Goal: Task Accomplishment & Management: Manage account settings

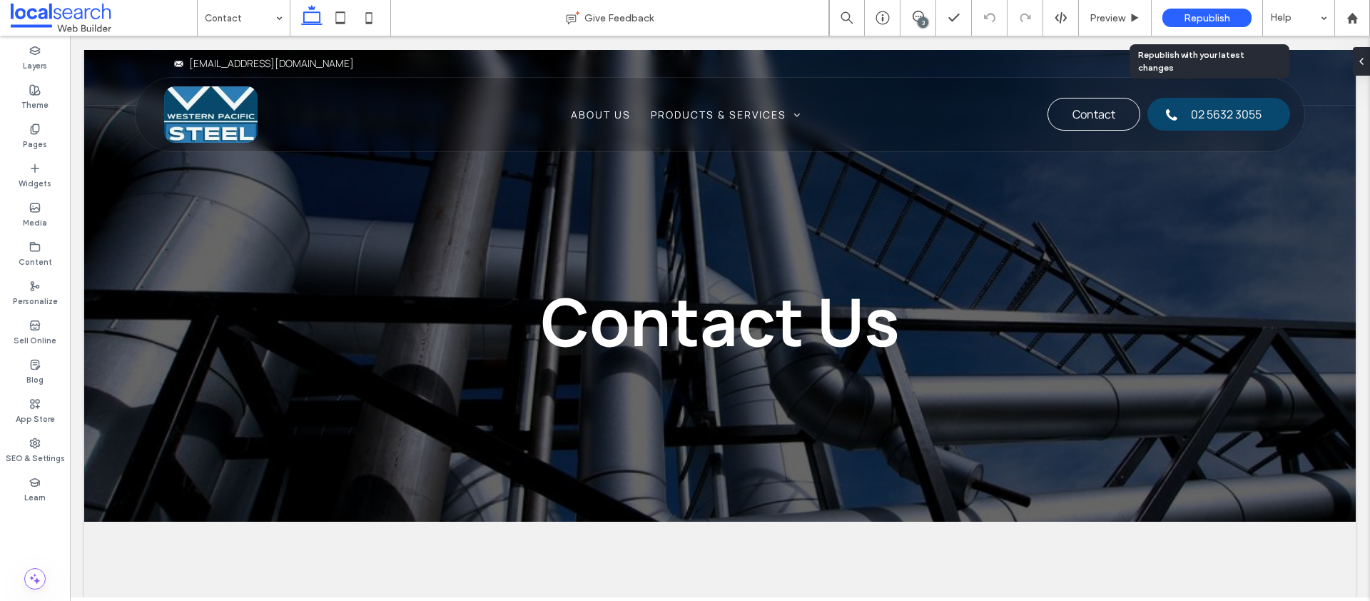
click at [1212, 14] on span "Republish" at bounding box center [1207, 18] width 46 height 12
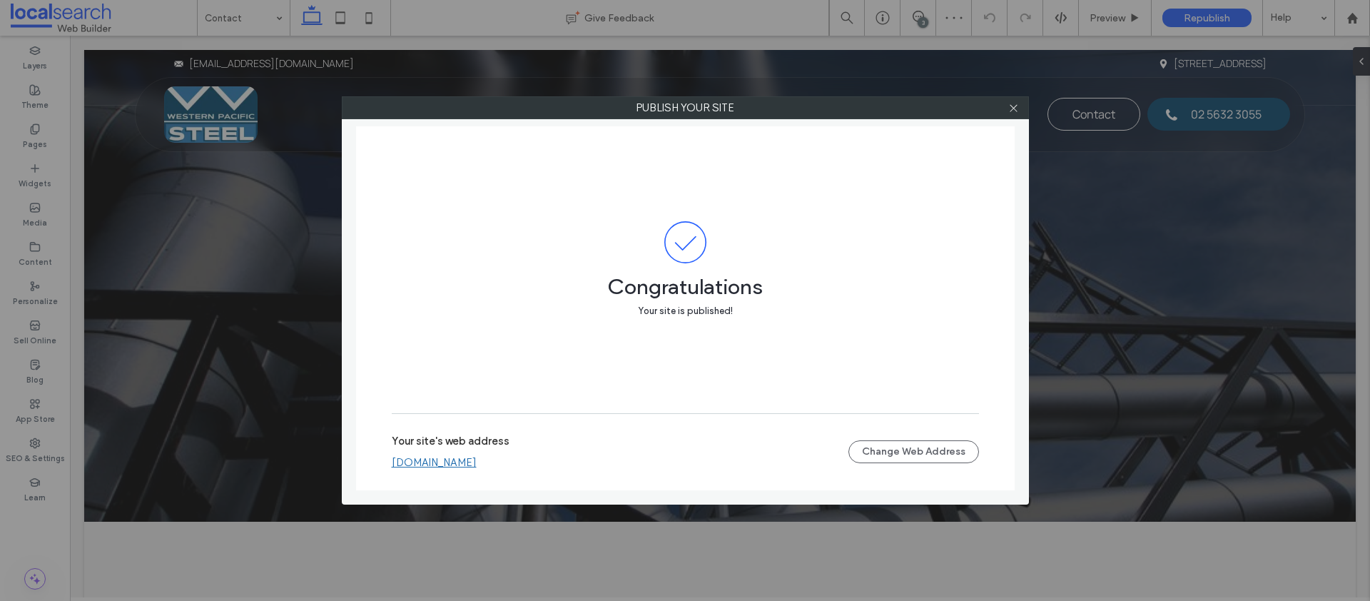
click at [418, 465] on link "[DOMAIN_NAME]" at bounding box center [434, 462] width 85 height 13
click at [1012, 108] on use at bounding box center [1013, 107] width 7 height 7
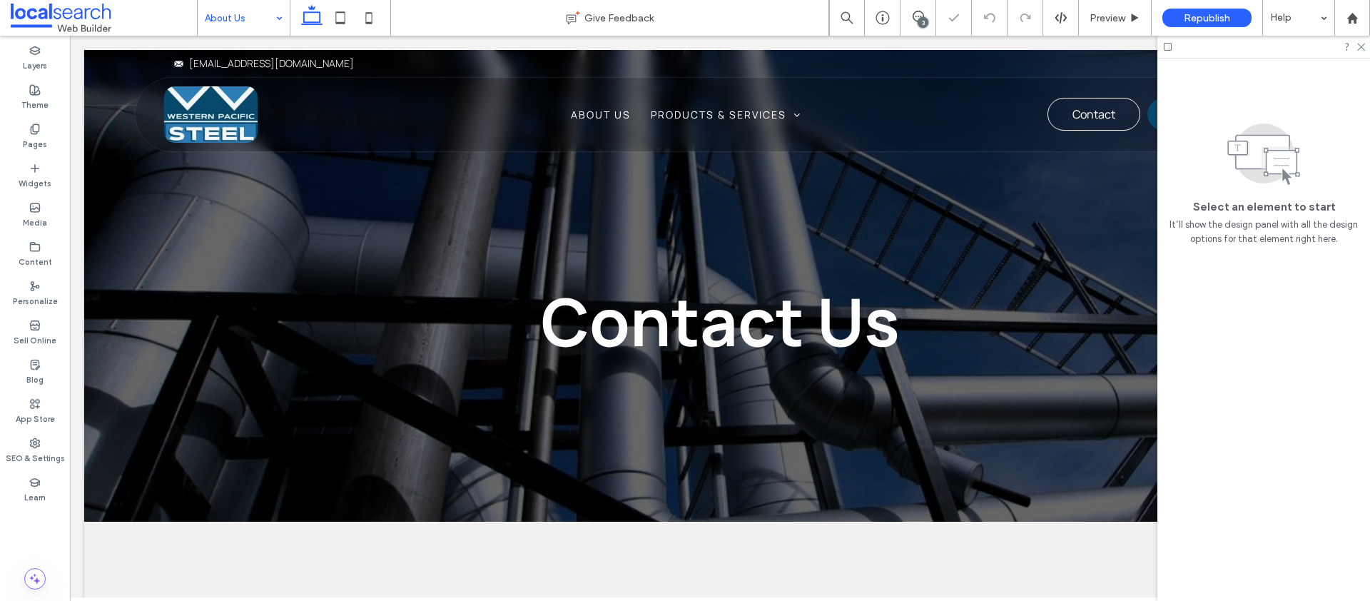
click at [262, 14] on input at bounding box center [240, 18] width 71 height 36
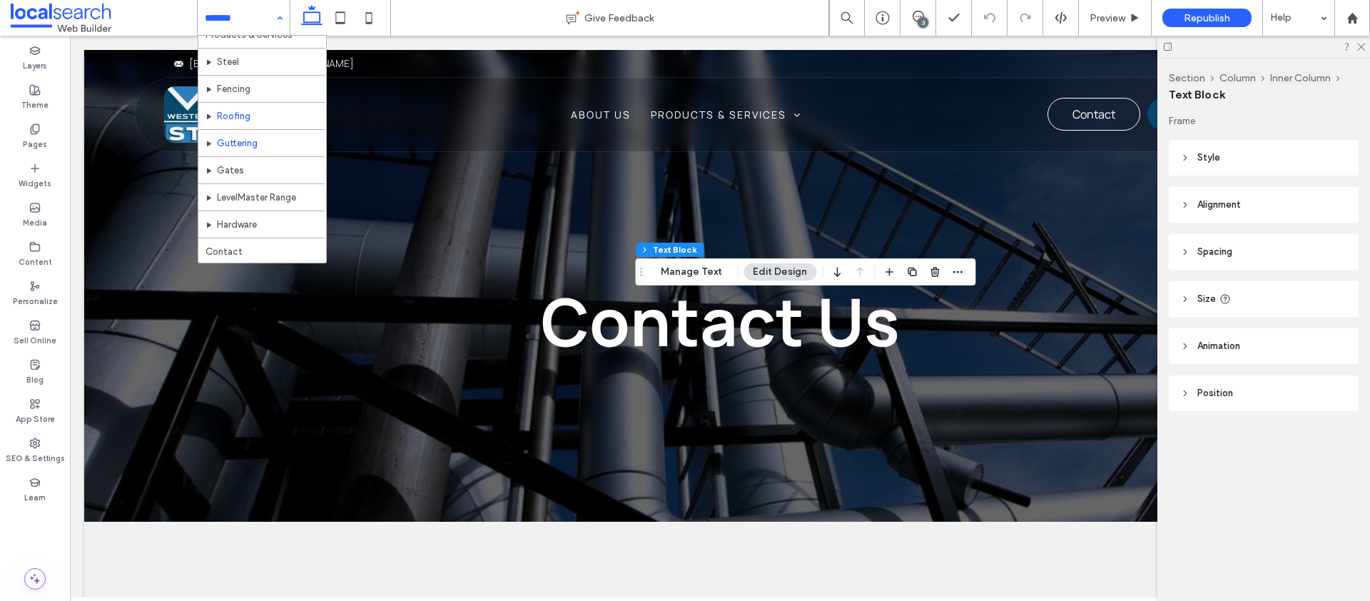
scroll to position [69, 0]
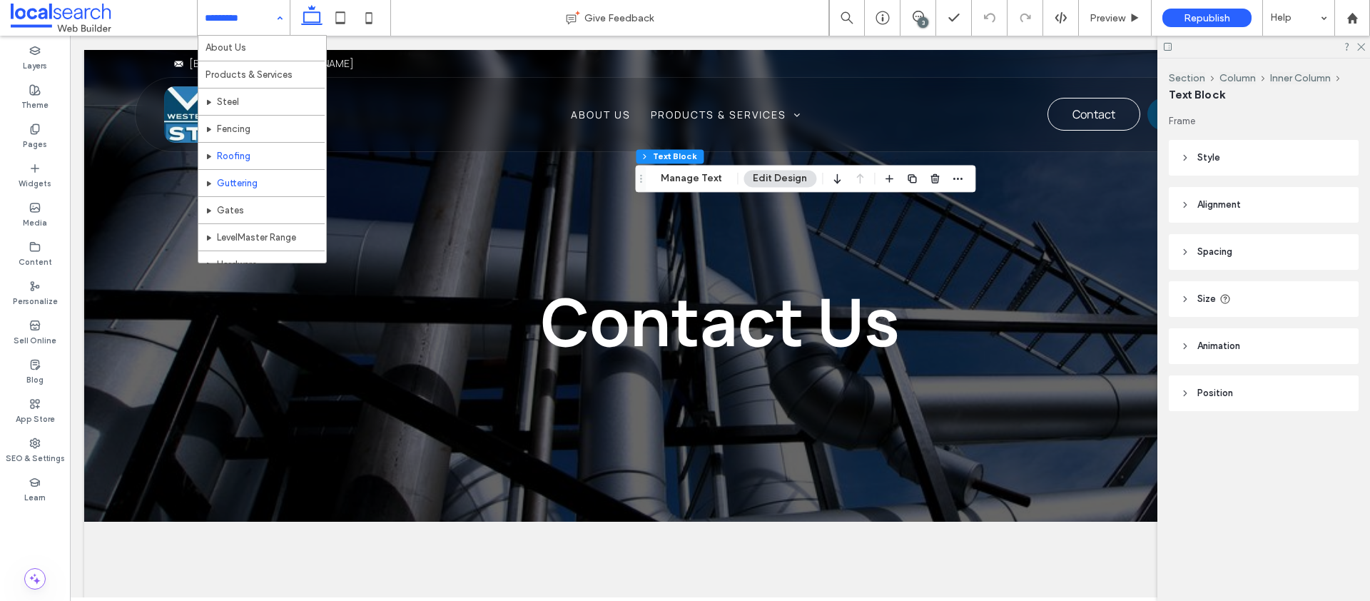
scroll to position [69, 0]
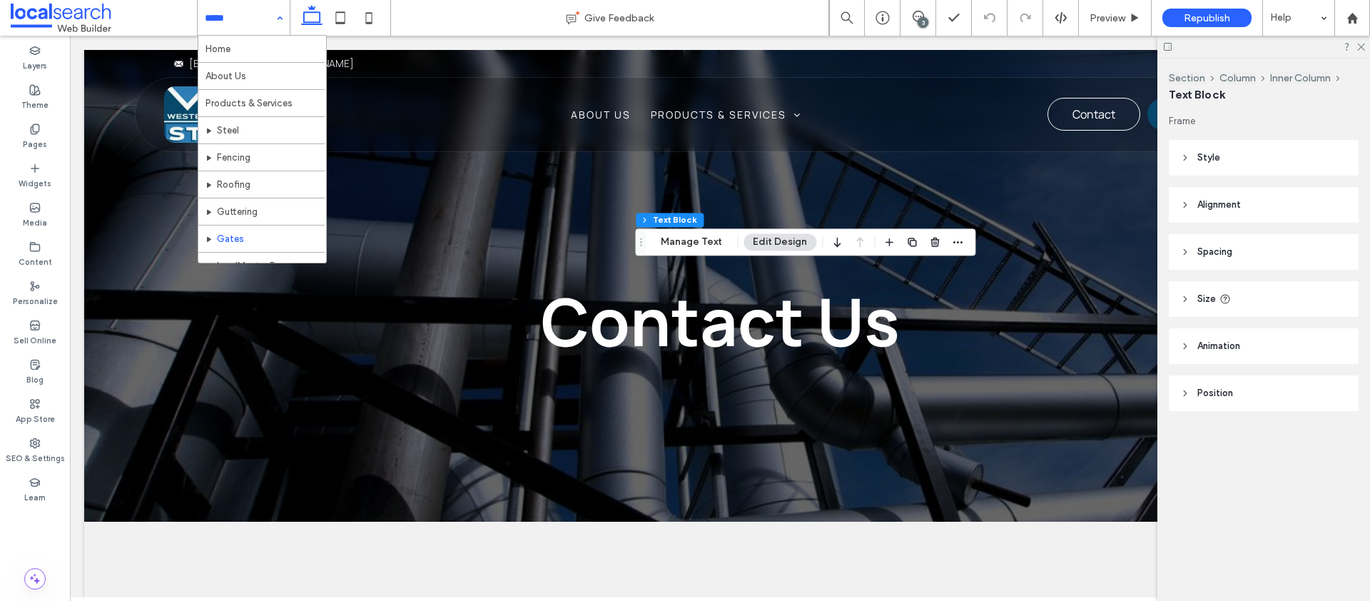
scroll to position [69, 0]
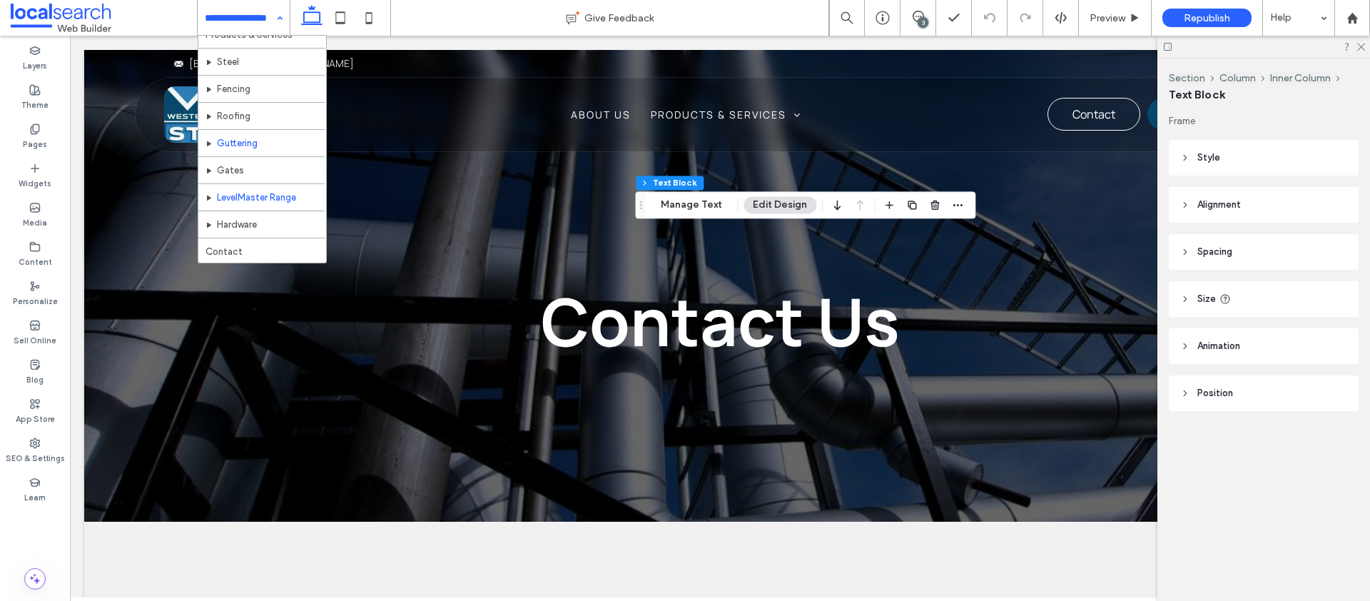
scroll to position [69, 0]
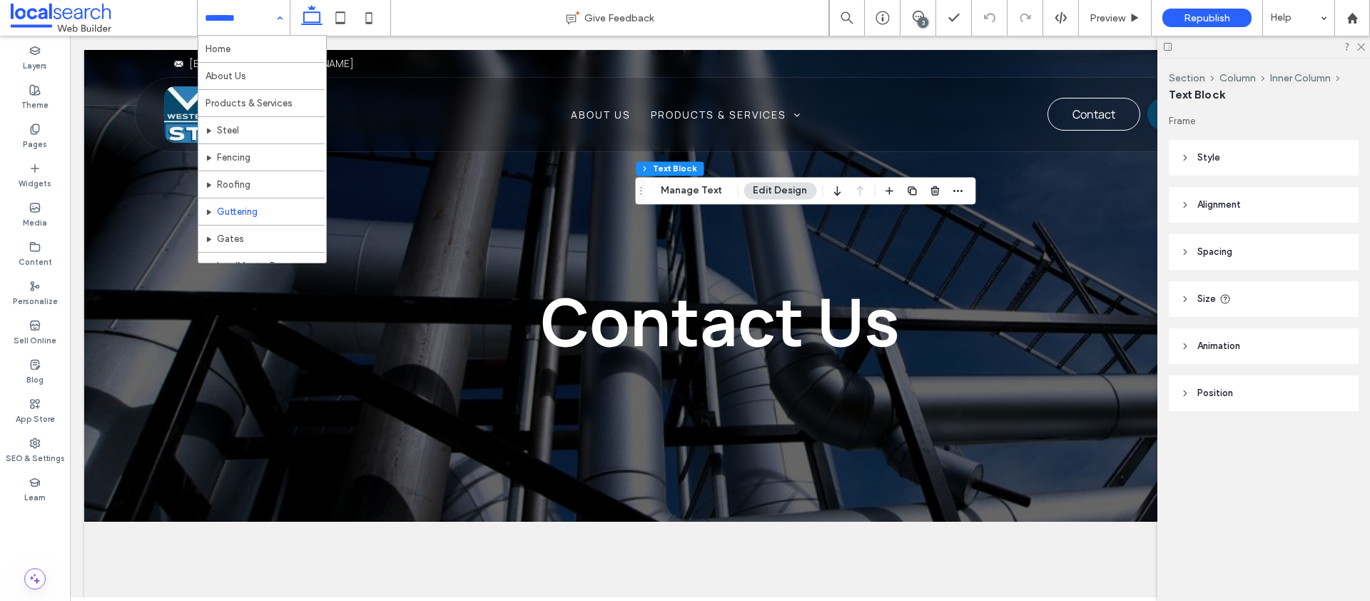
scroll to position [69, 0]
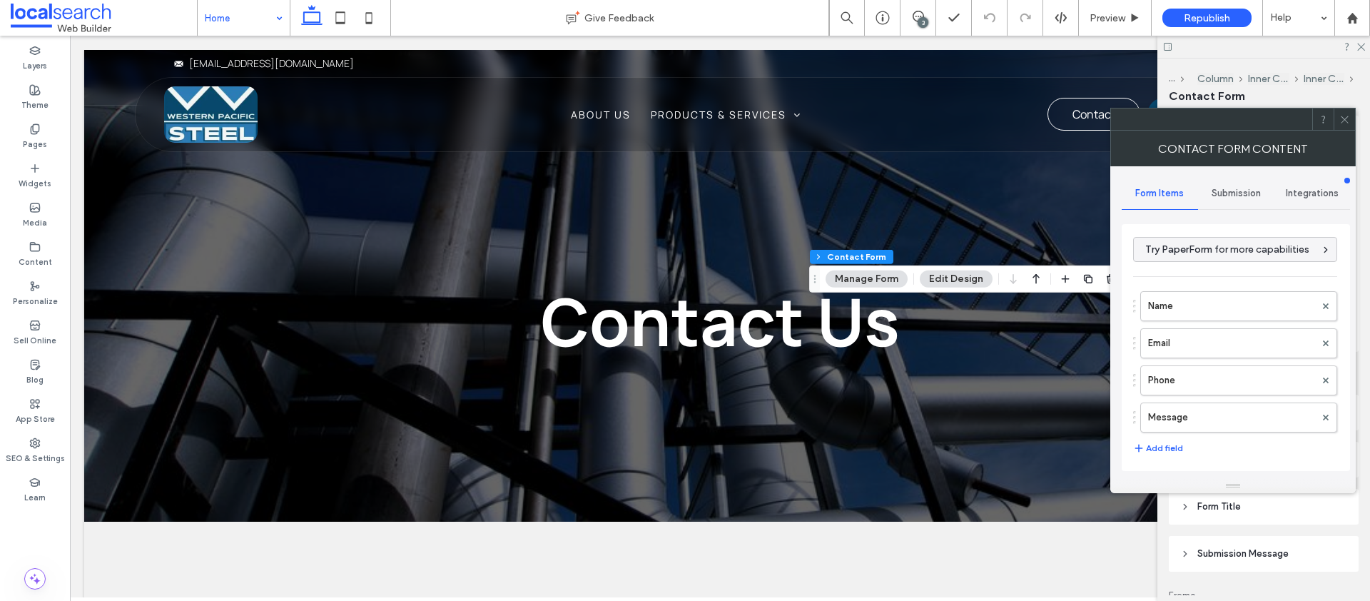
click at [1219, 200] on div "Submission" at bounding box center [1236, 193] width 76 height 31
click at [1218, 262] on label "New submission notification" at bounding box center [1236, 260] width 191 height 29
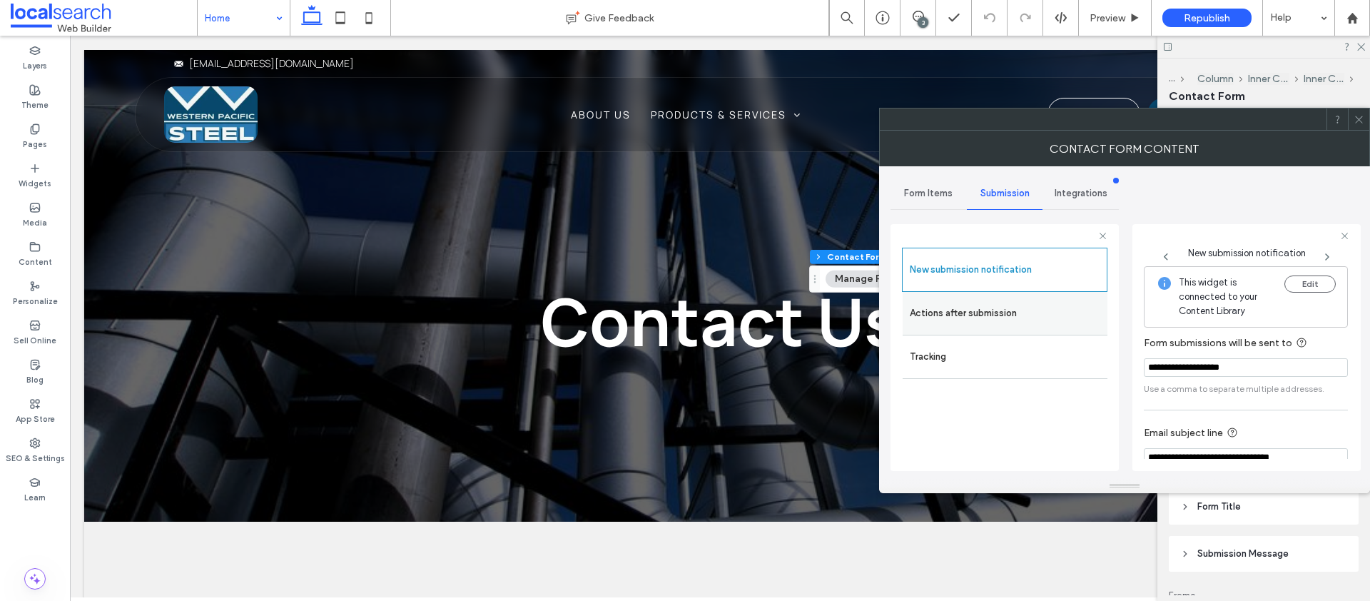
click at [991, 314] on label "Actions after submission" at bounding box center [1005, 313] width 191 height 29
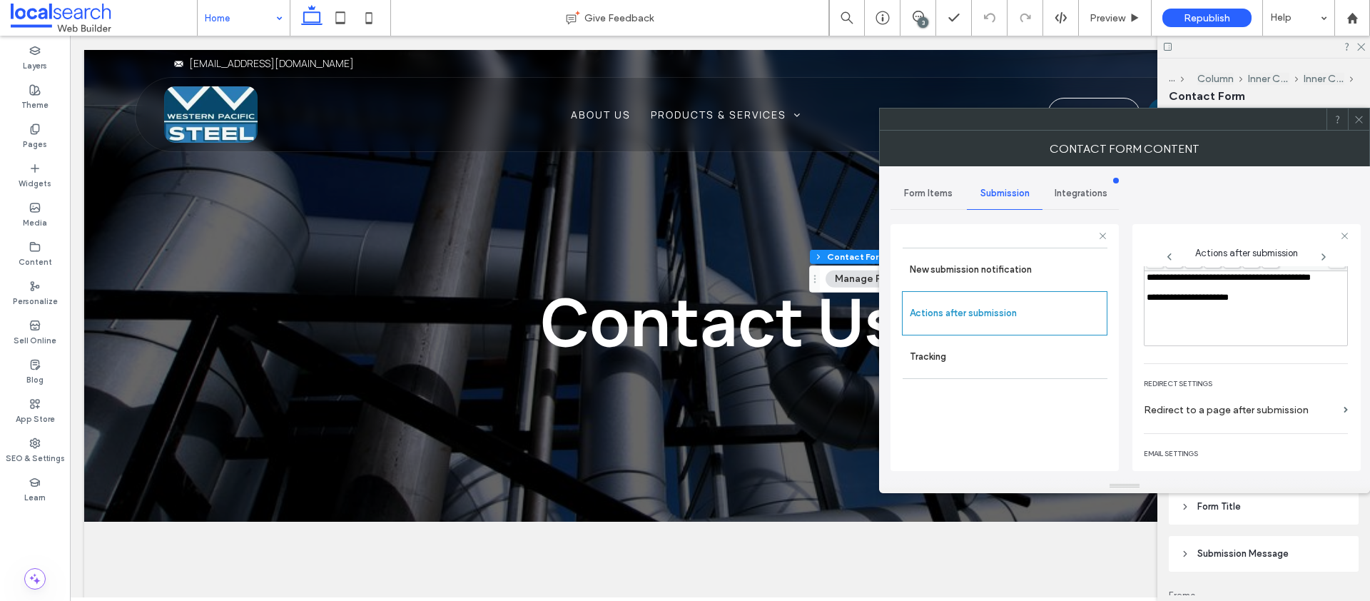
scroll to position [124, 0]
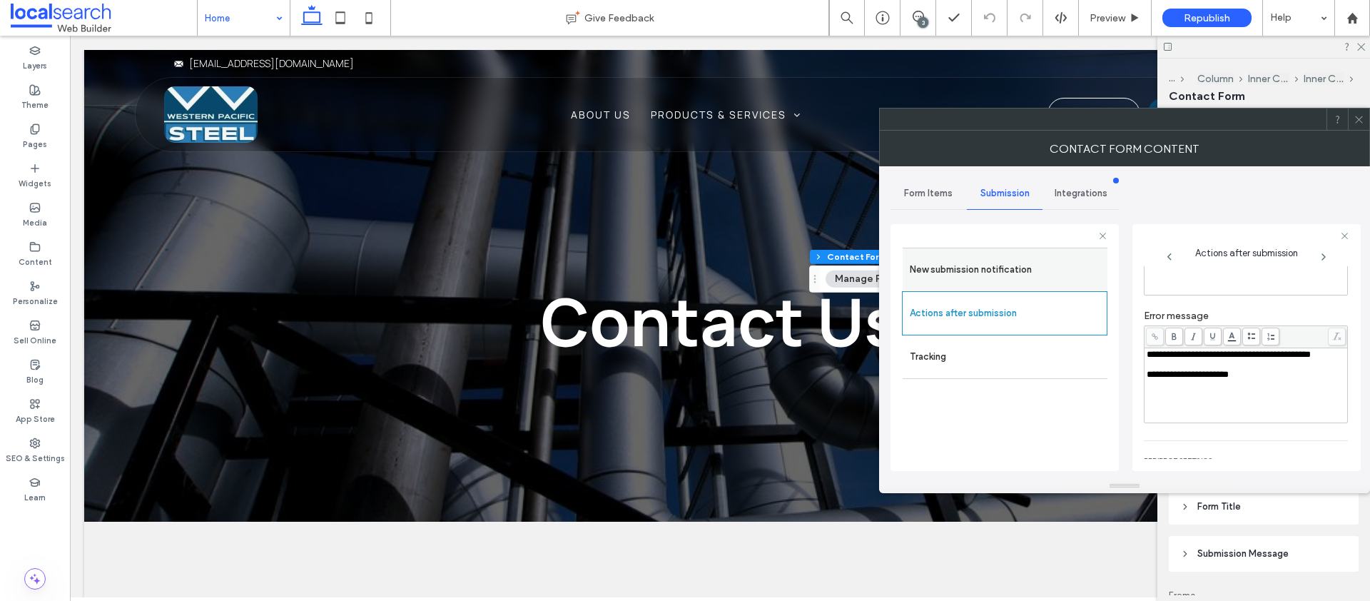
click at [975, 280] on label "New submission notification" at bounding box center [1005, 270] width 191 height 29
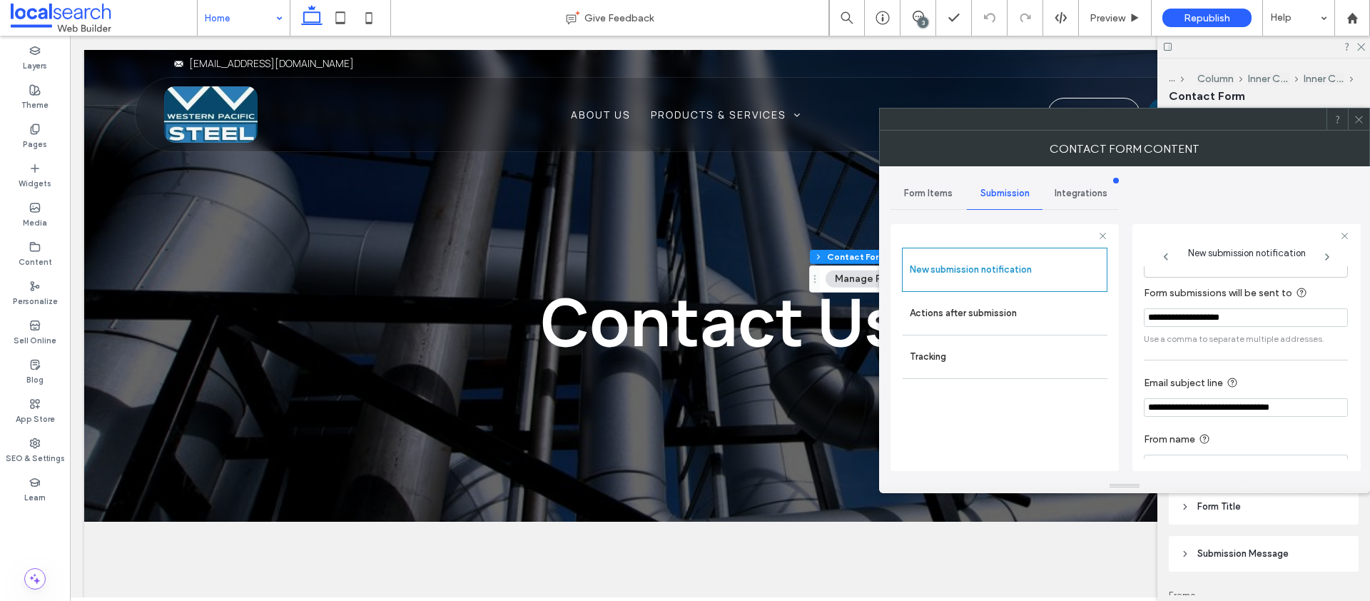
scroll to position [0, 0]
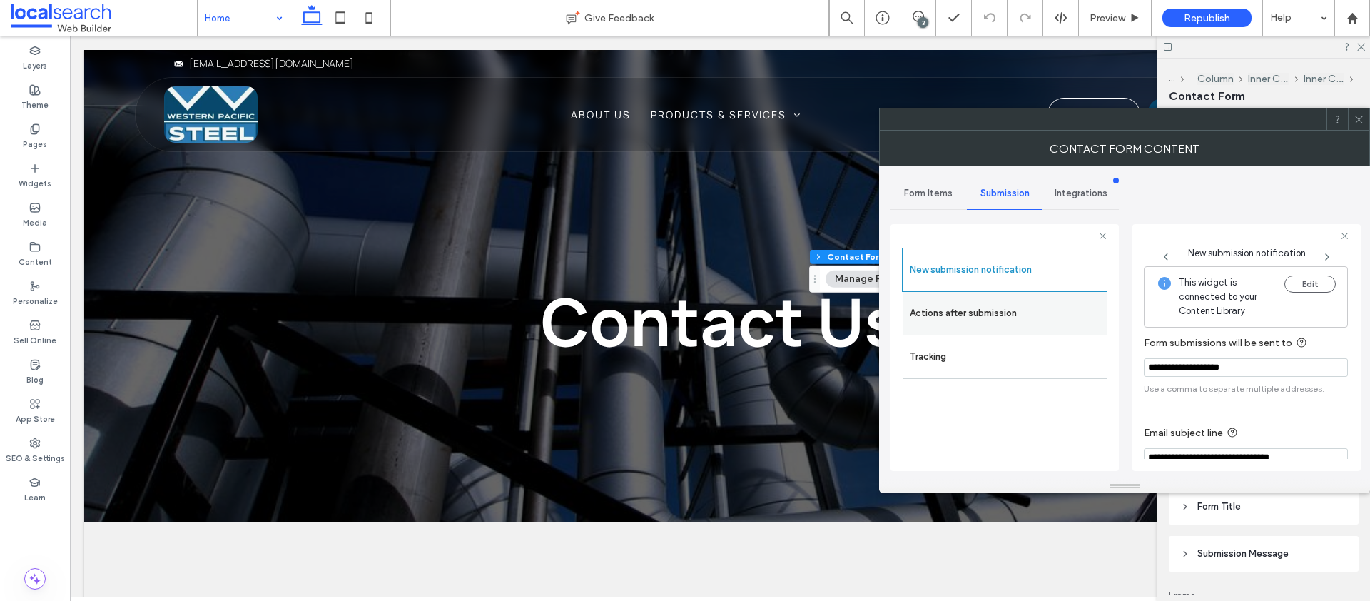
click at [1018, 296] on div "Actions after submission" at bounding box center [1005, 313] width 205 height 43
click at [1358, 125] on span at bounding box center [1359, 118] width 11 height 21
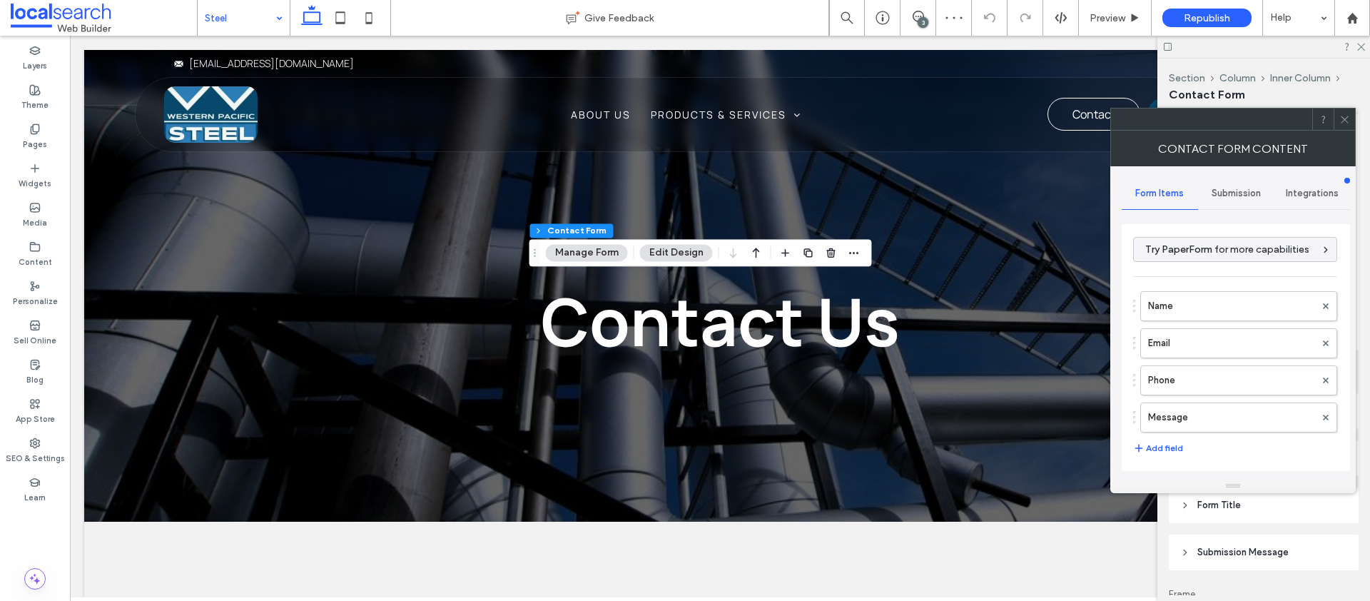
click at [1254, 186] on div "Submission" at bounding box center [1236, 193] width 76 height 31
click at [1190, 263] on label "New submission notification" at bounding box center [1236, 260] width 191 height 29
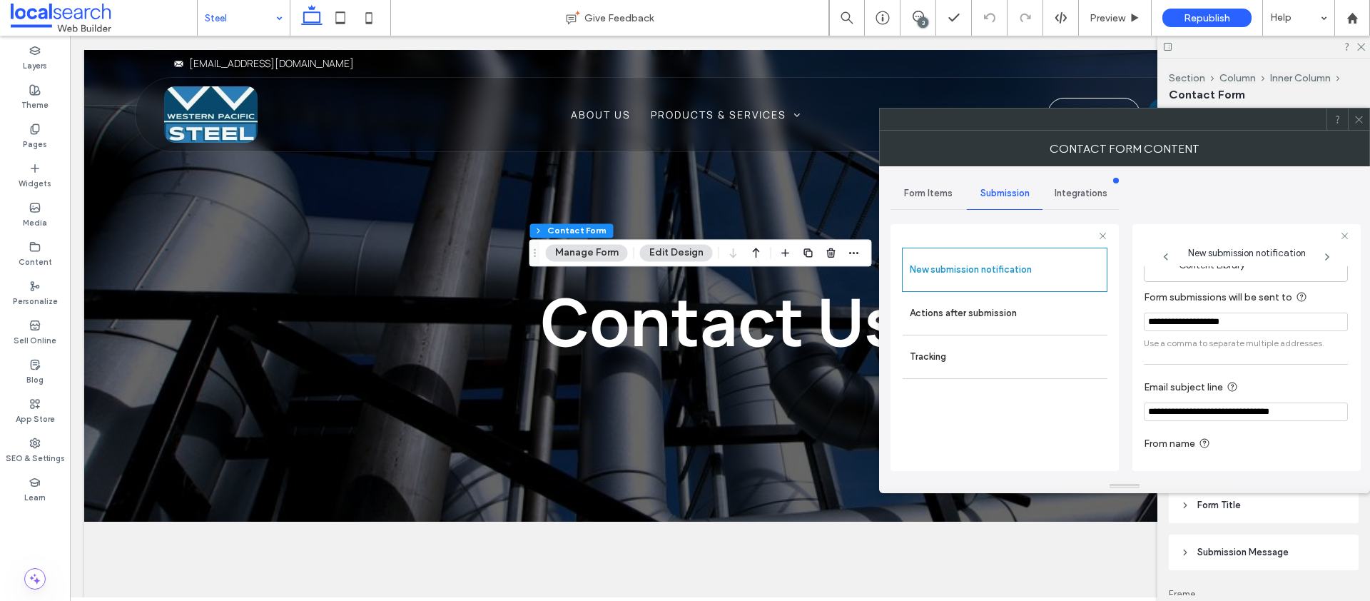
scroll to position [75, 0]
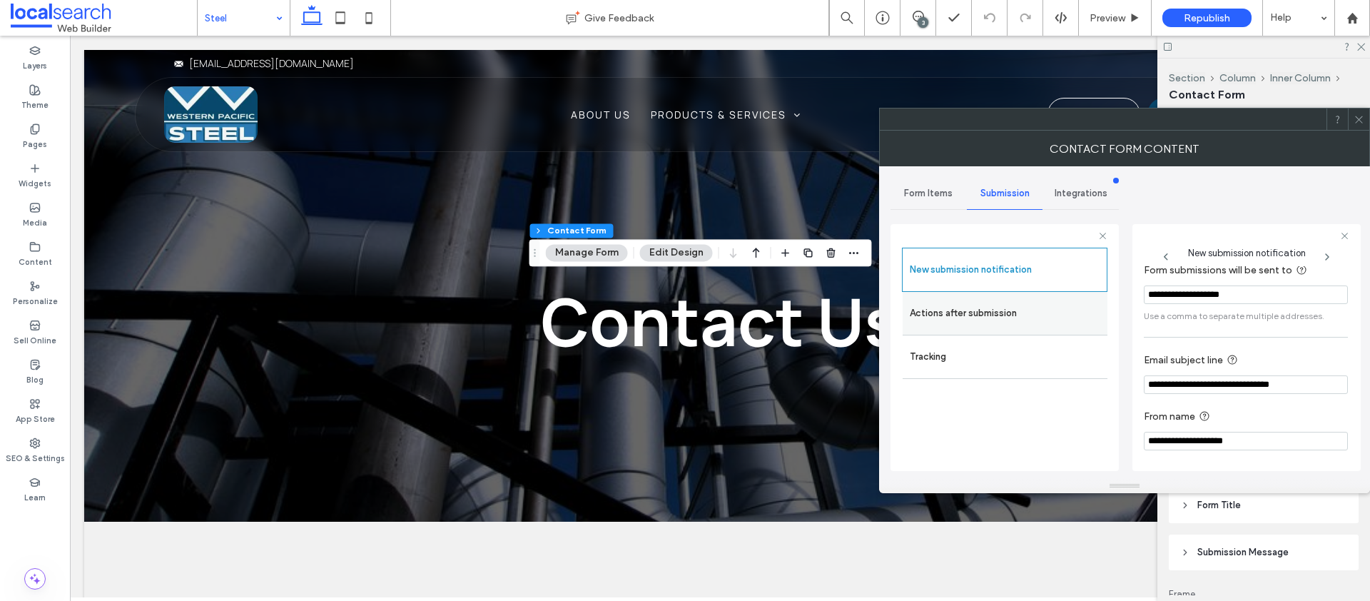
click at [1012, 310] on label "Actions after submission" at bounding box center [1005, 313] width 191 height 29
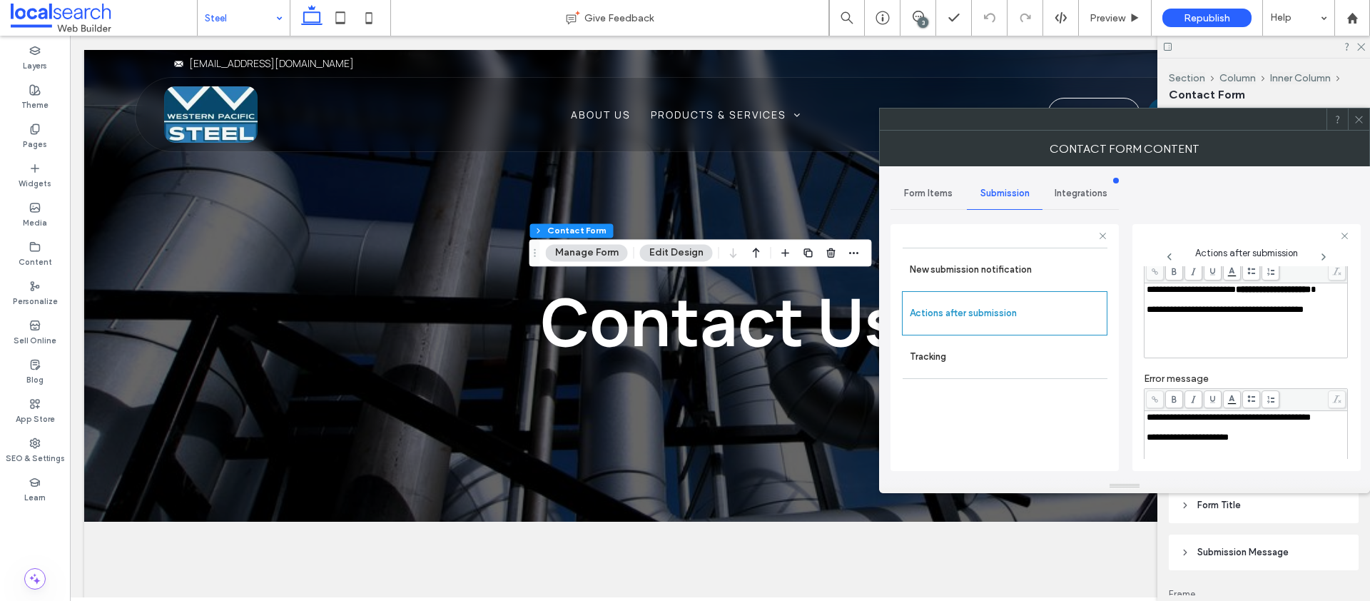
scroll to position [146, 0]
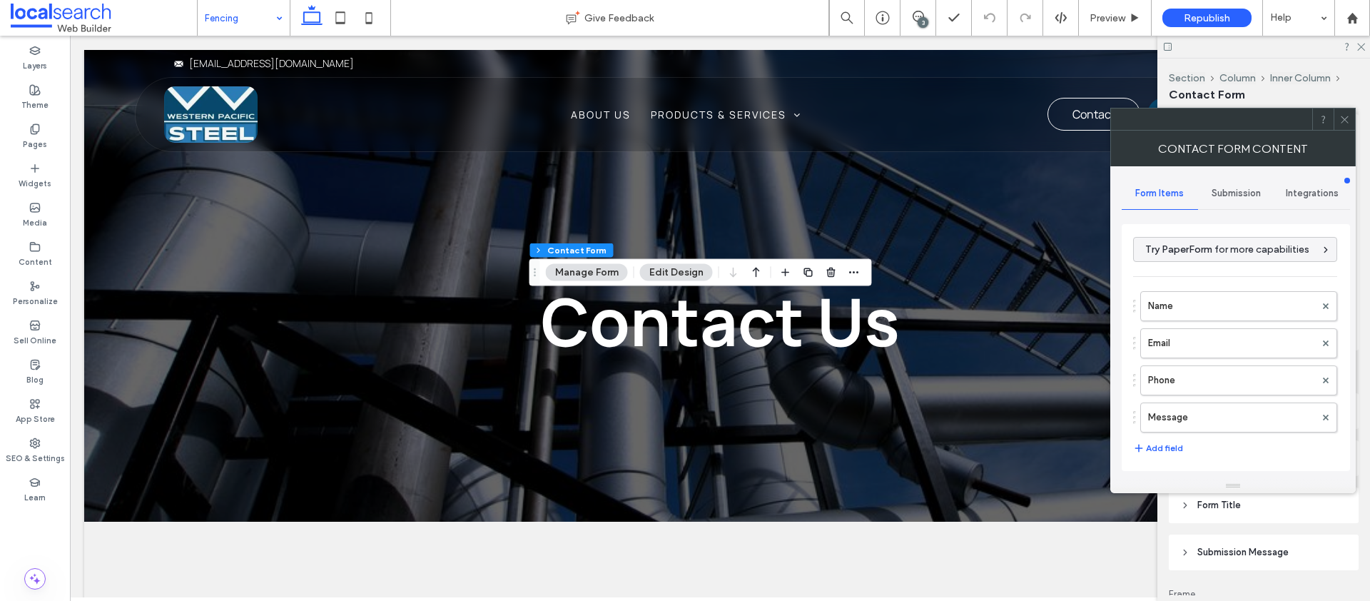
click at [1243, 196] on span "Submission" at bounding box center [1236, 193] width 49 height 11
click at [1226, 266] on label "New submission notification" at bounding box center [1236, 260] width 191 height 29
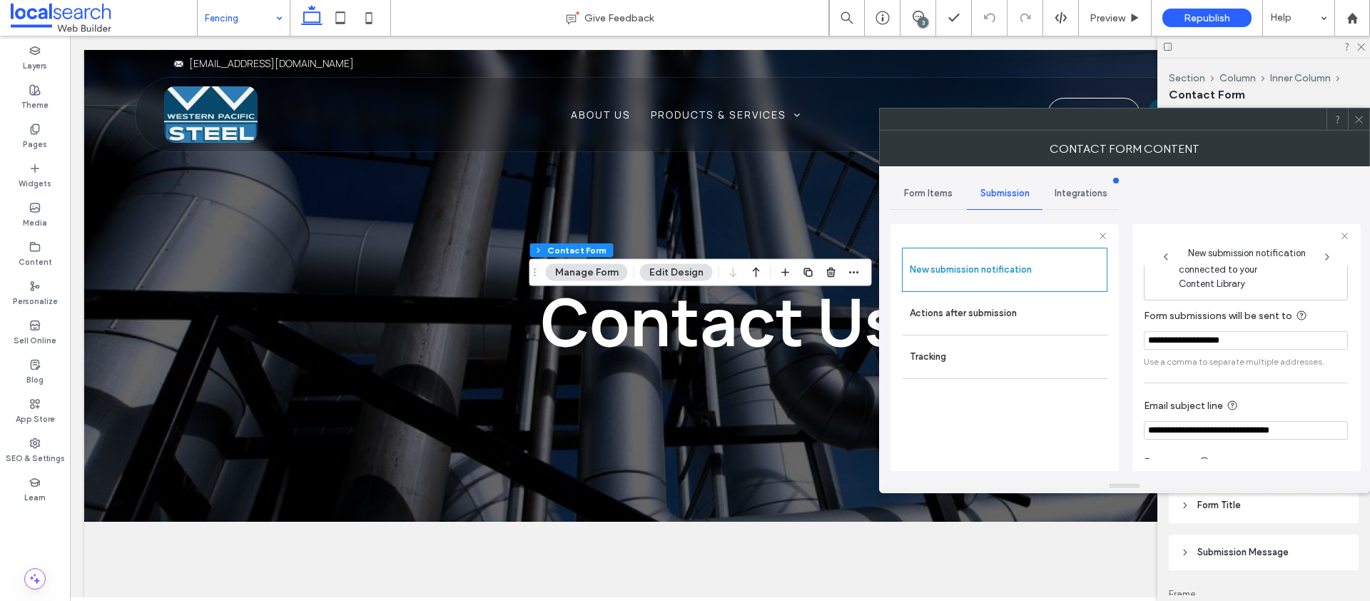
scroll to position [75, 0]
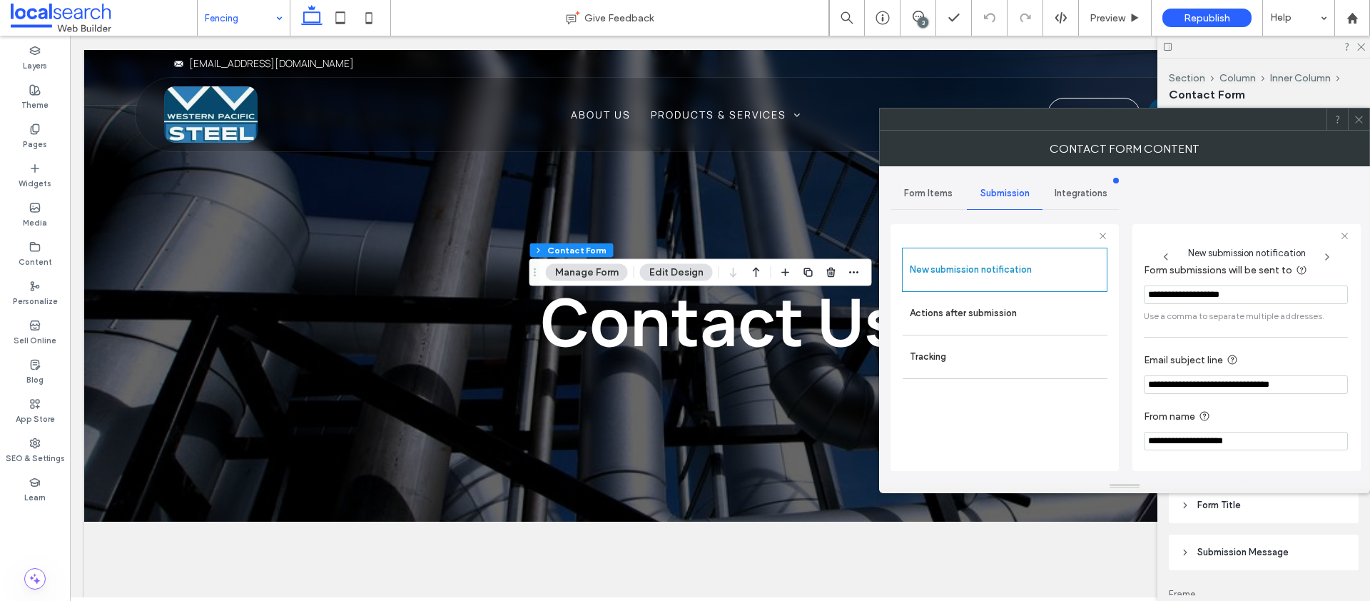
click at [1362, 115] on icon at bounding box center [1359, 119] width 11 height 11
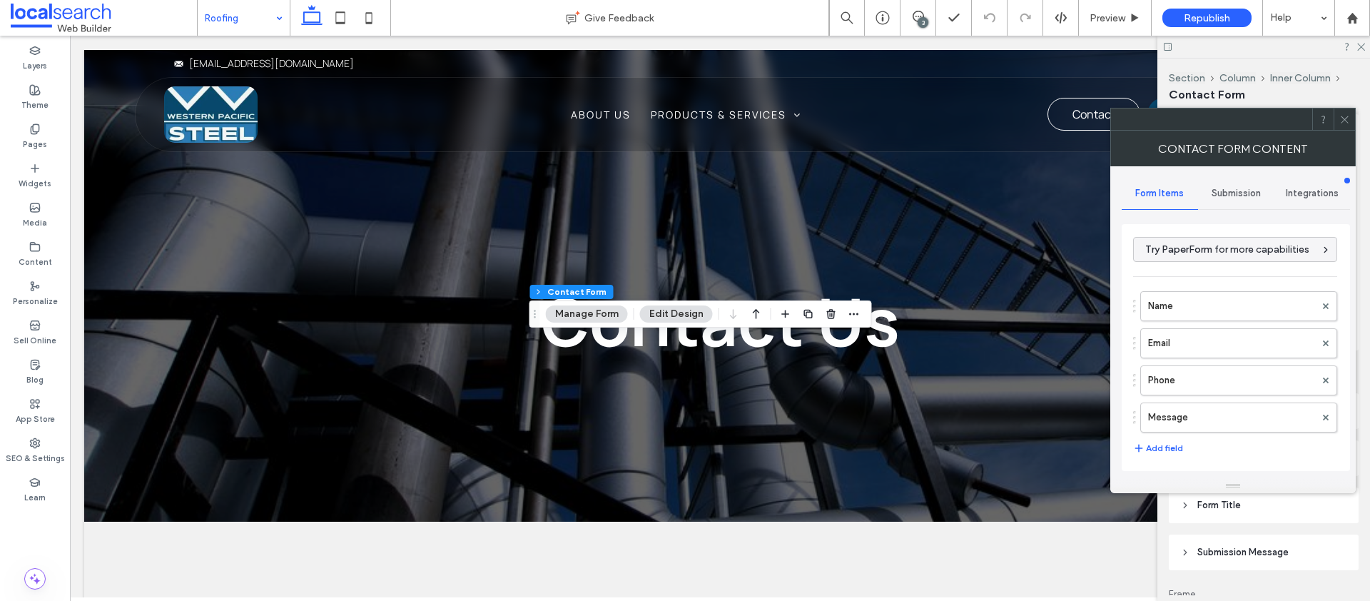
click at [1229, 195] on span "Submission" at bounding box center [1236, 193] width 49 height 11
click at [1200, 263] on label "New submission notification" at bounding box center [1236, 260] width 191 height 29
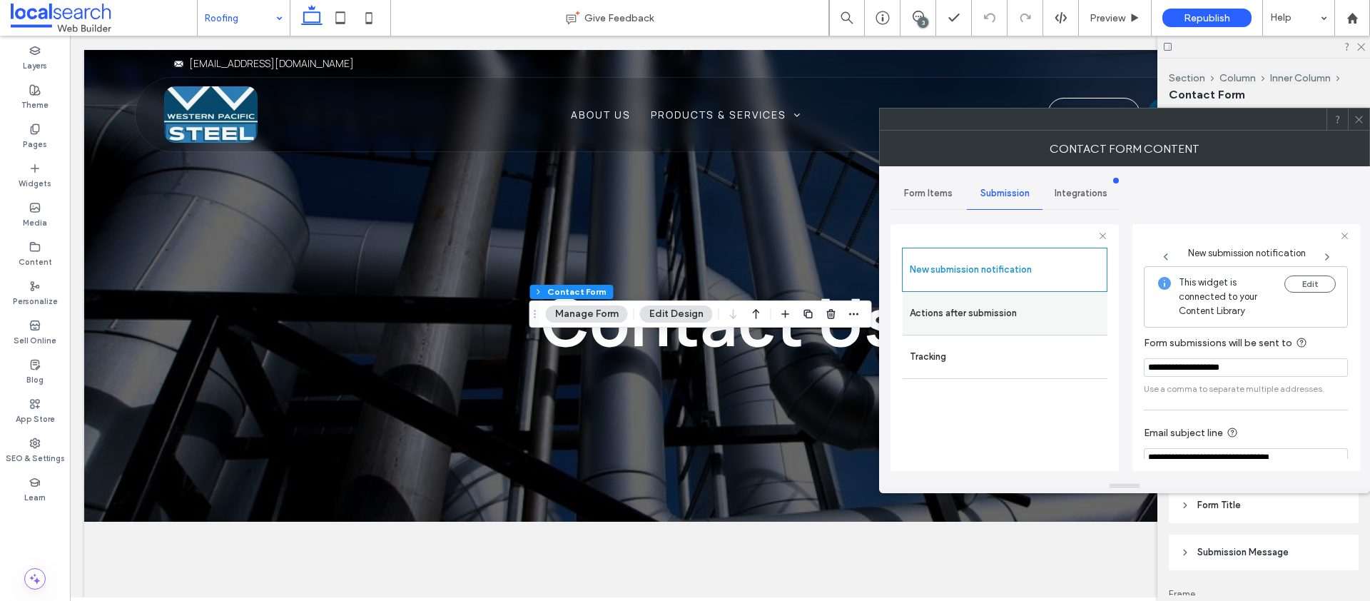
click at [990, 316] on label "Actions after submission" at bounding box center [1005, 313] width 191 height 29
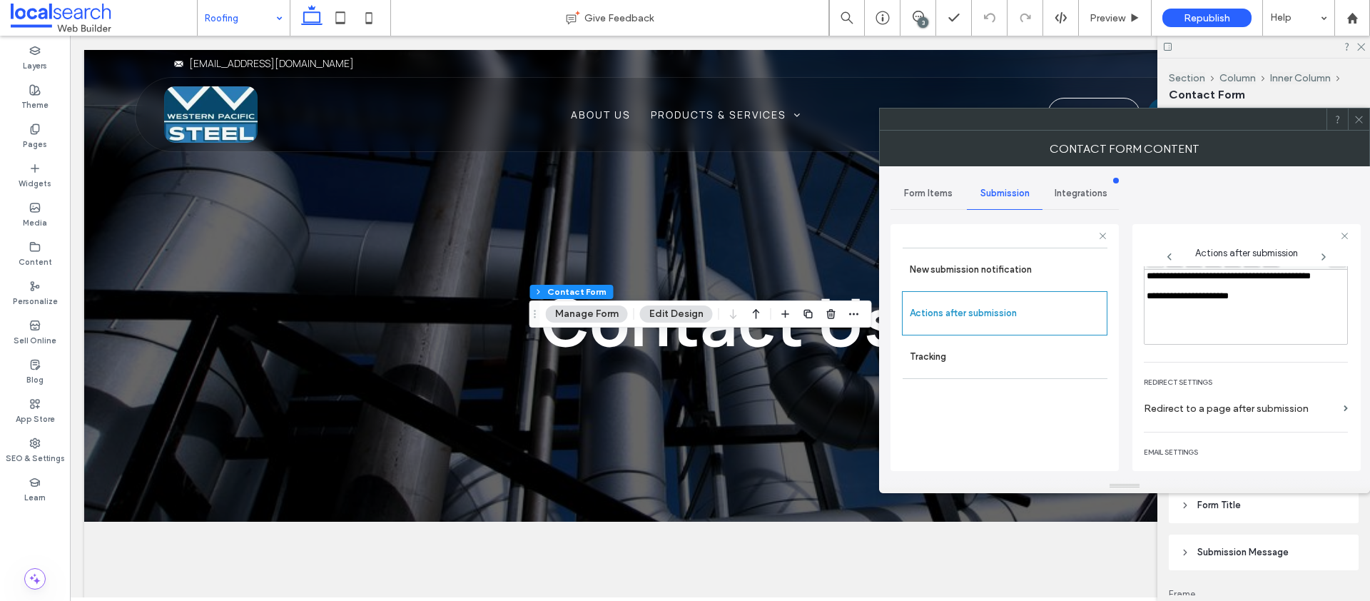
scroll to position [200, 0]
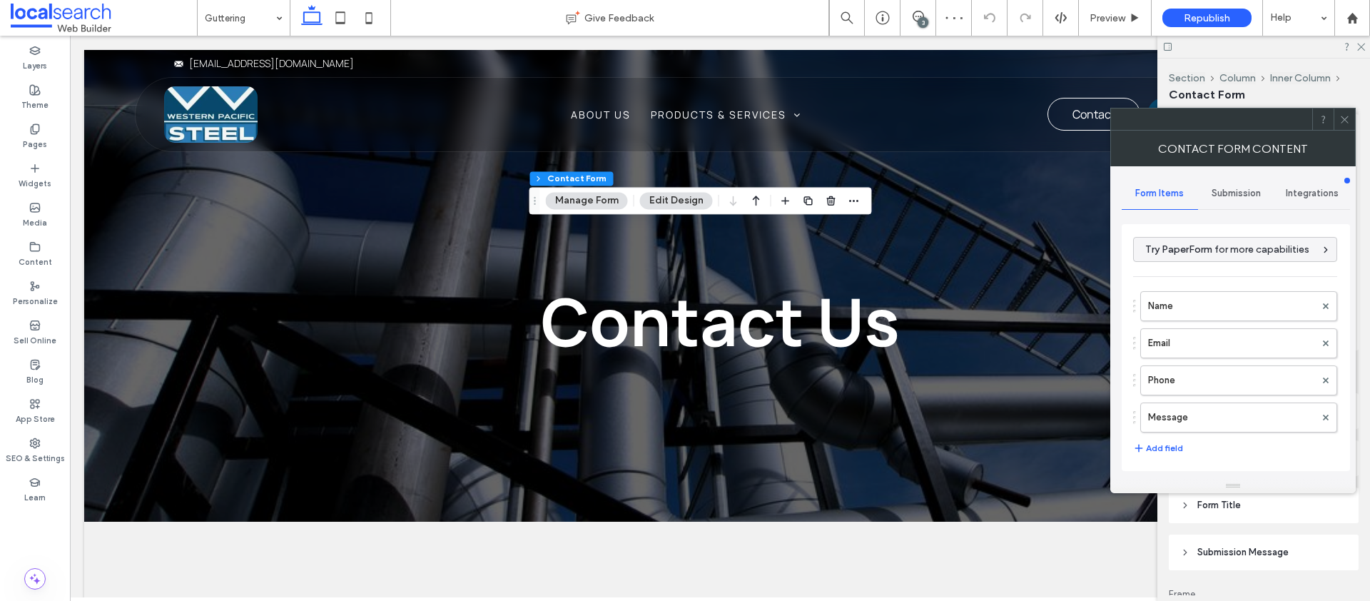
type input "**********"
type input "*"
type input "***"
type input "*"
type input "***"
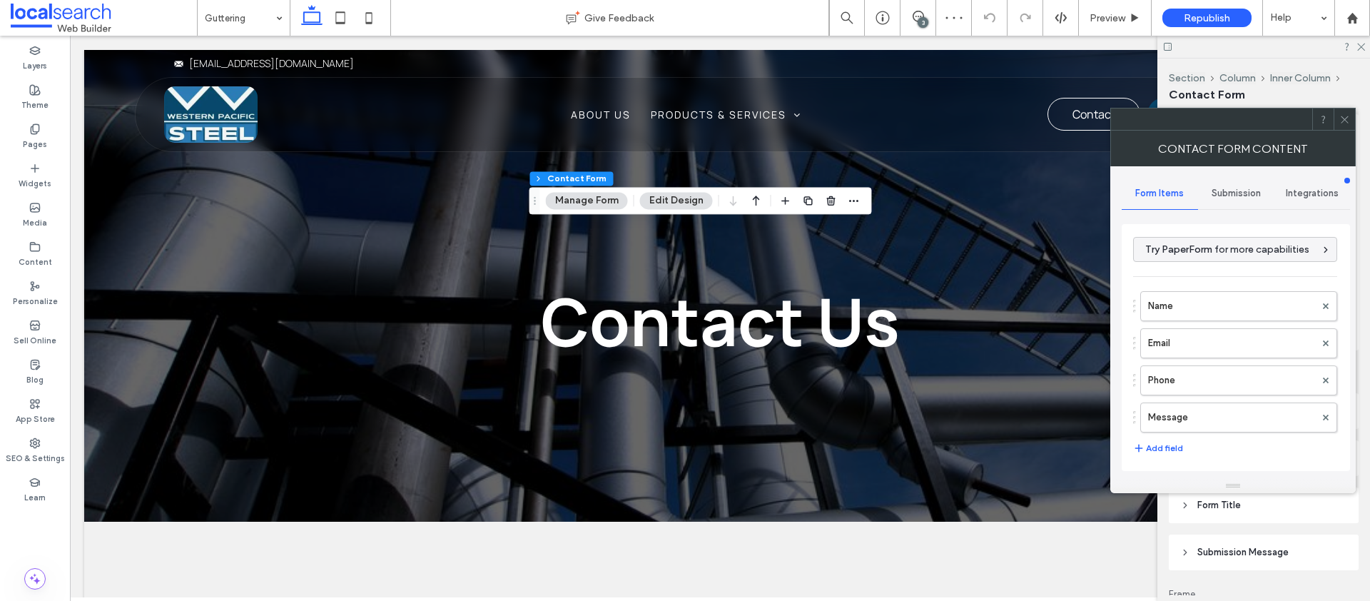
click at [1228, 194] on span "Submission" at bounding box center [1236, 193] width 49 height 11
click at [1218, 255] on label "New submission notification" at bounding box center [1236, 260] width 191 height 29
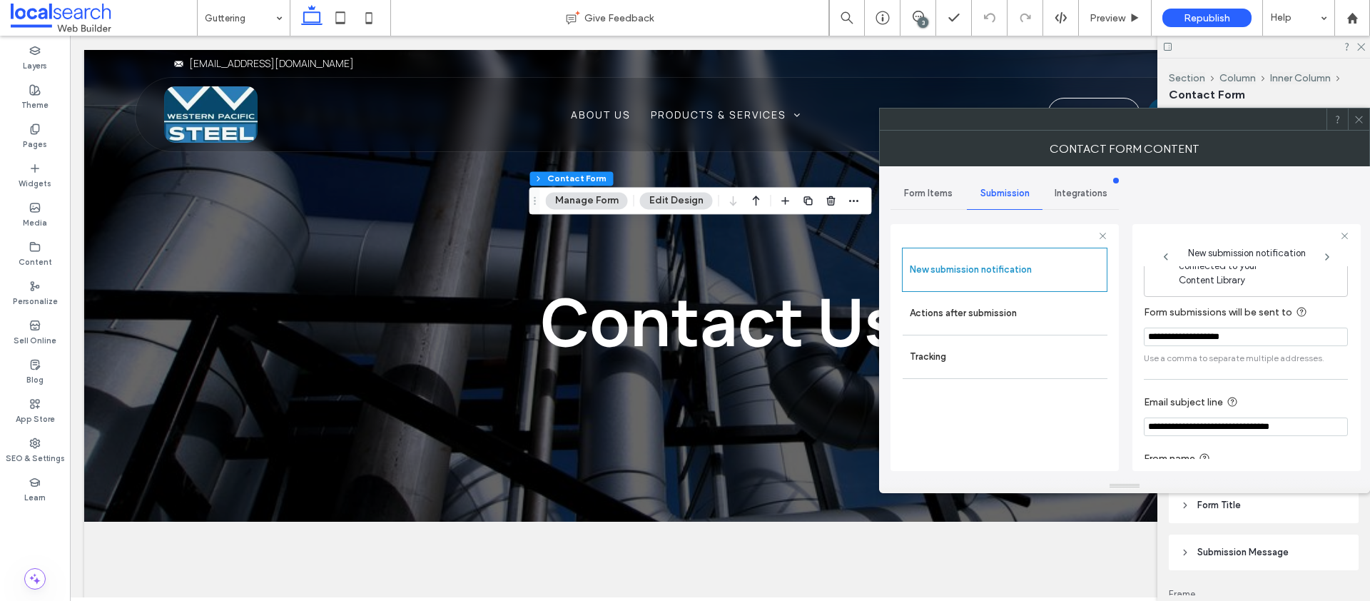
scroll to position [75, 0]
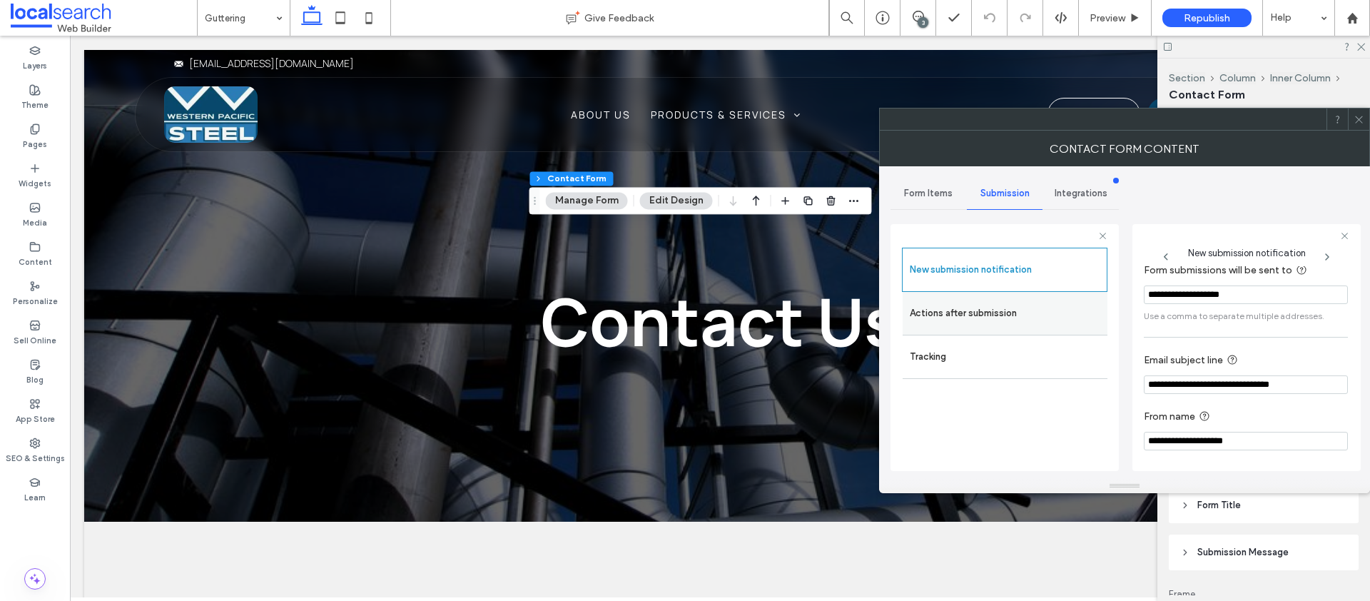
click at [979, 317] on label "Actions after submission" at bounding box center [1005, 313] width 191 height 29
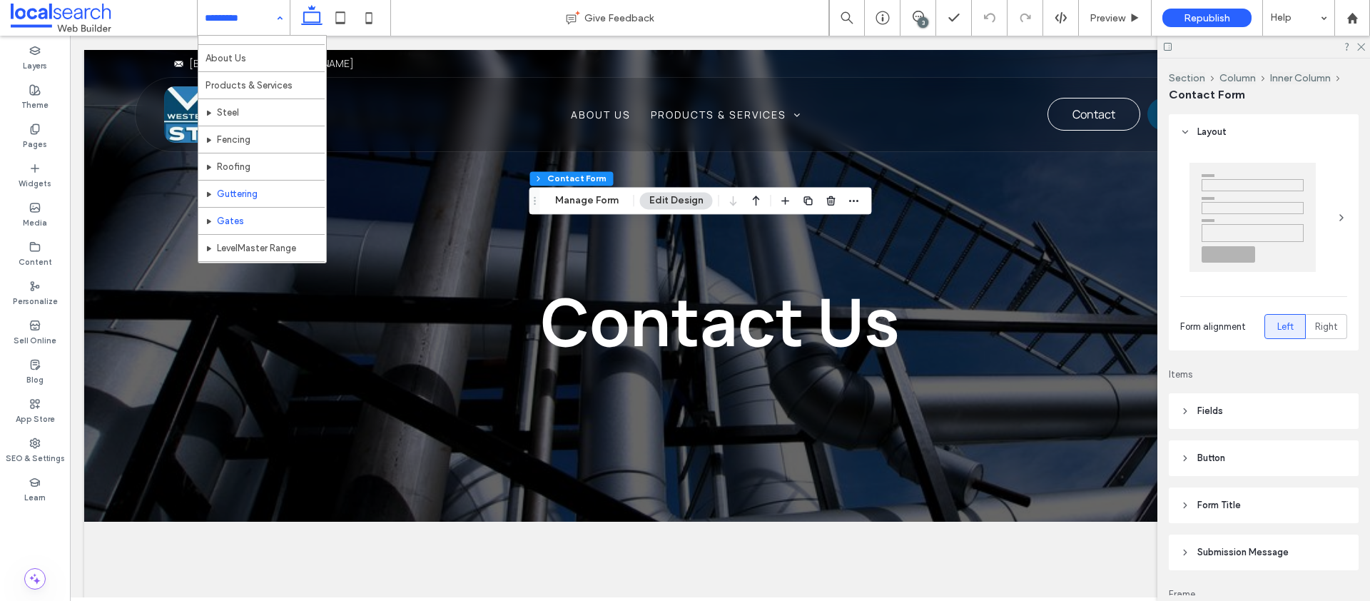
scroll to position [27, 0]
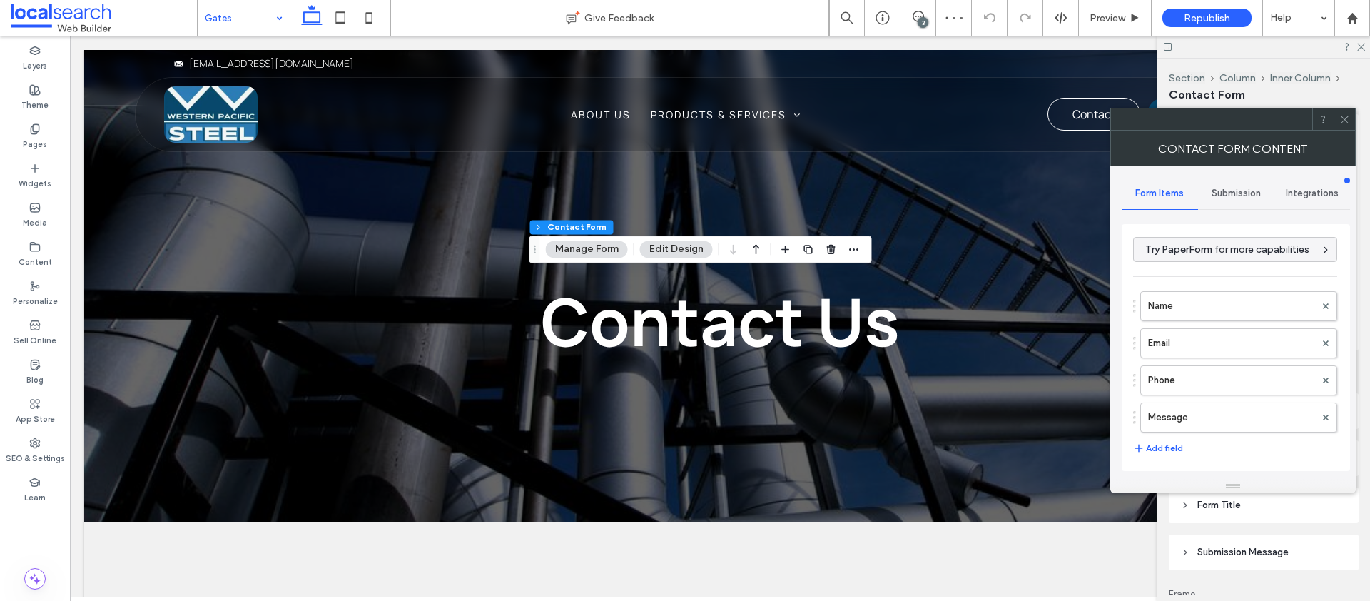
click at [1263, 192] on div "Submission" at bounding box center [1236, 193] width 76 height 31
click at [1189, 269] on label "New submission notification" at bounding box center [1236, 260] width 191 height 29
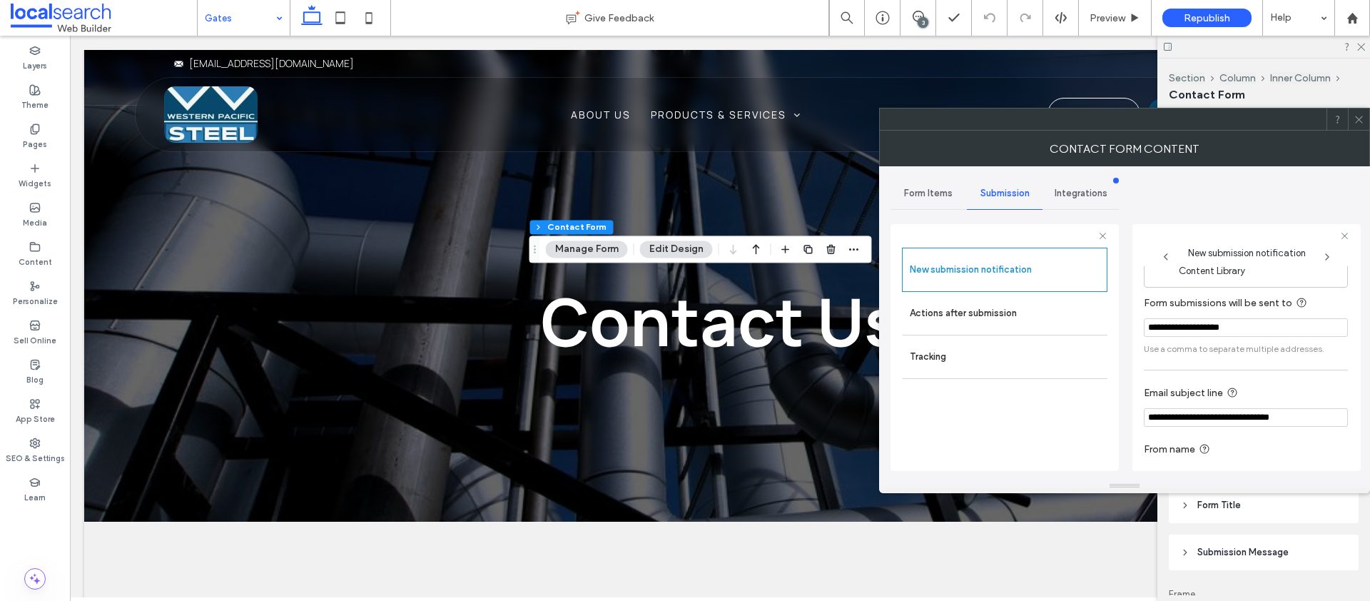
scroll to position [75, 0]
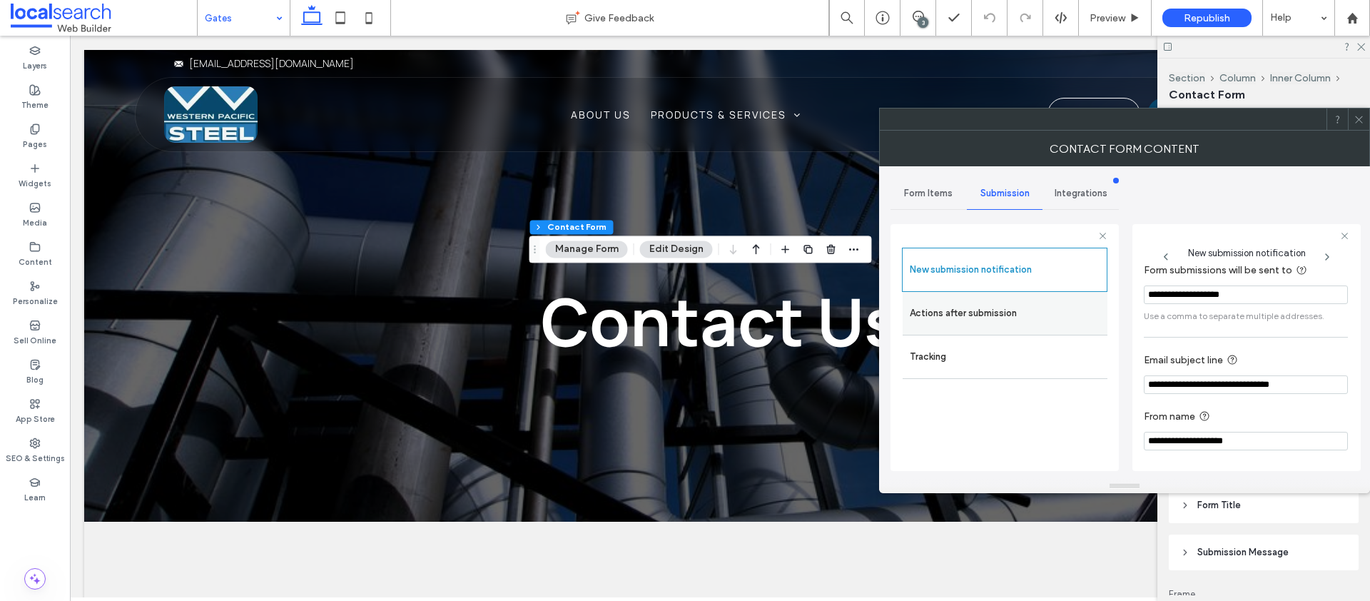
click at [1006, 325] on label "Actions after submission" at bounding box center [1005, 313] width 191 height 29
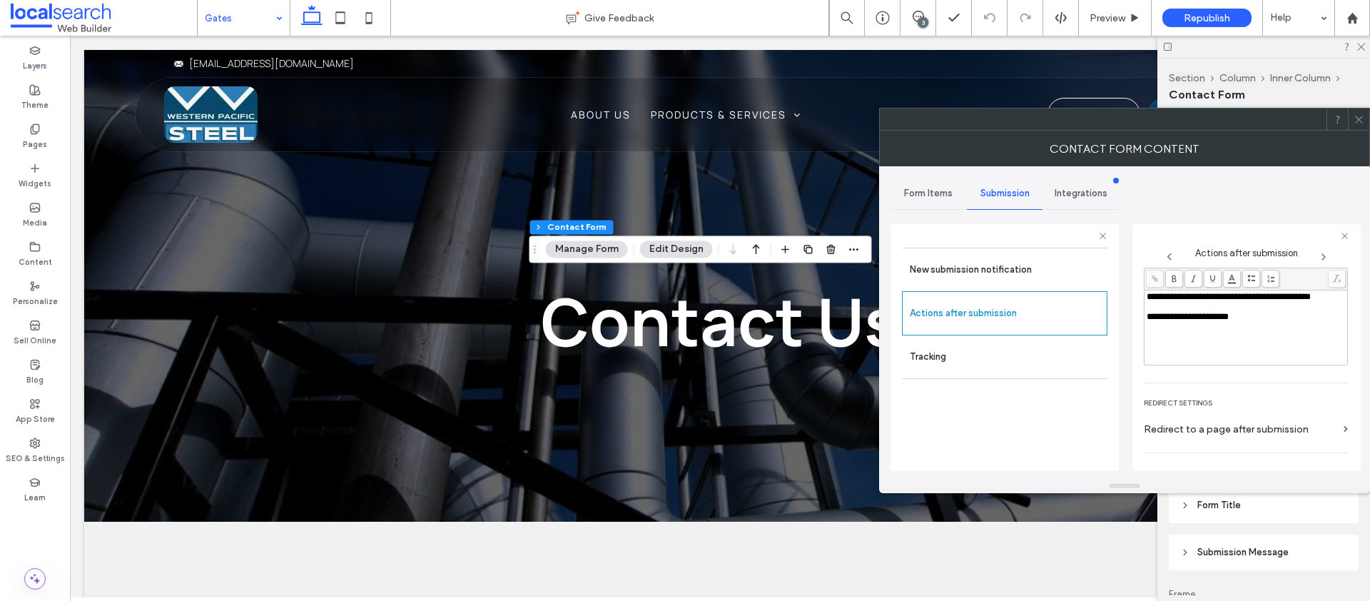
scroll to position [190, 0]
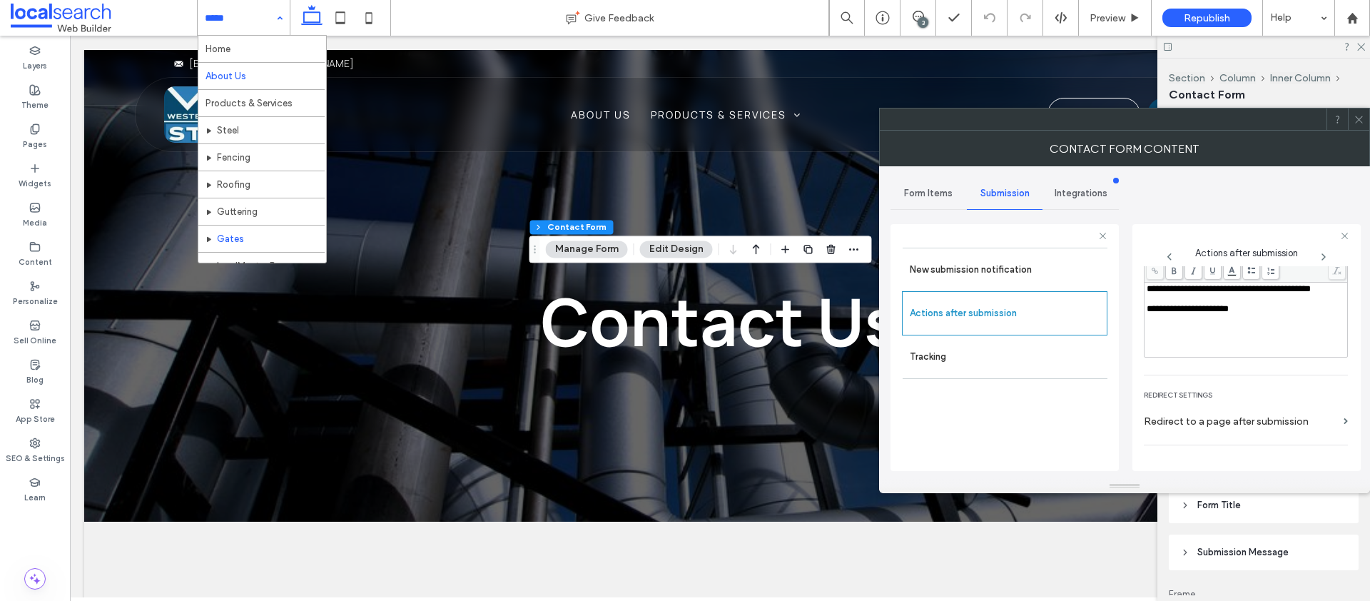
drag, startPoint x: 238, startPoint y: 21, endPoint x: 232, endPoint y: 81, distance: 61.0
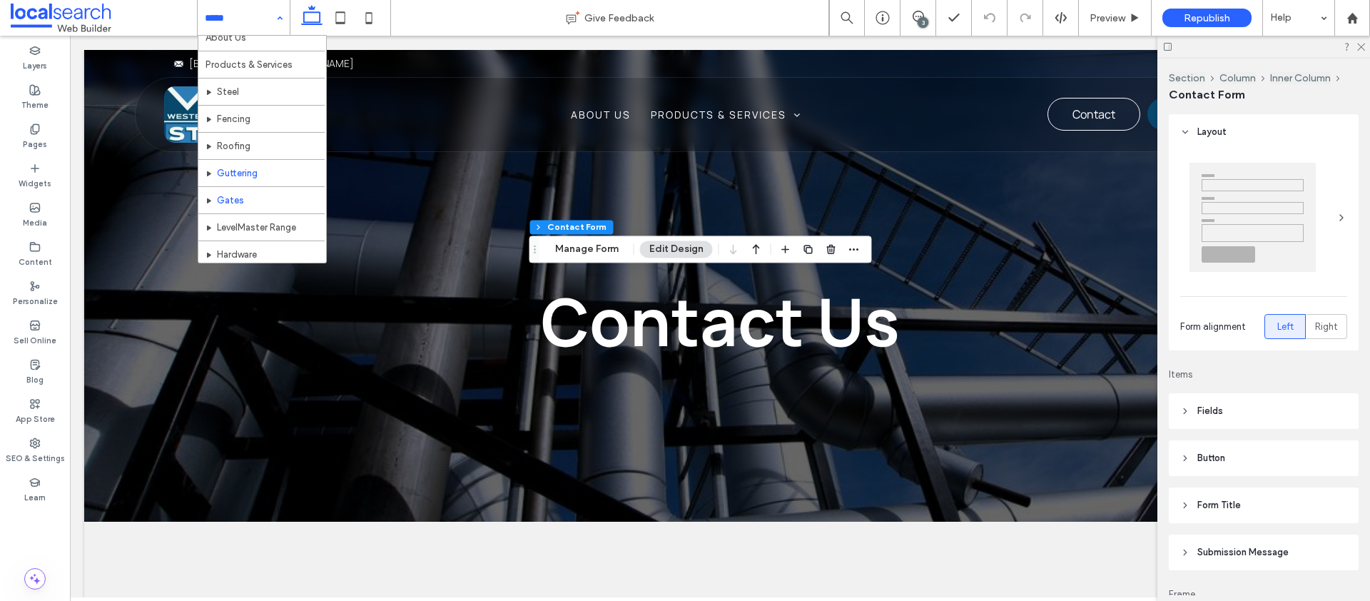
scroll to position [69, 0]
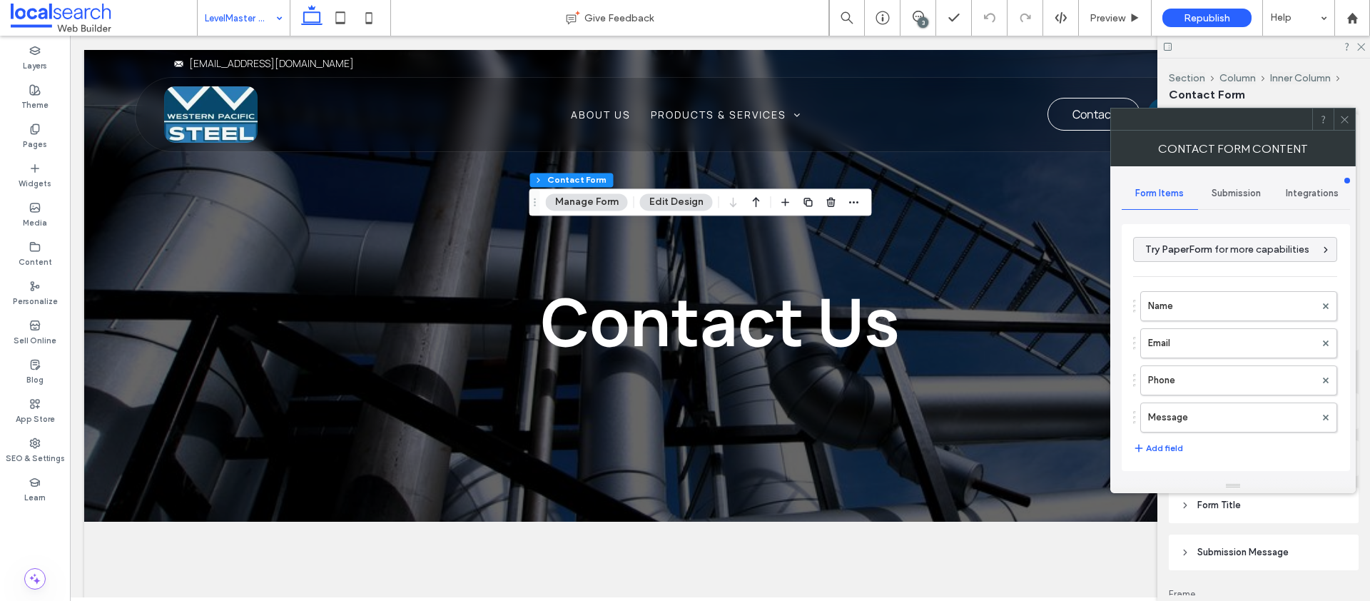
click at [1239, 193] on span "Submission" at bounding box center [1236, 193] width 49 height 11
click at [1228, 255] on label "New submission notification" at bounding box center [1236, 260] width 191 height 29
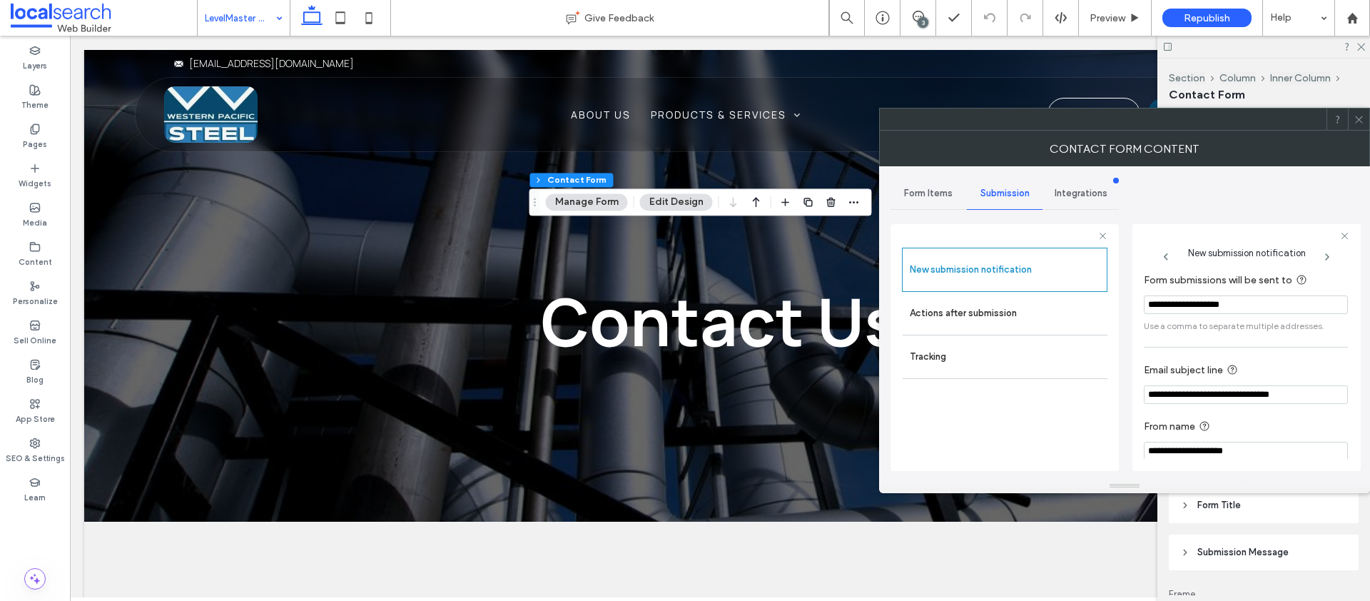
scroll to position [75, 0]
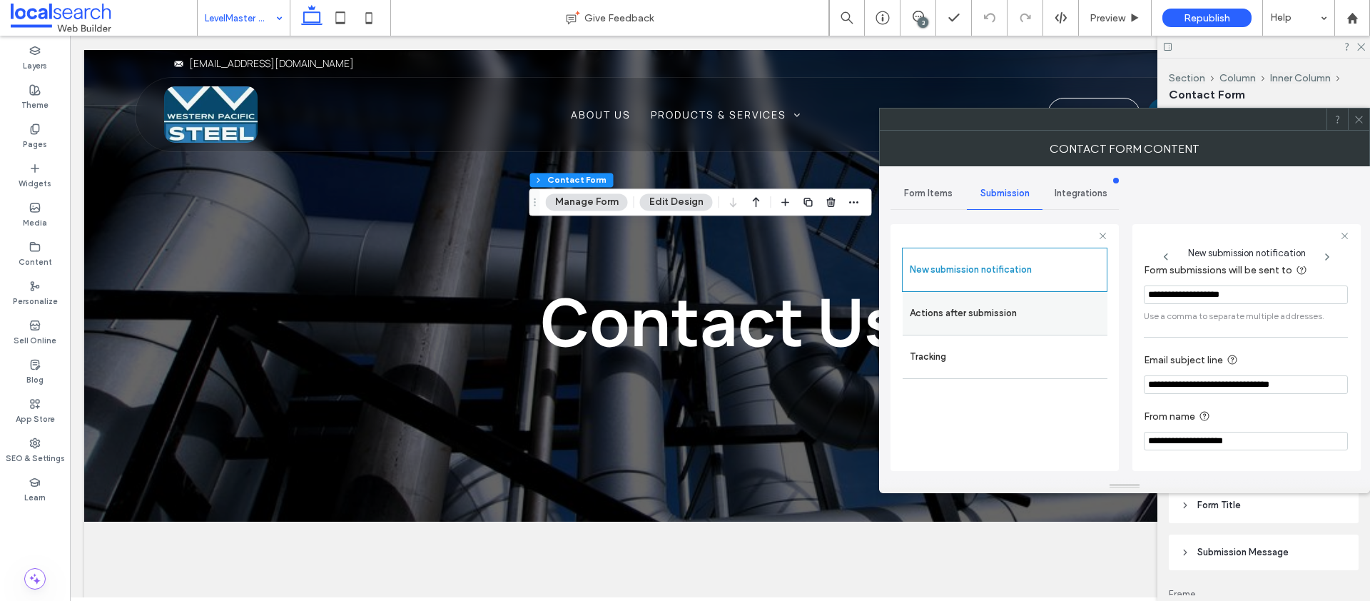
click at [1005, 322] on label "Actions after submission" at bounding box center [1005, 313] width 191 height 29
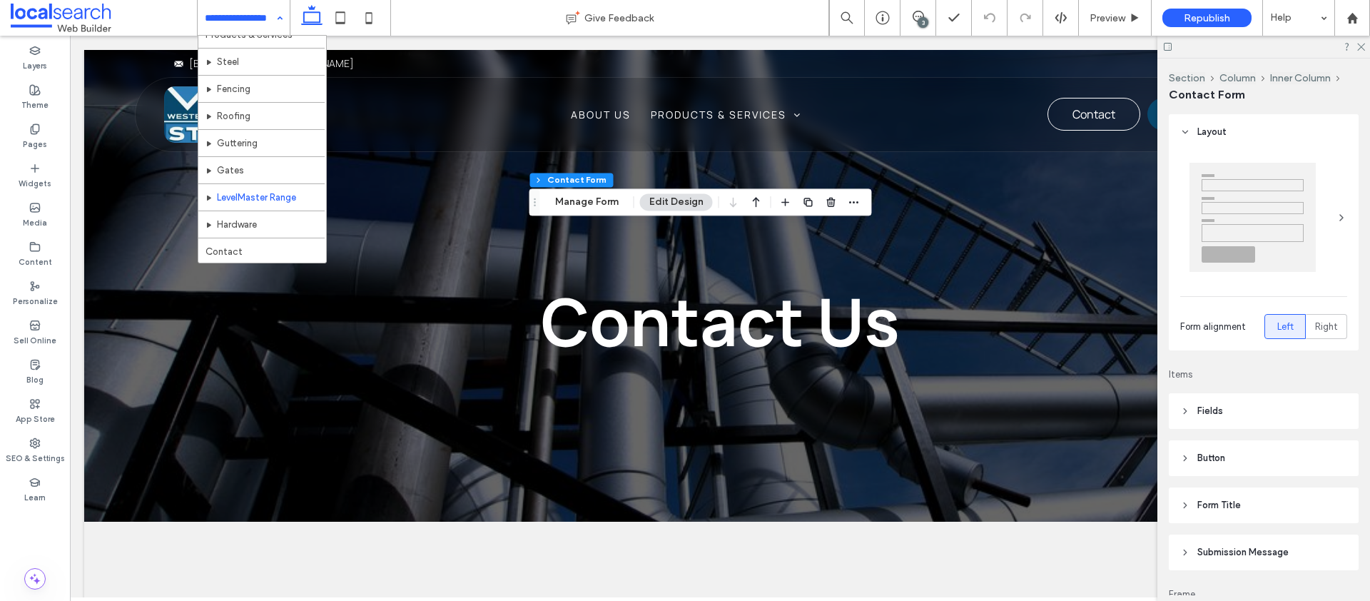
scroll to position [69, 0]
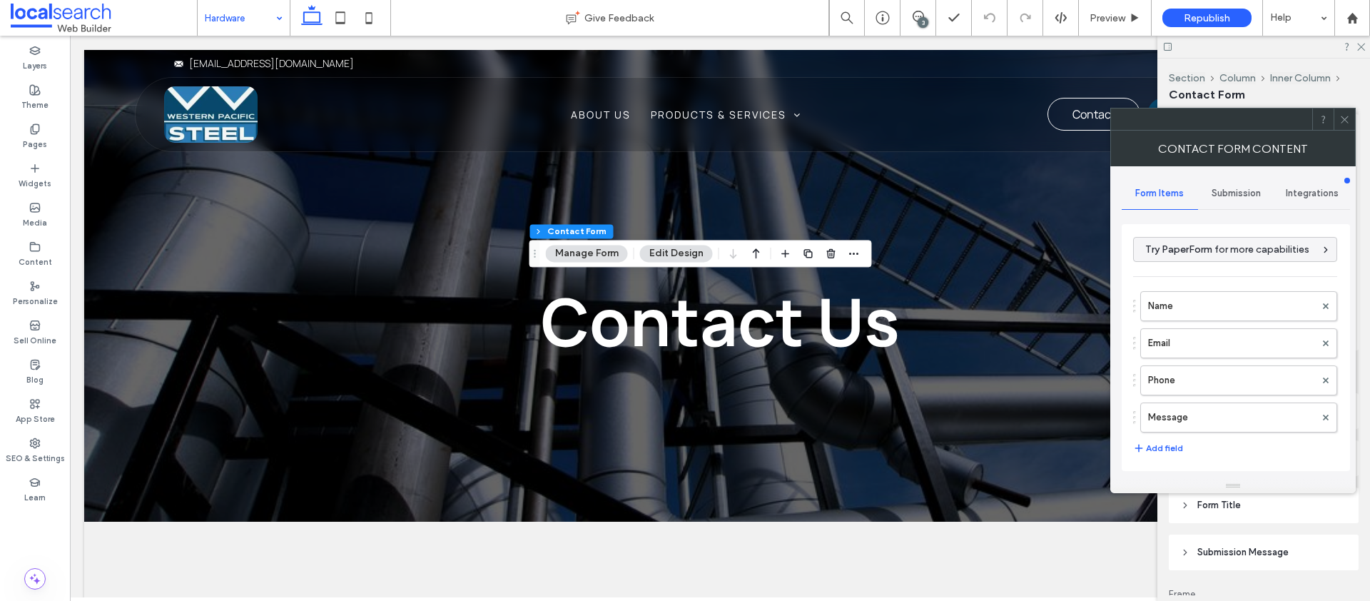
type input "*"
type input "***"
type input "*"
type input "***"
click at [1232, 178] on div "Submission" at bounding box center [1236, 193] width 76 height 31
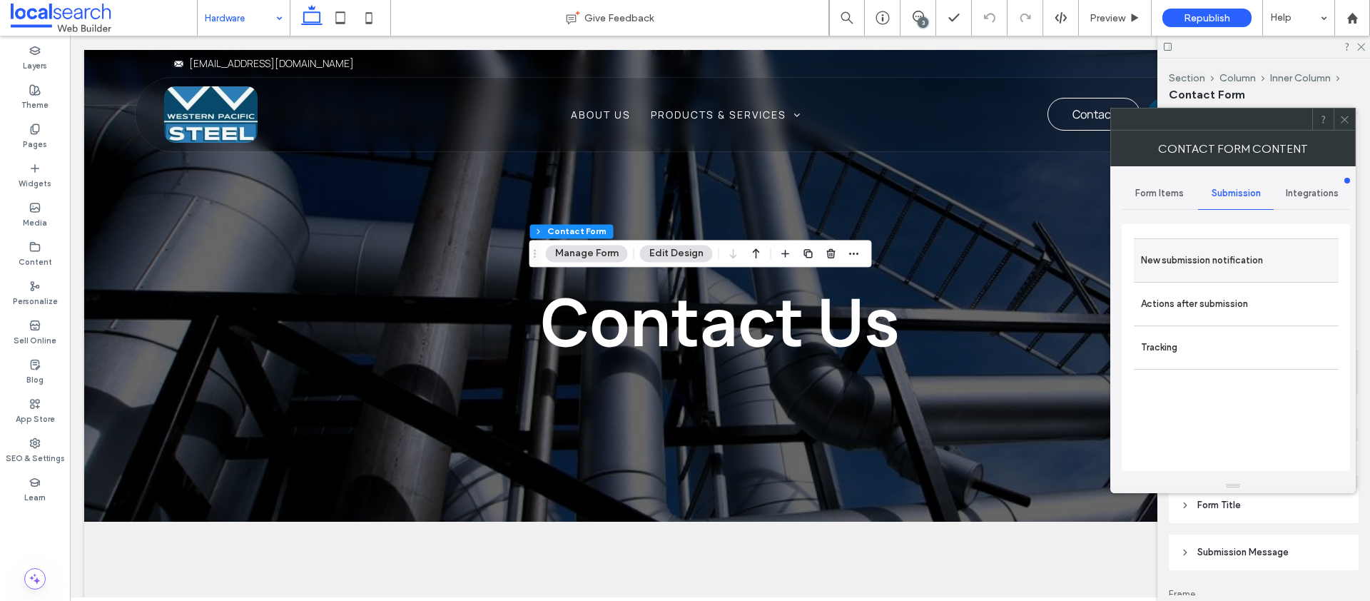
click at [1175, 269] on label "New submission notification" at bounding box center [1236, 260] width 191 height 29
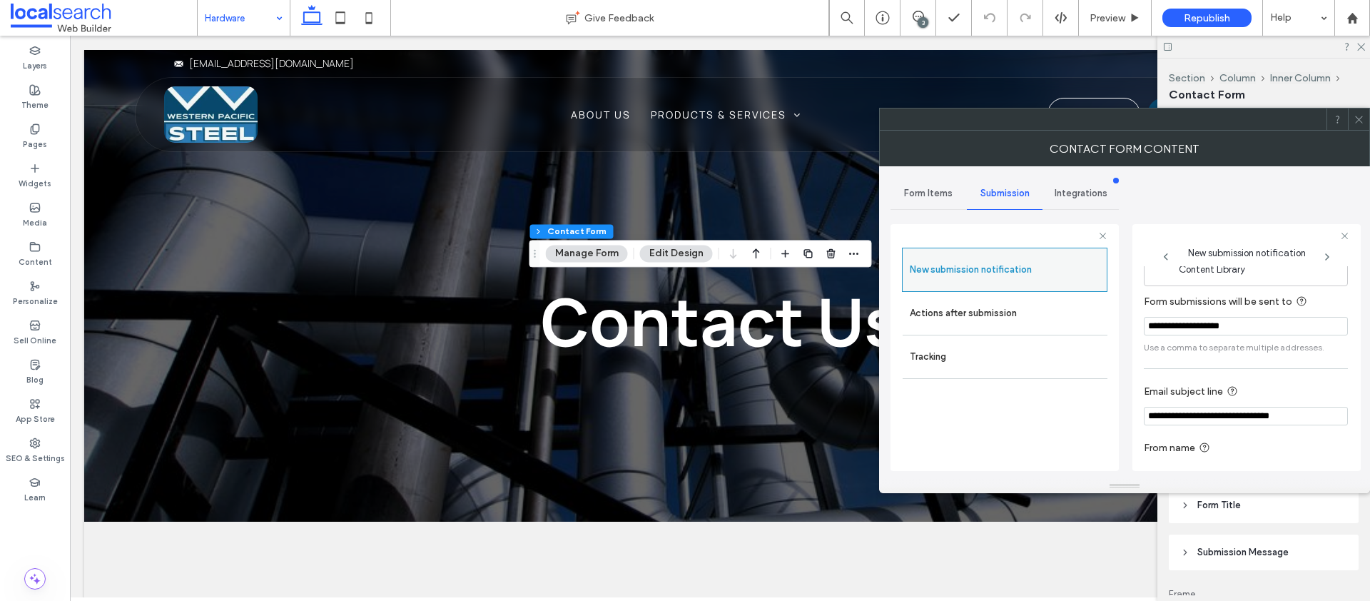
scroll to position [75, 0]
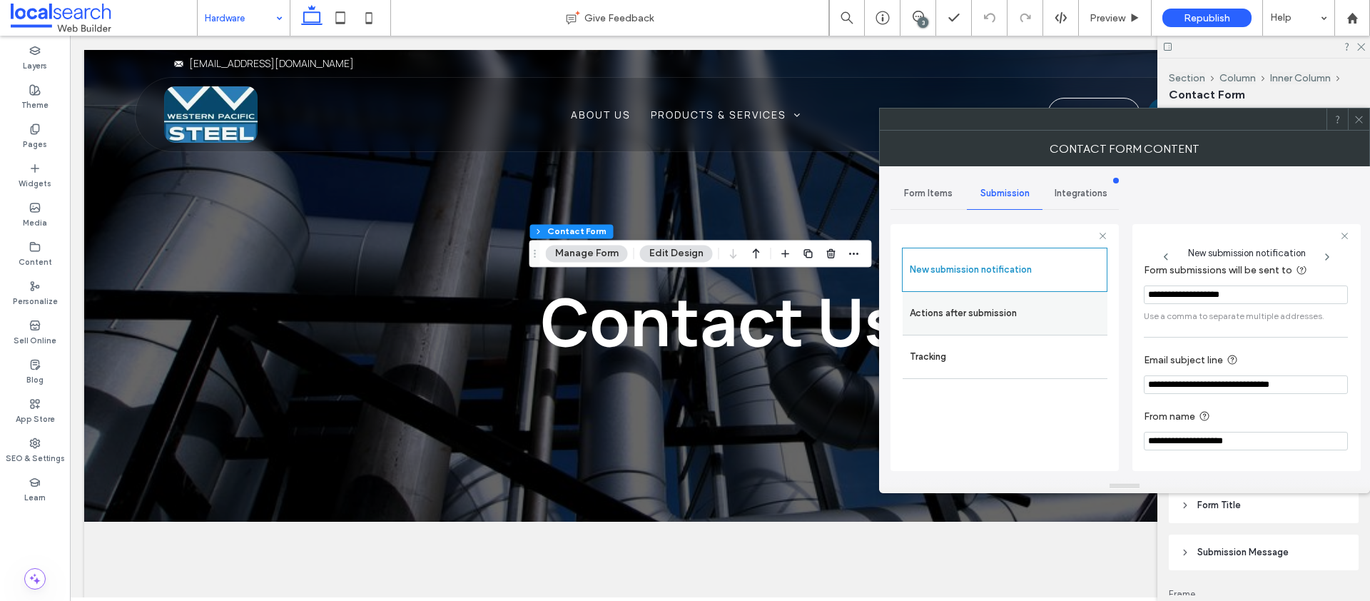
click at [1030, 301] on label "Actions after submission" at bounding box center [1005, 313] width 191 height 29
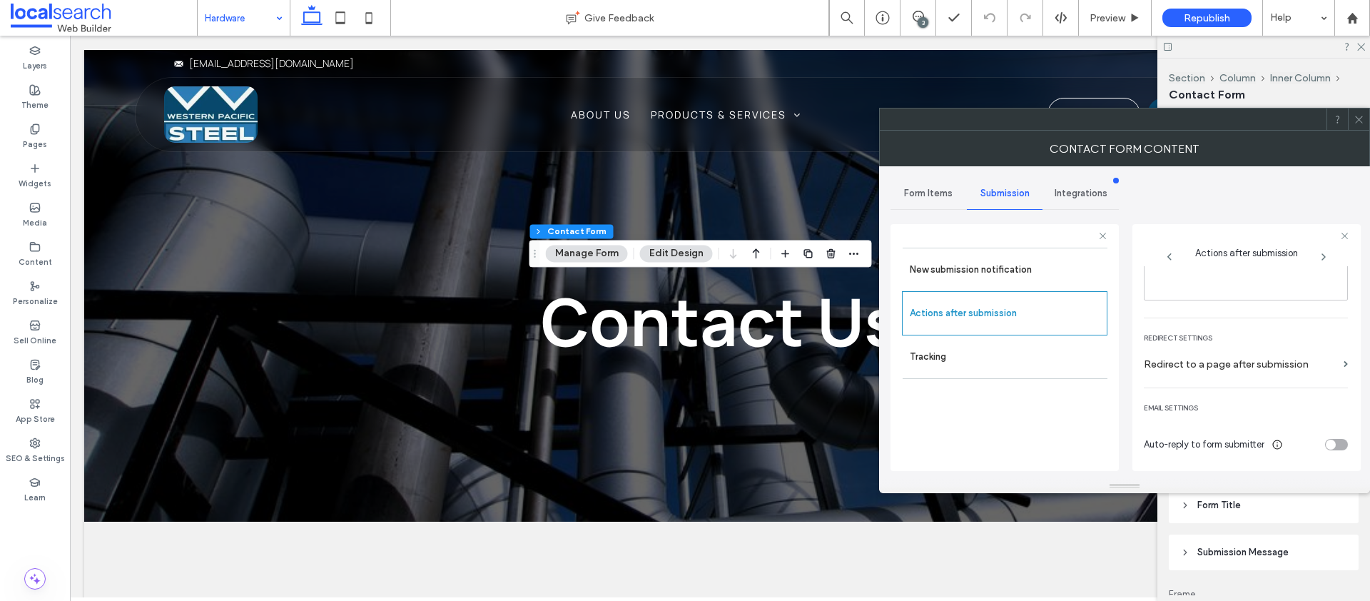
scroll to position [0, 0]
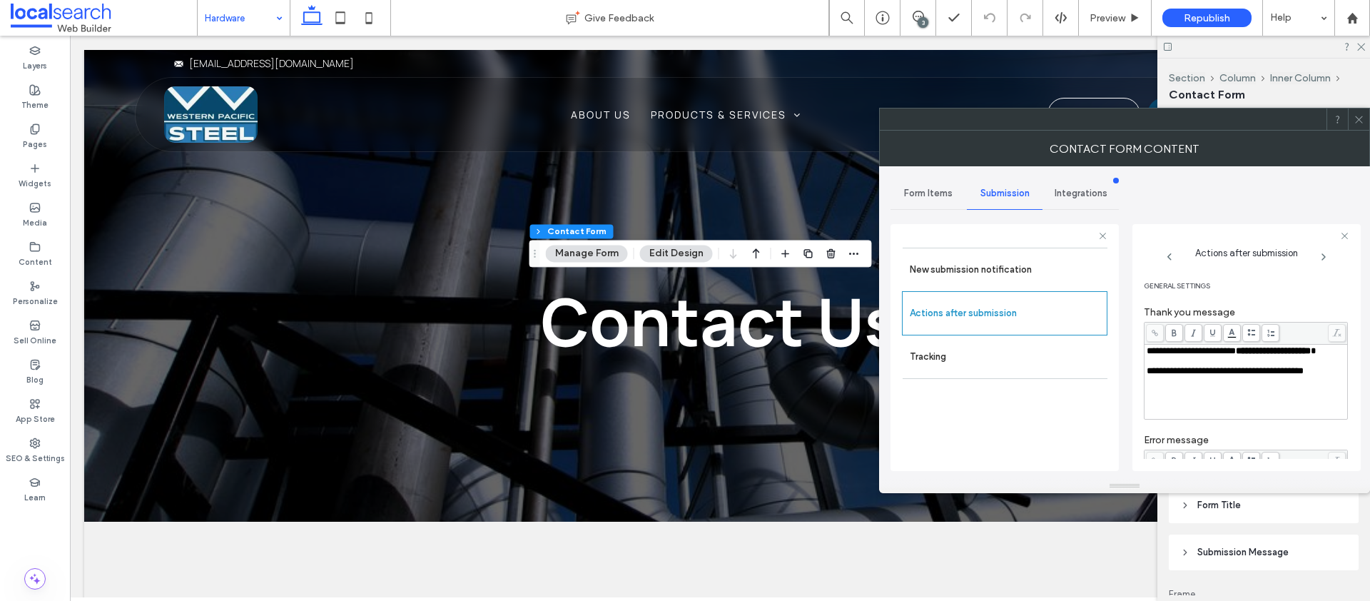
click at [1363, 115] on icon at bounding box center [1359, 119] width 11 height 11
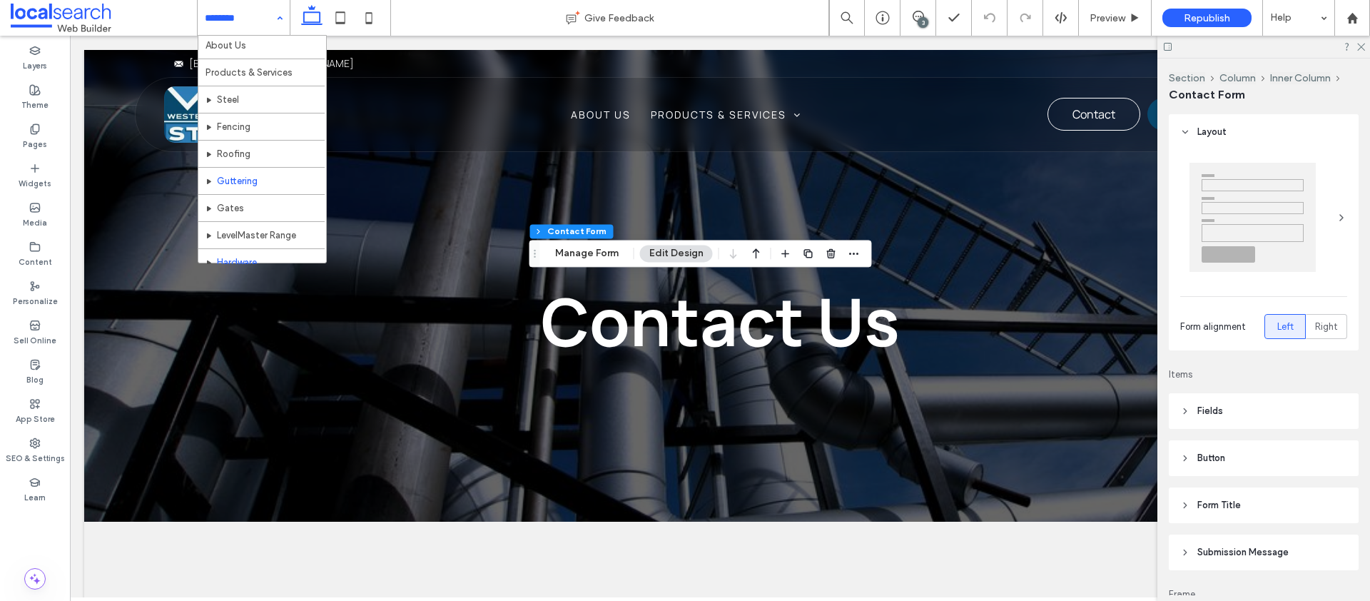
scroll to position [69, 0]
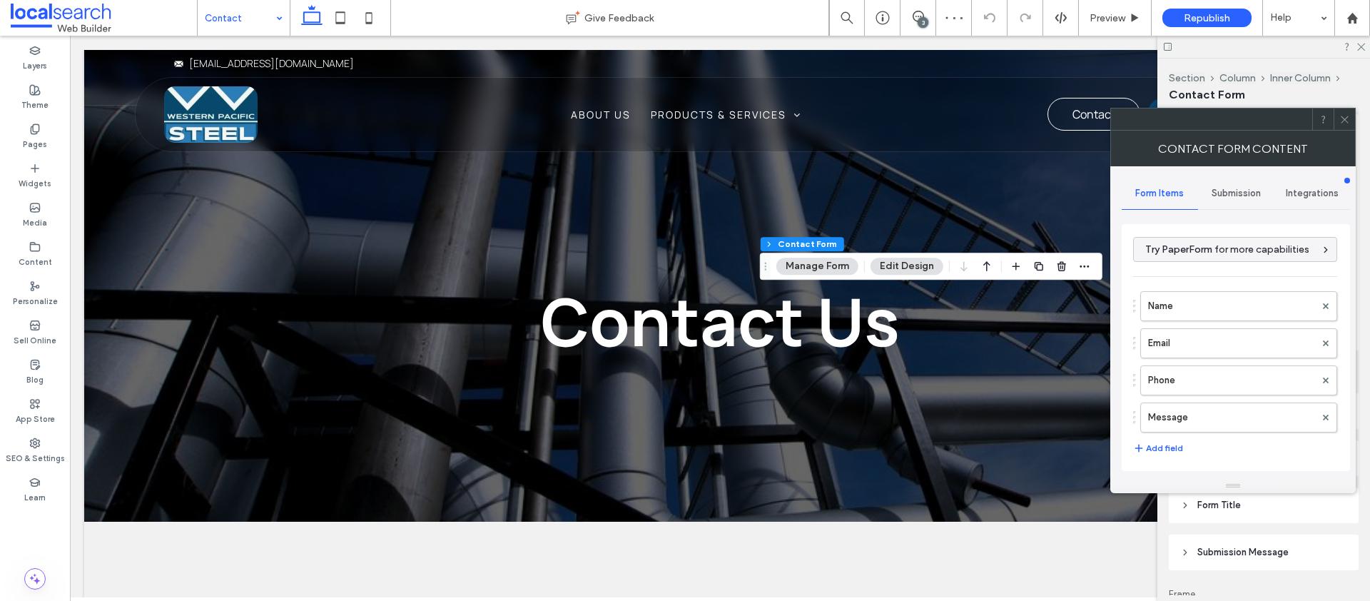
click at [1235, 193] on span "Submission" at bounding box center [1236, 193] width 49 height 11
click at [1186, 272] on label "New submission notification" at bounding box center [1236, 260] width 191 height 29
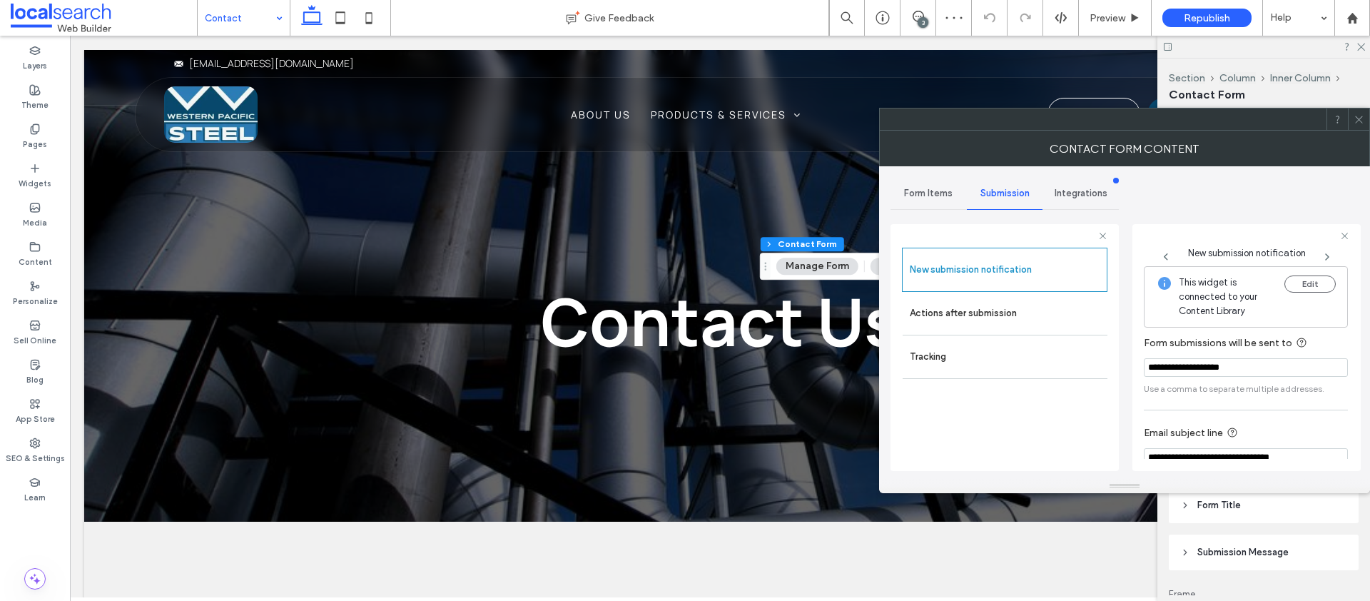
scroll to position [75, 0]
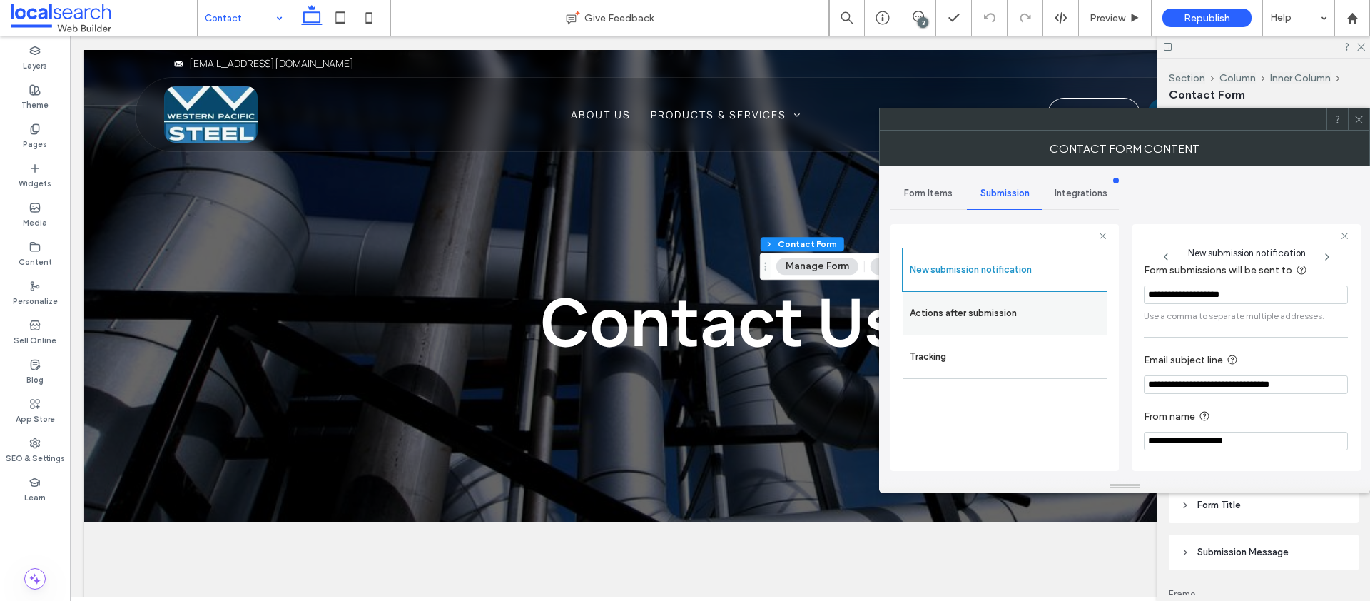
click at [1006, 323] on label "Actions after submission" at bounding box center [1005, 313] width 191 height 29
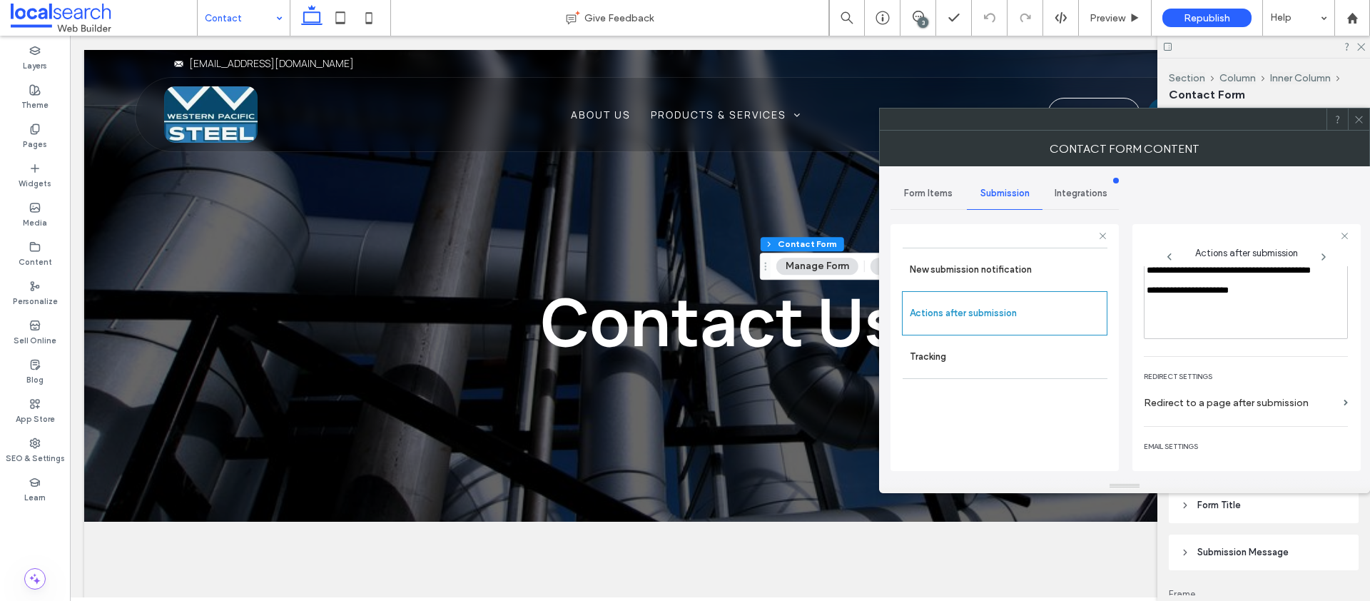
scroll to position [247, 0]
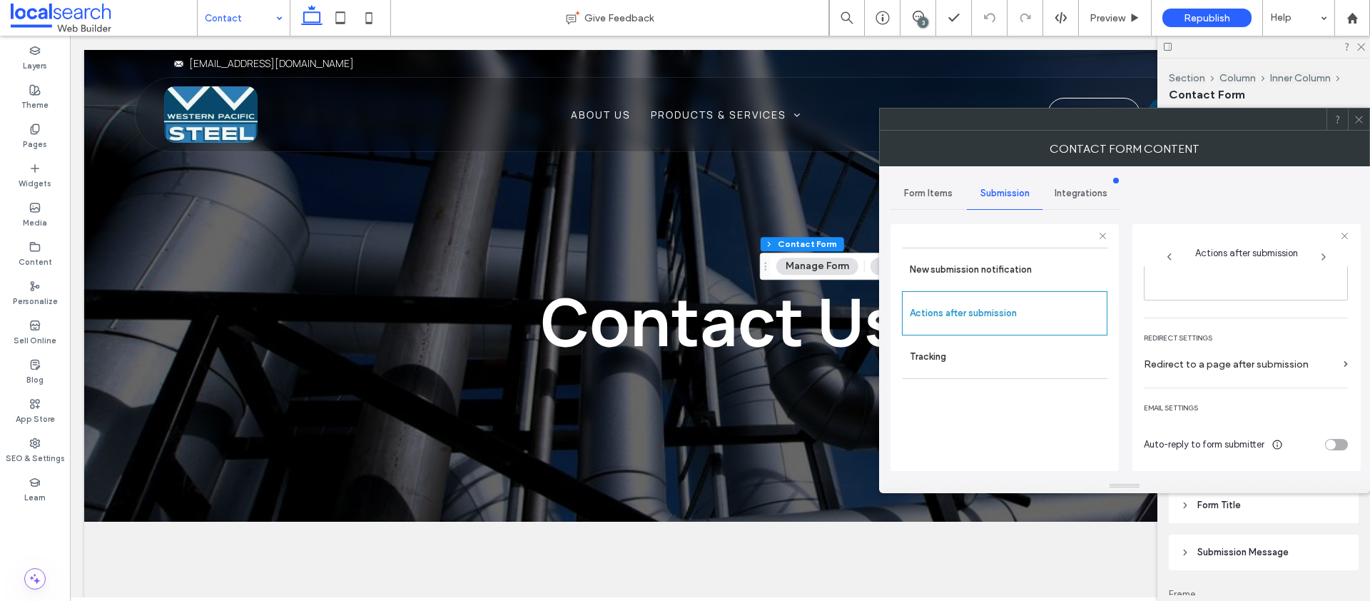
click at [1358, 119] on use at bounding box center [1358, 119] width 7 height 7
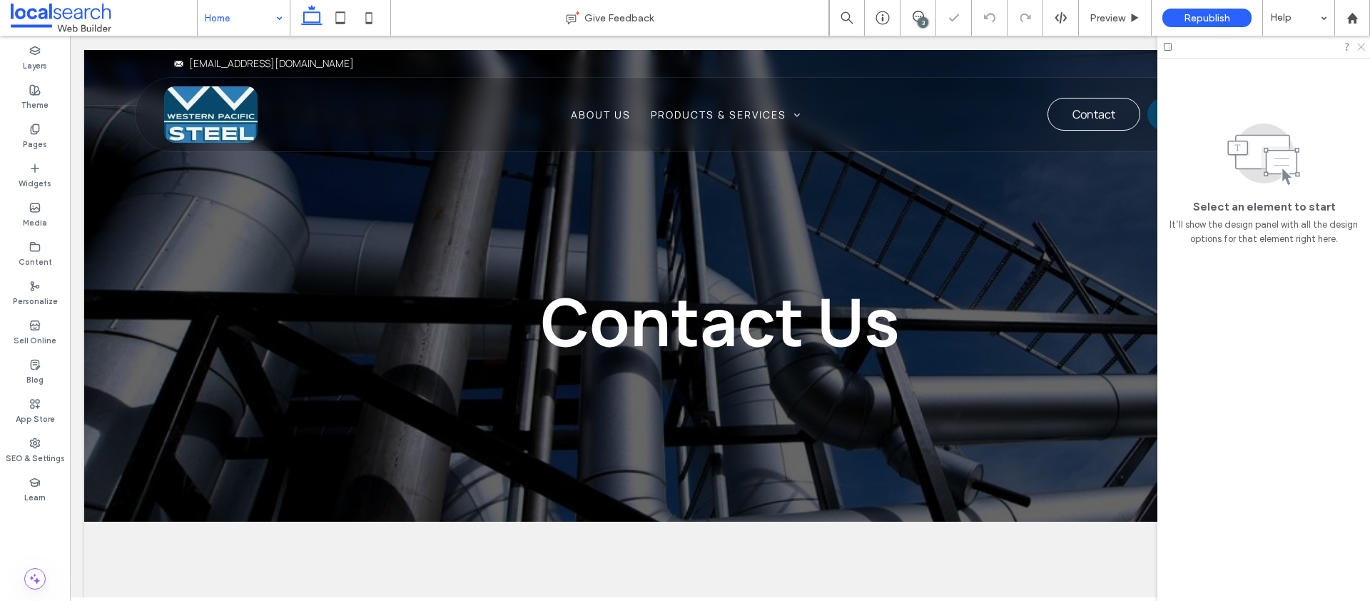
click at [1363, 47] on icon at bounding box center [1360, 45] width 9 height 9
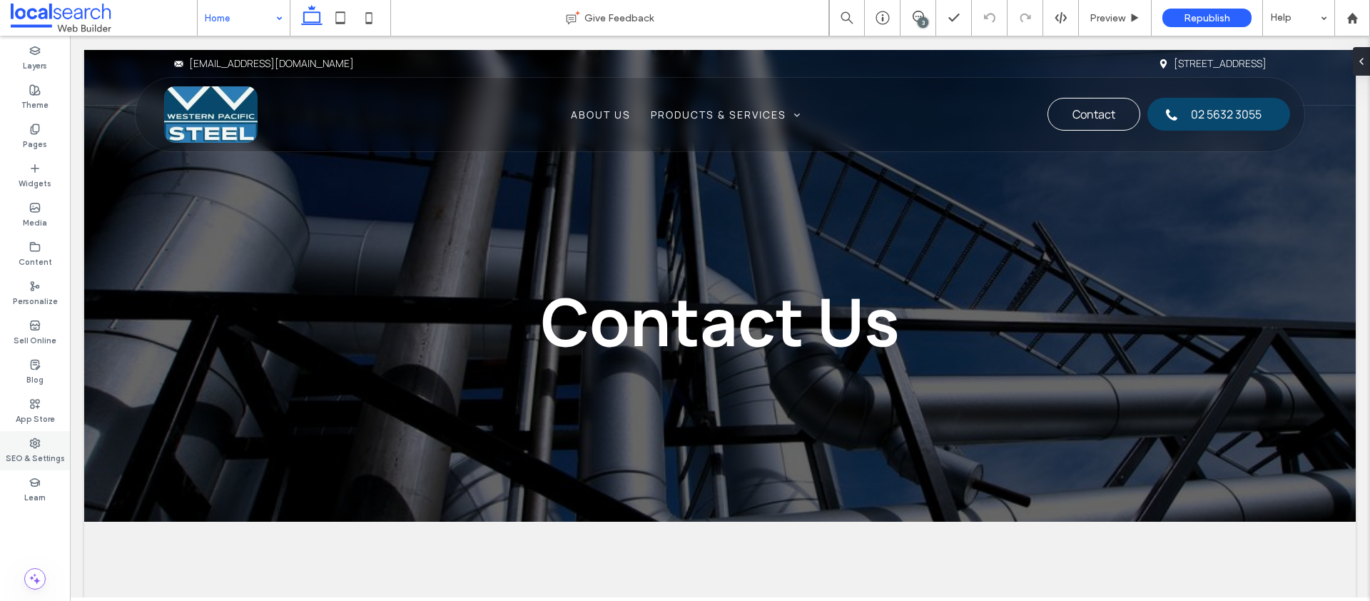
click at [52, 449] on label "SEO & Settings" at bounding box center [35, 457] width 59 height 16
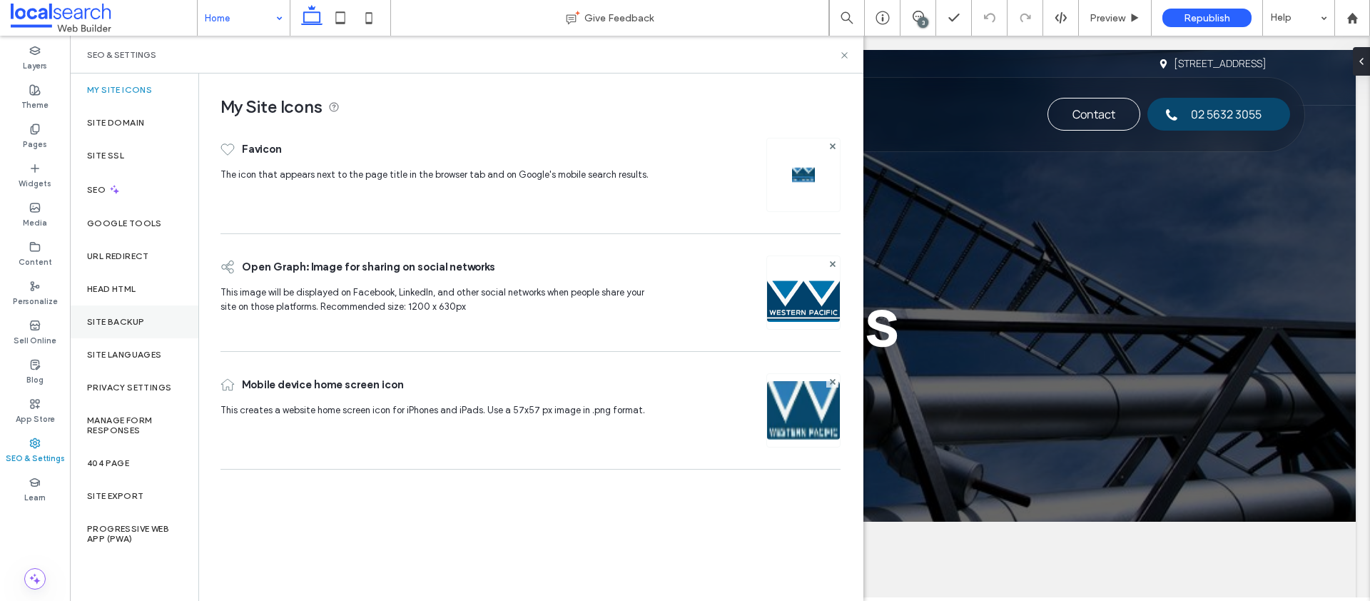
click at [109, 317] on label "Site Backup" at bounding box center [115, 322] width 57 height 10
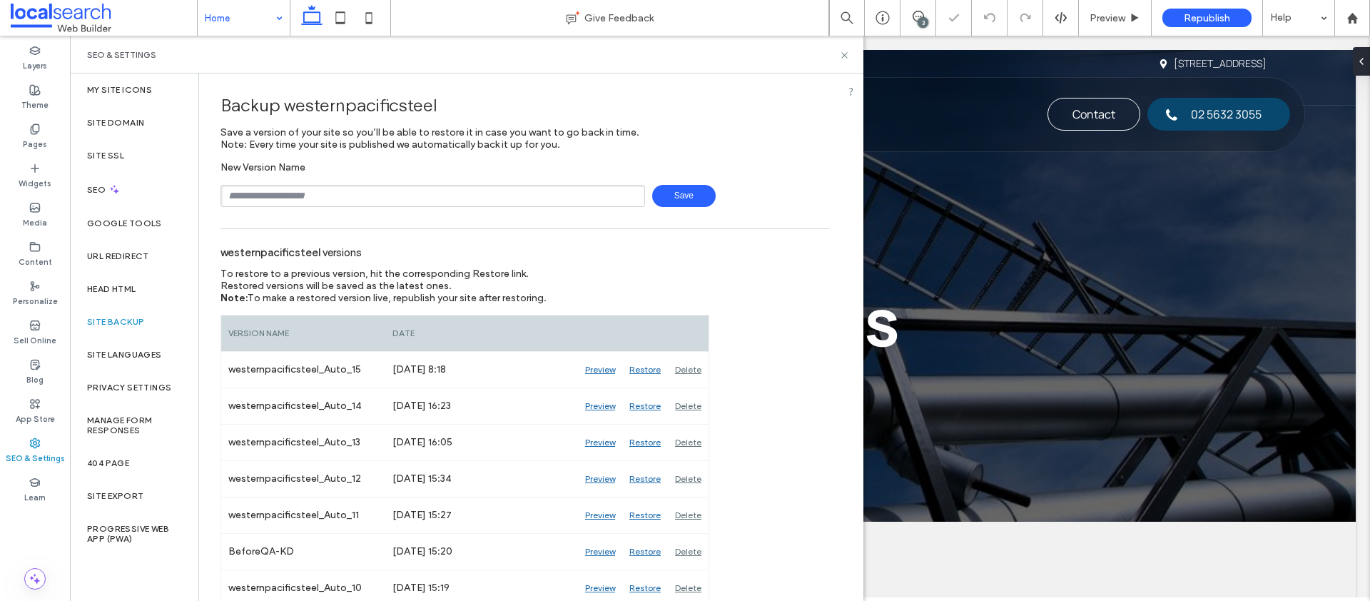
click at [281, 198] on input "text" at bounding box center [433, 196] width 425 height 22
type input "**********"
click at [665, 196] on span "Save" at bounding box center [684, 196] width 64 height 22
click at [844, 51] on icon at bounding box center [844, 55] width 11 height 11
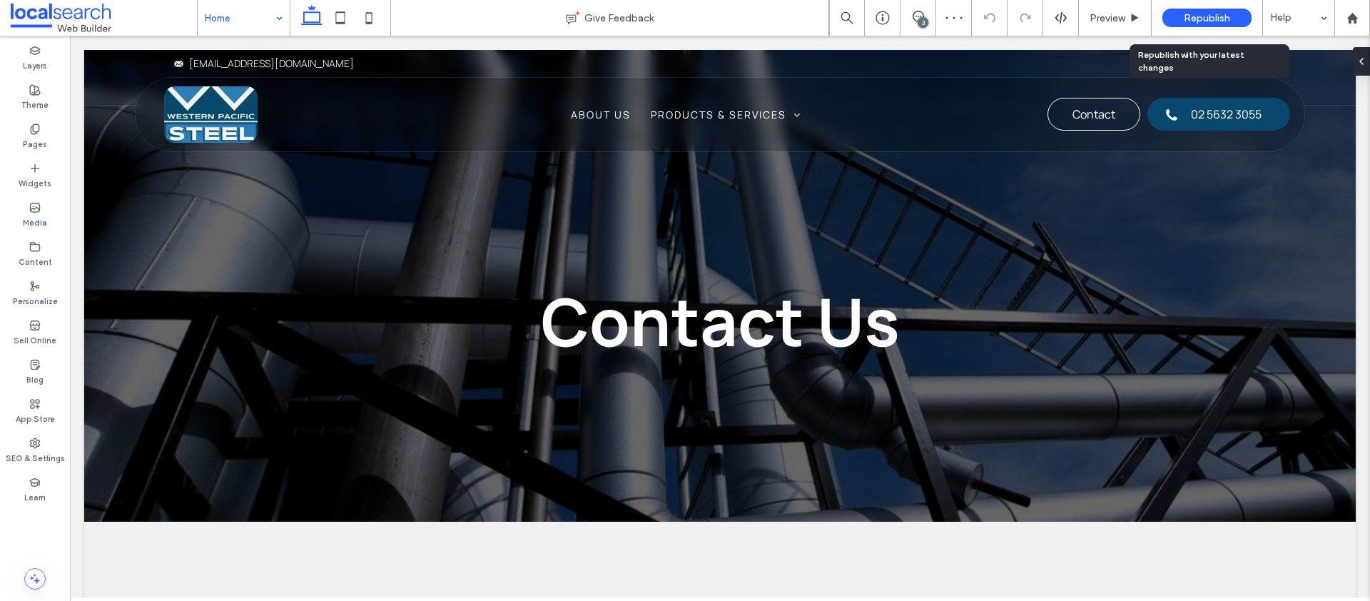
click at [1198, 15] on span "Republish" at bounding box center [1207, 18] width 46 height 12
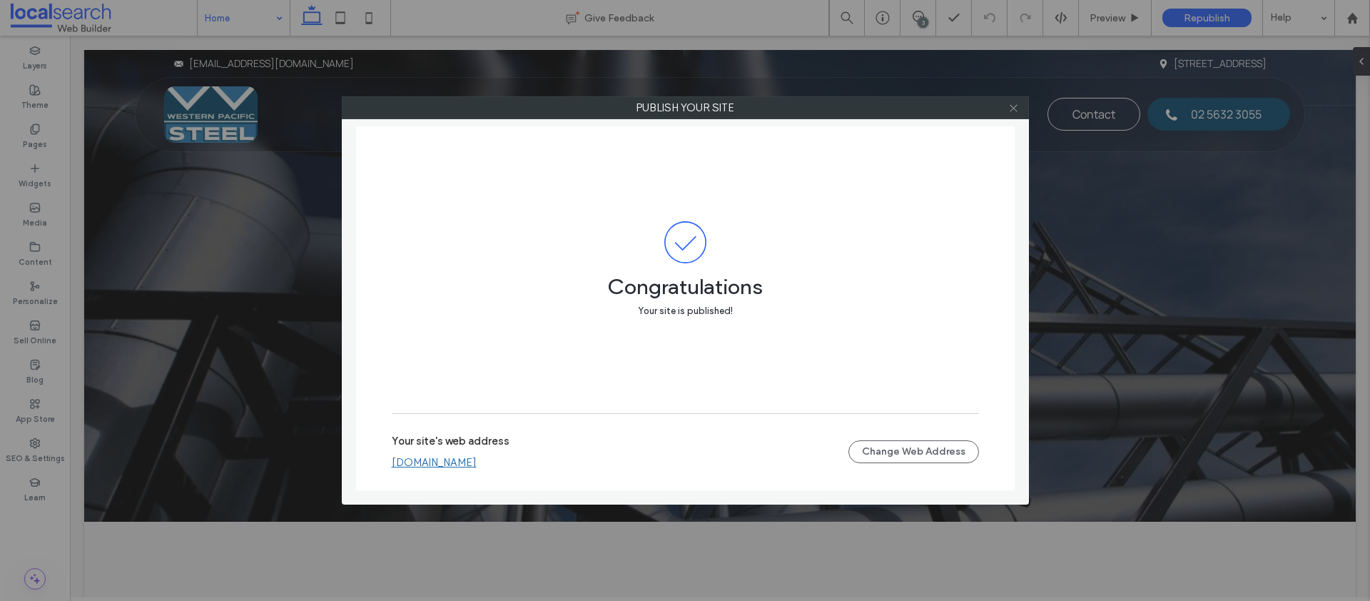
click at [1015, 108] on use at bounding box center [1013, 107] width 7 height 7
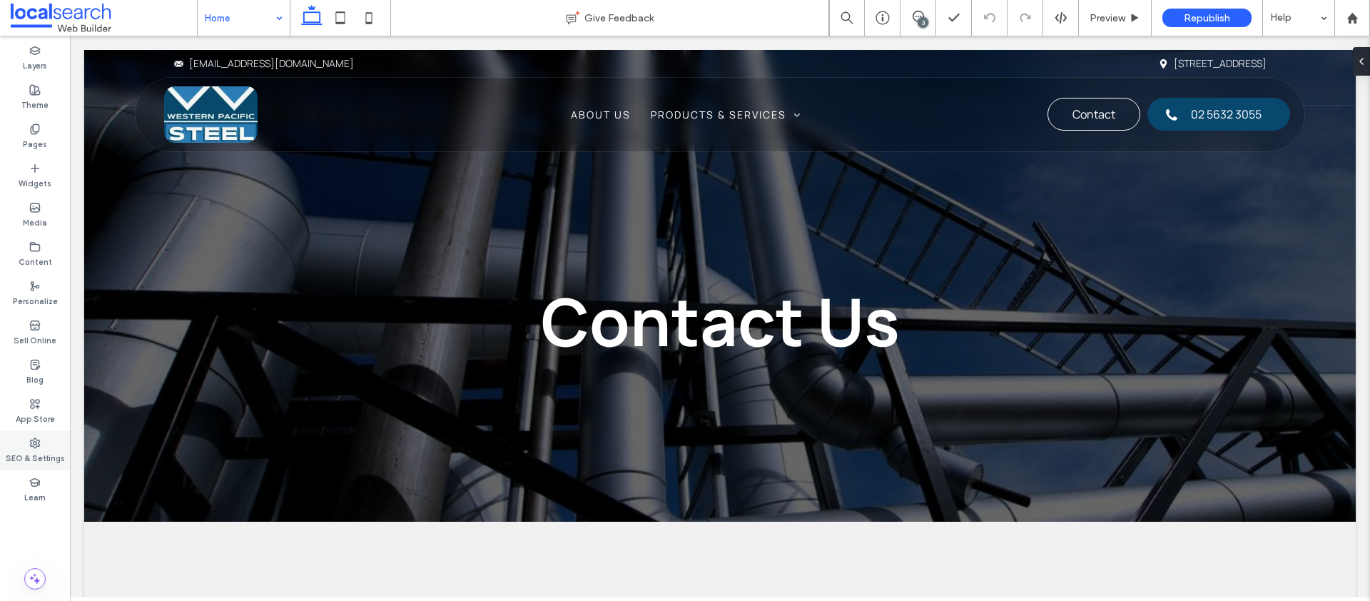
click at [39, 447] on icon at bounding box center [34, 443] width 11 height 11
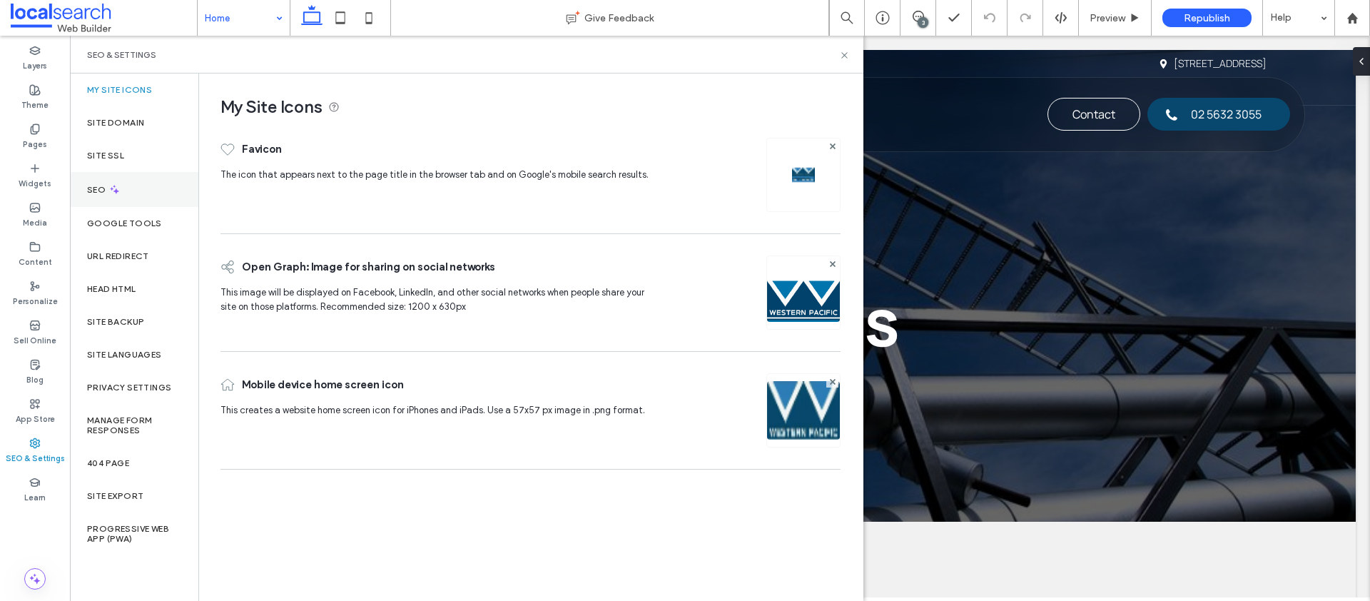
click at [129, 203] on div "SEO" at bounding box center [134, 189] width 128 height 35
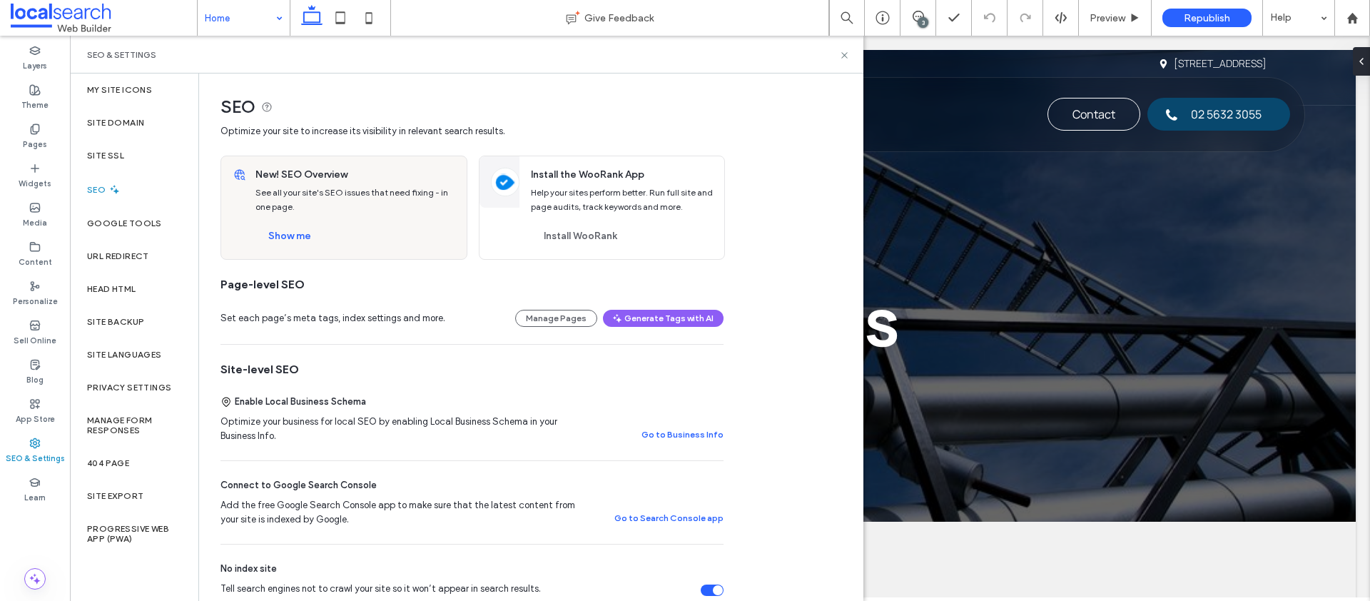
click at [304, 213] on div "New! SEO Overview See all your site's SEO issues that need fixing - in one page…" at bounding box center [357, 207] width 220 height 103
click at [301, 231] on button "Show me" at bounding box center [290, 236] width 69 height 23
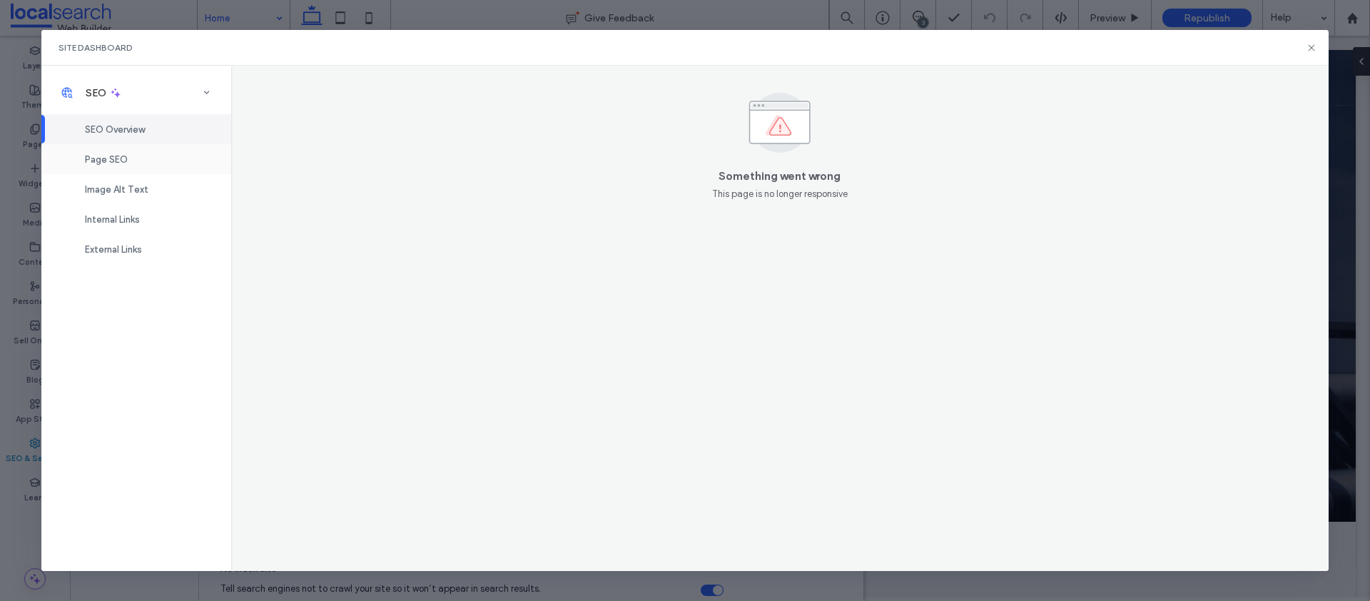
click at [126, 165] on div "Page SEO" at bounding box center [136, 159] width 190 height 30
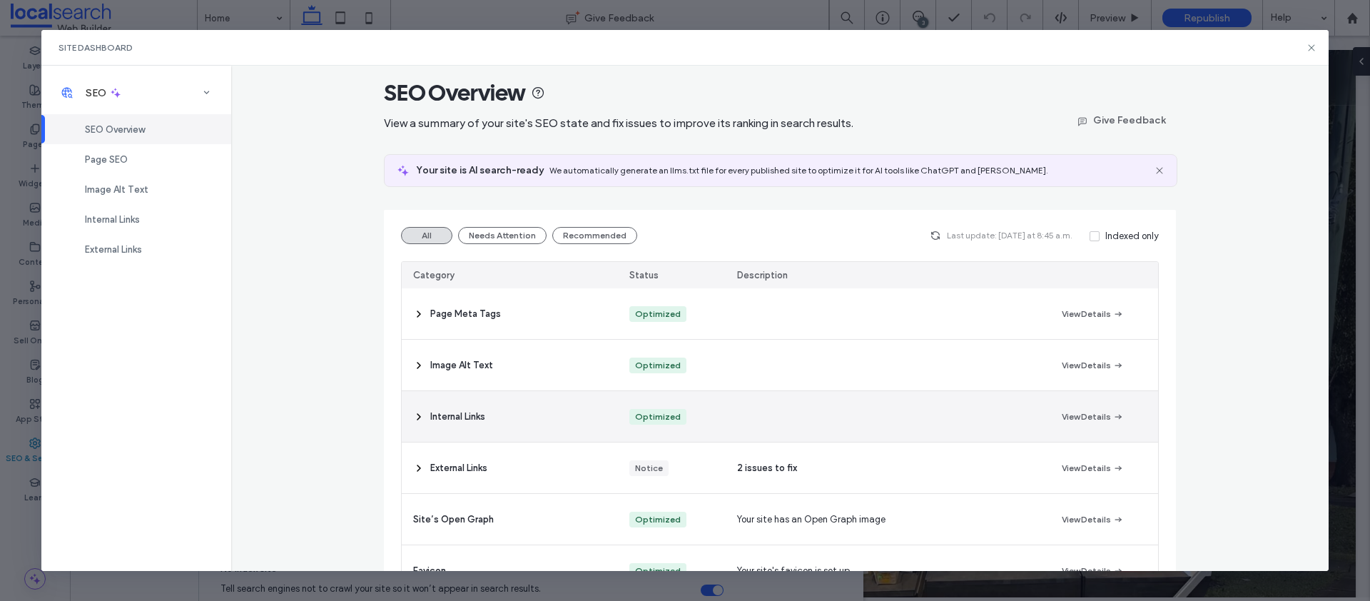
scroll to position [23, 0]
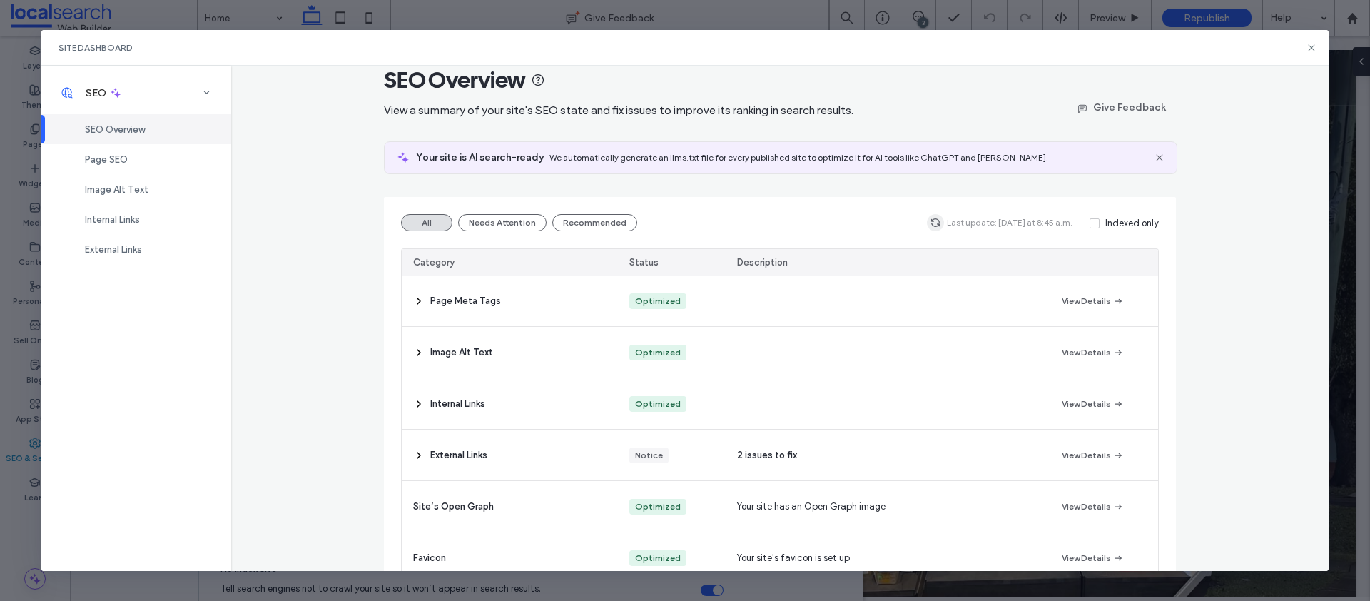
click at [941, 224] on span "button" at bounding box center [935, 222] width 17 height 17
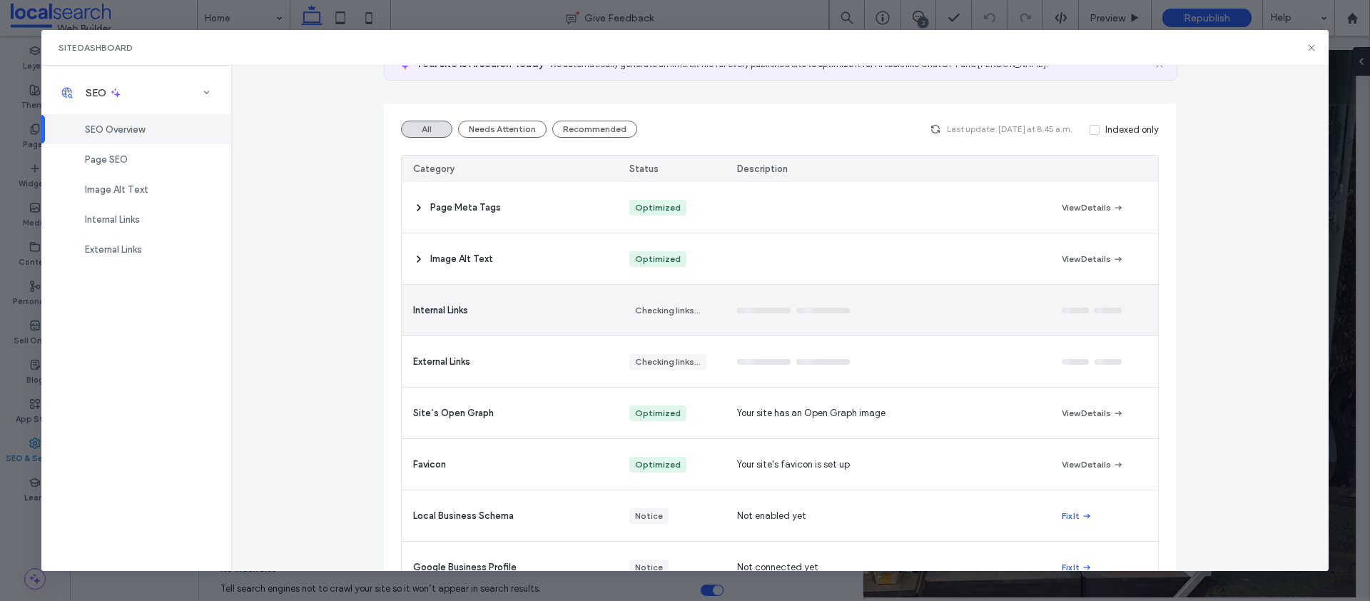
scroll to position [117, 0]
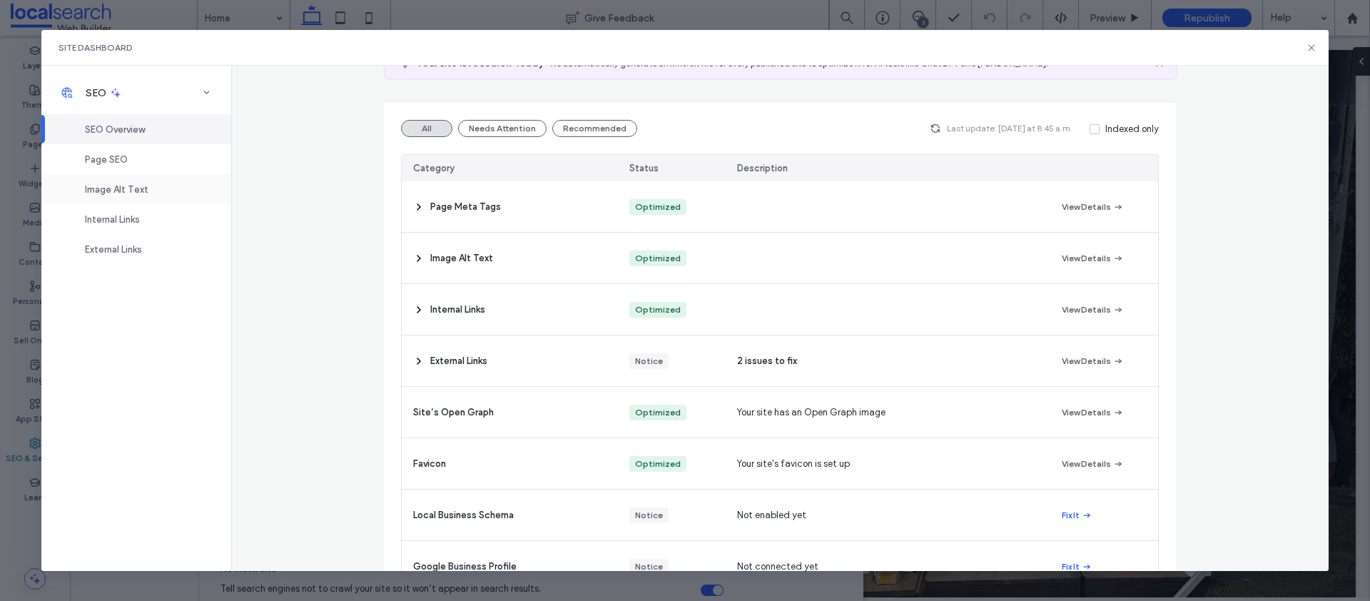
click at [165, 176] on div "Image Alt Text" at bounding box center [136, 189] width 190 height 30
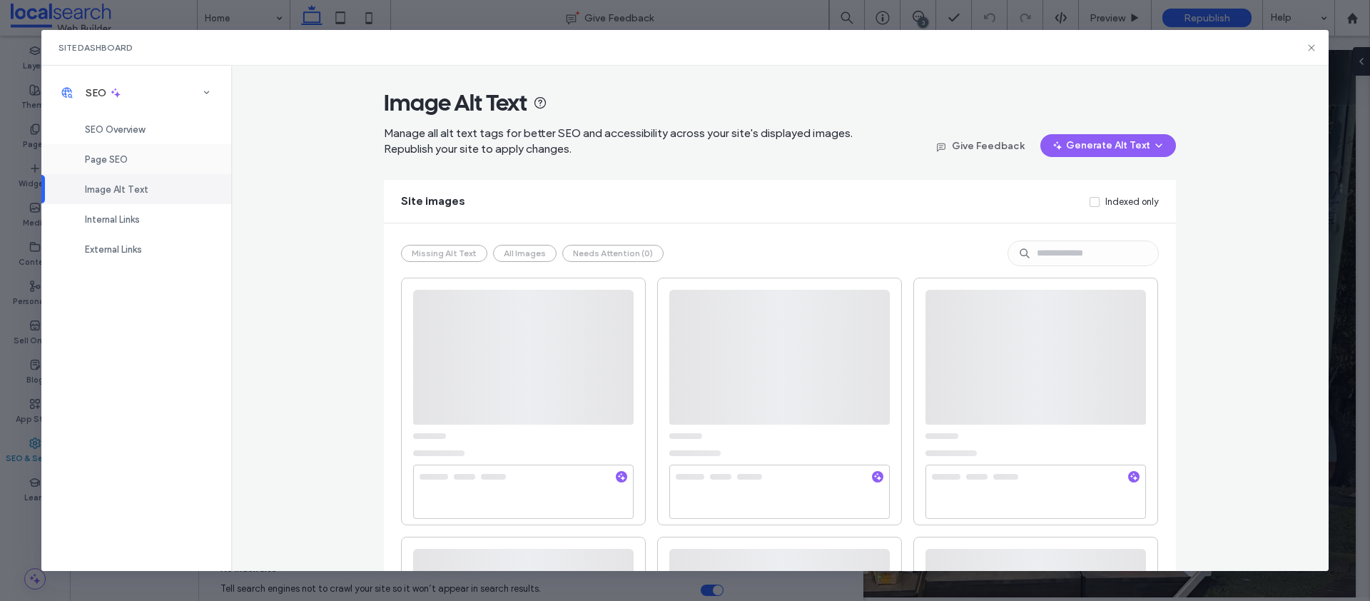
click at [161, 160] on div "Page SEO" at bounding box center [136, 159] width 190 height 30
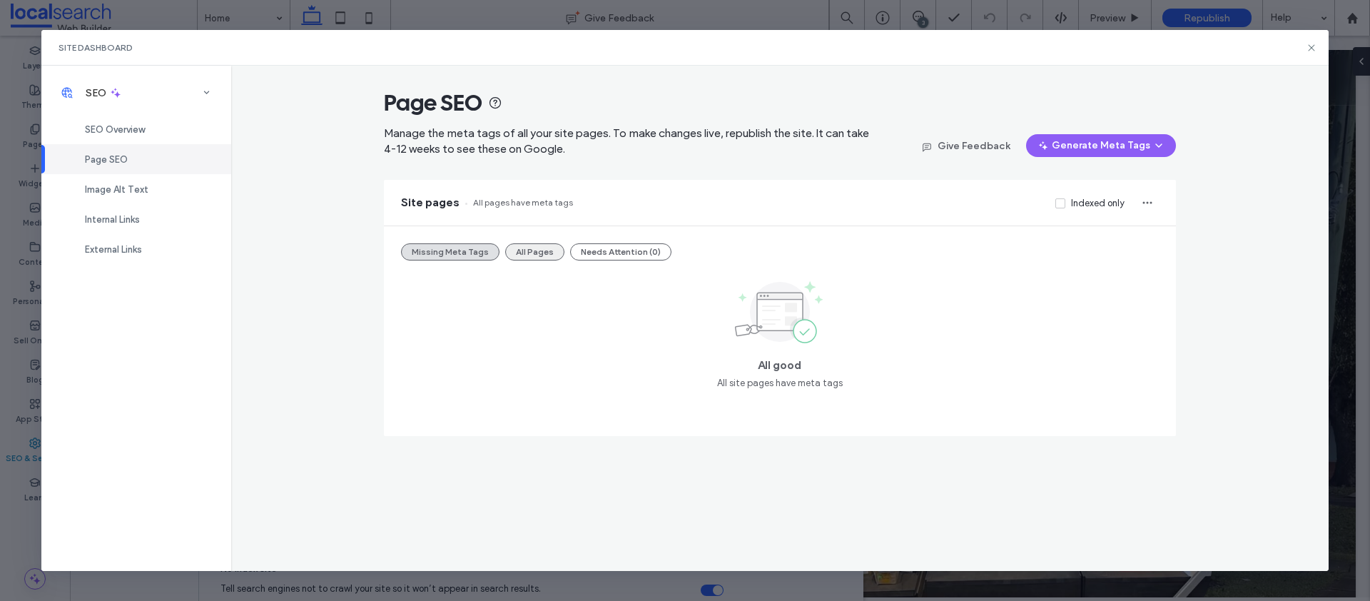
click at [517, 253] on button "All Pages" at bounding box center [534, 251] width 59 height 17
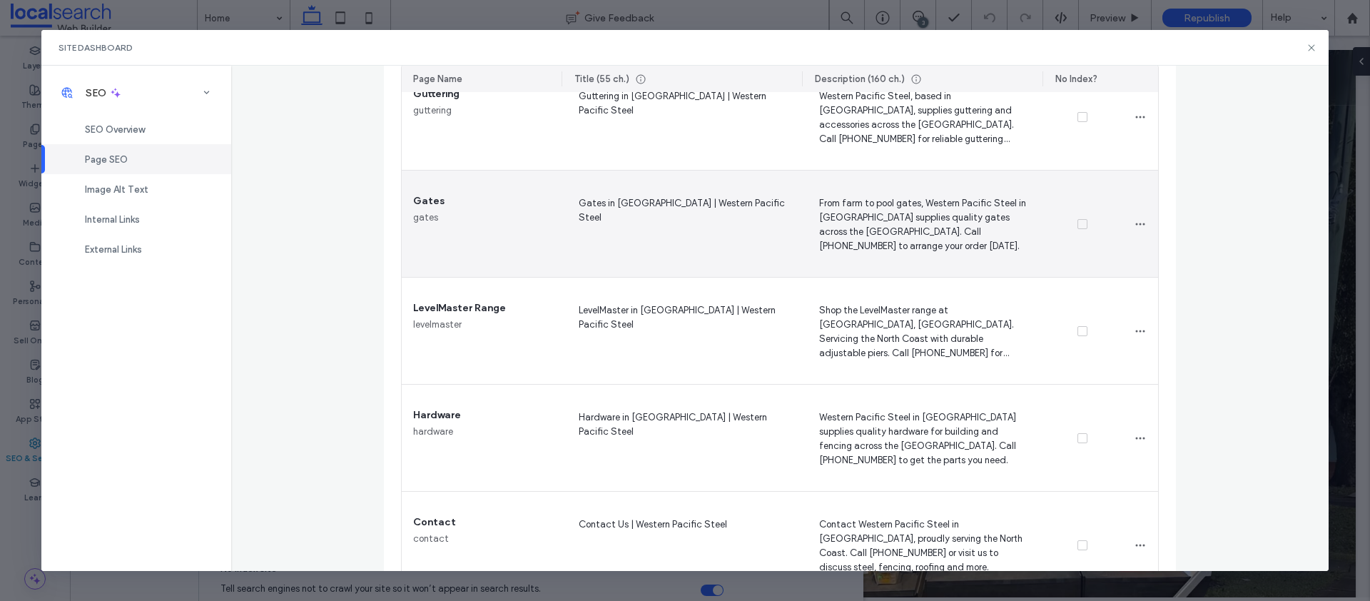
scroll to position [929, 0]
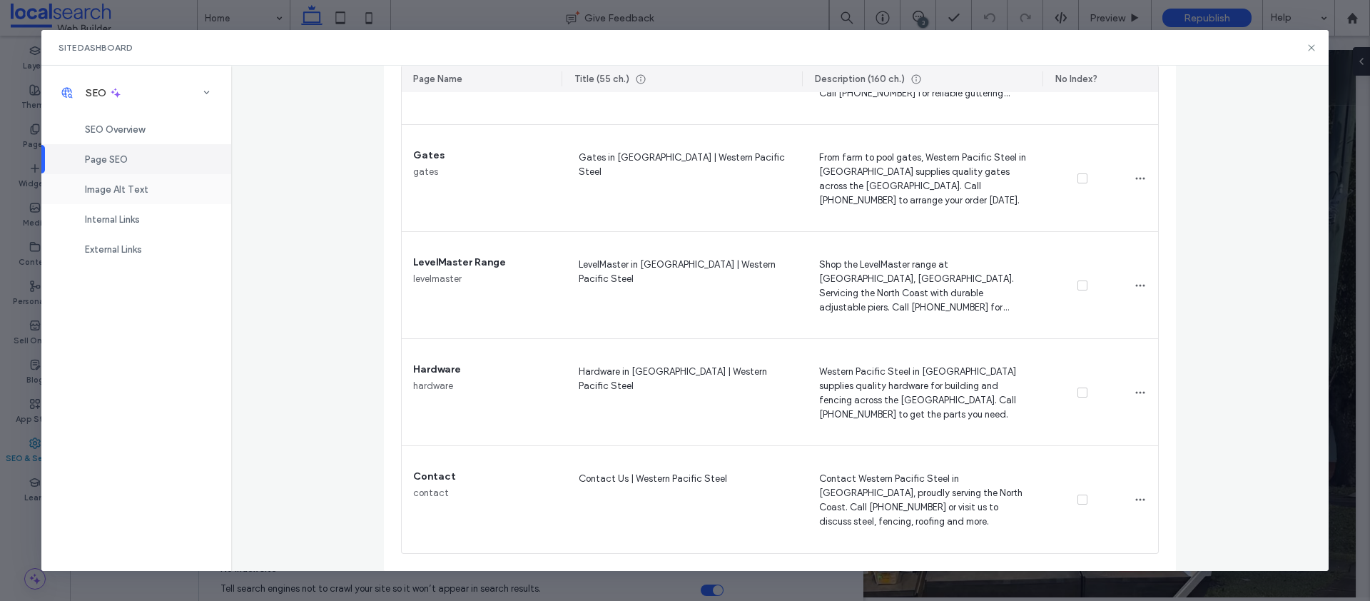
click at [145, 192] on span "Image Alt Text" at bounding box center [117, 189] width 64 height 11
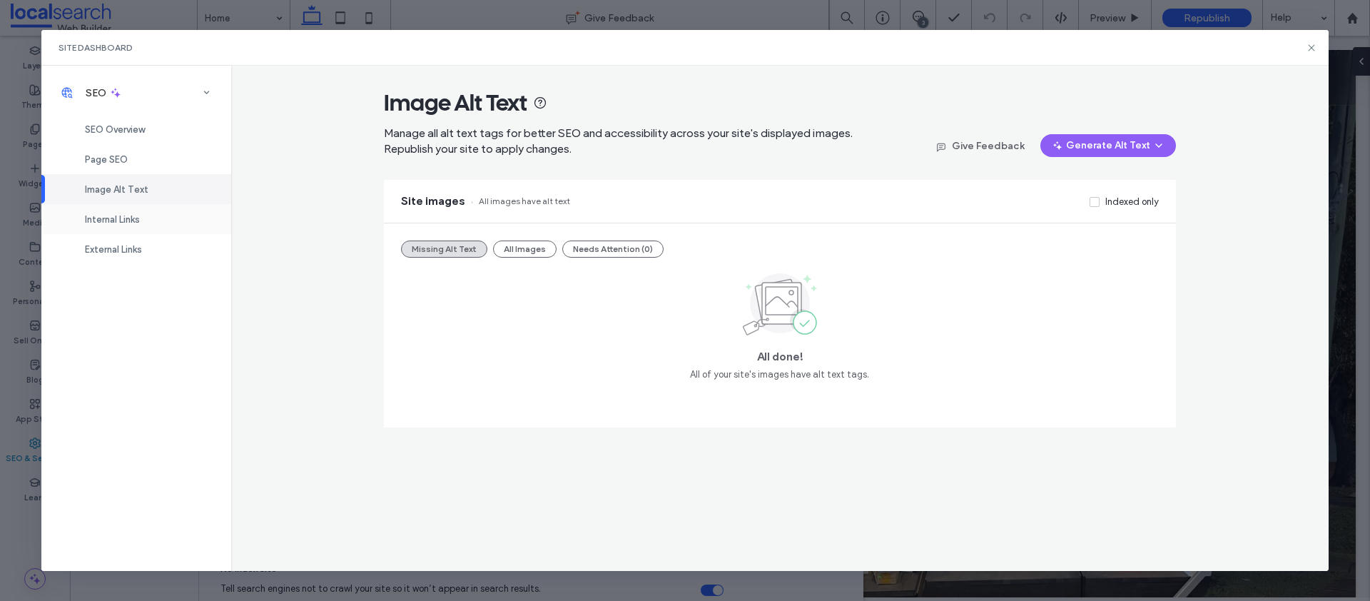
click at [131, 221] on span "Internal Links" at bounding box center [112, 219] width 55 height 11
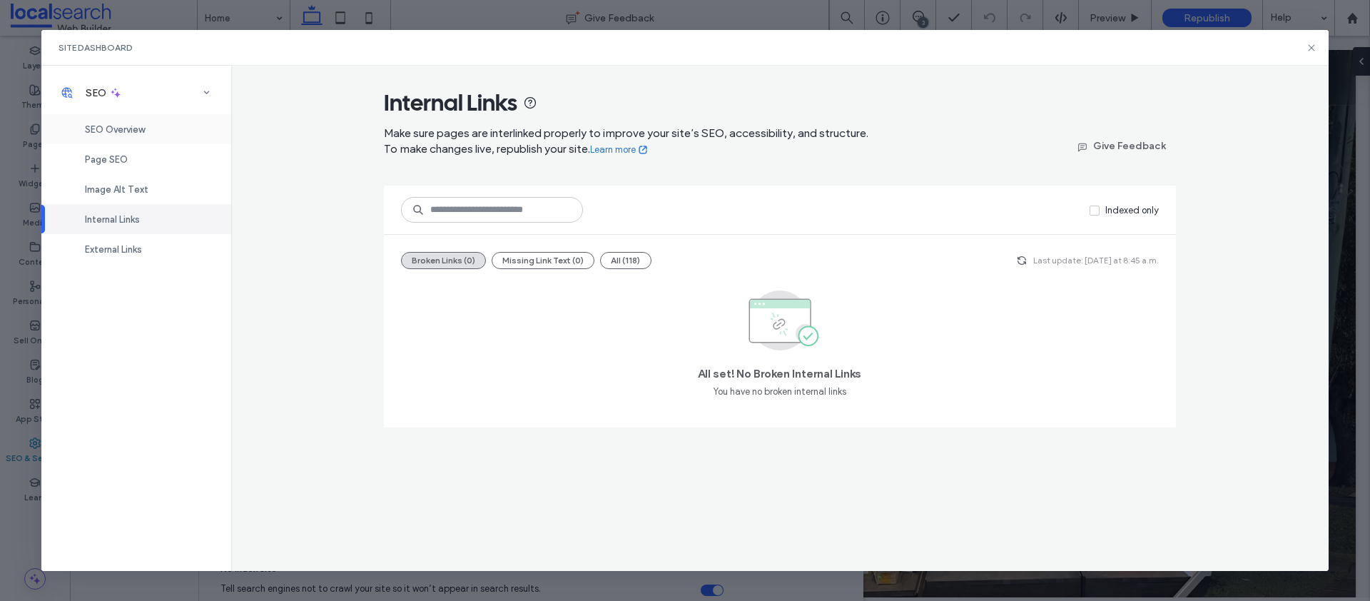
click at [120, 125] on span "SEO Overview" at bounding box center [115, 129] width 60 height 11
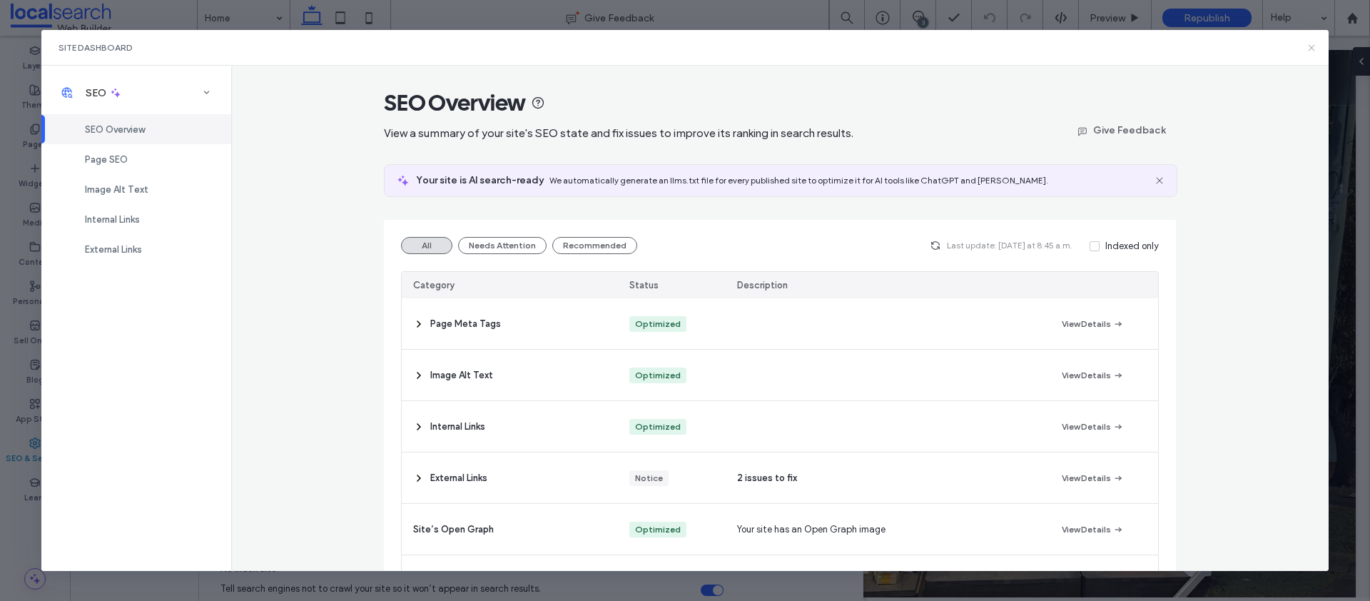
drag, startPoint x: 1311, startPoint y: 44, endPoint x: 1253, endPoint y: 6, distance: 69.3
click at [1311, 44] on icon at bounding box center [1311, 47] width 11 height 11
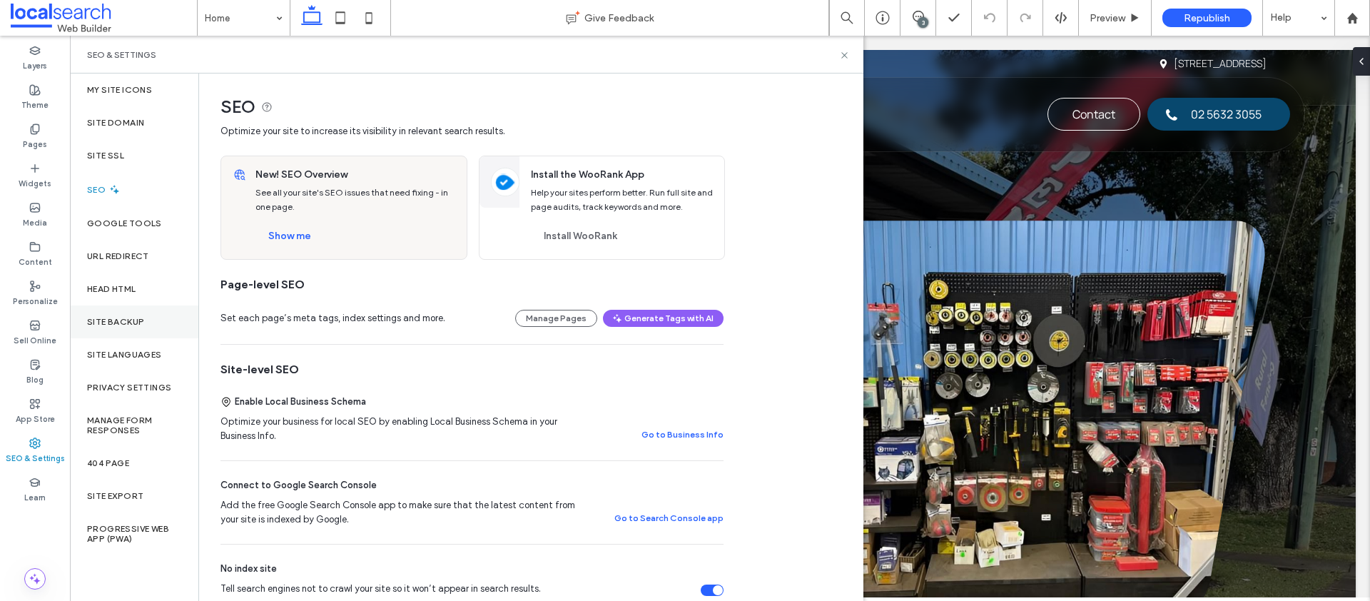
click at [126, 318] on label "Site Backup" at bounding box center [115, 322] width 57 height 10
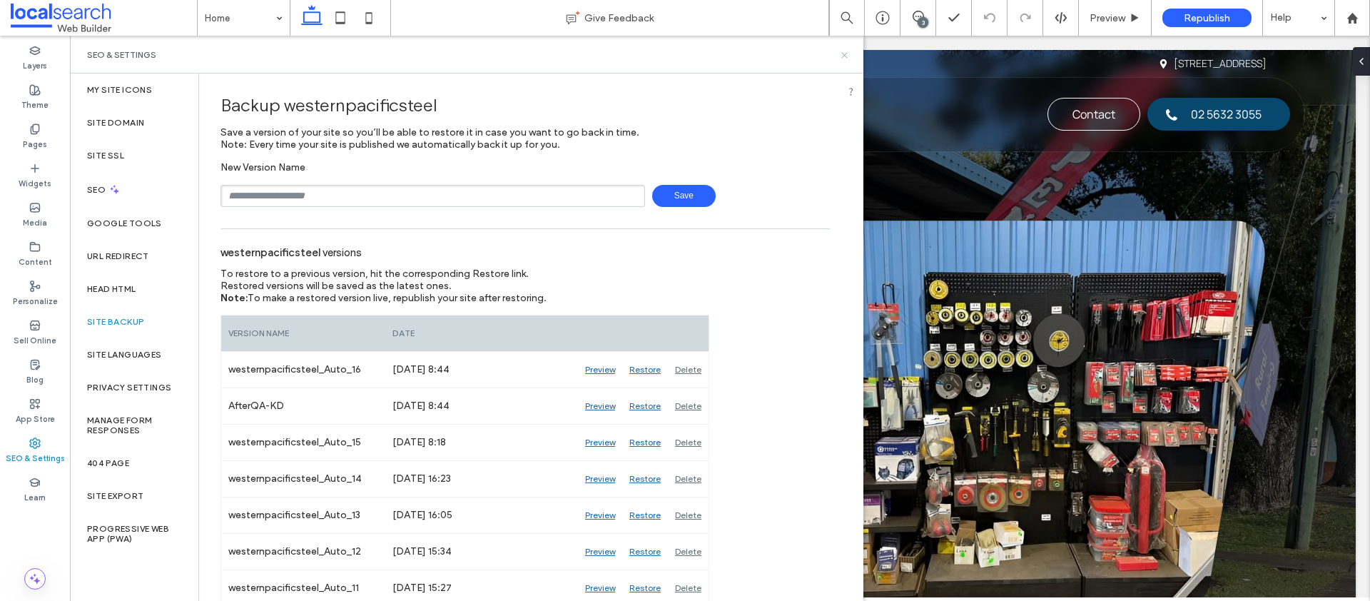
click at [842, 54] on icon at bounding box center [844, 55] width 11 height 11
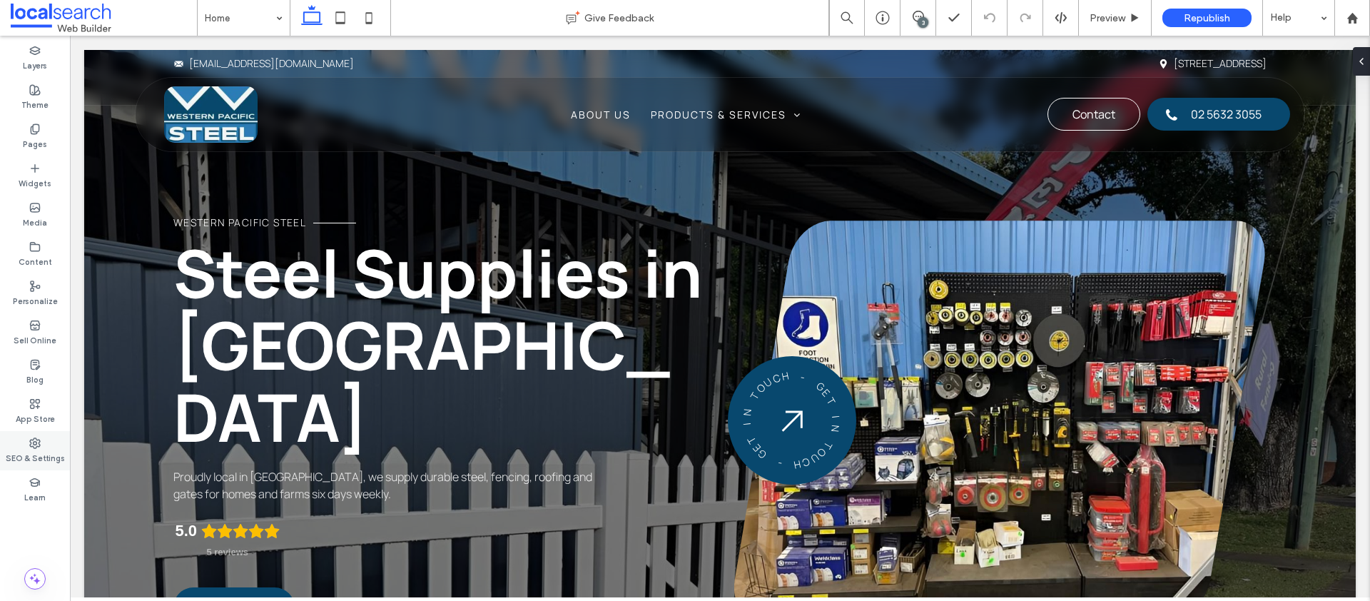
click at [17, 461] on label "SEO & Settings" at bounding box center [35, 457] width 59 height 16
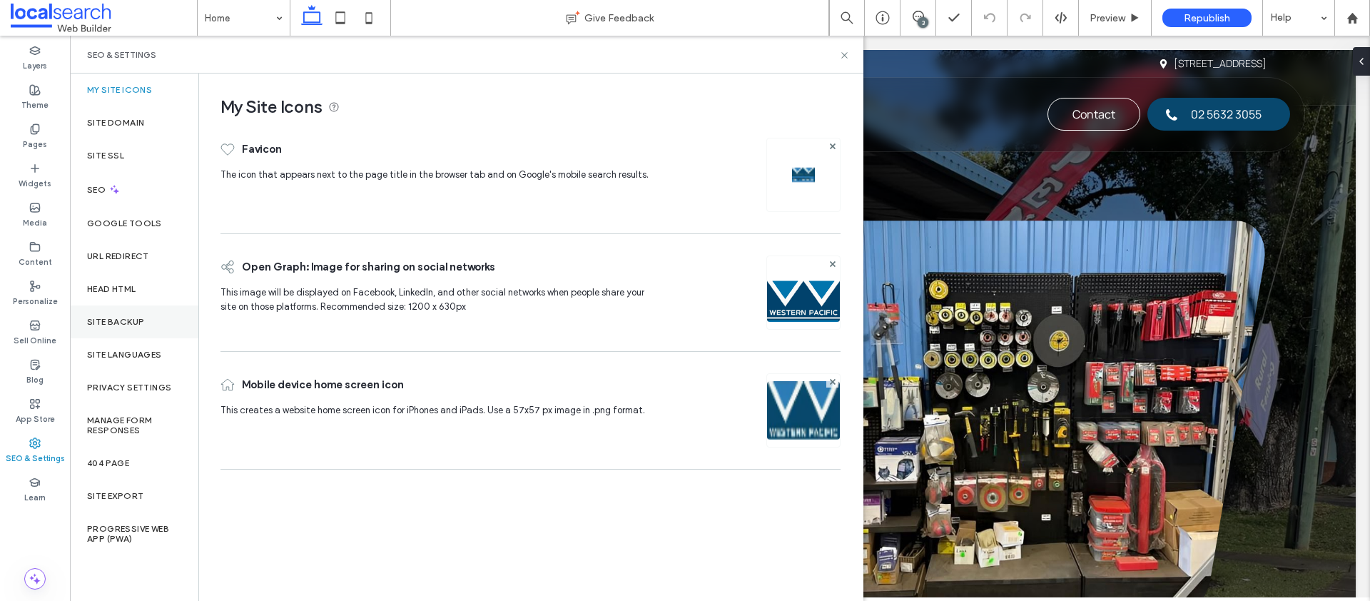
click at [123, 334] on div "Site Backup" at bounding box center [134, 322] width 128 height 33
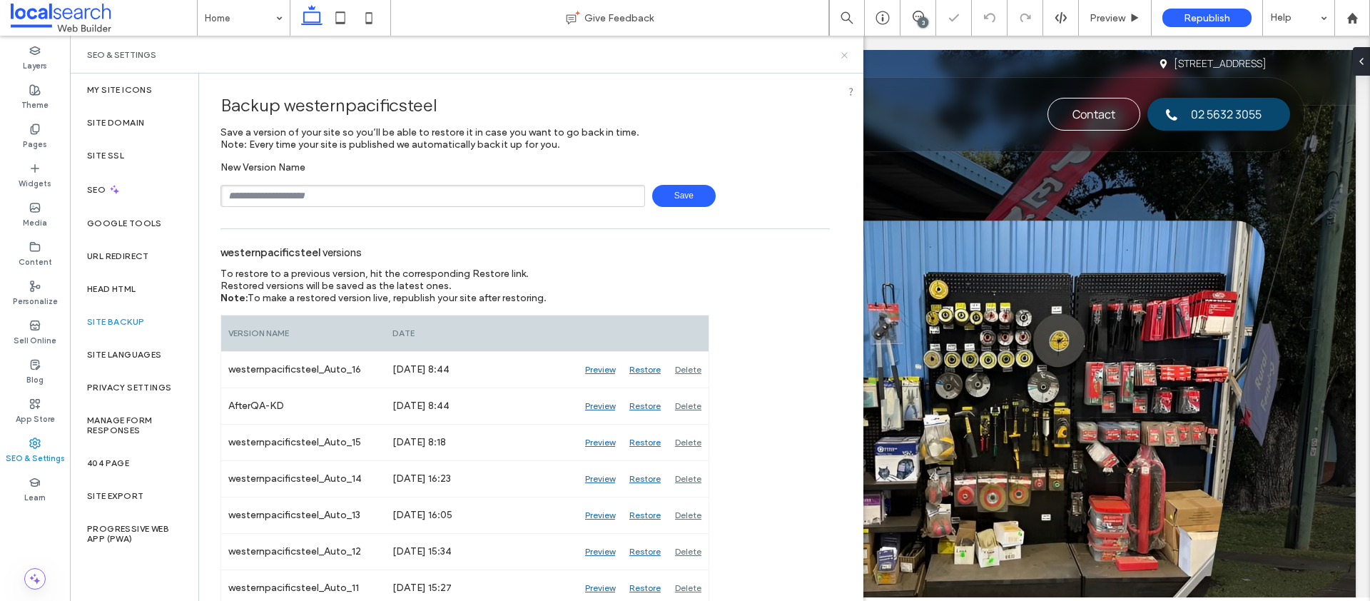
click at [842, 52] on use at bounding box center [845, 55] width 6 height 6
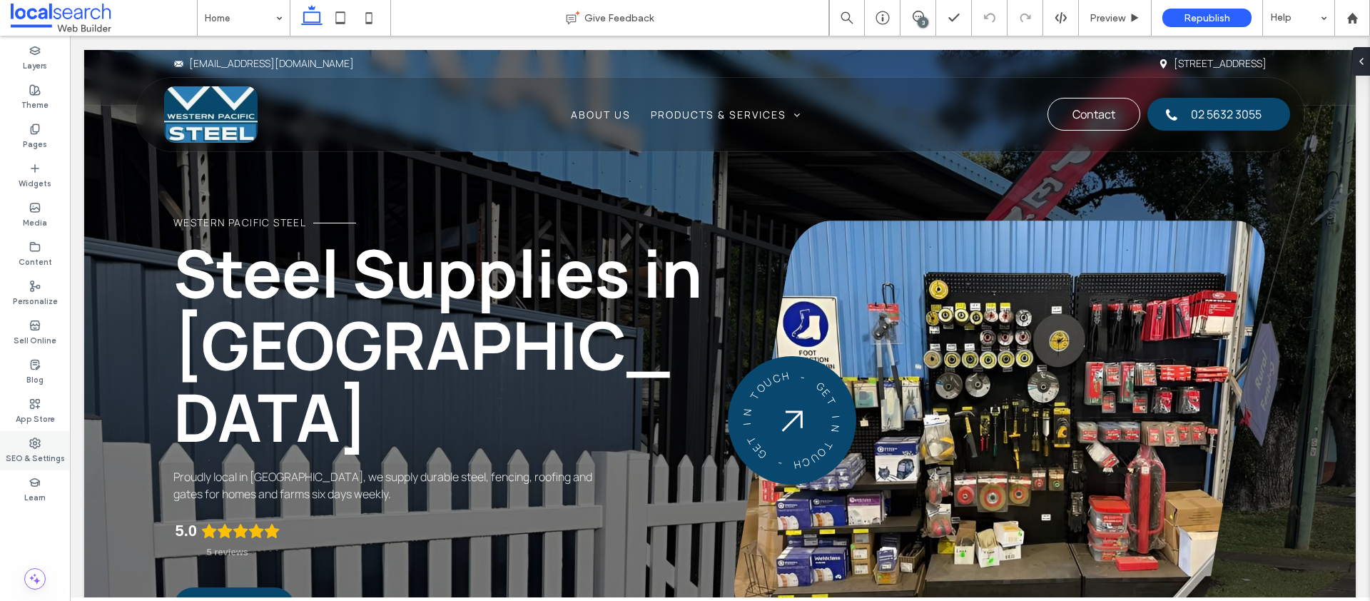
click at [32, 454] on label "SEO & Settings" at bounding box center [35, 457] width 59 height 16
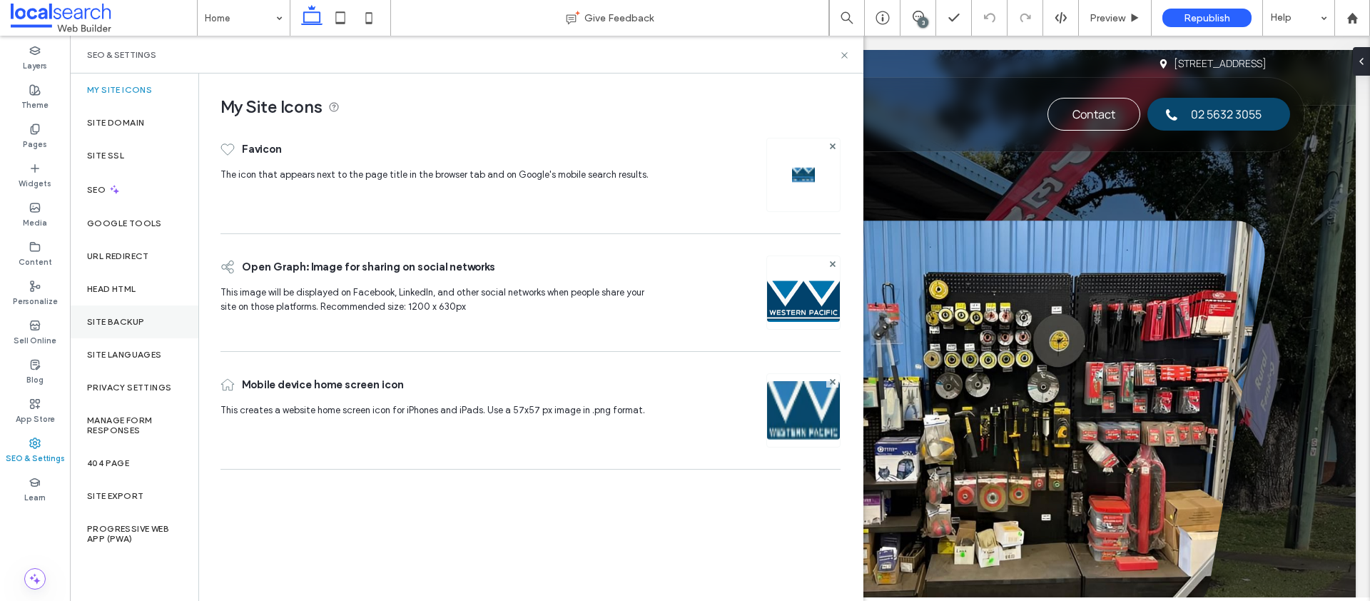
click at [139, 328] on div "Site Backup" at bounding box center [134, 322] width 128 height 33
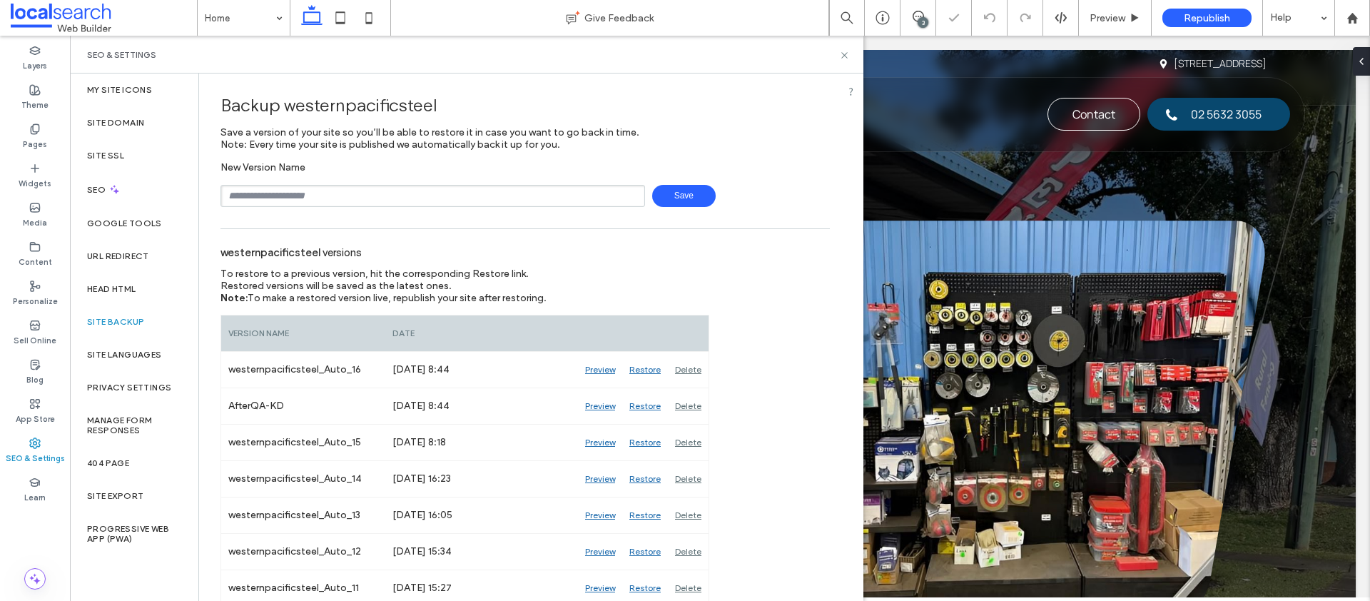
click at [320, 189] on input "text" at bounding box center [433, 196] width 425 height 22
type input "**********"
click at [678, 204] on span "Save" at bounding box center [684, 196] width 64 height 22
click at [845, 53] on icon at bounding box center [844, 55] width 11 height 11
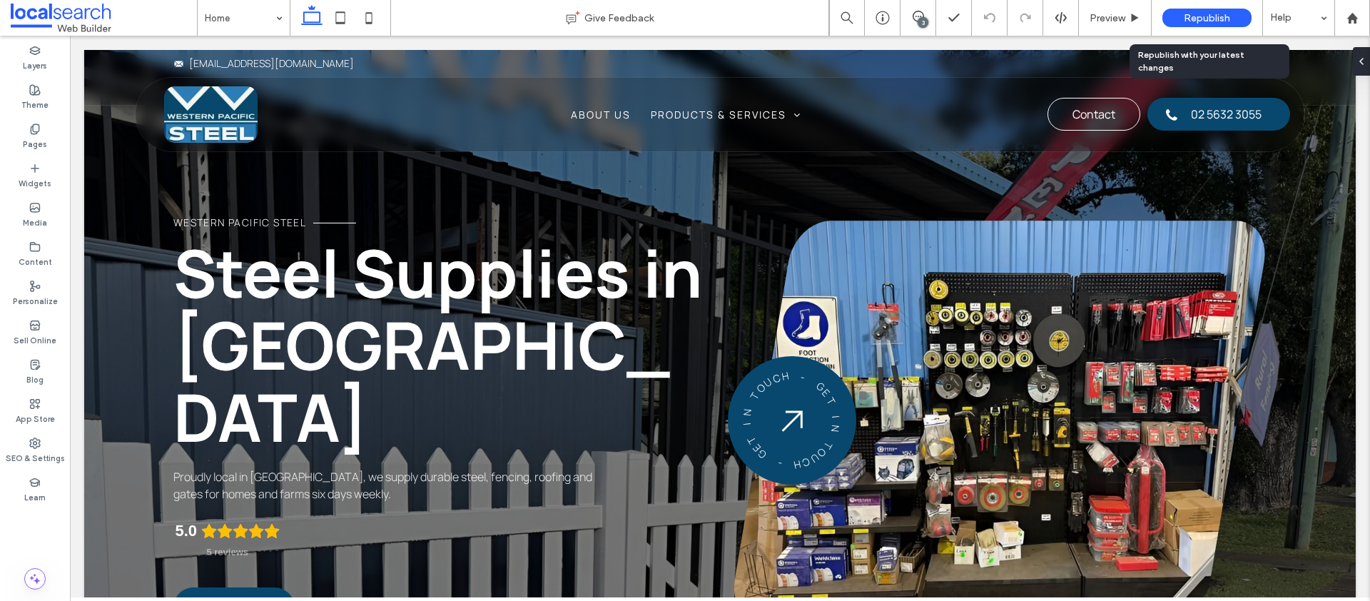
click at [1213, 16] on span "Republish" at bounding box center [1207, 18] width 46 height 12
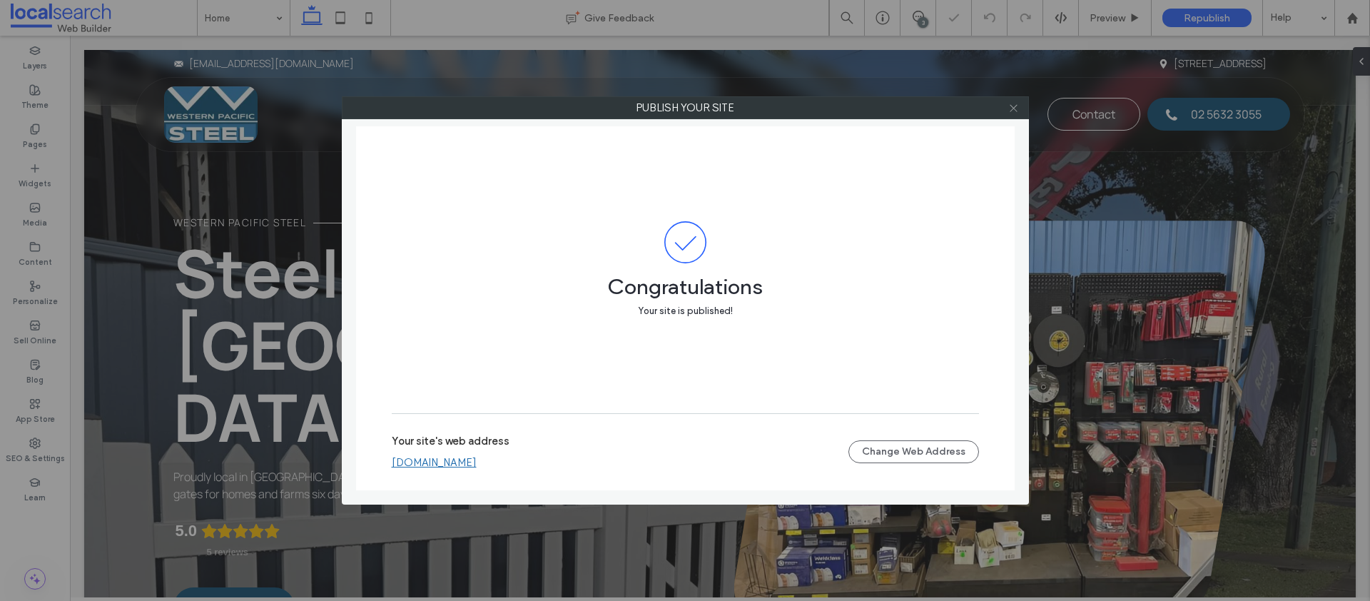
click at [1018, 108] on icon at bounding box center [1014, 108] width 11 height 11
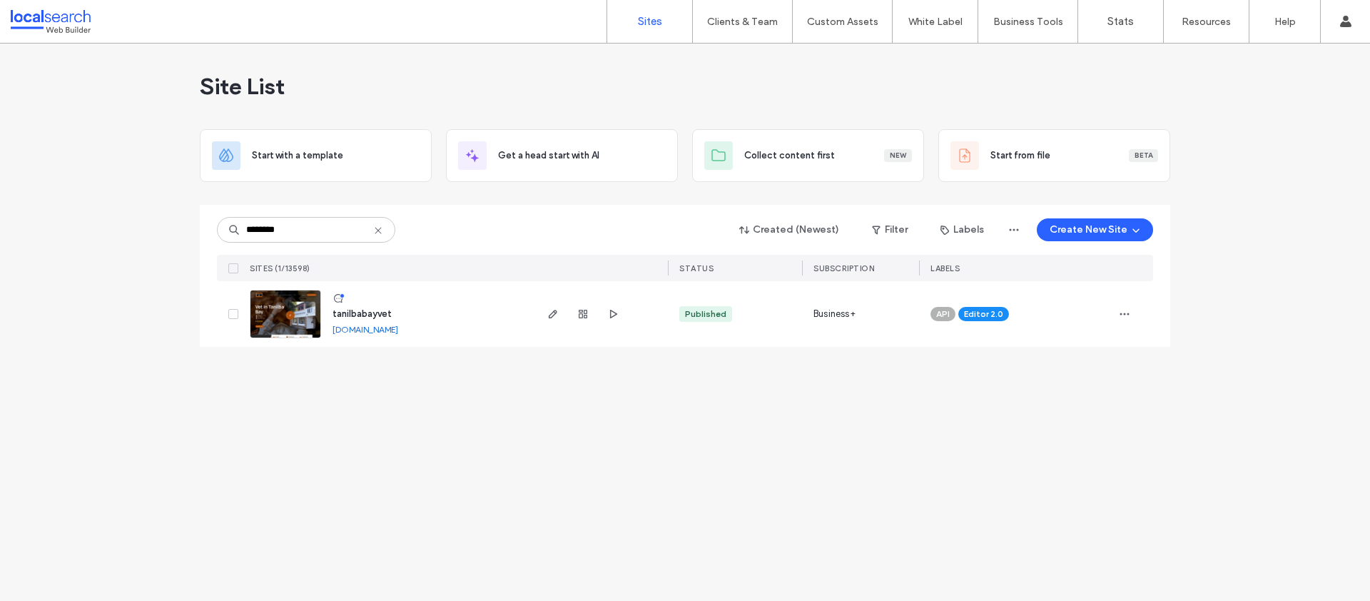
type input "********"
click at [550, 316] on icon "button" at bounding box center [552, 313] width 11 height 11
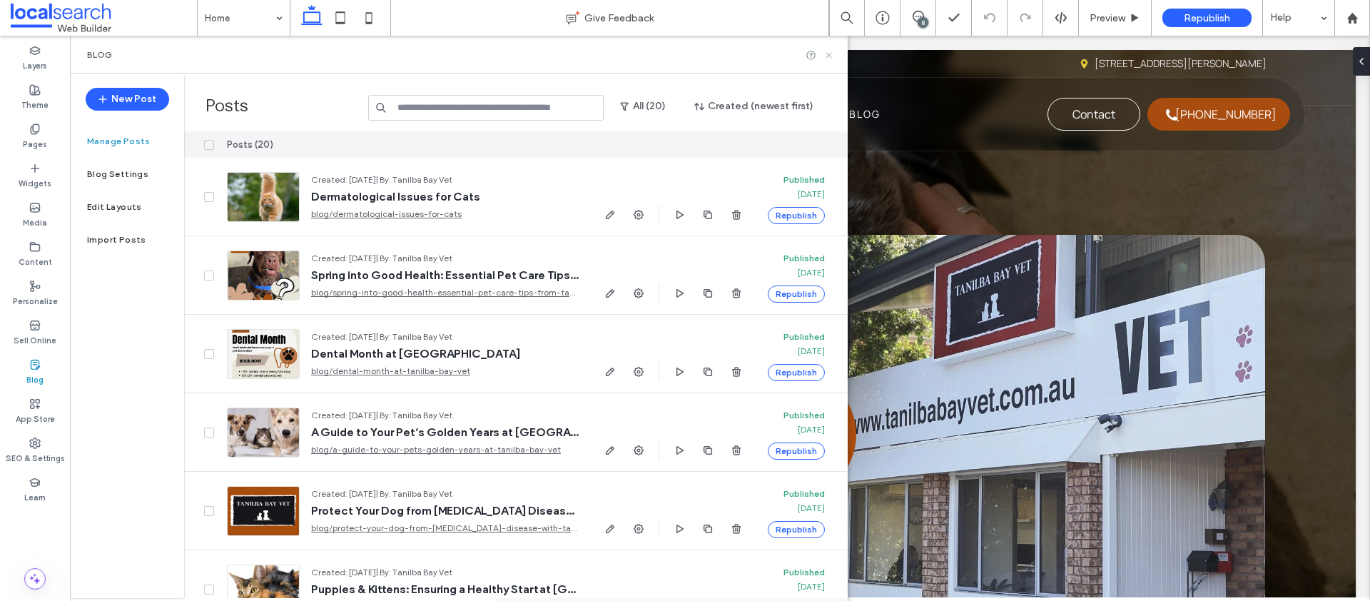
click at [829, 58] on icon at bounding box center [829, 55] width 11 height 11
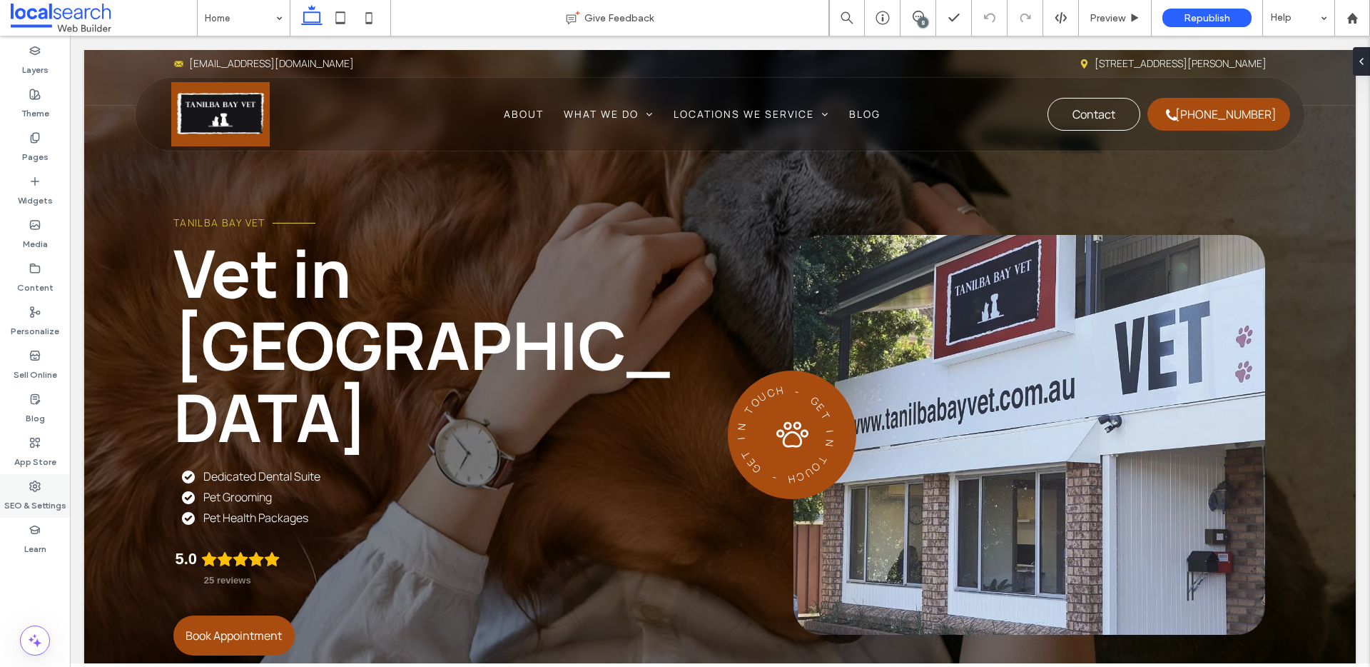
click at [46, 487] on div "SEO & Settings" at bounding box center [35, 496] width 70 height 44
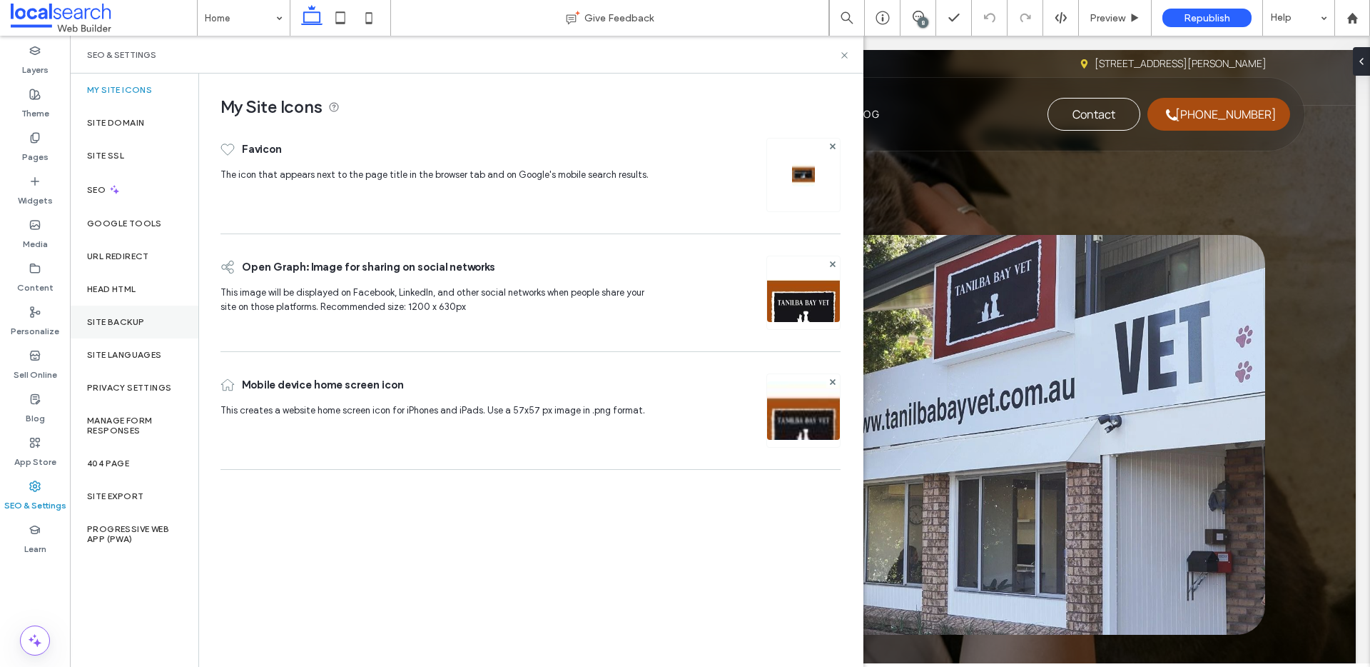
click at [138, 326] on label "Site Backup" at bounding box center [115, 322] width 57 height 10
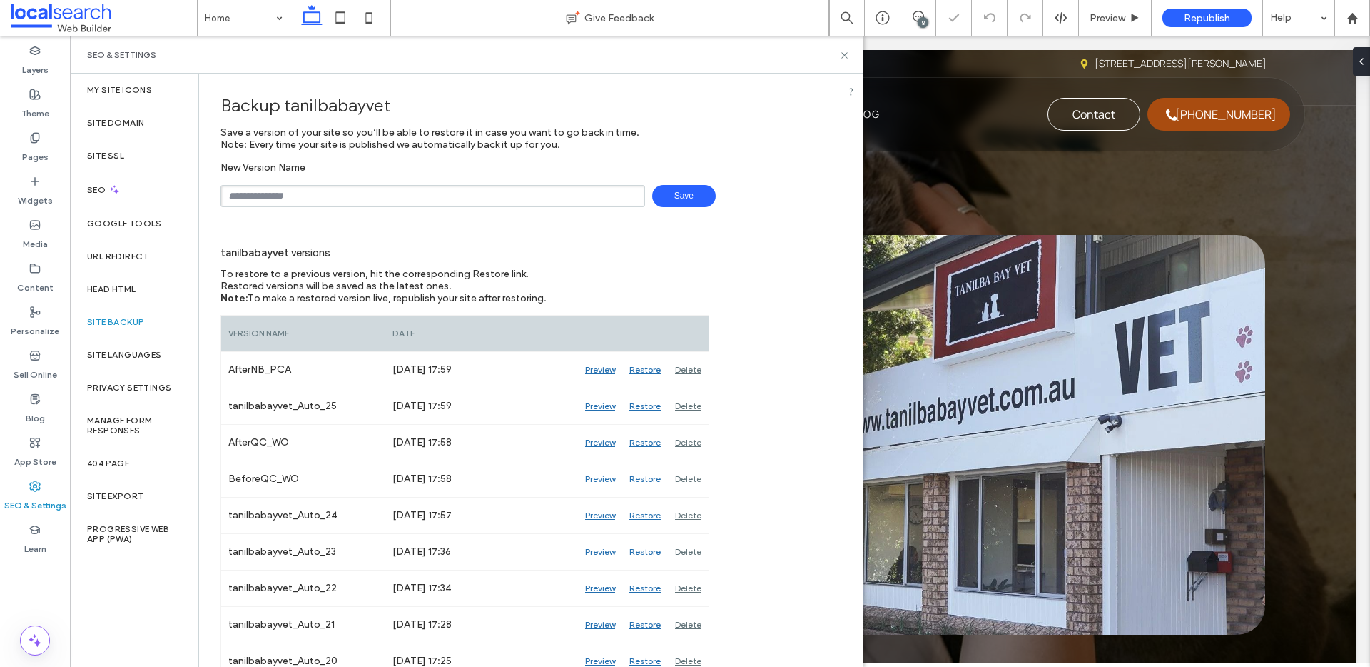
click at [443, 185] on input "text" at bounding box center [433, 196] width 425 height 22
type input "**********"
click at [671, 200] on span "Save" at bounding box center [684, 196] width 64 height 22
click at [845, 53] on icon at bounding box center [844, 55] width 11 height 11
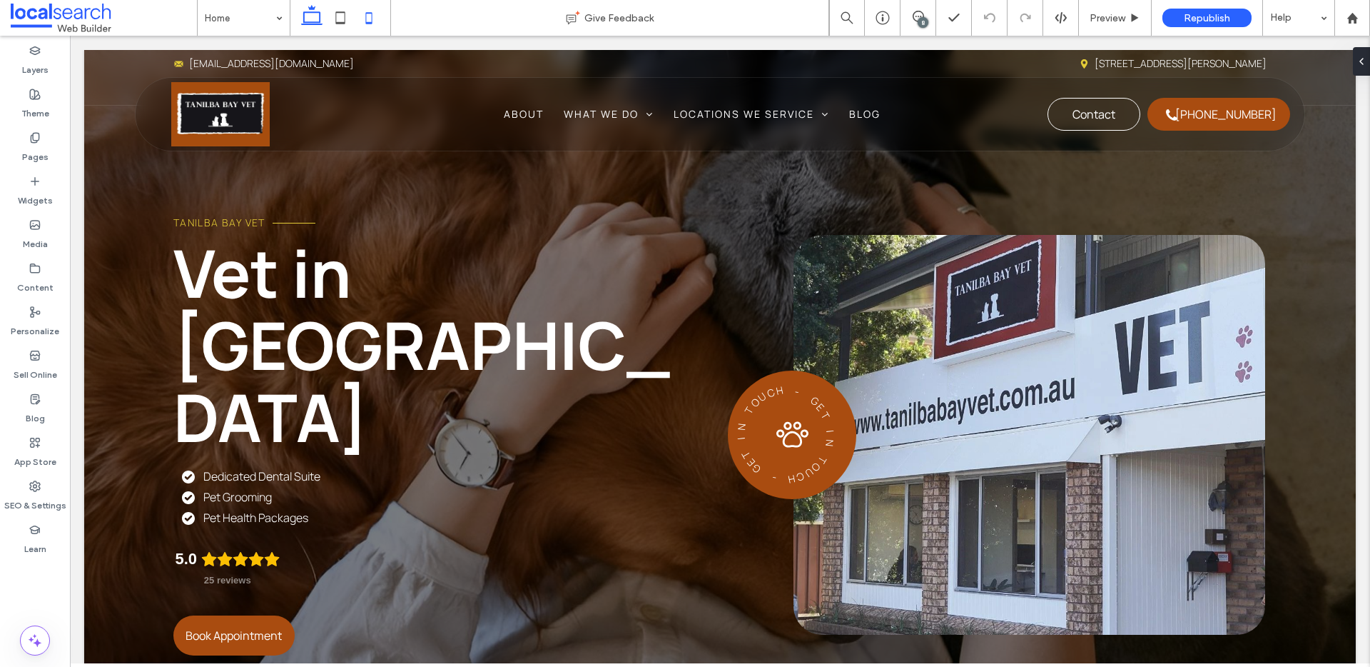
click at [347, 15] on icon at bounding box center [340, 18] width 29 height 29
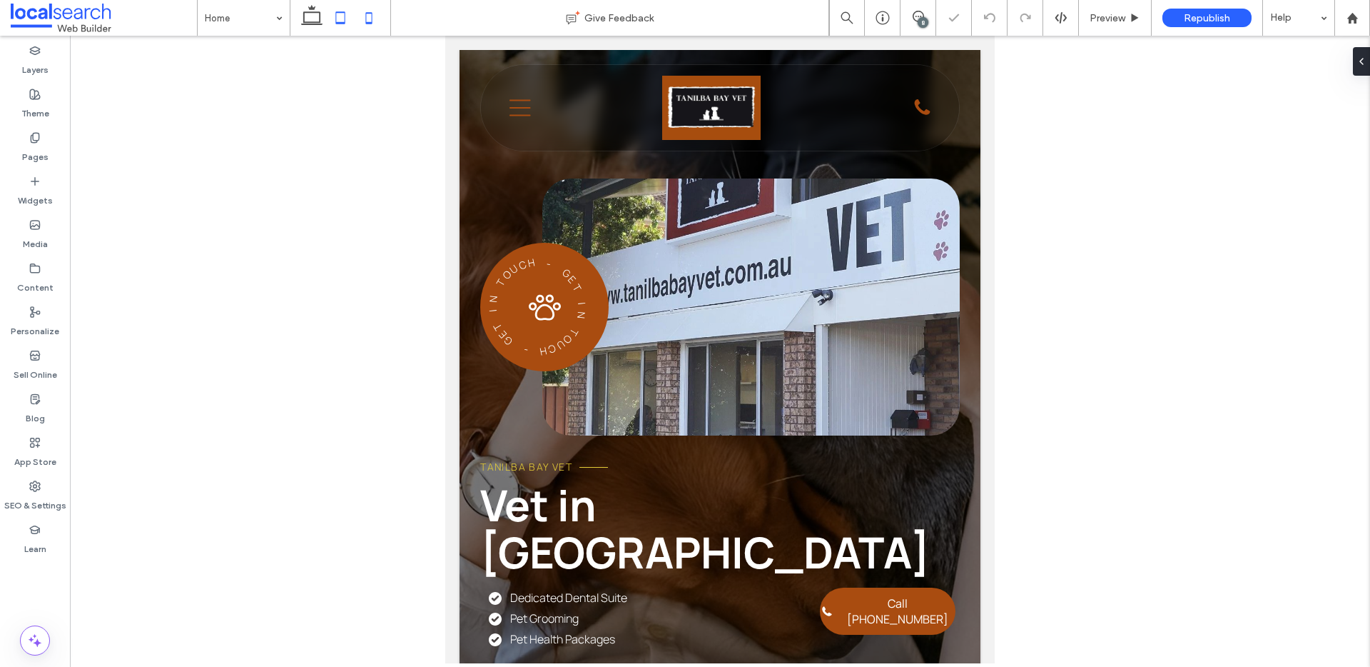
click at [367, 18] on icon at bounding box center [369, 18] width 29 height 29
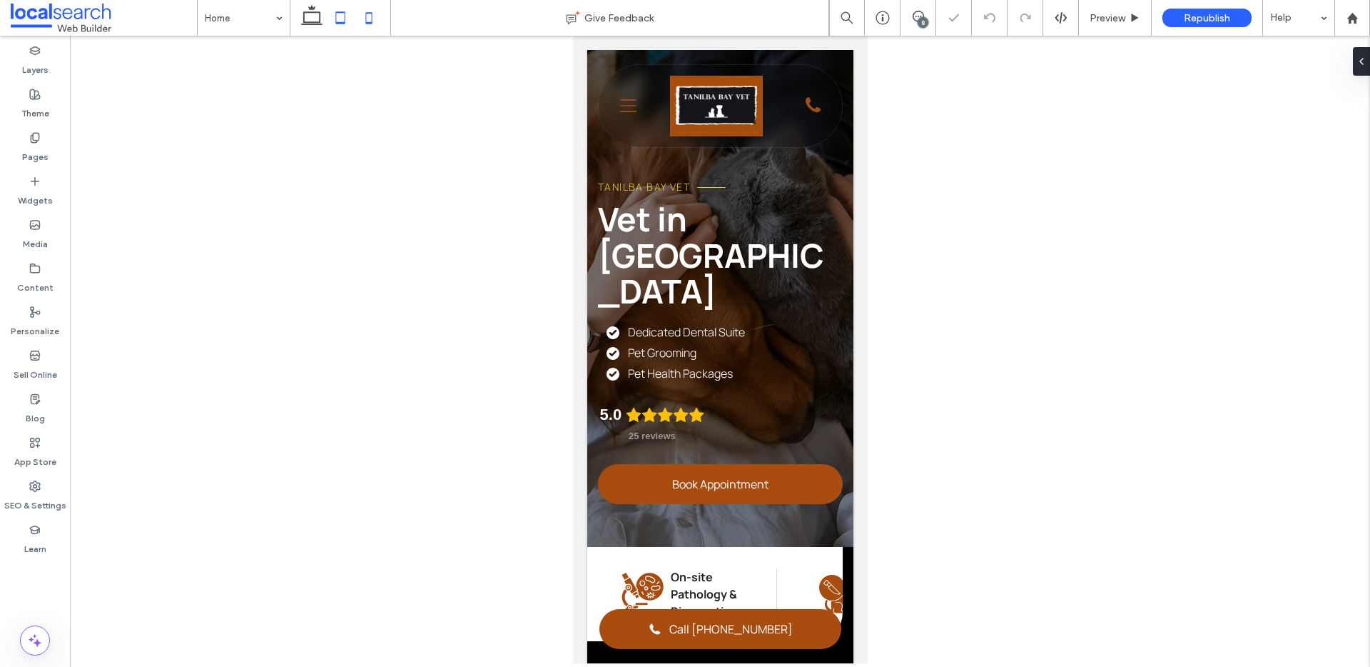
click at [333, 18] on icon at bounding box center [340, 18] width 29 height 29
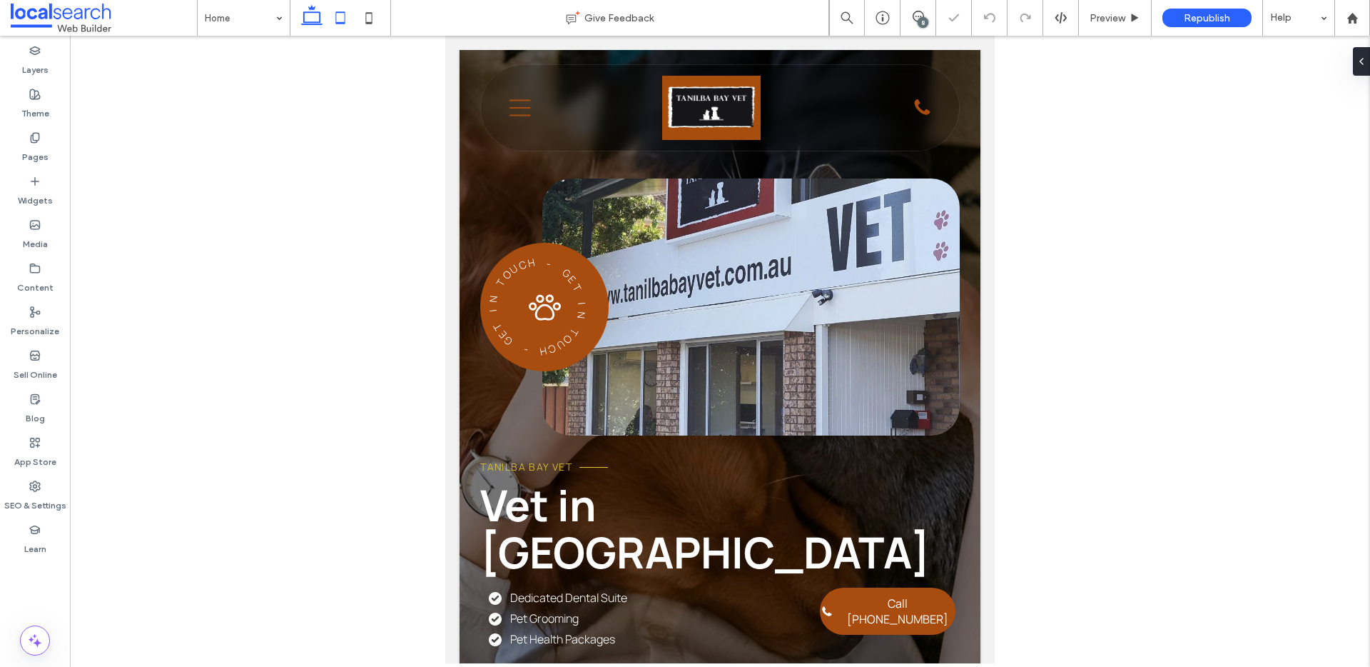
click at [315, 19] on icon at bounding box center [312, 18] width 29 height 29
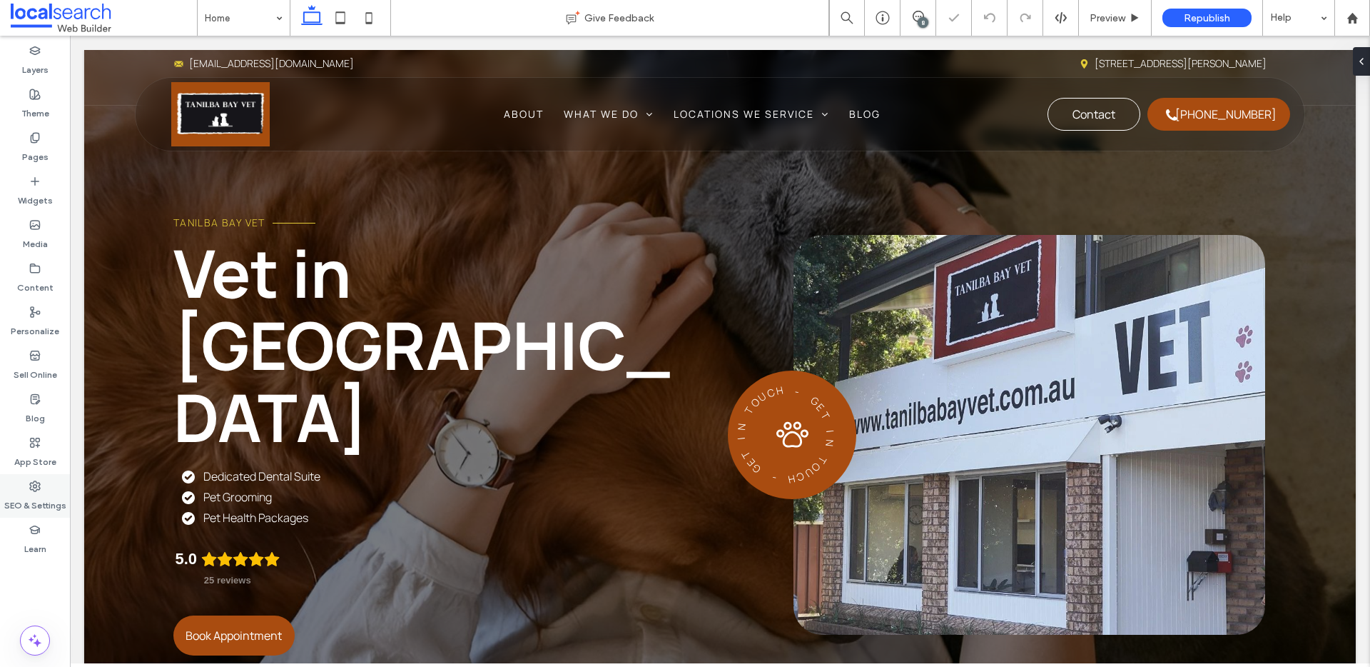
click at [23, 501] on label "SEO & Settings" at bounding box center [35, 502] width 62 height 20
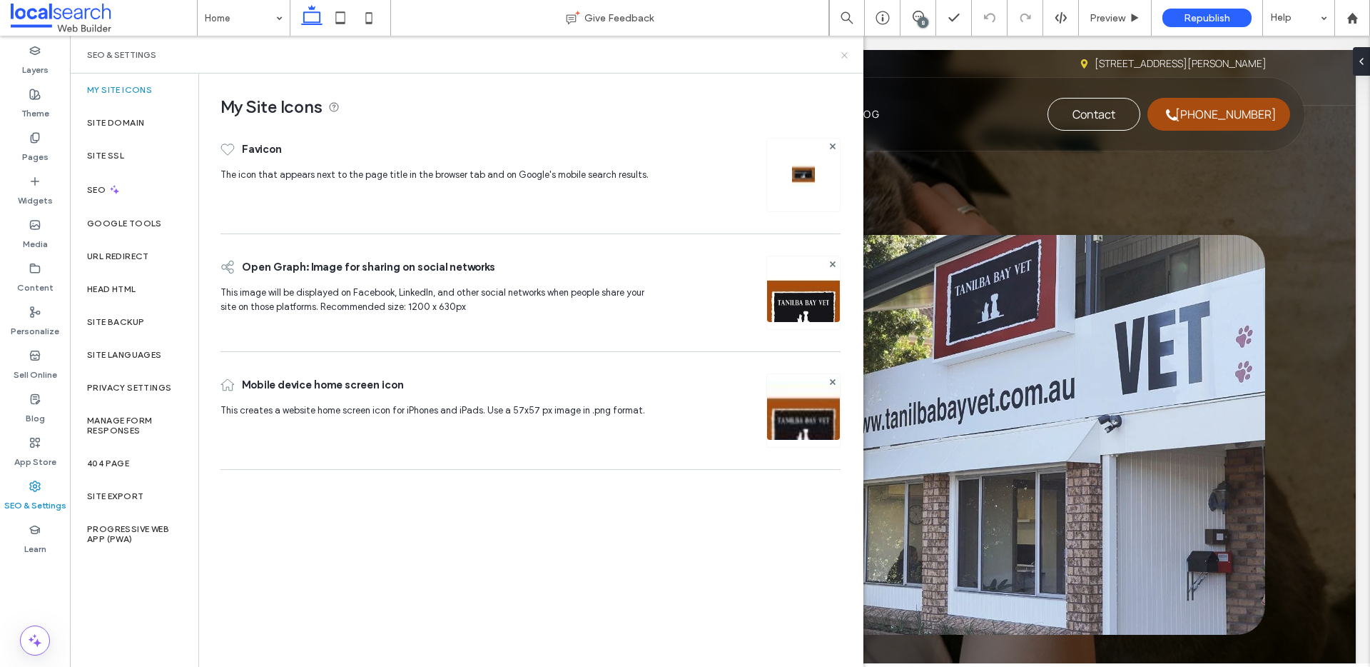
click at [844, 52] on icon at bounding box center [844, 55] width 11 height 11
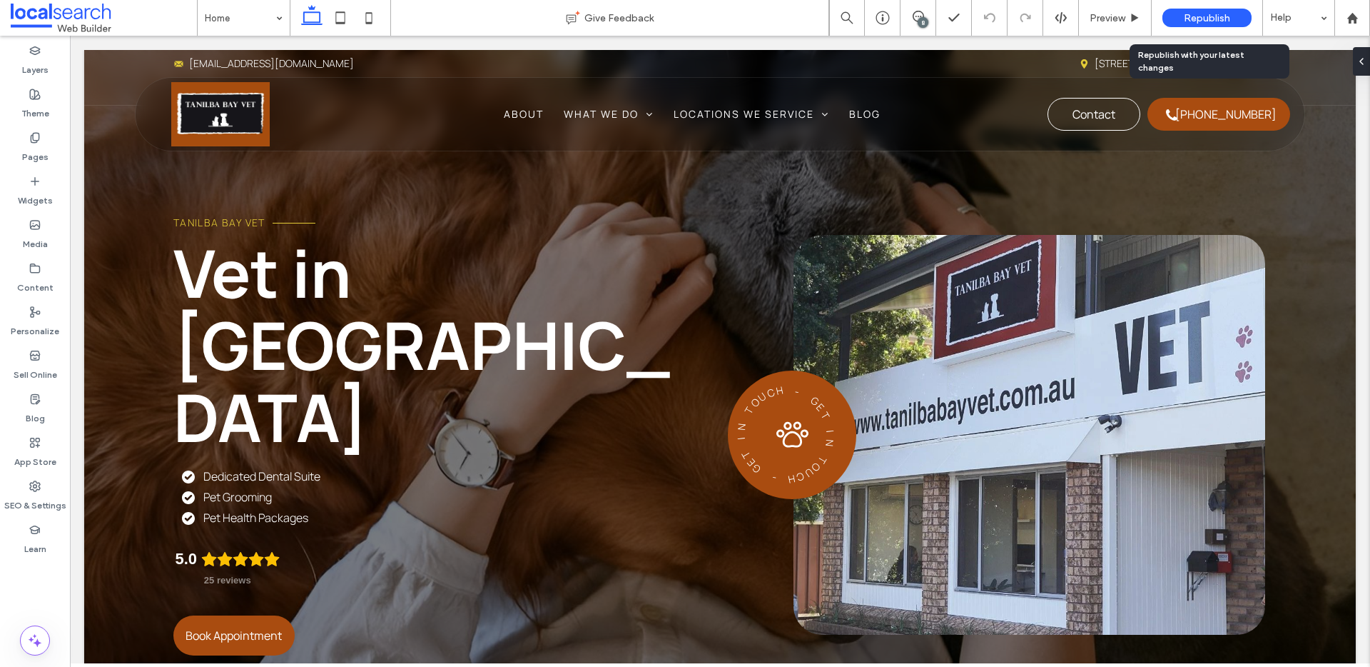
click at [1198, 15] on span "Republish" at bounding box center [1207, 18] width 46 height 12
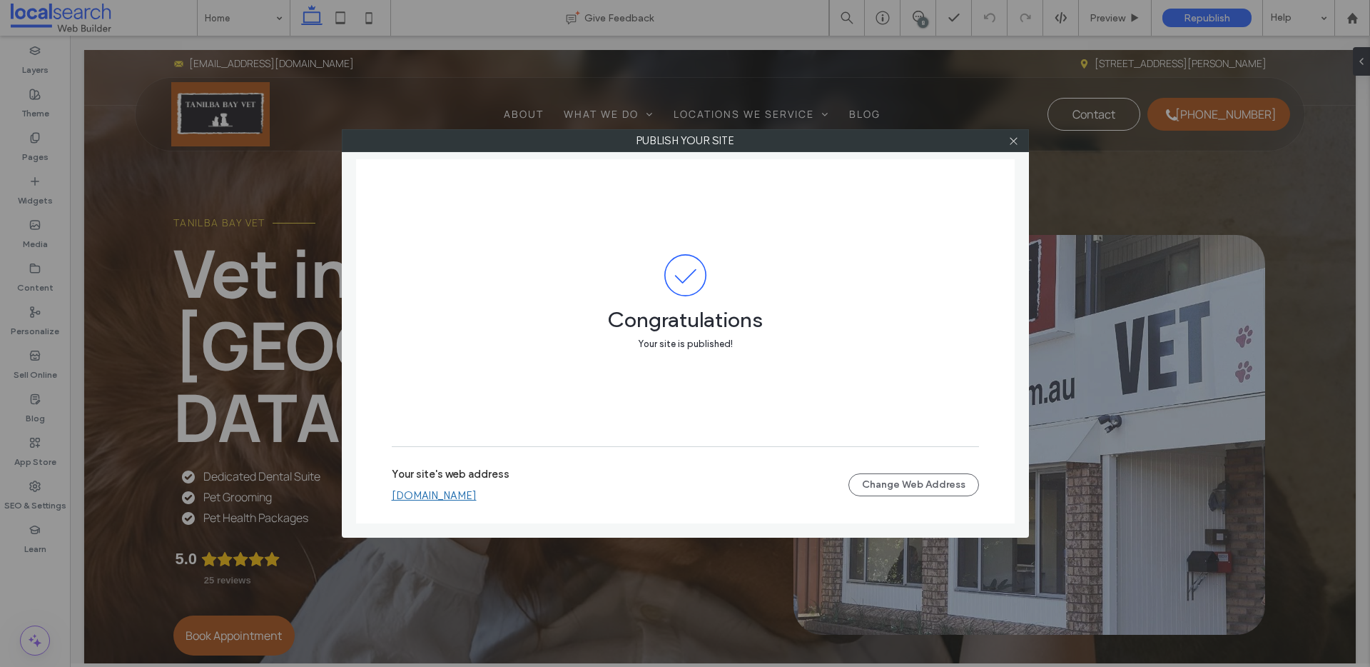
click at [1019, 134] on div at bounding box center [1014, 140] width 21 height 21
click at [1017, 136] on icon at bounding box center [1014, 141] width 11 height 11
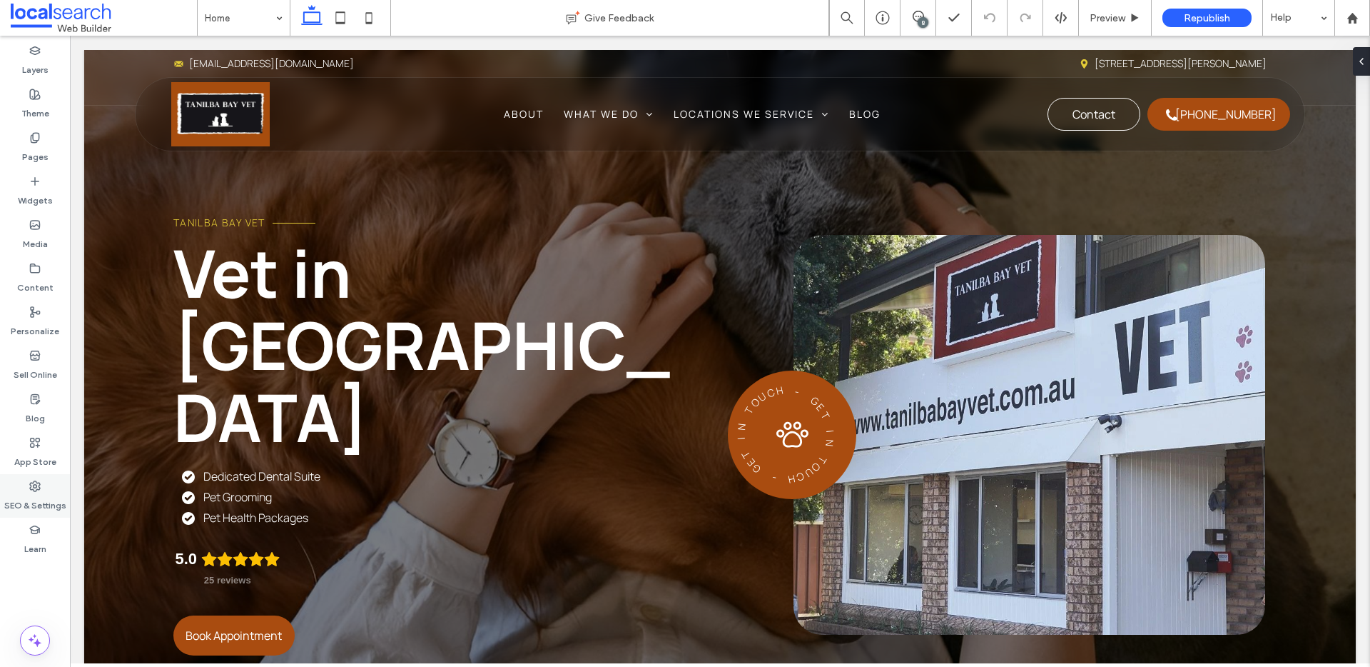
click at [48, 488] on div "SEO & Settings" at bounding box center [35, 496] width 70 height 44
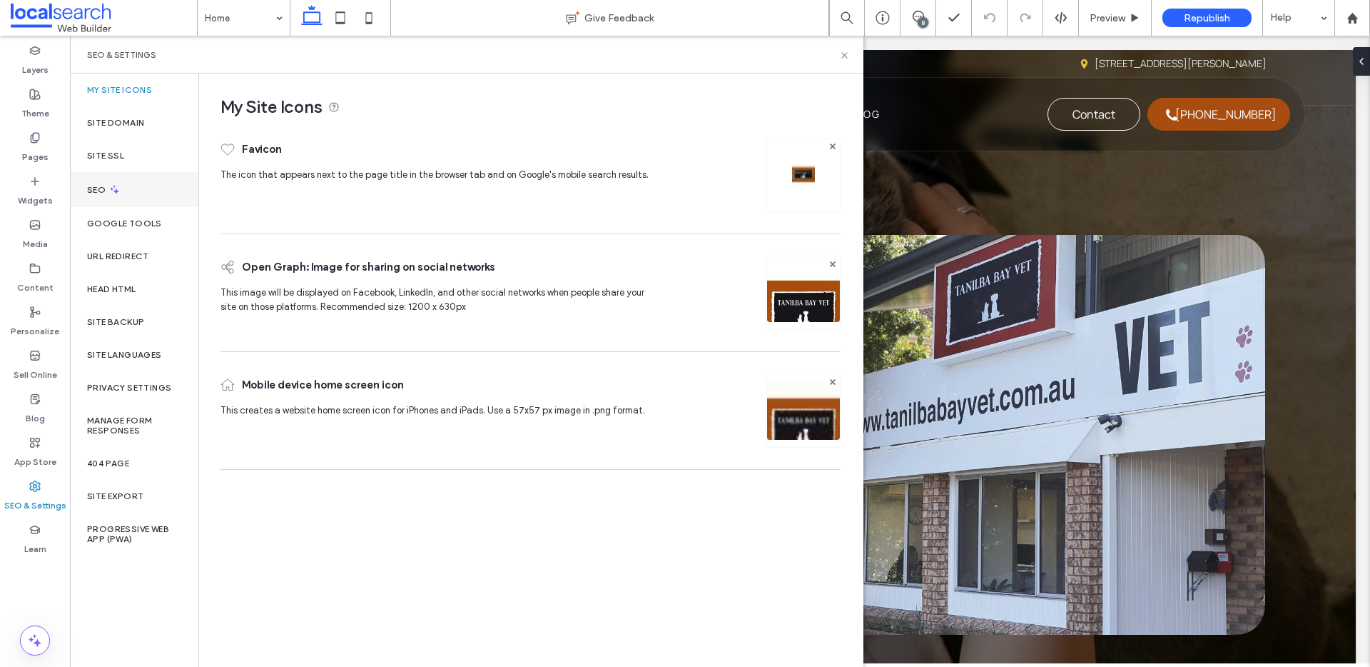
click at [140, 176] on div "SEO" at bounding box center [134, 189] width 128 height 35
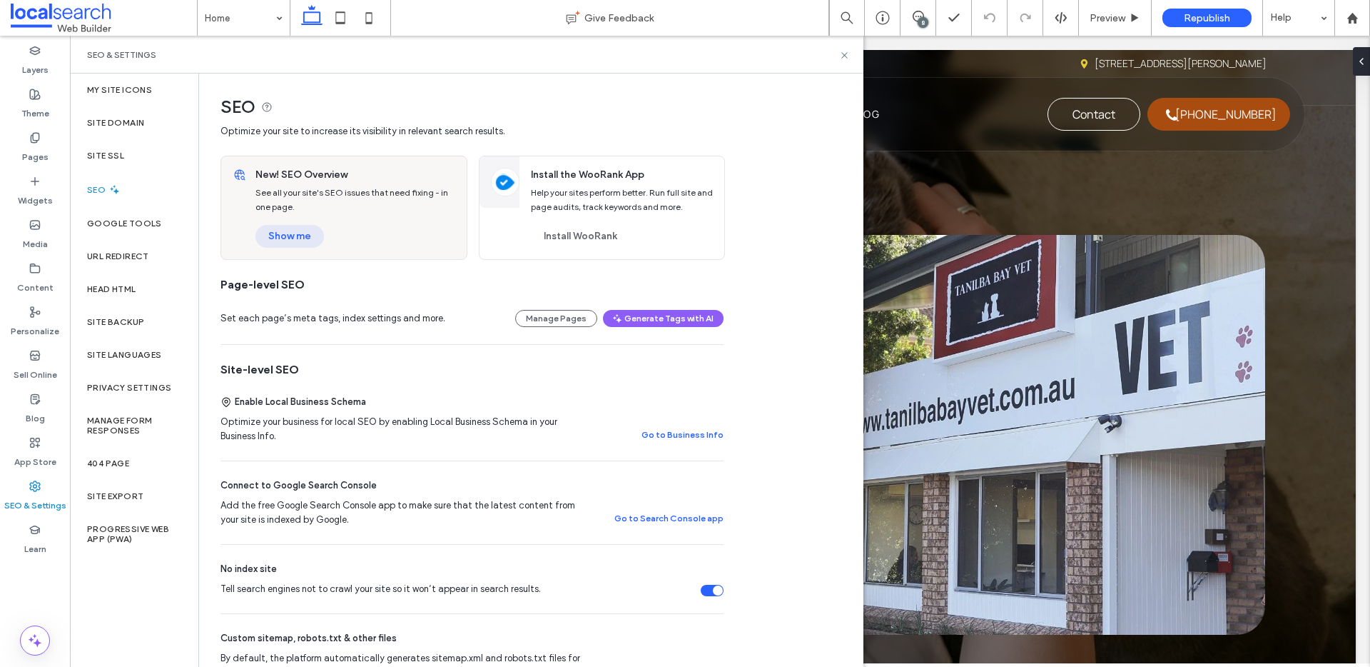
click at [281, 229] on button "Show me" at bounding box center [290, 236] width 69 height 23
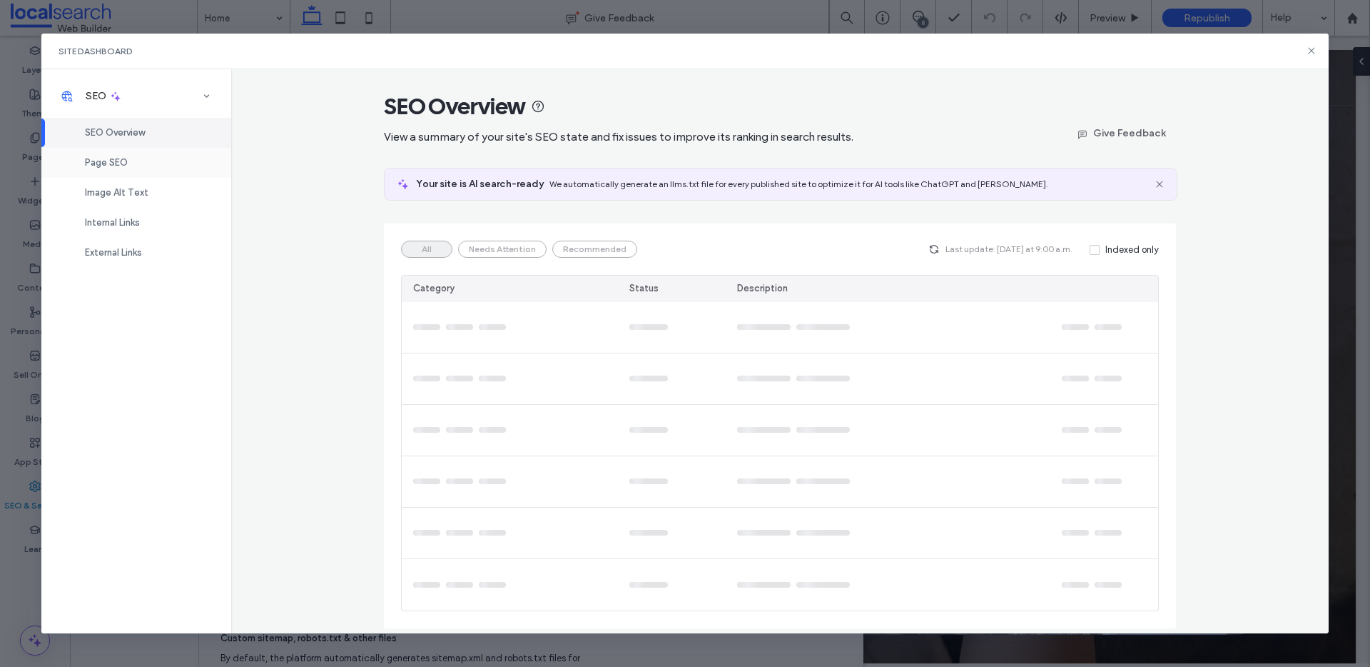
click at [153, 161] on div "Page SEO" at bounding box center [136, 163] width 190 height 30
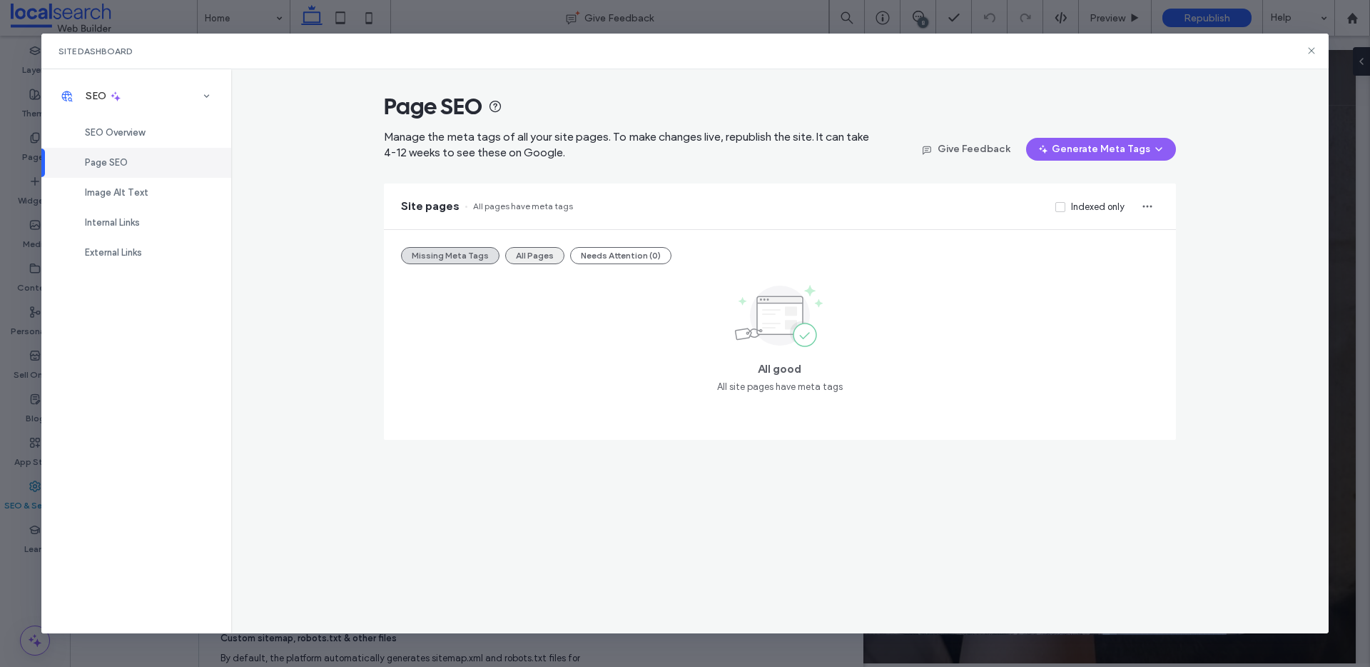
click at [535, 254] on button "All Pages" at bounding box center [534, 255] width 59 height 17
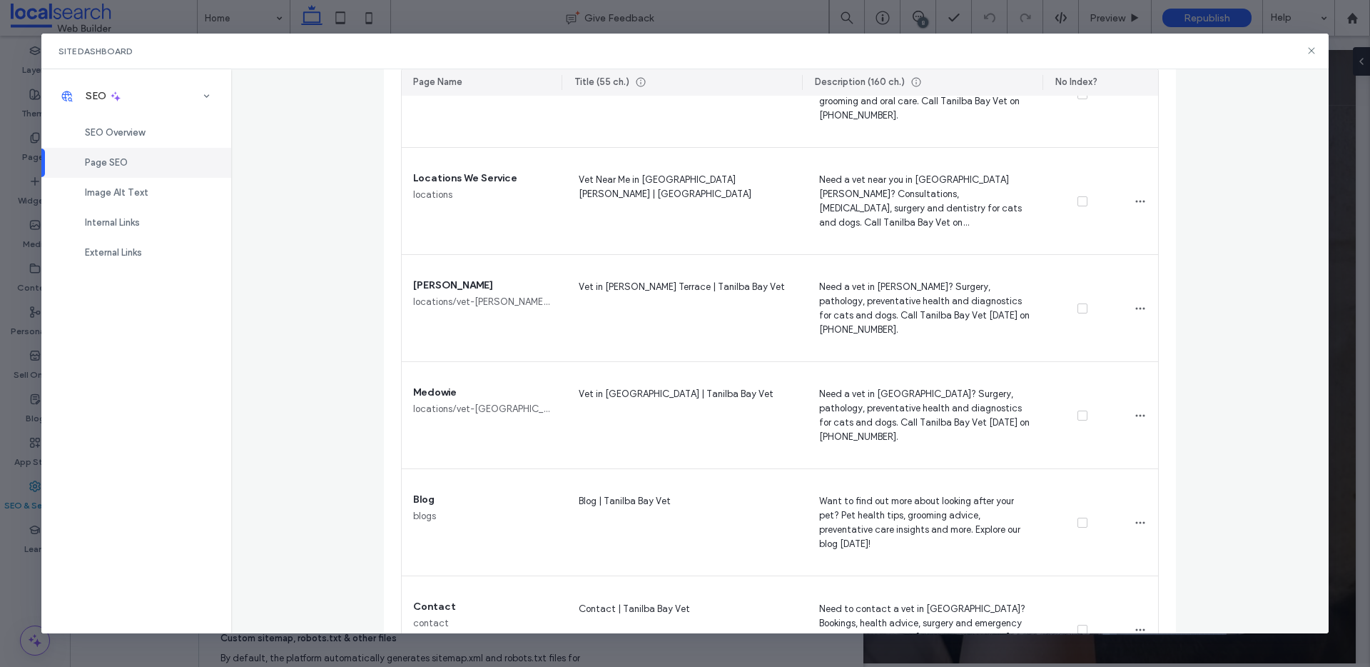
scroll to position [977, 0]
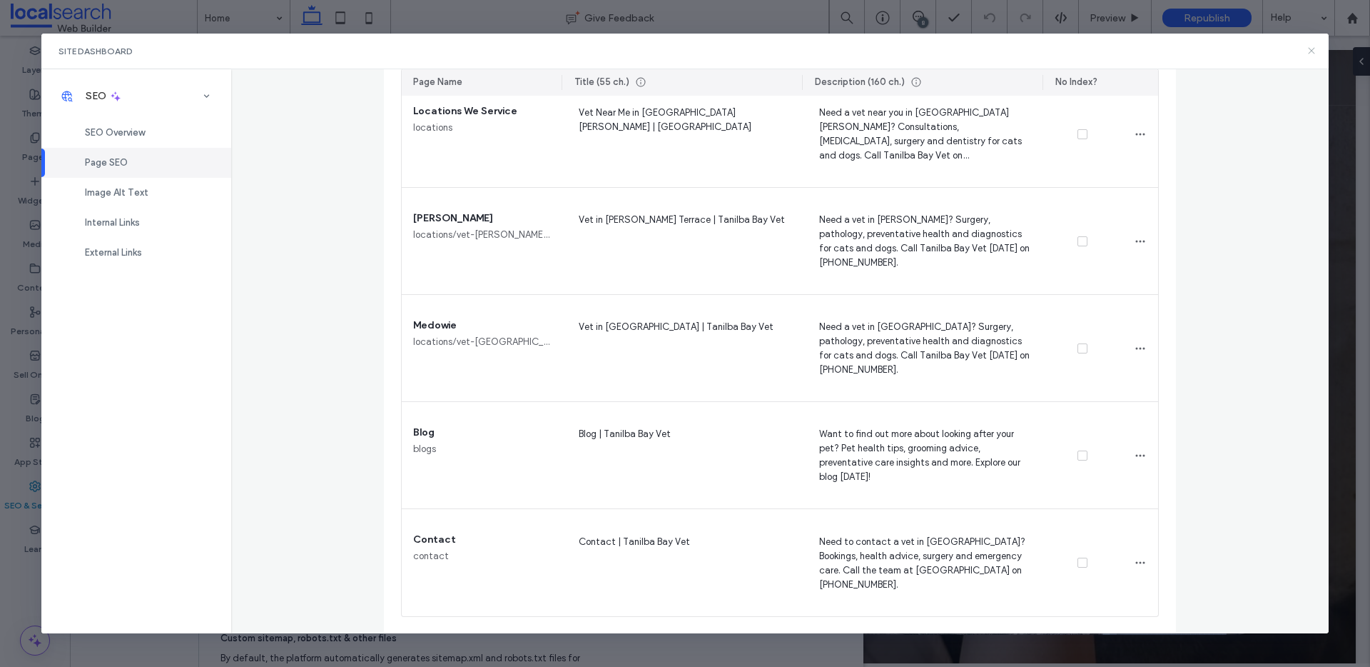
click at [1312, 51] on use at bounding box center [1312, 51] width 6 height 6
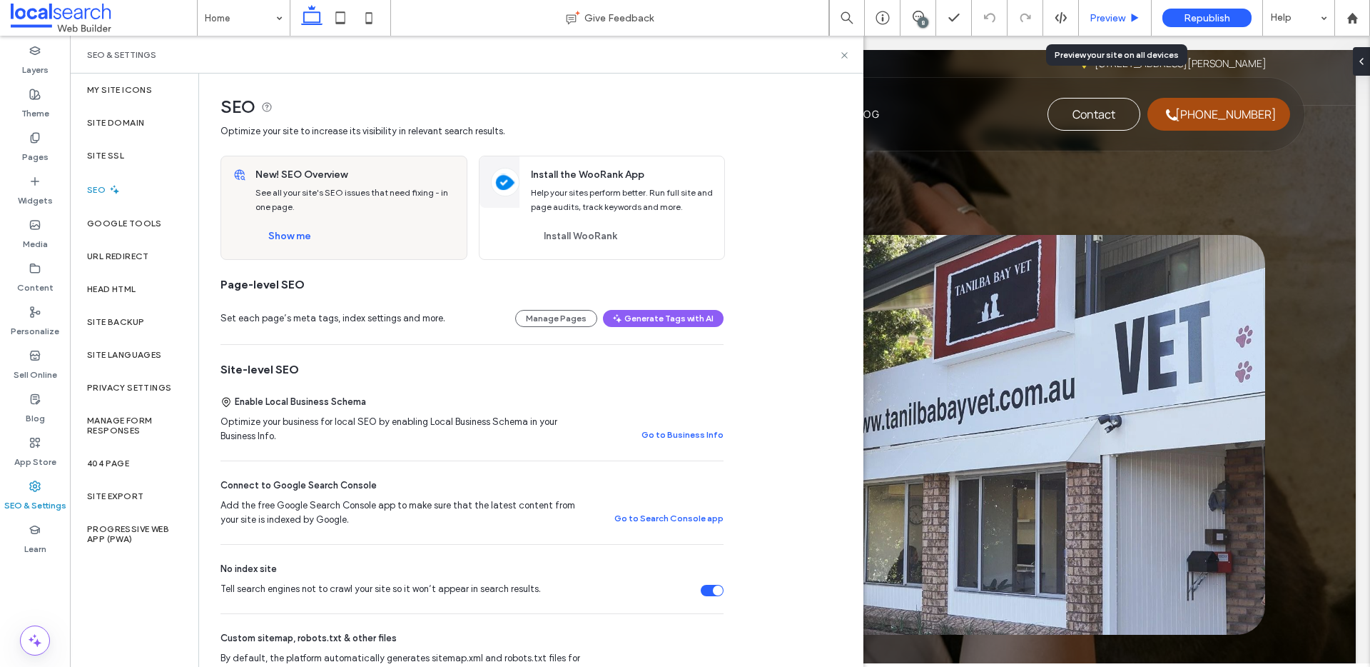
click at [1126, 17] on span "Preview" at bounding box center [1108, 18] width 36 height 12
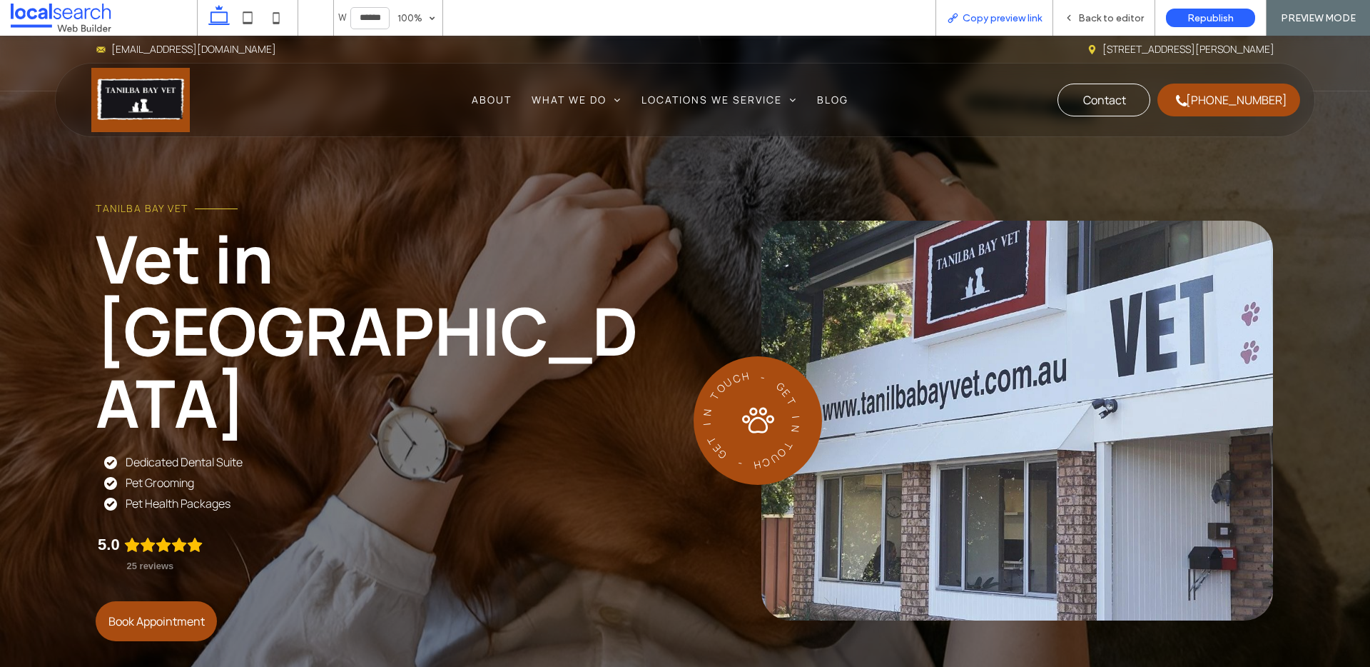
click at [1013, 19] on span "Copy preview link" at bounding box center [1002, 18] width 79 height 12
click at [1092, 3] on div "Back to editor" at bounding box center [1105, 18] width 102 height 36
click at [1094, 7] on div "Back to editor" at bounding box center [1105, 18] width 102 height 36
click at [1096, 16] on span "Back to editor" at bounding box center [1112, 18] width 66 height 12
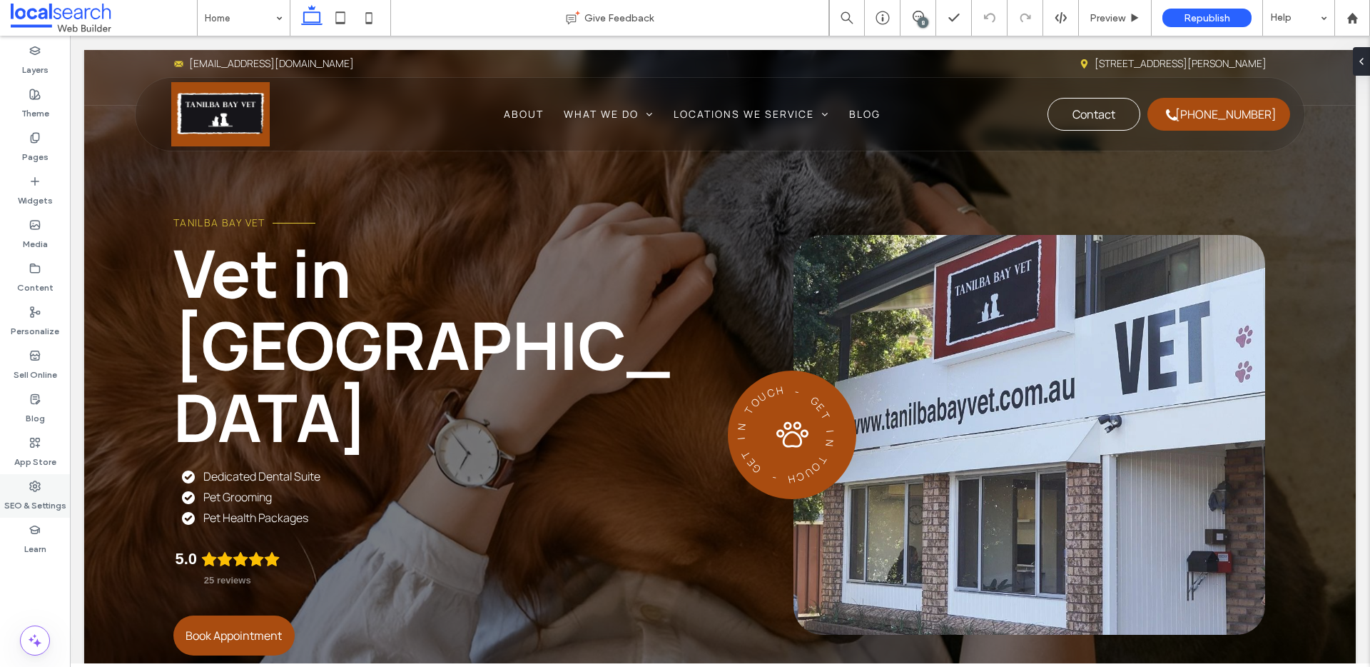
click at [16, 490] on div "SEO & Settings" at bounding box center [35, 496] width 70 height 44
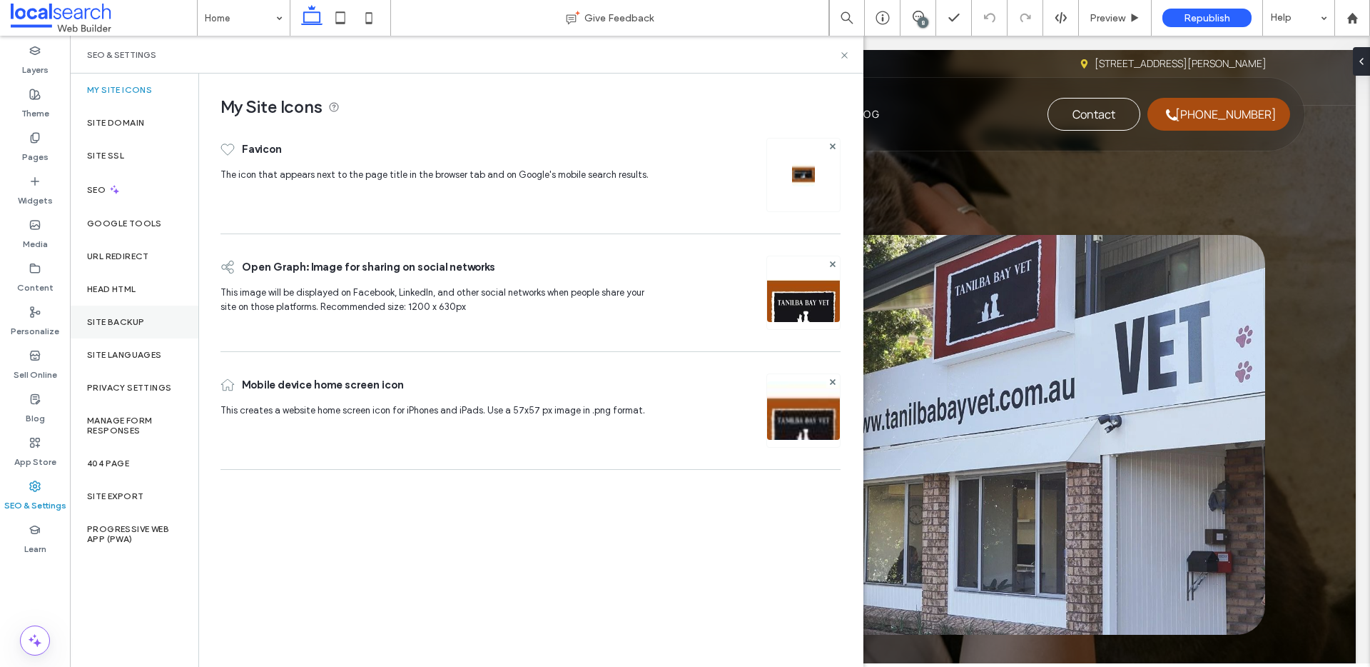
click at [106, 329] on div "Site Backup" at bounding box center [134, 322] width 128 height 33
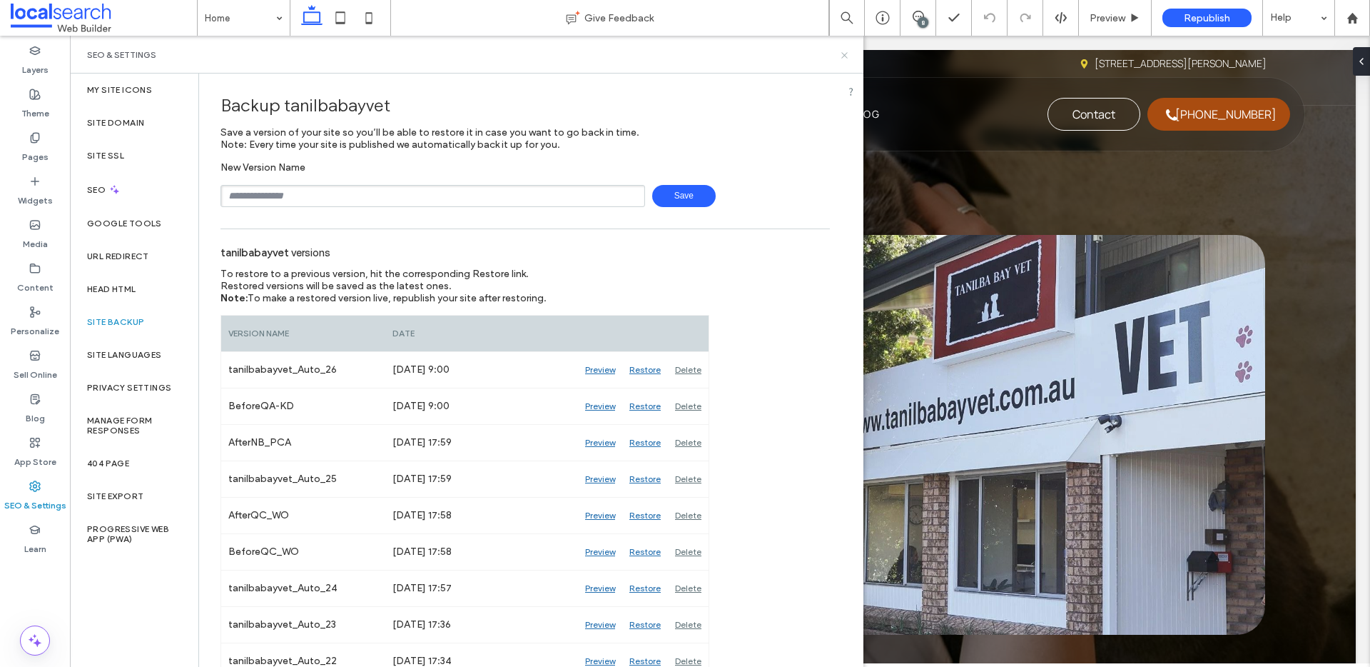
click at [848, 59] on icon at bounding box center [844, 55] width 11 height 11
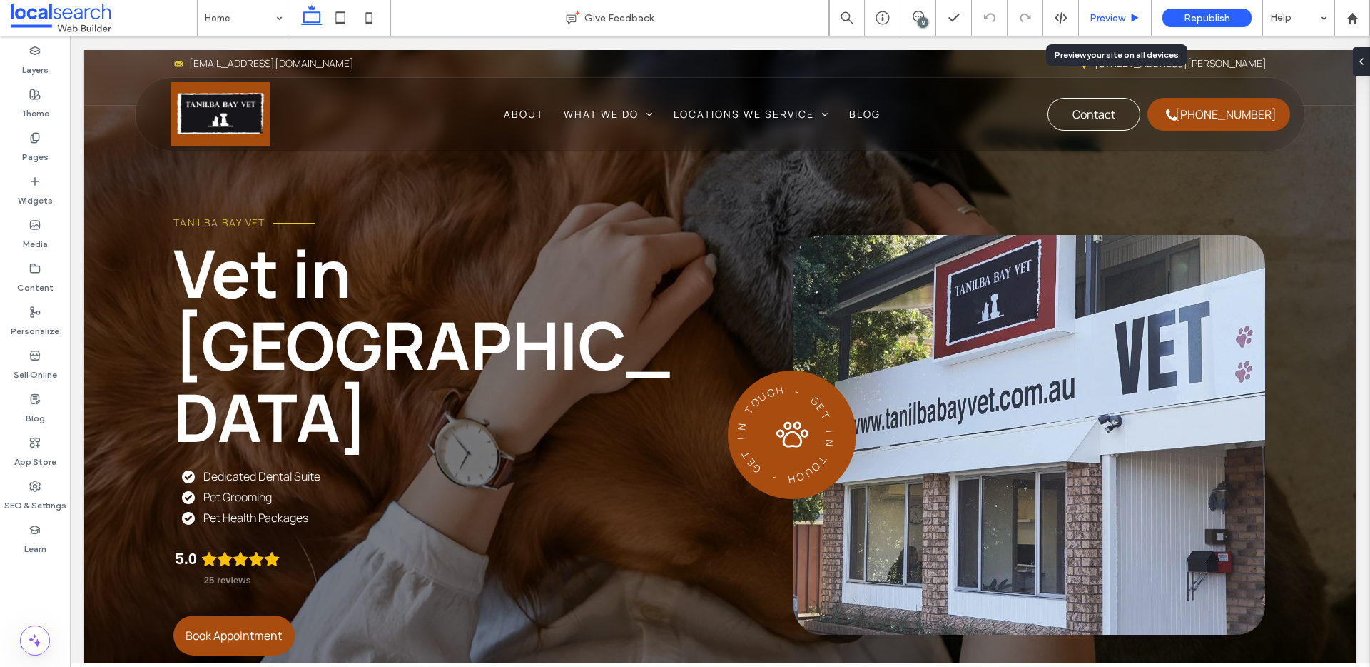
click at [1114, 17] on span "Preview" at bounding box center [1108, 18] width 36 height 12
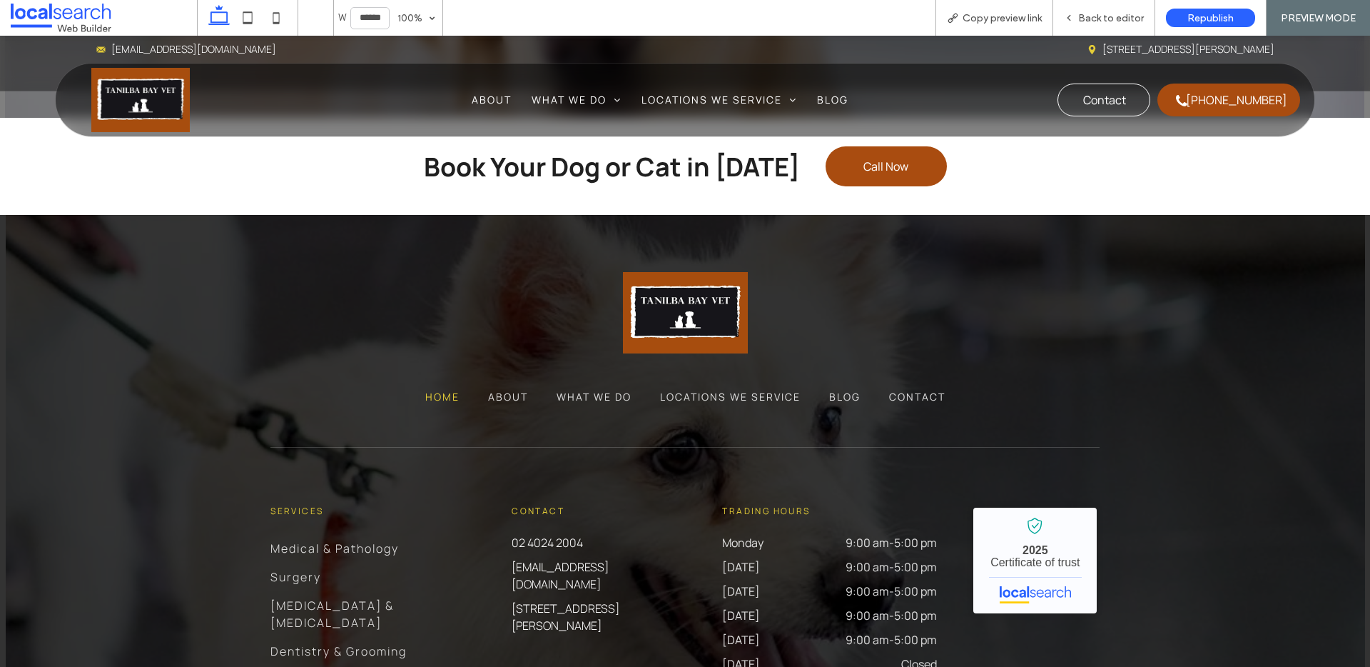
scroll to position [4099, 0]
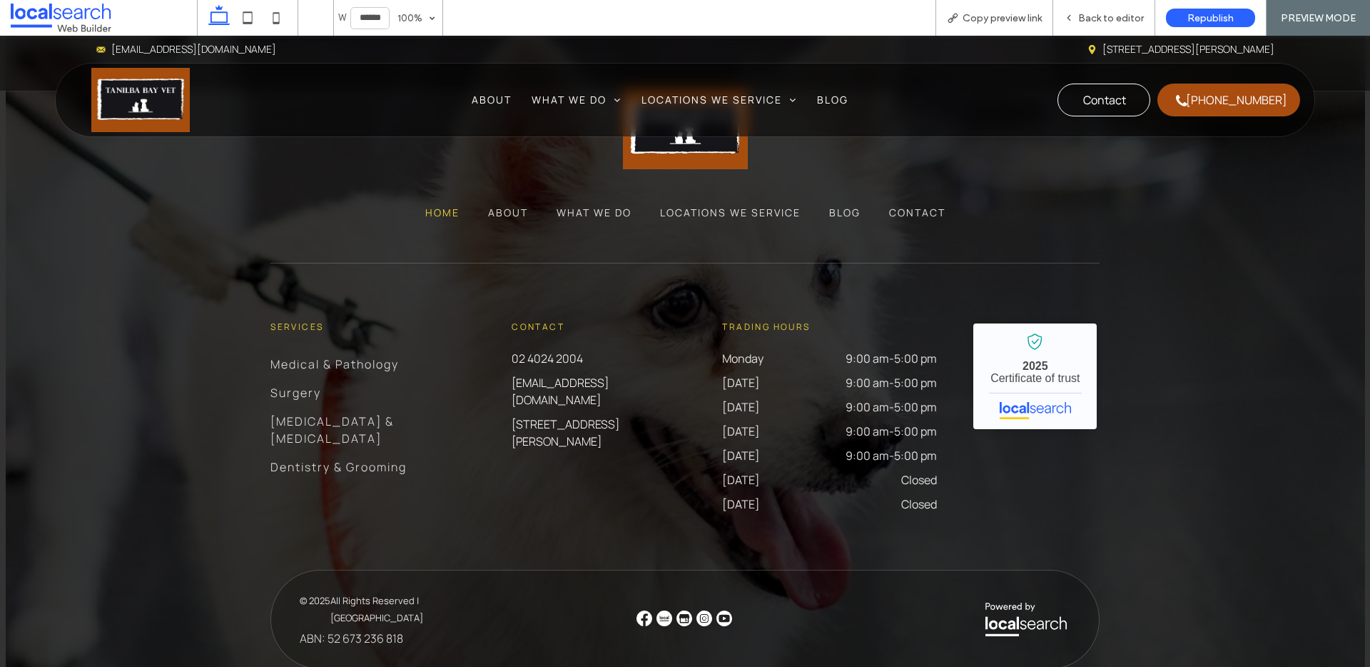
click at [640, 600] on img at bounding box center [645, 618] width 16 height 16
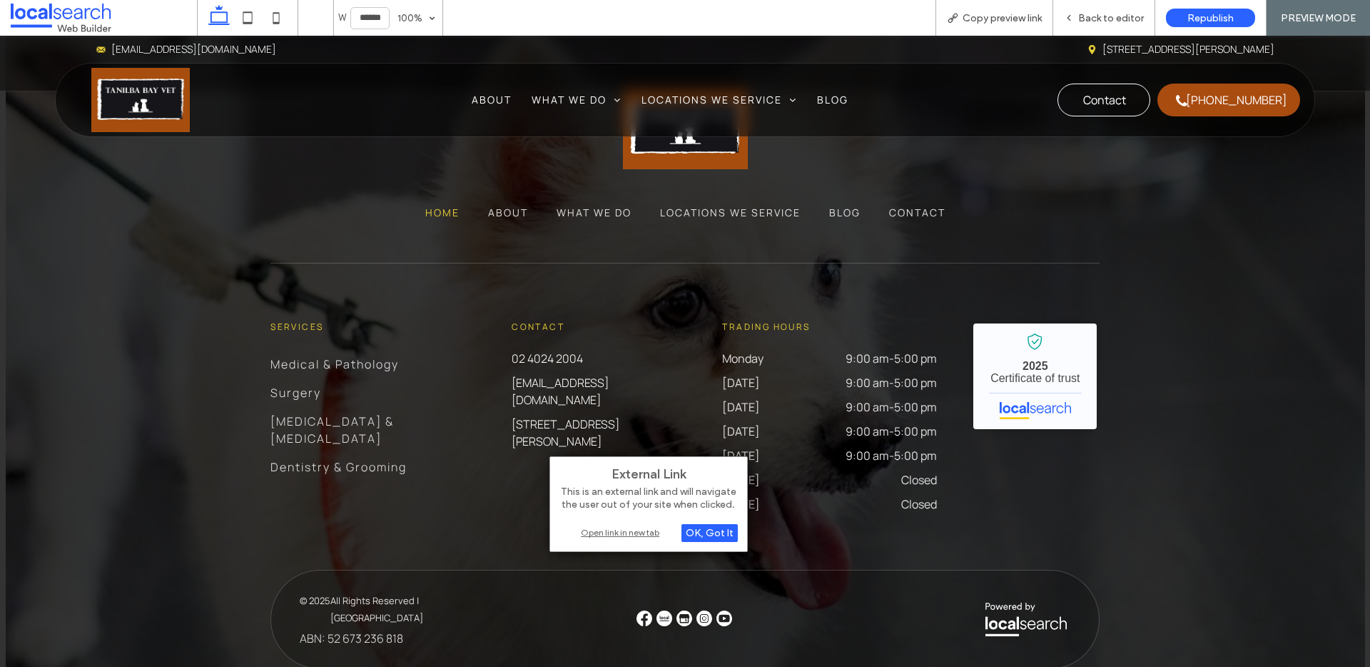
click at [642, 535] on div "Open link in new tab" at bounding box center [649, 532] width 178 height 15
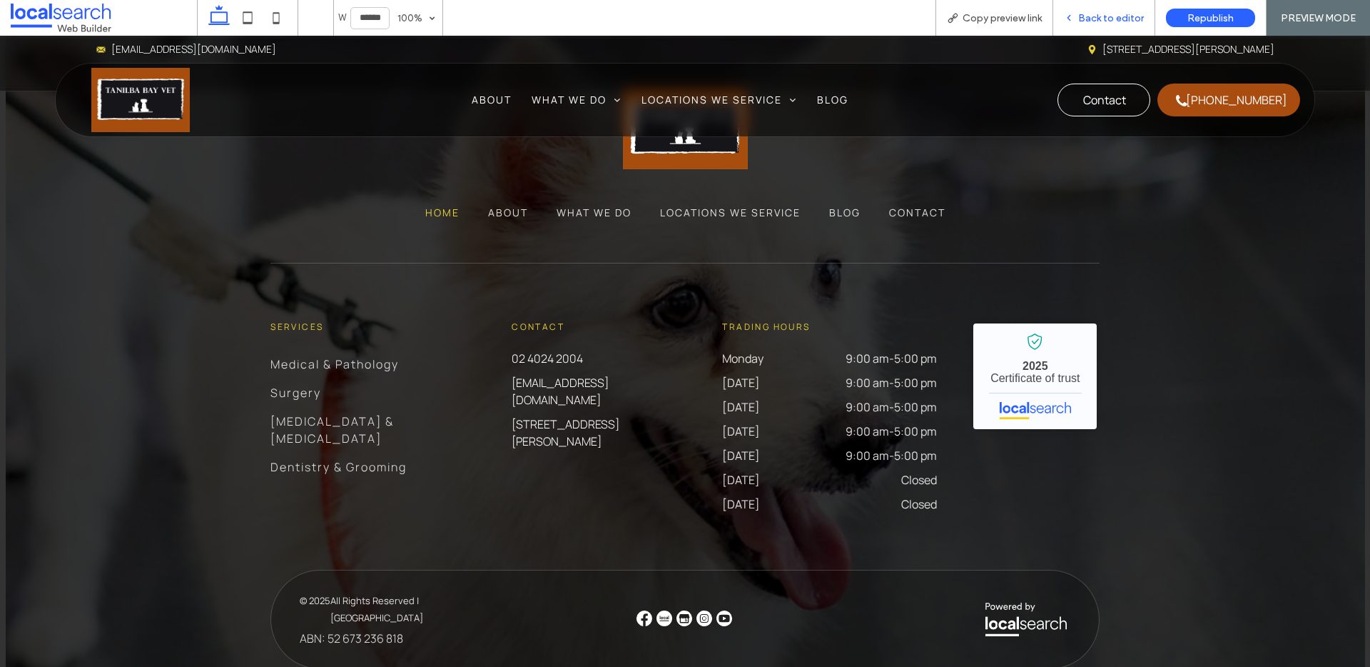
click at [1088, 16] on span "Back to editor" at bounding box center [1112, 18] width 66 height 12
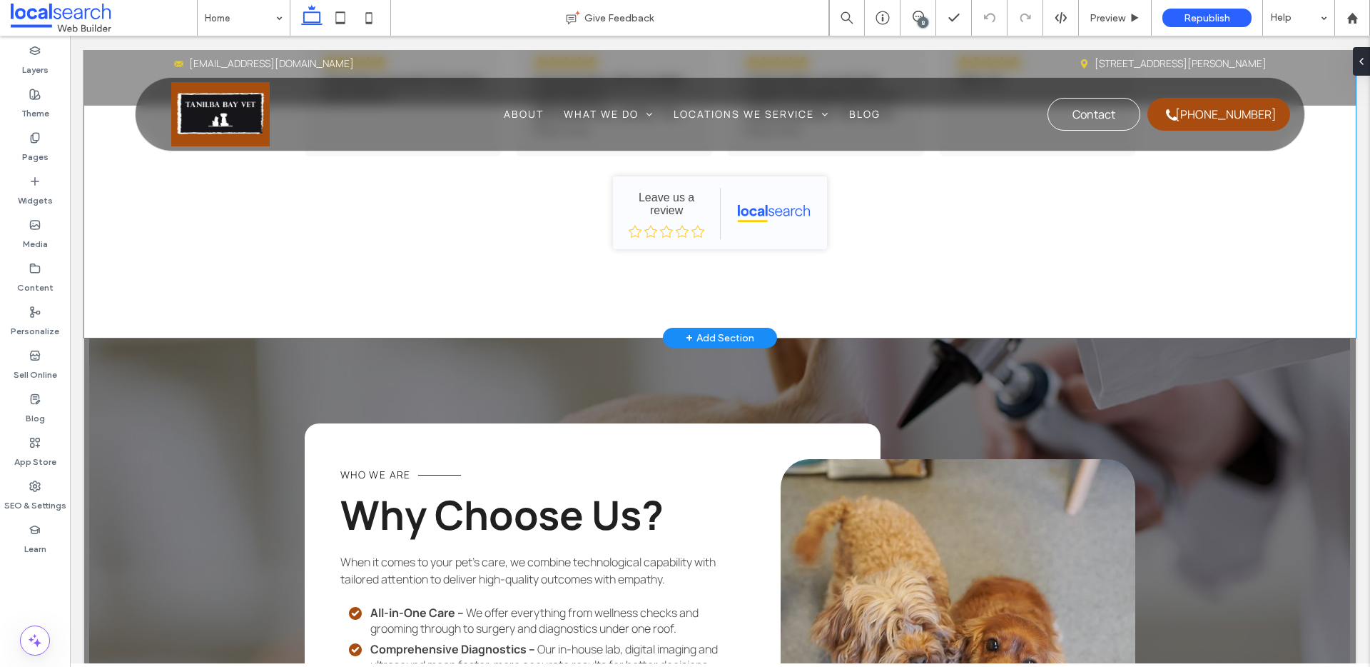
click at [741, 246] on div "4.7 (16,828) Write a review Jonny Duran 2 days ago Absolutely stunning!!!! Amaz…" at bounding box center [720, 124] width 857 height 428
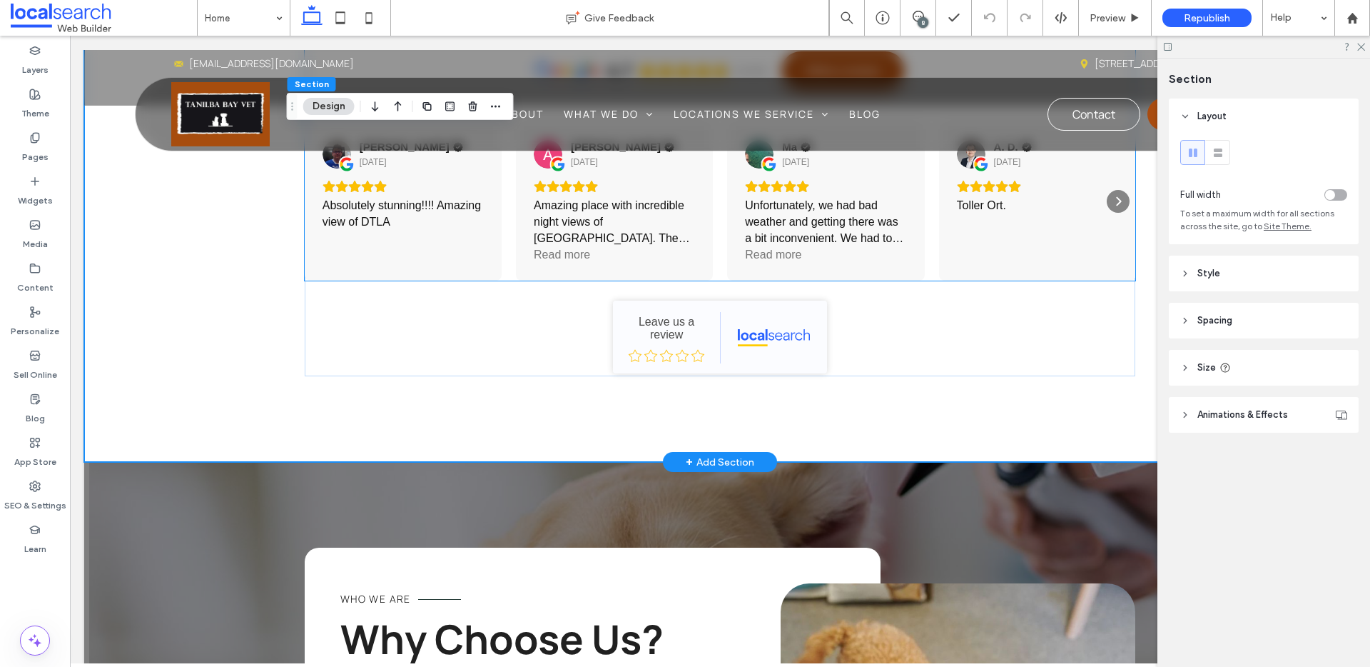
scroll to position [2801, 0]
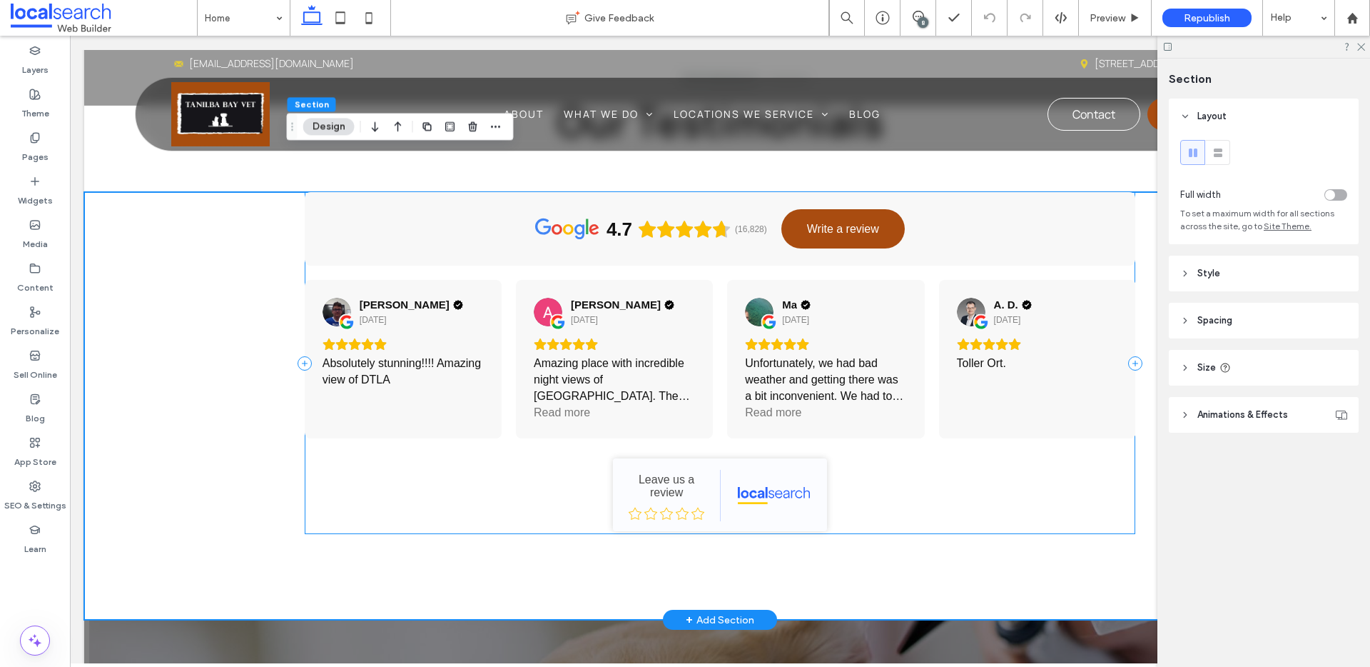
click at [883, 487] on div "4.7 (16,828) Write a review Jonny Duran 2 days ago Absolutely stunning!!!! Amaz…" at bounding box center [720, 363] width 831 height 342
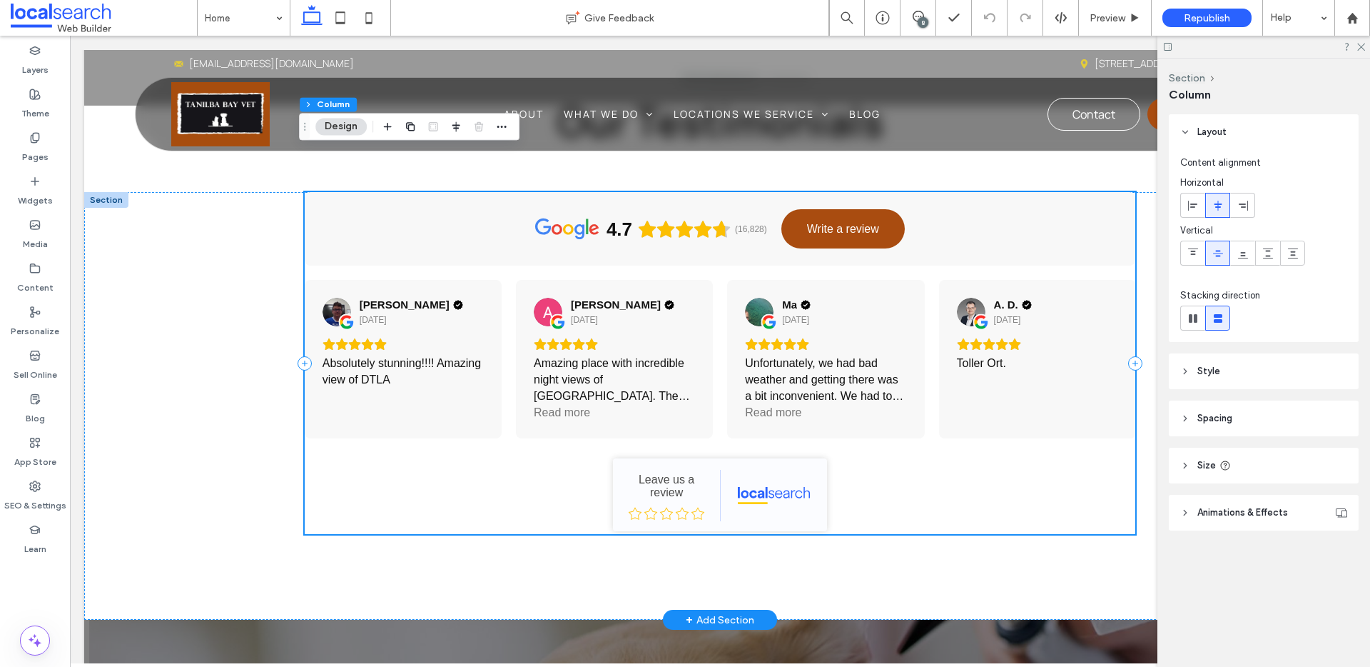
click at [852, 450] on div "4.7 (16,828) Write a review Jonny Duran 2 days ago Absolutely stunning!!!! Amaz…" at bounding box center [720, 363] width 831 height 342
click at [388, 128] on use "button" at bounding box center [388, 127] width 8 height 8
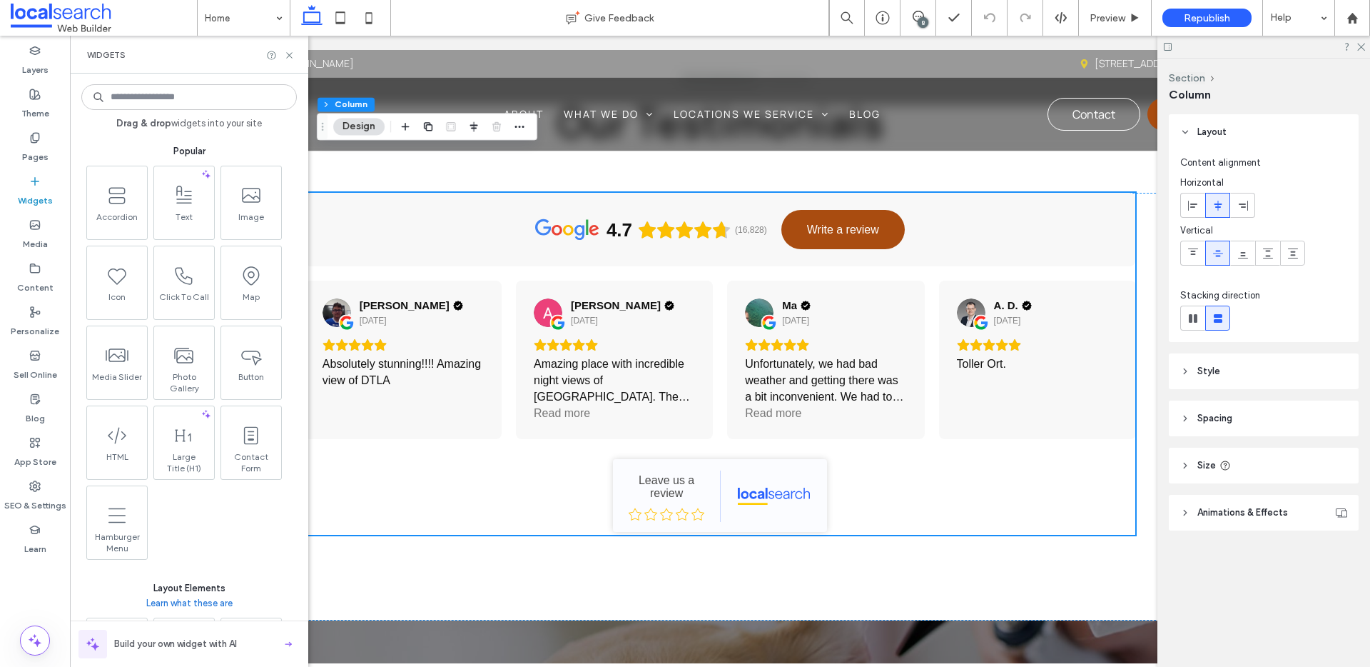
click at [181, 91] on input at bounding box center [189, 97] width 216 height 26
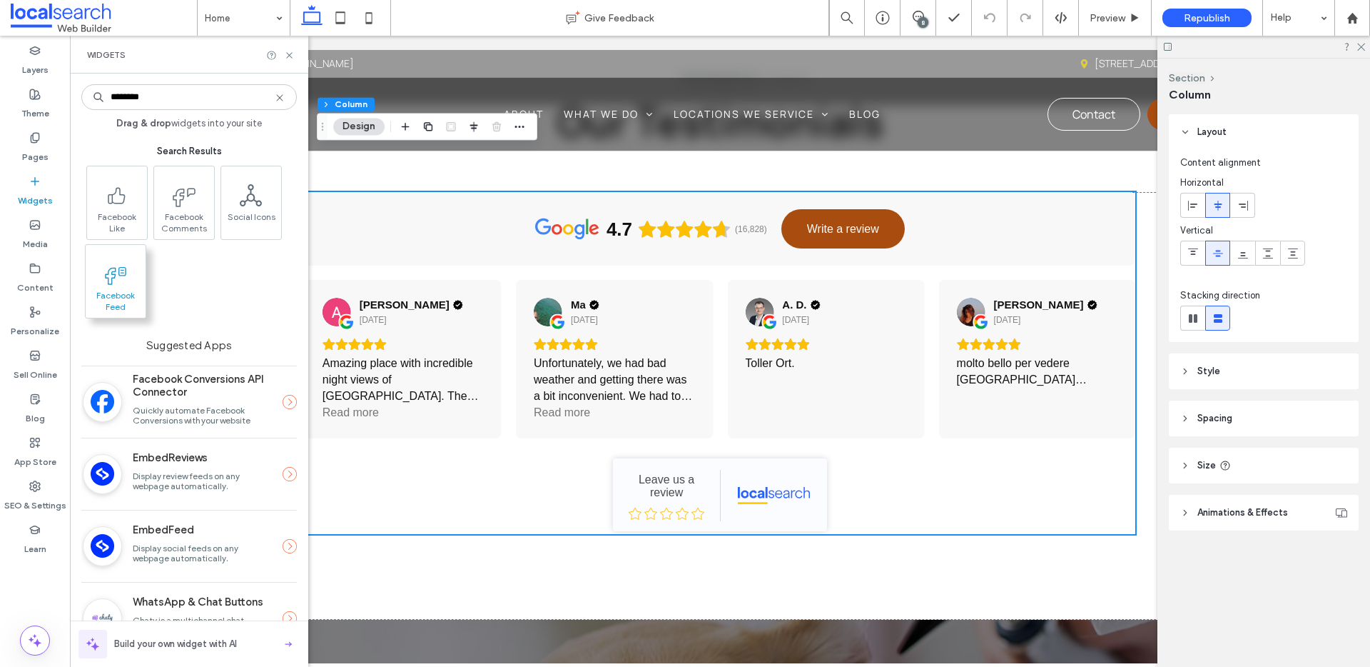
type input "********"
click at [113, 277] on icon at bounding box center [110, 275] width 11 height 17
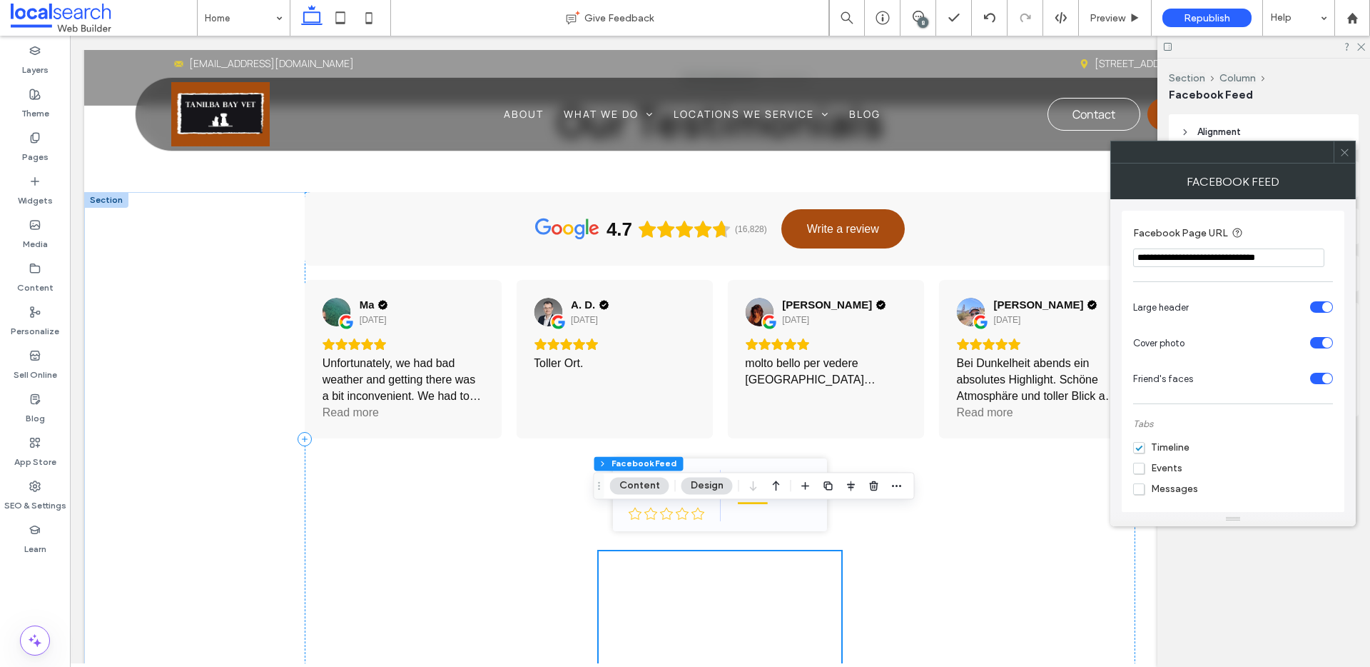
click at [1218, 252] on input "**********" at bounding box center [1229, 257] width 191 height 19
paste input "**********"
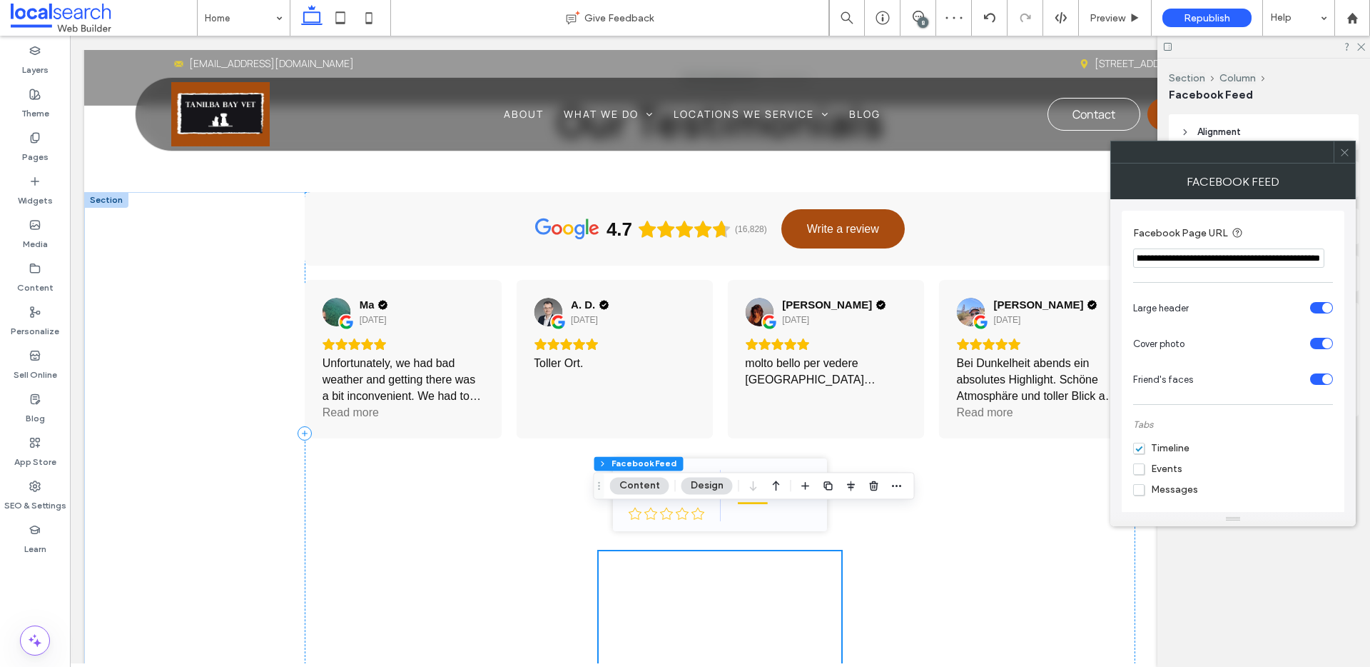
type input "**********"
click at [1345, 151] on icon at bounding box center [1345, 152] width 11 height 11
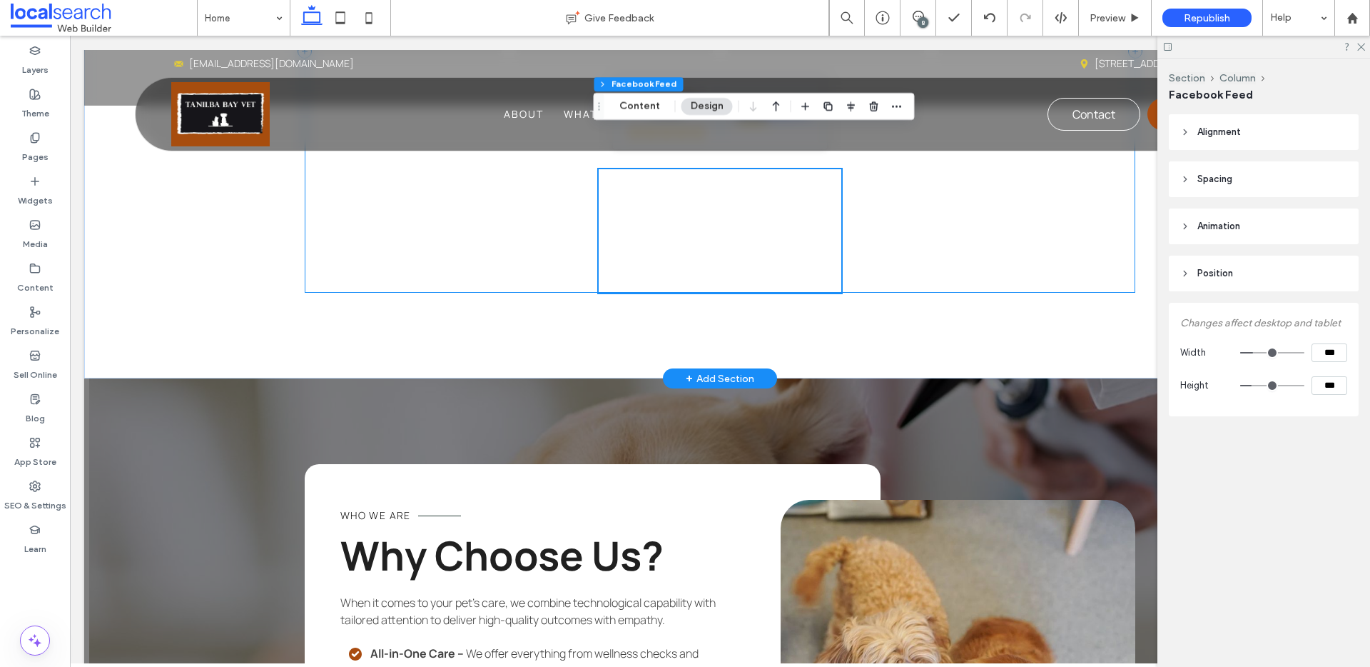
scroll to position [3020, 0]
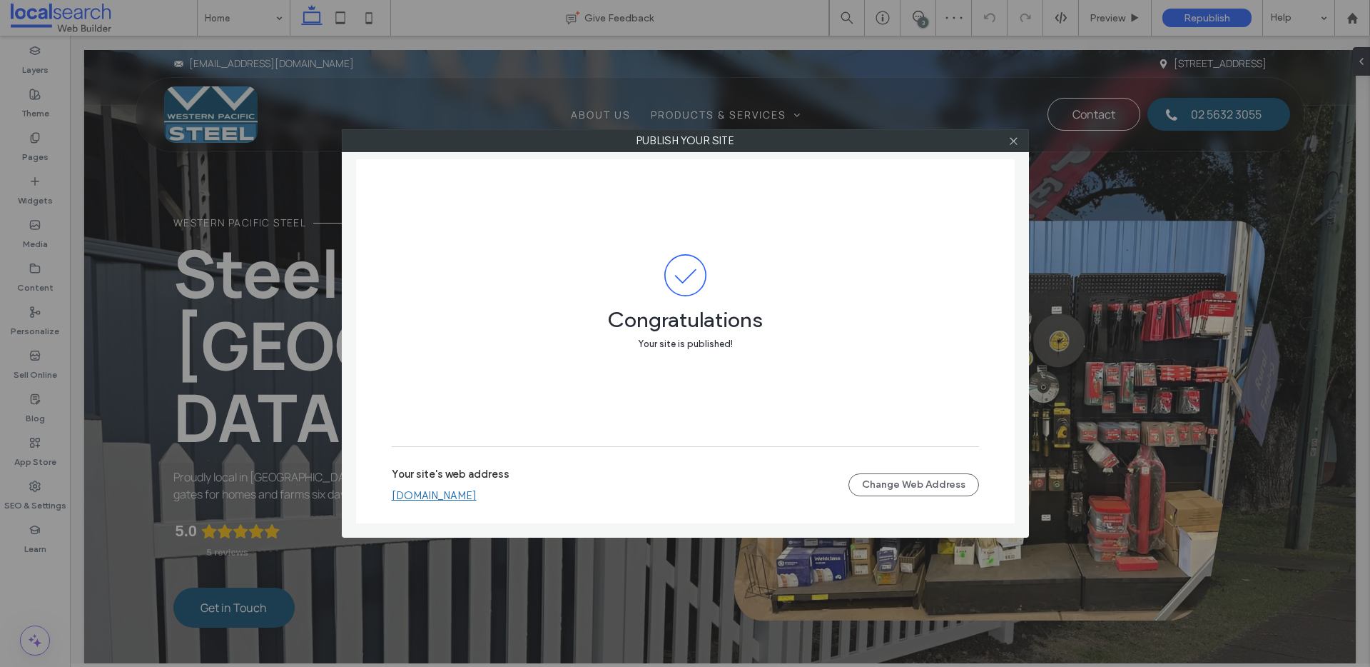
click at [477, 497] on link "[DOMAIN_NAME]" at bounding box center [434, 495] width 85 height 13
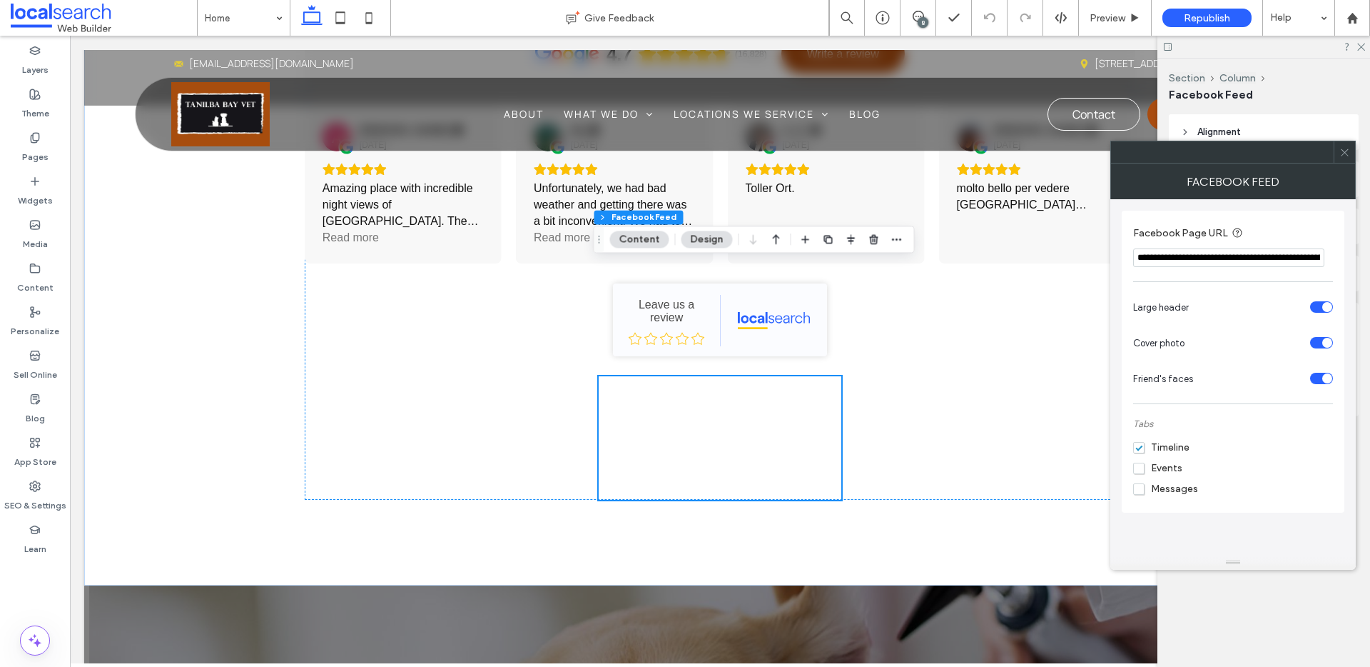
drag, startPoint x: 1222, startPoint y: 520, endPoint x: 1226, endPoint y: 563, distance: 43.8
click at [1221, 259] on input "**********" at bounding box center [1229, 257] width 191 height 19
click at [1342, 157] on icon at bounding box center [1345, 152] width 11 height 11
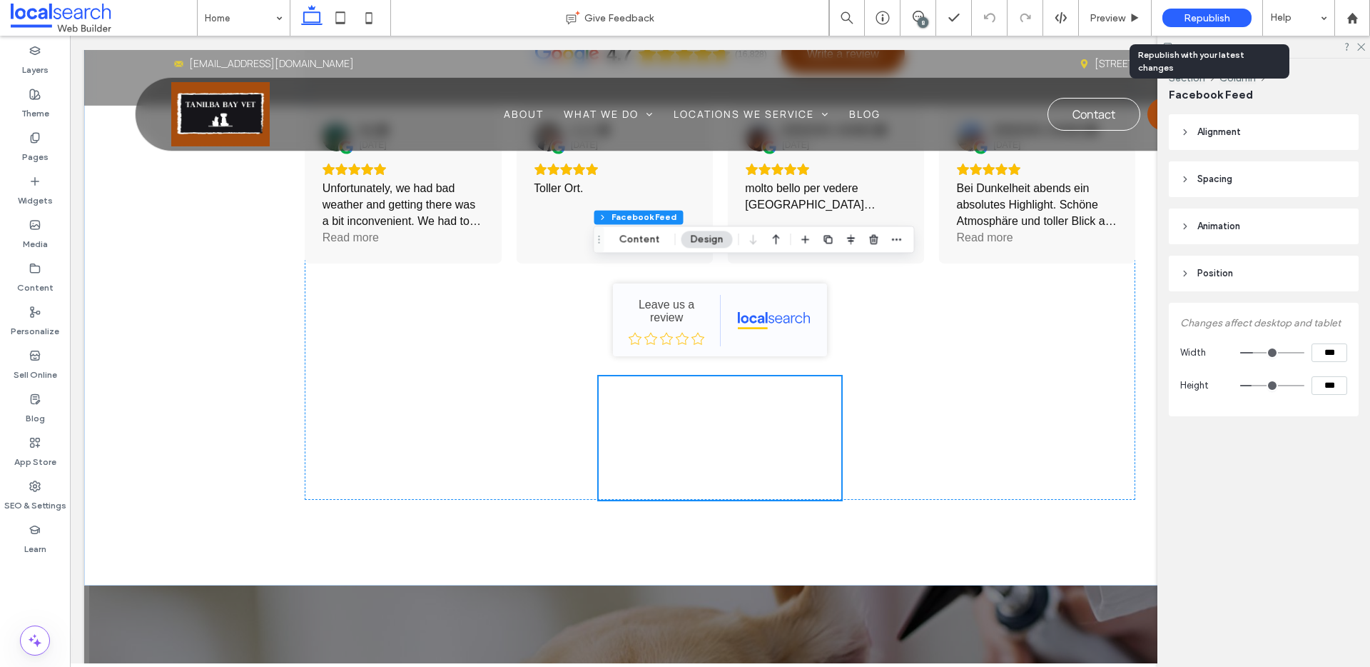
click at [1213, 13] on span "Republish" at bounding box center [1207, 18] width 46 height 12
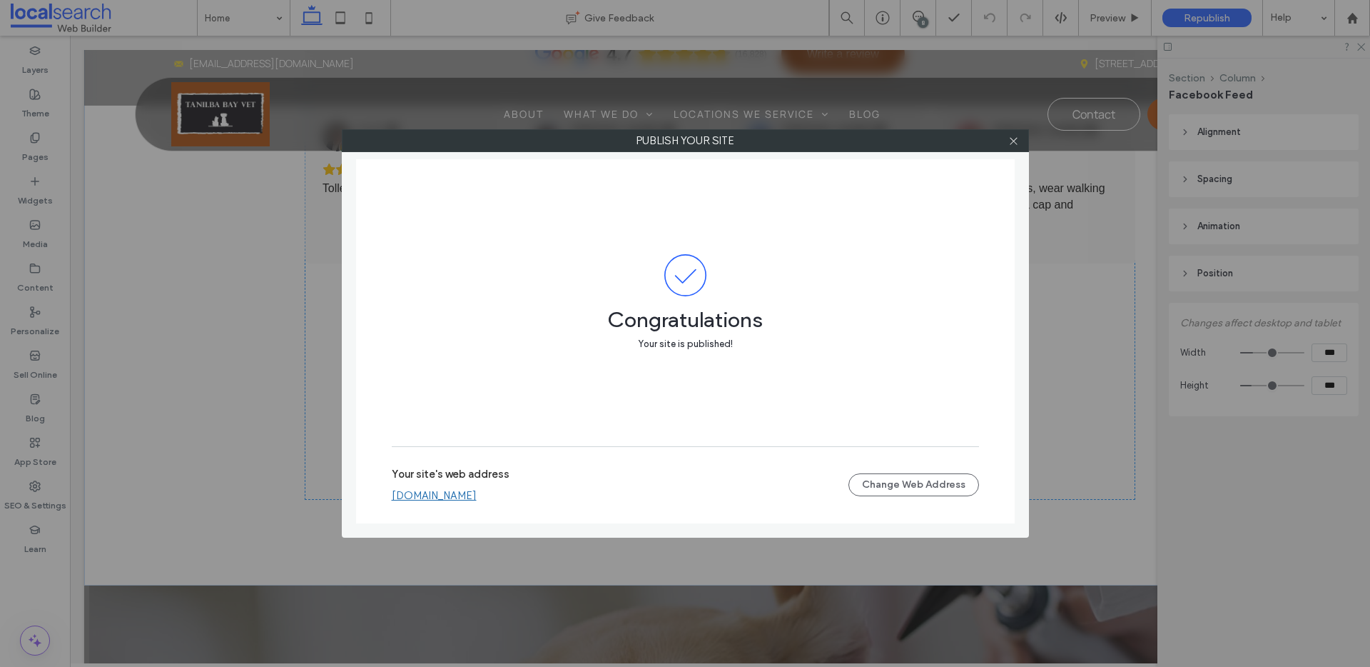
click at [463, 499] on link "[DOMAIN_NAME]" at bounding box center [434, 495] width 85 height 13
click at [1019, 140] on icon at bounding box center [1014, 141] width 11 height 11
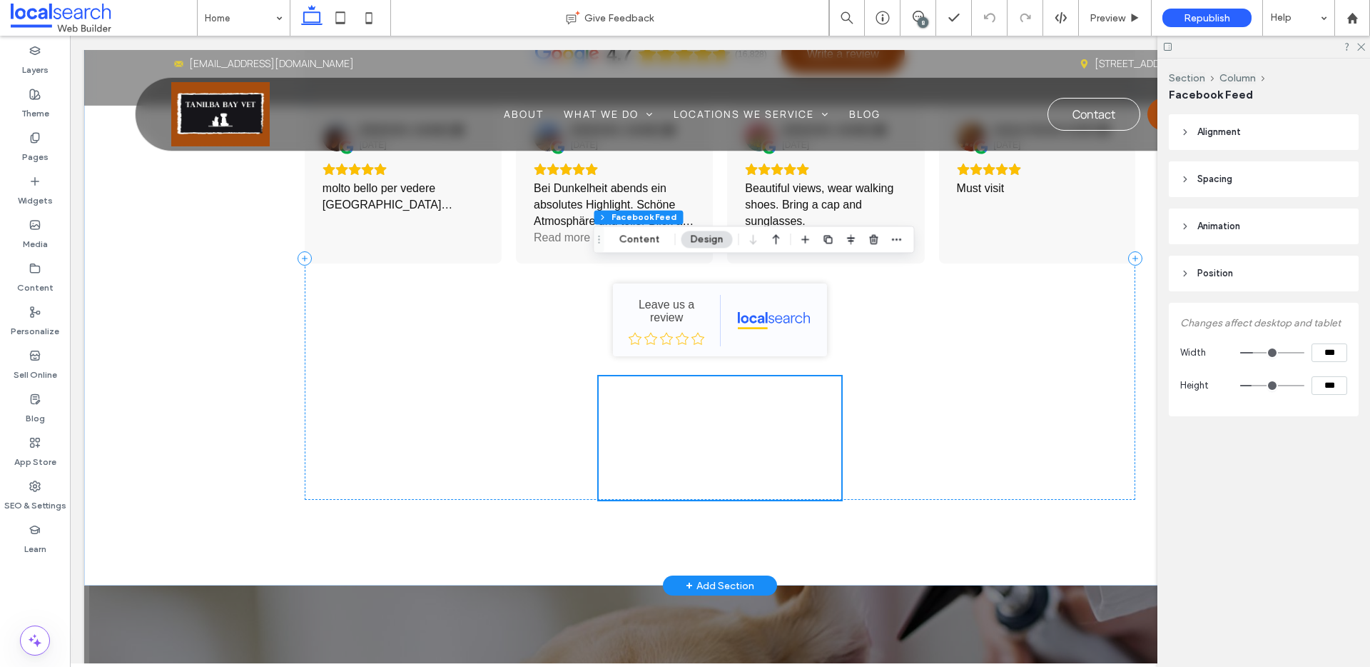
click at [712, 381] on div at bounding box center [720, 437] width 243 height 123
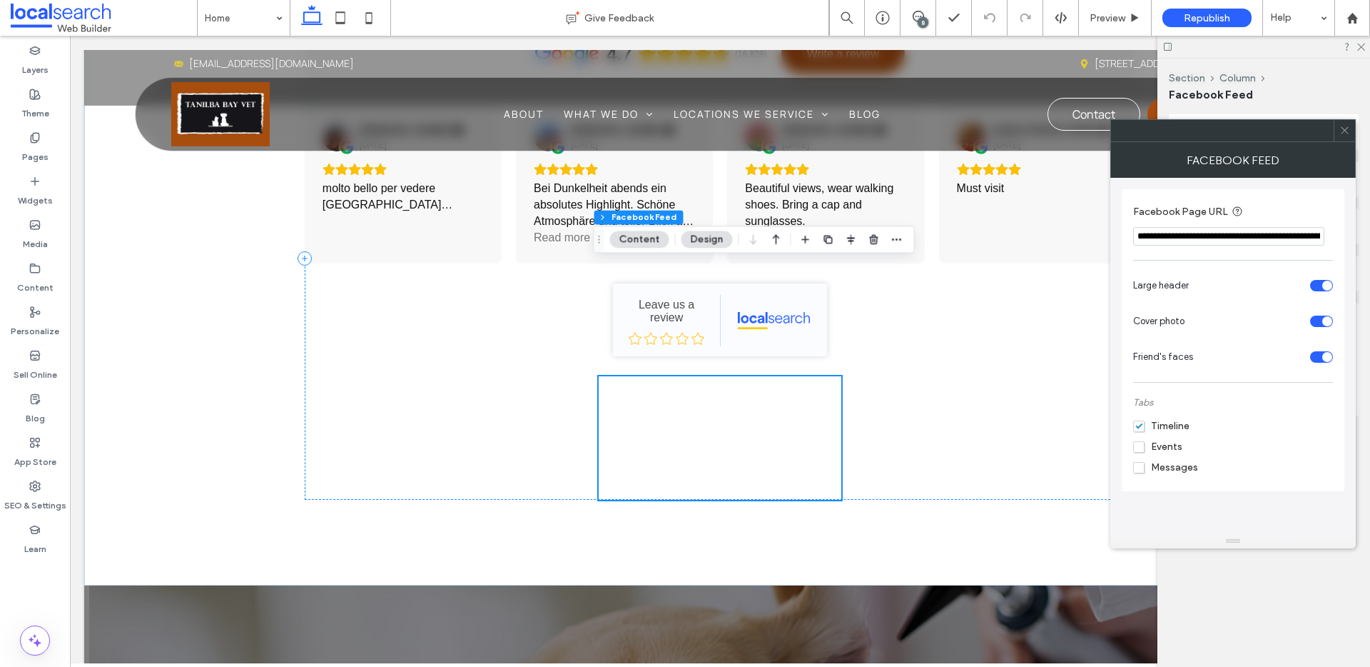
click at [1193, 232] on input "**********" at bounding box center [1229, 236] width 191 height 19
paste input "*********"
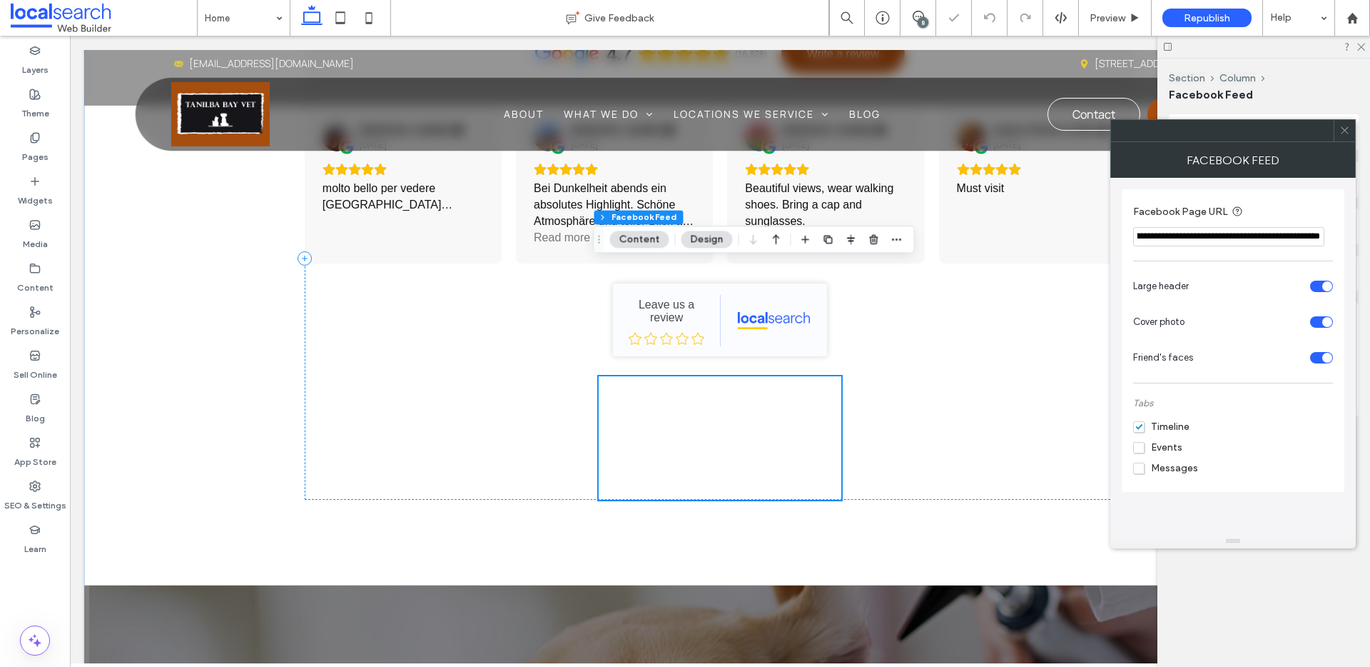
type input "**********"
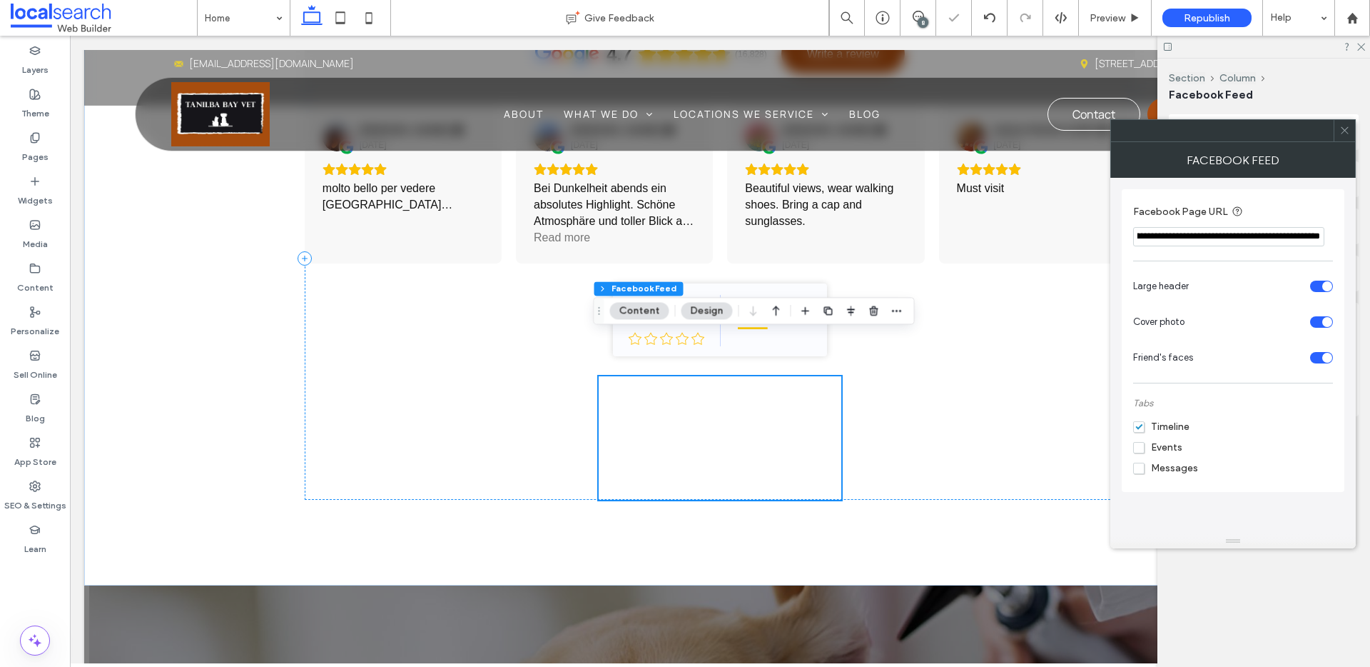
click at [1350, 135] on icon at bounding box center [1345, 130] width 11 height 11
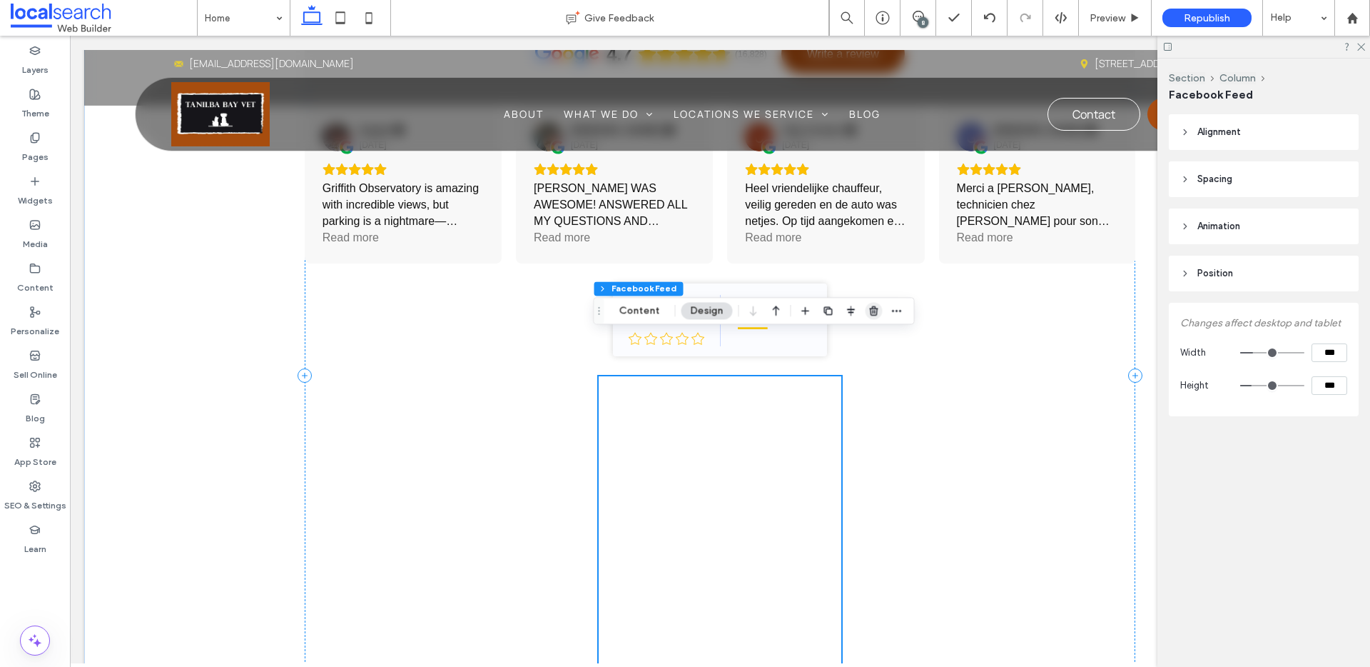
click at [869, 313] on icon "button" at bounding box center [874, 310] width 11 height 11
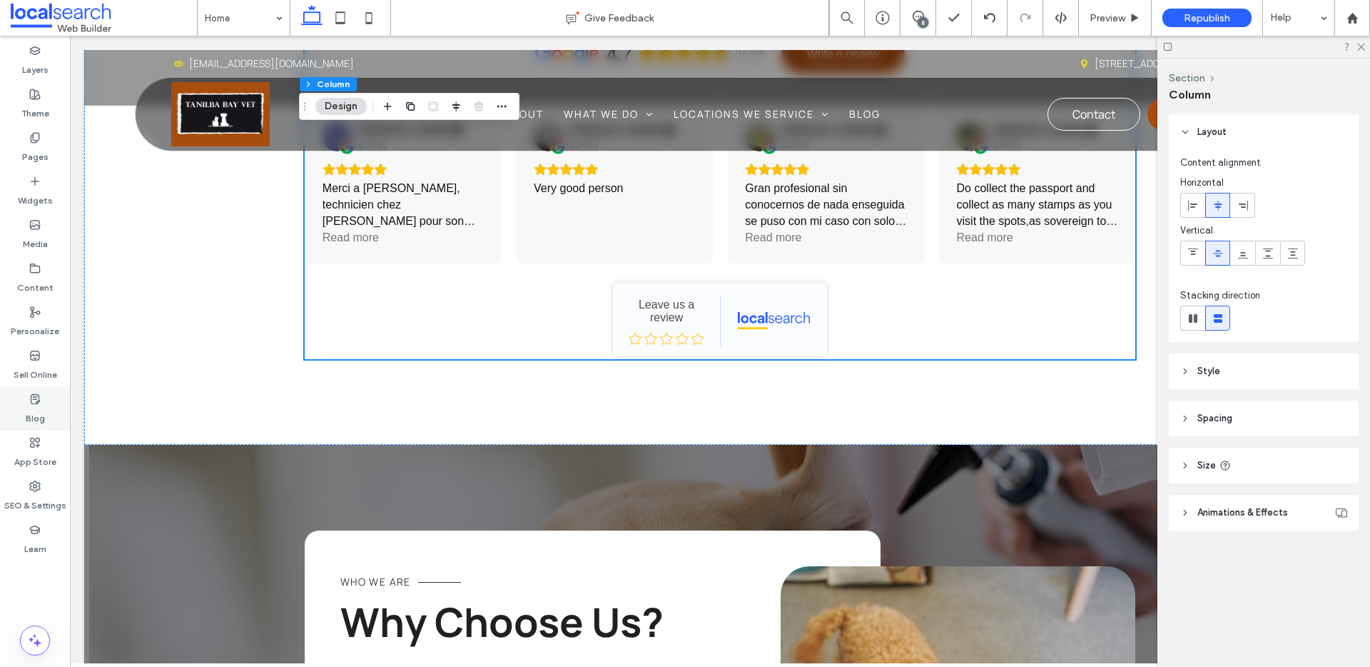
click at [39, 422] on label "Blog" at bounding box center [35, 415] width 19 height 20
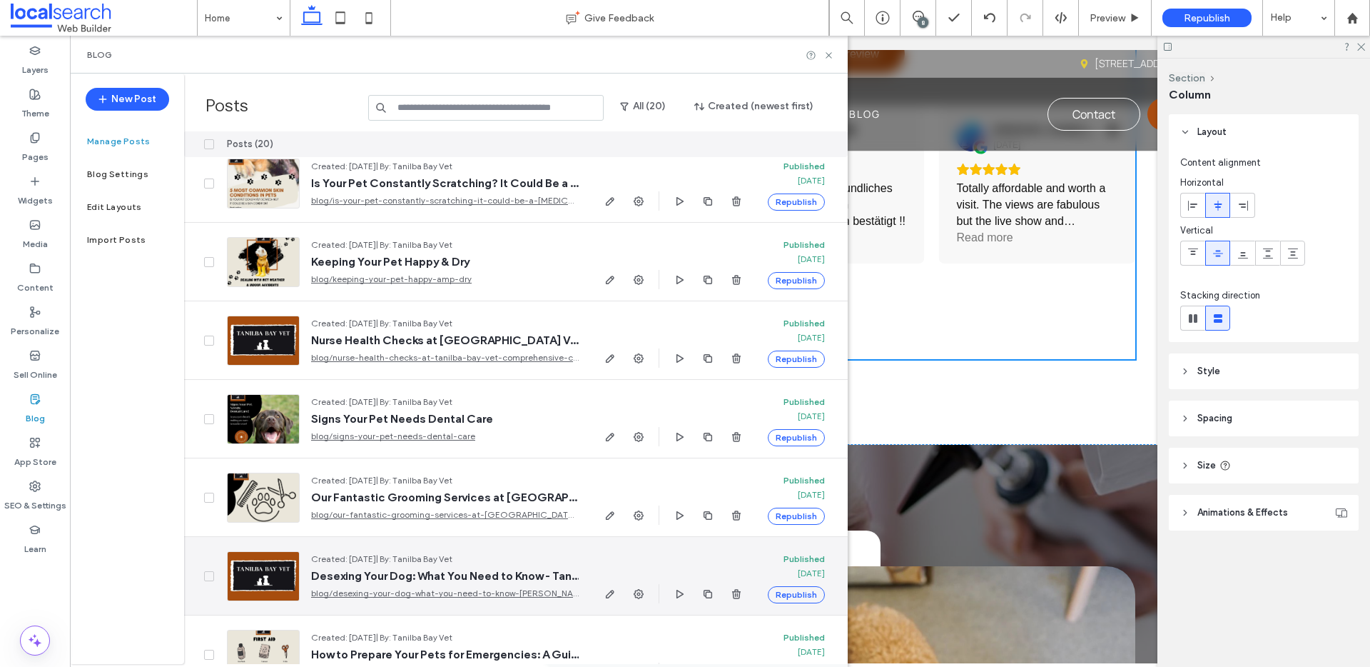
scroll to position [953, 0]
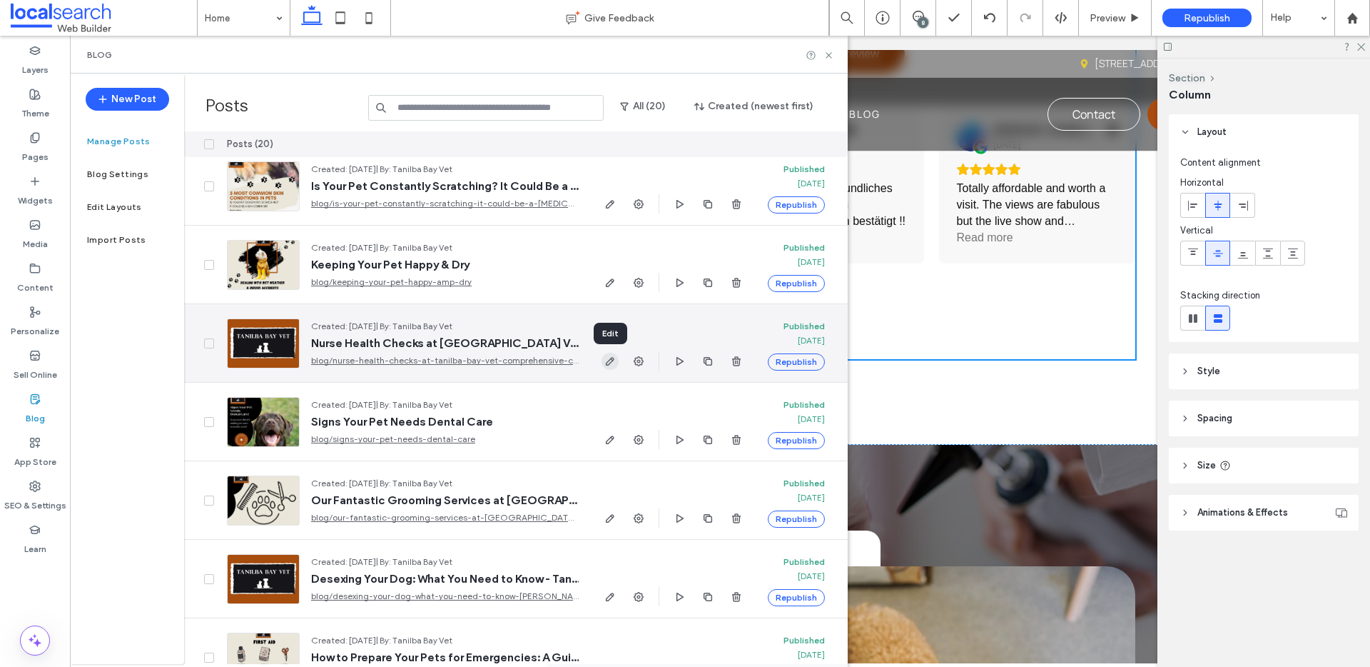
click at [612, 357] on use "button" at bounding box center [610, 361] width 9 height 9
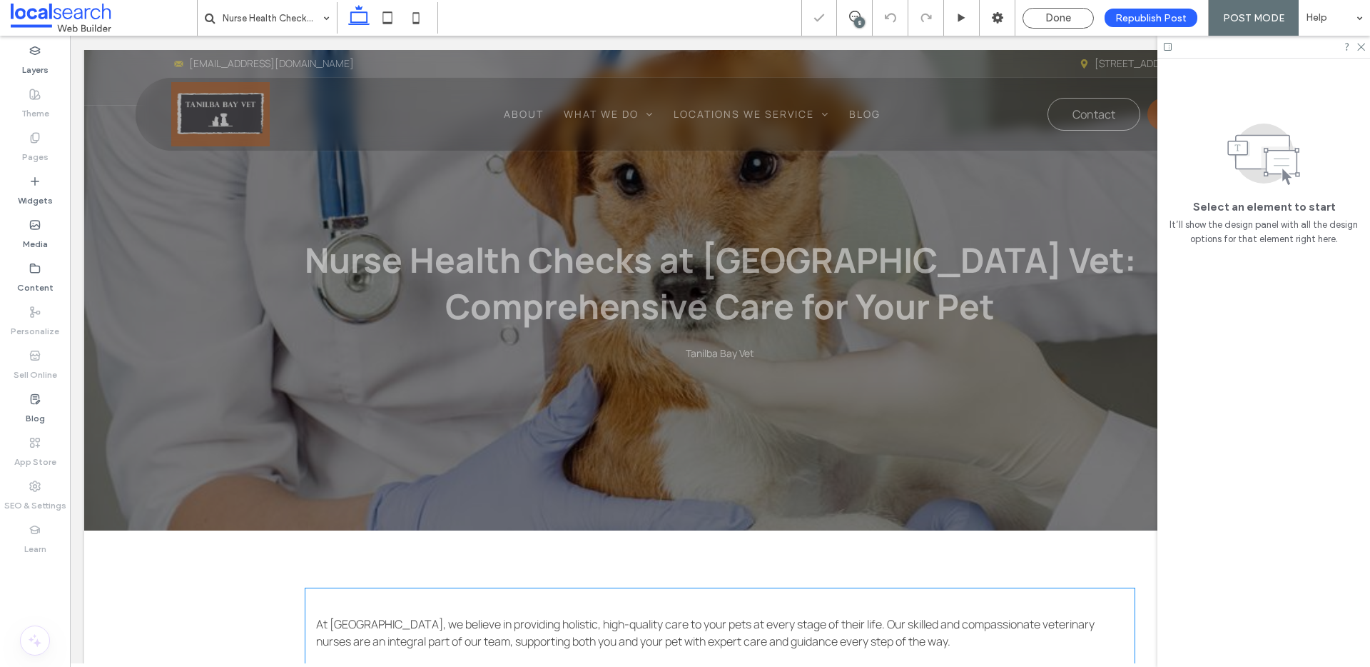
scroll to position [761, 0]
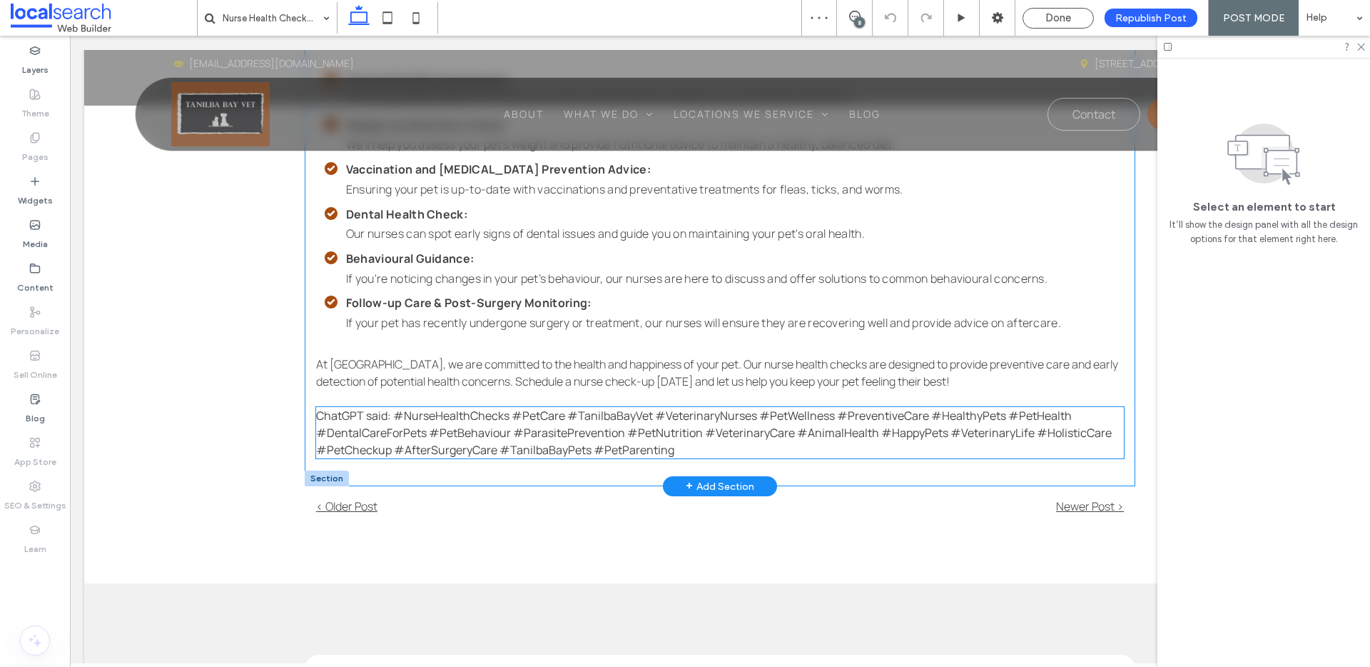
click at [370, 419] on span "ChatGPT said: #NurseHealthChecks #PetCare #TanilbaBayVet #VeterinaryNurses #Pet…" at bounding box center [714, 433] width 796 height 50
click at [370, 419] on div "ChatGPT said: #NurseHealthChecks #PetCare #TanilbaBayVet #VeterinaryNurses #Pet…" at bounding box center [720, 432] width 808 height 51
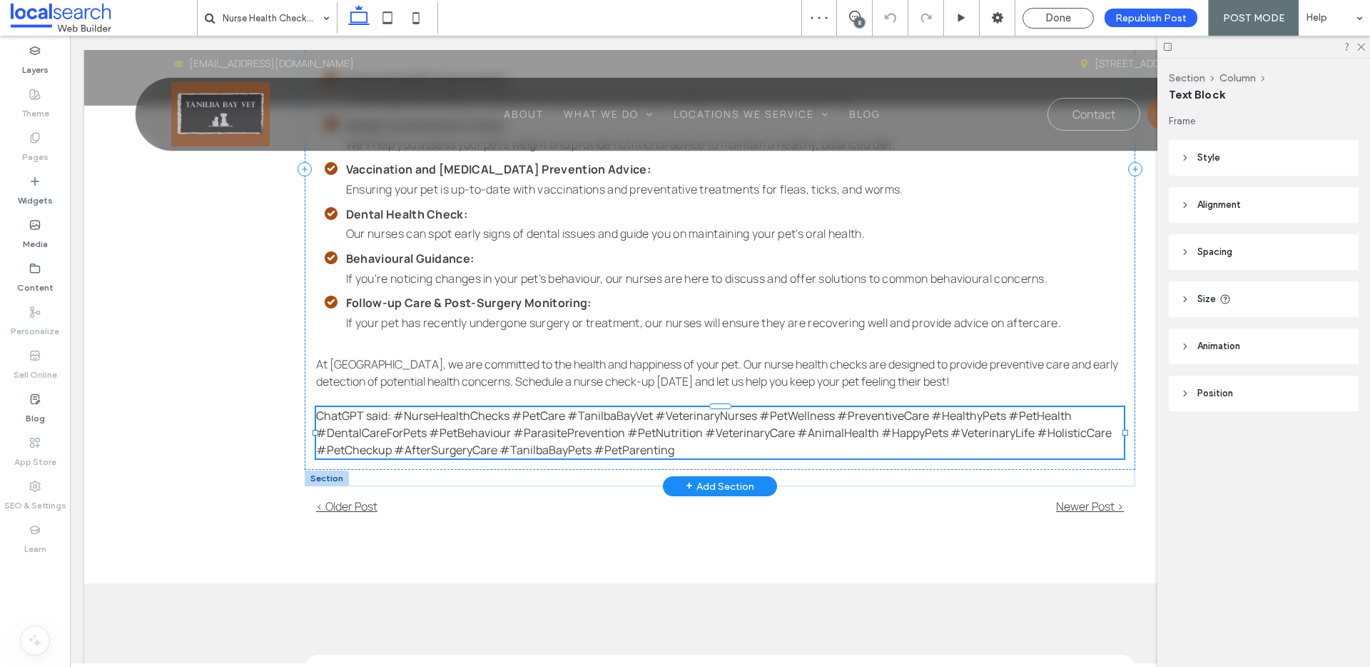
type input "*******"
type input "**"
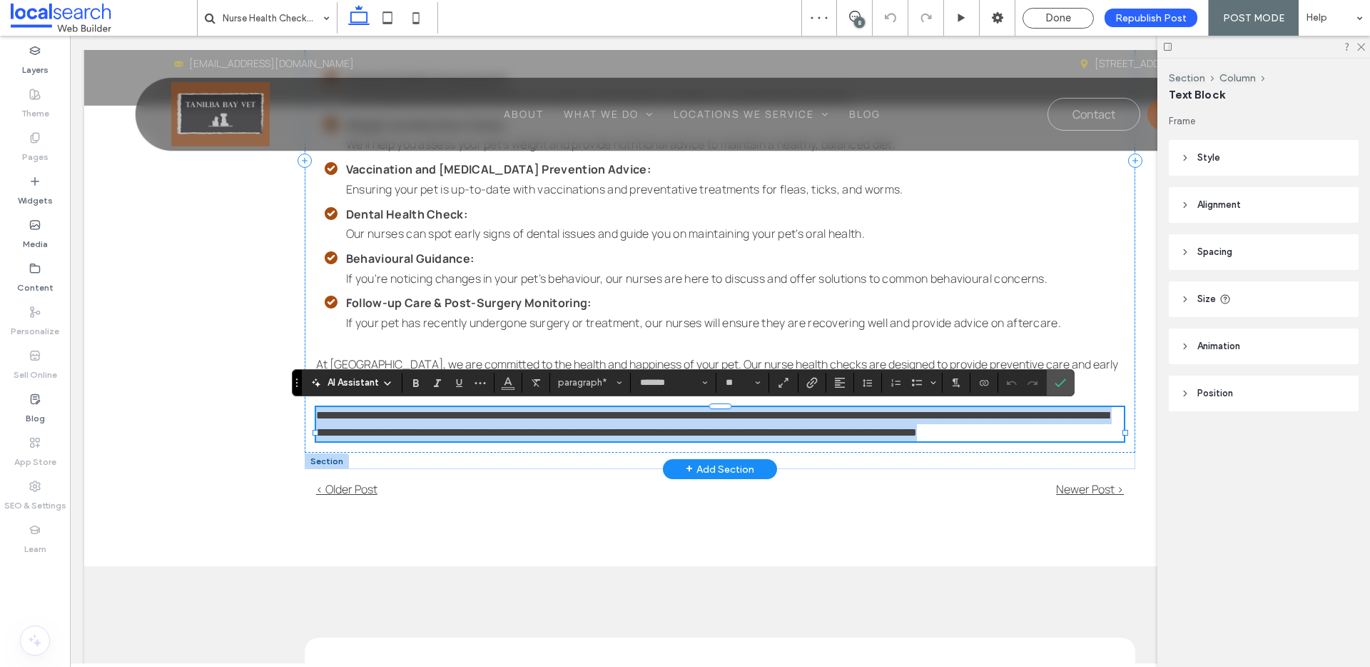
click at [389, 415] on span "**********" at bounding box center [712, 424] width 793 height 28
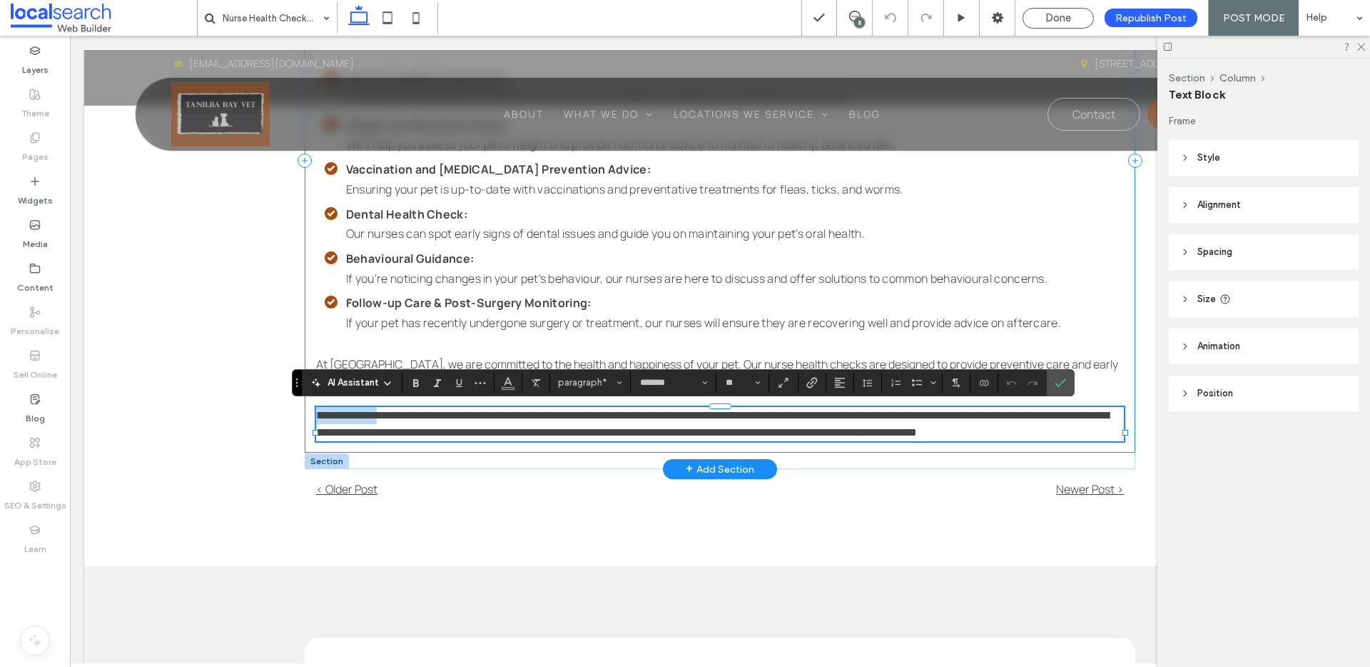
drag, startPoint x: 389, startPoint y: 415, endPoint x: 302, endPoint y: 417, distance: 87.1
click at [305, 417] on div "At Tanilba Bay Vet, we believe in providing holistic, high-quality care to your…" at bounding box center [720, 160] width 831 height 585
click at [1059, 380] on icon "Confirm" at bounding box center [1060, 382] width 11 height 11
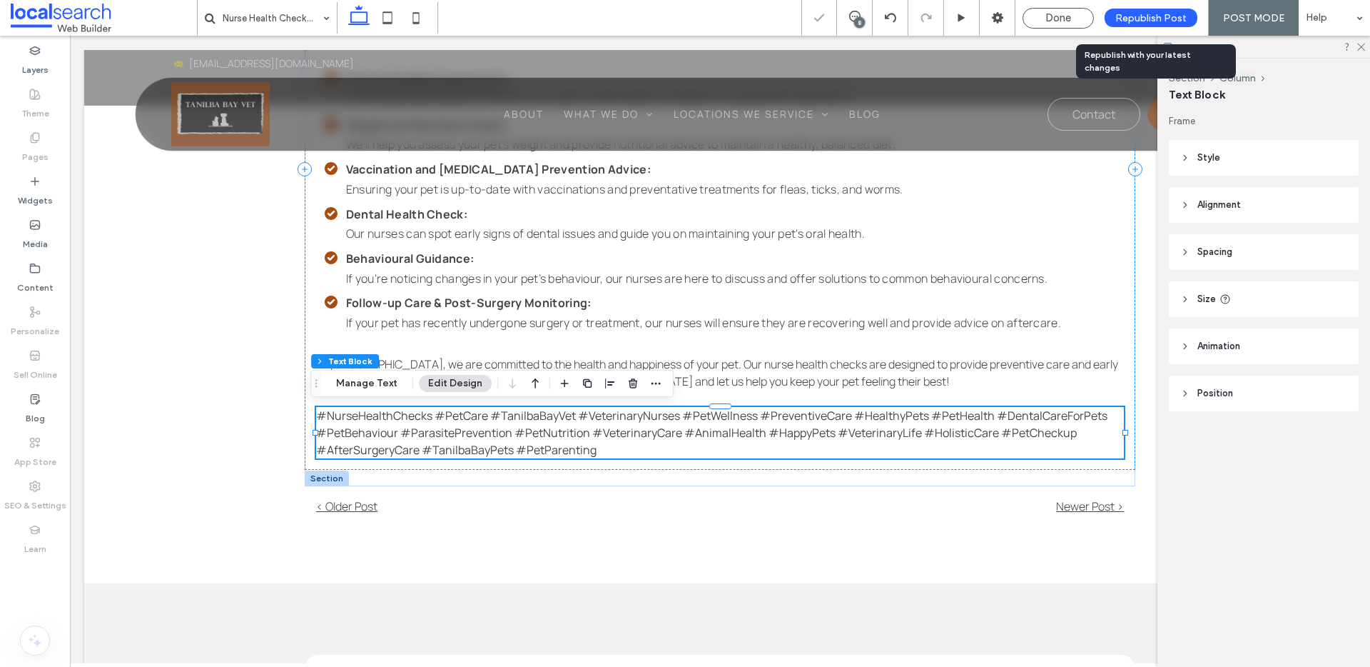
click at [1137, 9] on div "Republish Post" at bounding box center [1151, 18] width 93 height 19
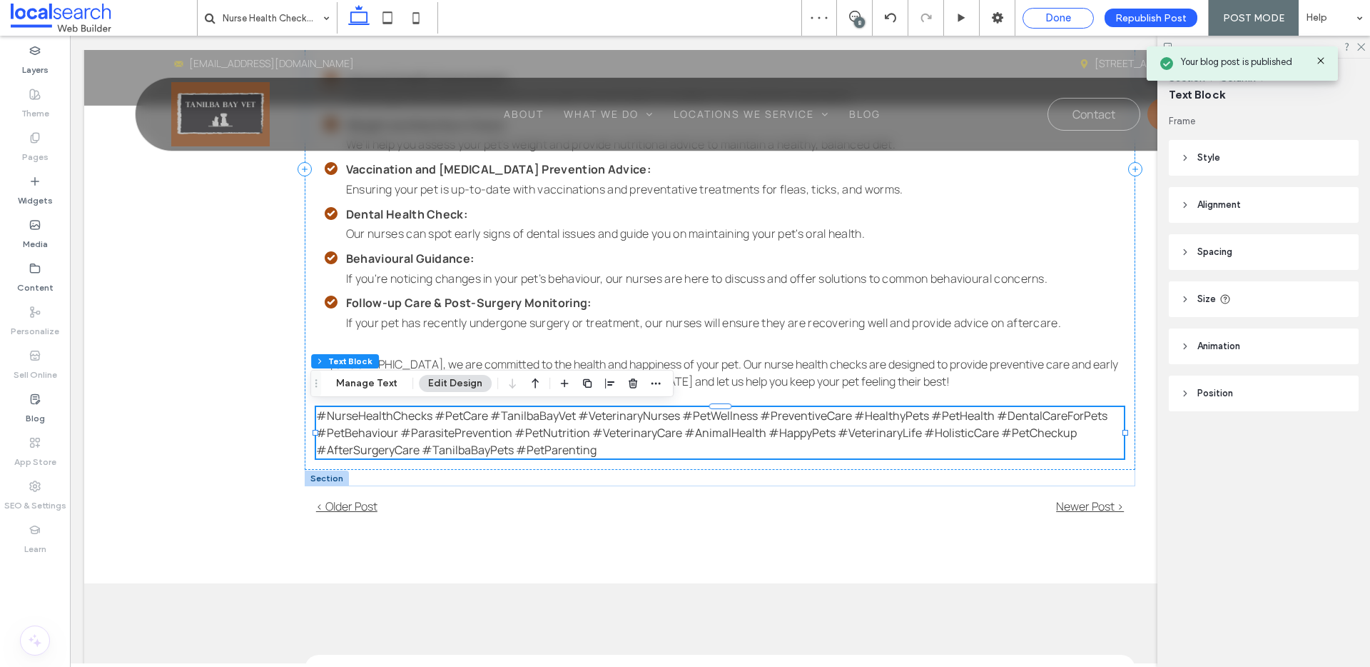
click at [1068, 20] on span "Done" at bounding box center [1059, 17] width 26 height 13
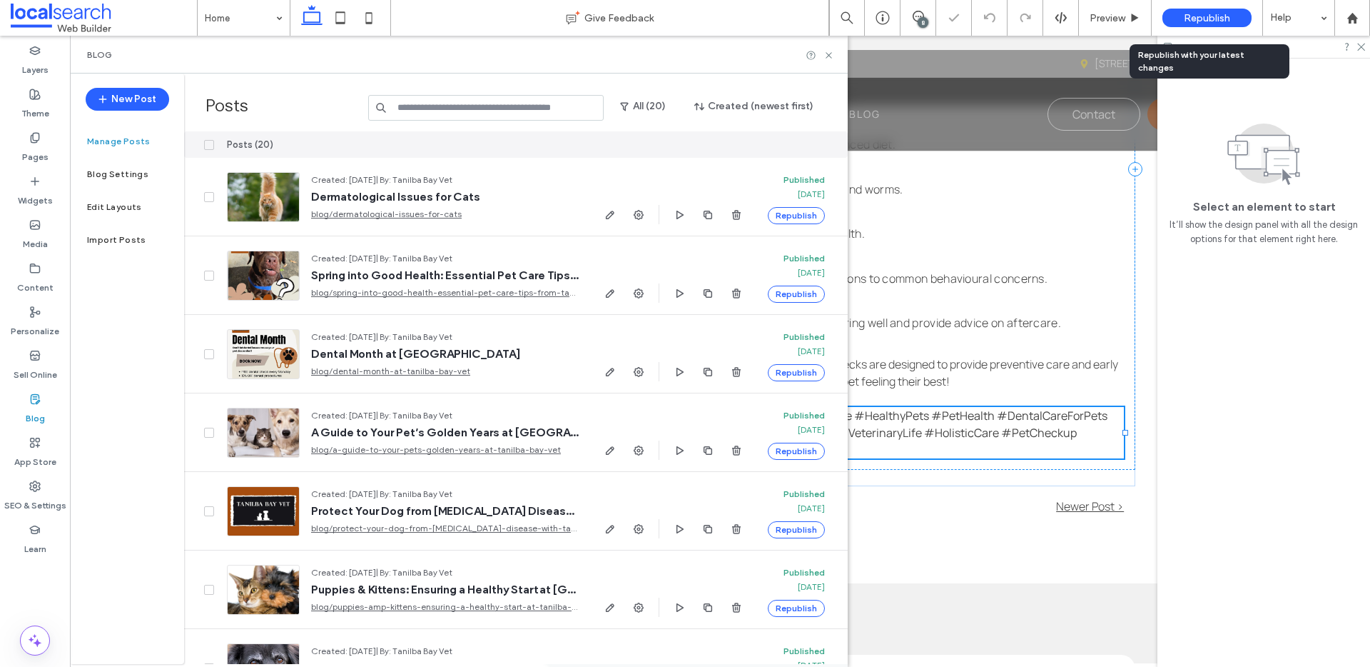
click at [1216, 14] on span "Republish" at bounding box center [1207, 18] width 46 height 12
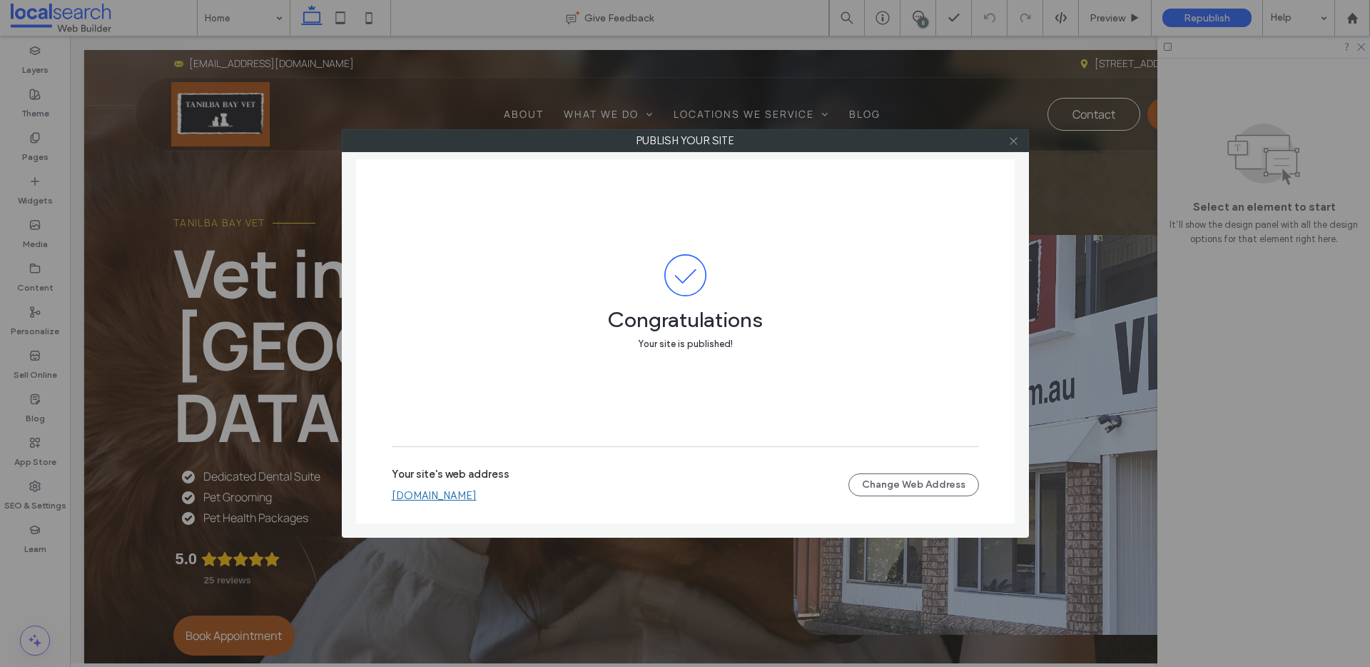
click at [1011, 141] on icon at bounding box center [1014, 141] width 11 height 11
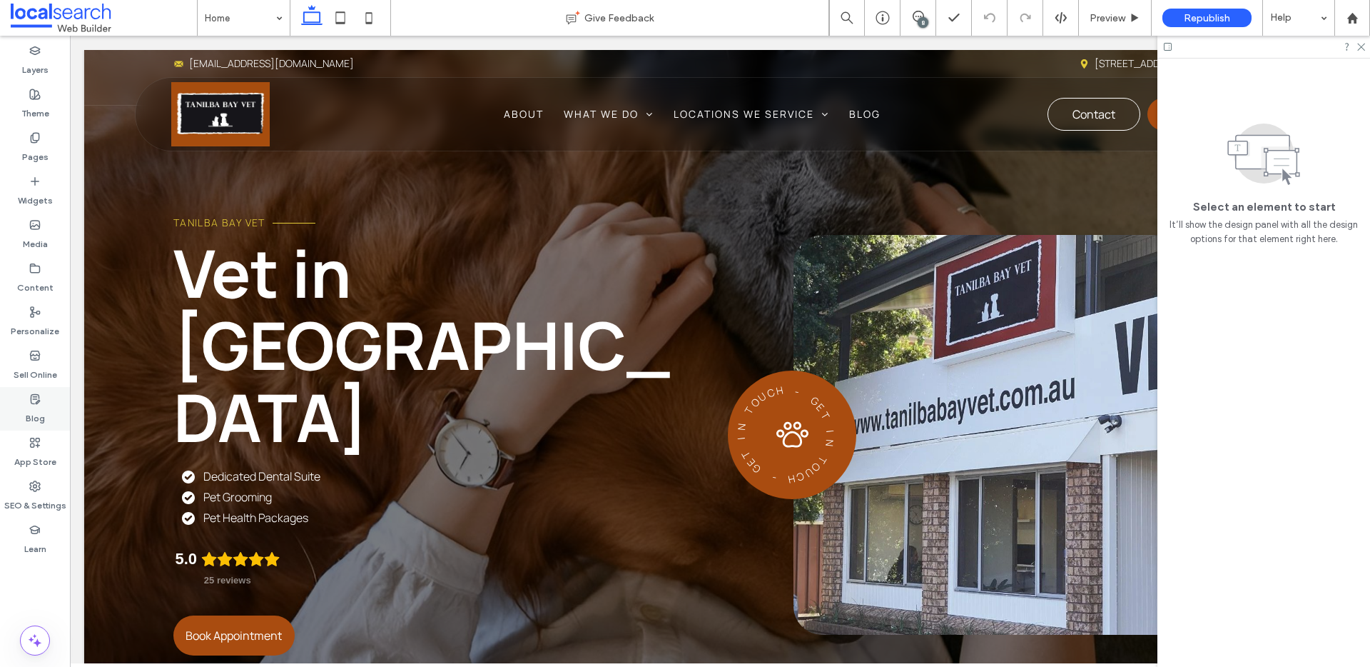
click at [44, 398] on div "Blog" at bounding box center [35, 409] width 70 height 44
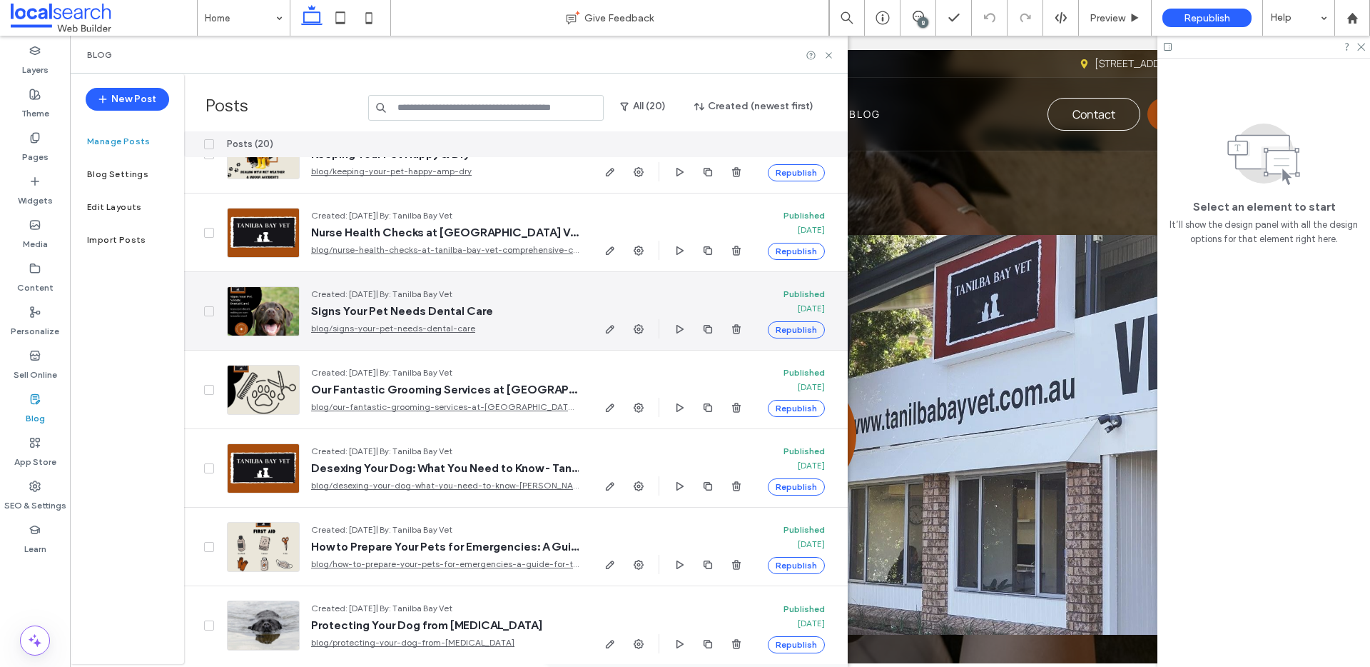
scroll to position [1072, 0]
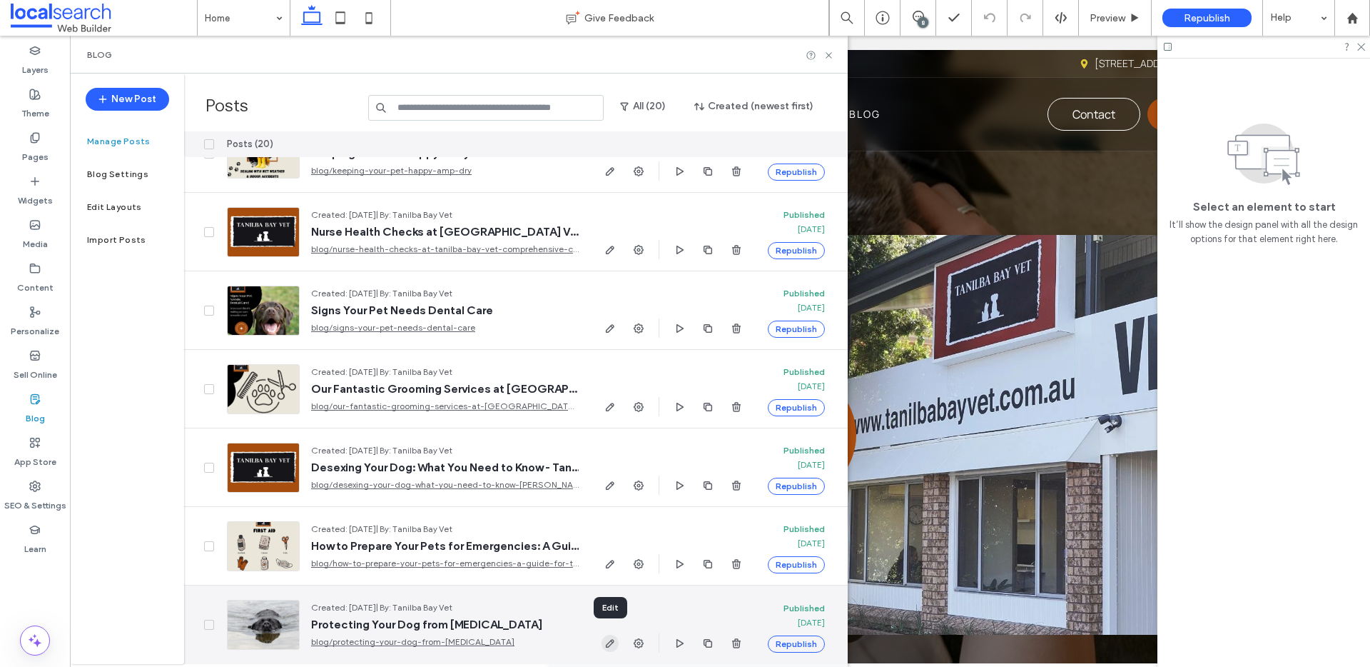
click at [615, 637] on icon "button" at bounding box center [610, 642] width 11 height 11
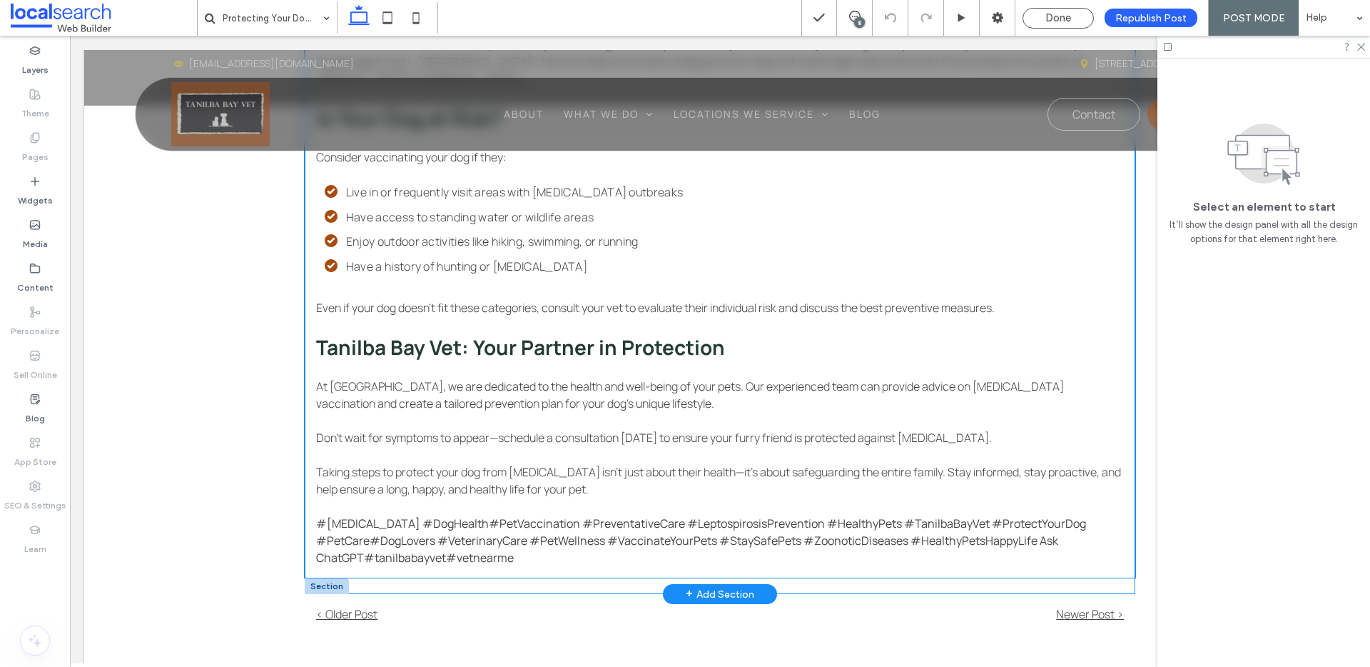
scroll to position [1600, 0]
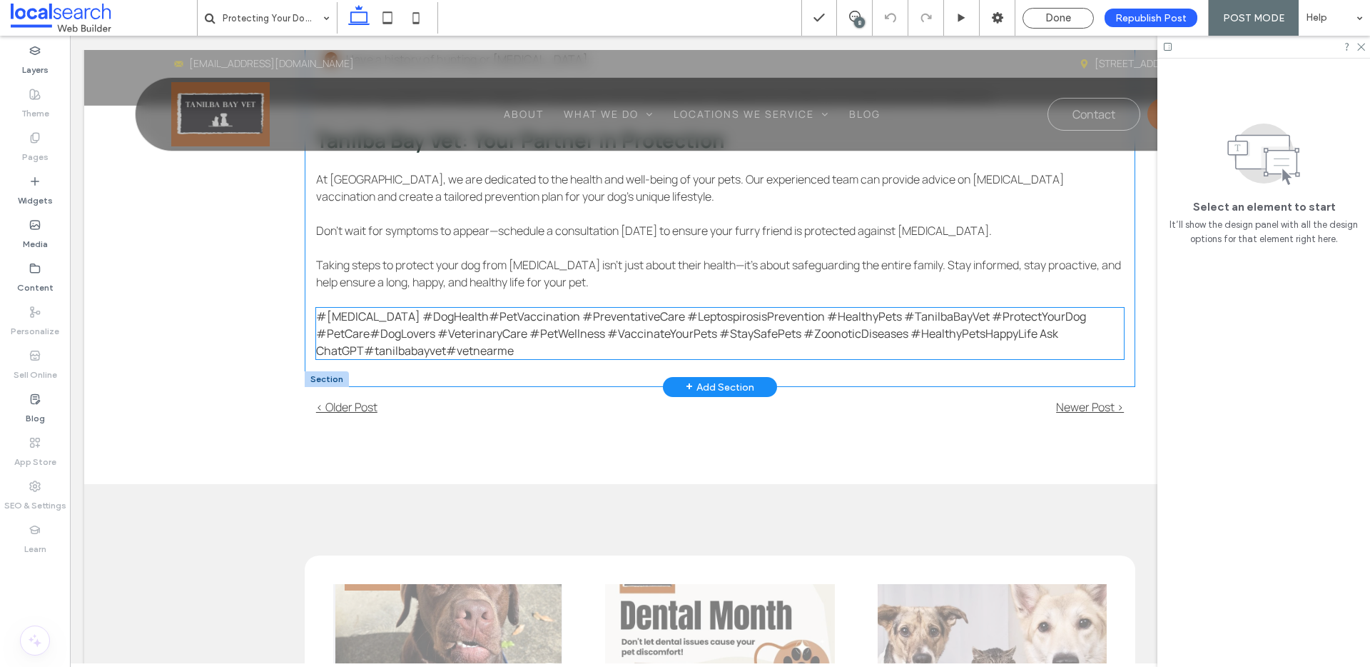
click at [351, 333] on span "#Leptospirosis #DogHealth#PetVaccination #PreventativeCare #LeptospirosisPreven…" at bounding box center [701, 333] width 770 height 50
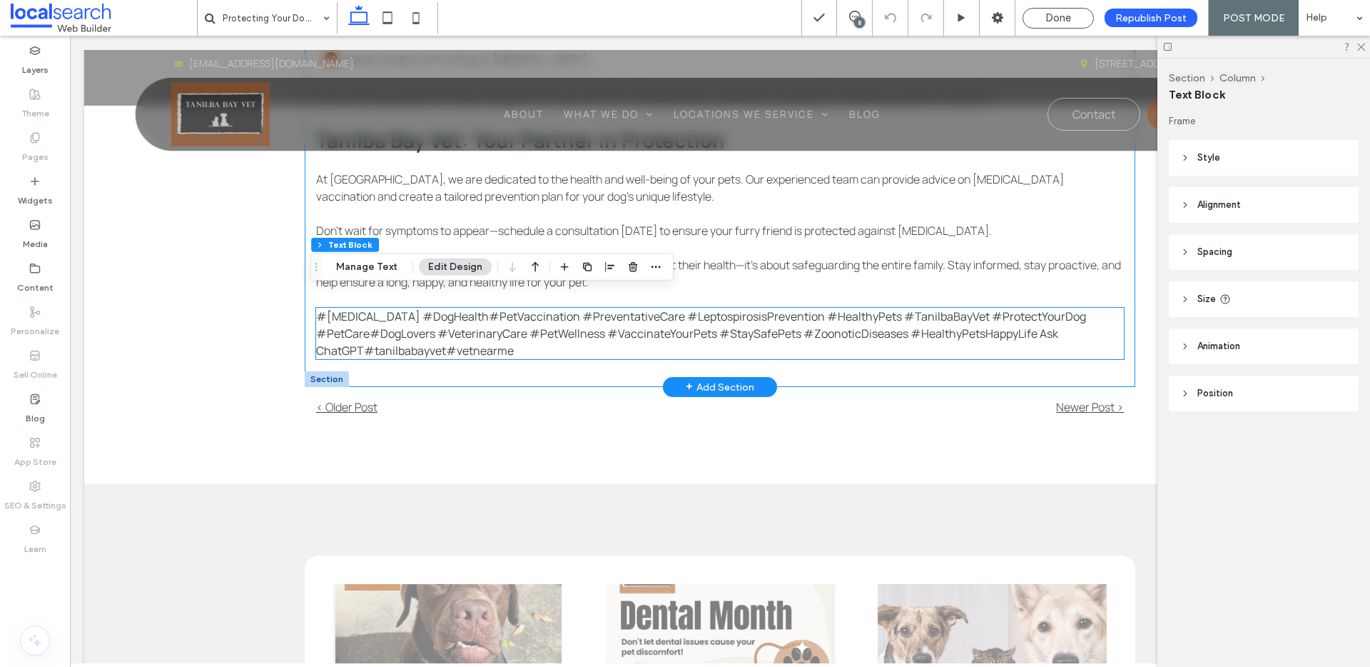
click at [351, 333] on span "#Leptospirosis #DogHealth#PetVaccination #PreventativeCare #LeptospirosisPreven…" at bounding box center [701, 333] width 770 height 50
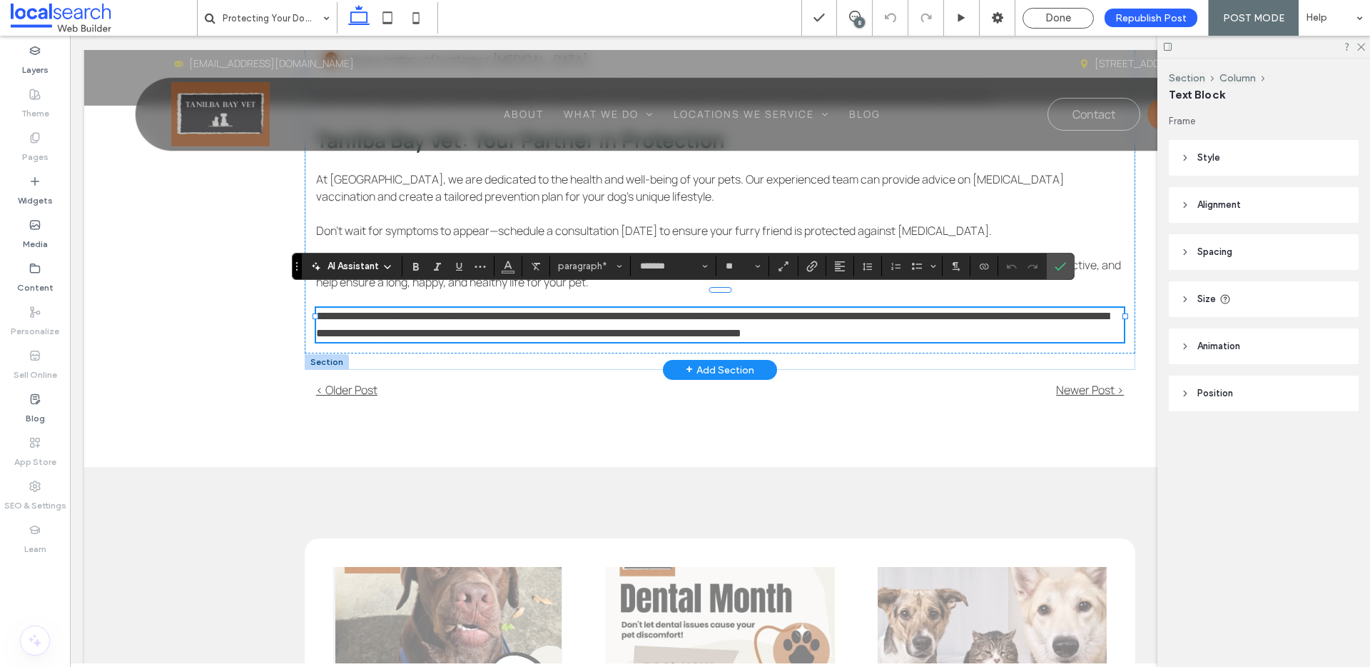
click at [360, 333] on span "**********" at bounding box center [712, 324] width 793 height 28
drag, startPoint x: 358, startPoint y: 334, endPoint x: 308, endPoint y: 335, distance: 50.0
click at [1067, 261] on label "Confirm" at bounding box center [1060, 266] width 21 height 26
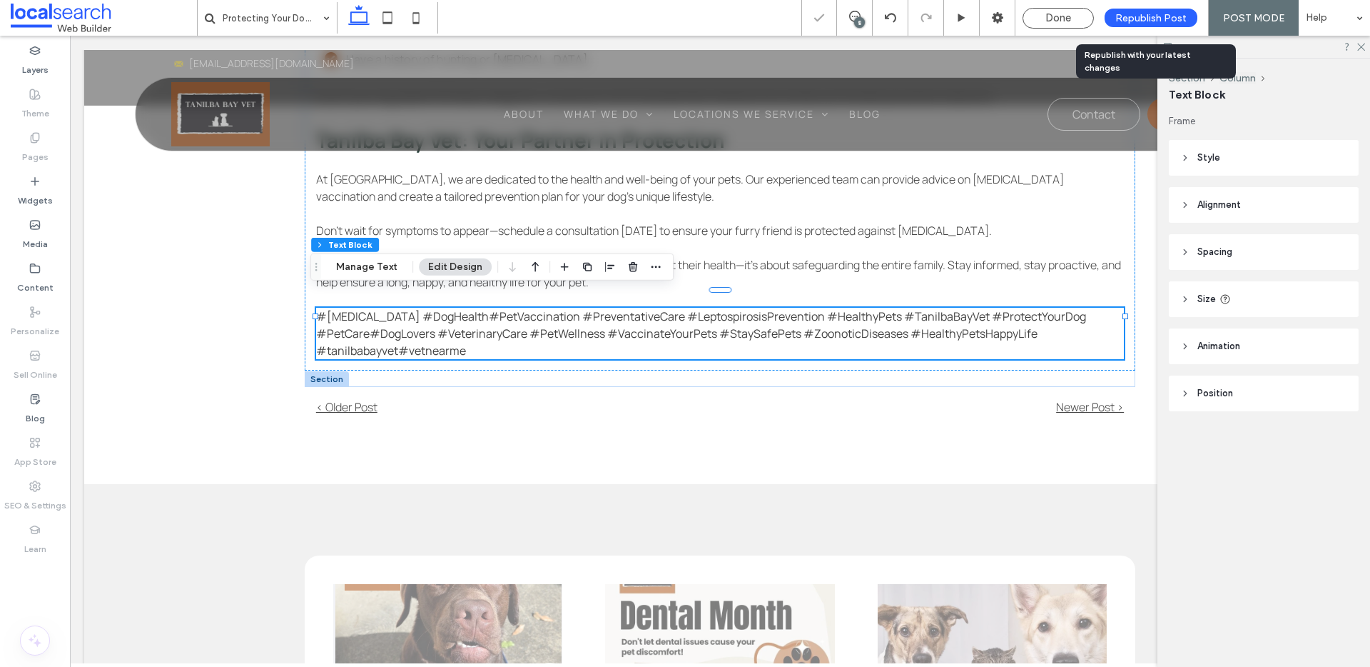
click at [1153, 24] on div "Republish Post" at bounding box center [1151, 18] width 93 height 19
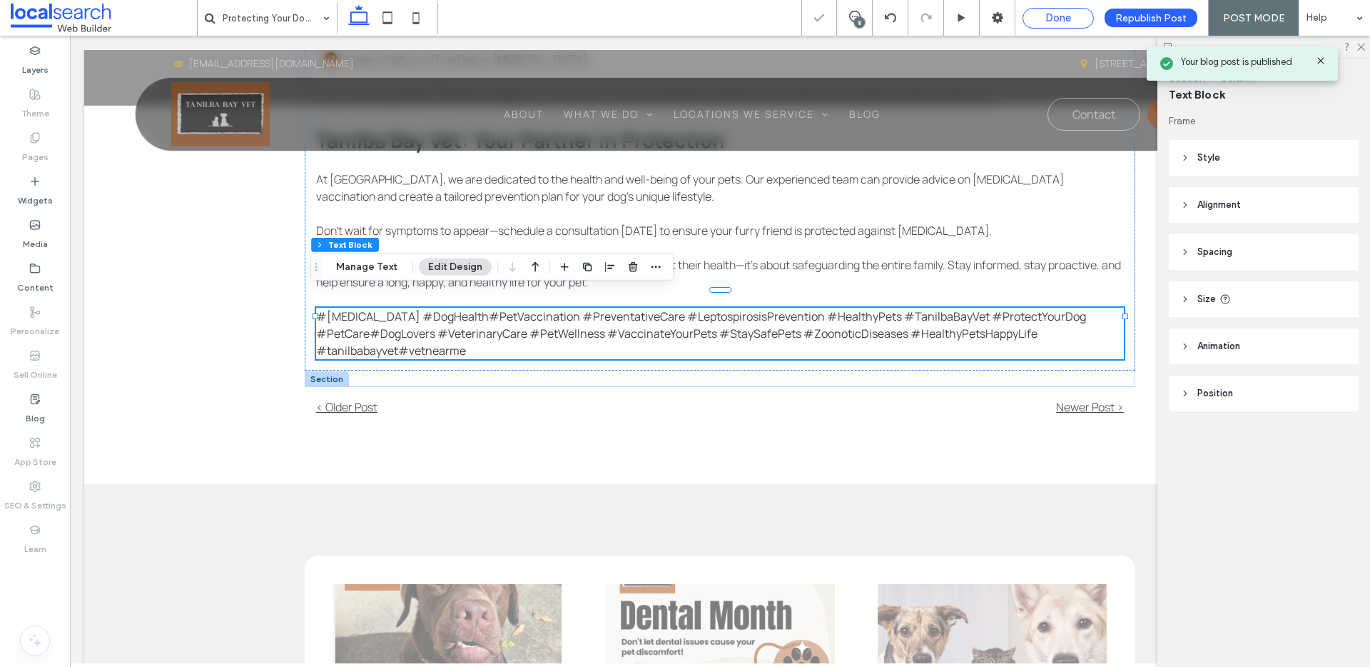
click at [1081, 19] on div "Done" at bounding box center [1059, 17] width 70 height 13
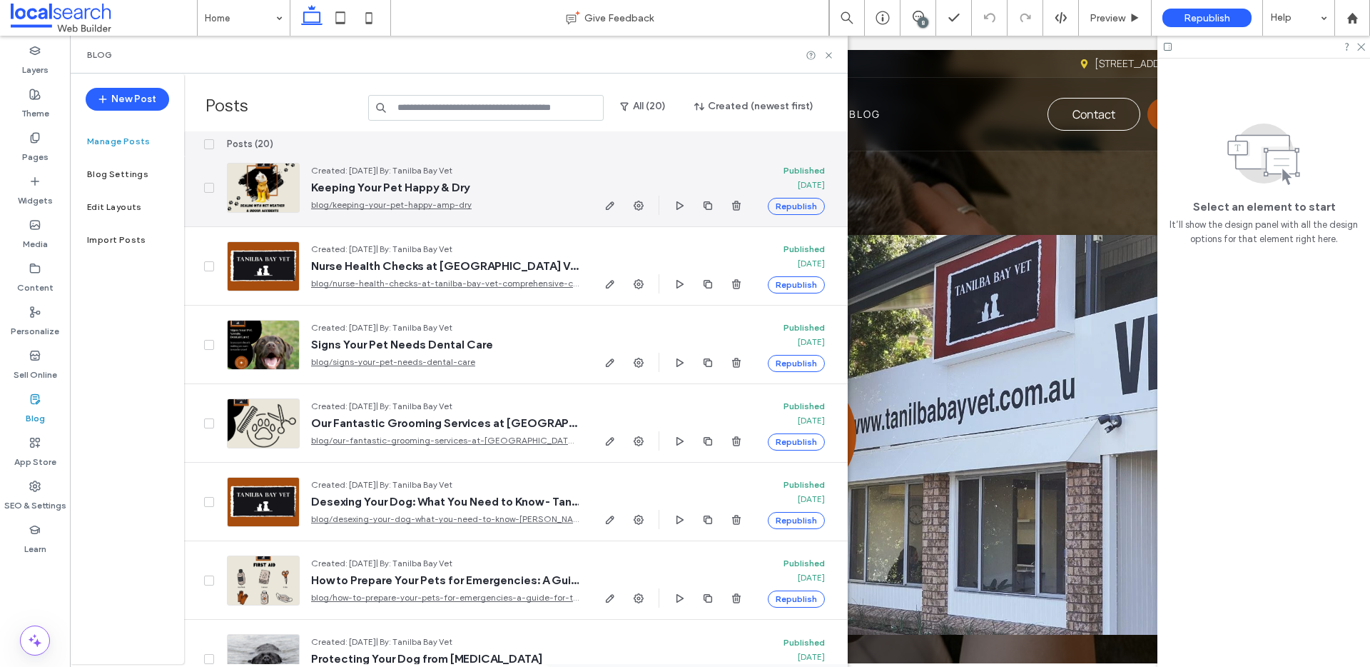
scroll to position [1072, 0]
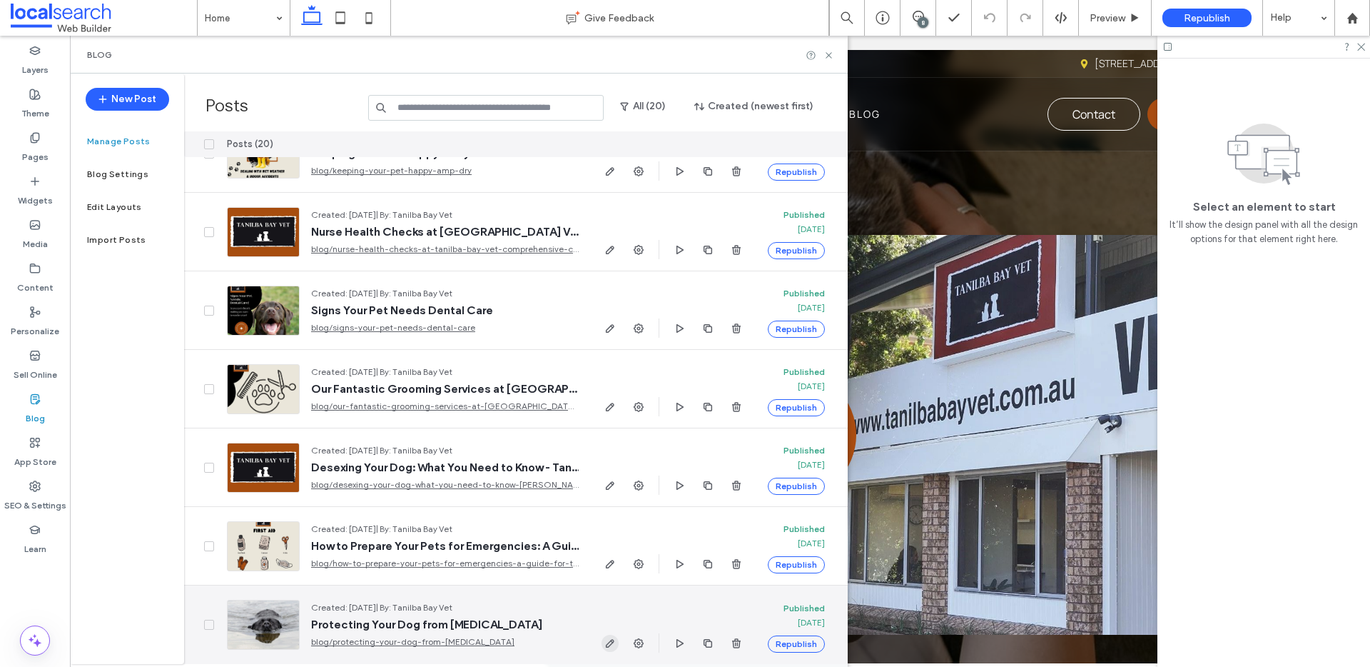
click at [615, 637] on icon "button" at bounding box center [610, 642] width 11 height 11
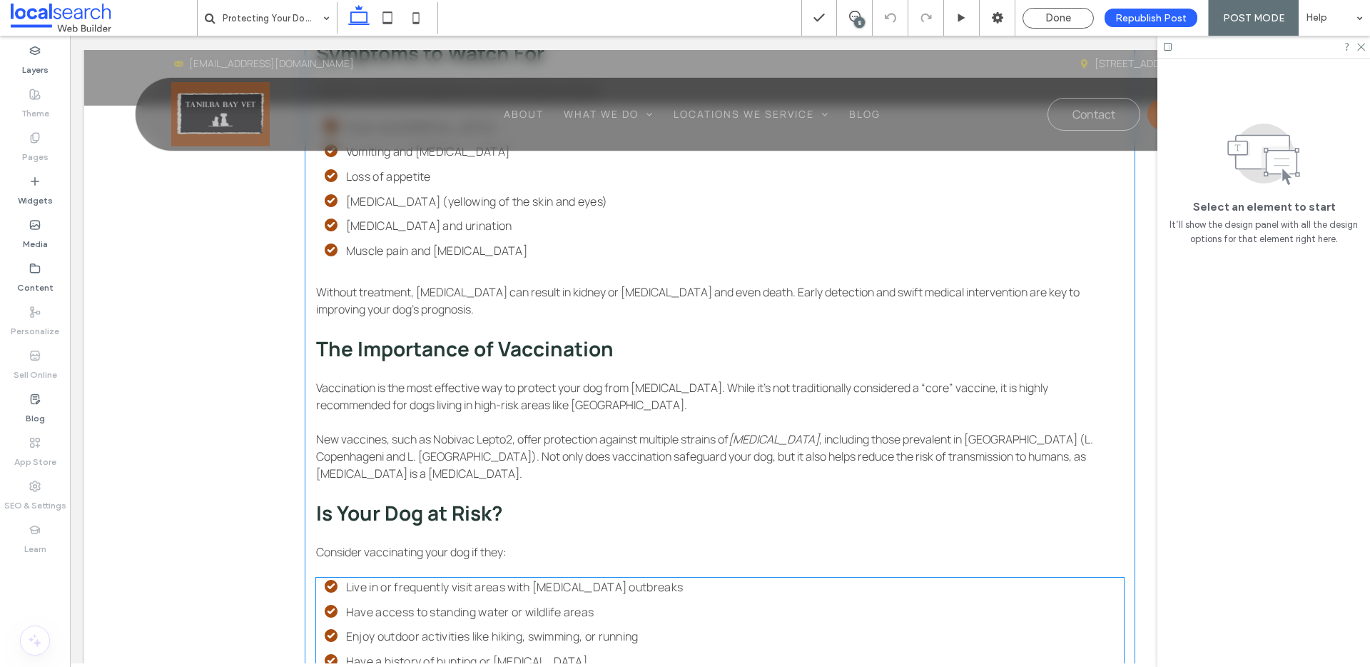
scroll to position [845, 0]
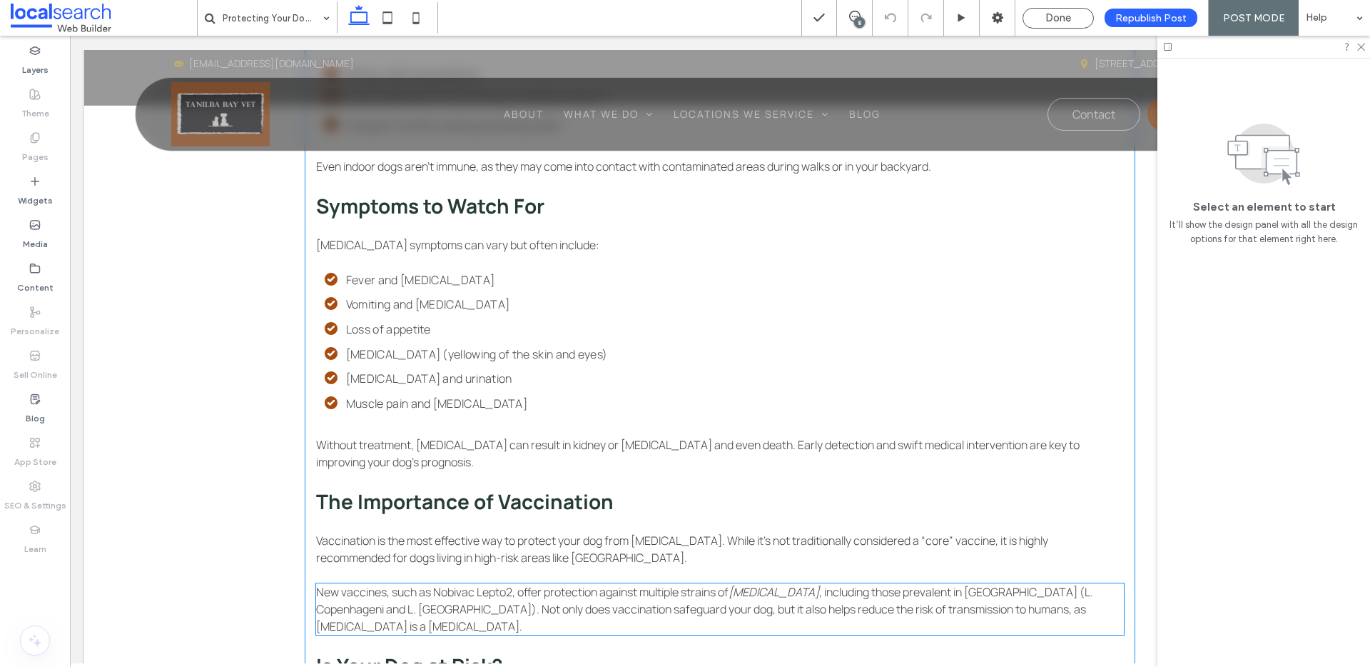
click at [496, 597] on p "New vaccines, such as Nobivac Lepto2, offer protection against multiple strains…" at bounding box center [720, 608] width 808 height 51
click at [496, 597] on div "New vaccines, such as Nobivac Lepto2, offer protection against multiple strains…" at bounding box center [720, 608] width 808 height 51
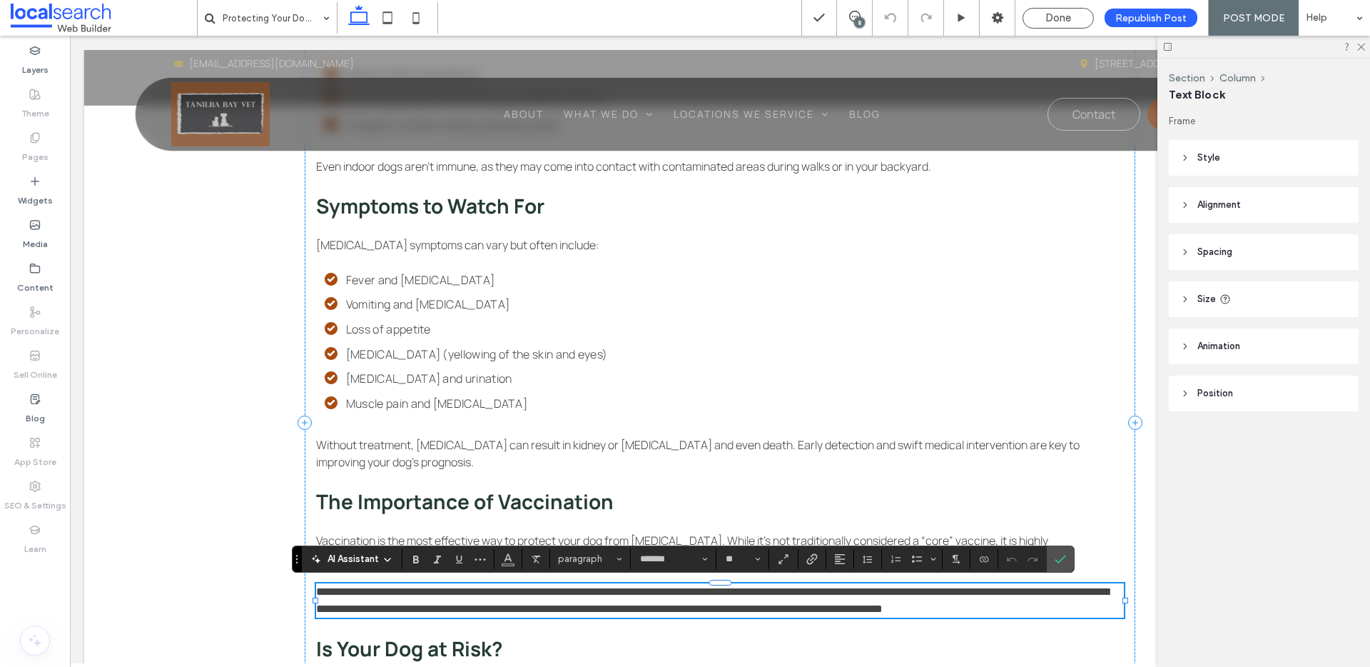
click at [503, 592] on span "**********" at bounding box center [712, 600] width 793 height 28
click at [1059, 555] on icon "Confirm" at bounding box center [1060, 558] width 11 height 11
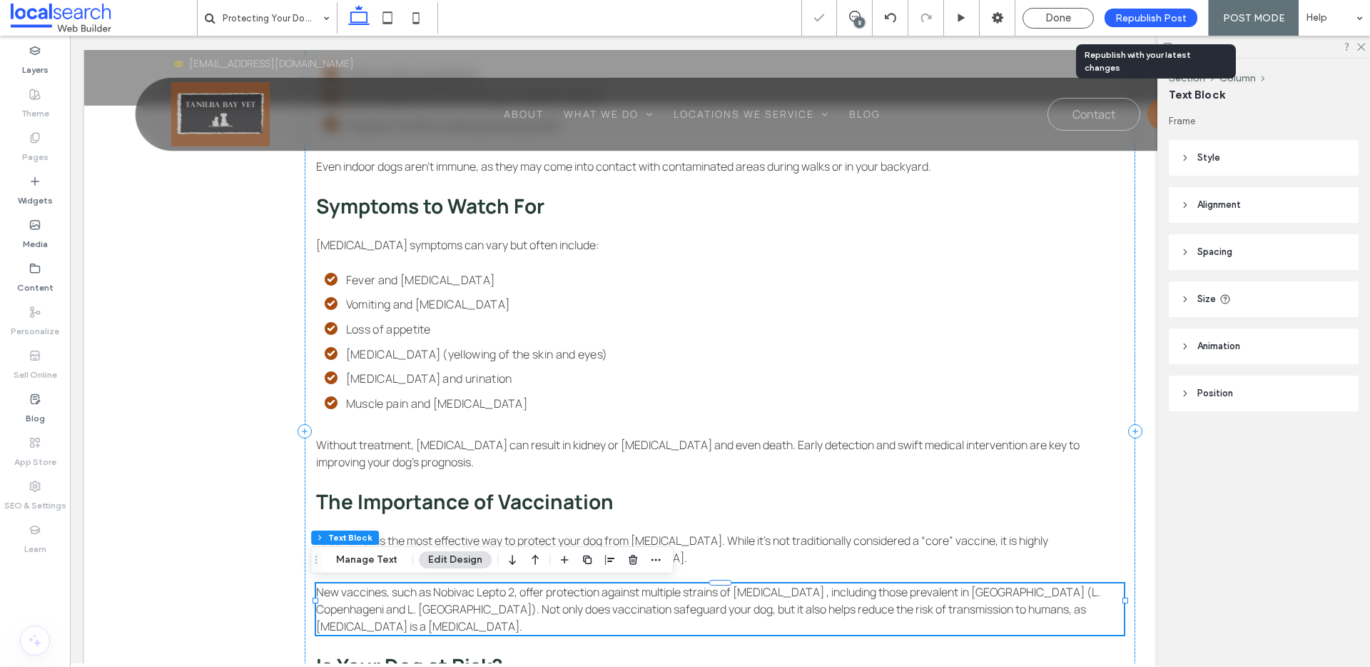
click at [1150, 21] on span "Republish Post" at bounding box center [1151, 18] width 71 height 12
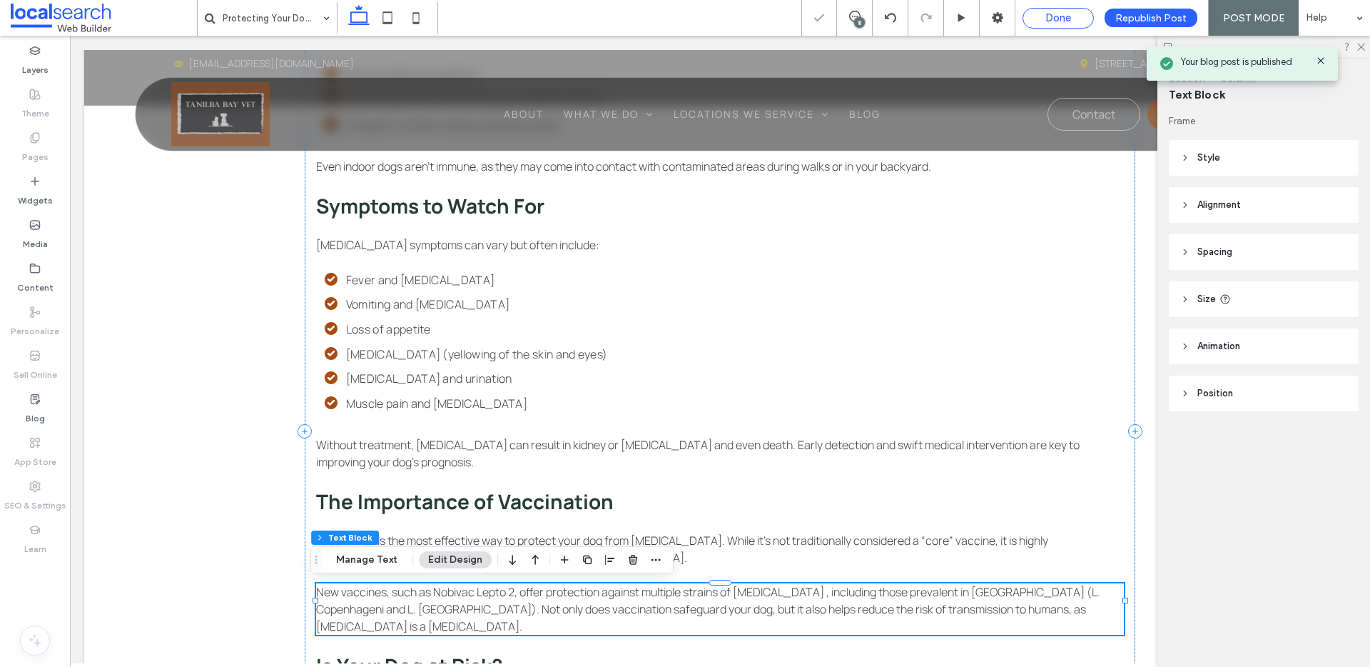
click at [1054, 17] on span "Done" at bounding box center [1059, 17] width 26 height 13
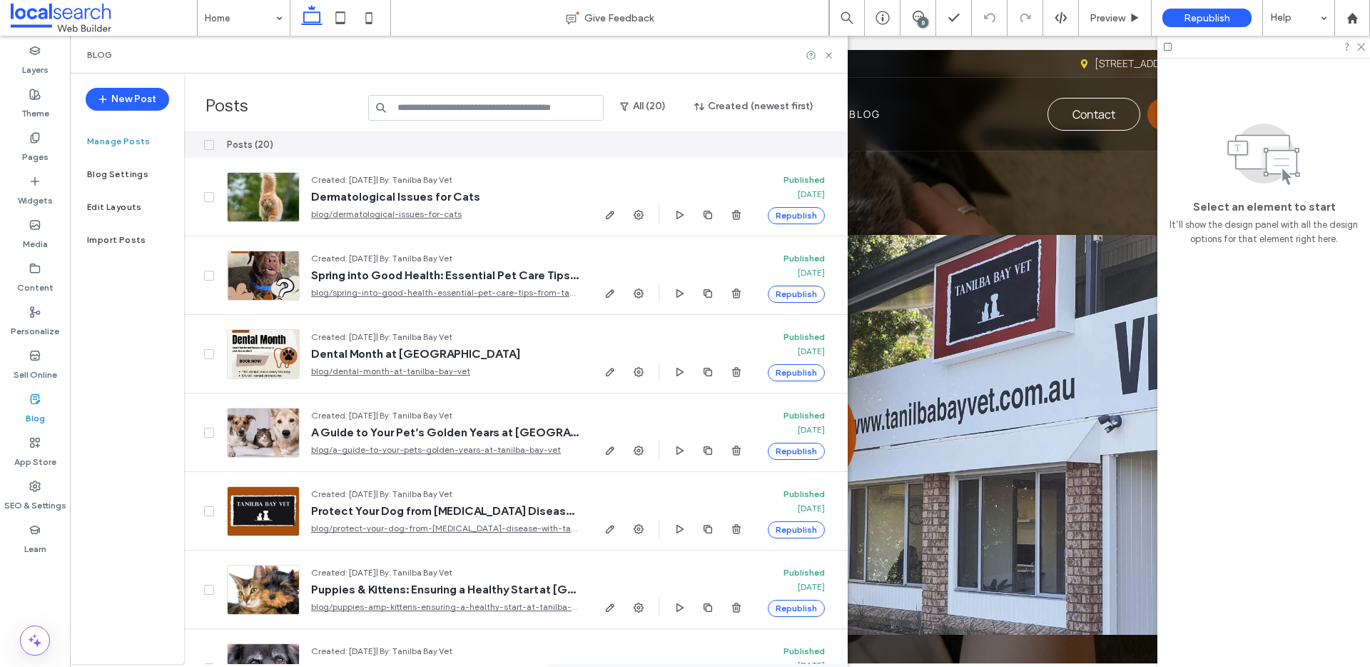
click at [822, 54] on div at bounding box center [820, 55] width 29 height 11
click at [827, 54] on icon at bounding box center [829, 55] width 11 height 11
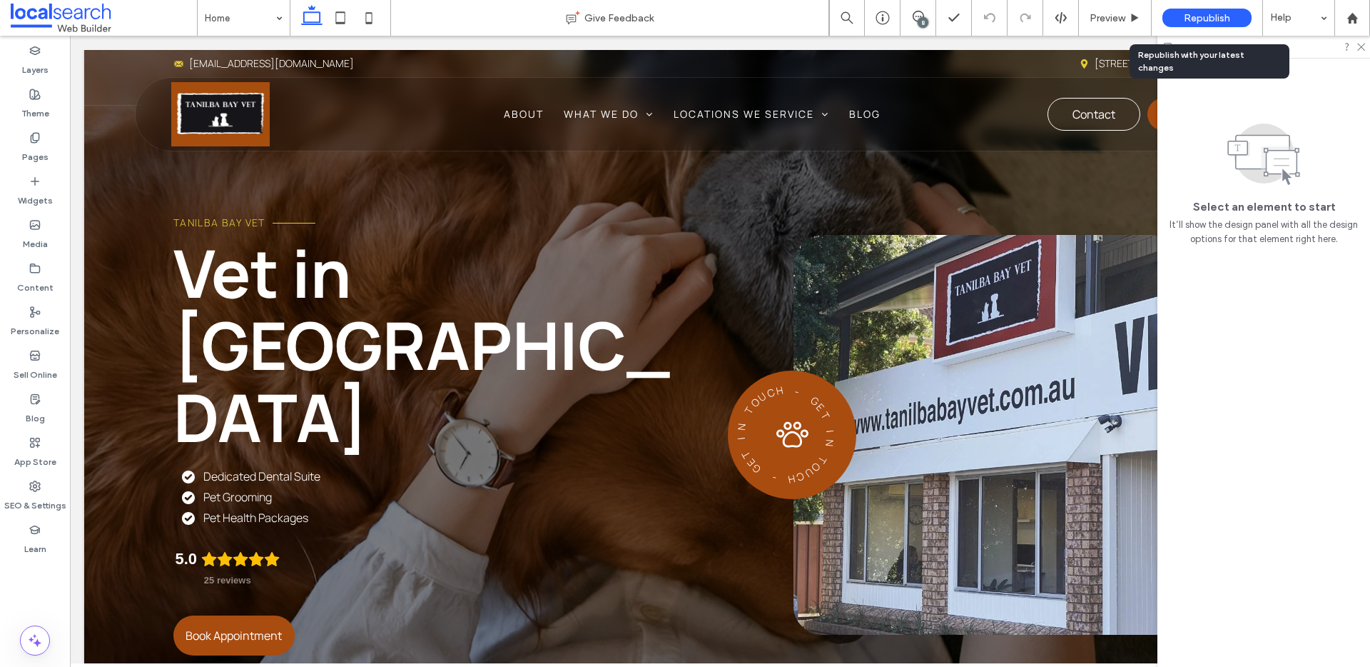
click at [1193, 12] on span "Republish" at bounding box center [1207, 18] width 46 height 12
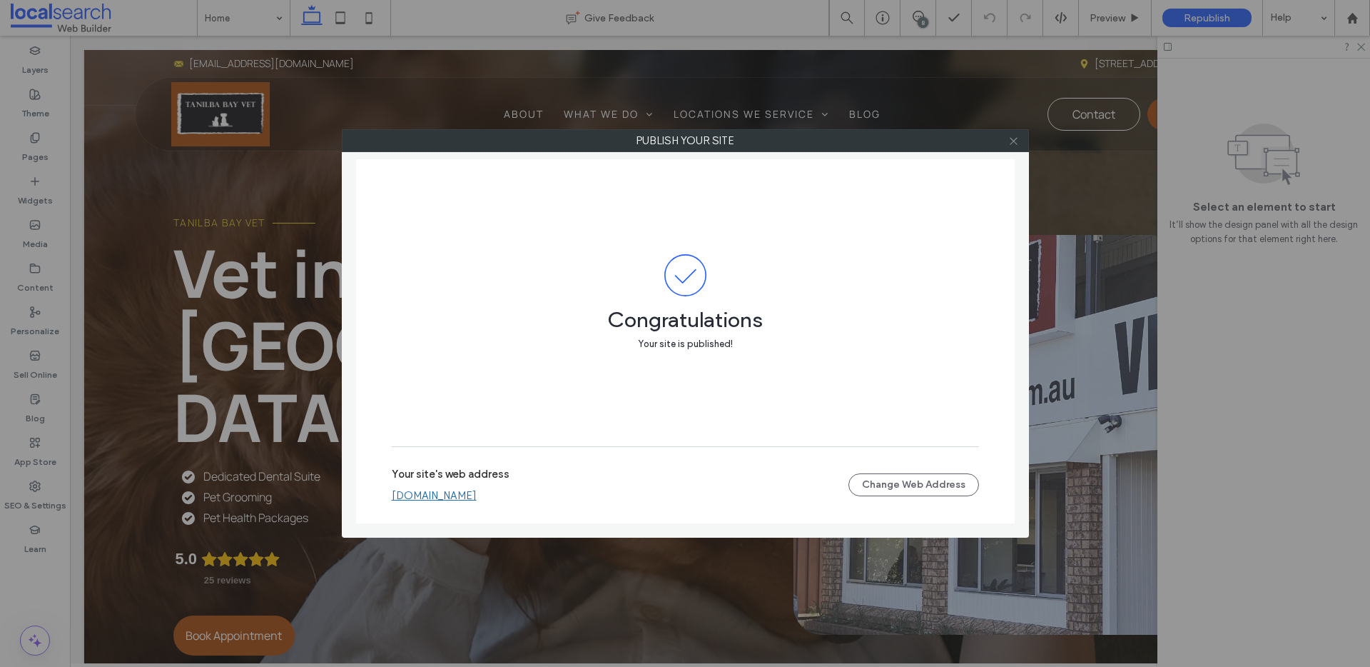
click at [1012, 143] on icon at bounding box center [1014, 141] width 11 height 11
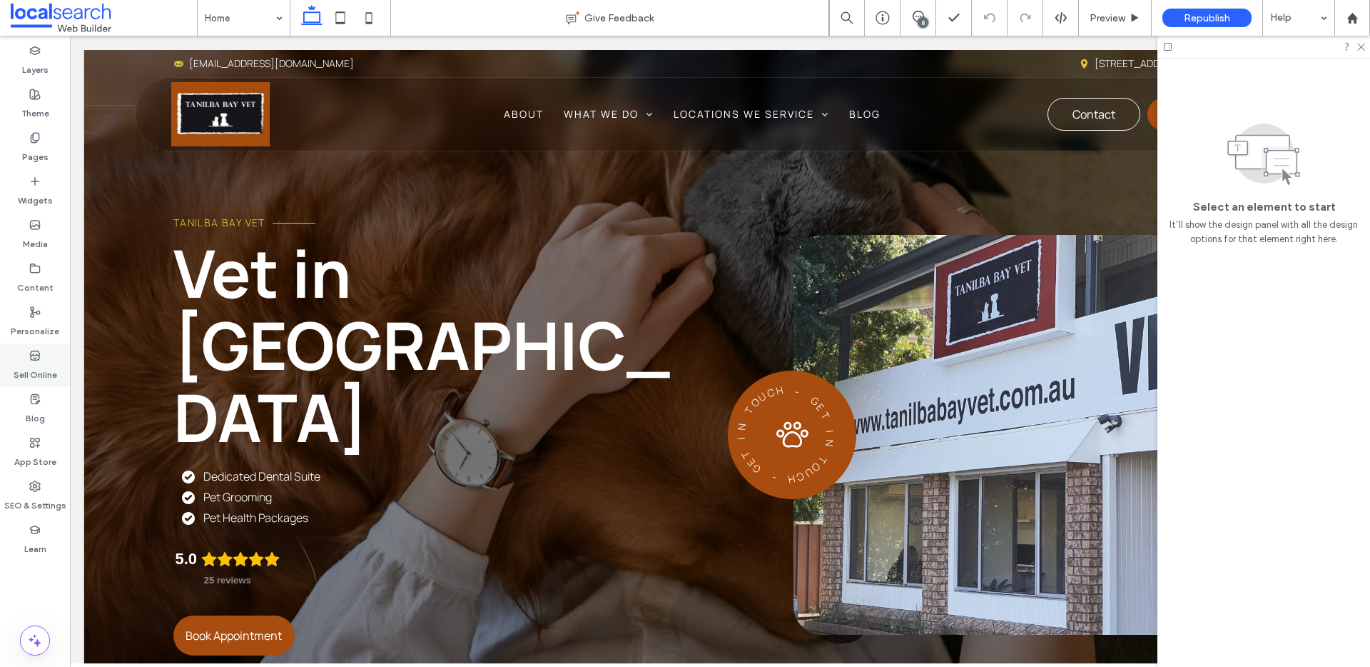
click at [34, 385] on div "Sell Online" at bounding box center [35, 365] width 70 height 44
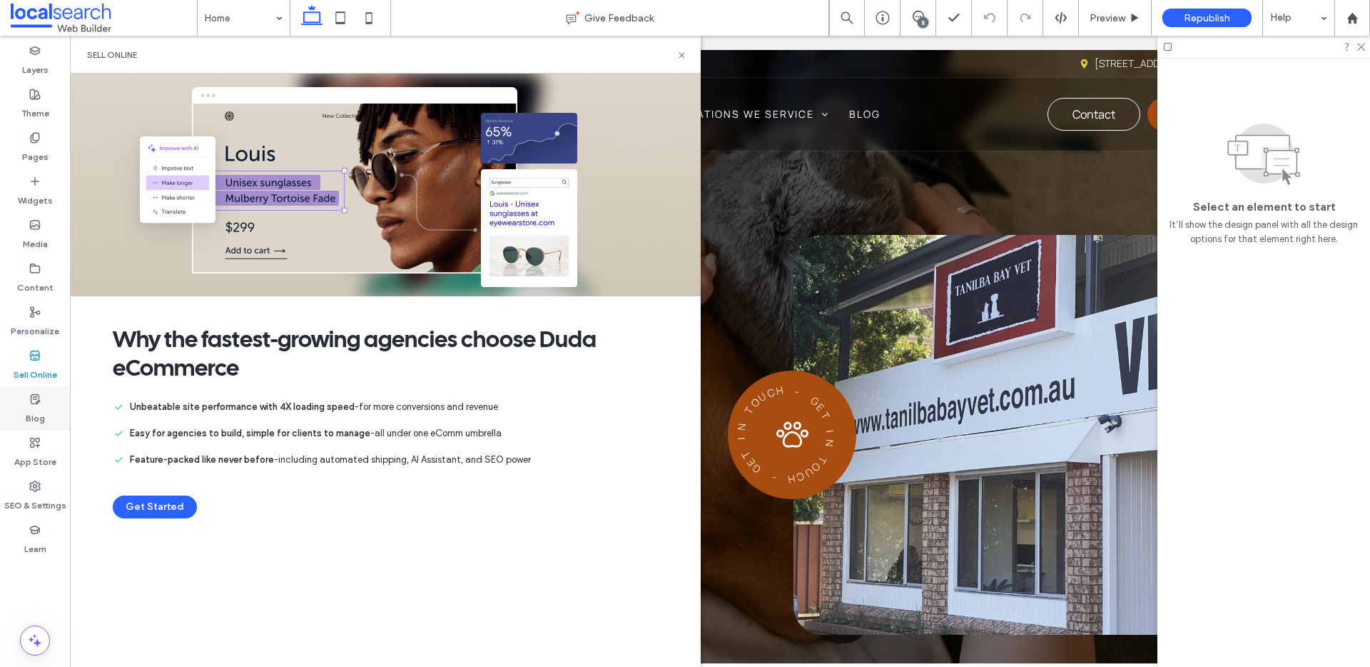
click at [39, 406] on label "Blog" at bounding box center [35, 415] width 19 height 20
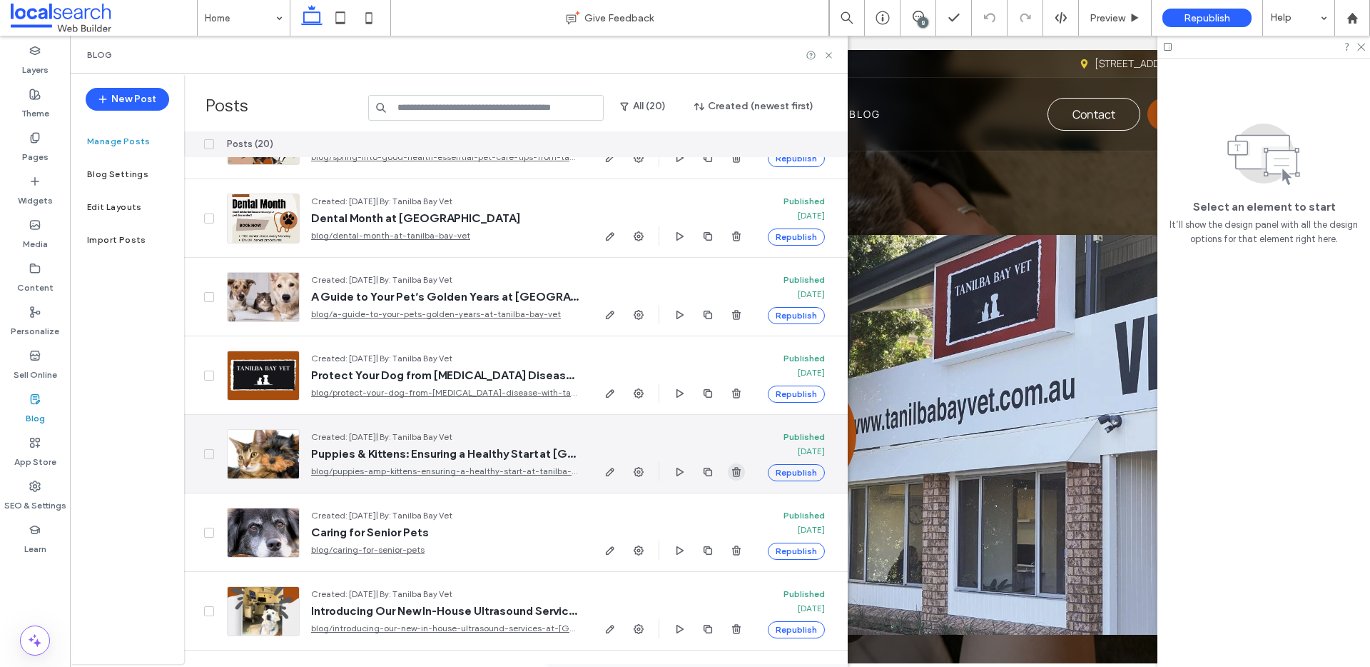
scroll to position [150, 0]
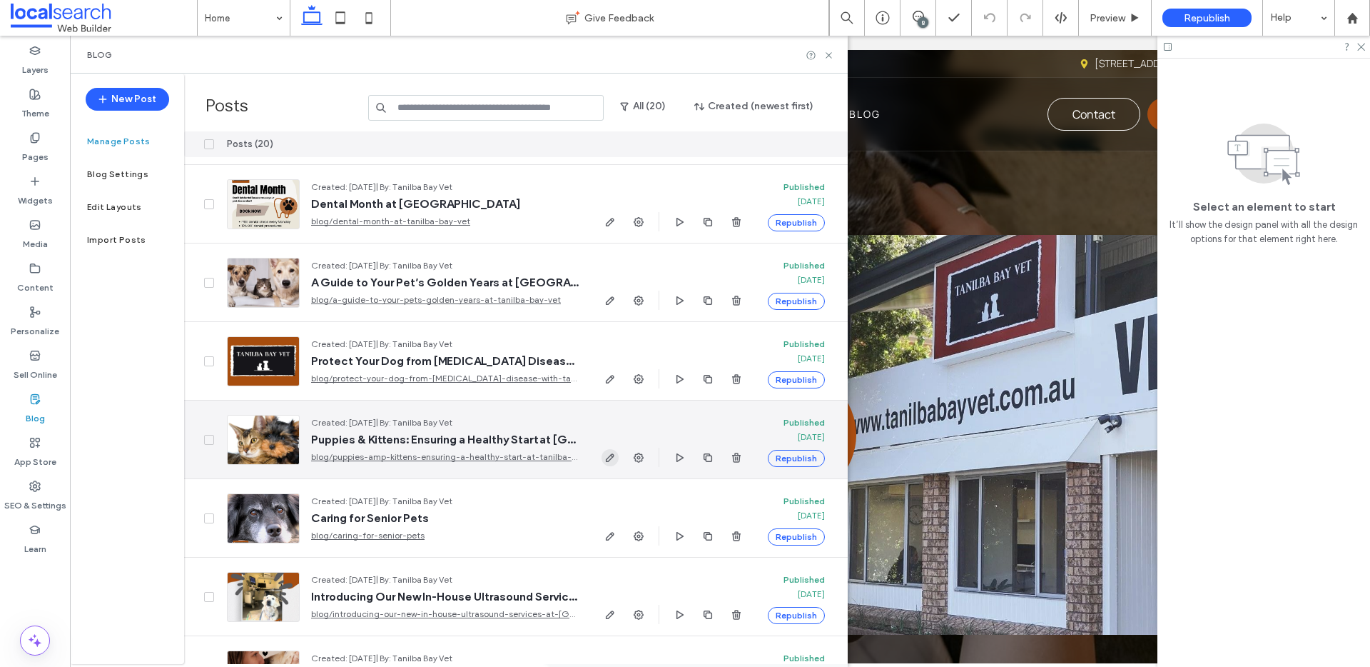
click at [612, 458] on icon "button" at bounding box center [610, 457] width 11 height 11
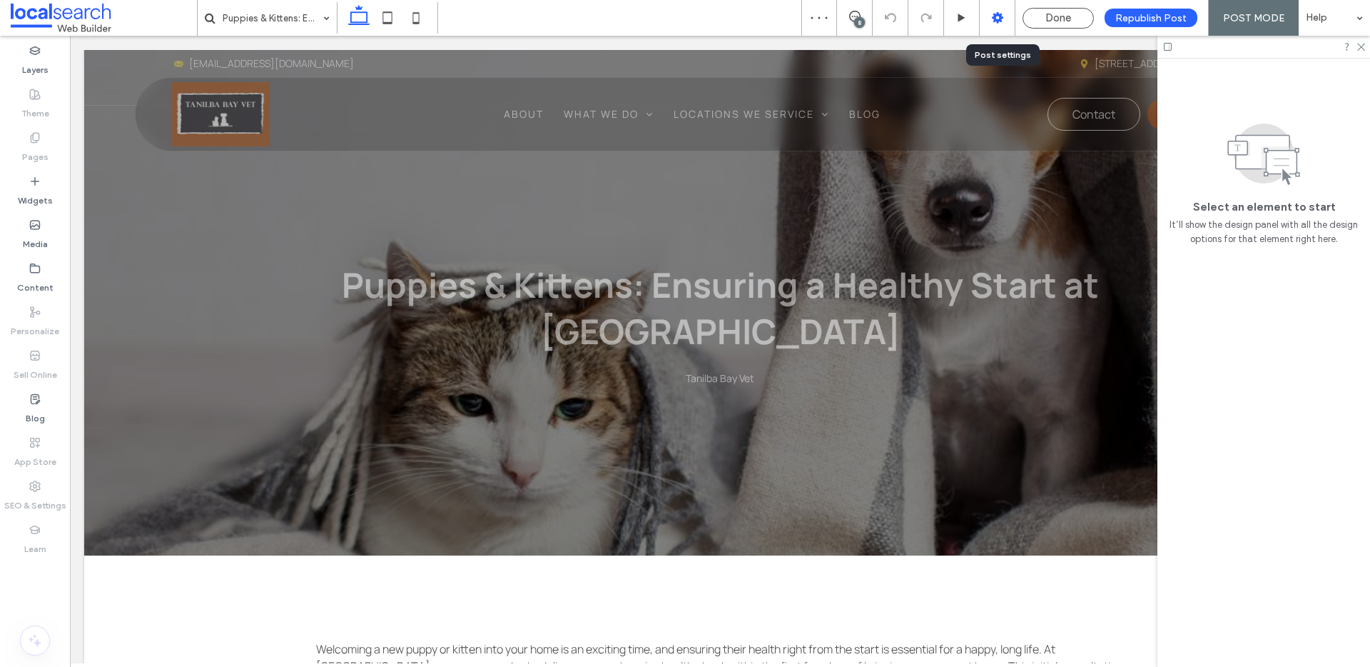
click at [1003, 23] on icon at bounding box center [998, 18] width 14 height 14
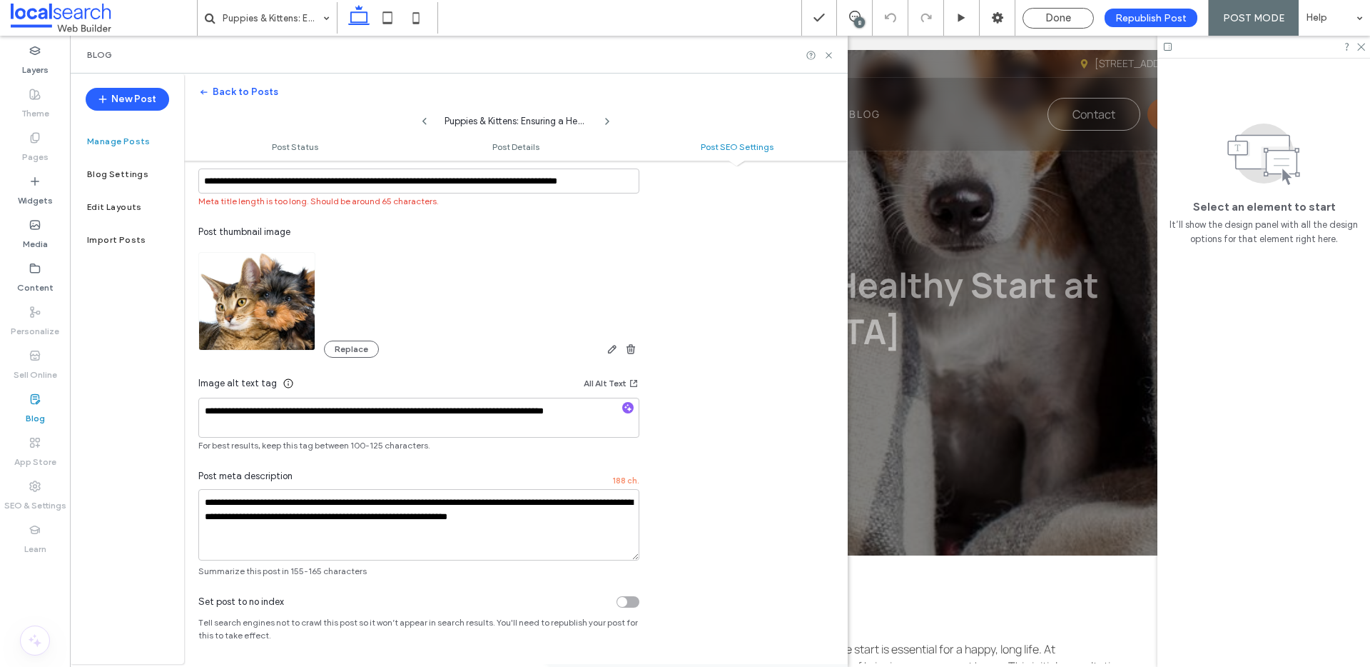
scroll to position [840, 0]
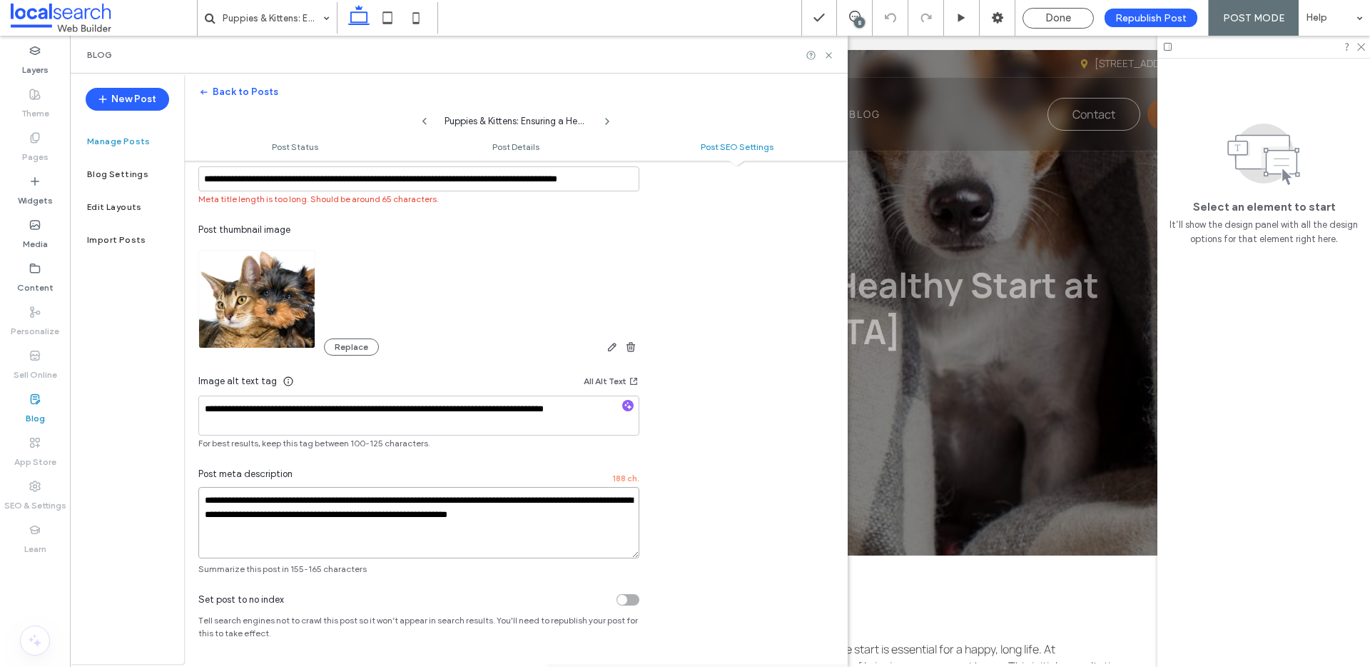
click at [211, 497] on textarea "**********" at bounding box center [418, 522] width 441 height 71
type textarea "**********"
click at [827, 58] on icon at bounding box center [829, 55] width 11 height 11
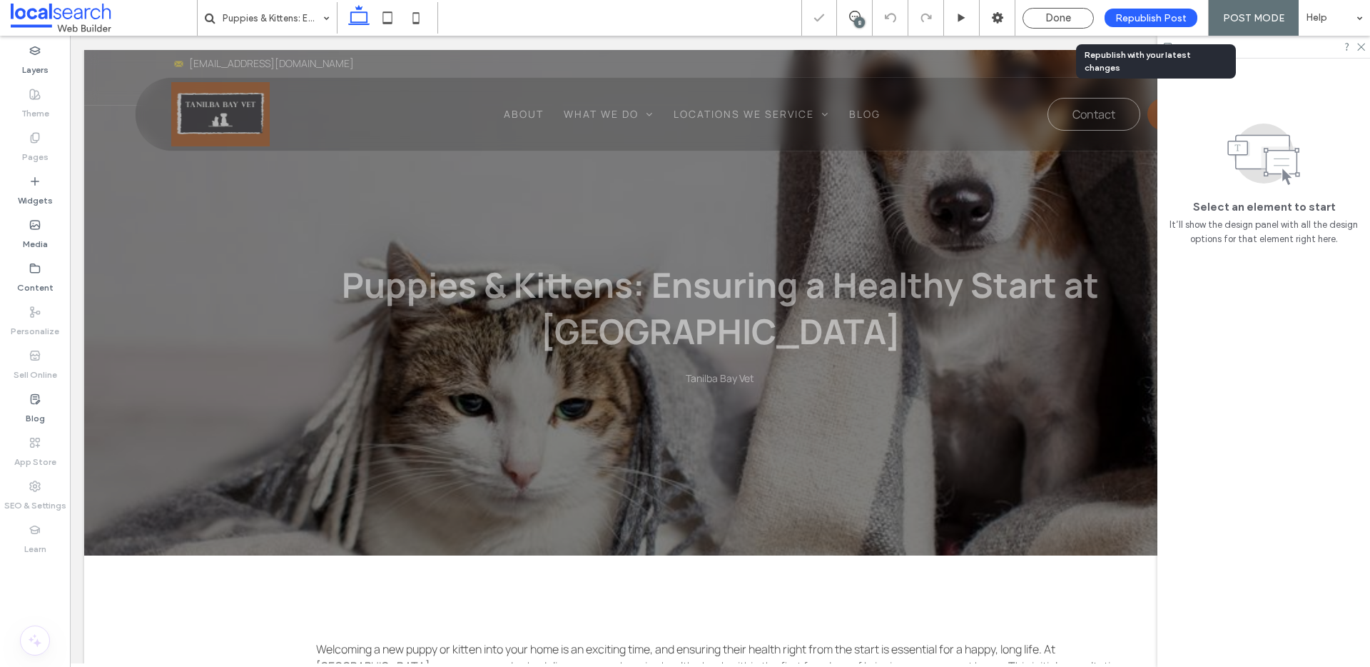
click at [1129, 19] on span "Republish Post" at bounding box center [1151, 18] width 71 height 12
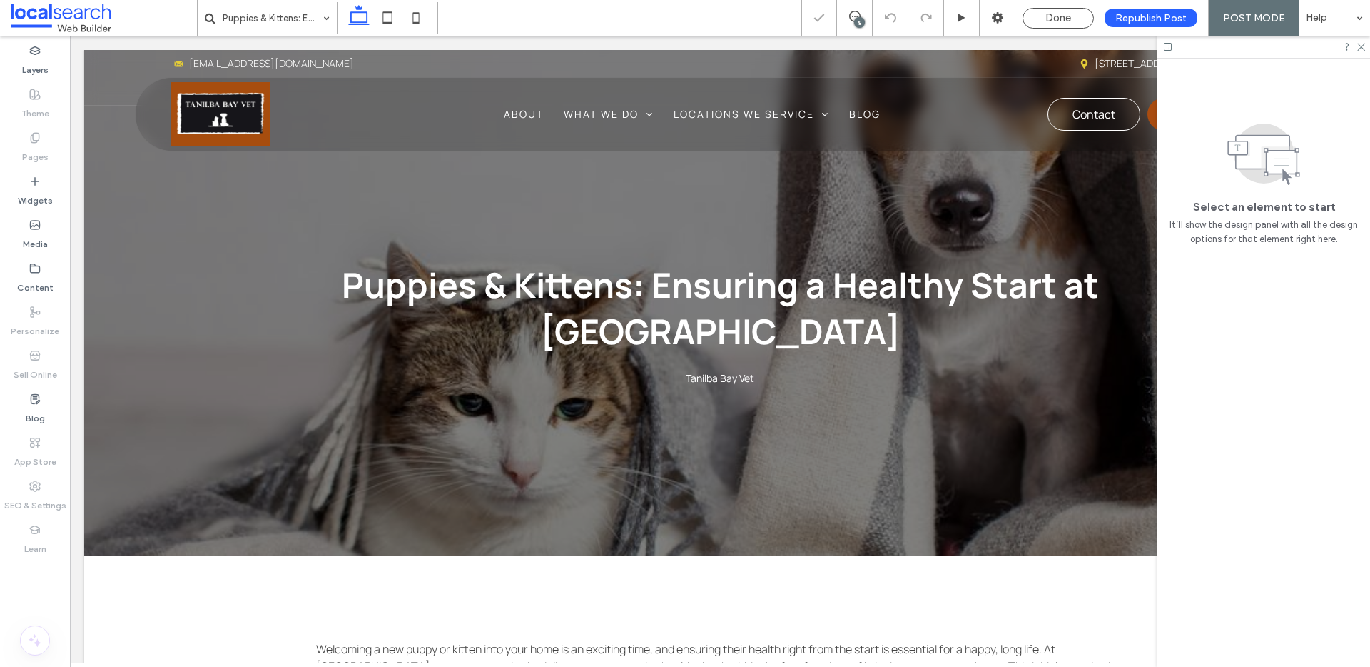
scroll to position [0, 0]
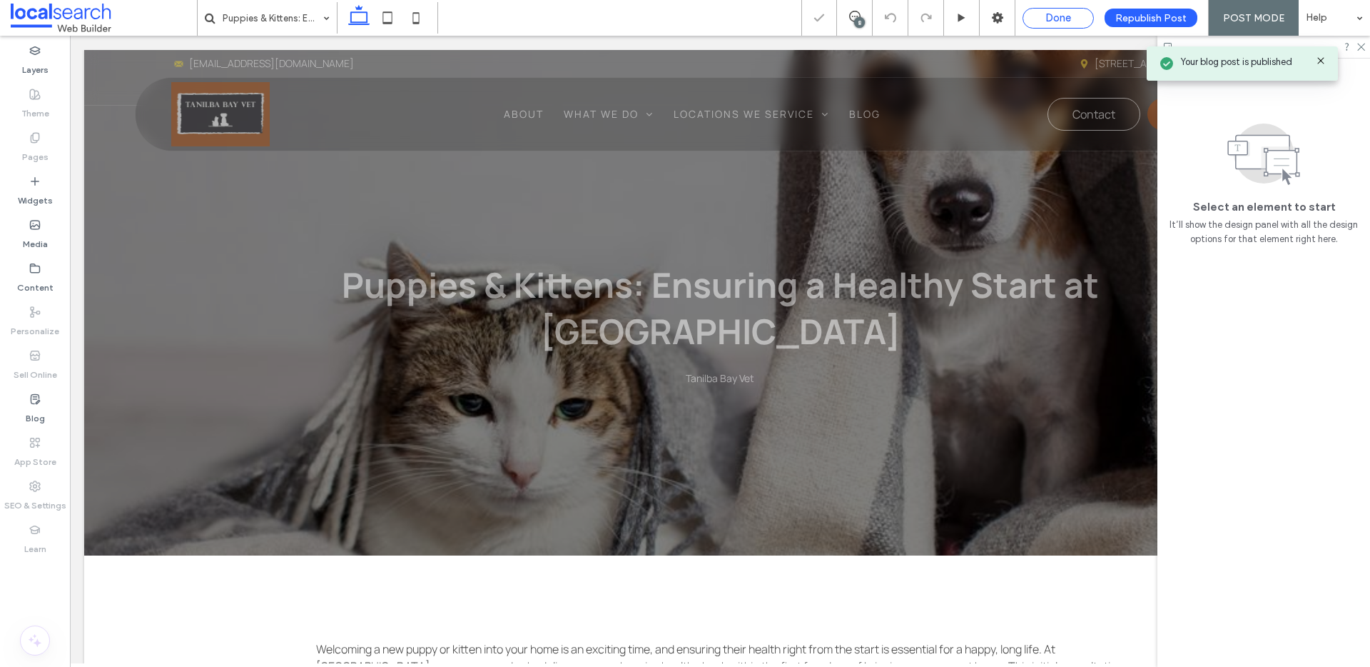
click at [1069, 21] on span "Done" at bounding box center [1059, 17] width 26 height 13
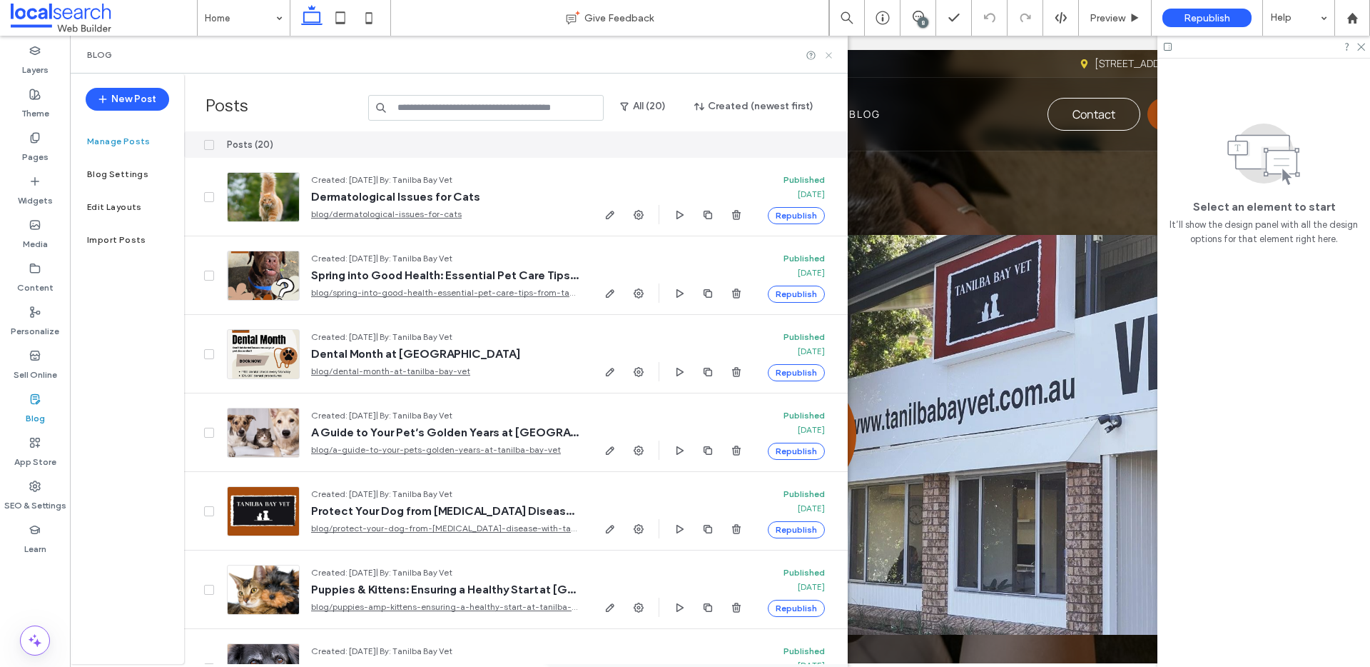
drag, startPoint x: 831, startPoint y: 56, endPoint x: 1007, endPoint y: 6, distance: 183.4
click at [831, 56] on icon at bounding box center [829, 55] width 11 height 11
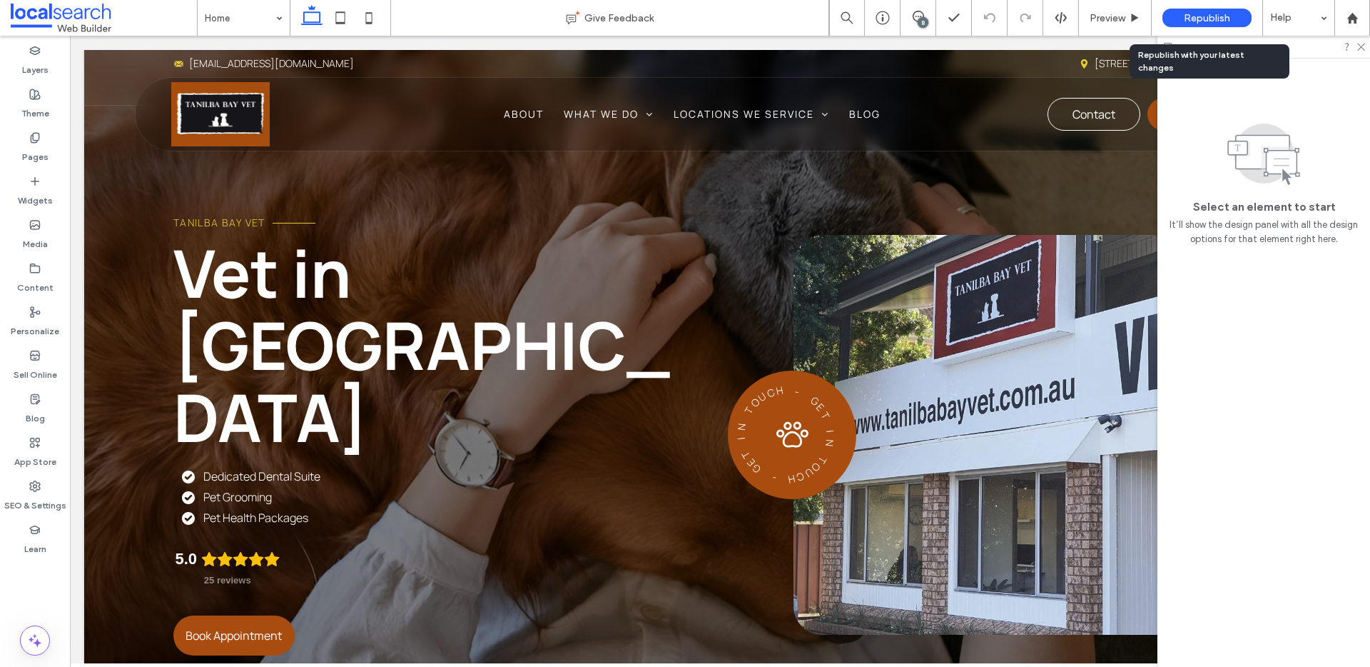
click at [1242, 19] on div "Republish" at bounding box center [1207, 18] width 89 height 19
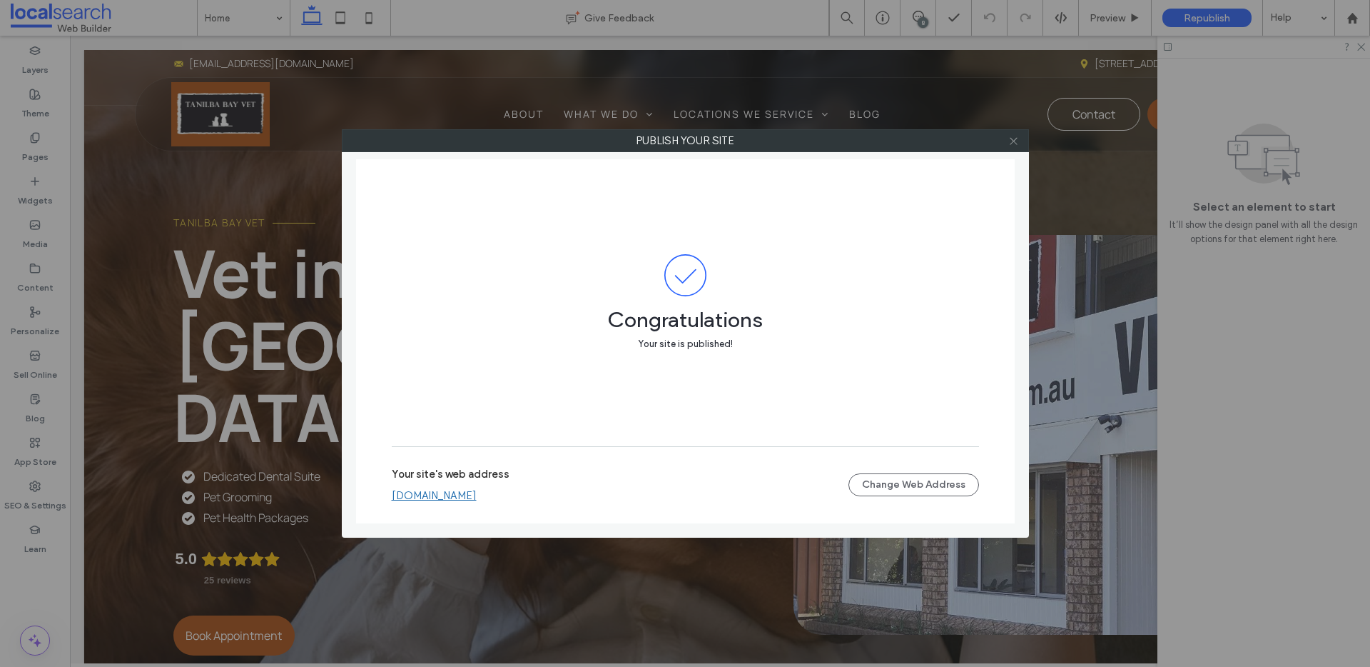
click at [1011, 144] on icon at bounding box center [1014, 141] width 11 height 11
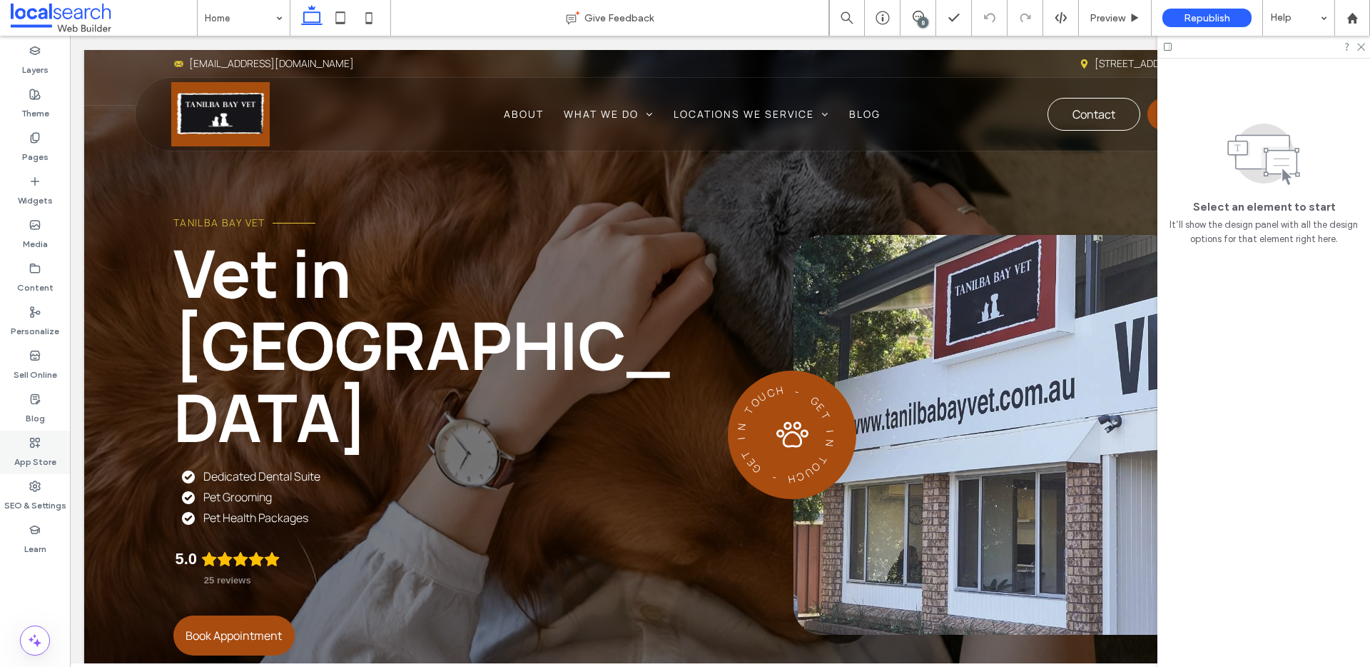
click at [52, 470] on div "App Store" at bounding box center [35, 452] width 70 height 44
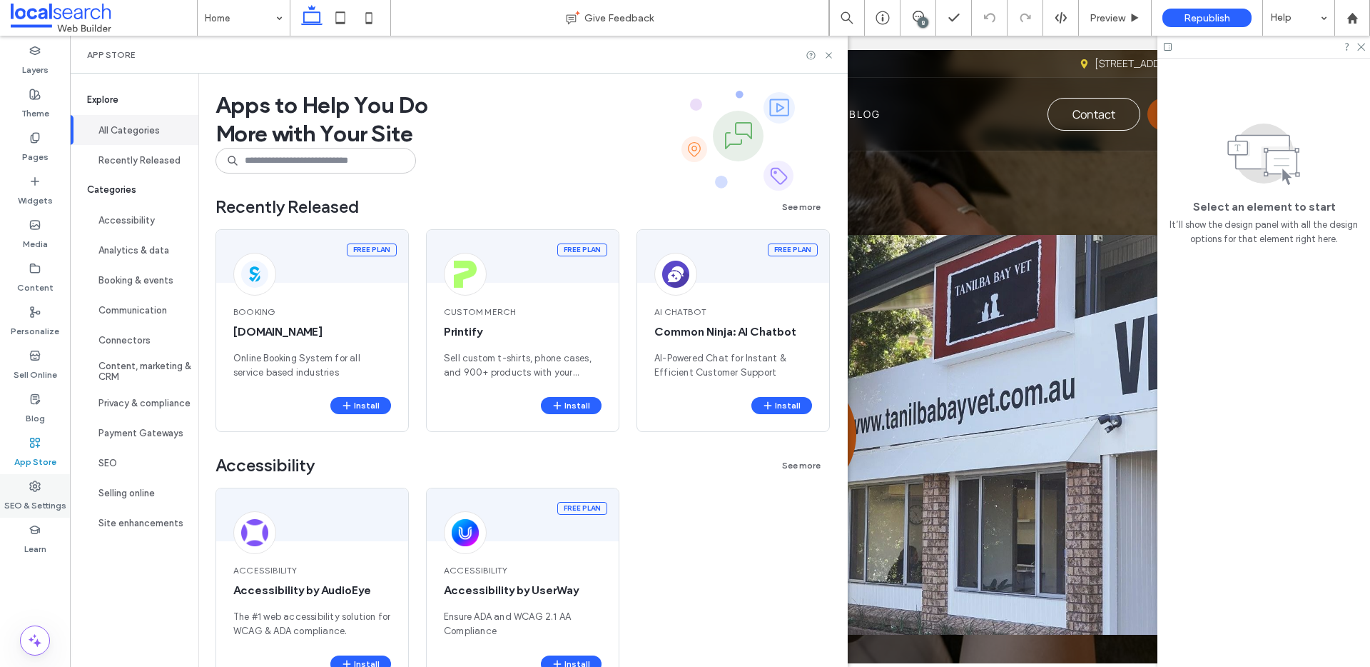
click at [44, 483] on div "SEO & Settings" at bounding box center [35, 496] width 70 height 44
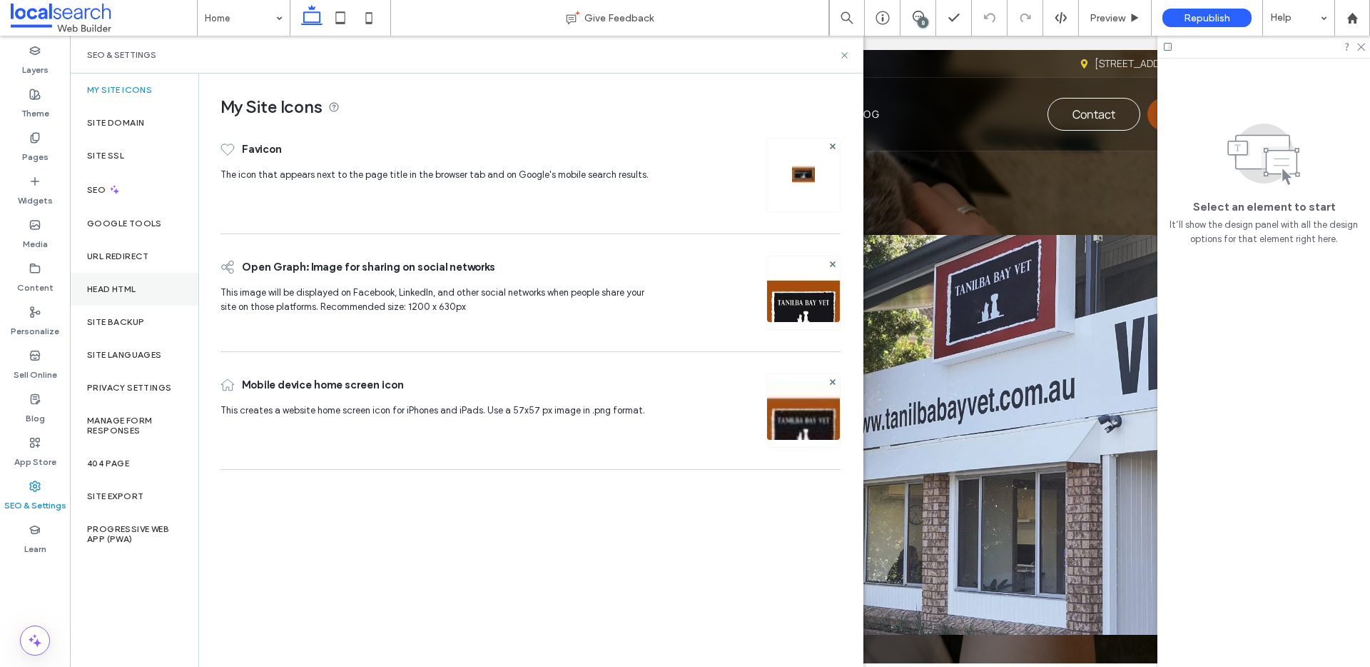
click at [150, 273] on div "Head HTML" at bounding box center [134, 289] width 128 height 33
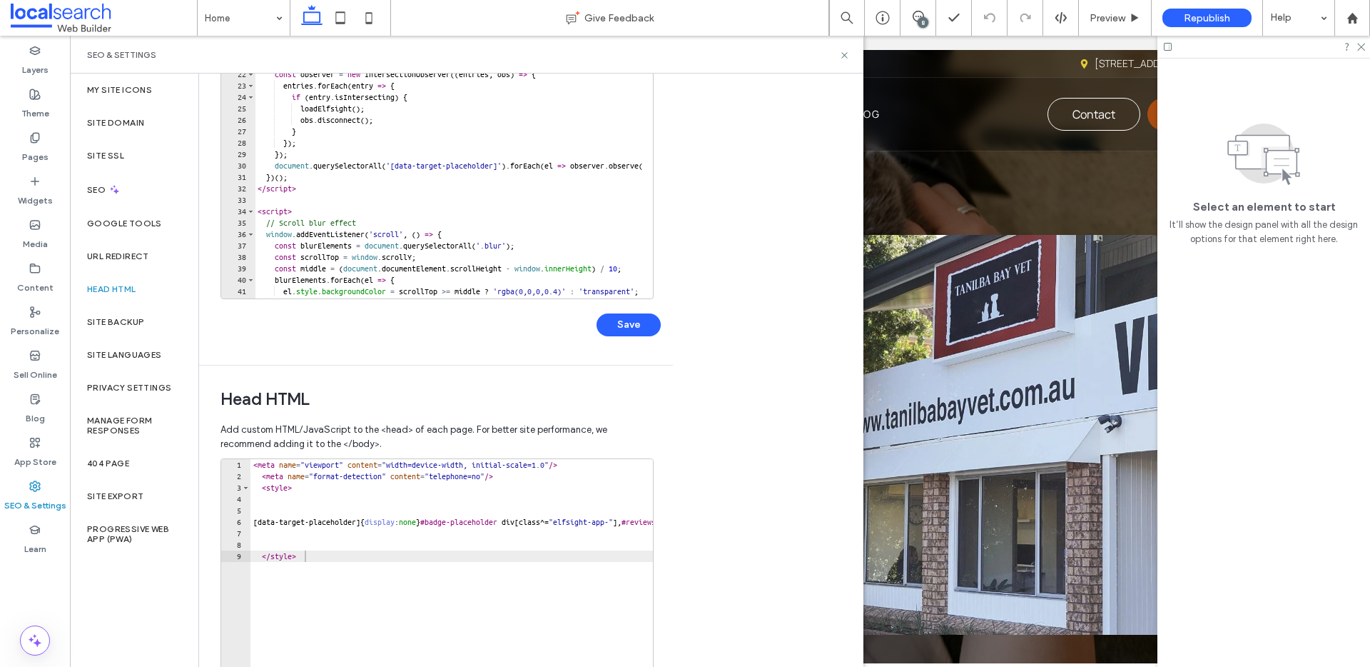
scroll to position [311, 0]
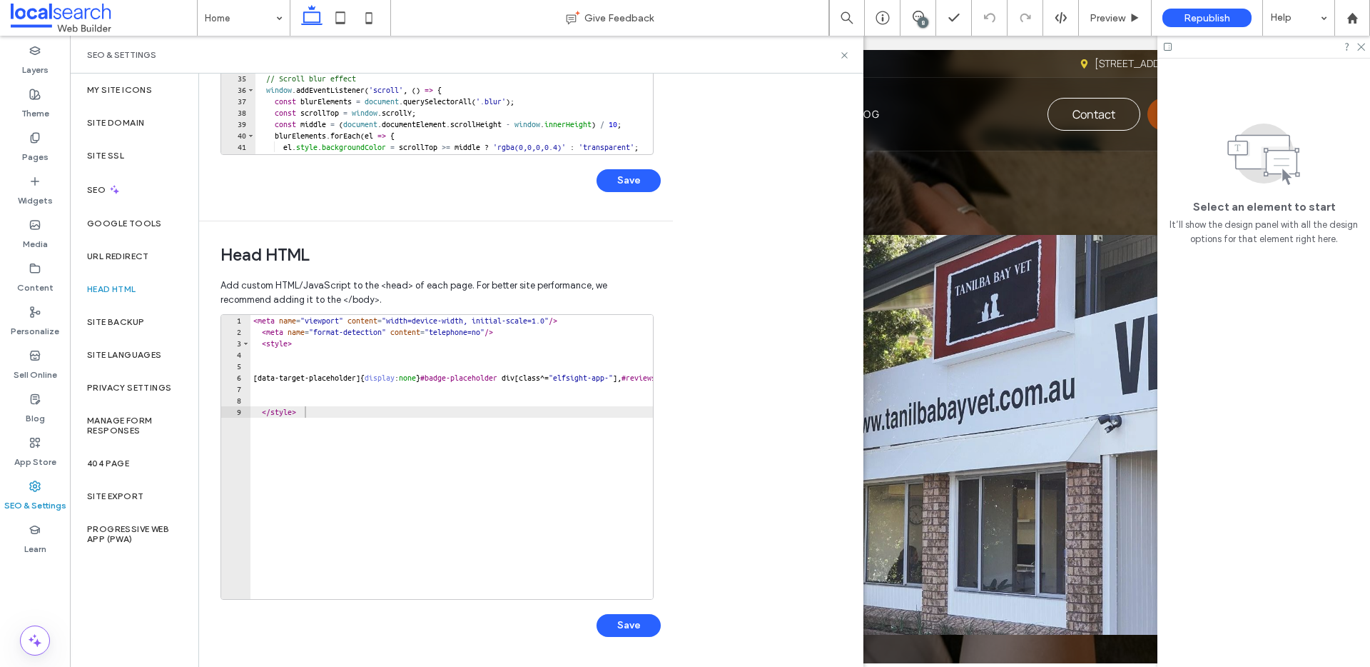
click at [253, 320] on div "< meta name = "viewport" content = "width=device-width, initial-scale=1.0" /> <…" at bounding box center [647, 468] width 792 height 307
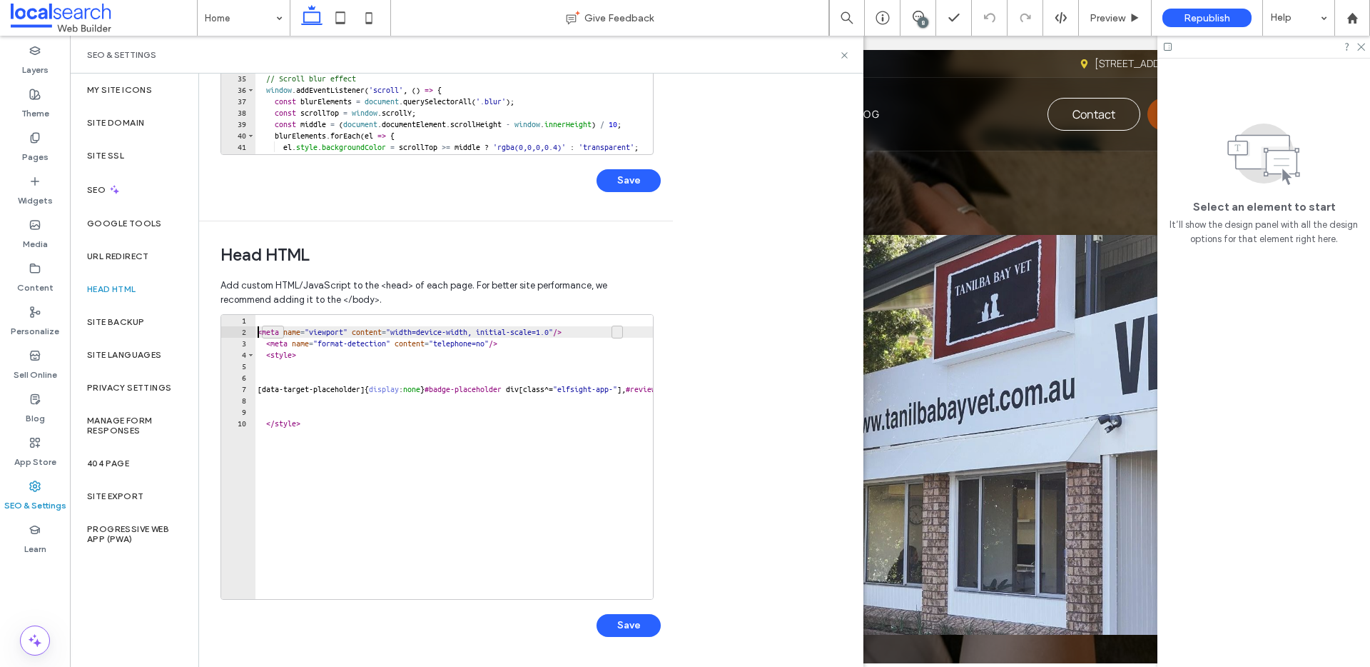
type textarea "**********"
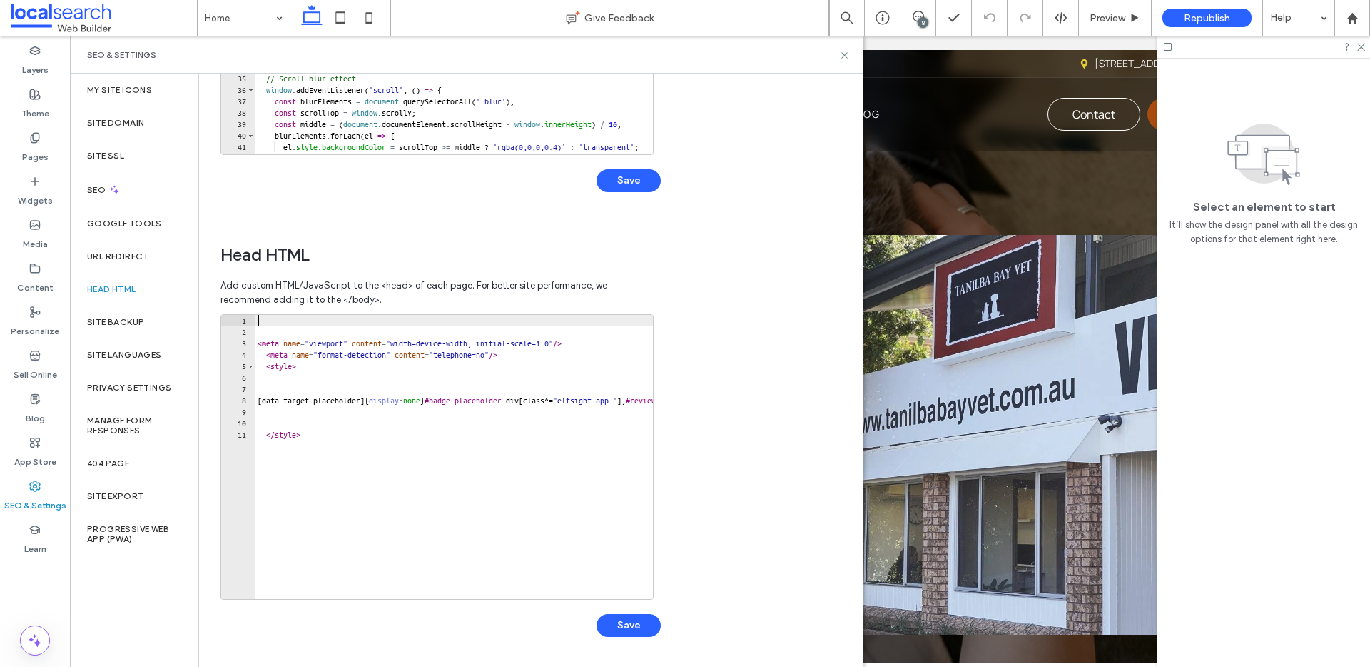
paste textarea "**********"
type textarea "**********"
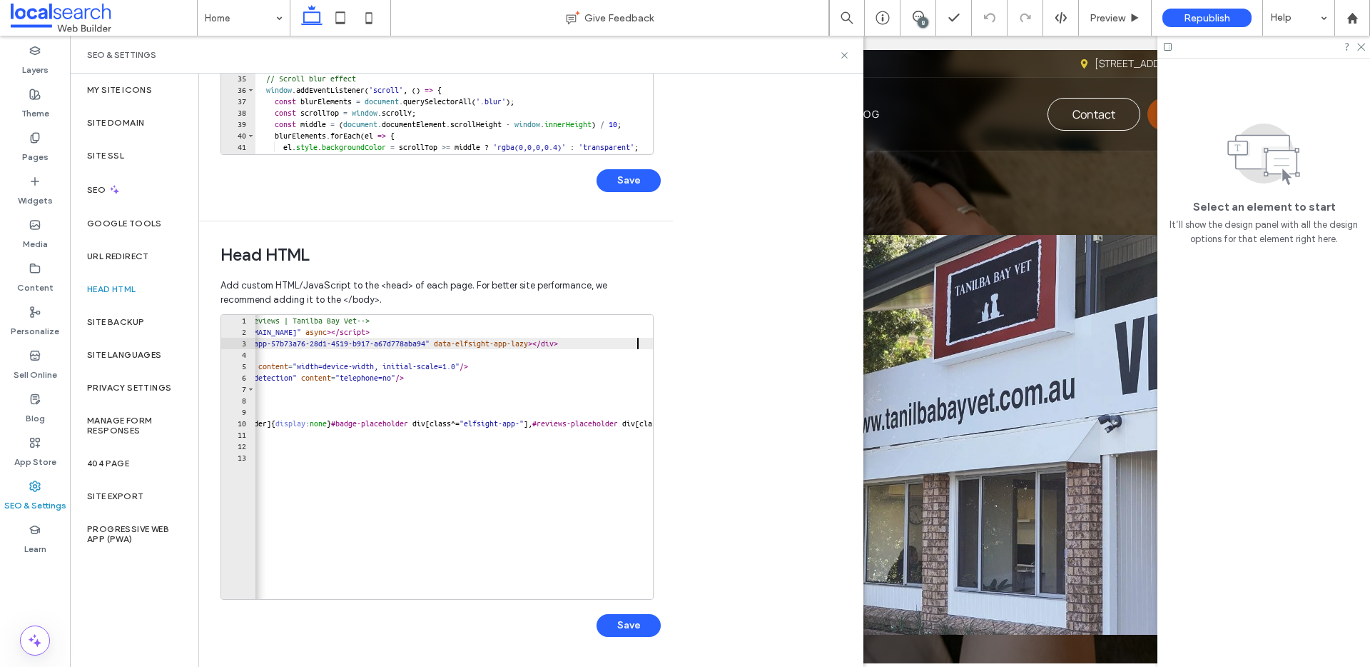
scroll to position [0, 0]
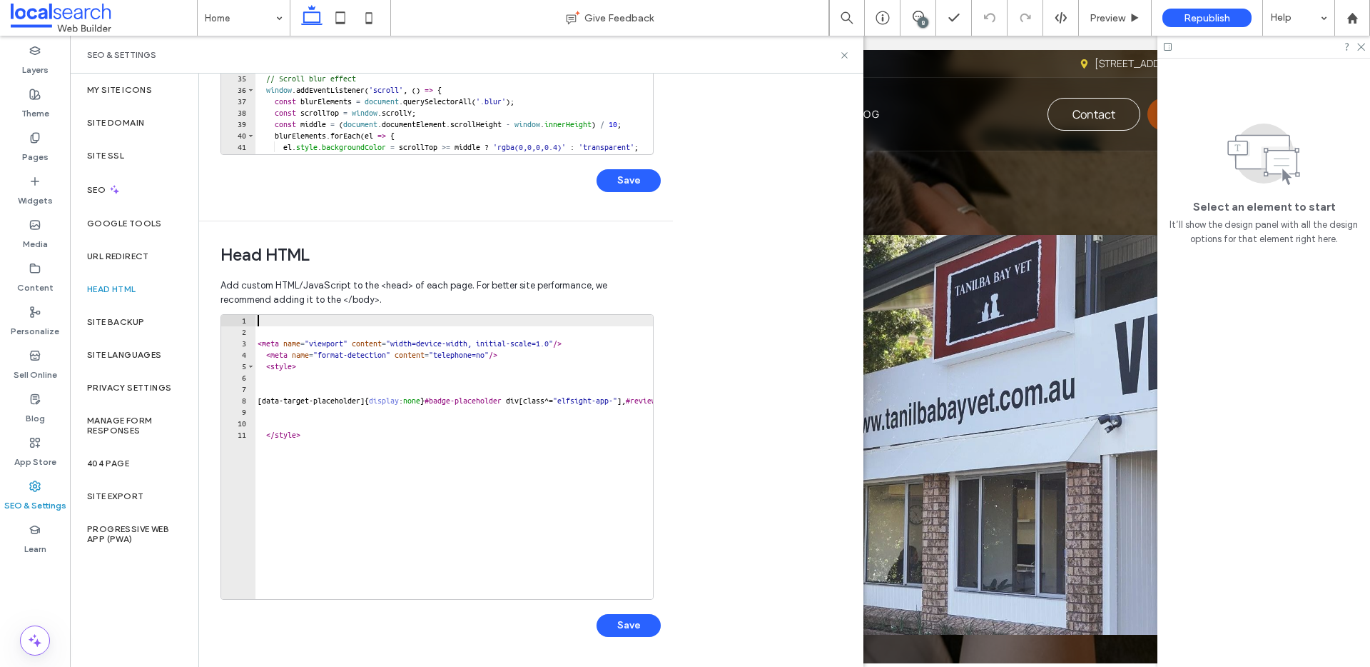
type textarea "**********"
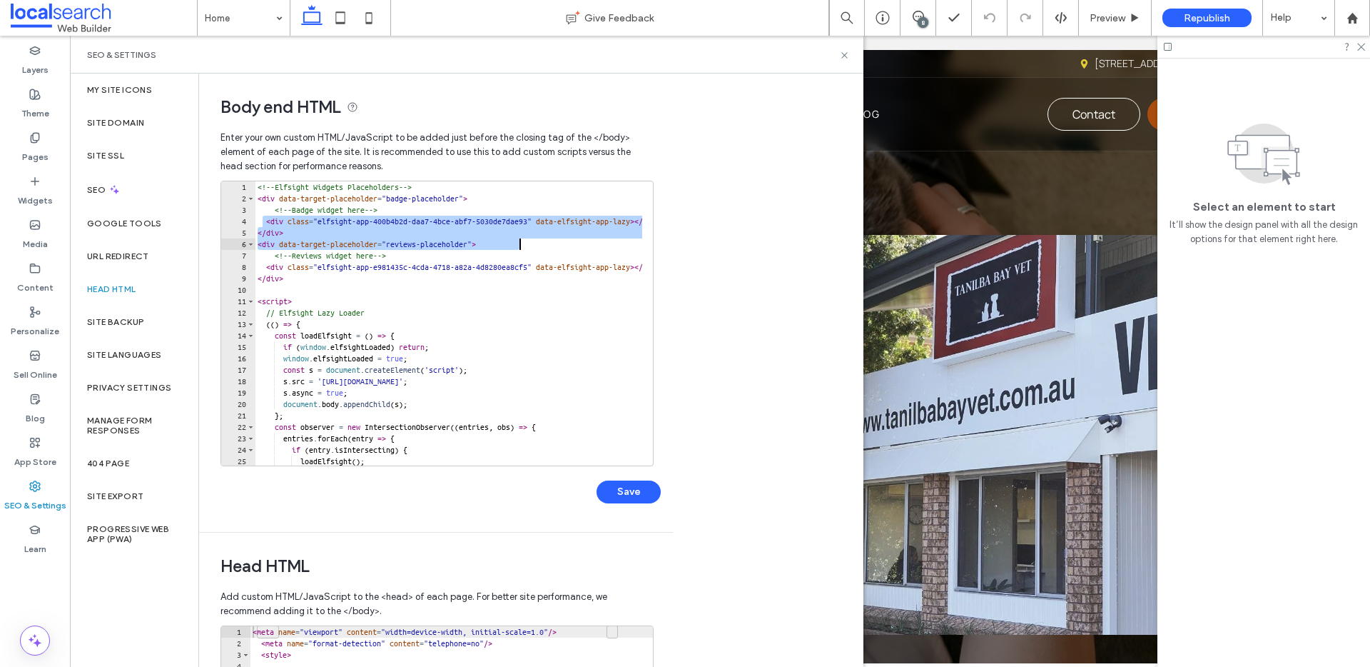
drag, startPoint x: 261, startPoint y: 220, endPoint x: 539, endPoint y: 242, distance: 279.3
click at [539, 242] on div "<!-- Elfsight Widgets Placeholders --> < div data-target-placeholder = "badge-p…" at bounding box center [671, 329] width 833 height 296
paste textarea "**********"
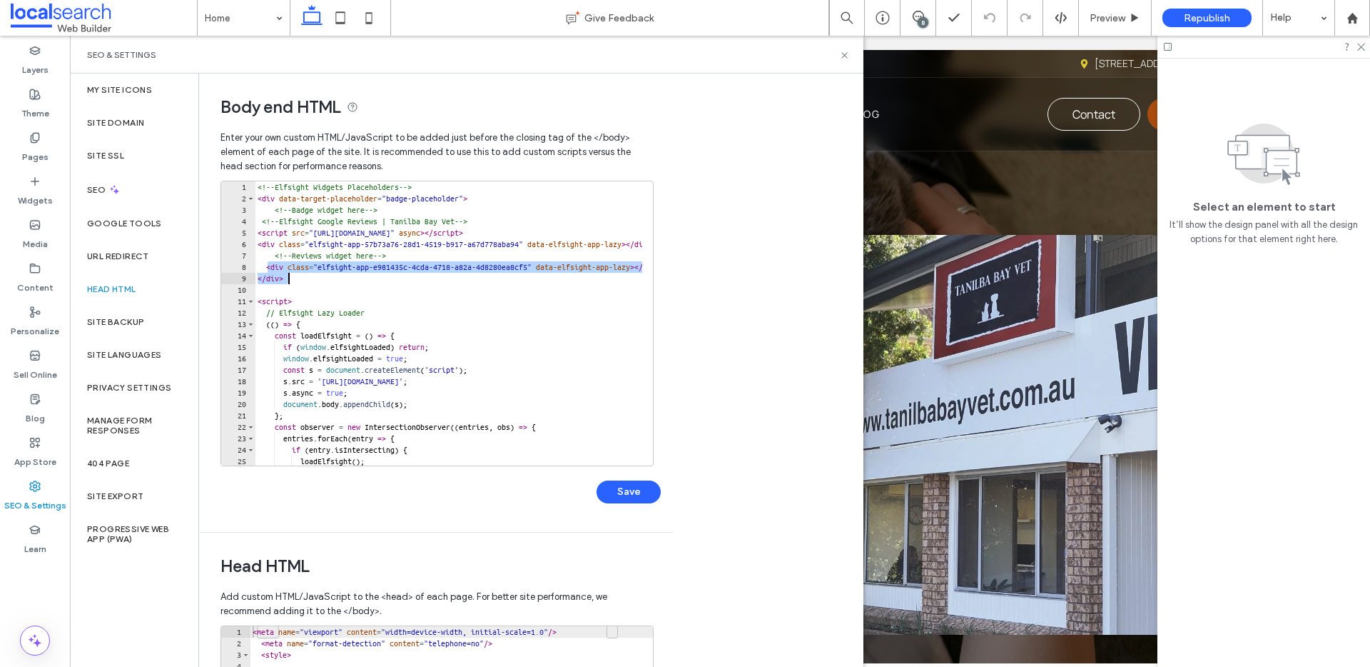
drag, startPoint x: 269, startPoint y: 268, endPoint x: 305, endPoint y: 281, distance: 37.7
click at [305, 281] on div "<!-- Elfsight Widgets Placeholders --> < div data-target-placeholder = "badge-p…" at bounding box center [671, 329] width 833 height 296
paste textarea "Cursor at row 9"
type textarea "**********"
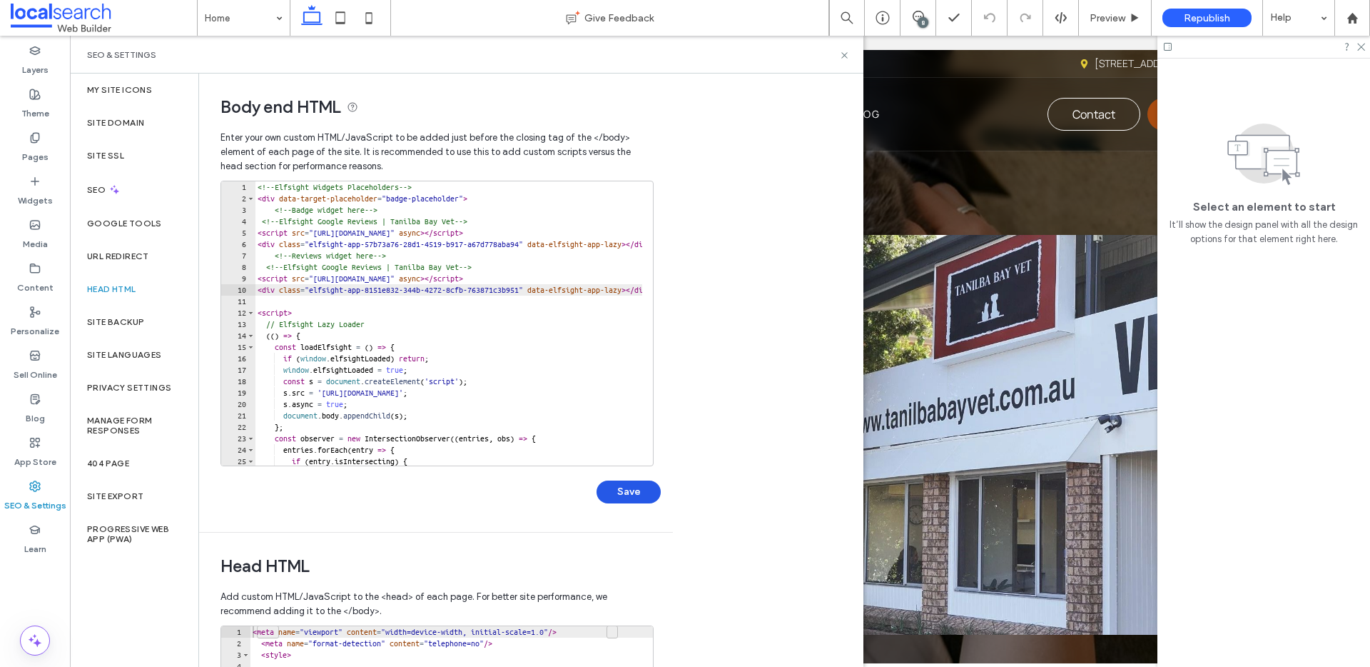
click at [637, 490] on button "Save" at bounding box center [629, 491] width 64 height 23
click at [840, 56] on icon at bounding box center [844, 55] width 11 height 11
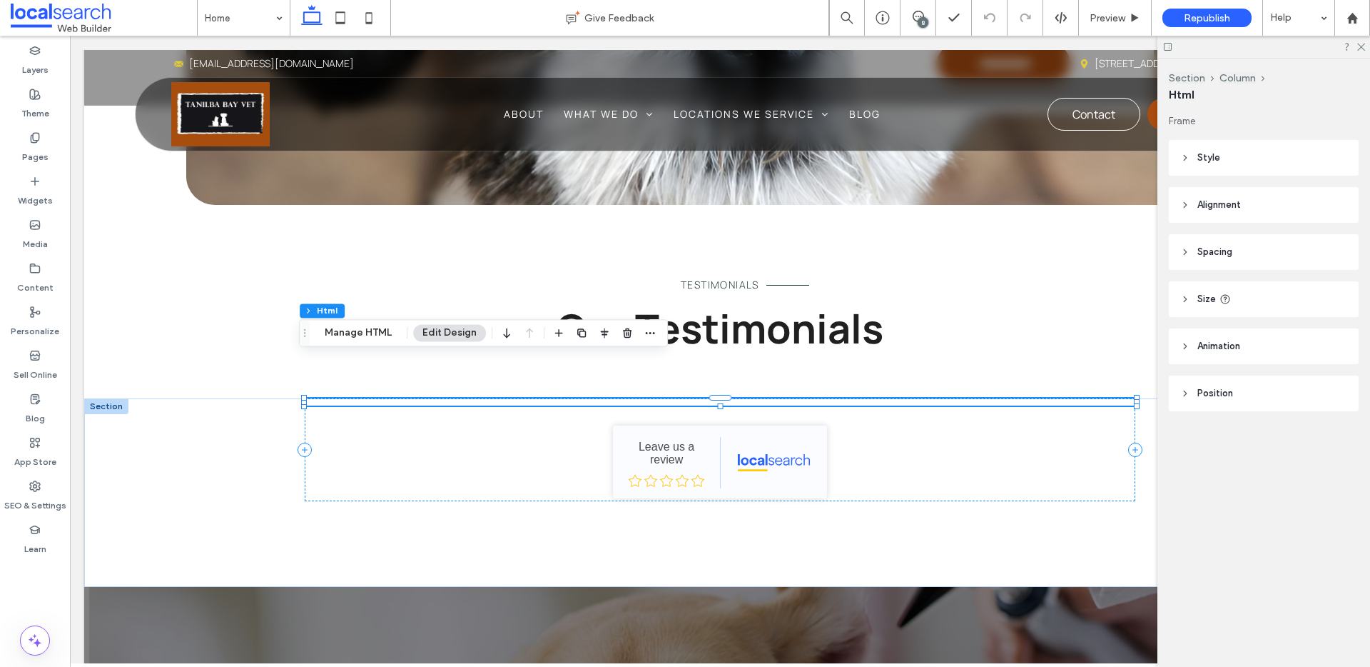
click at [612, 398] on div at bounding box center [720, 401] width 831 height 7
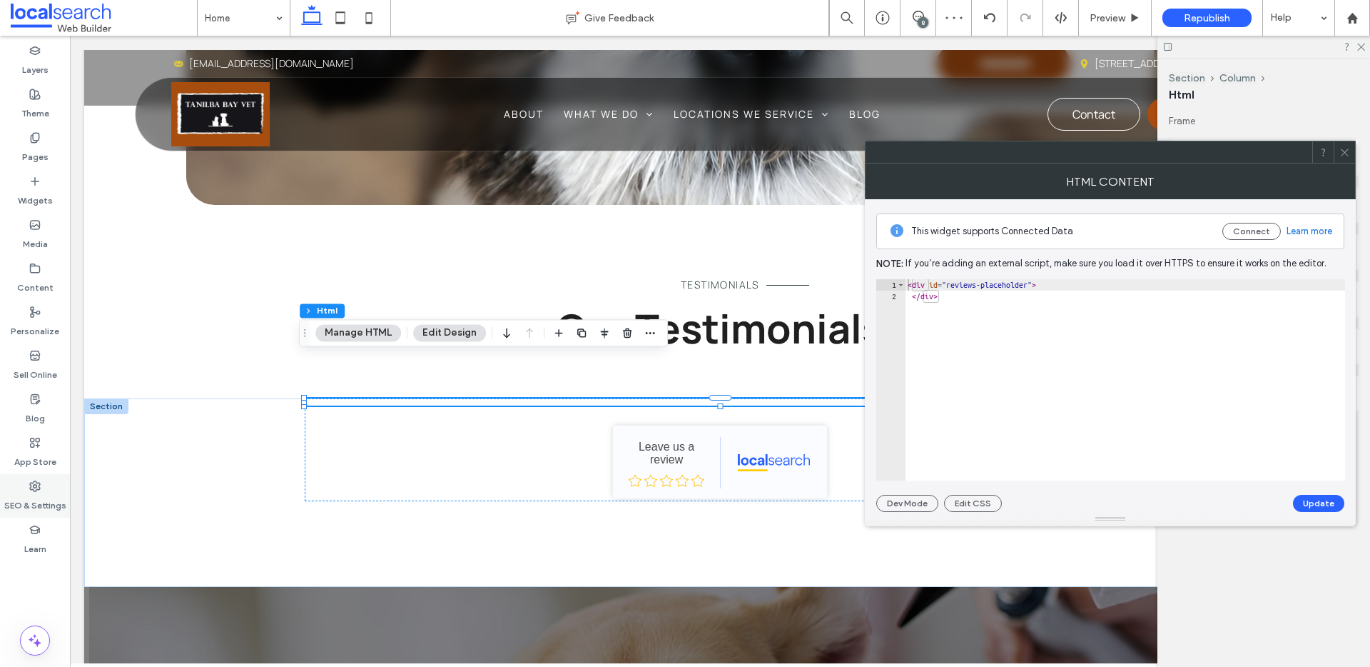
click at [23, 495] on label "SEO & Settings" at bounding box center [35, 502] width 62 height 20
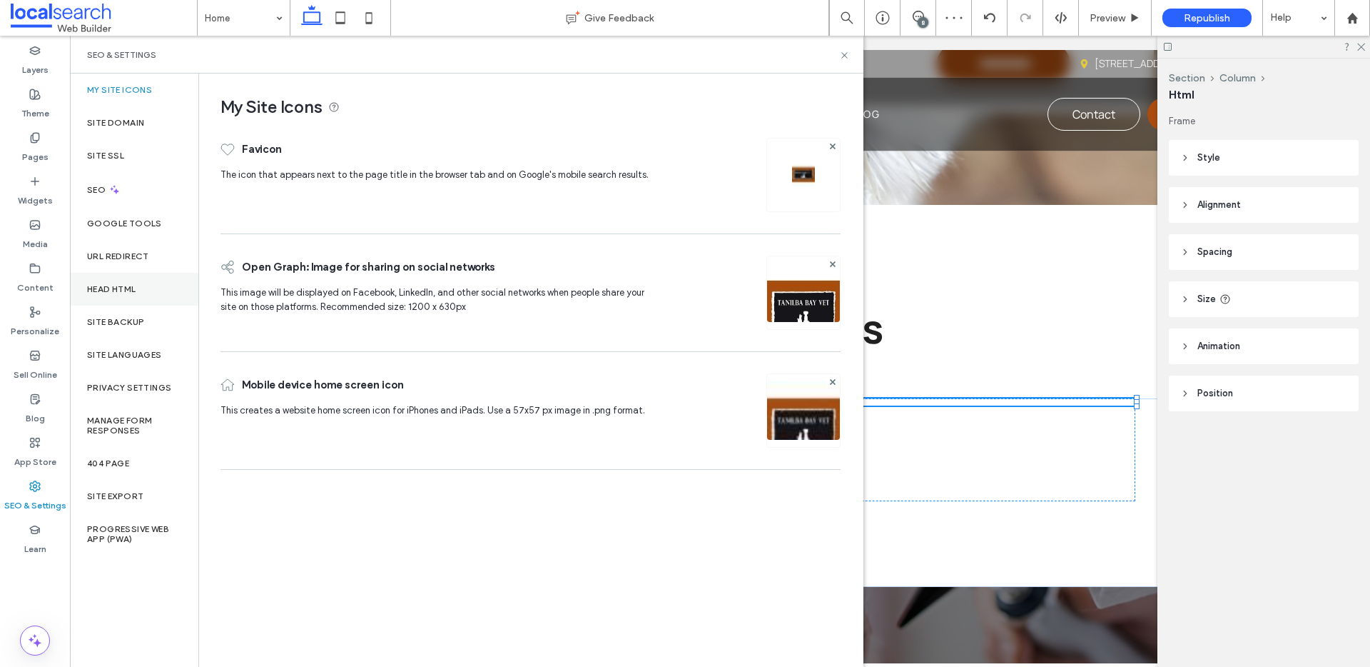
click at [109, 293] on label "Head HTML" at bounding box center [111, 289] width 49 height 10
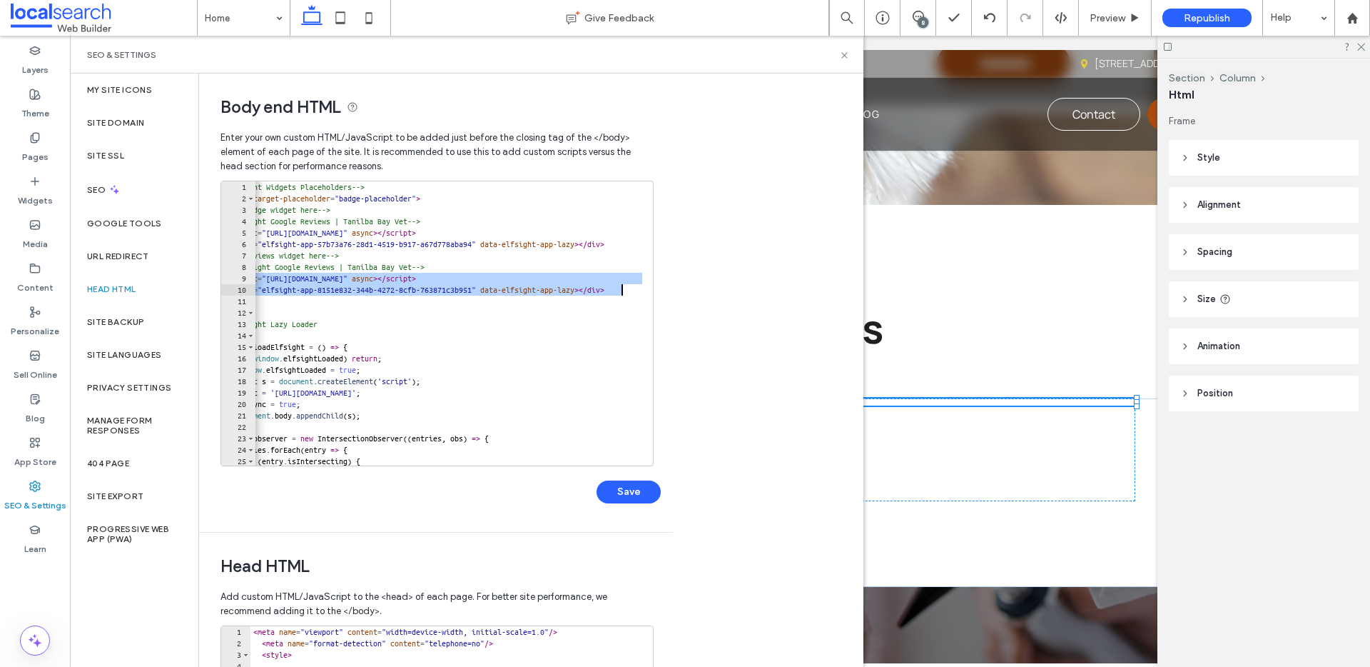
scroll to position [0, 104]
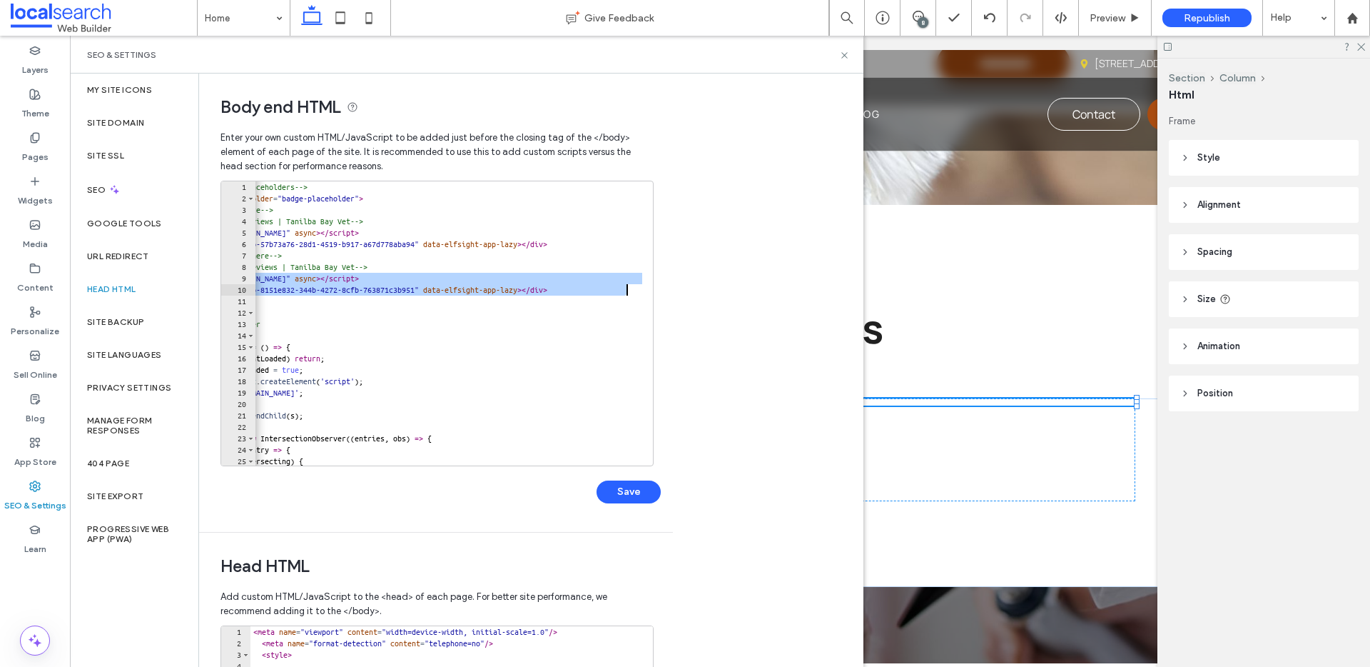
drag, startPoint x: 256, startPoint y: 278, endPoint x: 639, endPoint y: 288, distance: 382.7
click at [639, 288] on div "**********" at bounding box center [437, 324] width 433 height 286
paste textarea "Cursor at row 10"
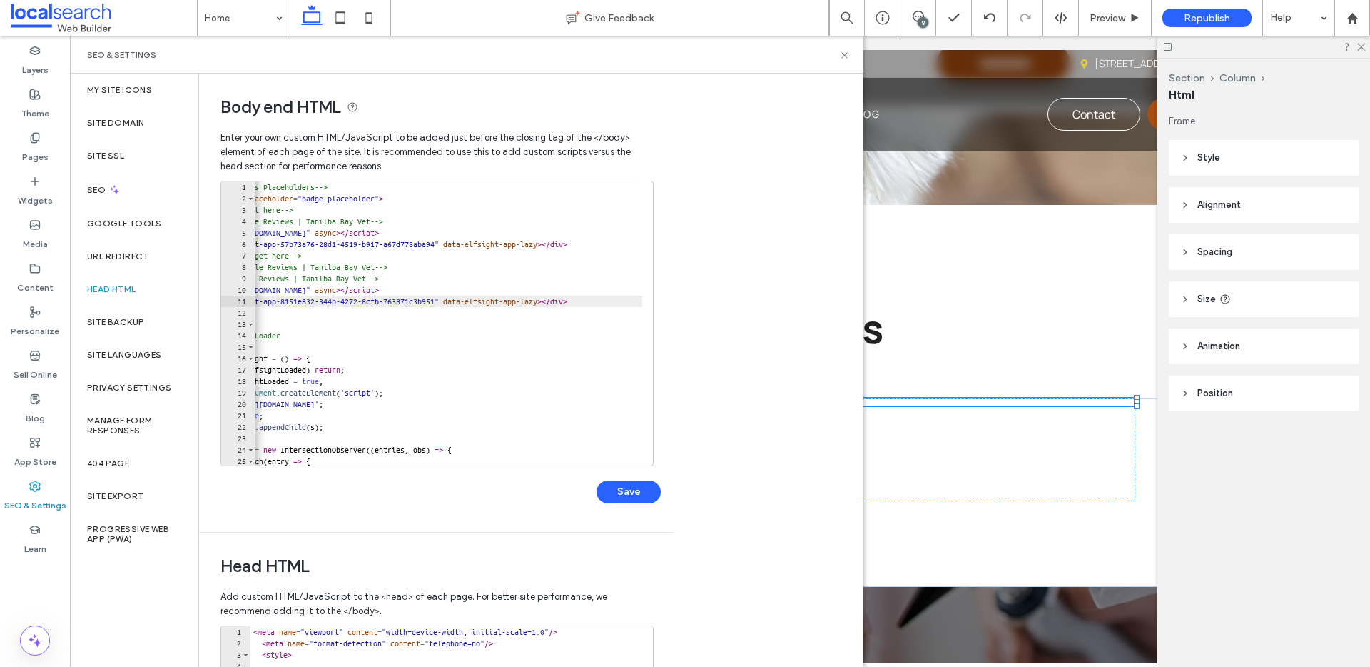
scroll to position [0, 0]
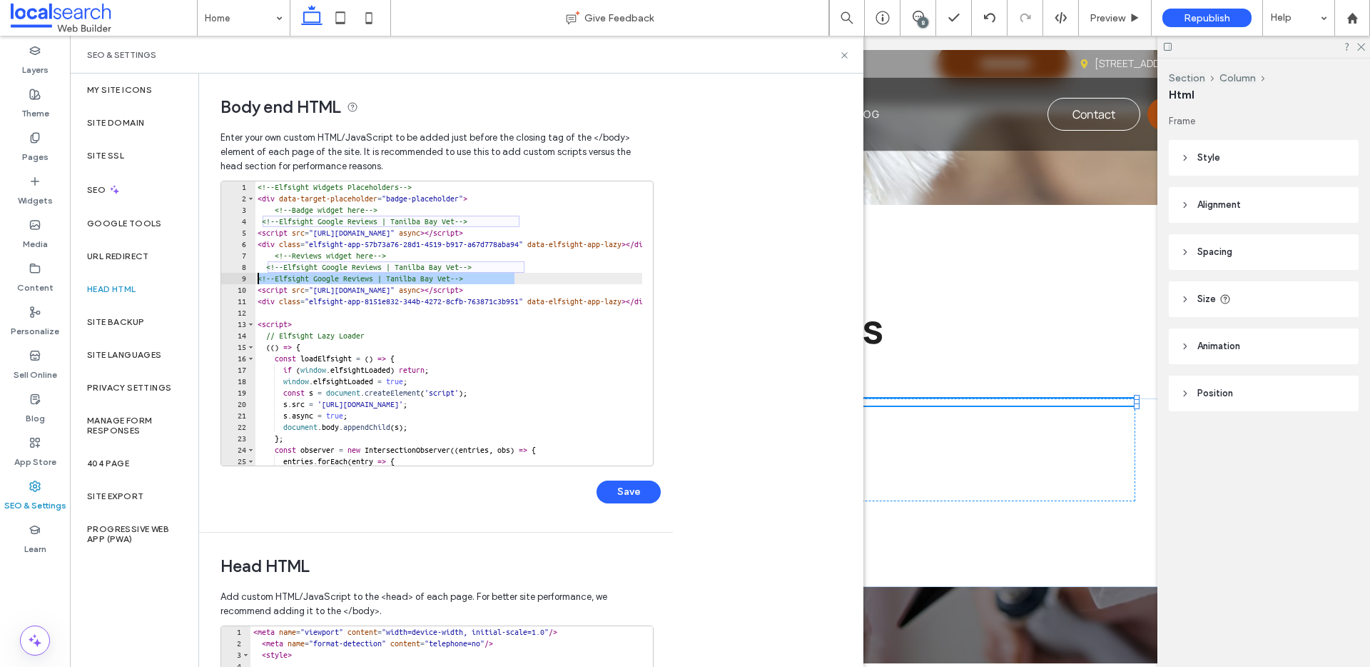
drag, startPoint x: 527, startPoint y: 278, endPoint x: 247, endPoint y: 278, distance: 280.5
click at [247, 278] on div "**********" at bounding box center [437, 324] width 433 height 286
click at [412, 293] on div "<!-- Elfsight Widgets Placeholders --> < div data-target-placeholder = "badge-p…" at bounding box center [671, 329] width 833 height 296
drag, startPoint x: 533, startPoint y: 265, endPoint x: 215, endPoint y: 266, distance: 318.4
click at [215, 266] on div "**********" at bounding box center [430, 303] width 463 height 458
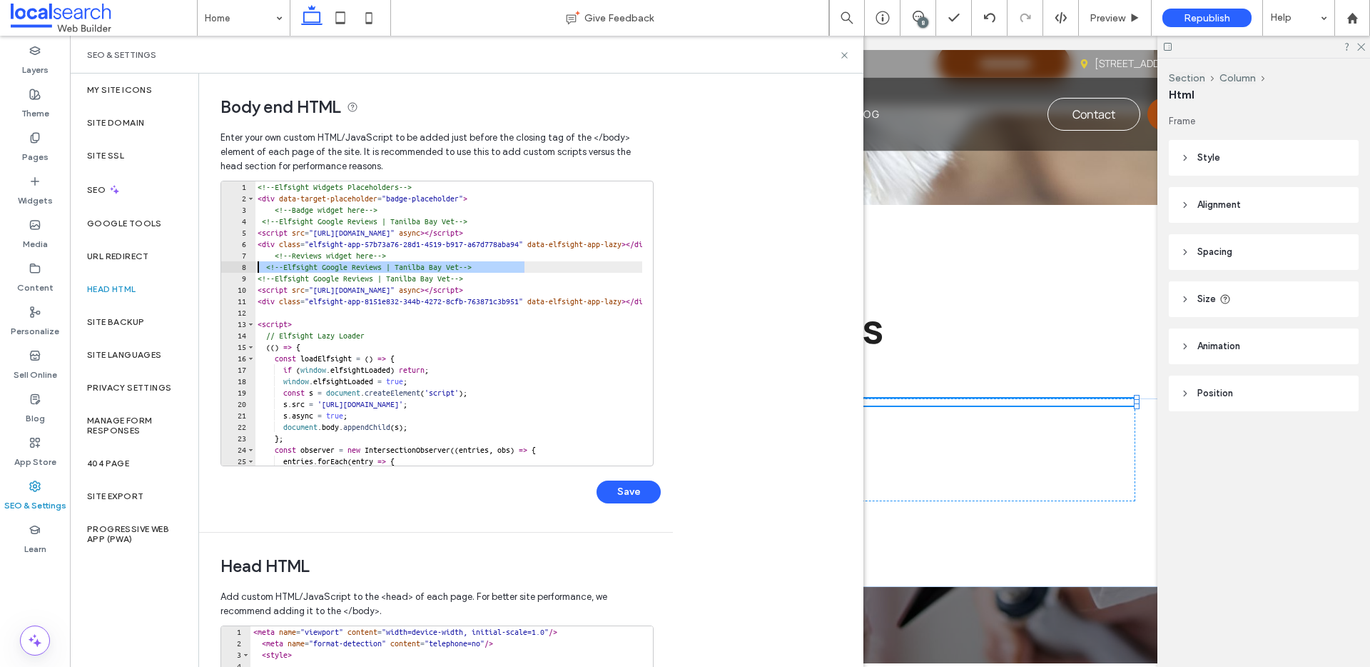
type textarea "**********"
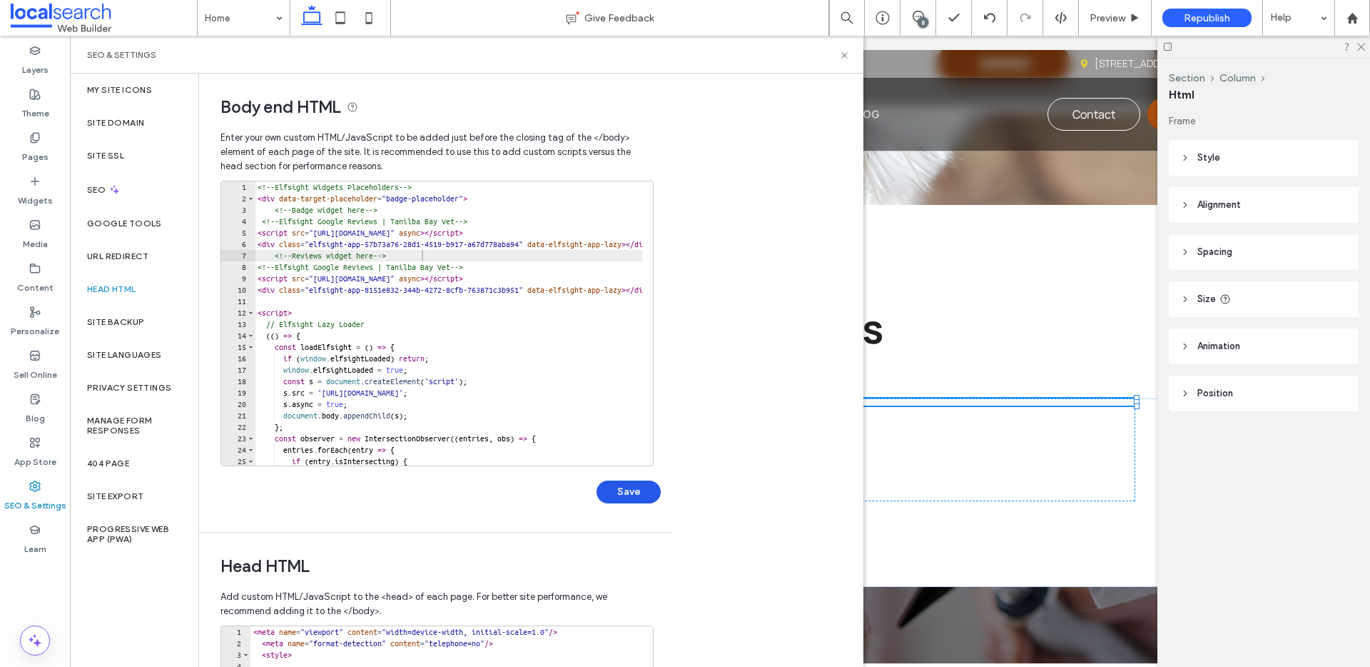
click at [624, 495] on button "Save" at bounding box center [629, 491] width 64 height 23
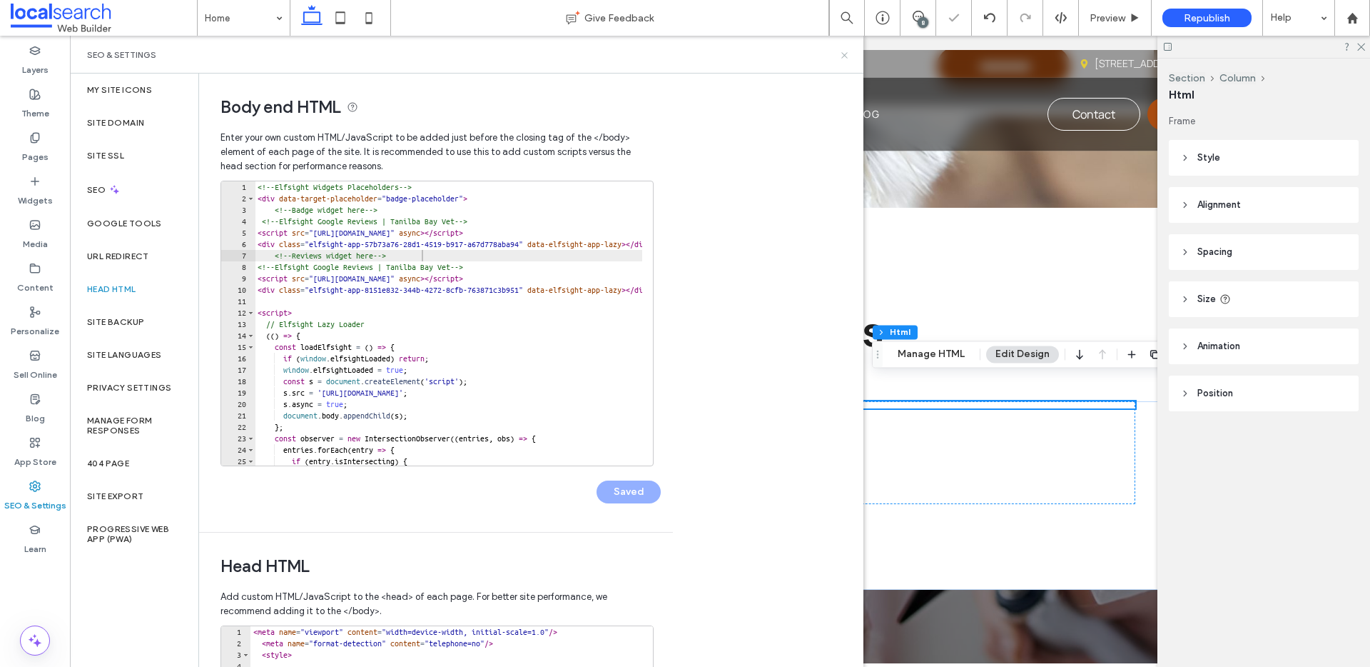
click at [844, 54] on icon at bounding box center [844, 55] width 11 height 11
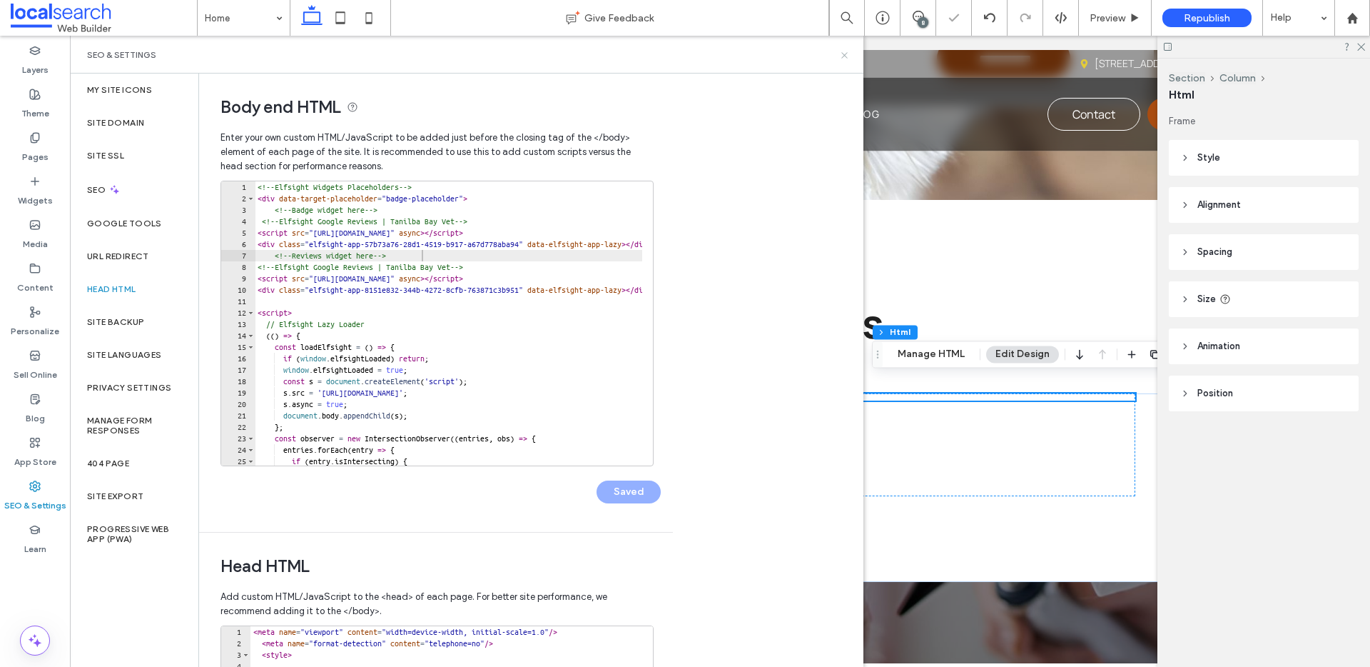
scroll to position [2610, 0]
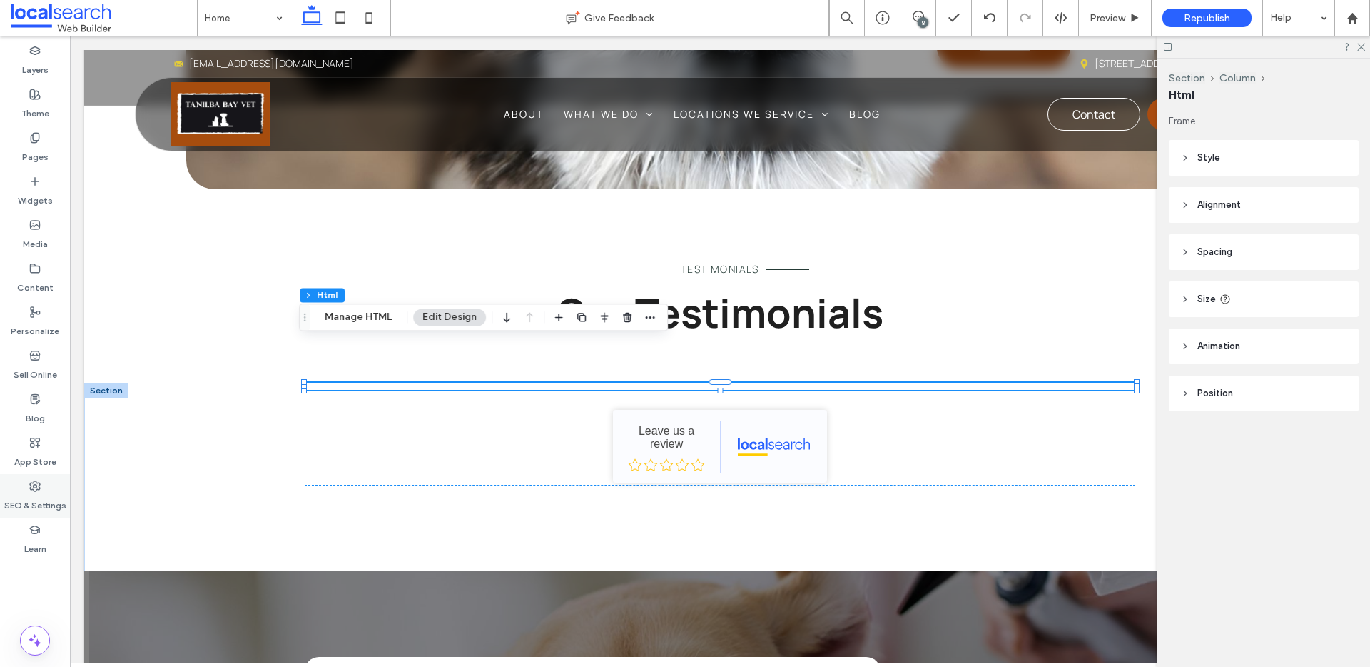
click at [50, 493] on label "SEO & Settings" at bounding box center [35, 502] width 62 height 20
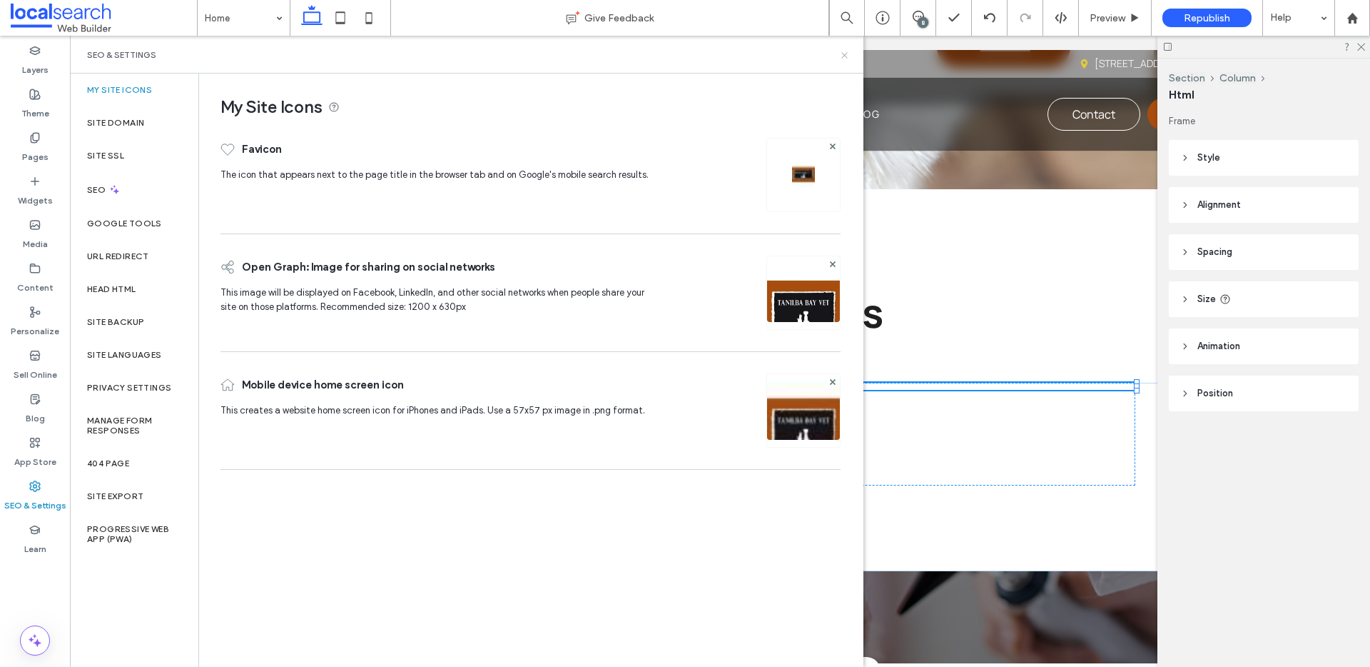
click at [842, 54] on icon at bounding box center [844, 55] width 11 height 11
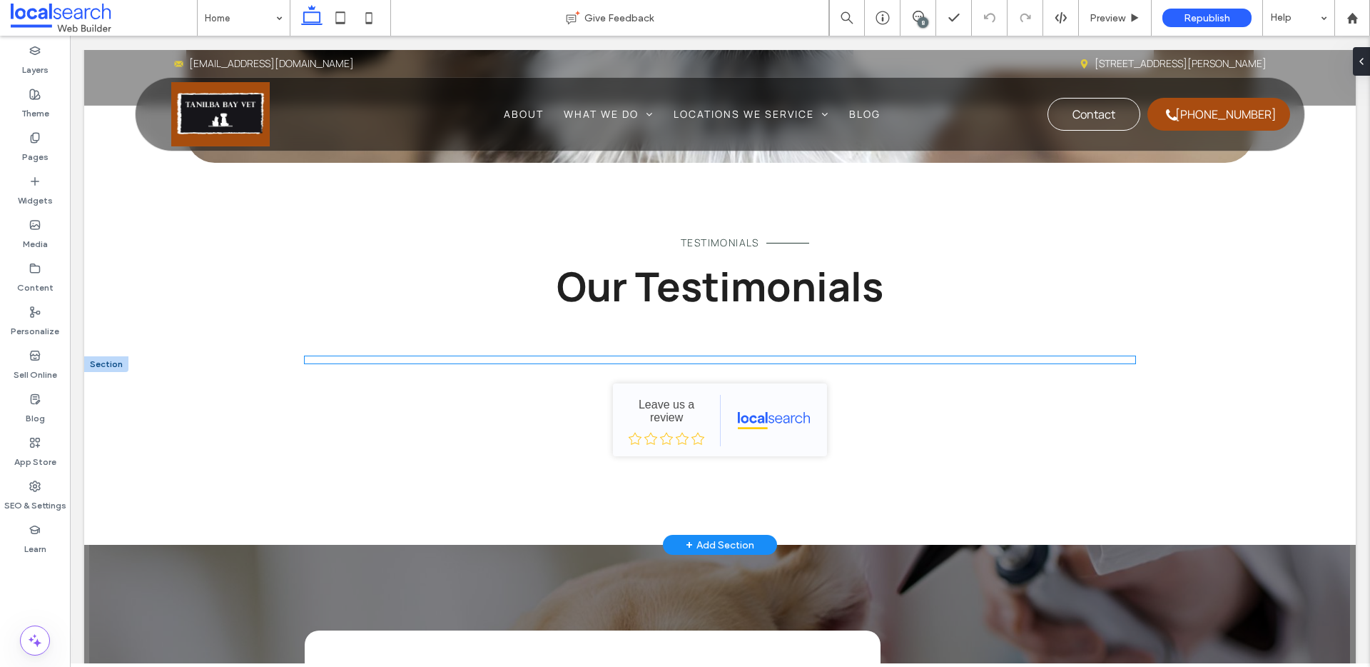
click at [612, 356] on div at bounding box center [720, 359] width 831 height 7
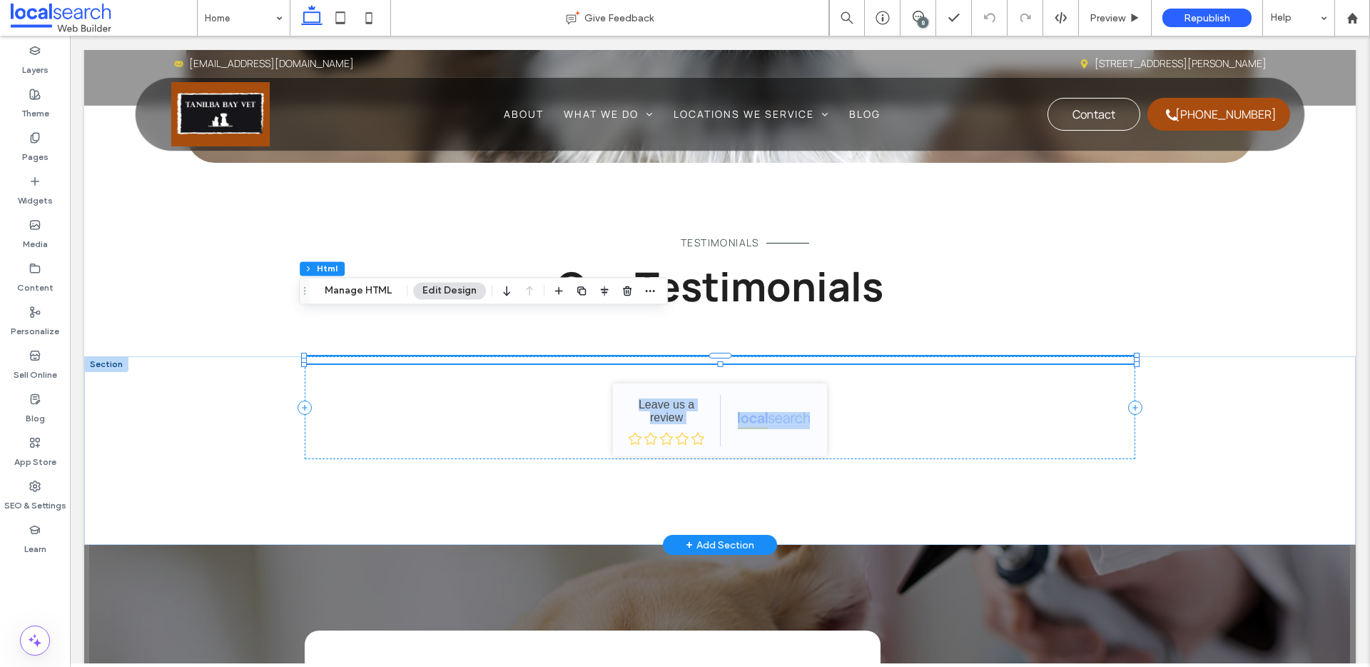
click at [612, 363] on div at bounding box center [721, 363] width 832 height 1
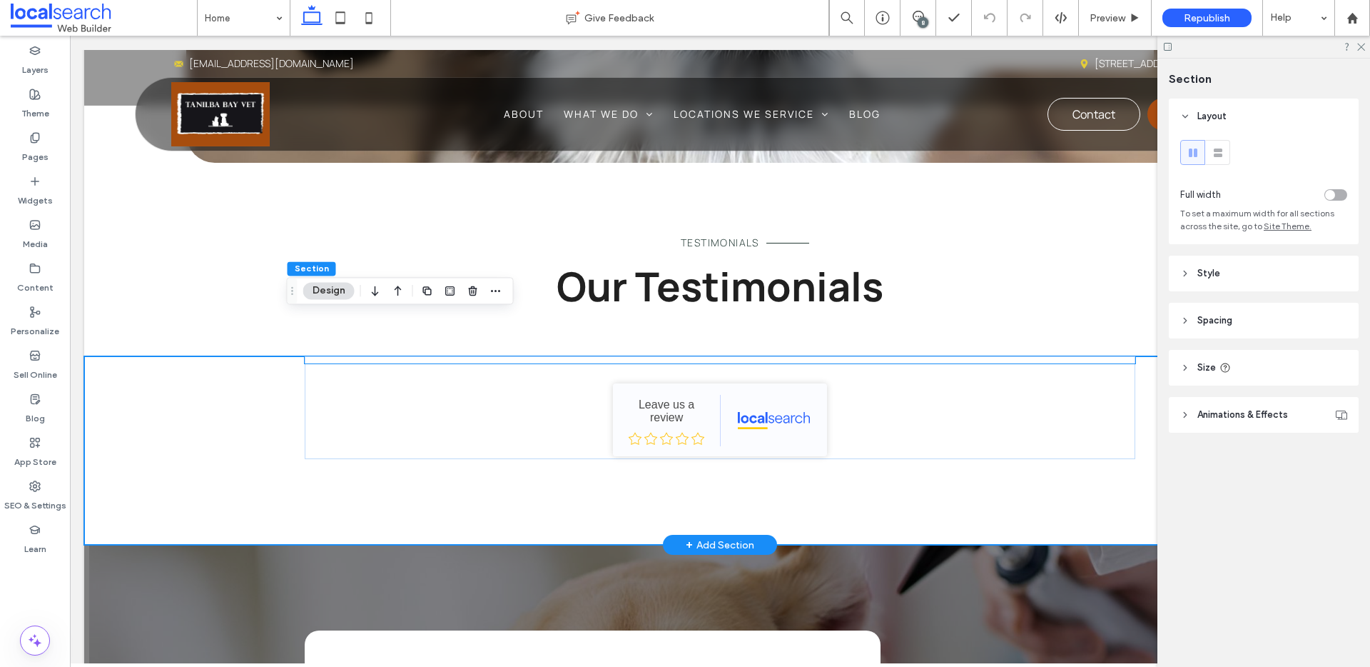
click at [612, 356] on div at bounding box center [720, 359] width 831 height 7
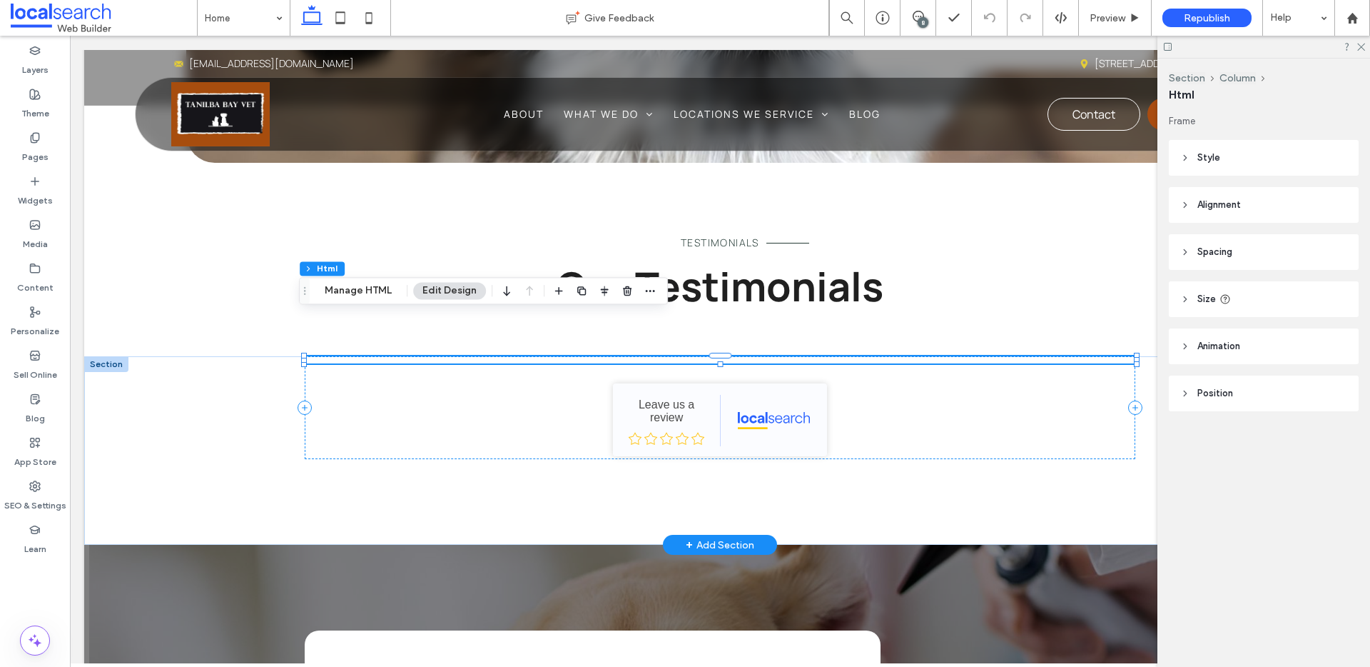
click at [612, 363] on div at bounding box center [721, 363] width 832 height 1
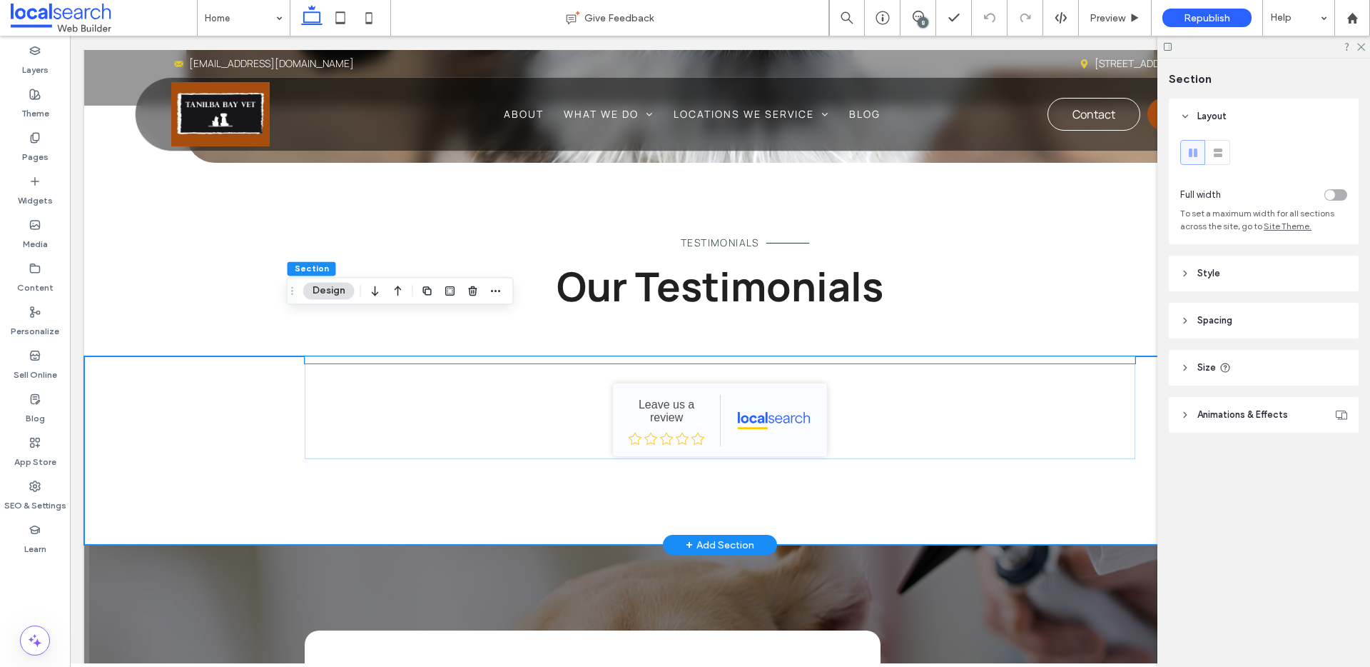
click at [585, 356] on div at bounding box center [720, 359] width 831 height 7
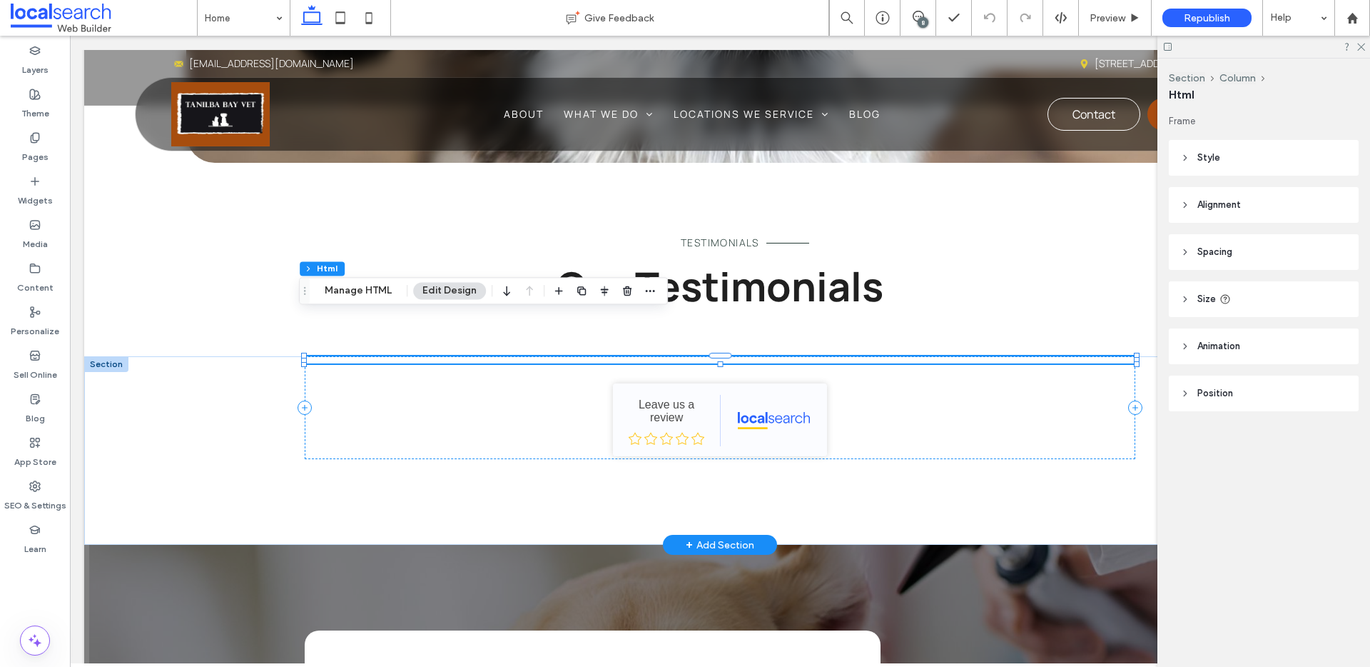
click at [585, 356] on div at bounding box center [720, 359] width 831 height 7
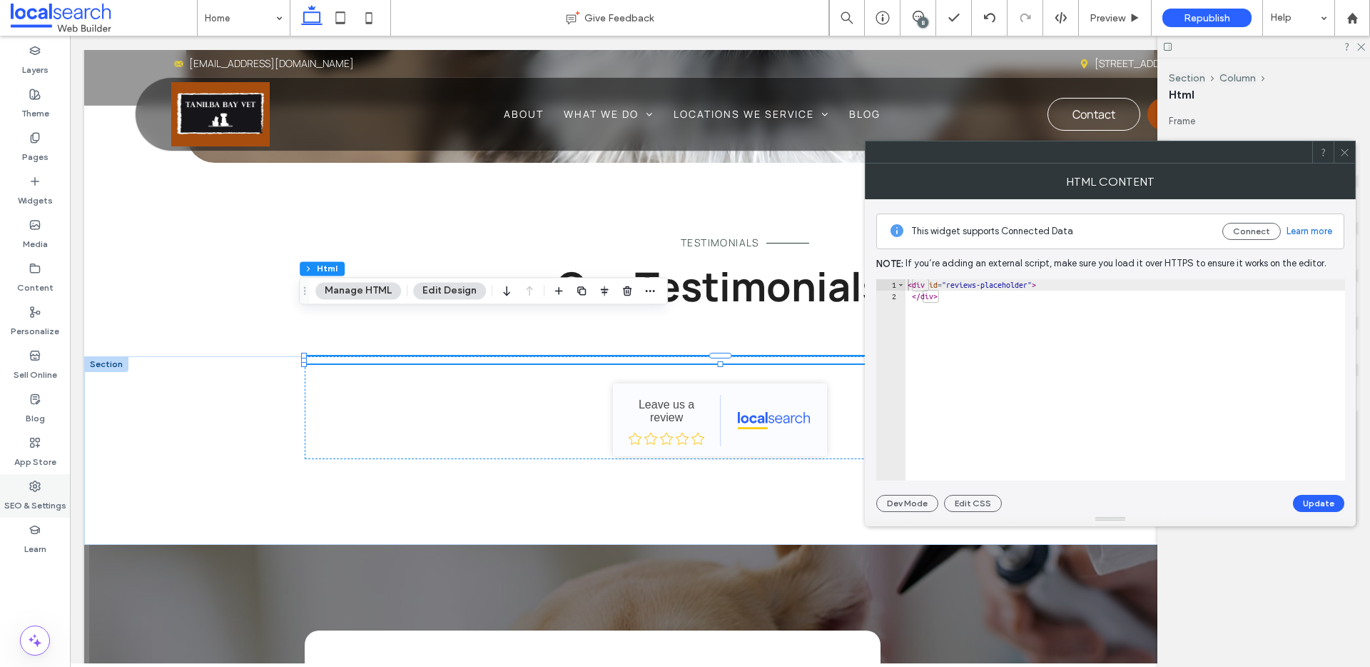
click at [34, 504] on label "SEO & Settings" at bounding box center [35, 502] width 62 height 20
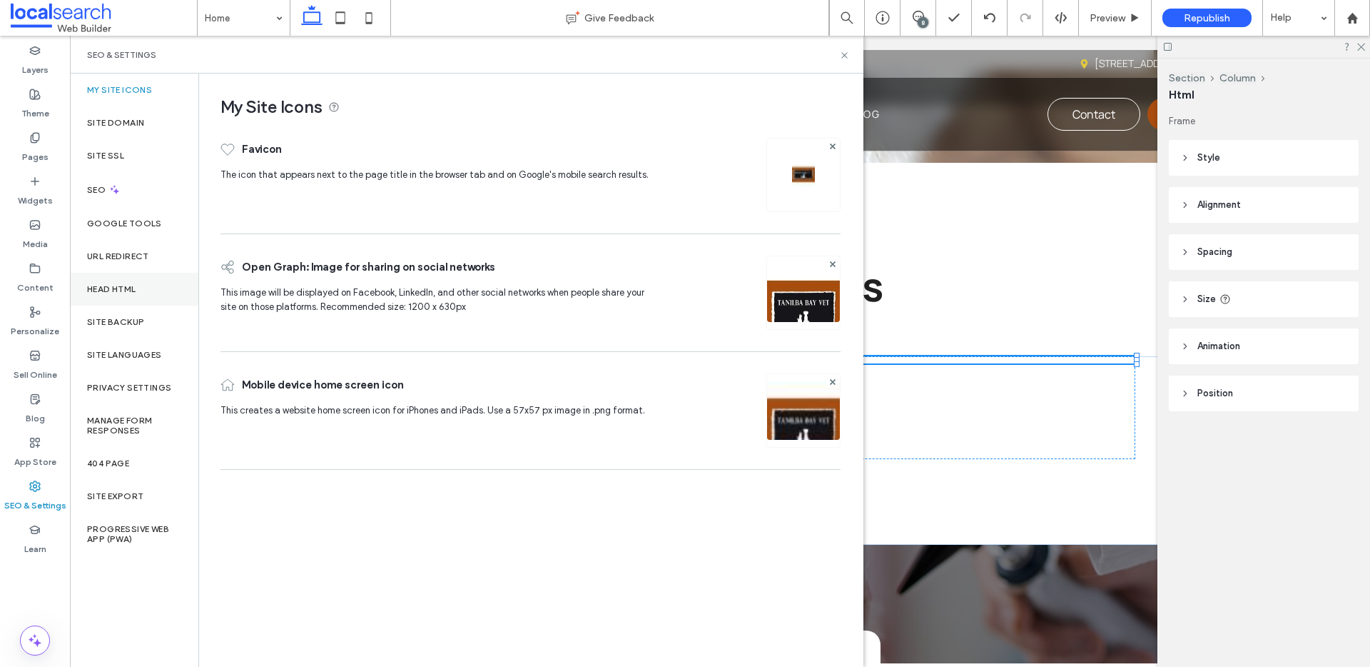
click at [126, 298] on div "Head HTML" at bounding box center [134, 289] width 128 height 33
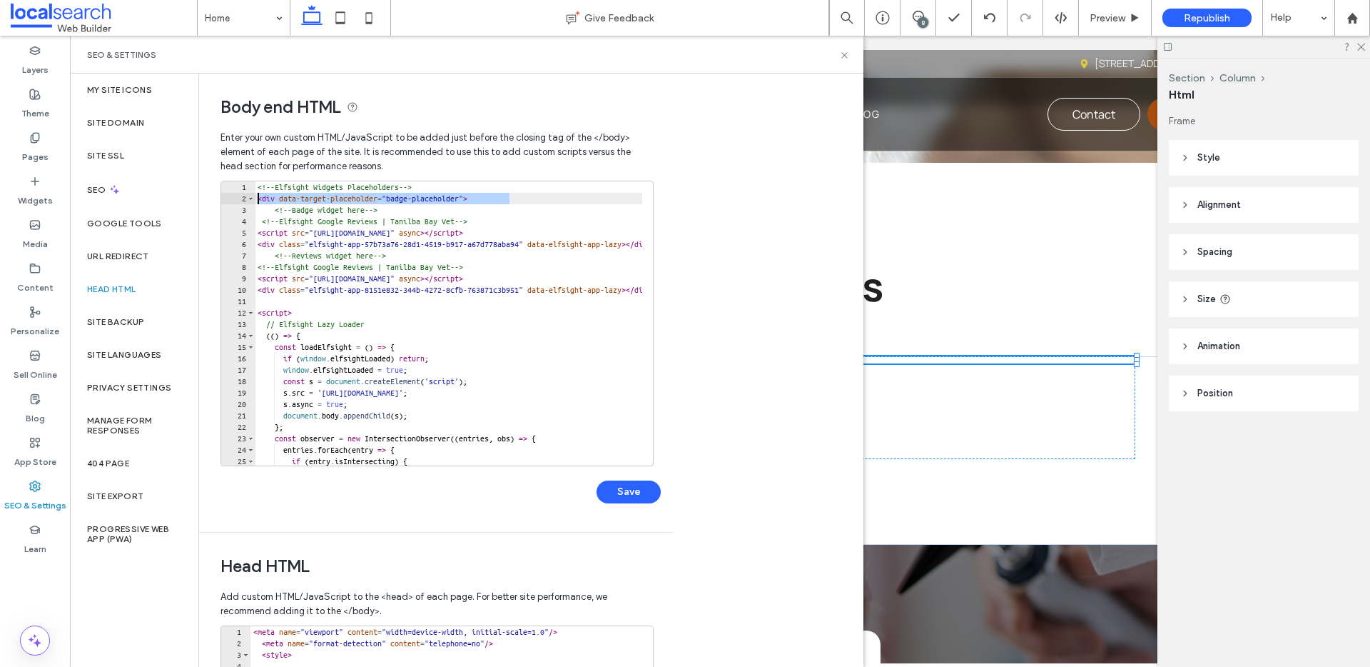
drag, startPoint x: 515, startPoint y: 193, endPoint x: 226, endPoint y: 197, distance: 288.4
click at [226, 197] on div "**********" at bounding box center [437, 324] width 433 height 286
click at [271, 256] on div "<!-- Elfsight Widgets Placeholders --> < div data-target-placeholder = "badge-p…" at bounding box center [671, 329] width 833 height 296
type textarea "**********"
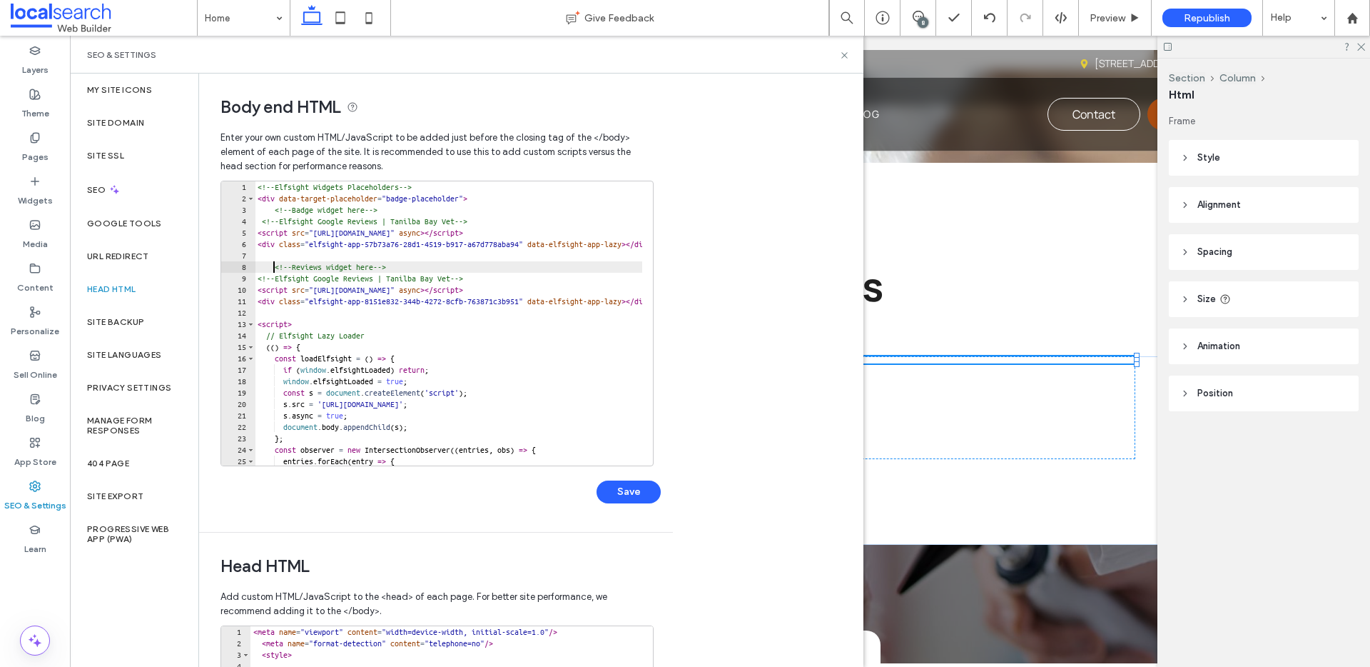
scroll to position [0, 1]
paste textarea "**********"
click at [431, 253] on div "<!-- Elfsight Widgets Placeholders --> < div data-target-placeholder = "badge-p…" at bounding box center [671, 329] width 833 height 296
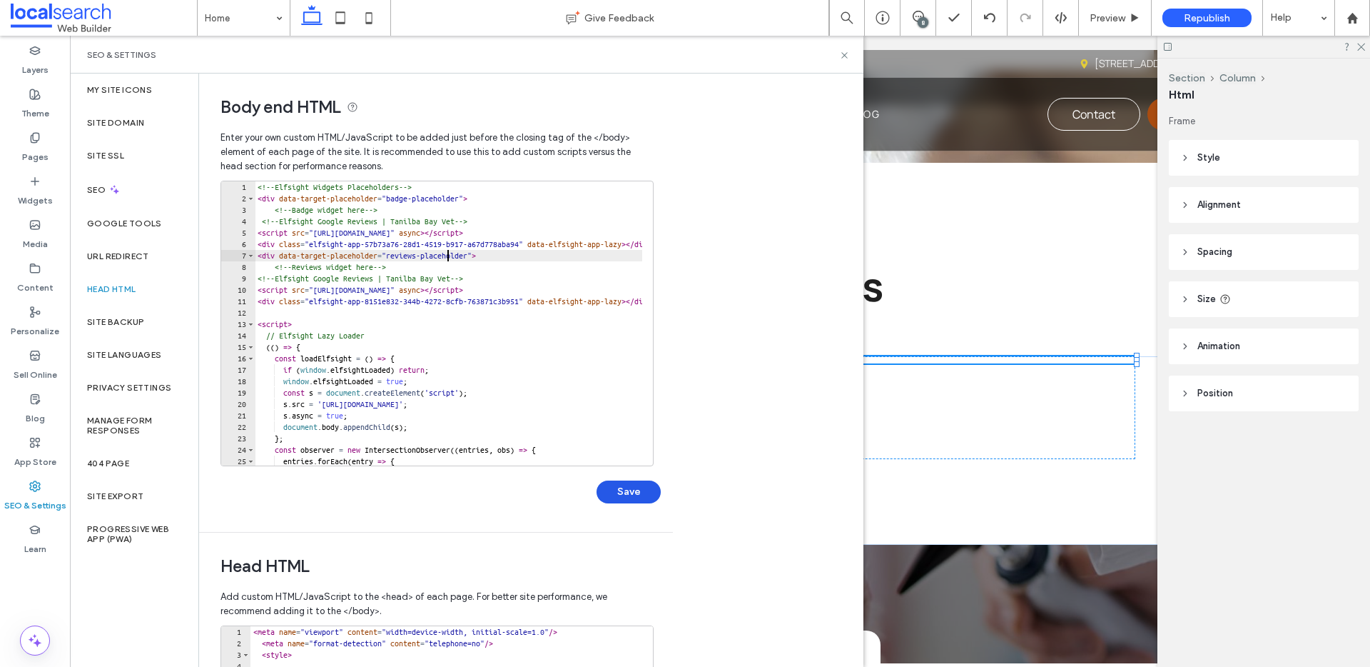
type textarea "**********"
click at [627, 484] on button "Save" at bounding box center [629, 491] width 64 height 23
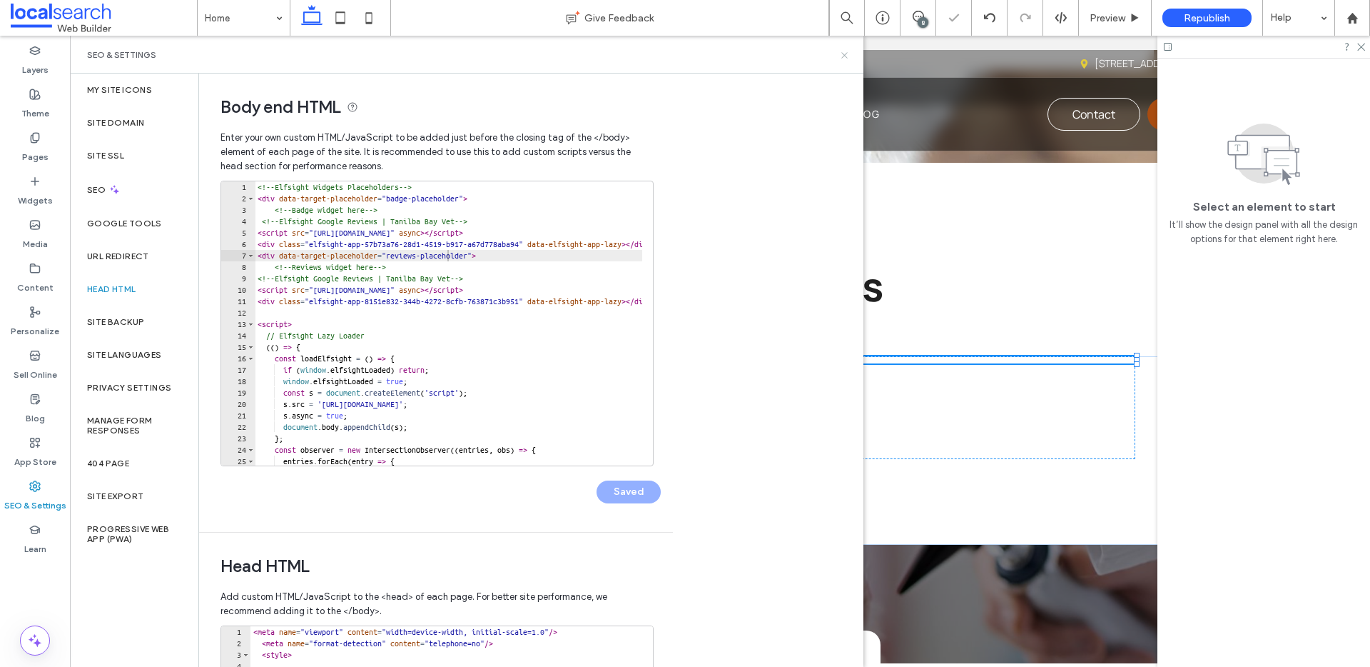
click at [842, 59] on icon at bounding box center [844, 55] width 11 height 11
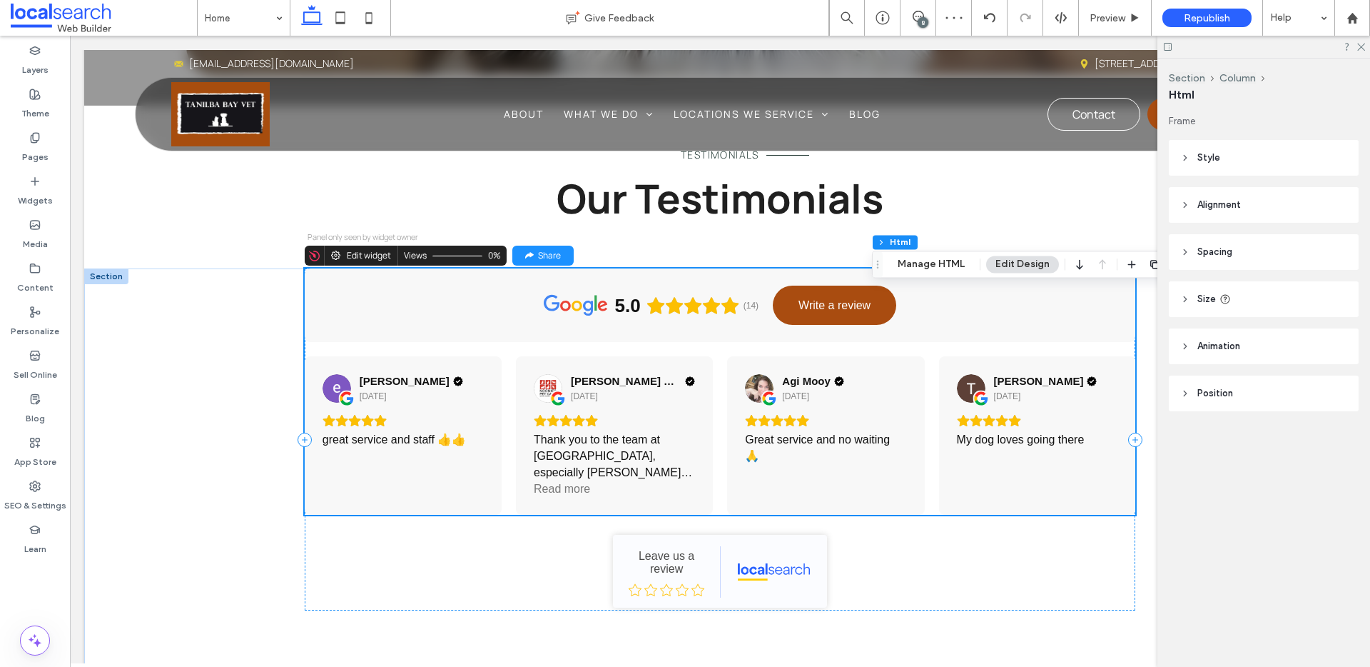
scroll to position [2725, 0]
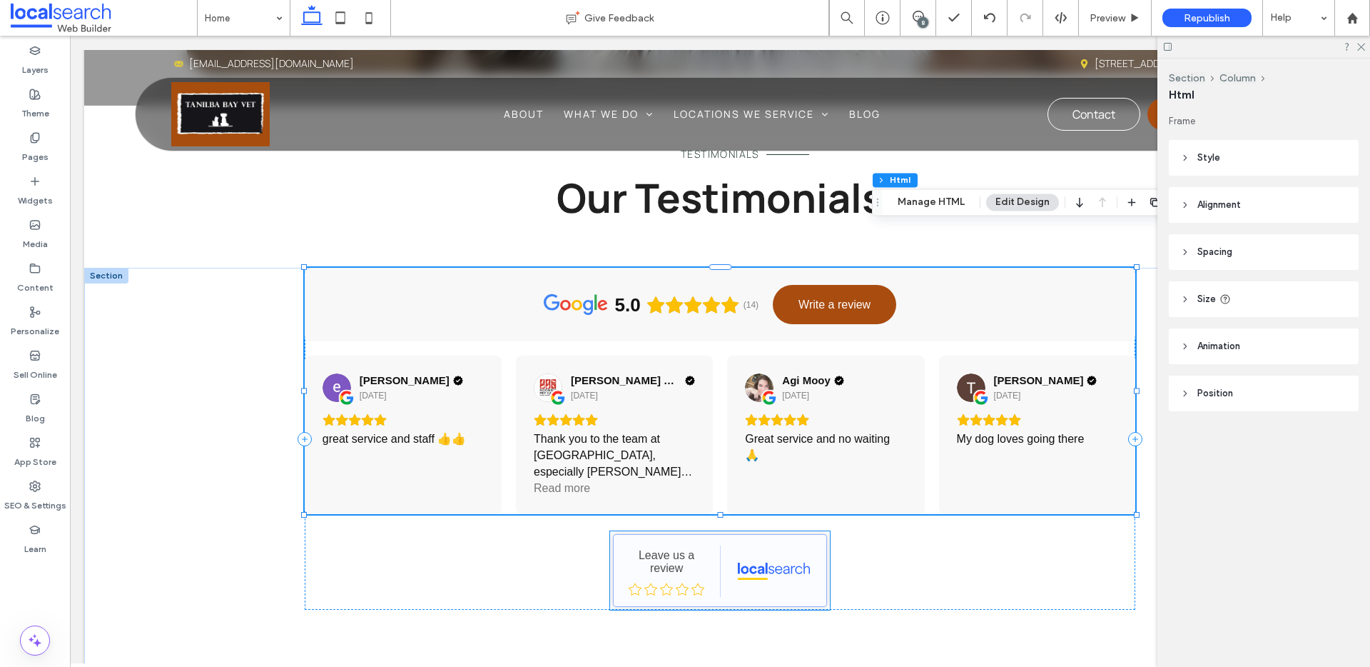
click at [804, 534] on link "[GEOGRAPHIC_DATA] Vet - Localsearch" at bounding box center [720, 570] width 214 height 73
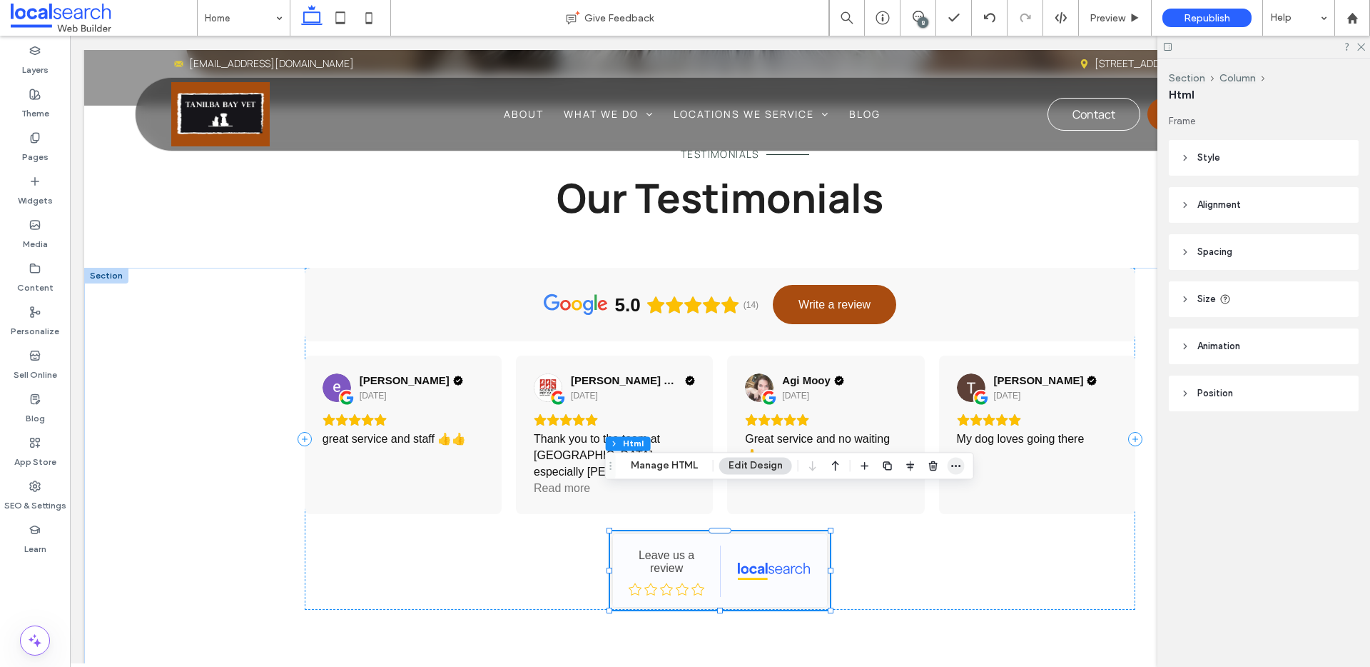
click at [954, 460] on icon "button" at bounding box center [956, 465] width 11 height 11
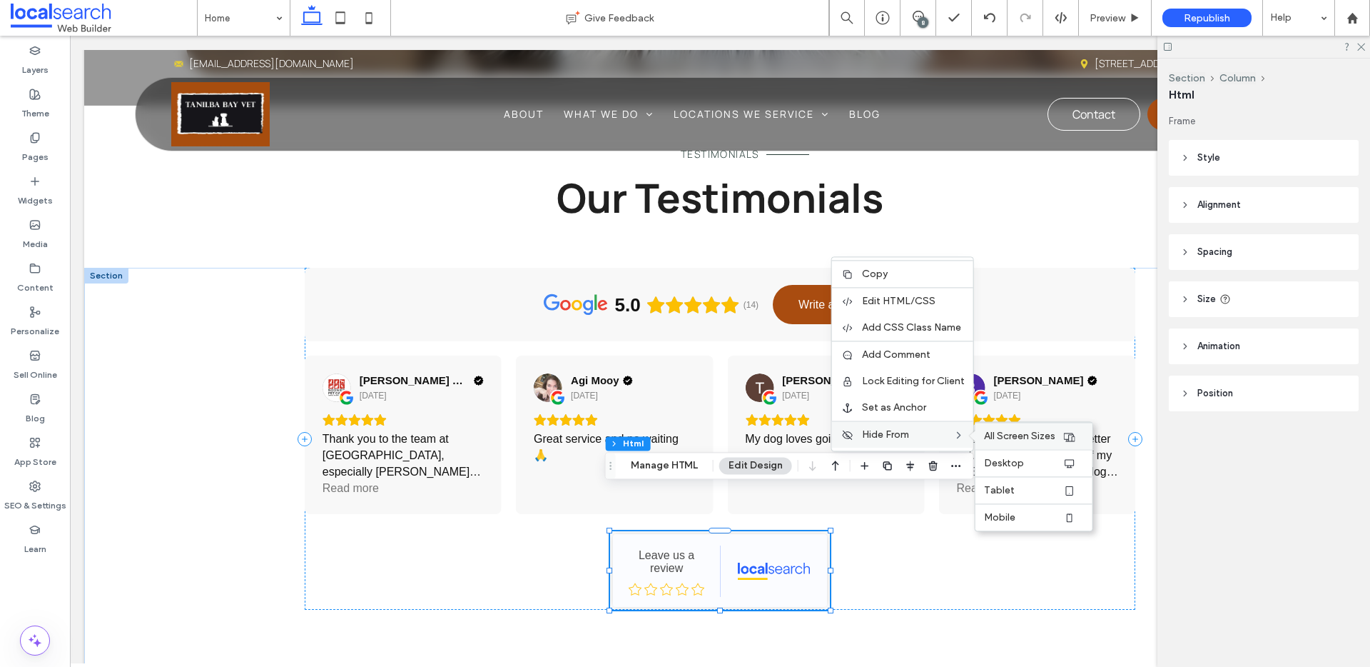
click at [1029, 438] on span "All Screen Sizes" at bounding box center [1019, 436] width 71 height 12
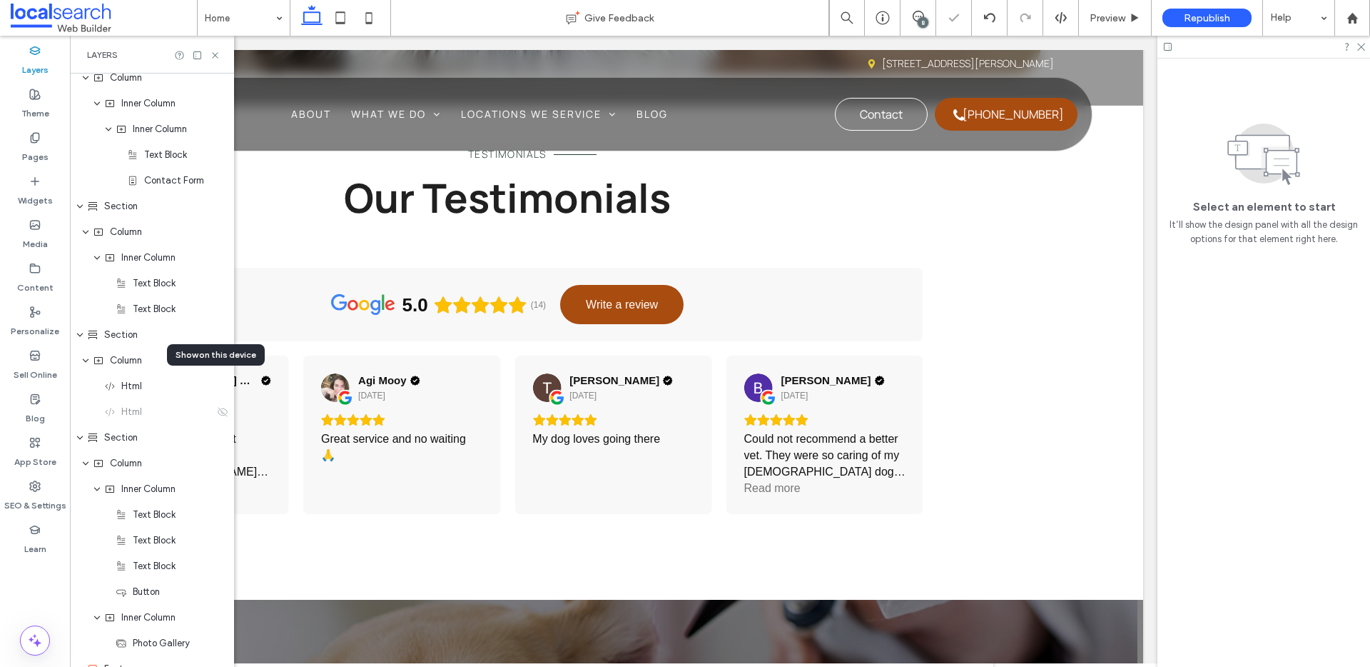
scroll to position [2338, 0]
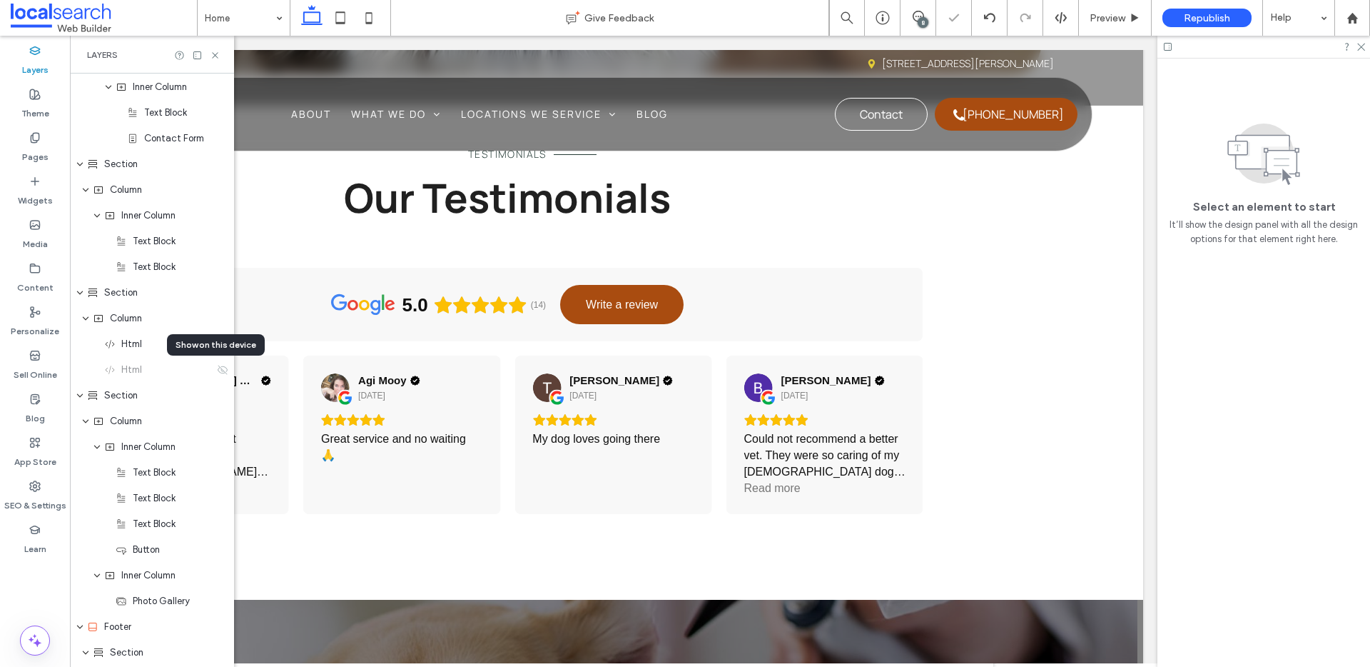
click at [1363, 52] on div at bounding box center [1264, 47] width 213 height 22
click at [1362, 49] on icon at bounding box center [1360, 45] width 9 height 9
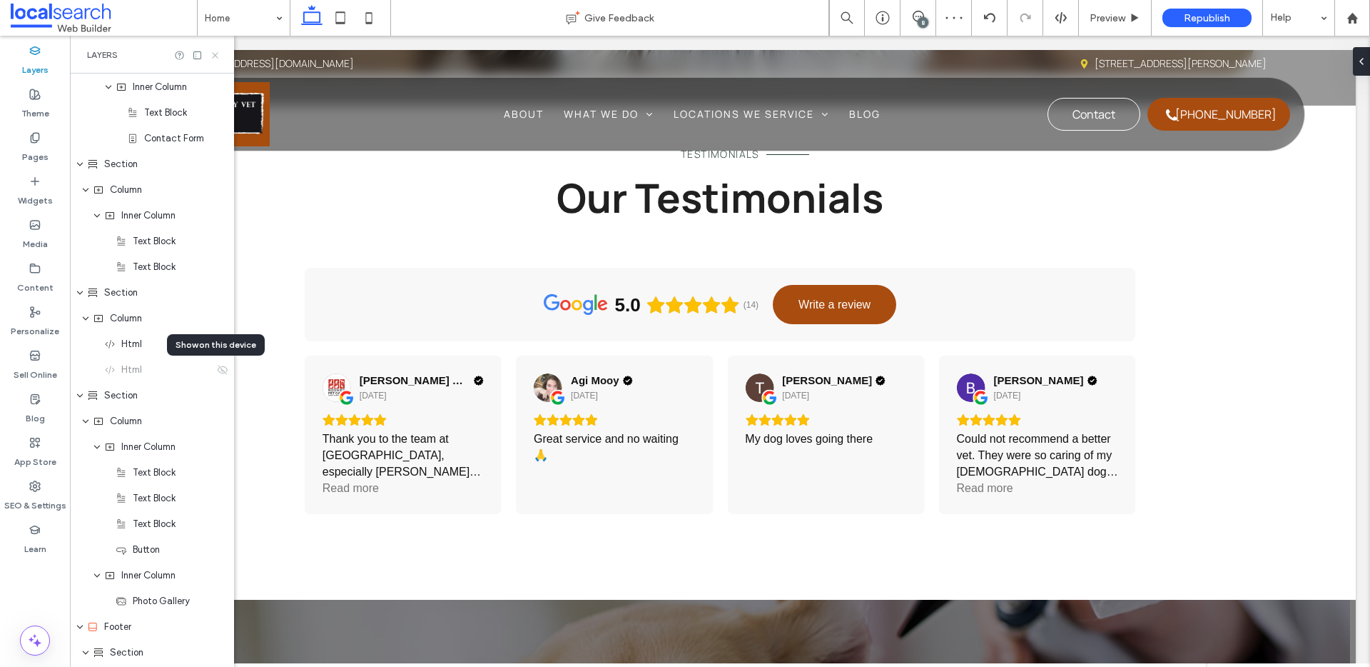
click at [210, 53] on icon at bounding box center [215, 55] width 11 height 11
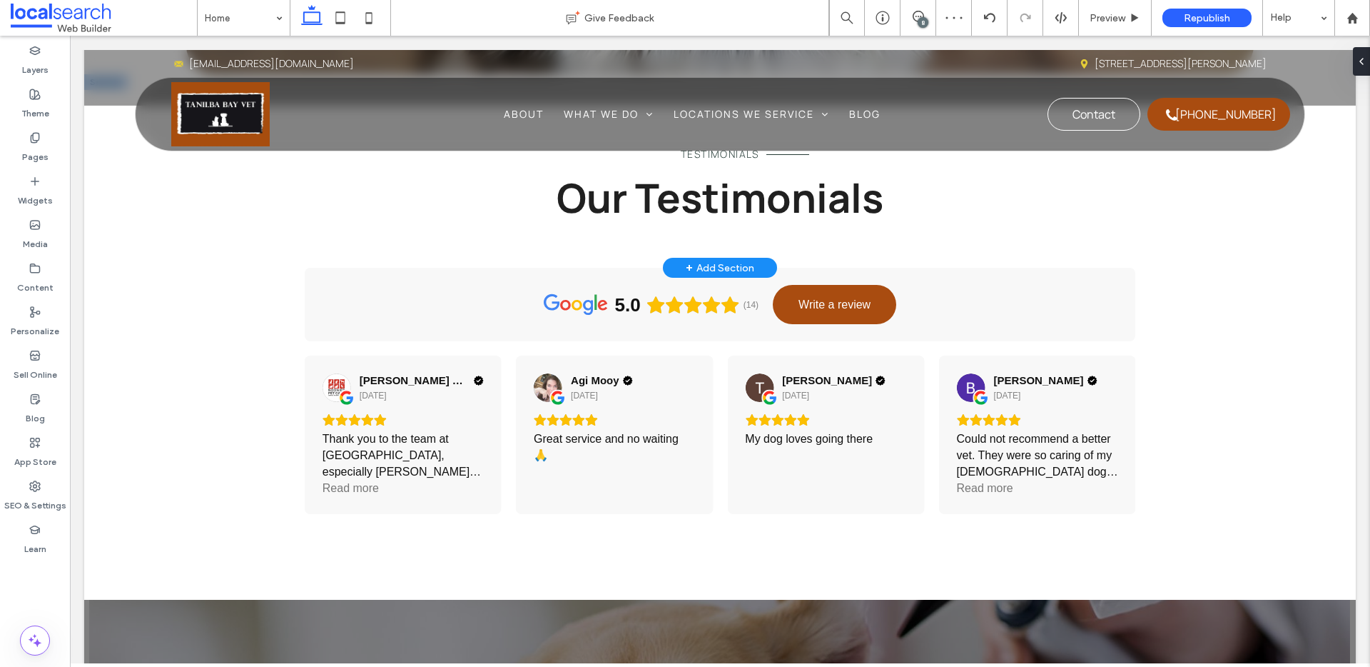
scroll to position [0, 0]
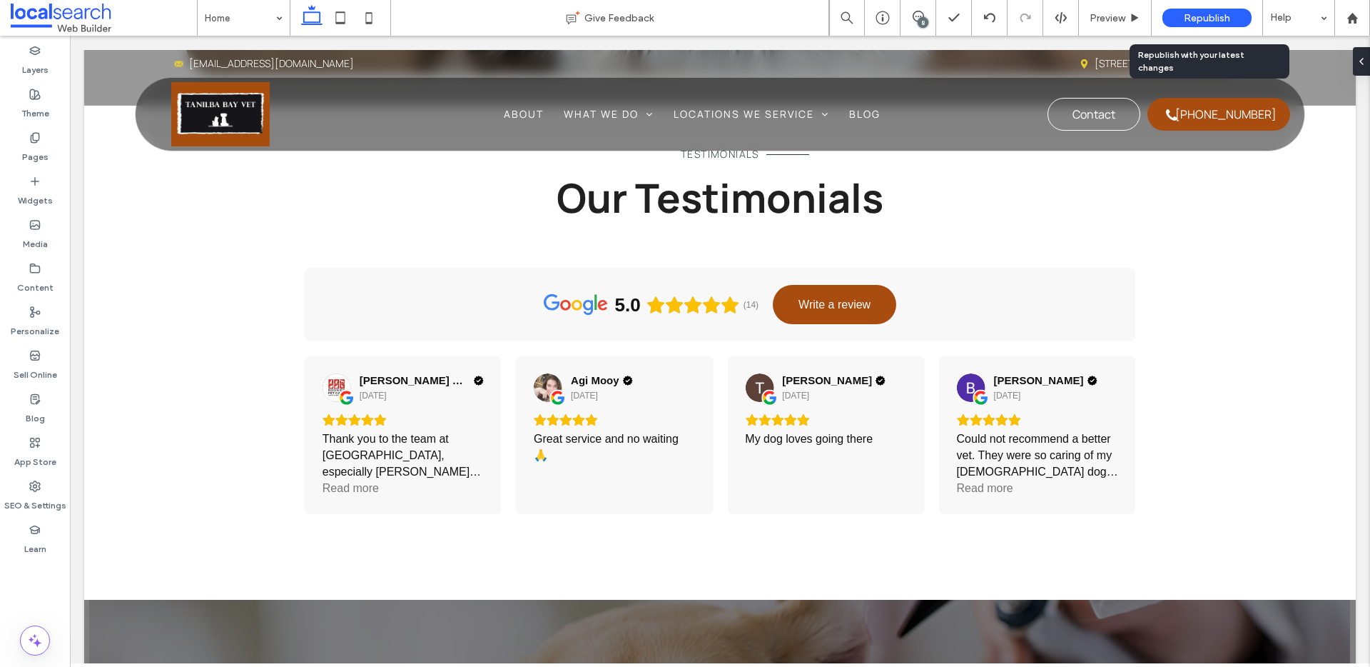
drag, startPoint x: 1198, startPoint y: 12, endPoint x: 939, endPoint y: 48, distance: 262.3
click at [1198, 12] on span "Republish" at bounding box center [1207, 18] width 46 height 12
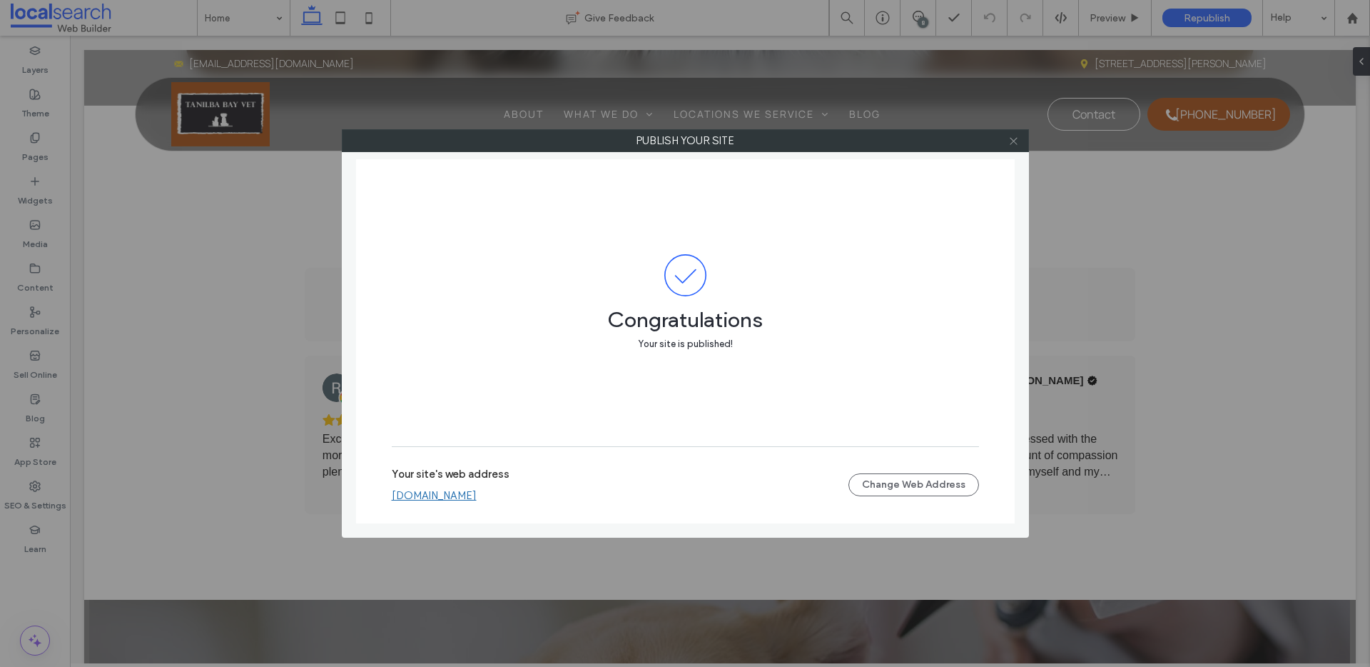
click at [1018, 143] on icon at bounding box center [1014, 141] width 11 height 11
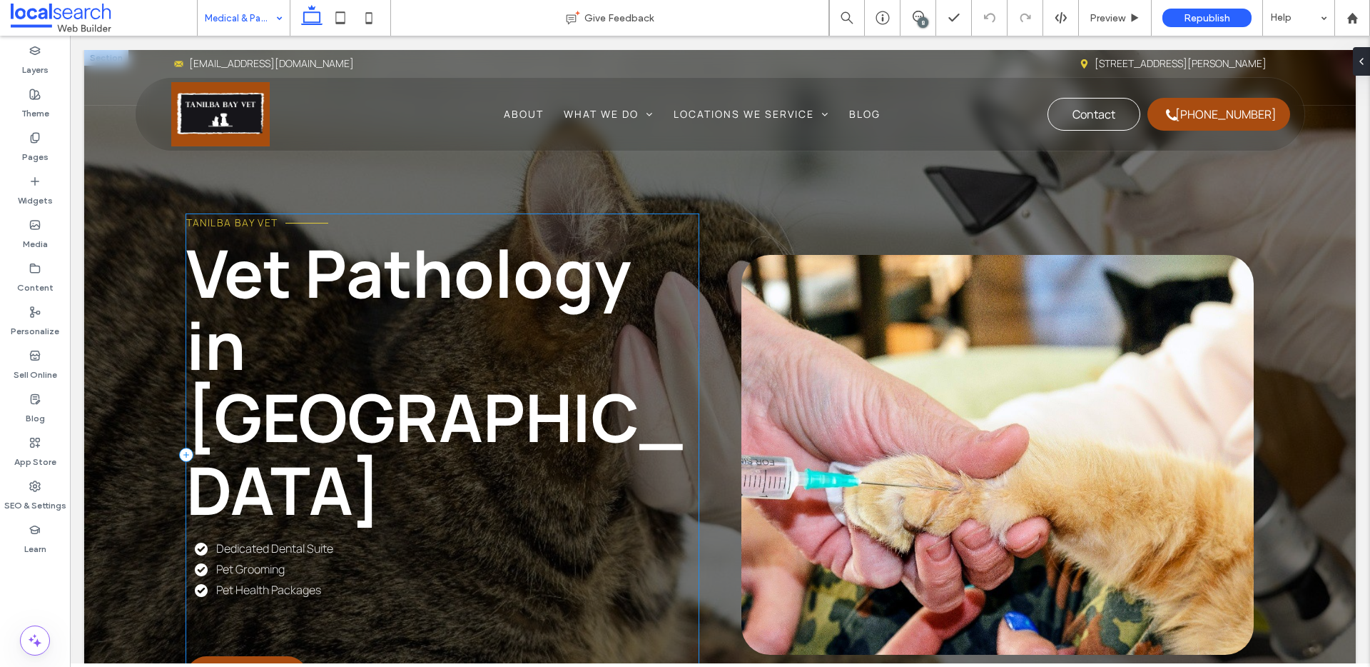
click at [258, 503] on div "Tanilba Bay Vet Vet Pathology in Tanilba Bay Dedicated Dental Suite Pet Groomin…" at bounding box center [442, 455] width 513 height 482
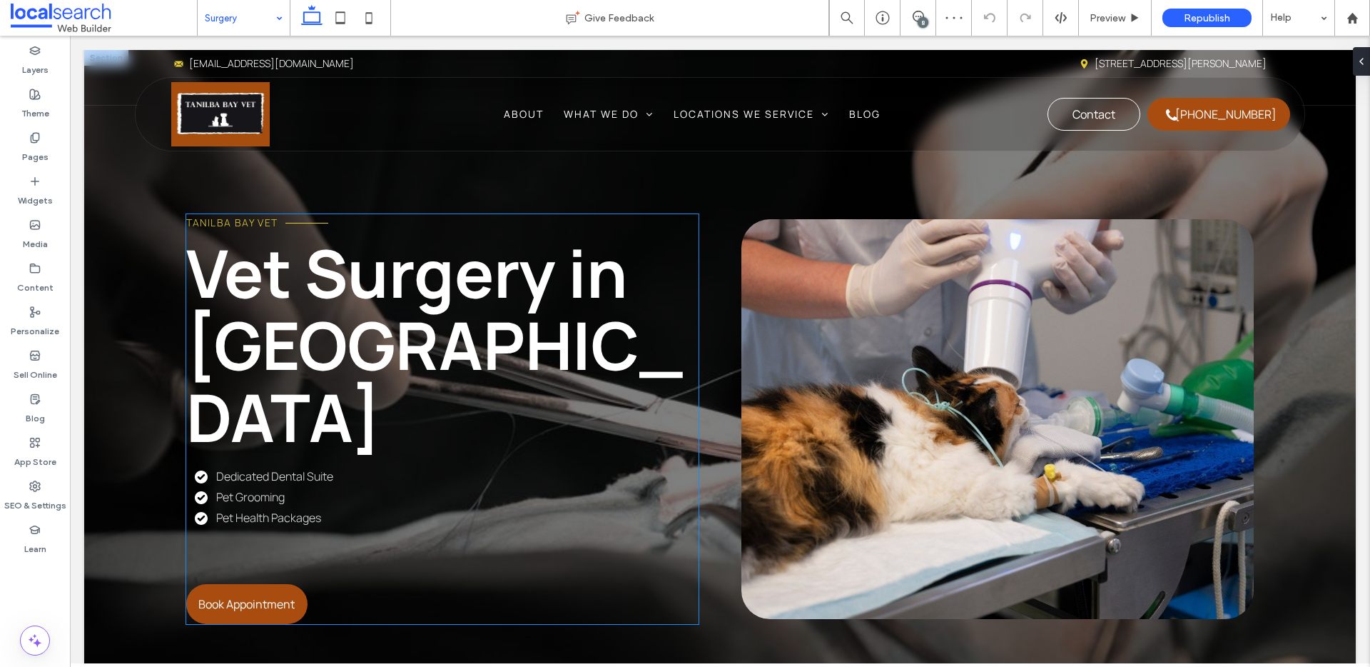
click at [268, 495] on div "Tanilba Bay Vet Vet Surgery in Tanilba Bay Dedicated Dental Suite Pet Grooming …" at bounding box center [442, 419] width 513 height 410
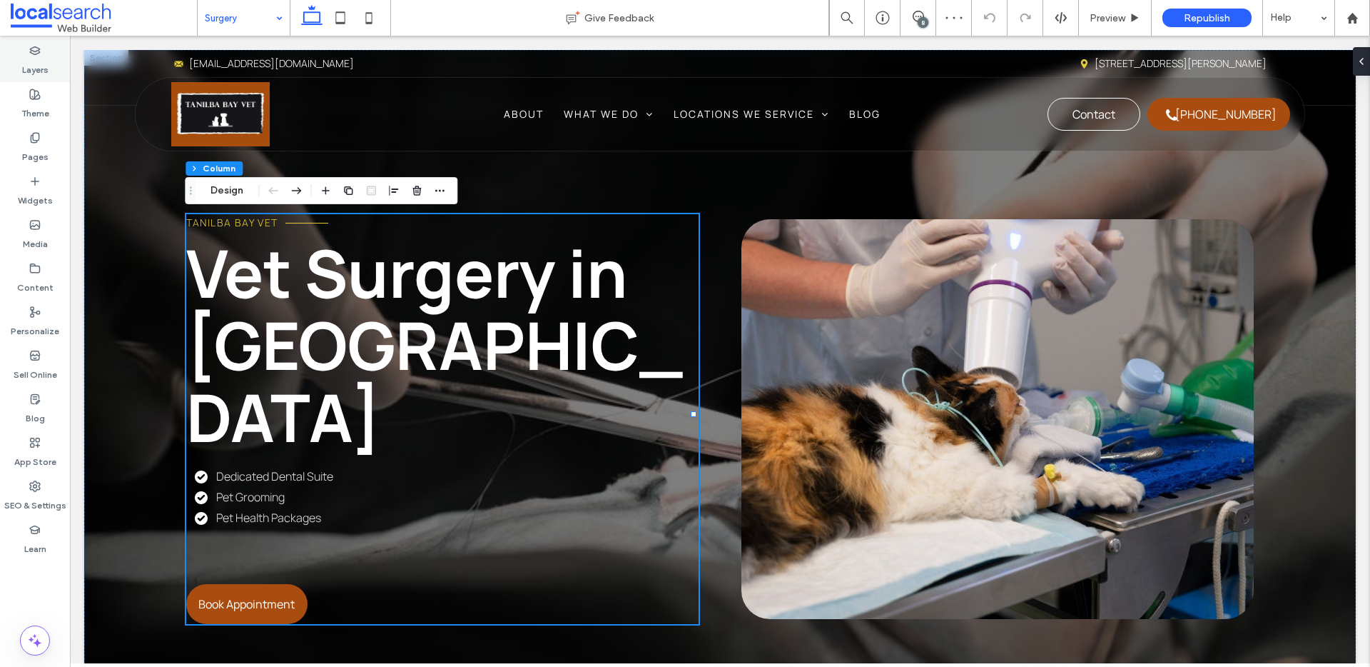
click at [41, 64] on label "Layers" at bounding box center [35, 66] width 26 height 20
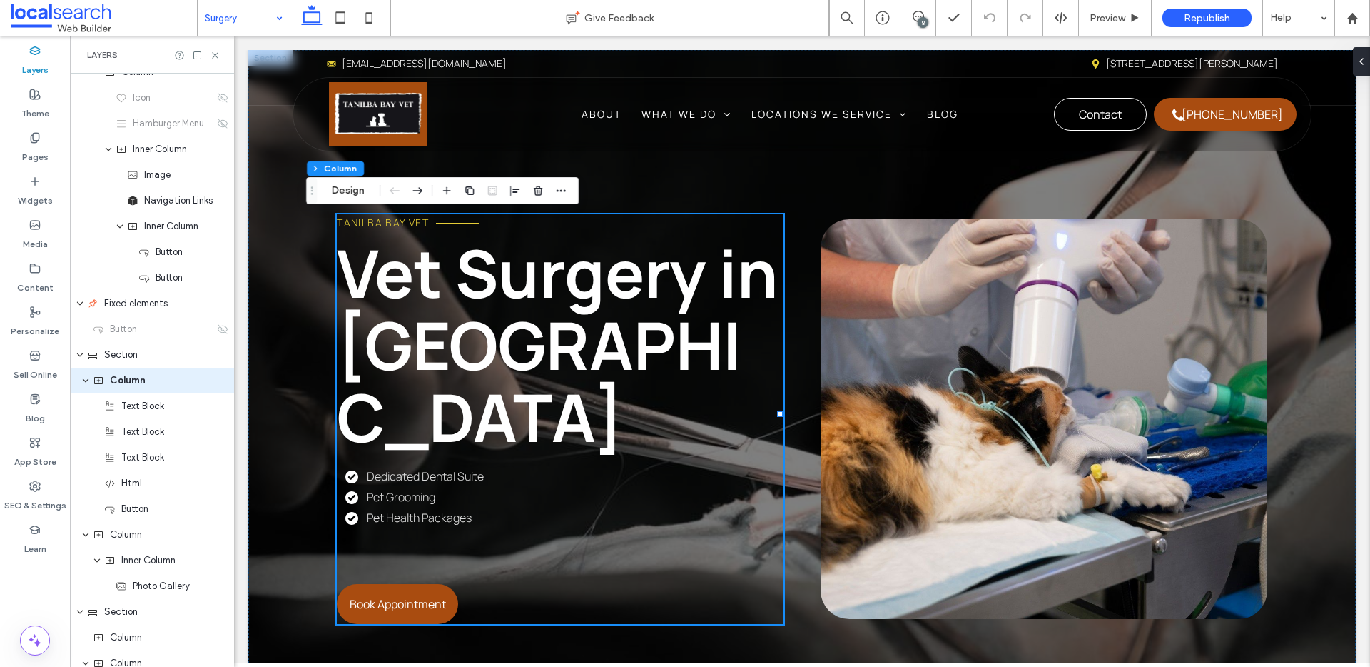
scroll to position [282, 0]
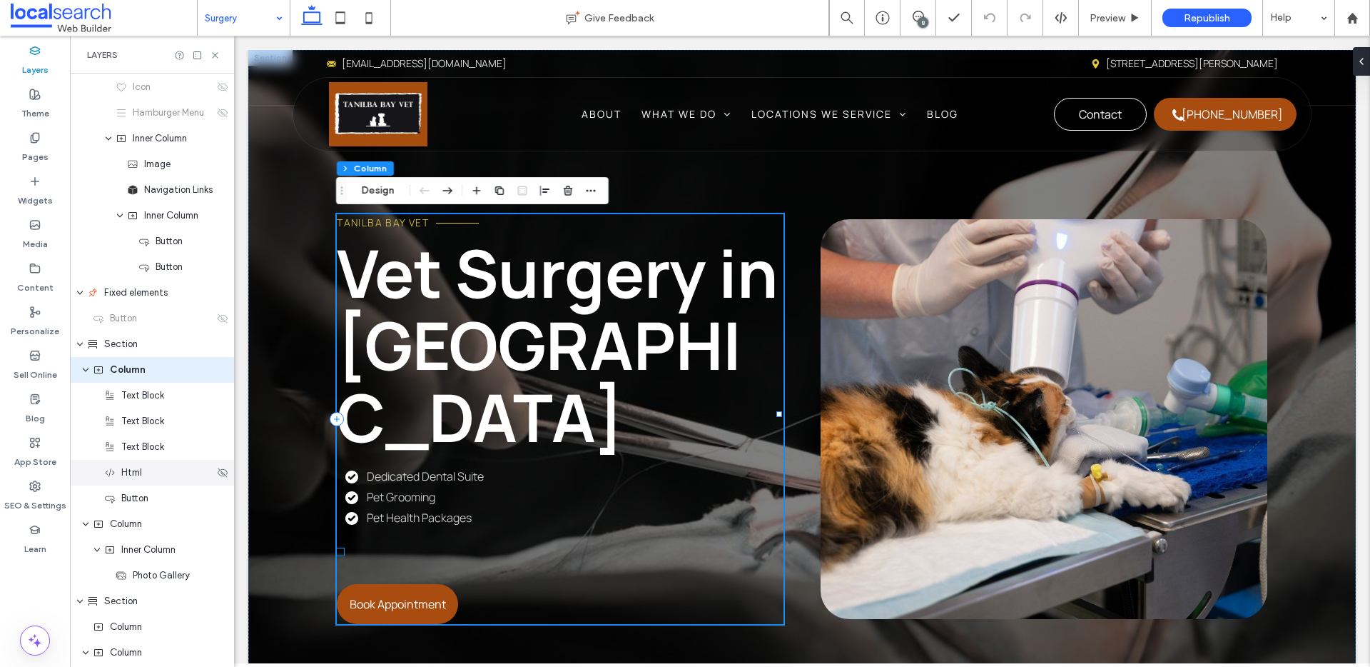
click at [158, 482] on div "Html" at bounding box center [152, 473] width 164 height 26
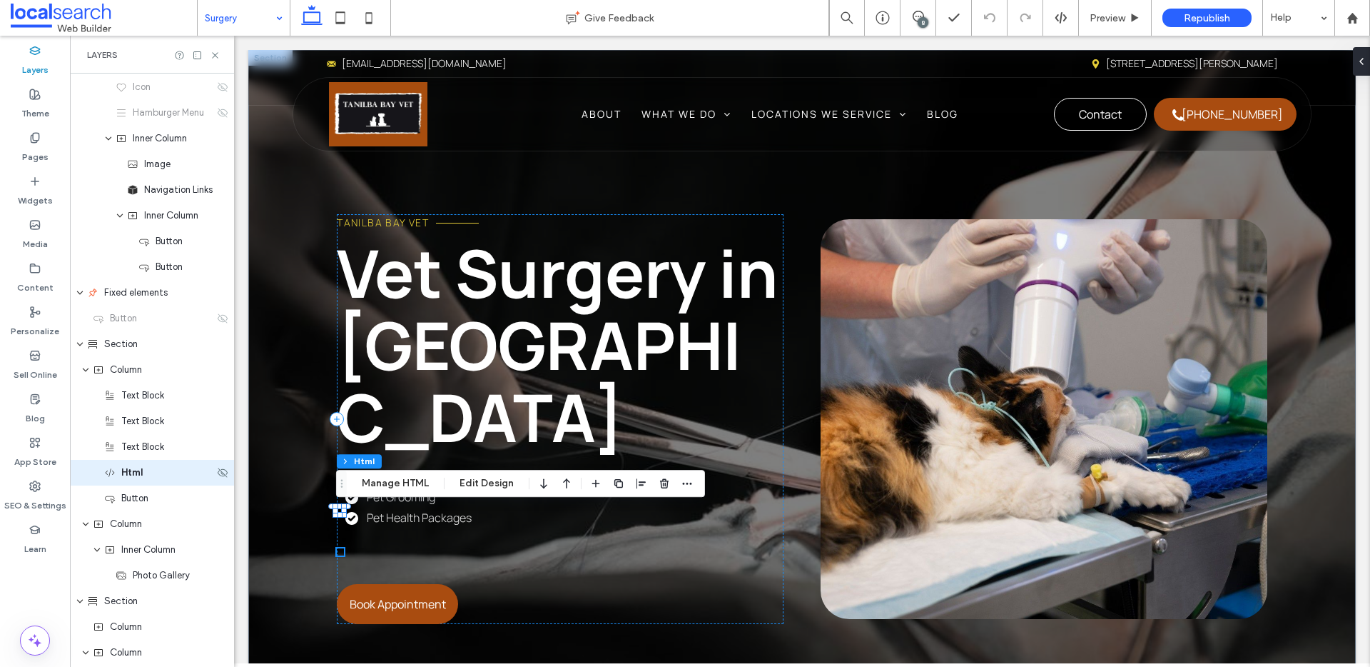
scroll to position [385, 0]
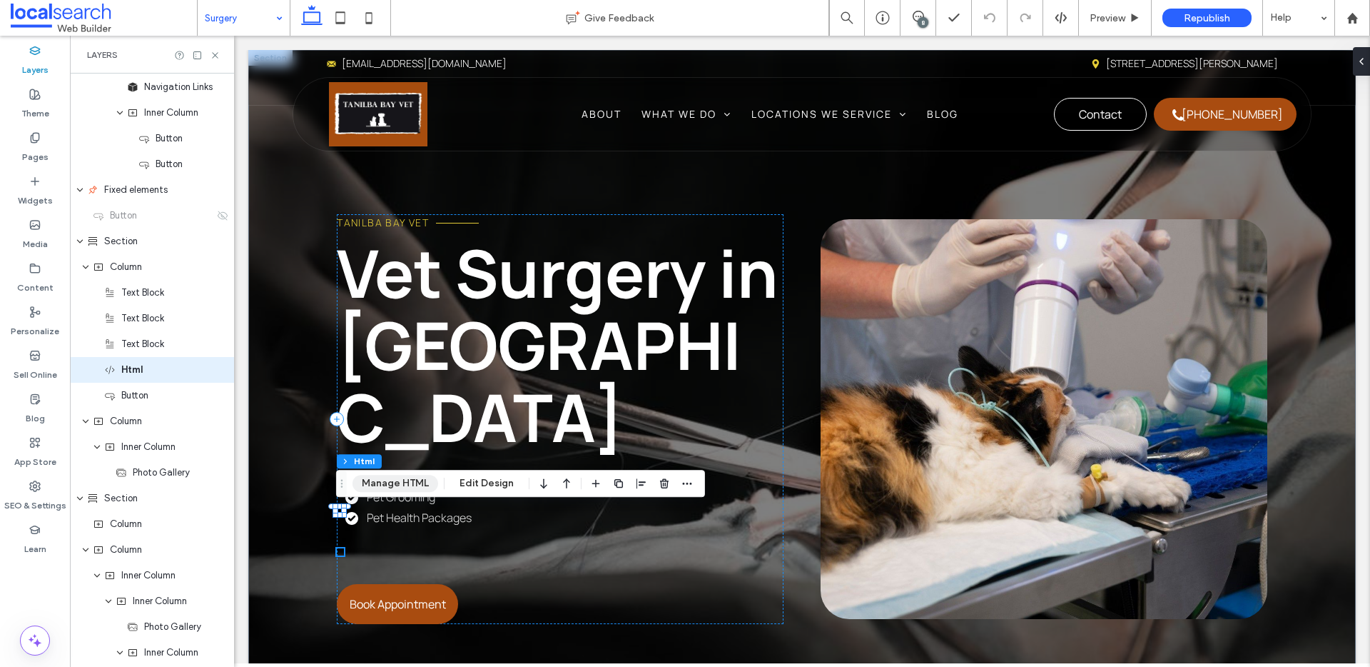
click at [373, 479] on button "Manage HTML" at bounding box center [396, 483] width 86 height 17
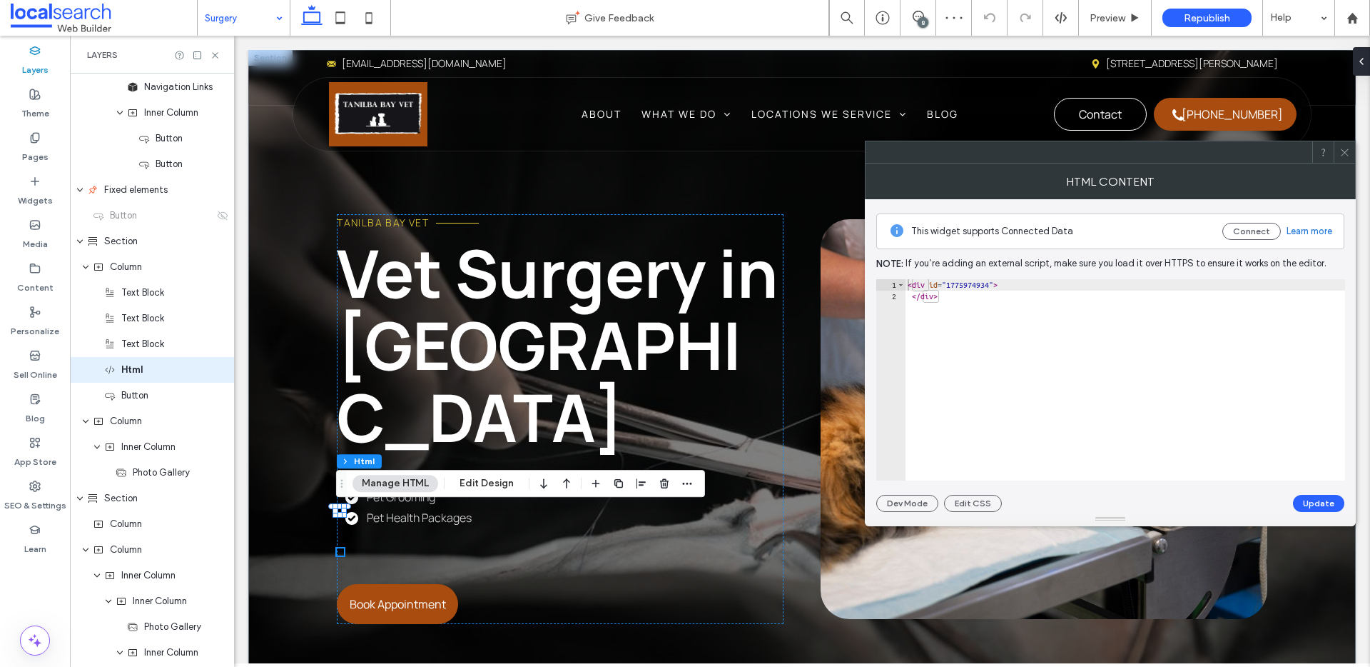
type textarea "**********"
click at [988, 286] on div "< div id = "1775974934" > </ div >" at bounding box center [1125, 391] width 440 height 224
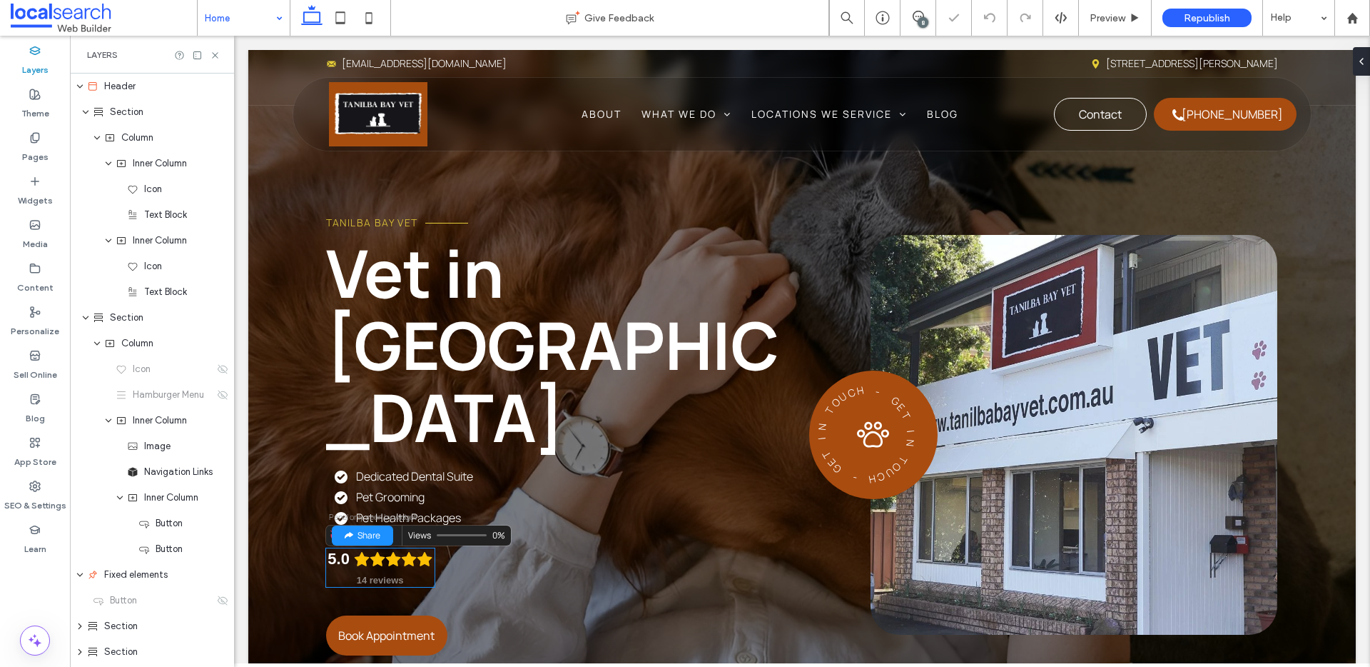
click at [380, 552] on icon "Rating: 5.0 out of 5" at bounding box center [377, 559] width 15 height 14
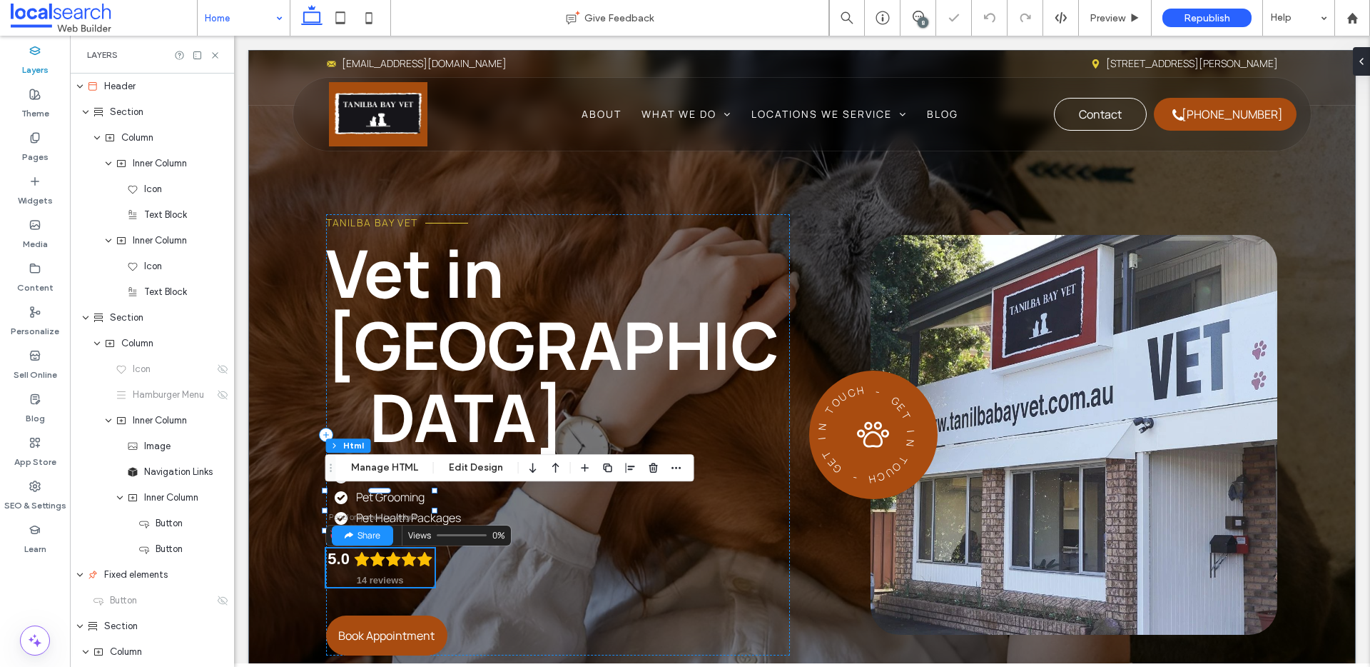
click at [380, 548] on div "5.0 14 reviews Panel only seen by widget owner Edit widget Views" at bounding box center [380, 567] width 108 height 39
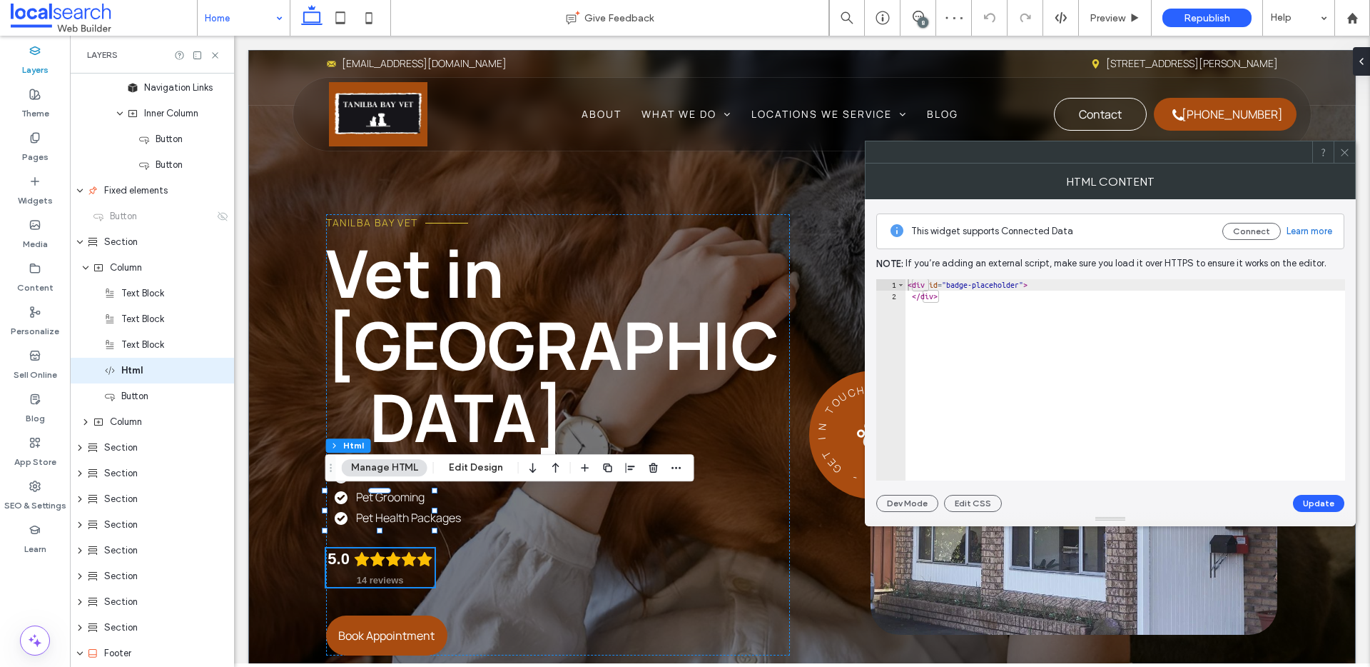
scroll to position [385, 0]
drag, startPoint x: 994, startPoint y: 320, endPoint x: 869, endPoint y: 264, distance: 137.4
click at [869, 264] on div "This widget supports Connected Data Connect Learn more Note: If you’re adding a…" at bounding box center [1110, 355] width 491 height 313
type textarea "**********"
drag, startPoint x: 243, startPoint y: 16, endPoint x: 238, endPoint y: 29, distance: 13.4
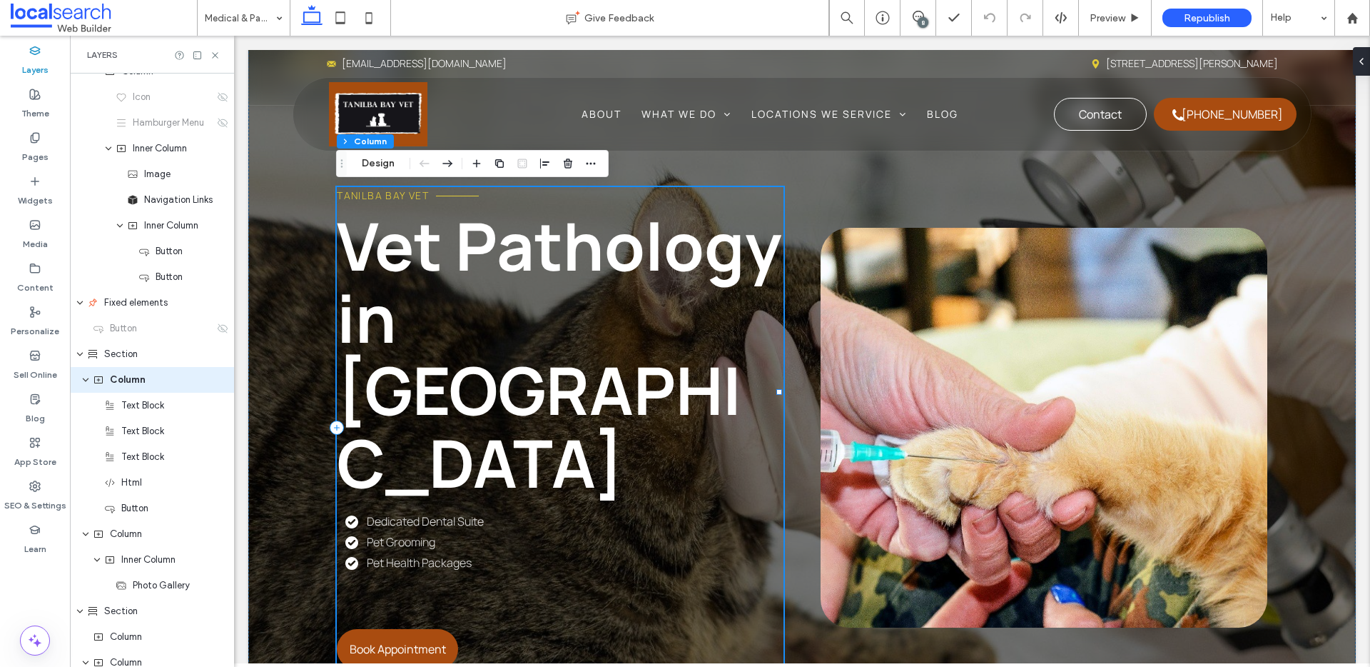
scroll to position [282, 0]
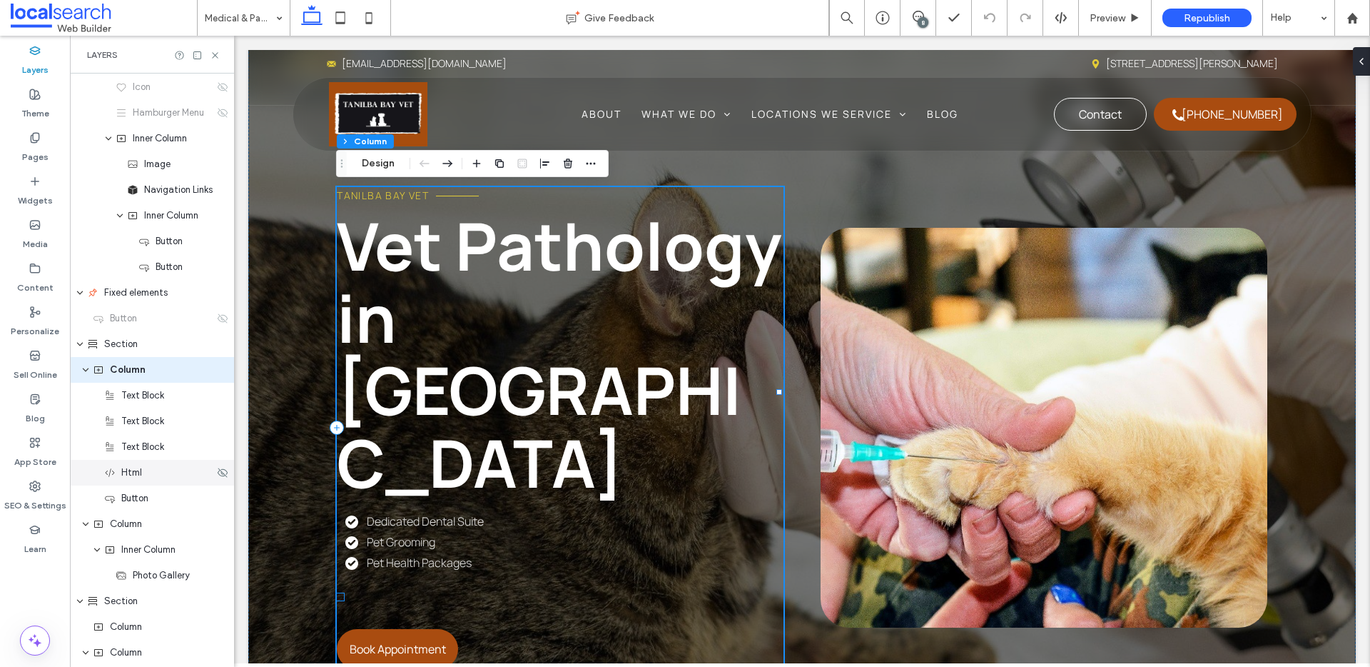
click at [131, 475] on span "Html" at bounding box center [131, 472] width 21 height 14
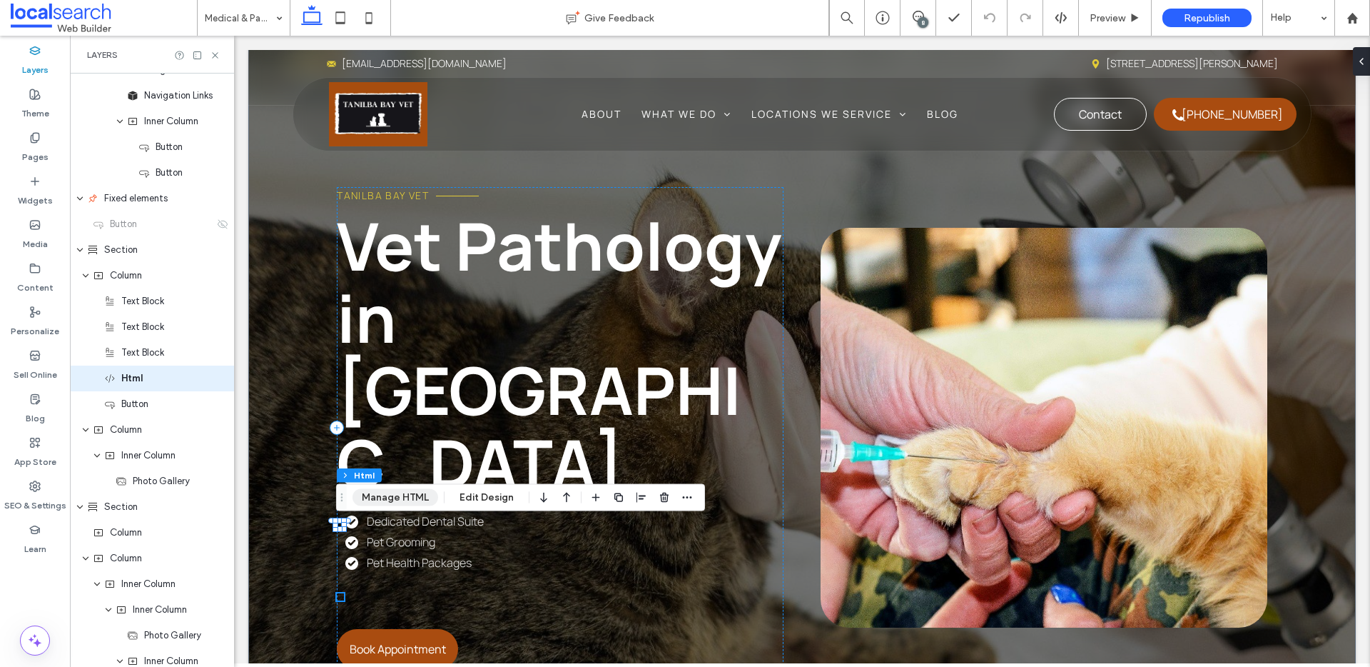
scroll to position [385, 0]
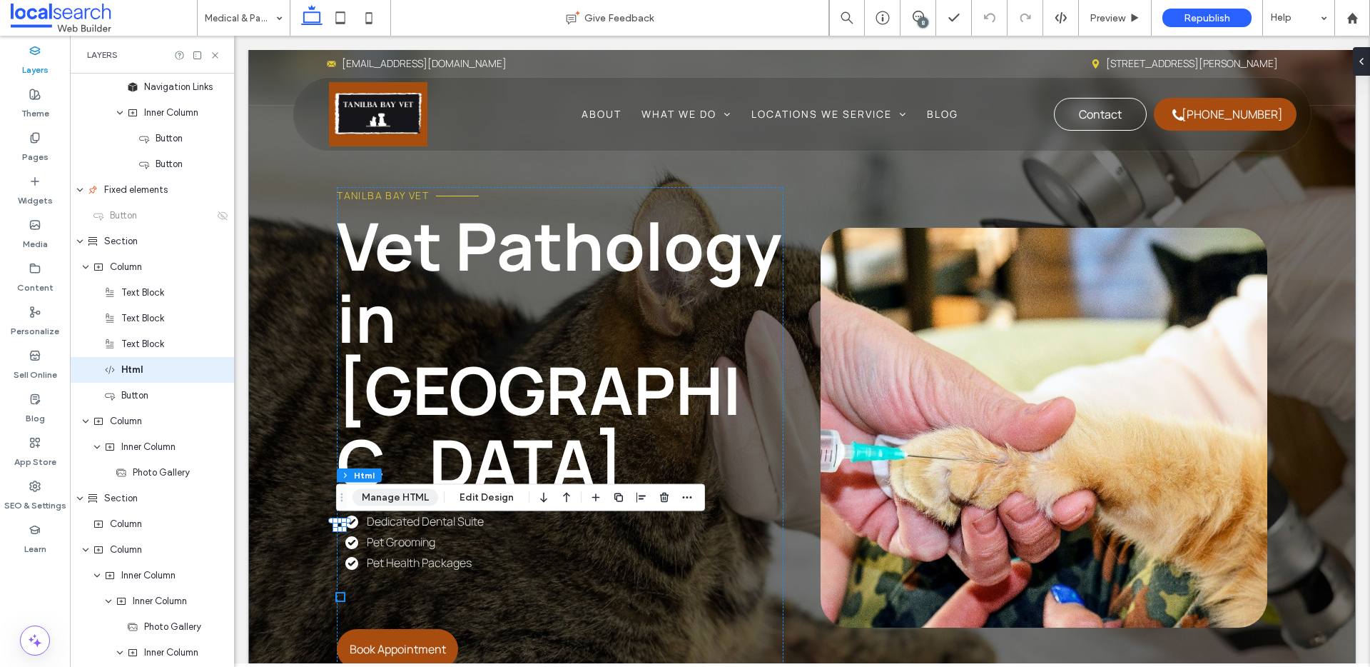
click at [370, 497] on button "Manage HTML" at bounding box center [396, 497] width 86 height 17
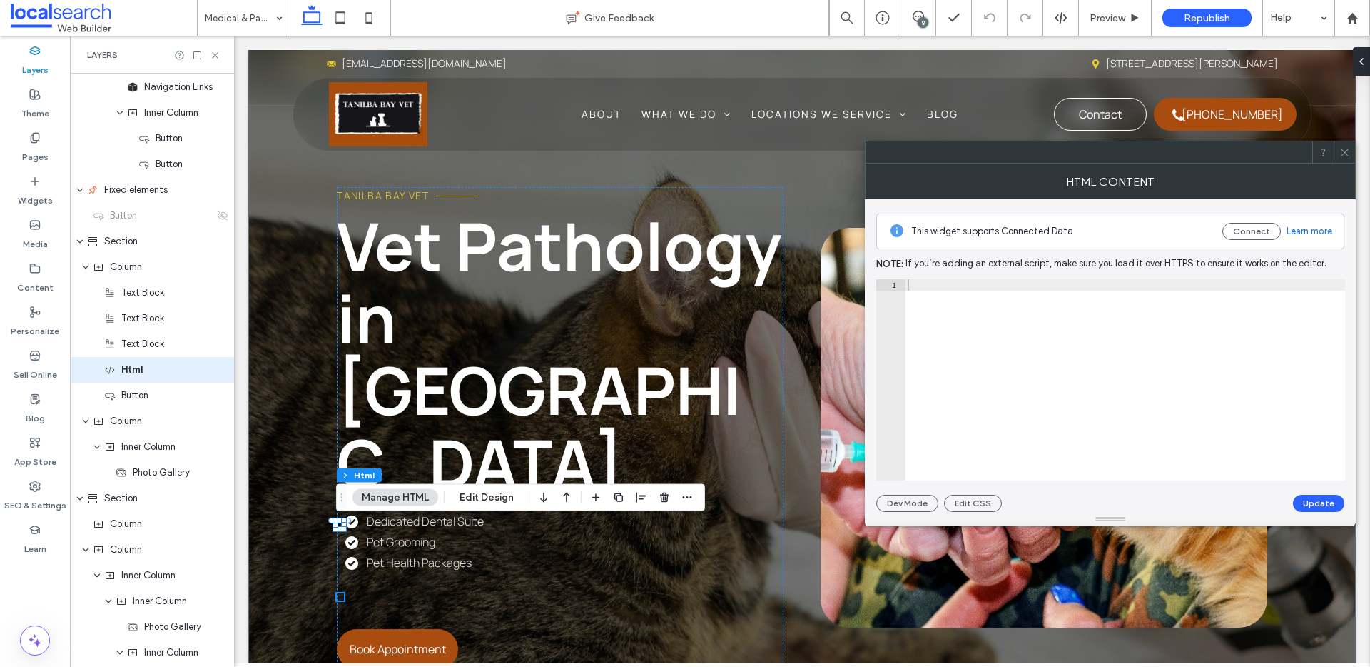
click at [959, 301] on div at bounding box center [1125, 391] width 440 height 224
drag, startPoint x: 1221, startPoint y: 347, endPoint x: 834, endPoint y: 271, distance: 393.6
click at [939, 299] on div "< div id = "1775974934" > </ div >" at bounding box center [1125, 391] width 440 height 224
drag, startPoint x: 973, startPoint y: 304, endPoint x: 898, endPoint y: 274, distance: 80.7
click at [898, 274] on div "This widget supports Connected Data Connect Learn more Note: If you’re adding a…" at bounding box center [1111, 355] width 468 height 313
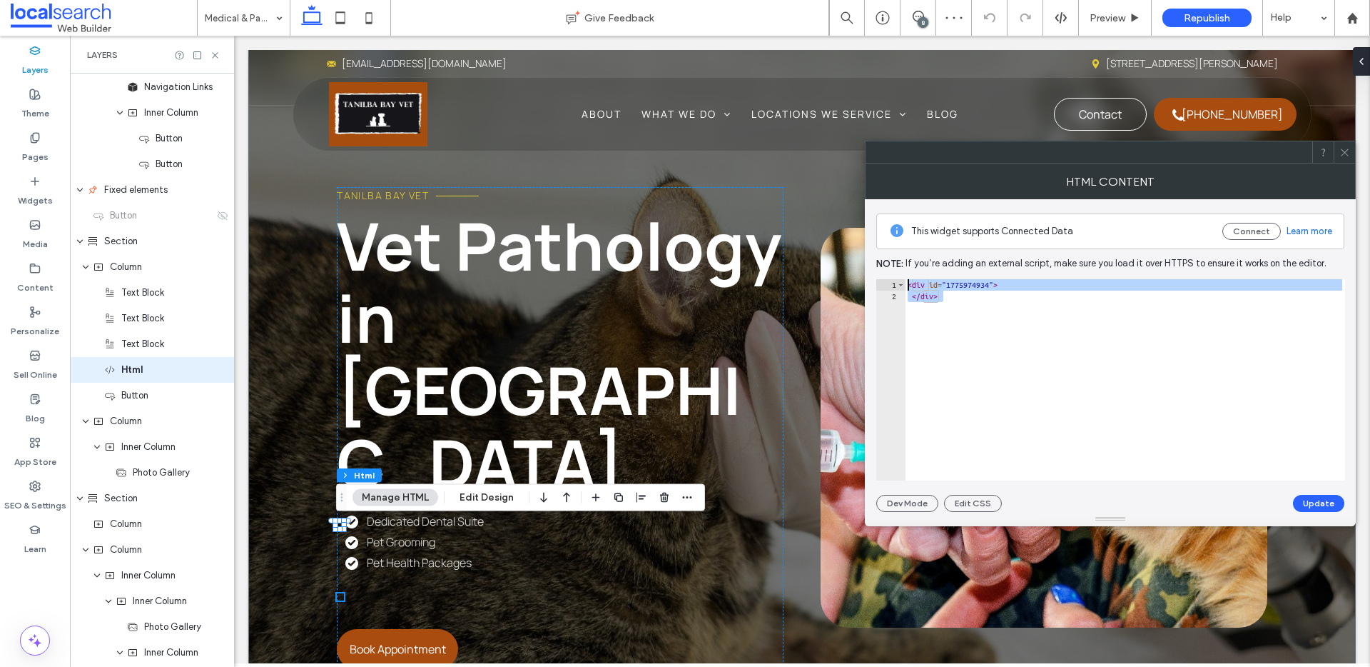
paste textarea "Cursor at row 1"
type textarea "******"
click at [1328, 501] on button "Update" at bounding box center [1318, 503] width 51 height 17
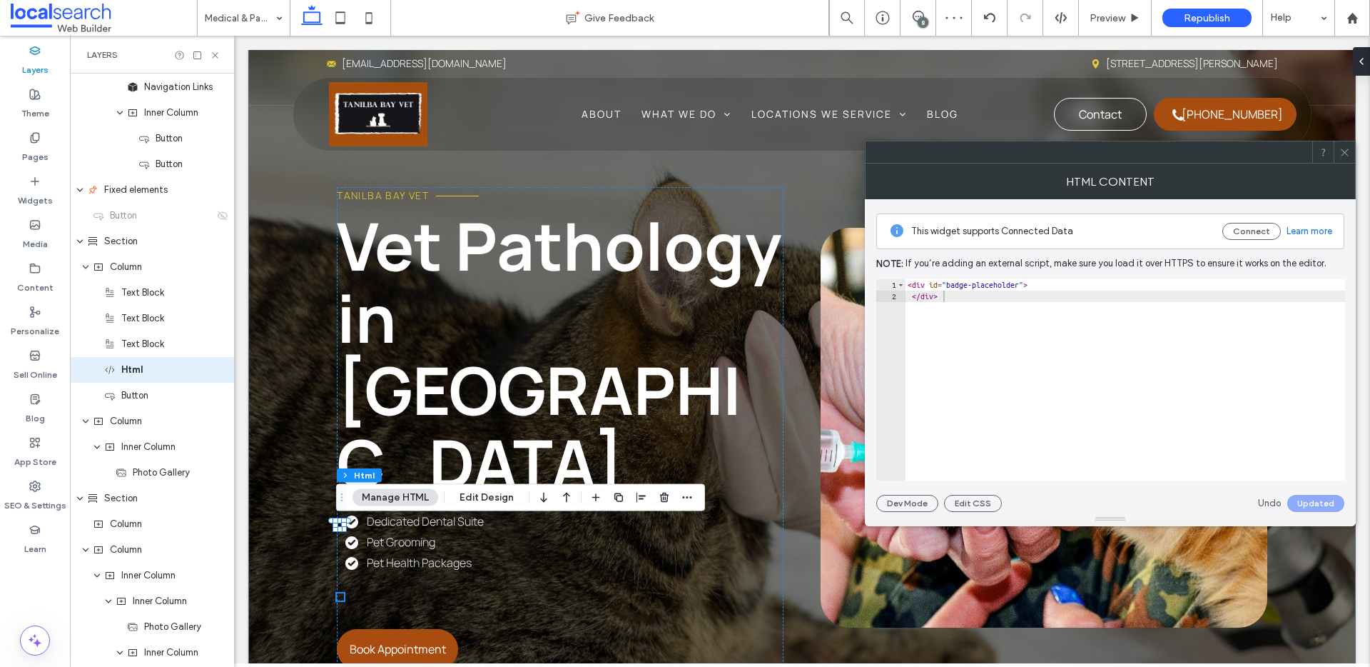
click at [1348, 150] on icon at bounding box center [1345, 152] width 11 height 11
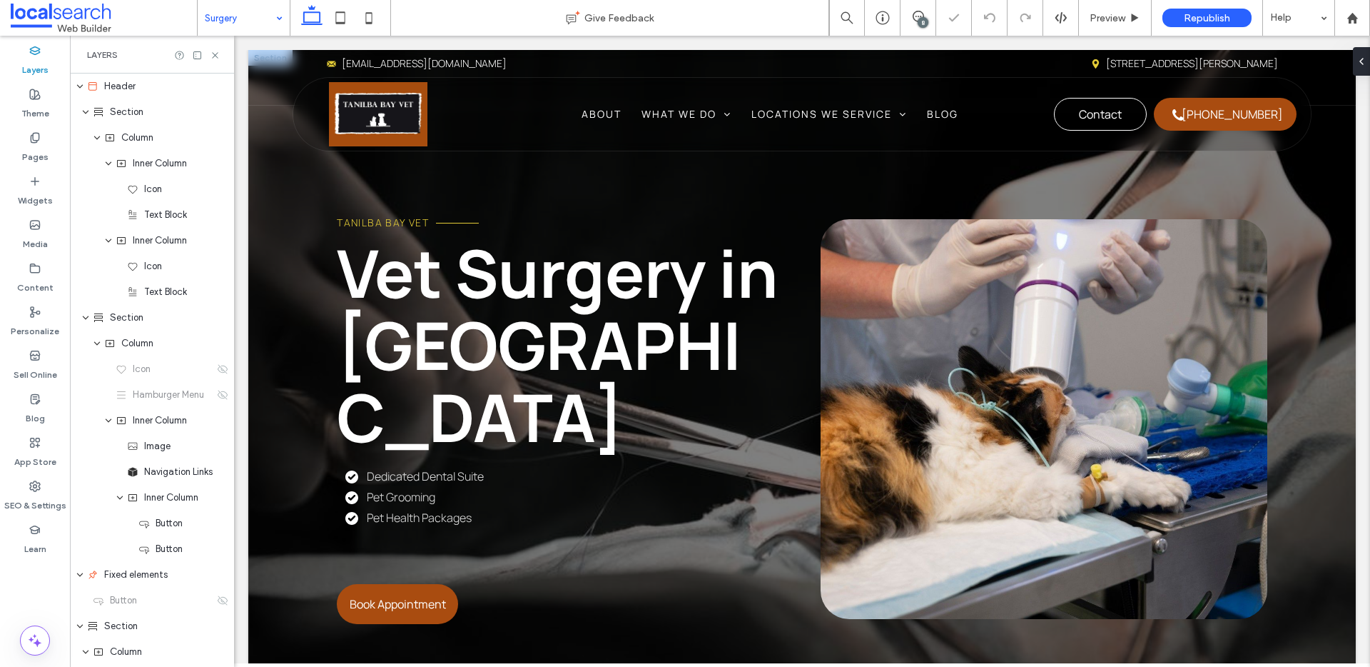
click at [360, 496] on div "Tanilba Bay Vet Vet Surgery in Tanilba Bay Dedicated Dental Suite Pet Grooming …" at bounding box center [560, 419] width 447 height 410
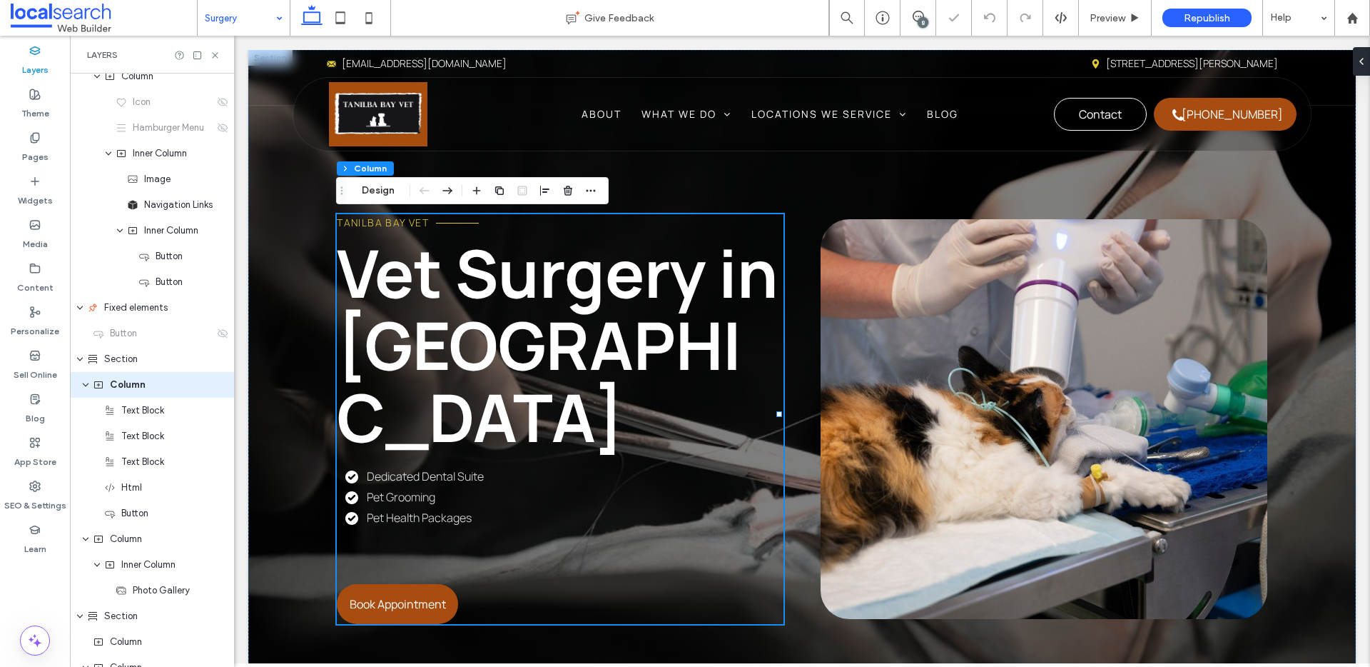
scroll to position [282, 0]
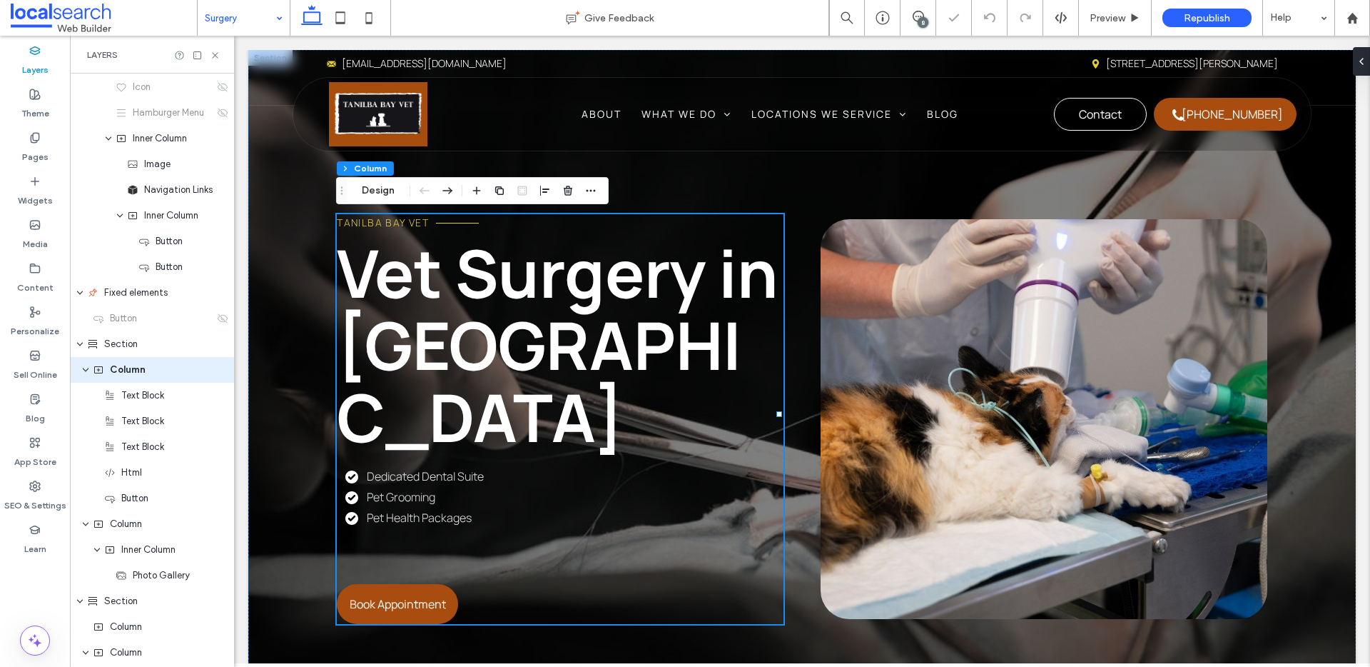
click at [348, 498] on div "Tanilba Bay Vet Vet Surgery in Tanilba Bay Dedicated Dental Suite Pet Grooming …" at bounding box center [560, 419] width 447 height 410
click at [140, 475] on span "Html" at bounding box center [131, 472] width 21 height 14
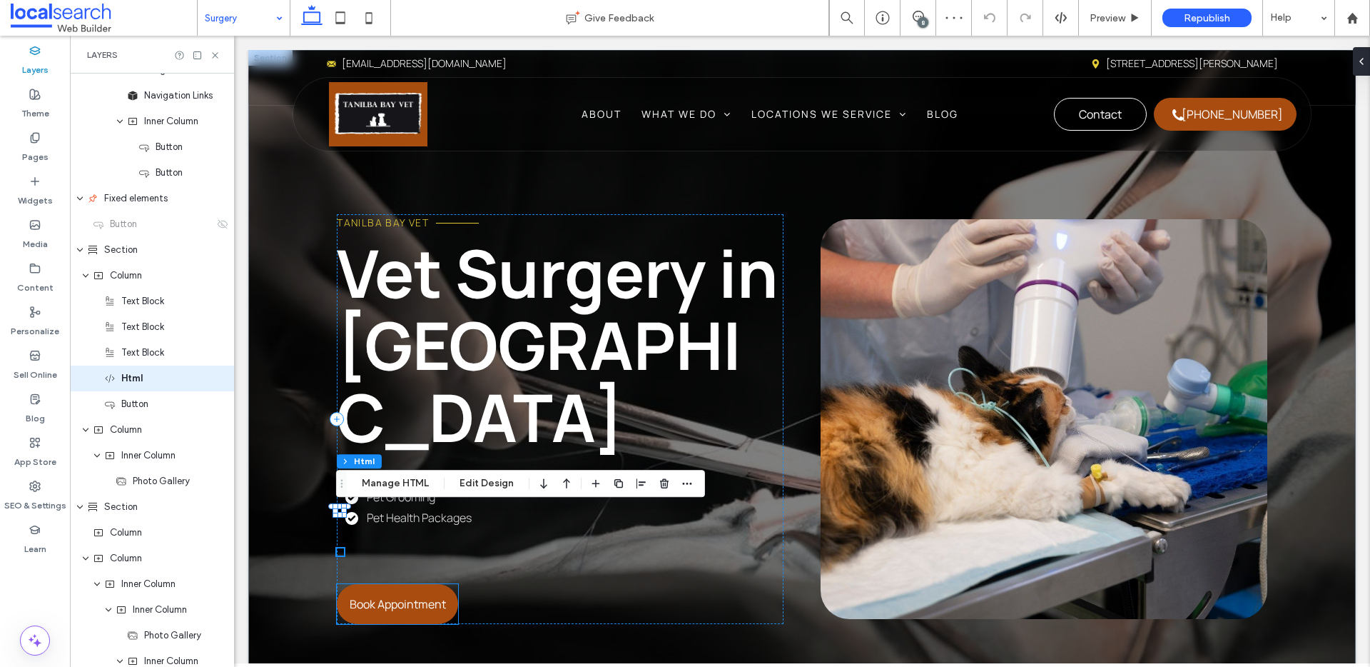
scroll to position [385, 0]
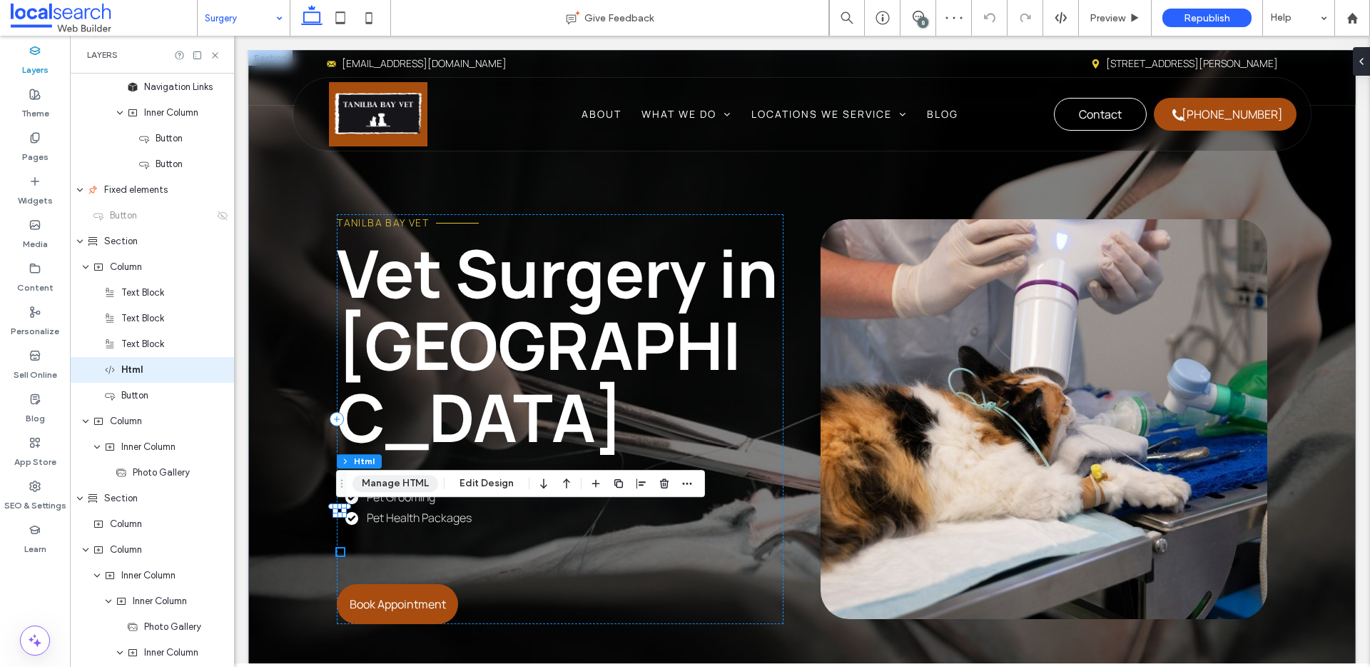
click at [390, 484] on button "Manage HTML" at bounding box center [396, 483] width 86 height 17
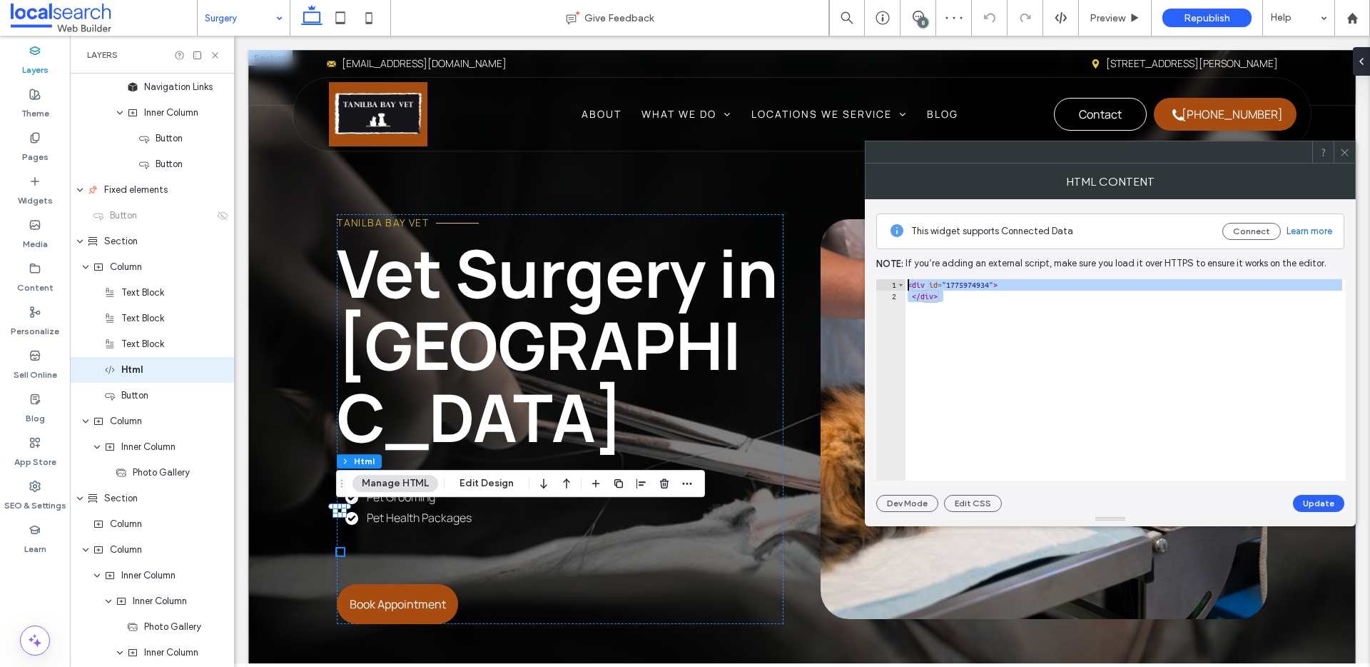
drag, startPoint x: 990, startPoint y: 331, endPoint x: 889, endPoint y: 278, distance: 114.6
click at [889, 278] on div "This widget supports Connected Data Connect Learn more Note: If you’re adding a…" at bounding box center [1111, 355] width 468 height 313
paste textarea "Cursor at row 1"
type textarea "******"
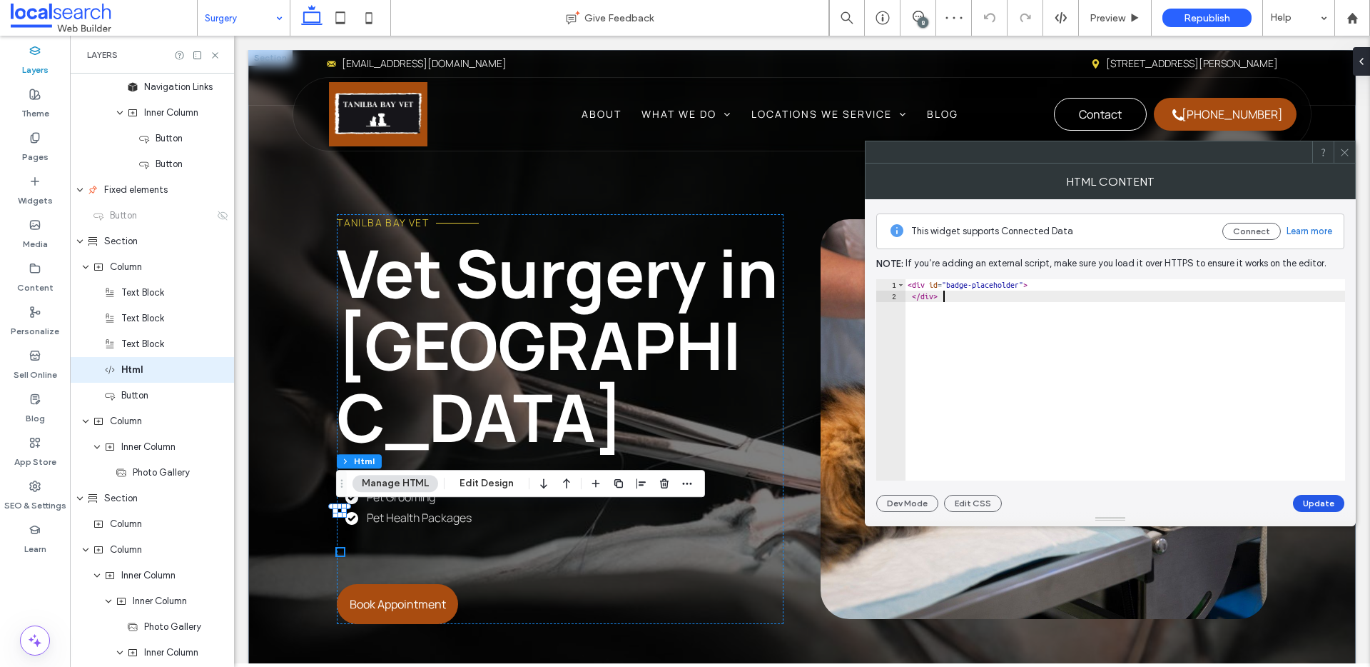
click at [1323, 500] on button "Update" at bounding box center [1318, 503] width 51 height 17
click at [1348, 152] on icon at bounding box center [1345, 152] width 11 height 11
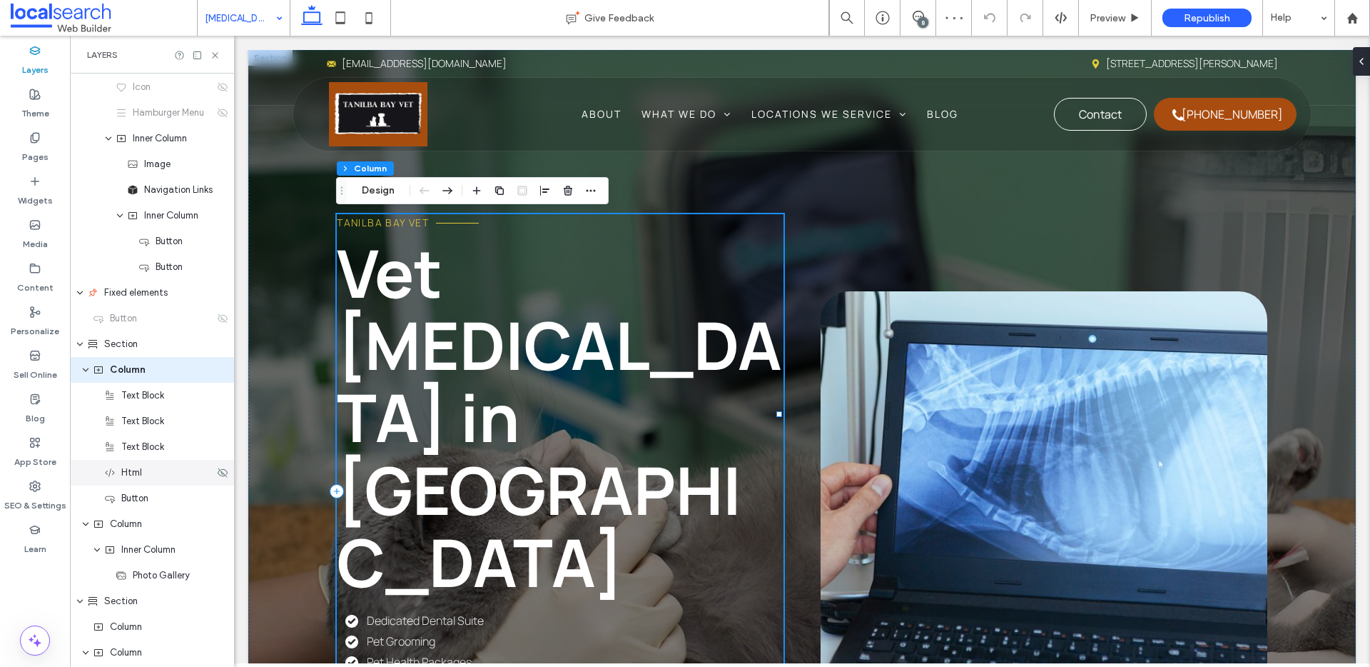
click at [131, 478] on span "Html" at bounding box center [131, 472] width 21 height 14
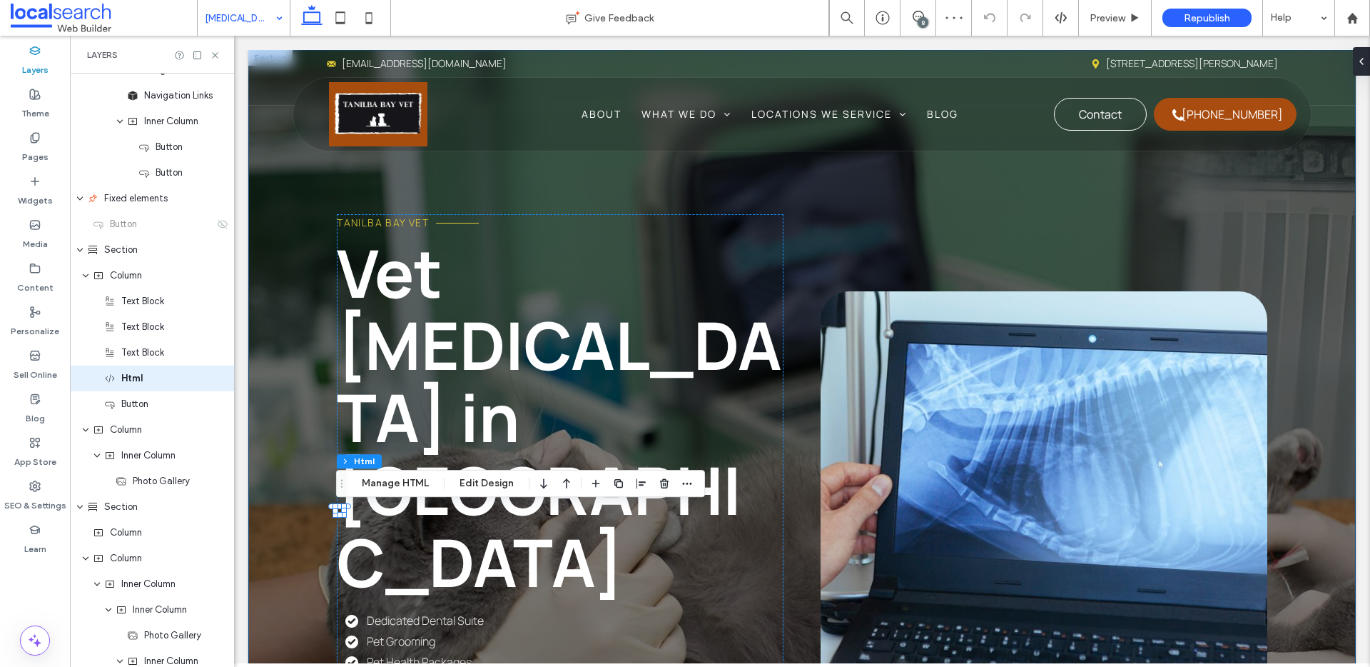
scroll to position [385, 0]
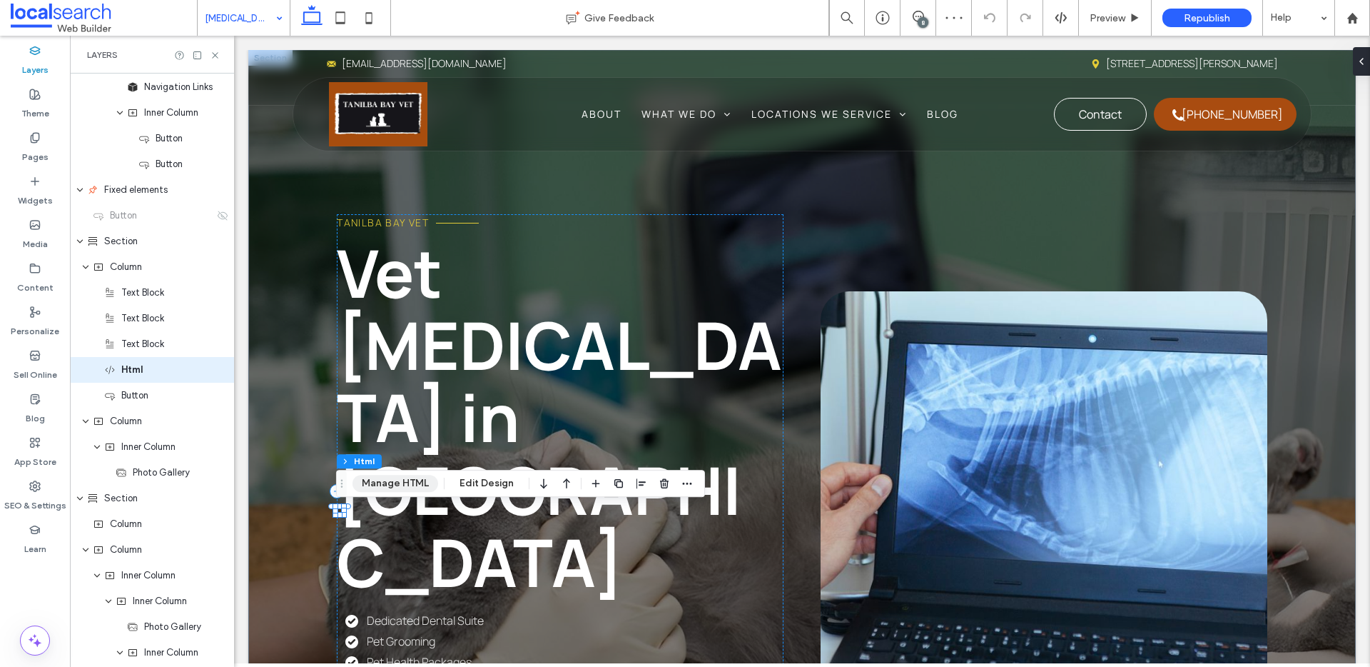
click at [376, 485] on button "Manage HTML" at bounding box center [396, 483] width 86 height 17
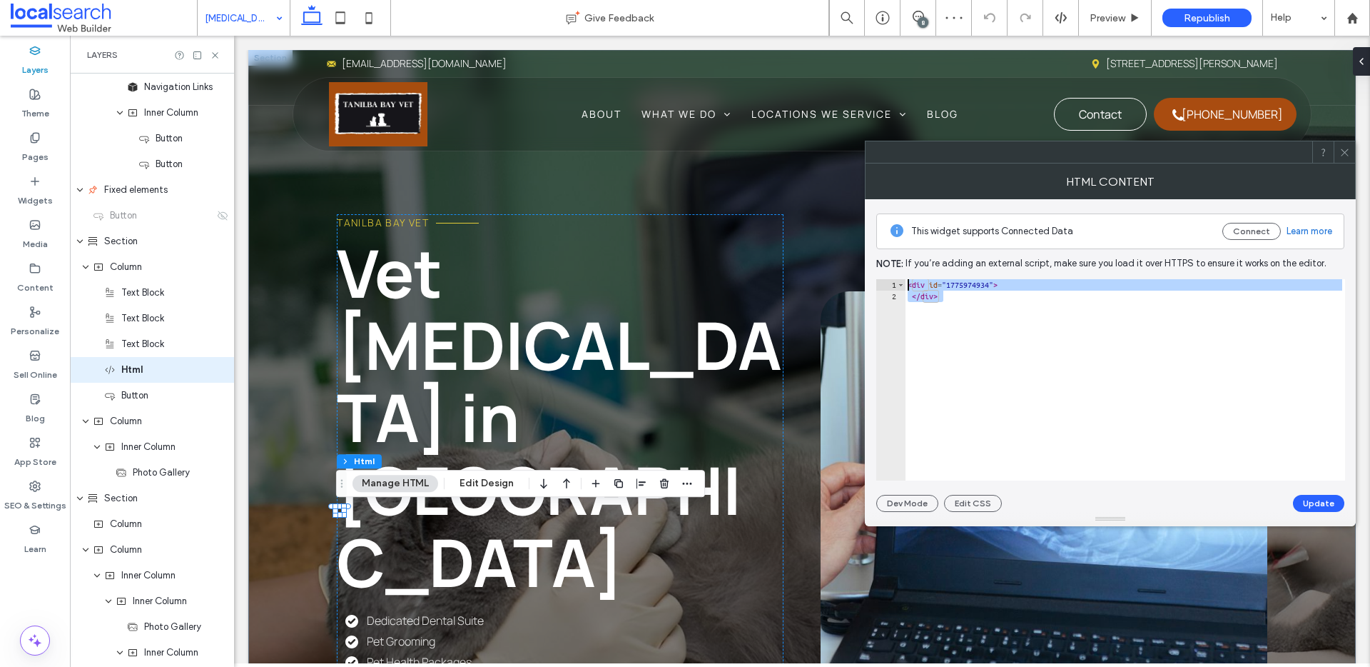
drag, startPoint x: 969, startPoint y: 299, endPoint x: 908, endPoint y: 273, distance: 66.8
click at [908, 273] on div "This widget supports Connected Data Connect Learn more Note: If you’re adding a…" at bounding box center [1111, 355] width 468 height 313
paste textarea "Cursor at row 1"
type textarea "******"
click at [1342, 500] on button "Update" at bounding box center [1318, 503] width 51 height 17
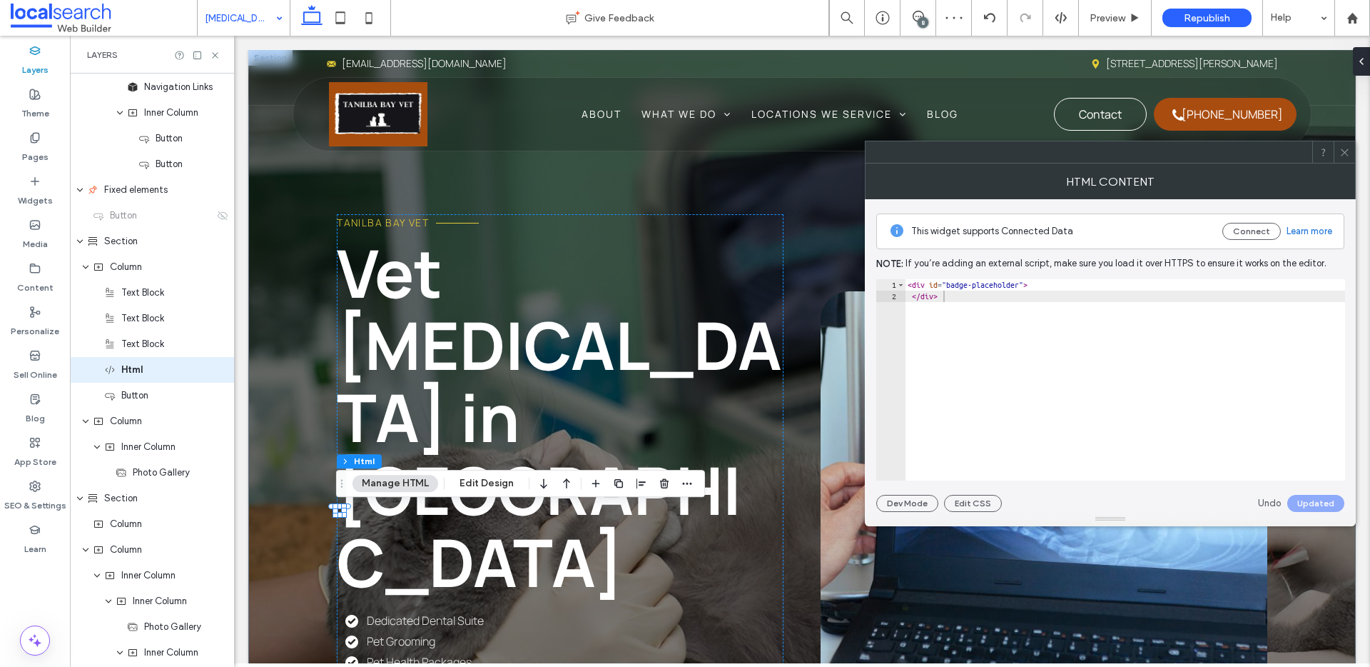
click at [1343, 141] on span at bounding box center [1345, 151] width 11 height 21
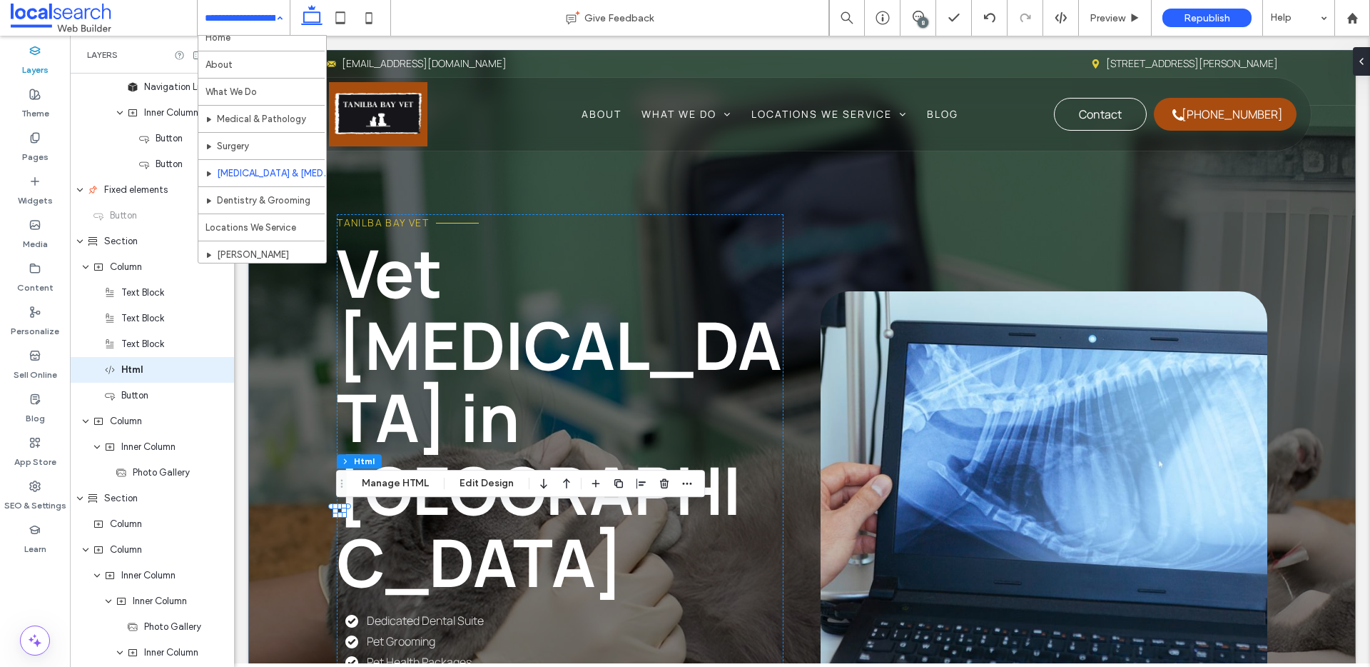
scroll to position [25, 0]
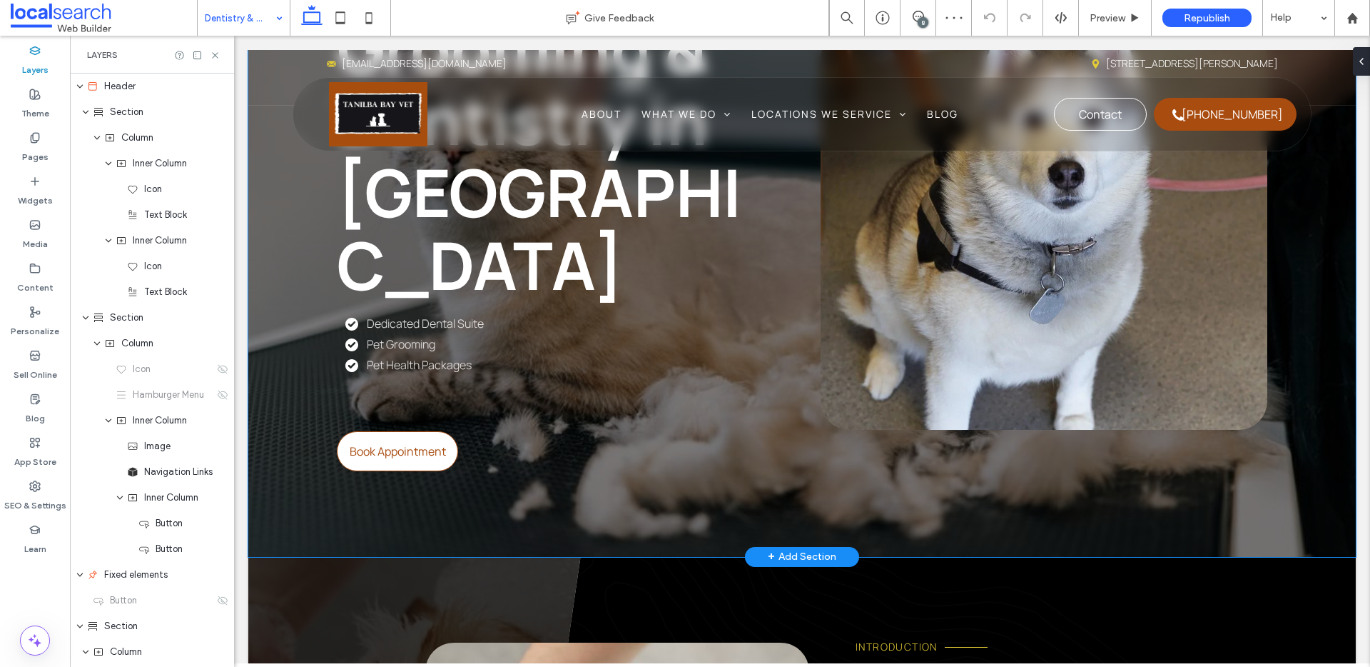
scroll to position [228, 0]
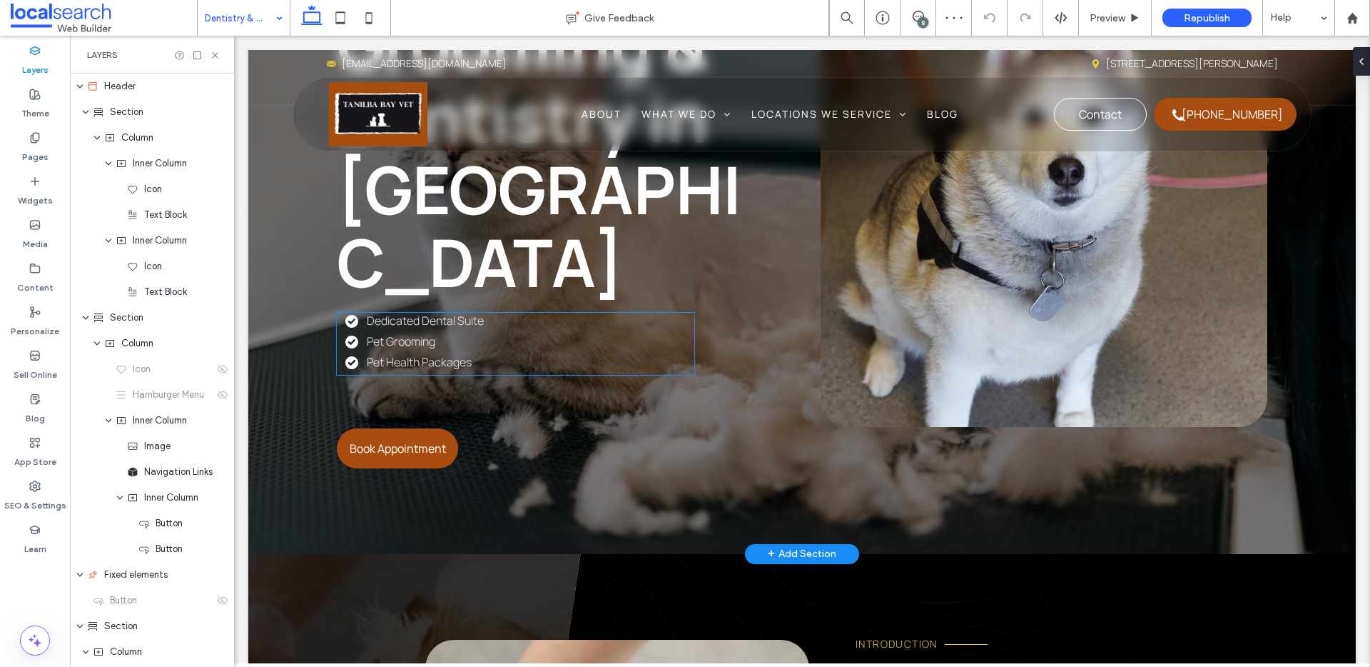
click at [393, 354] on span "Pet Health Packages" at bounding box center [419, 362] width 105 height 16
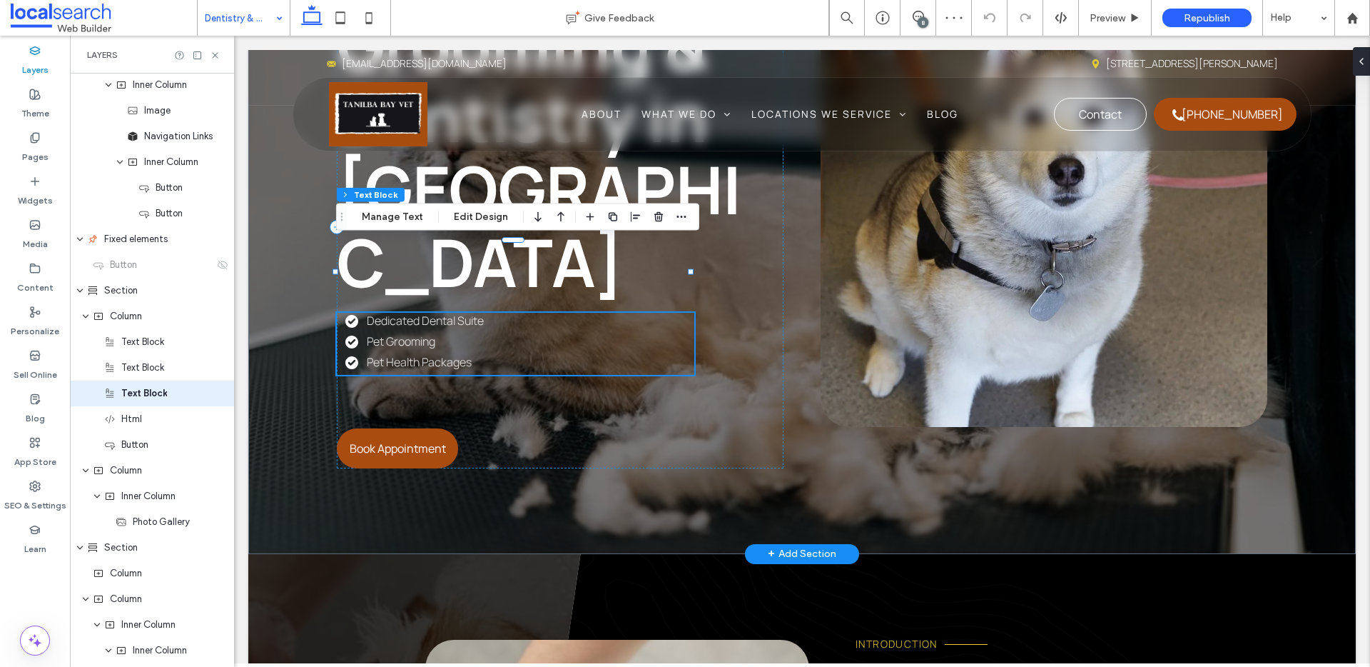
scroll to position [359, 0]
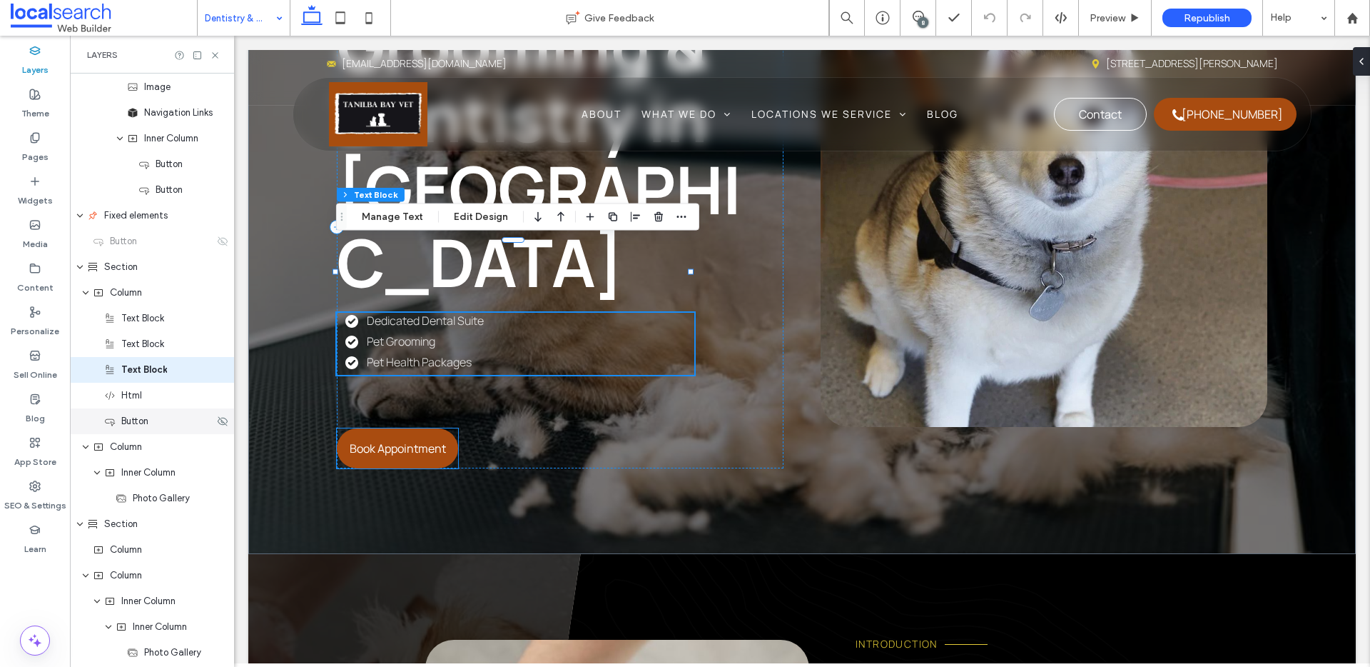
click at [131, 408] on div "Button" at bounding box center [152, 421] width 164 height 26
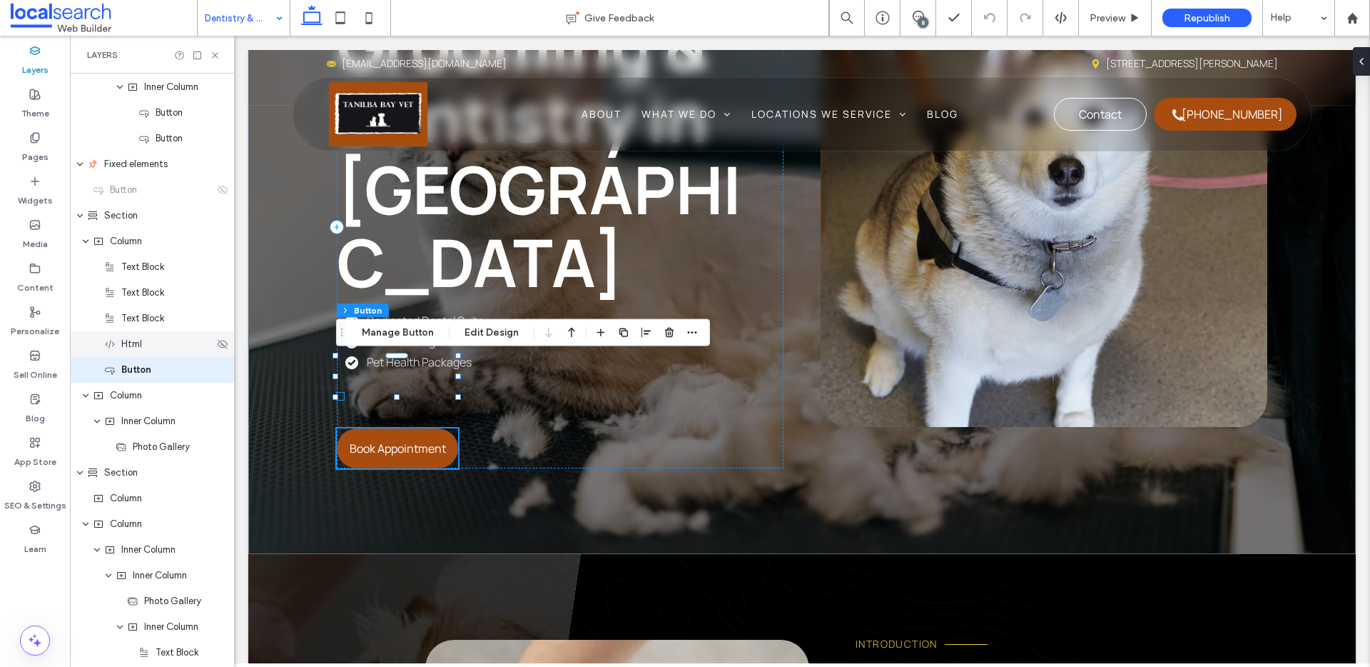
click at [134, 343] on span "Html" at bounding box center [131, 344] width 21 height 14
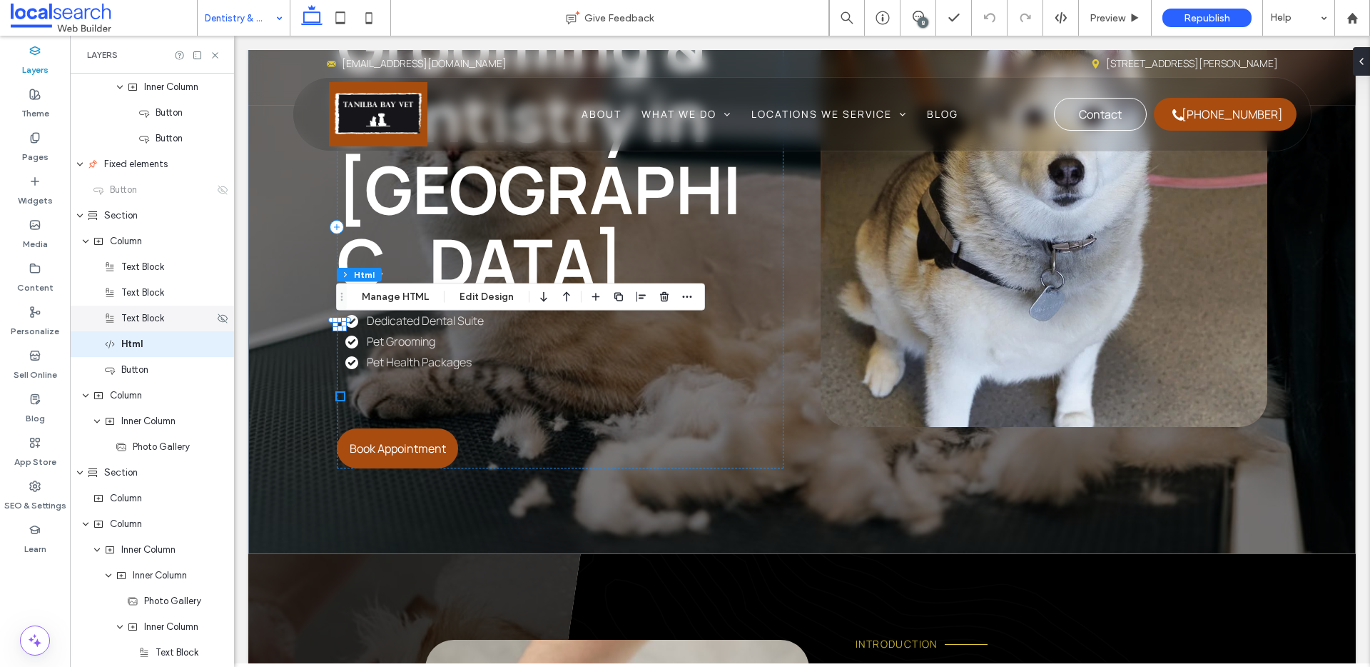
scroll to position [385, 0]
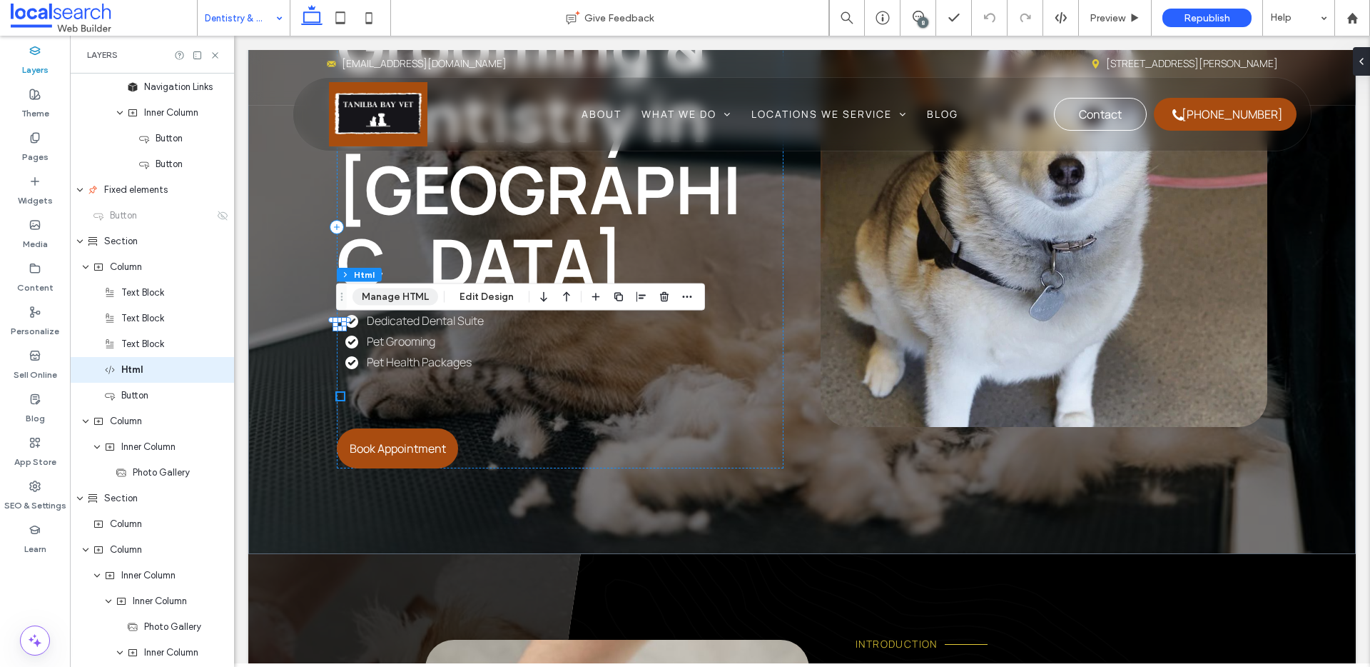
click at [395, 293] on button "Manage HTML" at bounding box center [396, 296] width 86 height 17
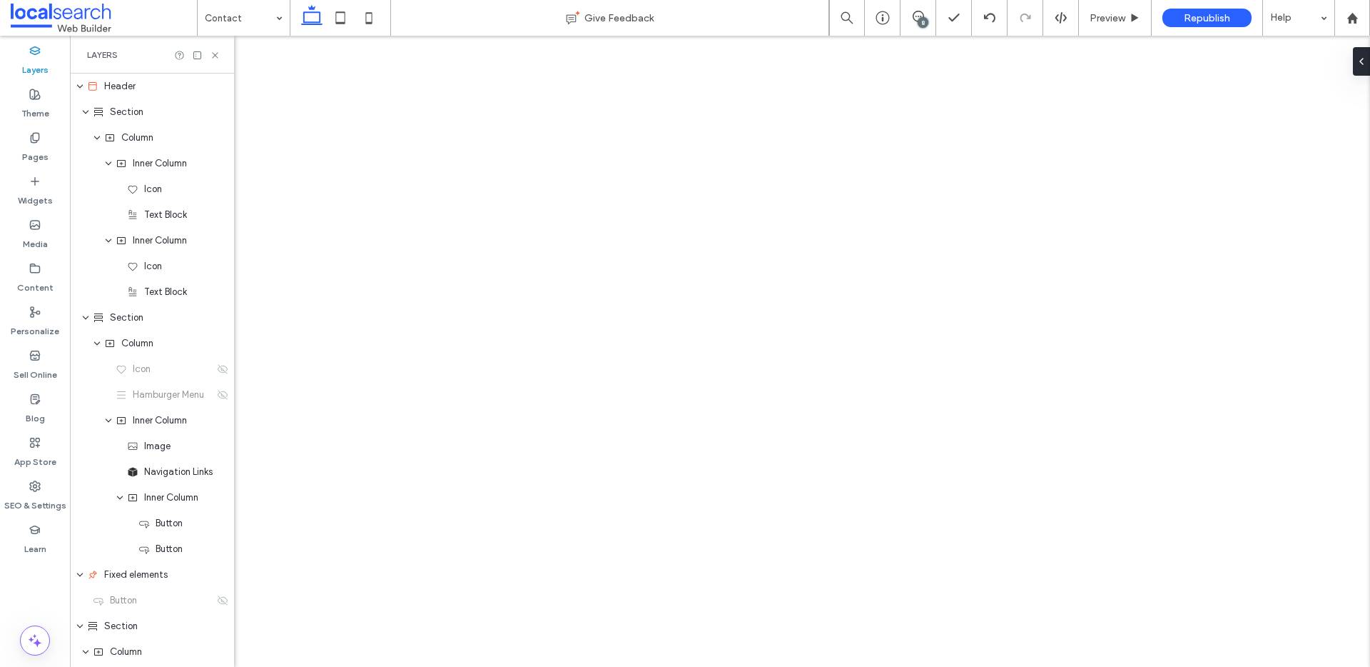
scroll to position [385, 0]
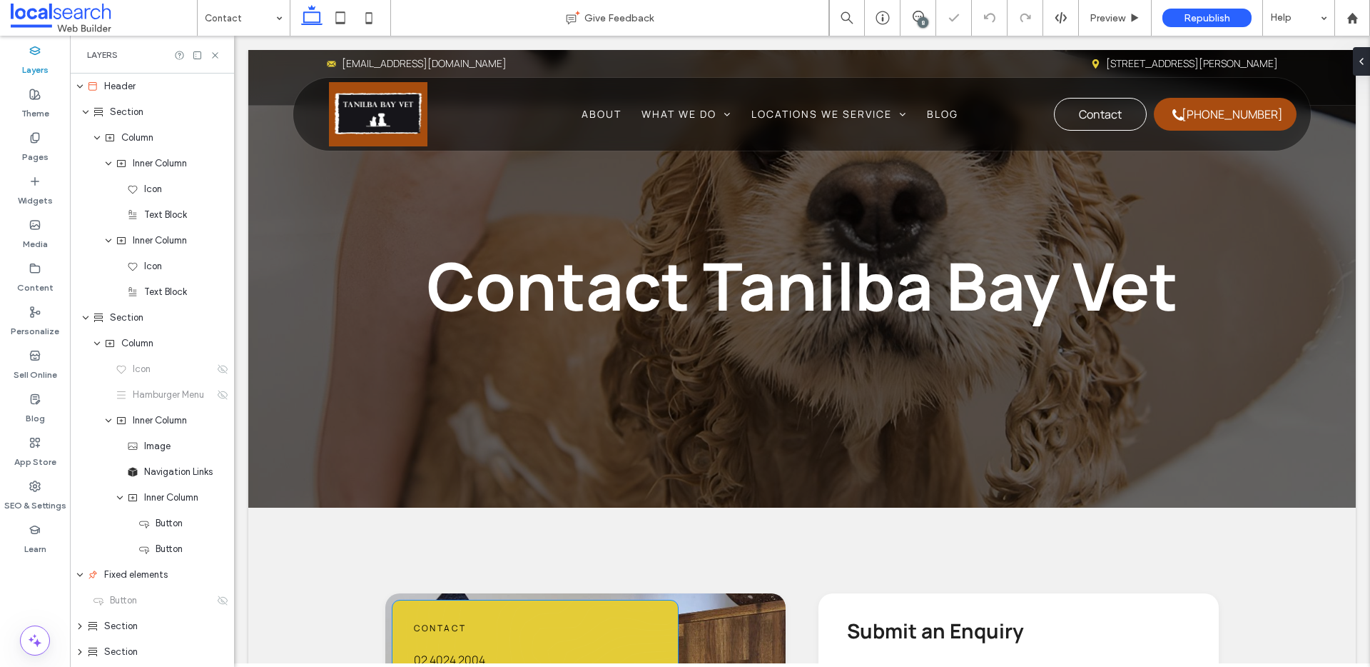
scroll to position [381, 0]
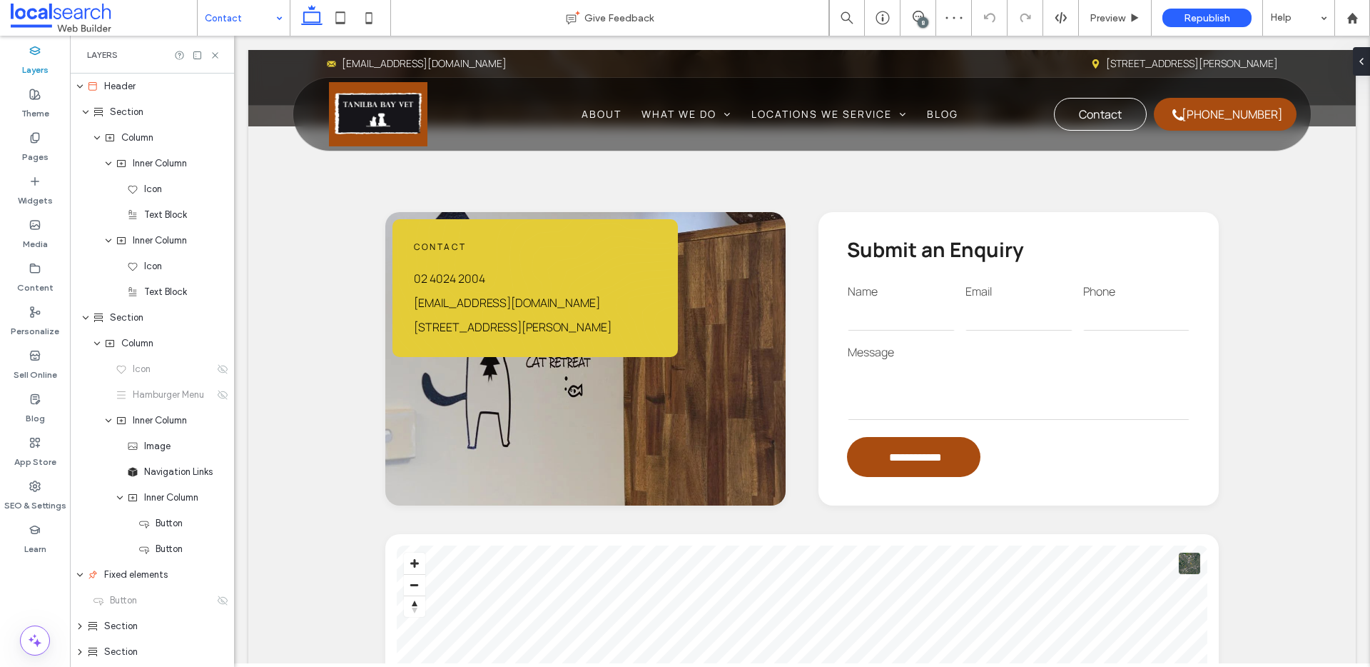
click at [241, 11] on input at bounding box center [240, 18] width 71 height 36
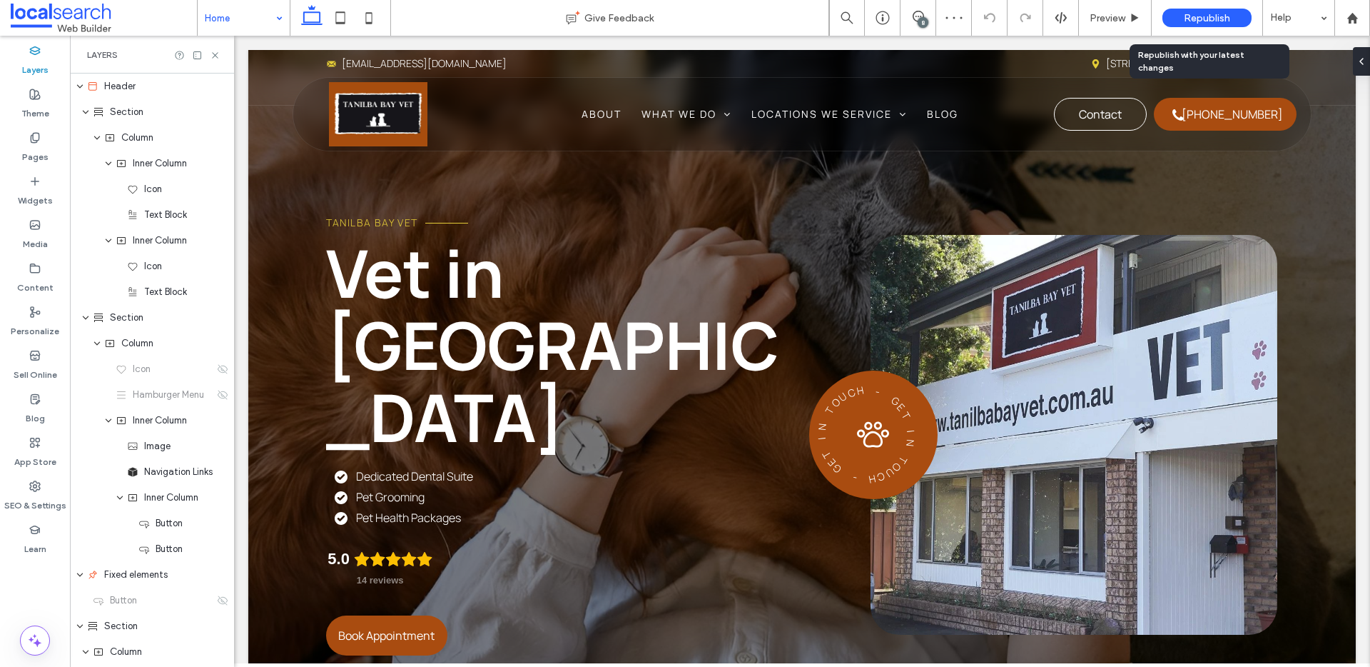
click at [1218, 16] on span "Republish" at bounding box center [1207, 18] width 46 height 12
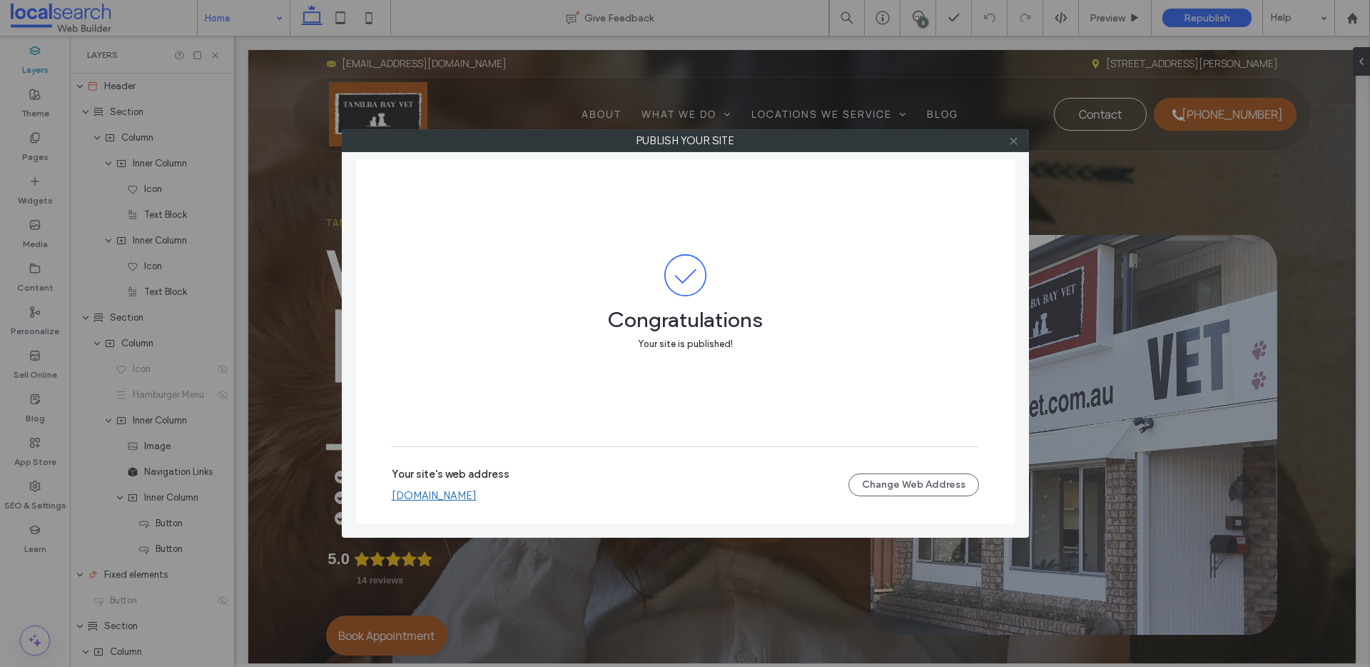
click at [1019, 141] on icon at bounding box center [1014, 141] width 11 height 11
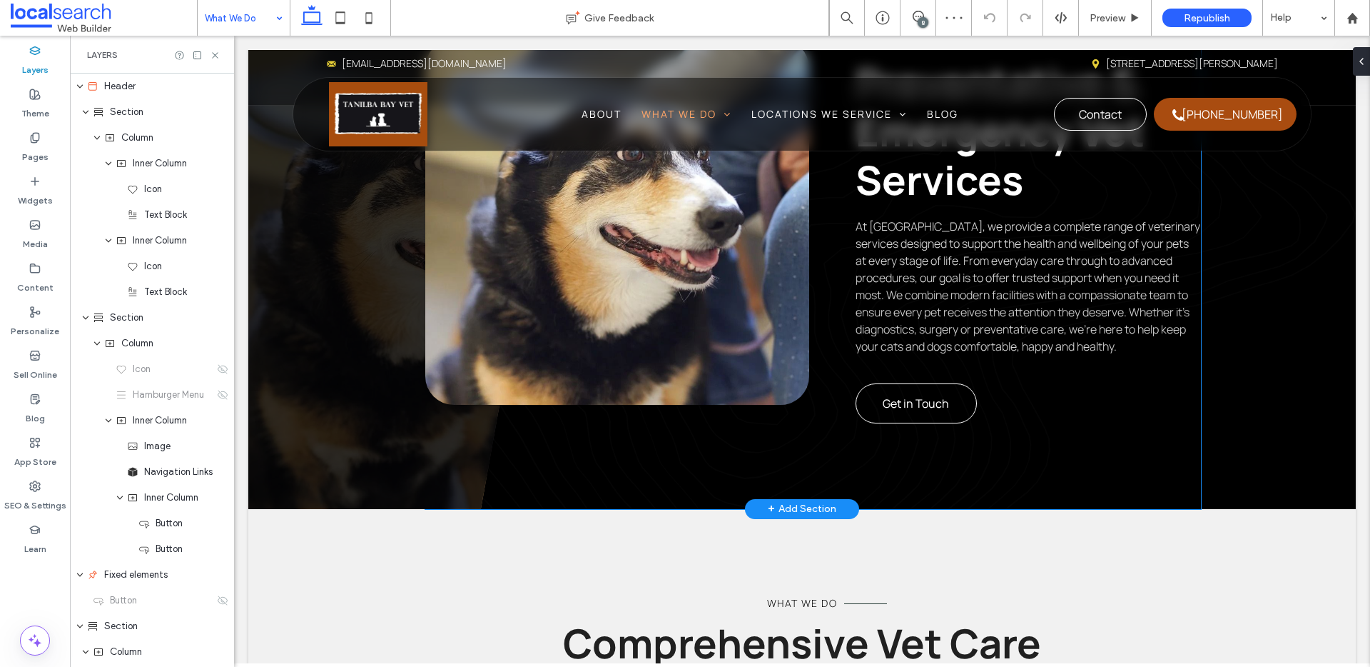
scroll to position [406, 0]
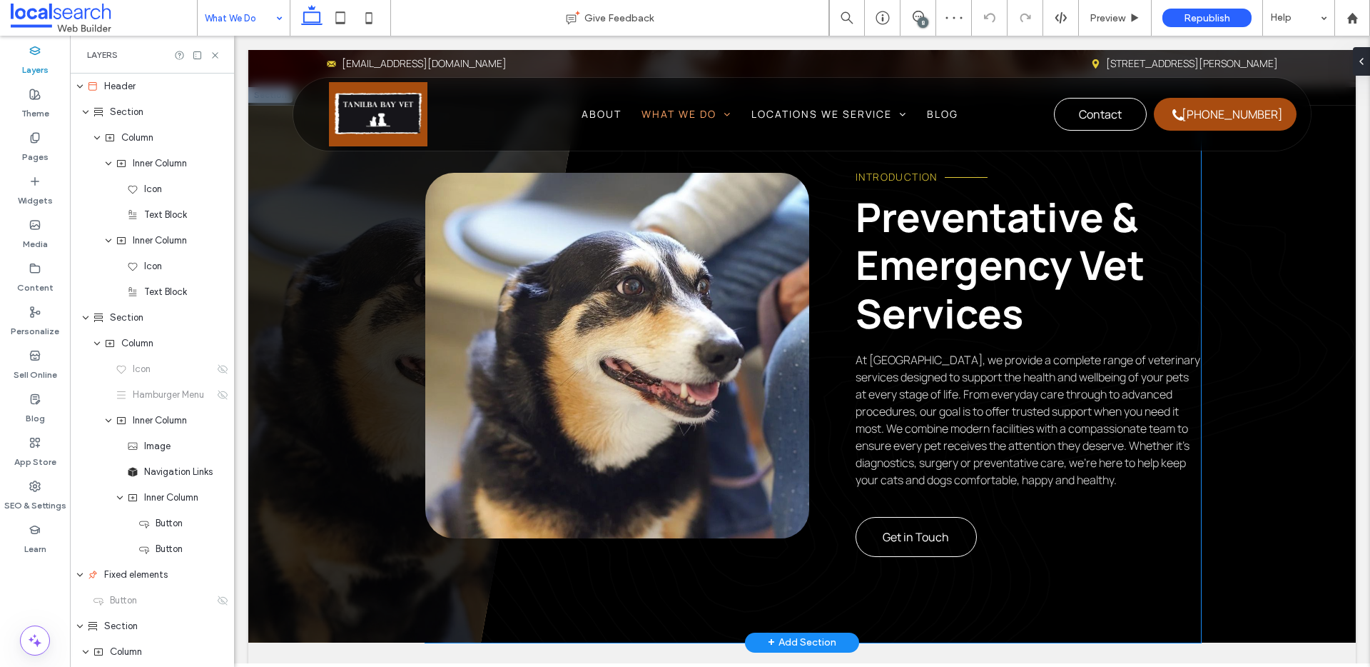
click at [576, 298] on link at bounding box center [616, 355] width 383 height 365
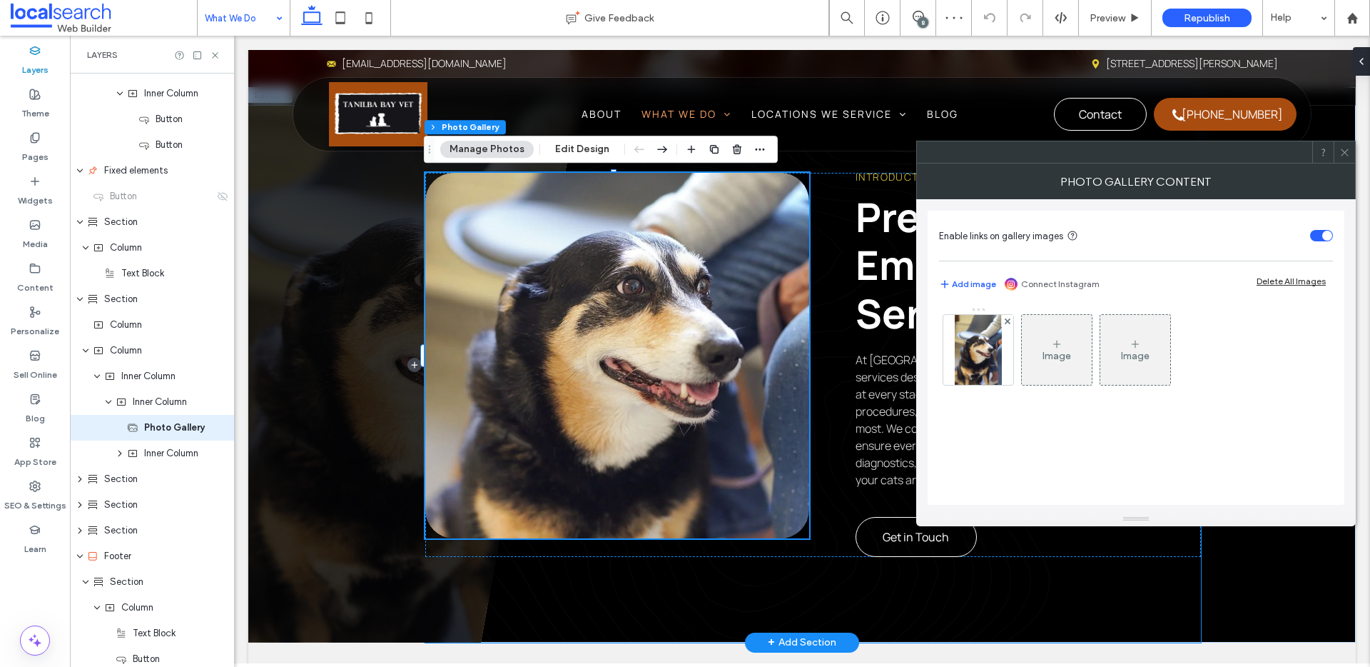
scroll to position [462, 0]
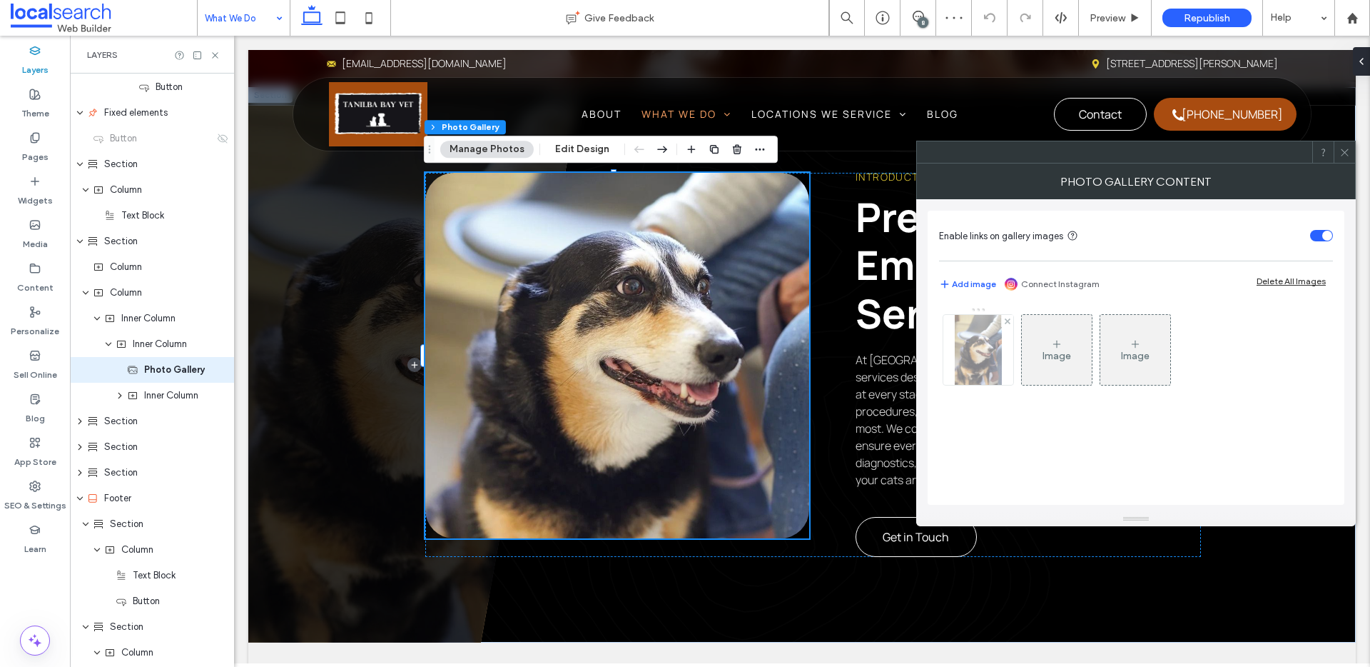
click at [989, 329] on img at bounding box center [978, 350] width 46 height 70
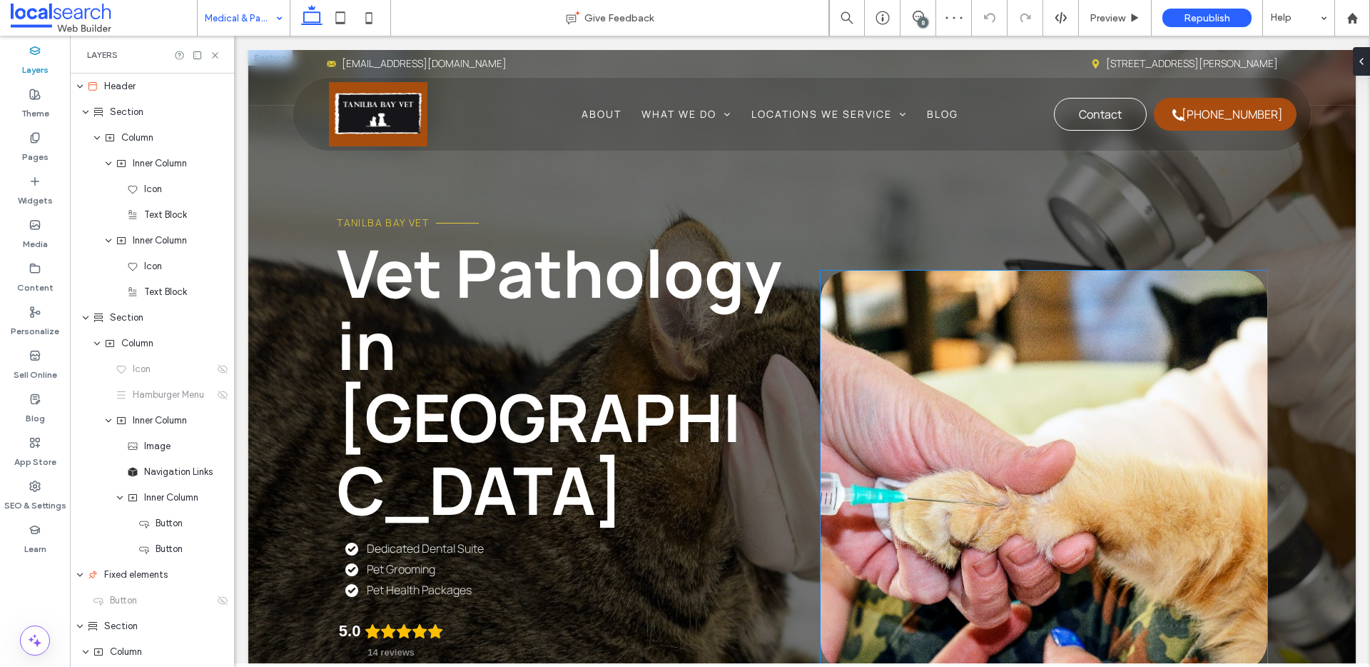
click at [957, 380] on link at bounding box center [1044, 471] width 447 height 400
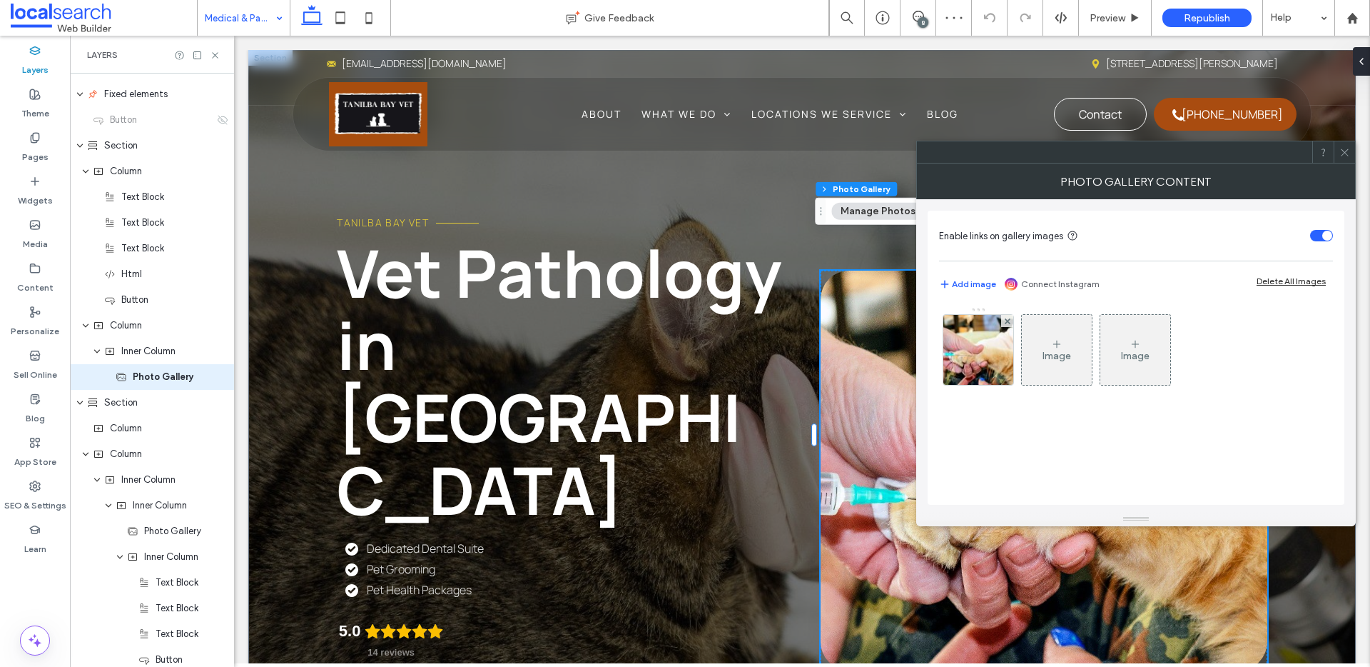
scroll to position [488, 0]
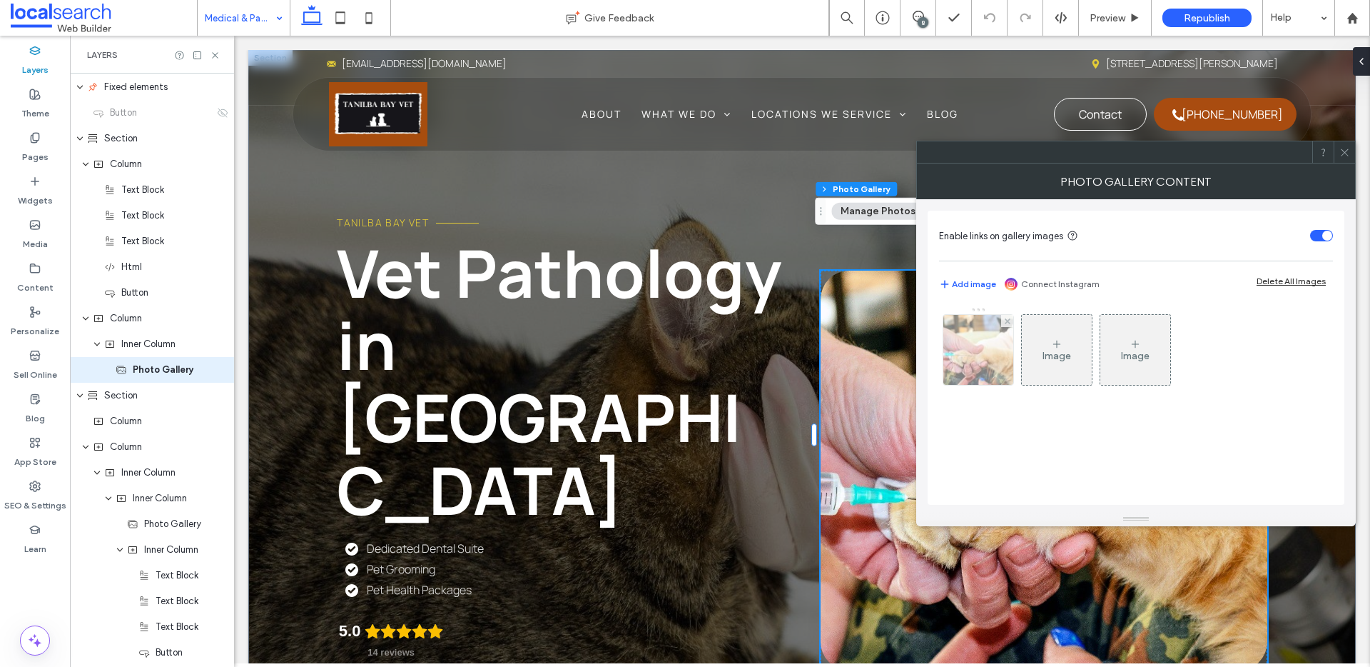
click at [959, 354] on img at bounding box center [979, 350] width 105 height 70
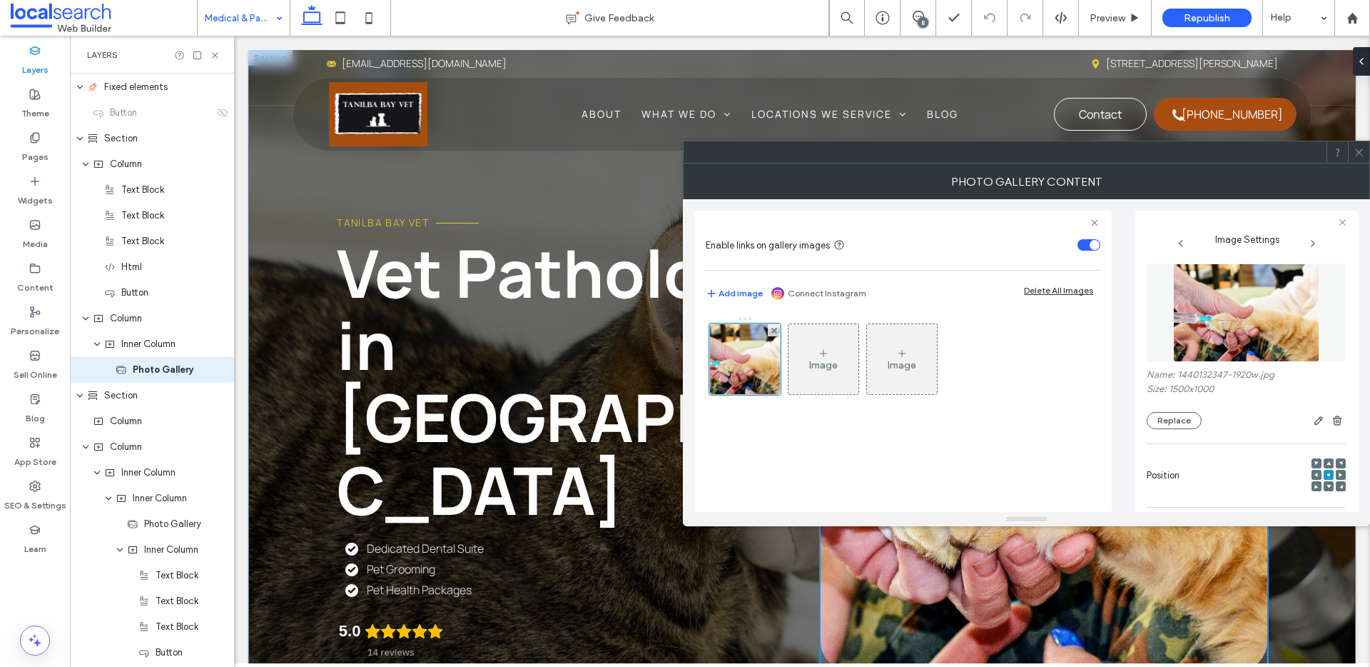
scroll to position [0, 0]
click at [1360, 156] on icon at bounding box center [1359, 152] width 11 height 11
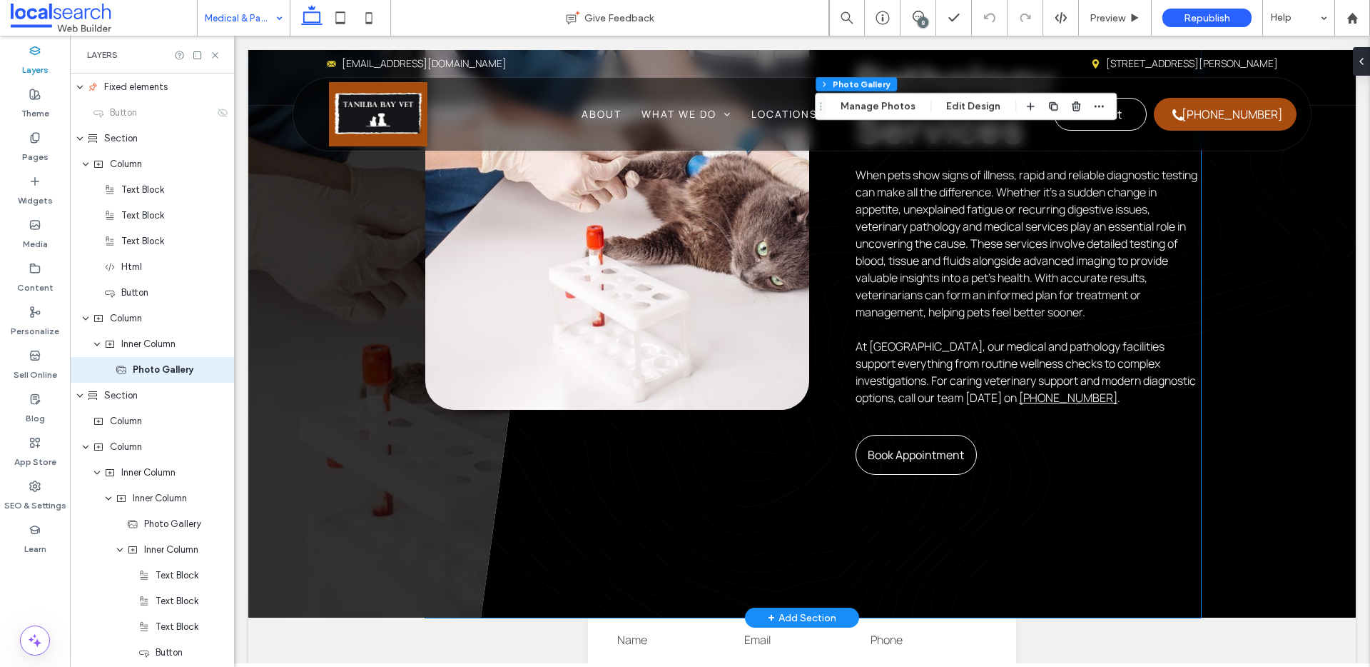
scroll to position [779, 0]
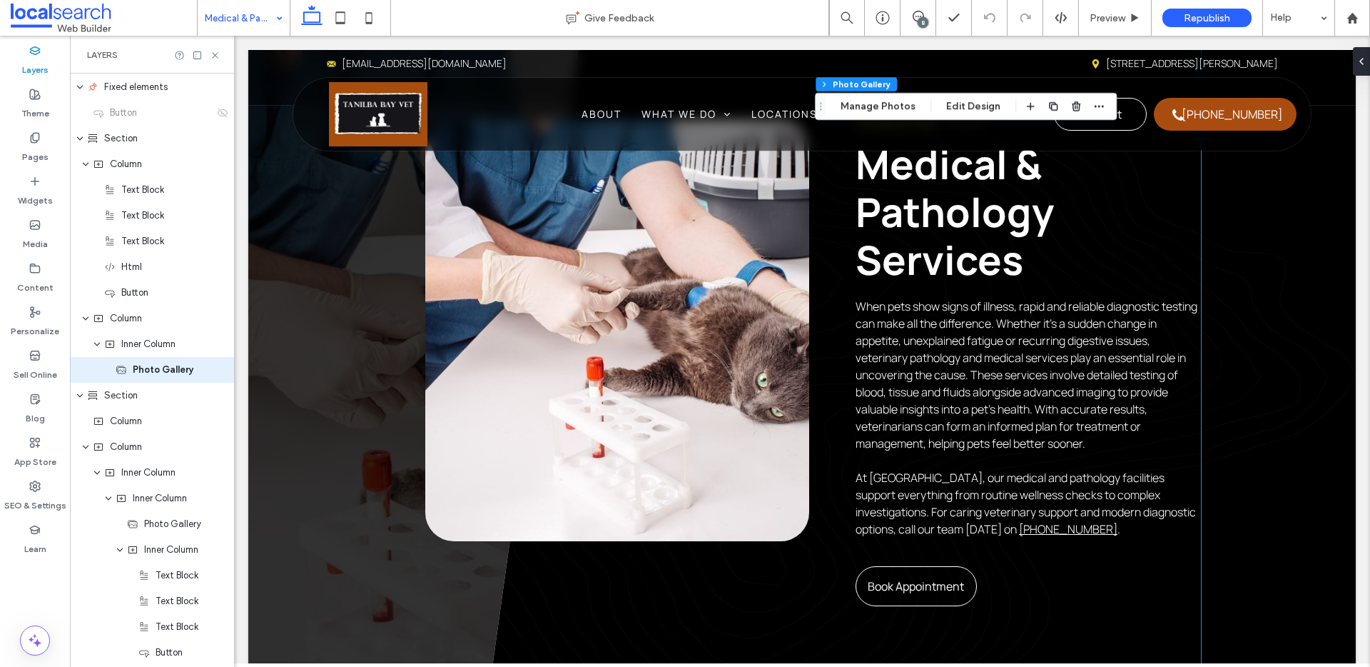
click at [695, 369] on link at bounding box center [616, 330] width 383 height 421
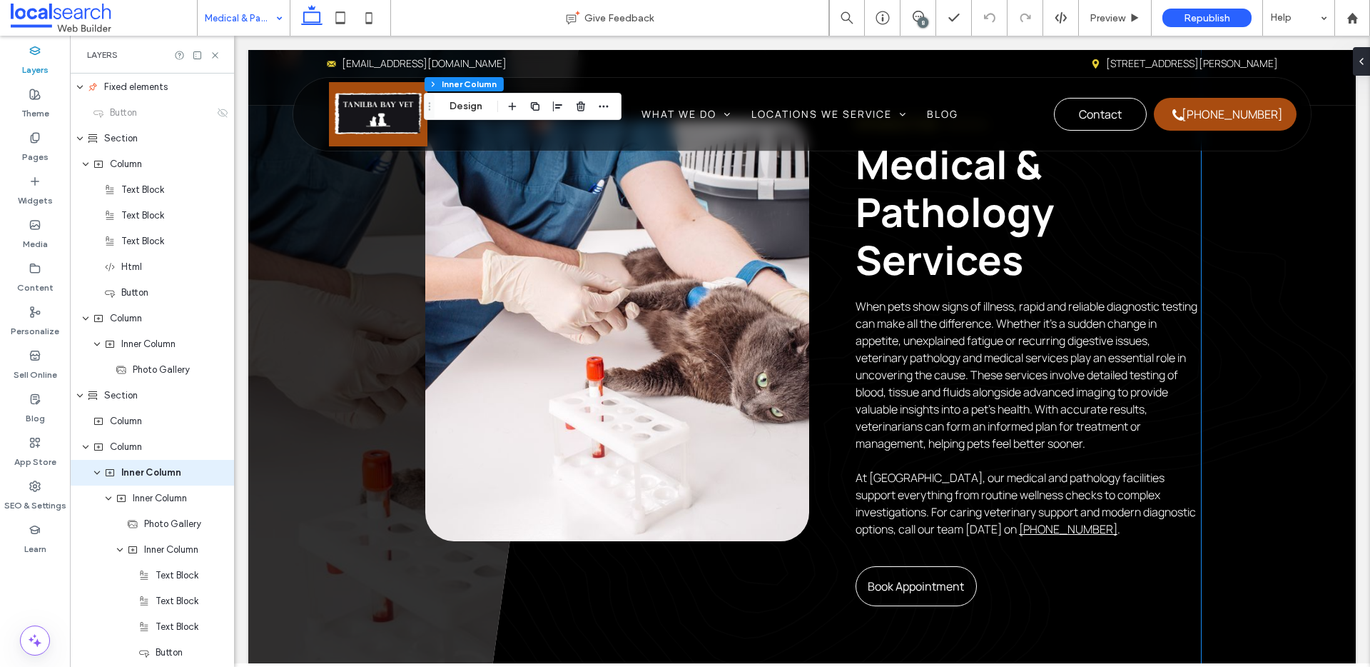
click at [695, 369] on link at bounding box center [616, 330] width 383 height 421
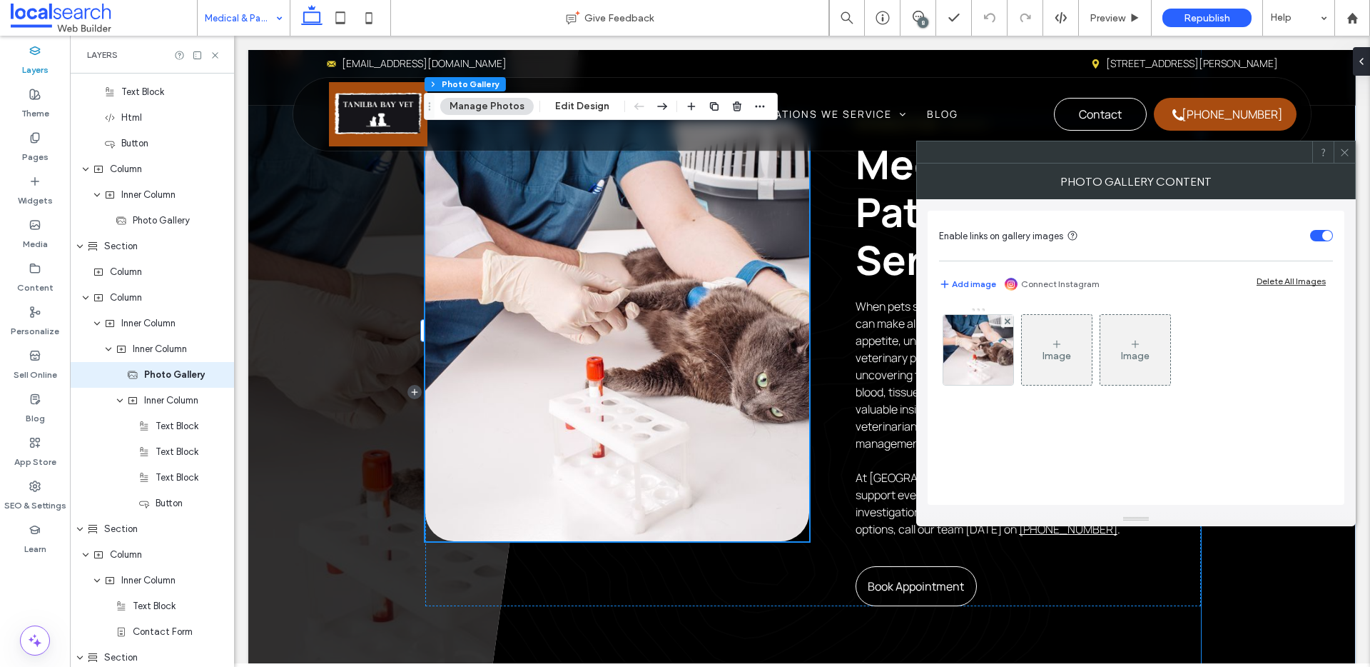
scroll to position [642, 0]
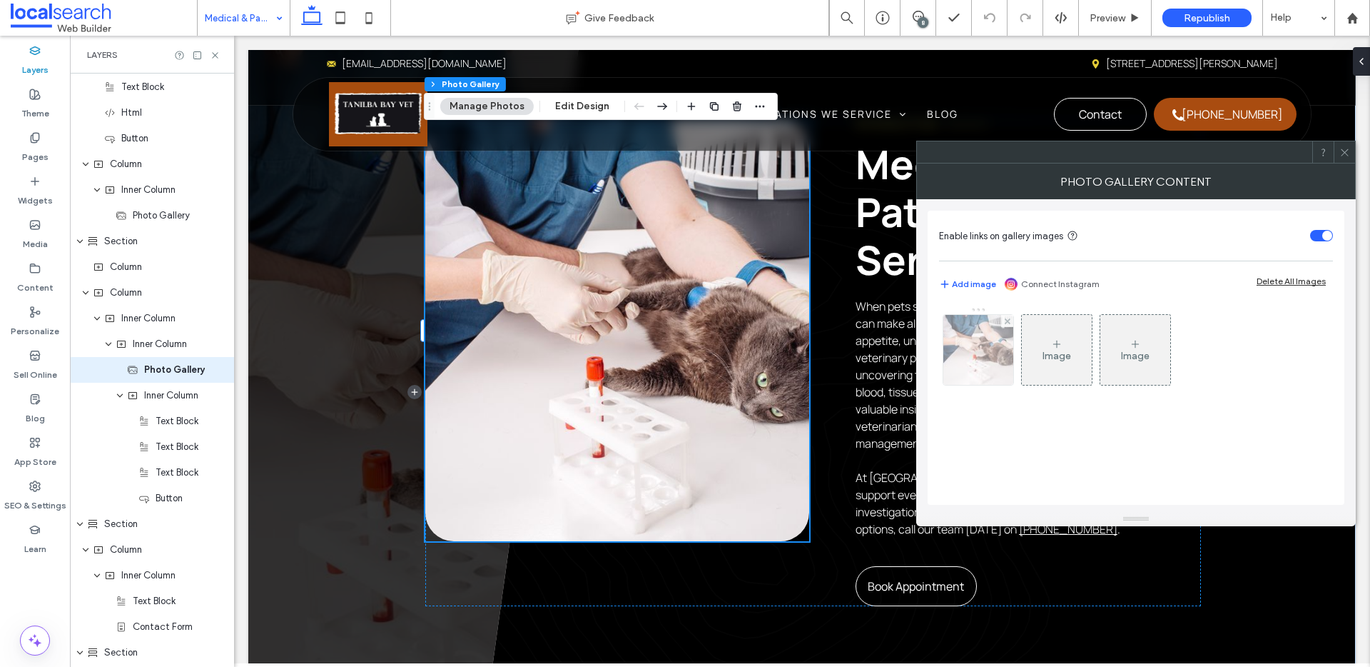
click at [981, 336] on img at bounding box center [979, 350] width 106 height 70
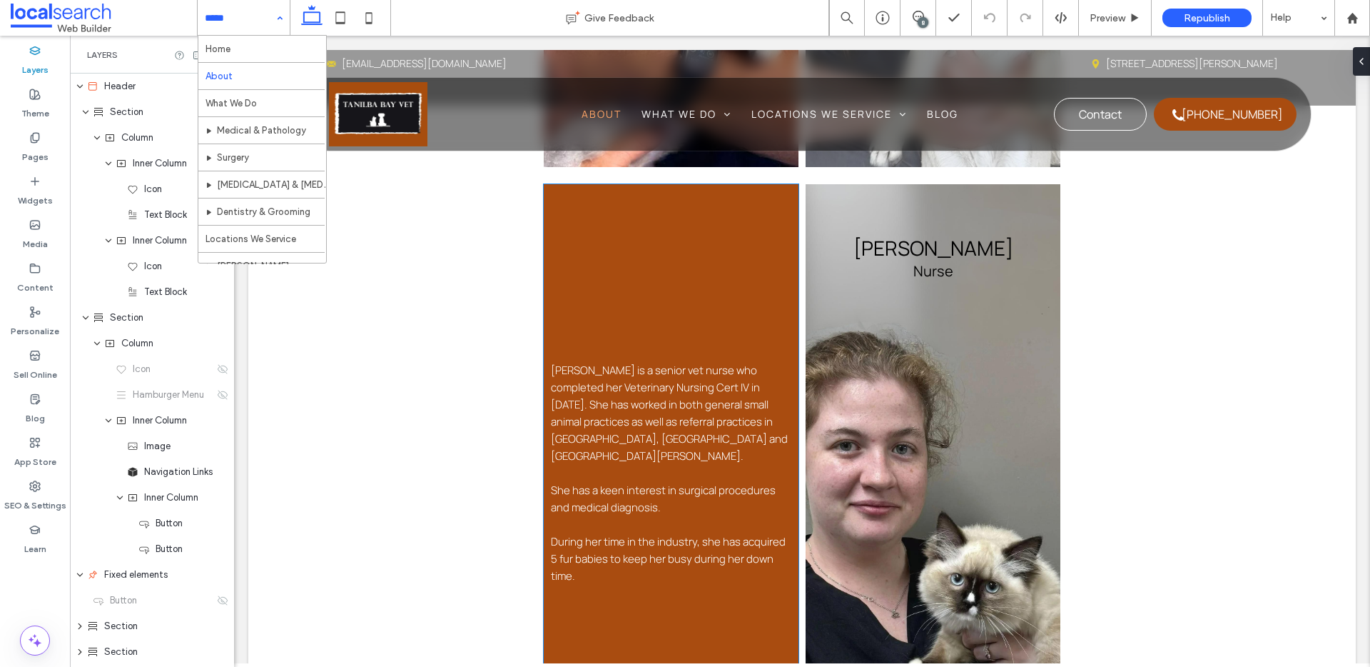
scroll to position [2173, 0]
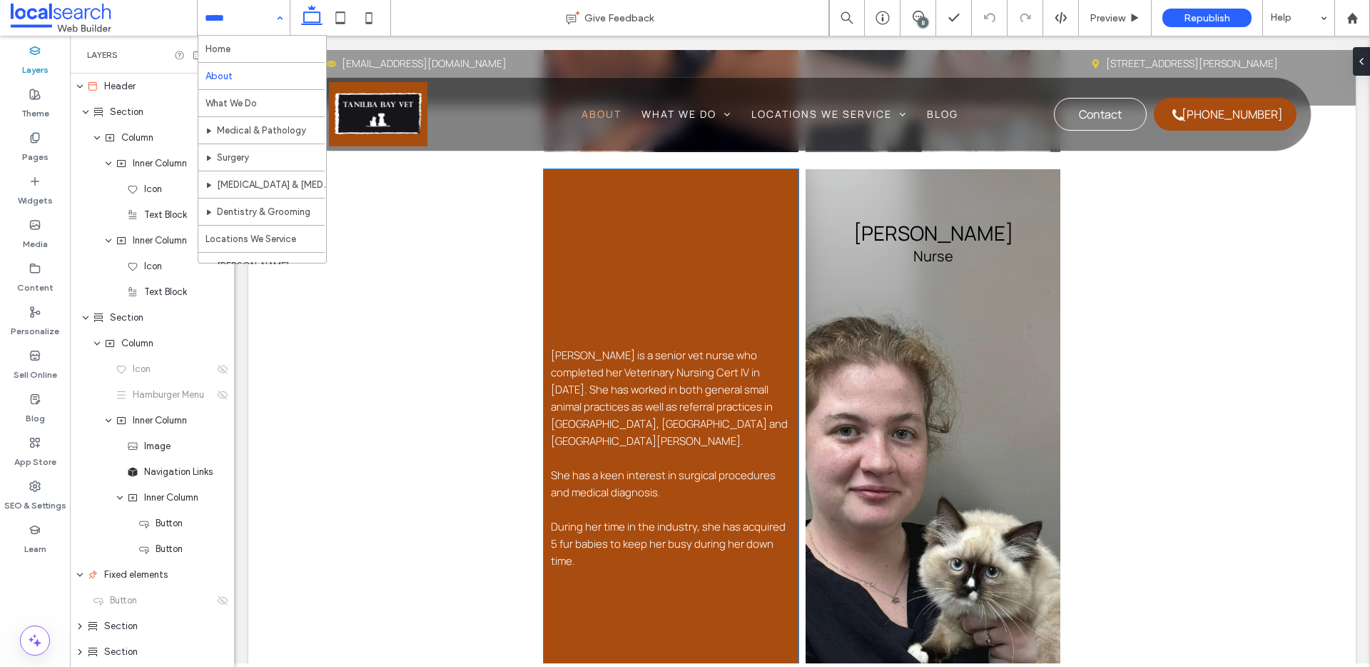
click at [678, 420] on p "Alison is a senior vet nurse who completed her Veterinary Nursing Cert IV in 20…" at bounding box center [671, 458] width 241 height 223
click at [678, 420] on div "Alison Senior Vet Nurse Alison is a senior vet nurse who completed her Veterina…" at bounding box center [671, 458] width 255 height 578
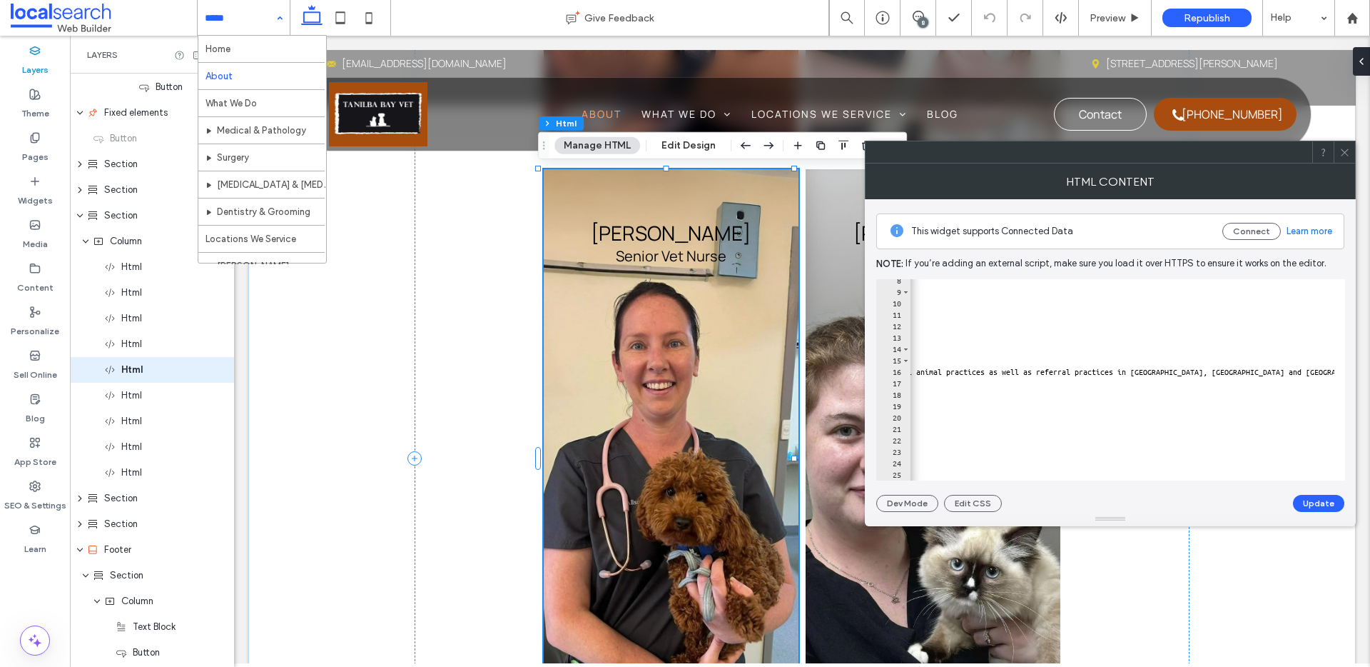
scroll to position [0, 570]
type textarea "**********"
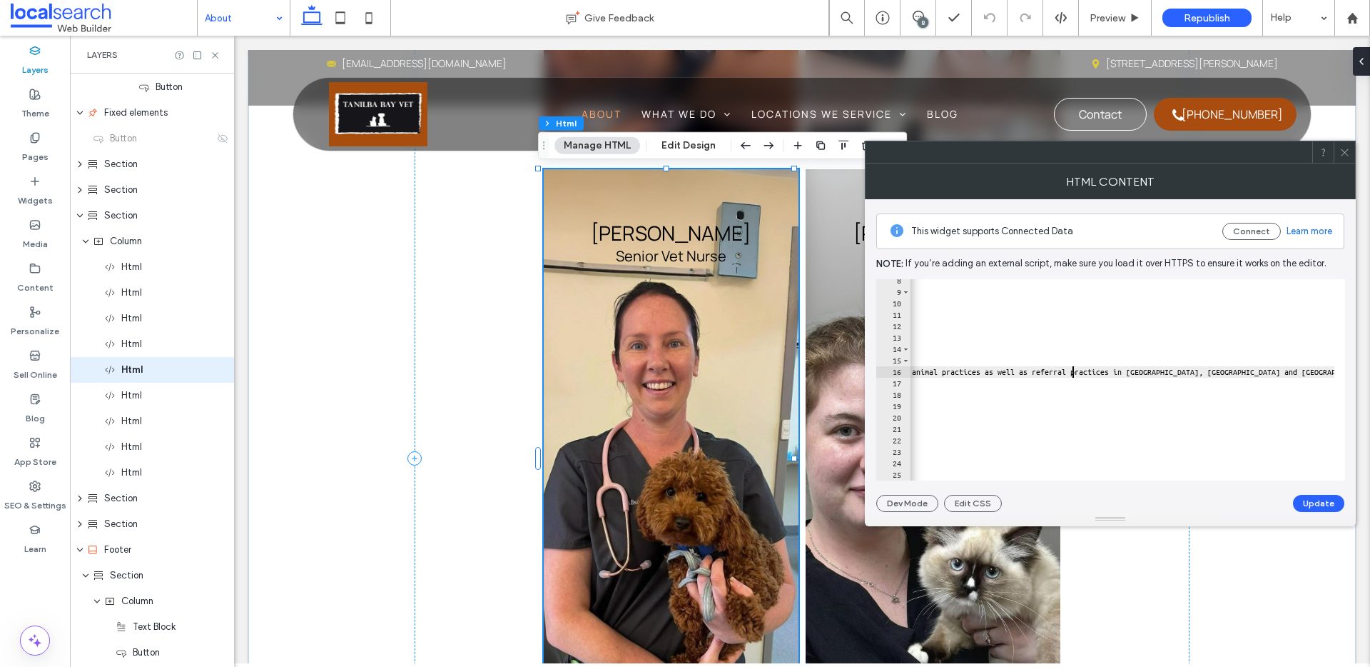
click at [1074, 373] on div "</ h3 > < p > Senior Vet Nurse </ p > </ div > </ div > < div class = "cardflip…" at bounding box center [885, 381] width 1090 height 213
click at [1348, 150] on icon at bounding box center [1345, 152] width 11 height 11
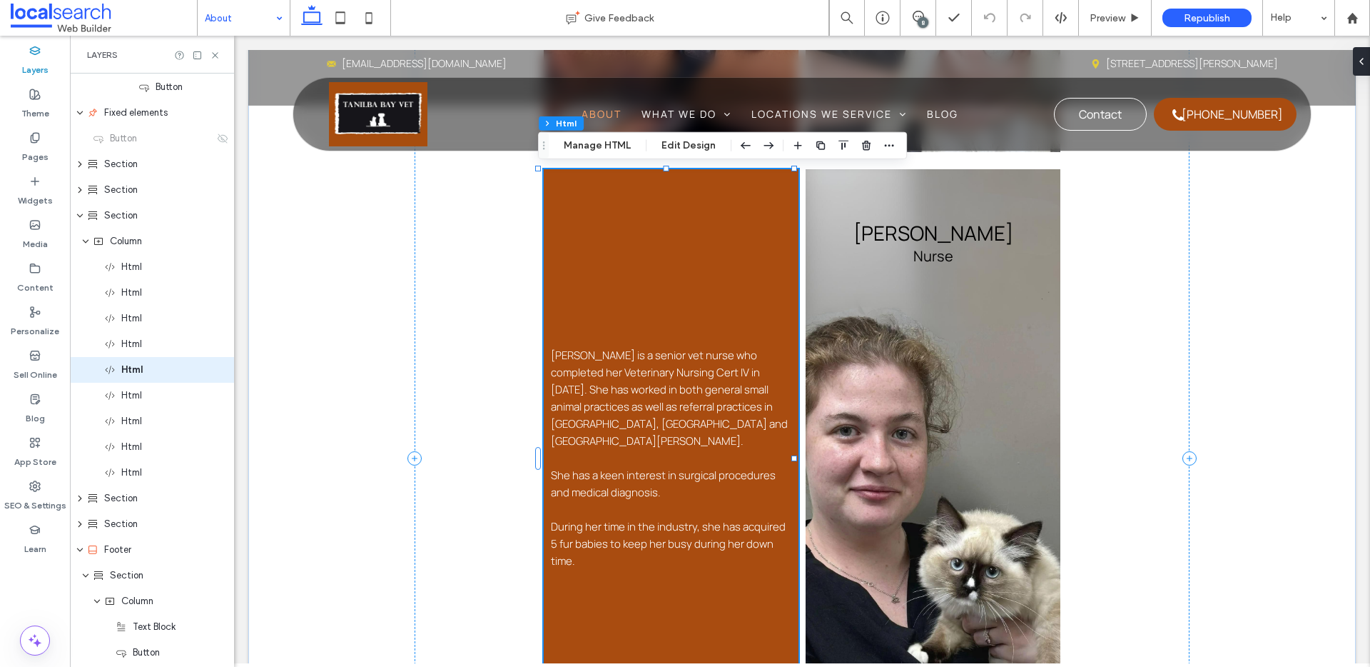
click at [666, 413] on p "Alison is a senior vet nurse who completed her Veterinary Nursing Cert IV in 20…" at bounding box center [671, 458] width 241 height 223
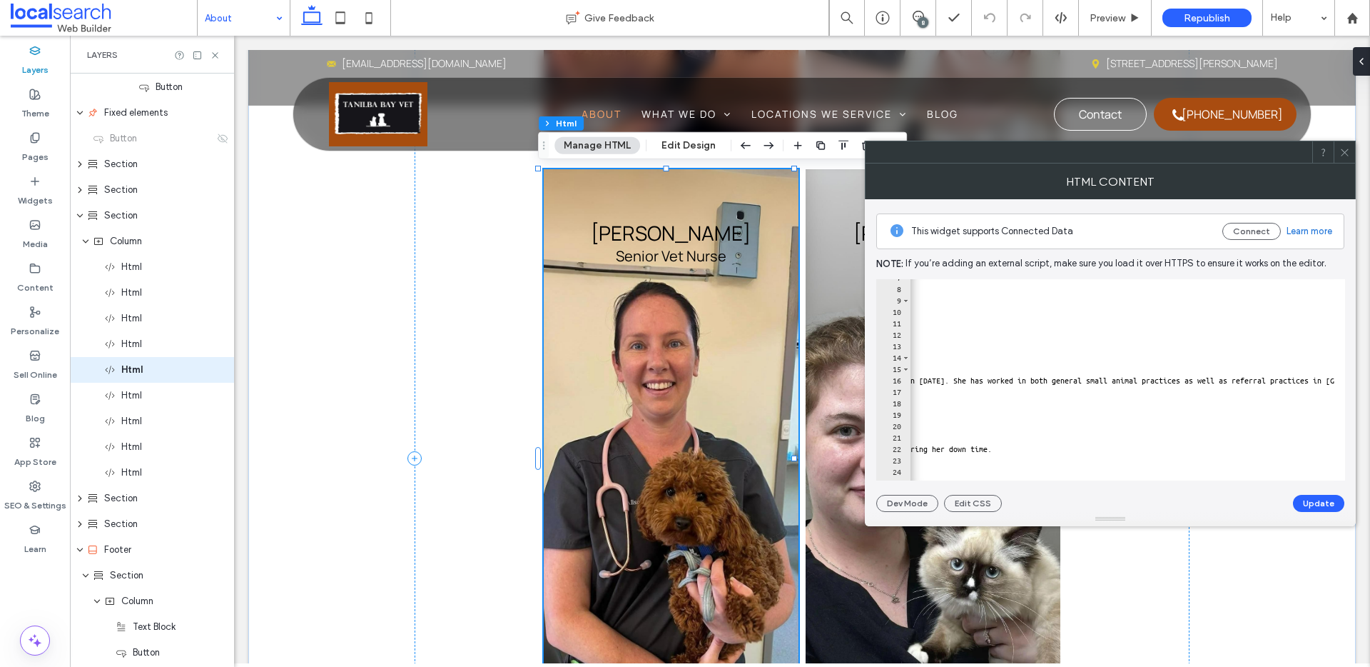
scroll to position [0, 370]
click at [1291, 380] on div "Alison </ h3 > < p > Senior Vet Nurse </ p > </ div > </ div > < div class = "c…" at bounding box center [1085, 378] width 1090 height 213
drag, startPoint x: 1291, startPoint y: 380, endPoint x: 1276, endPoint y: 380, distance: 14.3
click at [1276, 380] on div "Alison </ h3 > < p > Senior Vet Nurse </ p > </ div > </ div > < div class = "c…" at bounding box center [1085, 378] width 1090 height 213
click at [1317, 382] on div "Alison </ h3 > < p > Senior Vet Nurse </ p > </ div > </ div > < div class = "c…" at bounding box center [1085, 378] width 1090 height 213
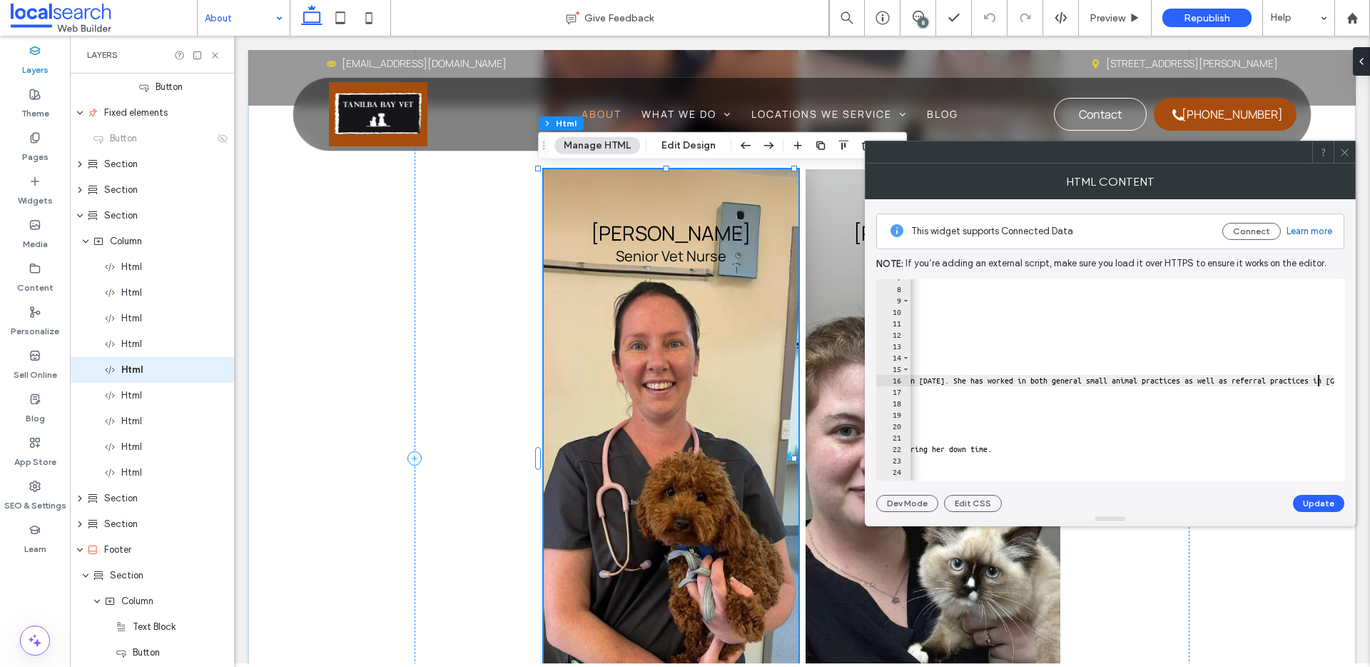
scroll to position [0, 375]
drag, startPoint x: 1317, startPoint y: 382, endPoint x: 1268, endPoint y: 383, distance: 49.3
click at [1268, 383] on div "Alison </ h3 > < p > Senior Vet Nurse </ p > </ div > </ div > < div class = "c…" at bounding box center [1080, 378] width 1090 height 213
type textarea "**********"
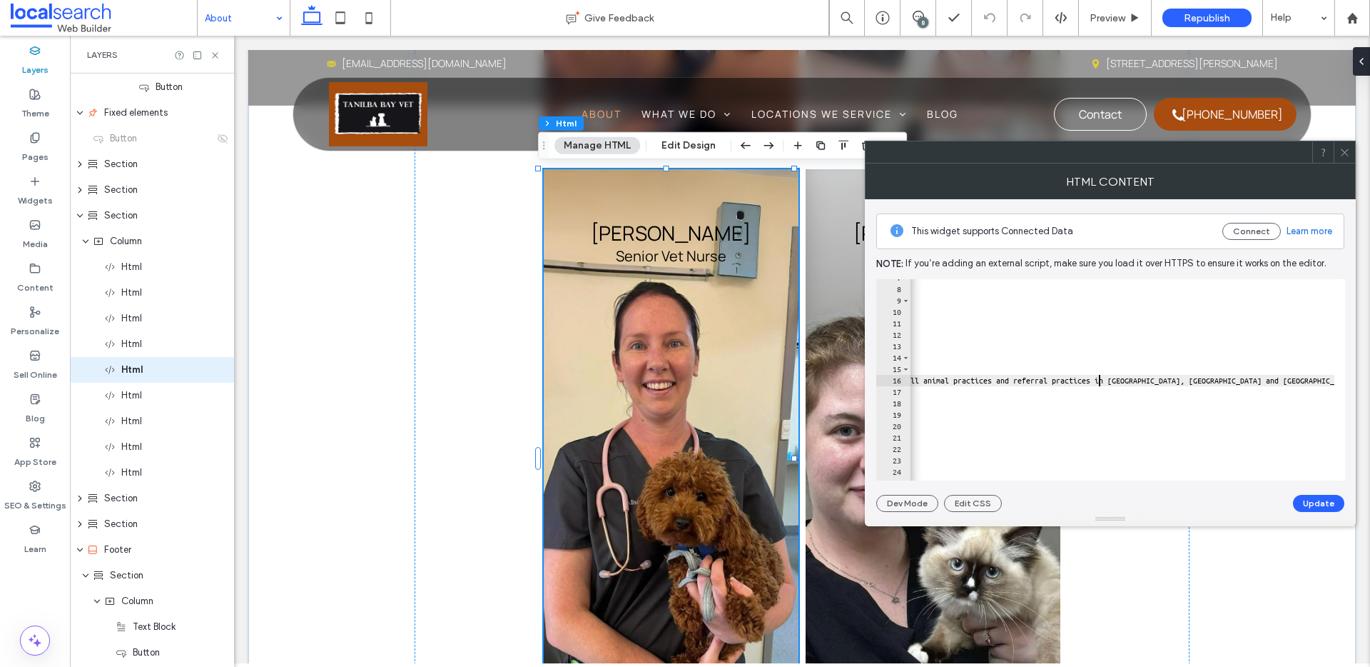
click at [1322, 498] on button "Update" at bounding box center [1318, 503] width 51 height 17
click at [1348, 147] on icon at bounding box center [1345, 152] width 11 height 11
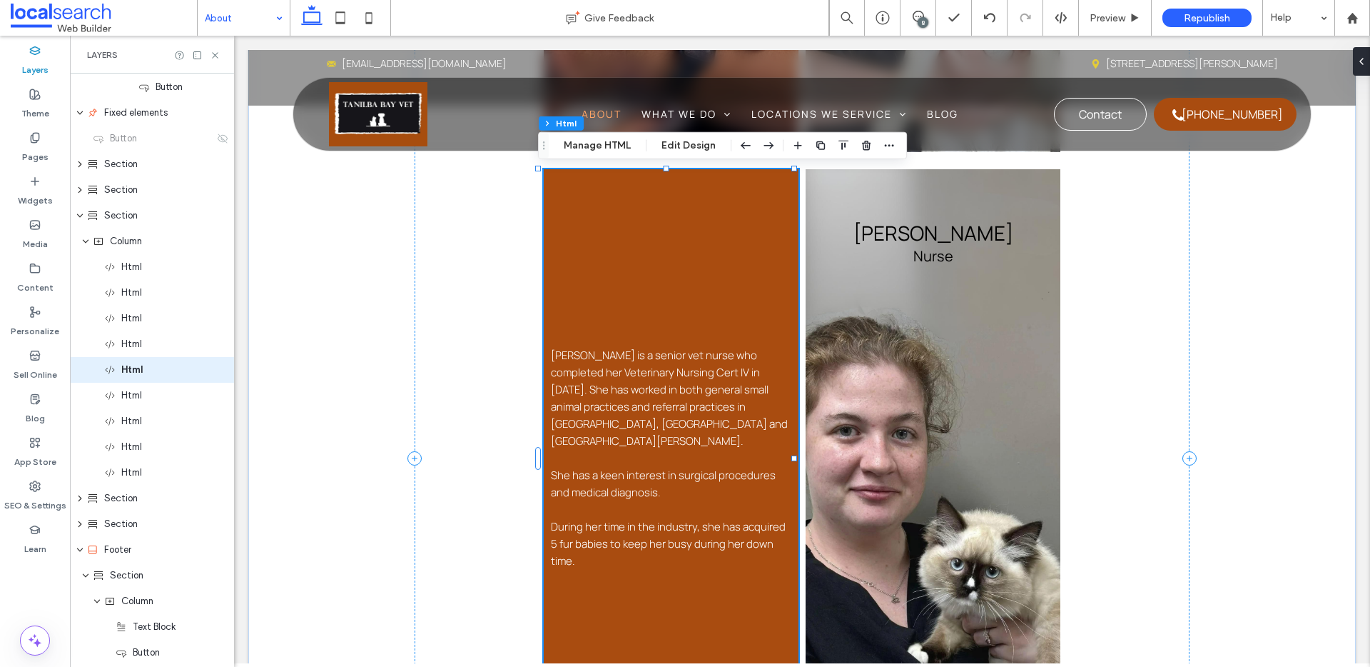
click at [667, 366] on p "Alison is a senior vet nurse who completed her Veterinary Nursing Cert IV in 20…" at bounding box center [671, 458] width 241 height 223
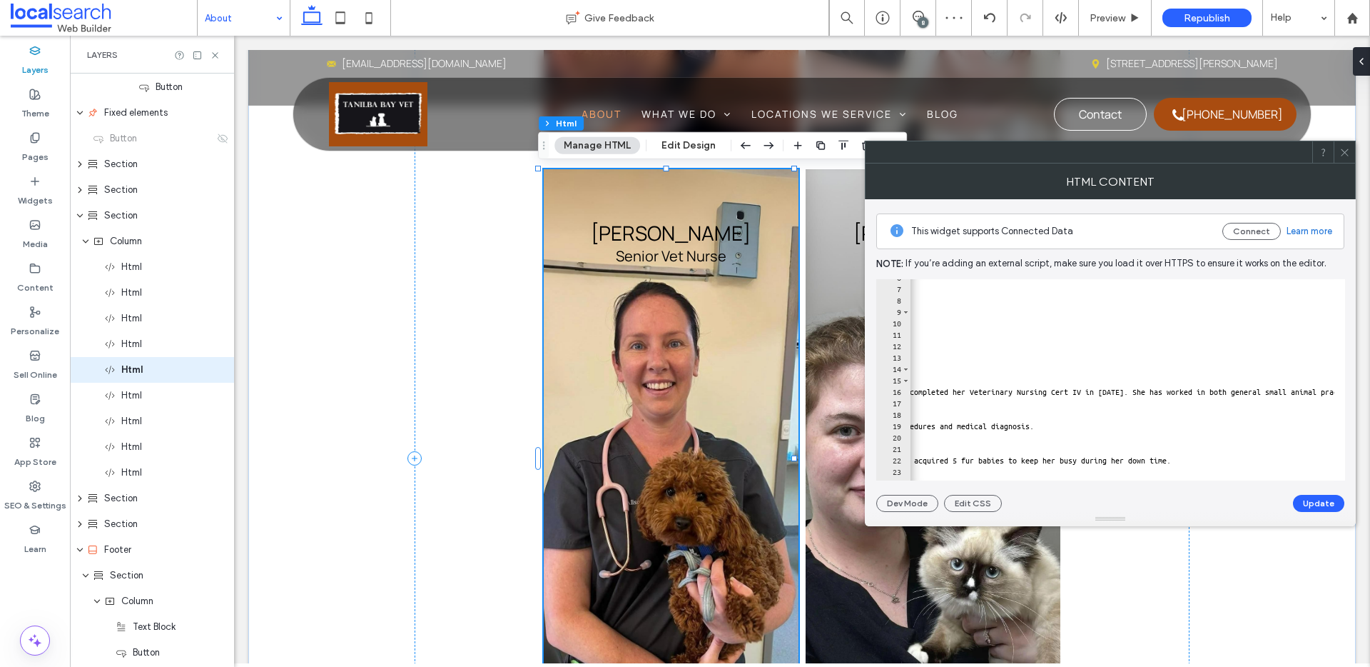
scroll to position [0, 209]
click at [1224, 459] on div "< h3 > Alison </ h3 > < p > Senior Vet Nurse </ p > </ div > </ div > < div cla…" at bounding box center [1228, 378] width 1054 height 213
type textarea "**********"
click at [1308, 504] on button "Update" at bounding box center [1318, 503] width 51 height 17
click at [1348, 155] on icon at bounding box center [1345, 152] width 11 height 11
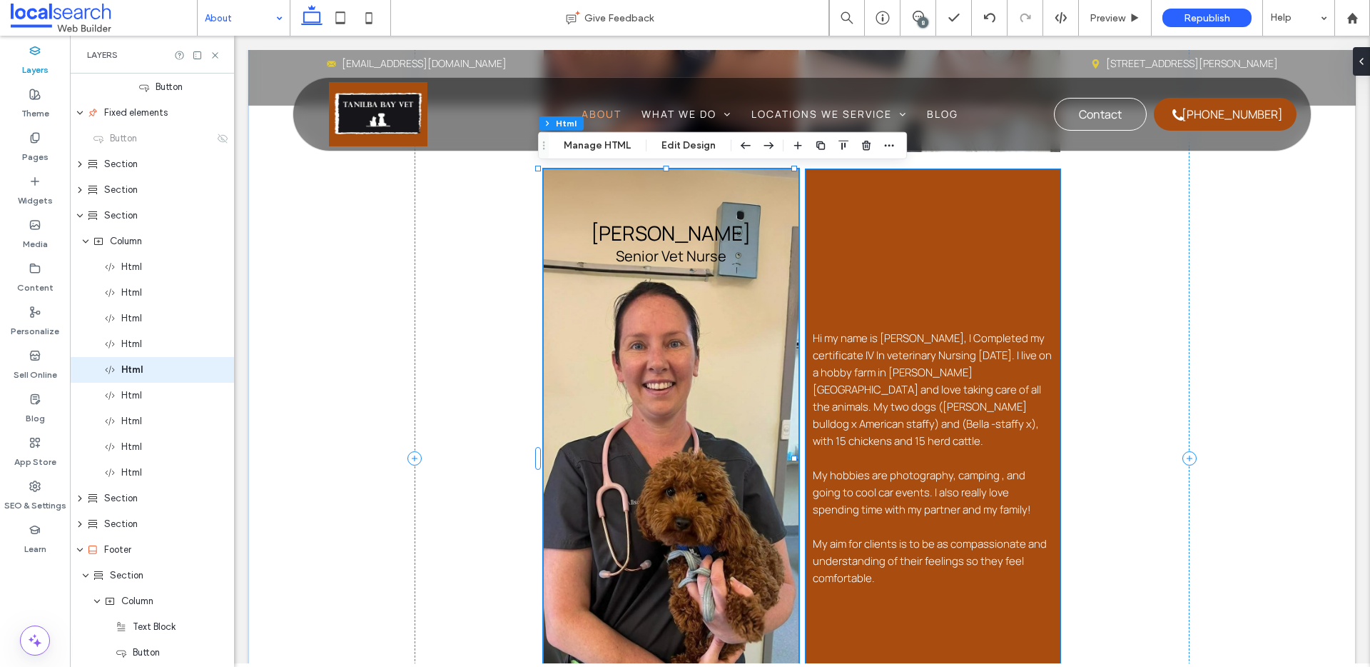
click at [950, 412] on p "Hi my name is Zoe, I Completed my certificate IV In veterinary Nursing June 202…" at bounding box center [933, 458] width 241 height 257
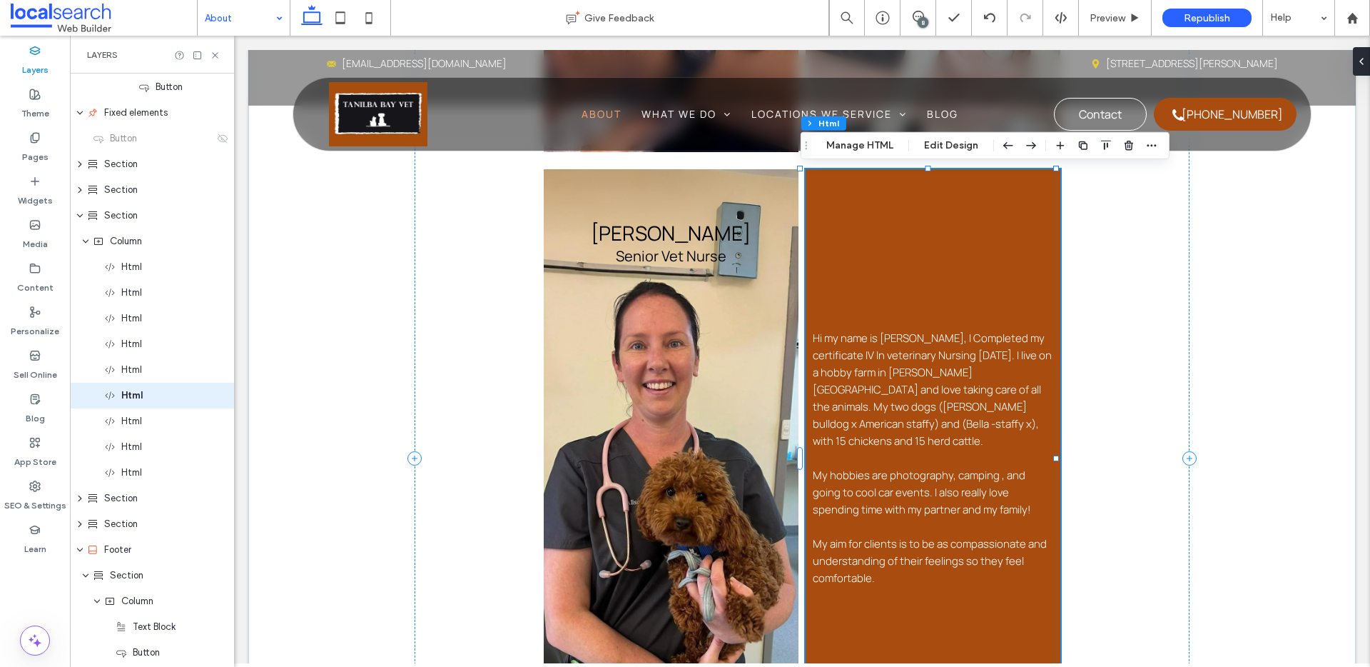
click at [950, 412] on div "Zoe Nurse Hi my name is Zoe, I Completed my certificate IV In veterinary Nursin…" at bounding box center [933, 458] width 255 height 578
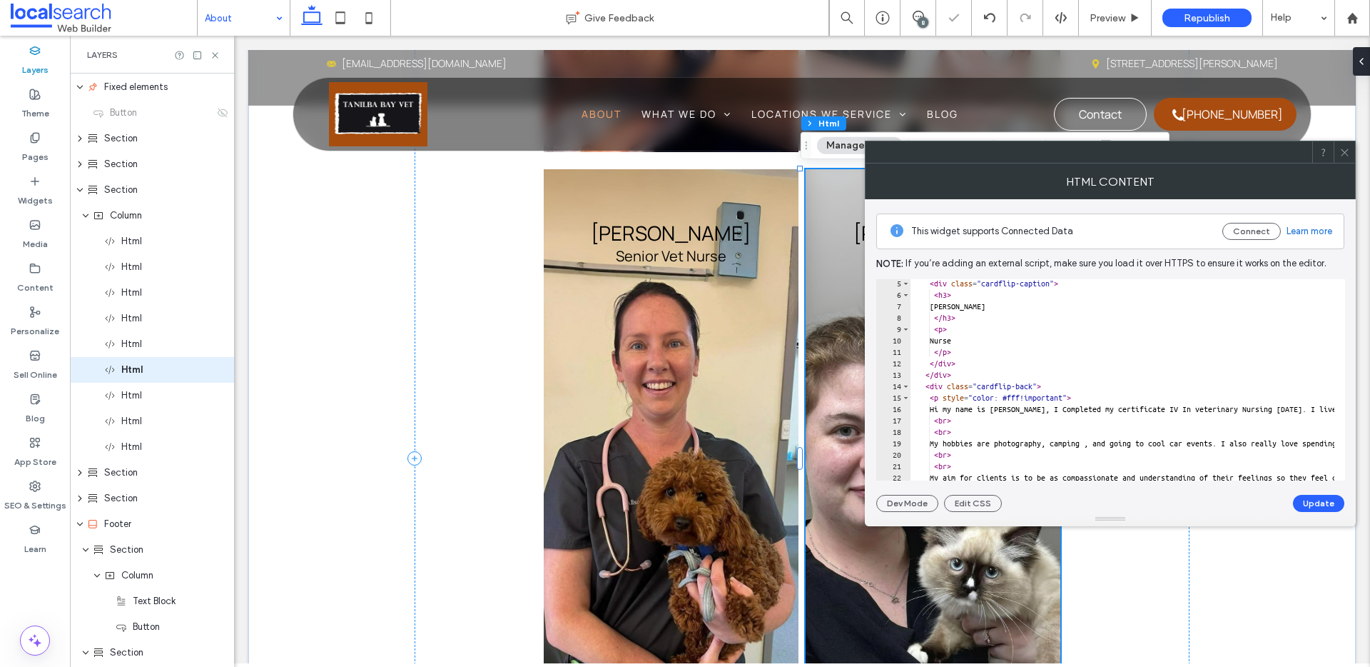
scroll to position [62, 0]
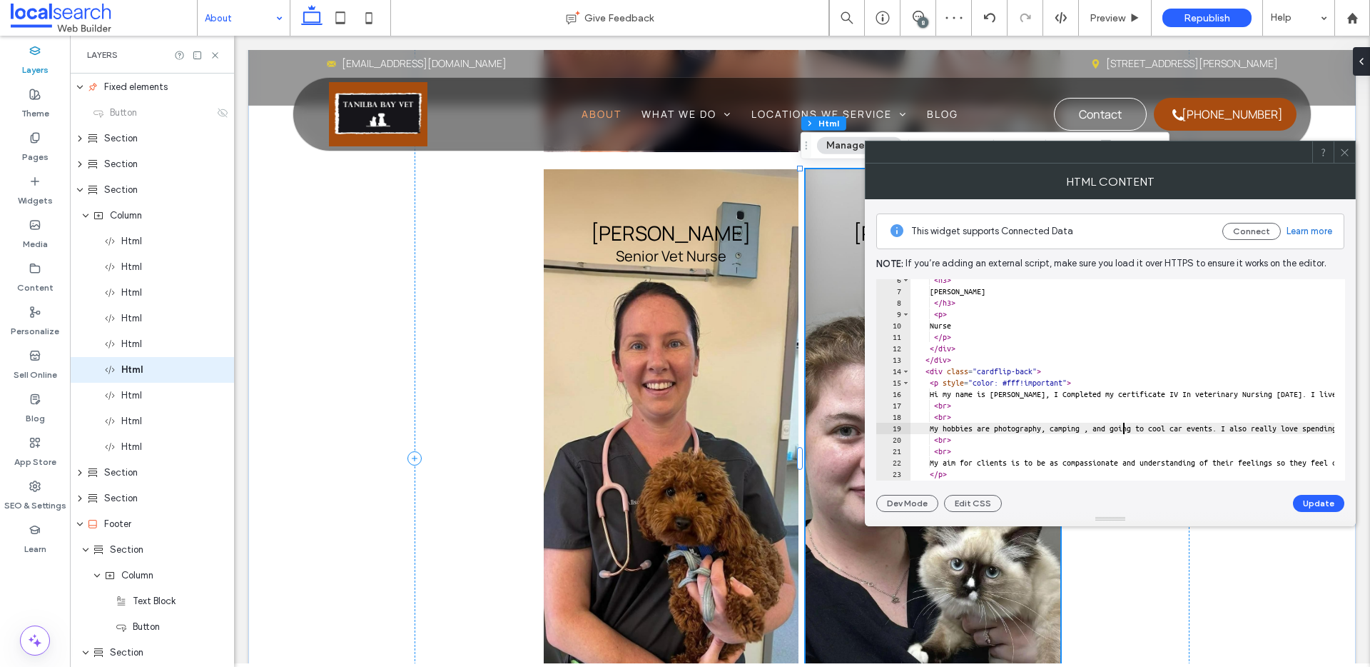
type textarea "**********"
click at [1311, 505] on button "Update" at bounding box center [1318, 503] width 51 height 17
click at [1349, 146] on span at bounding box center [1345, 151] width 11 height 21
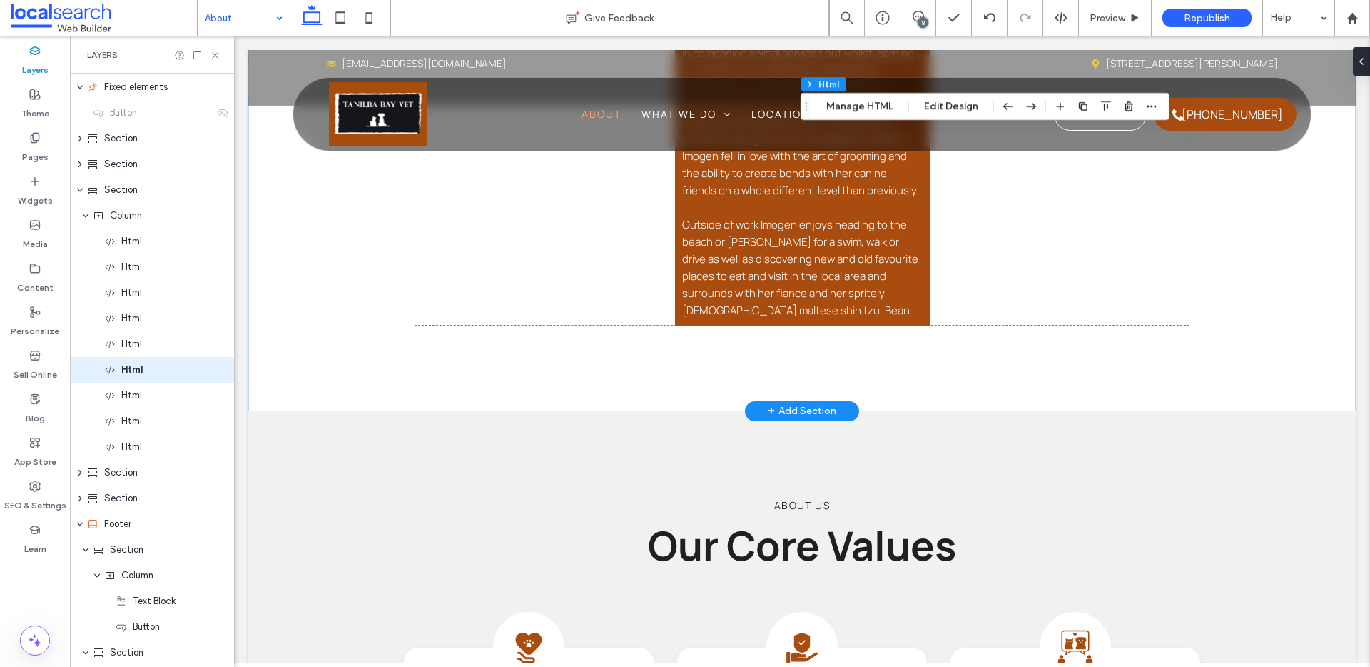
scroll to position [3557, 0]
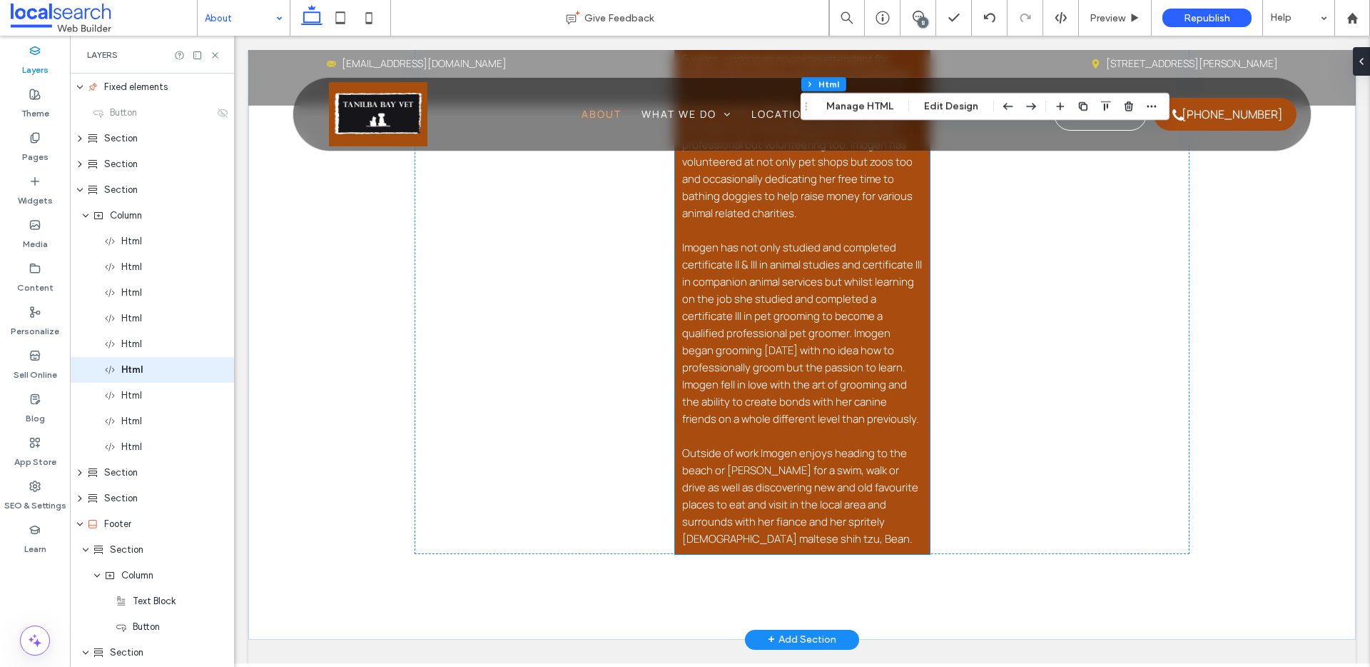
click at [779, 373] on p "Imogen is Tanilba Bay Vets newest recruit and brings with her many years of exp…" at bounding box center [802, 264] width 241 height 565
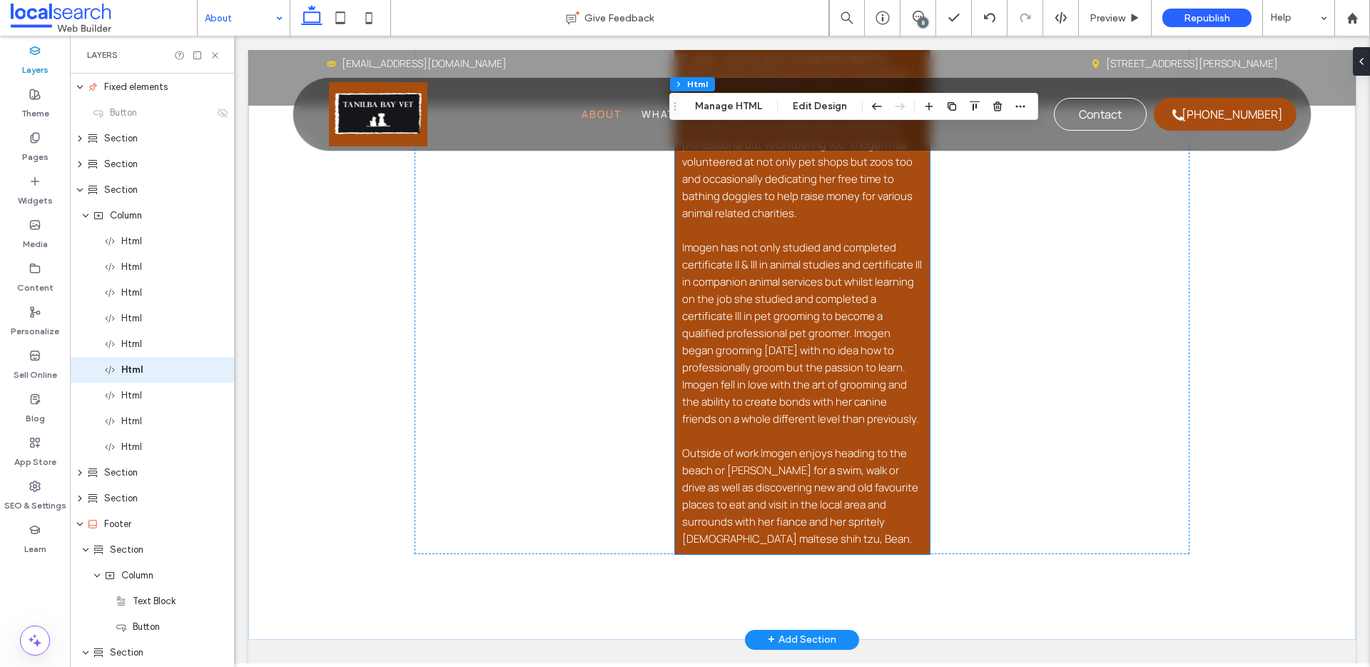
click at [779, 373] on div "Imogen Pet Groomer Imogen is Tanilba Bay Vets newest recruit and brings with he…" at bounding box center [802, 265] width 255 height 578
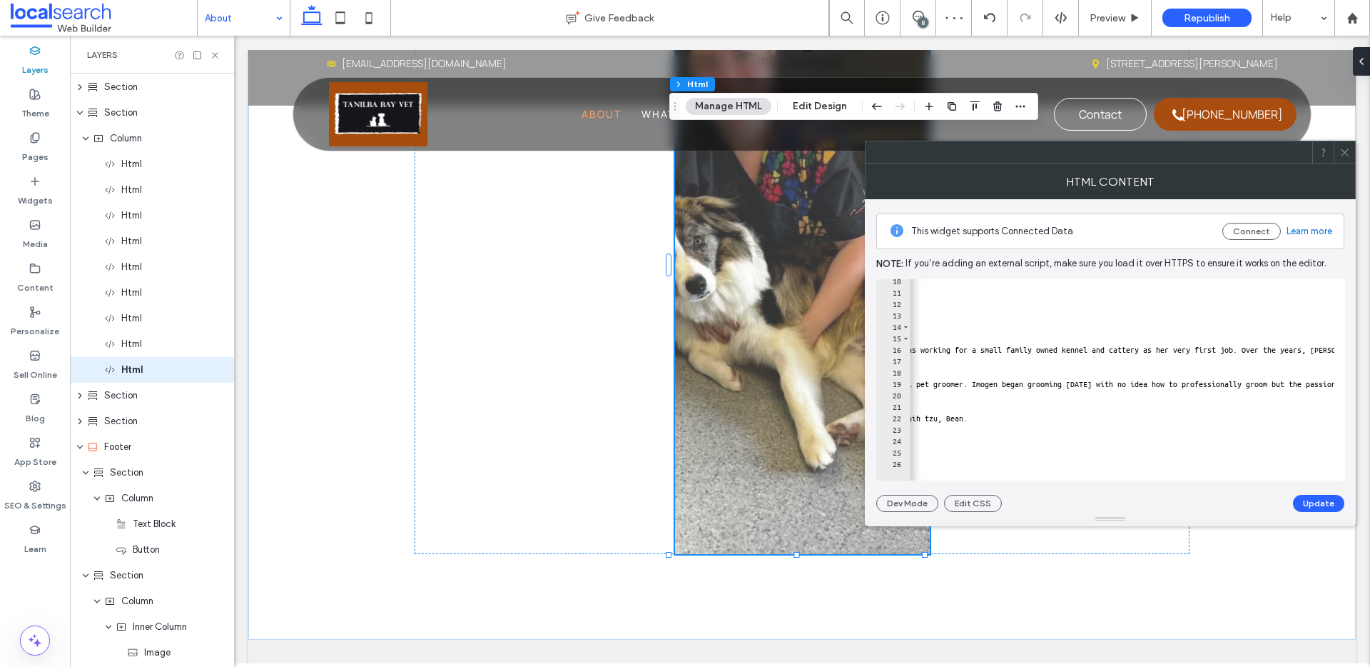
scroll to position [0, 1031]
click at [1326, 504] on button "Update" at bounding box center [1318, 503] width 51 height 17
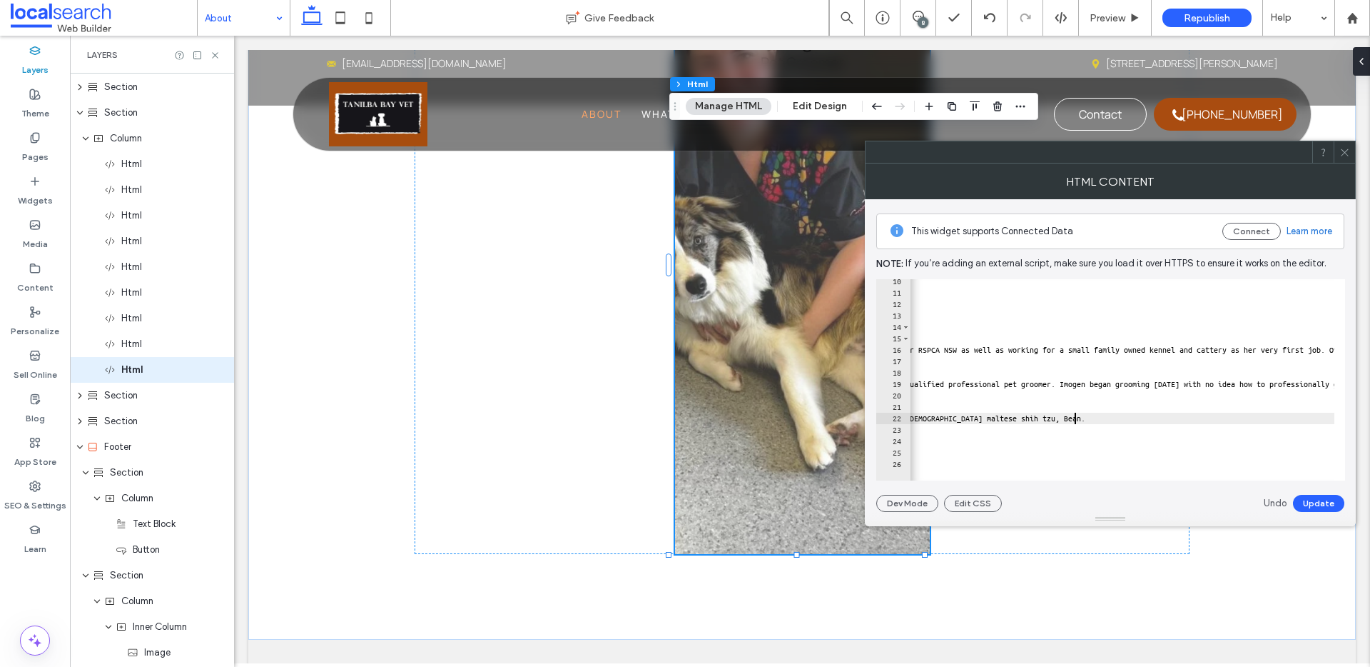
scroll to position [0, 99]
type textarea "**********"
click at [1324, 508] on button "Update" at bounding box center [1318, 503] width 51 height 17
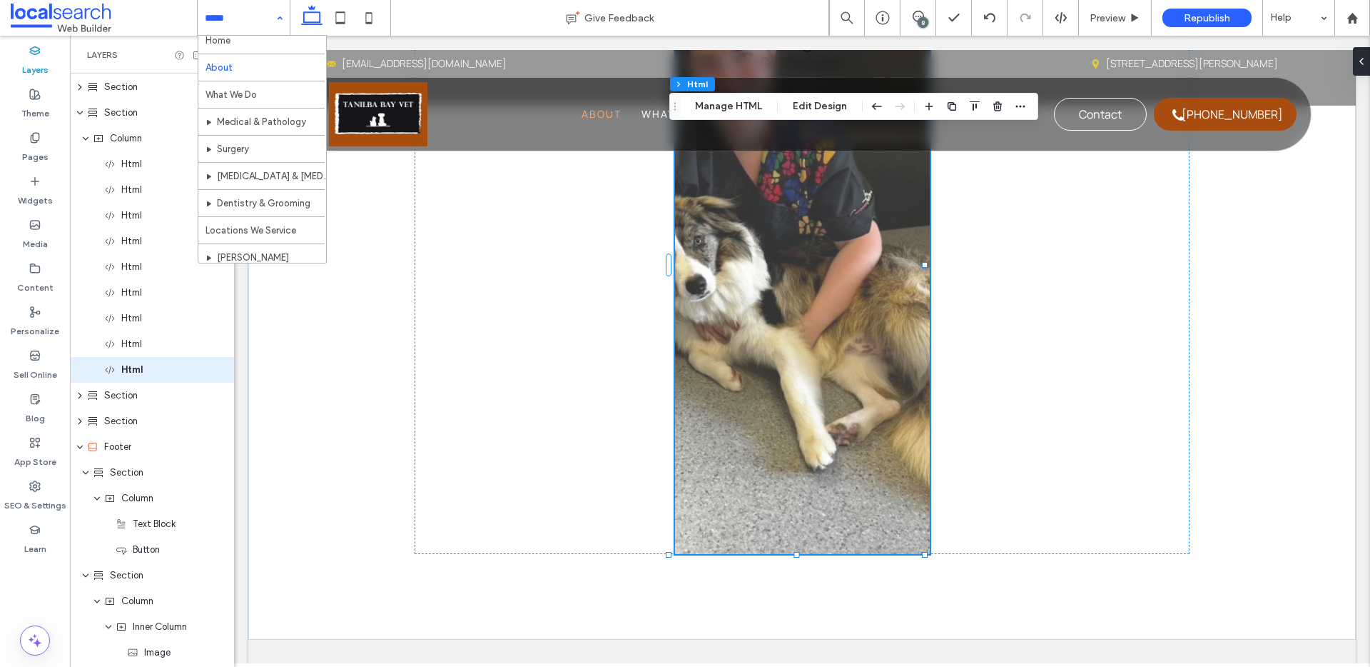
scroll to position [0, 0]
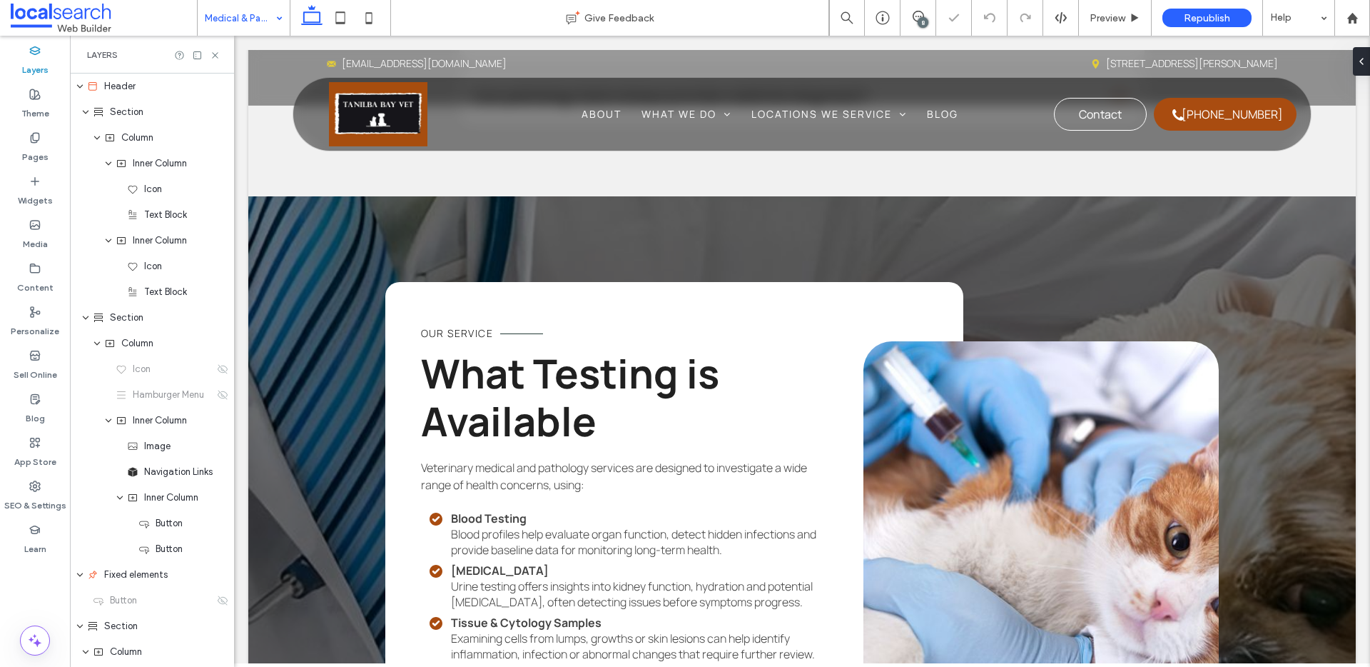
scroll to position [2945, 0]
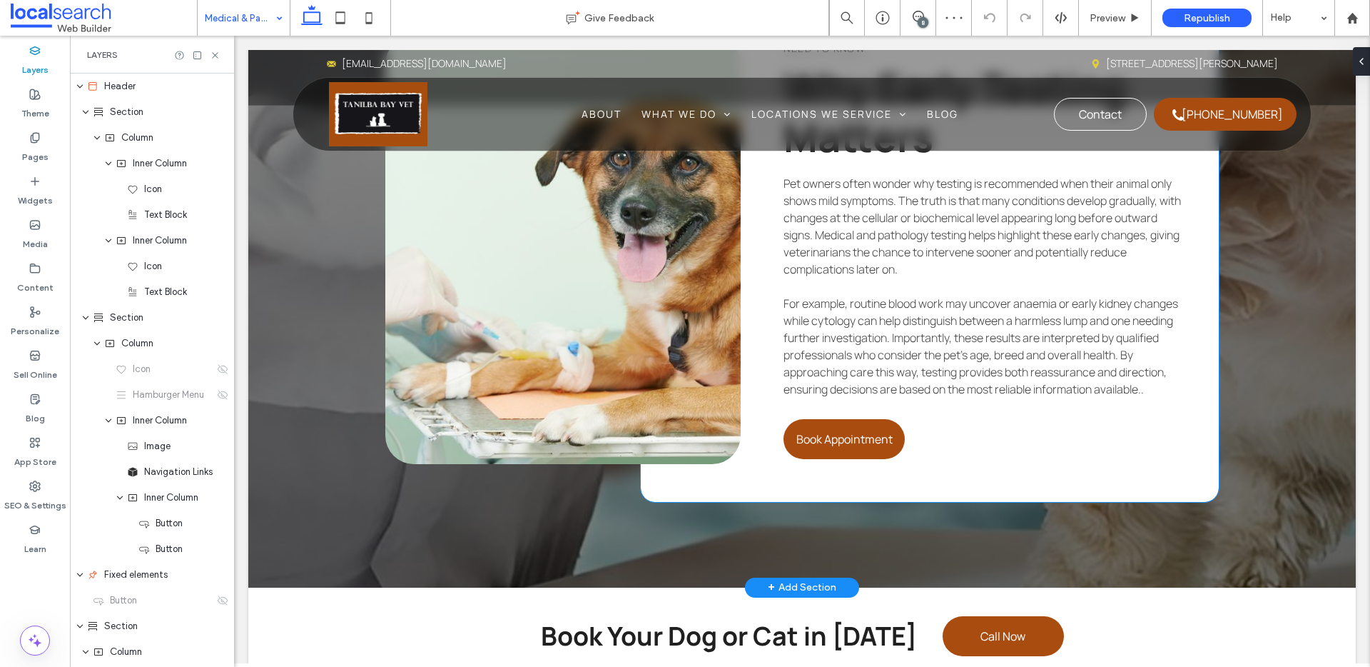
click at [817, 342] on span "For example, routine blood work may uncover anaemia or early kidney changes whi…" at bounding box center [981, 346] width 395 height 101
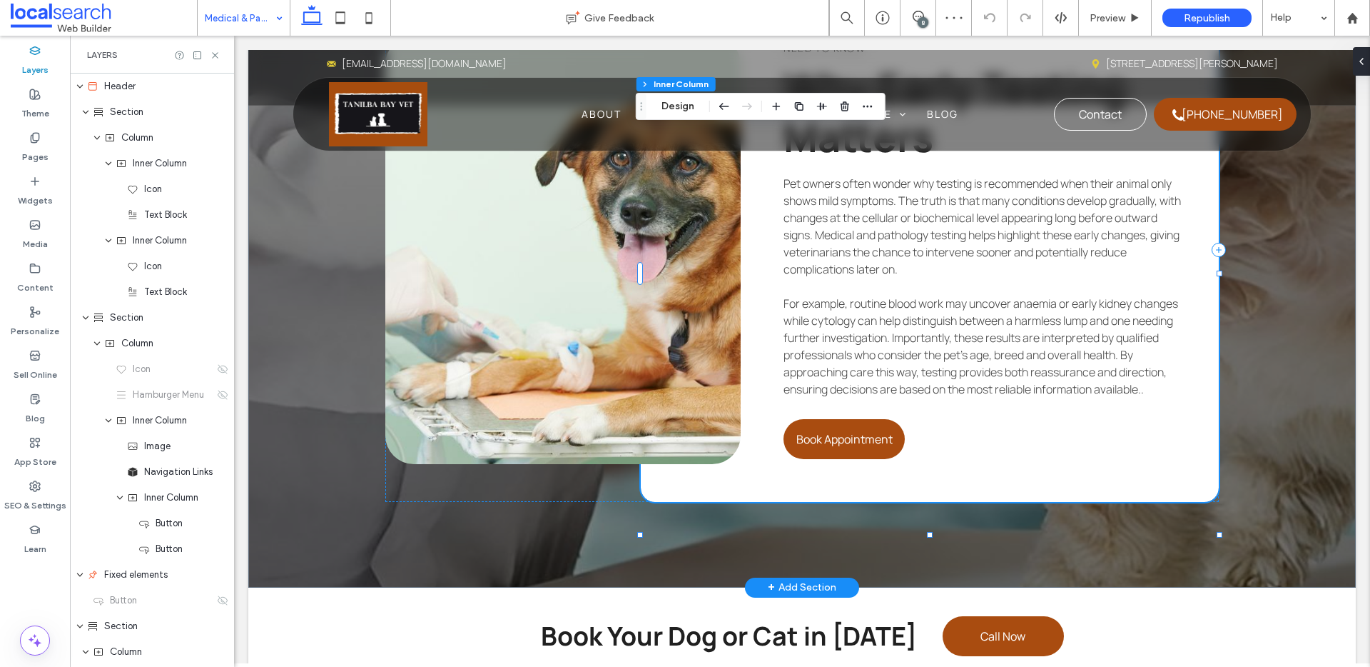
click at [817, 342] on span "For example, routine blood work may uncover anaemia or early kidney changes whi…" at bounding box center [981, 346] width 395 height 101
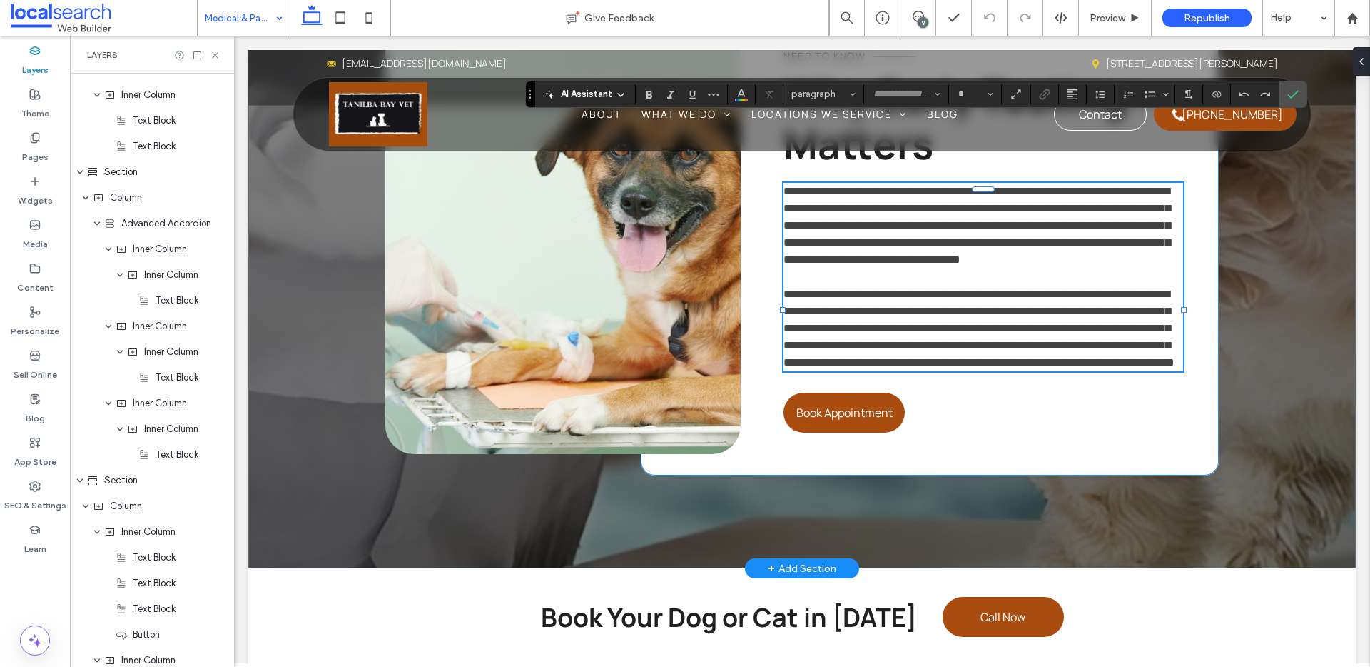
type input "*******"
type input "**"
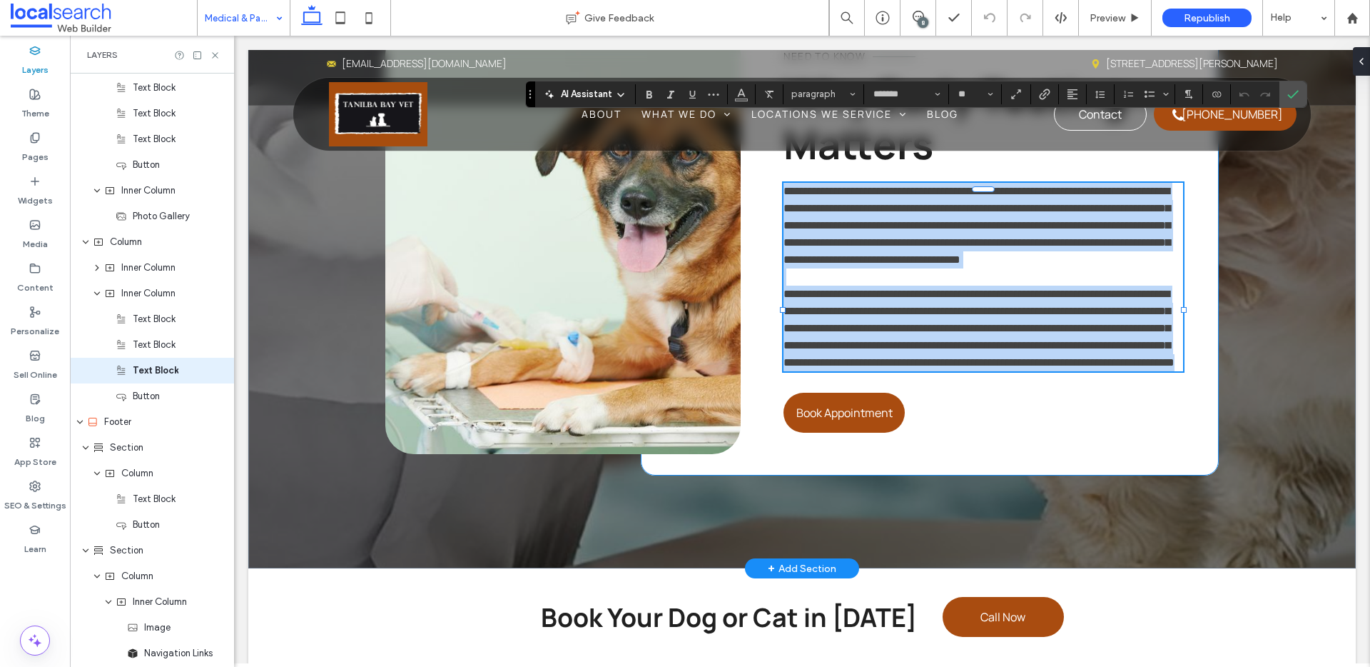
scroll to position [1721, 0]
click at [833, 349] on p "**********" at bounding box center [984, 329] width 400 height 86
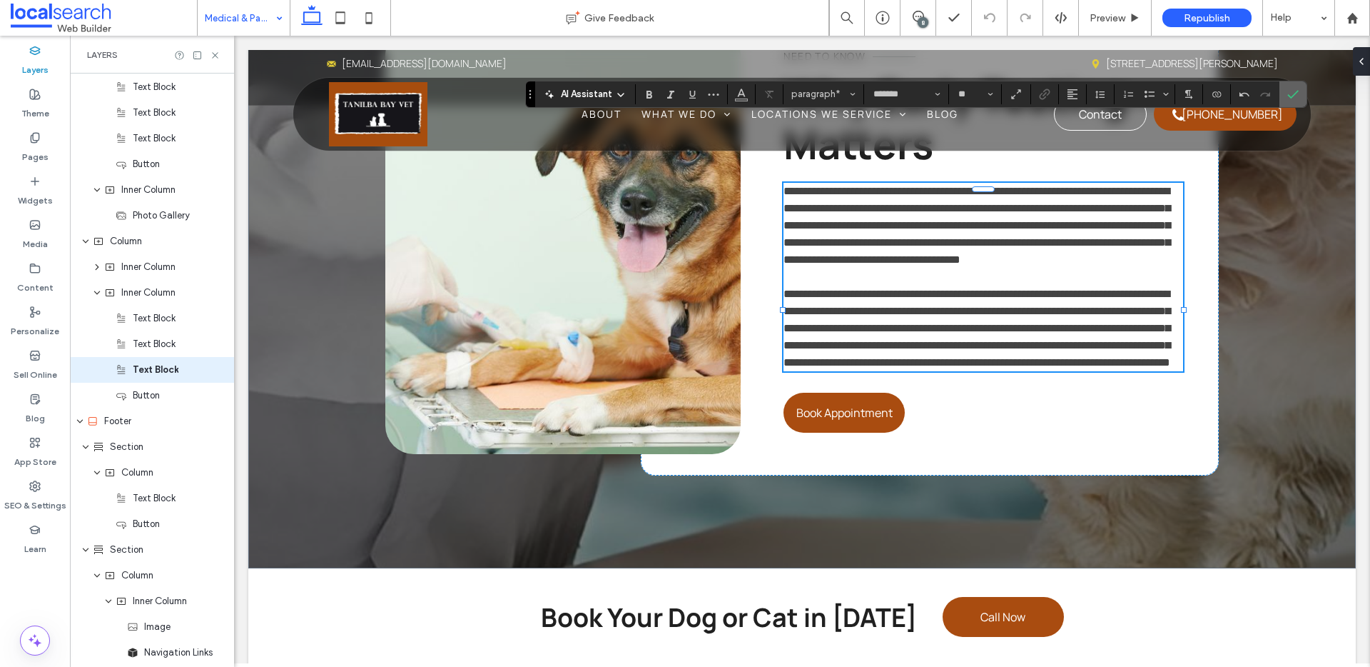
click at [1301, 89] on label "Confirm" at bounding box center [1293, 94] width 21 height 26
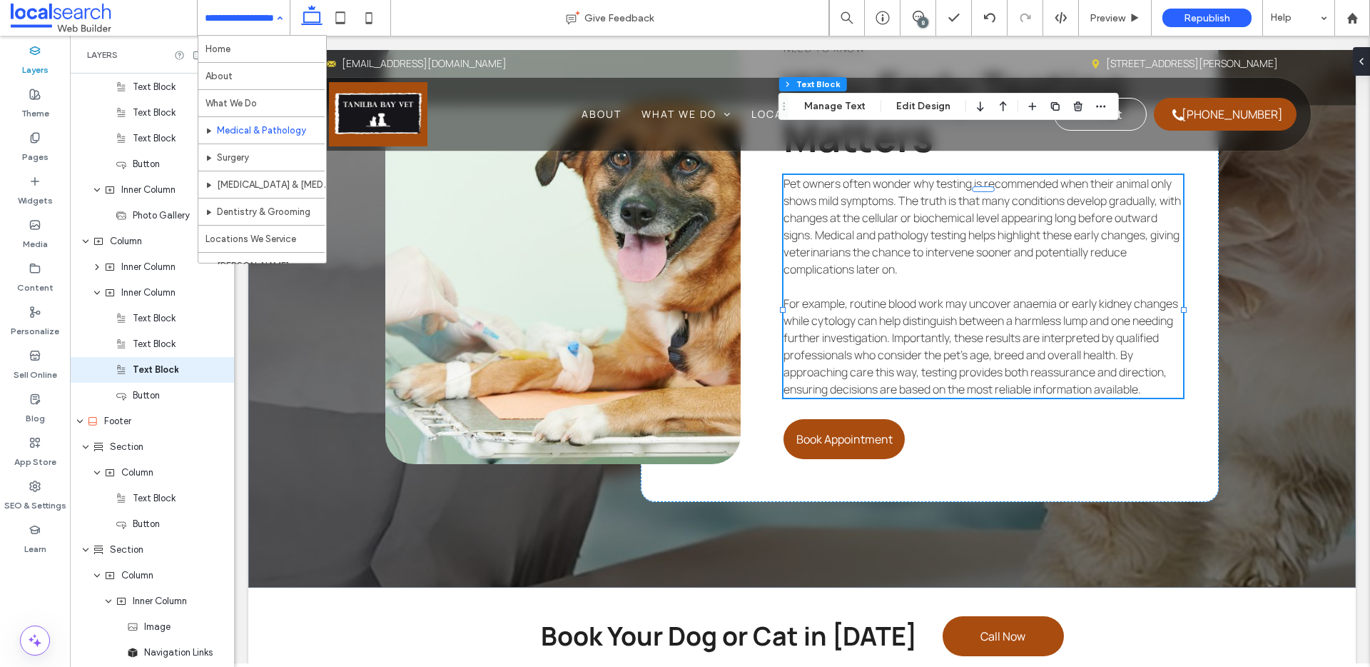
click at [246, 15] on input at bounding box center [240, 18] width 71 height 36
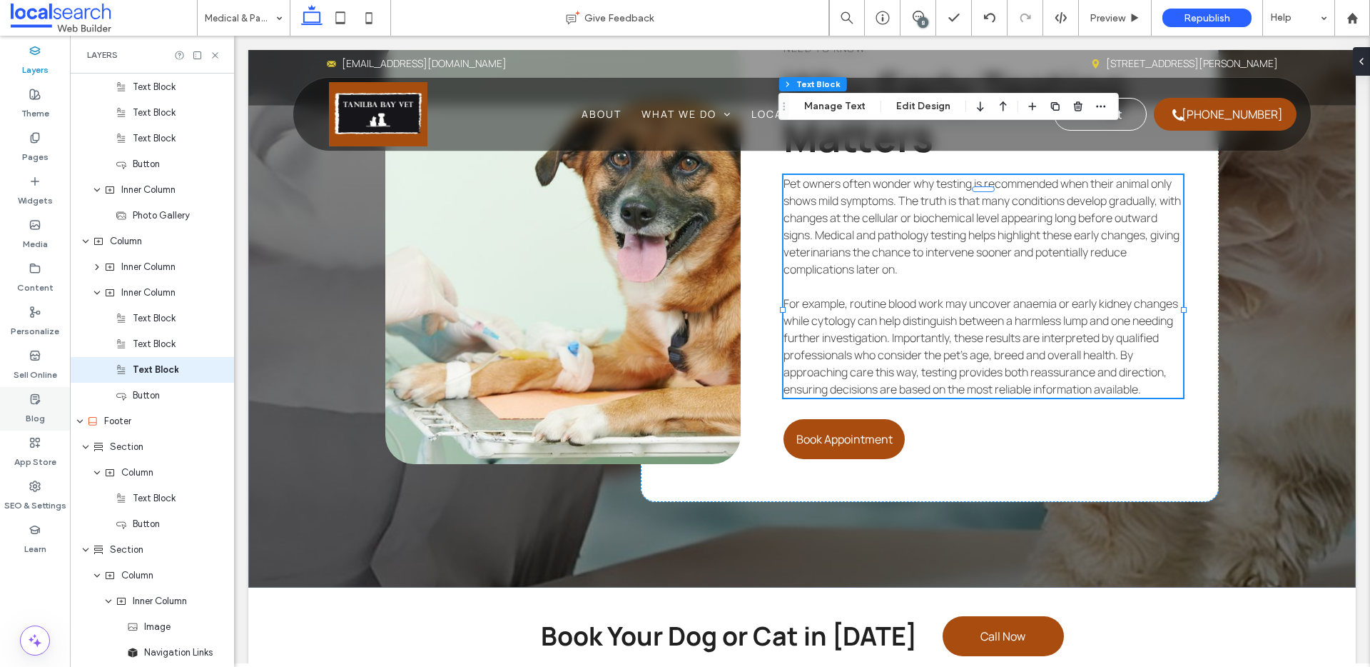
click at [42, 405] on label "Blog" at bounding box center [35, 415] width 19 height 20
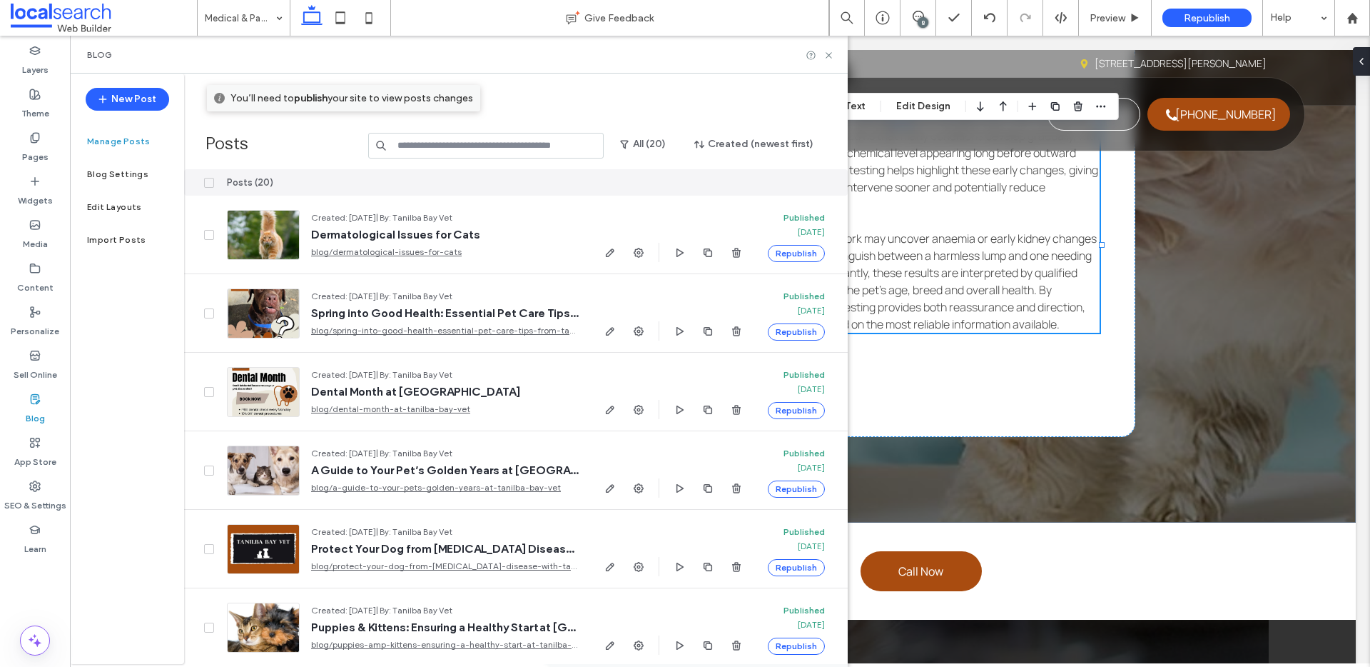
scroll to position [2839, 0]
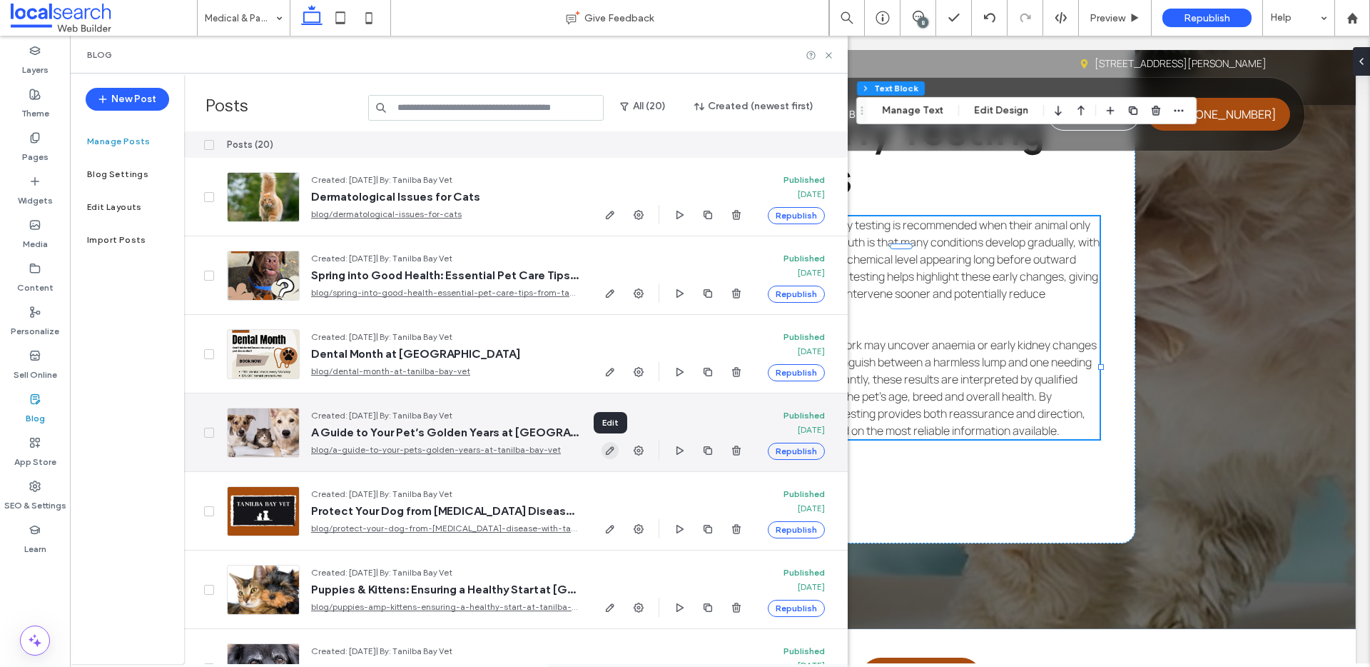
click at [617, 452] on span "button" at bounding box center [610, 450] width 17 height 17
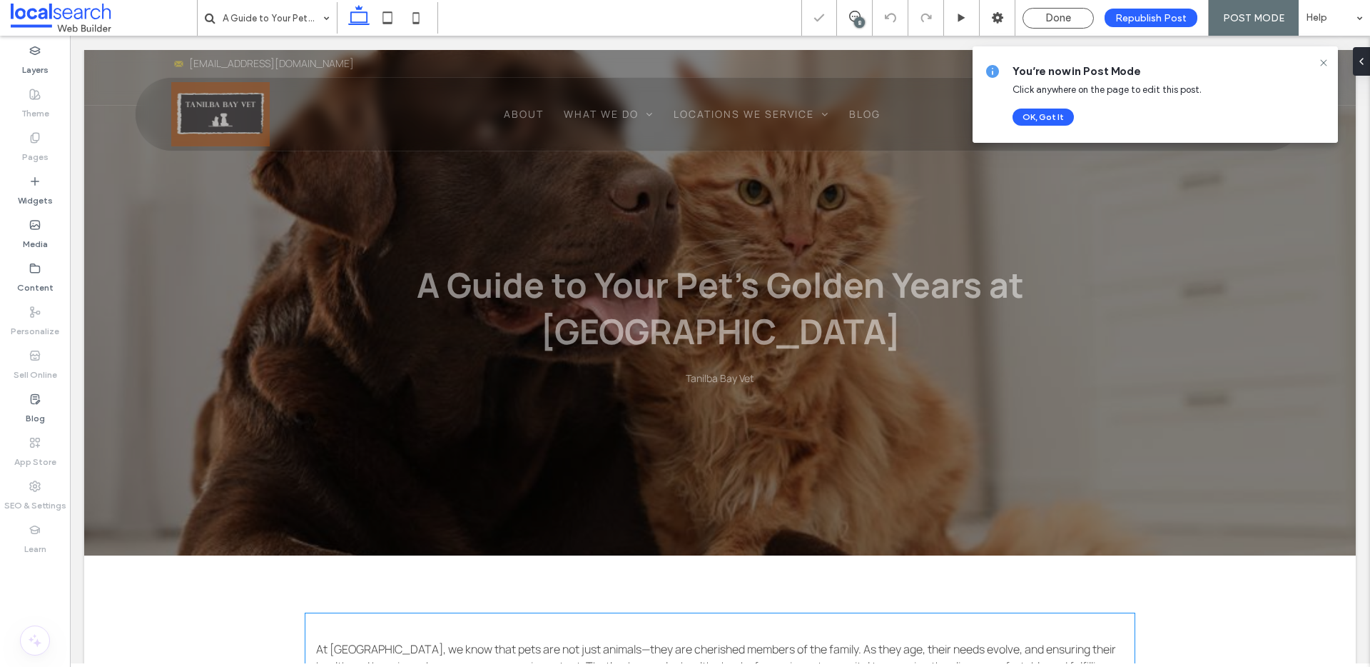
scroll to position [430, 0]
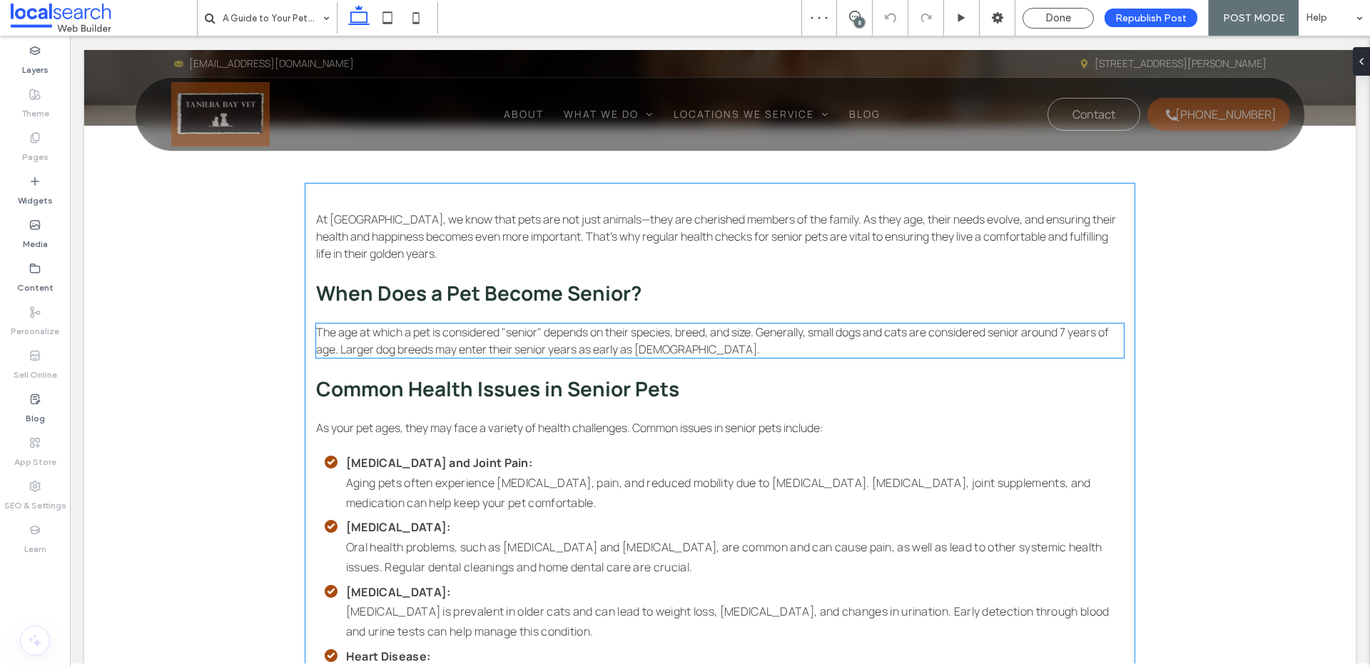
click at [568, 345] on p "The age at which a pet is considered "senior" depends on their species, breed, …" at bounding box center [720, 340] width 808 height 34
click at [568, 345] on div "The age at which a pet is considered "senior" depends on their species, breed, …" at bounding box center [720, 340] width 808 height 34
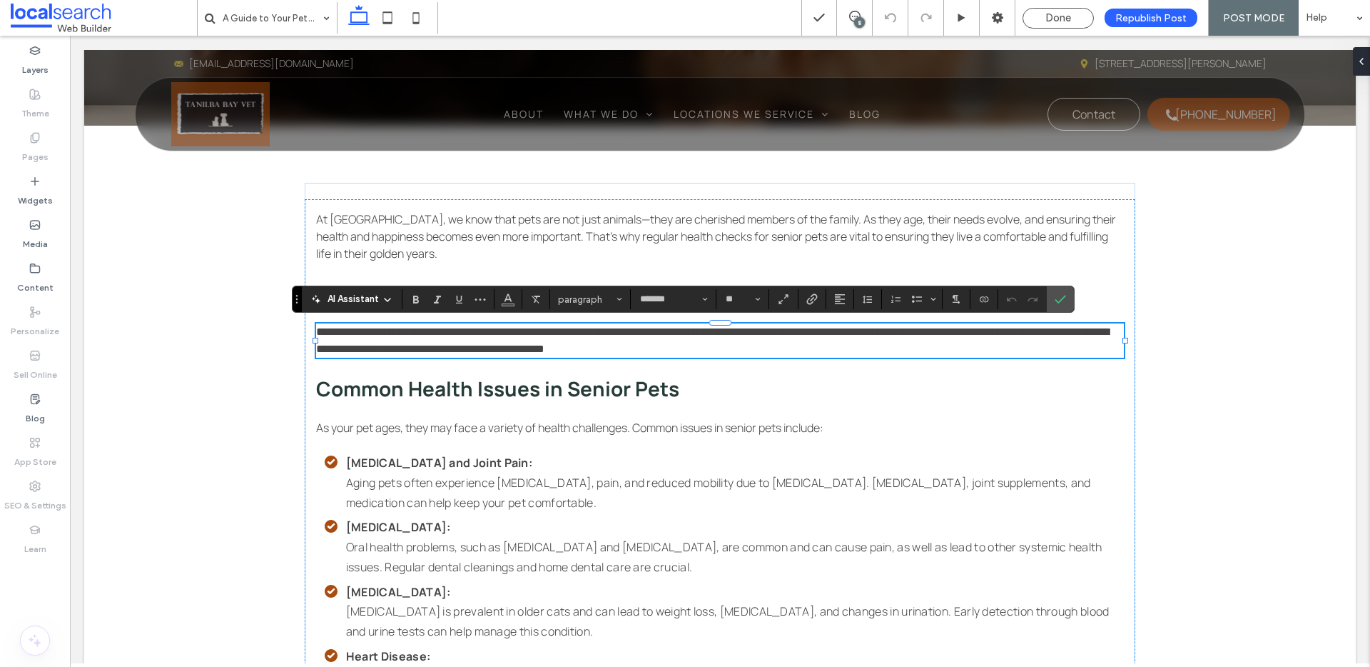
click at [657, 349] on span "**********" at bounding box center [712, 340] width 793 height 28
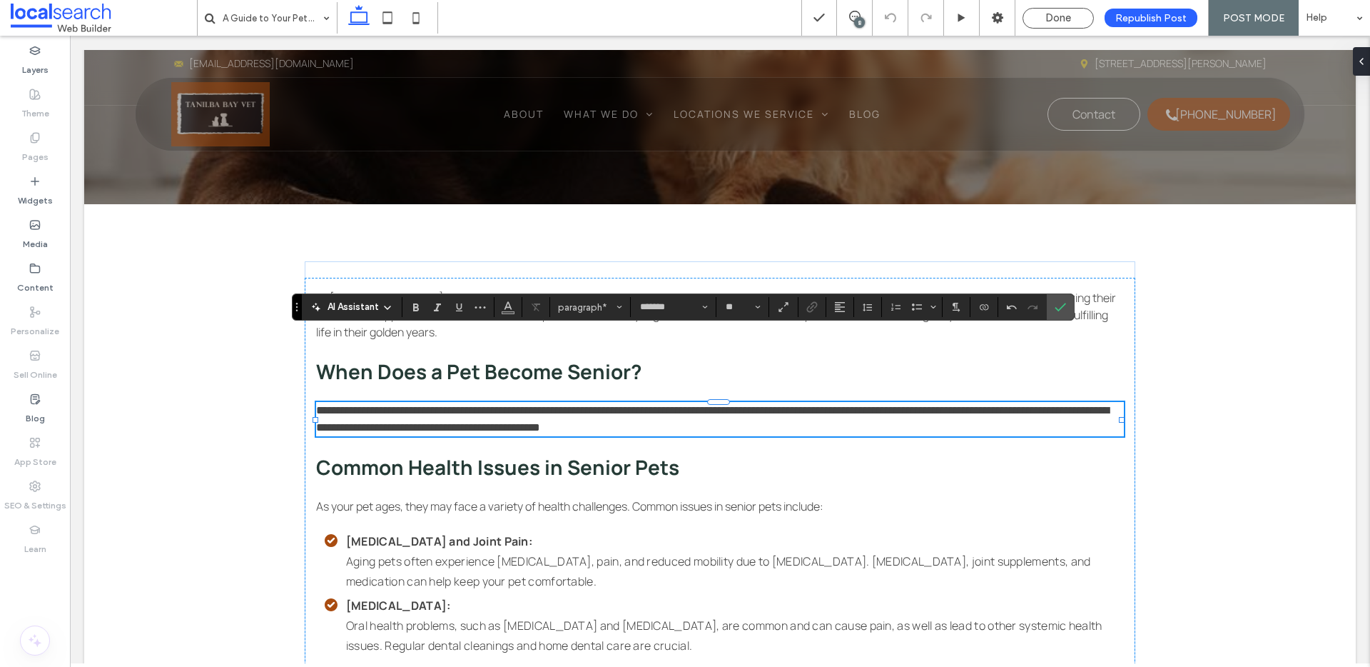
scroll to position [422, 0]
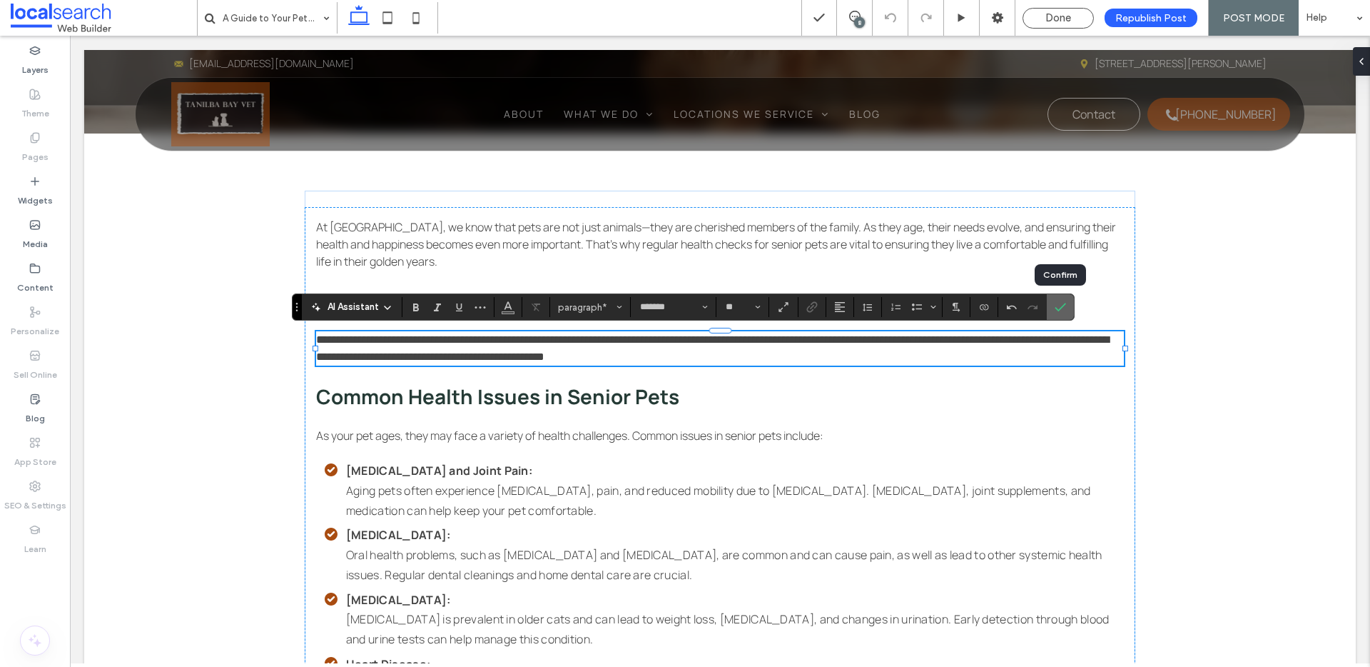
drag, startPoint x: 1063, startPoint y: 305, endPoint x: 988, endPoint y: 281, distance: 78.6
click at [1063, 305] on use "Confirm" at bounding box center [1060, 307] width 11 height 9
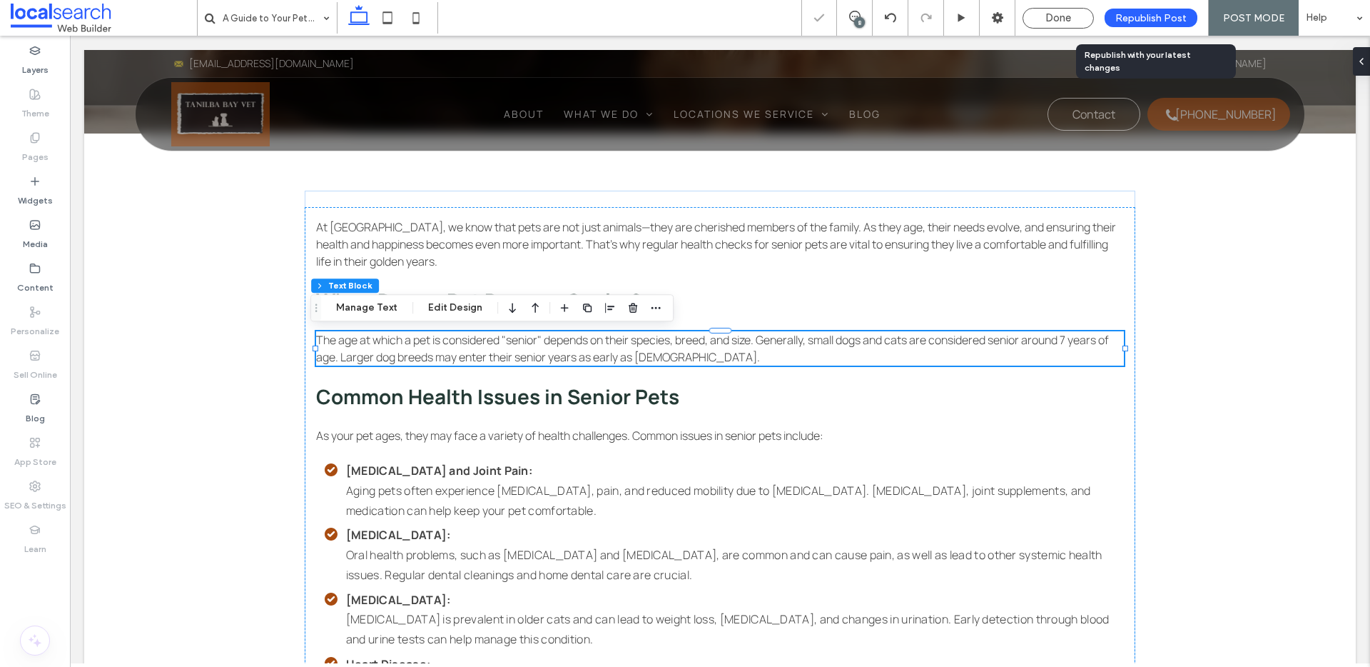
click at [1135, 22] on span "Republish Post" at bounding box center [1151, 18] width 71 height 12
click at [1163, 13] on span "Republish Post" at bounding box center [1151, 18] width 71 height 12
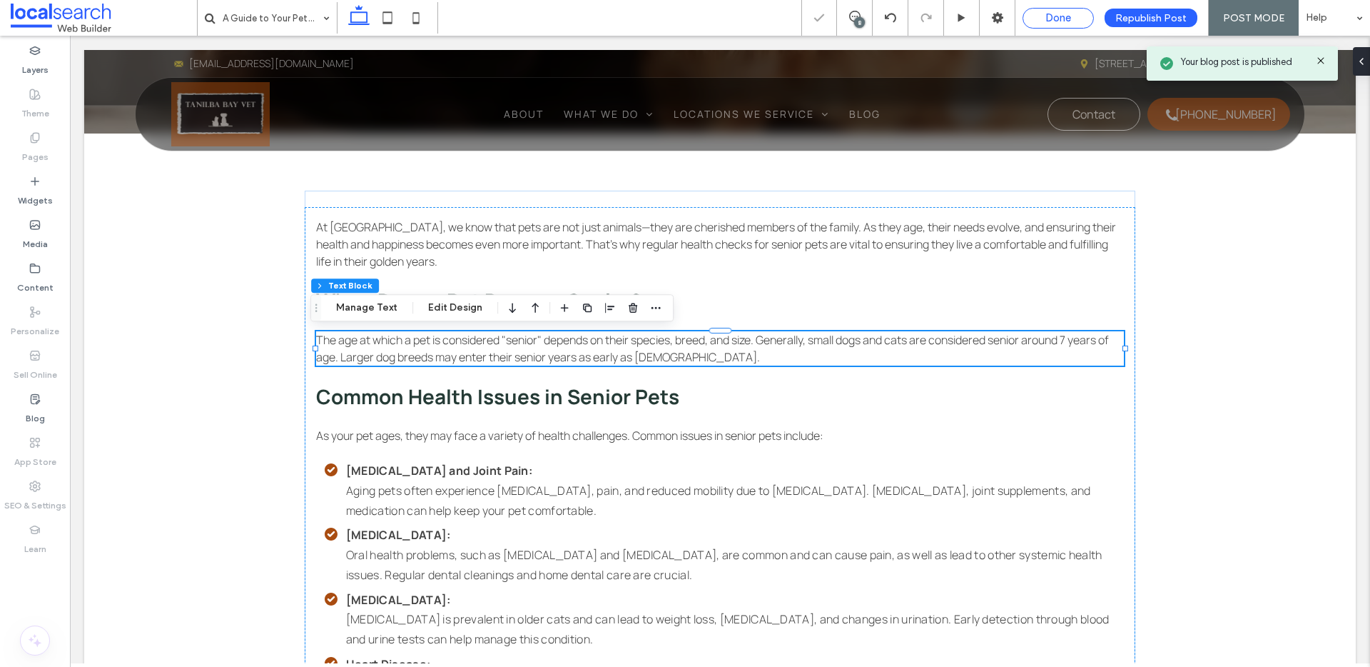
click at [1059, 11] on span "Done" at bounding box center [1059, 17] width 26 height 13
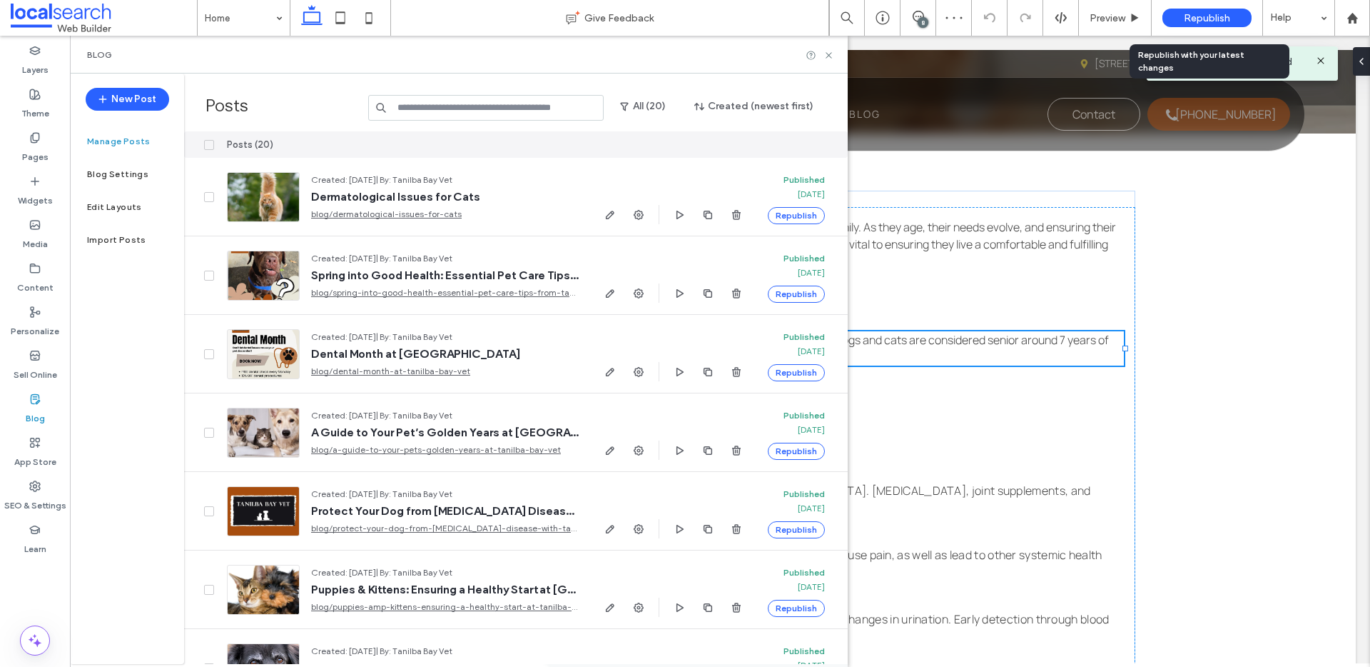
click at [1213, 20] on span "Republish" at bounding box center [1207, 18] width 46 height 12
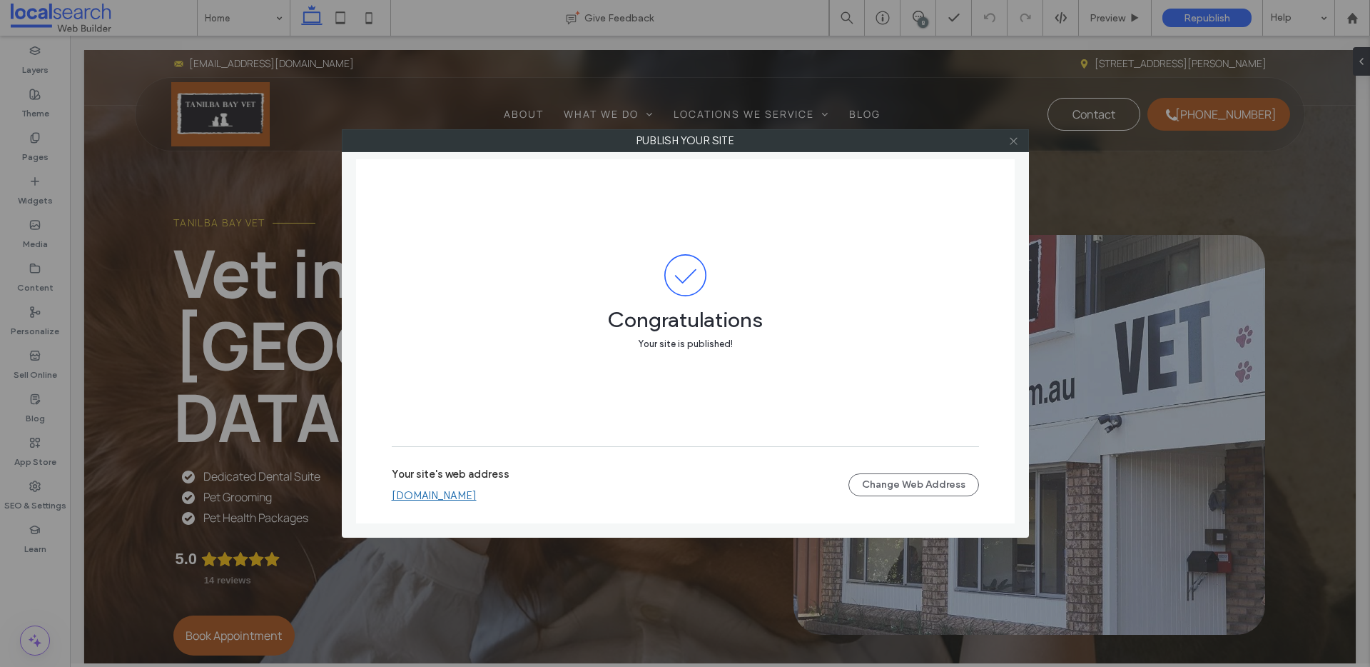
click at [1014, 141] on icon at bounding box center [1014, 141] width 11 height 11
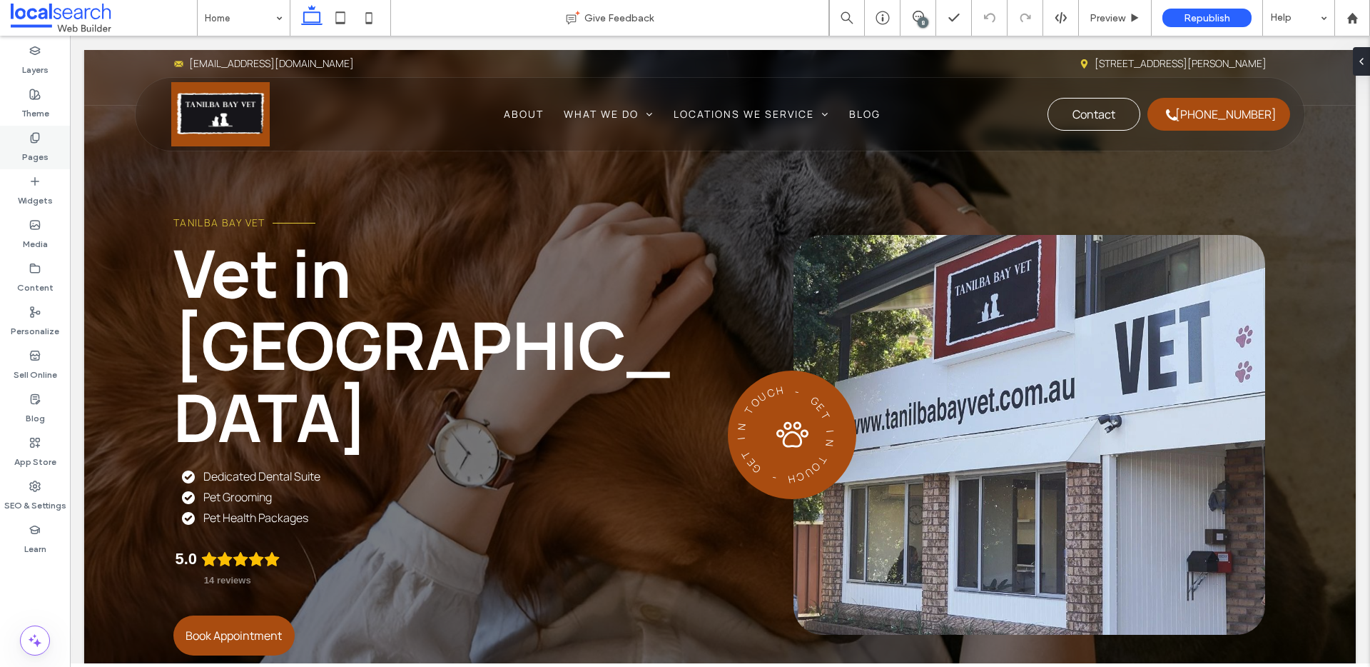
click at [34, 143] on label "Pages" at bounding box center [35, 153] width 26 height 20
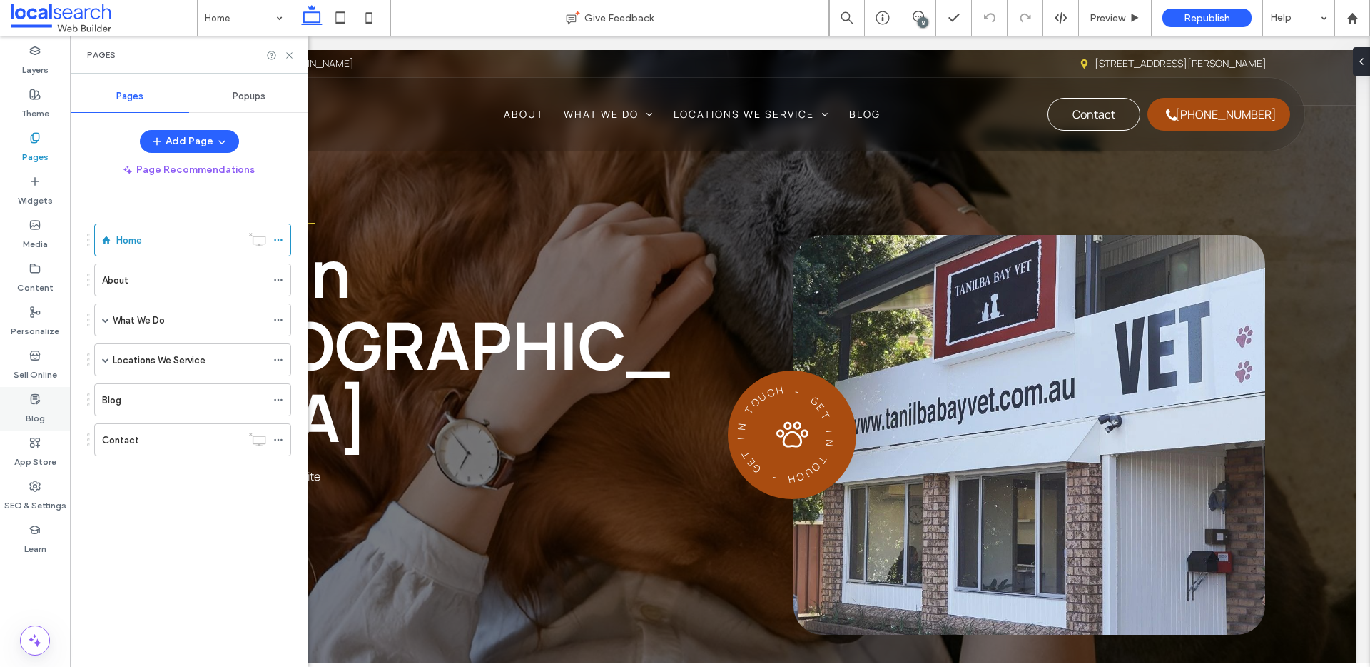
click at [39, 398] on use at bounding box center [35, 398] width 9 height 9
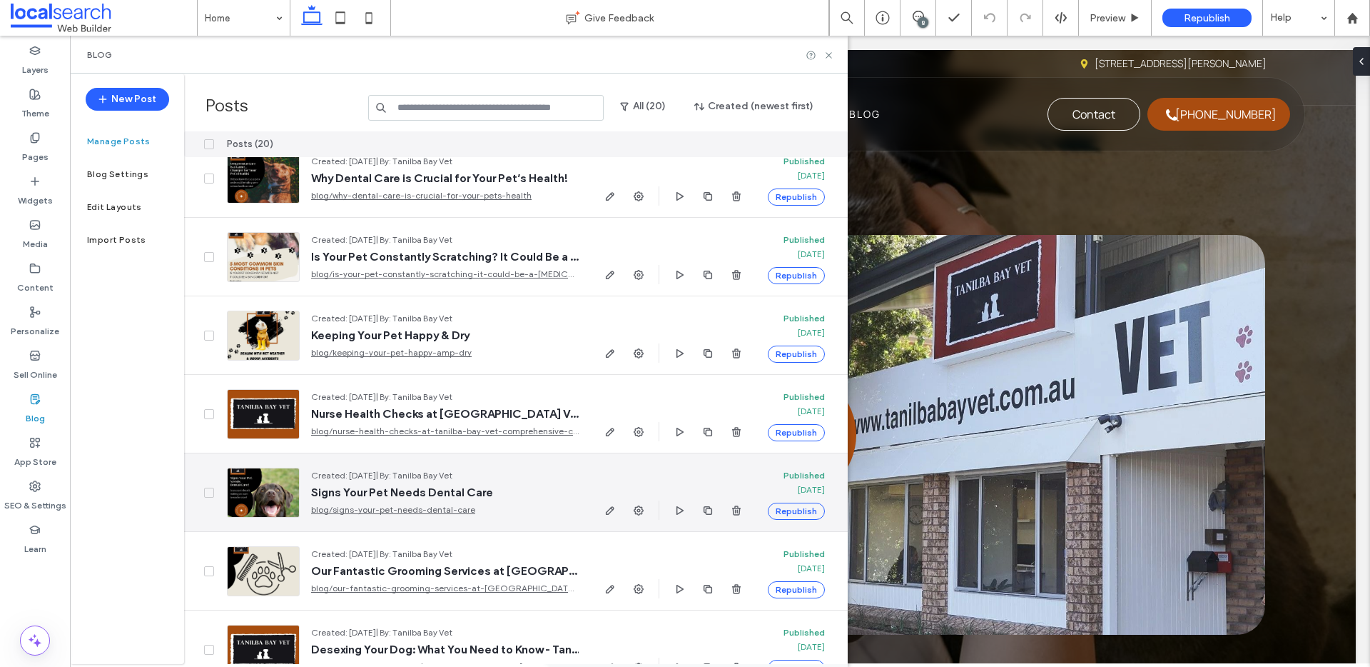
scroll to position [874, 0]
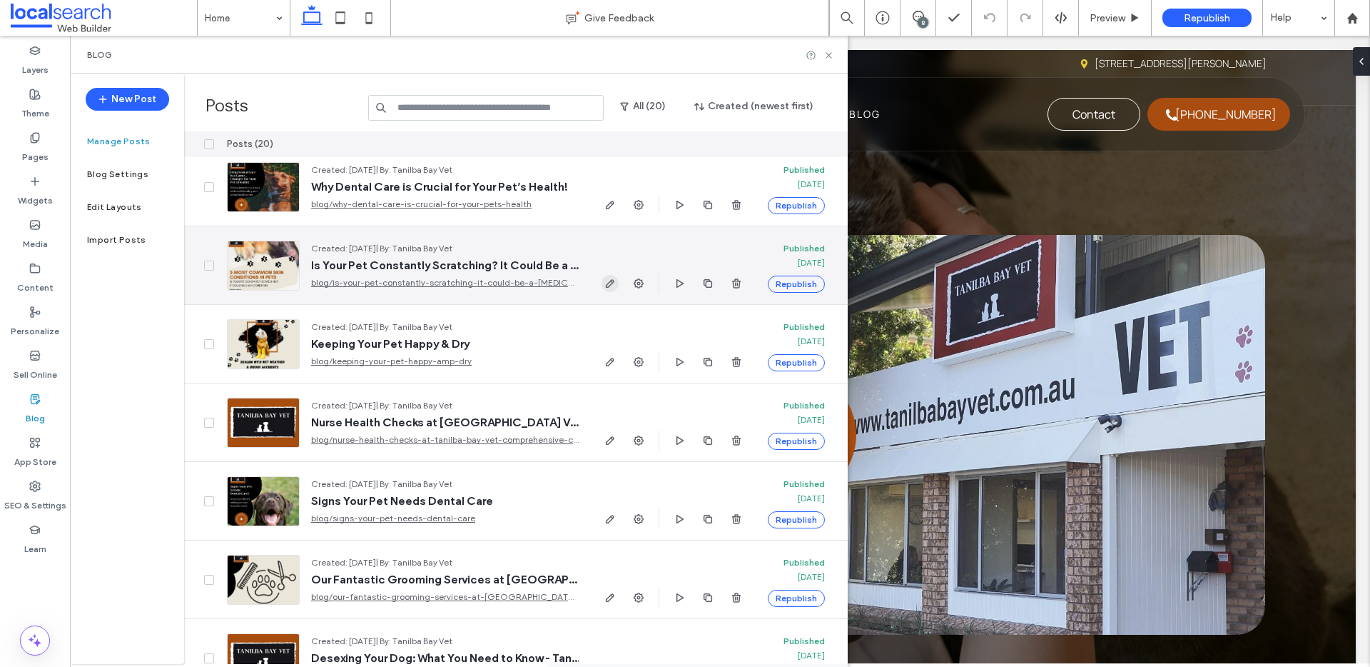
click at [610, 281] on use "button" at bounding box center [610, 283] width 9 height 9
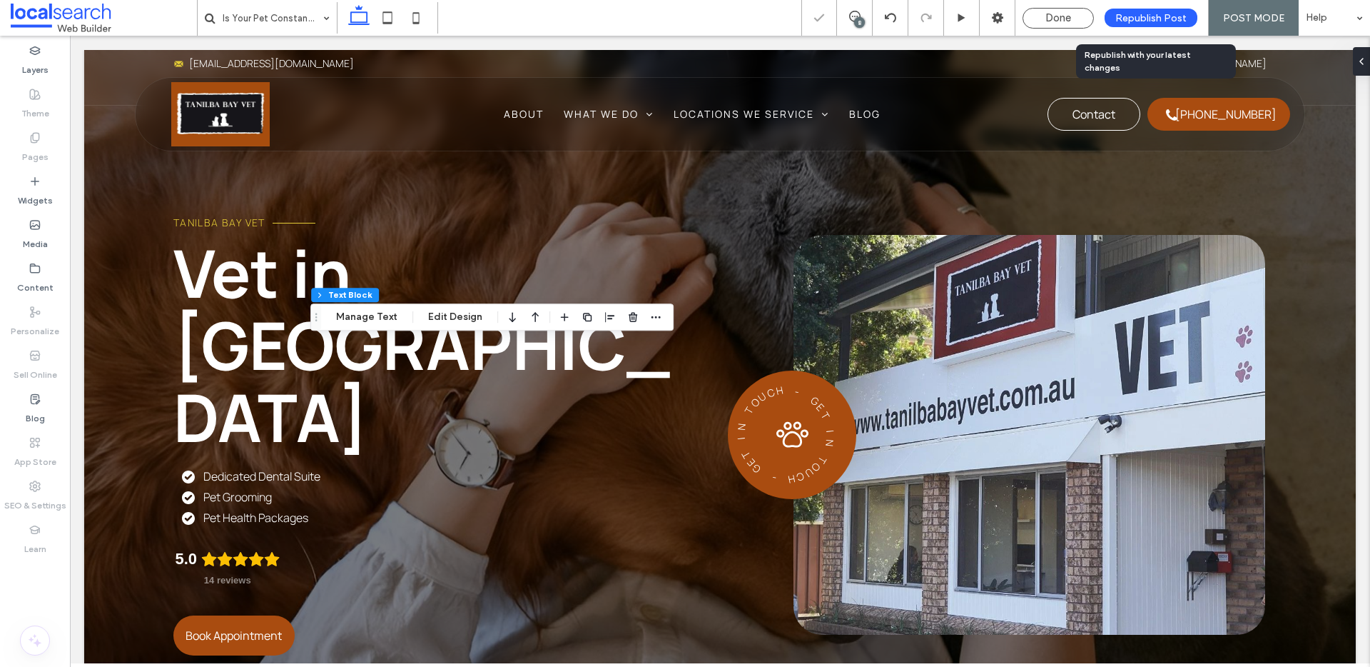
click at [1149, 15] on span "Republish Post" at bounding box center [1151, 18] width 71 height 12
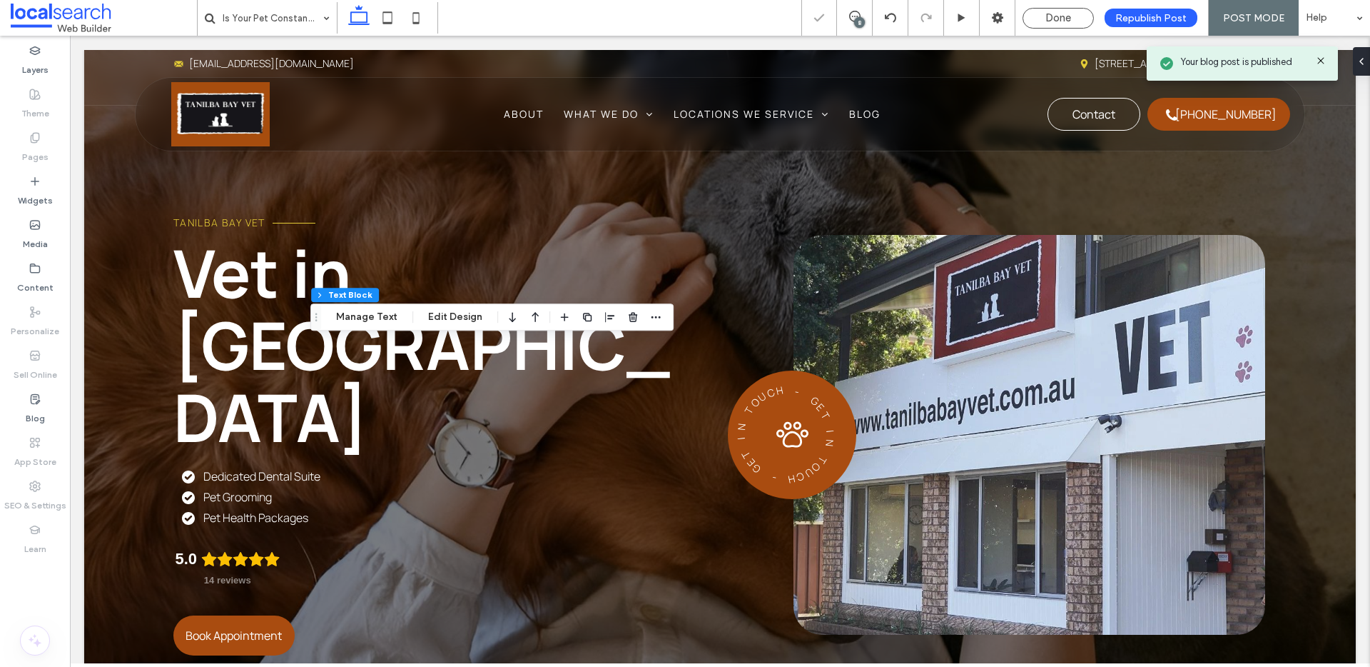
click at [1056, 19] on span "Done" at bounding box center [1059, 17] width 26 height 13
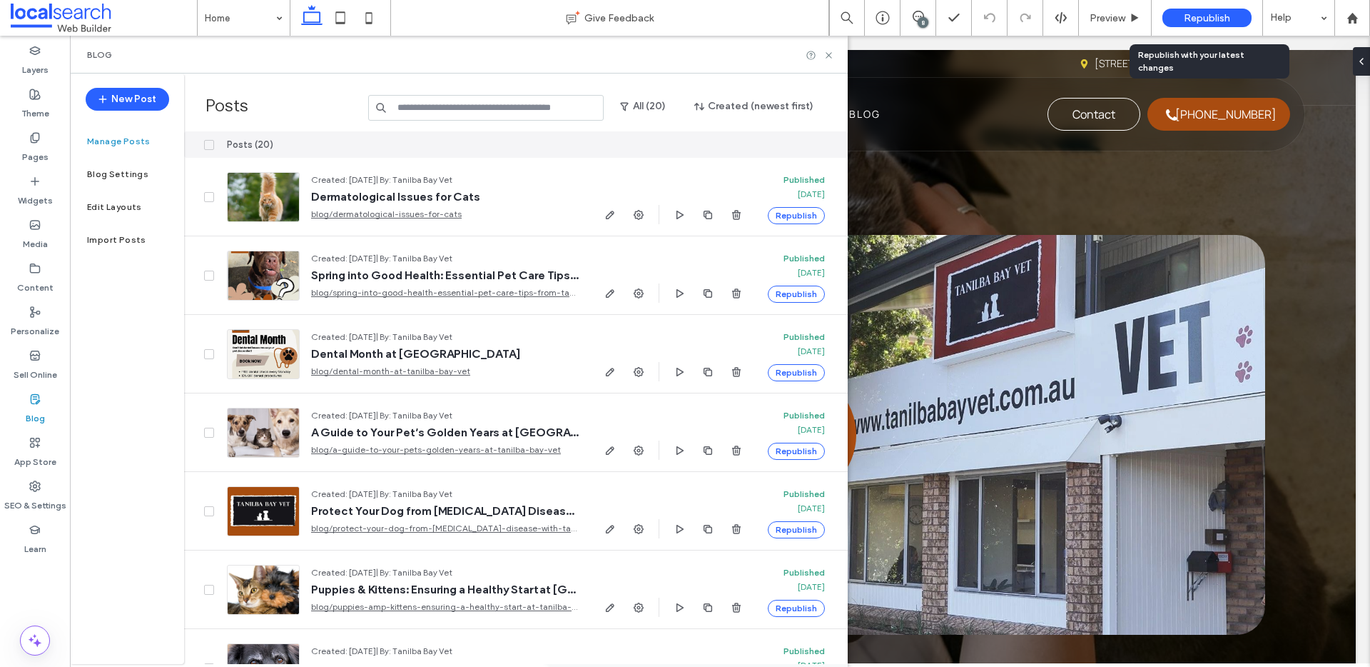
click at [1187, 14] on span "Republish" at bounding box center [1207, 18] width 46 height 12
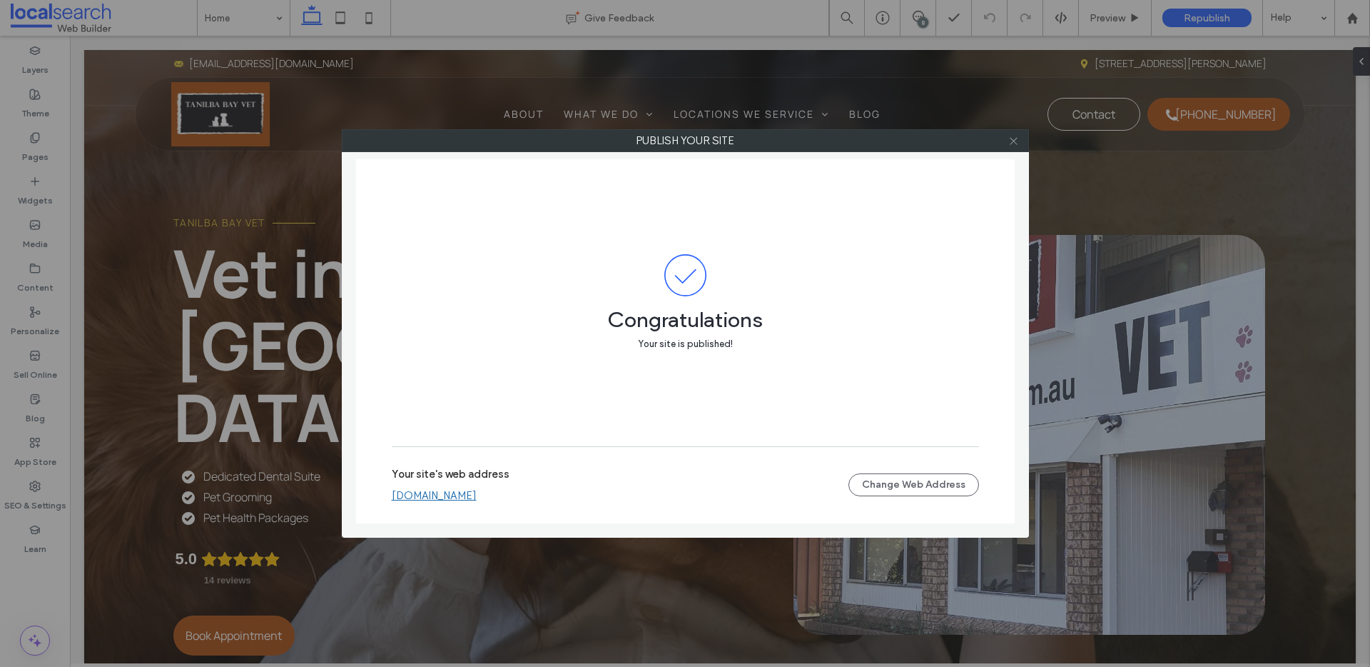
click at [1009, 136] on icon at bounding box center [1014, 141] width 11 height 11
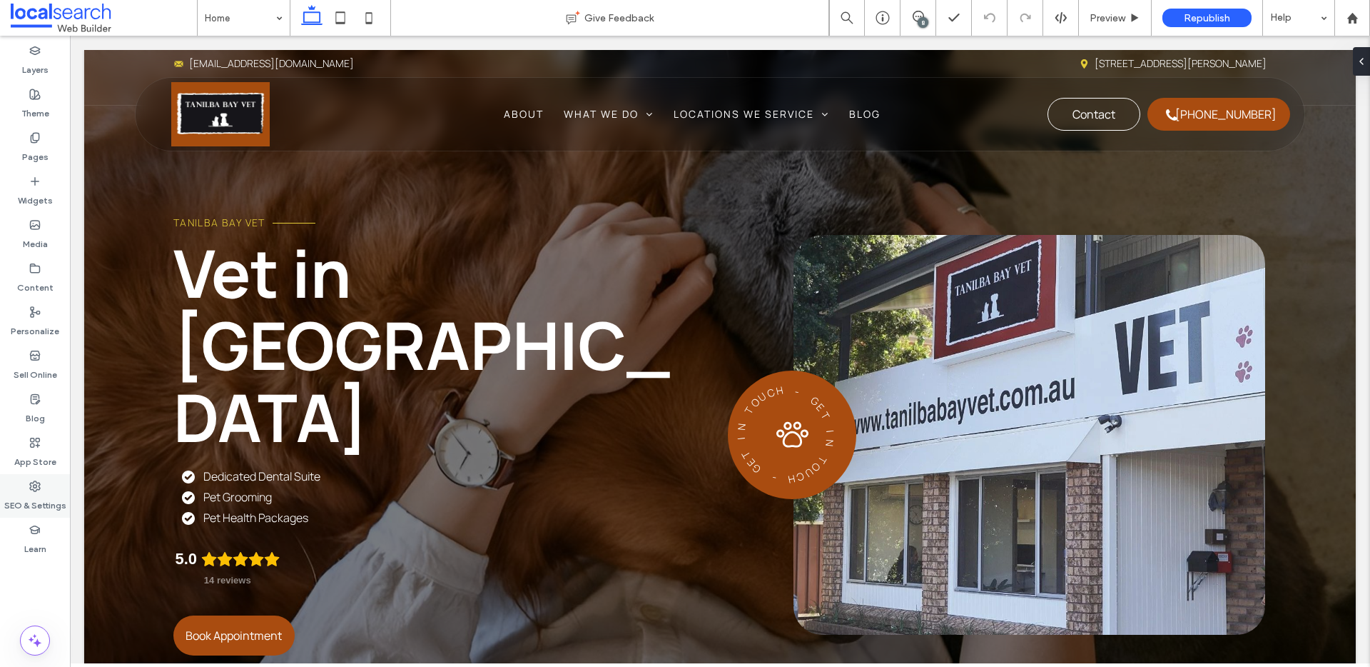
click at [35, 495] on label "SEO & Settings" at bounding box center [35, 502] width 62 height 20
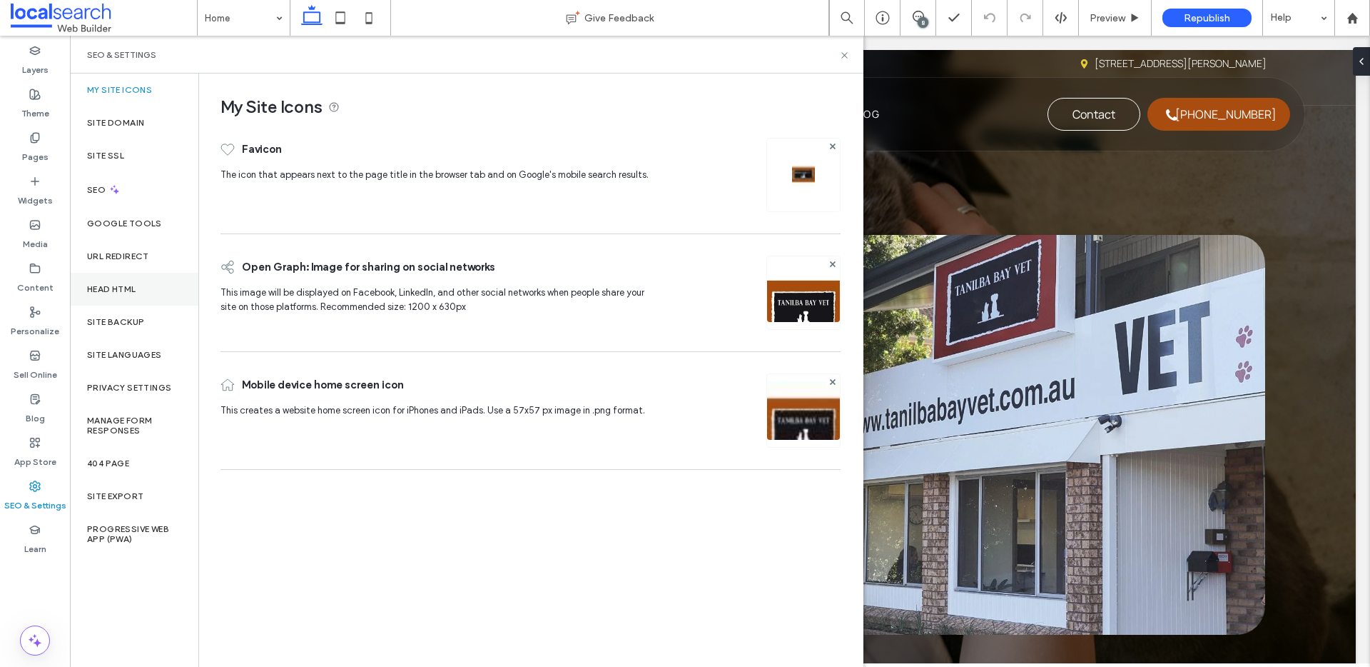
click at [130, 295] on div "Head HTML" at bounding box center [134, 289] width 128 height 33
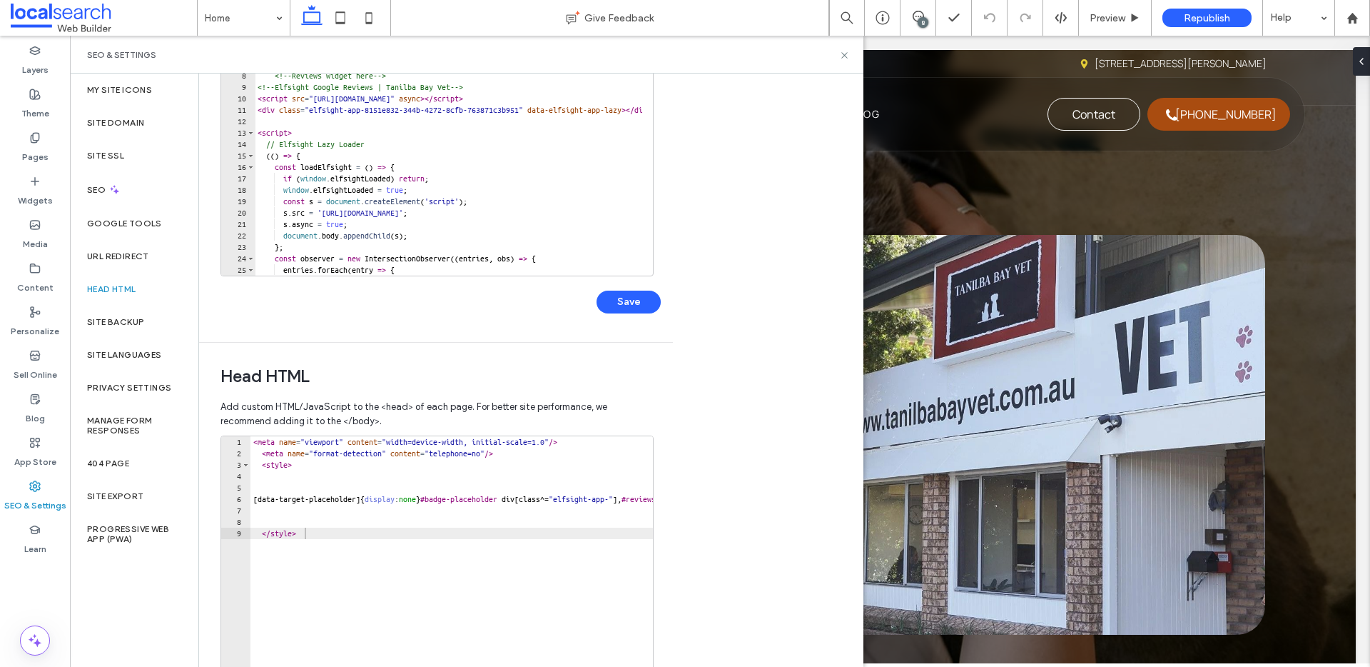
scroll to position [311, 0]
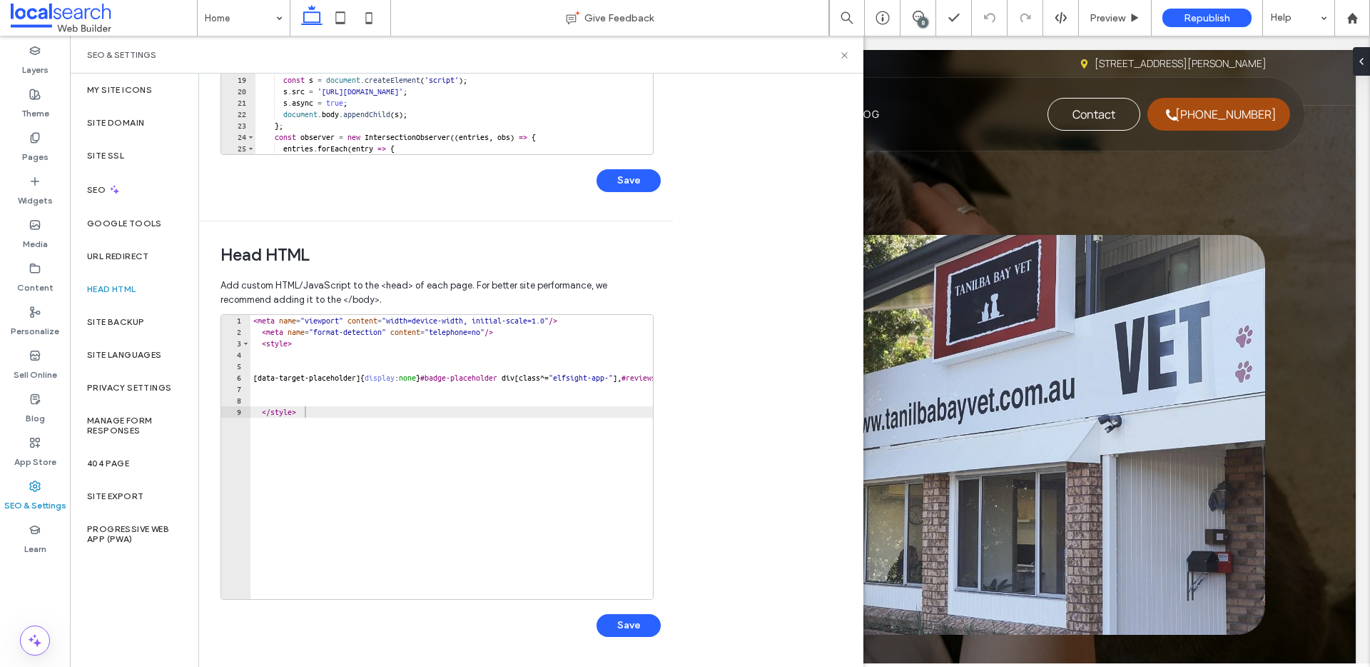
click at [254, 322] on div "< meta name = "viewport" content = "width=device-width, initial-scale=1.0" /> <…" at bounding box center [647, 463] width 792 height 296
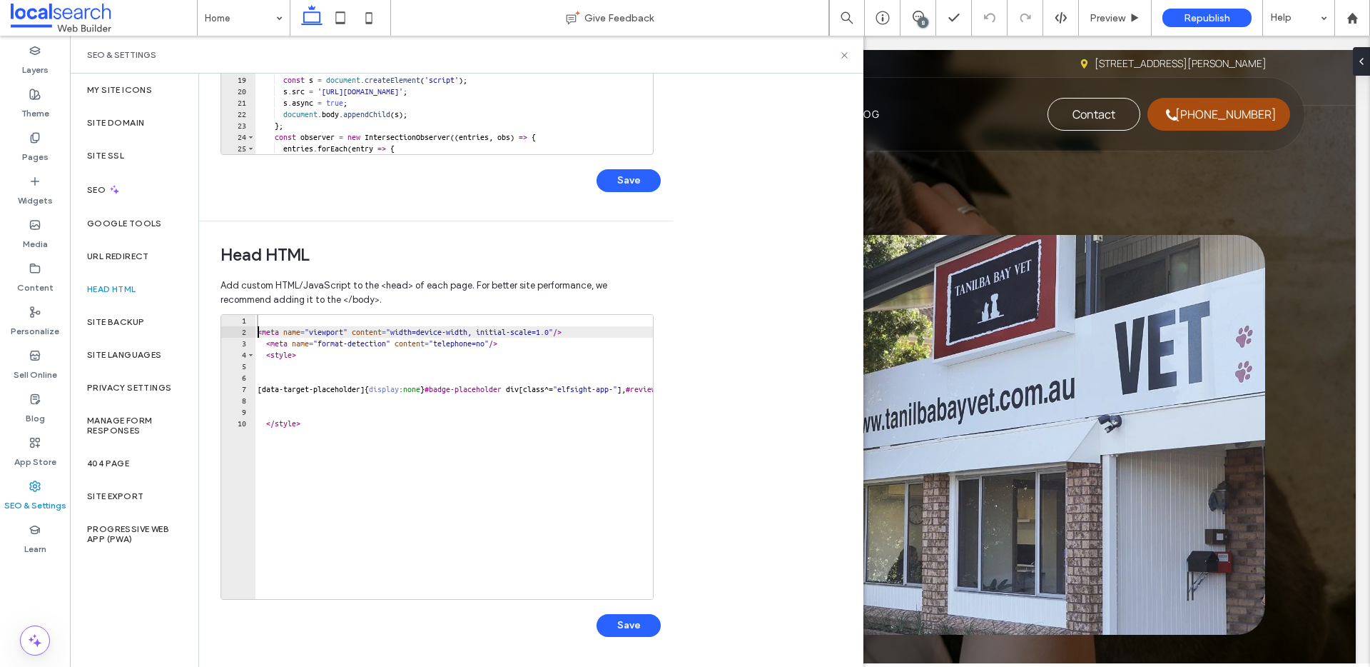
type textarea "**********"
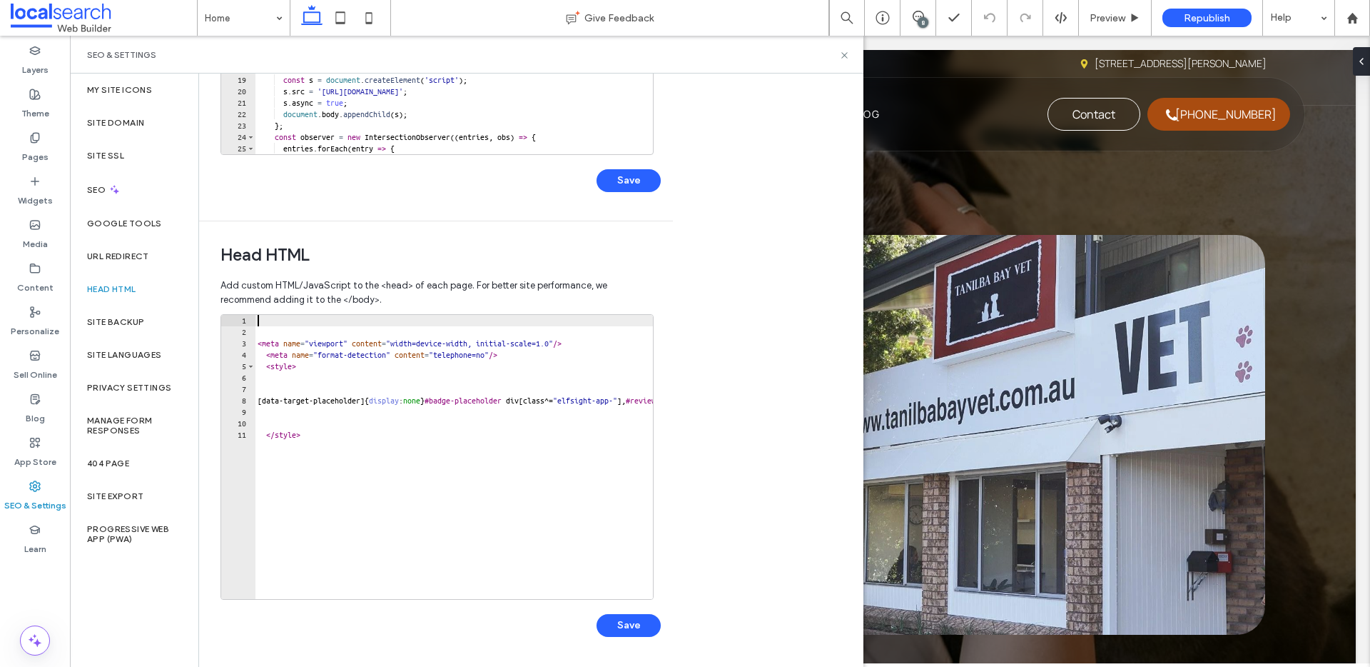
paste textarea "**********"
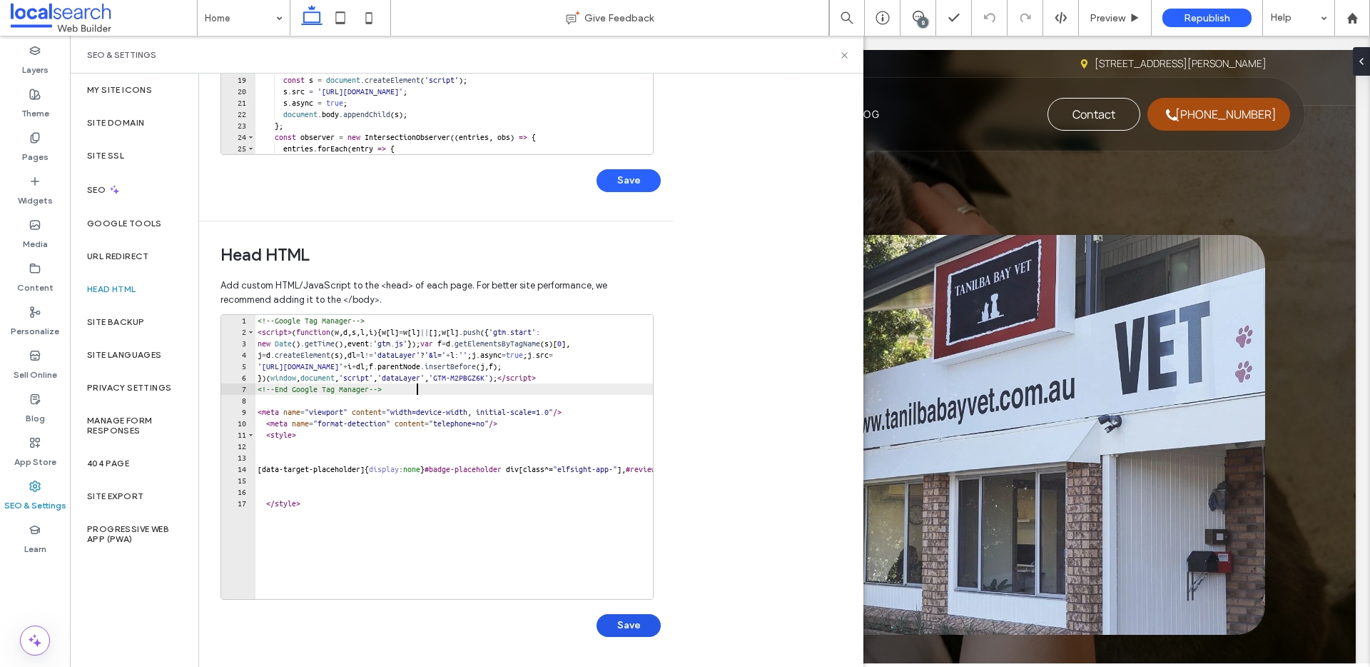
type textarea "**********"
click at [627, 629] on button "Save" at bounding box center [629, 625] width 64 height 23
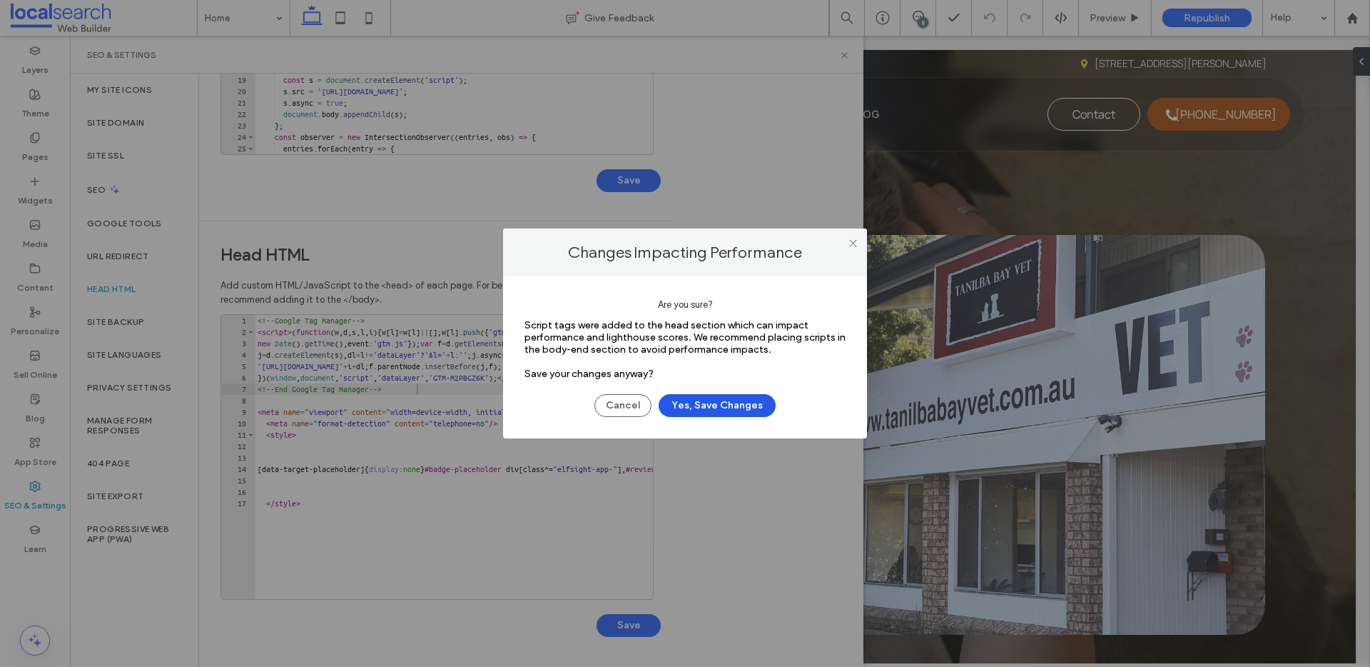
click at [736, 405] on button "Yes, Save Changes" at bounding box center [717, 405] width 117 height 23
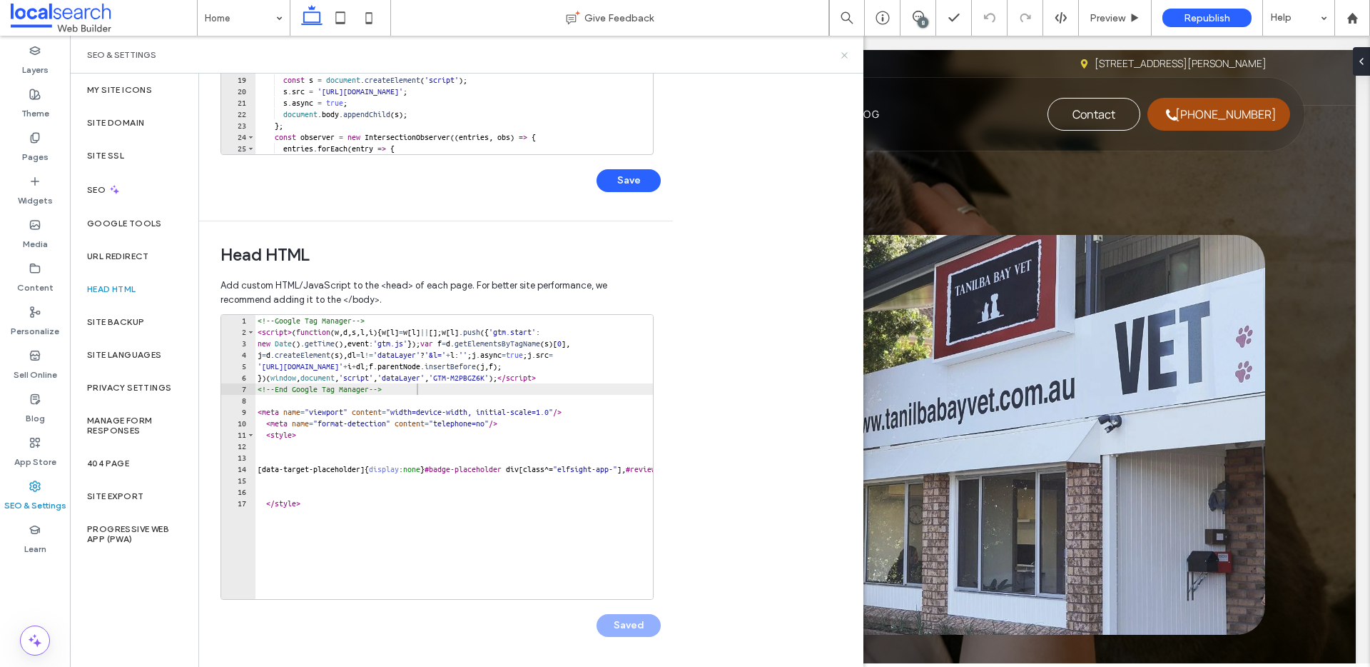
click at [842, 57] on icon at bounding box center [844, 55] width 11 height 11
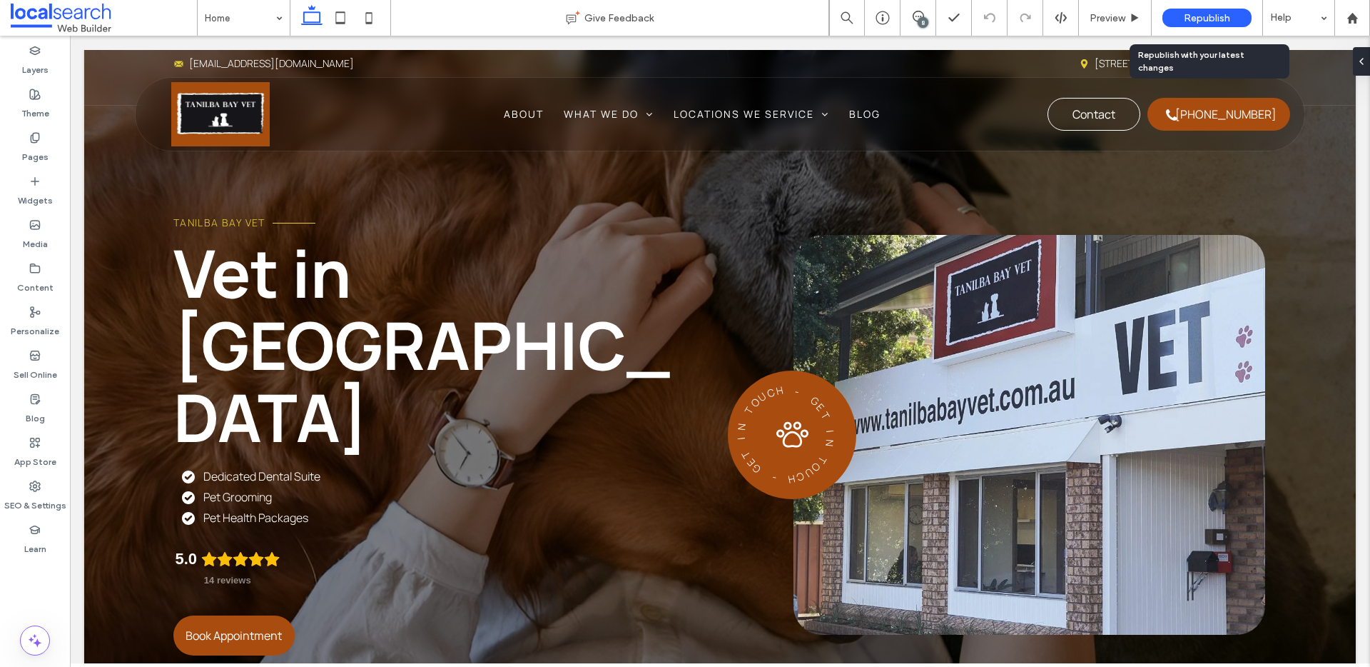
click at [1231, 18] on div "Republish" at bounding box center [1207, 18] width 89 height 19
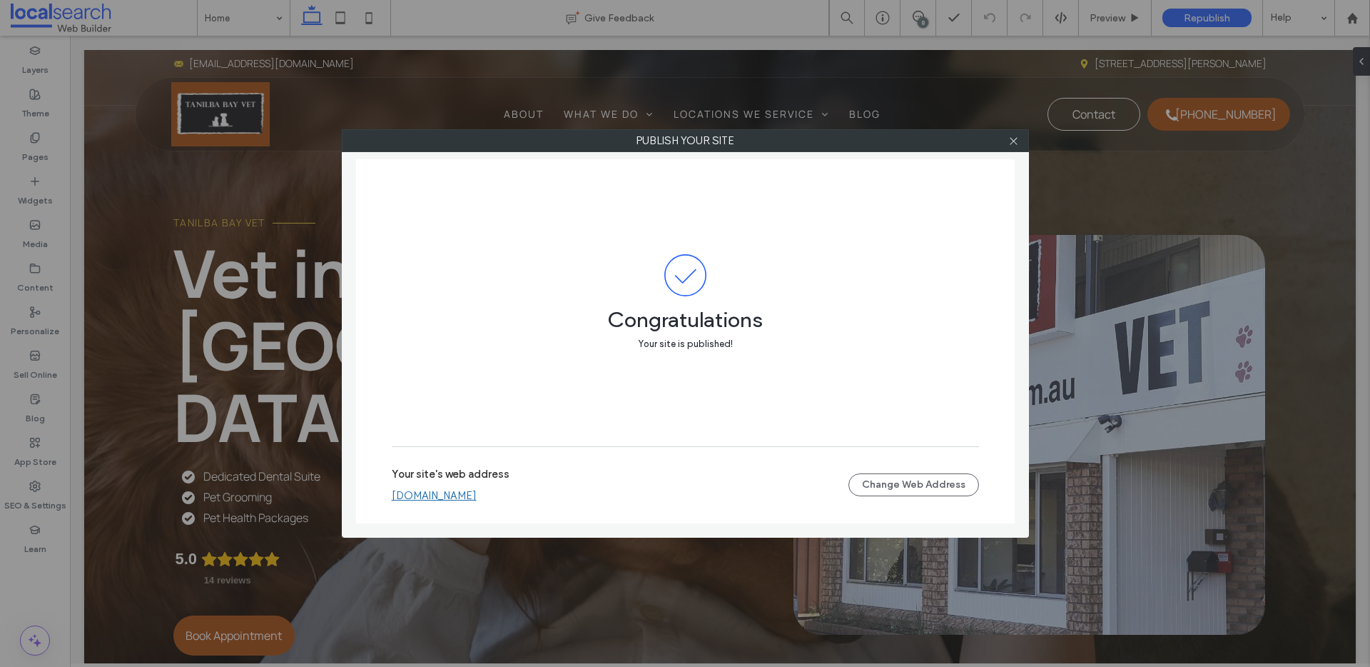
click at [477, 495] on link "[DOMAIN_NAME]" at bounding box center [434, 495] width 85 height 13
click at [1015, 144] on icon at bounding box center [1014, 141] width 11 height 11
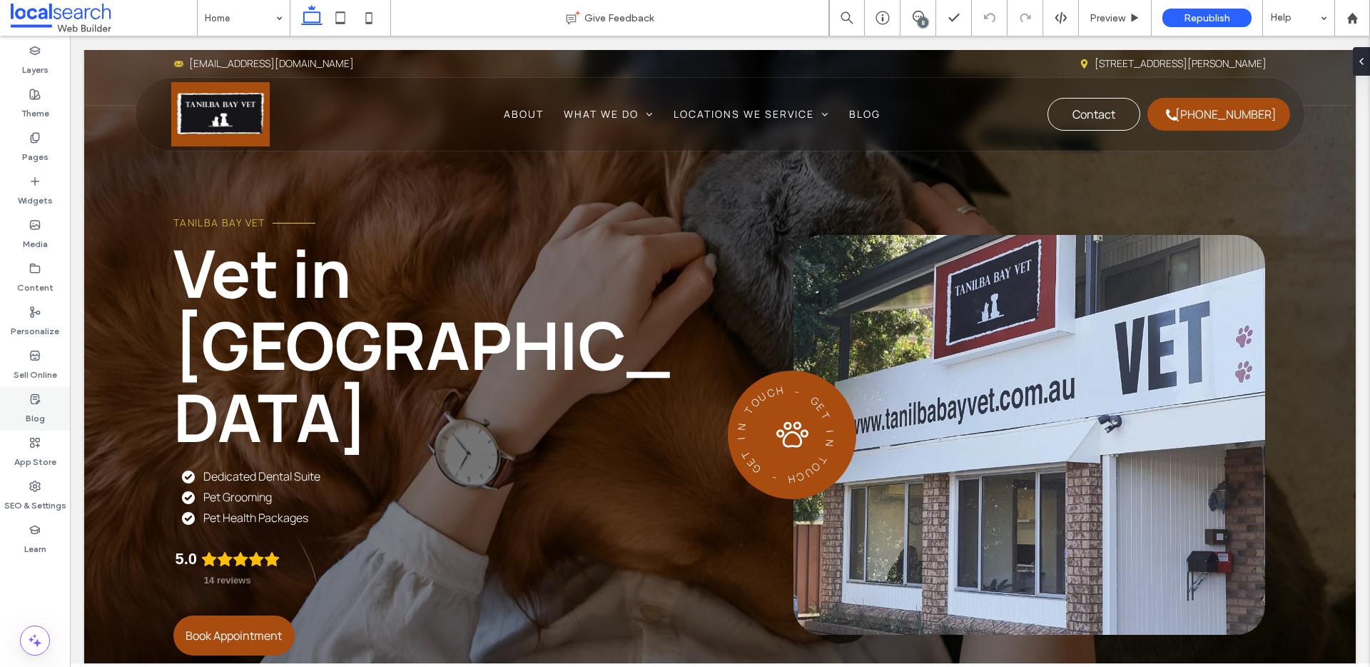
click at [26, 425] on div "Blog" at bounding box center [35, 409] width 70 height 44
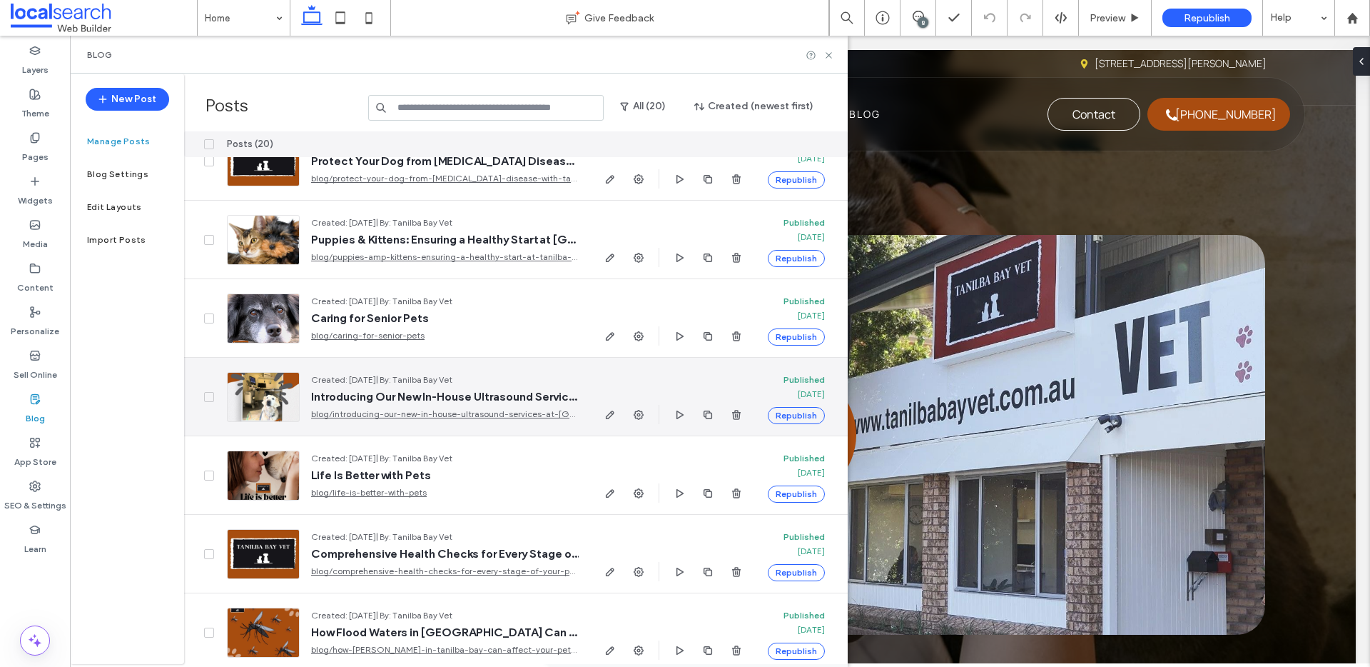
scroll to position [347, 0]
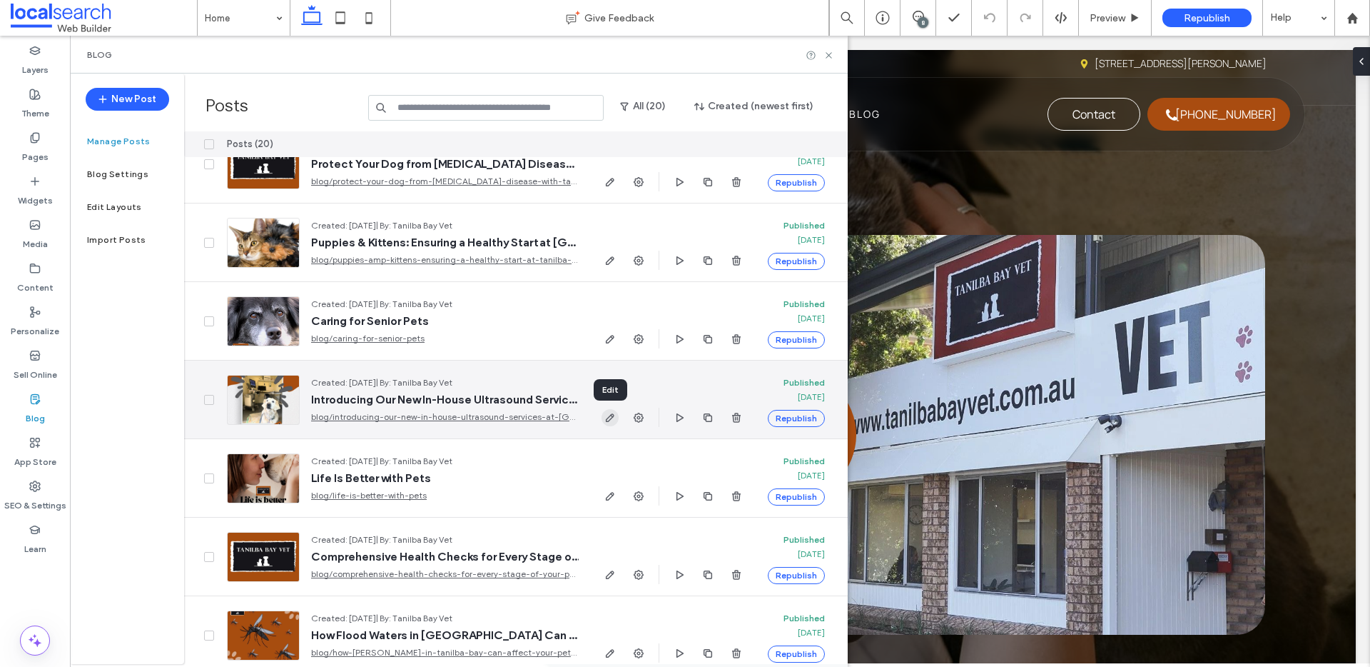
click at [608, 418] on icon "button" at bounding box center [610, 417] width 11 height 11
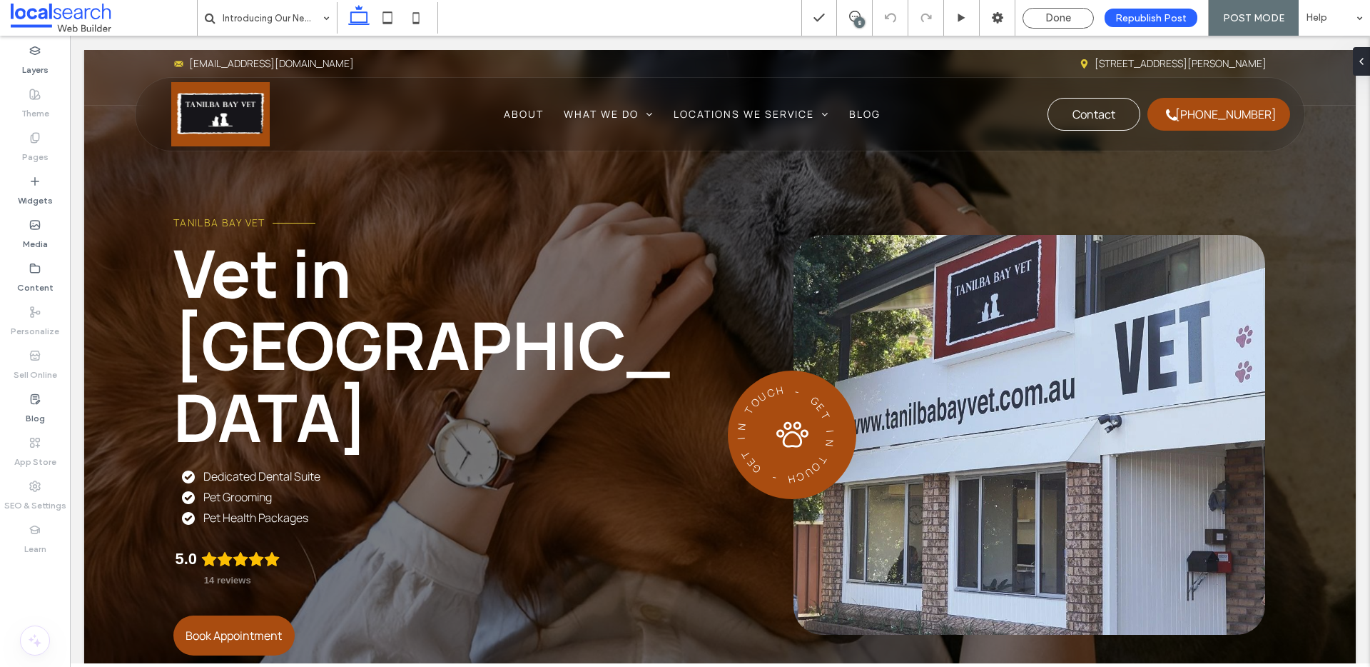
type input "*******"
type input "**"
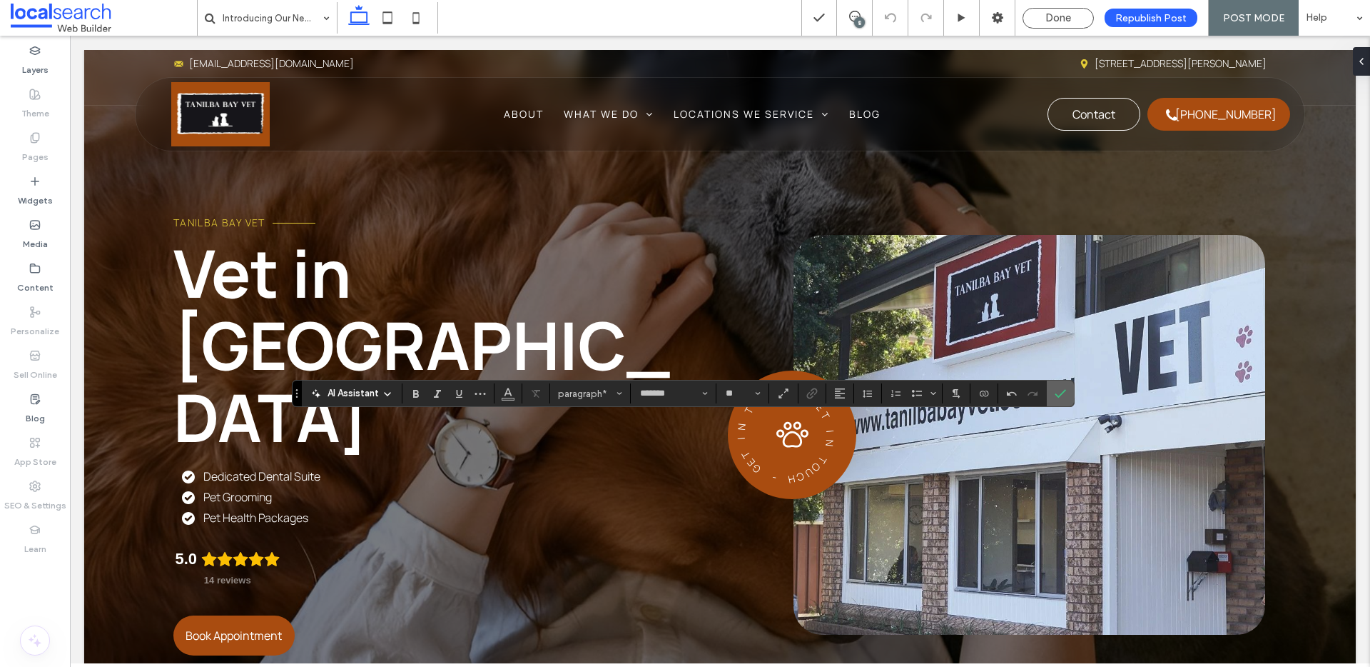
click at [1060, 384] on span "Confirm" at bounding box center [1058, 393] width 6 height 26
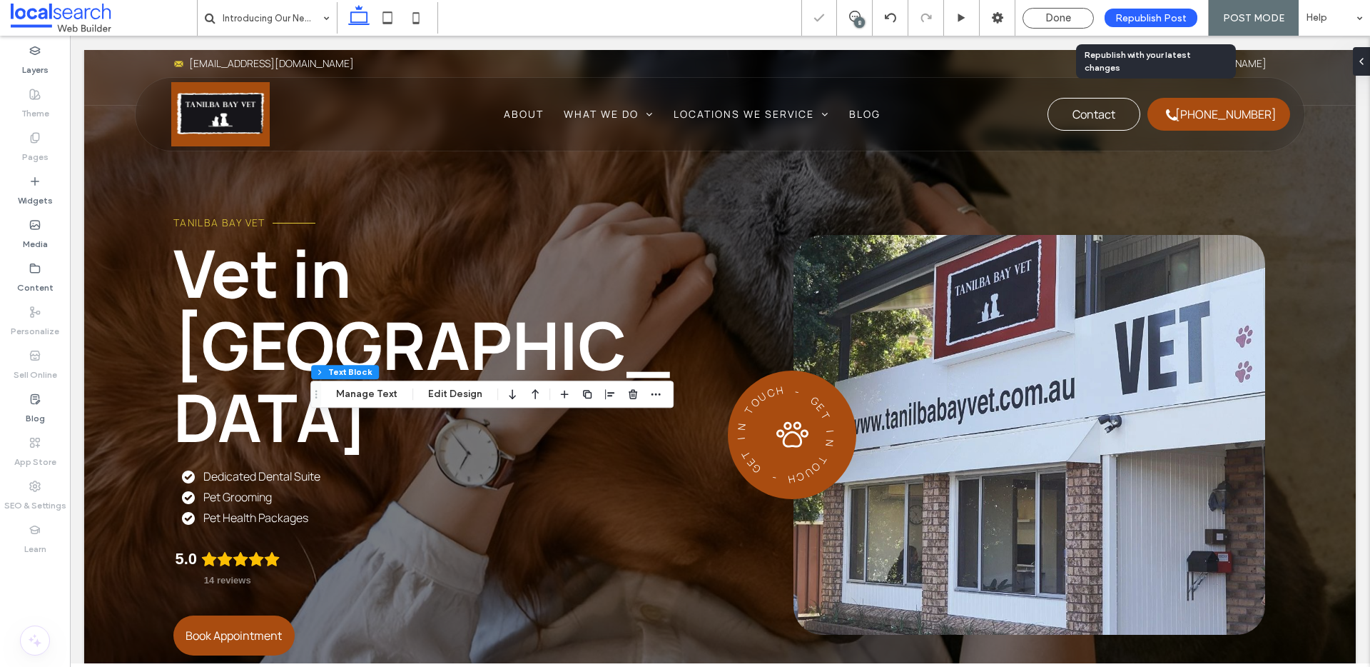
click at [1132, 14] on span "Republish Post" at bounding box center [1151, 18] width 71 height 12
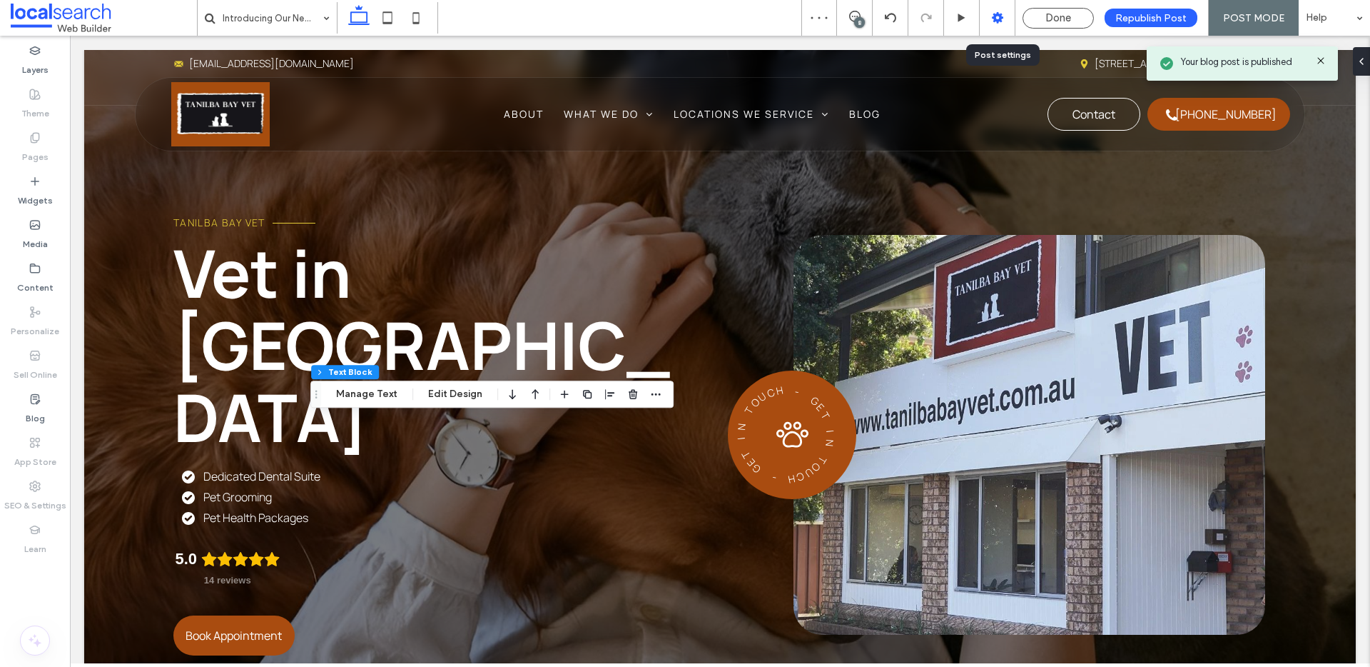
click at [999, 16] on use at bounding box center [997, 17] width 11 height 11
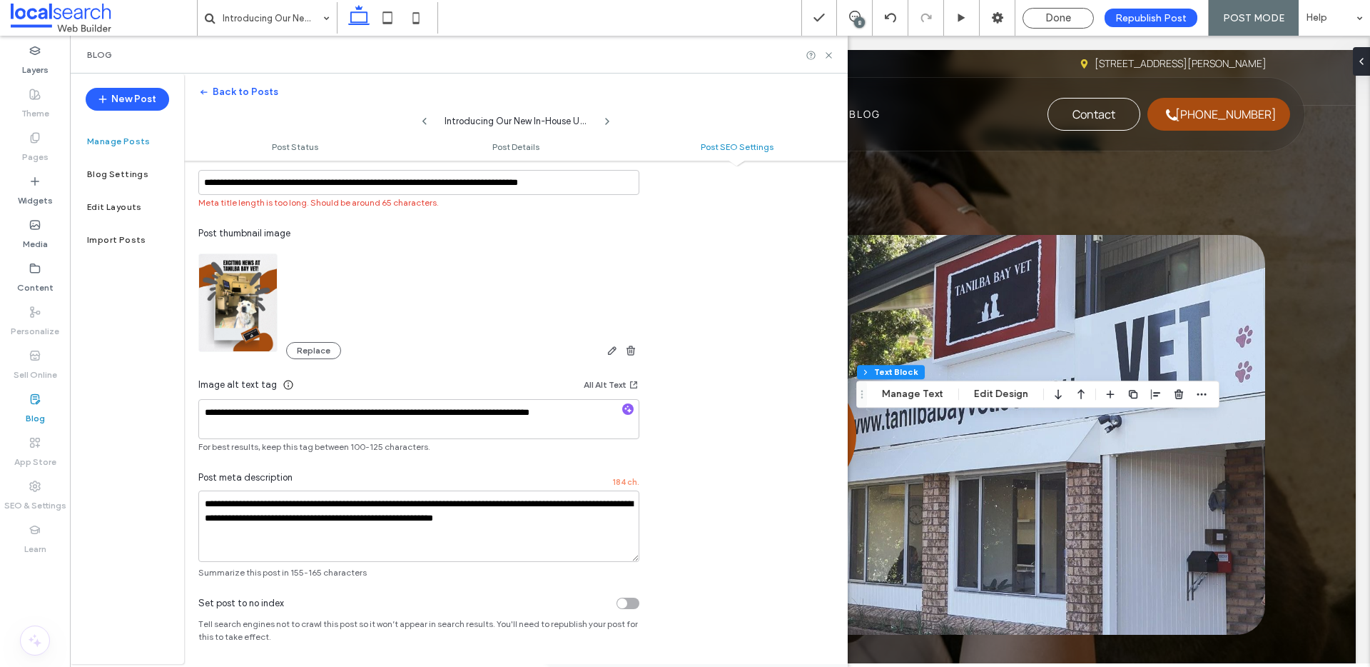
scroll to position [840, 0]
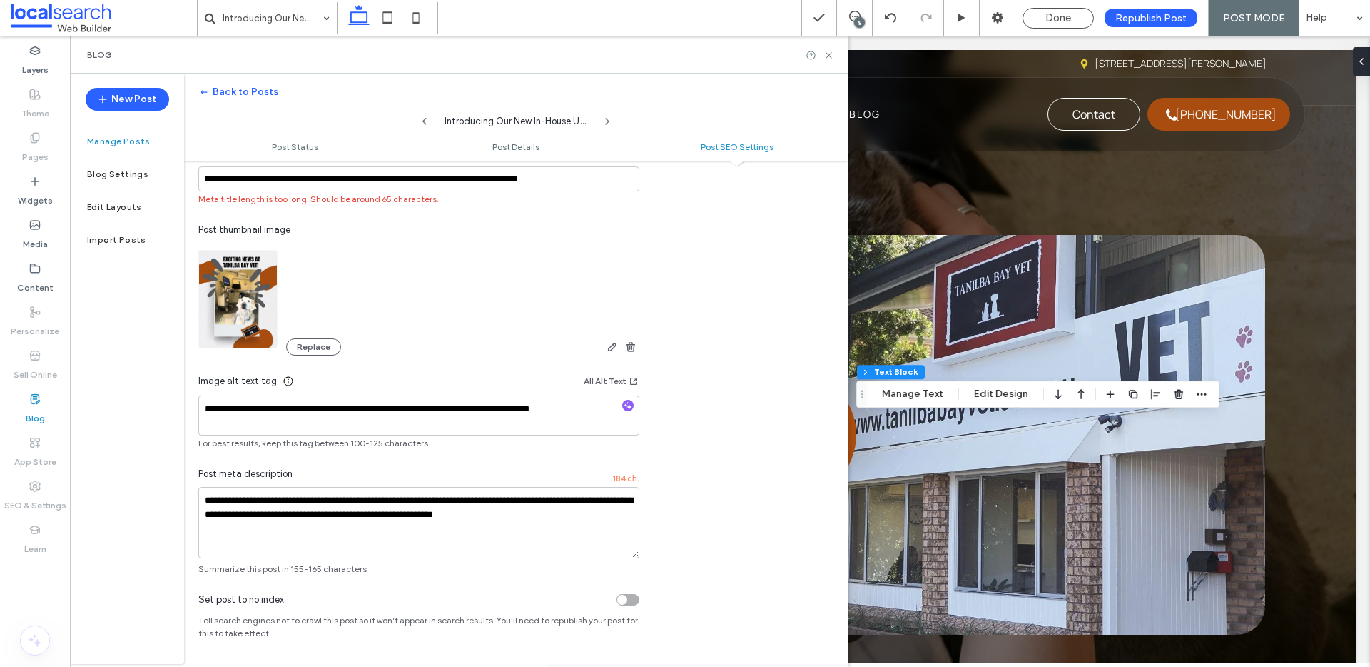
click at [831, 55] on icon at bounding box center [829, 55] width 11 height 11
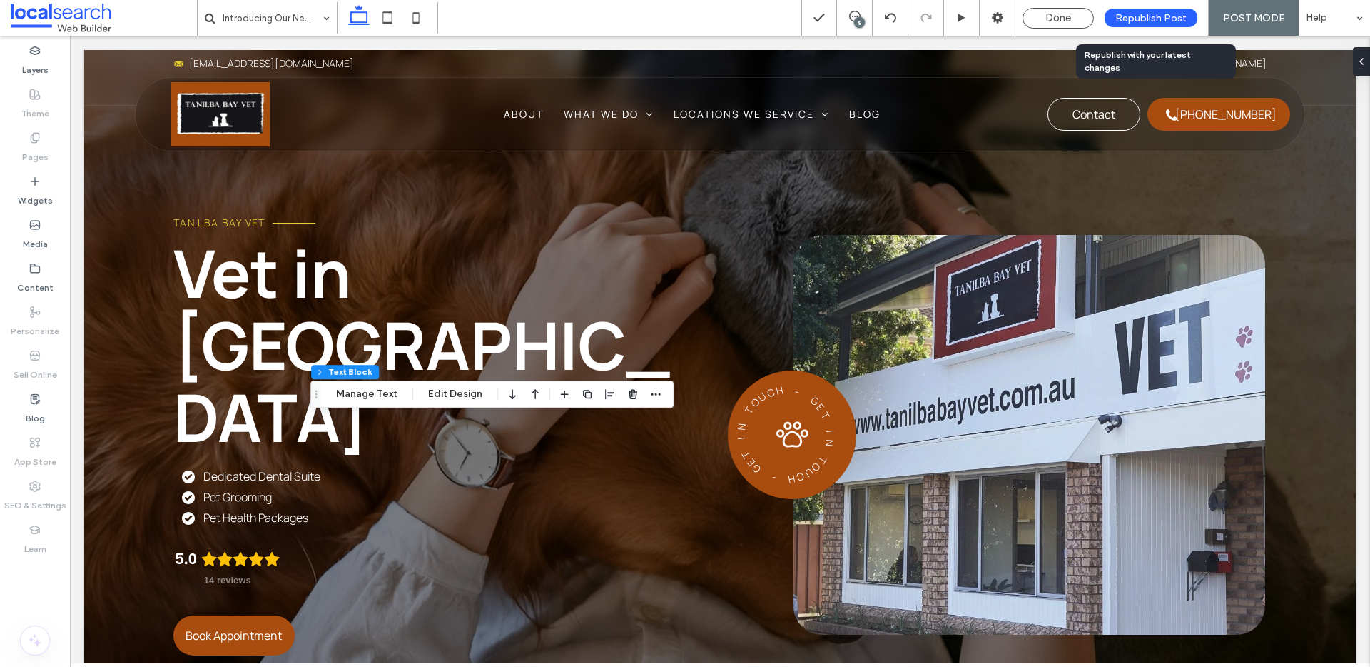
click at [1160, 22] on span "Republish Post" at bounding box center [1151, 18] width 71 height 12
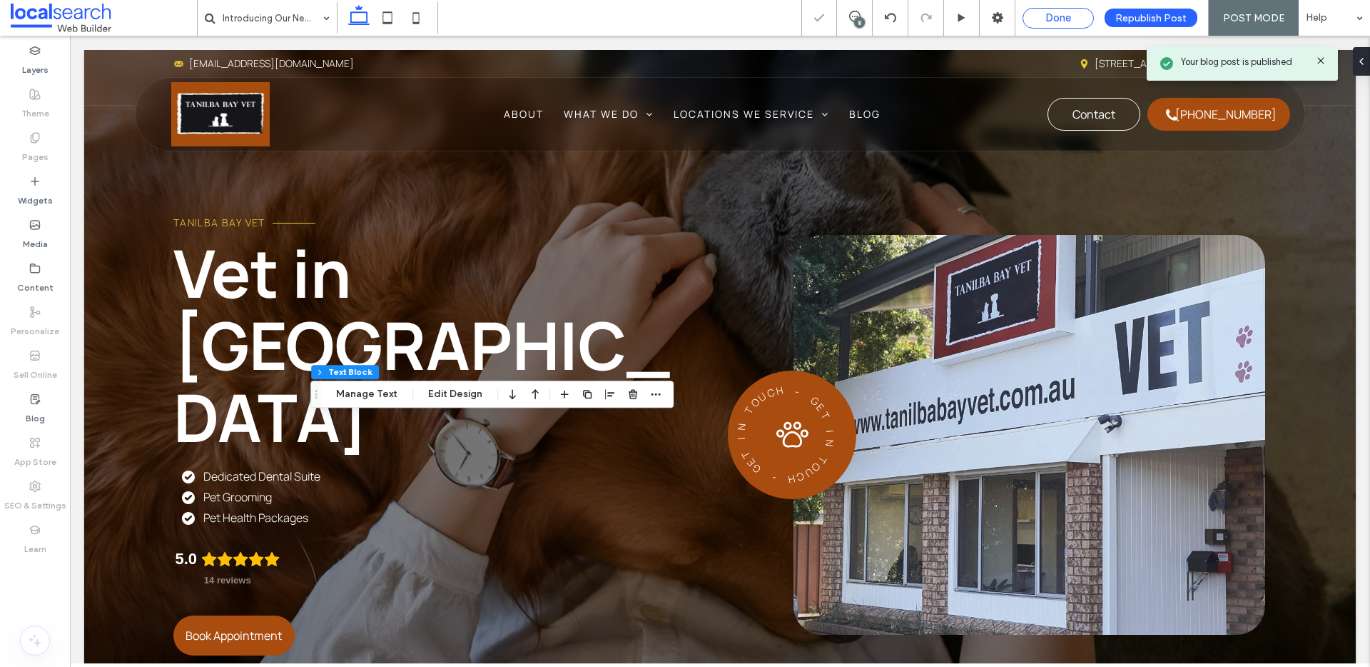
click at [1069, 17] on span "Done" at bounding box center [1059, 17] width 26 height 13
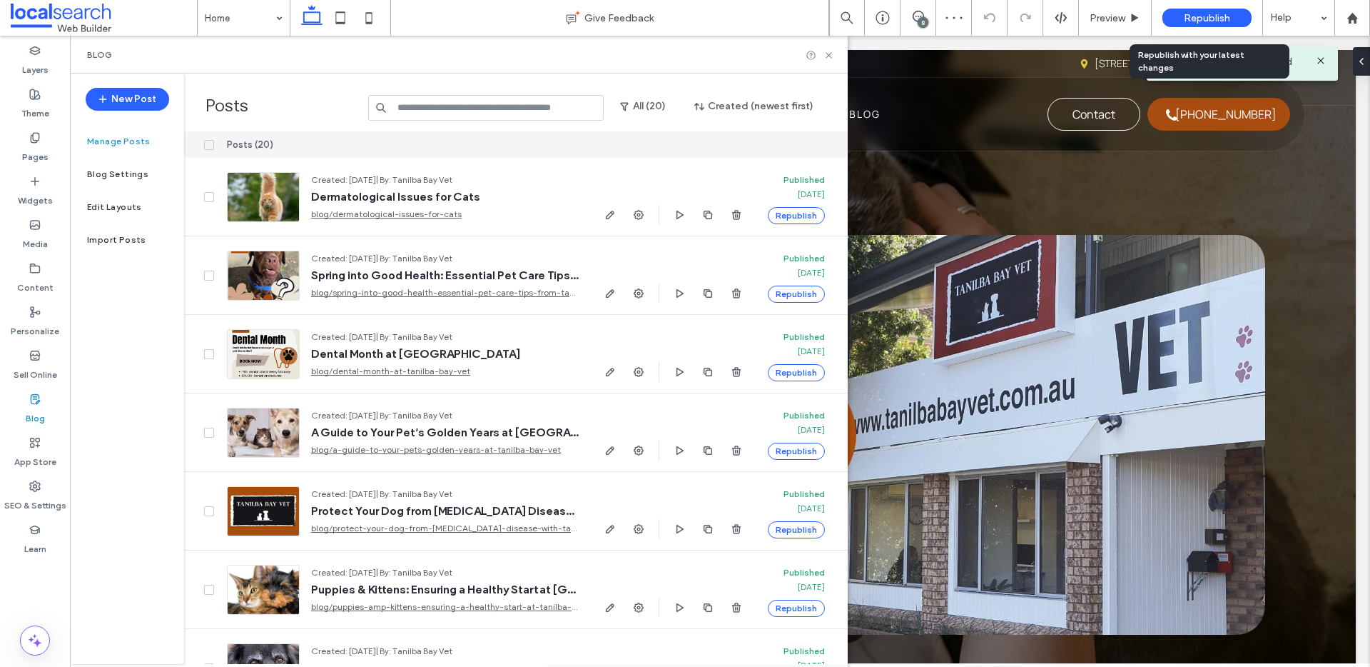
click at [1203, 16] on span "Republish" at bounding box center [1207, 18] width 46 height 12
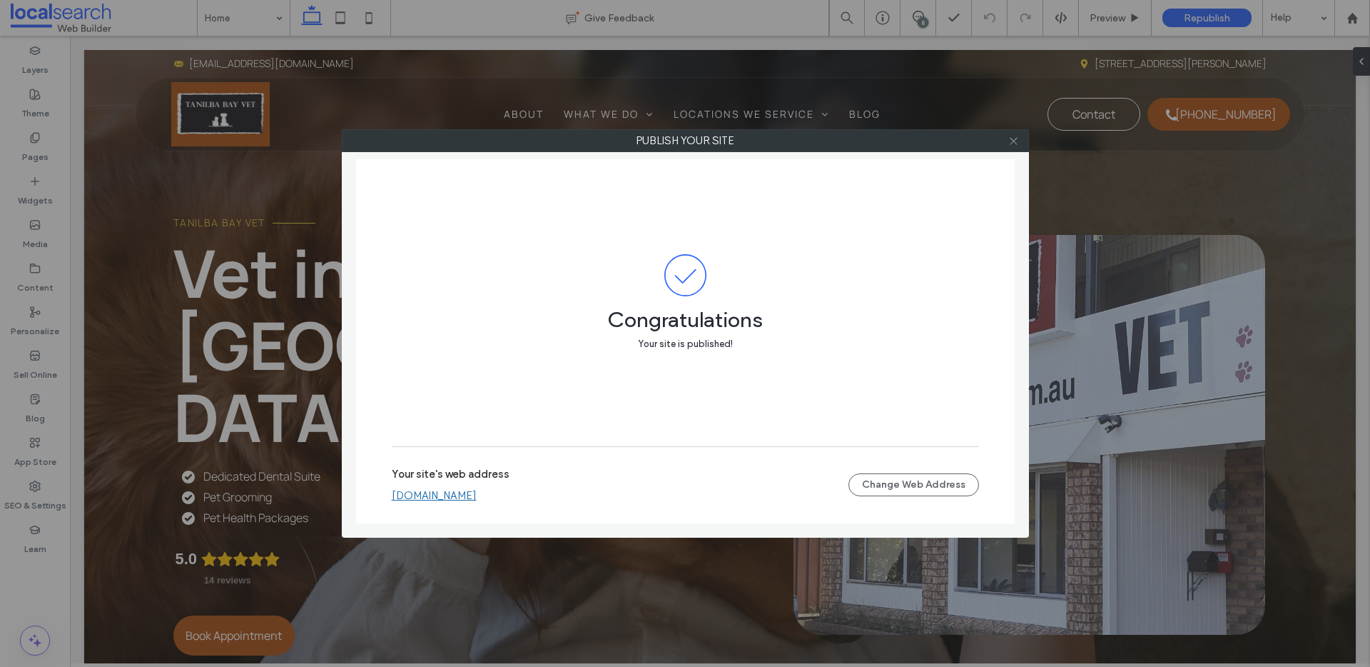
click at [1010, 136] on icon at bounding box center [1014, 141] width 11 height 11
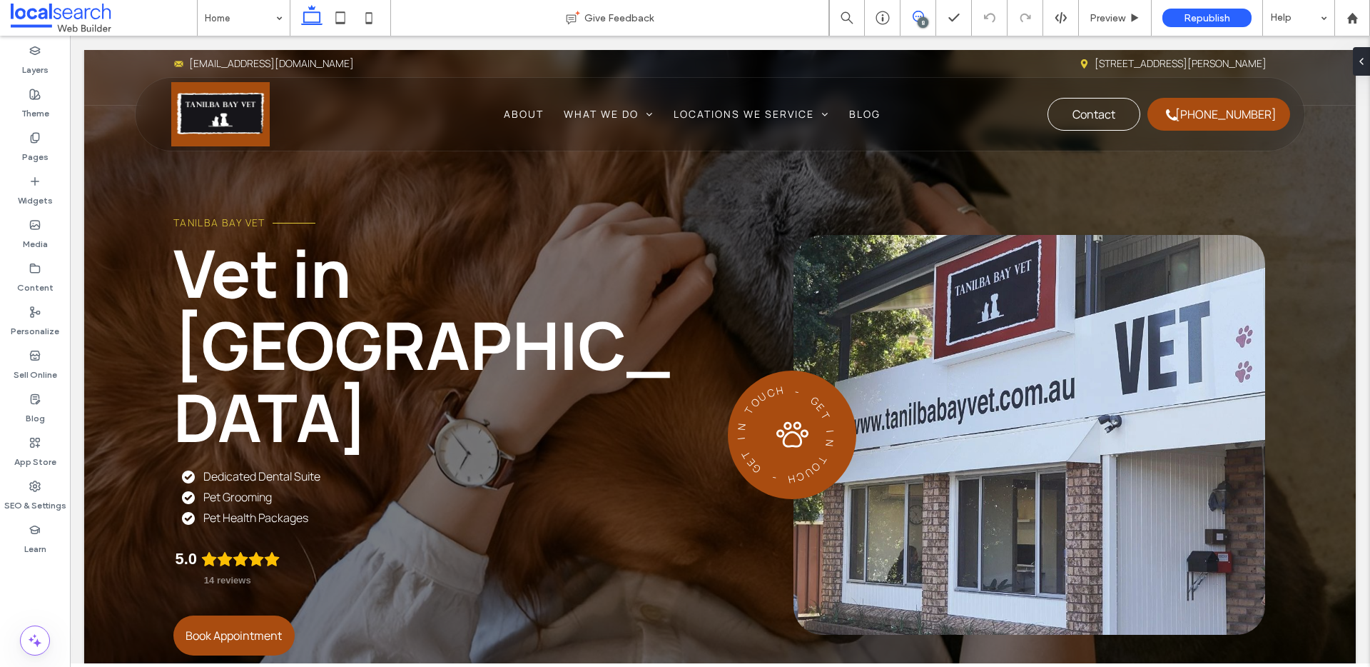
click at [916, 16] on use at bounding box center [918, 16] width 11 height 11
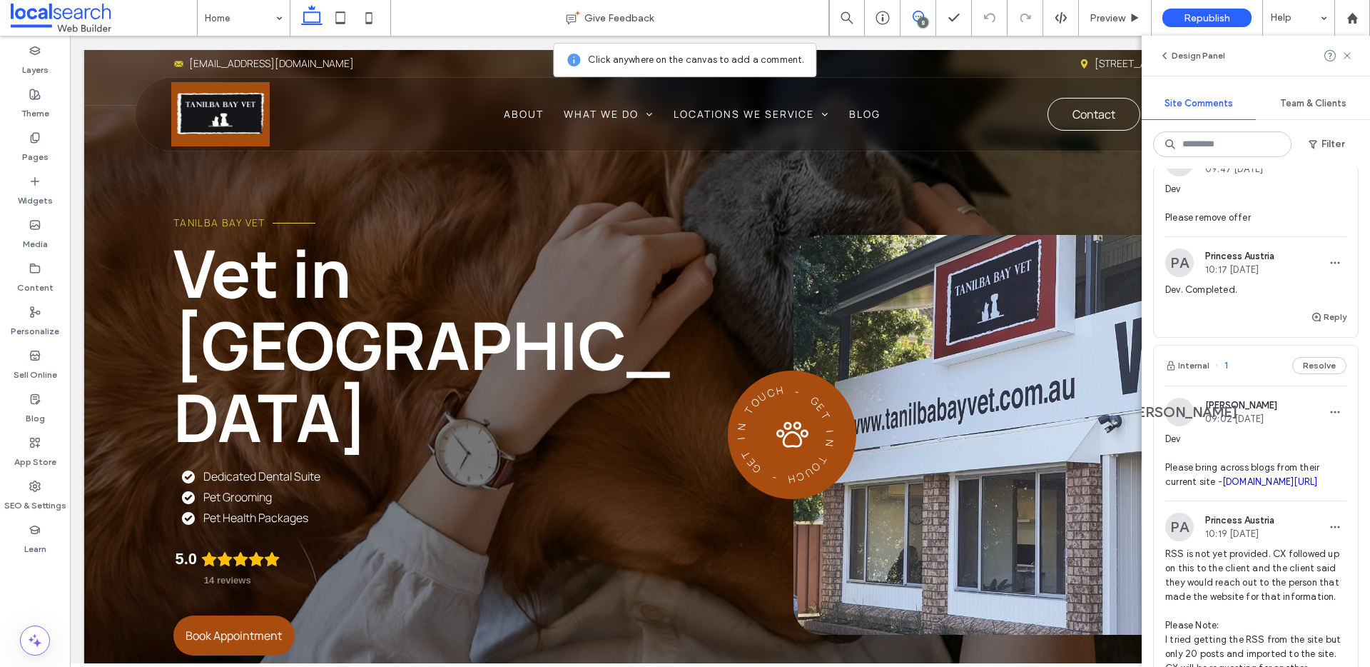
scroll to position [1502, 0]
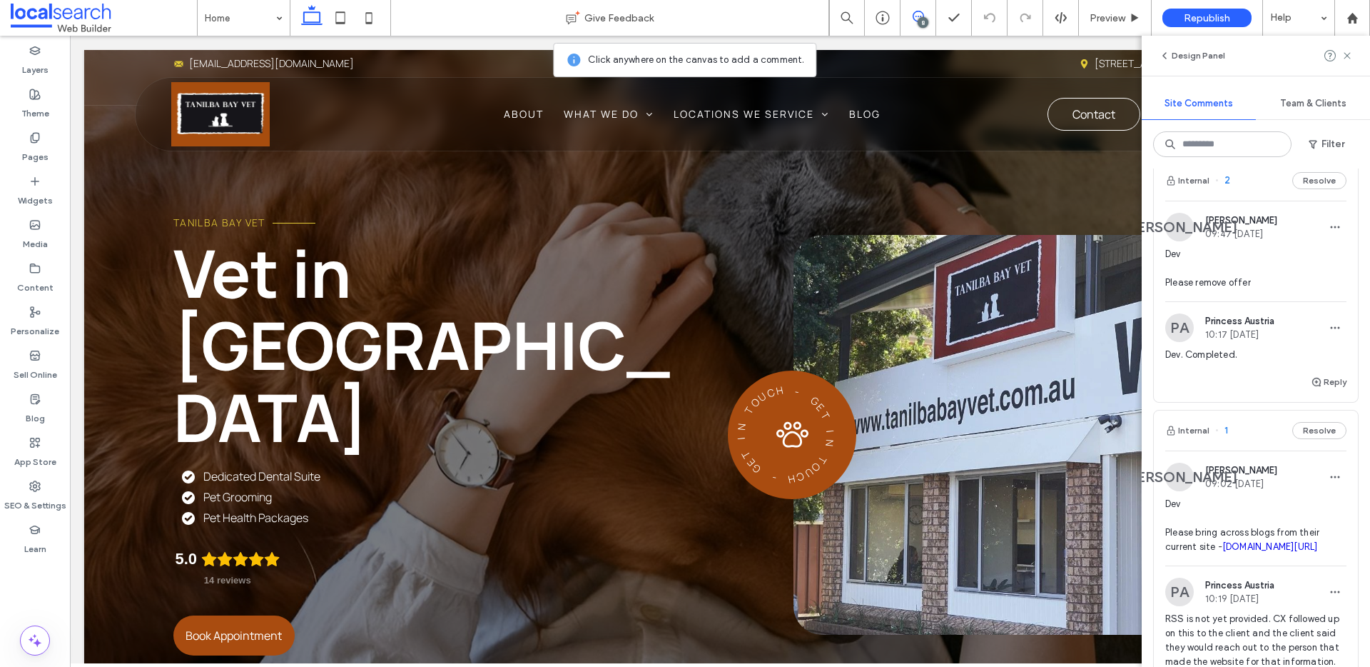
click at [1203, 290] on span "Dev Please remove offer" at bounding box center [1256, 268] width 181 height 43
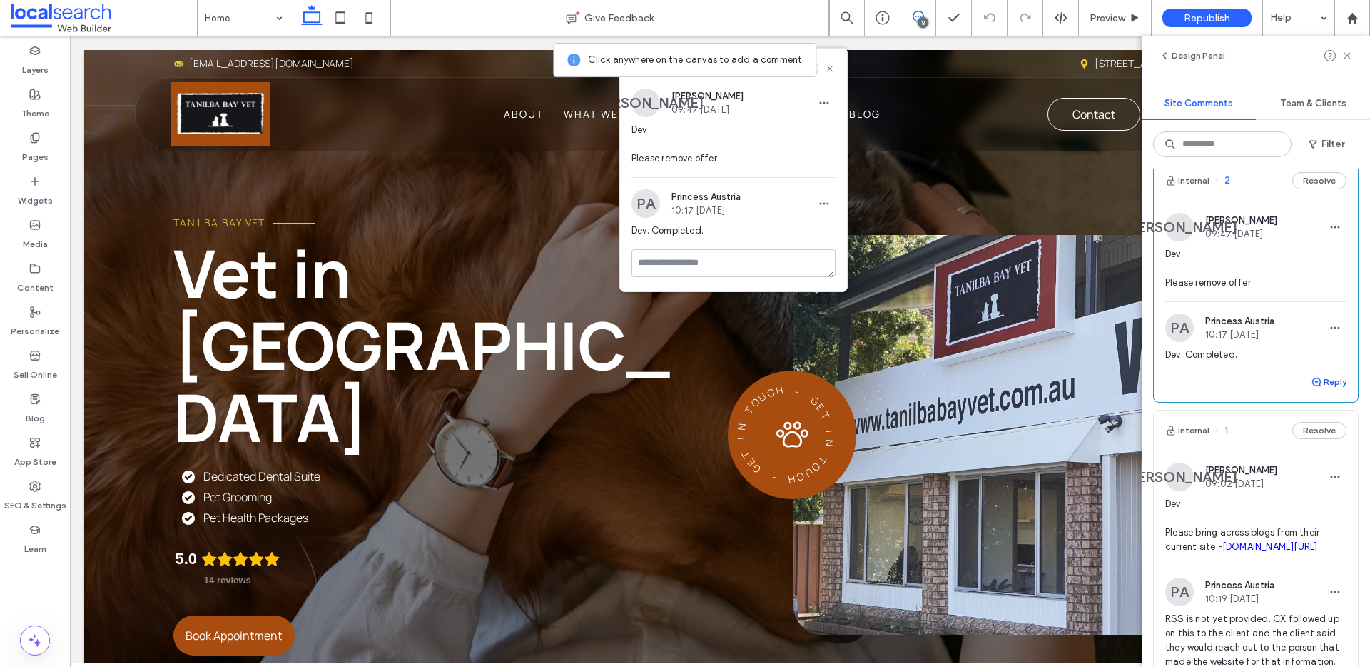
click at [1322, 390] on button "Reply" at bounding box center [1329, 381] width 36 height 17
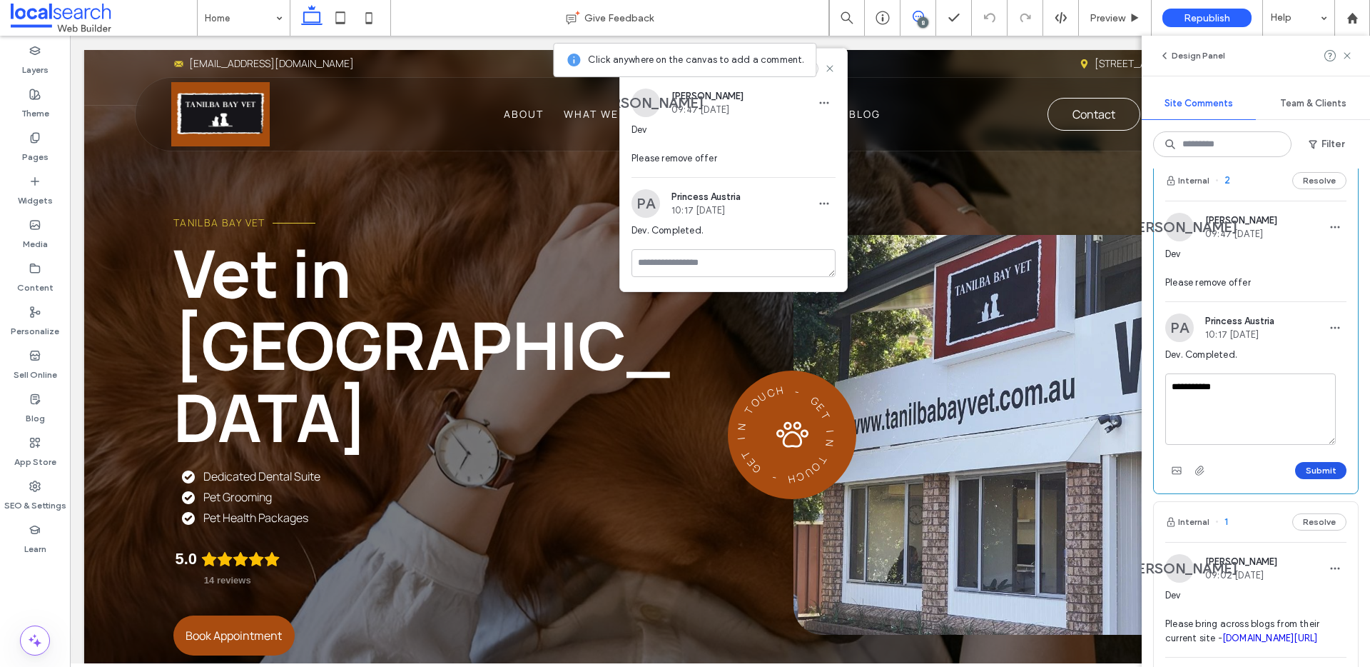
type textarea "**********"
click at [1328, 479] on button "Submit" at bounding box center [1321, 470] width 51 height 17
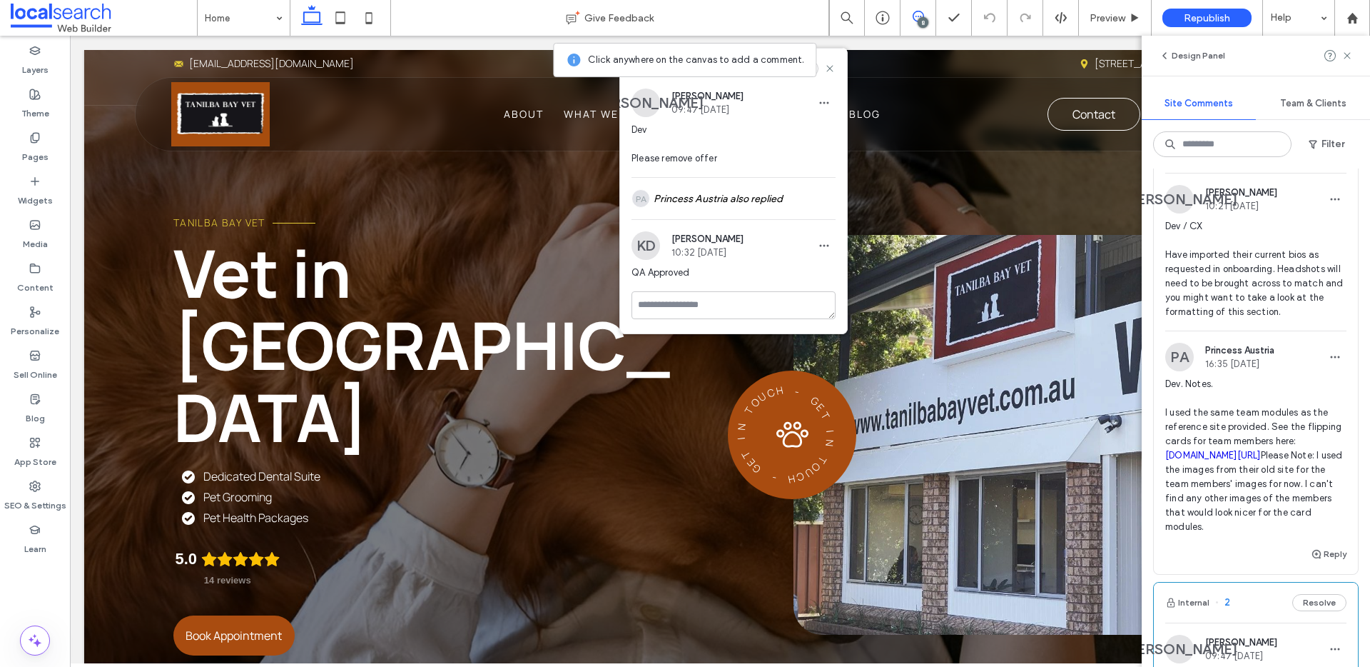
scroll to position [1087, 0]
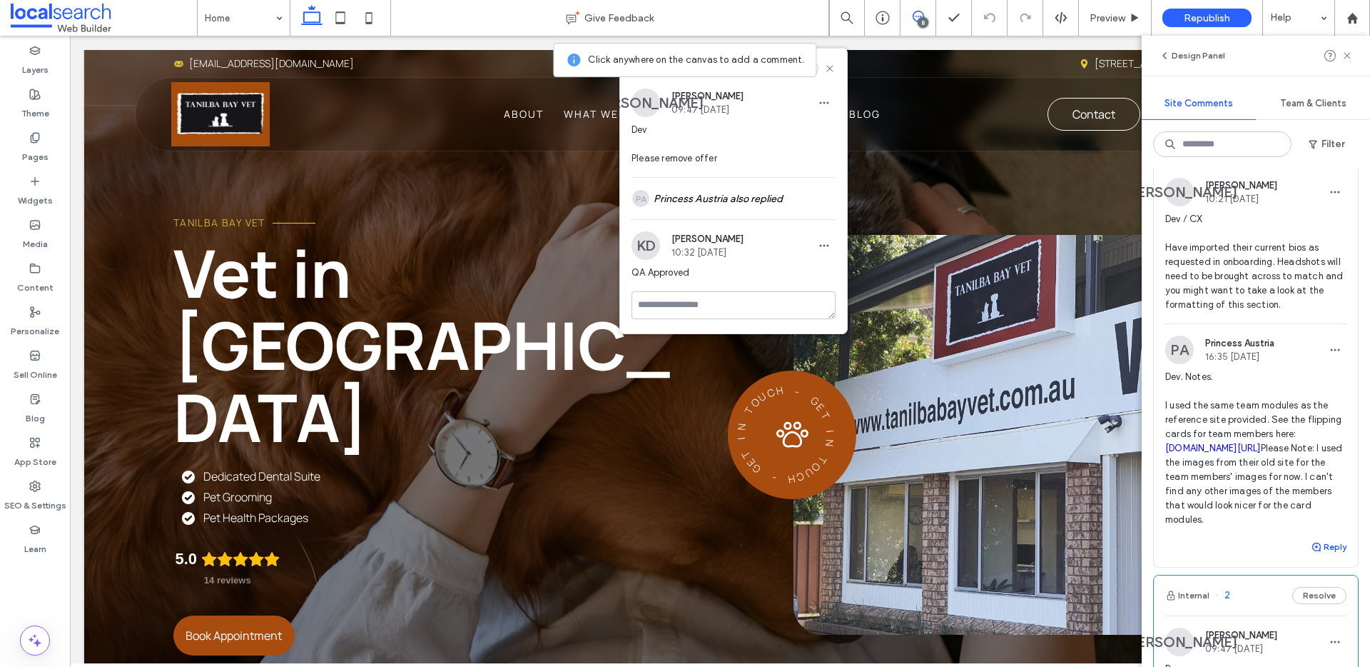
click at [1314, 555] on button "Reply" at bounding box center [1329, 546] width 36 height 17
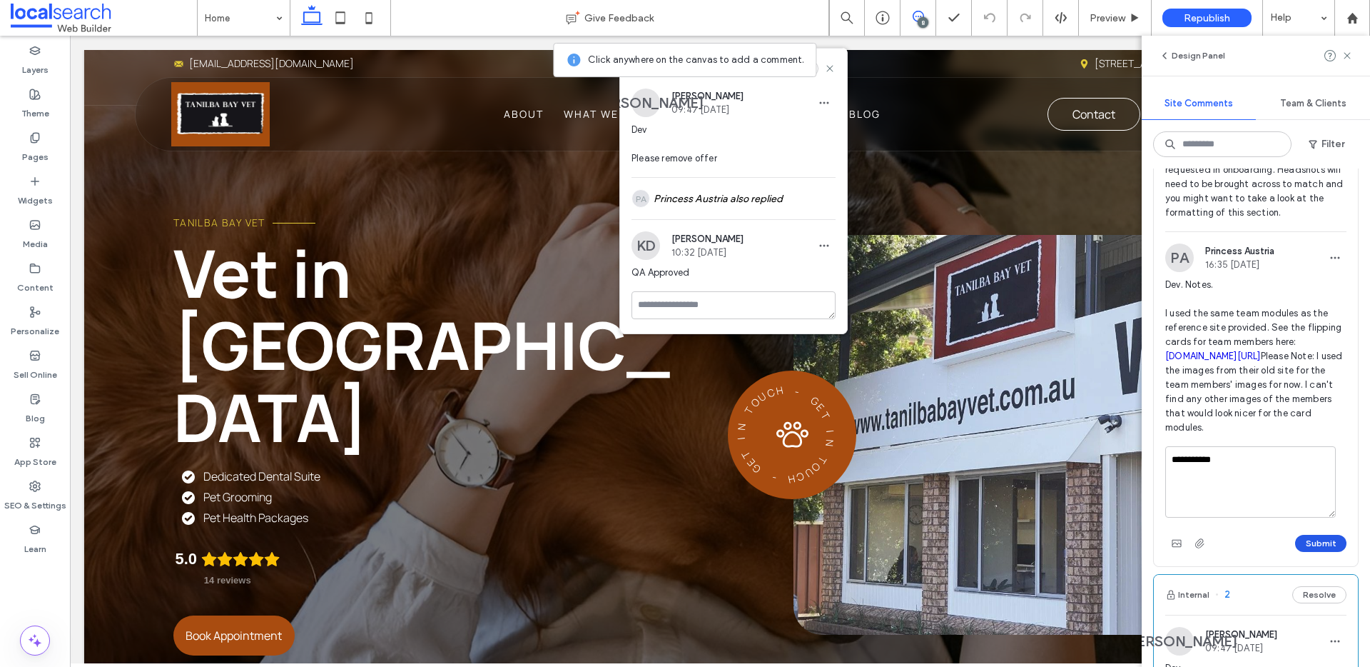
type textarea "**********"
click at [1303, 552] on button "Submit" at bounding box center [1321, 543] width 51 height 17
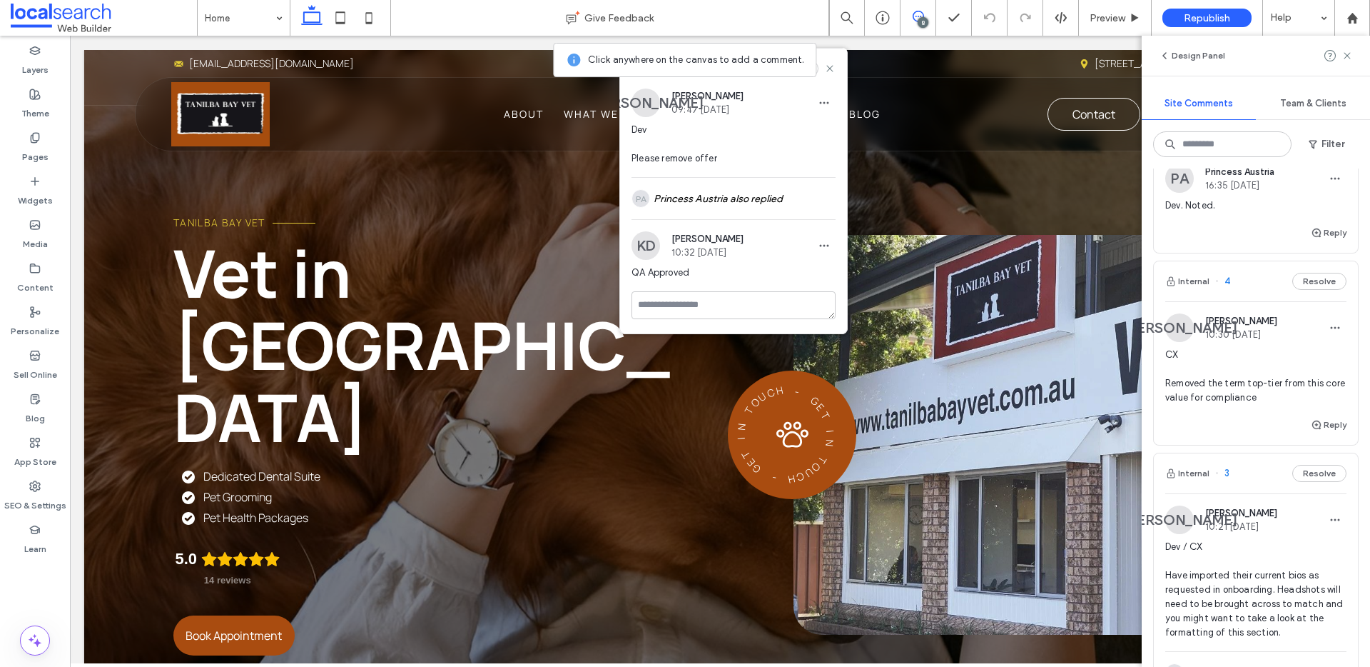
scroll to position [719, 0]
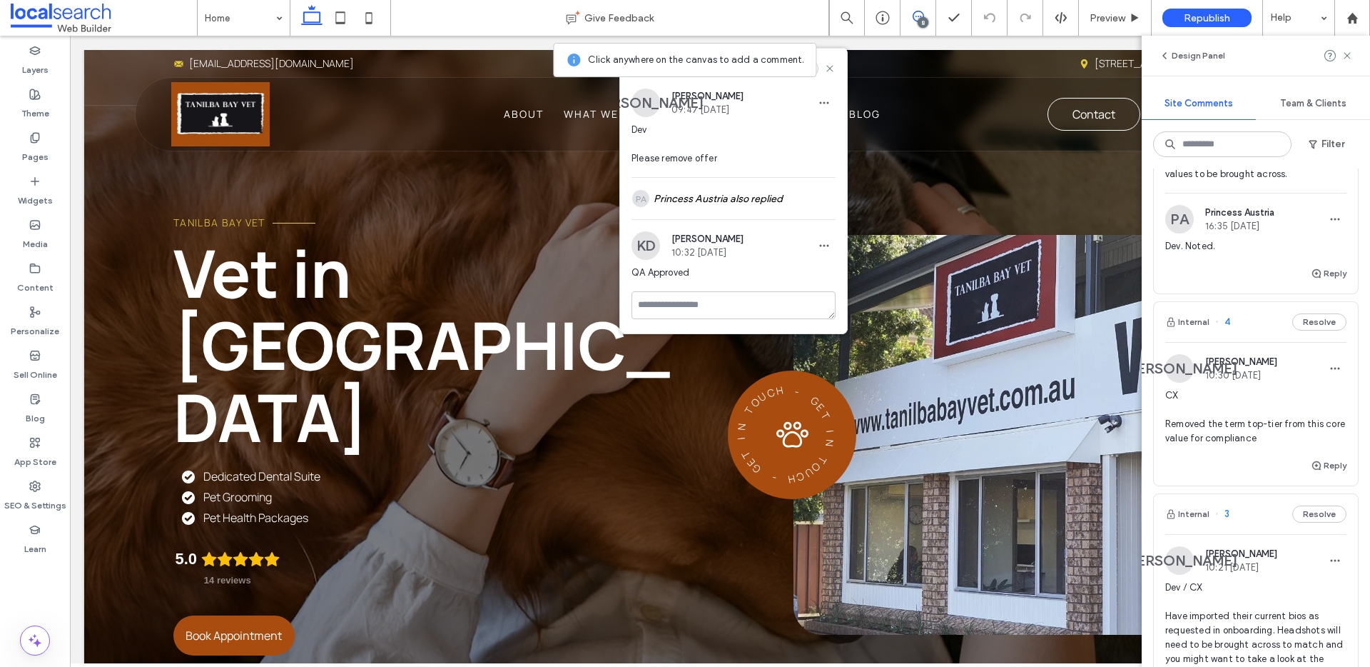
click at [1269, 434] on span "CX Removed the term top-tier from this core value for compliance" at bounding box center [1256, 416] width 181 height 57
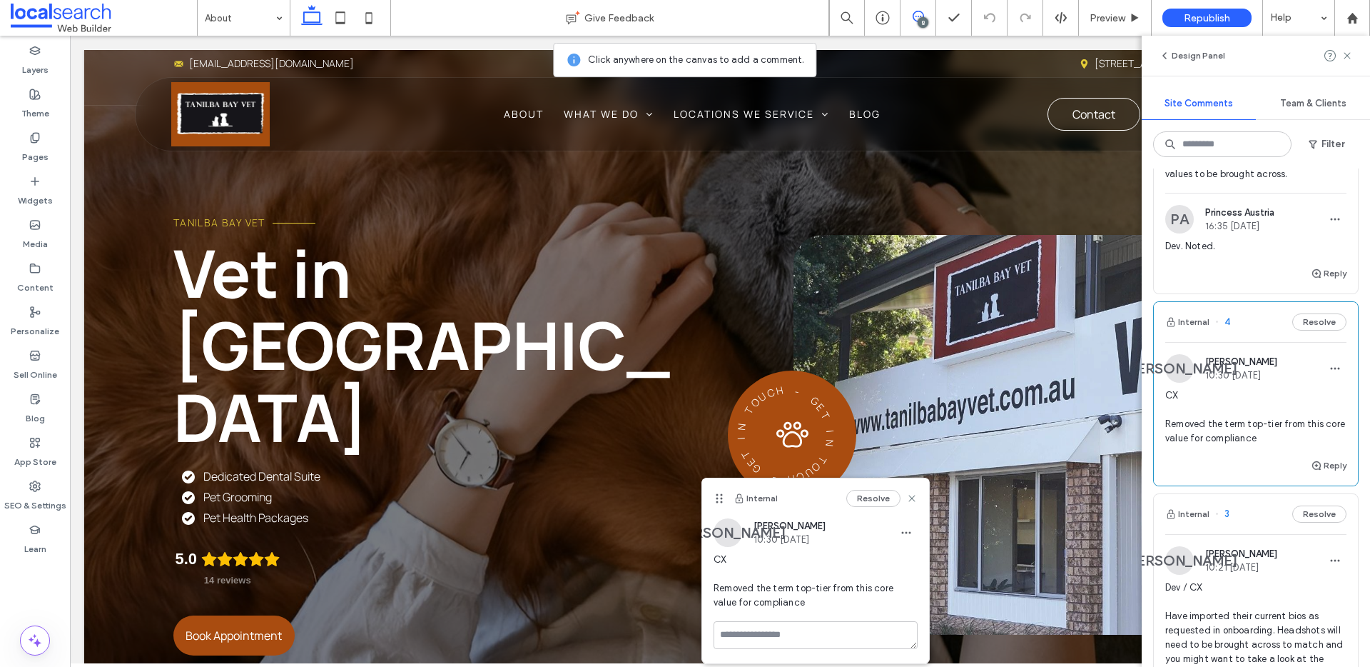
drag, startPoint x: 636, startPoint y: 328, endPoint x: 718, endPoint y: 498, distance: 189.3
click at [718, 498] on use at bounding box center [720, 498] width 6 height 9
click at [1320, 467] on button "Reply" at bounding box center [1329, 465] width 36 height 17
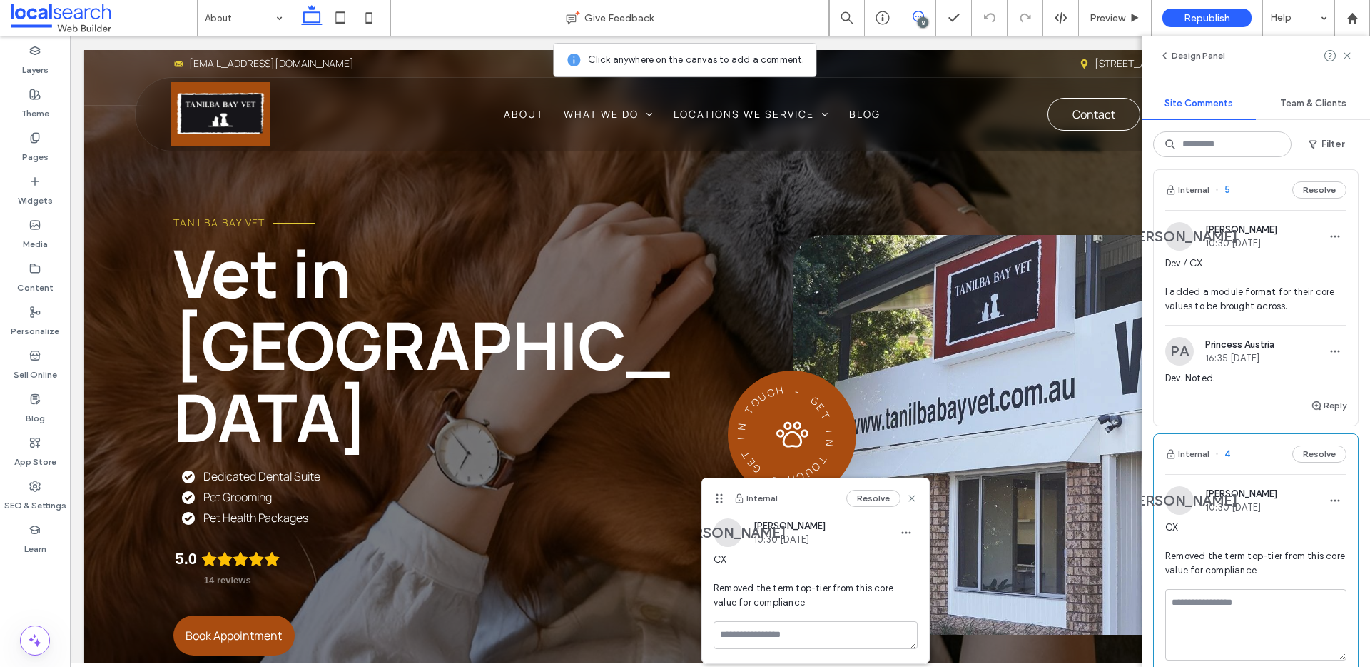
scroll to position [578, 0]
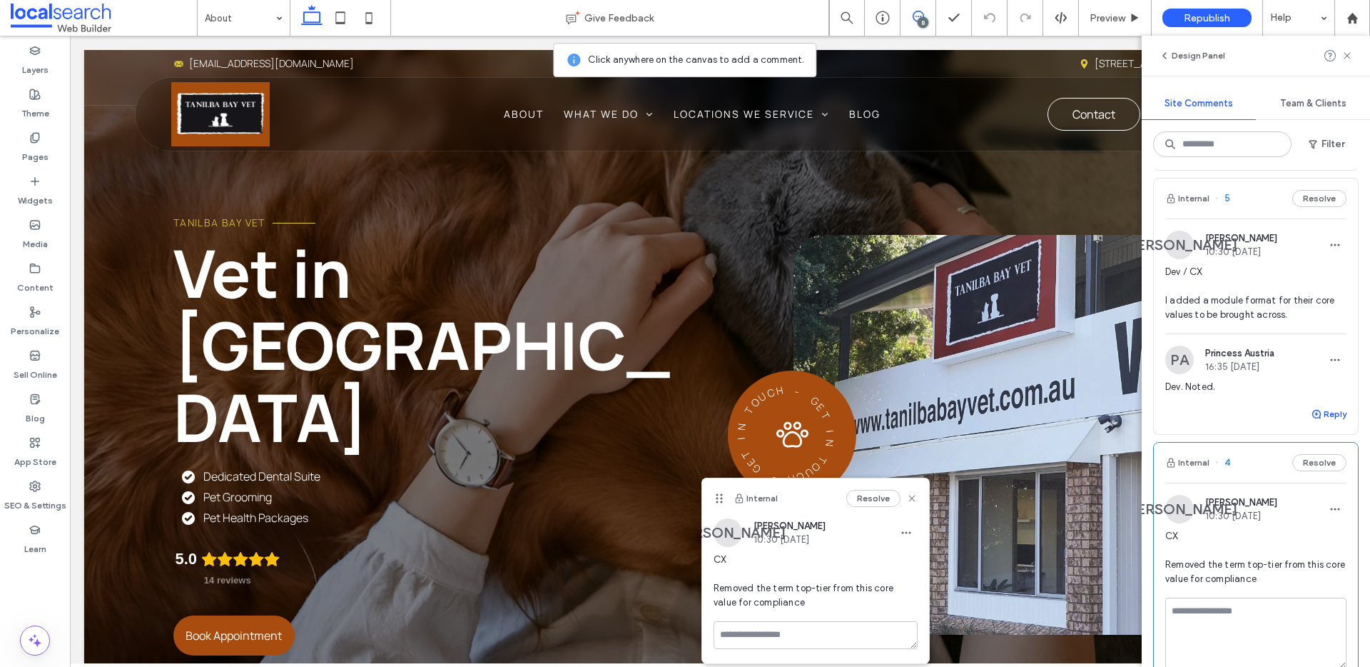
click at [1316, 417] on button "Reply" at bounding box center [1329, 413] width 36 height 17
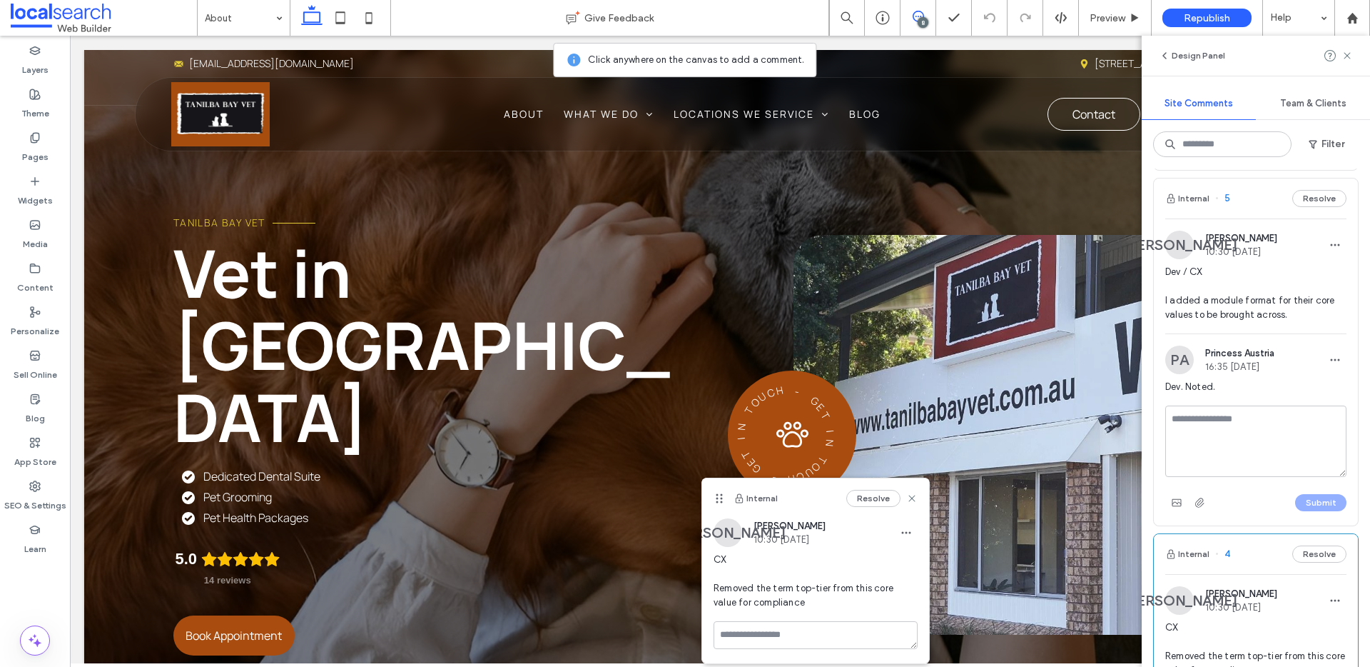
click at [1302, 419] on textarea at bounding box center [1256, 440] width 181 height 71
type textarea "********"
click at [1324, 503] on button "Submit" at bounding box center [1321, 502] width 51 height 17
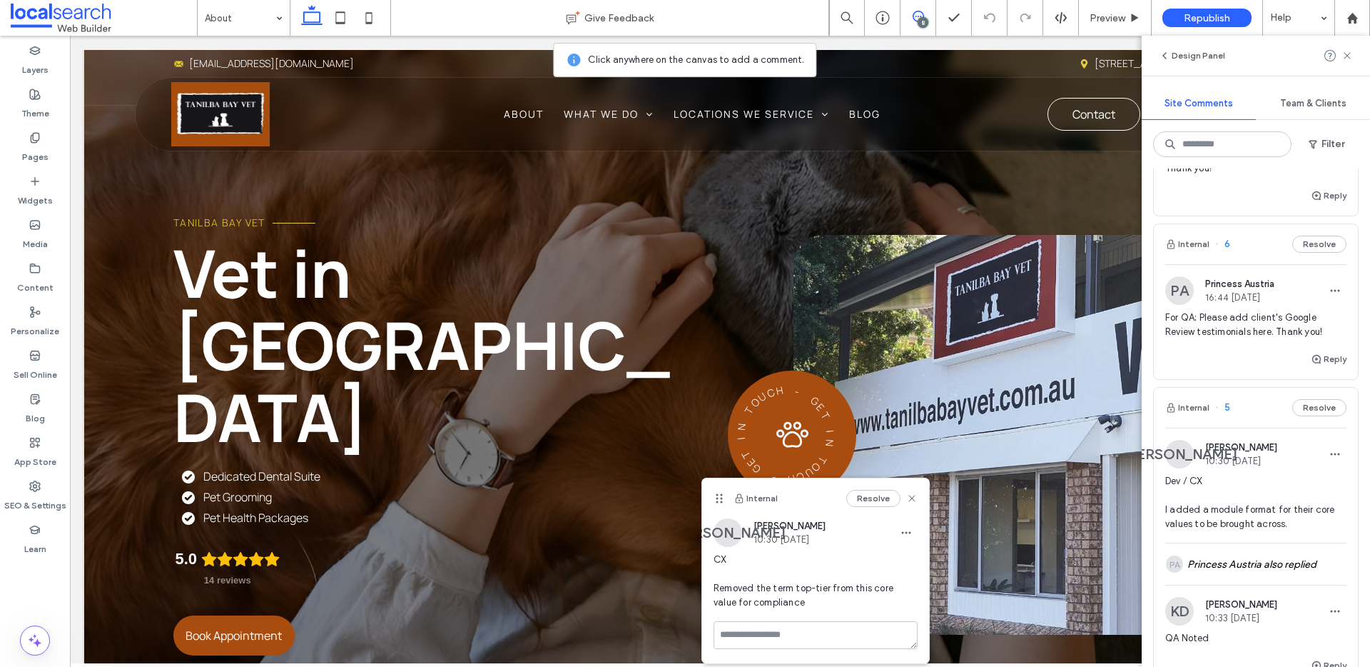
scroll to position [366, 0]
click at [1217, 332] on span "For QA; Please add client's Google Review testimonials here. Thank you!" at bounding box center [1256, 327] width 181 height 29
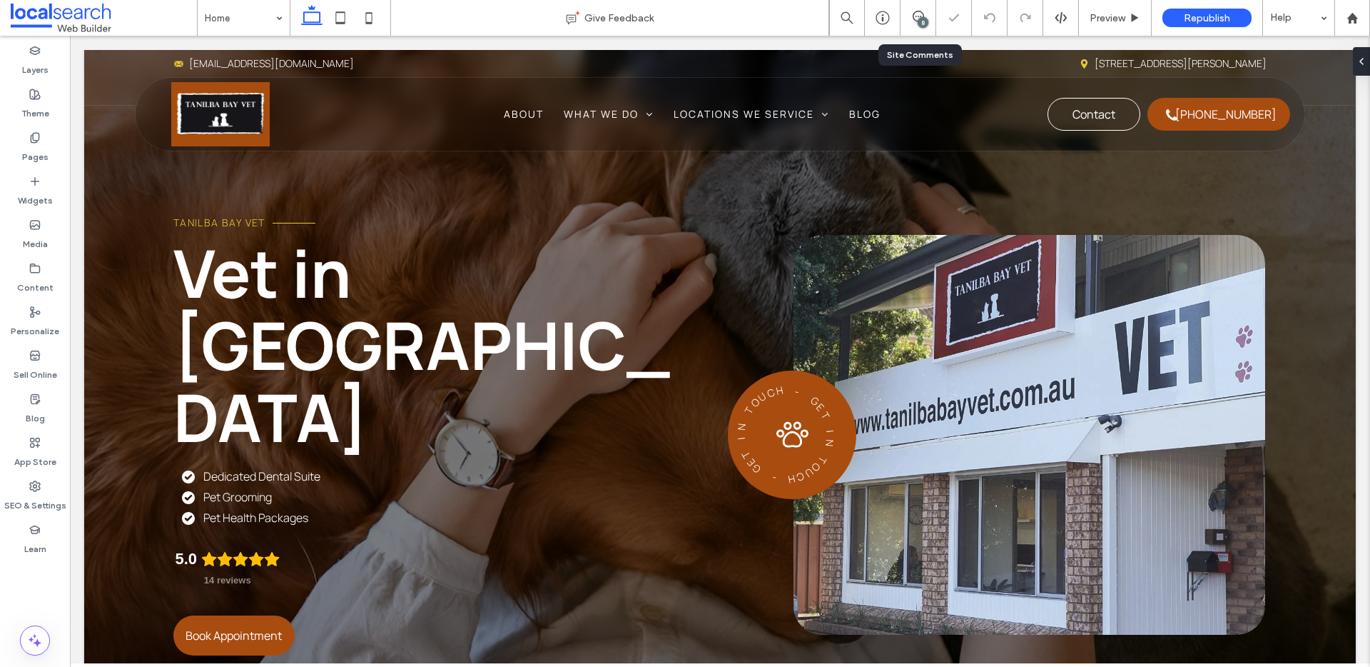
click at [913, 24] on div "8" at bounding box center [918, 18] width 35 height 14
click at [915, 4] on div "8" at bounding box center [919, 18] width 36 height 36
click at [914, 6] on div "8" at bounding box center [919, 18] width 36 height 36
click at [923, 17] on div "8" at bounding box center [923, 22] width 11 height 11
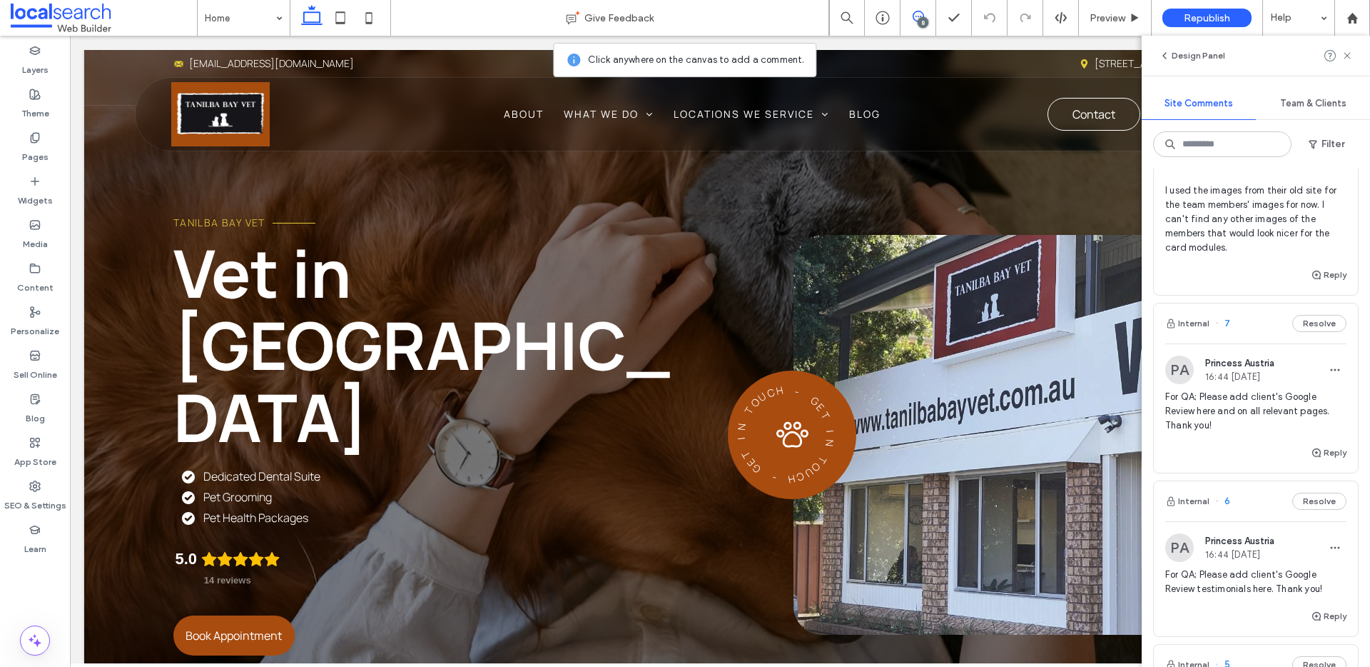
scroll to position [242, 0]
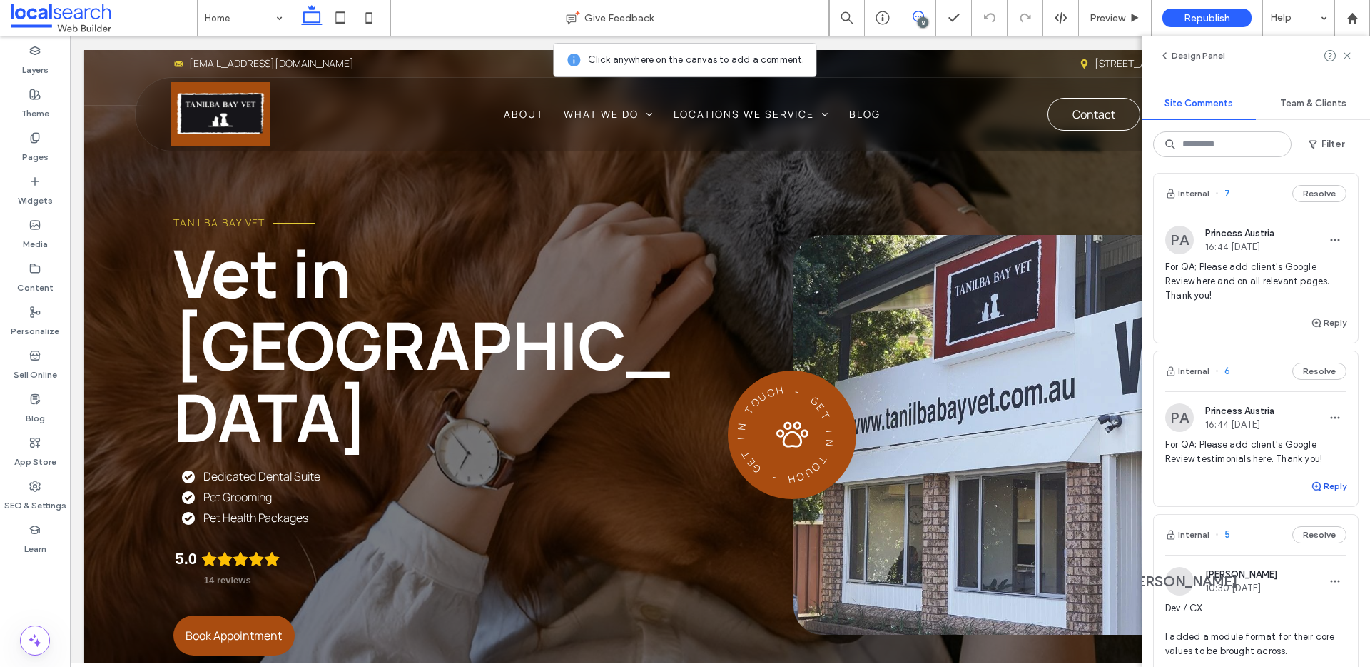
click at [1311, 485] on icon "button" at bounding box center [1316, 485] width 11 height 11
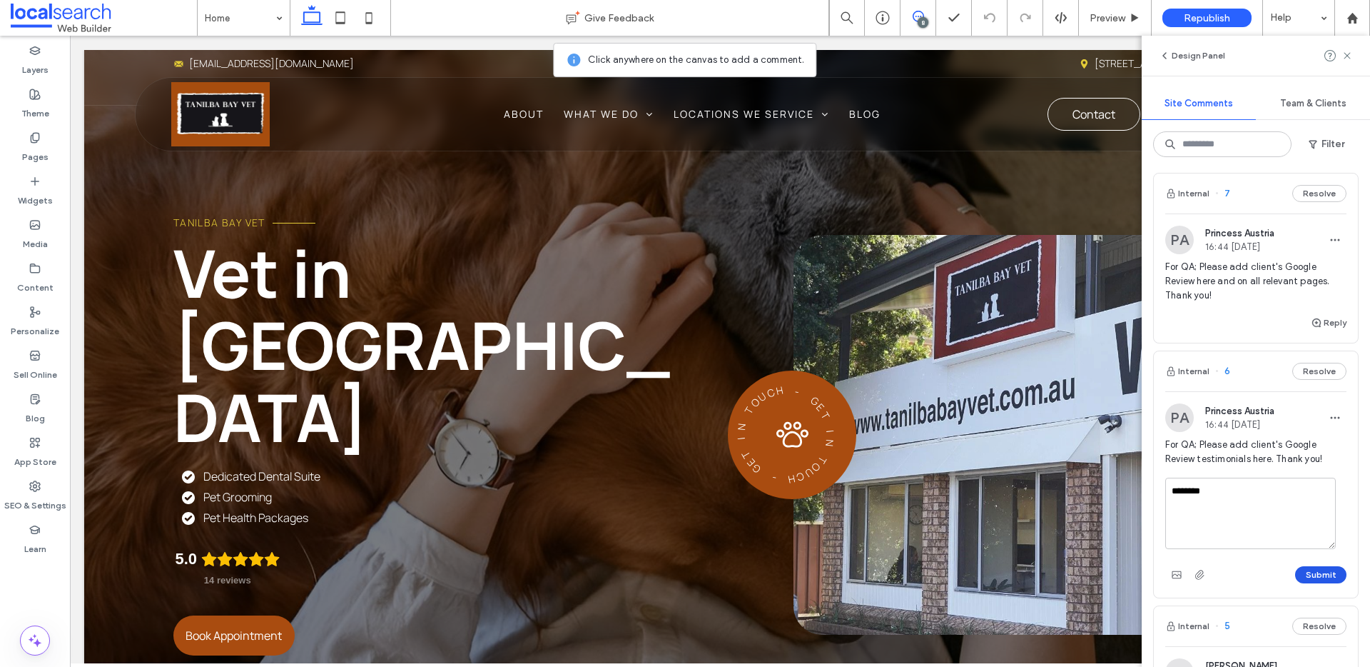
type textarea "********"
click at [1323, 570] on button "Submit" at bounding box center [1321, 574] width 51 height 17
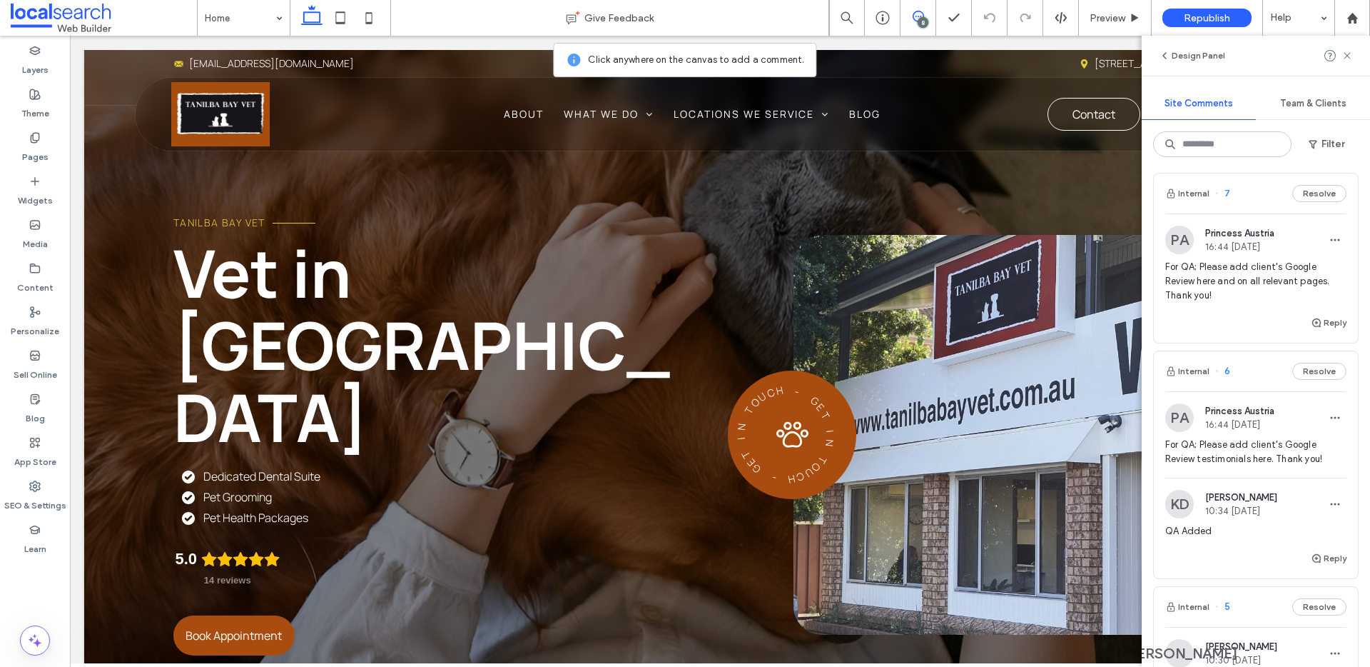
click at [1246, 269] on span "For QA; Please add client's Google Review here and on all relevant pages. Thank…" at bounding box center [1256, 281] width 181 height 43
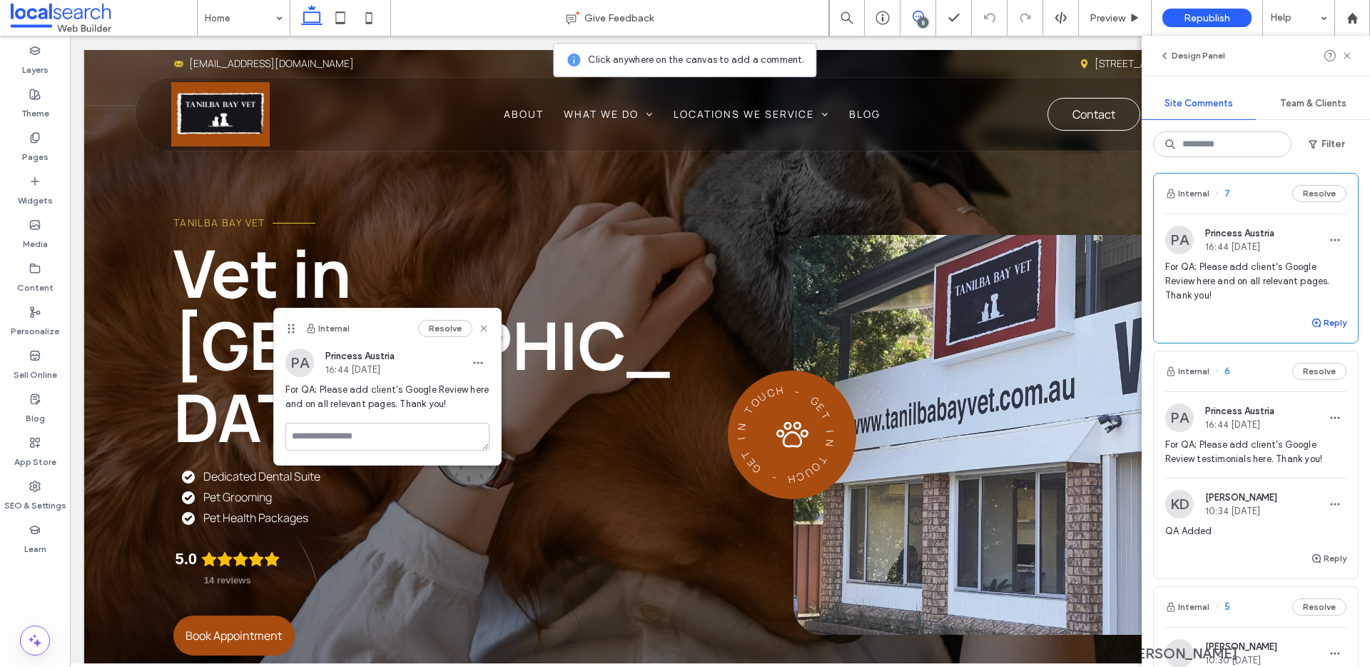
click at [1323, 323] on button "Reply" at bounding box center [1329, 322] width 36 height 17
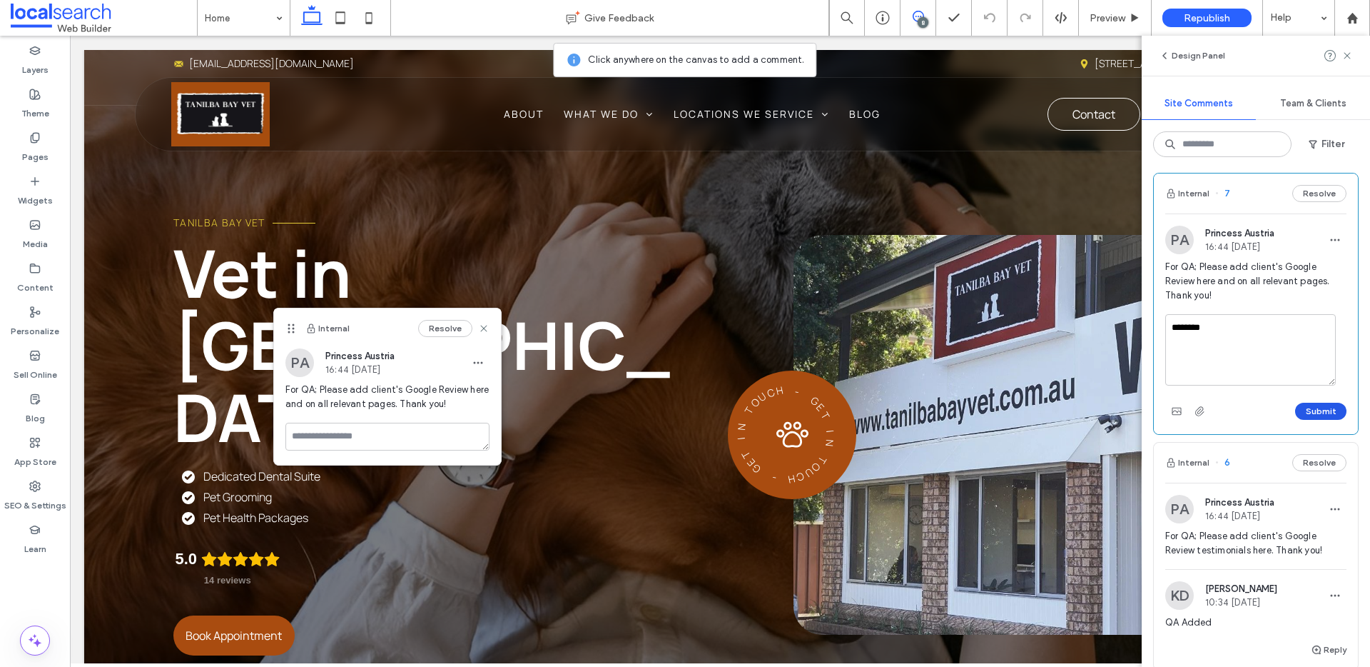
type textarea "********"
click at [1311, 407] on button "Submit" at bounding box center [1321, 411] width 51 height 17
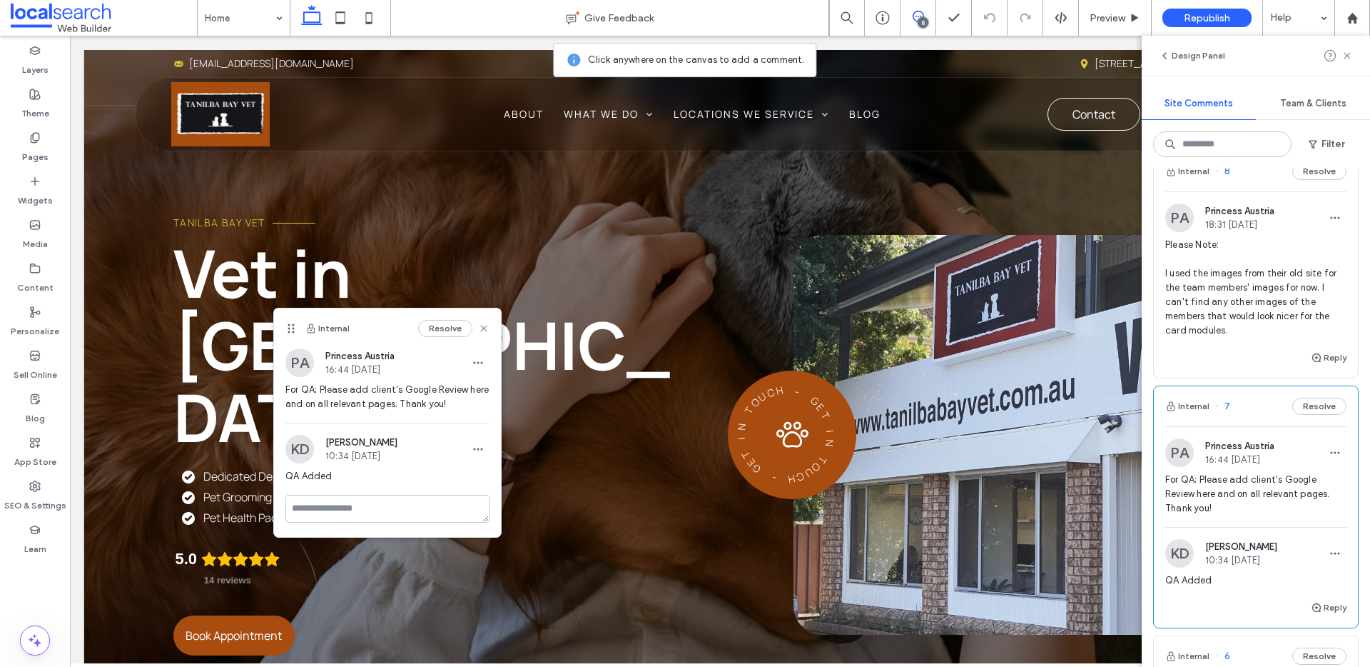
scroll to position [0, 0]
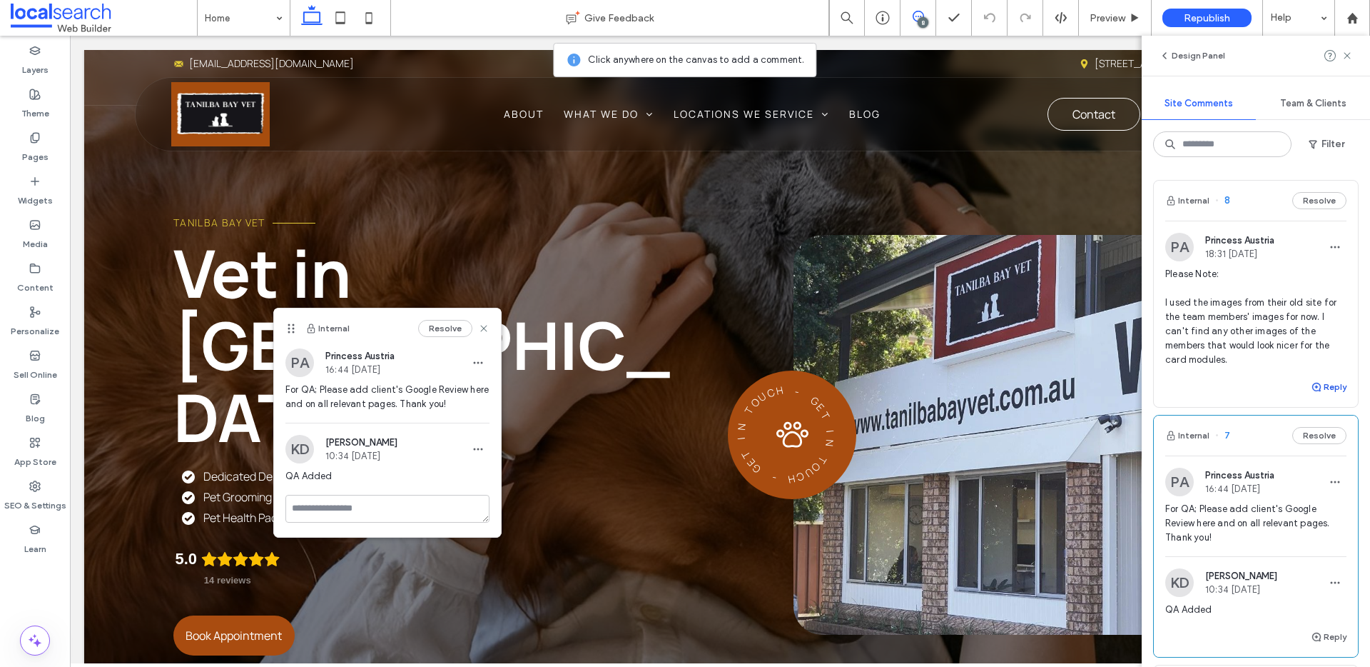
click at [1316, 392] on button "Reply" at bounding box center [1329, 386] width 36 height 17
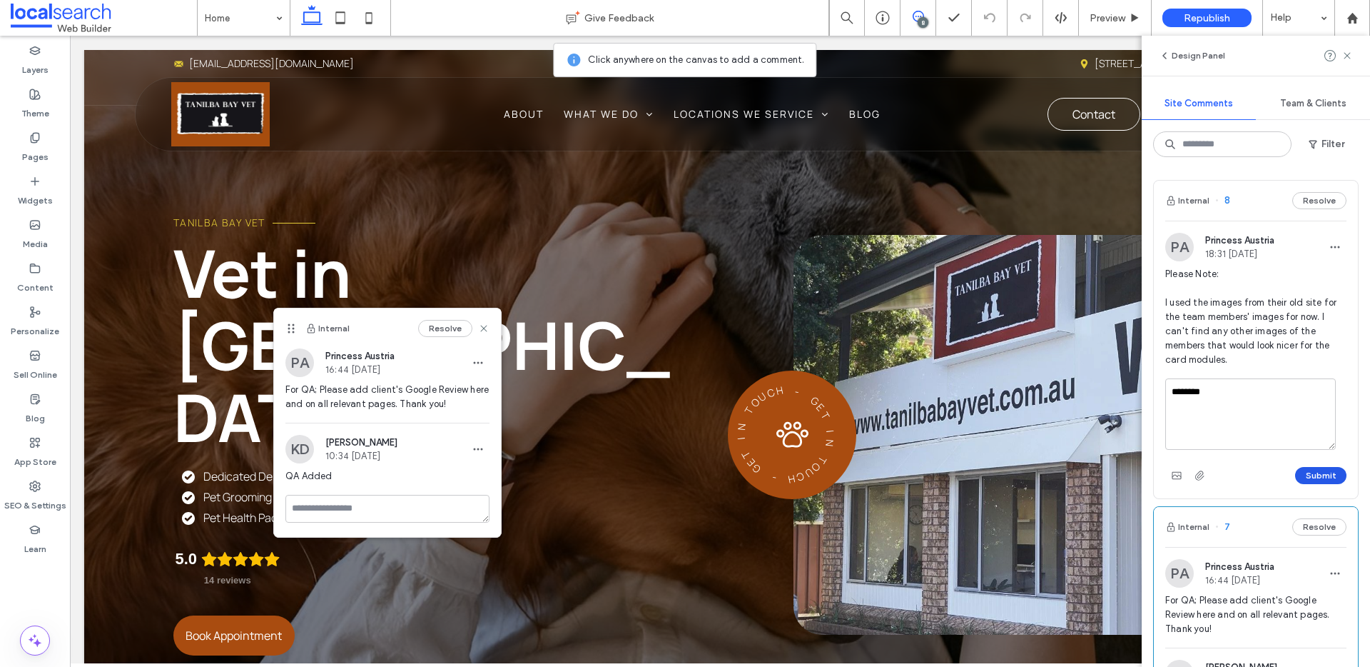
type textarea "********"
click at [1323, 470] on button "Submit" at bounding box center [1321, 475] width 51 height 17
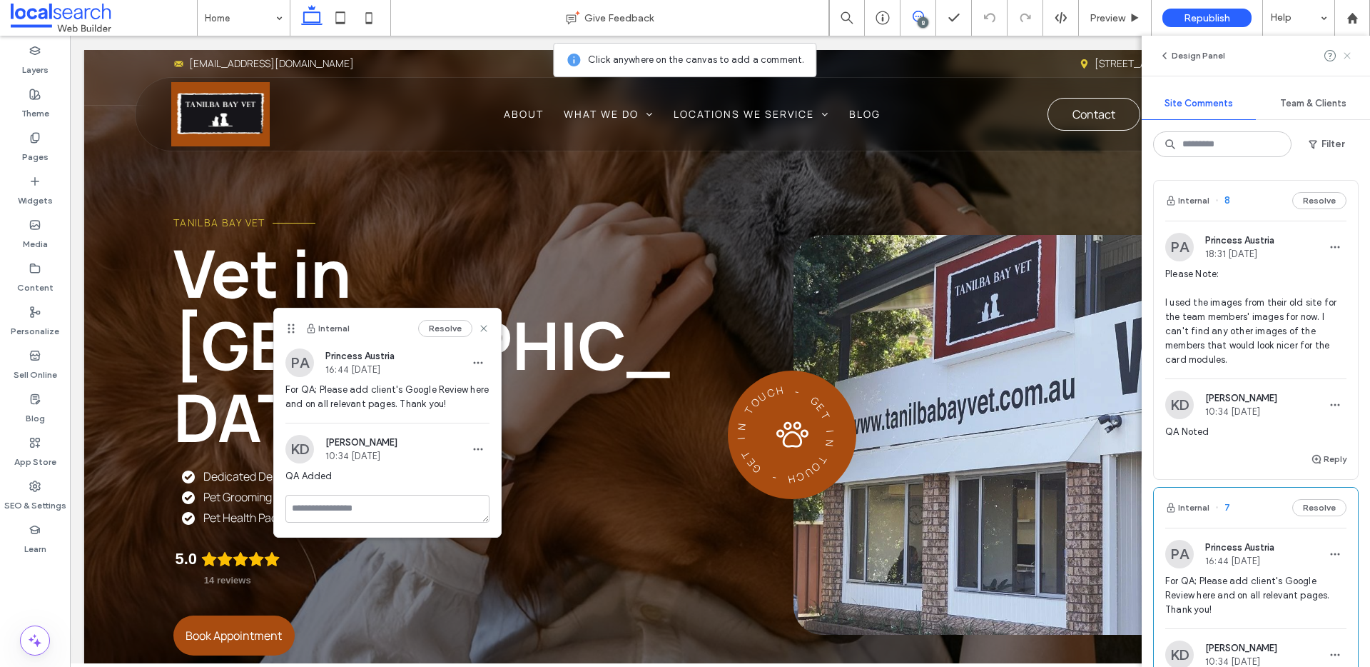
click at [1345, 56] on icon at bounding box center [1347, 55] width 11 height 11
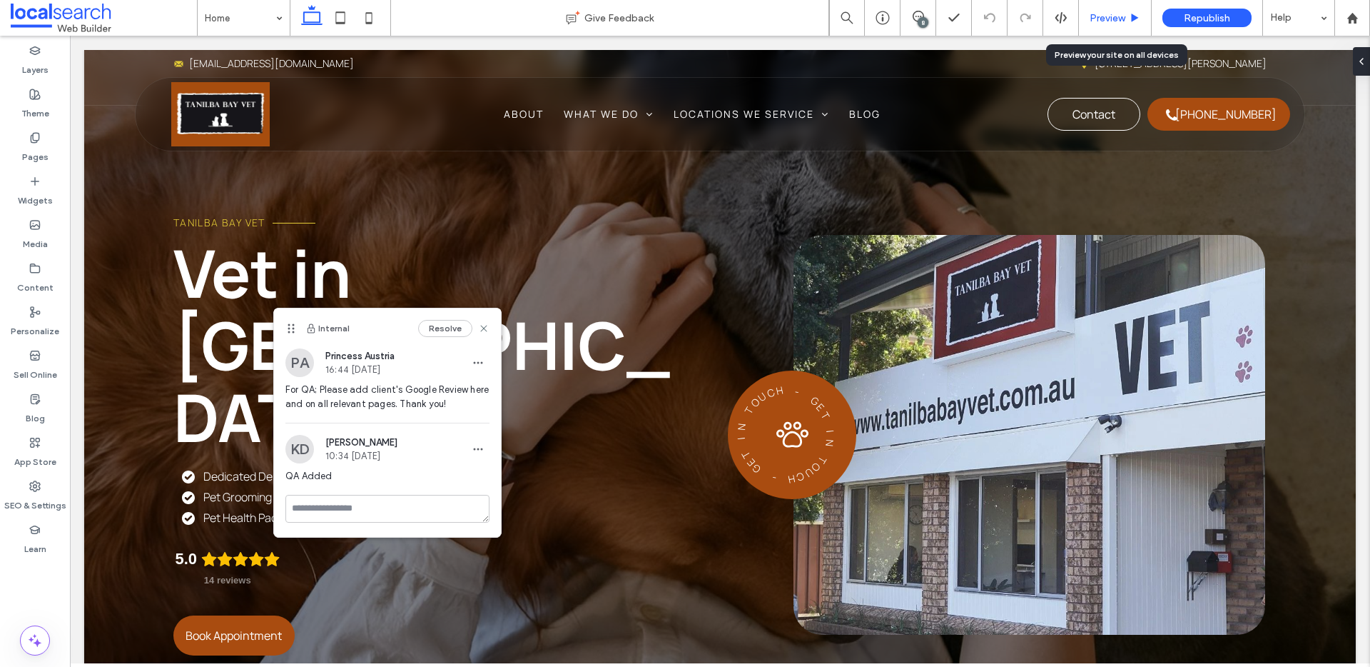
click at [1106, 22] on span "Preview" at bounding box center [1108, 18] width 36 height 12
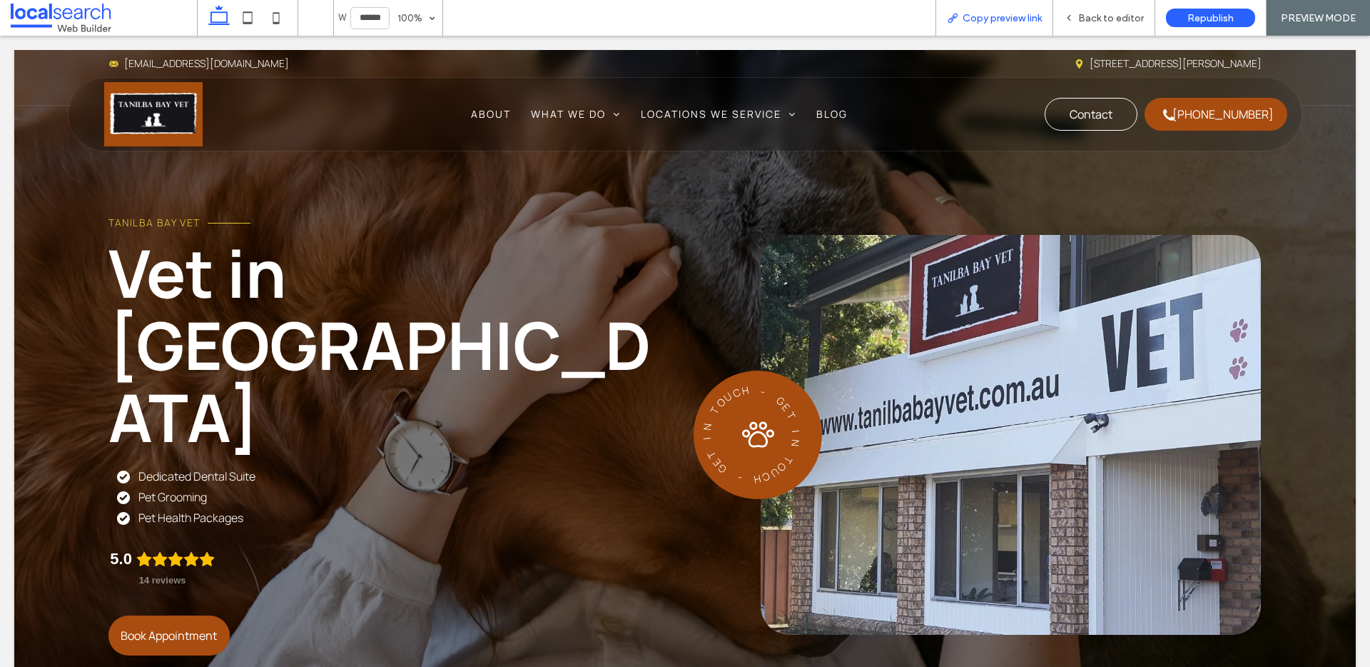
click at [984, 19] on span "Copy preview link" at bounding box center [1002, 18] width 79 height 12
click at [1095, 12] on span "Back to editor" at bounding box center [1112, 18] width 66 height 12
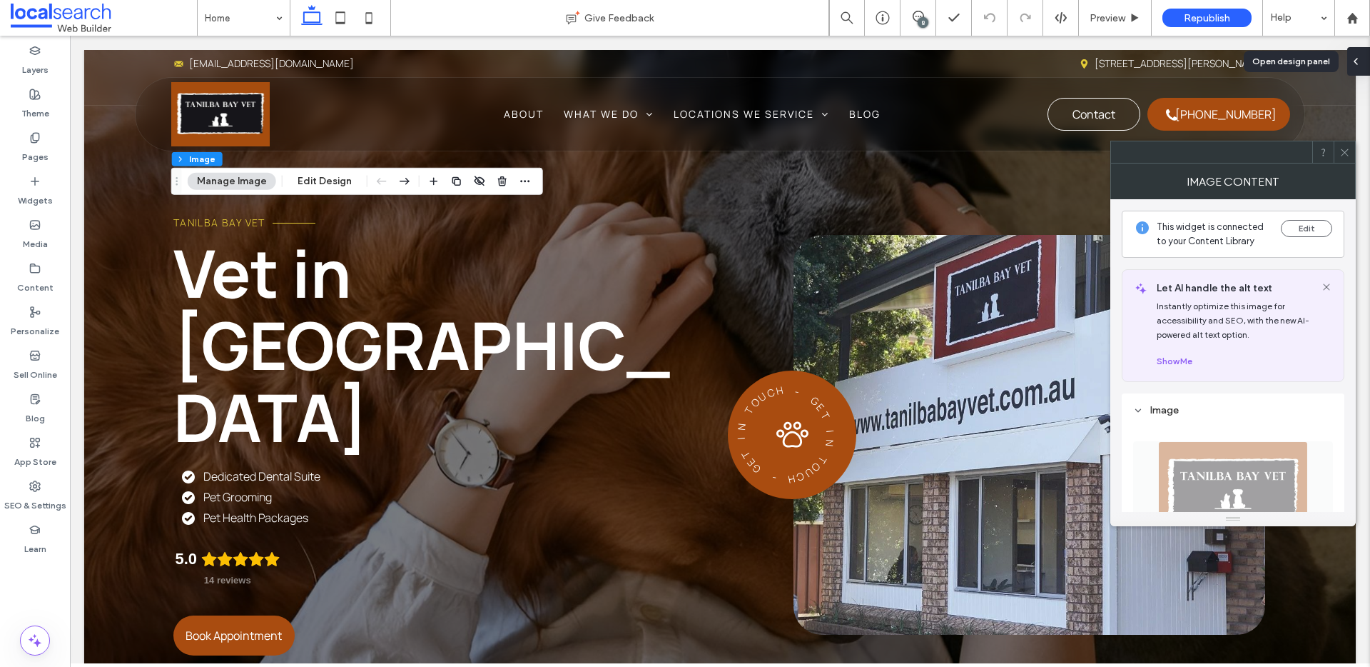
click at [1355, 56] on icon at bounding box center [1355, 61] width 11 height 11
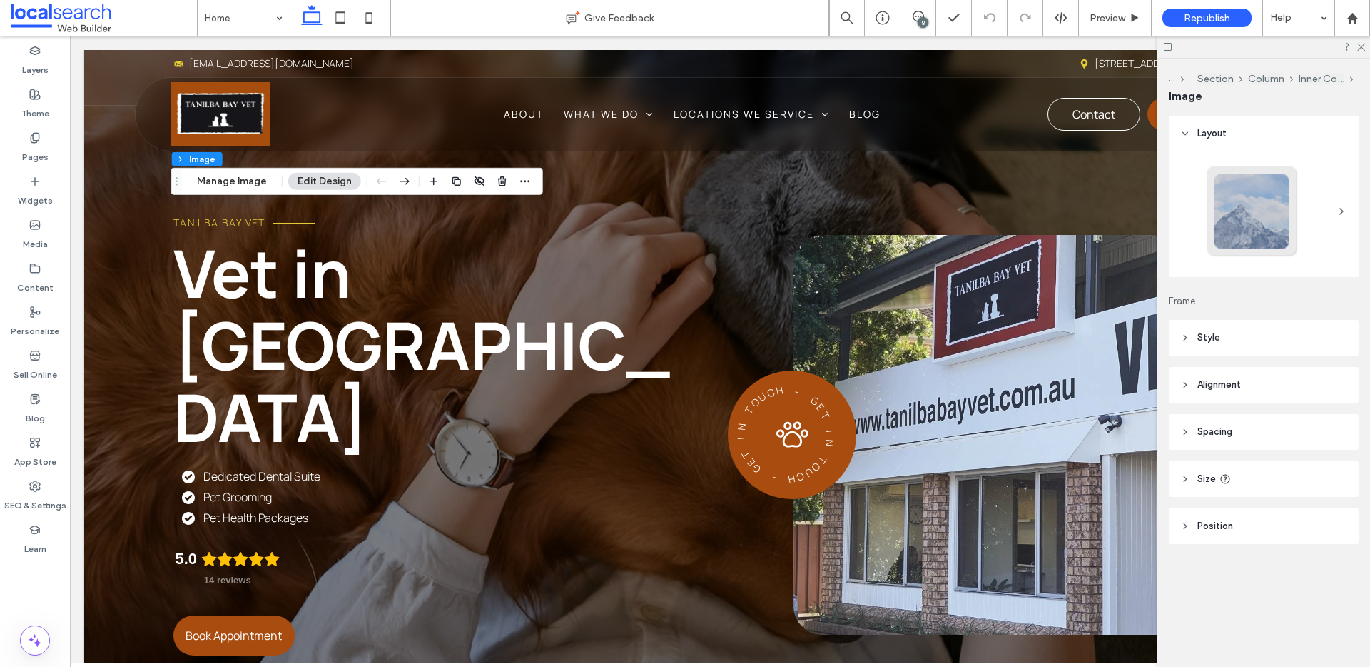
click at [1216, 339] on span "Style" at bounding box center [1209, 337] width 23 height 14
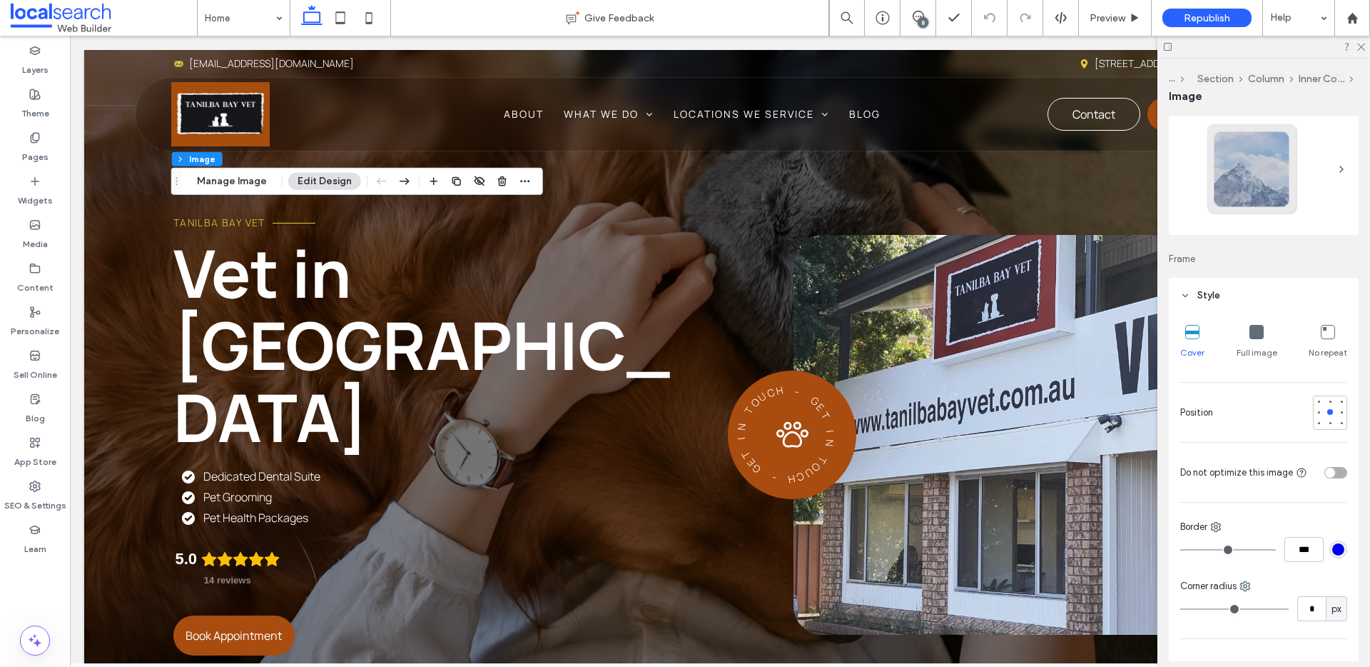
scroll to position [123, 0]
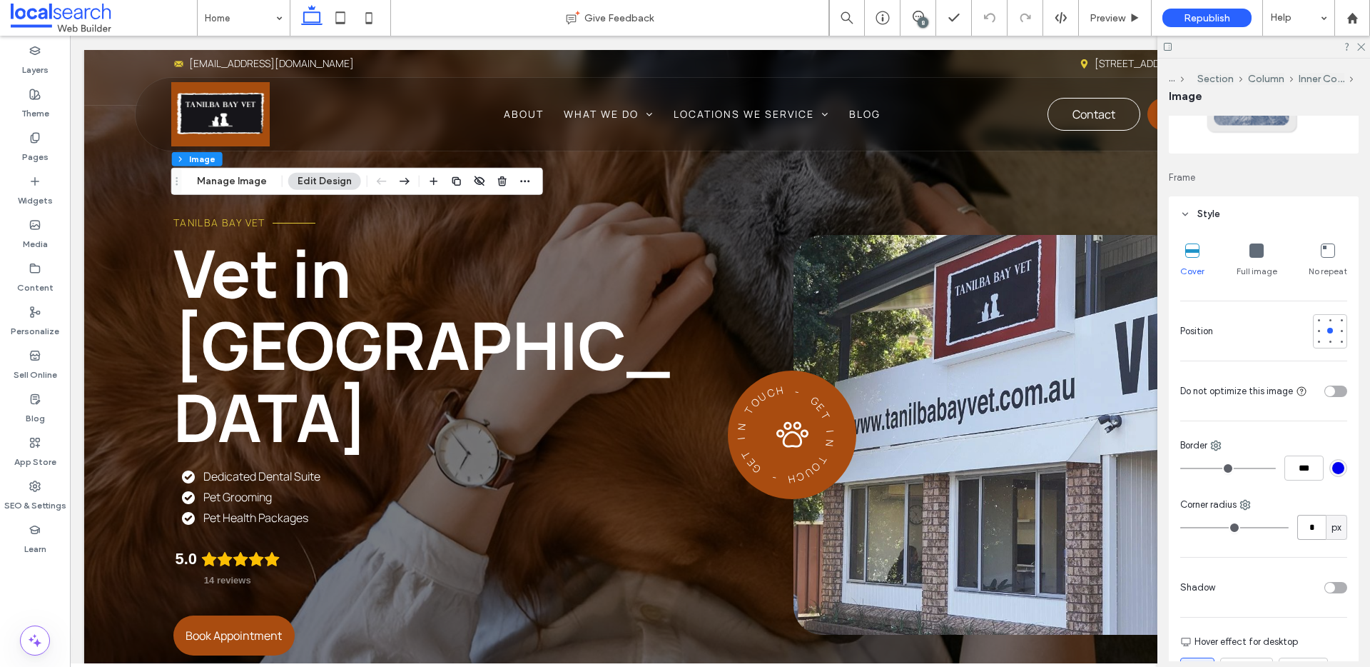
click at [1303, 525] on input "*" at bounding box center [1312, 527] width 29 height 25
type input "**"
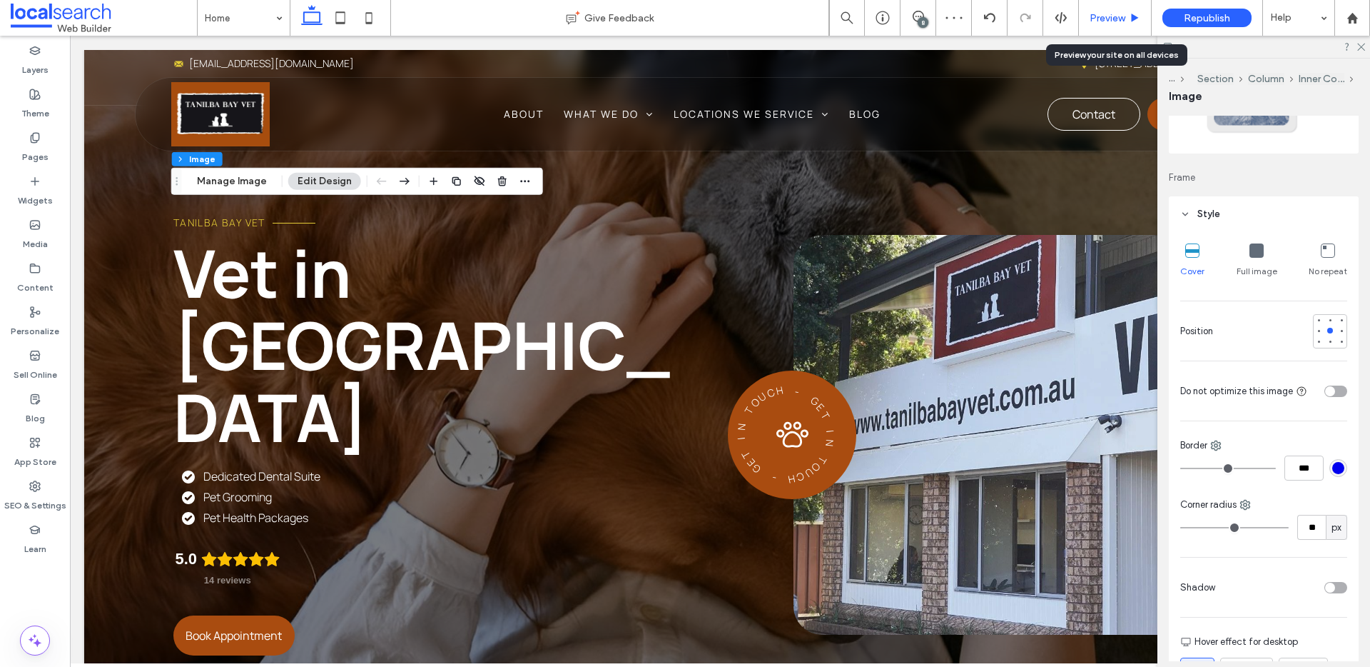
click at [1111, 17] on span "Preview" at bounding box center [1108, 18] width 36 height 12
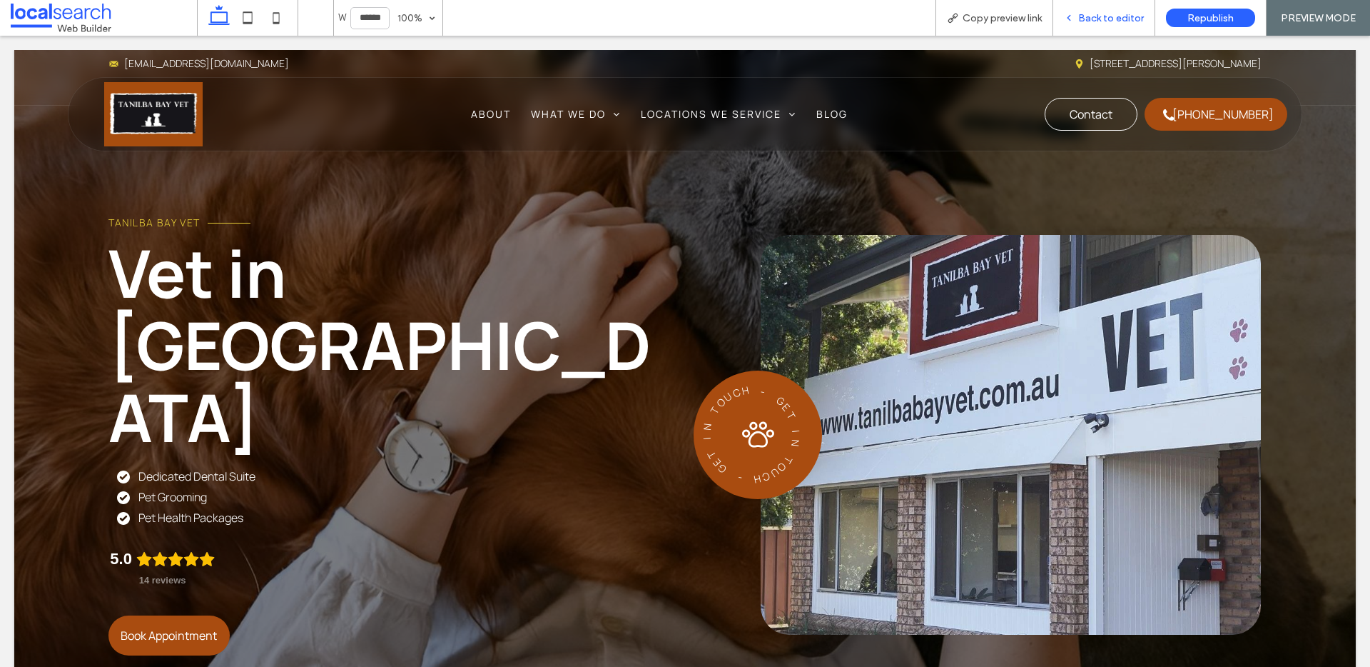
click at [1109, 18] on span "Back to editor" at bounding box center [1112, 18] width 66 height 12
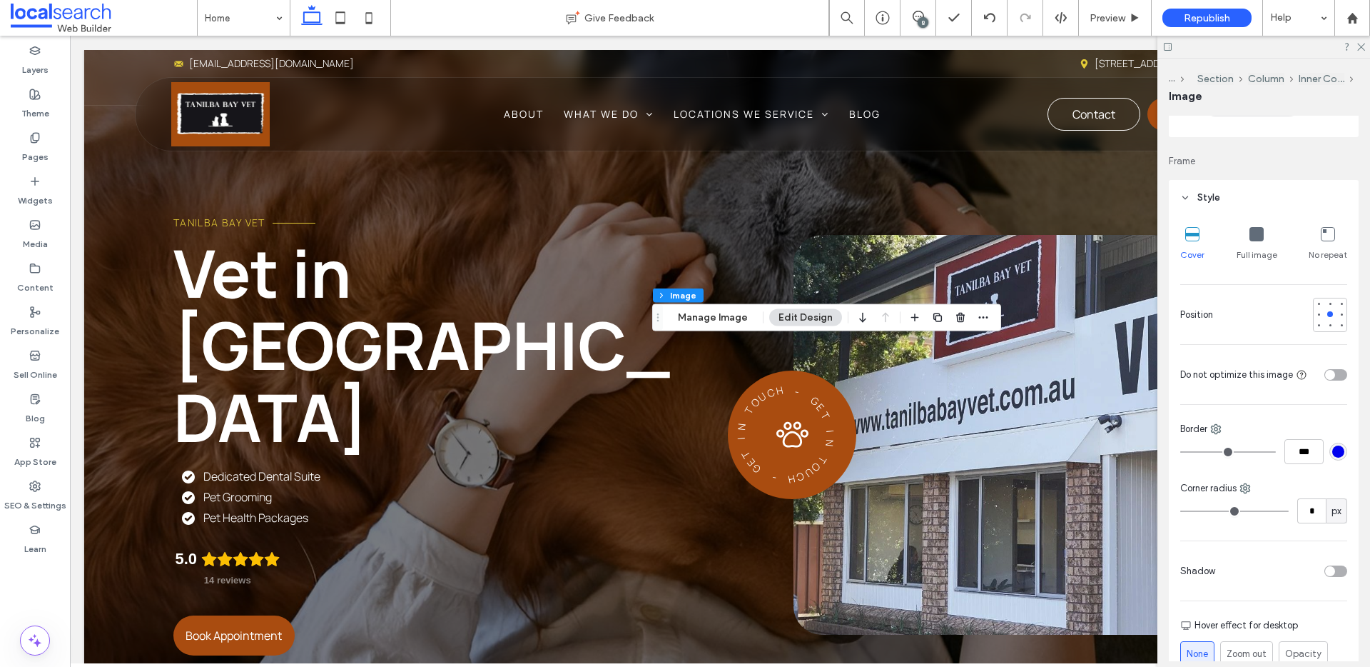
scroll to position [143, 0]
click at [1316, 506] on input "*" at bounding box center [1312, 507] width 29 height 25
type input "**"
click at [1360, 49] on use at bounding box center [1362, 48] width 8 height 8
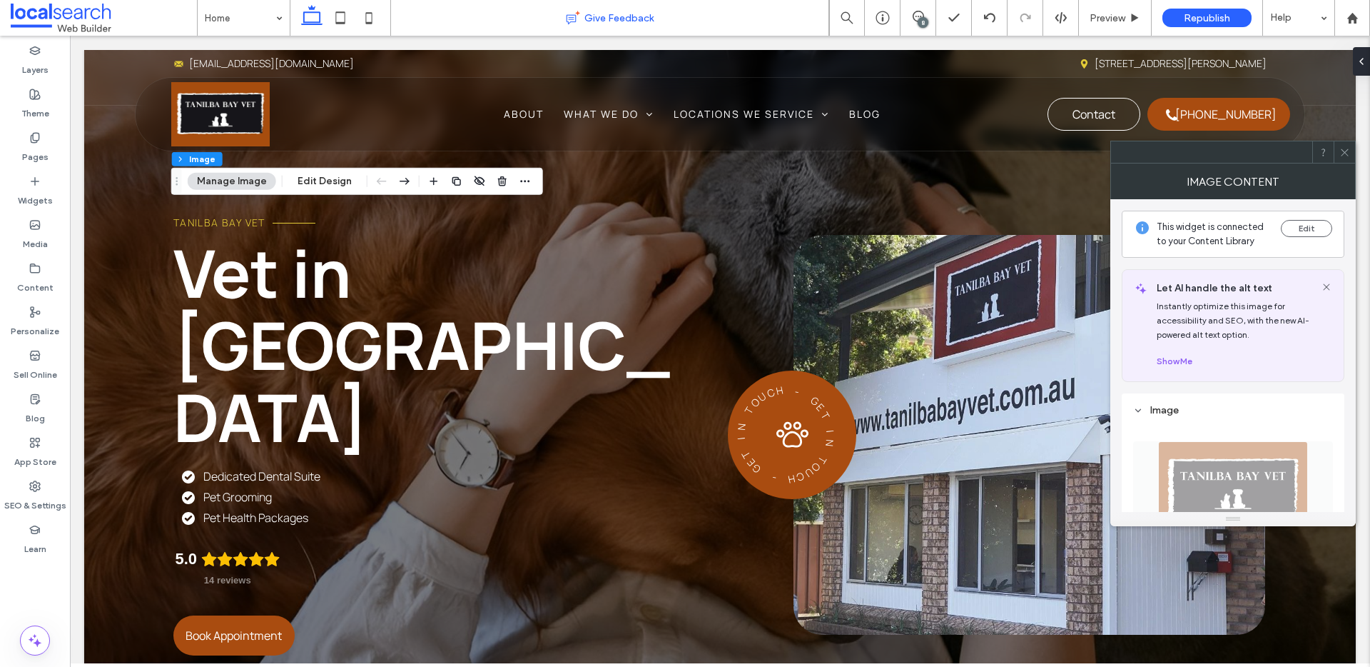
type input "**"
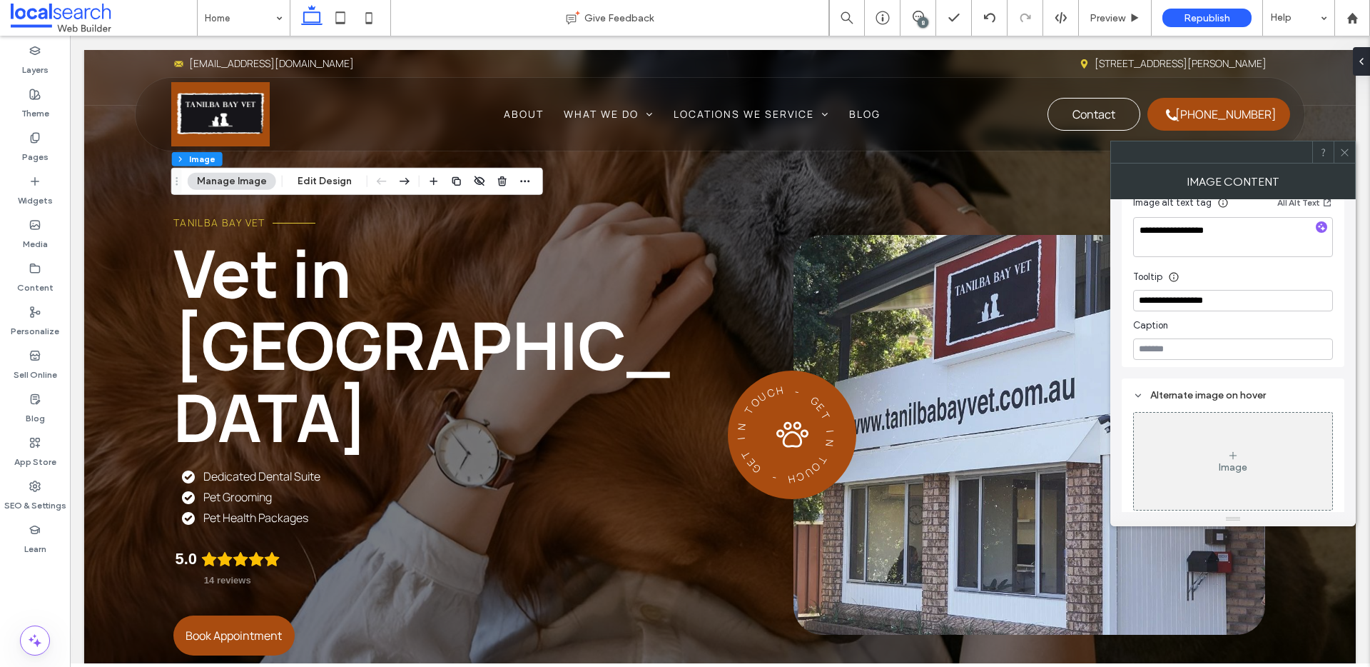
scroll to position [477, 0]
click at [1342, 153] on icon at bounding box center [1345, 152] width 11 height 11
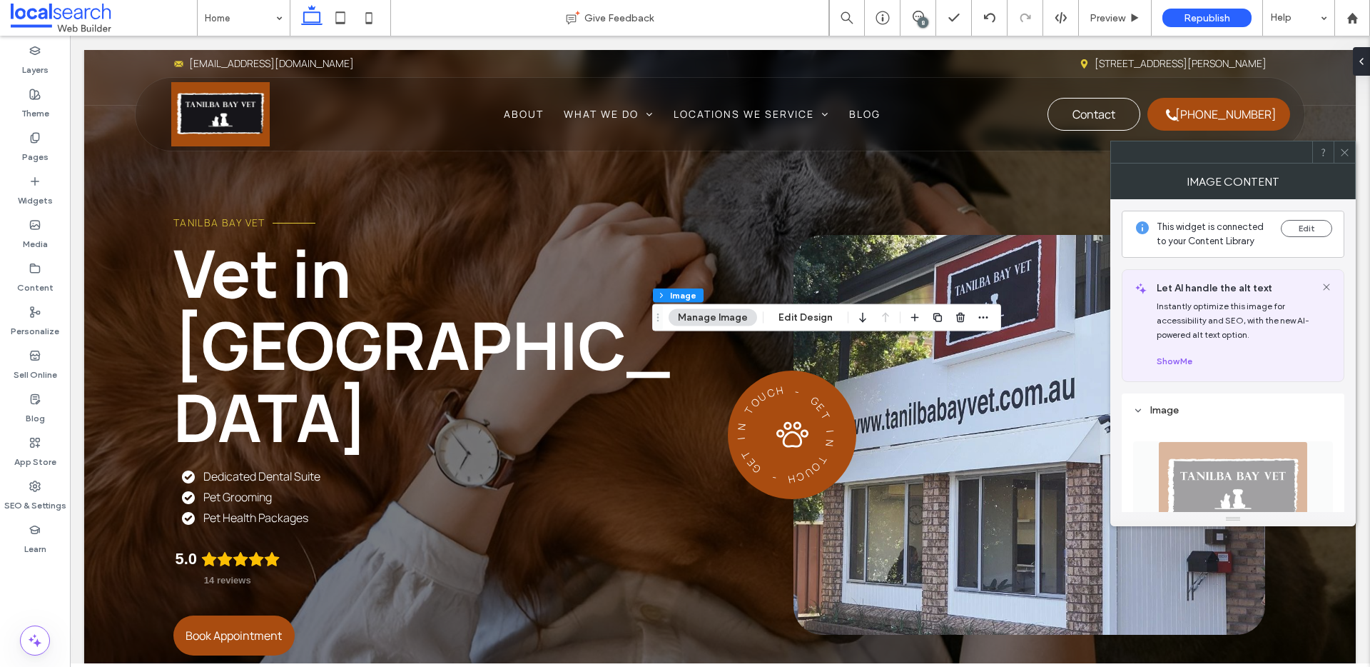
type input "**"
click at [1346, 154] on use at bounding box center [1344, 151] width 7 height 7
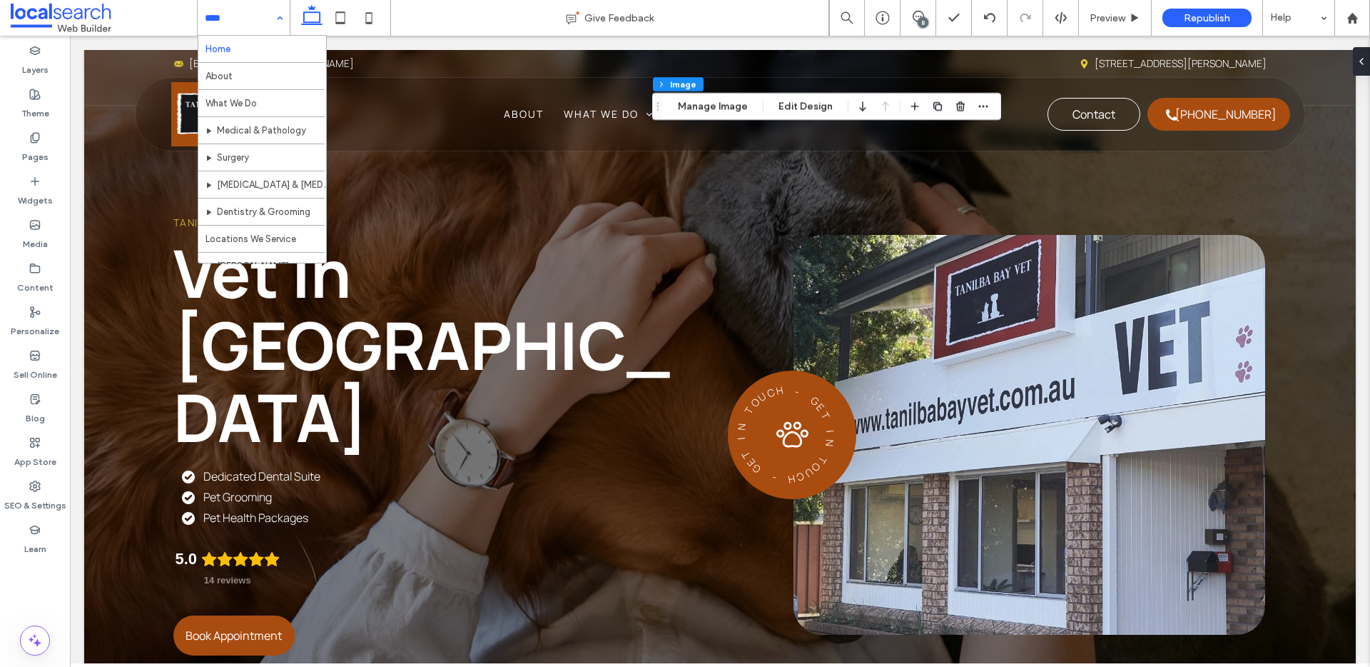
click at [281, 24] on div "Home About What We Do Medical & Pathology Surgery Radiology & Ultrasonography D…" at bounding box center [244, 18] width 92 height 36
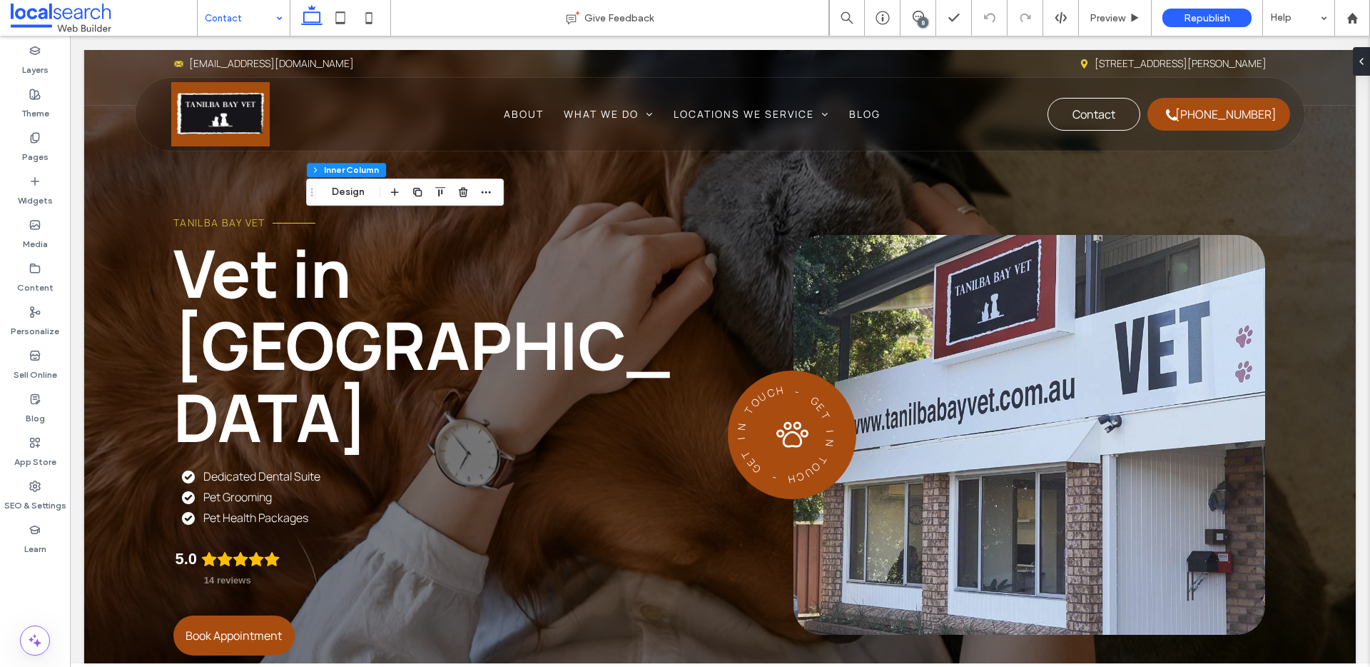
click at [281, 11] on div "Contact" at bounding box center [244, 18] width 92 height 36
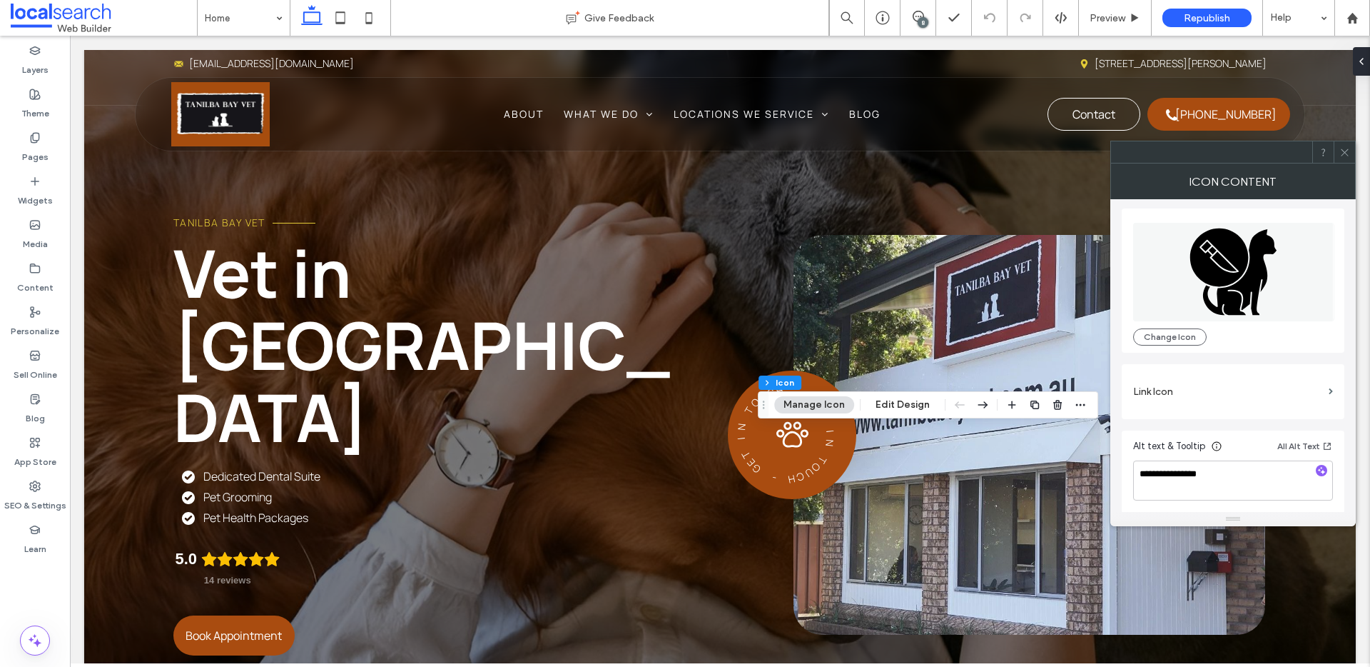
scroll to position [4, 0]
click at [1345, 149] on icon at bounding box center [1345, 152] width 11 height 11
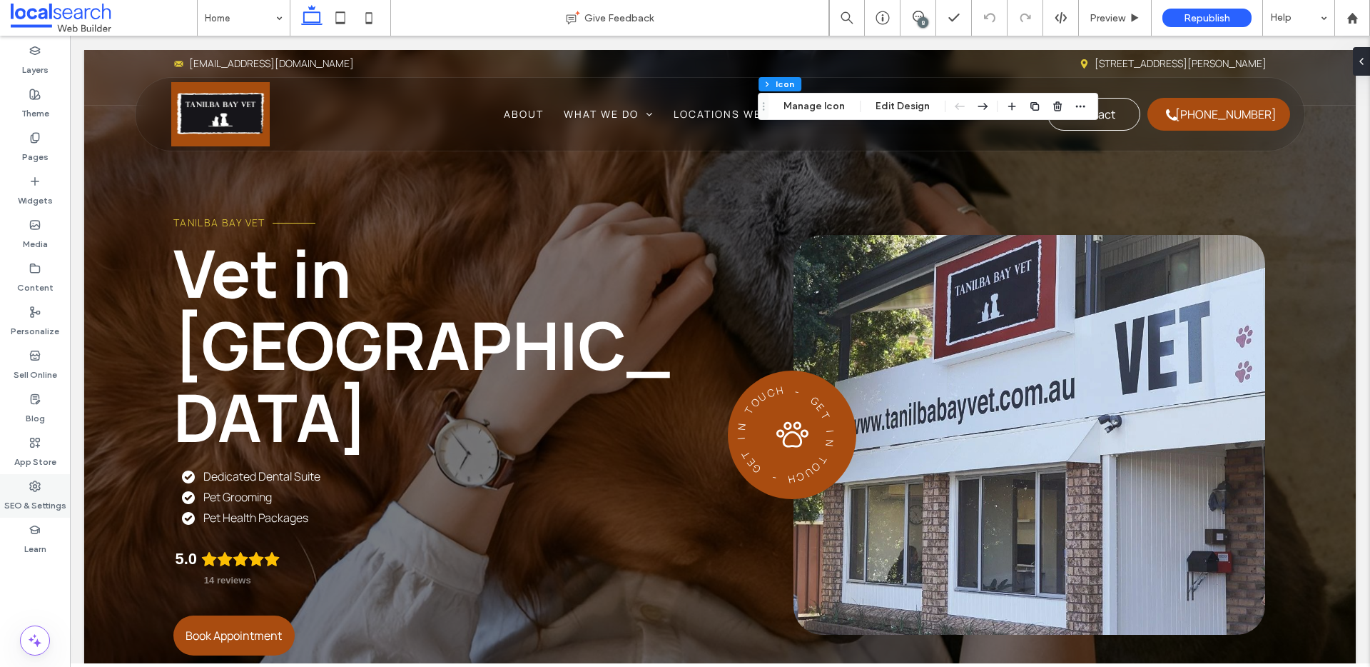
click at [34, 498] on label "SEO & Settings" at bounding box center [35, 502] width 62 height 20
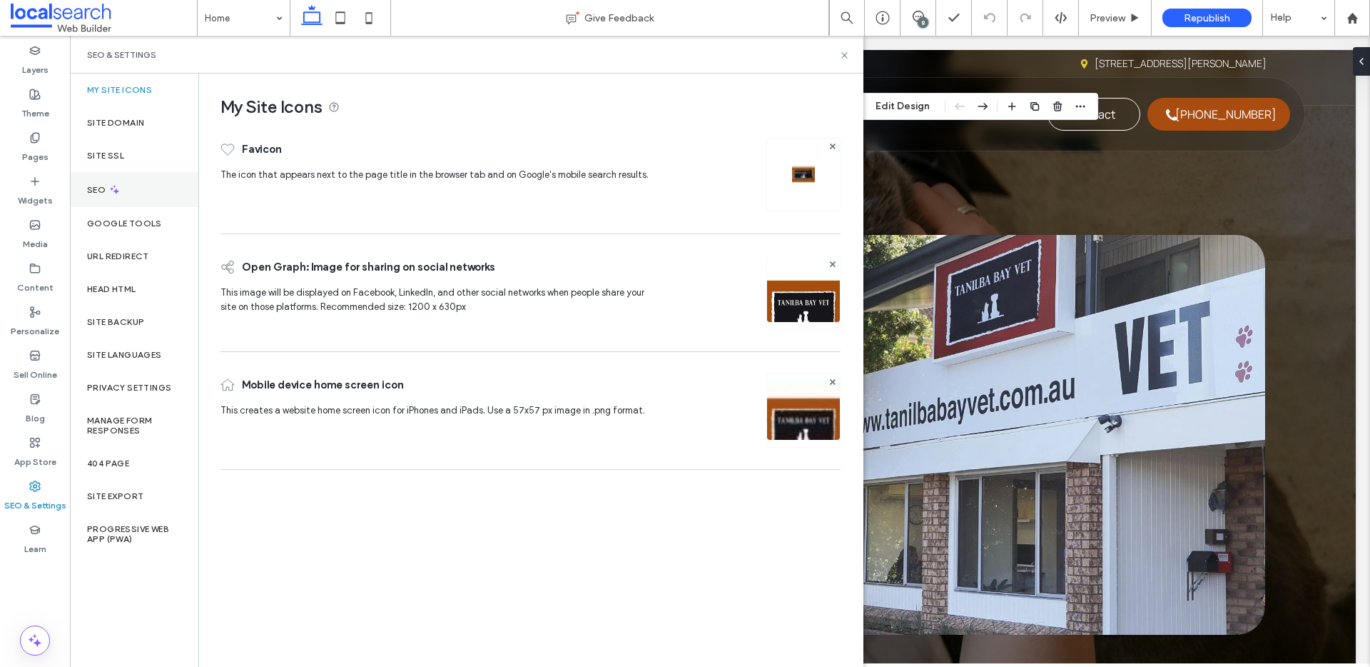
click at [128, 194] on div "SEO" at bounding box center [134, 189] width 128 height 35
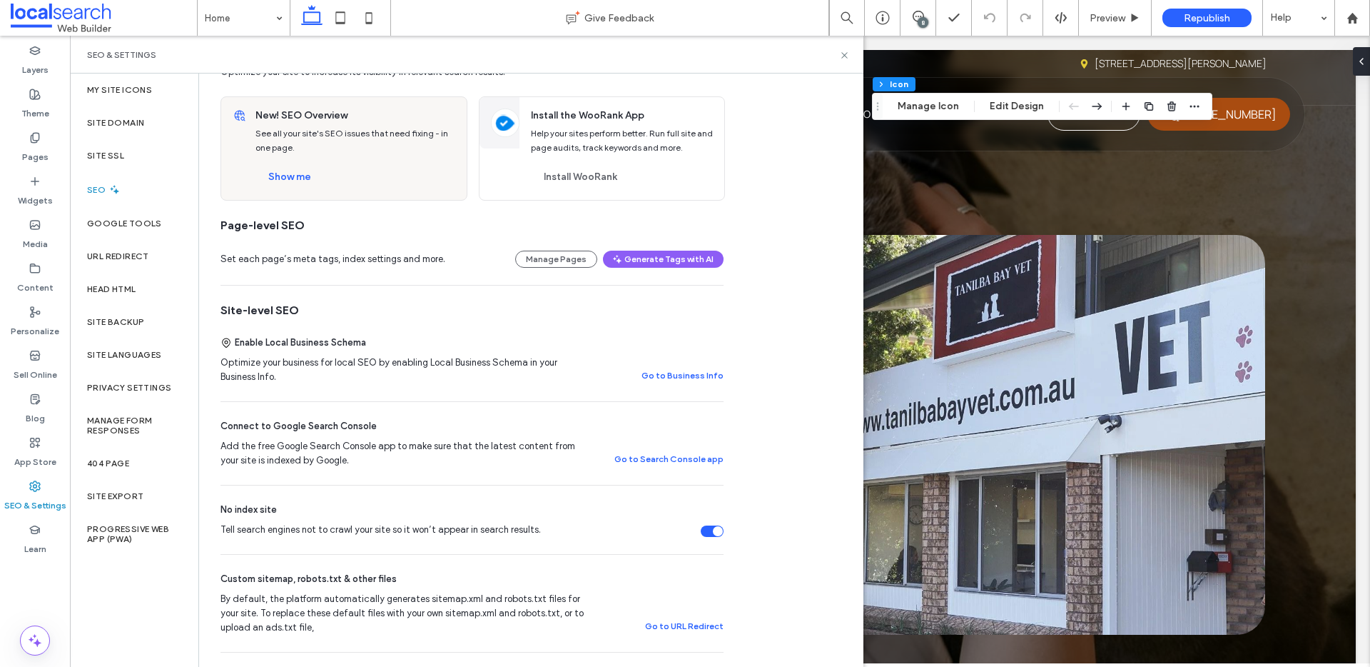
scroll to position [0, 0]
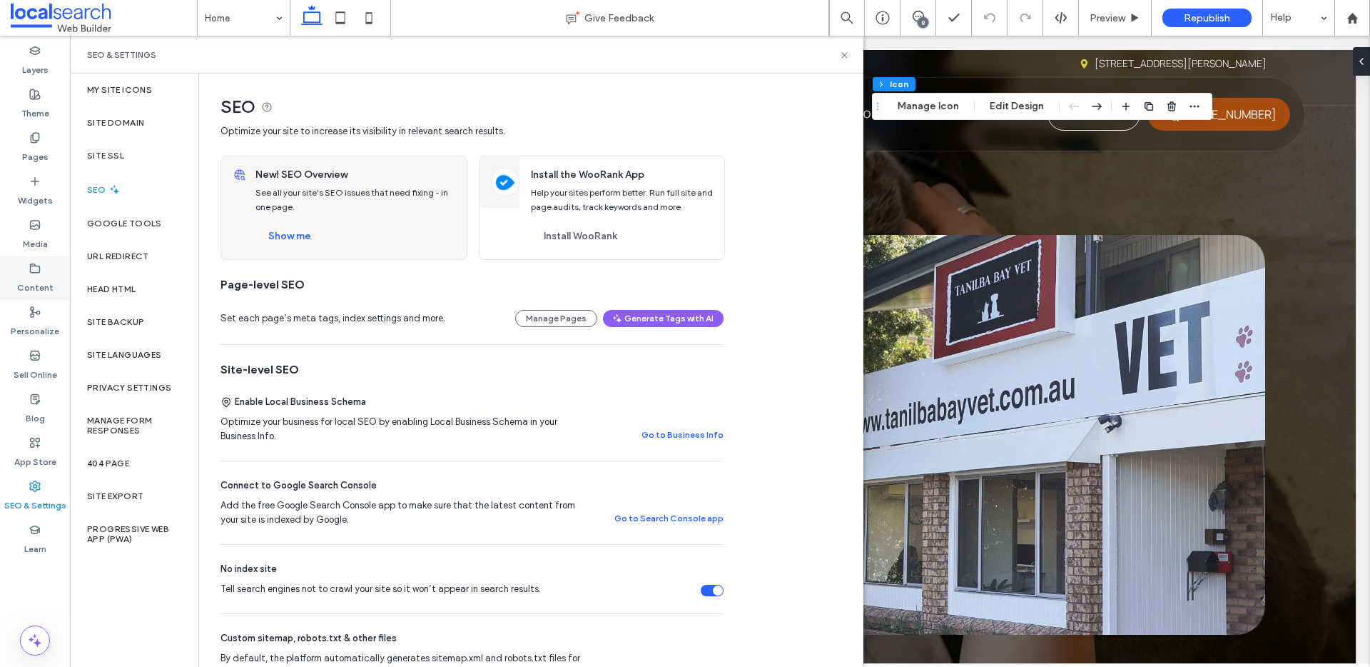
click at [52, 286] on div "Content" at bounding box center [35, 278] width 70 height 44
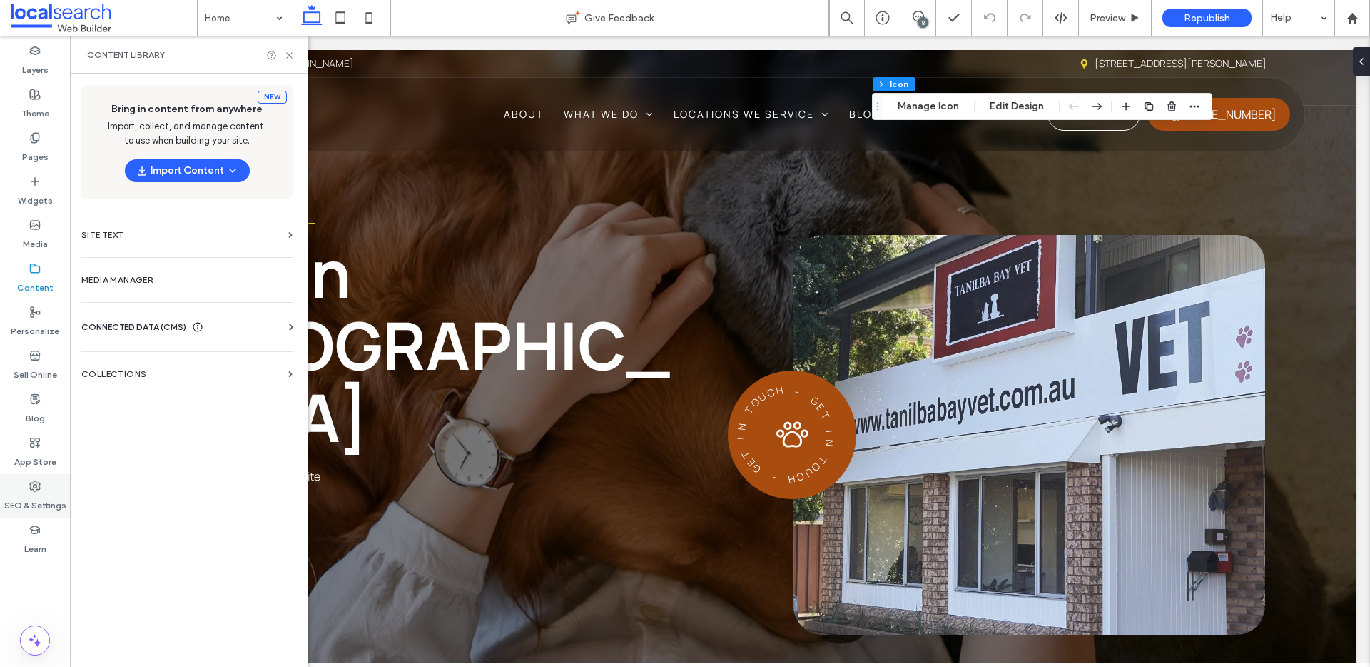
click at [32, 489] on use at bounding box center [35, 486] width 10 height 10
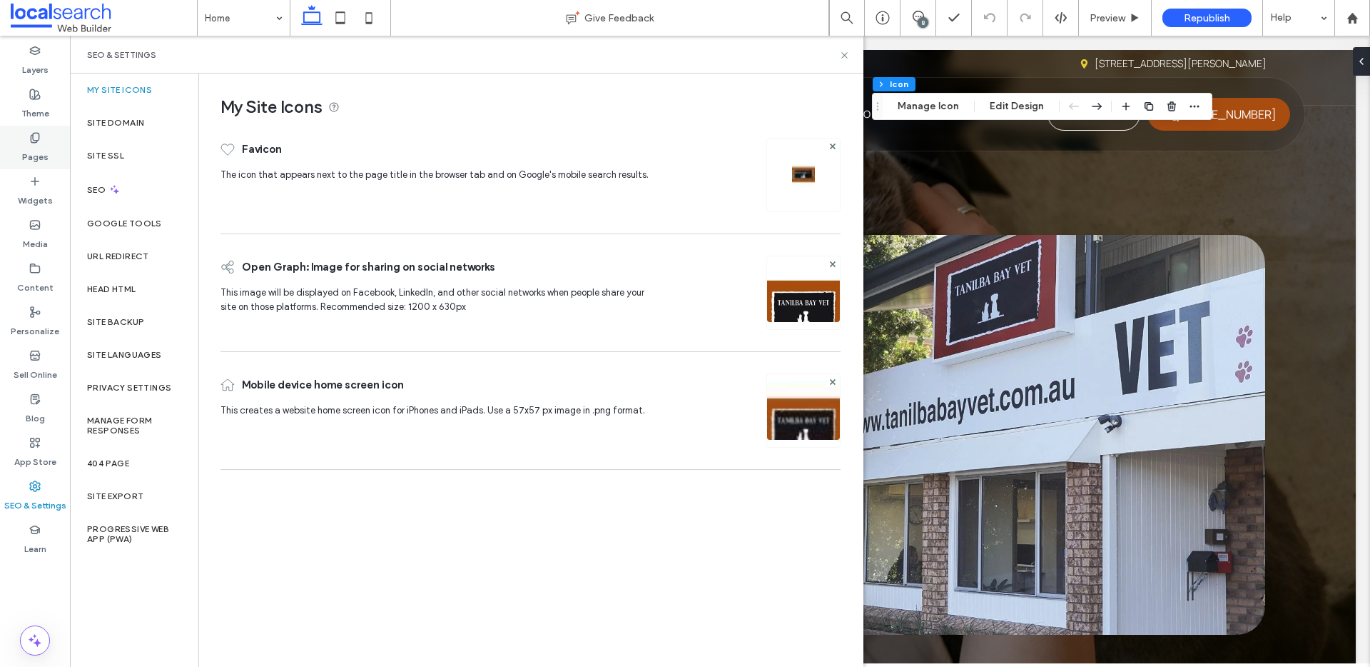
click at [48, 139] on div "Pages" at bounding box center [35, 148] width 70 height 44
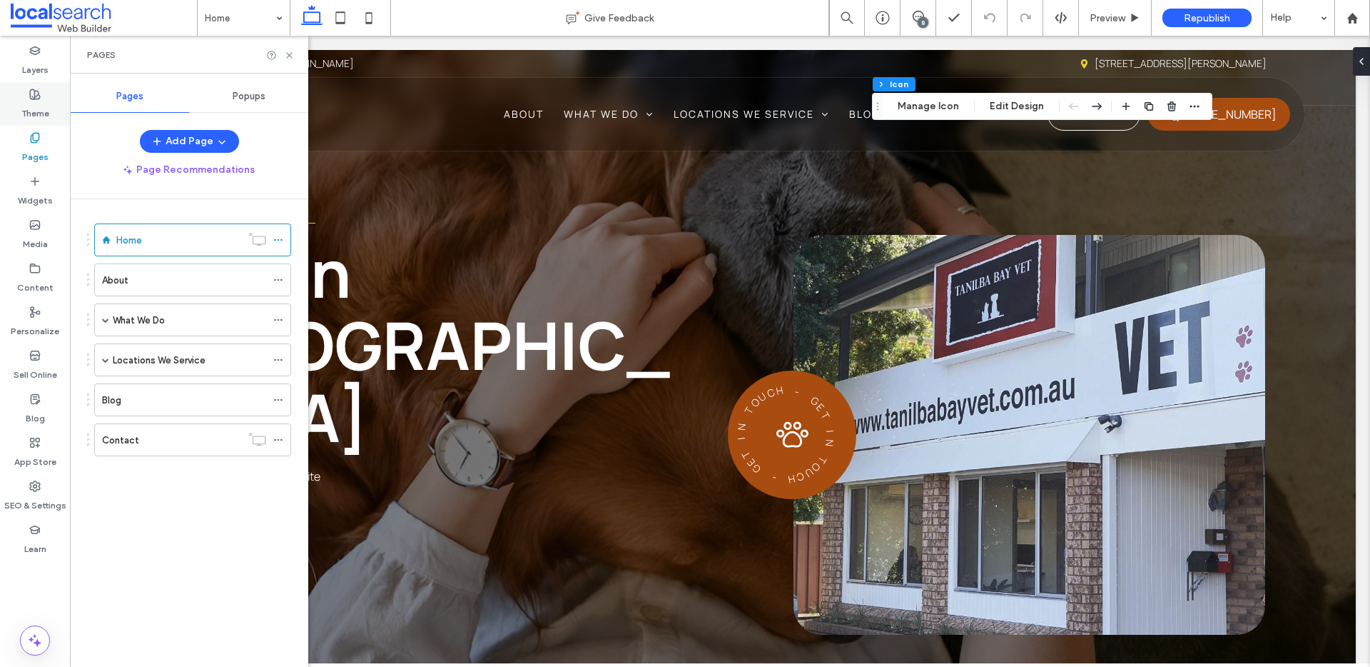
click at [38, 100] on label "Theme" at bounding box center [35, 110] width 28 height 20
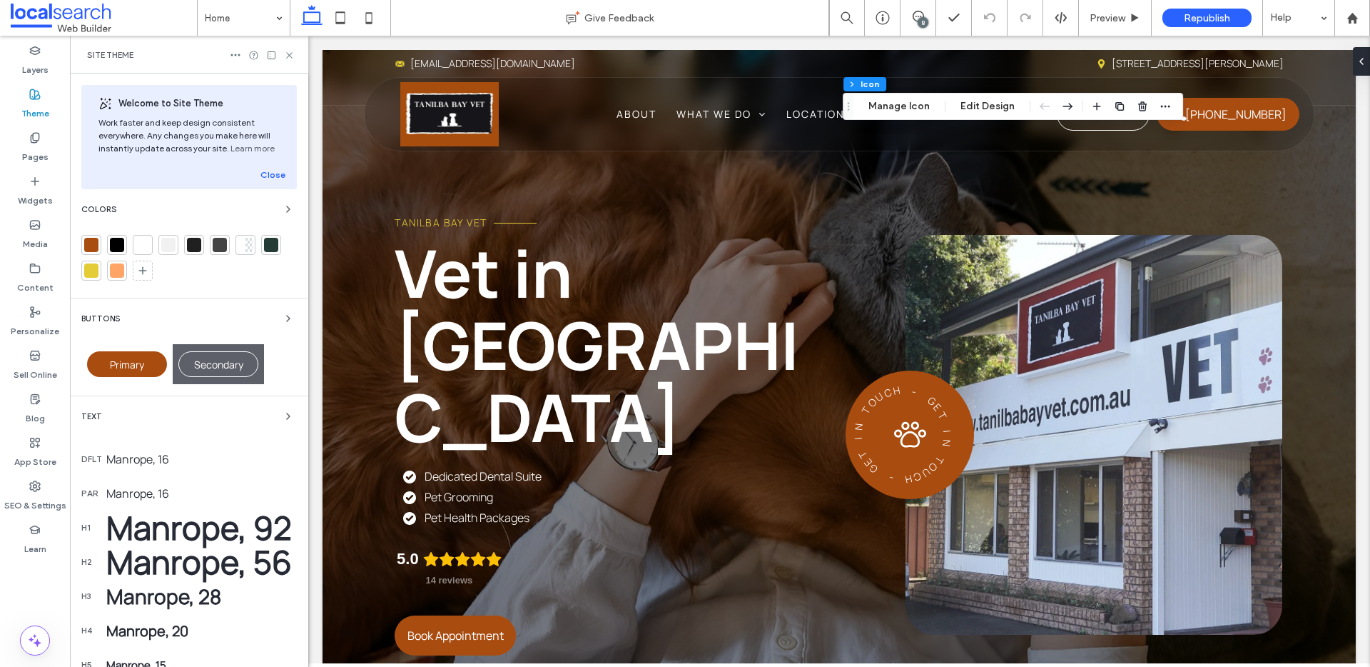
click at [88, 244] on div at bounding box center [91, 245] width 14 height 14
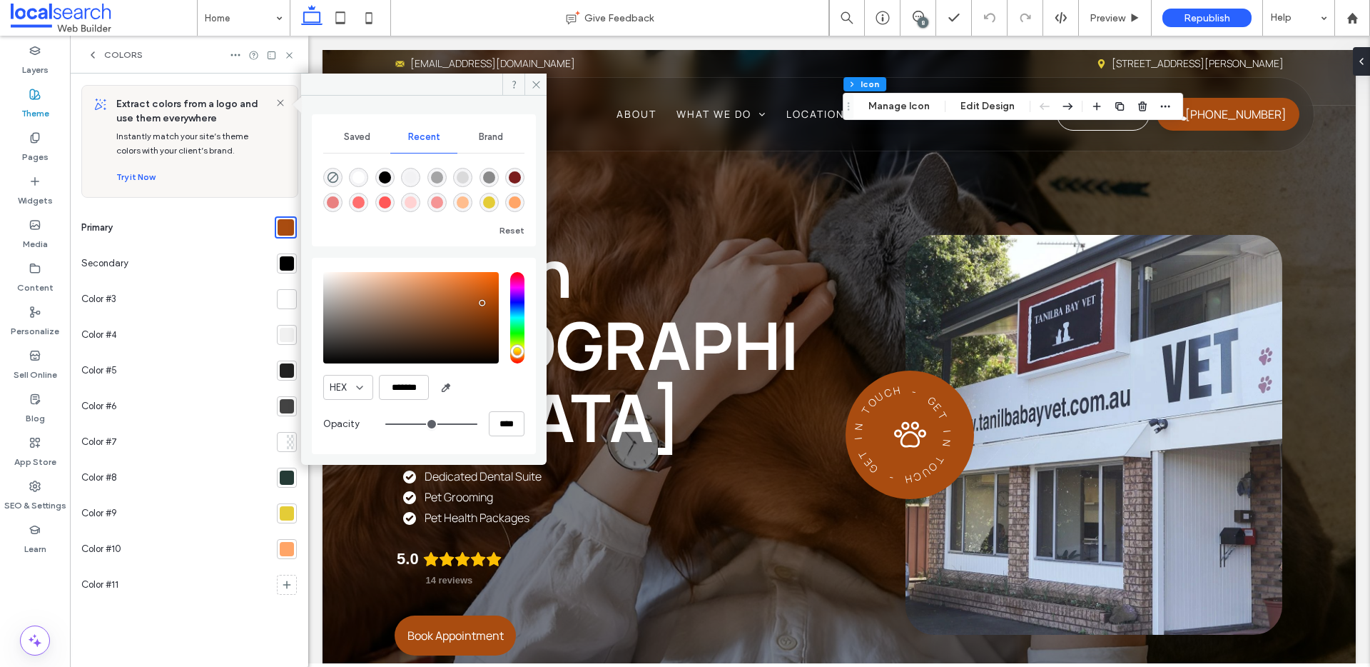
click at [288, 265] on div at bounding box center [287, 263] width 14 height 14
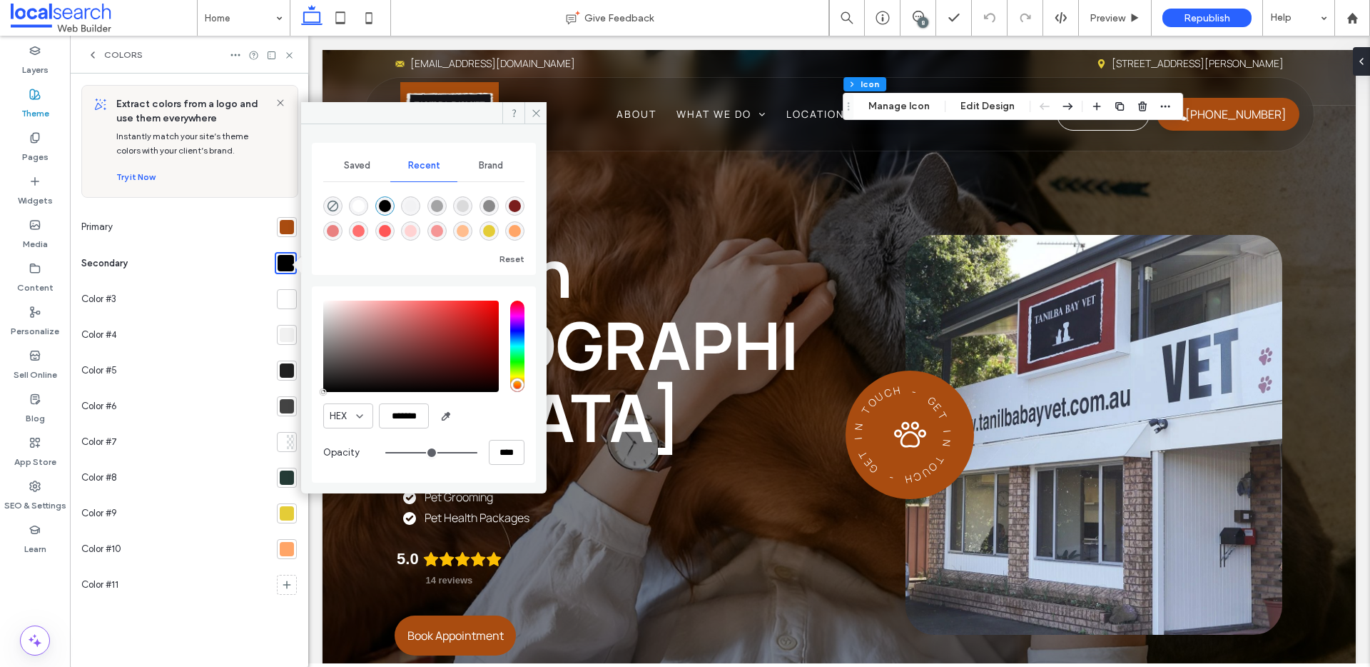
click at [294, 554] on div at bounding box center [287, 549] width 20 height 20
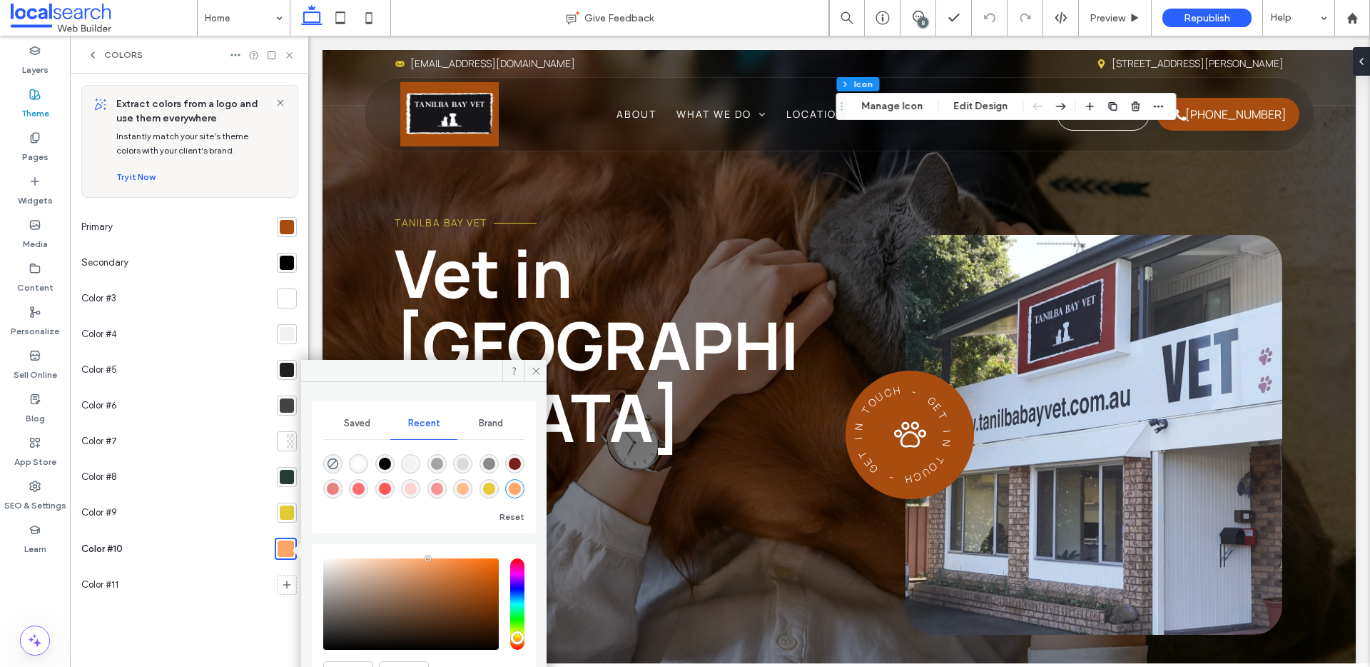
click at [293, 510] on div at bounding box center [287, 512] width 14 height 14
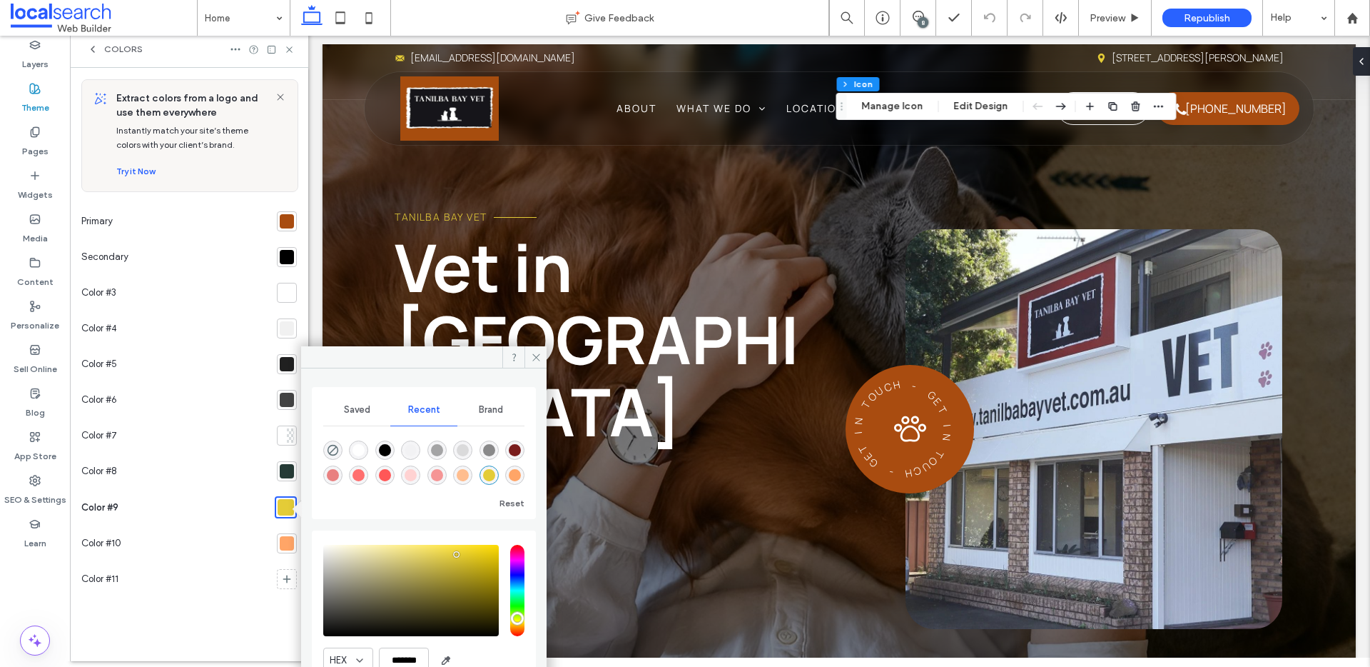
scroll to position [15, 0]
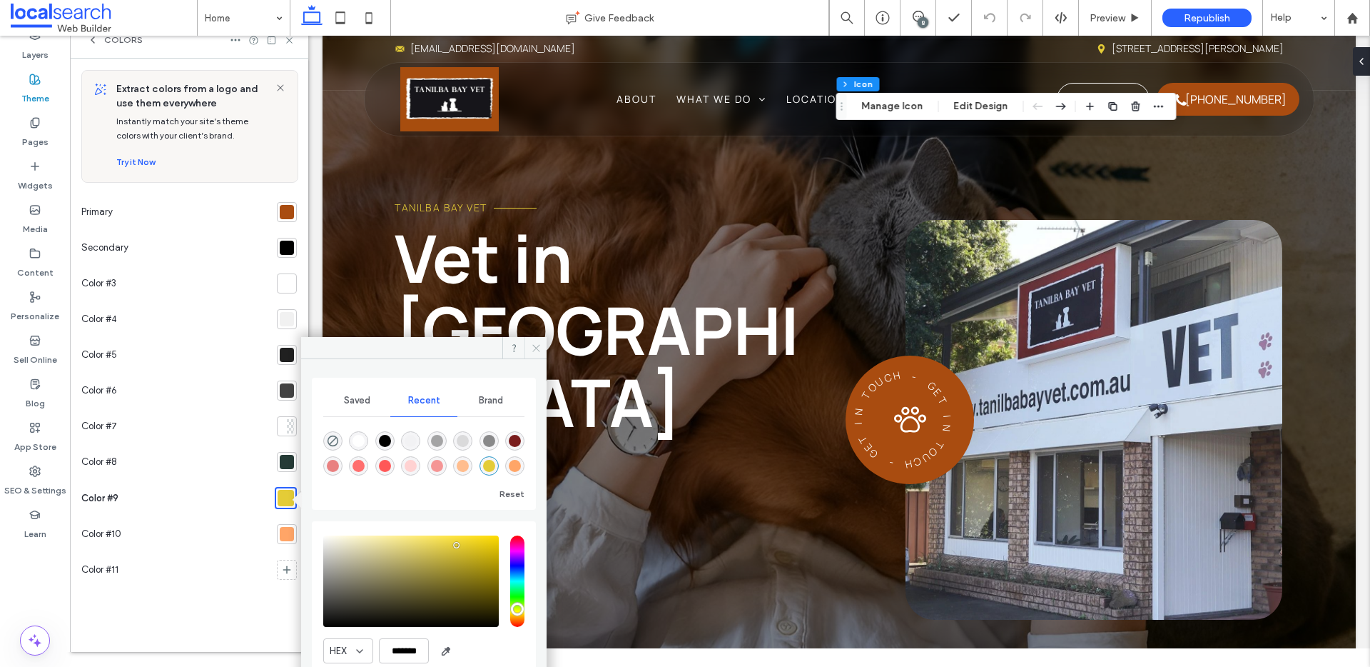
click at [542, 348] on span at bounding box center [536, 347] width 22 height 21
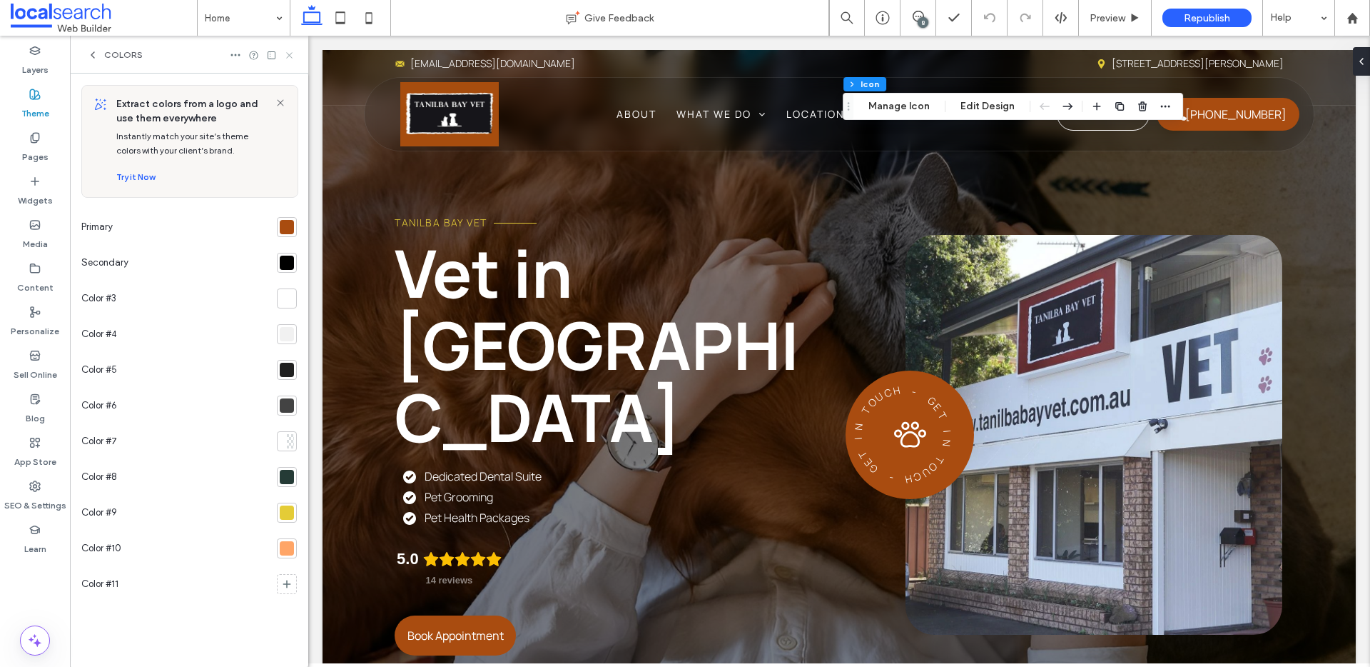
click at [284, 57] on icon at bounding box center [289, 55] width 11 height 11
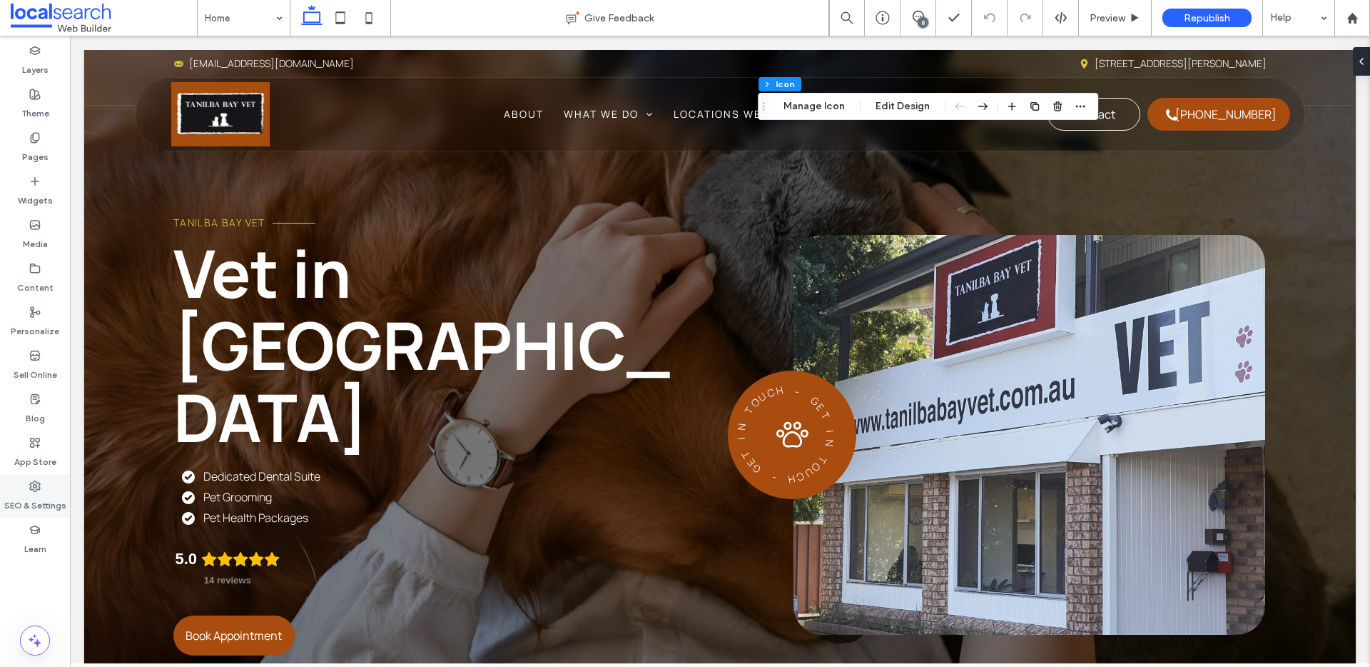
click at [37, 482] on use at bounding box center [35, 486] width 10 height 10
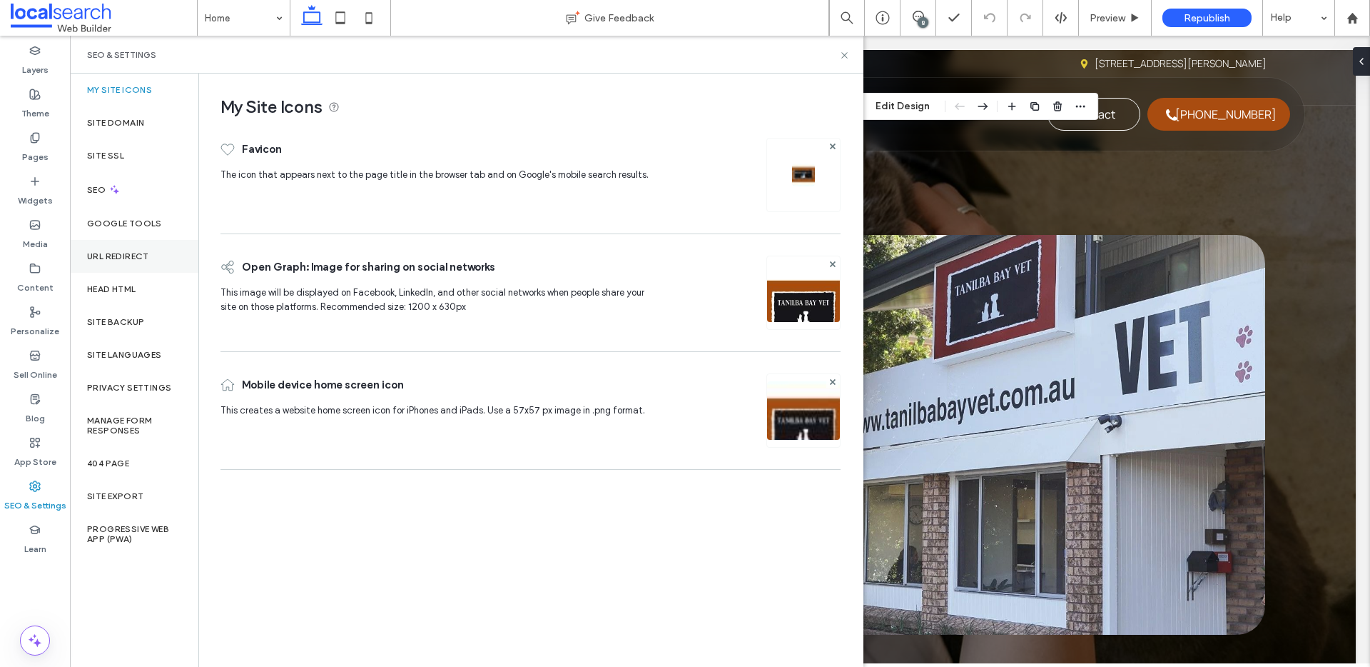
click at [146, 267] on div "URL Redirect" at bounding box center [134, 256] width 128 height 33
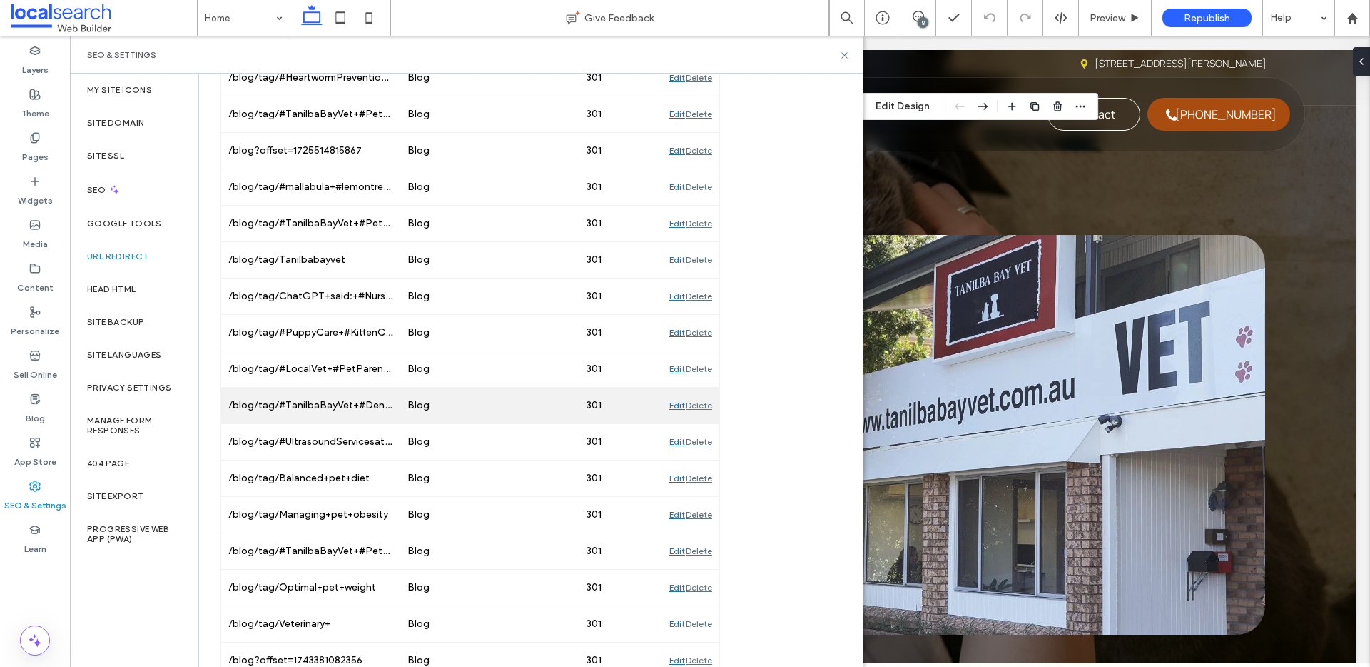
scroll to position [2016, 0]
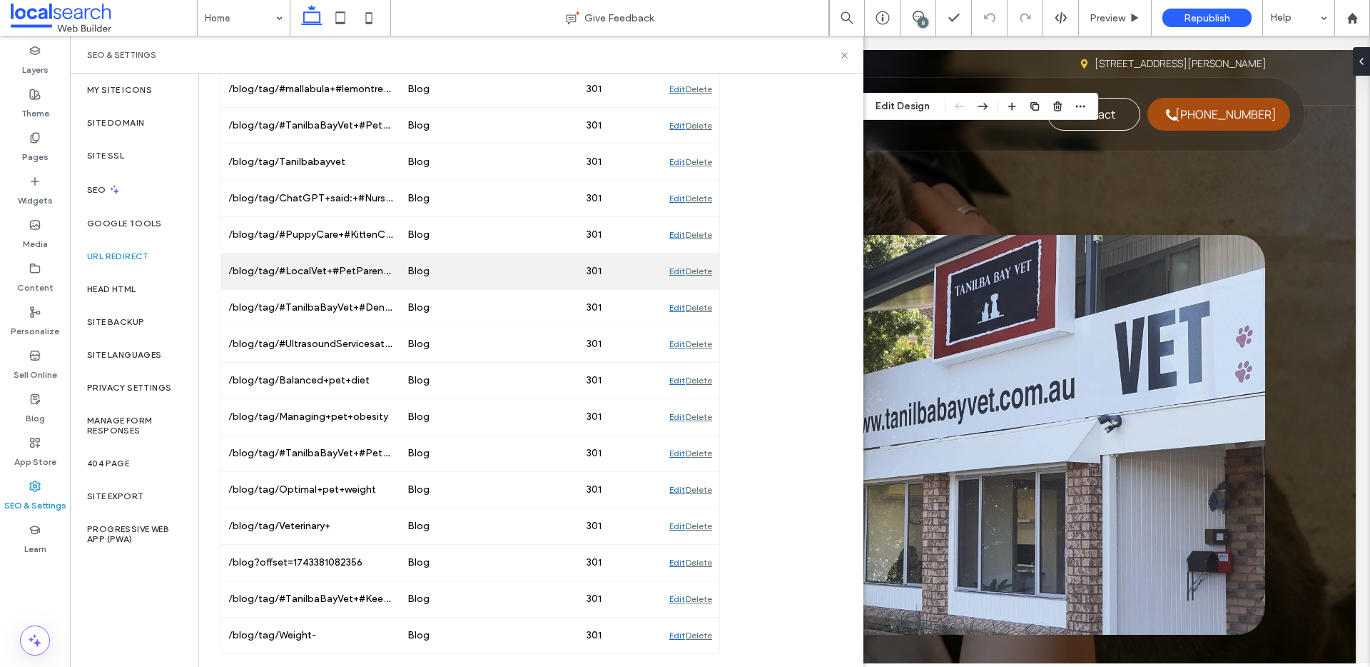
click at [370, 276] on div "/blog/tag/#LocalVet+#PetParents+#PetLovers+#DogsOfAustralia+#CatsOfAustralia+#S…" at bounding box center [310, 271] width 179 height 36
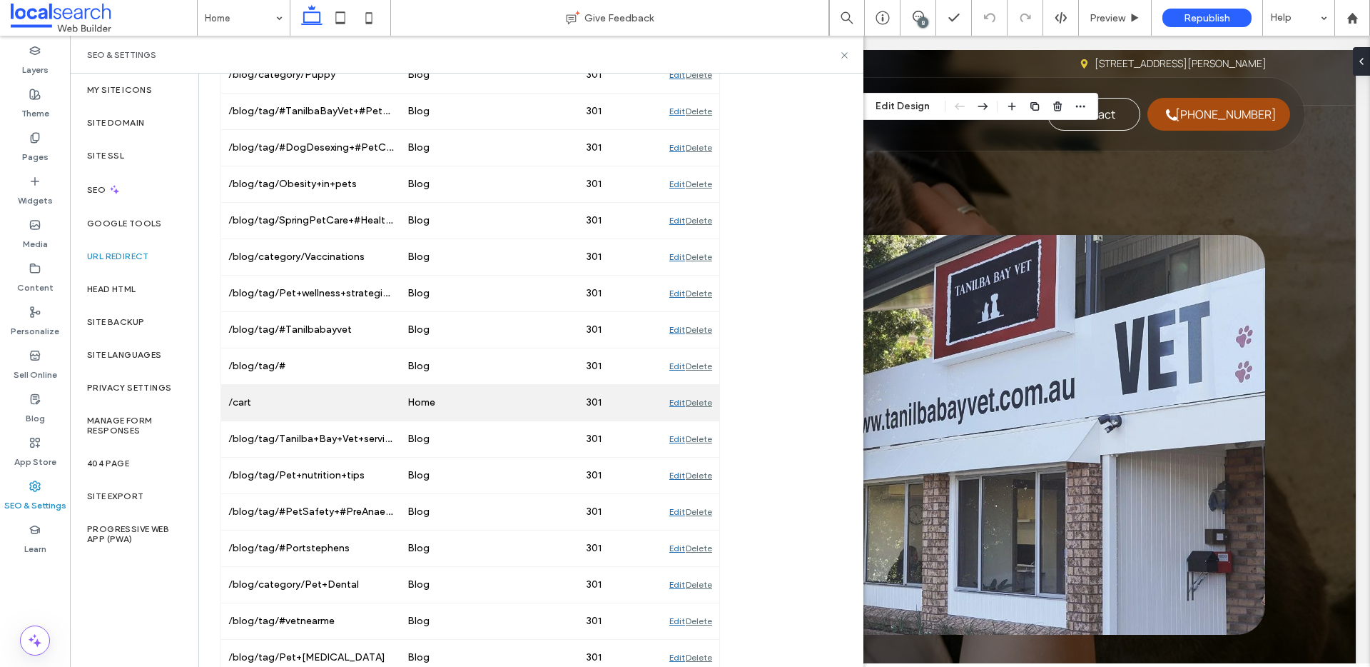
scroll to position [105, 0]
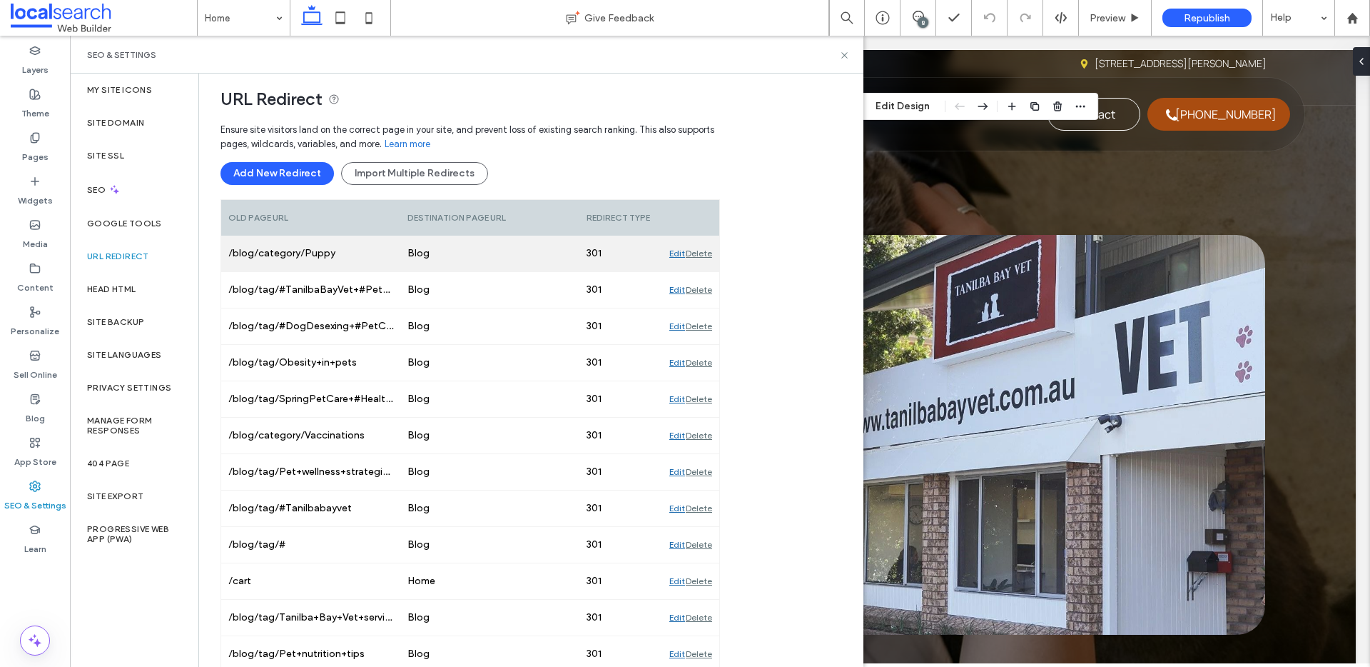
click at [676, 253] on div "Edit" at bounding box center [678, 254] width 16 height 36
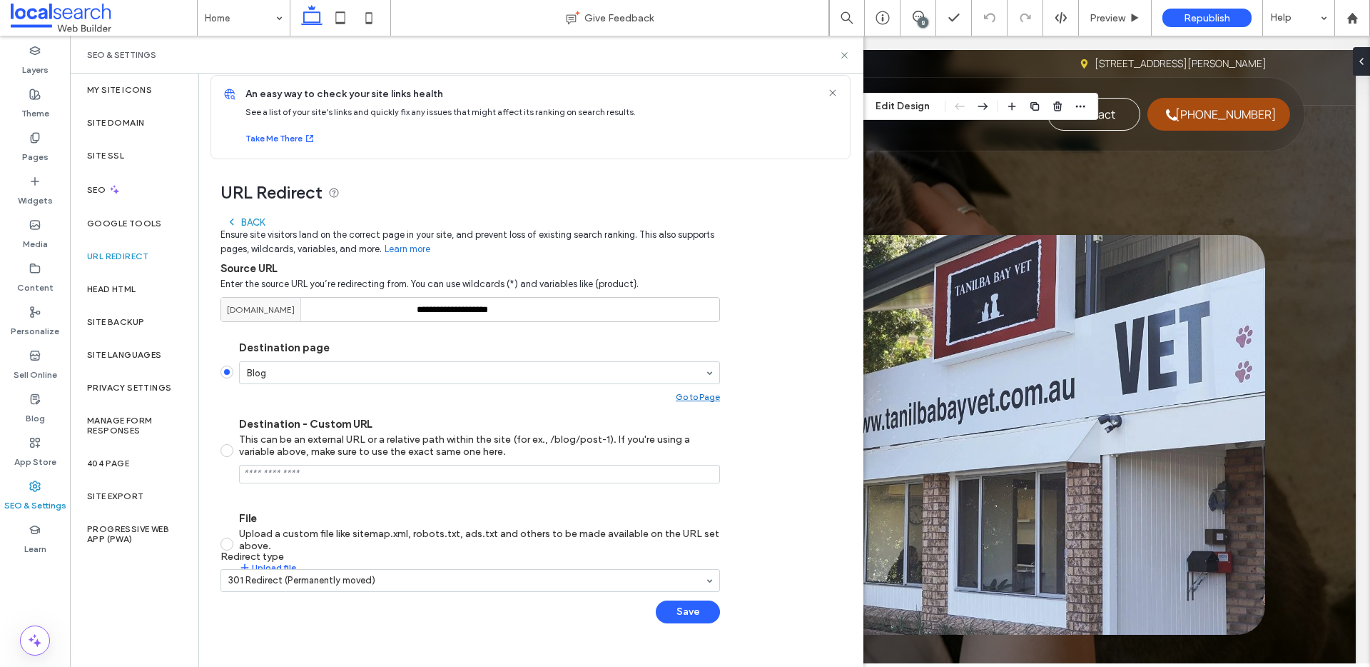
scroll to position [52, 0]
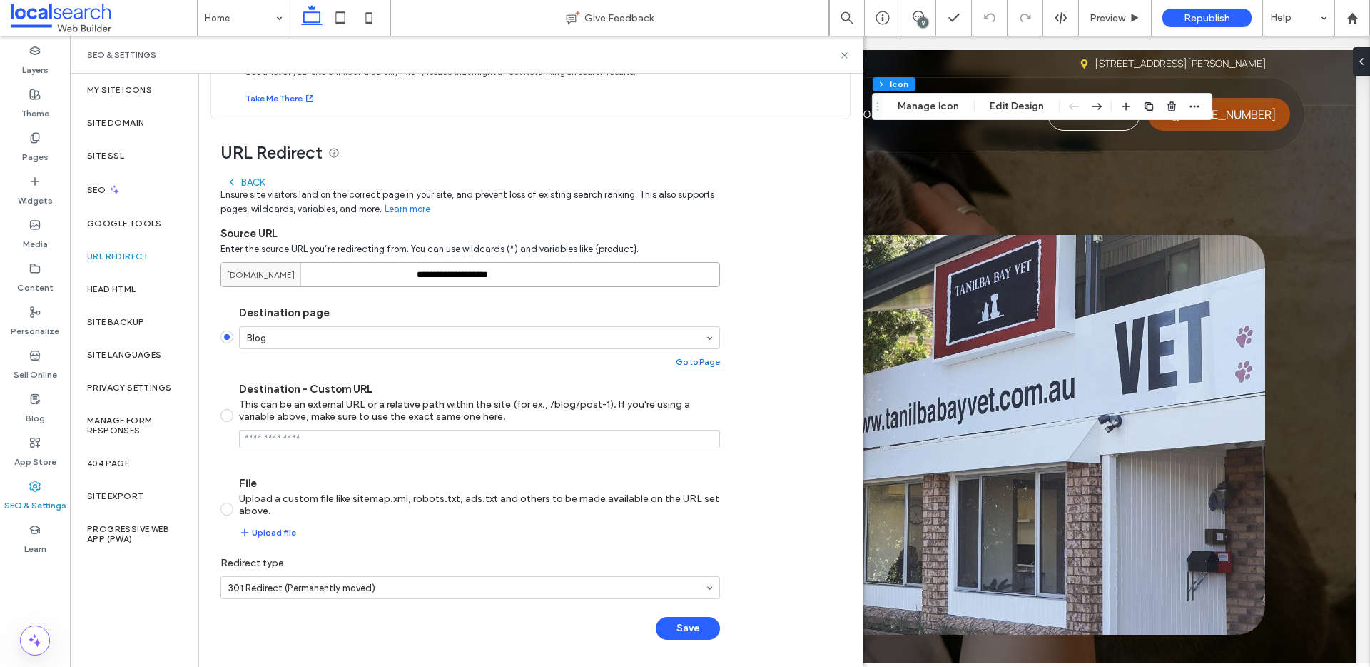
drag, startPoint x: 560, startPoint y: 278, endPoint x: 320, endPoint y: 266, distance: 240.1
click at [320, 266] on div "**********" at bounding box center [471, 274] width 500 height 25
click at [840, 53] on icon at bounding box center [844, 55] width 11 height 11
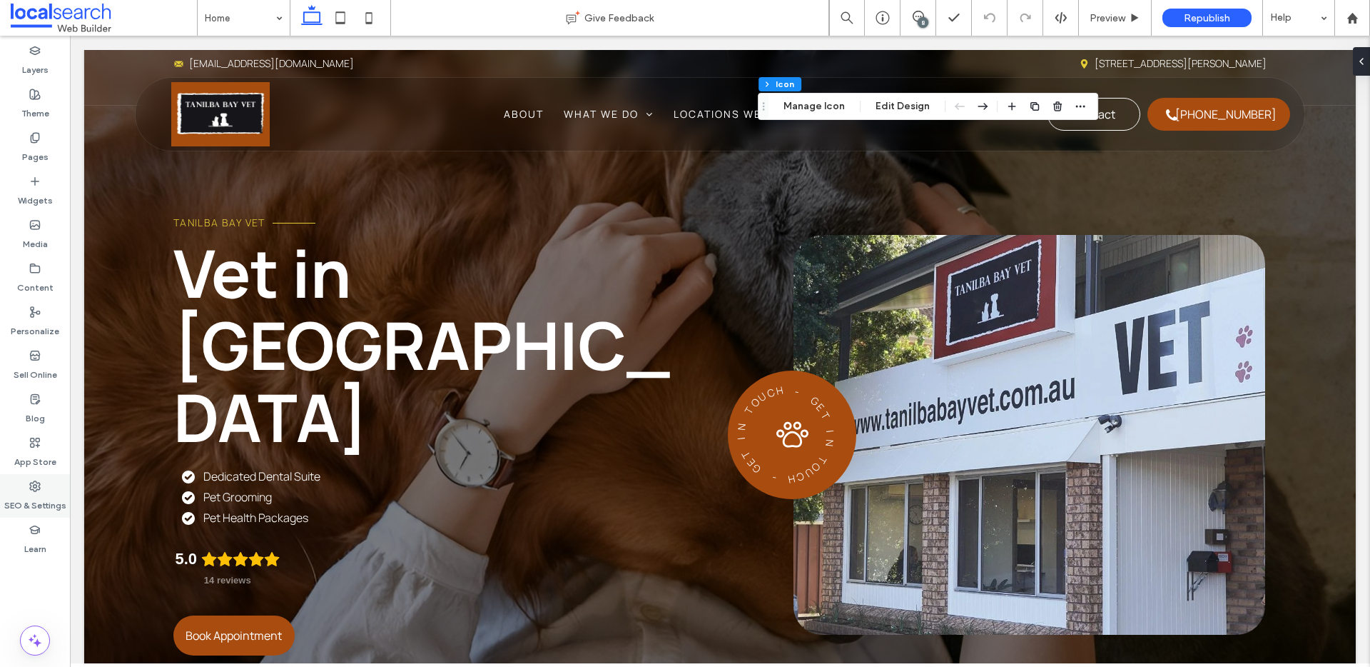
click at [27, 503] on label "SEO & Settings" at bounding box center [35, 502] width 62 height 20
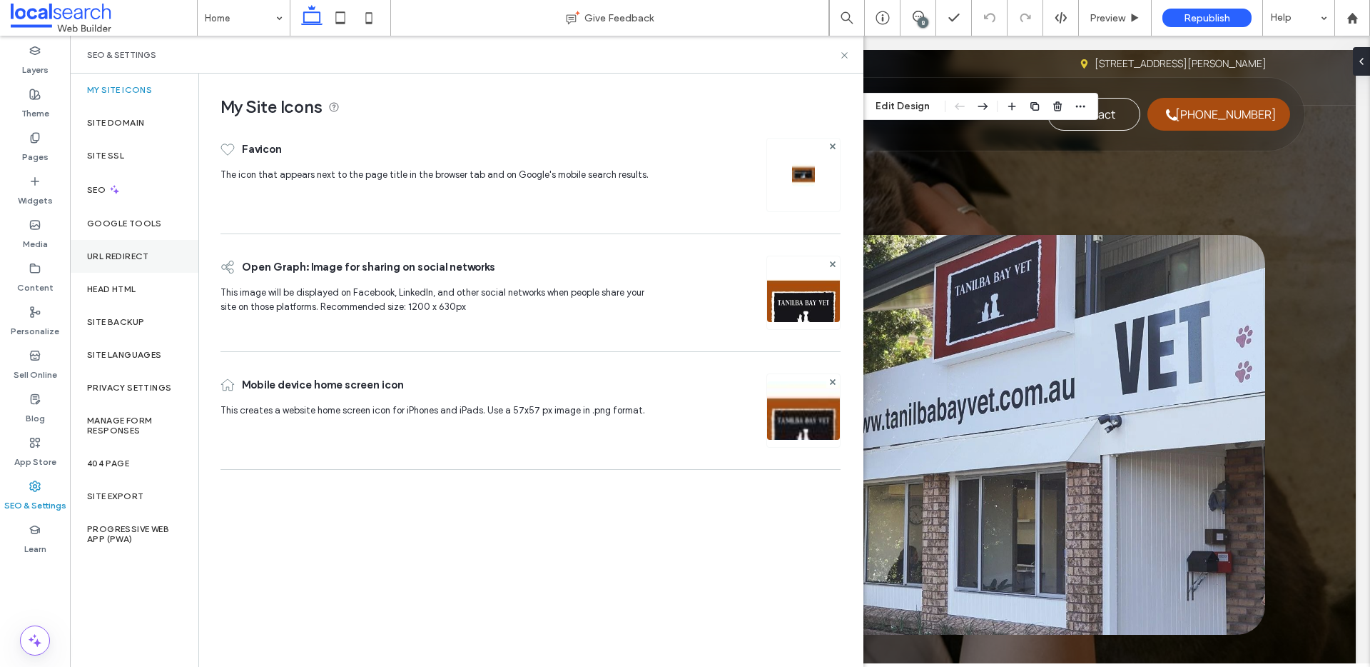
click at [139, 268] on div "URL Redirect" at bounding box center [134, 256] width 128 height 33
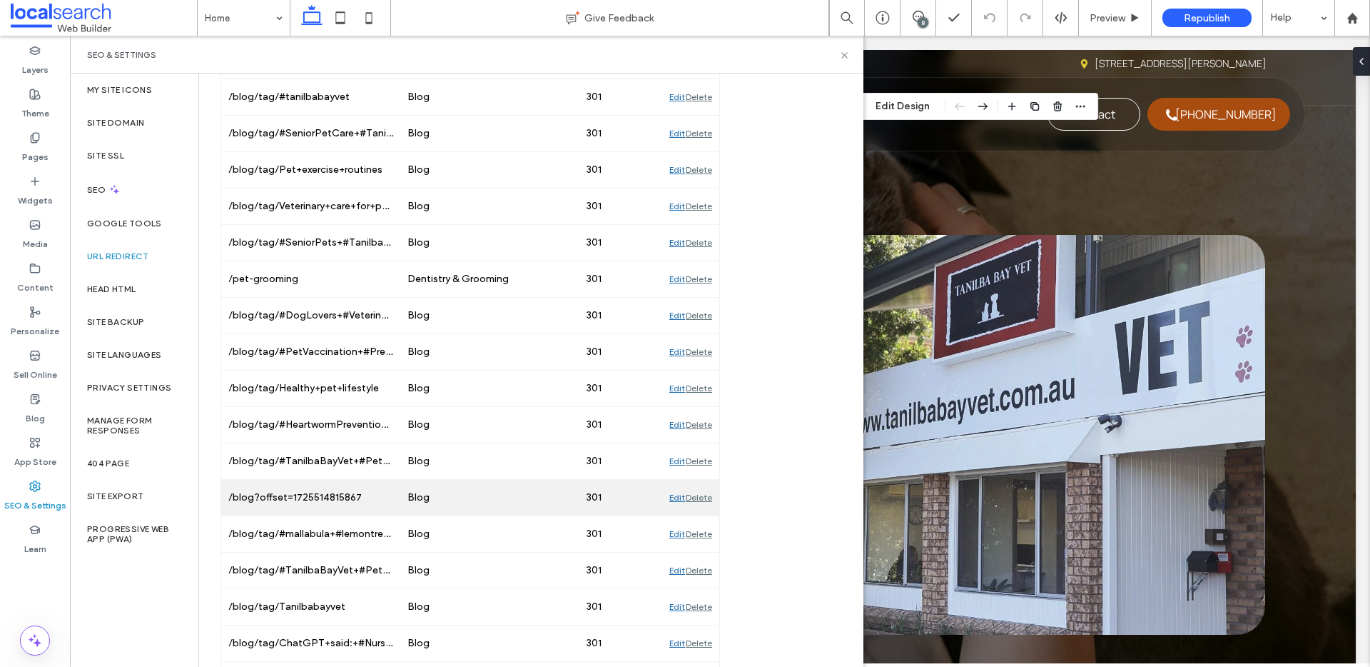
scroll to position [1549, 0]
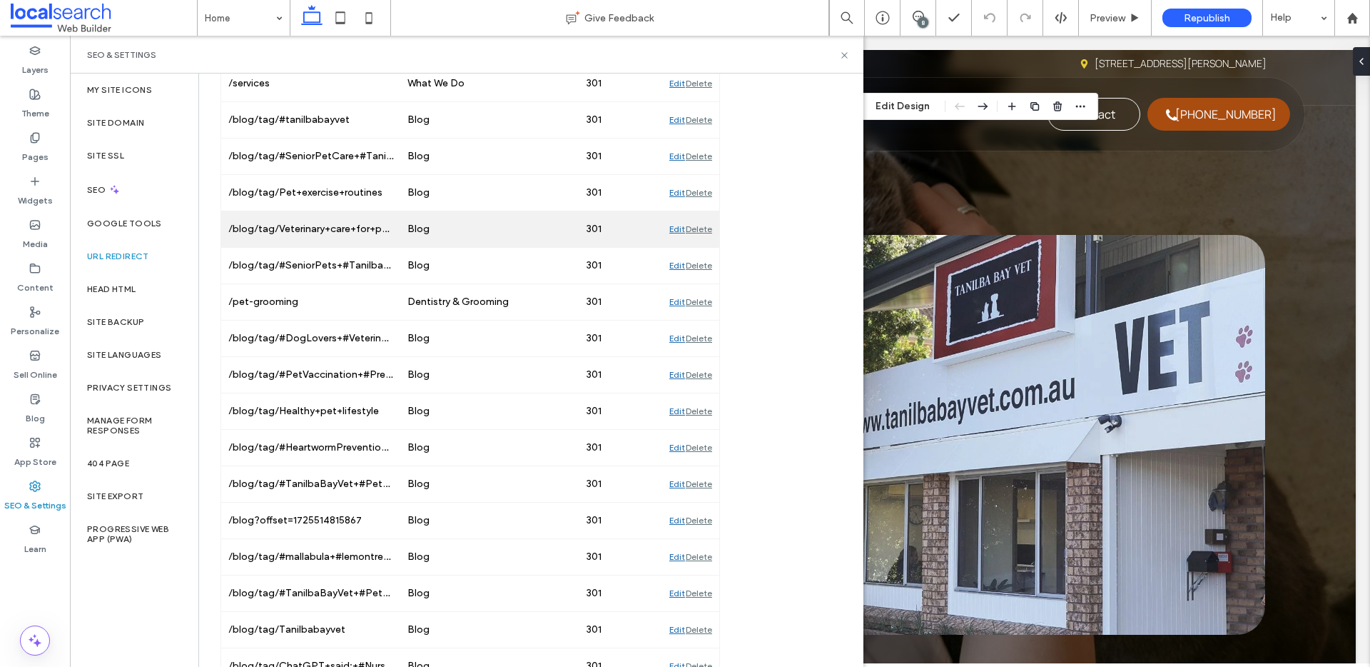
click at [678, 231] on div "Edit" at bounding box center [678, 229] width 16 height 36
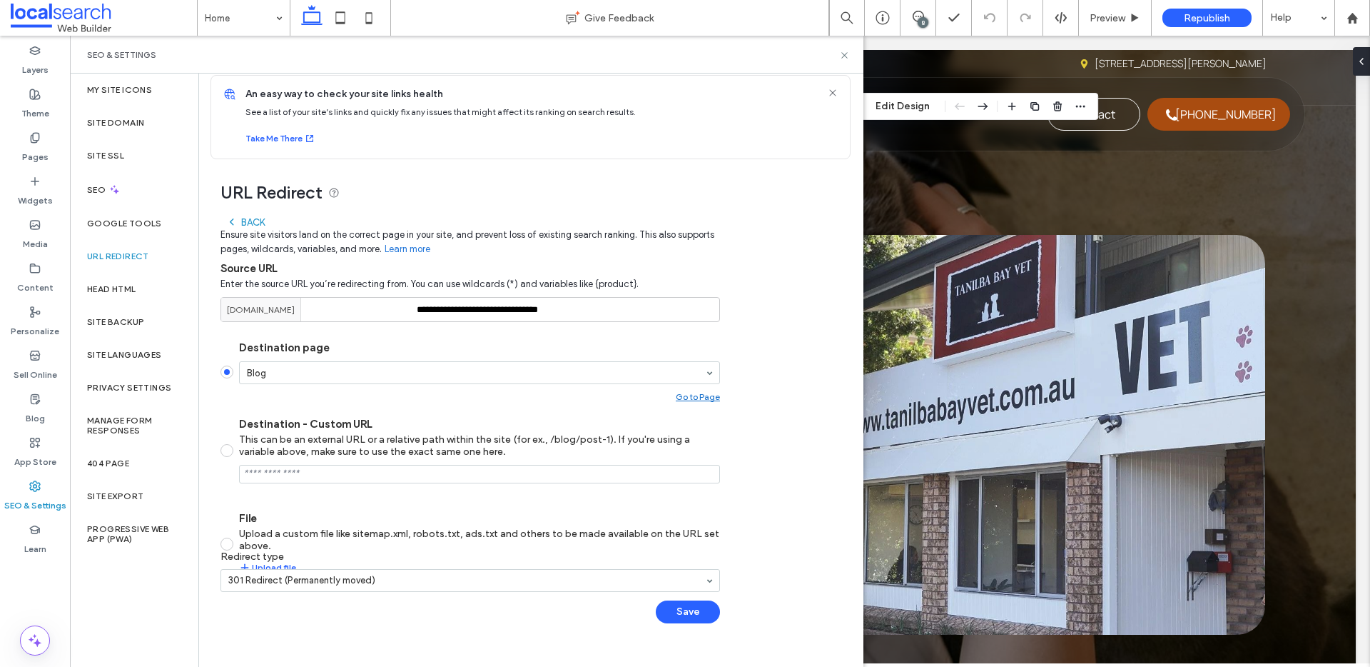
scroll to position [11, 0]
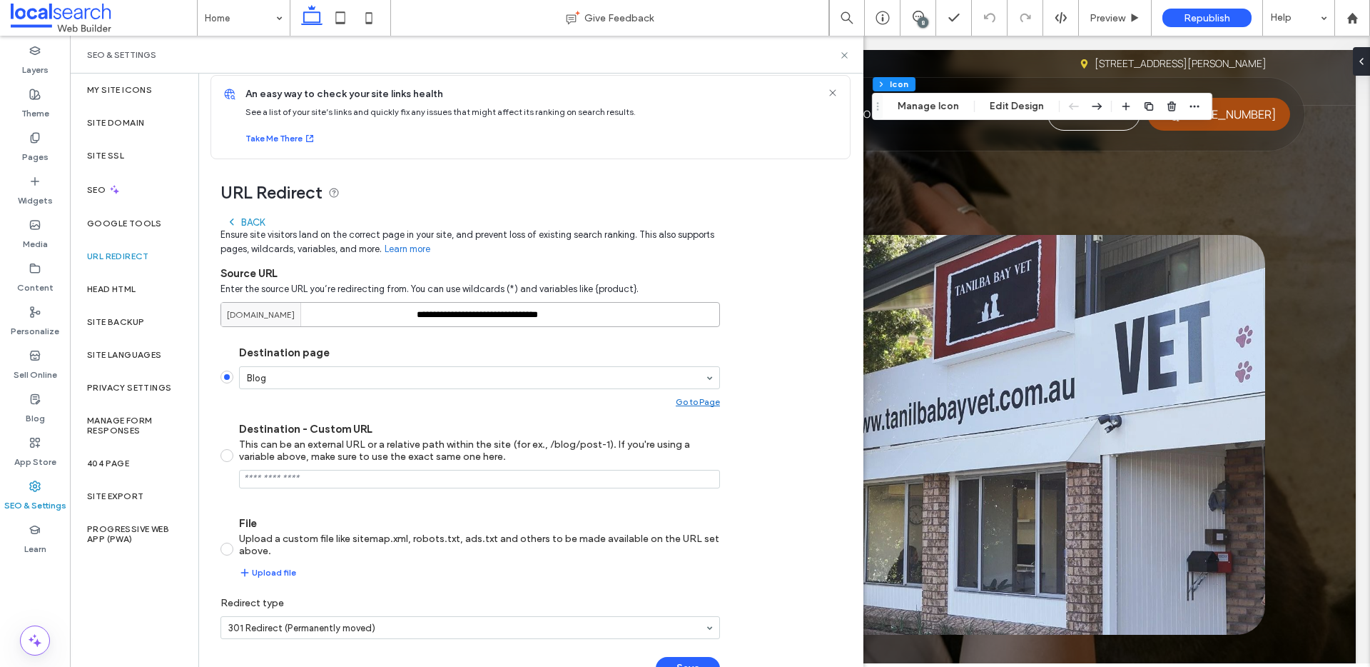
drag, startPoint x: 621, startPoint y: 313, endPoint x: 367, endPoint y: 309, distance: 254.1
click at [367, 309] on div "**********" at bounding box center [471, 314] width 500 height 25
click at [585, 313] on input "**********" at bounding box center [471, 314] width 500 height 25
drag, startPoint x: 587, startPoint y: 313, endPoint x: 370, endPoint y: 318, distance: 217.1
click at [370, 318] on div "**********" at bounding box center [471, 314] width 500 height 25
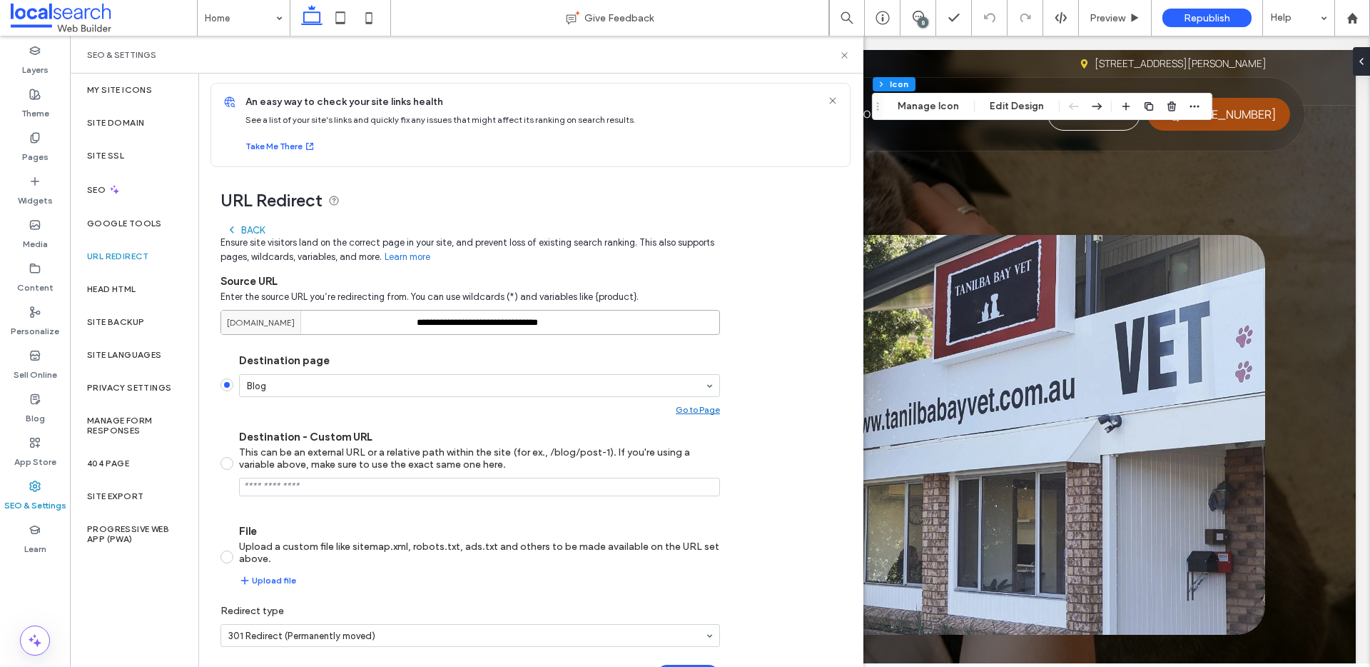
scroll to position [0, 0]
click at [251, 234] on div "Back" at bounding box center [245, 233] width 39 height 11
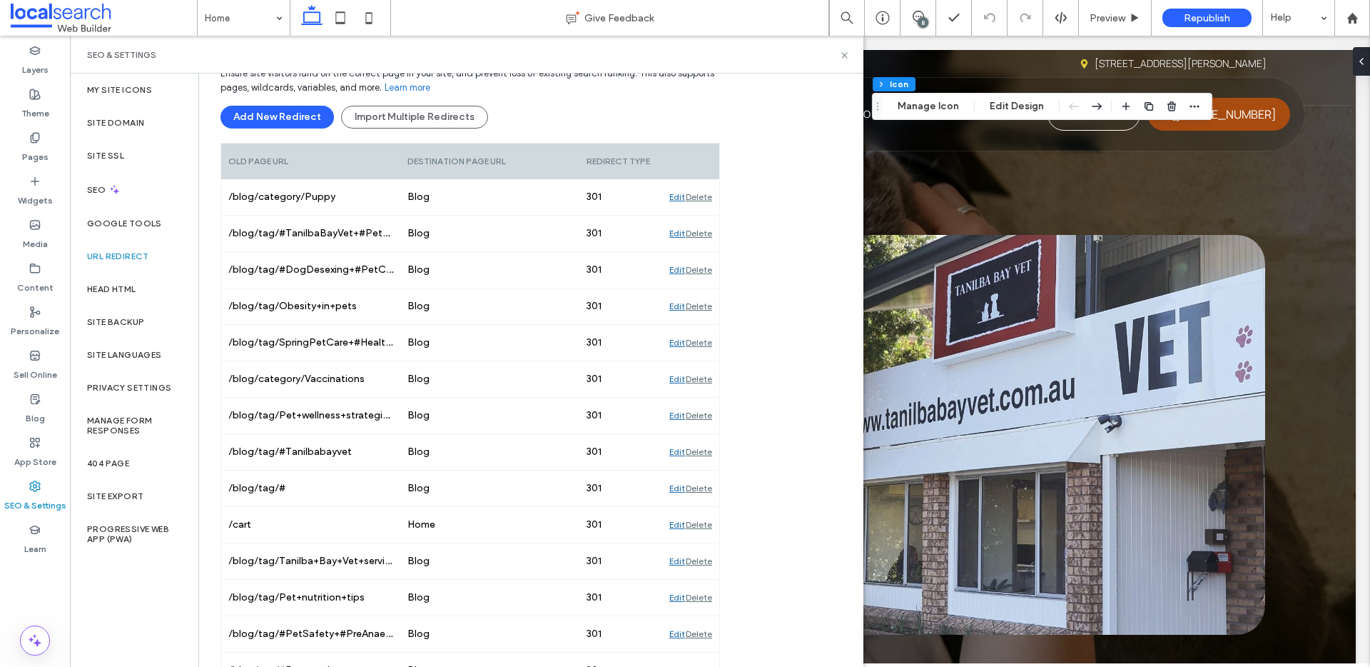
scroll to position [158, 0]
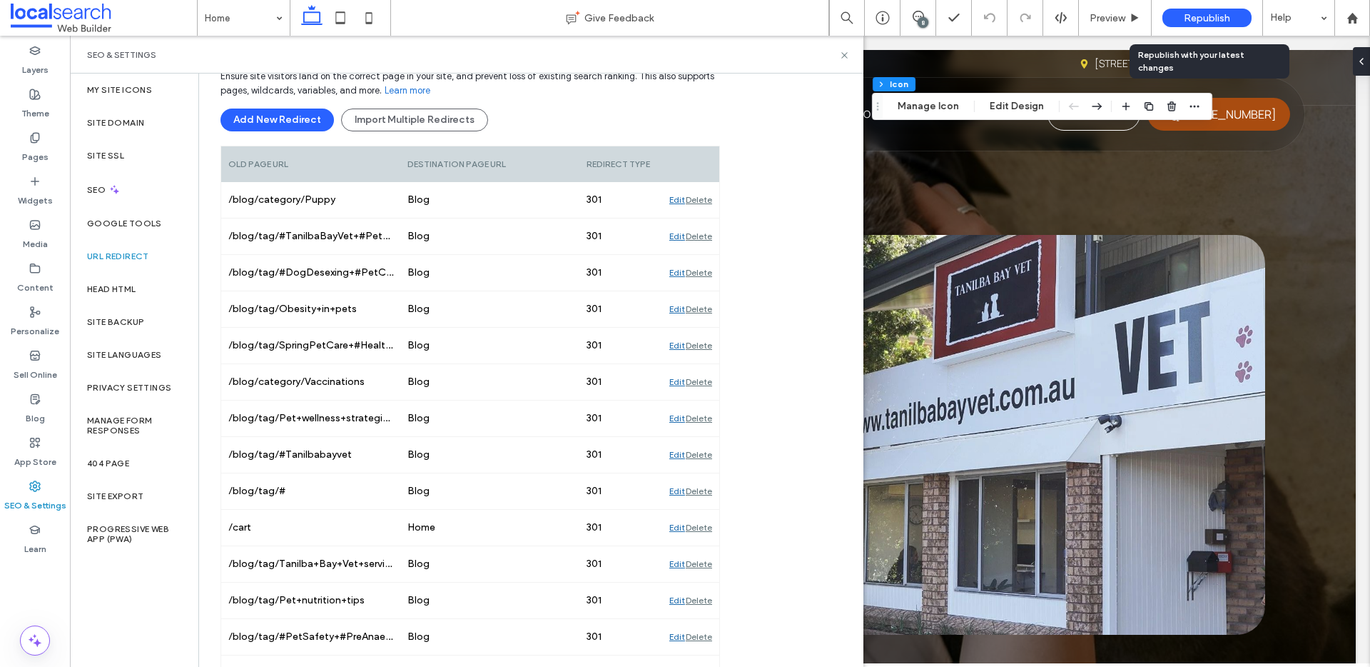
click at [1194, 15] on span "Republish" at bounding box center [1207, 18] width 46 height 12
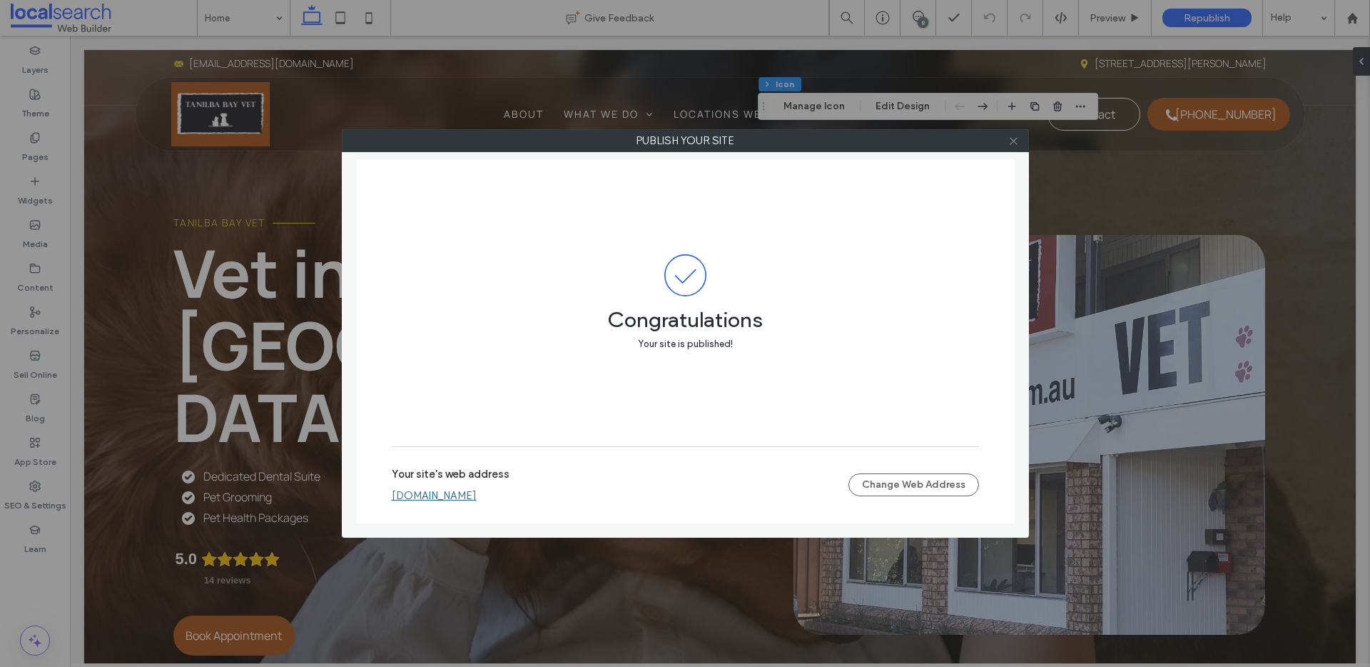
click at [1016, 138] on use at bounding box center [1013, 140] width 7 height 7
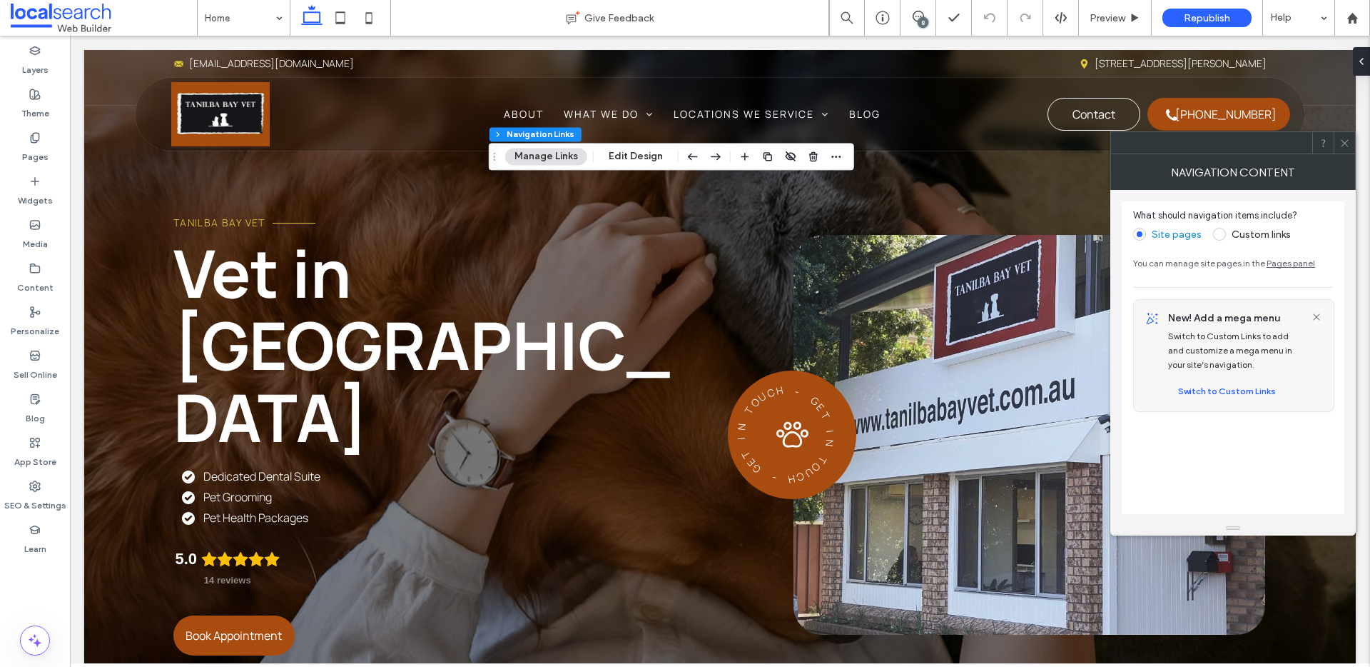
click at [1342, 143] on icon at bounding box center [1345, 143] width 11 height 11
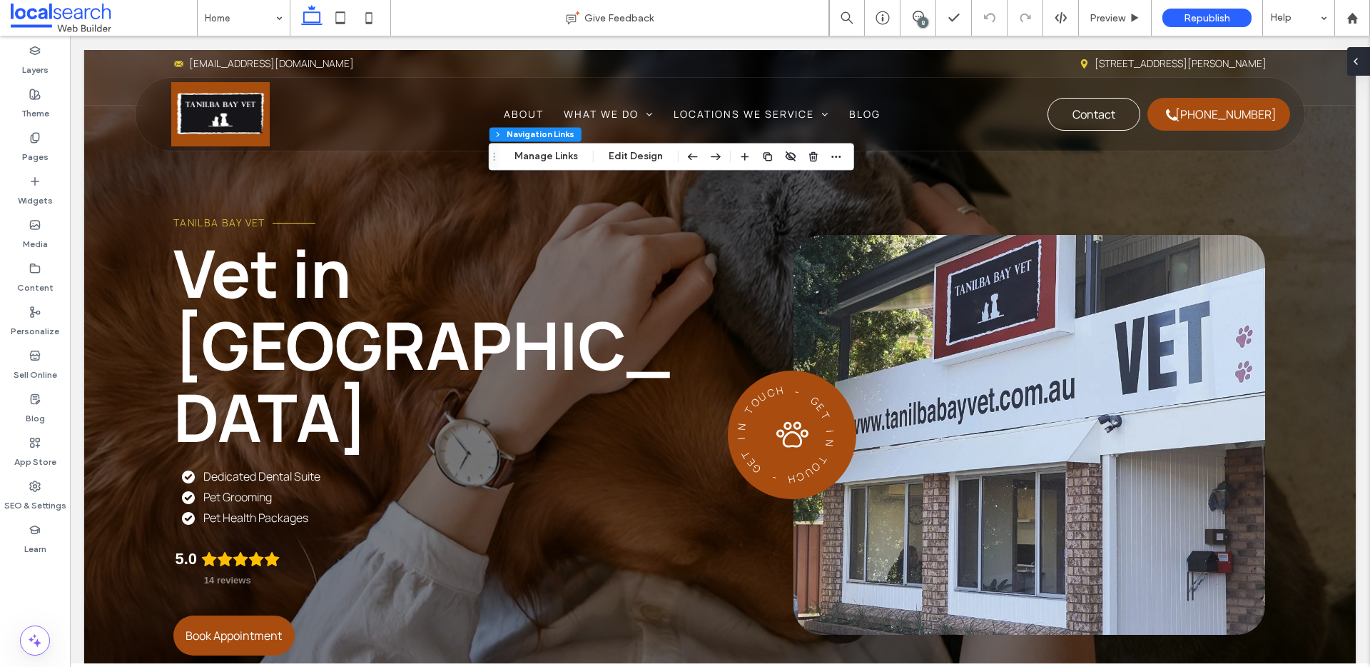
click at [1360, 69] on span at bounding box center [1355, 61] width 11 height 29
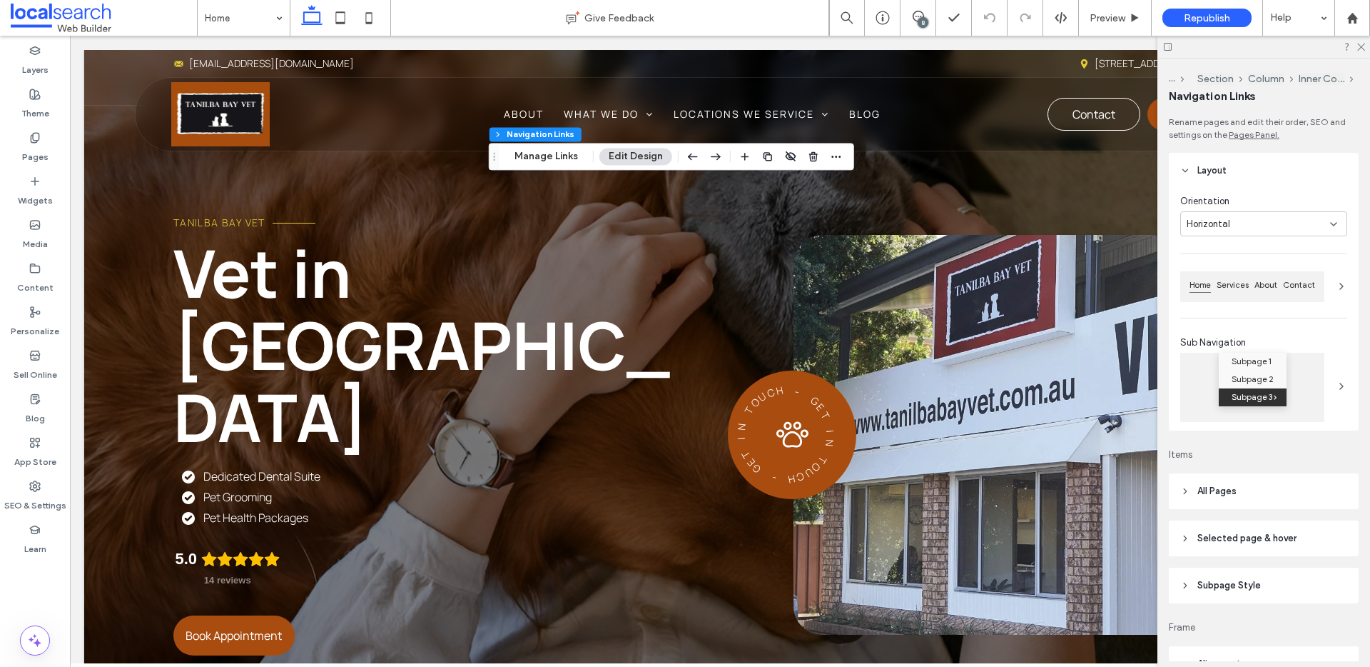
click at [1249, 537] on span "Selected page & hover" at bounding box center [1247, 538] width 99 height 14
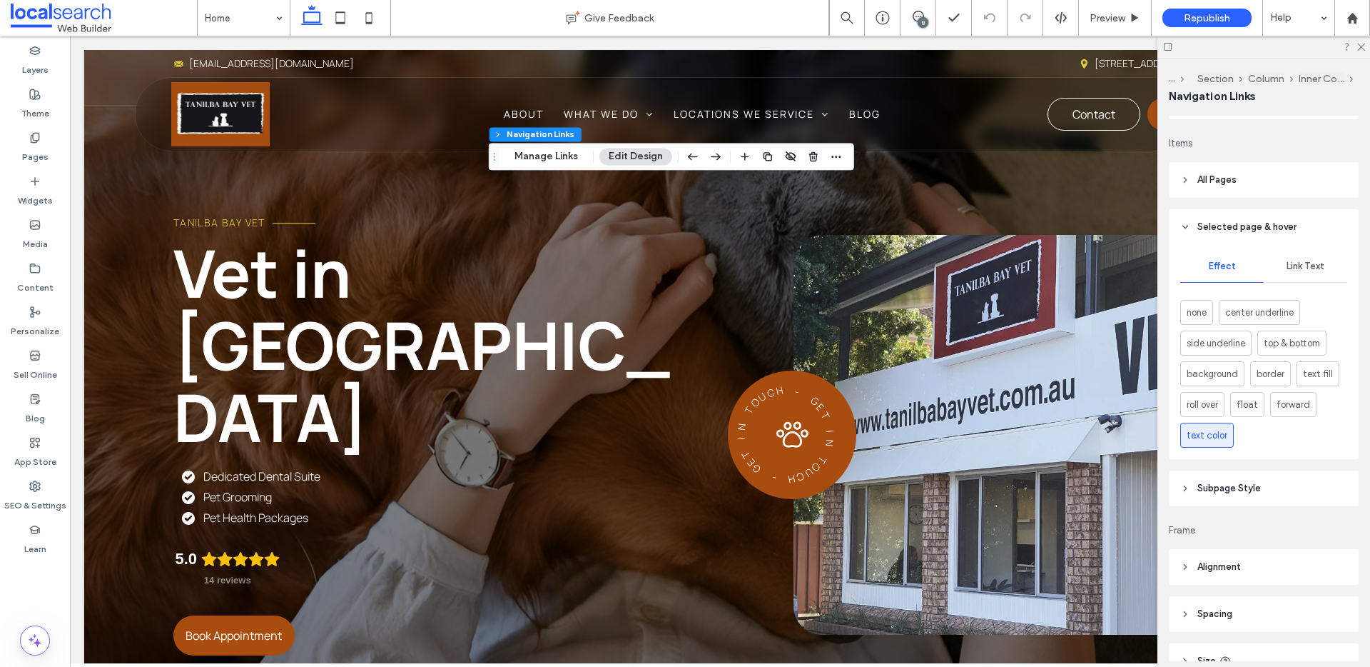
scroll to position [309, 0]
click at [1287, 266] on span "Link Text" at bounding box center [1306, 268] width 38 height 11
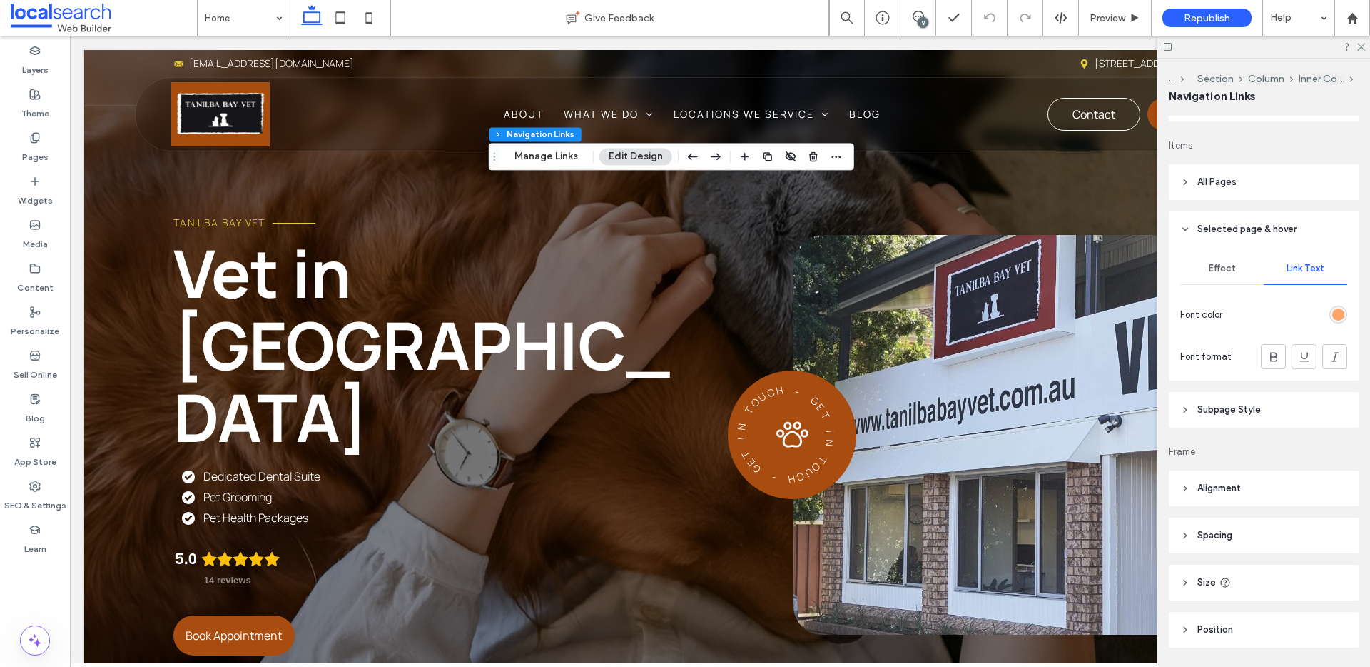
click at [1333, 310] on div "rgb(255, 165, 103)" at bounding box center [1339, 314] width 12 height 12
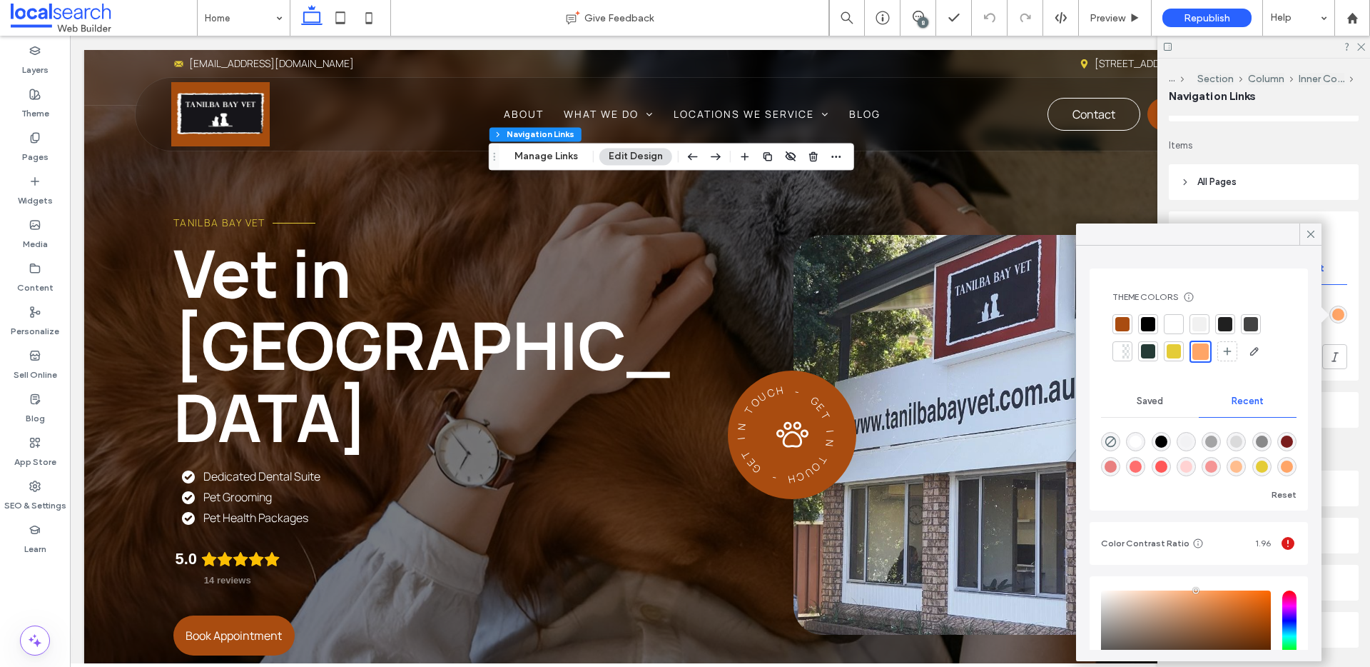
click at [1171, 352] on div at bounding box center [1174, 351] width 14 height 14
click at [1308, 232] on icon at bounding box center [1311, 234] width 13 height 13
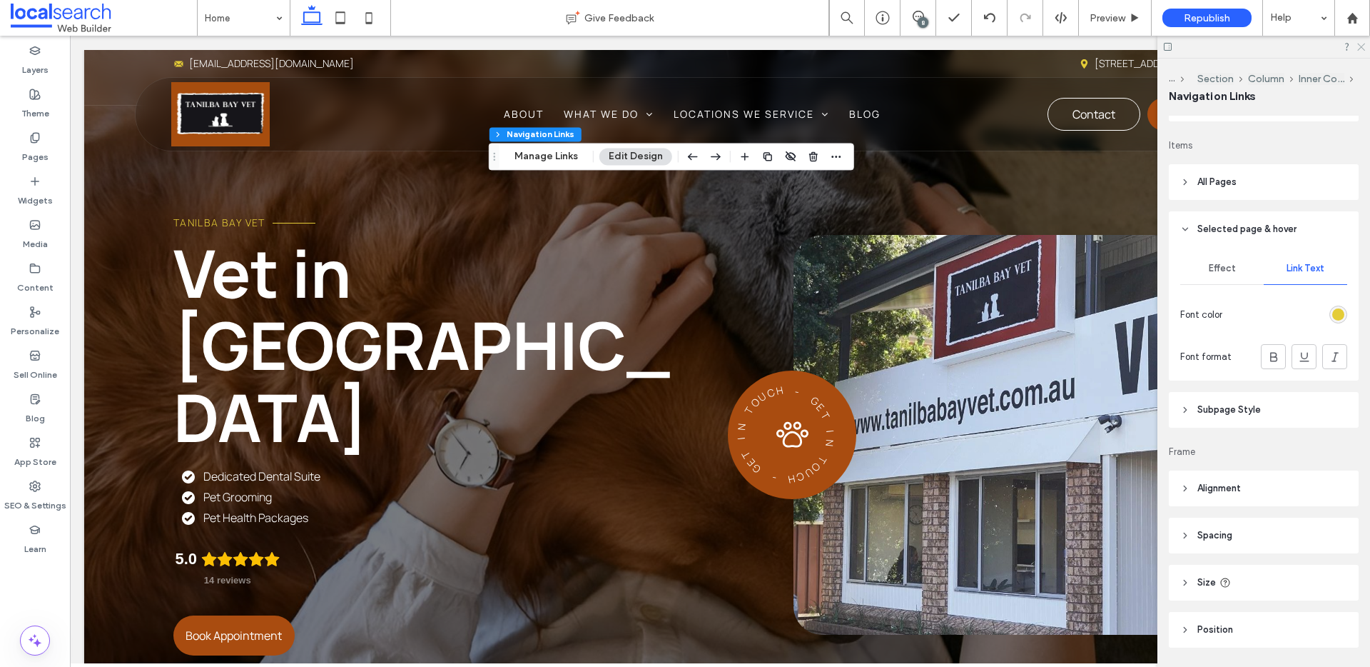
click at [1360, 44] on icon at bounding box center [1360, 45] width 9 height 9
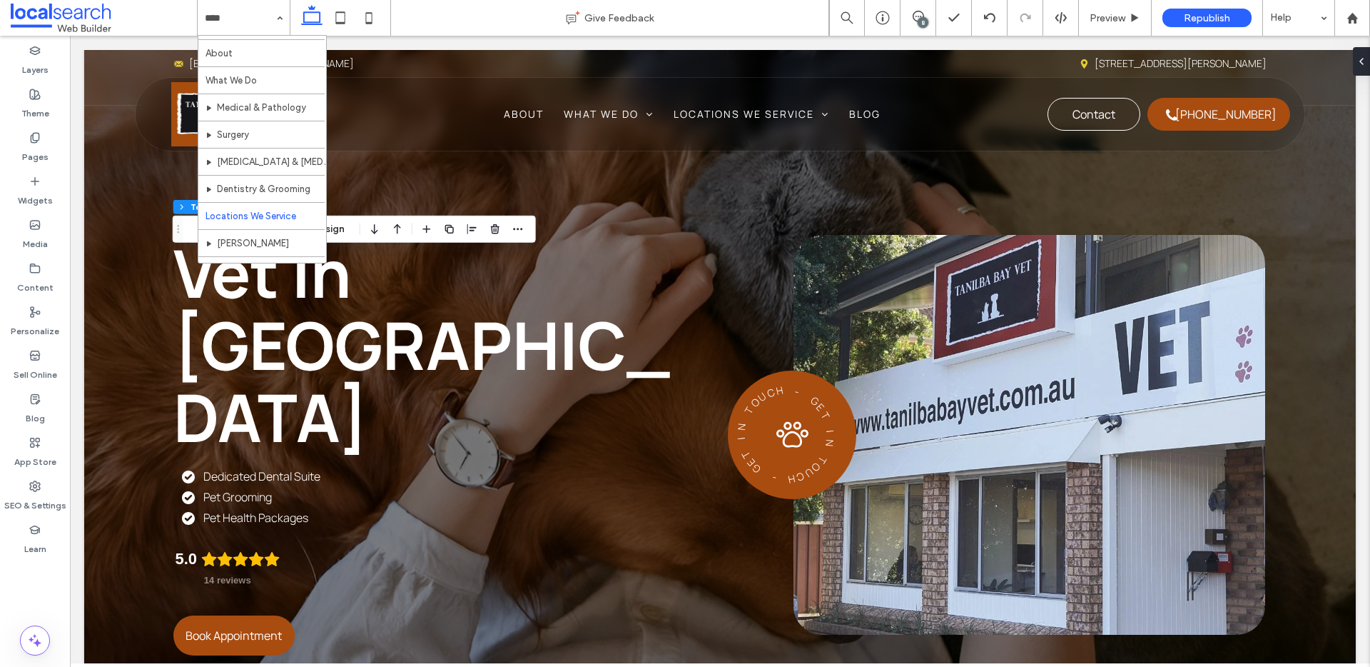
scroll to position [26, 0]
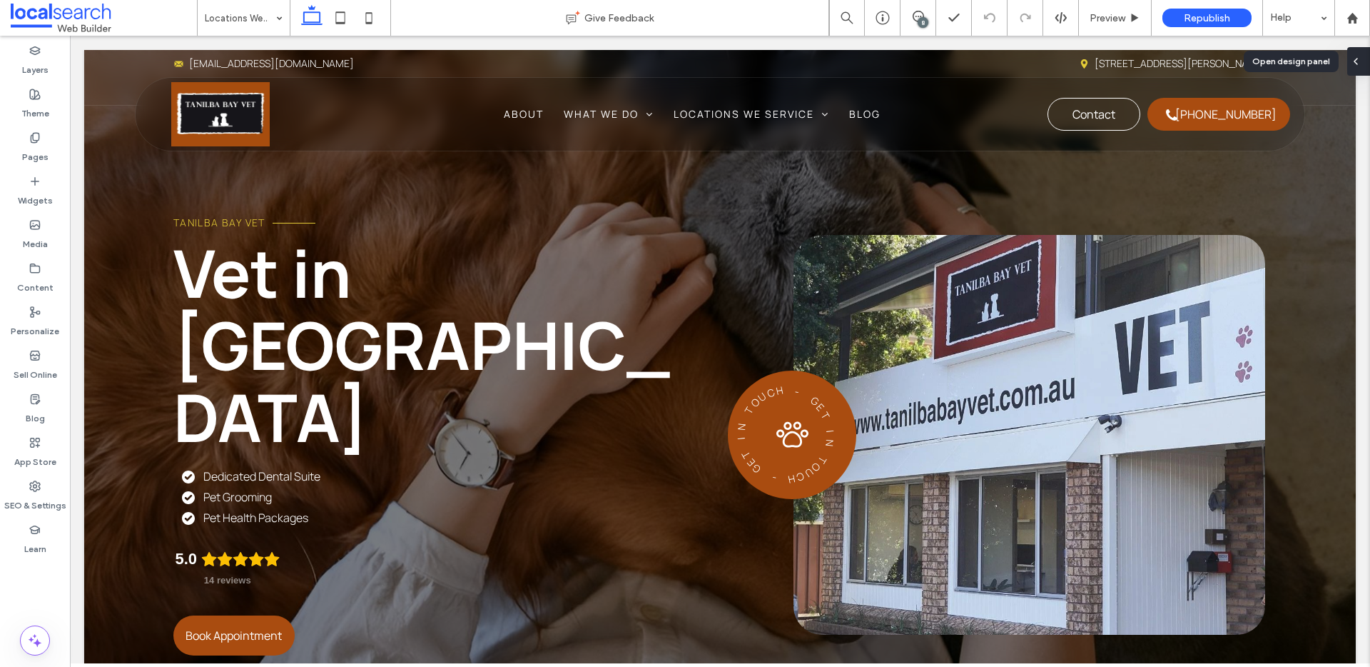
click at [1355, 66] on icon at bounding box center [1355, 61] width 11 height 11
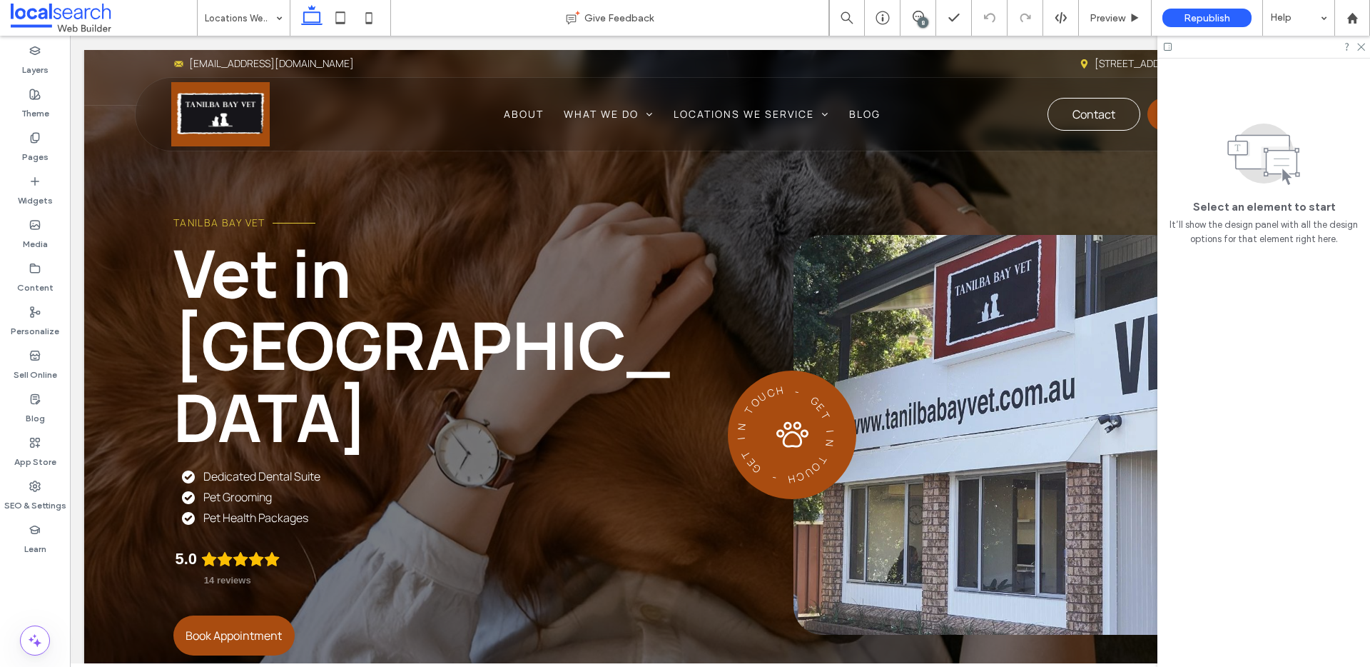
click at [920, 19] on div "8" at bounding box center [923, 22] width 11 height 11
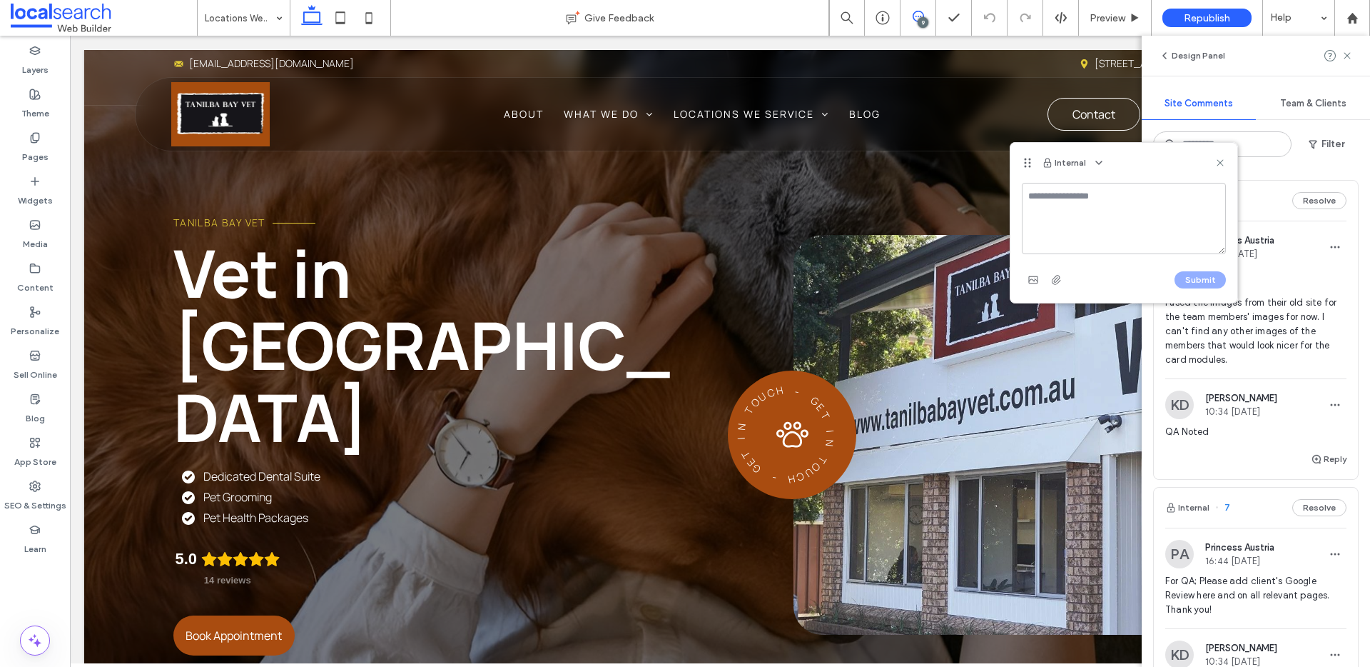
click at [1059, 203] on textarea at bounding box center [1124, 218] width 204 height 71
type textarea "**********"
click at [1188, 280] on button "Submit" at bounding box center [1200, 279] width 51 height 17
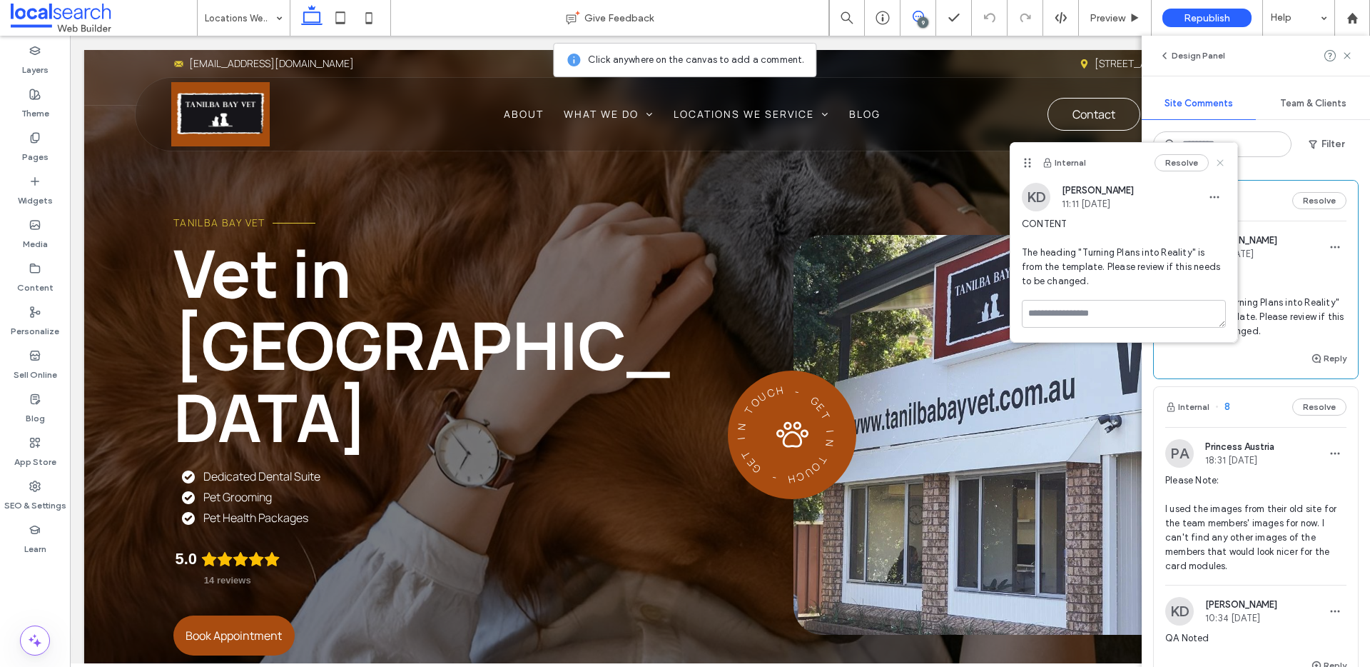
click at [1221, 162] on use at bounding box center [1220, 162] width 6 height 6
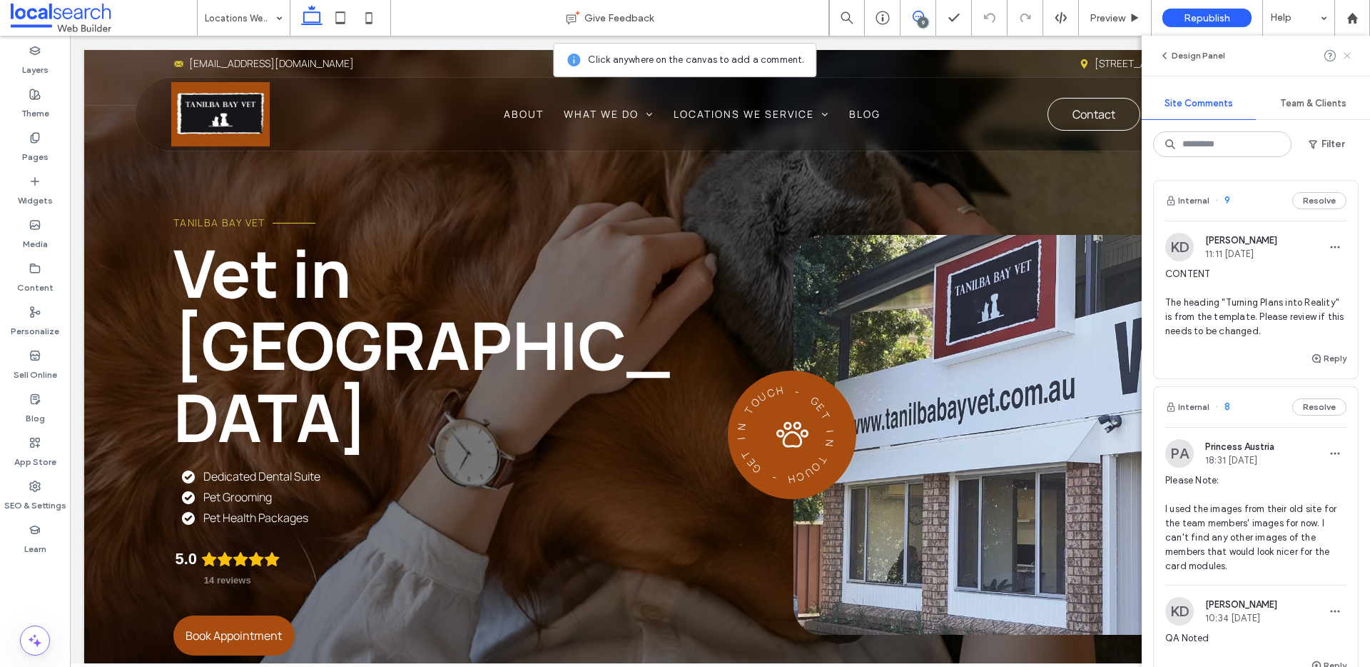
click at [1353, 52] on icon at bounding box center [1347, 55] width 11 height 11
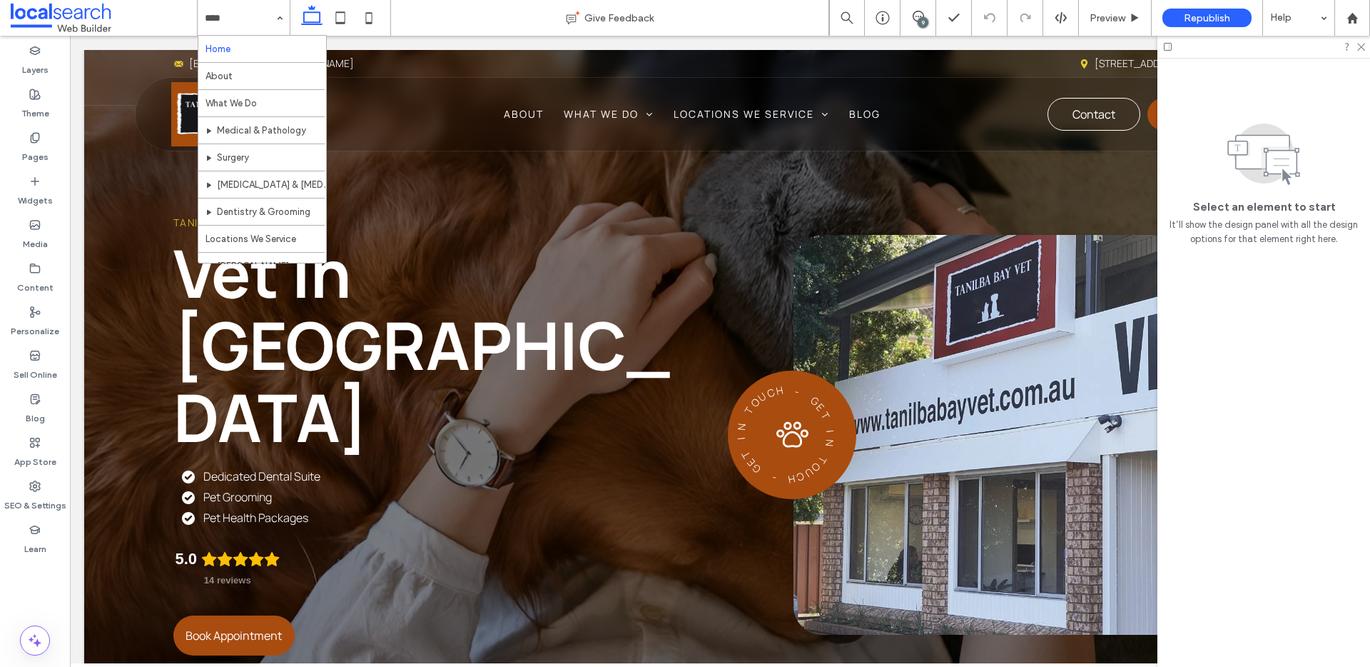
click at [278, 14] on div "Home About What We Do Medical & Pathology Surgery Radiology & Ultrasonography D…" at bounding box center [244, 18] width 92 height 36
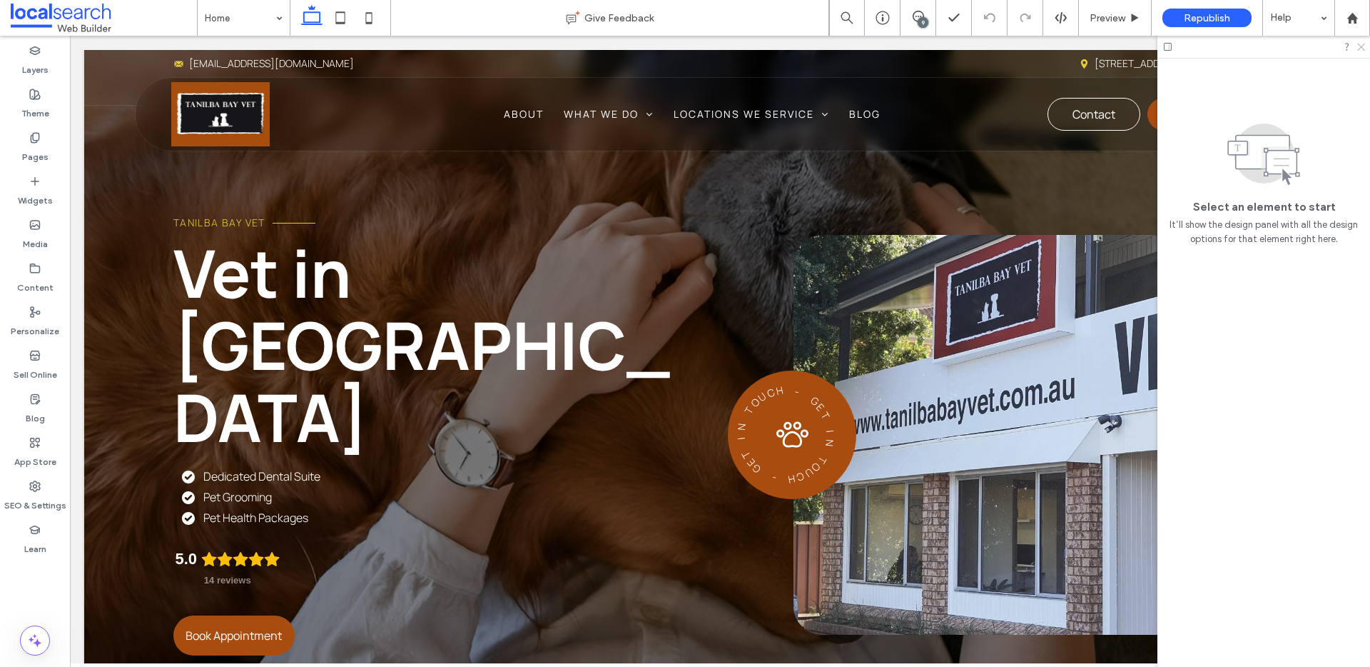
click at [1358, 47] on icon at bounding box center [1360, 45] width 9 height 9
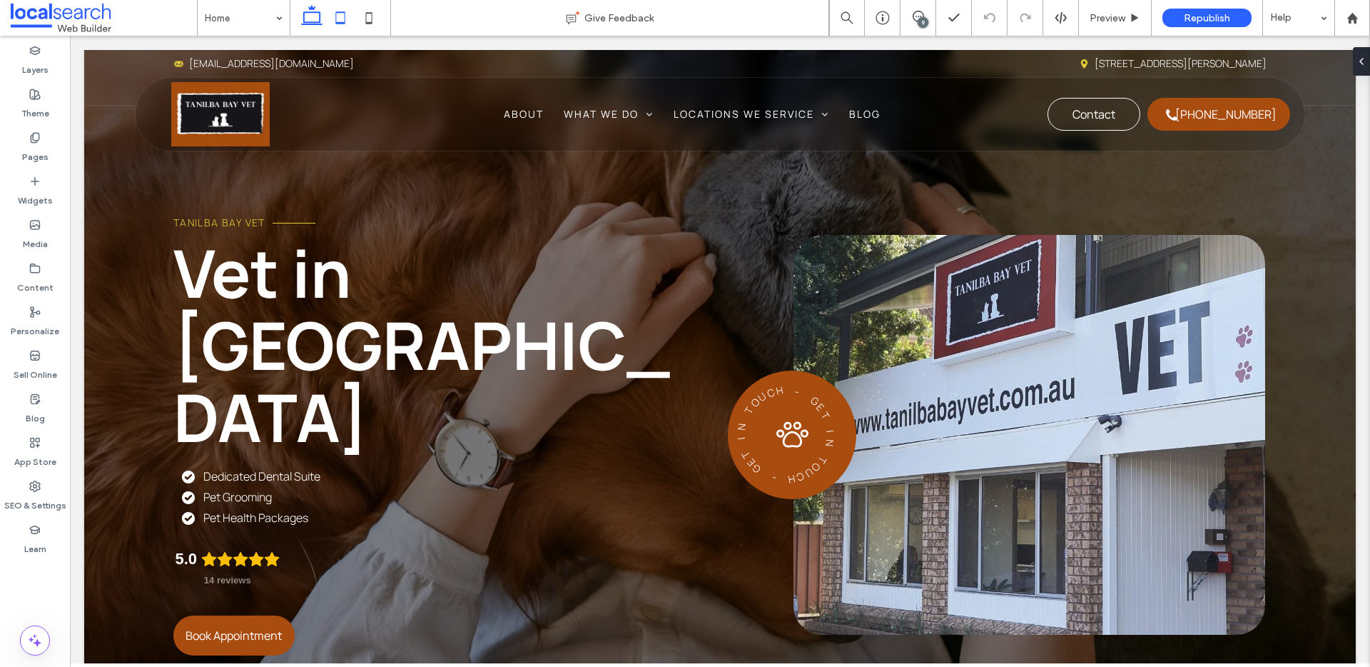
click at [342, 12] on use at bounding box center [340, 17] width 9 height 12
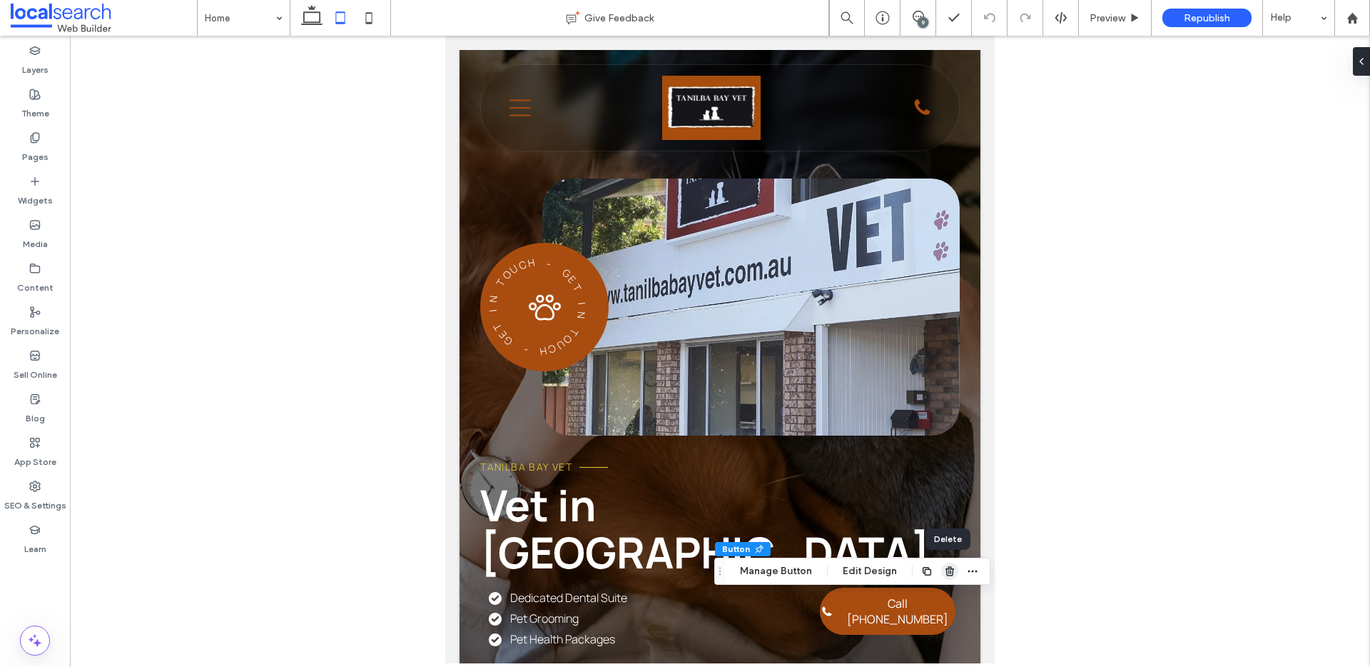
click at [949, 571] on icon "button" at bounding box center [949, 570] width 11 height 11
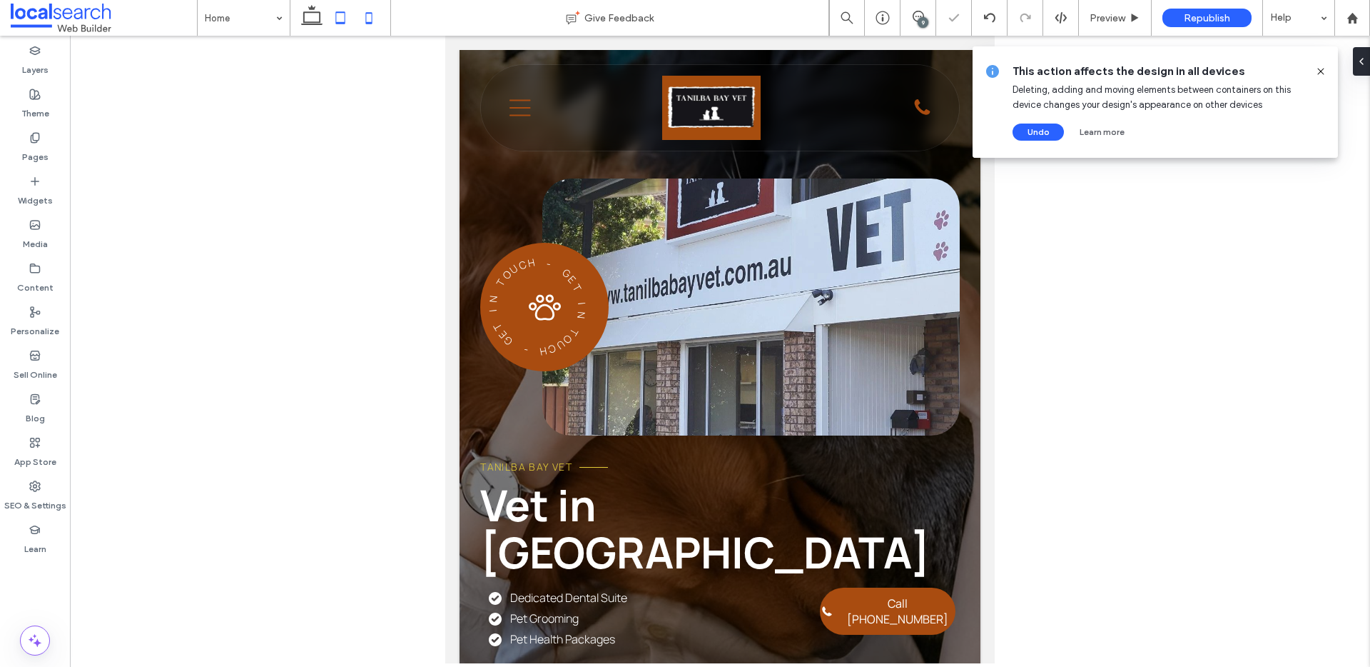
click at [368, 16] on icon at bounding box center [369, 18] width 29 height 29
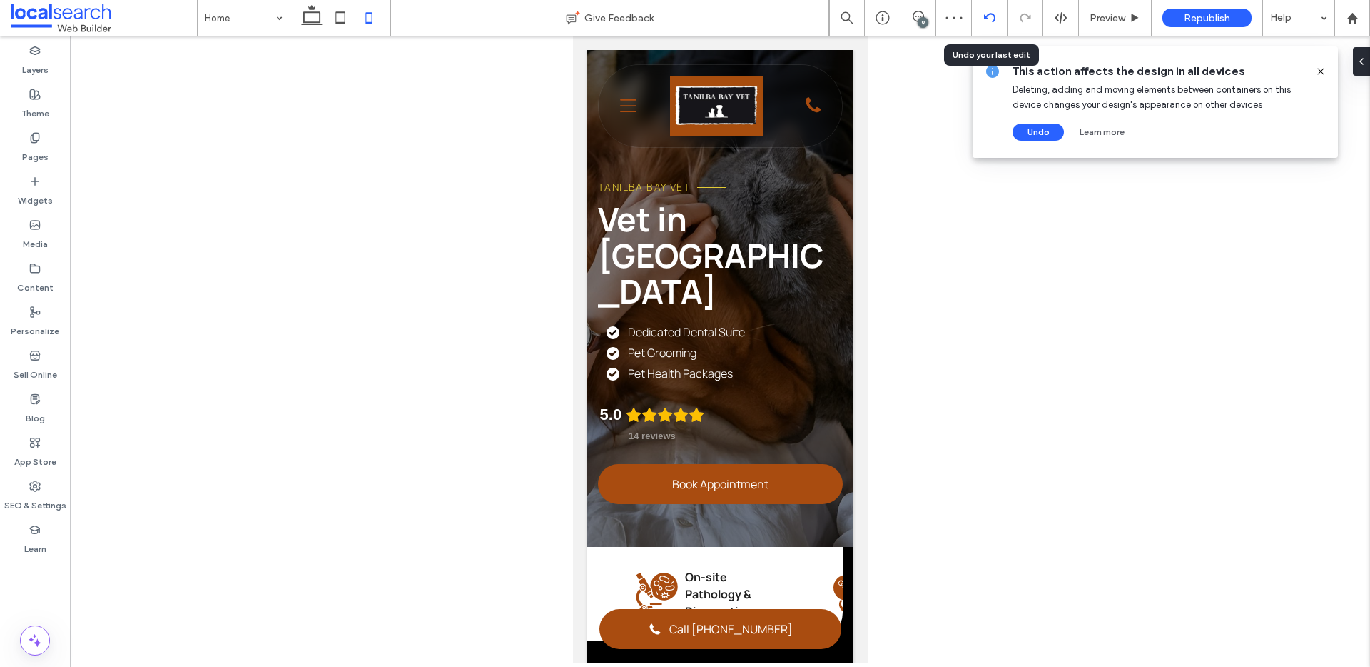
click at [987, 21] on icon at bounding box center [989, 17] width 11 height 11
click at [335, 15] on icon at bounding box center [340, 18] width 29 height 29
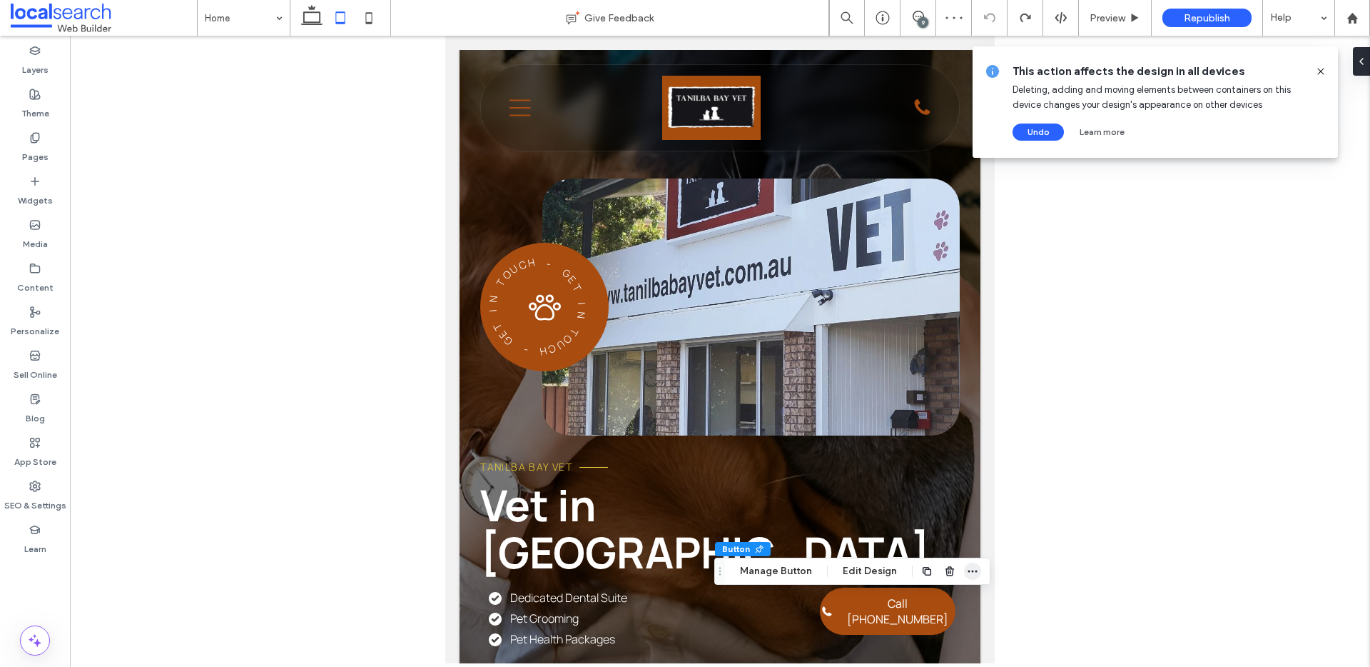
click at [967, 572] on icon "button" at bounding box center [972, 570] width 11 height 11
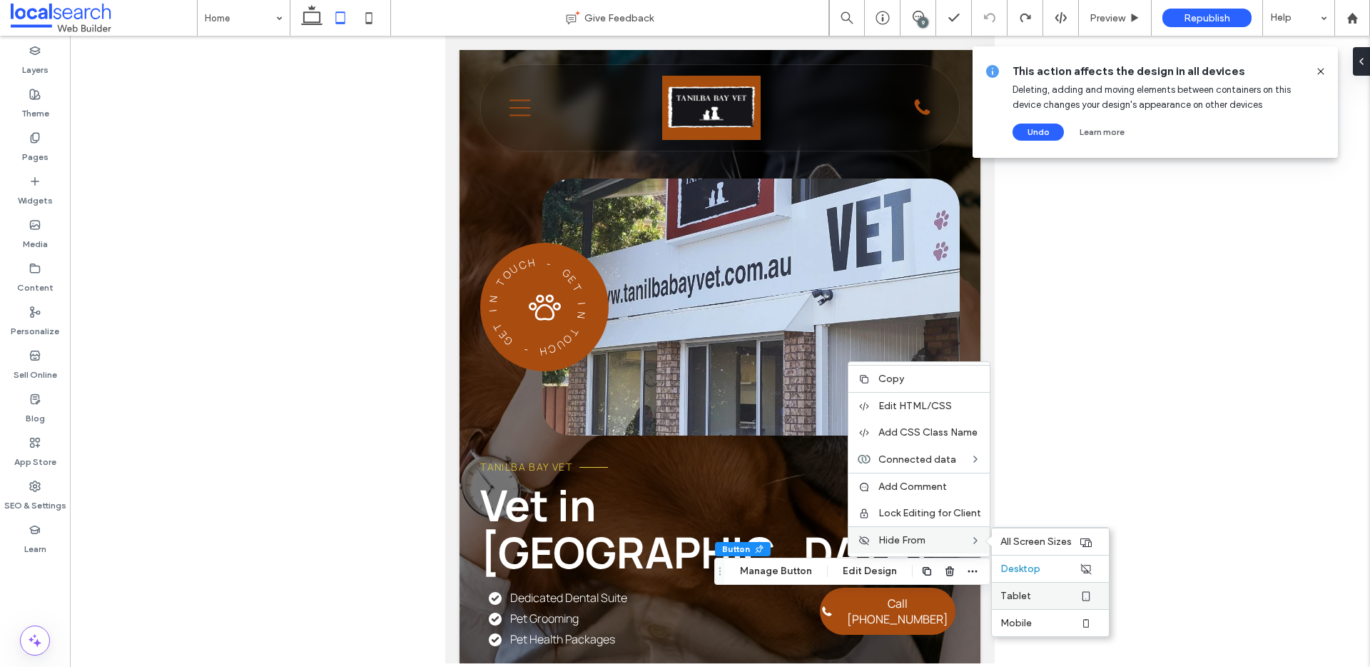
click at [1029, 591] on label "Tablet" at bounding box center [1040, 596] width 79 height 12
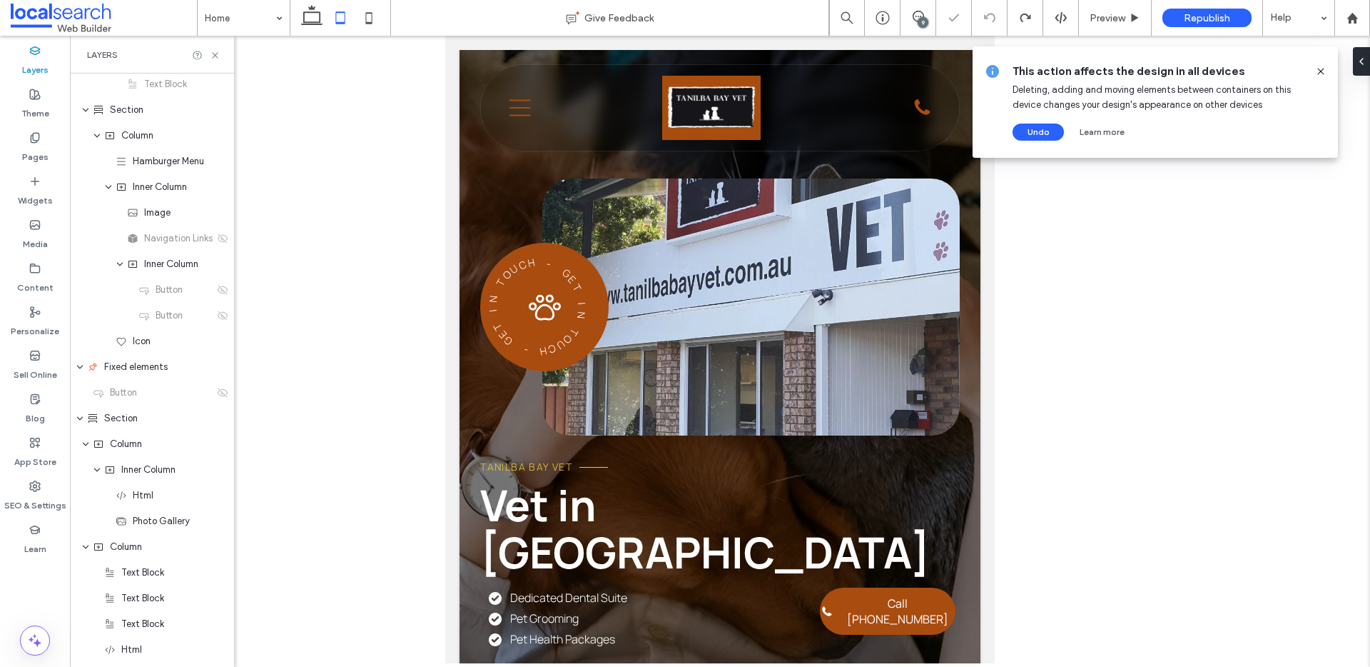
scroll to position [231, 0]
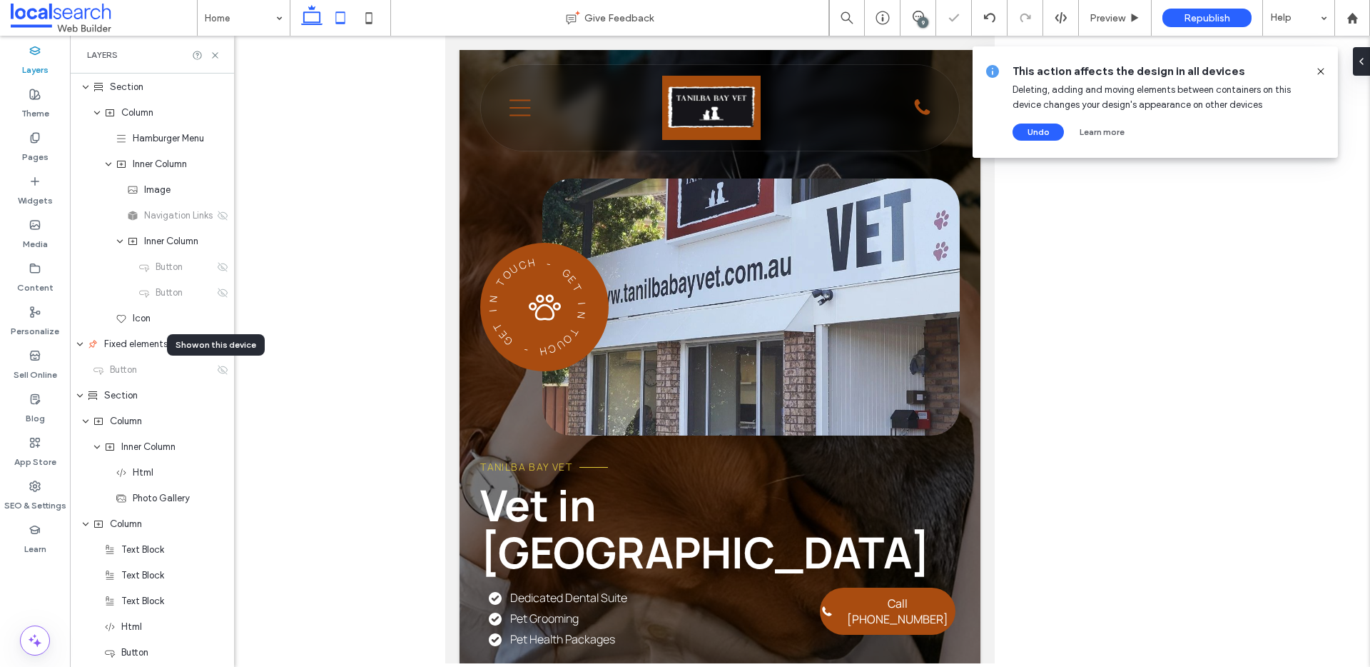
click at [308, 11] on use at bounding box center [311, 15] width 21 height 20
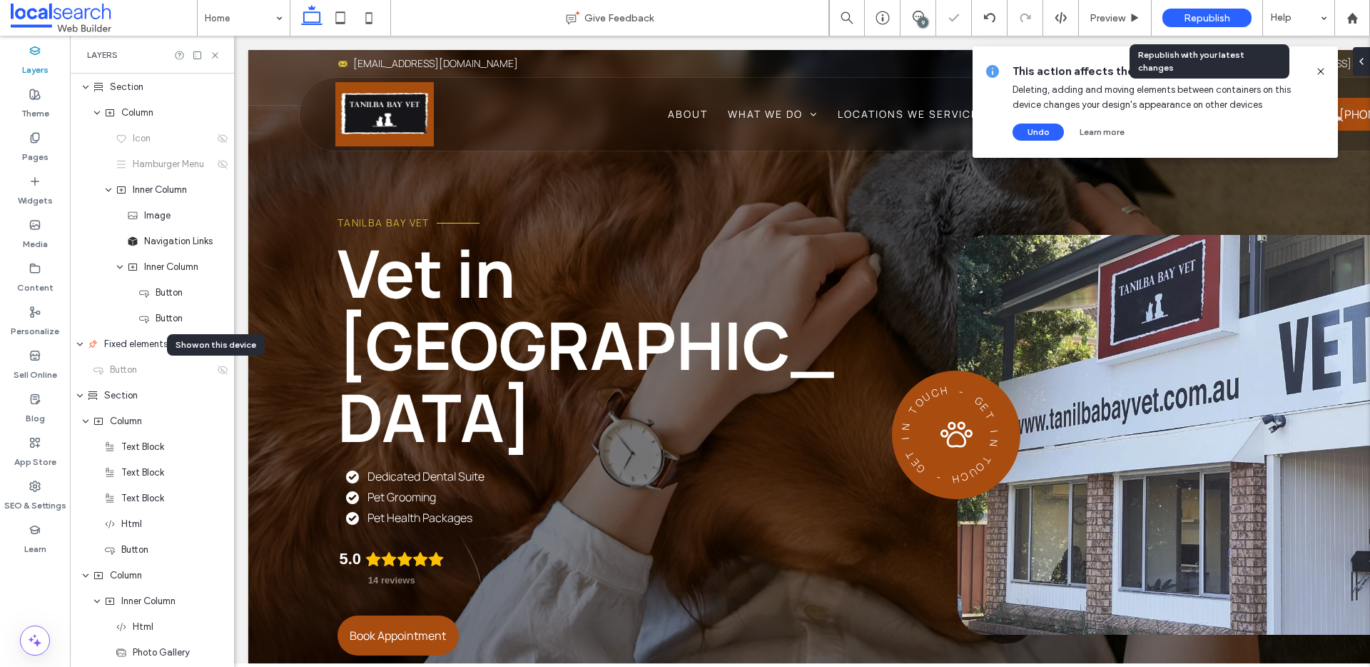
click at [1188, 19] on span "Republish" at bounding box center [1207, 18] width 46 height 12
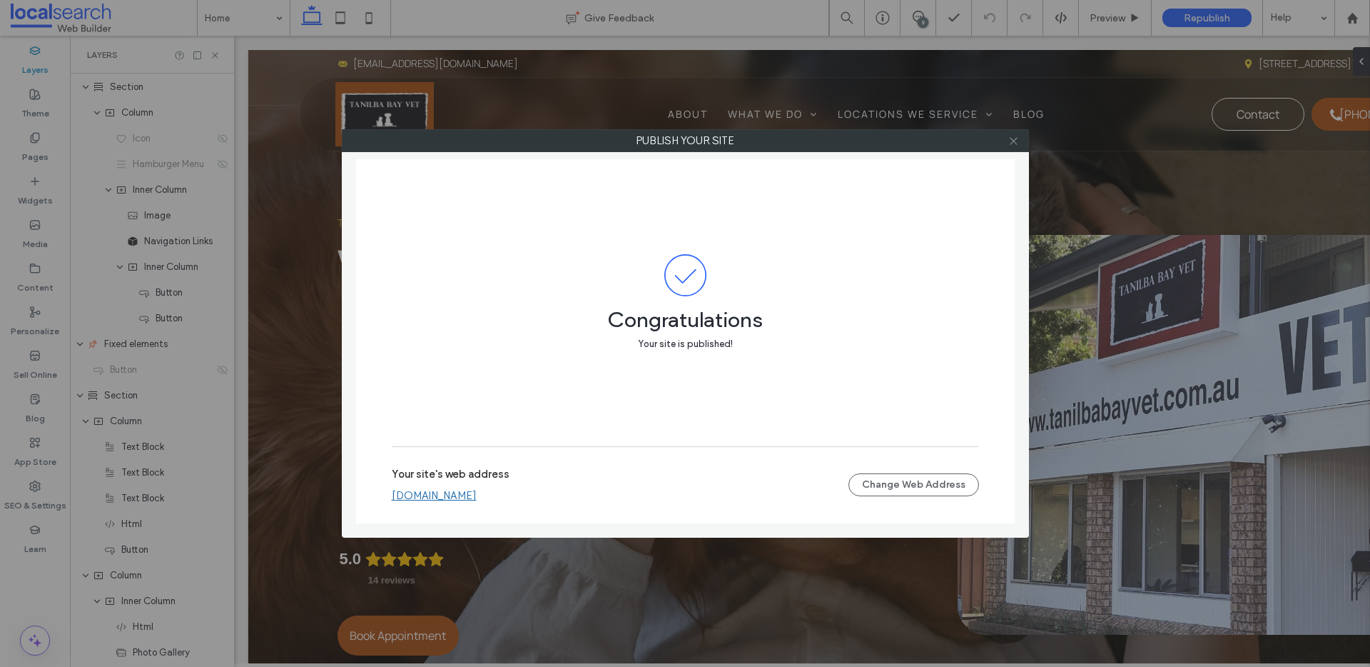
click at [1019, 141] on icon at bounding box center [1014, 141] width 11 height 11
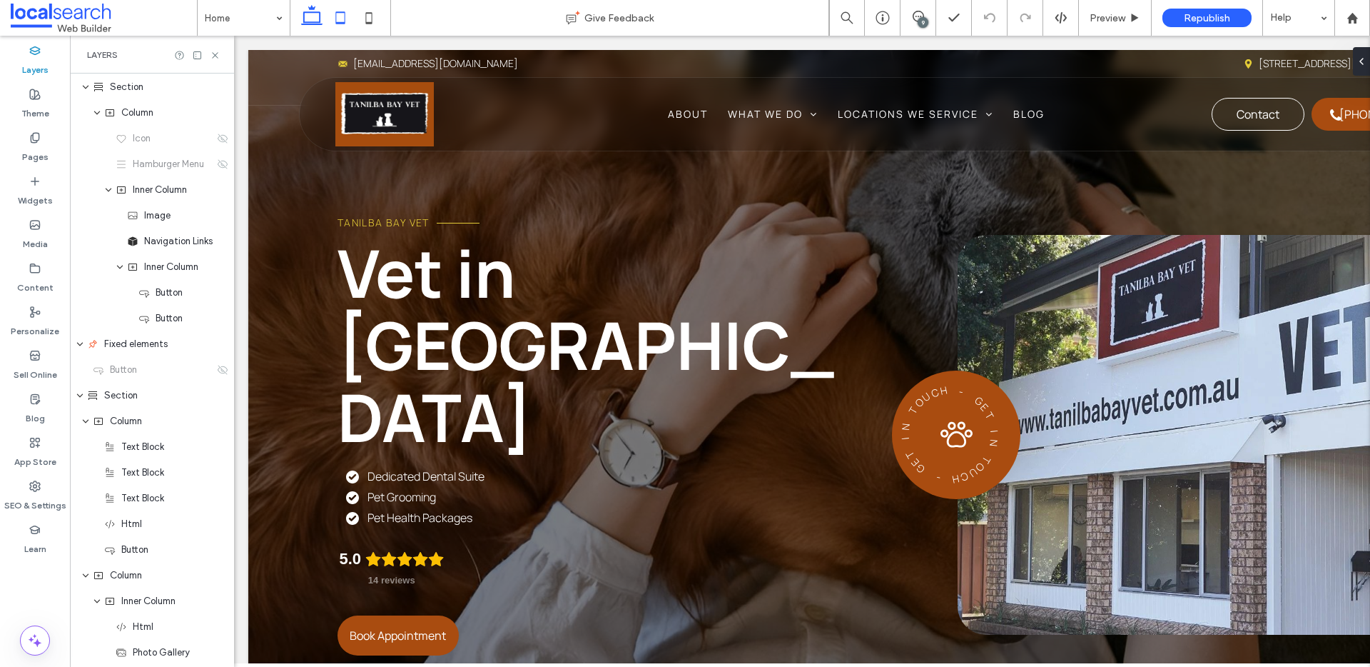
click at [343, 16] on icon at bounding box center [340, 18] width 29 height 29
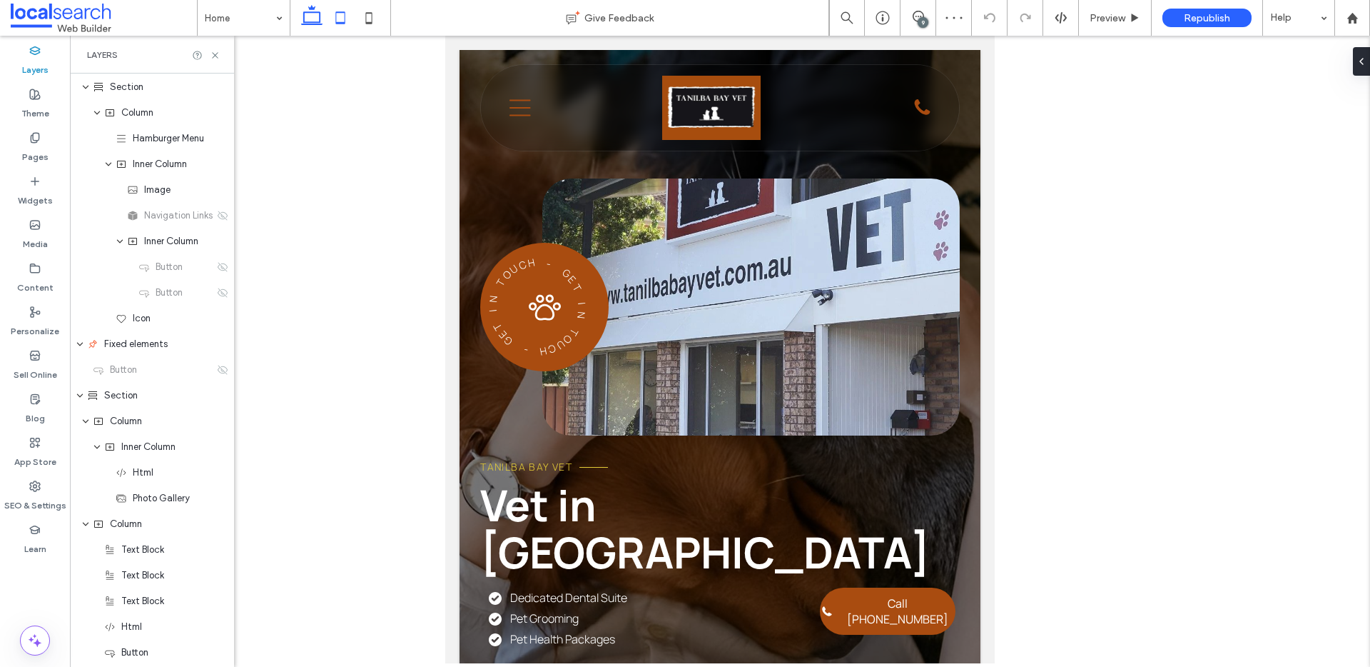
click at [306, 14] on icon at bounding box center [312, 18] width 29 height 29
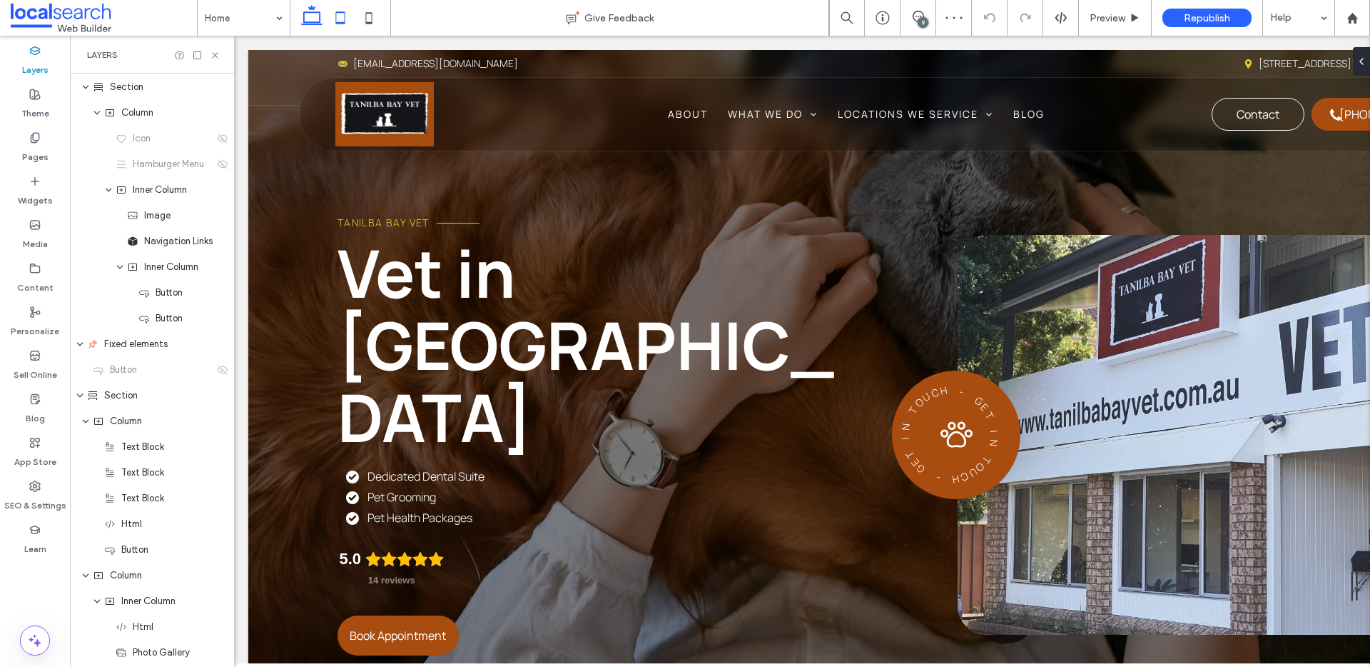
click at [335, 16] on icon at bounding box center [340, 18] width 29 height 29
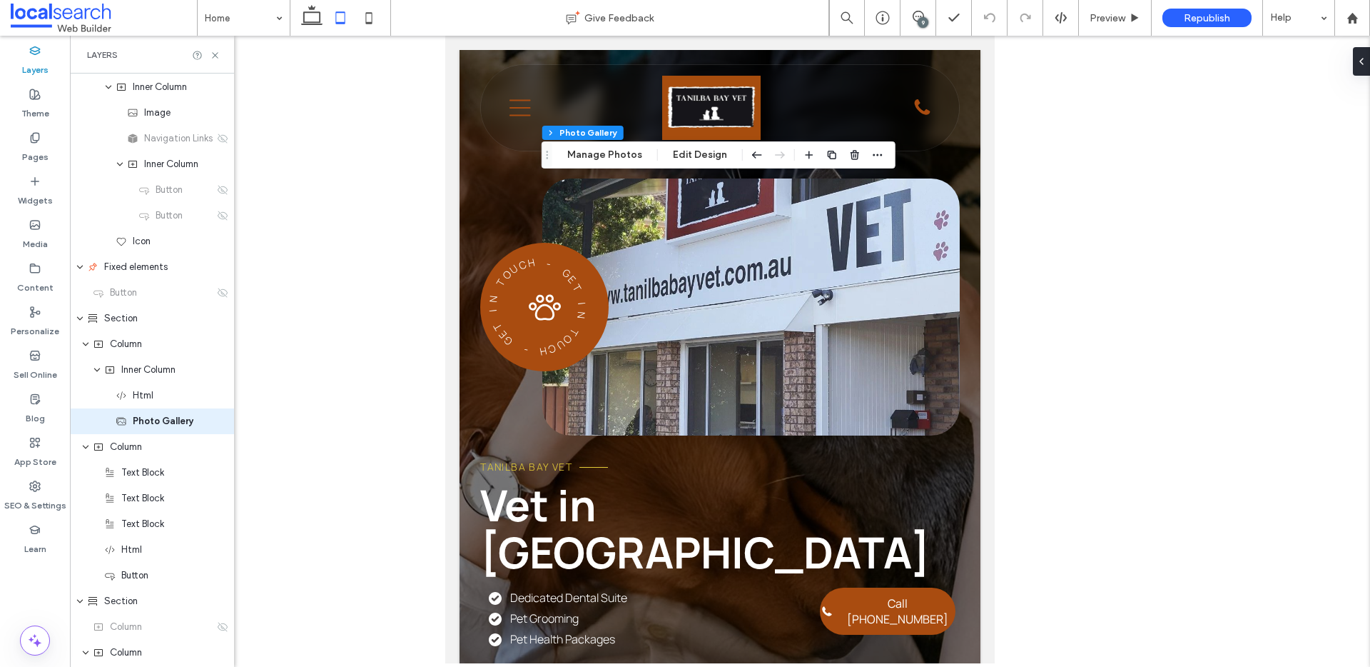
scroll to position [359, 0]
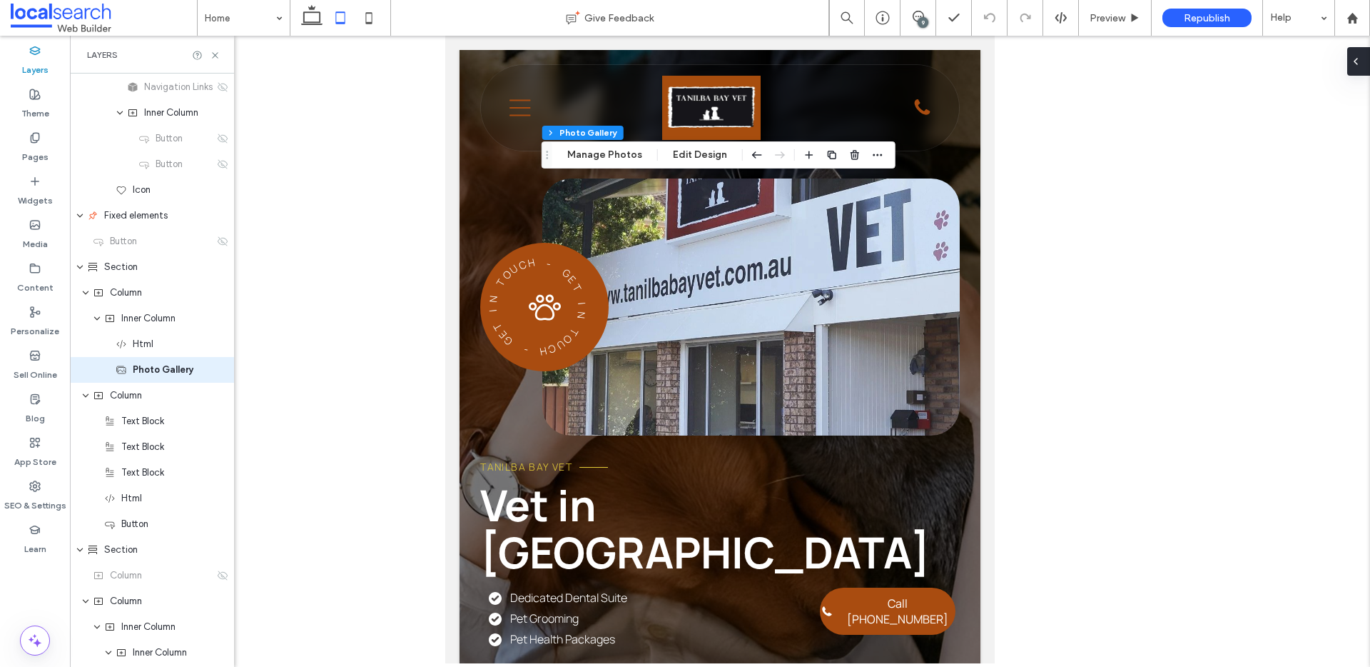
click at [1366, 57] on div at bounding box center [1359, 61] width 23 height 29
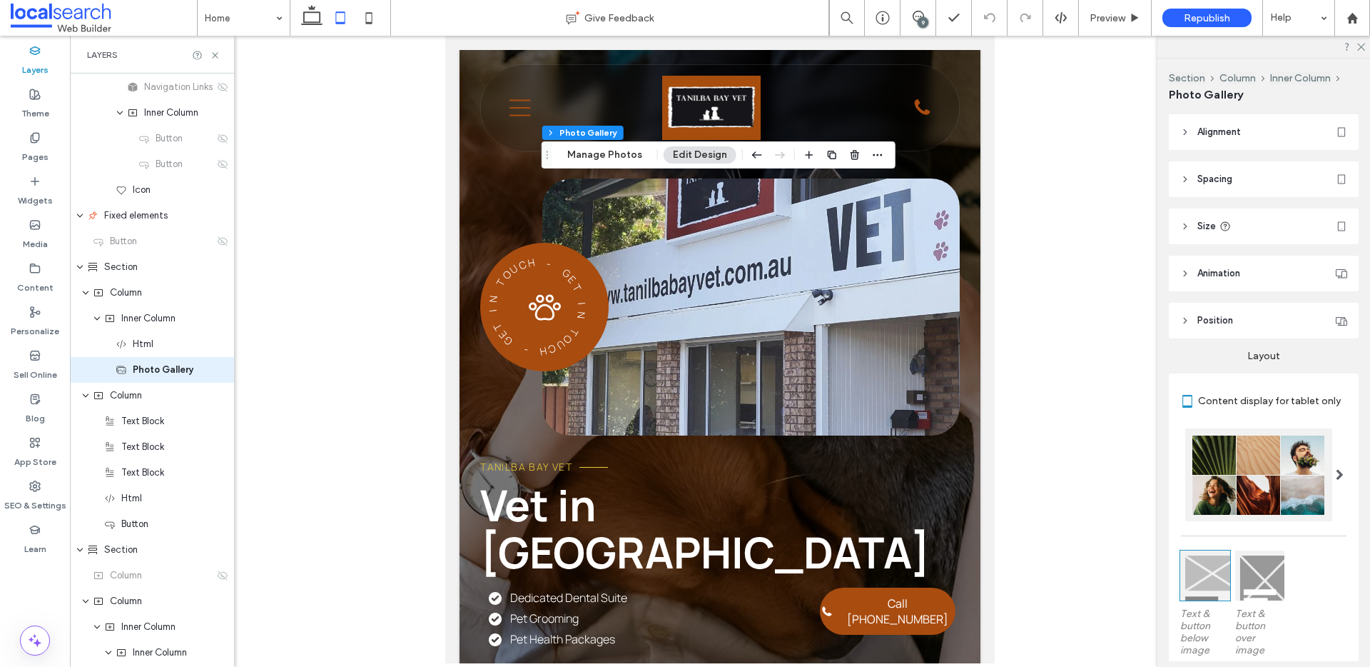
click at [1211, 219] on span "Size" at bounding box center [1207, 226] width 19 height 14
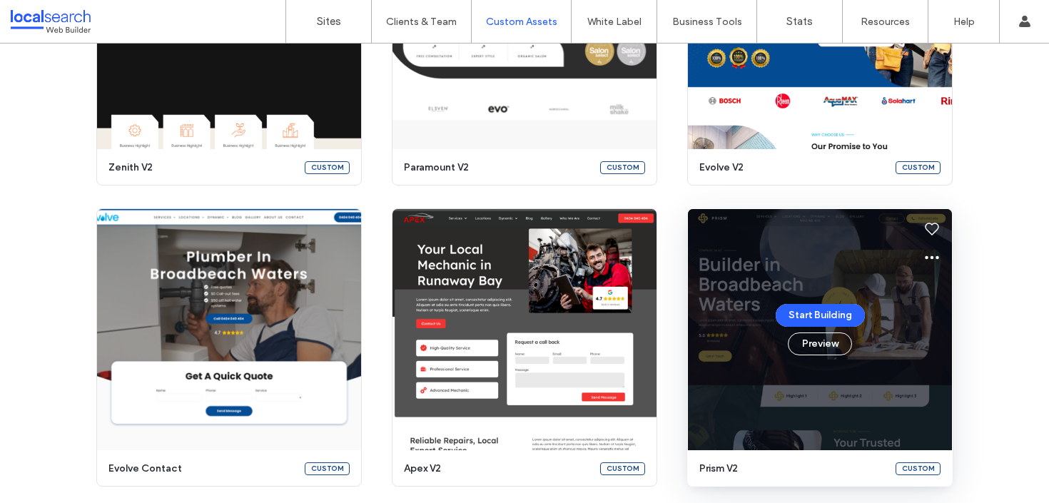
scroll to position [899, 0]
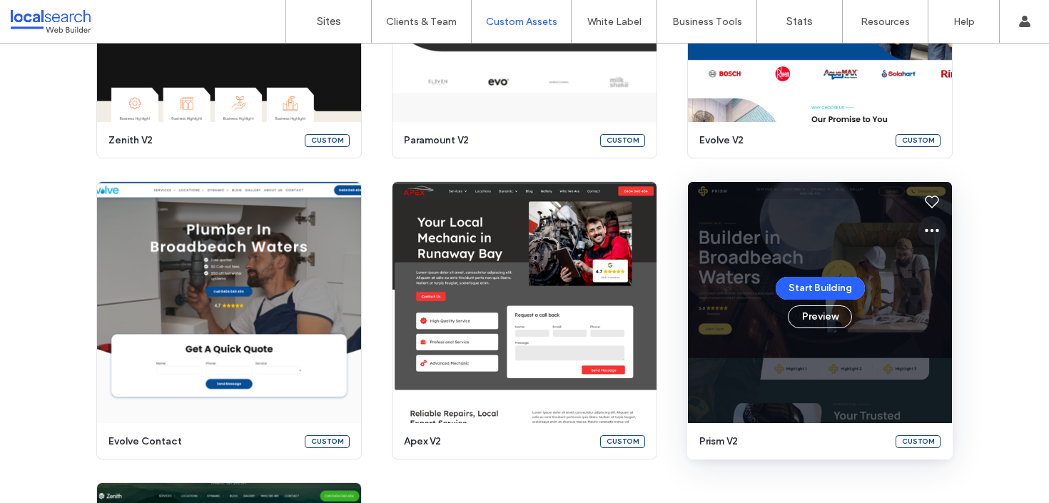
click at [929, 233] on icon at bounding box center [932, 230] width 17 height 17
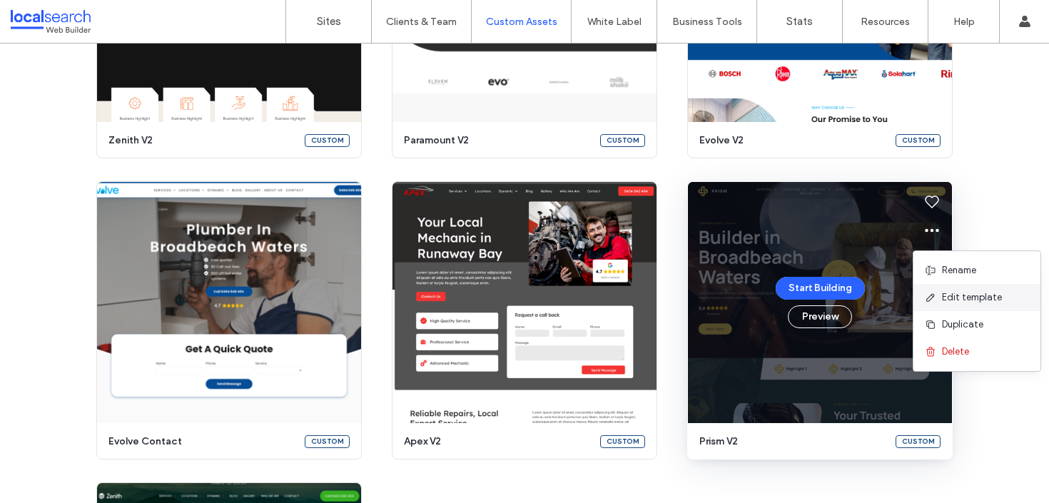
click at [951, 292] on span "Edit template" at bounding box center [972, 298] width 60 height 14
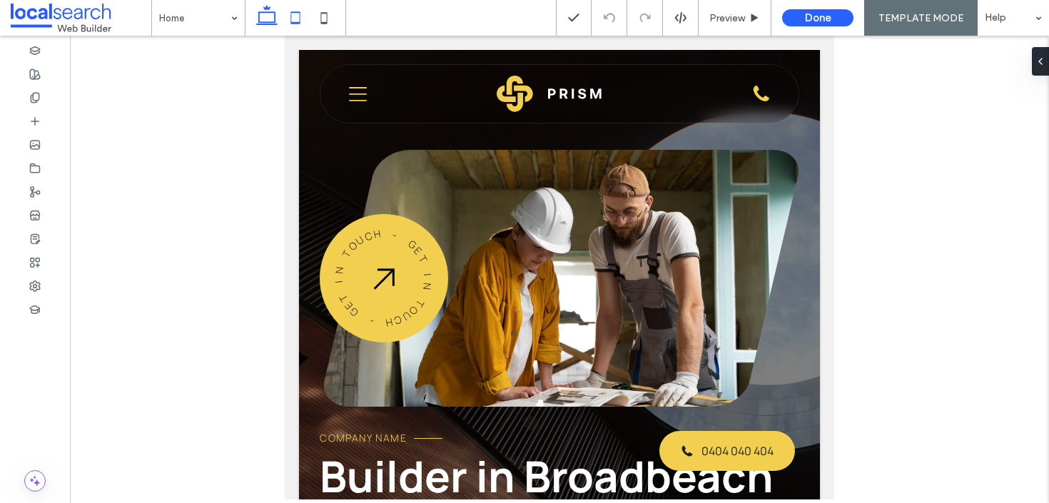
click at [268, 12] on use at bounding box center [266, 15] width 21 height 20
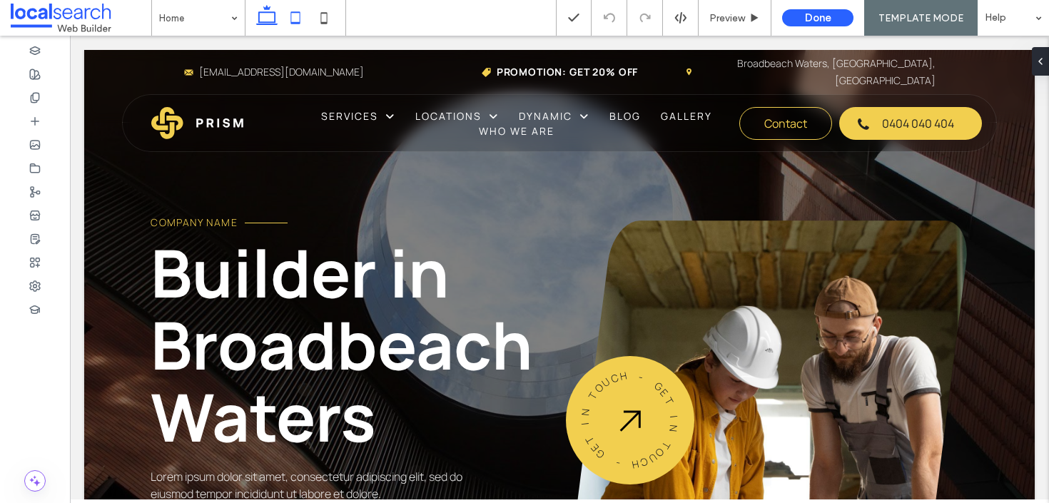
click at [293, 19] on icon at bounding box center [295, 18] width 29 height 29
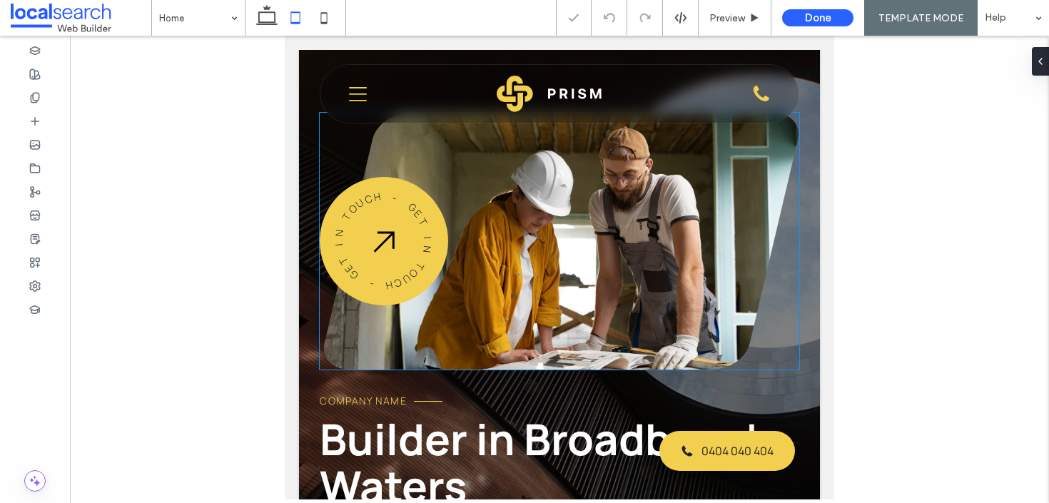
scroll to position [112, 0]
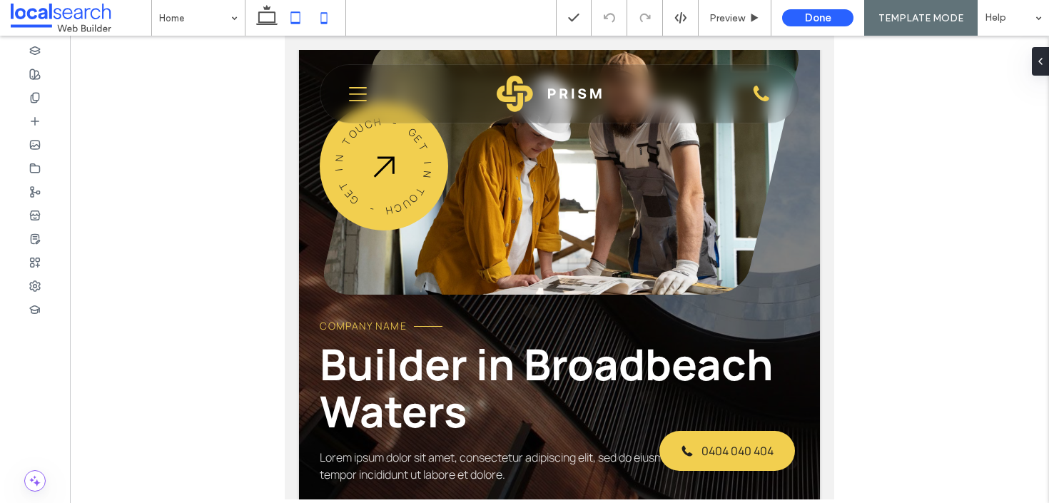
click at [322, 13] on use at bounding box center [324, 17] width 6 height 11
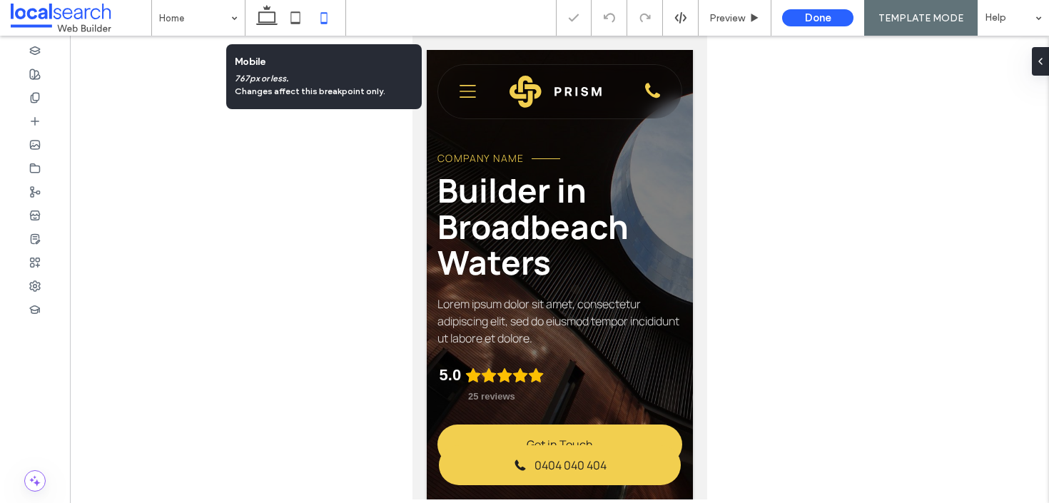
scroll to position [0, 14]
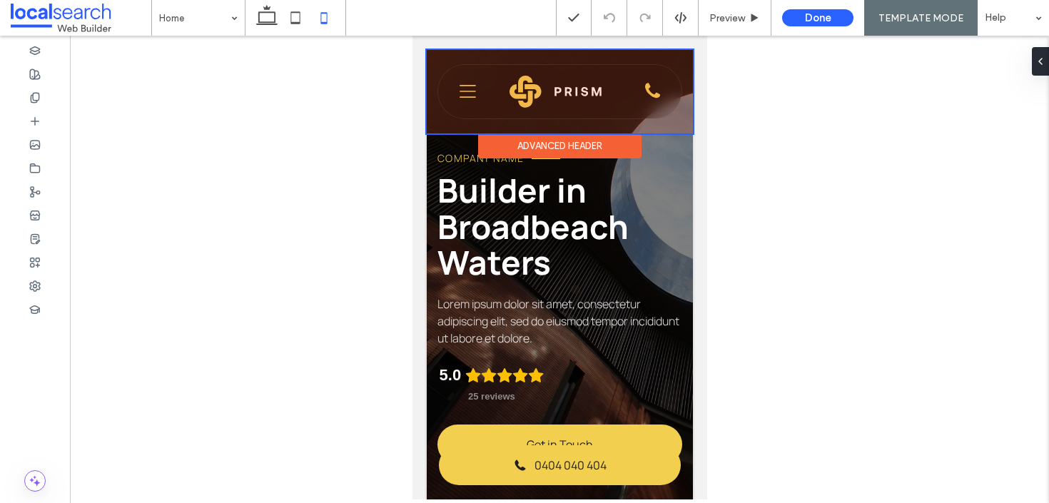
click at [468, 95] on div at bounding box center [559, 92] width 266 height 84
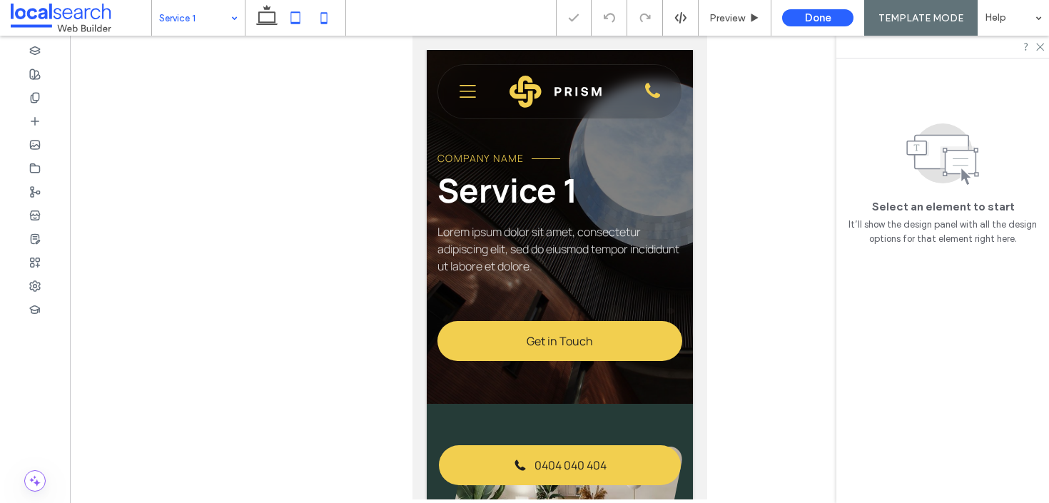
click at [292, 19] on icon at bounding box center [295, 18] width 29 height 29
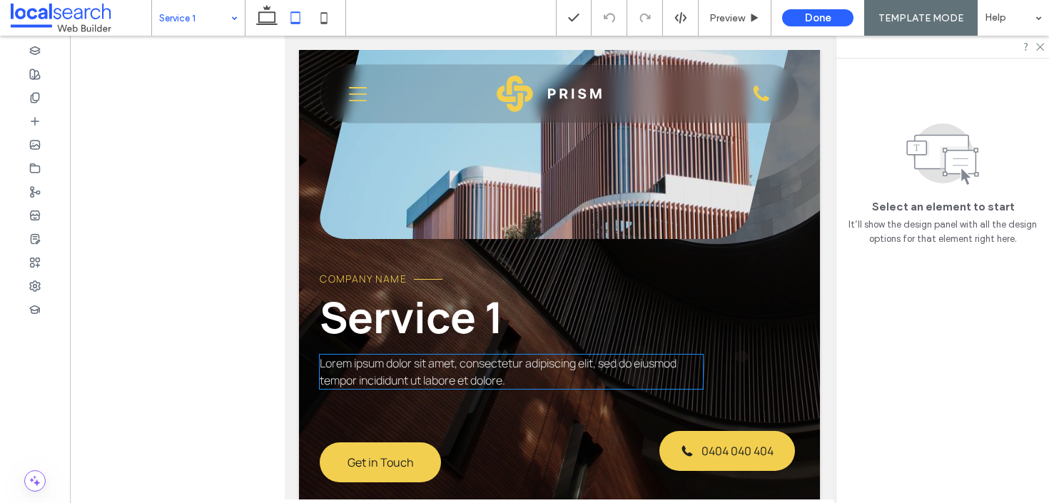
scroll to position [145, 0]
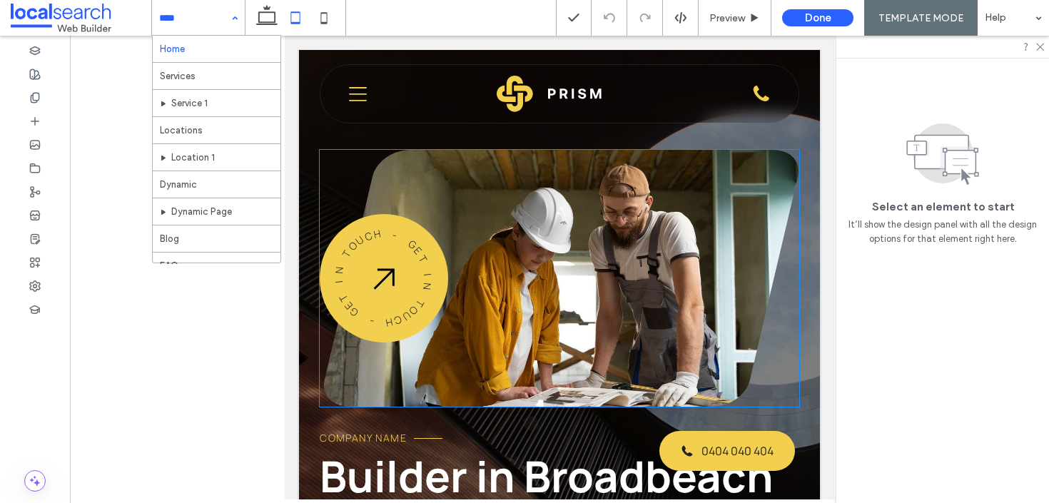
click at [575, 266] on link at bounding box center [561, 278] width 475 height 257
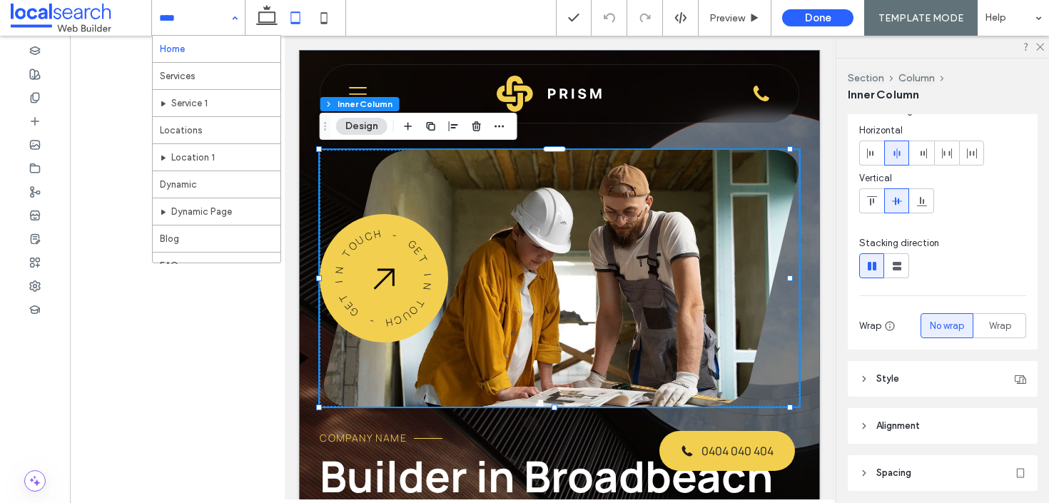
scroll to position [69, 0]
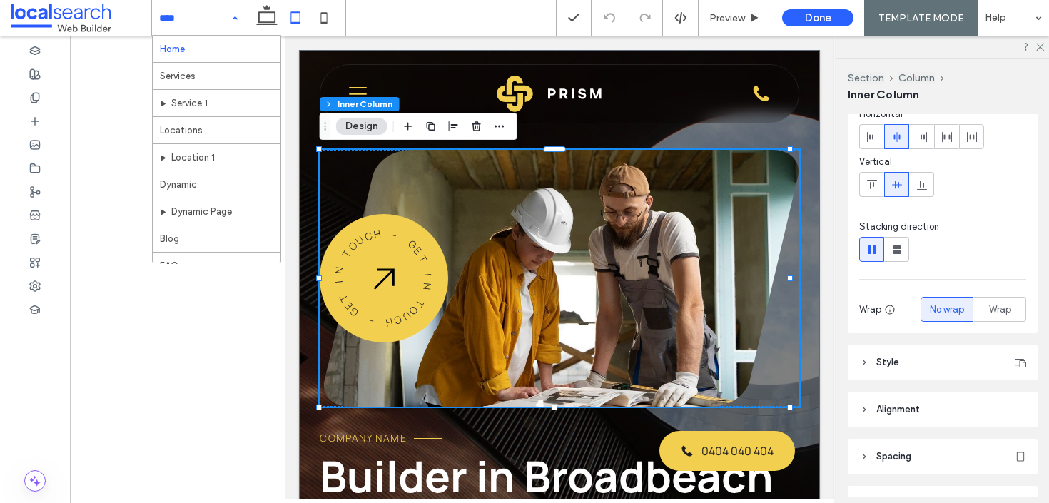
click at [908, 362] on header "Style" at bounding box center [943, 363] width 190 height 36
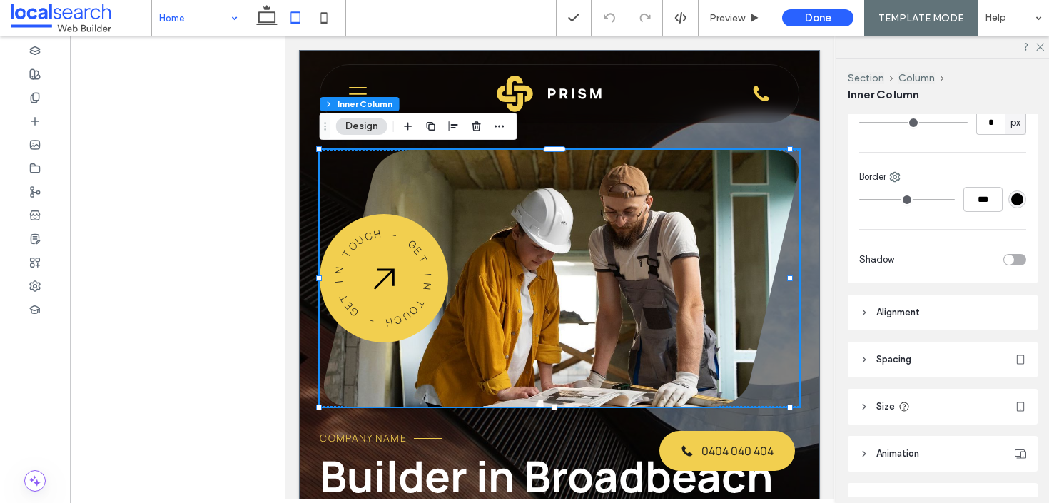
click at [899, 413] on header "Size" at bounding box center [943, 407] width 190 height 36
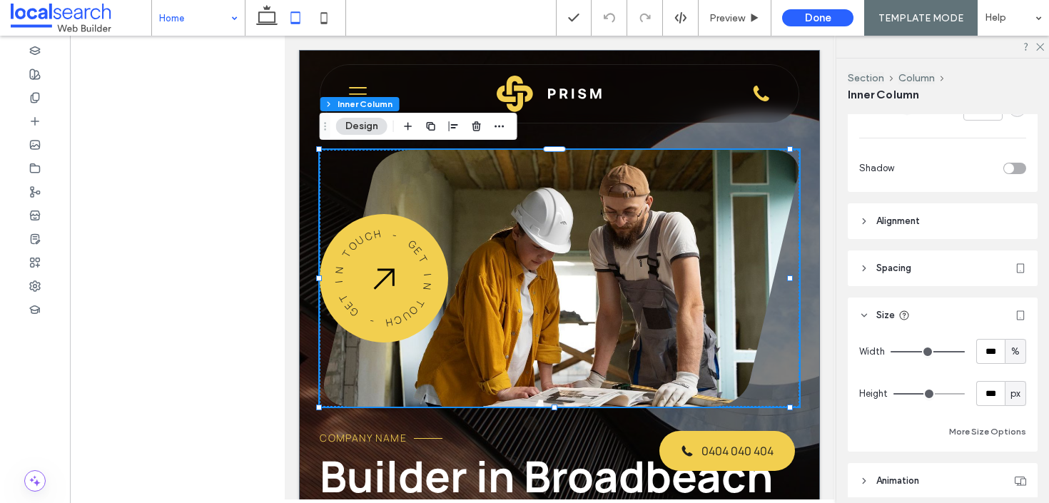
scroll to position [560, 0]
click at [326, 19] on icon at bounding box center [324, 18] width 29 height 29
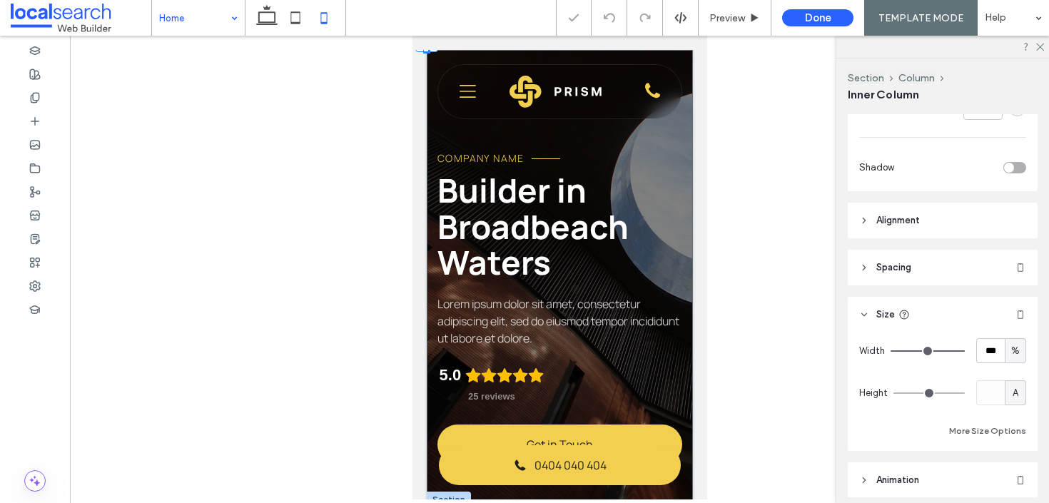
type input "*"
click at [737, 14] on span "Preview" at bounding box center [728, 18] width 36 height 12
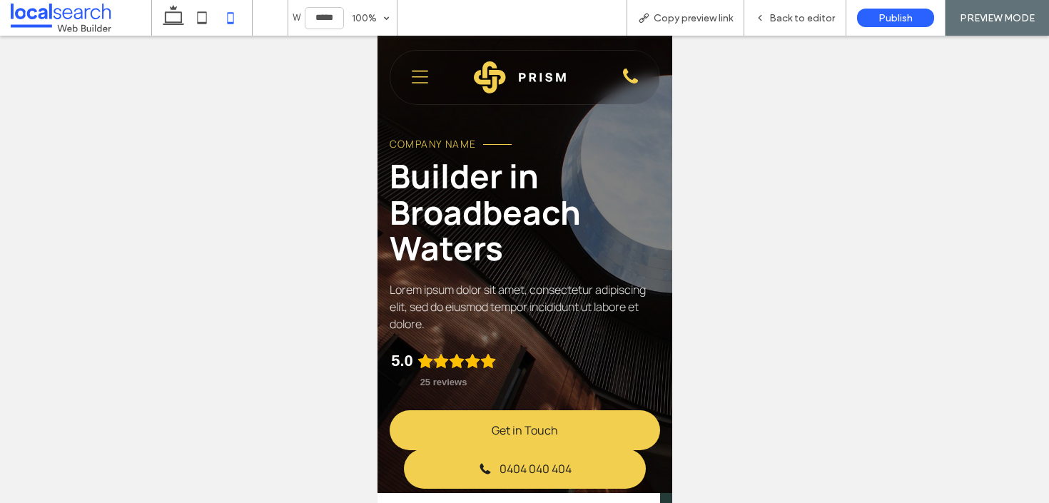
click at [431, 70] on div "0404 040 404 Home Services Service 1 Locations Location 1 Dynamic Dynamic 1 Dyn…" at bounding box center [525, 78] width 270 height 54
click at [423, 72] on icon at bounding box center [419, 76] width 16 height 21
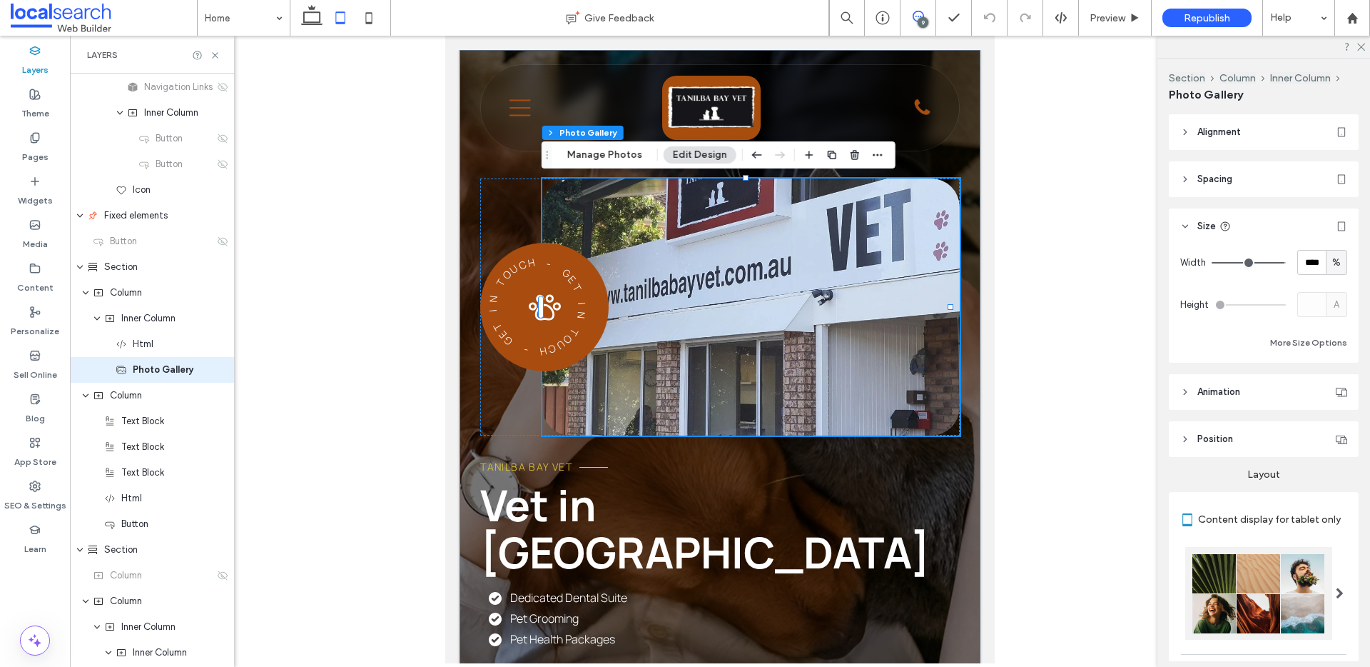
click at [927, 14] on span at bounding box center [918, 16] width 35 height 11
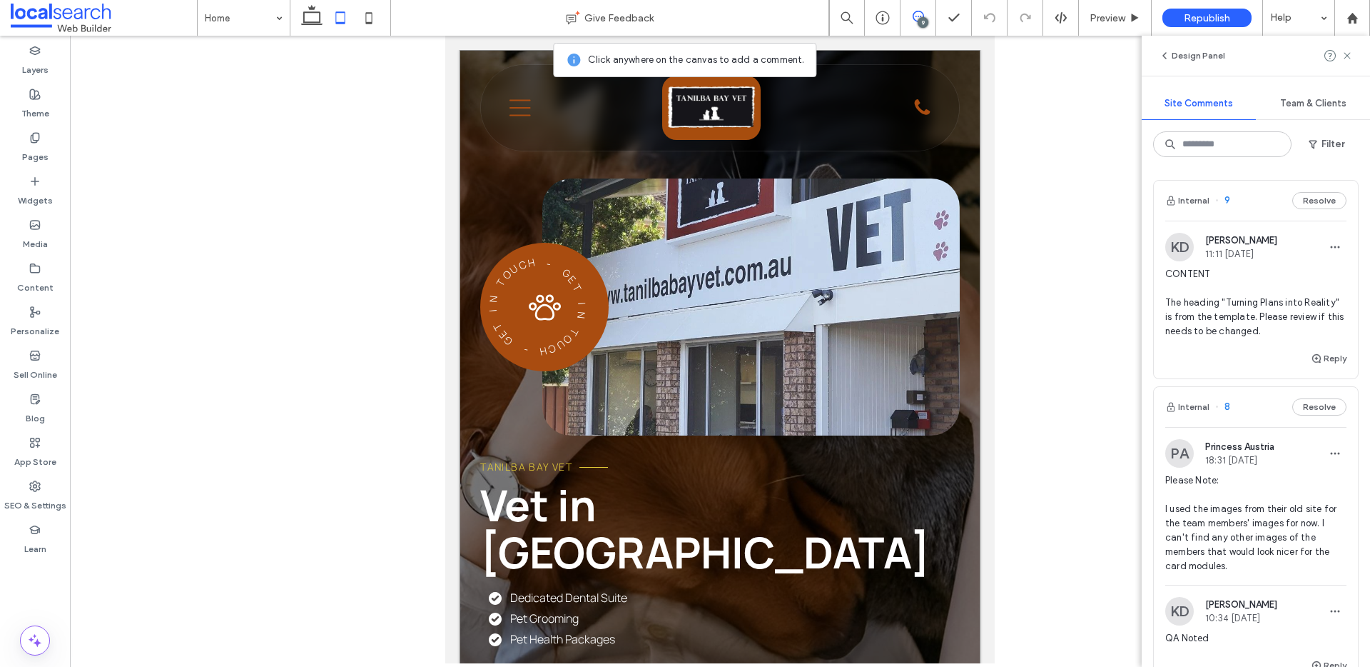
click at [954, 208] on div "Tanilba Bay Vet Vet in [GEOGRAPHIC_DATA] Dedicated Dental Suite Pet Grooming Pe…" at bounding box center [720, 434] width 521 height 769
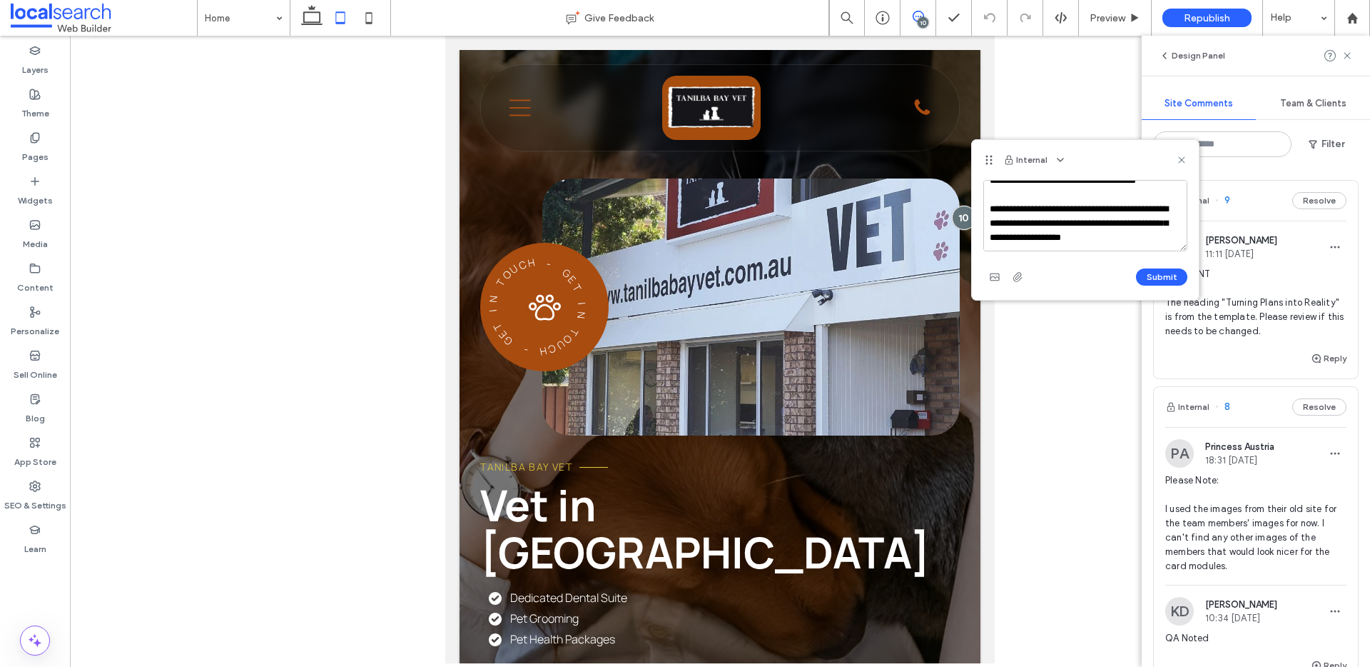
scroll to position [34, 0]
type textarea "**********"
click at [996, 286] on span "button" at bounding box center [995, 277] width 23 height 23
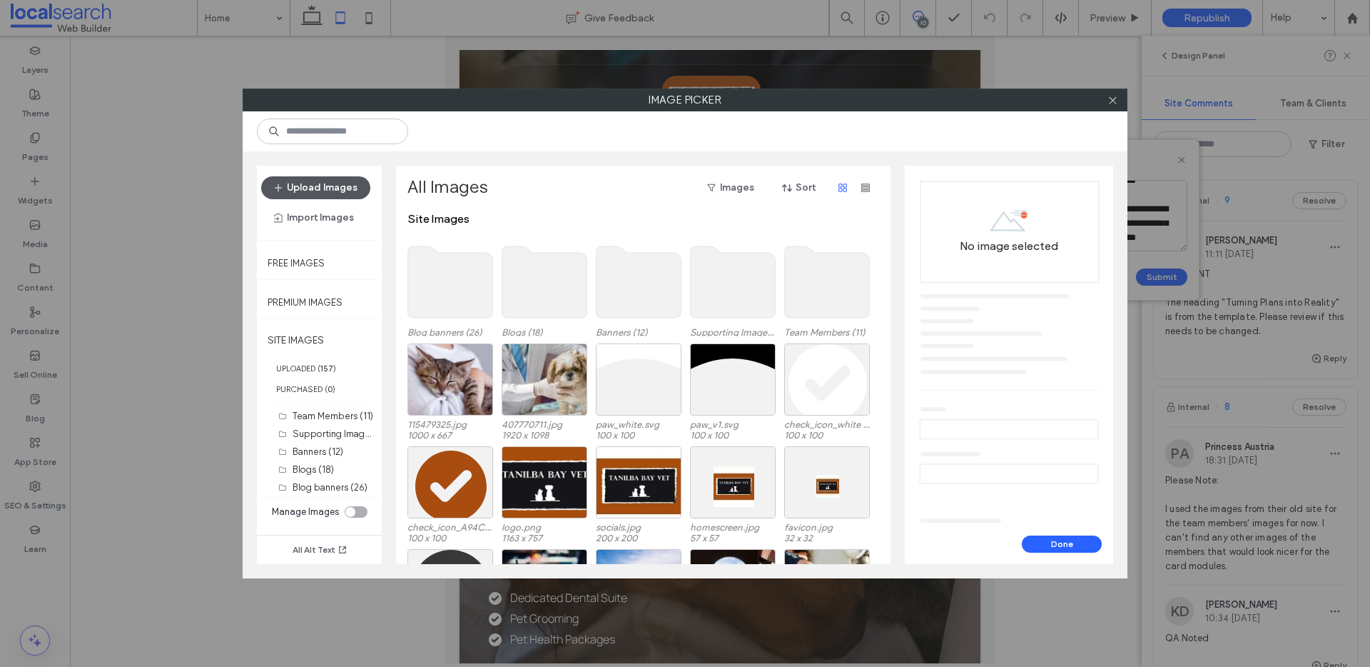
click at [335, 191] on button "Upload Images" at bounding box center [315, 187] width 109 height 23
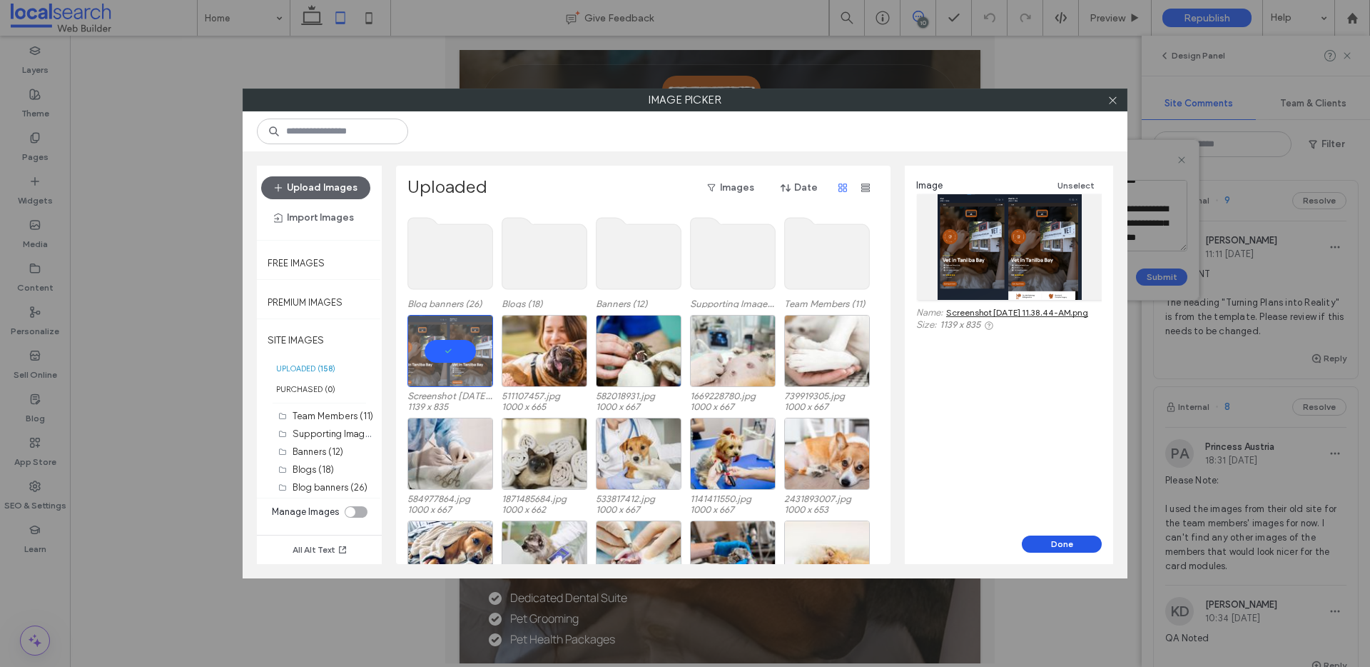
click at [1077, 548] on button "Done" at bounding box center [1062, 543] width 80 height 17
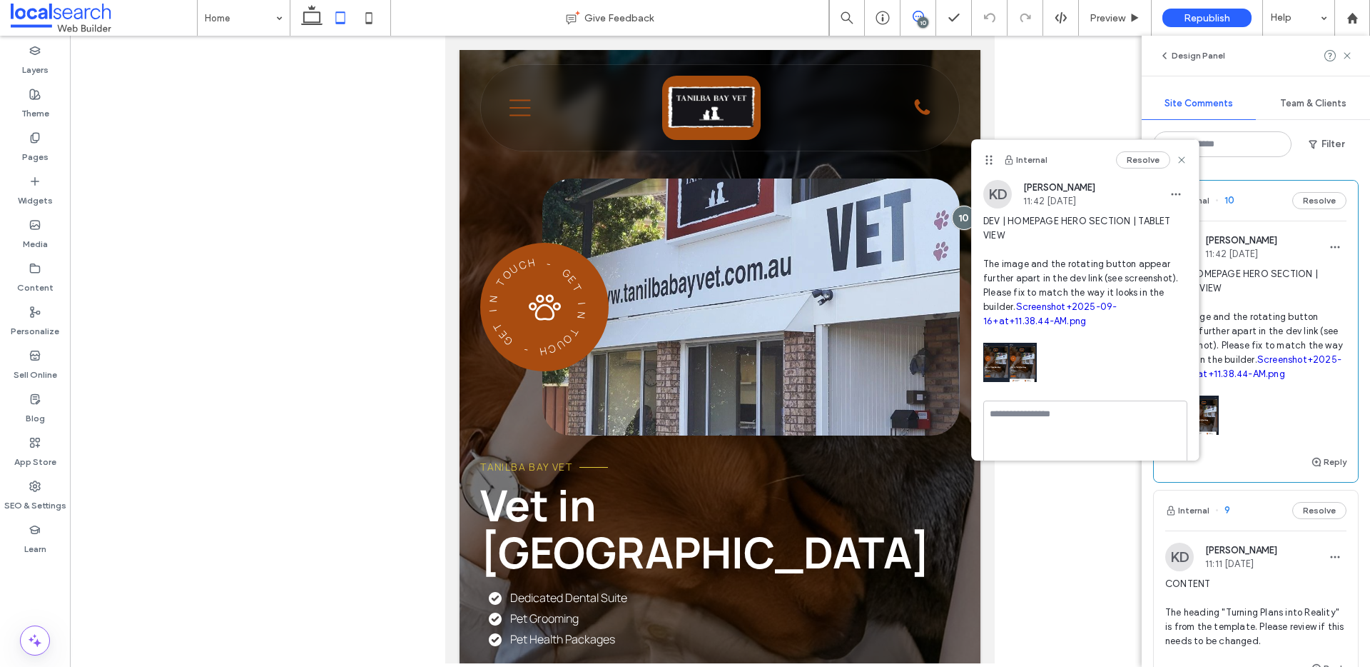
scroll to position [0, 0]
click at [1184, 162] on use at bounding box center [1181, 159] width 6 height 6
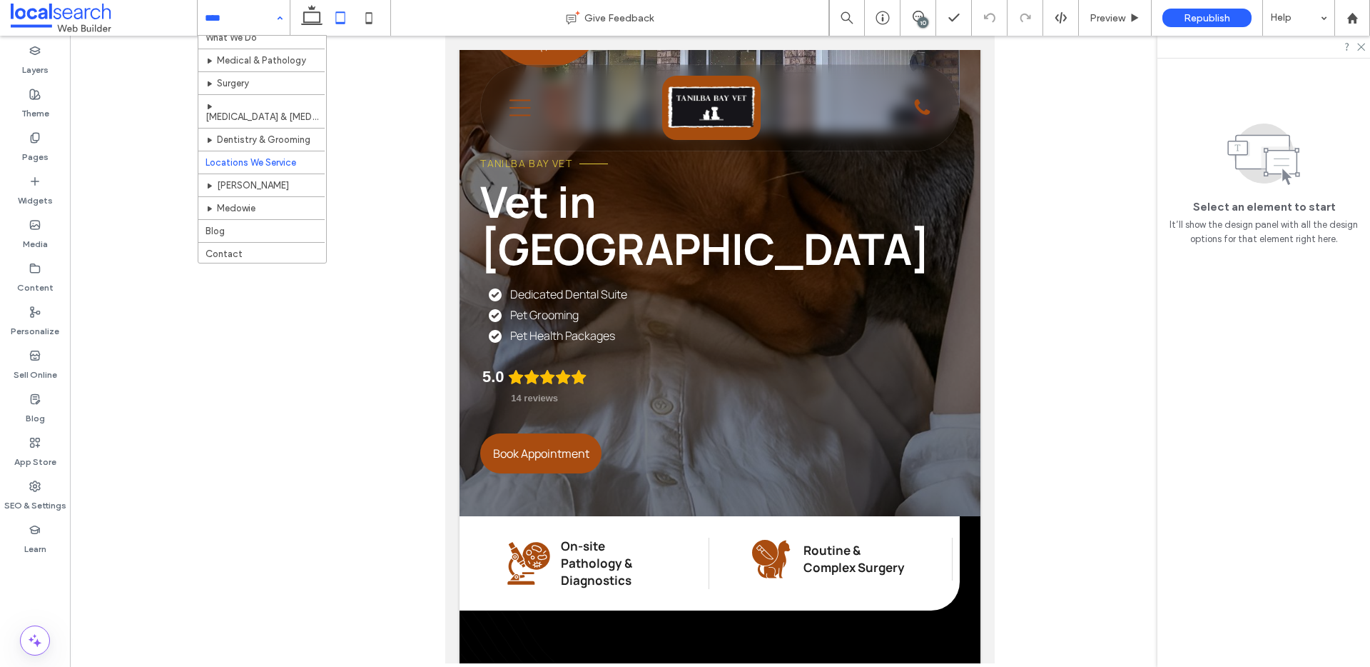
scroll to position [56, 0]
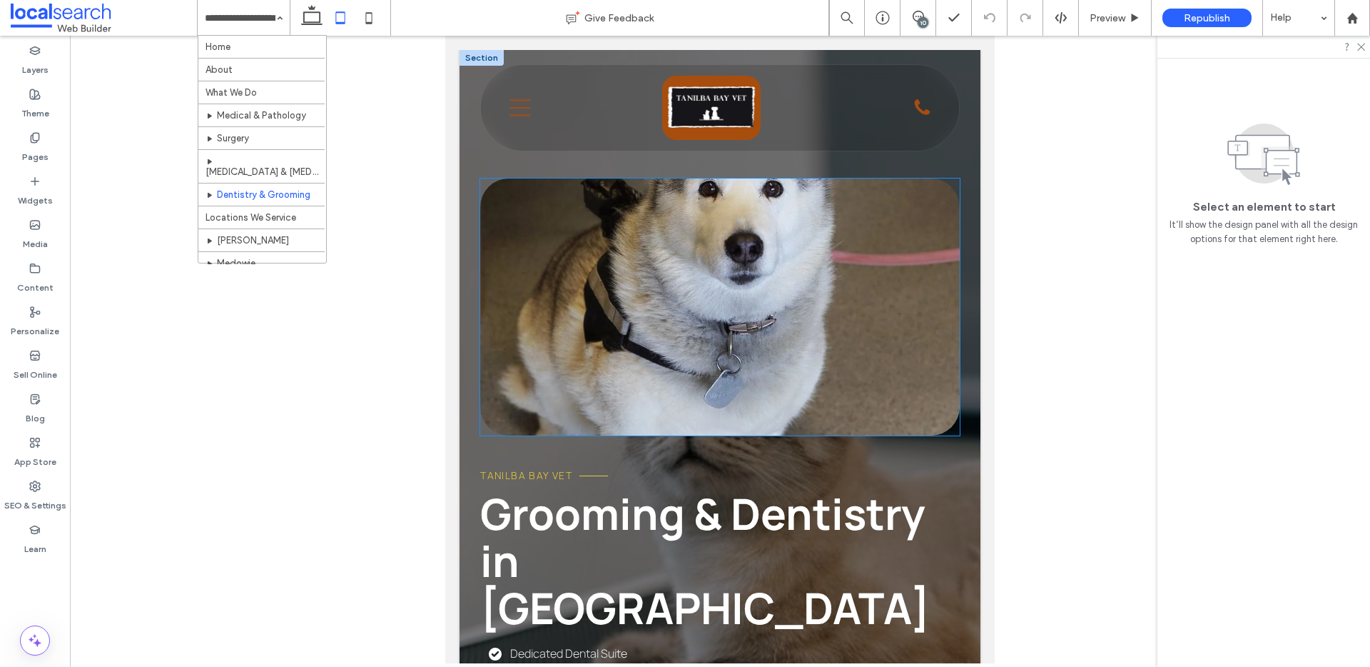
click at [627, 277] on link at bounding box center [720, 306] width 480 height 257
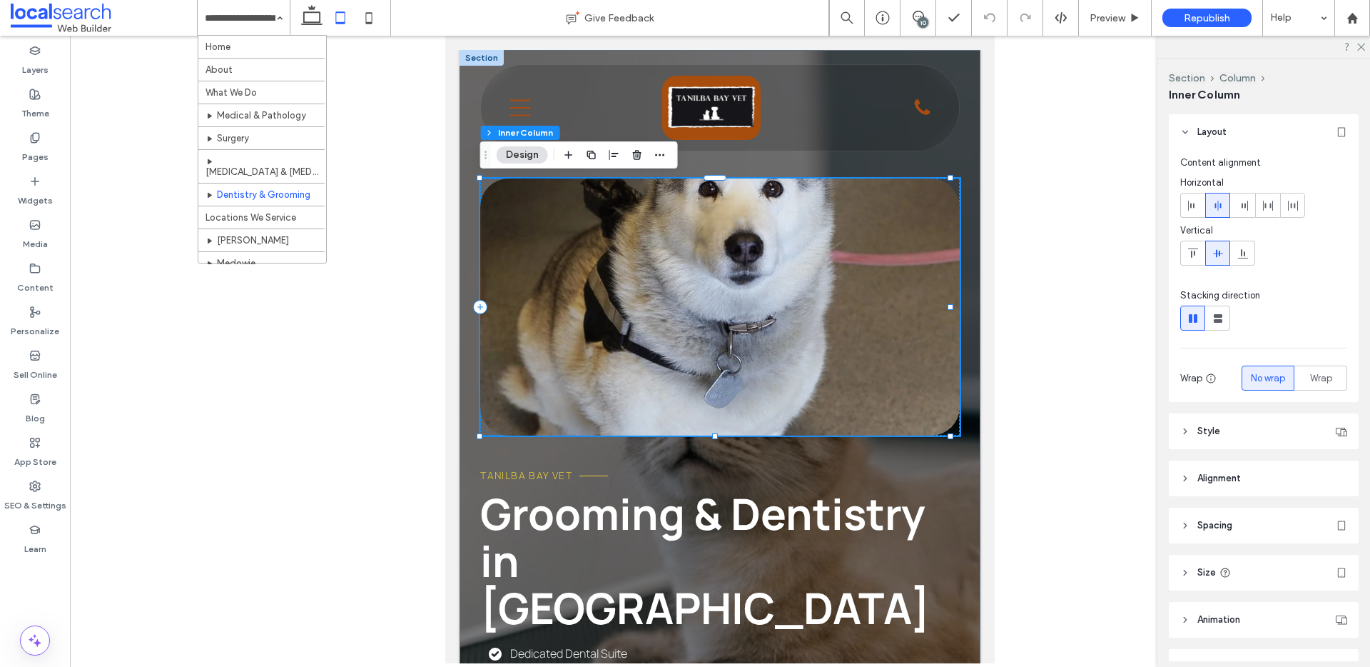
click at [1240, 433] on header "Style" at bounding box center [1264, 431] width 190 height 36
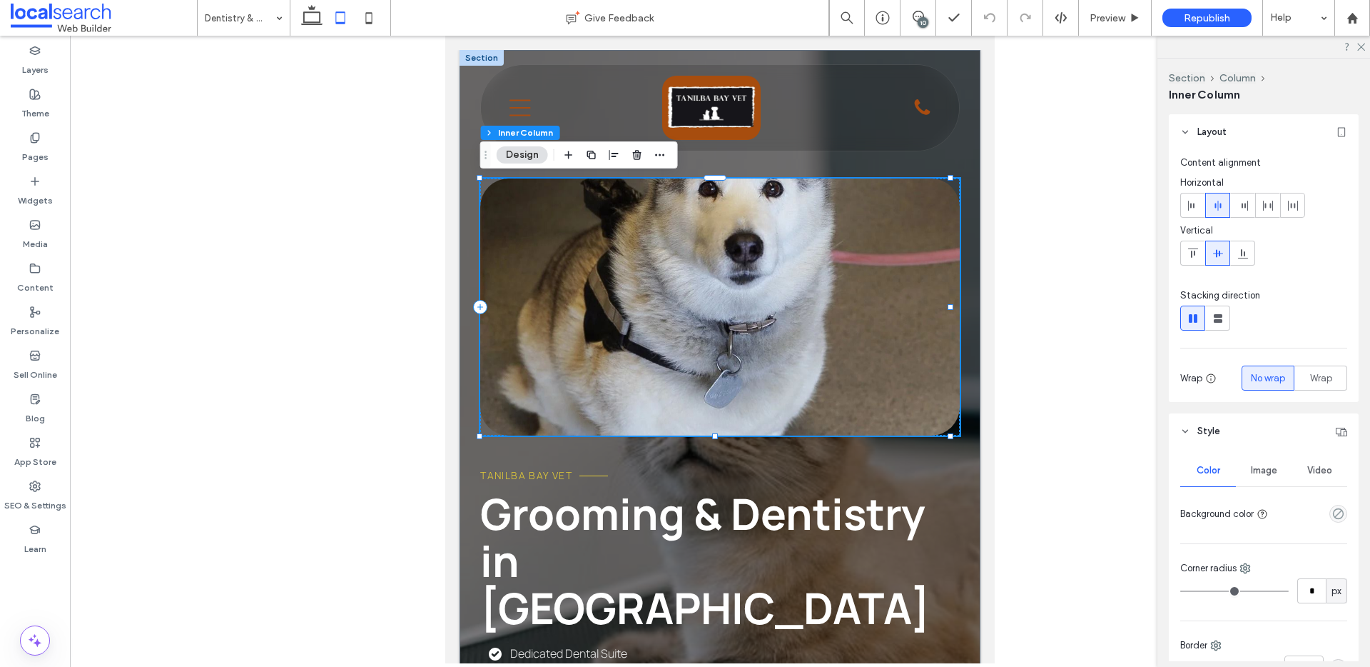
click at [1256, 474] on span "Image" at bounding box center [1264, 470] width 26 height 11
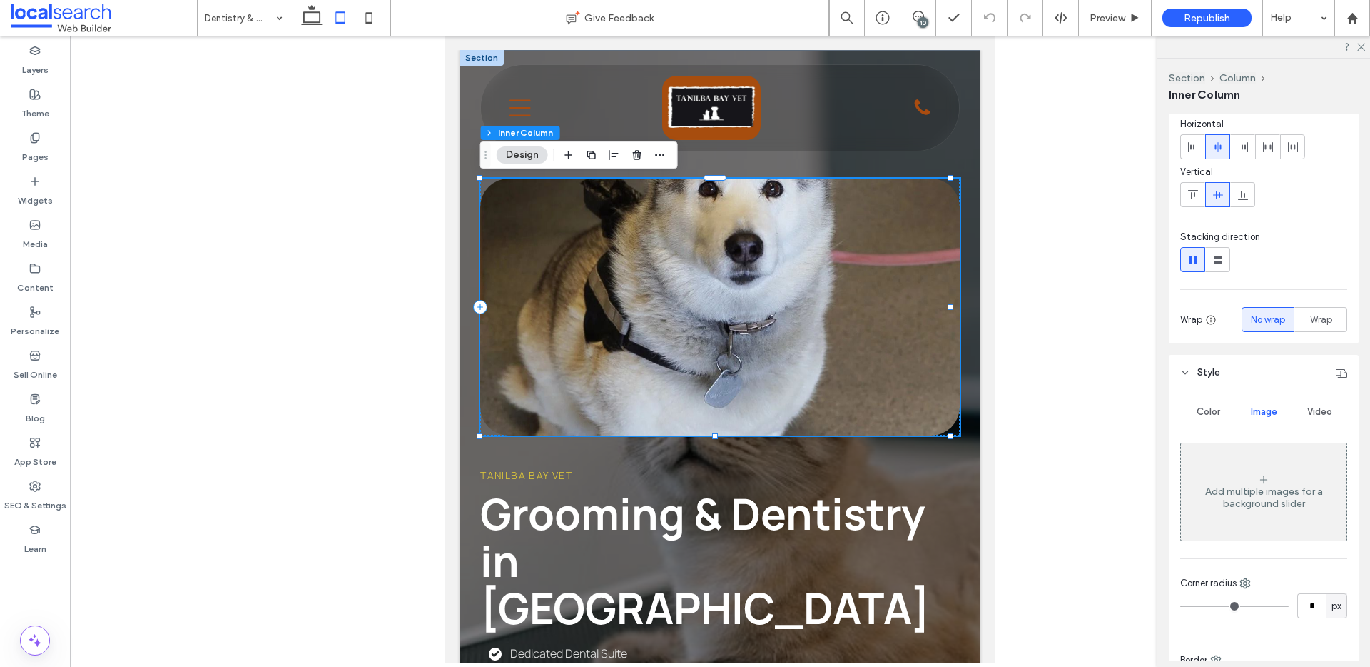
scroll to position [123, 0]
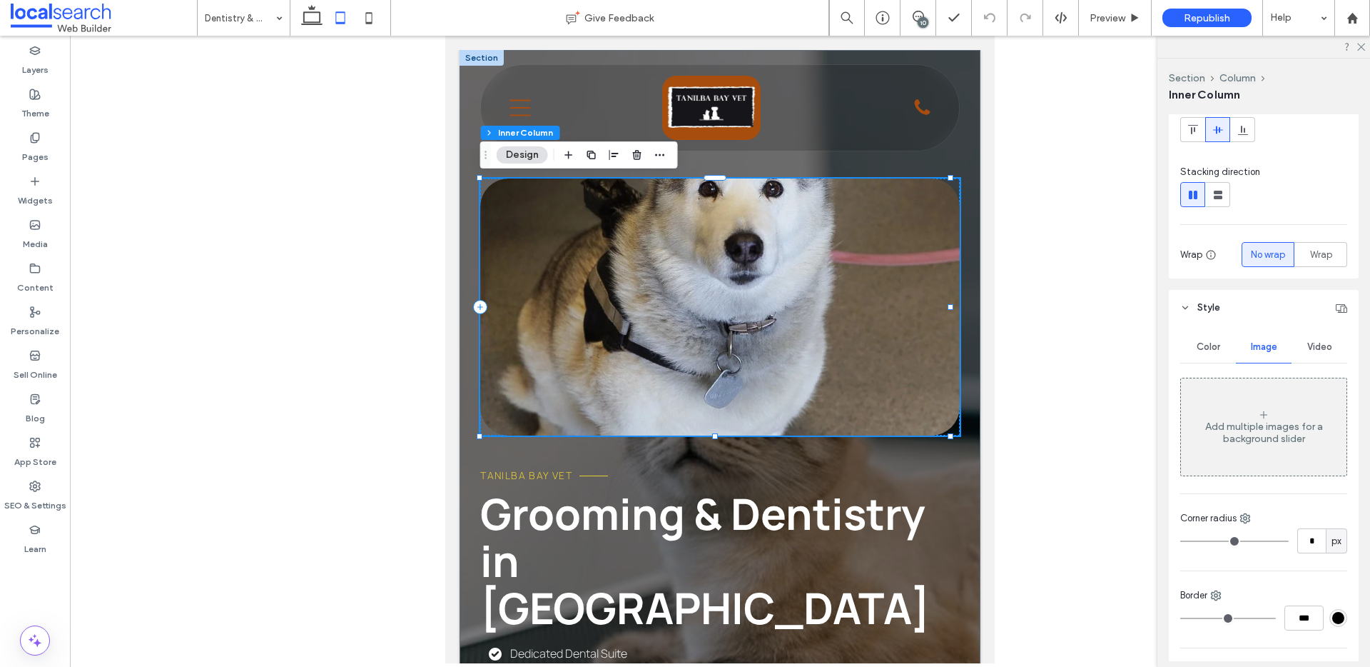
click at [743, 296] on link at bounding box center [720, 306] width 480 height 257
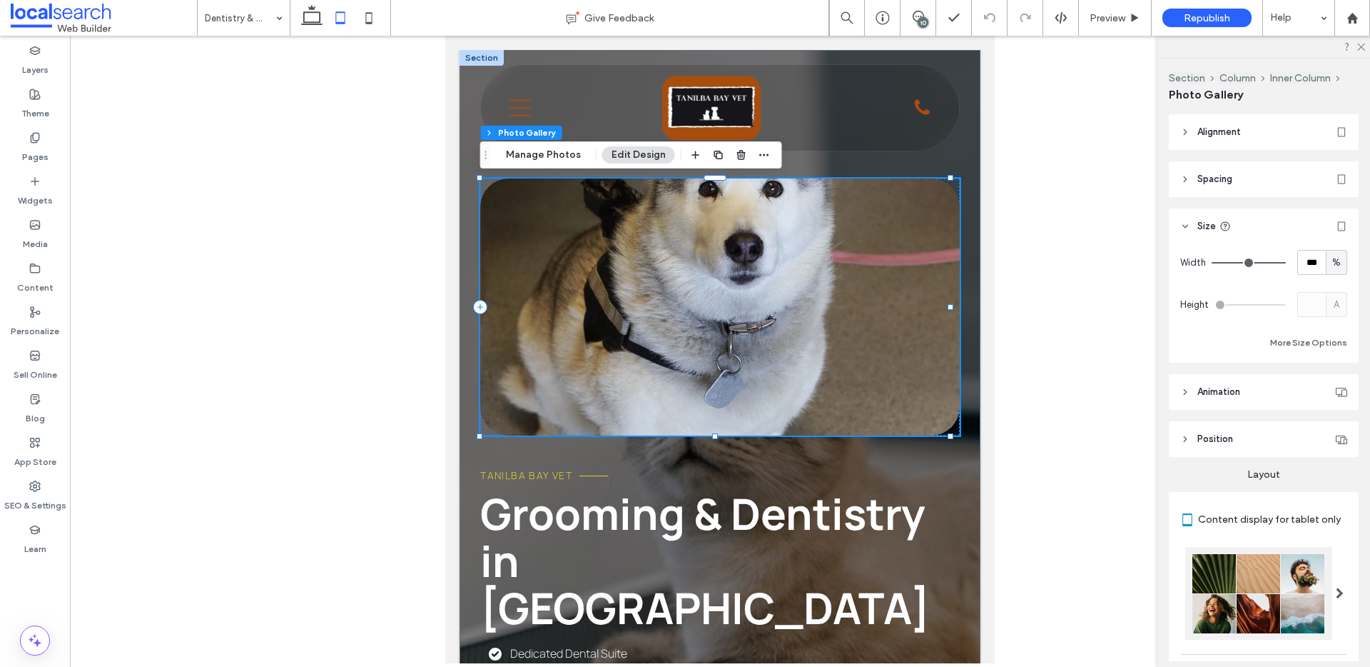
click at [743, 296] on link at bounding box center [720, 306] width 480 height 257
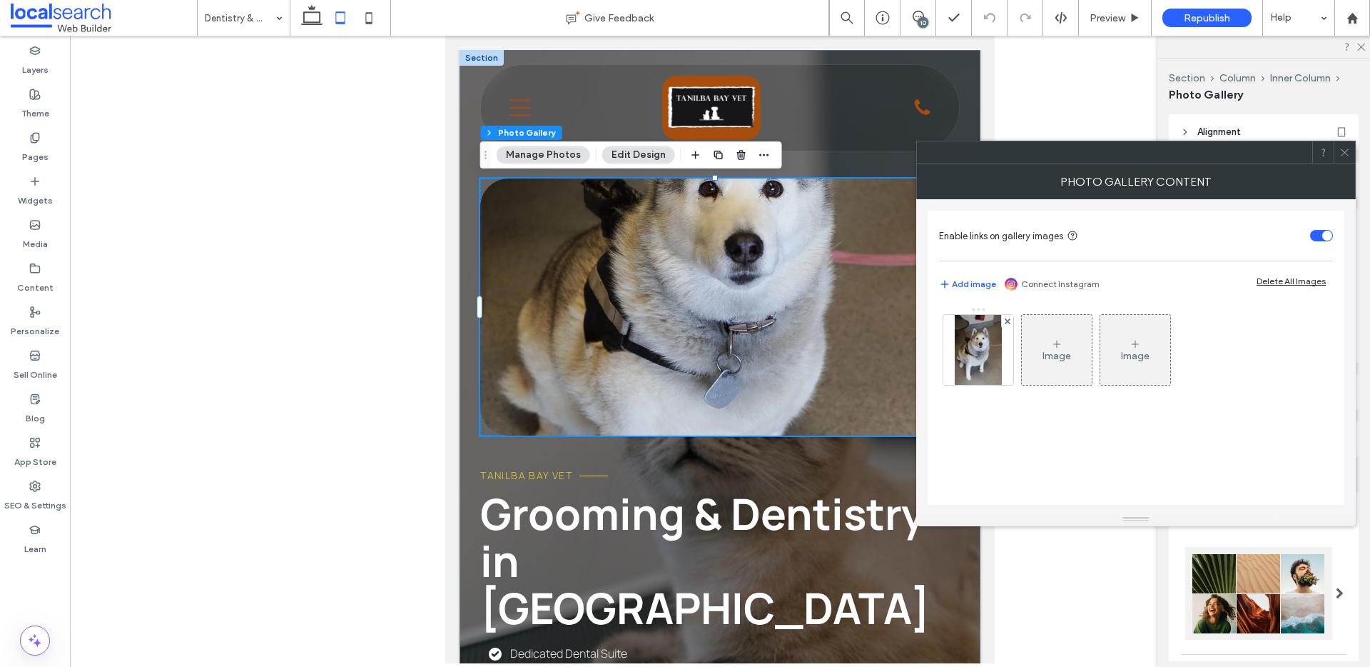
click at [1345, 153] on icon at bounding box center [1345, 152] width 11 height 11
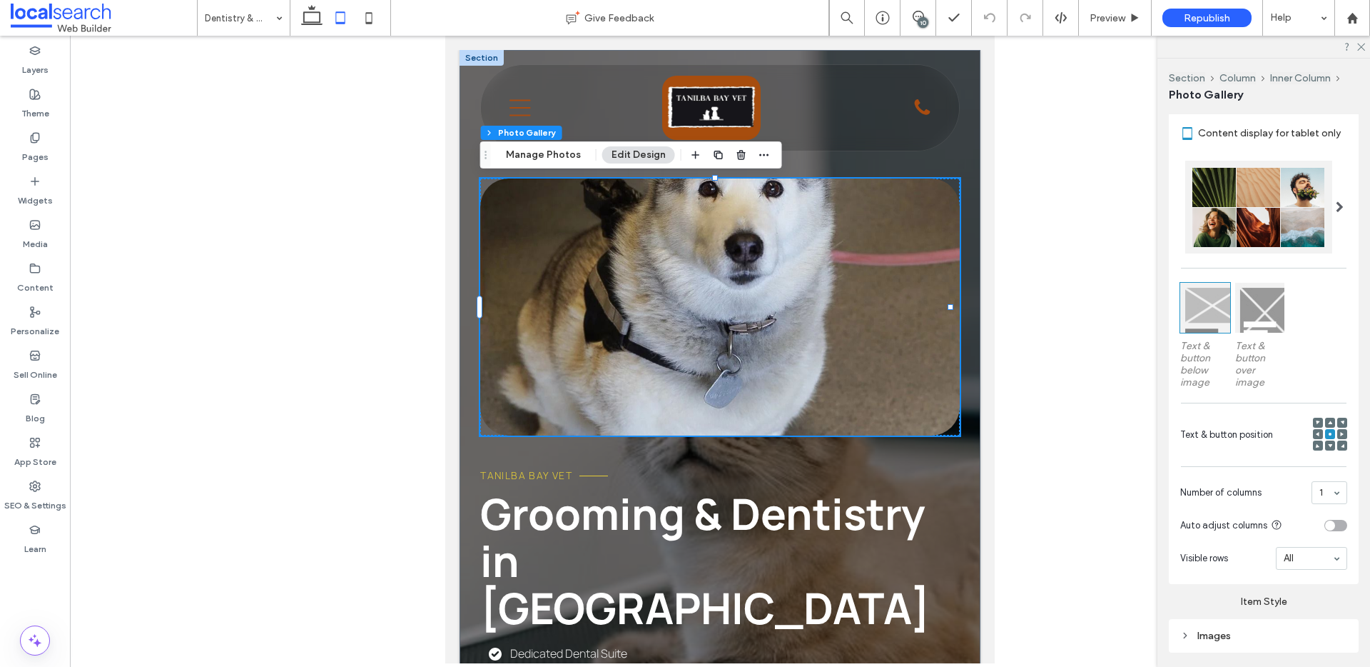
scroll to position [524, 0]
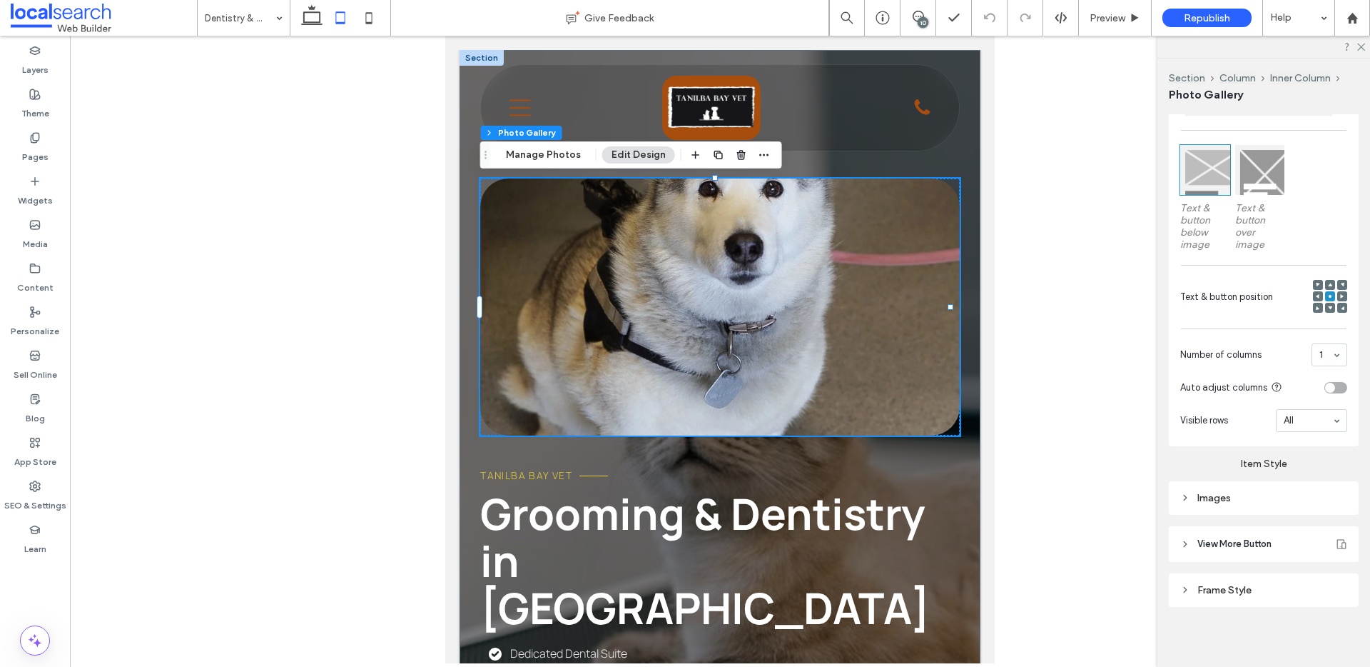
click at [1328, 280] on span at bounding box center [1330, 285] width 4 height 10
click at [1328, 283] on icon at bounding box center [1330, 285] width 4 height 4
click at [1329, 295] on use at bounding box center [1330, 296] width 3 height 3
click at [1328, 283] on use at bounding box center [1330, 285] width 4 height 4
click at [1328, 291] on span at bounding box center [1330, 296] width 4 height 10
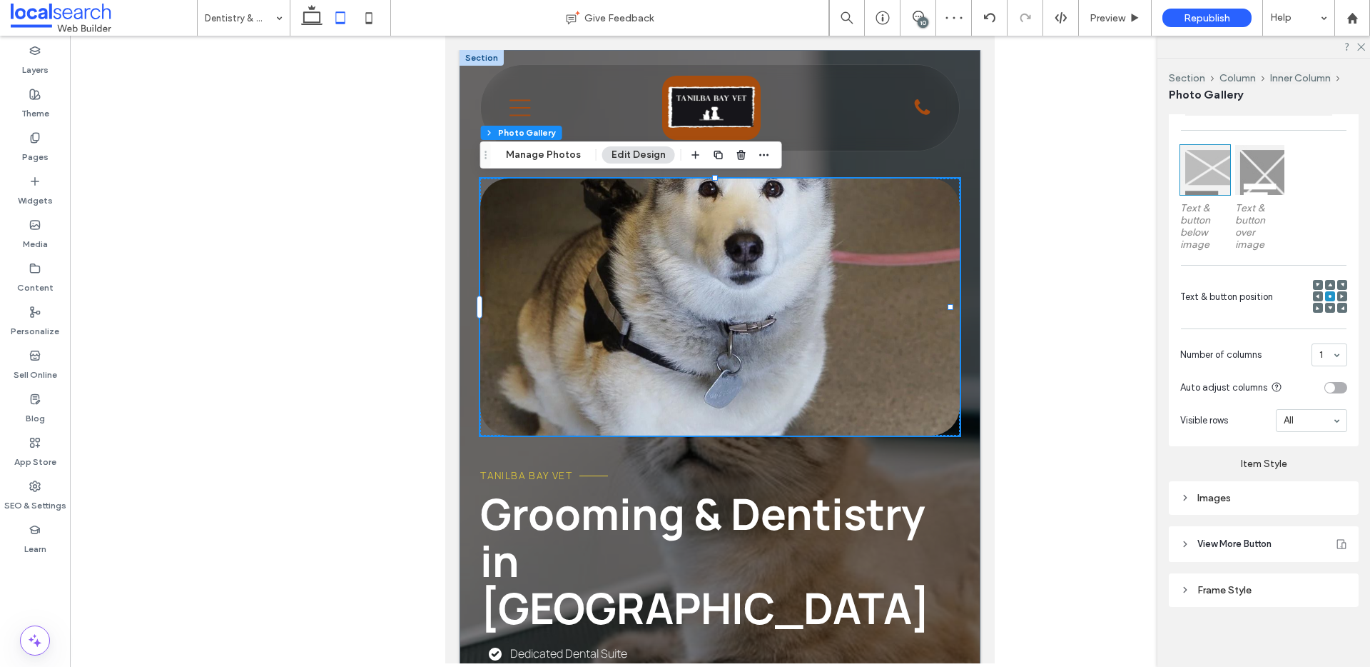
click at [698, 283] on link at bounding box center [720, 306] width 480 height 257
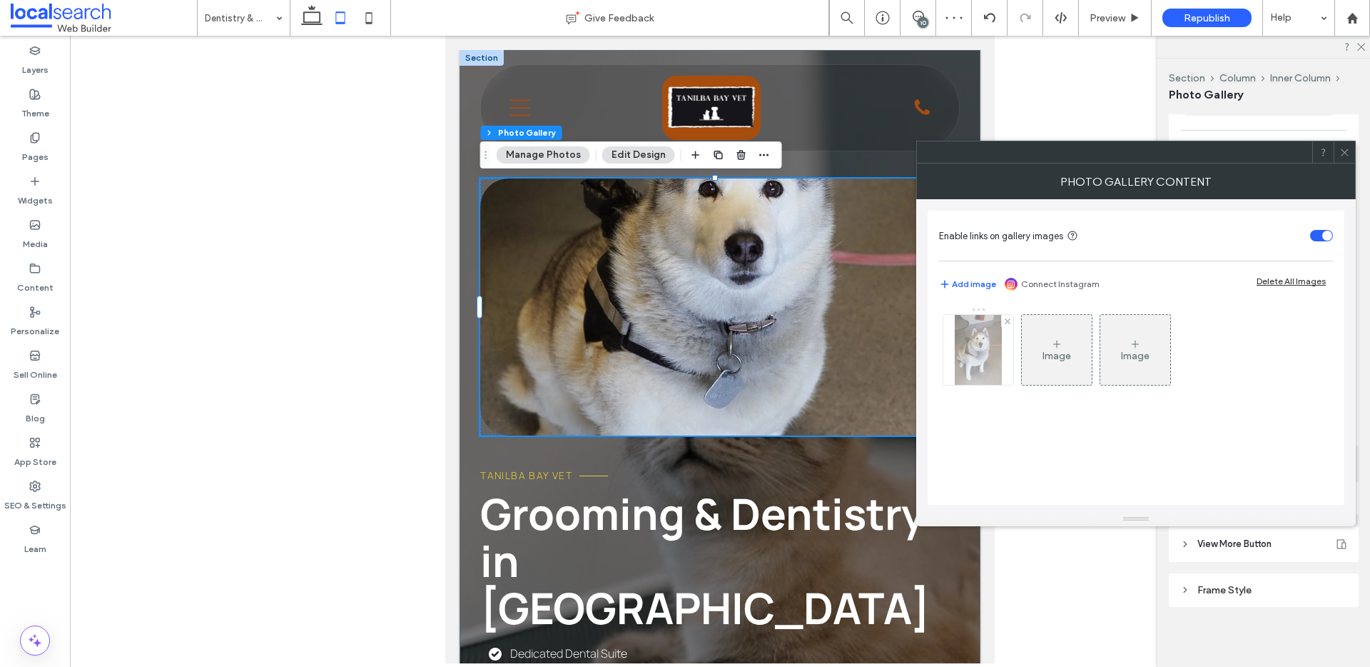
click at [984, 342] on img at bounding box center [978, 350] width 47 height 70
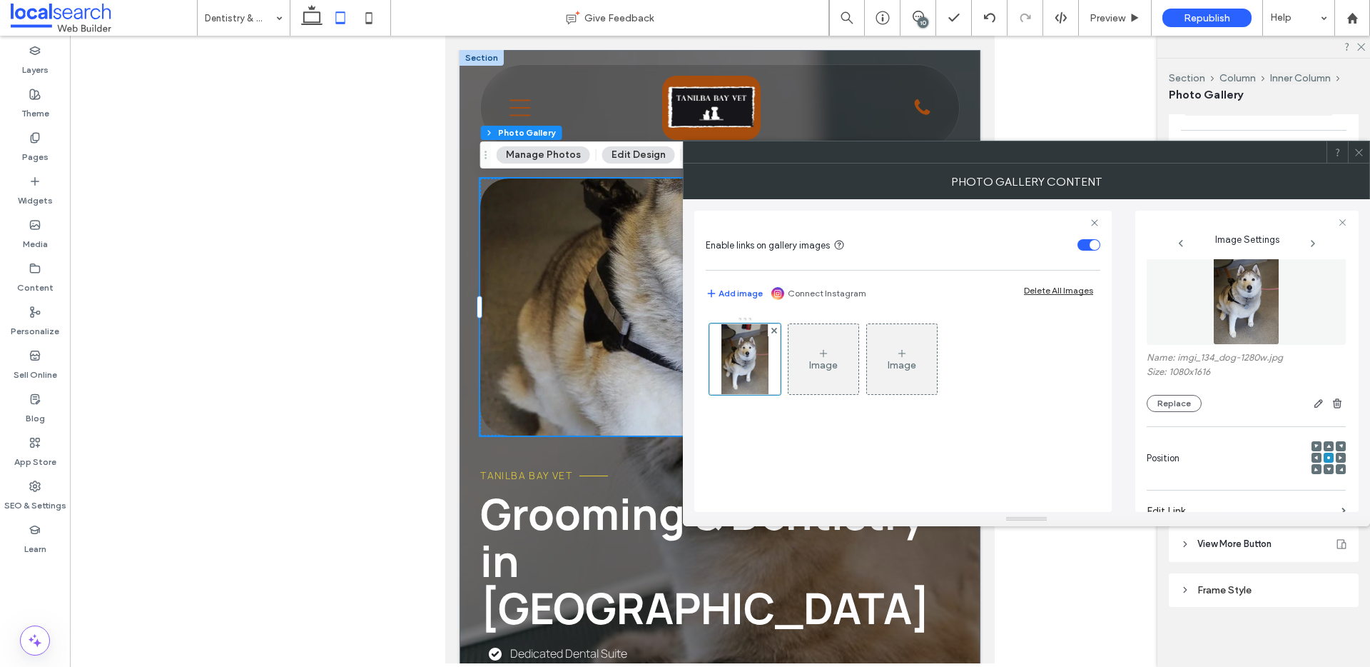
scroll to position [21, 0]
click at [1327, 445] on use at bounding box center [1329, 446] width 4 height 4
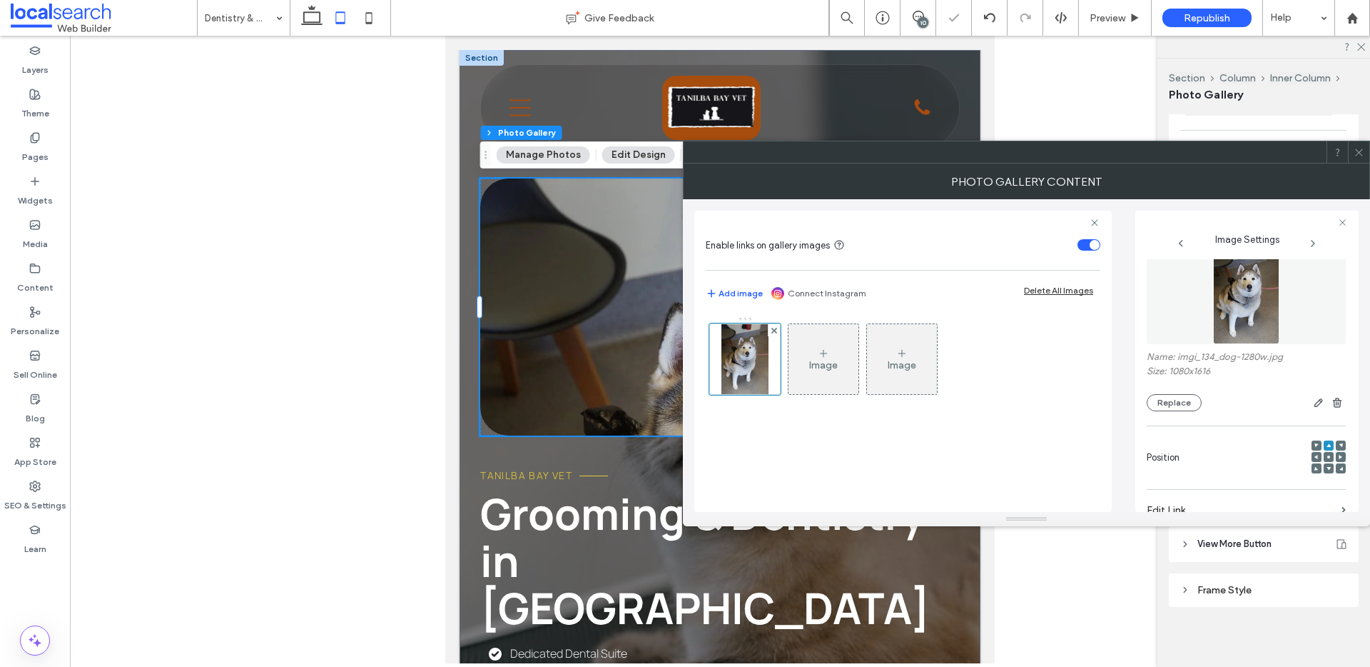
click at [1324, 457] on div at bounding box center [1329, 457] width 10 height 10
click at [1327, 453] on span at bounding box center [1329, 457] width 4 height 10
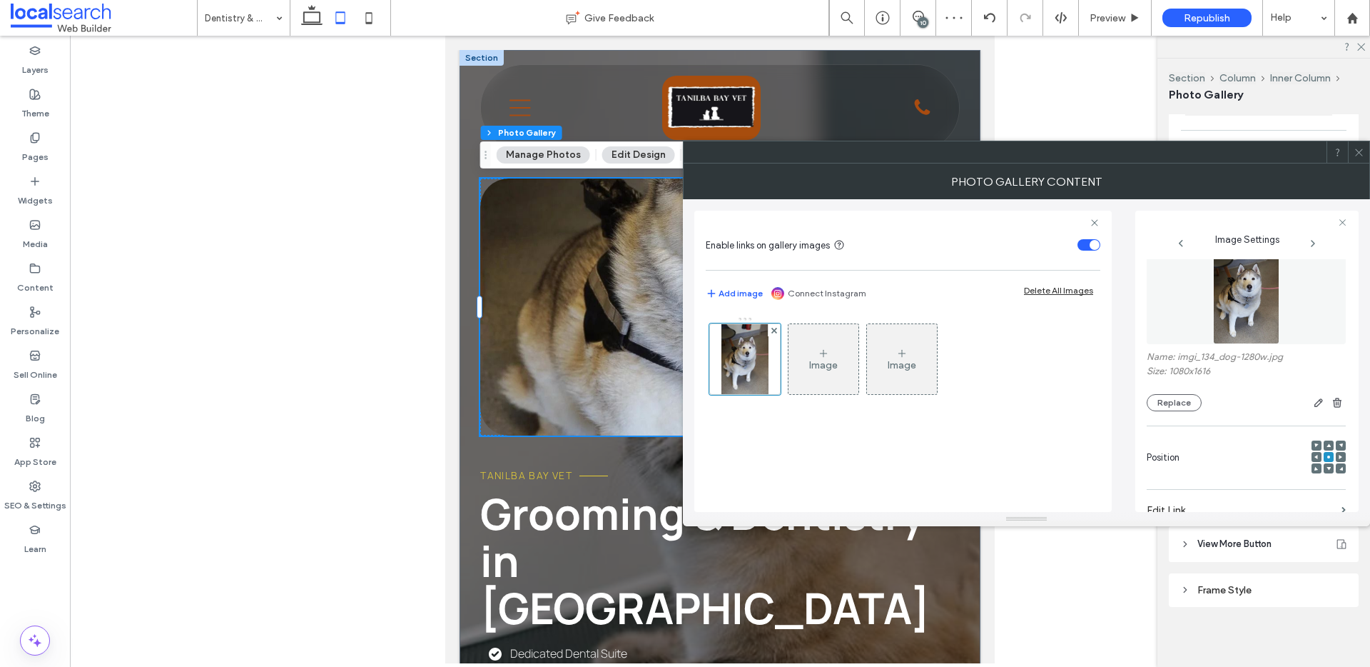
click at [1359, 144] on span at bounding box center [1359, 151] width 11 height 21
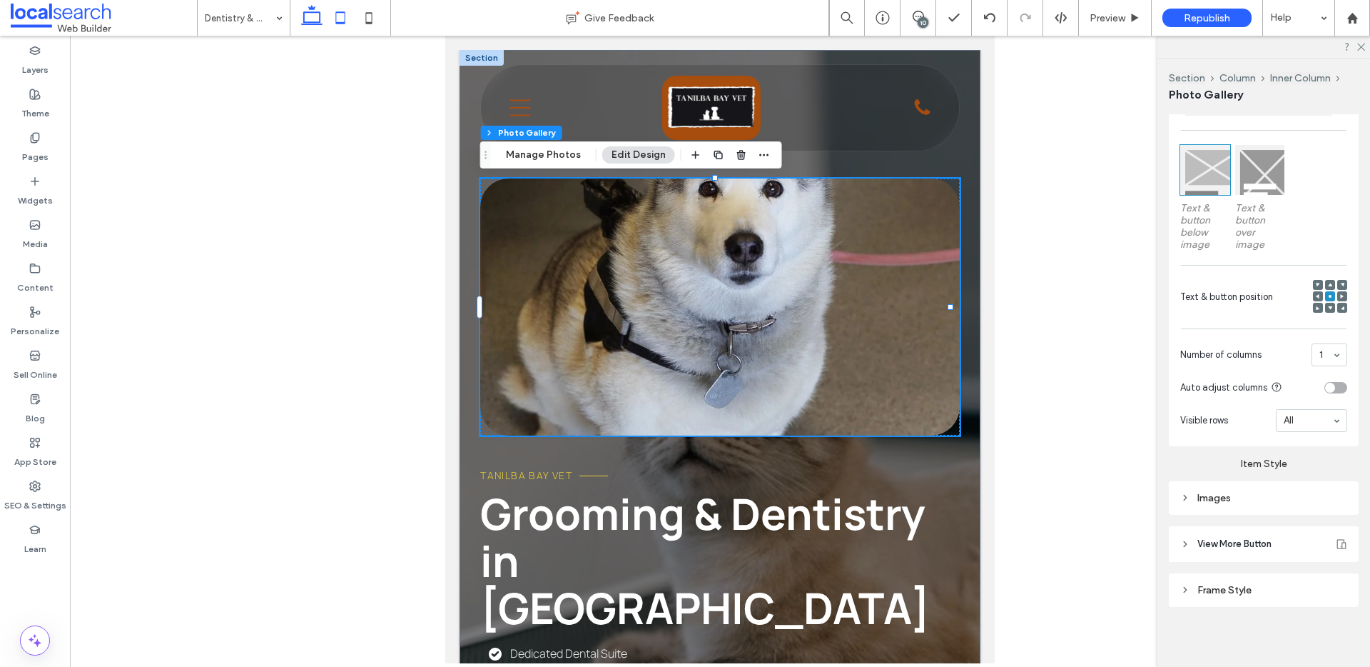
click at [314, 23] on icon at bounding box center [312, 18] width 29 height 29
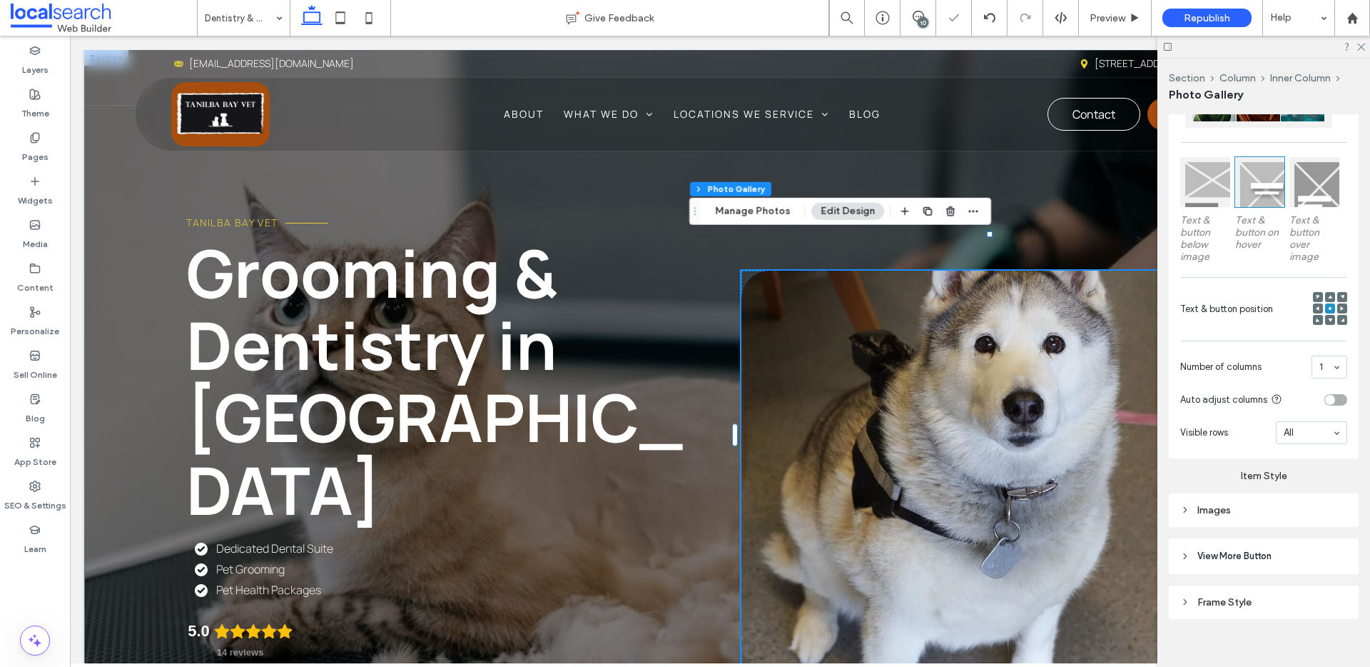
click at [942, 371] on link at bounding box center [998, 471] width 513 height 400
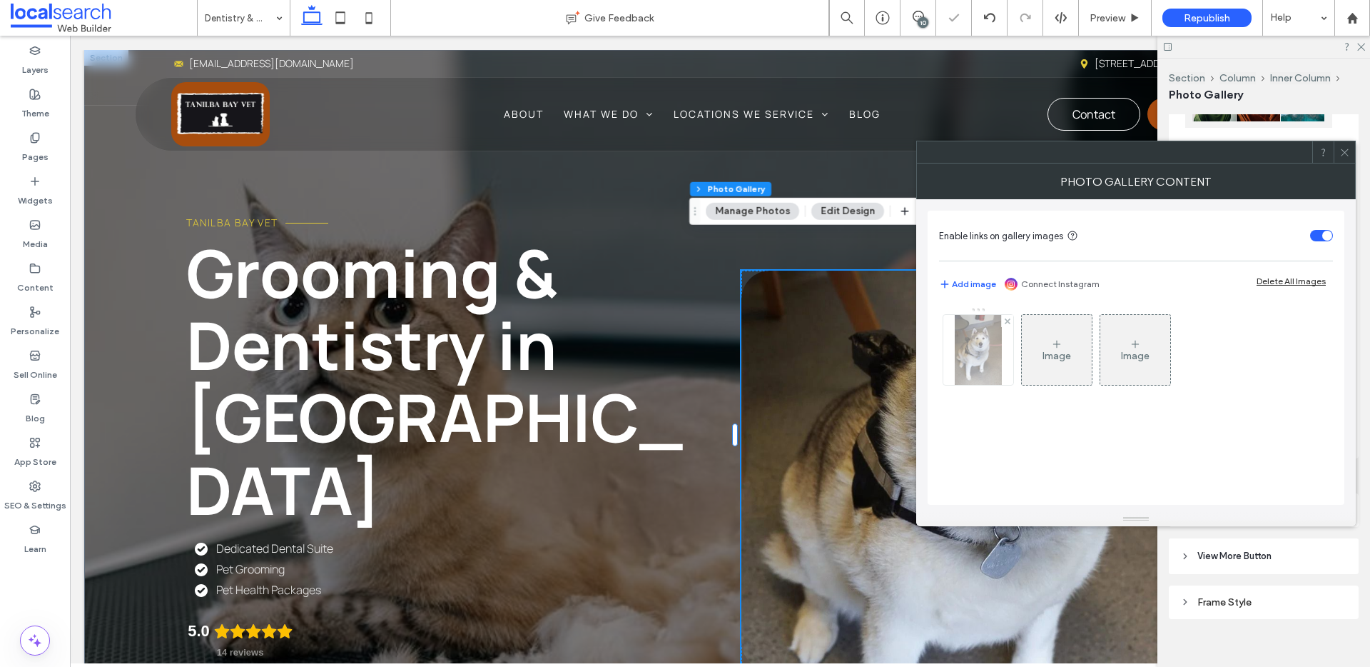
click at [975, 355] on img at bounding box center [978, 350] width 47 height 70
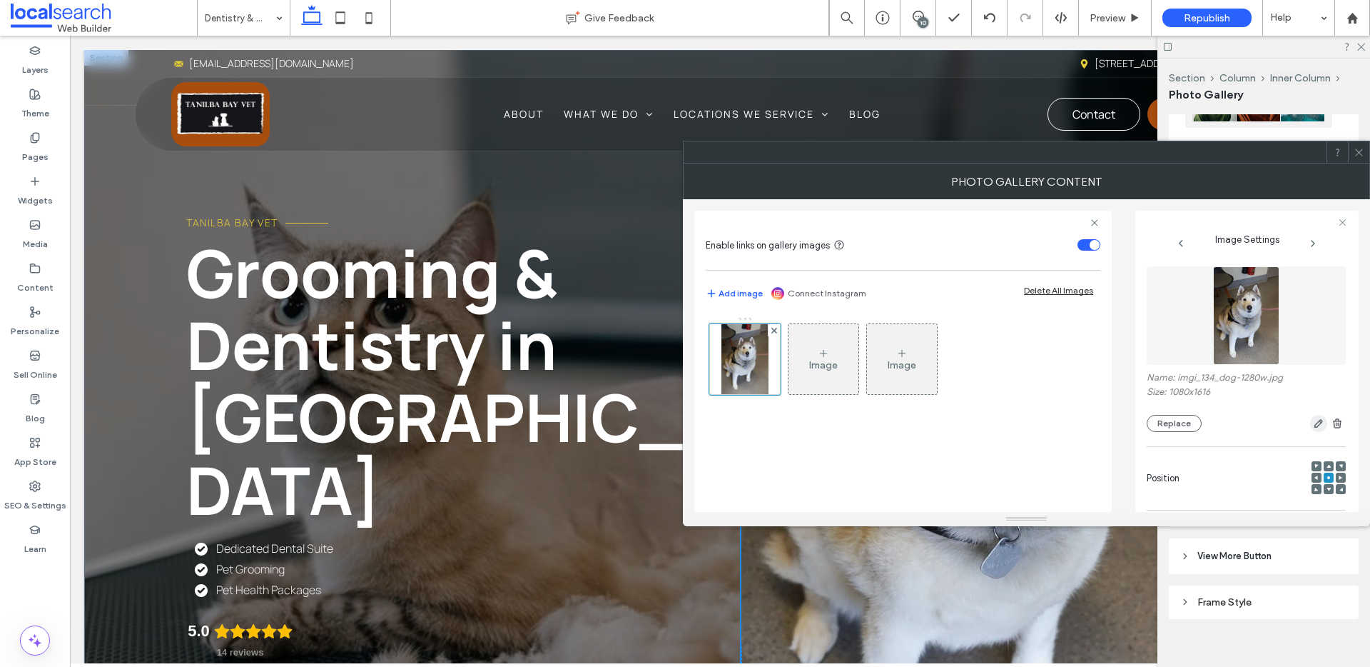
click at [1311, 421] on span "button" at bounding box center [1319, 423] width 17 height 17
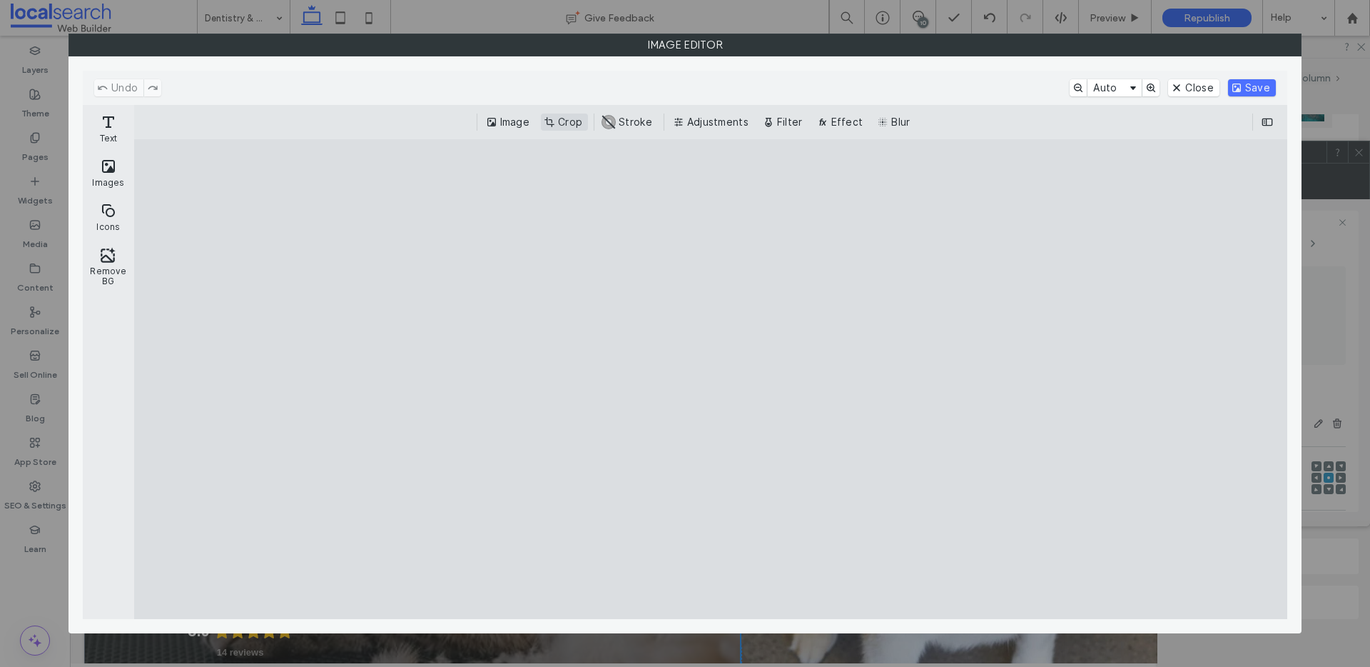
click at [567, 123] on button "Crop" at bounding box center [564, 121] width 47 height 17
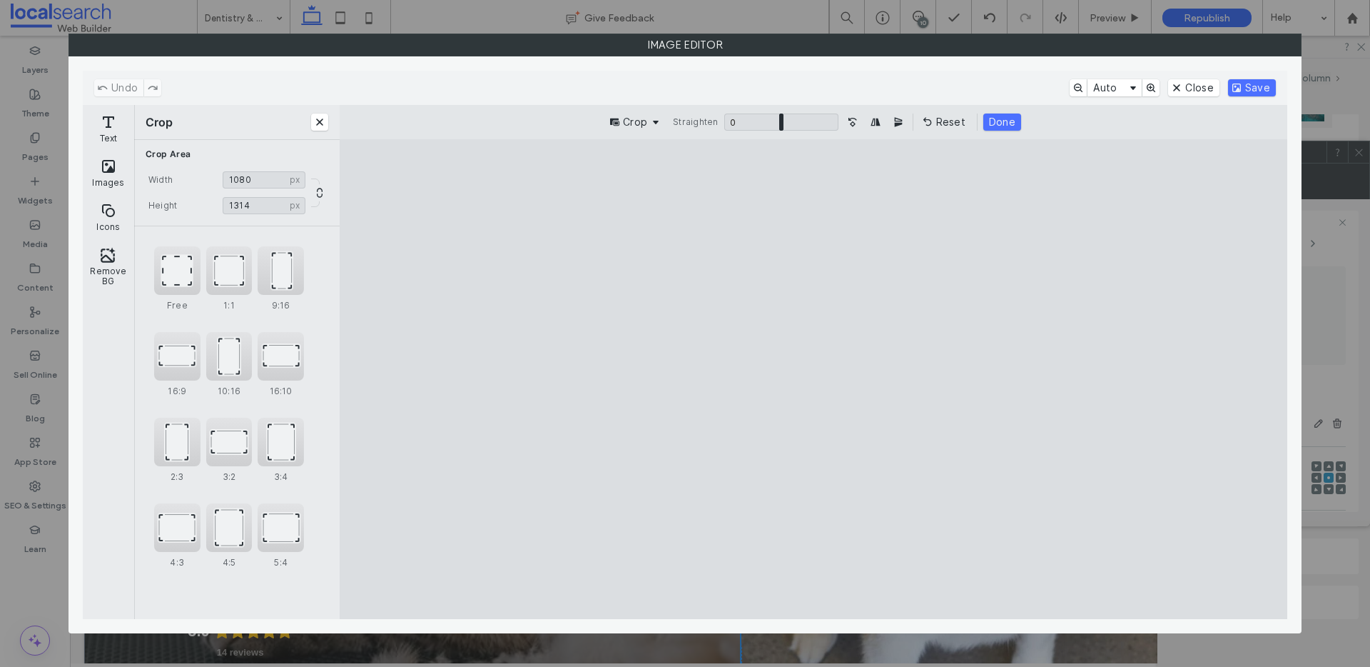
drag, startPoint x: 939, startPoint y: 571, endPoint x: 959, endPoint y: 500, distance: 74.1
click at [814, 379] on cesdk-canvas "Editor canvas" at bounding box center [814, 379] width 0 height 0
type input "****"
drag, startPoint x: 973, startPoint y: 186, endPoint x: 981, endPoint y: 241, distance: 55.5
click at [814, 379] on cesdk-canvas "Editor canvas" at bounding box center [814, 379] width 0 height 0
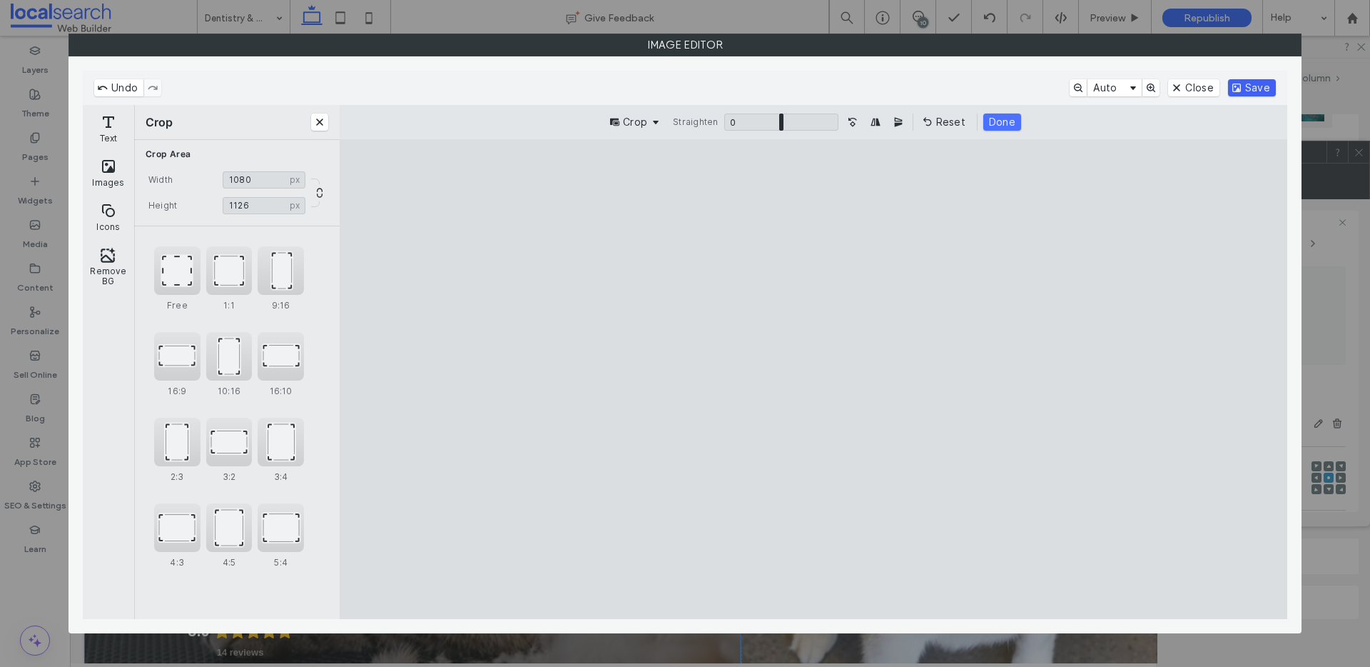
click at [1253, 88] on button "Save" at bounding box center [1252, 87] width 48 height 17
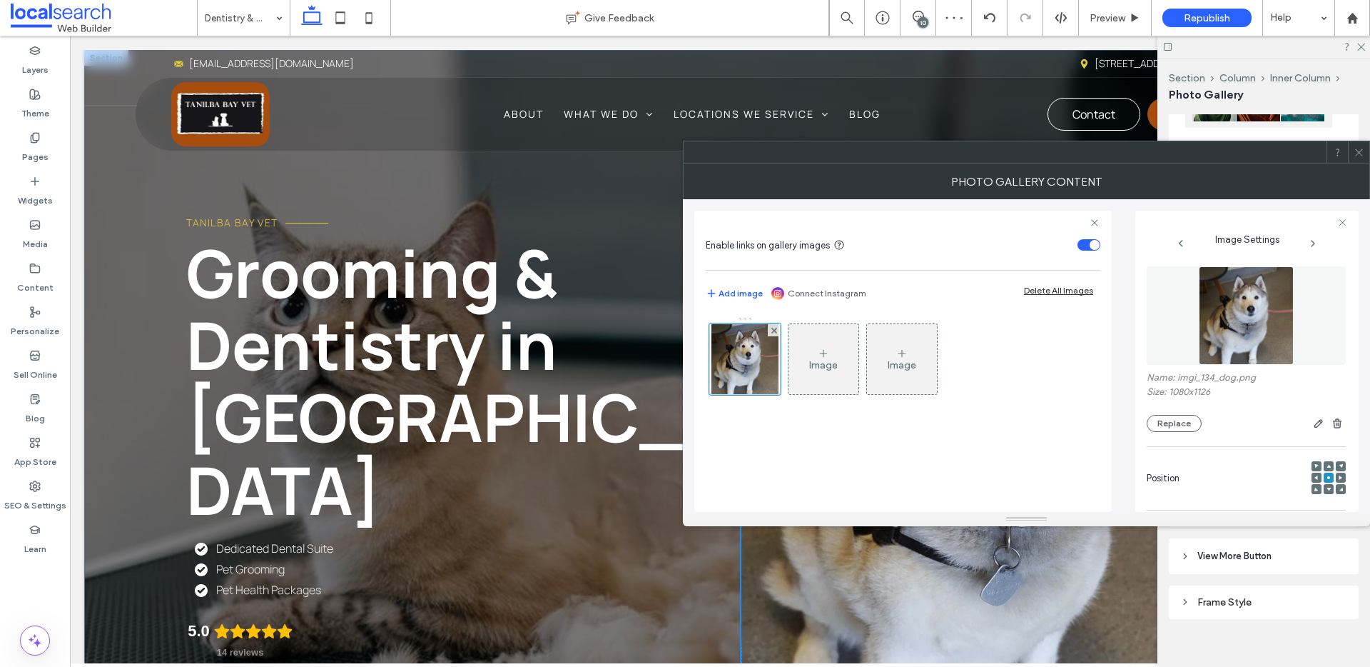
click at [1355, 150] on icon at bounding box center [1359, 152] width 11 height 11
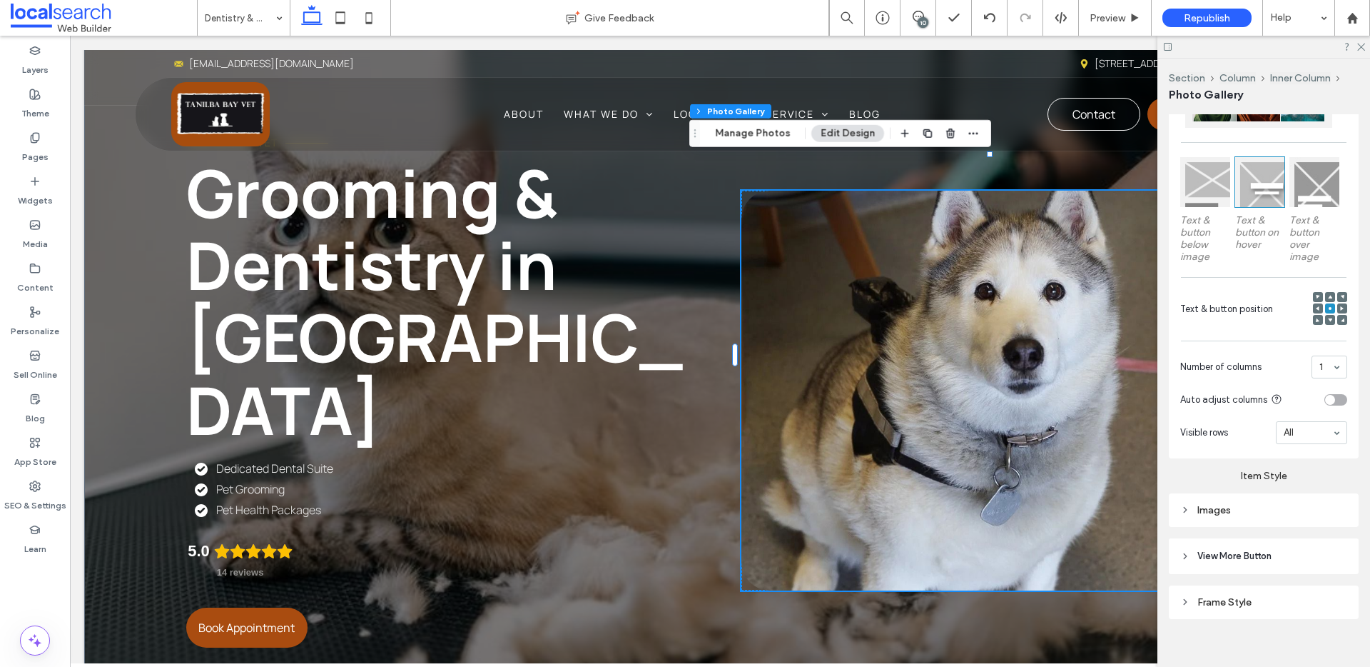
scroll to position [77, 0]
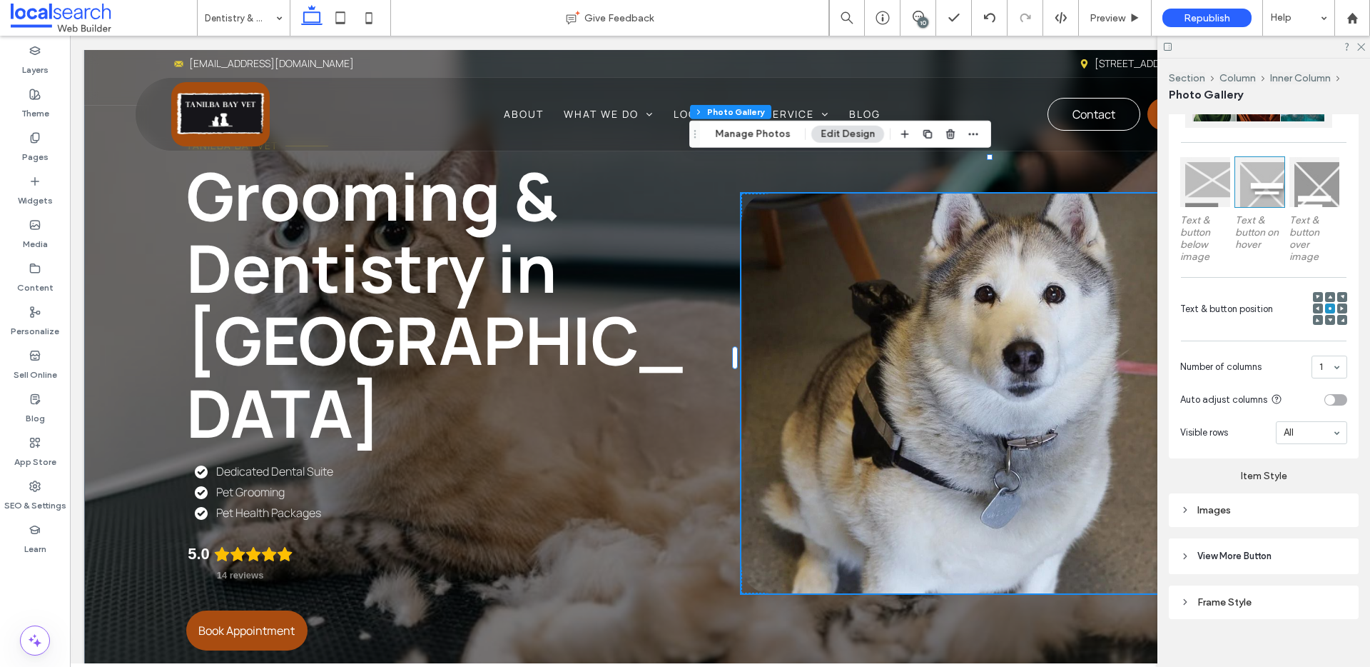
click at [1328, 292] on span at bounding box center [1330, 297] width 4 height 10
click at [1328, 303] on span at bounding box center [1330, 308] width 4 height 10
click at [343, 19] on icon at bounding box center [340, 18] width 29 height 29
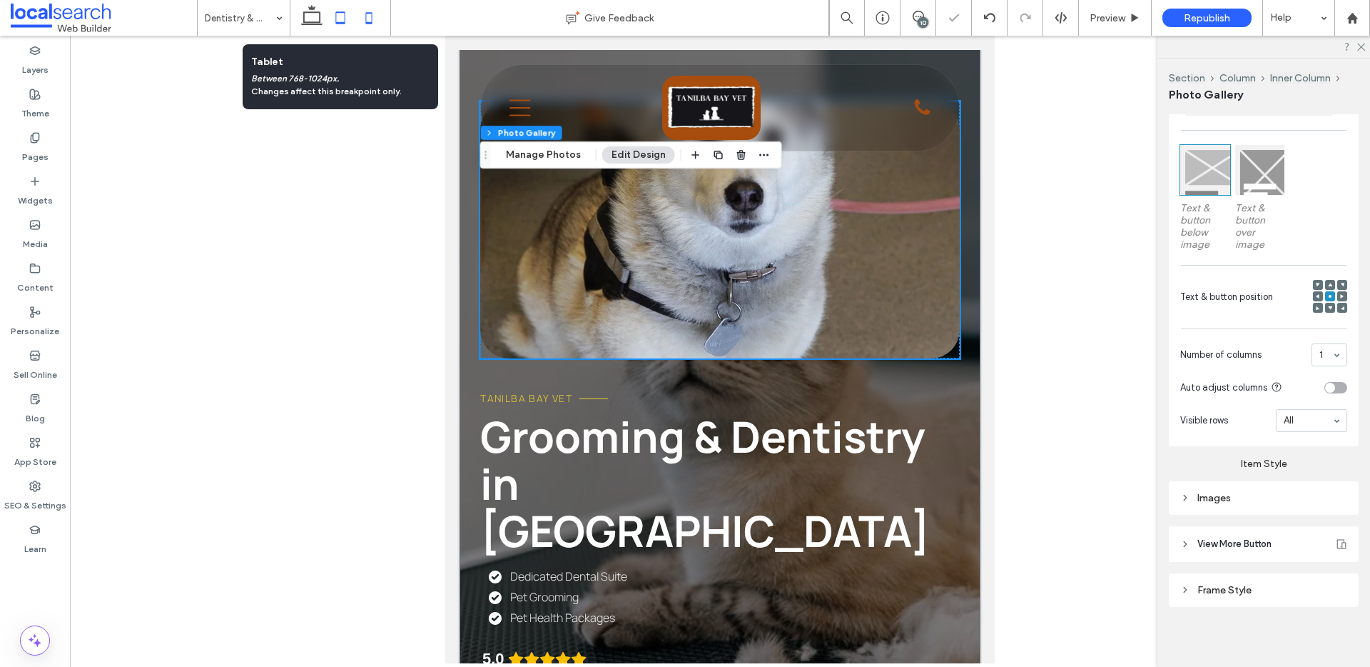
scroll to position [0, 0]
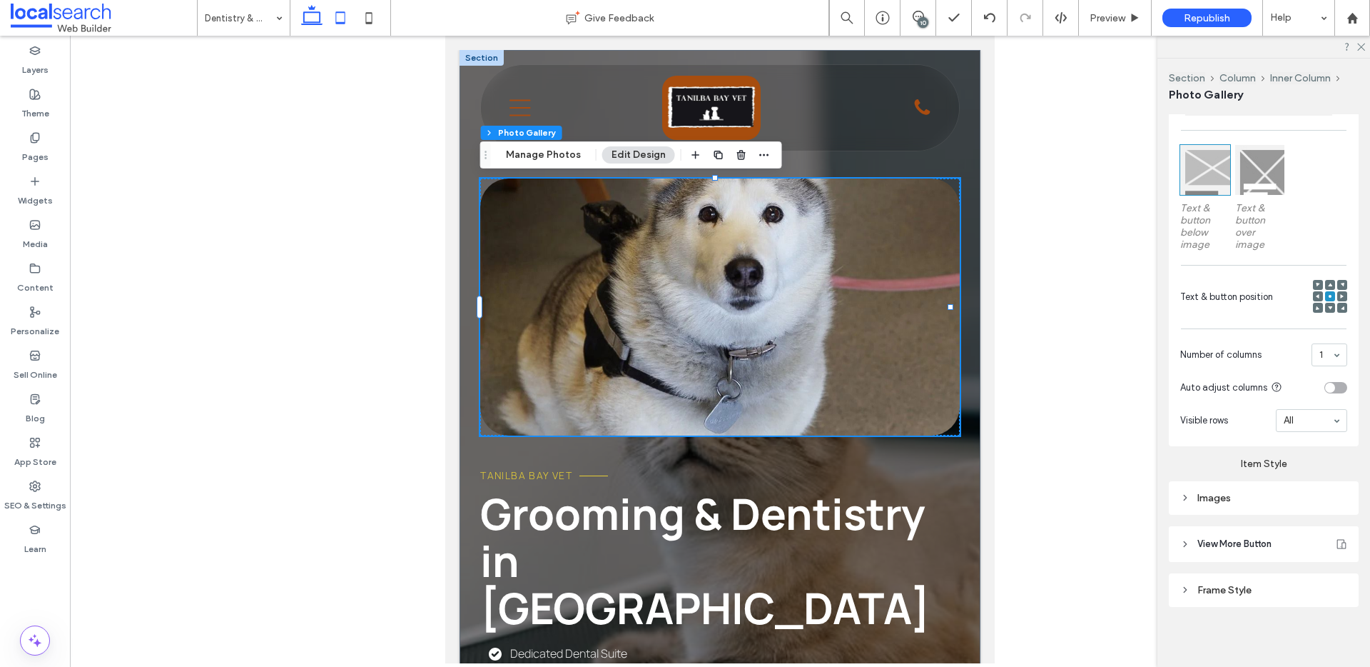
click at [322, 22] on icon at bounding box center [312, 18] width 29 height 29
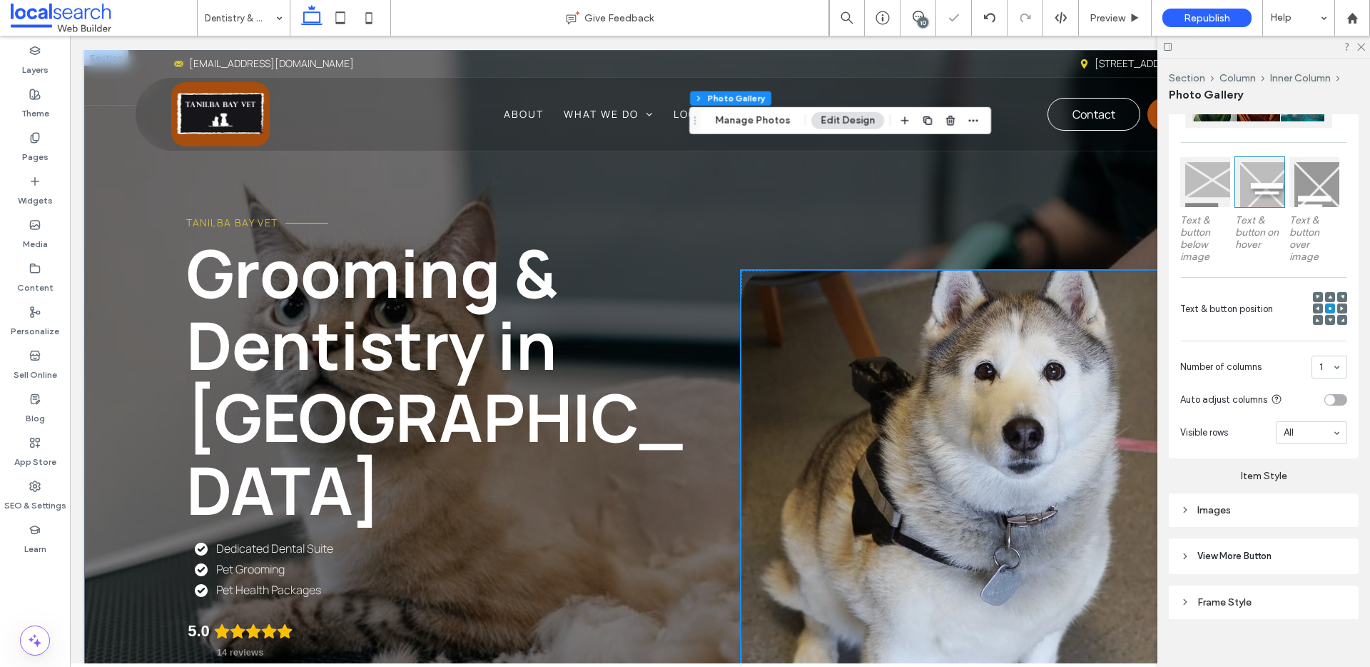
scroll to position [91, 0]
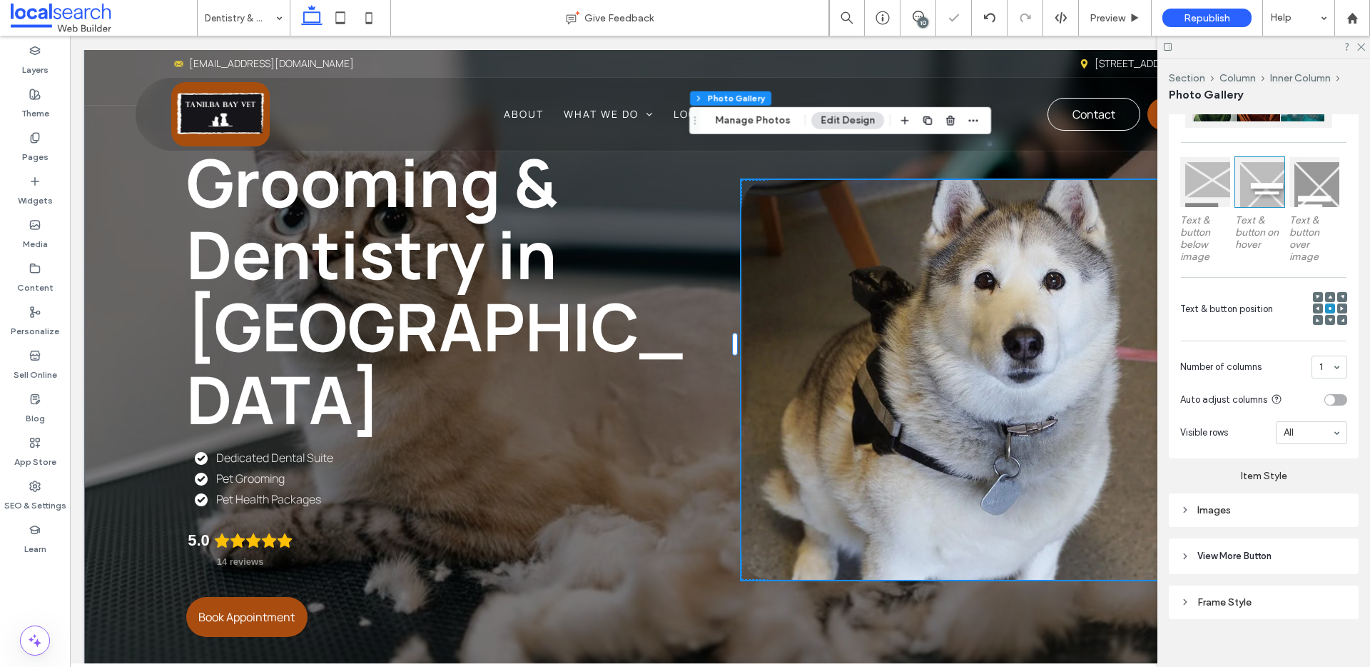
click at [964, 322] on link at bounding box center [998, 380] width 513 height 400
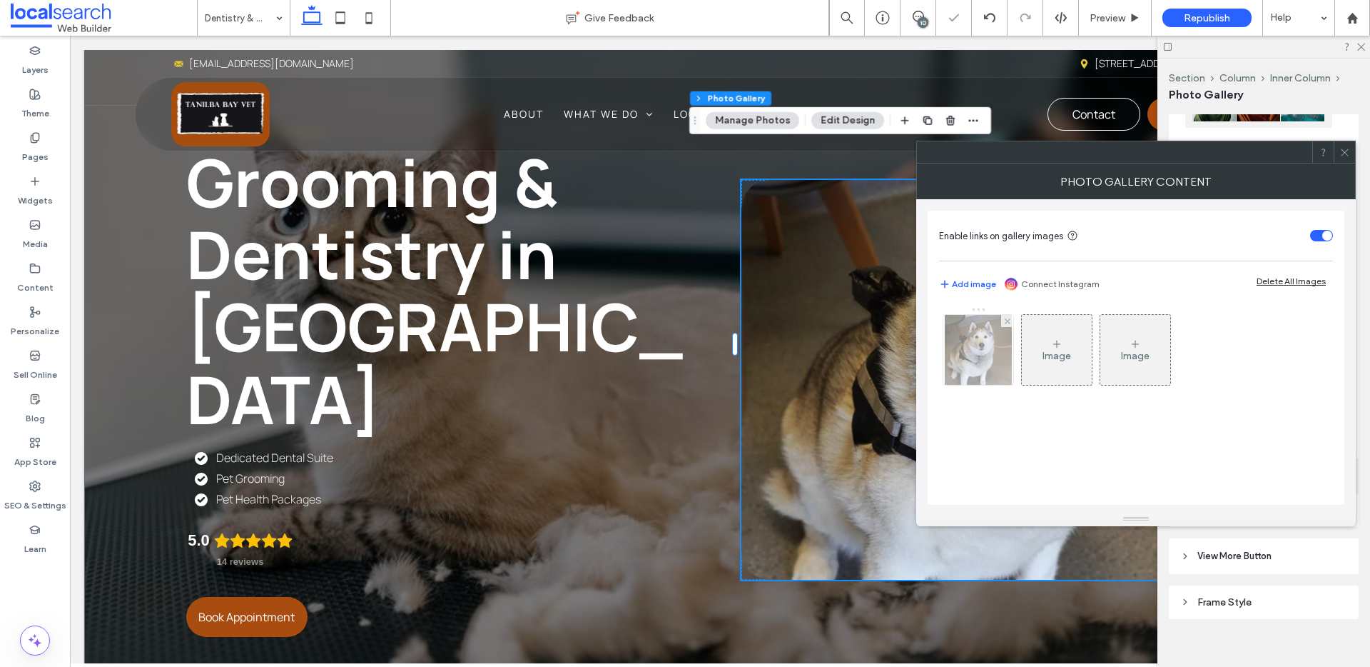
click at [989, 345] on img at bounding box center [978, 350] width 67 height 70
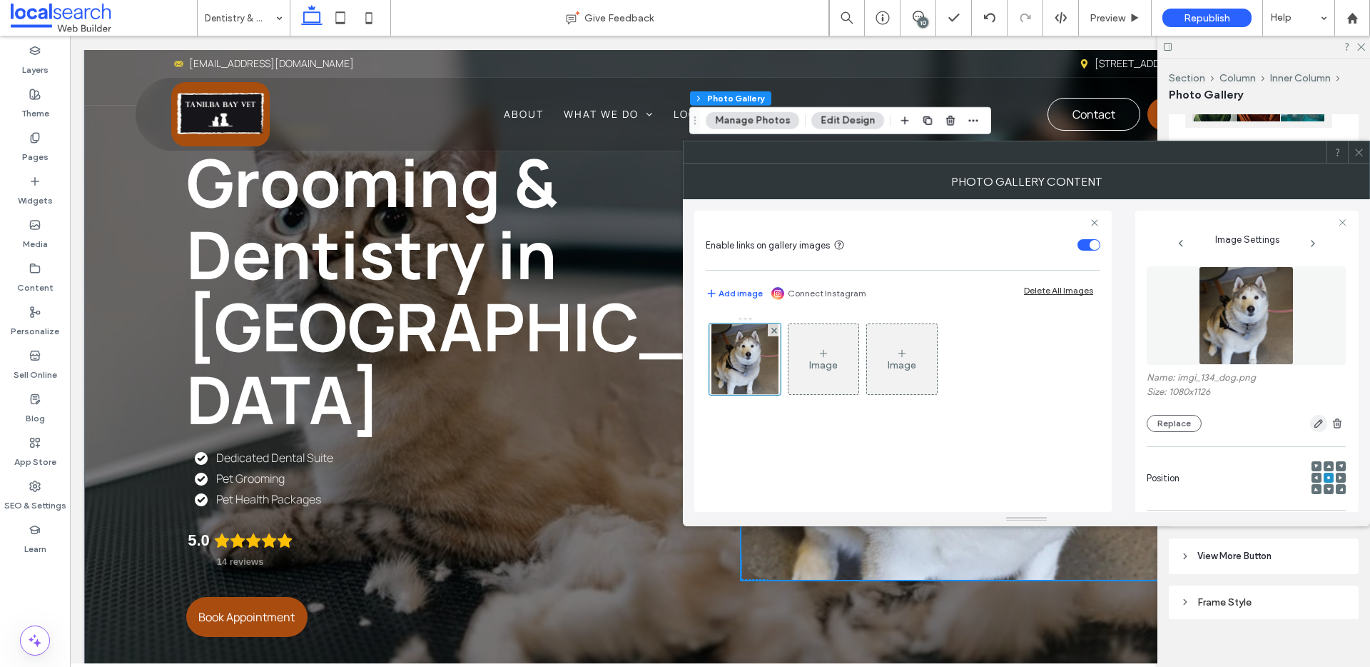
click at [1313, 422] on icon "button" at bounding box center [1318, 423] width 11 height 11
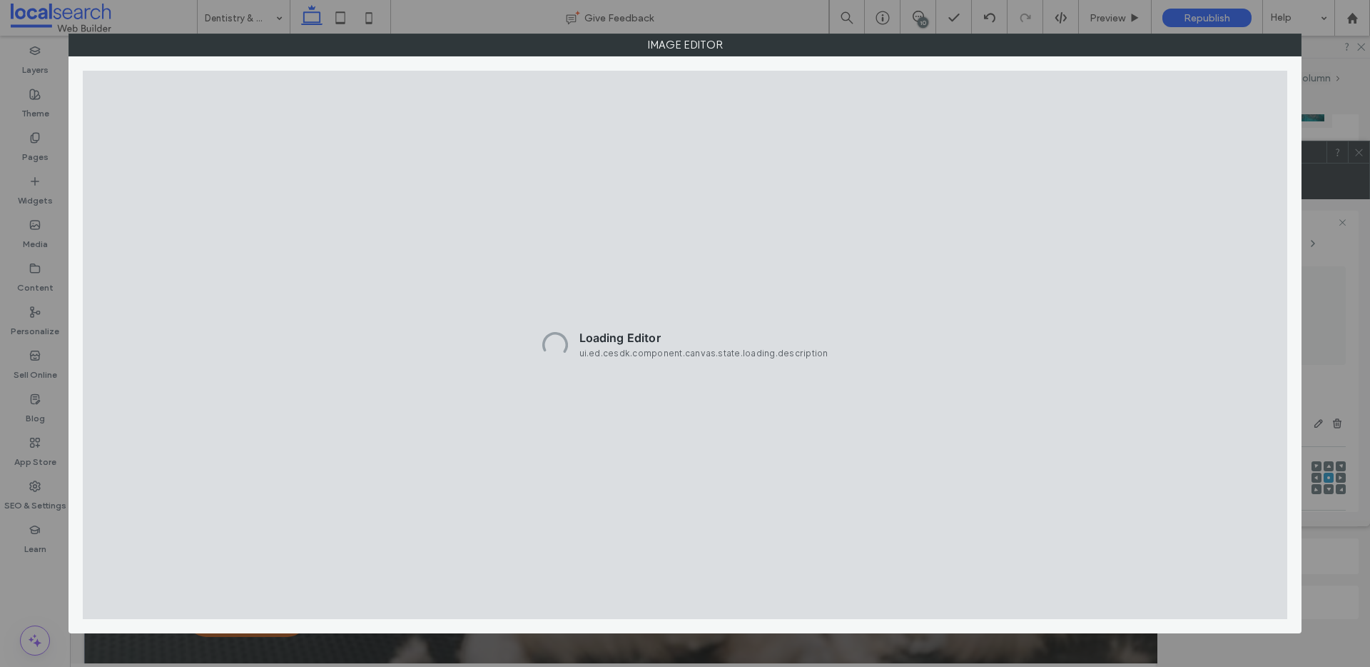
click at [737, 366] on div "Loading Editor ui.ed.cesdk.component.canvas.state.loading.description" at bounding box center [685, 345] width 1205 height 549
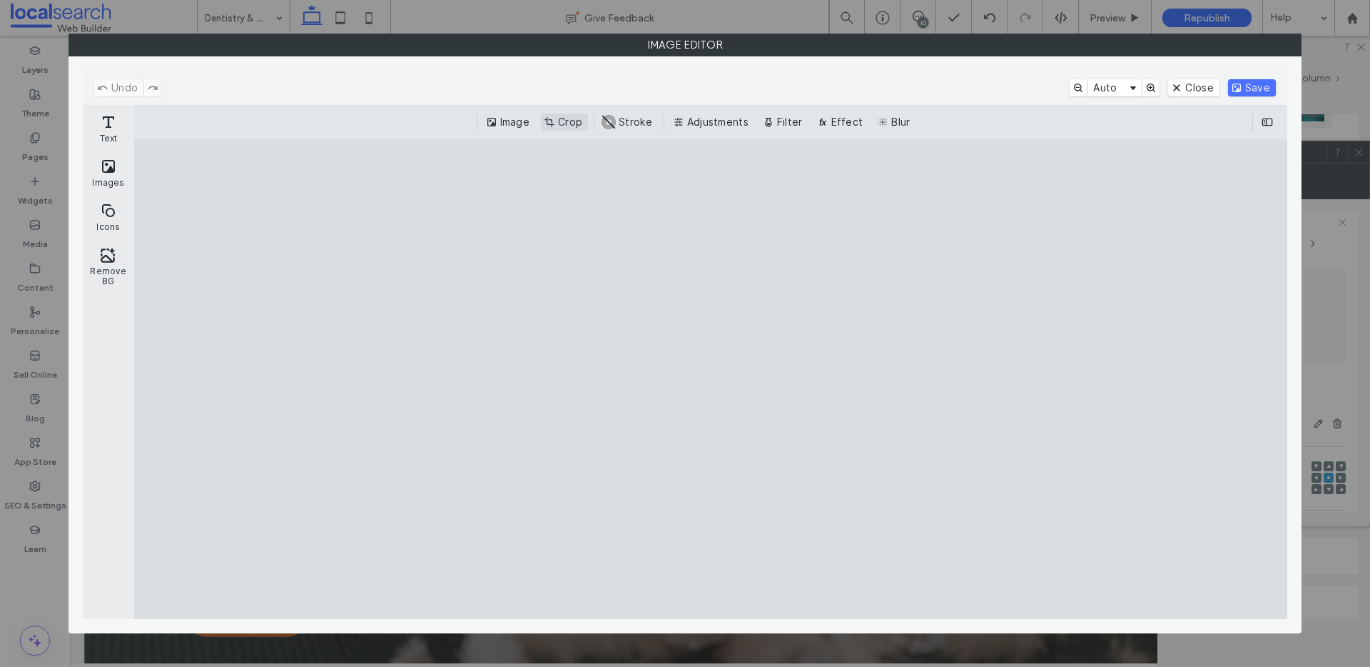
click at [579, 123] on button "Crop" at bounding box center [564, 121] width 47 height 17
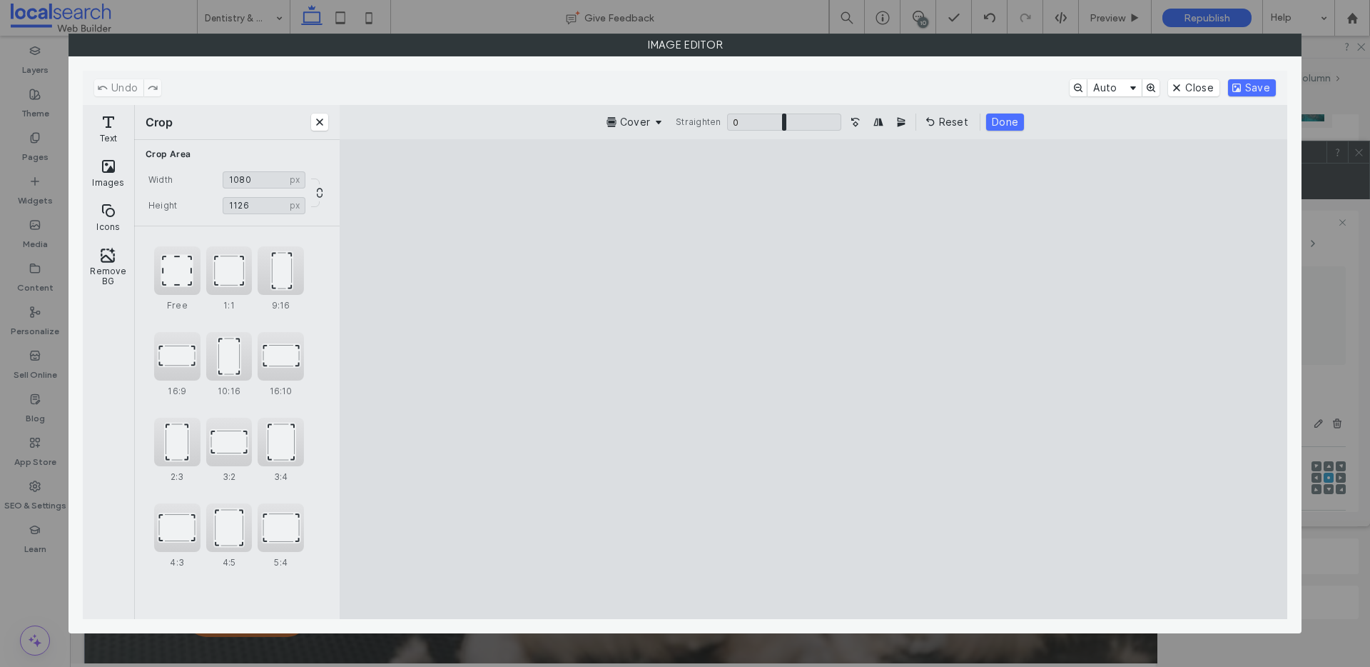
type input "****"
type input "***"
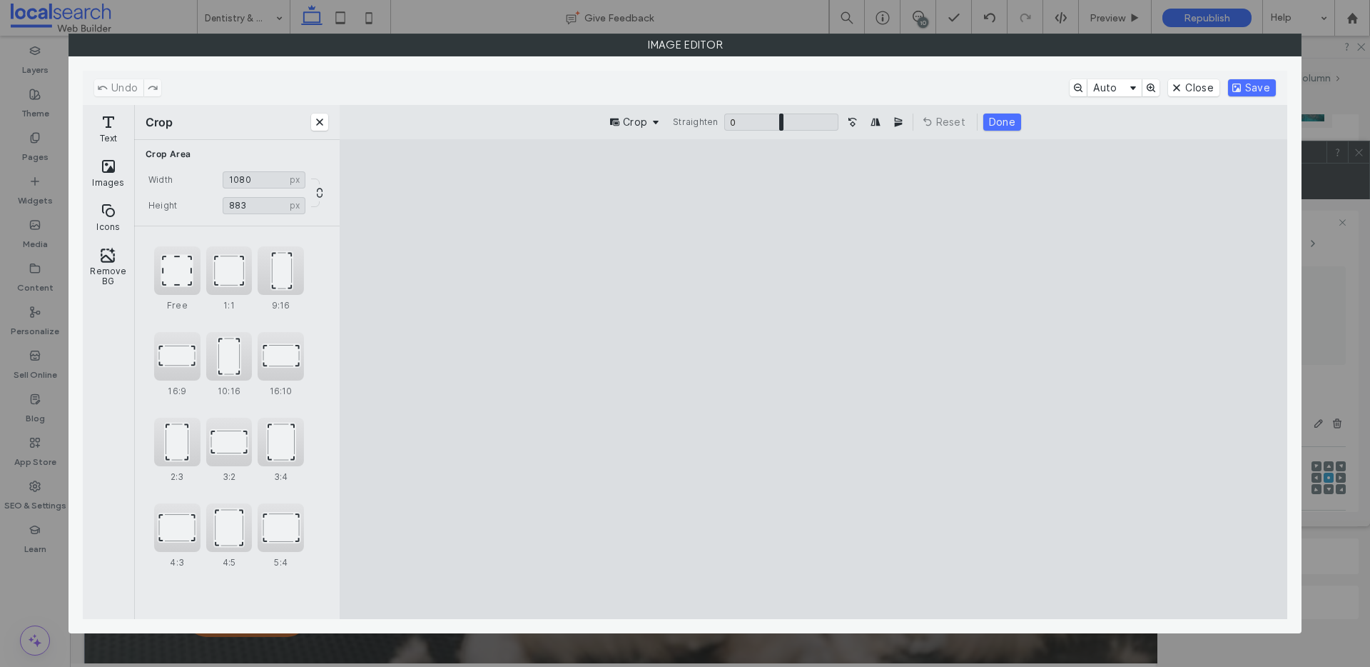
drag, startPoint x: 996, startPoint y: 570, endPoint x: 1002, endPoint y: 487, distance: 83.0
click at [814, 379] on cesdk-canvas "Editor canvas" at bounding box center [814, 379] width 0 height 0
click at [1260, 84] on button "Save" at bounding box center [1252, 87] width 48 height 17
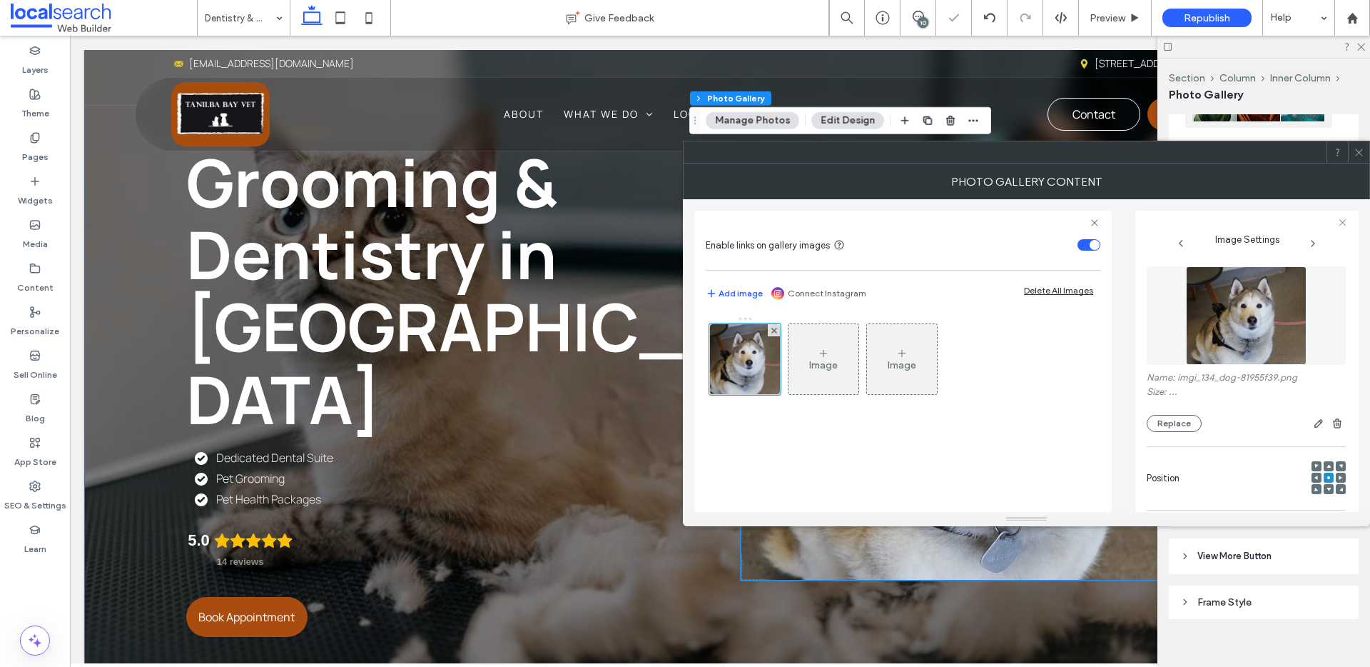
click at [1363, 150] on icon at bounding box center [1359, 152] width 11 height 11
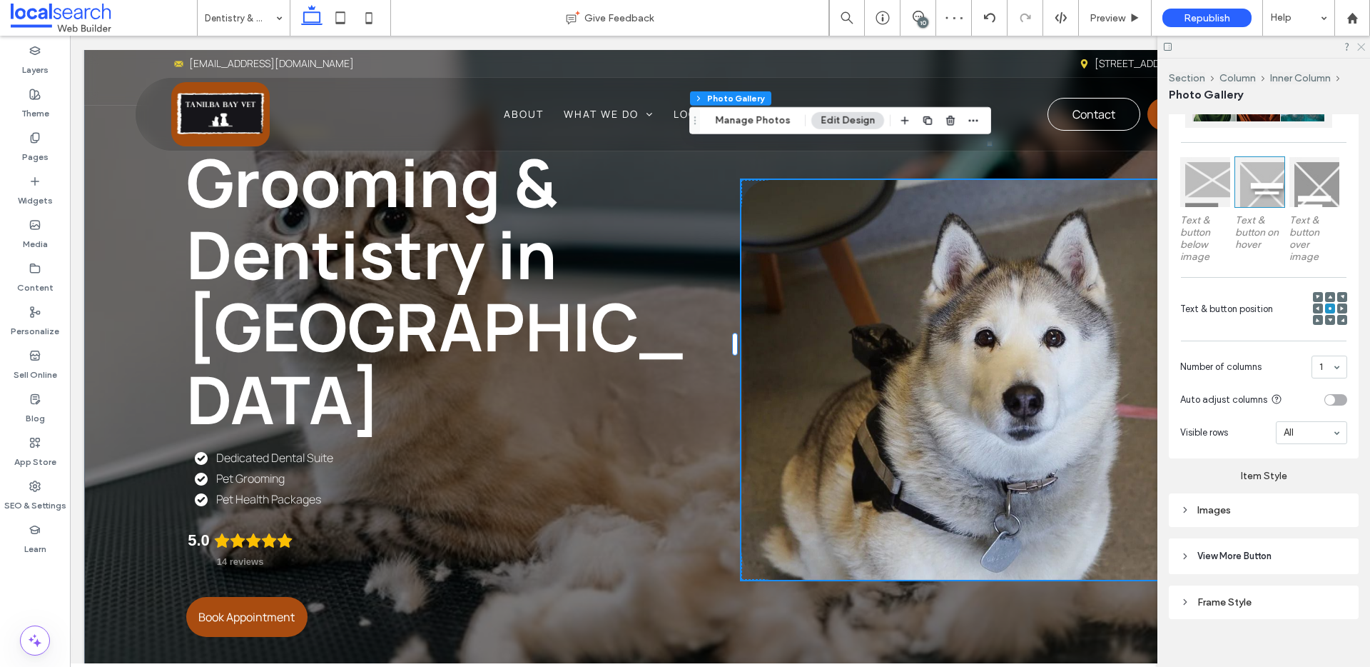
click at [1360, 48] on icon at bounding box center [1360, 45] width 9 height 9
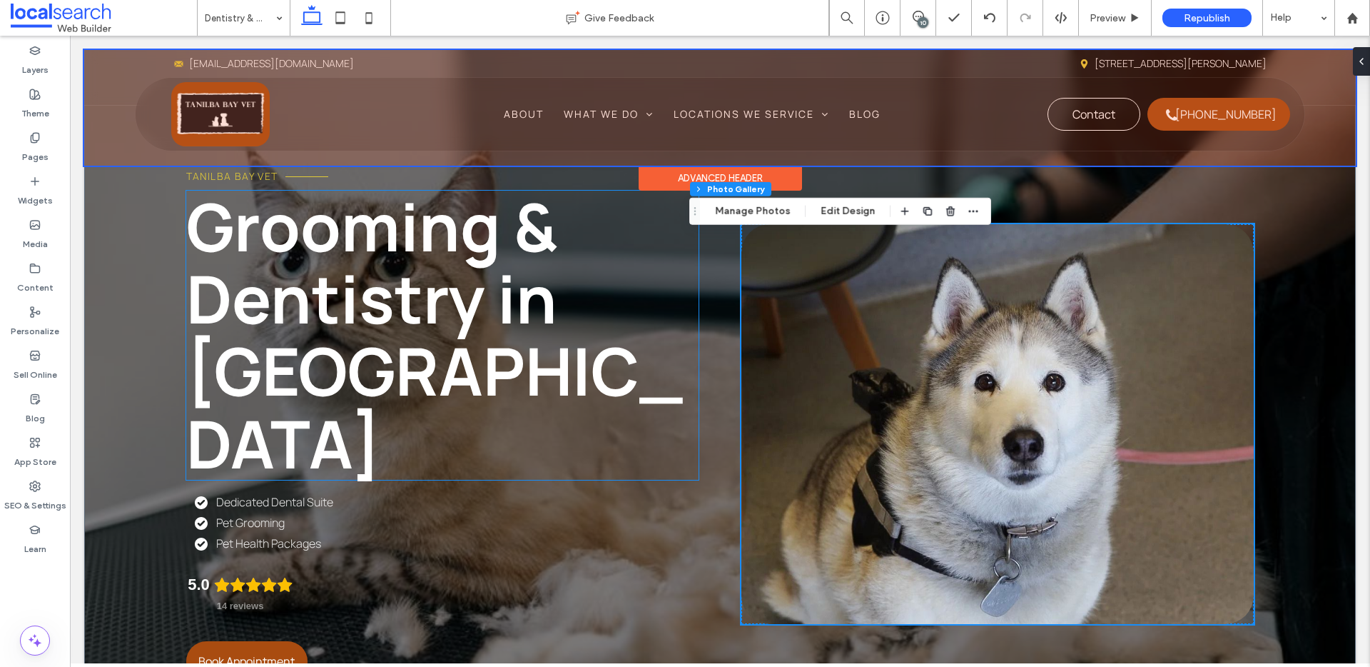
scroll to position [131, 0]
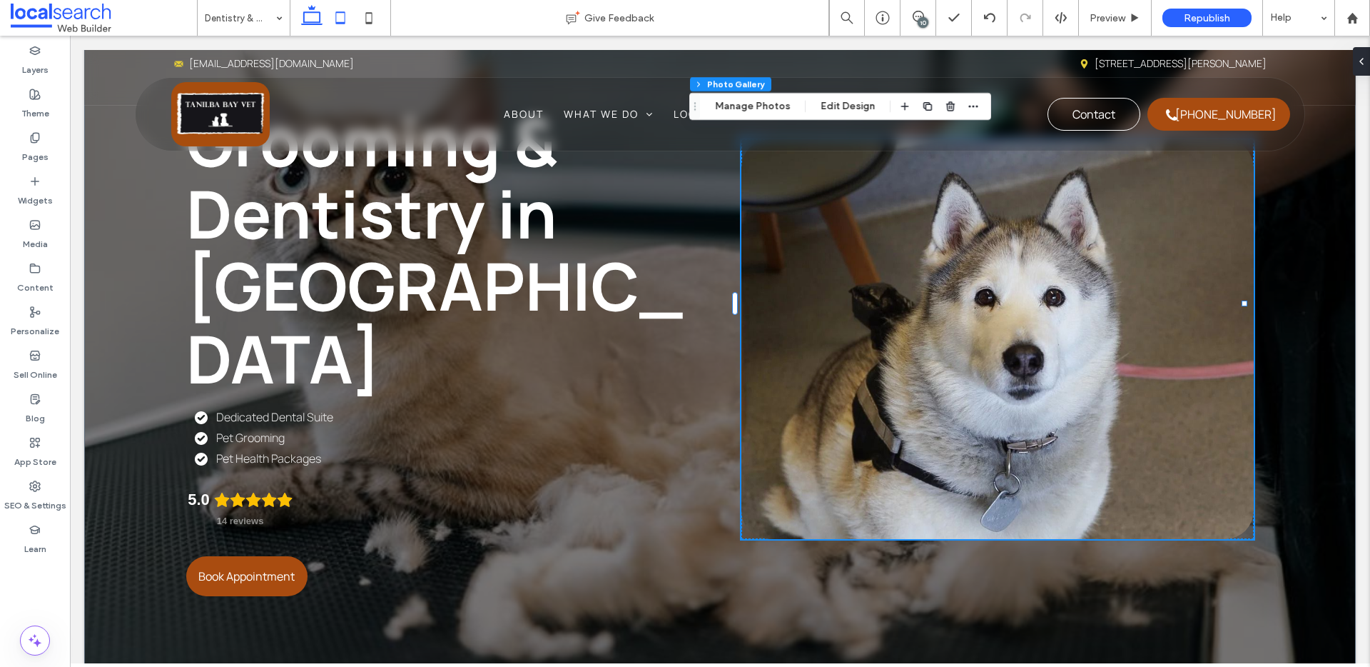
click at [341, 16] on icon at bounding box center [340, 18] width 29 height 29
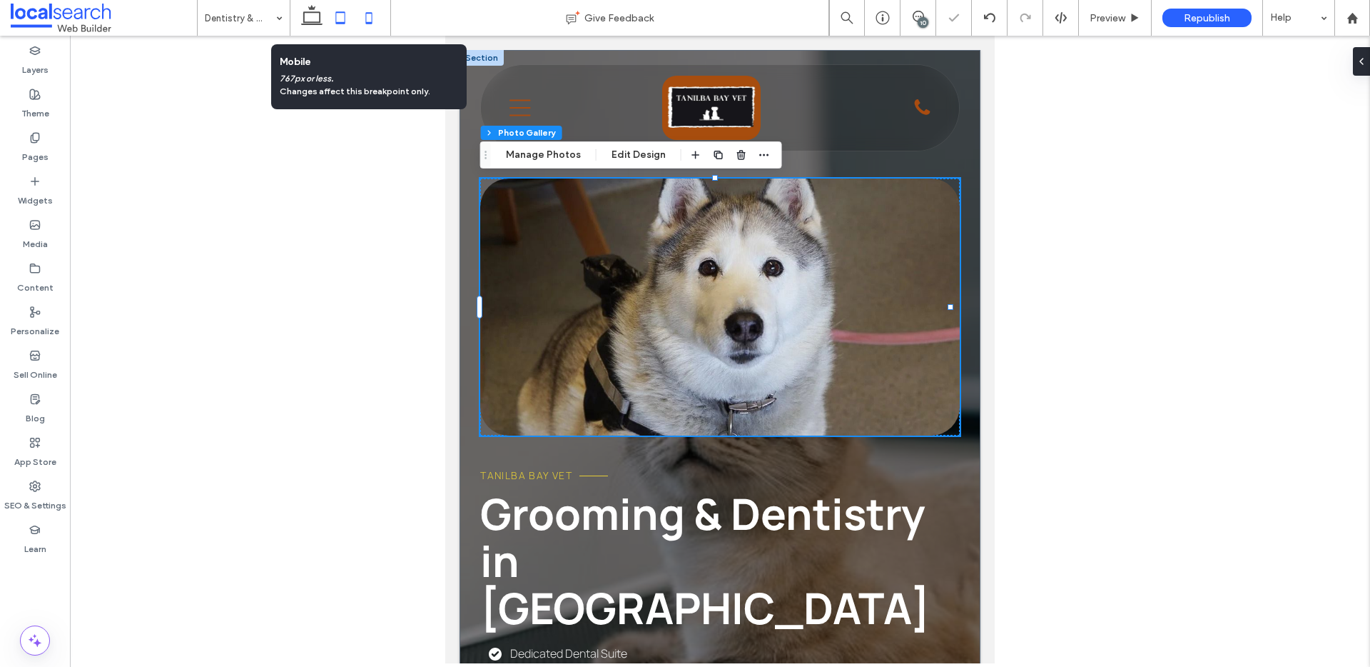
click at [368, 11] on icon at bounding box center [369, 18] width 29 height 29
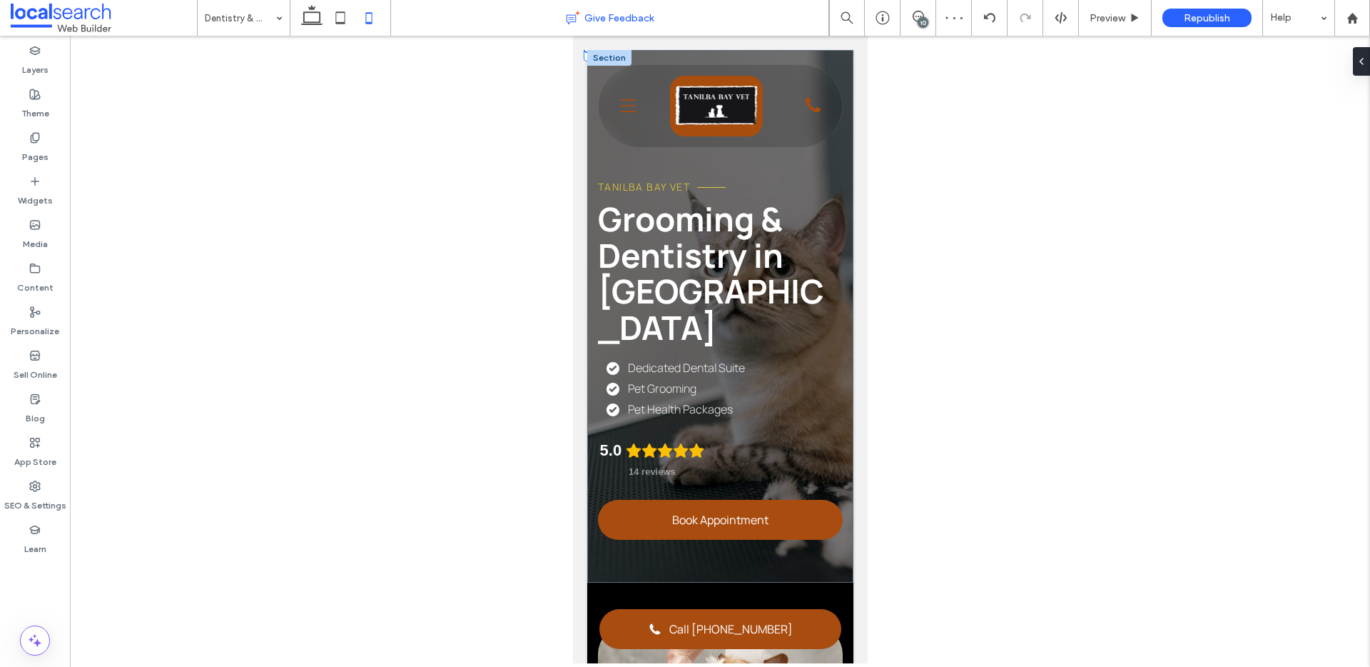
click at [315, 16] on icon at bounding box center [312, 18] width 29 height 29
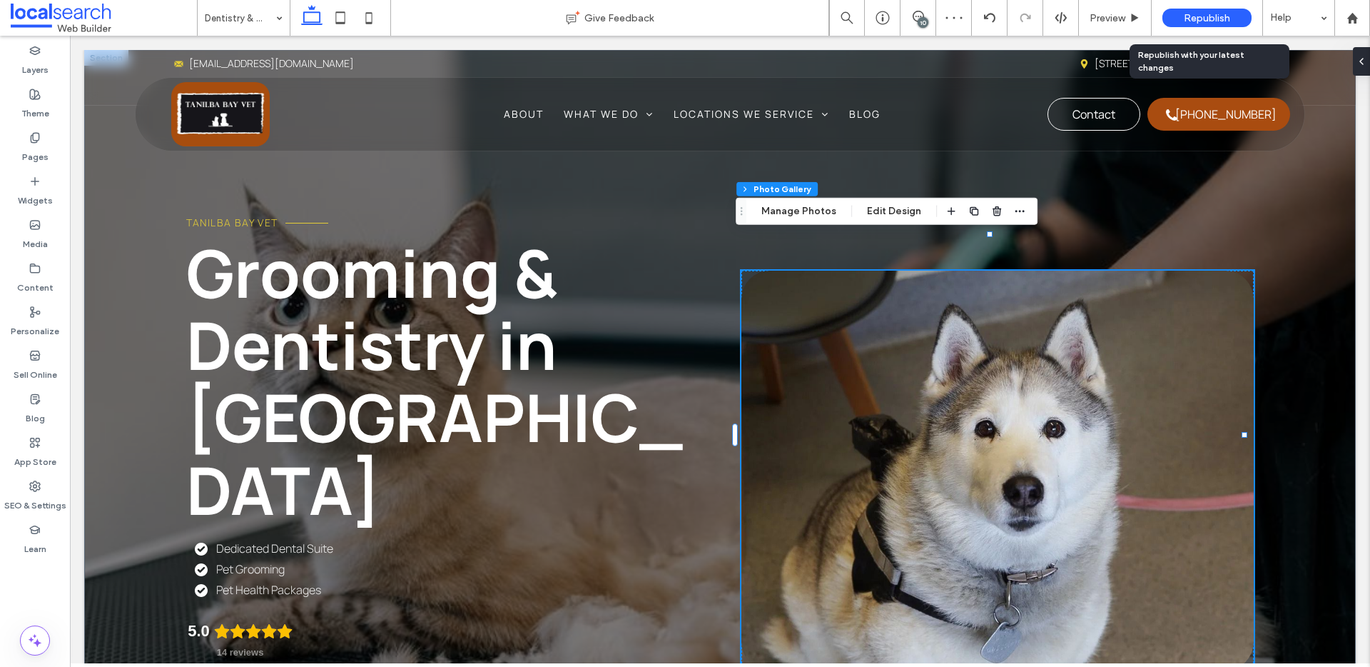
click at [1218, 16] on span "Republish" at bounding box center [1207, 18] width 46 height 12
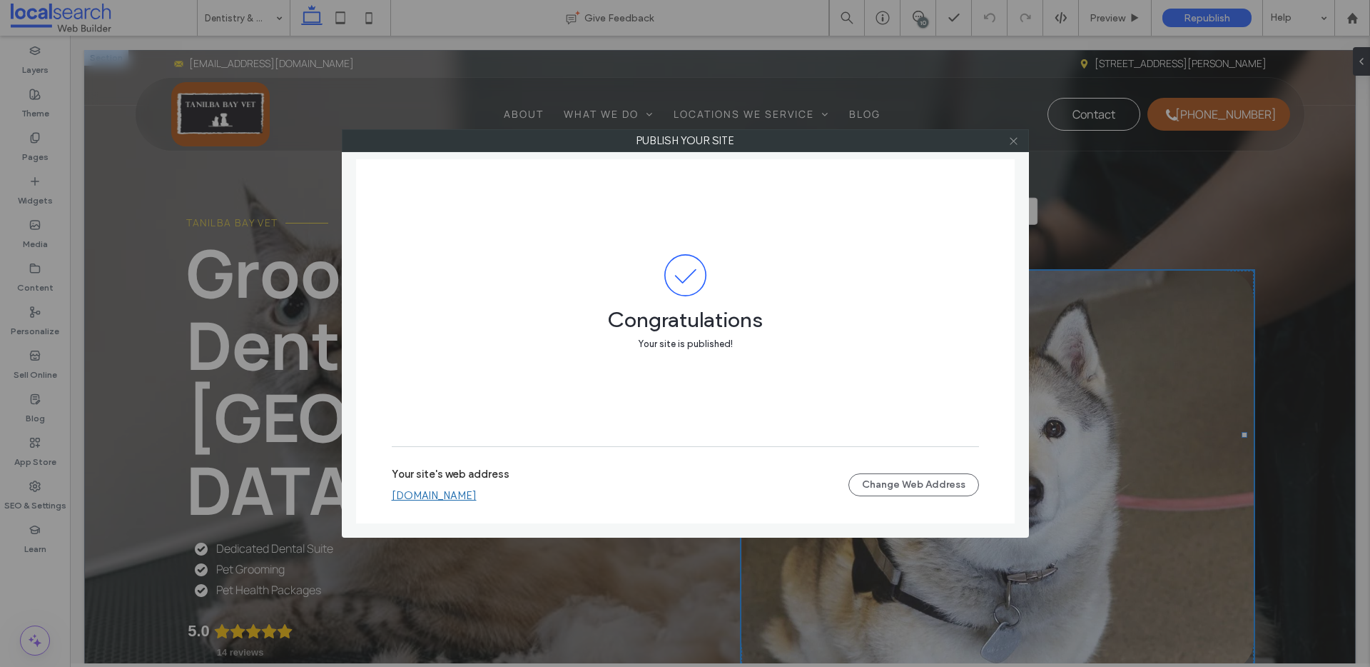
click at [1019, 143] on icon at bounding box center [1014, 141] width 11 height 11
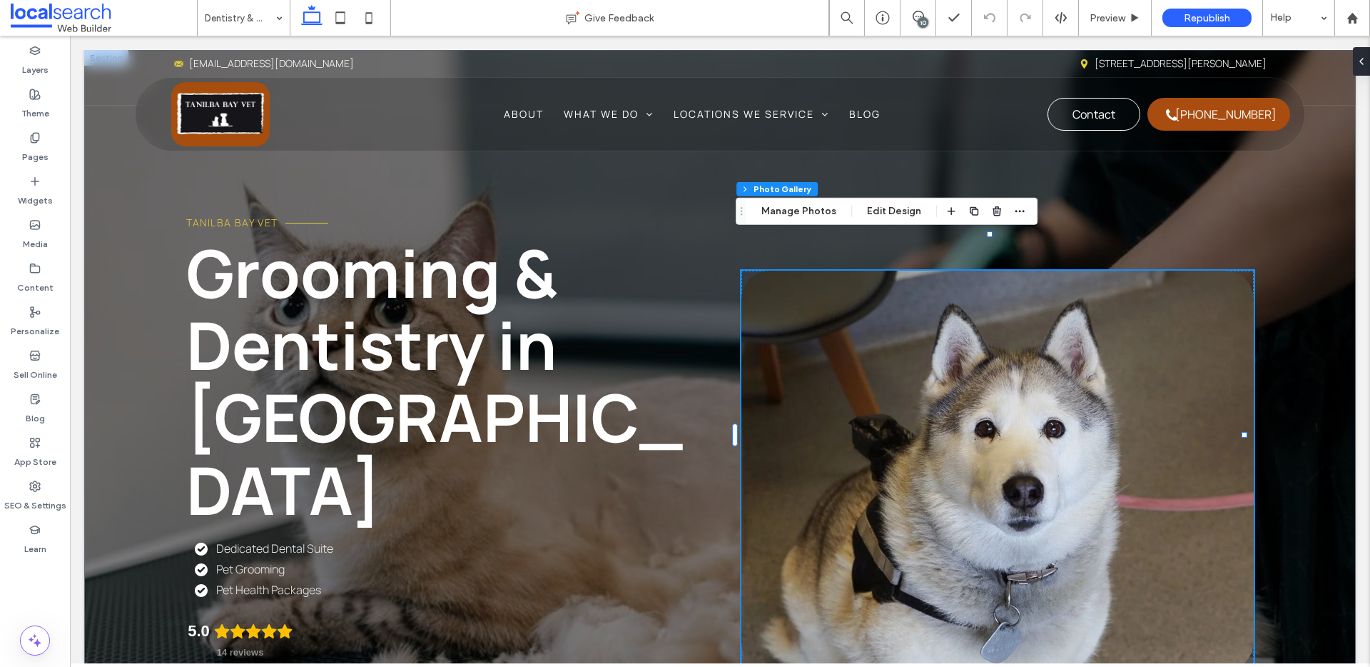
click at [922, 20] on div "10" at bounding box center [923, 22] width 11 height 11
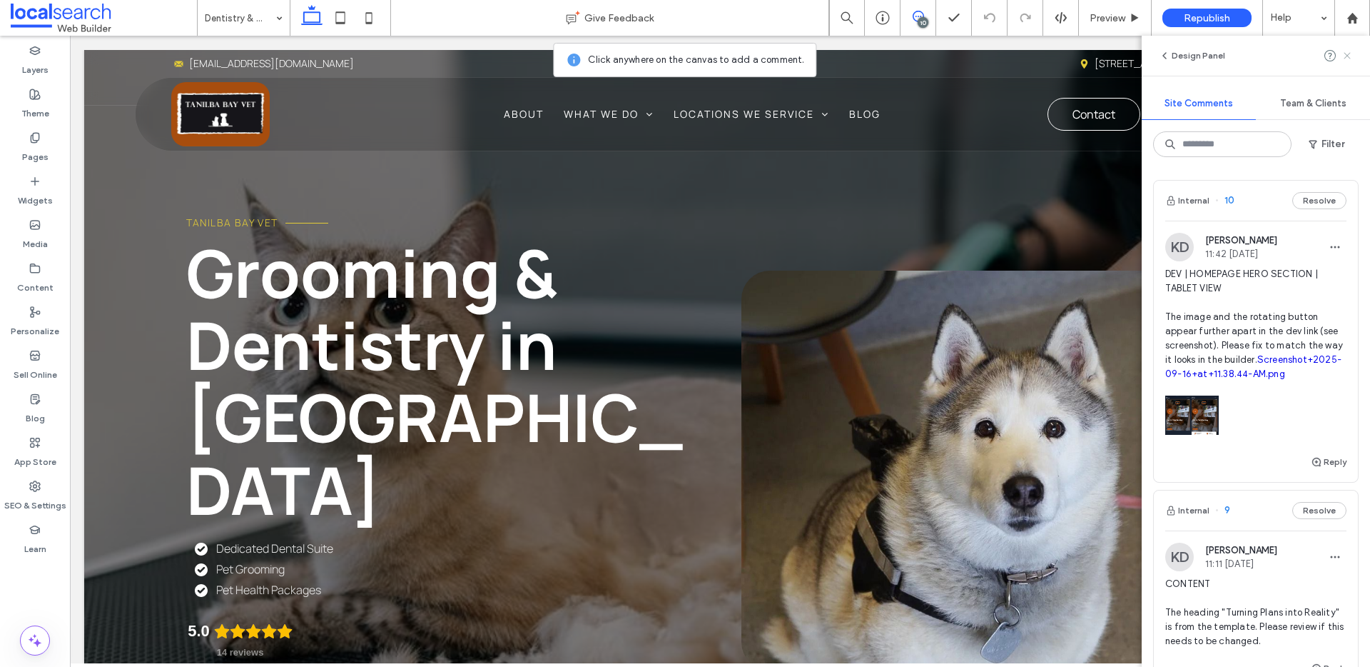
click at [1349, 57] on use at bounding box center [1347, 55] width 6 height 6
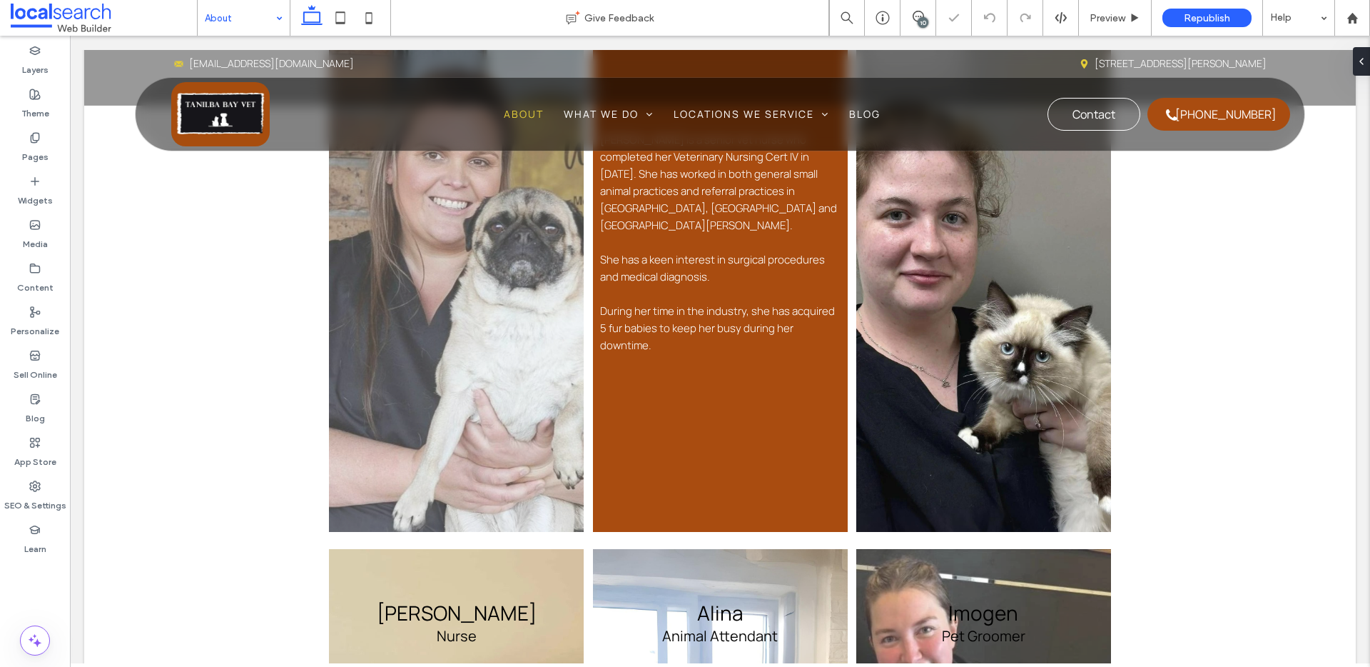
scroll to position [1897, 0]
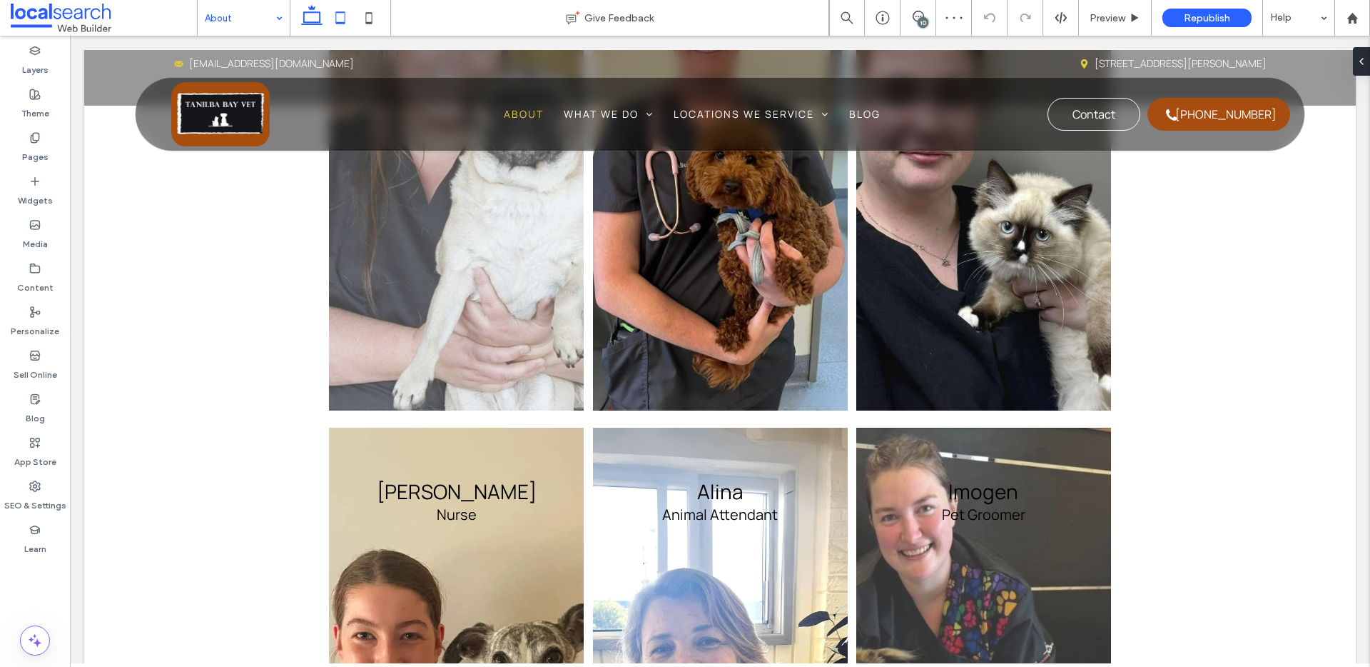
click at [334, 18] on icon at bounding box center [340, 18] width 29 height 29
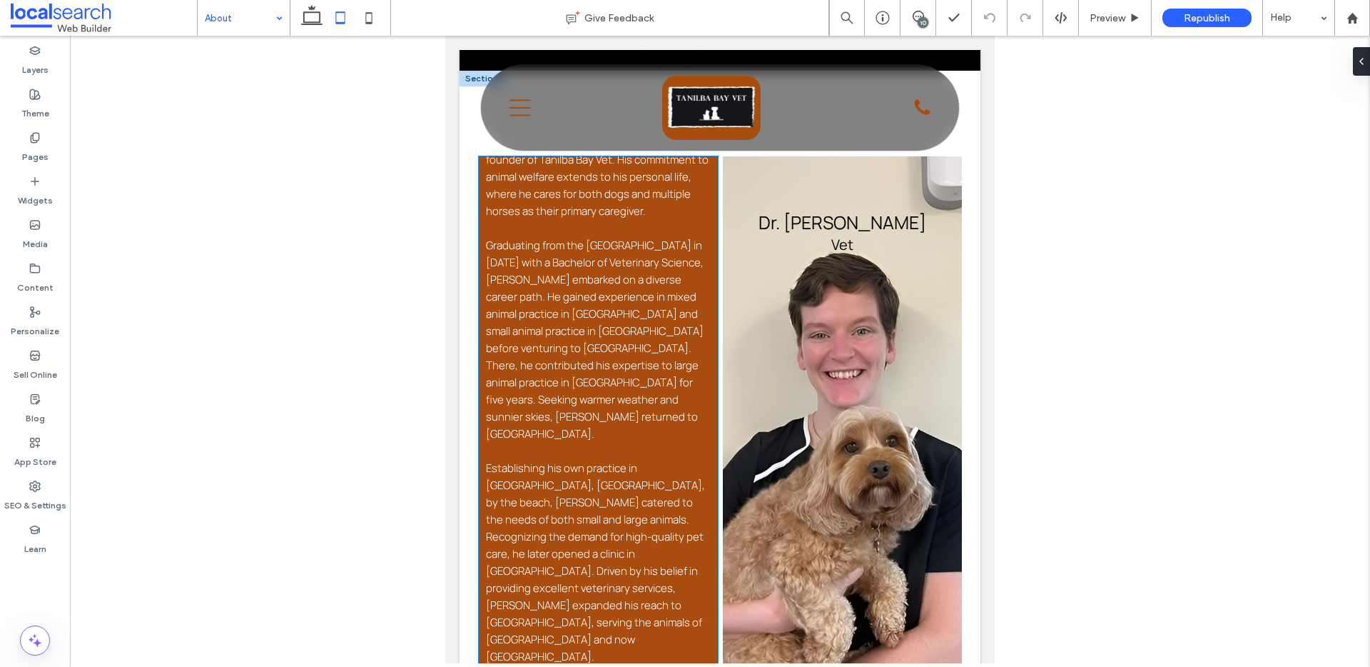
scroll to position [961, 0]
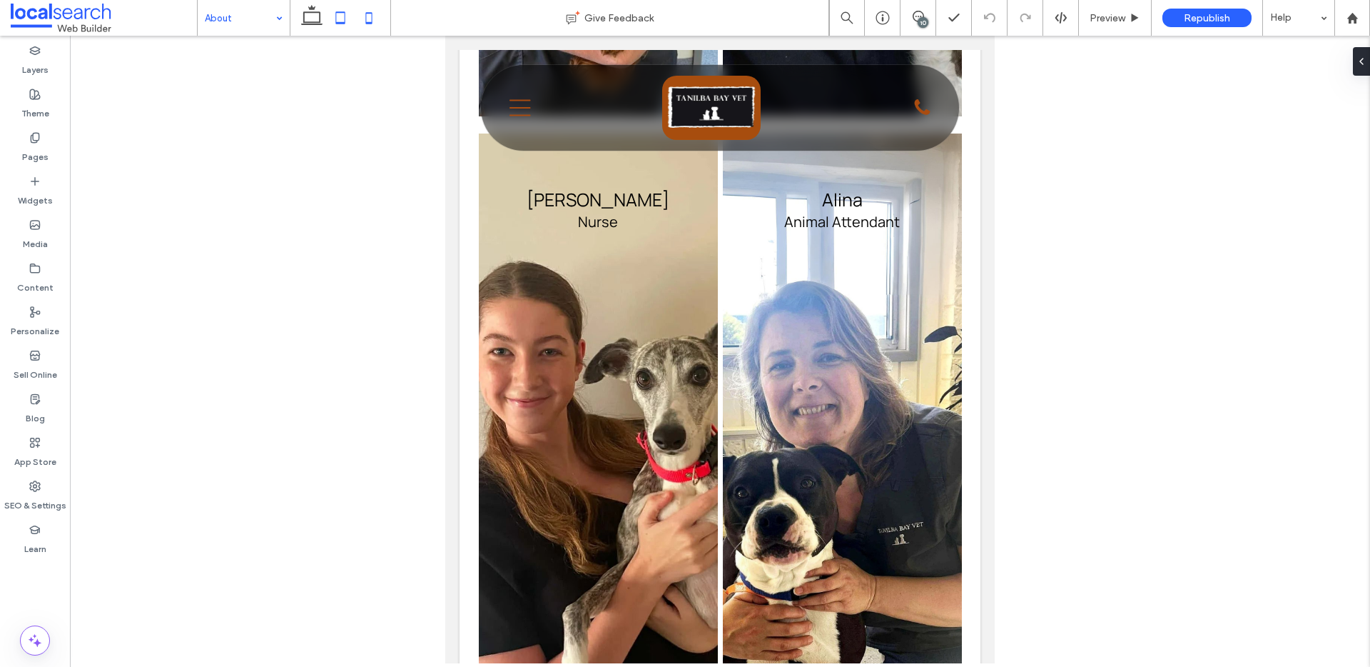
click at [369, 21] on icon at bounding box center [369, 18] width 29 height 29
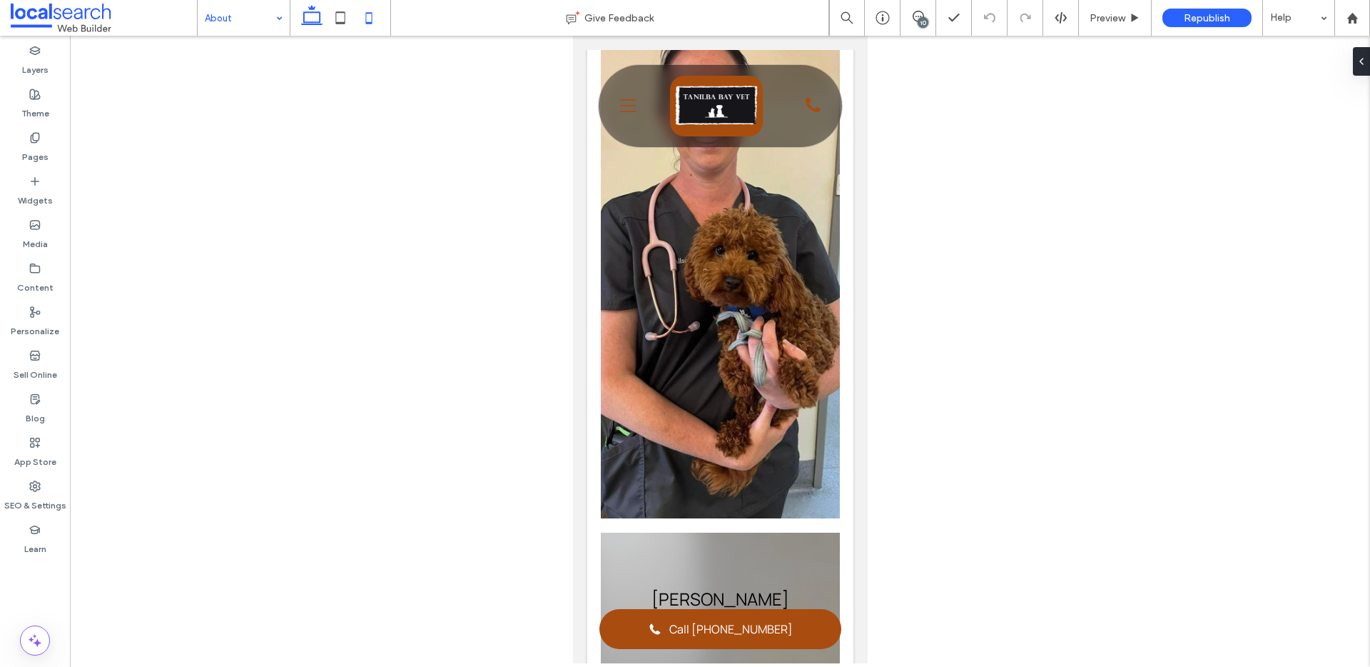
click at [313, 21] on icon at bounding box center [312, 18] width 29 height 29
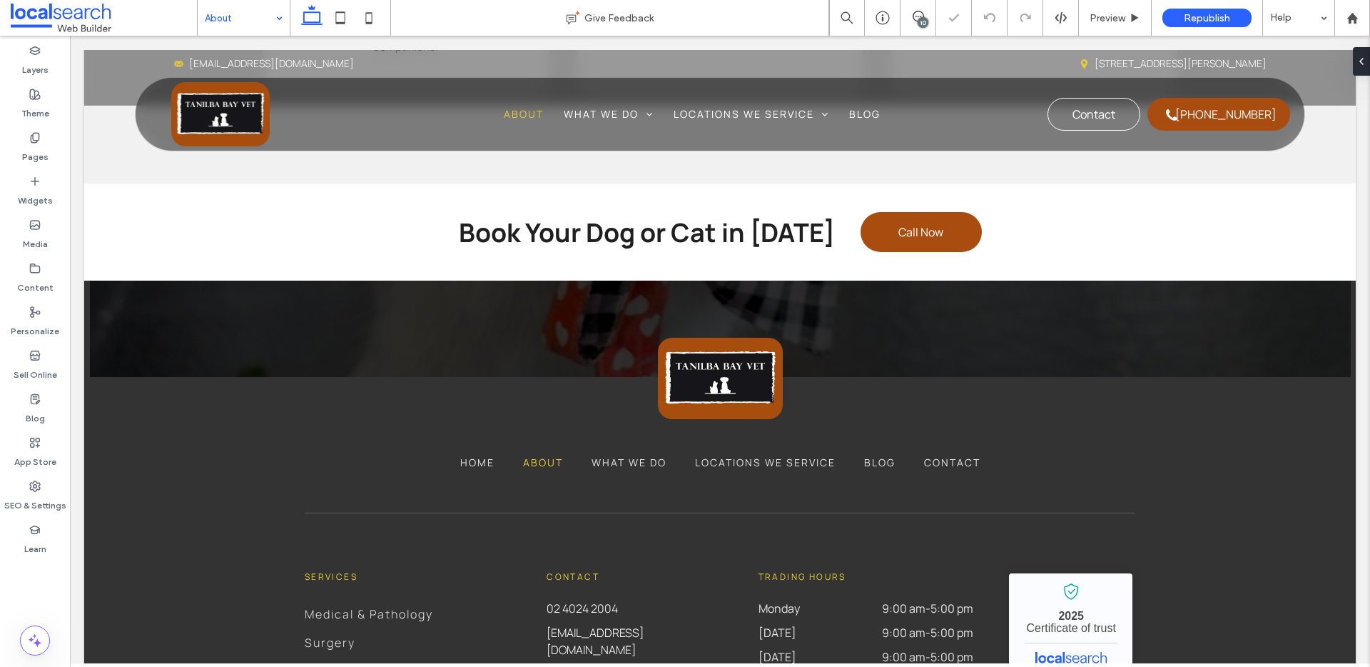
scroll to position [883, 0]
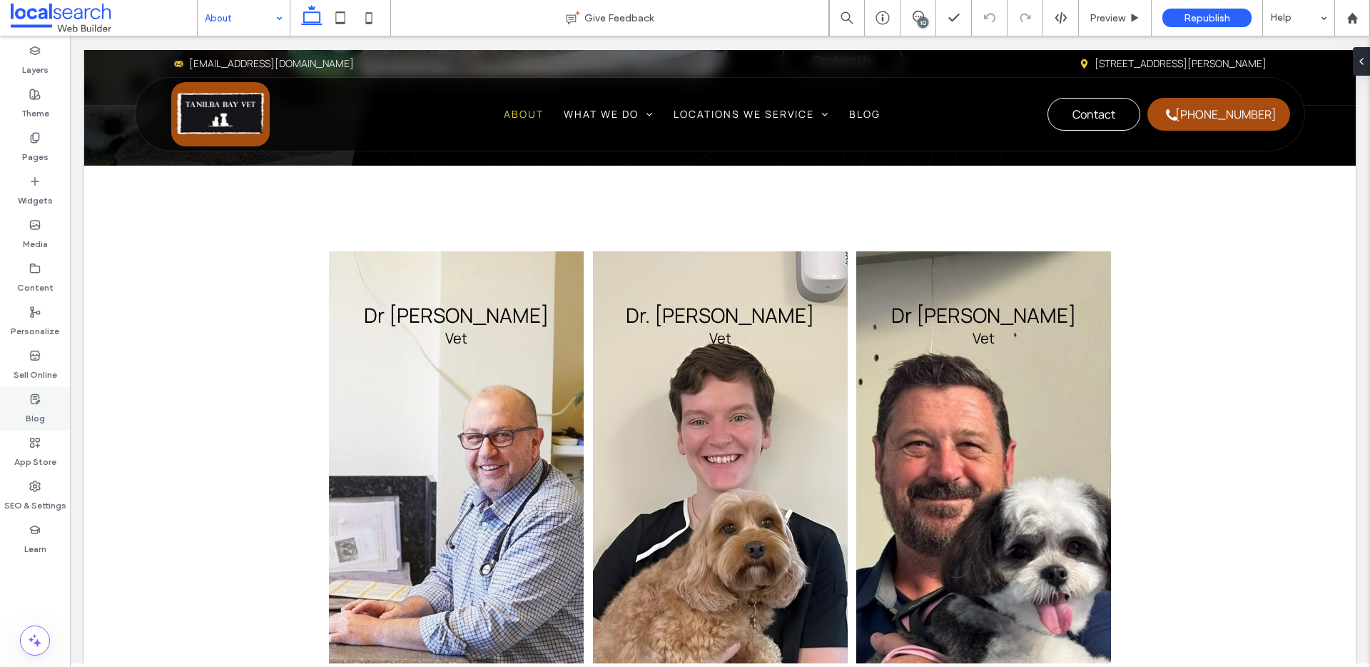
click at [38, 406] on label "Blog" at bounding box center [35, 415] width 19 height 20
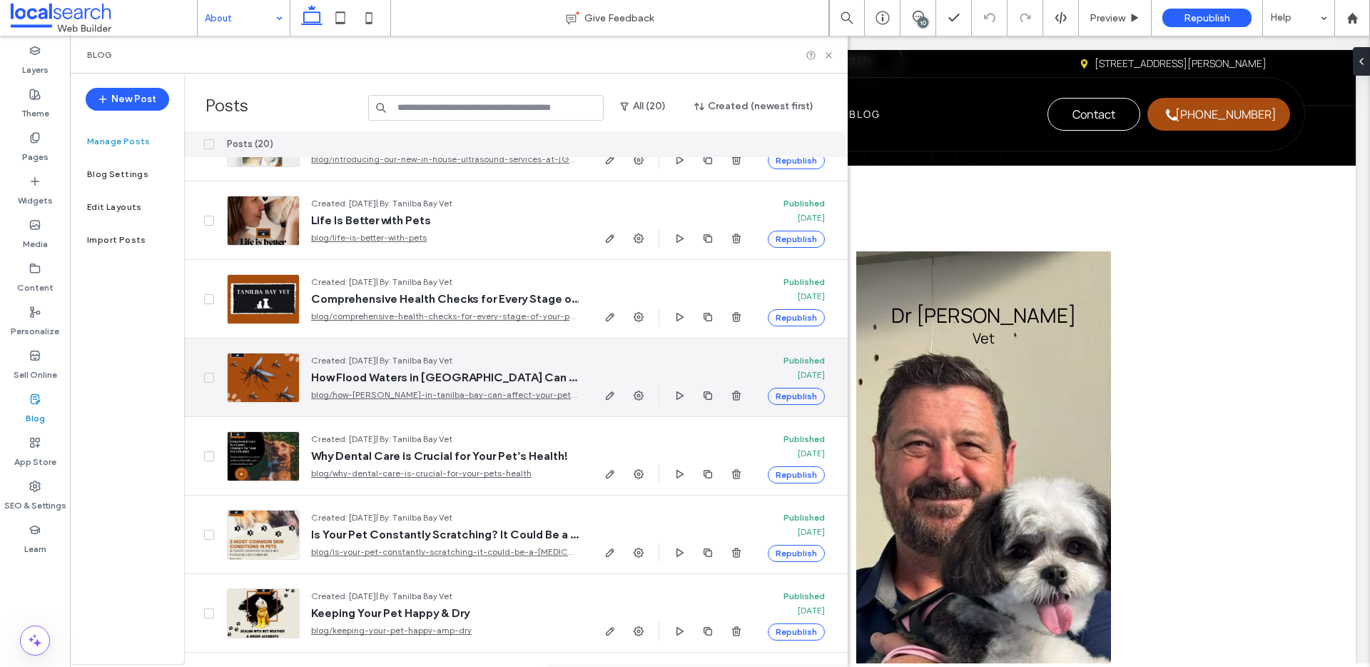
scroll to position [829, 0]
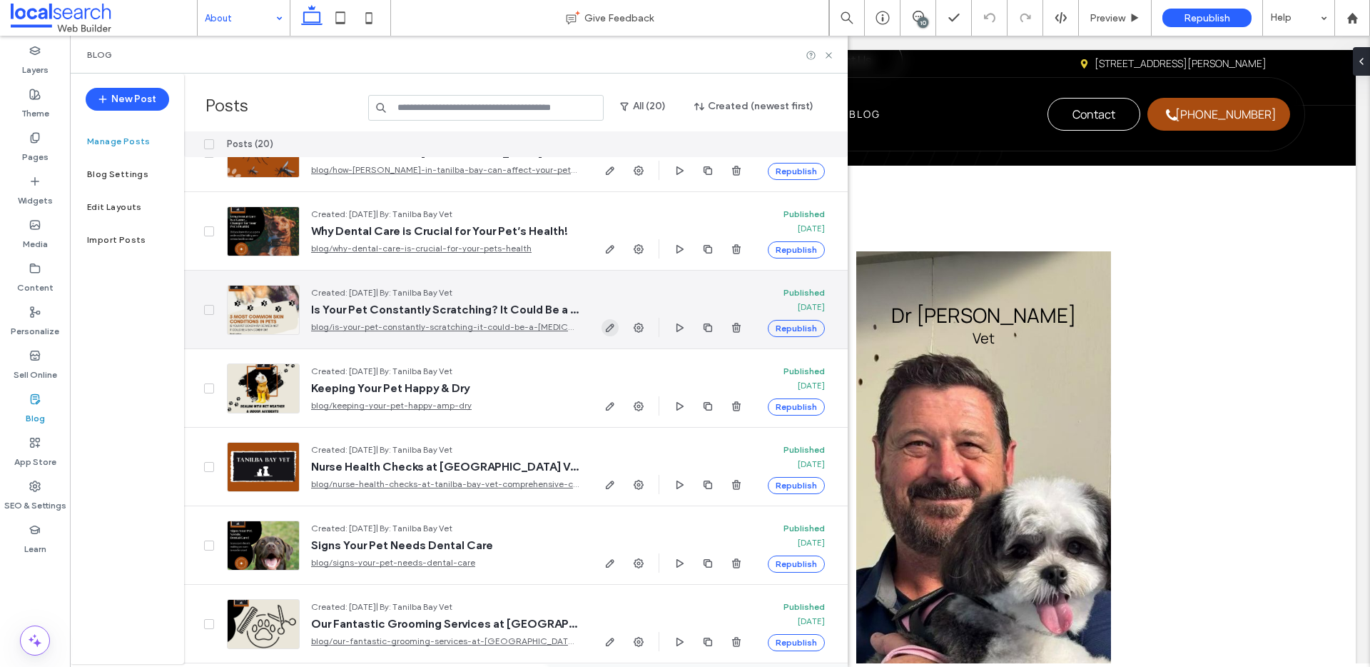
click at [611, 328] on use "button" at bounding box center [610, 327] width 9 height 9
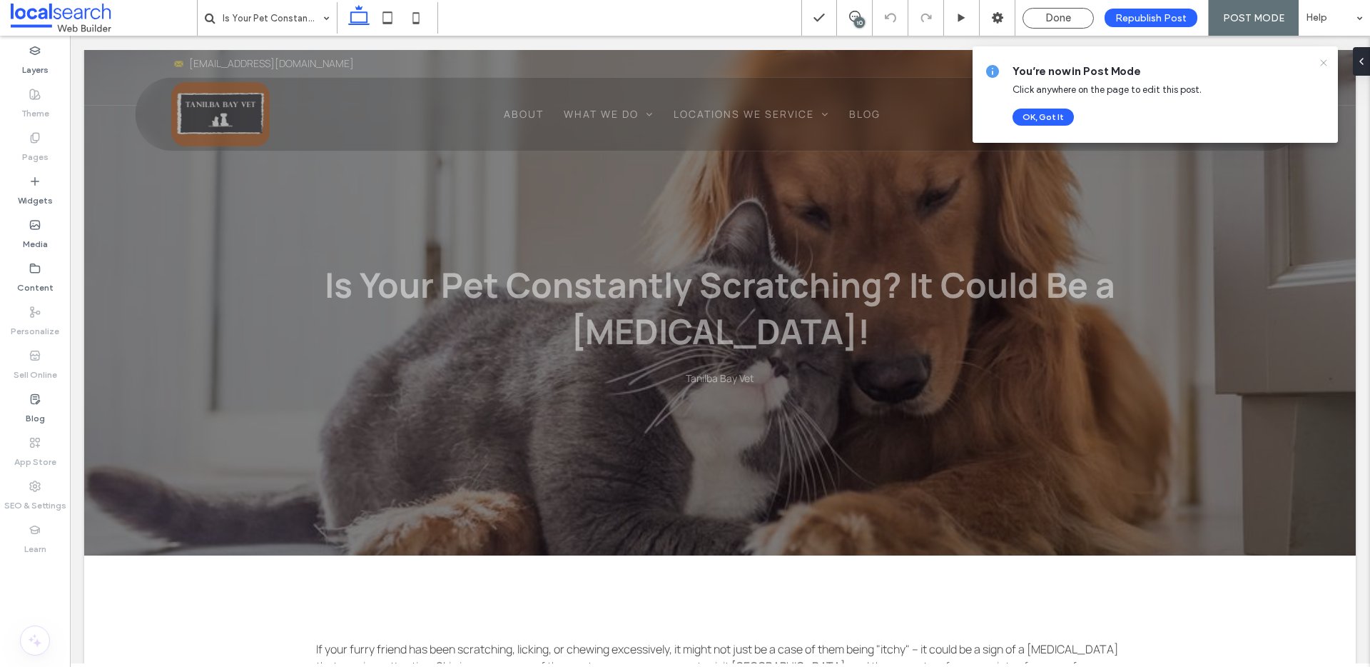
click at [1320, 63] on icon at bounding box center [1323, 62] width 11 height 11
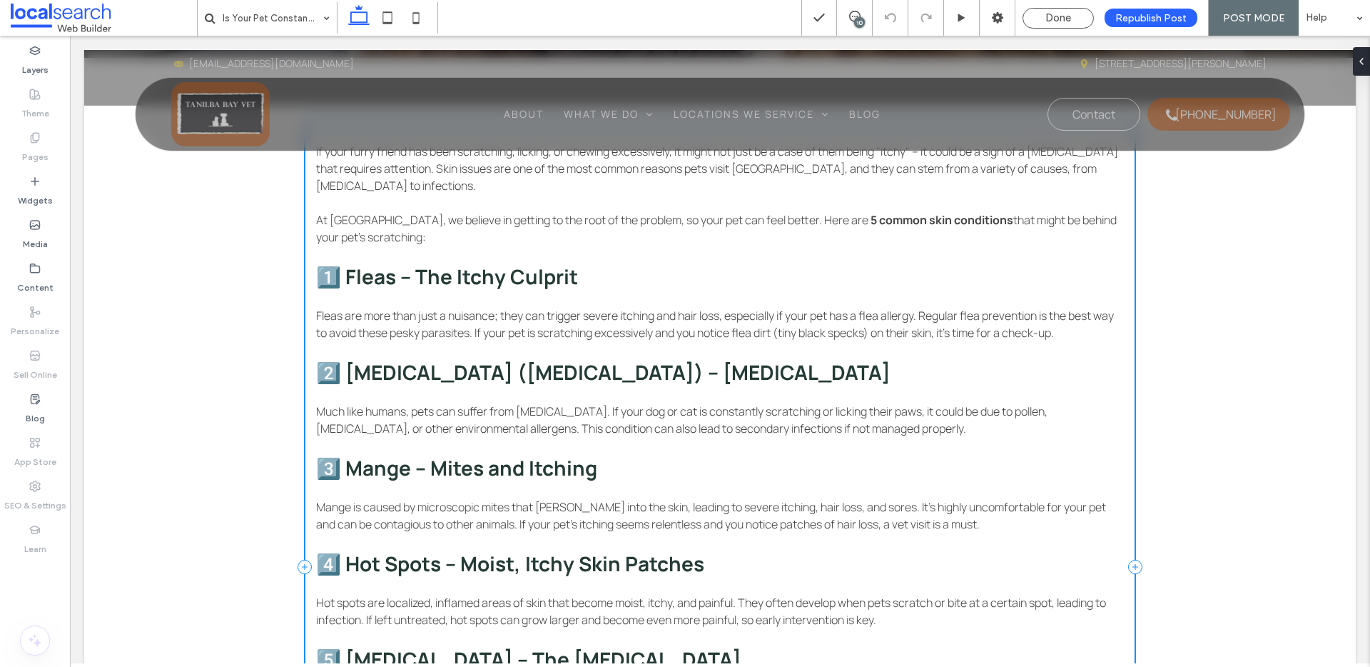
scroll to position [498, 0]
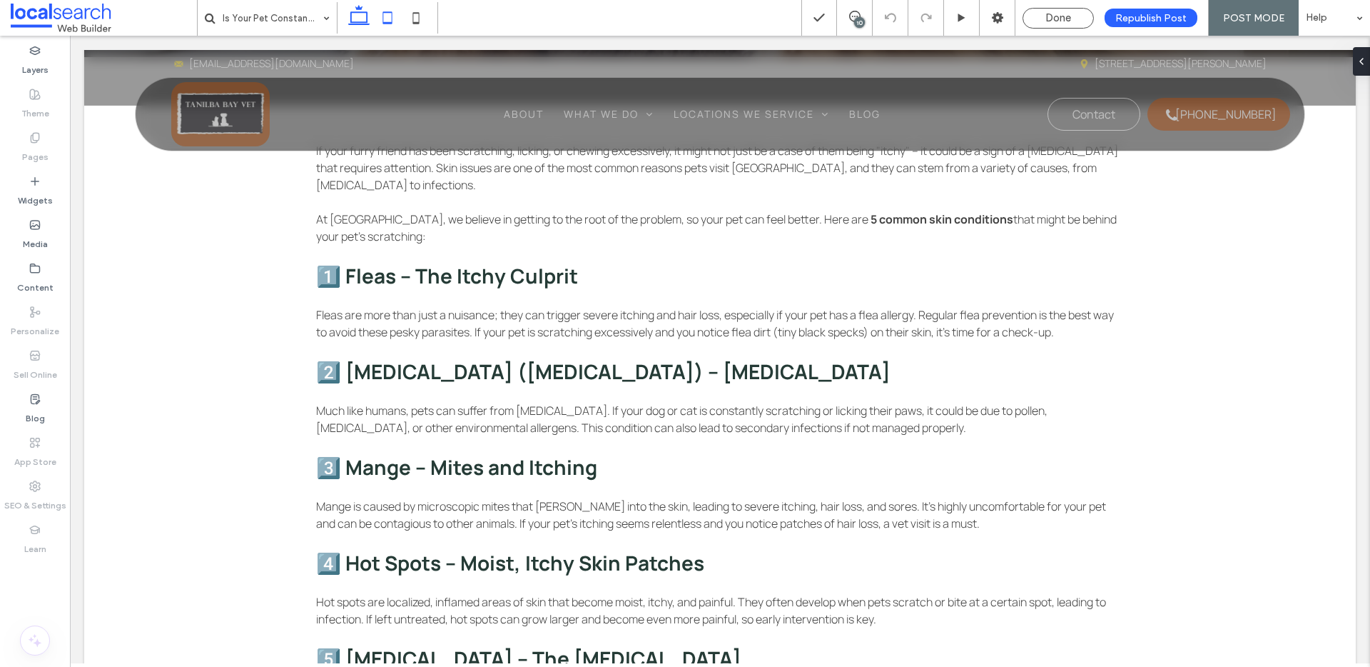
click at [388, 19] on icon at bounding box center [387, 18] width 29 height 29
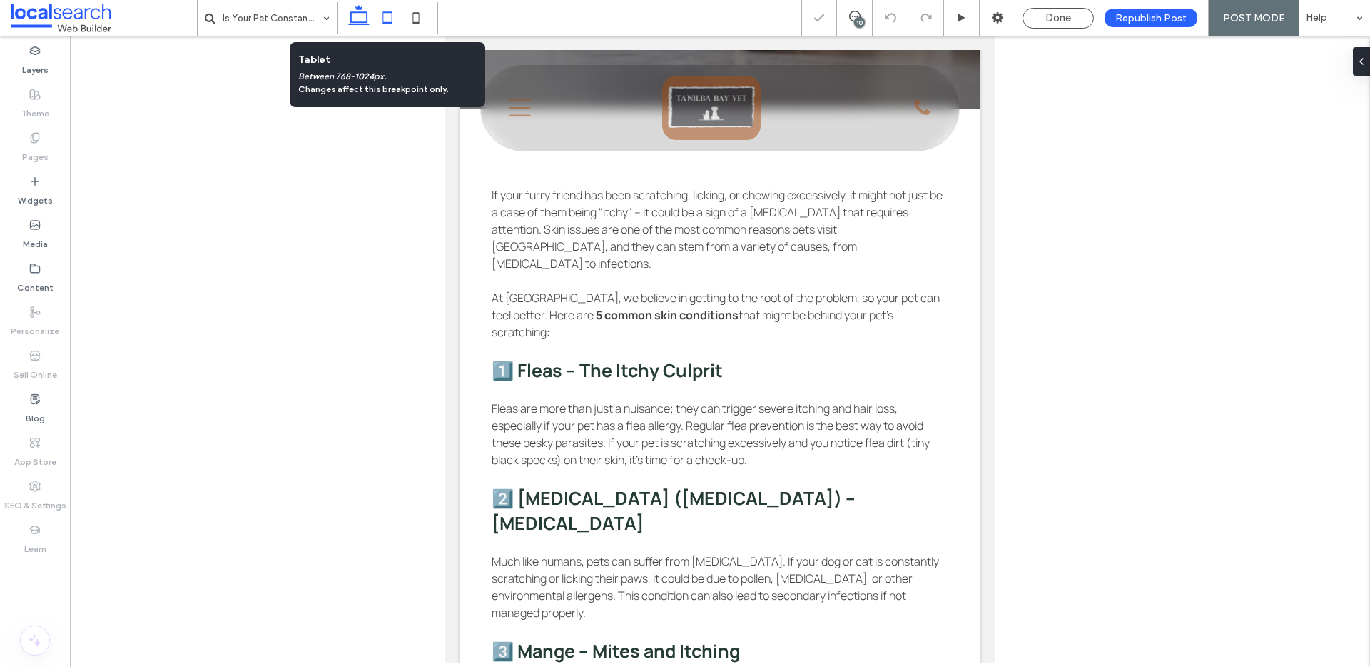
click at [364, 18] on icon at bounding box center [359, 18] width 29 height 29
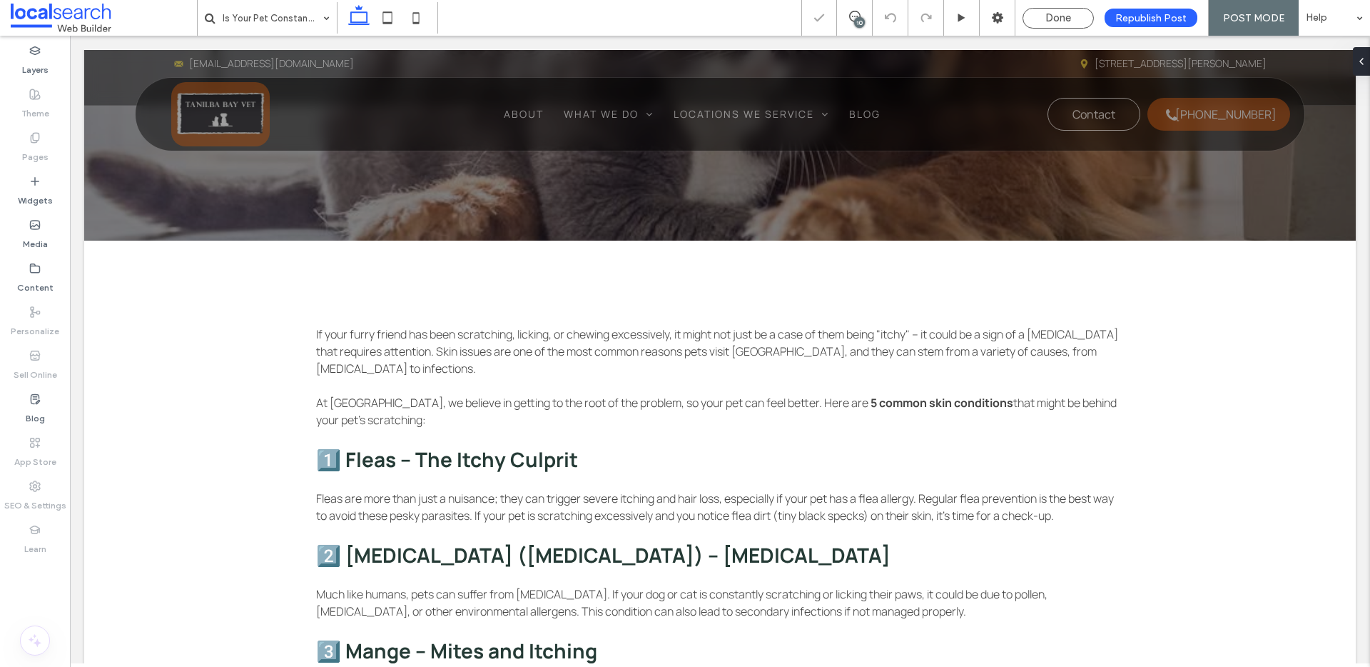
scroll to position [447, 0]
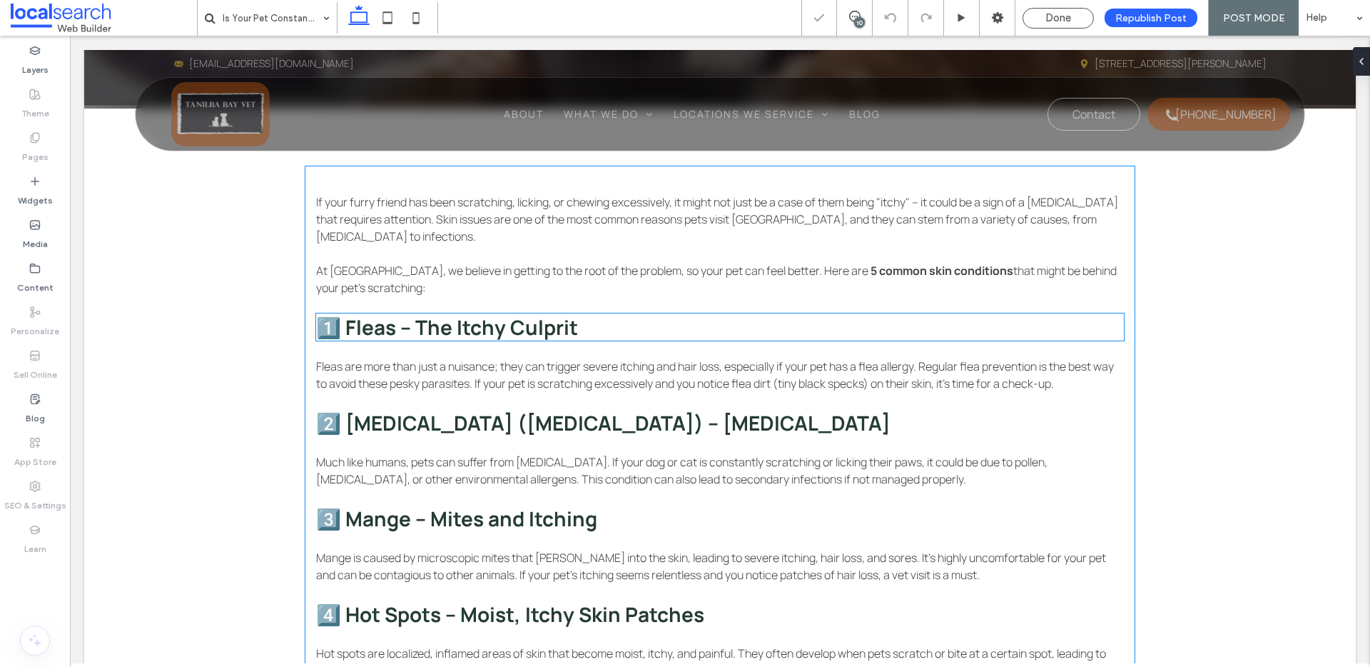
click at [339, 335] on span "1️⃣ Fleas – The Itchy Culprit" at bounding box center [447, 326] width 262 height 27
type input "*******"
type input "**"
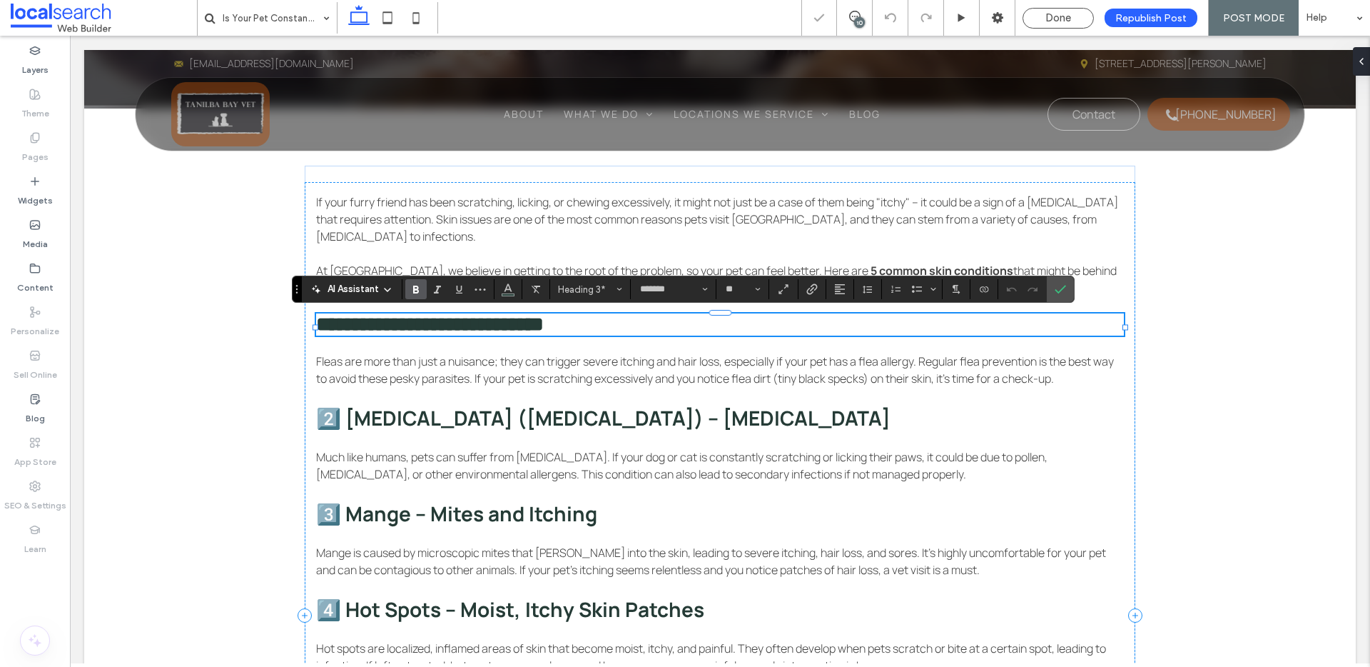
click at [331, 327] on span "**********" at bounding box center [430, 324] width 228 height 20
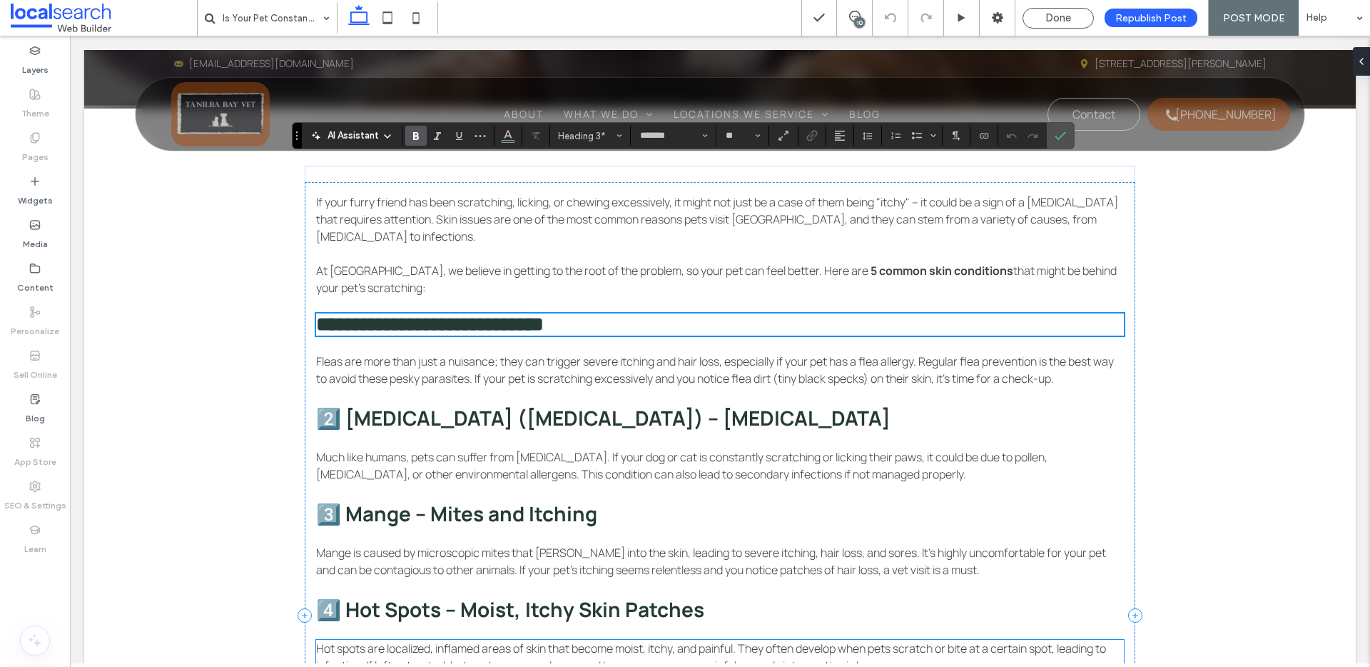
scroll to position [694, 0]
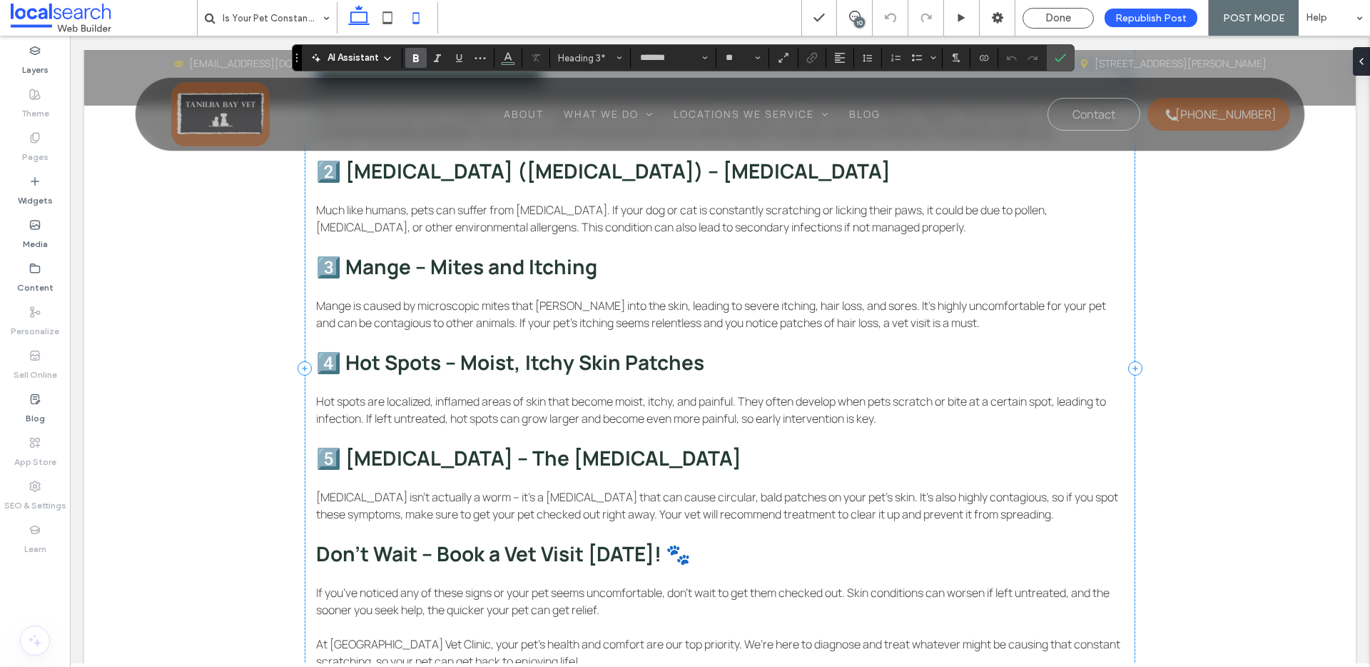
click at [413, 15] on icon at bounding box center [416, 18] width 29 height 29
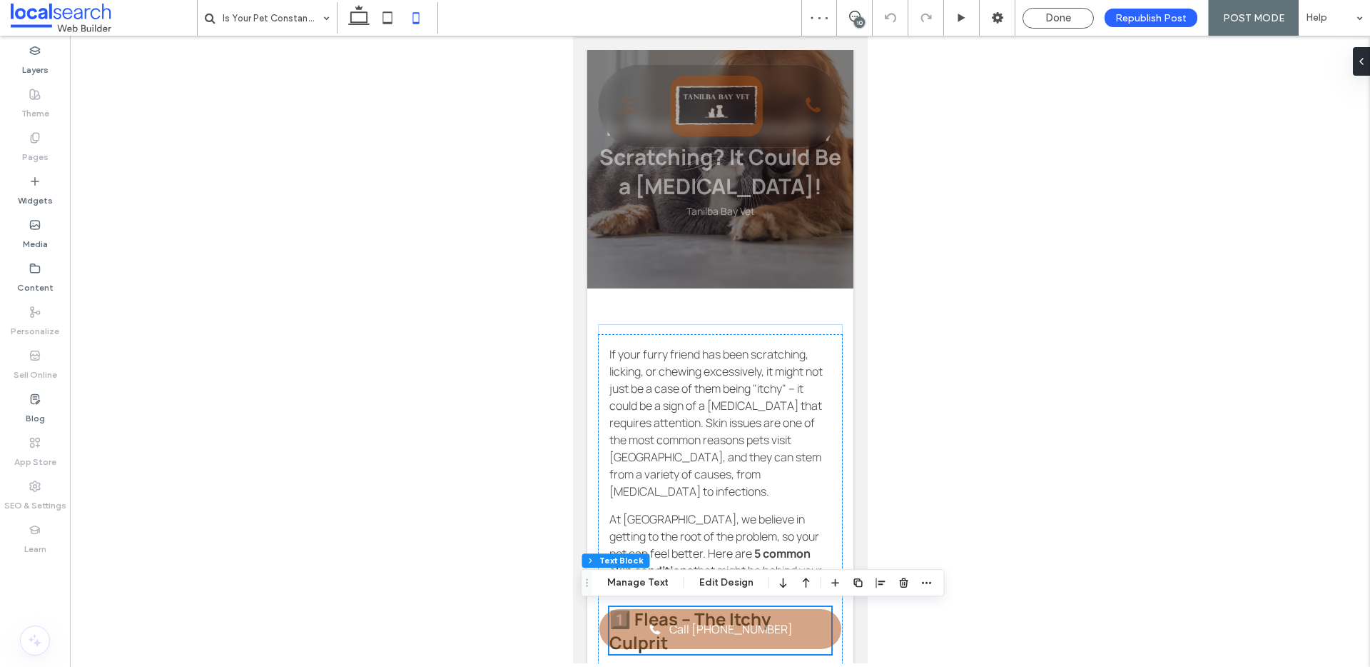
scroll to position [0, 0]
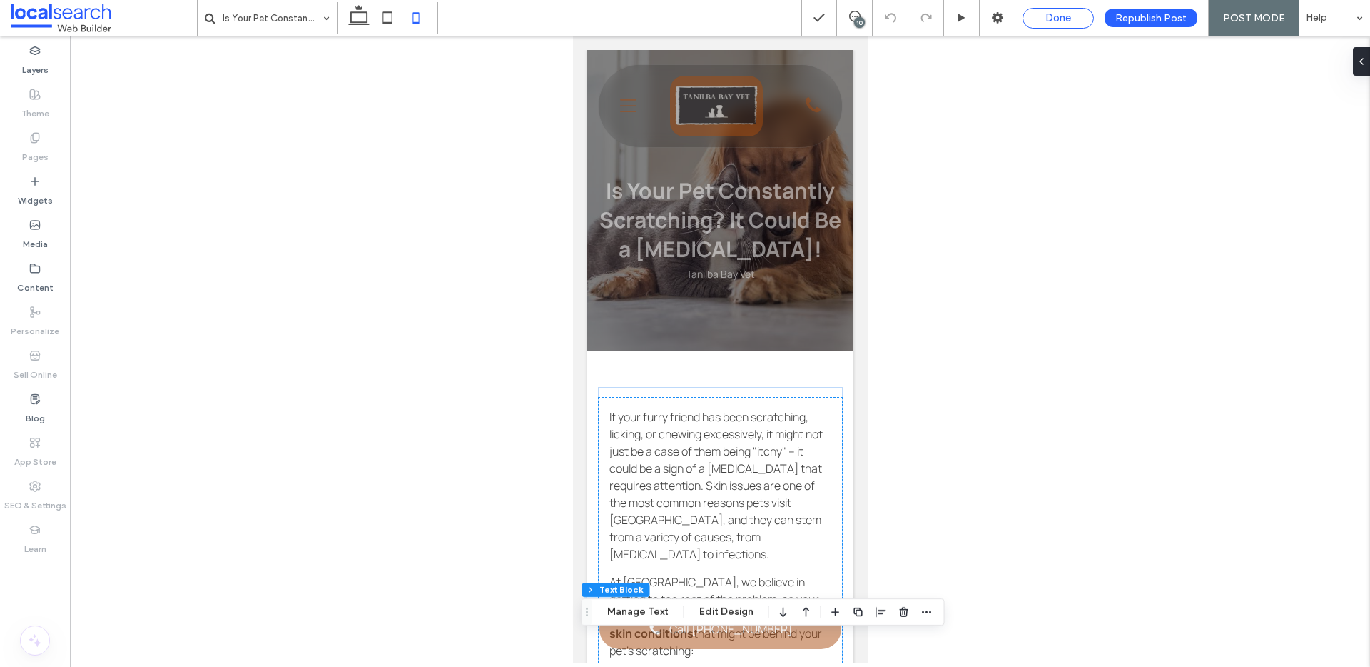
click at [1069, 14] on span "Done" at bounding box center [1059, 17] width 26 height 13
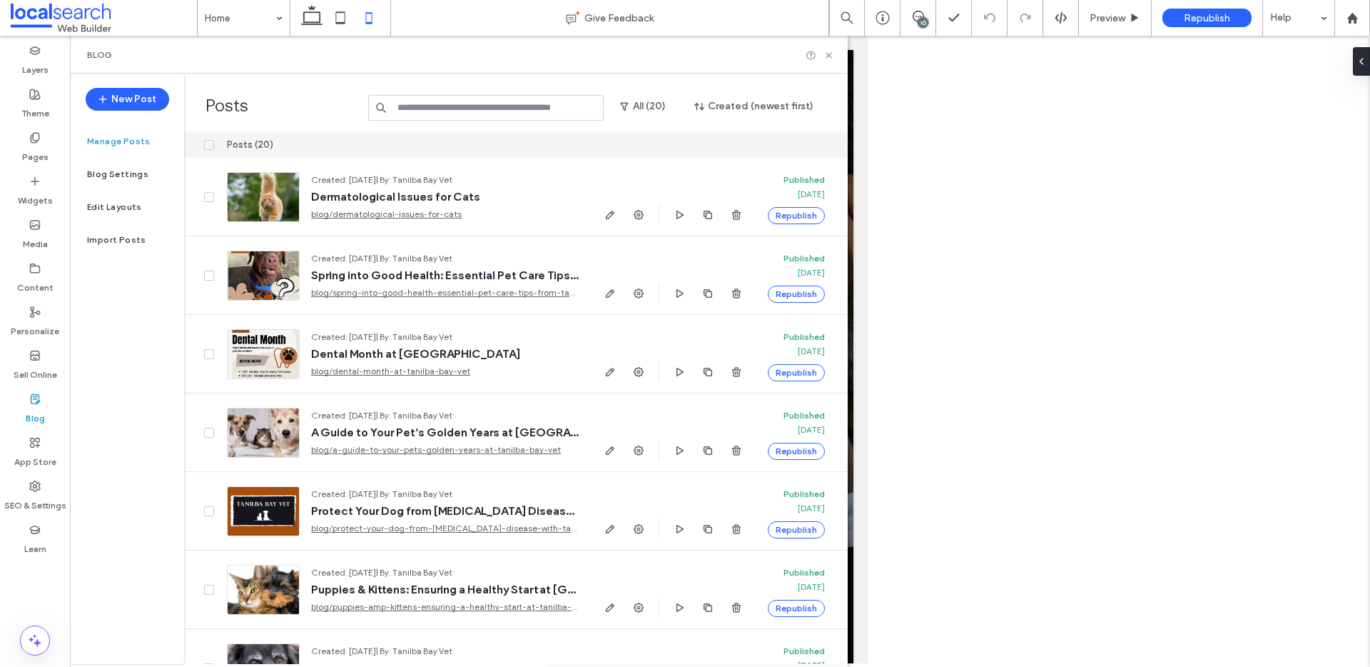
scroll to position [0, 14]
click at [826, 55] on icon at bounding box center [829, 55] width 11 height 11
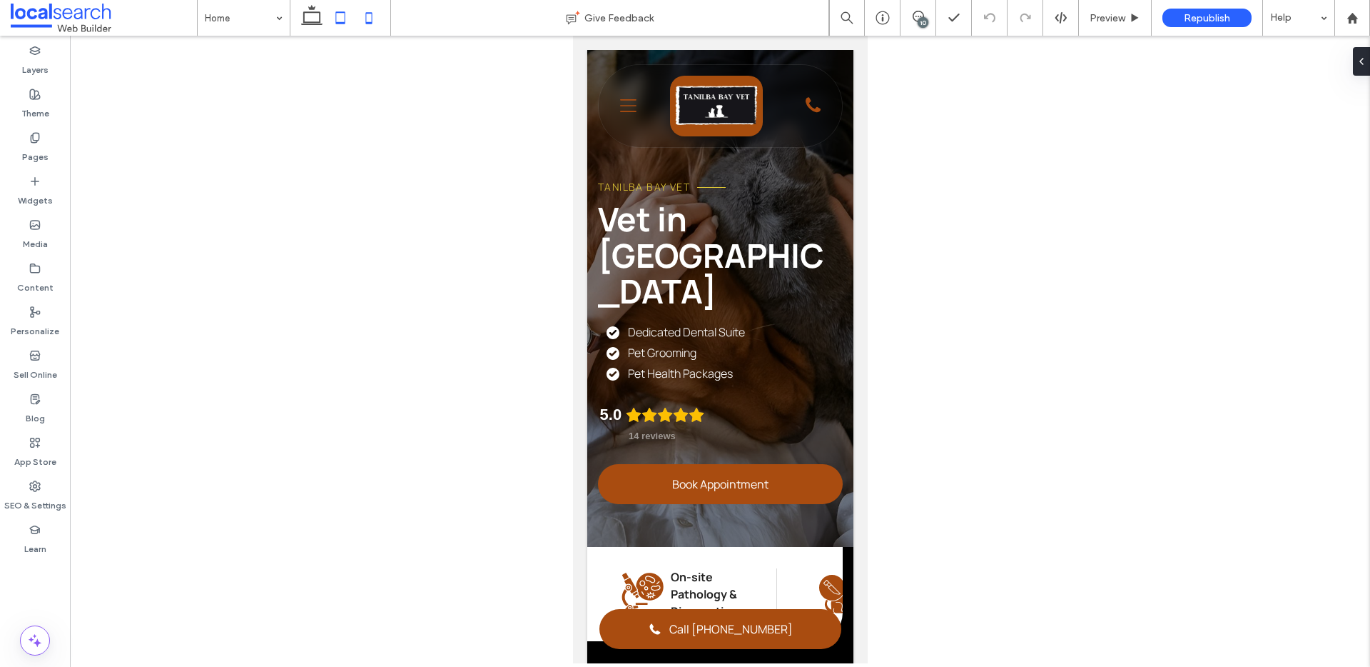
click at [343, 19] on icon at bounding box center [340, 18] width 29 height 29
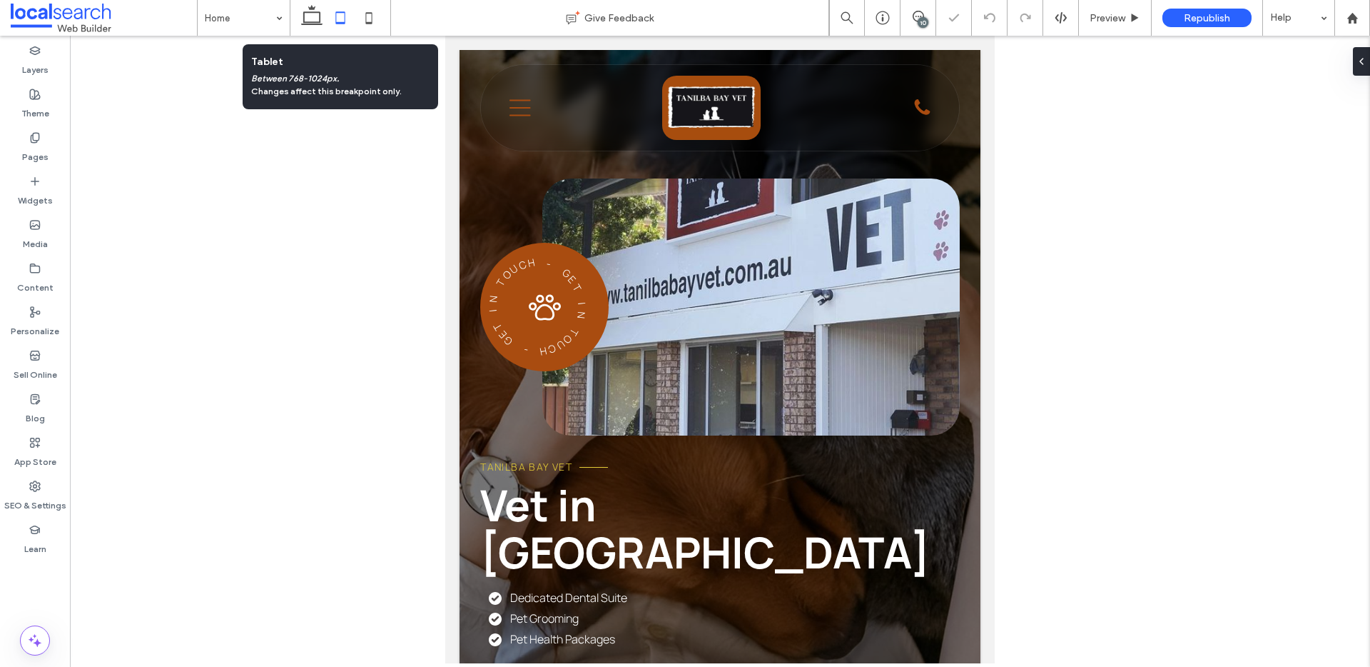
scroll to position [0, 0]
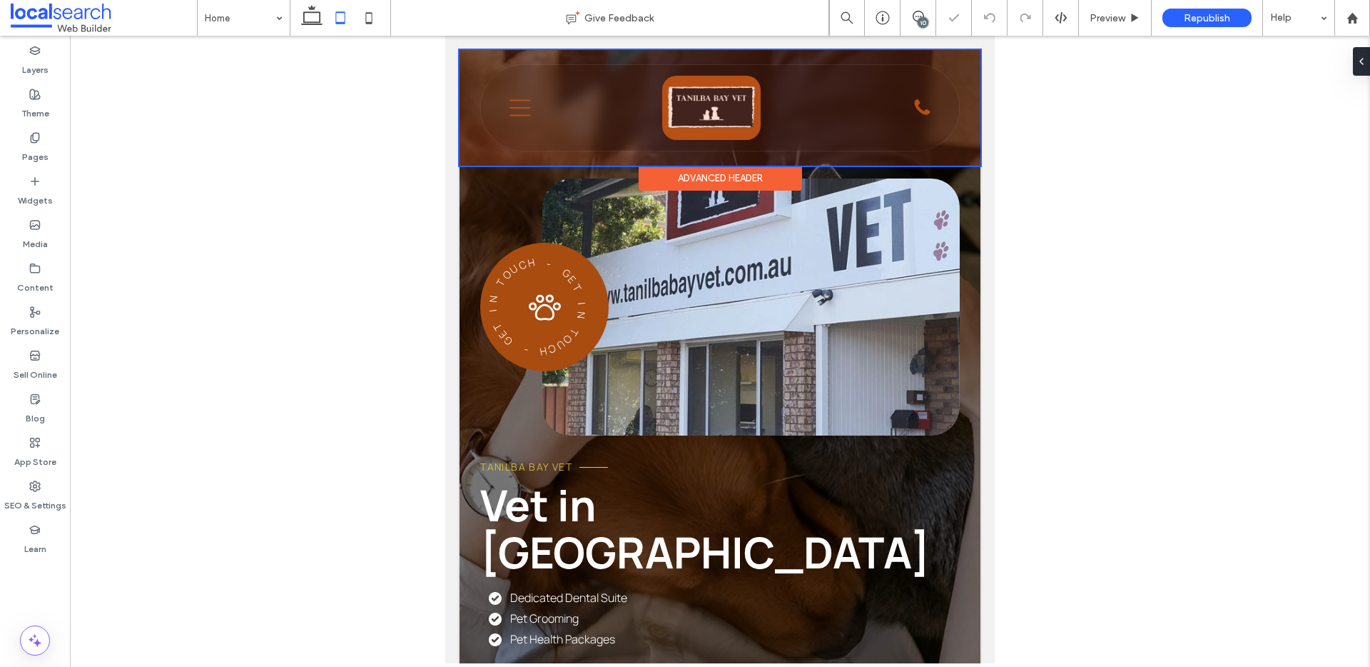
click at [523, 111] on div at bounding box center [720, 108] width 521 height 116
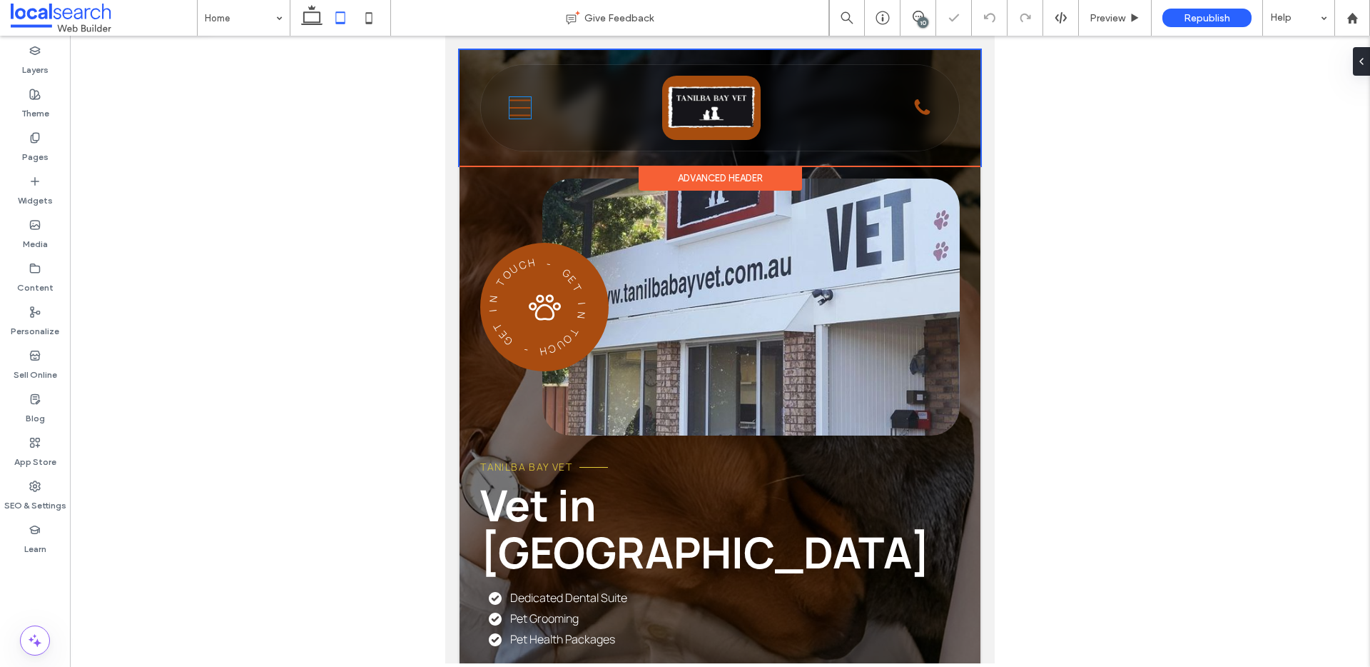
click at [523, 111] on icon "Menu Icon" at bounding box center [520, 107] width 21 height 21
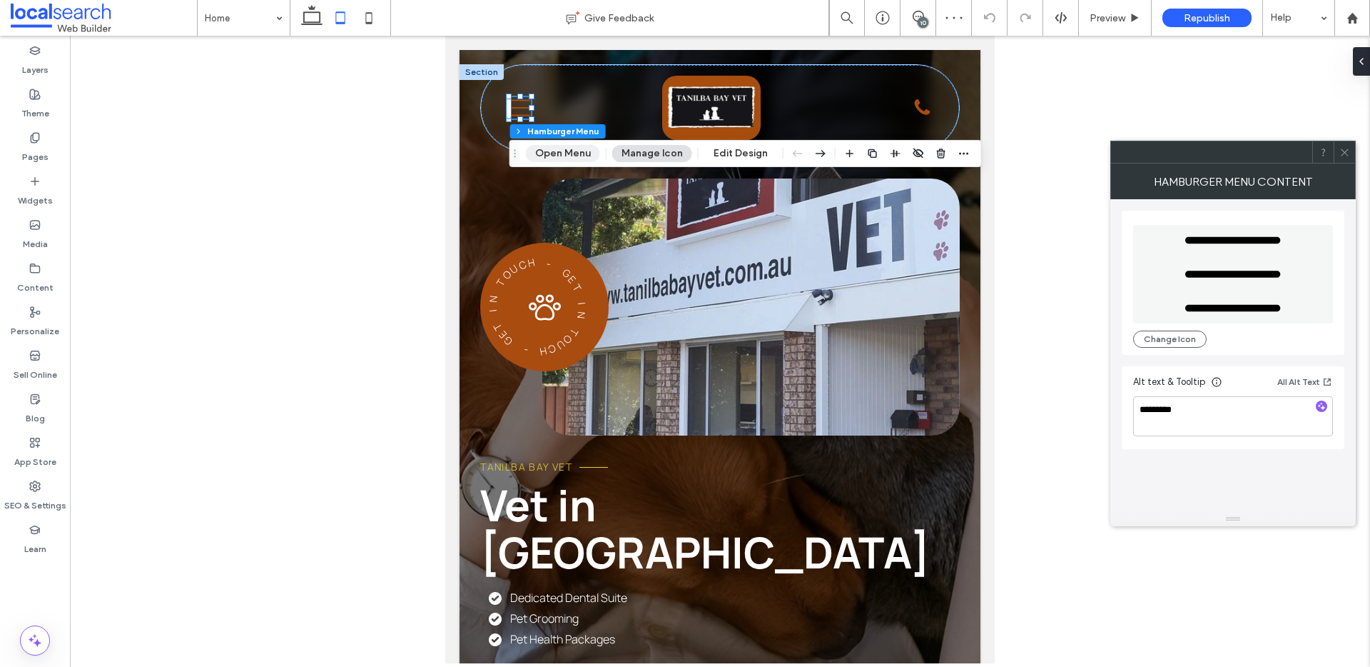
click at [543, 158] on button "Open Menu" at bounding box center [563, 153] width 74 height 17
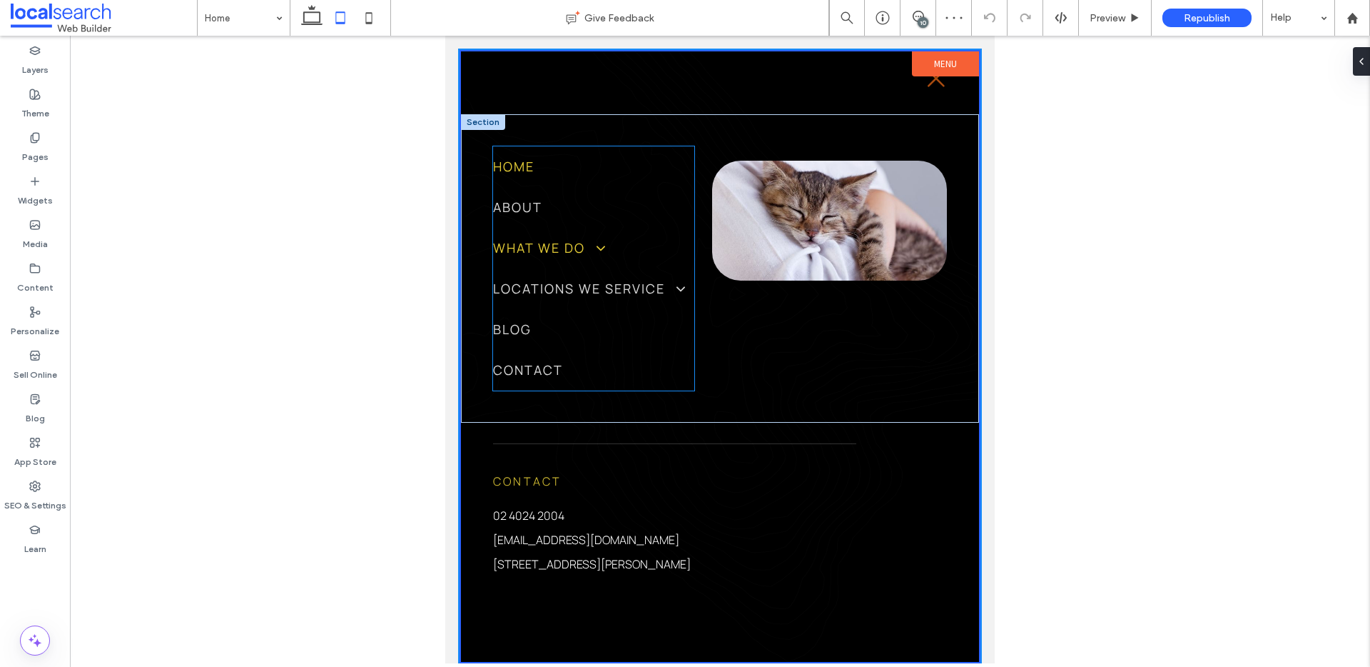
click at [602, 250] on span at bounding box center [595, 249] width 25 height 16
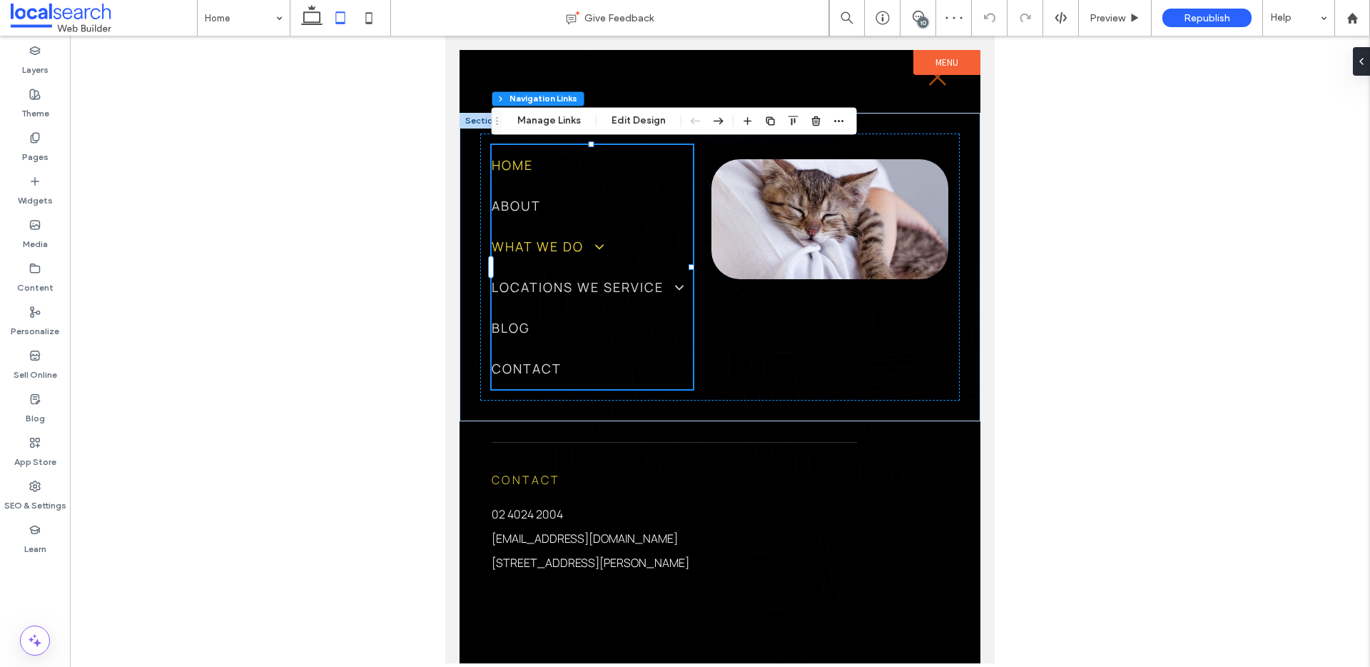
type input "***"
type input "****"
click at [602, 250] on span at bounding box center [594, 247] width 25 height 16
click at [599, 246] on span at bounding box center [594, 247] width 25 height 16
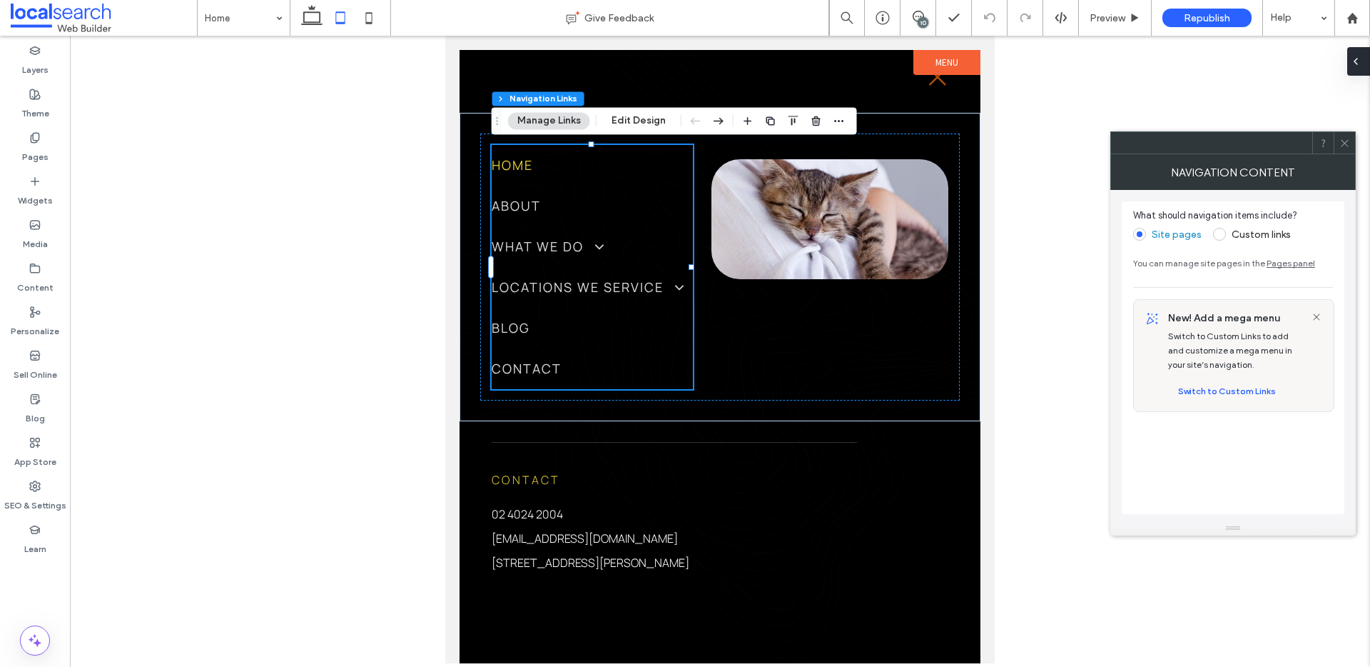
click at [1365, 64] on div at bounding box center [1359, 61] width 23 height 29
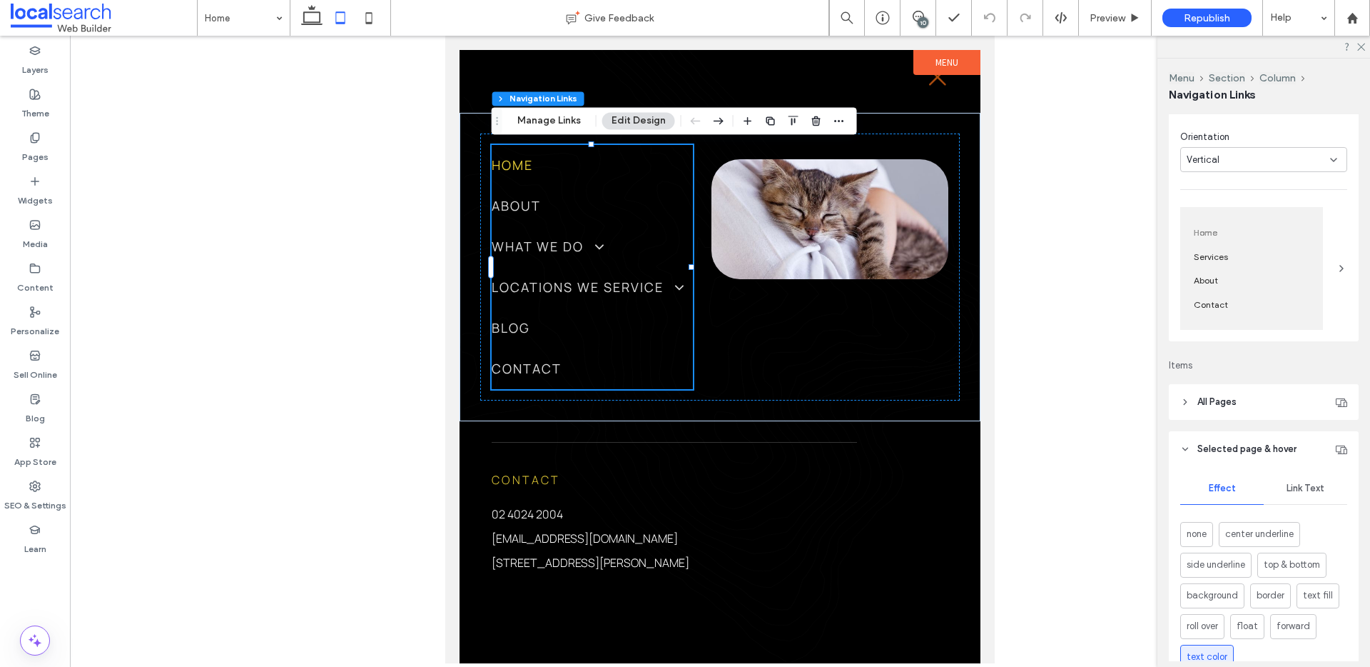
scroll to position [133, 0]
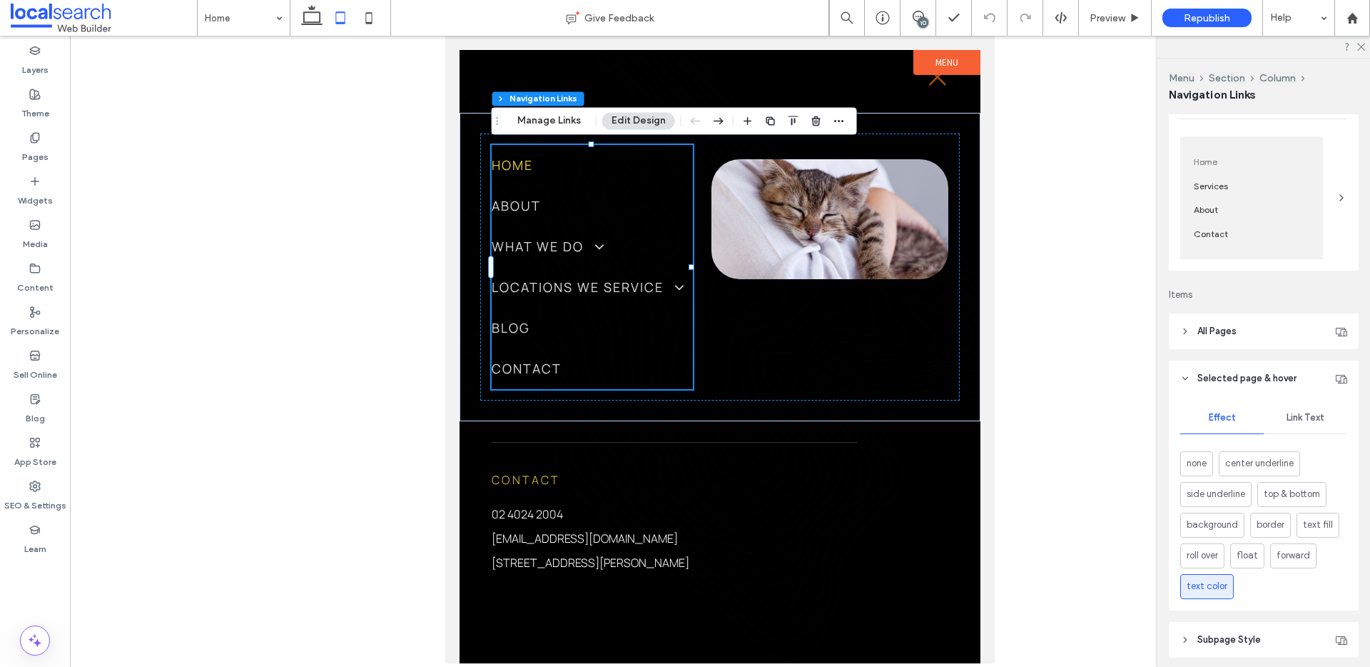
click at [1287, 412] on span "Link Text" at bounding box center [1306, 417] width 38 height 11
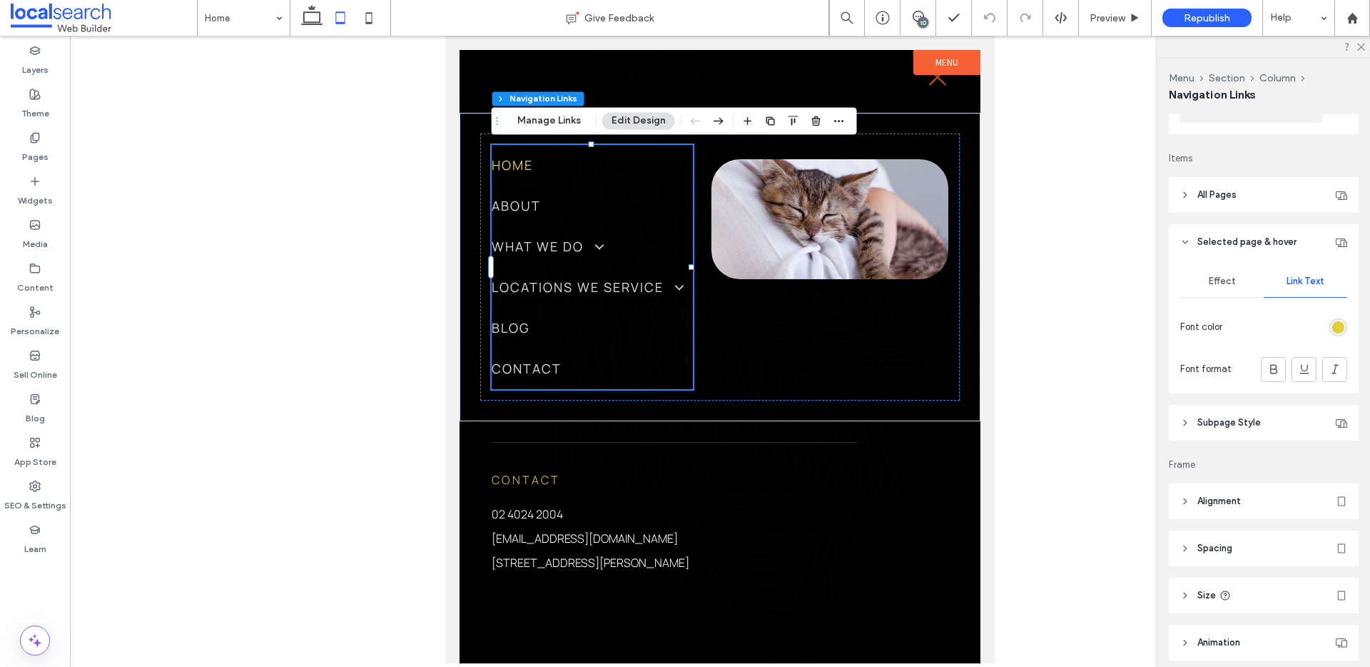
scroll to position [286, 0]
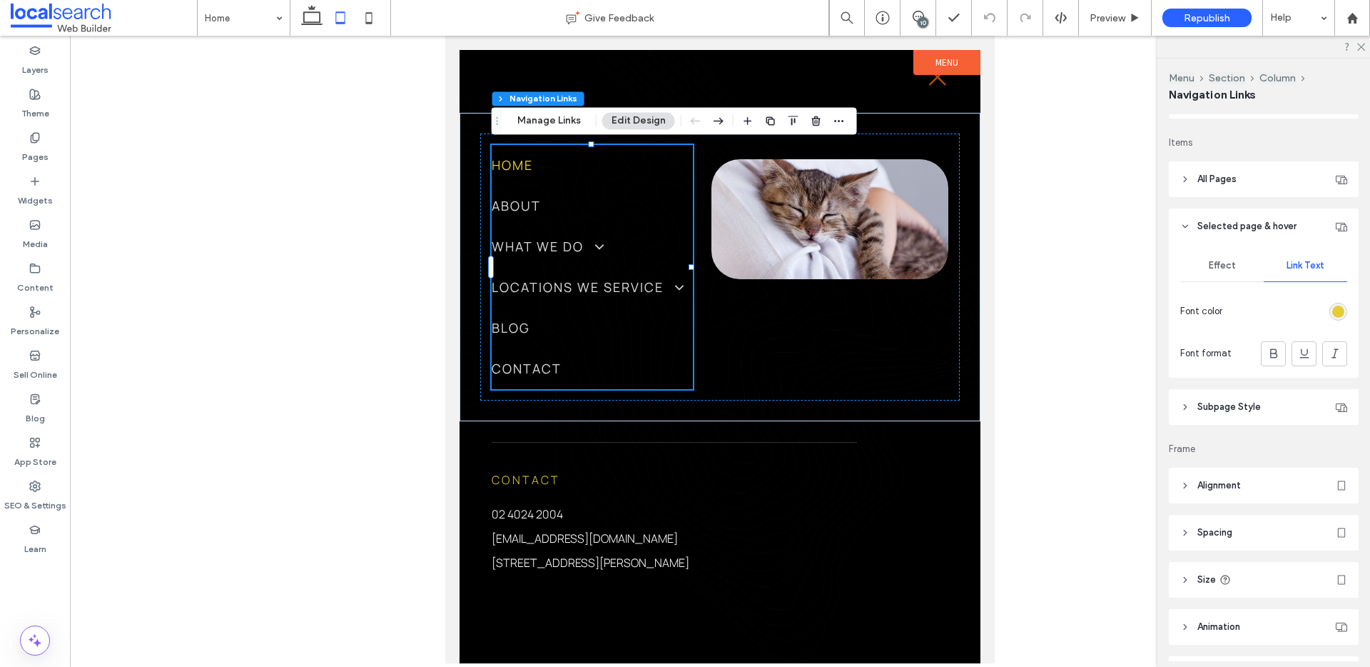
click at [1253, 412] on span "Subpage Style" at bounding box center [1230, 407] width 64 height 14
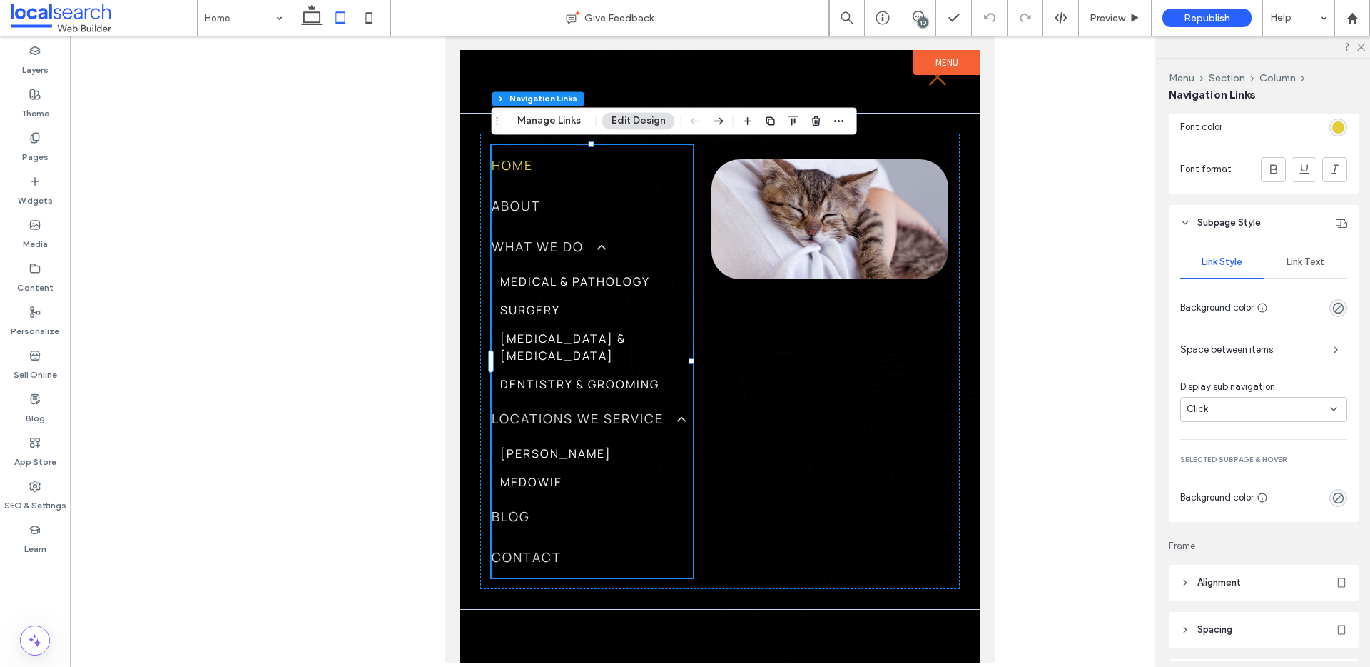
scroll to position [488, 0]
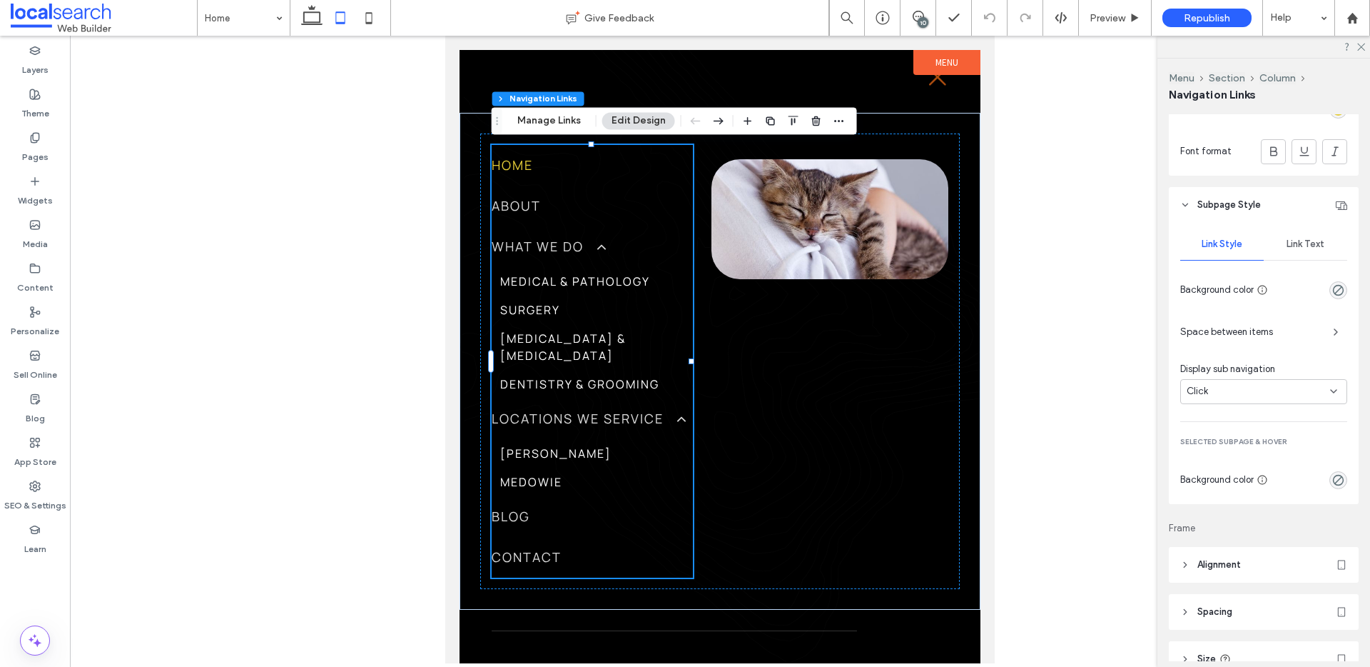
click at [1291, 240] on span "Link Text" at bounding box center [1306, 243] width 38 height 11
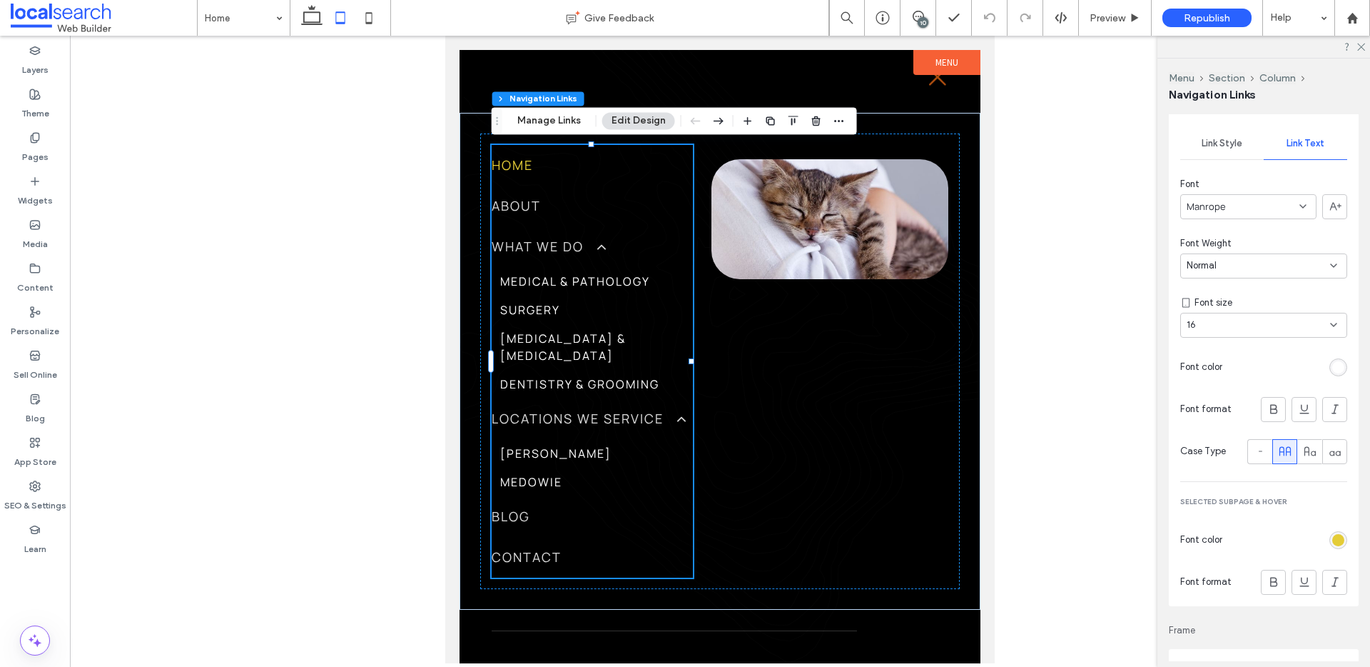
scroll to position [590, 0]
click at [924, 14] on icon at bounding box center [918, 16] width 11 height 11
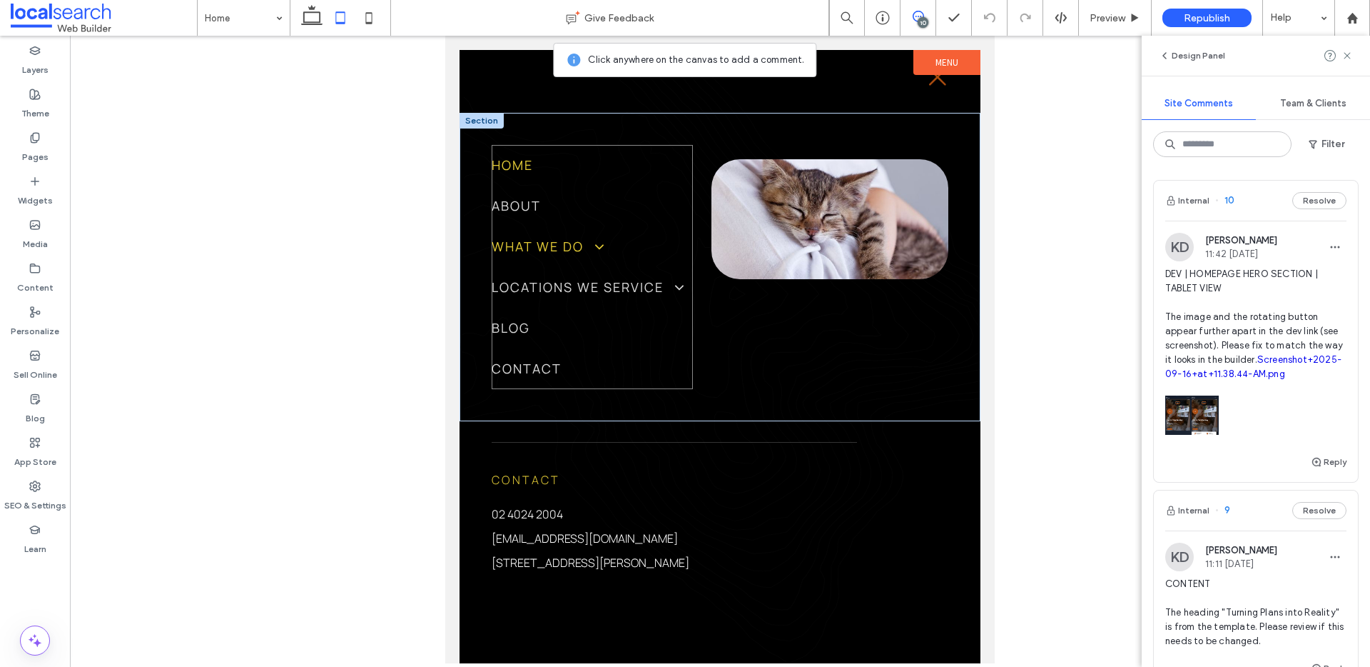
click at [642, 257] on link "What We Do" at bounding box center [592, 246] width 201 height 41
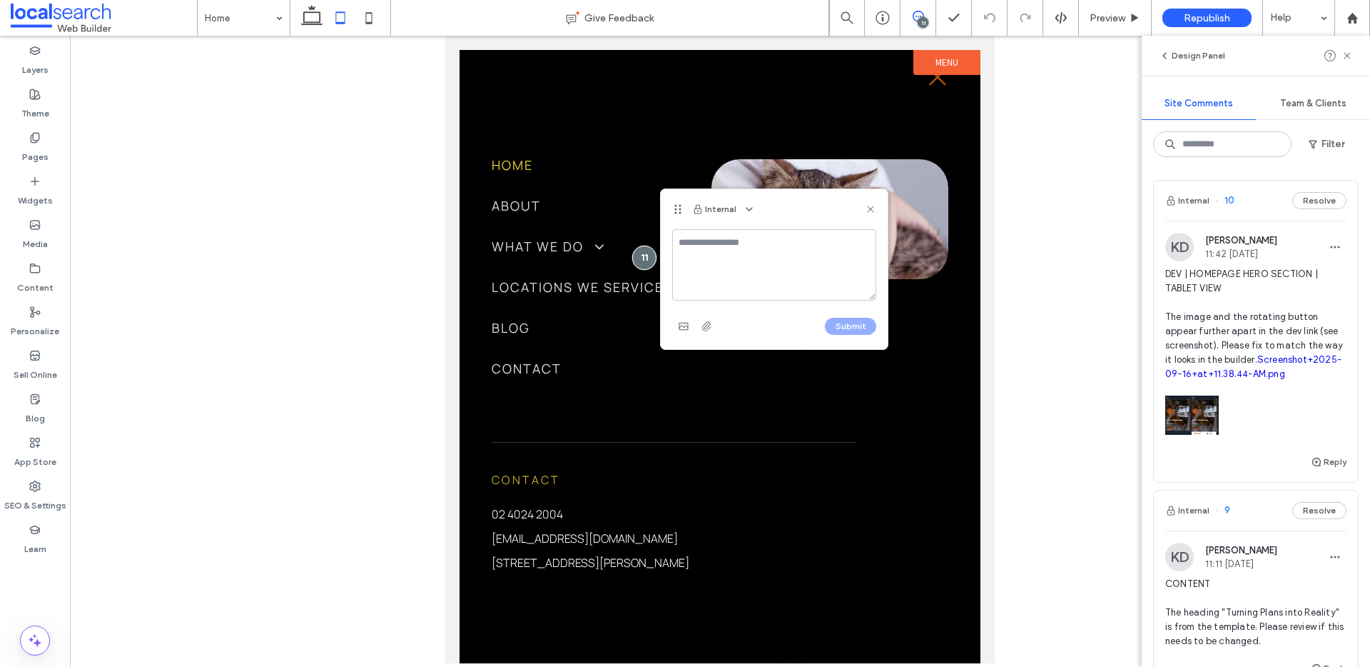
click at [721, 241] on textarea at bounding box center [774, 264] width 204 height 71
click at [765, 284] on textarea "**********" at bounding box center [774, 264] width 204 height 71
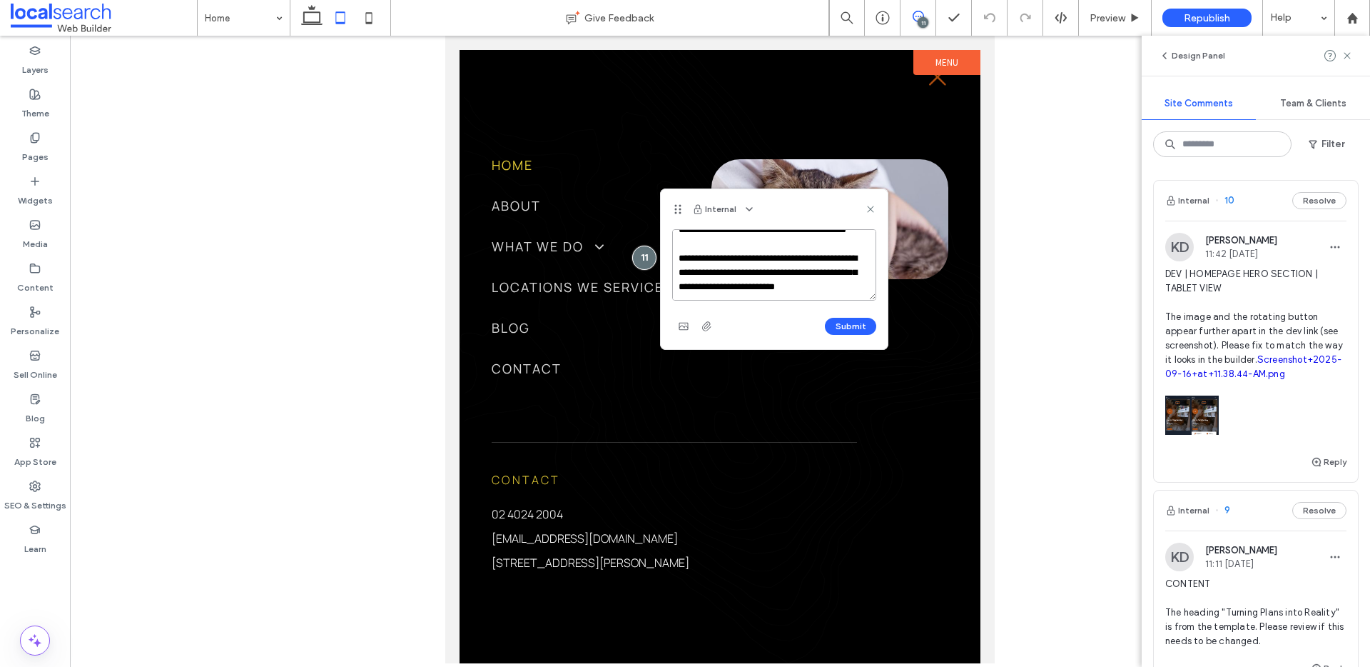
scroll to position [27, 0]
type textarea "**********"
click at [864, 328] on button "Submit" at bounding box center [850, 326] width 51 height 17
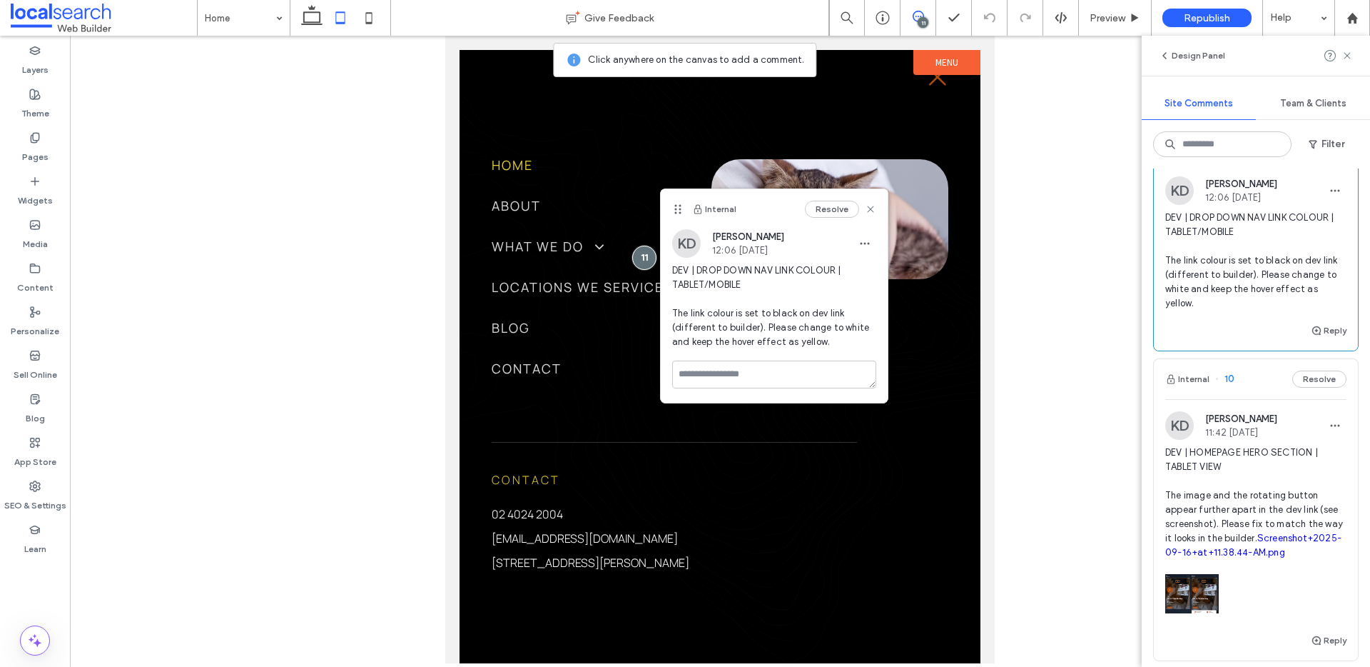
scroll to position [0, 0]
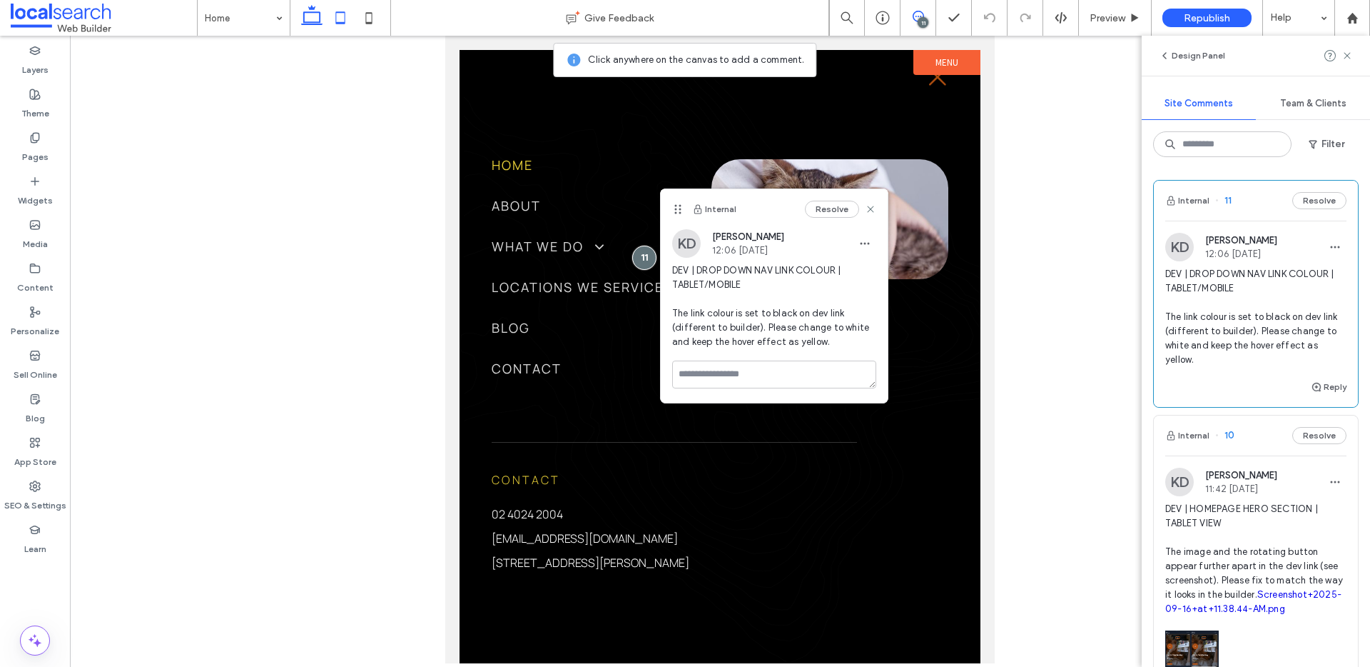
click at [313, 14] on icon at bounding box center [312, 18] width 29 height 29
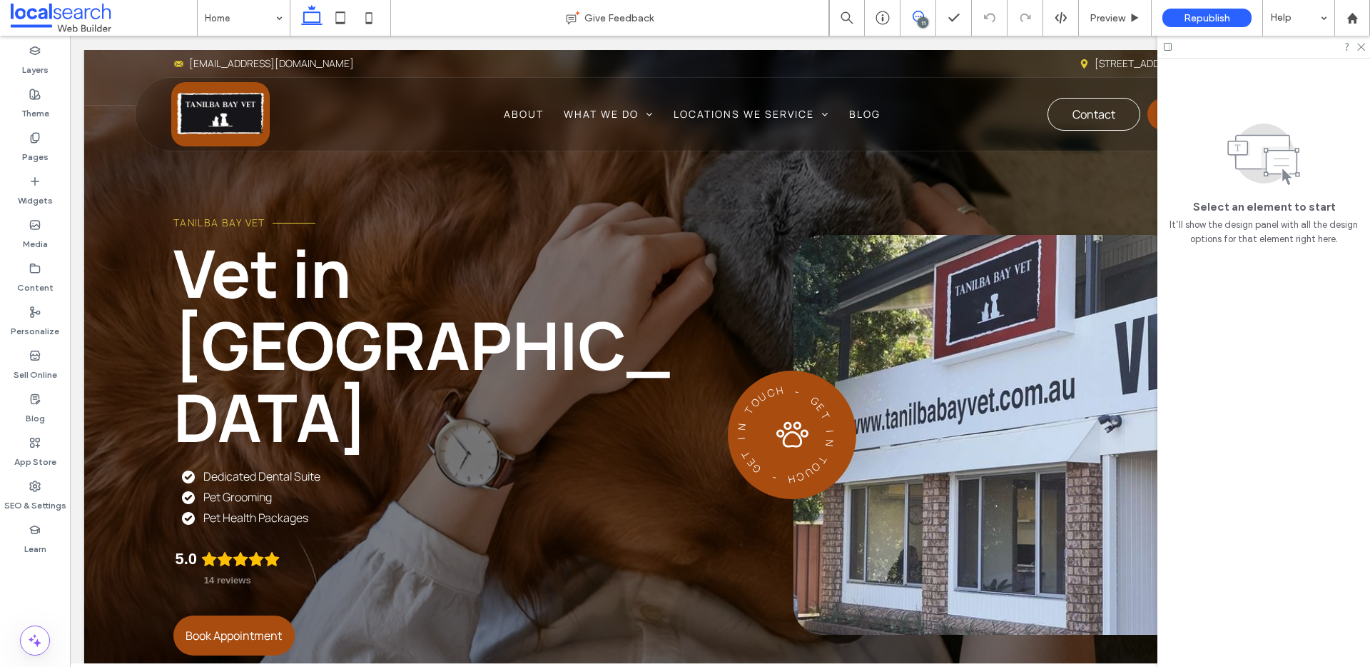
click at [917, 11] on icon at bounding box center [918, 16] width 11 height 11
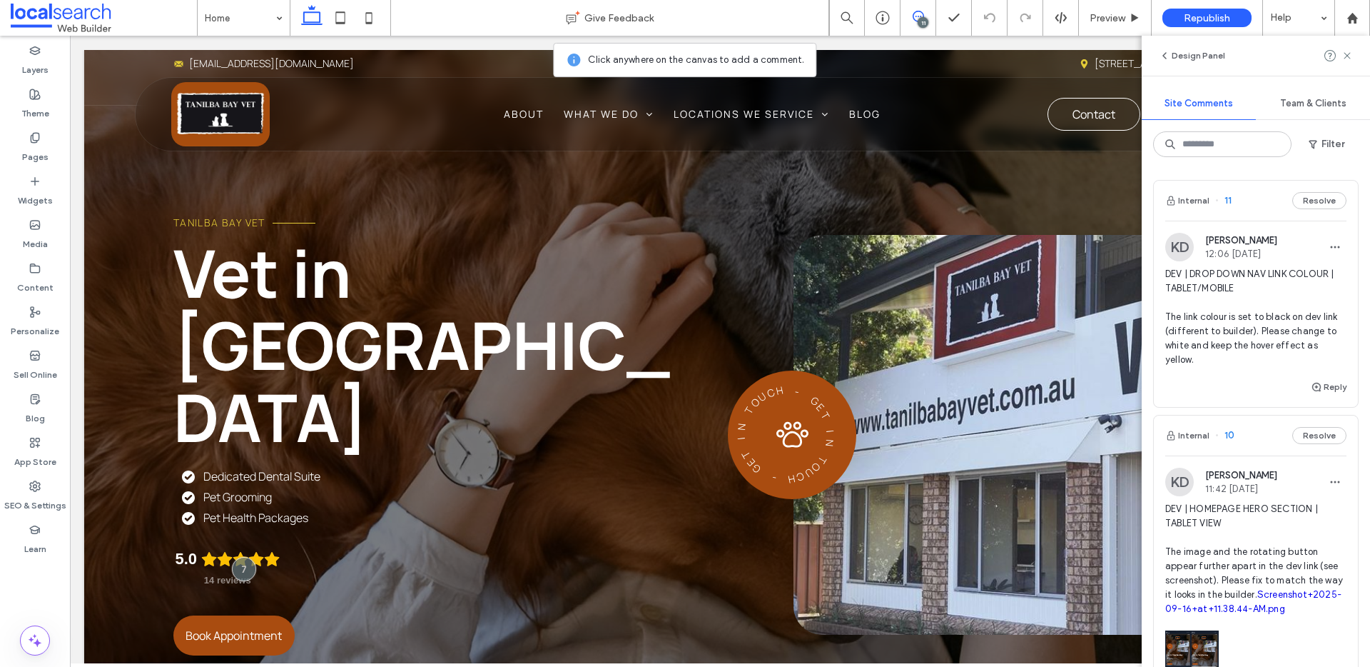
click at [1226, 281] on span "DEV | DROP DOWN NAV LINK COLOUR | TABLET/MOBILE The link colour is set to black…" at bounding box center [1256, 317] width 181 height 100
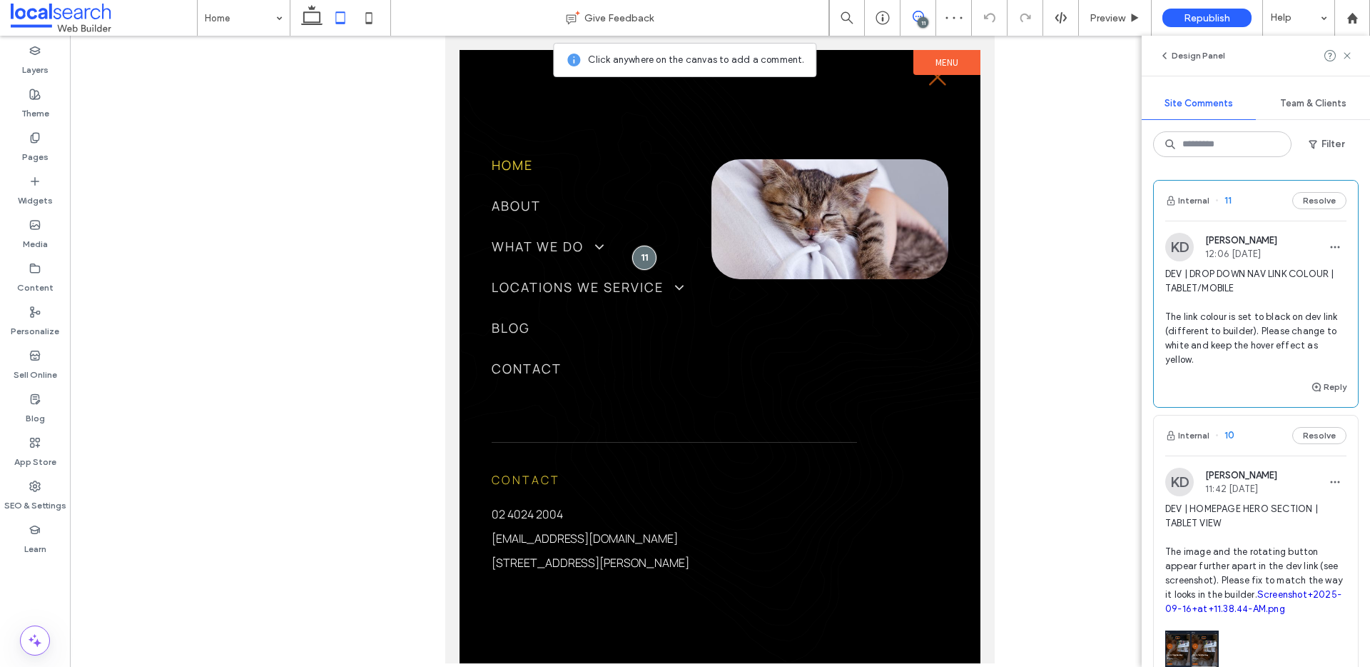
click at [929, 18] on span at bounding box center [918, 16] width 35 height 11
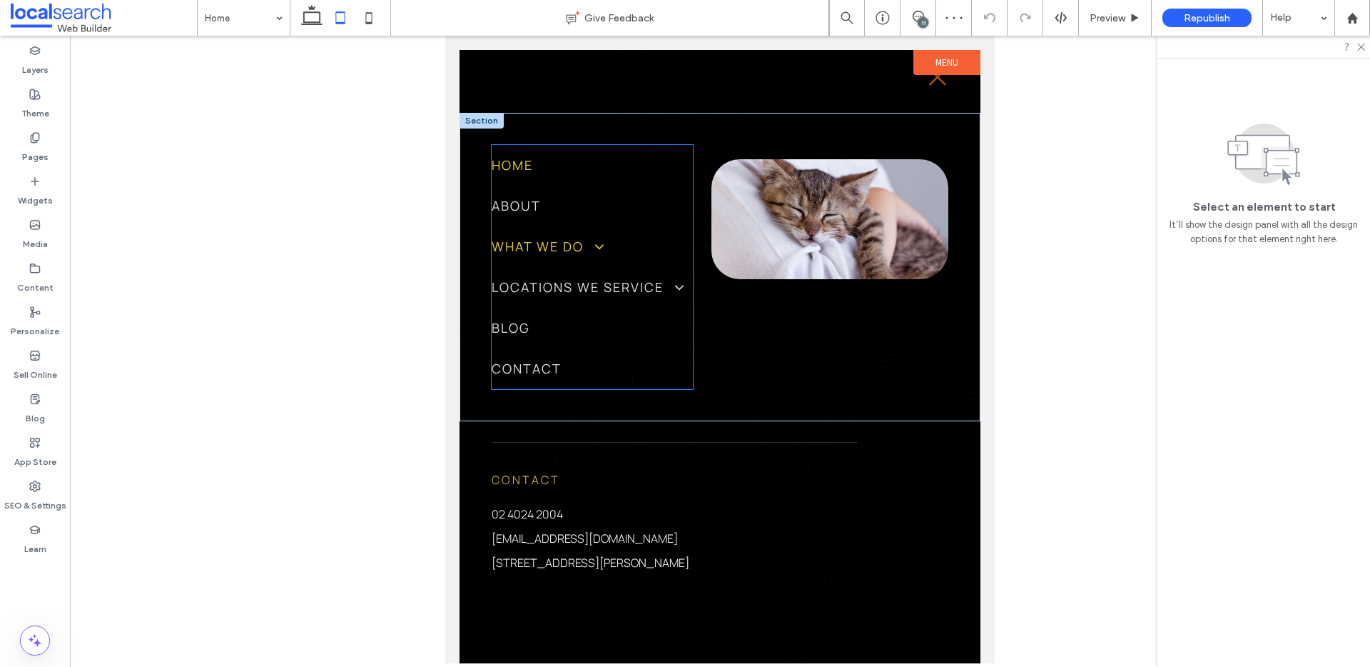
click at [601, 248] on span at bounding box center [594, 247] width 25 height 16
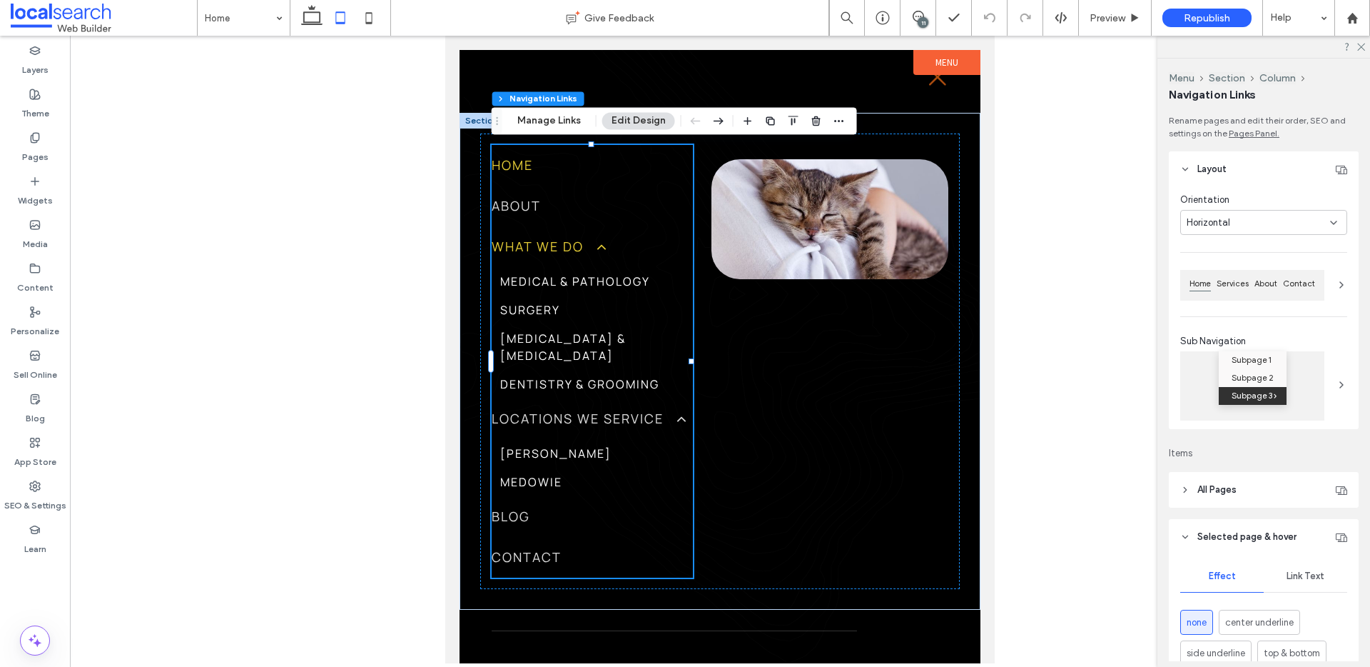
type input "***"
type input "****"
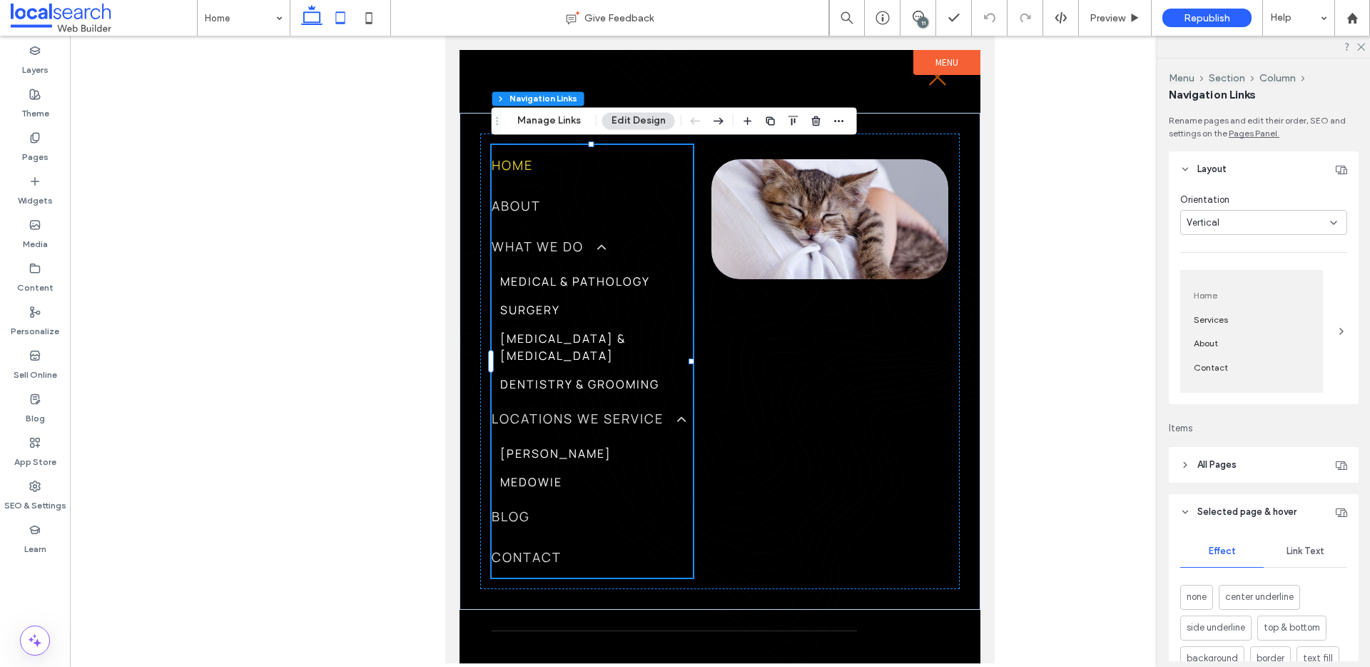
click at [319, 14] on icon at bounding box center [312, 18] width 29 height 29
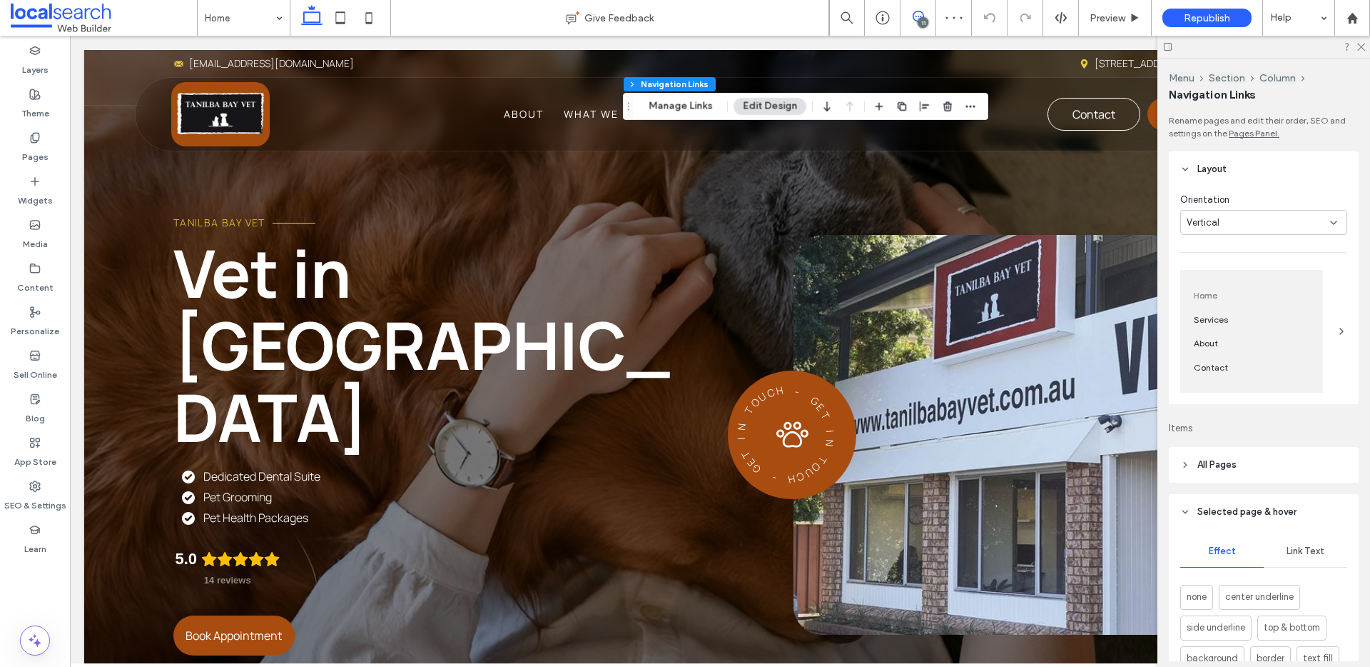
click at [922, 12] on icon at bounding box center [918, 16] width 11 height 11
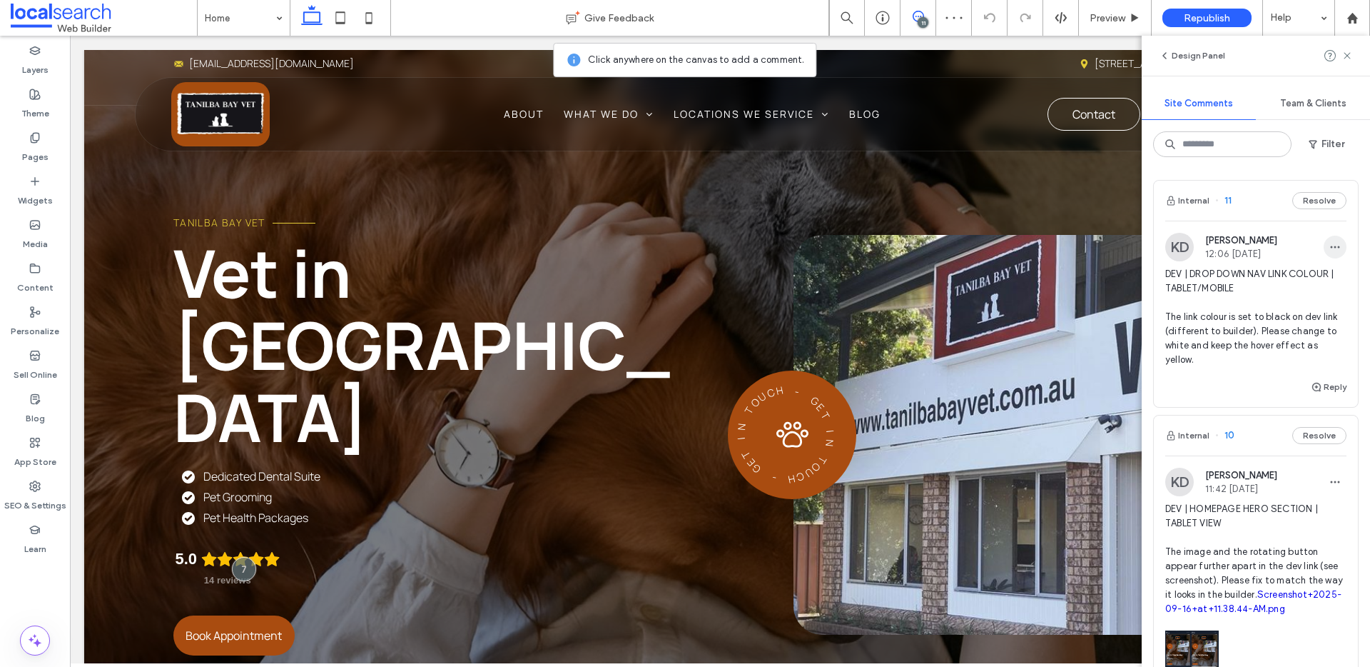
click at [1330, 244] on icon "button" at bounding box center [1335, 246] width 11 height 11
click at [1244, 310] on span "Delete" at bounding box center [1234, 311] width 28 height 14
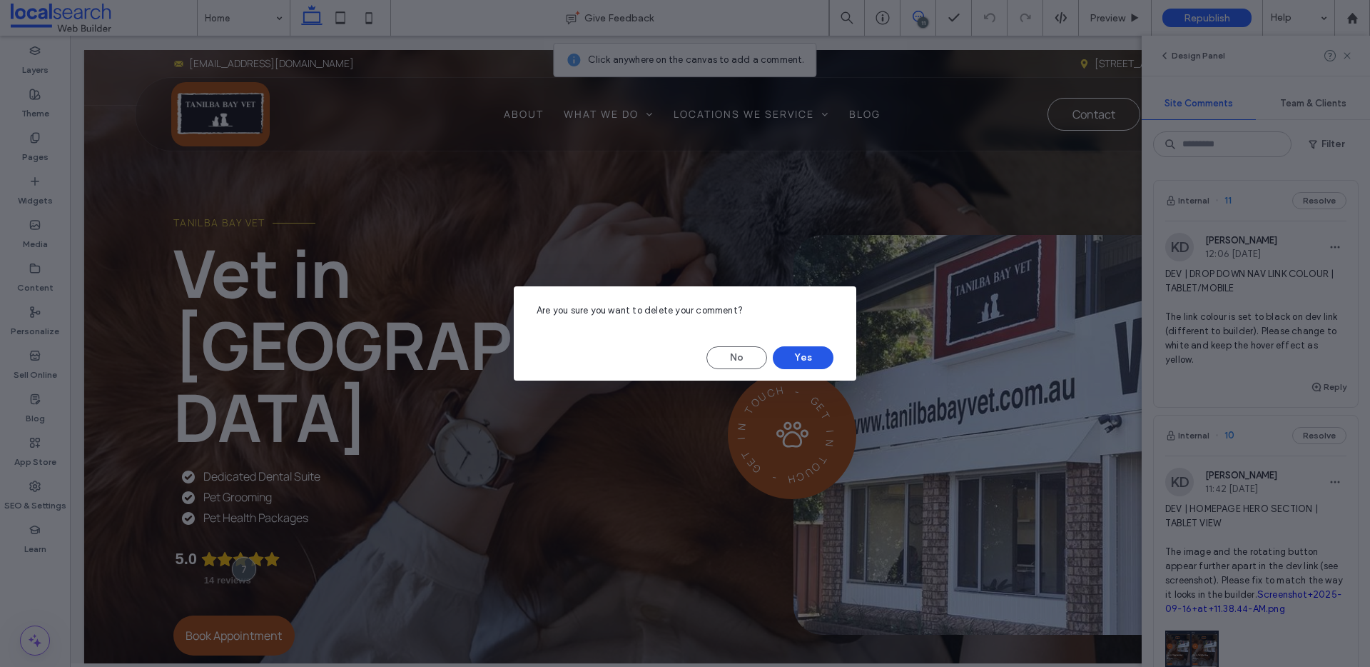
drag, startPoint x: 791, startPoint y: 358, endPoint x: 723, endPoint y: 323, distance: 76.3
click at [791, 358] on button "Yes" at bounding box center [803, 357] width 61 height 23
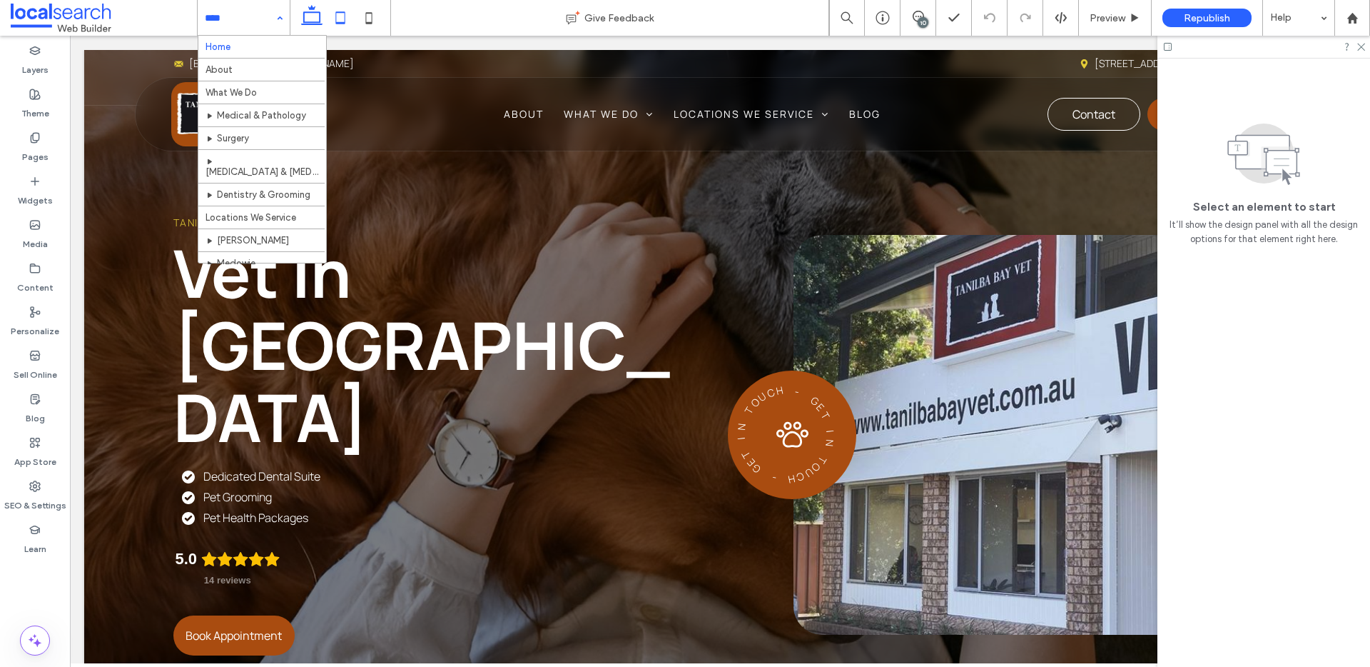
click at [338, 19] on icon at bounding box center [340, 18] width 29 height 29
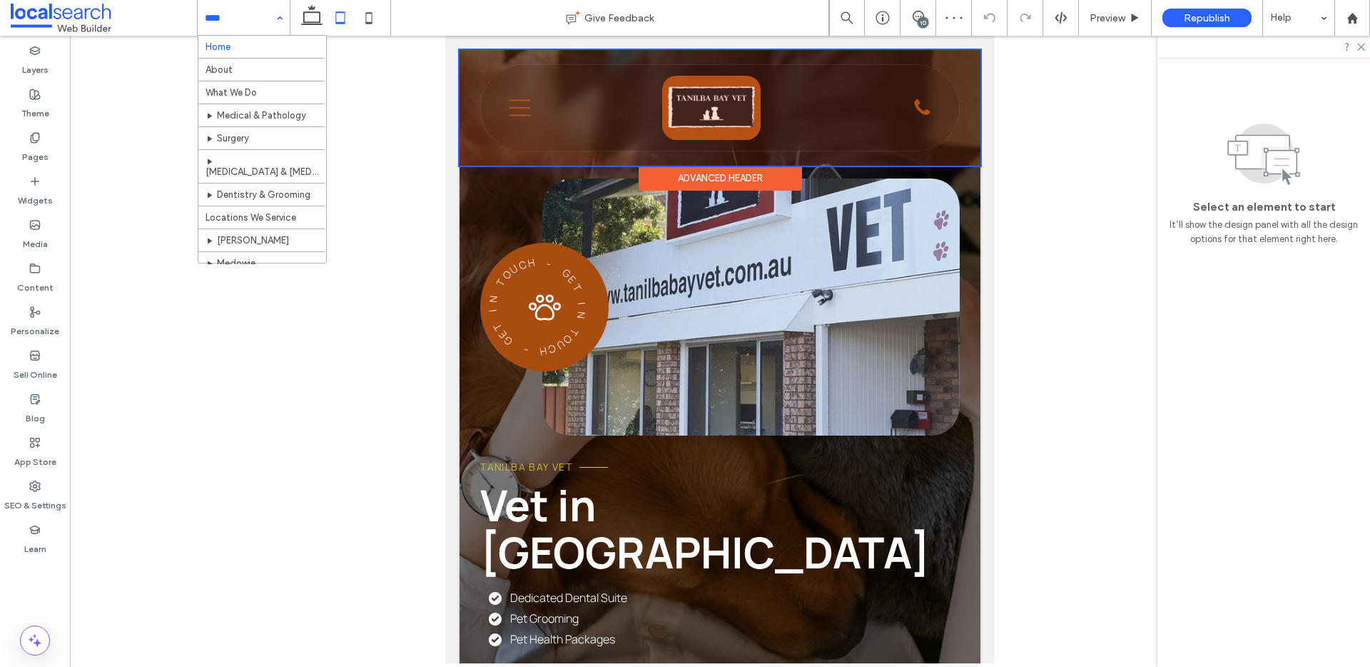
click at [520, 110] on div at bounding box center [720, 108] width 521 height 116
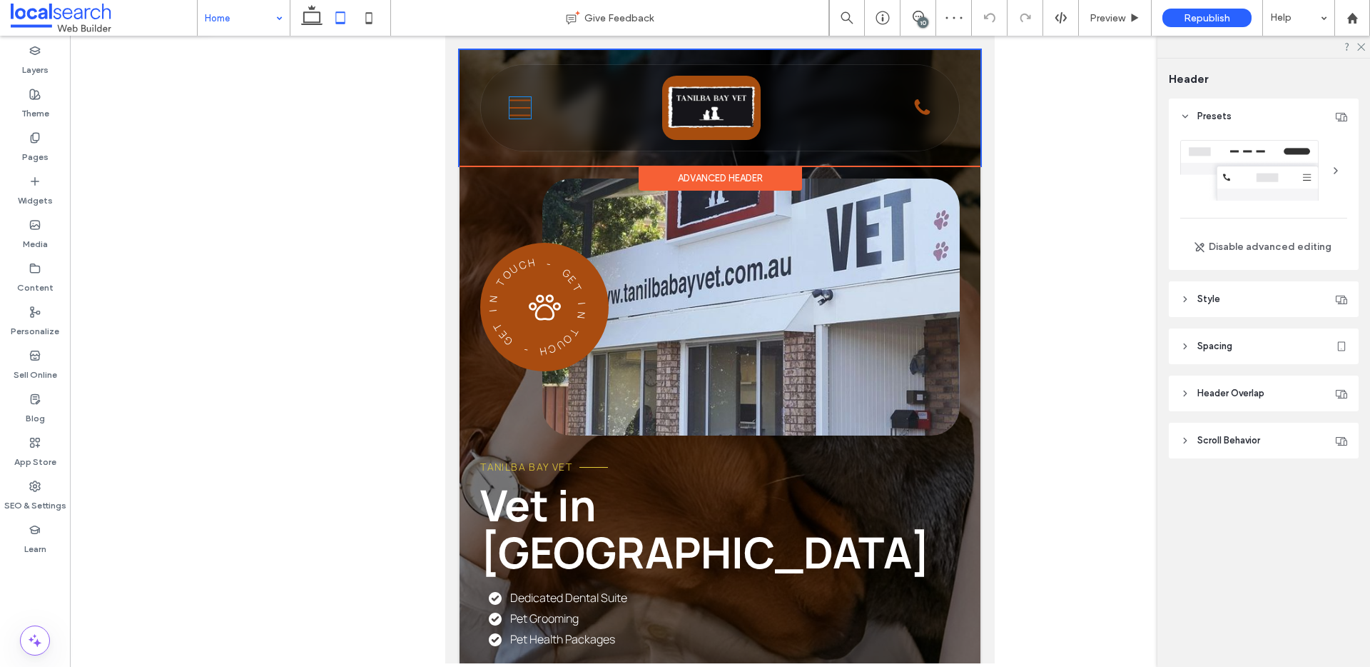
click at [520, 110] on icon "Menu Icon" at bounding box center [520, 107] width 21 height 21
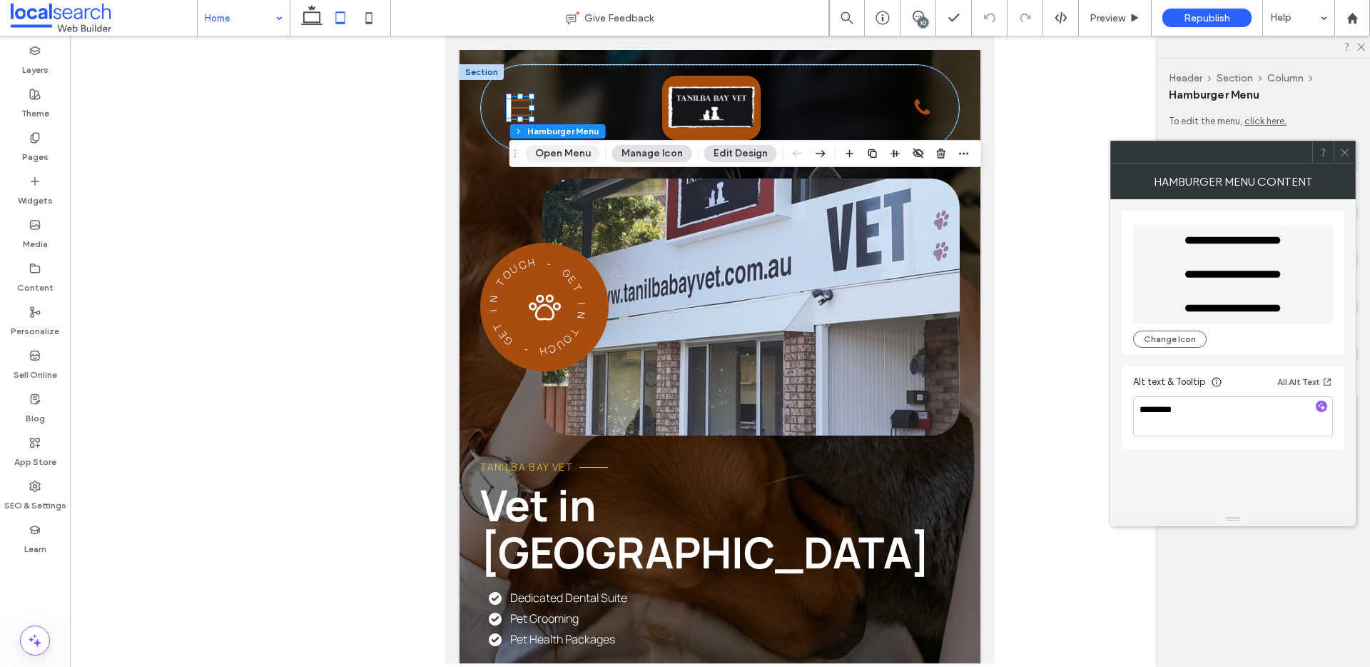
click at [551, 150] on button "Open Menu" at bounding box center [563, 153] width 74 height 17
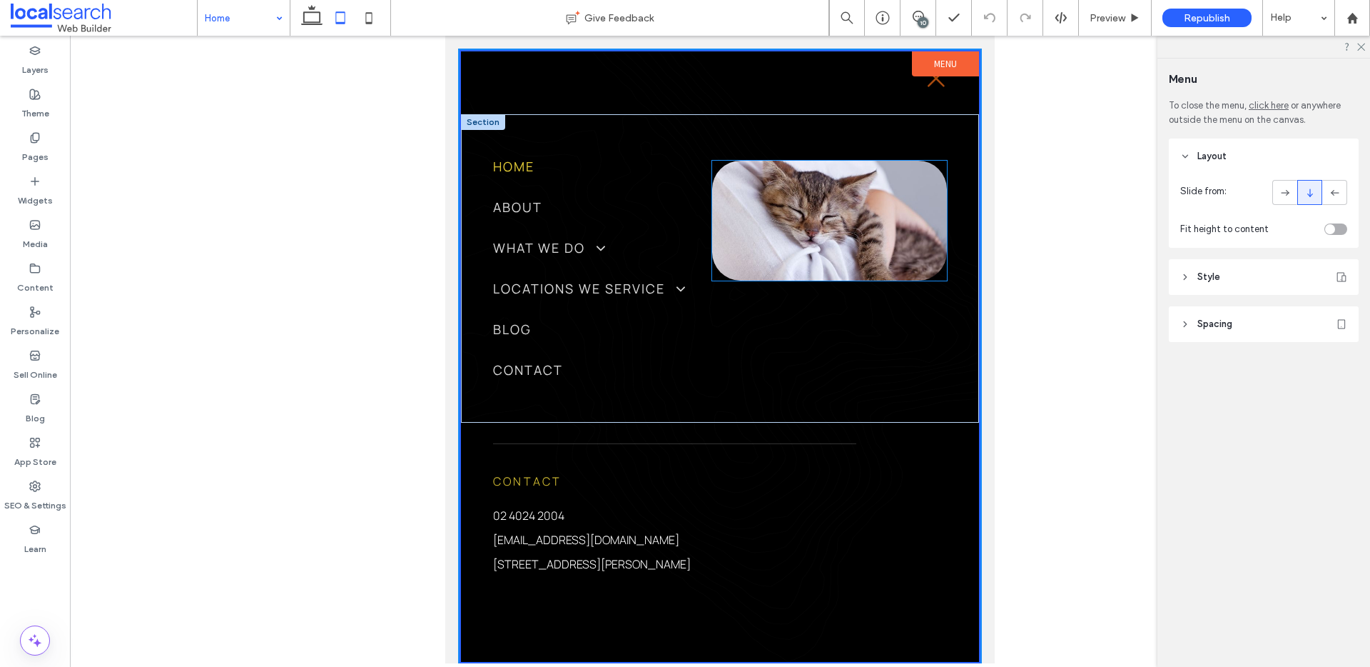
click at [742, 226] on link at bounding box center [829, 221] width 235 height 120
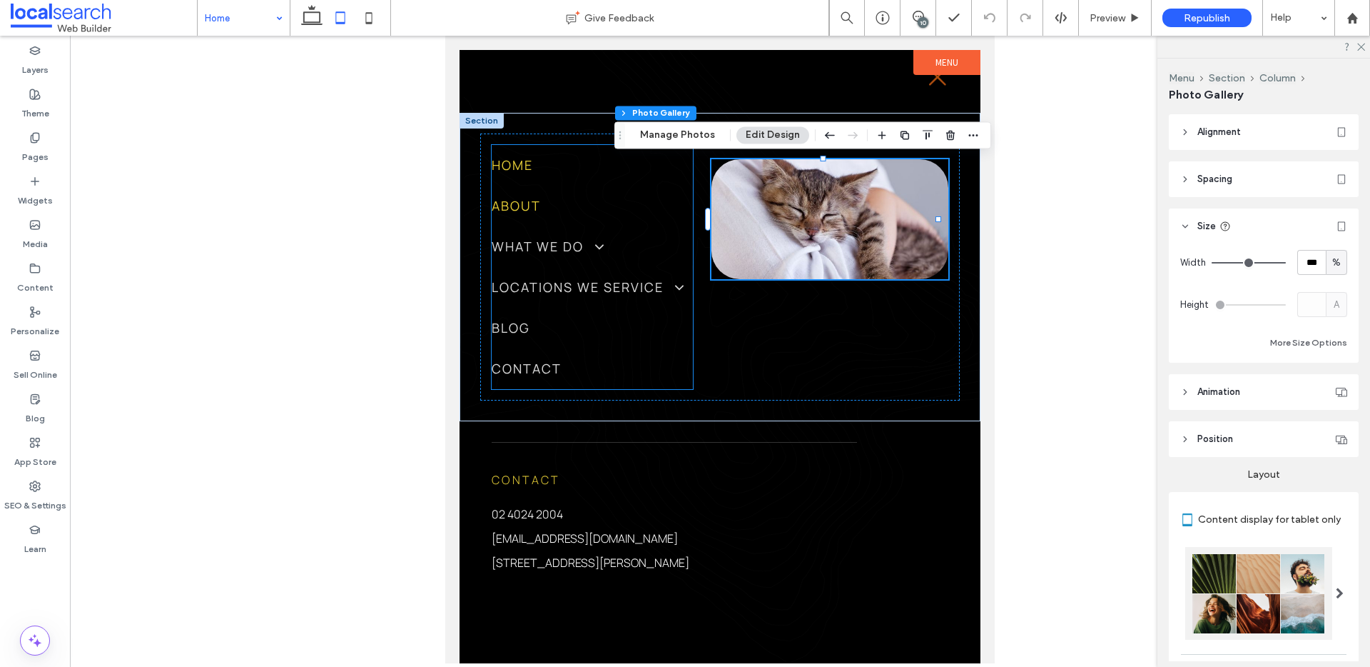
click at [675, 208] on link "About" at bounding box center [592, 206] width 201 height 41
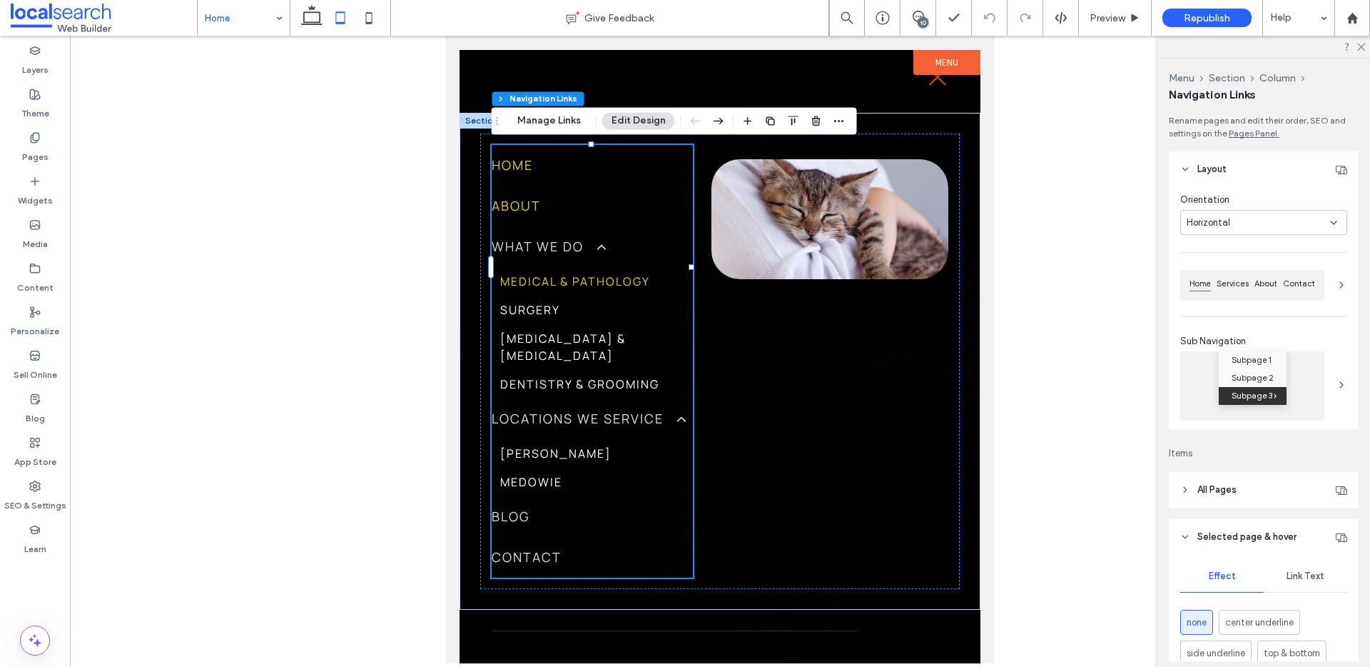
type input "***"
type input "****"
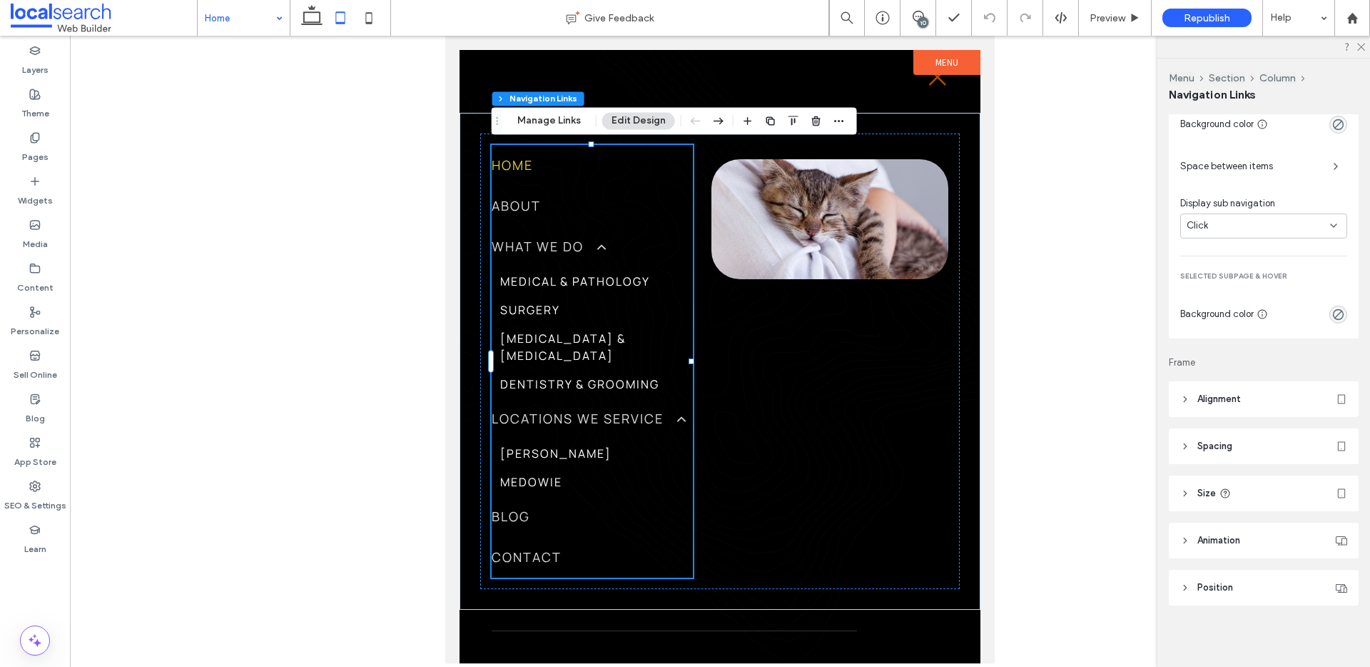
scroll to position [731, 0]
click at [1228, 502] on header "Size" at bounding box center [1264, 496] width 190 height 36
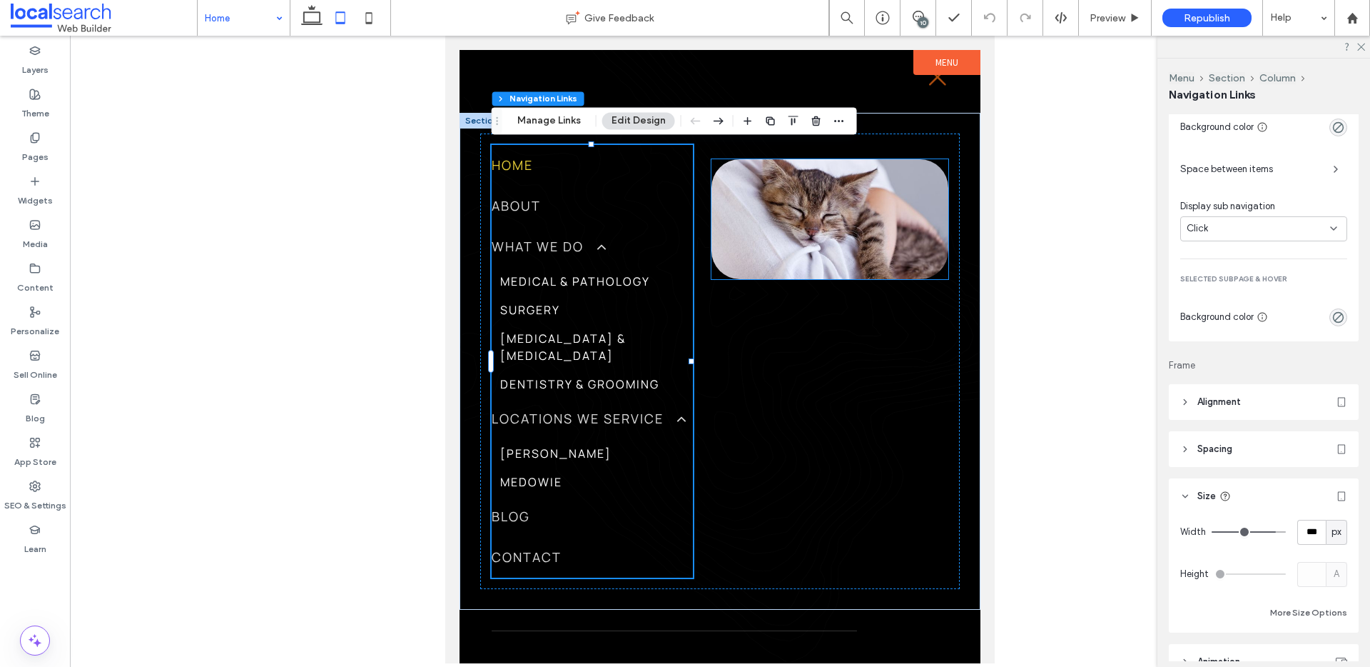
click at [747, 207] on link at bounding box center [830, 219] width 237 height 120
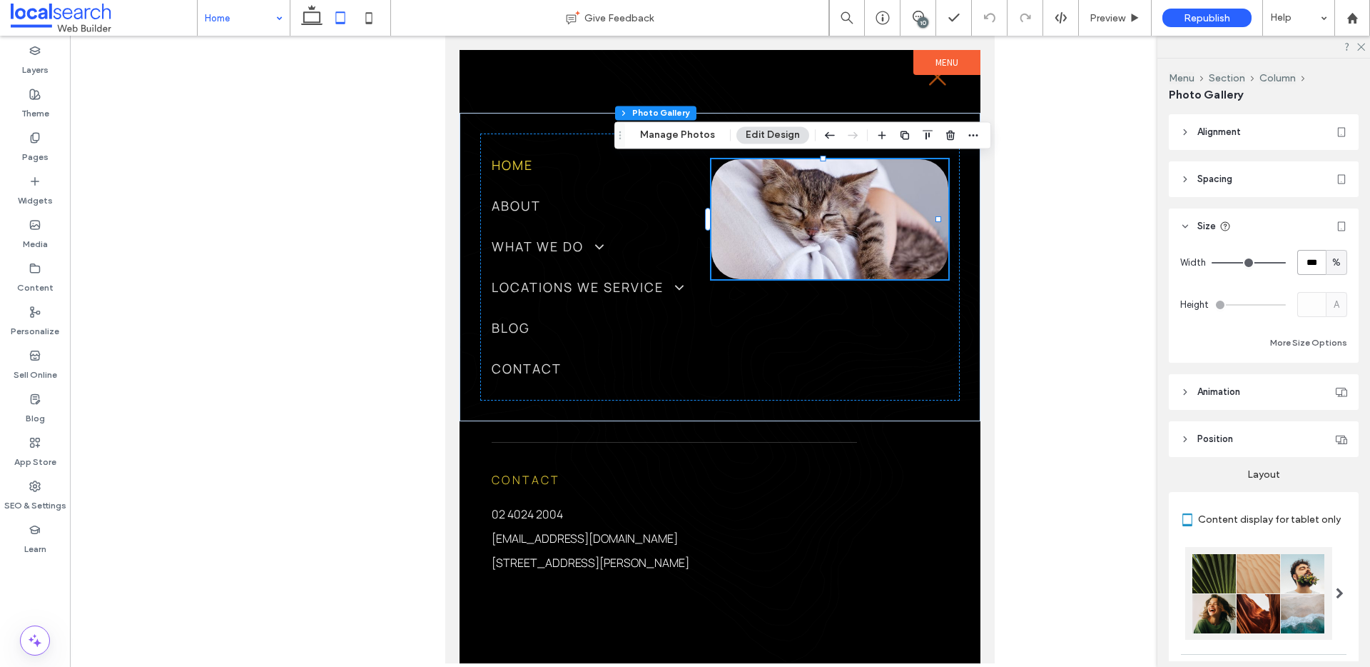
click at [1298, 253] on input "***" at bounding box center [1312, 262] width 29 height 25
type input "**"
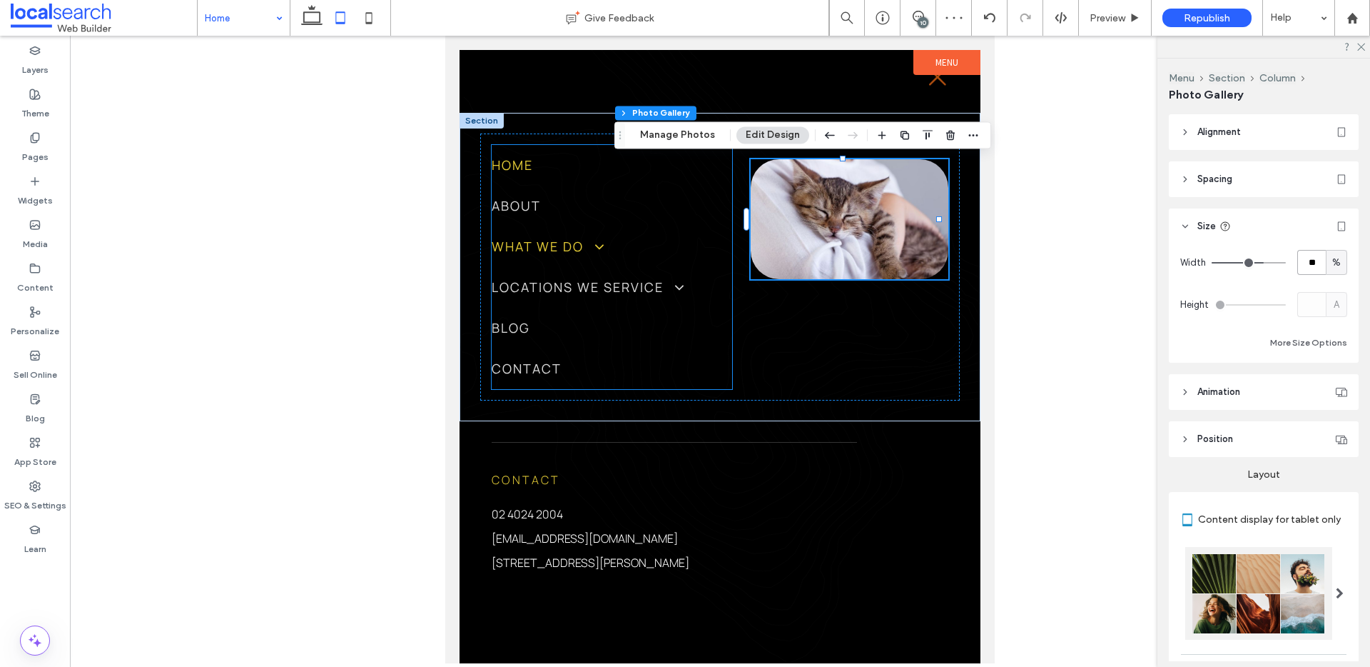
click at [685, 254] on link "What We Do" at bounding box center [612, 246] width 241 height 41
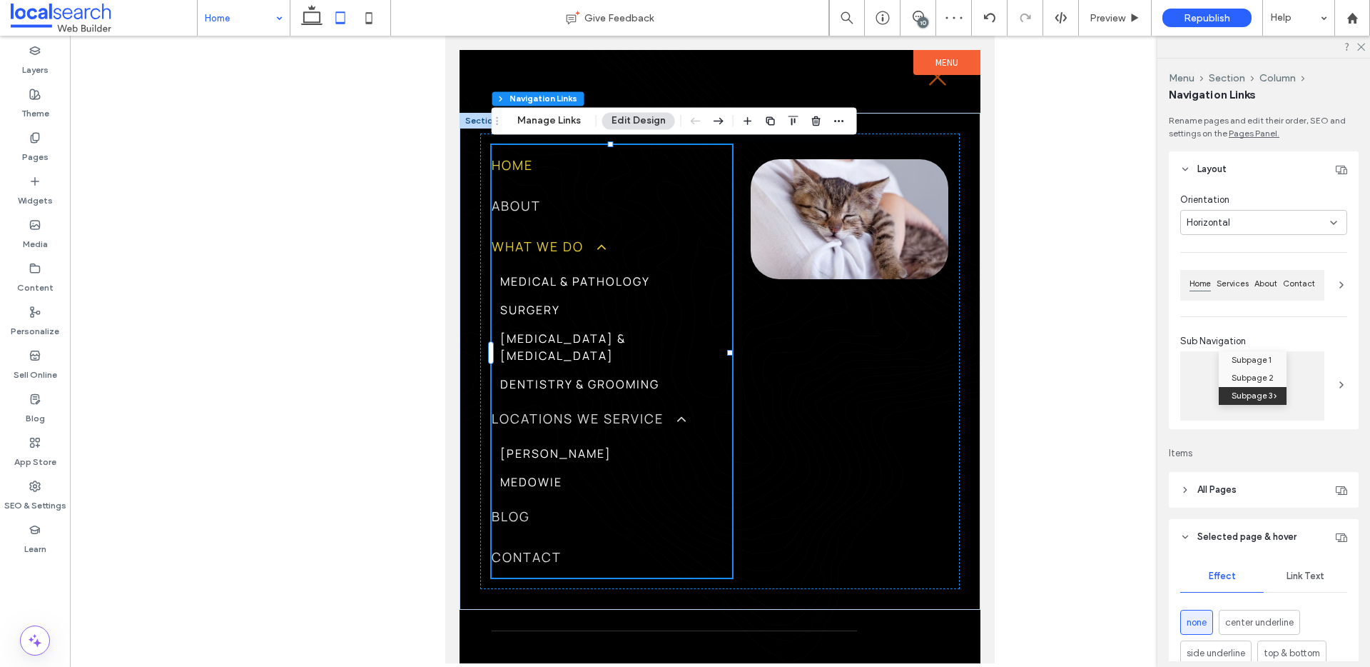
type input "***"
type input "****"
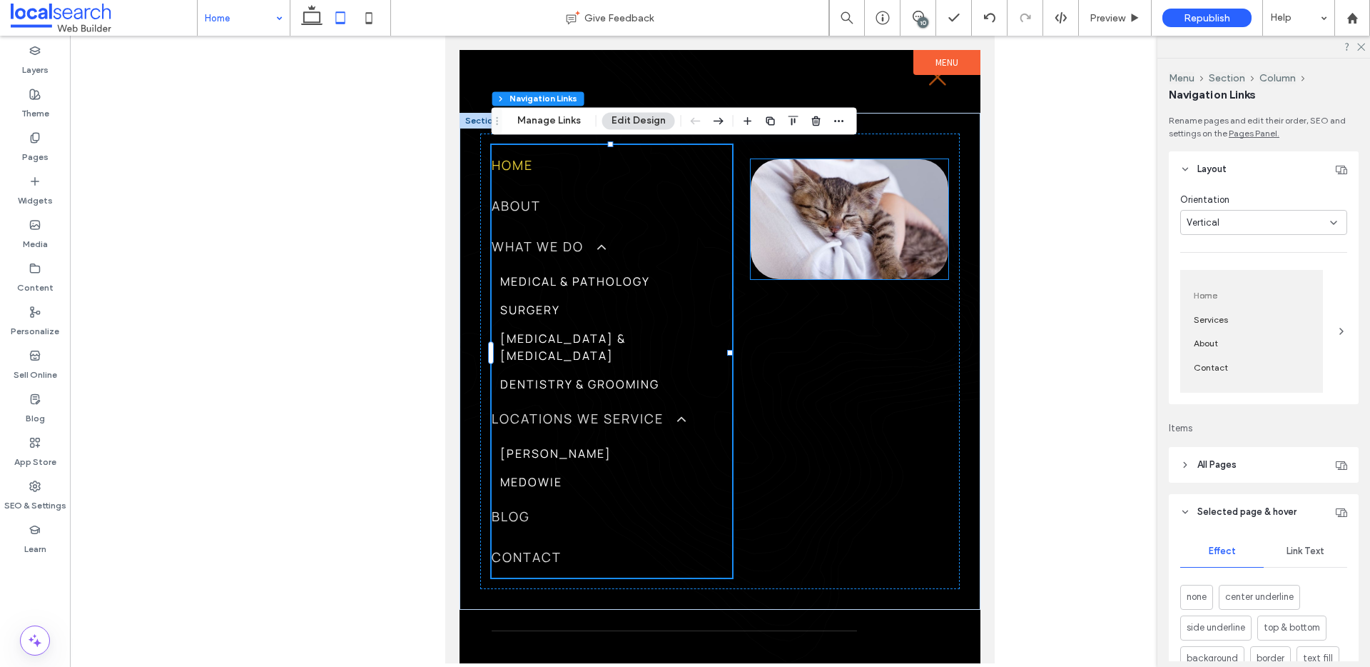
click at [805, 251] on link at bounding box center [850, 219] width 198 height 120
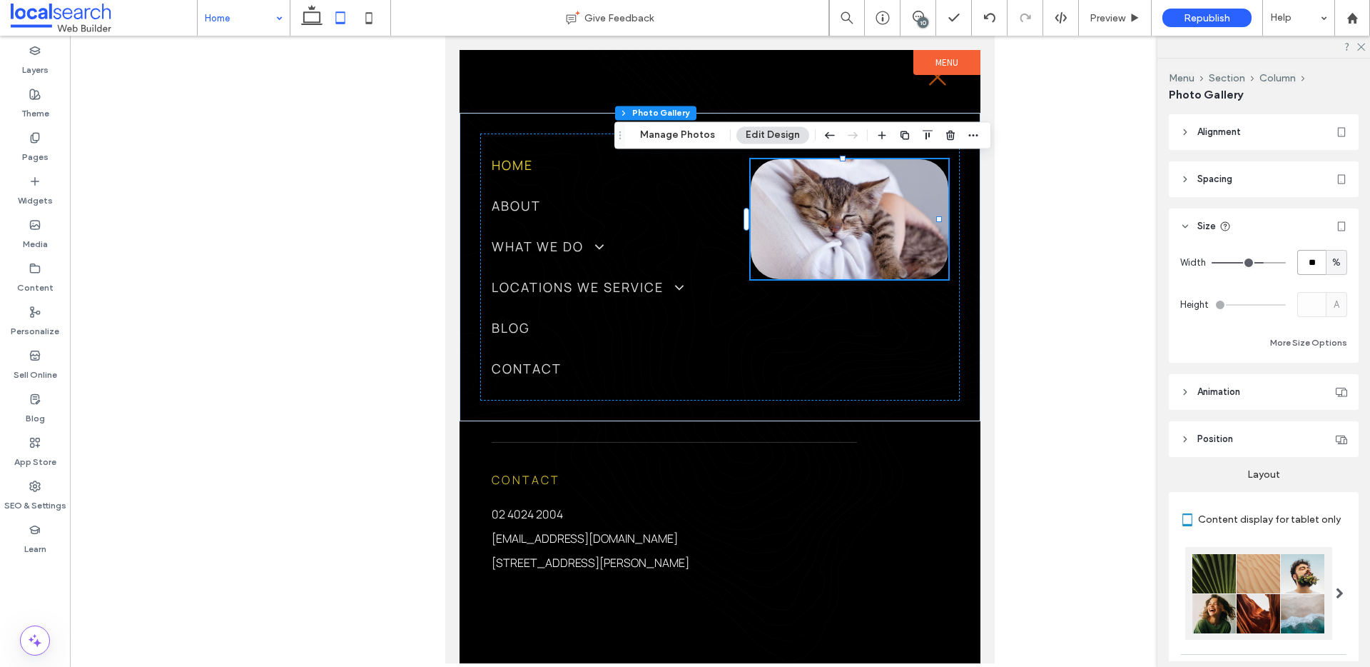
click at [1307, 256] on input "**" at bounding box center [1312, 262] width 29 height 25
type input "**"
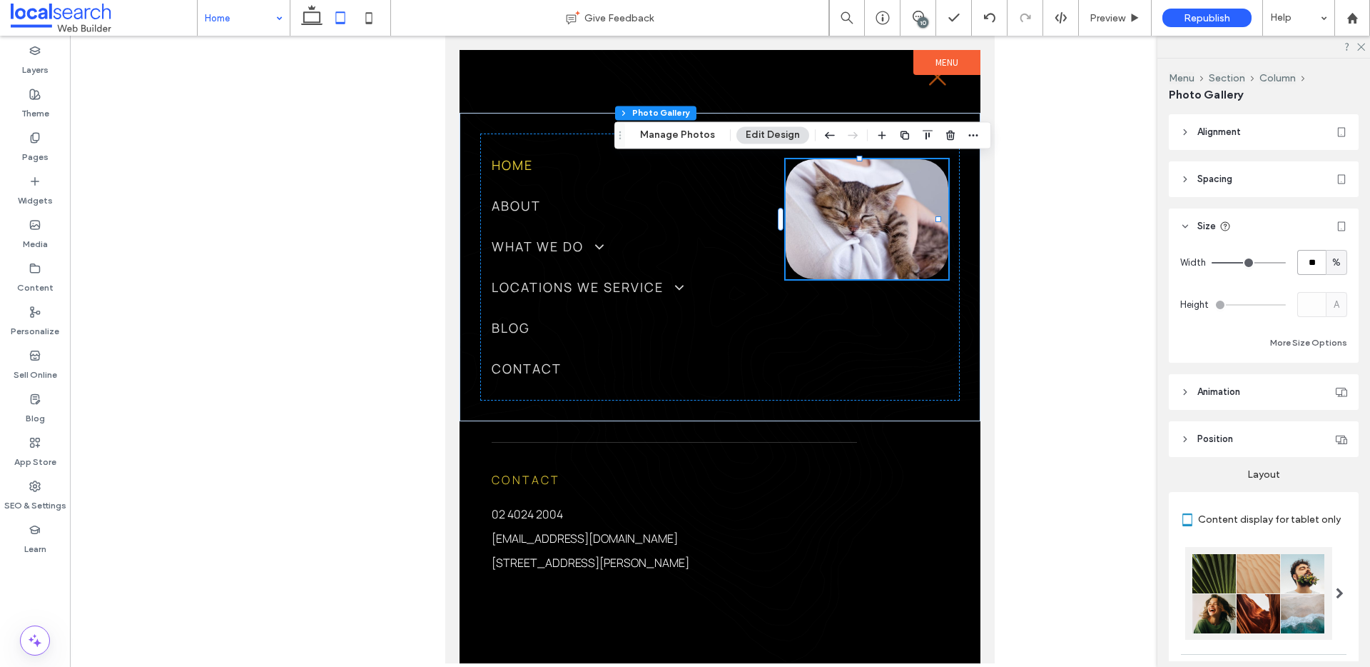
click at [1307, 261] on input "**" at bounding box center [1312, 262] width 29 height 25
type input "**"
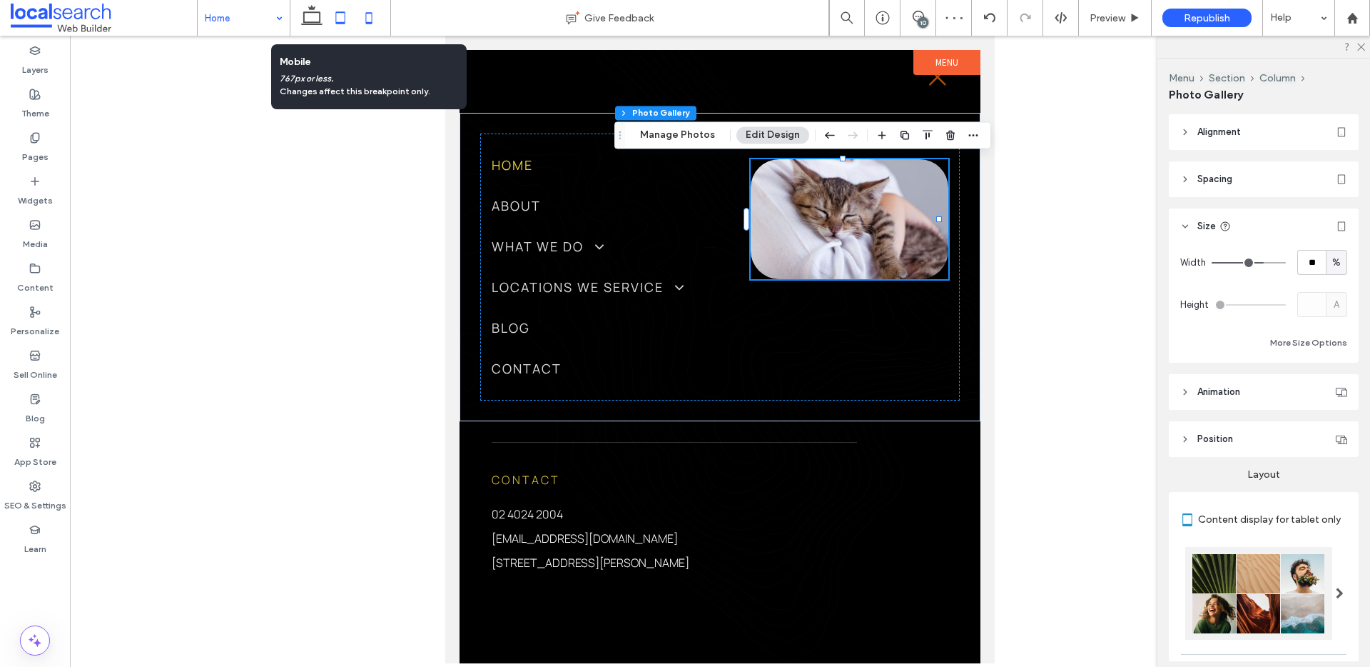
click at [370, 21] on icon at bounding box center [369, 18] width 29 height 29
type input "**"
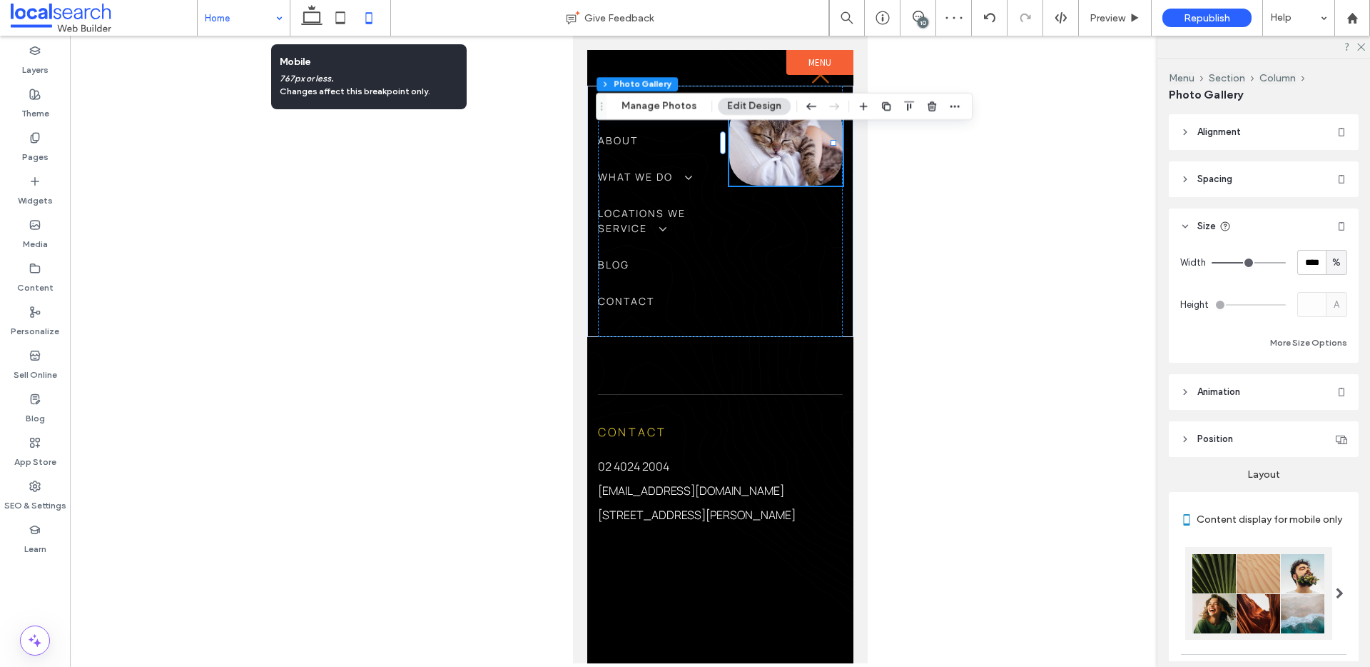
scroll to position [0, 14]
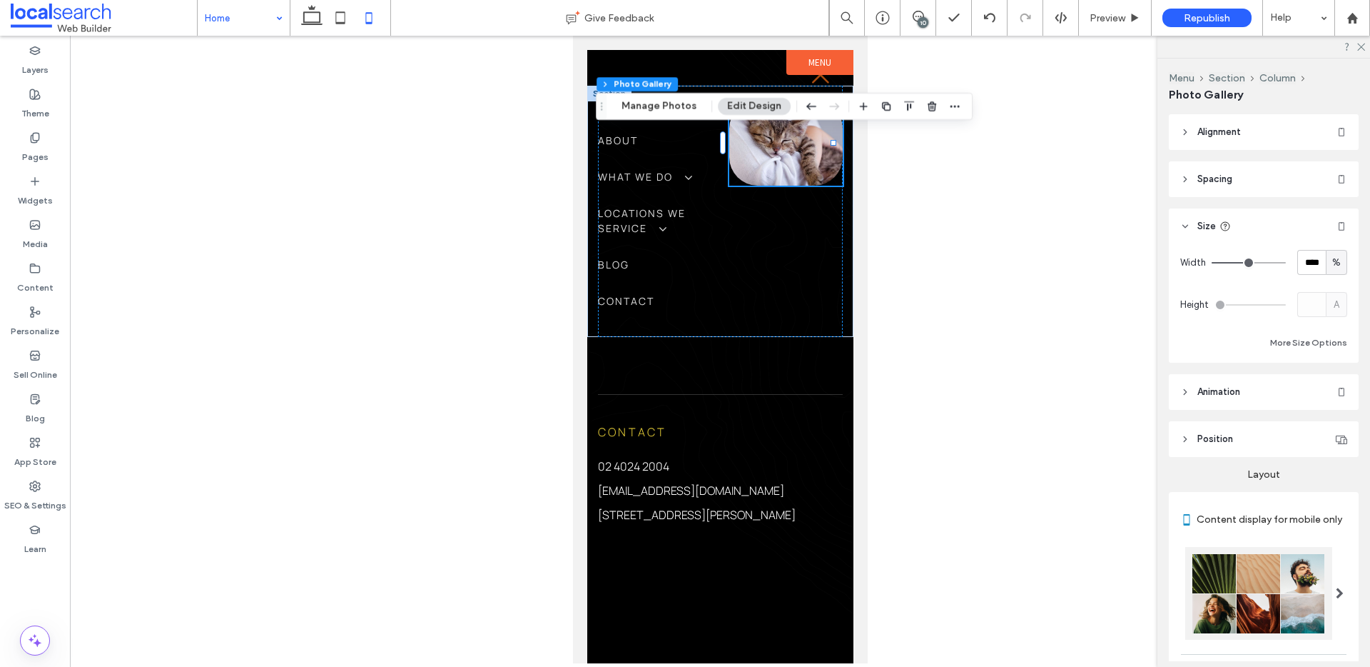
click at [765, 164] on link at bounding box center [785, 143] width 113 height 86
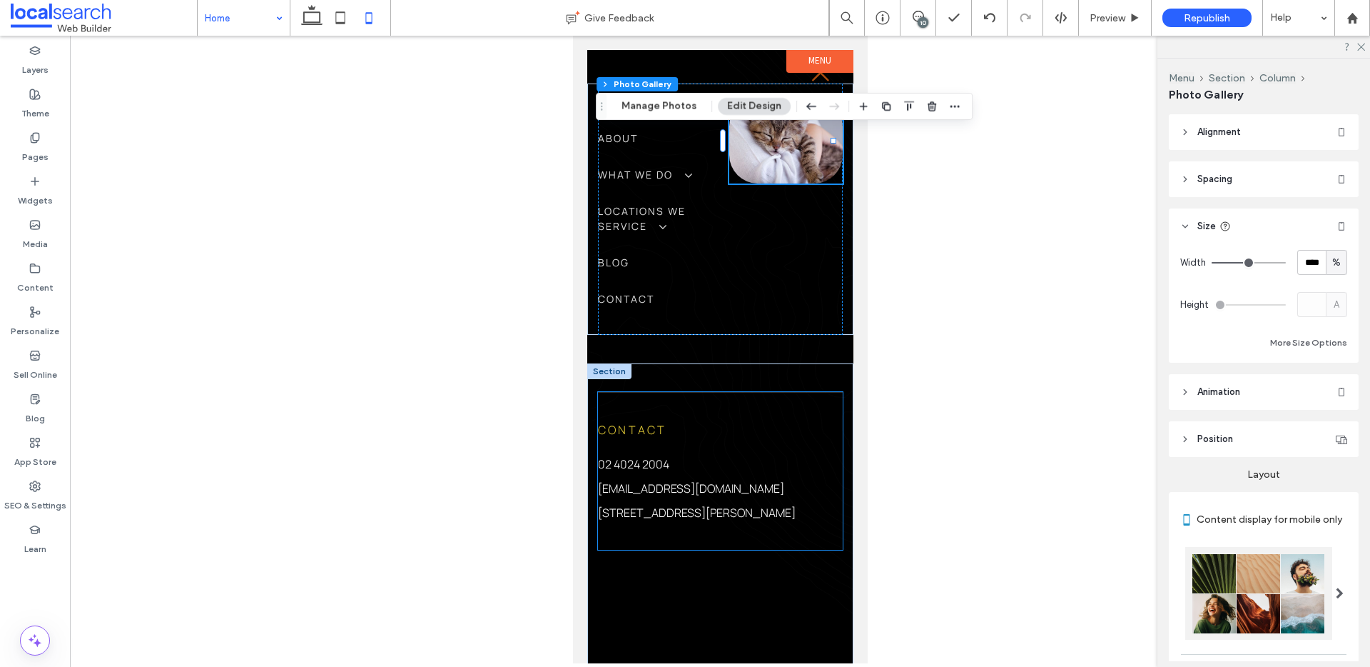
scroll to position [0, 0]
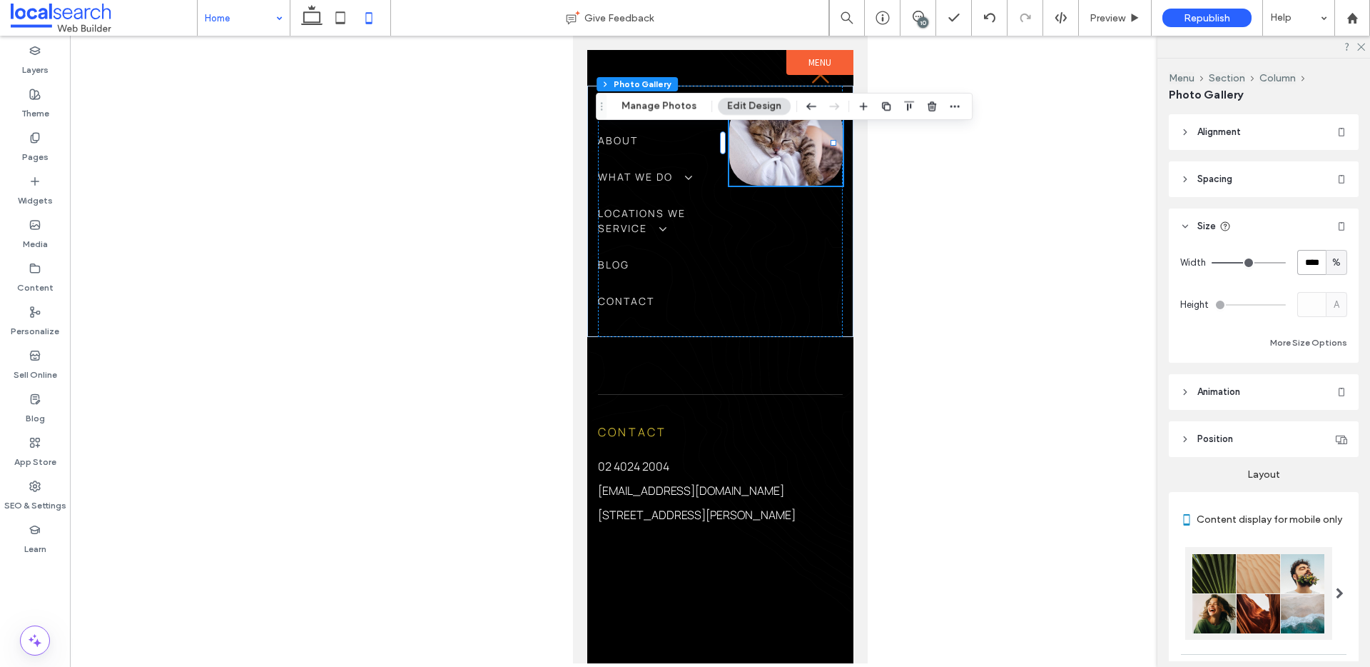
click at [1304, 267] on input "****" at bounding box center [1312, 262] width 29 height 25
type input "**"
click at [752, 235] on div "Home About What We Do Medical & Pathology Surgery Radiology & Ultrasonography D…" at bounding box center [719, 211] width 245 height 251
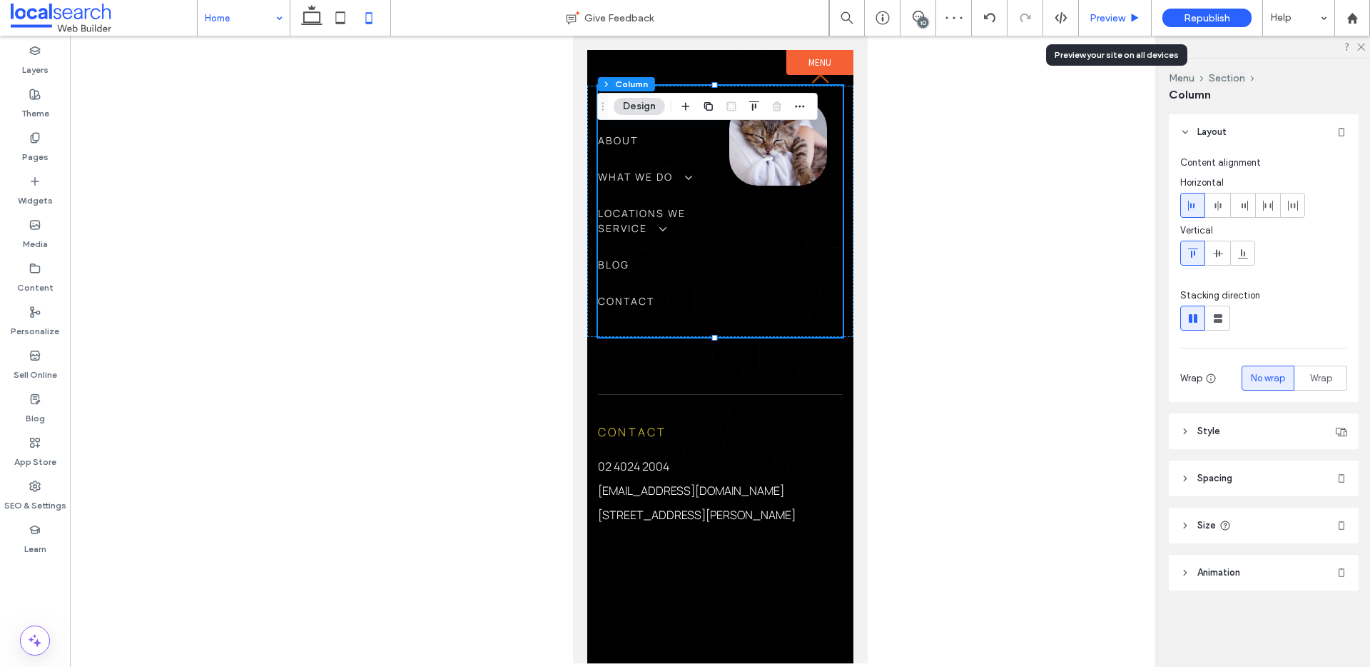
click at [1112, 16] on span "Preview" at bounding box center [1108, 18] width 36 height 12
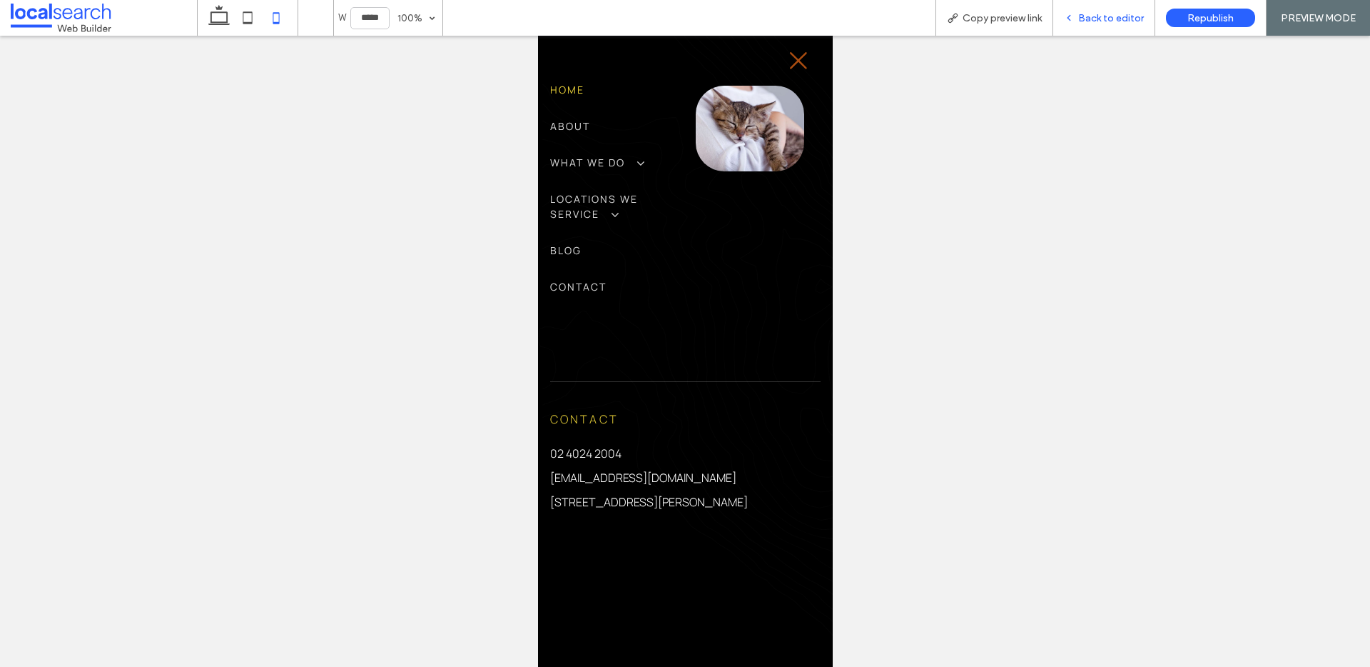
click at [1101, 21] on span "Back to editor" at bounding box center [1112, 18] width 66 height 12
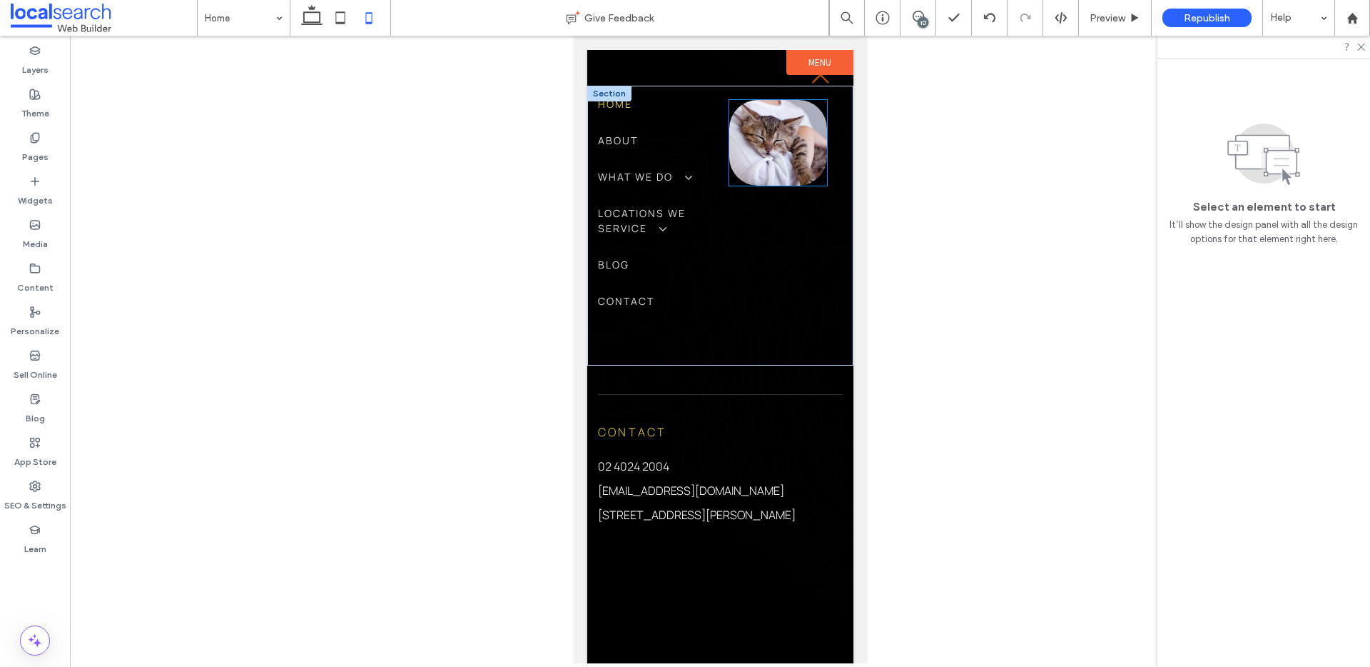
click at [767, 153] on link at bounding box center [778, 143] width 98 height 86
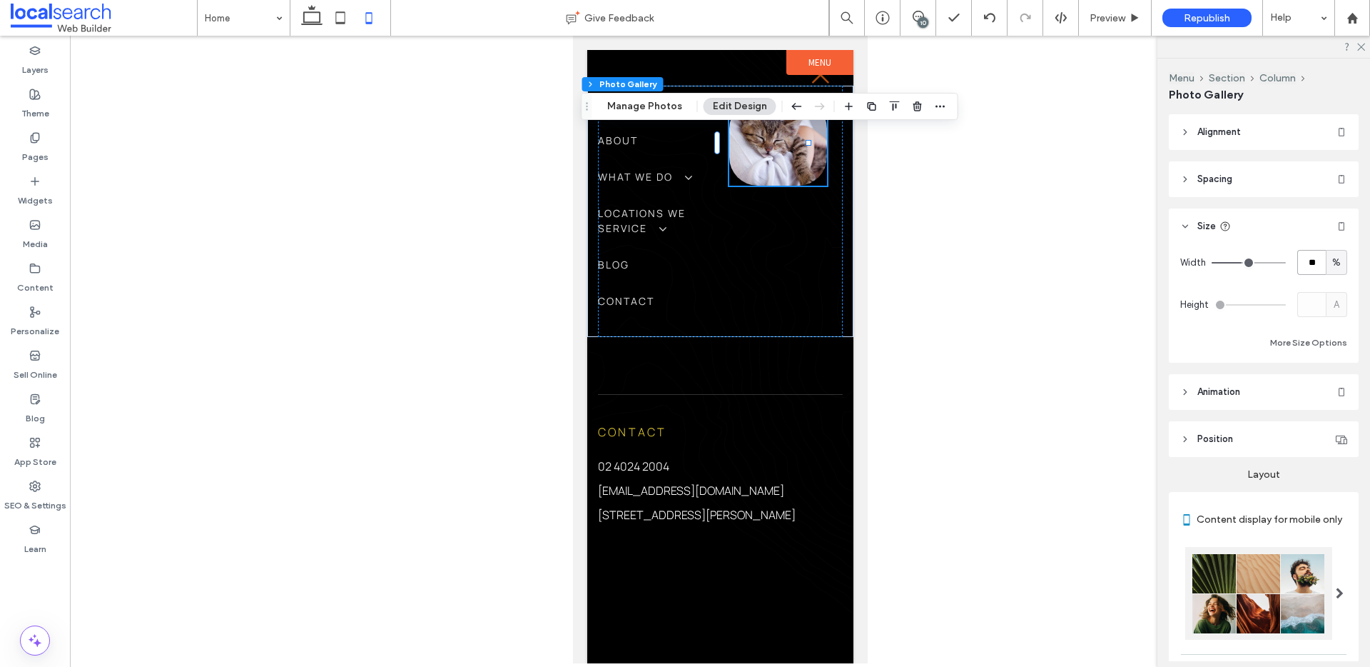
click at [1305, 262] on input "**" at bounding box center [1312, 262] width 29 height 25
type input "**"
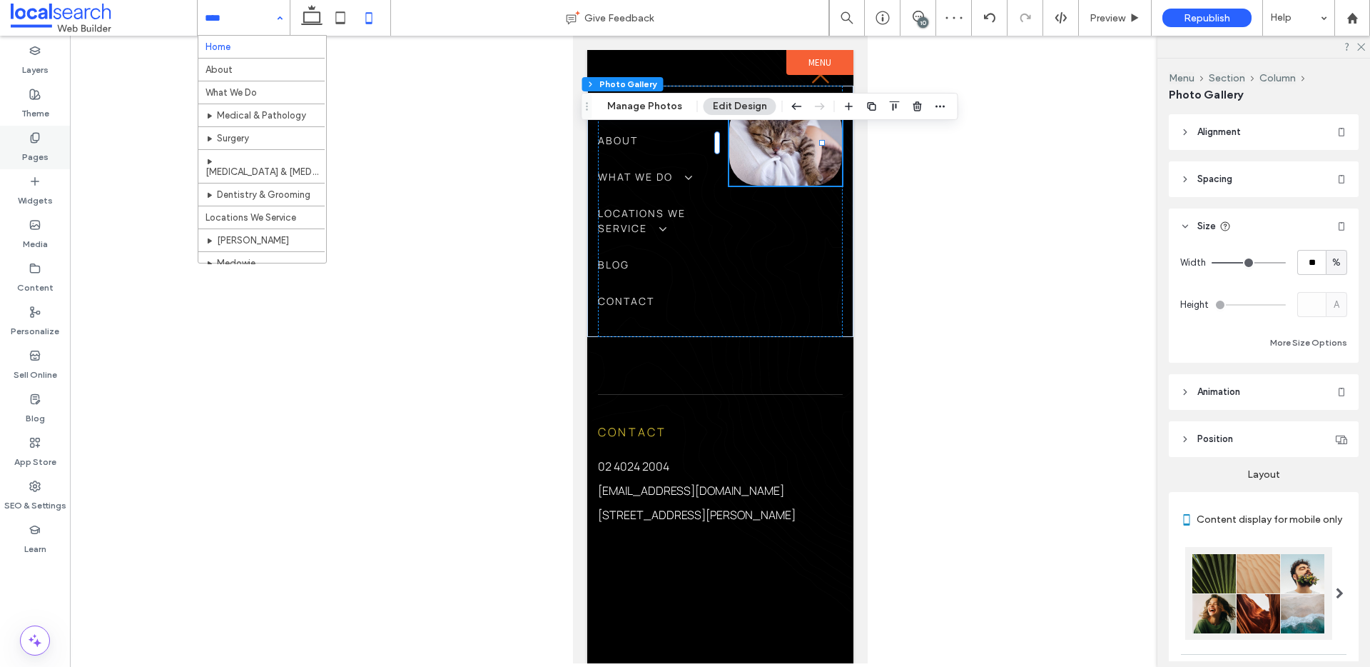
click at [40, 152] on label "Pages" at bounding box center [35, 153] width 26 height 20
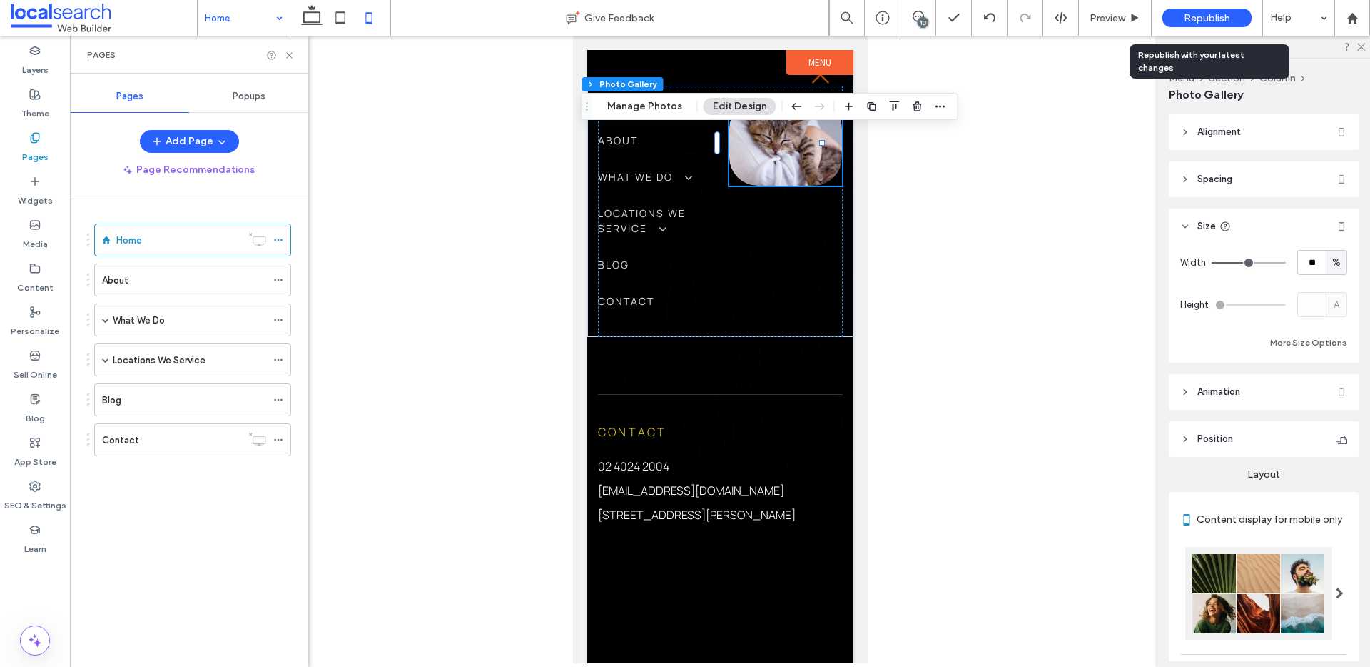
click at [1208, 16] on span "Republish" at bounding box center [1207, 18] width 46 height 12
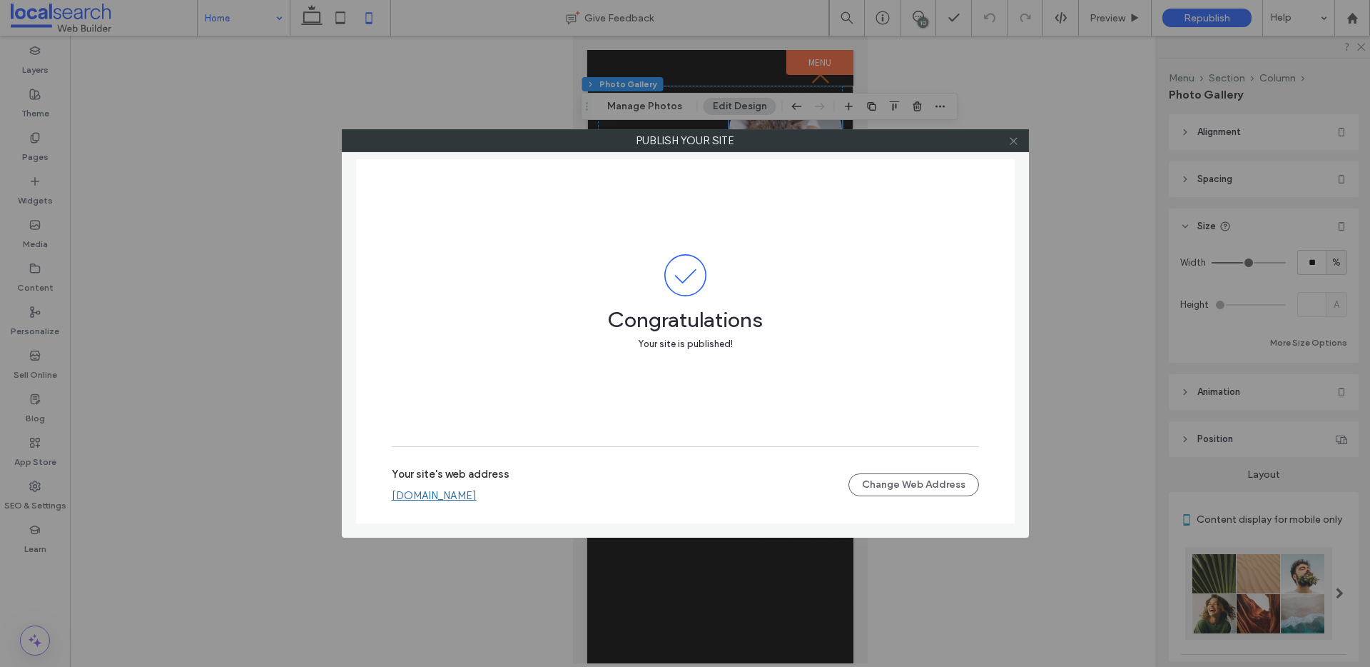
click at [1016, 138] on icon at bounding box center [1014, 141] width 11 height 11
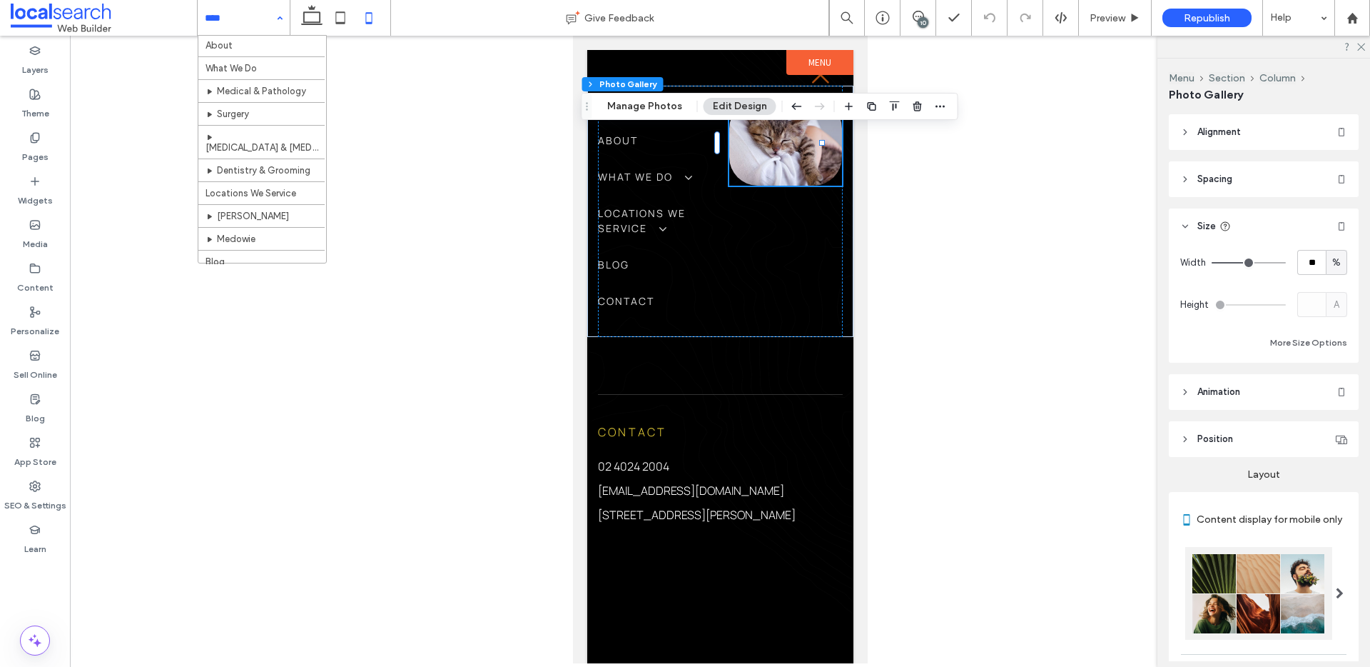
scroll to position [56, 0]
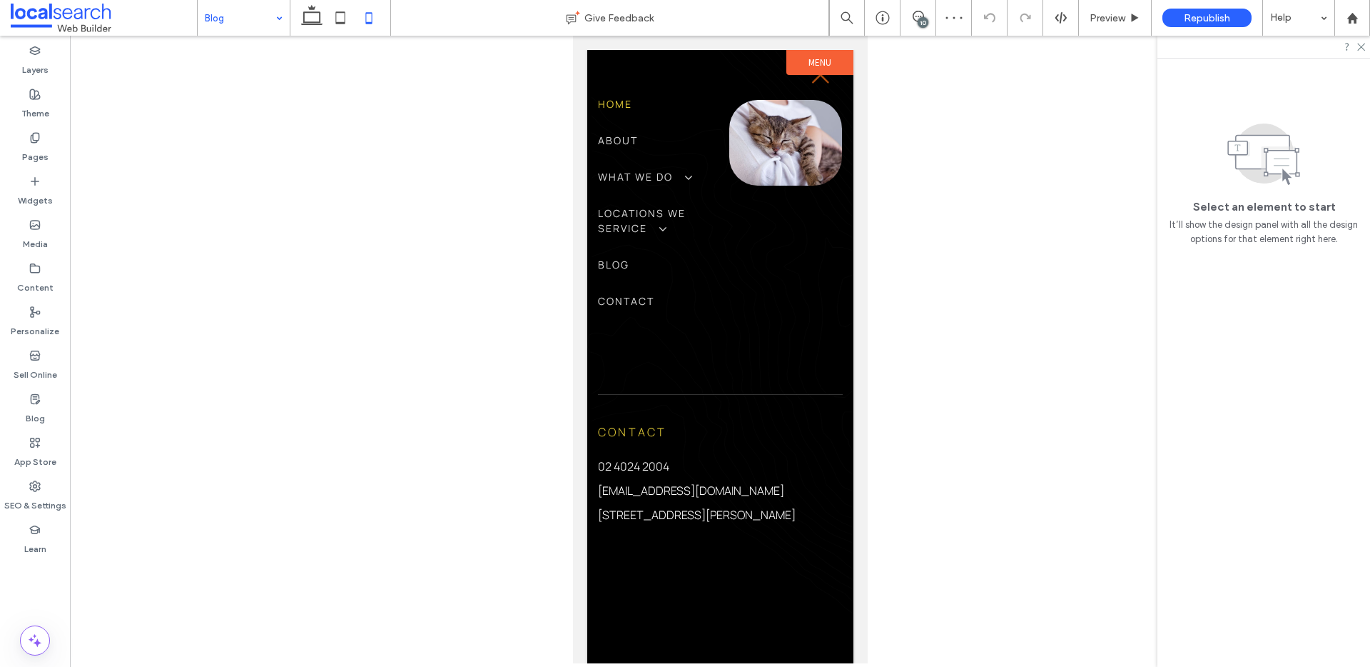
click at [256, 28] on input at bounding box center [240, 18] width 71 height 36
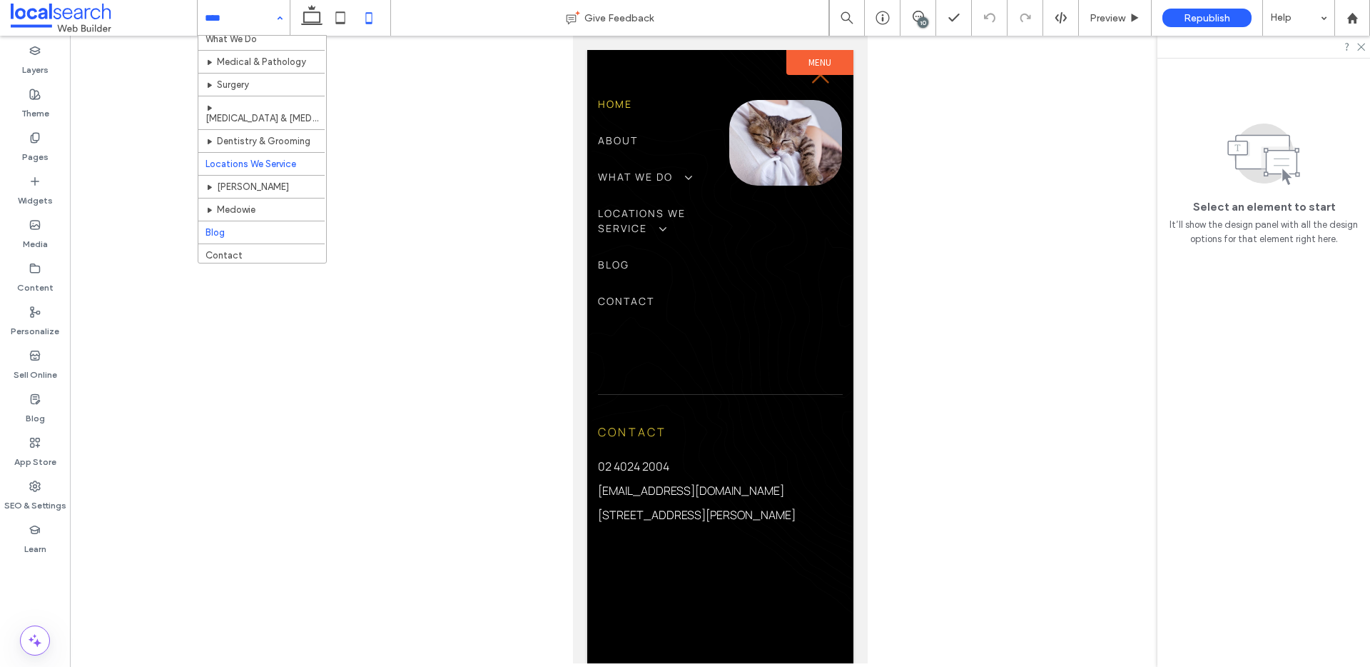
scroll to position [56, 0]
click at [1101, 15] on span "Preview" at bounding box center [1108, 18] width 36 height 12
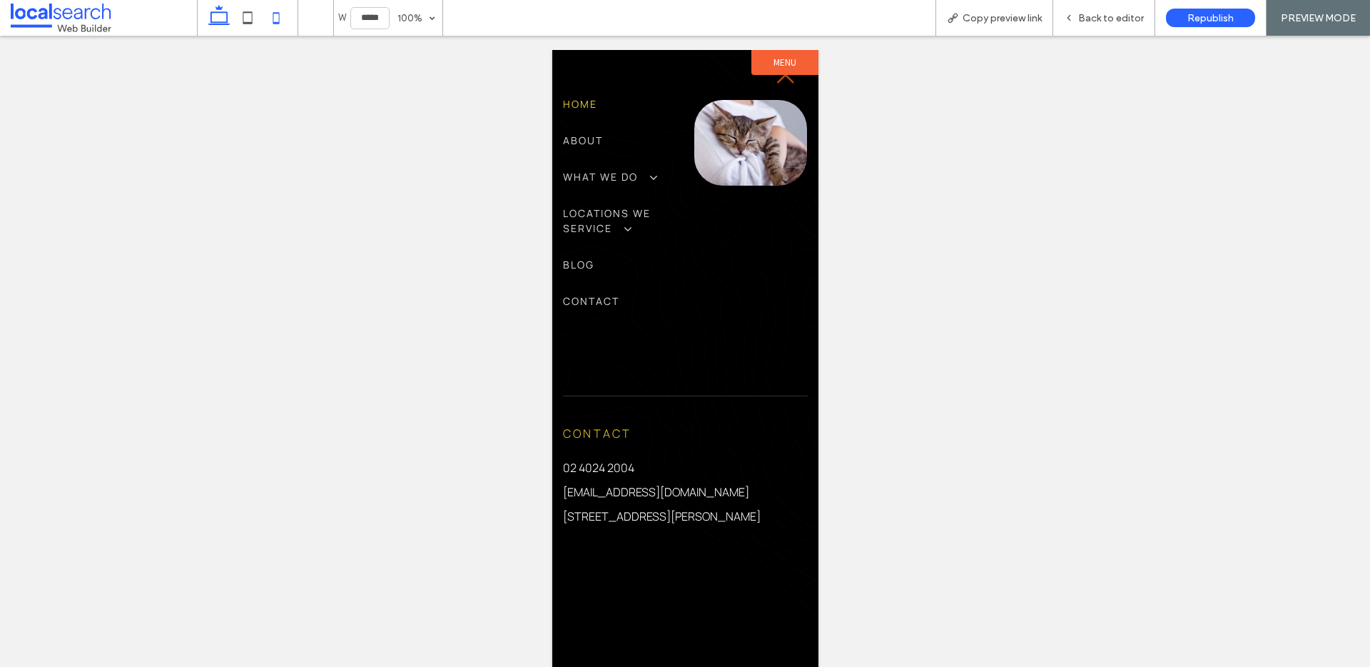
click at [224, 16] on icon at bounding box center [219, 18] width 29 height 29
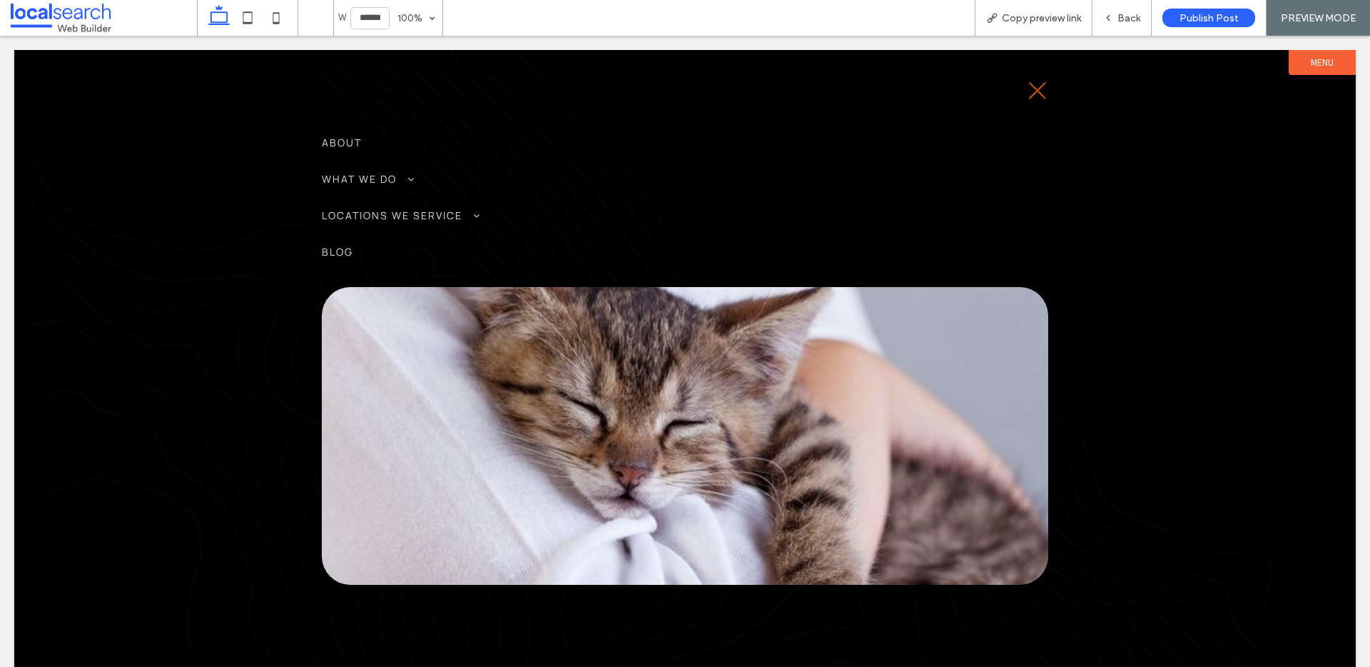
type input "******"
click at [1130, 23] on span "Back" at bounding box center [1129, 18] width 23 height 12
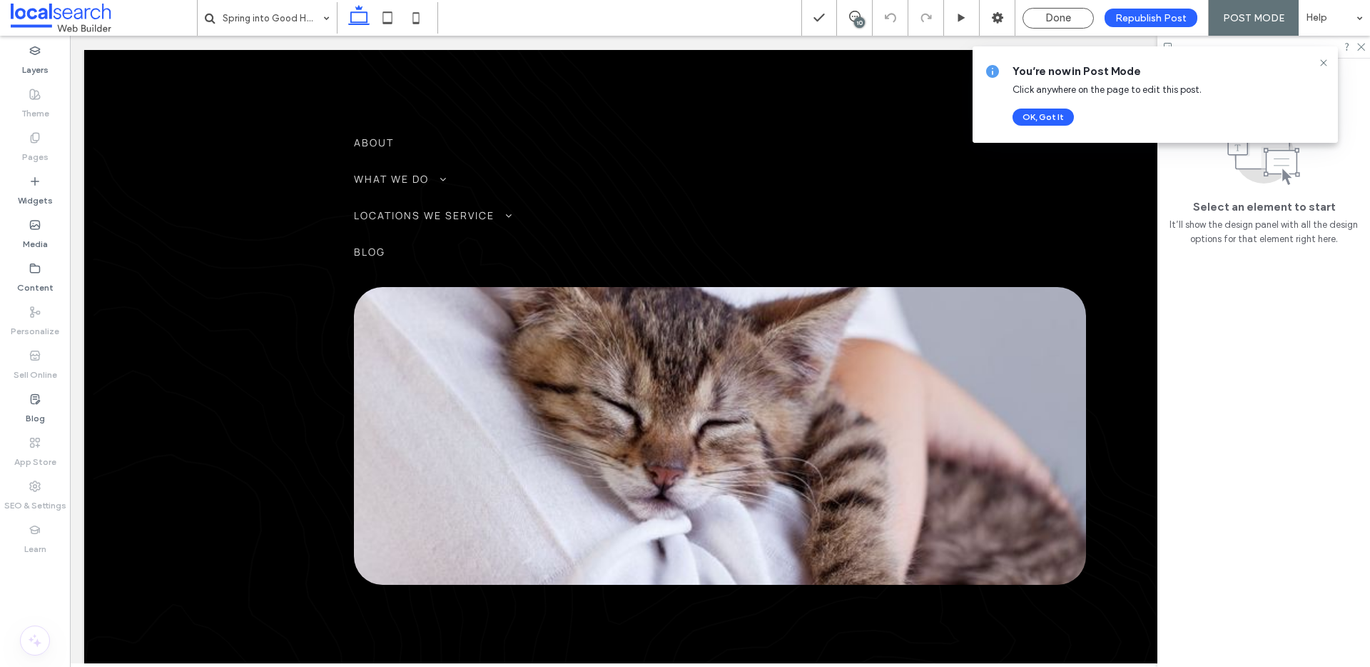
click at [858, 19] on div "10" at bounding box center [859, 22] width 11 height 11
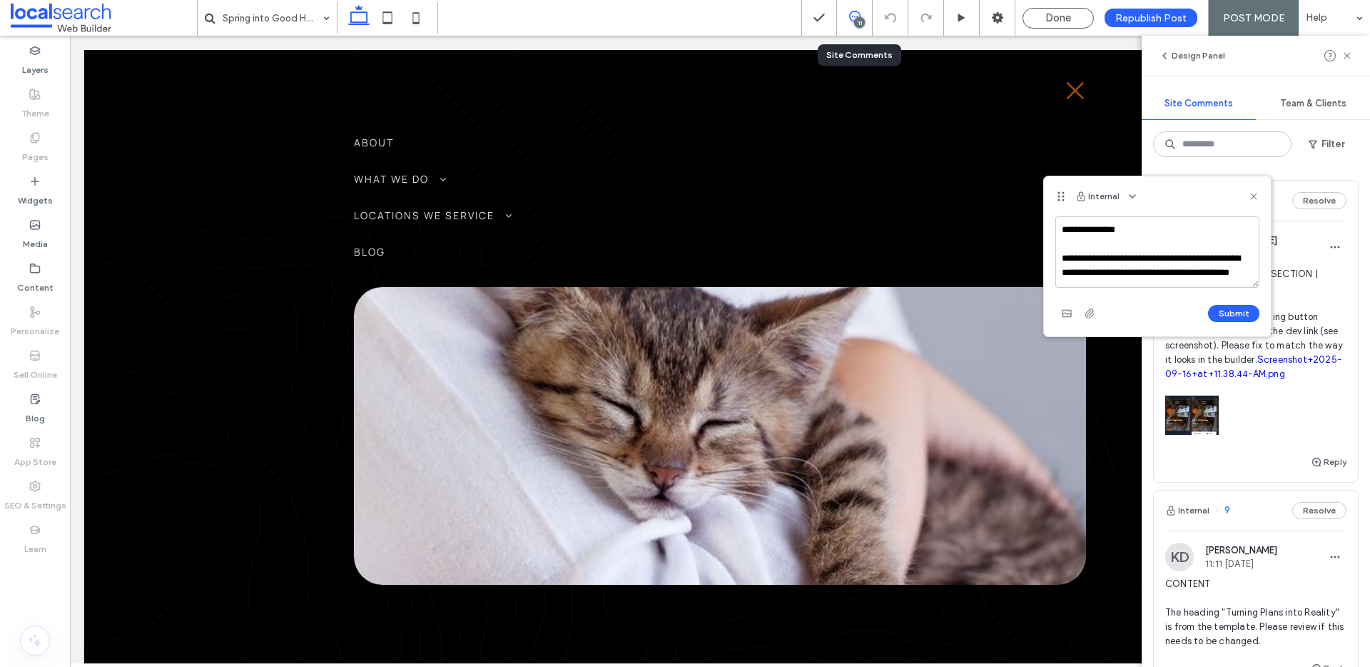
scroll to position [5, 0]
type textarea "**********"
click at [1235, 320] on button "Submit" at bounding box center [1233, 313] width 51 height 17
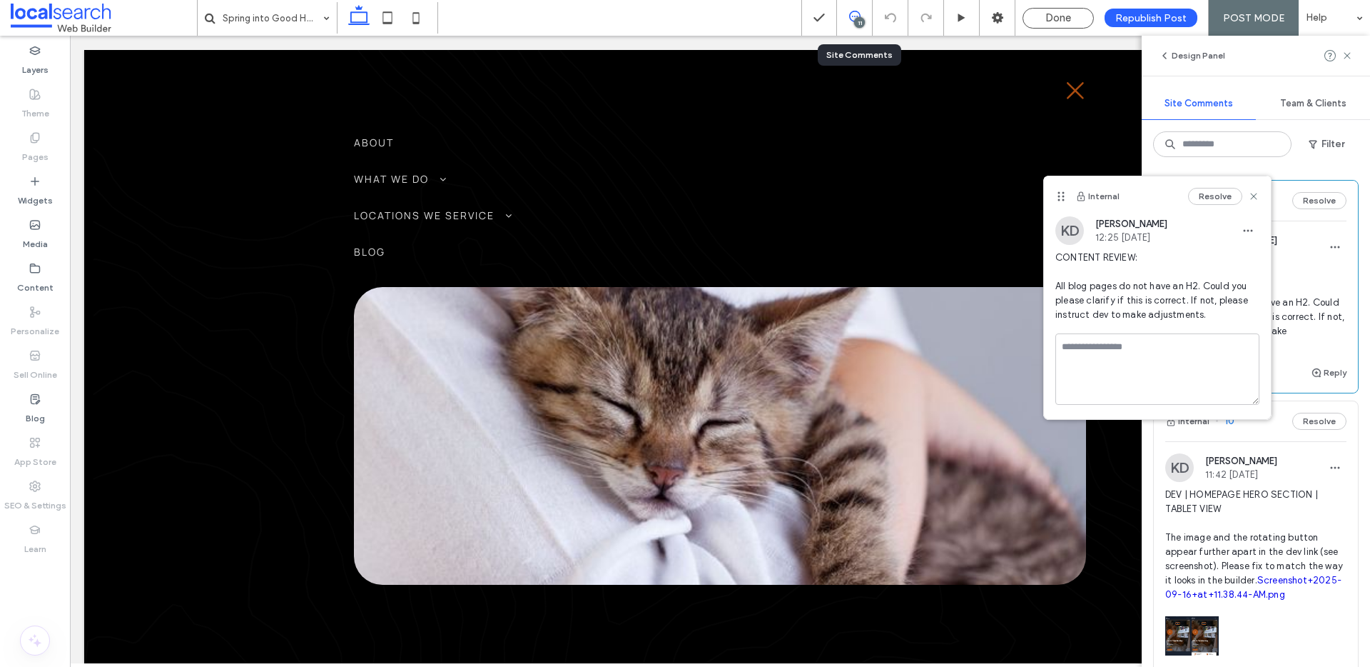
scroll to position [0, 0]
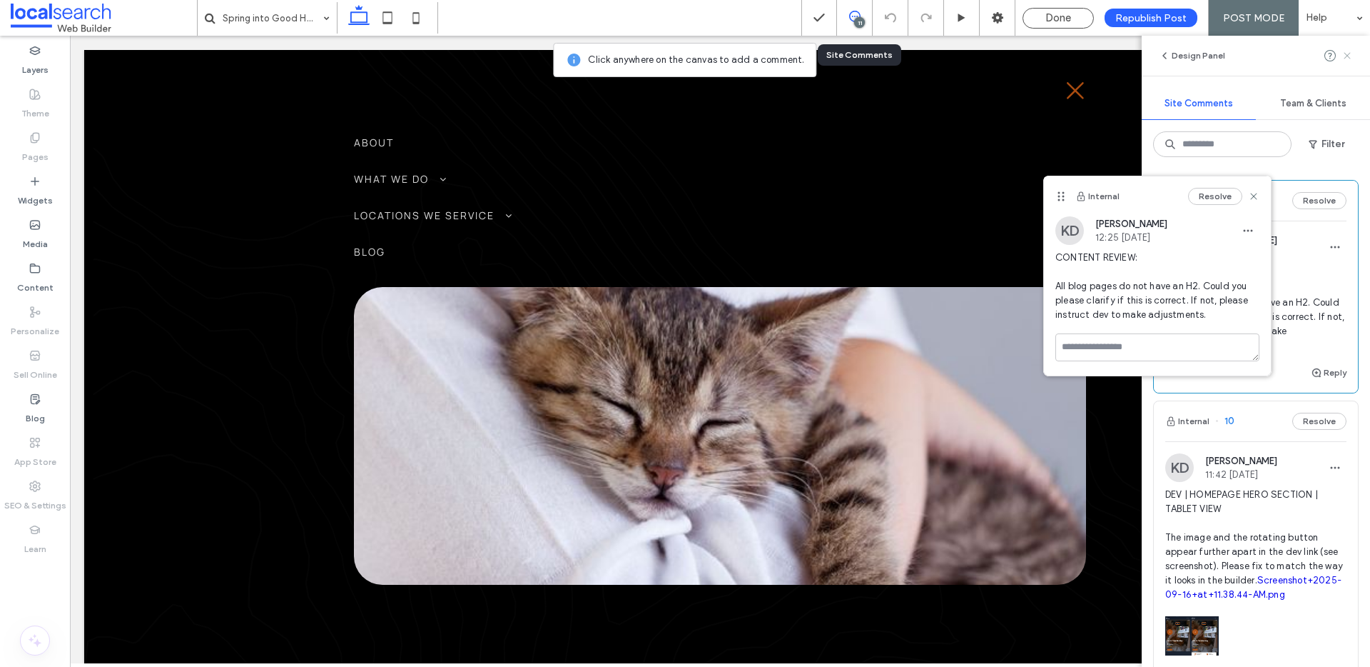
click at [1351, 55] on icon at bounding box center [1347, 55] width 11 height 11
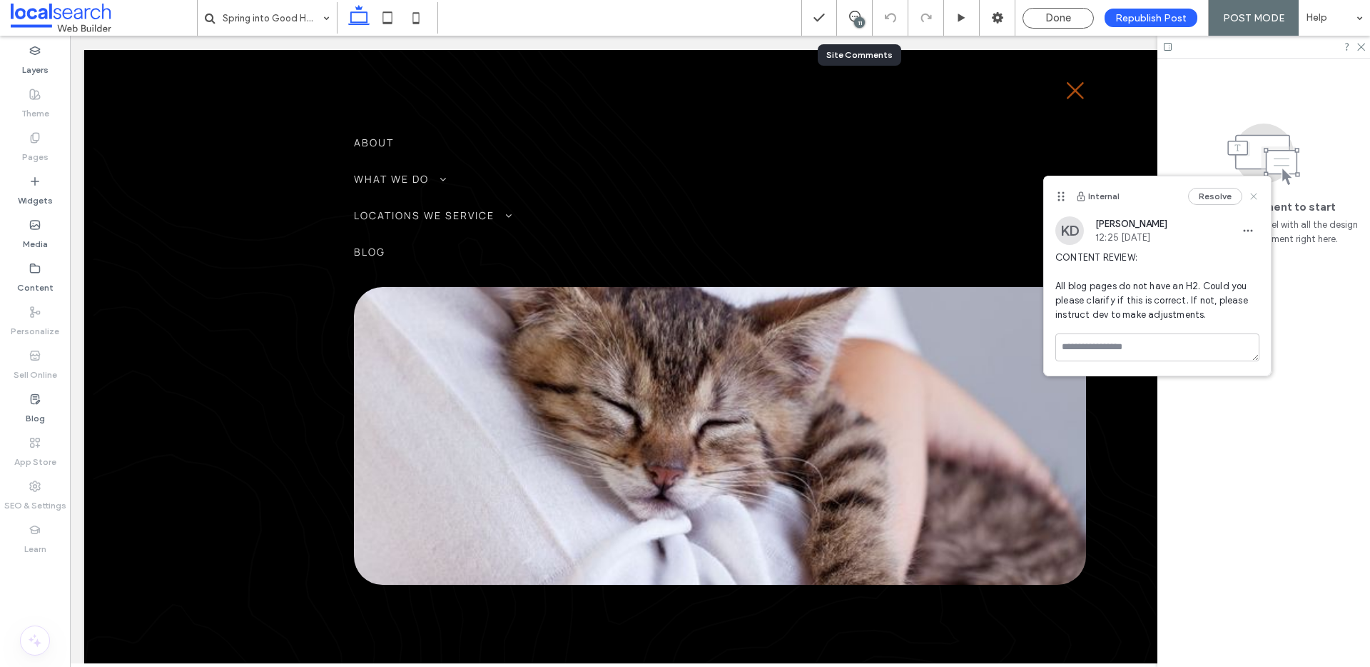
click at [1255, 193] on icon at bounding box center [1253, 196] width 11 height 11
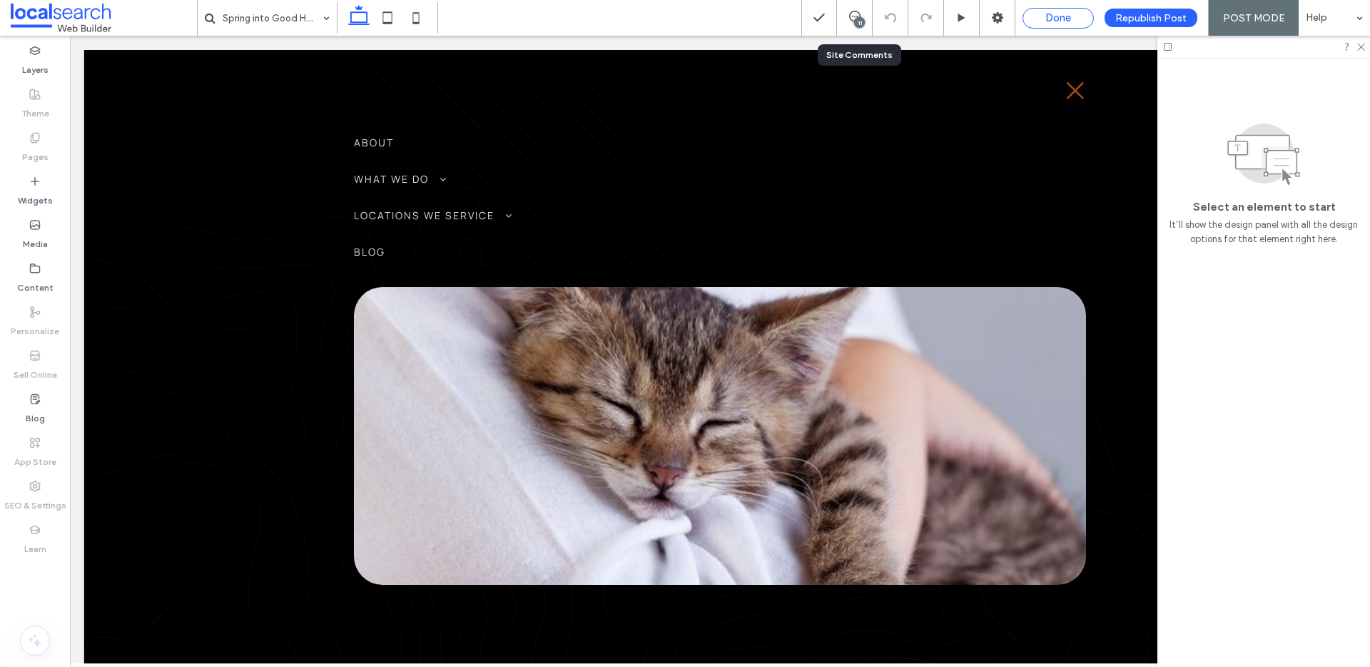
click at [1069, 16] on span "Done" at bounding box center [1059, 17] width 26 height 13
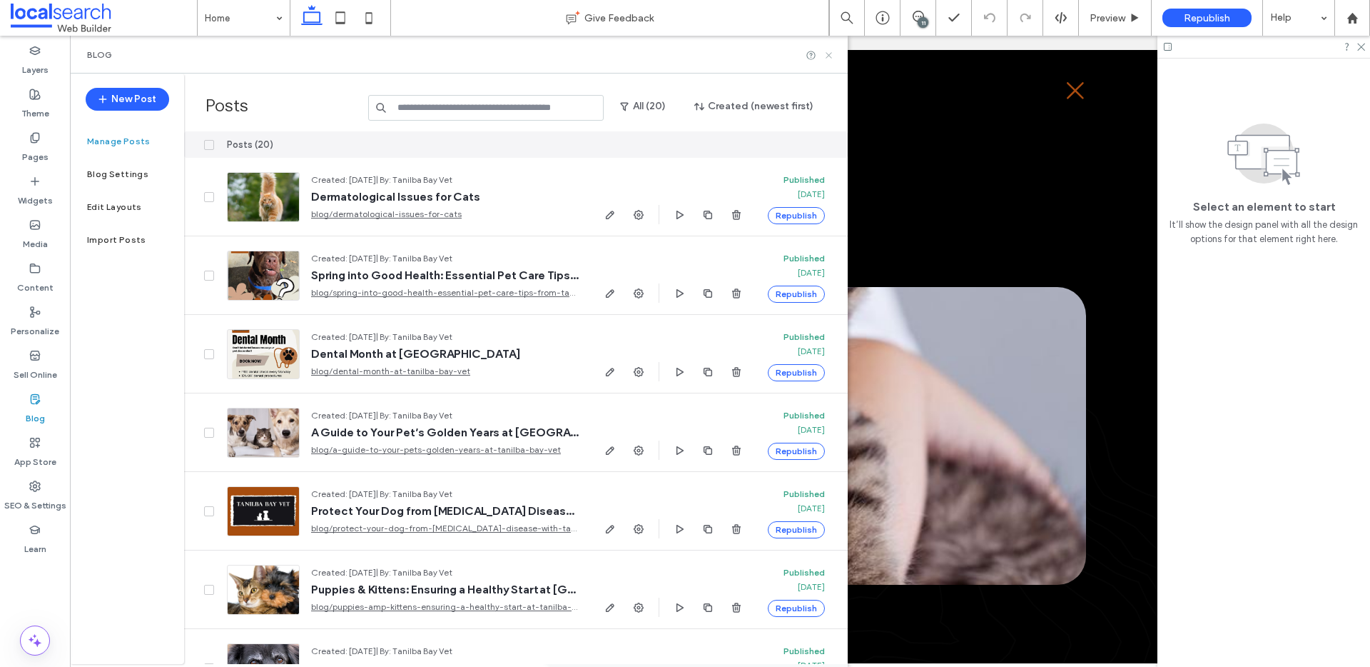
click at [825, 51] on icon at bounding box center [829, 55] width 11 height 11
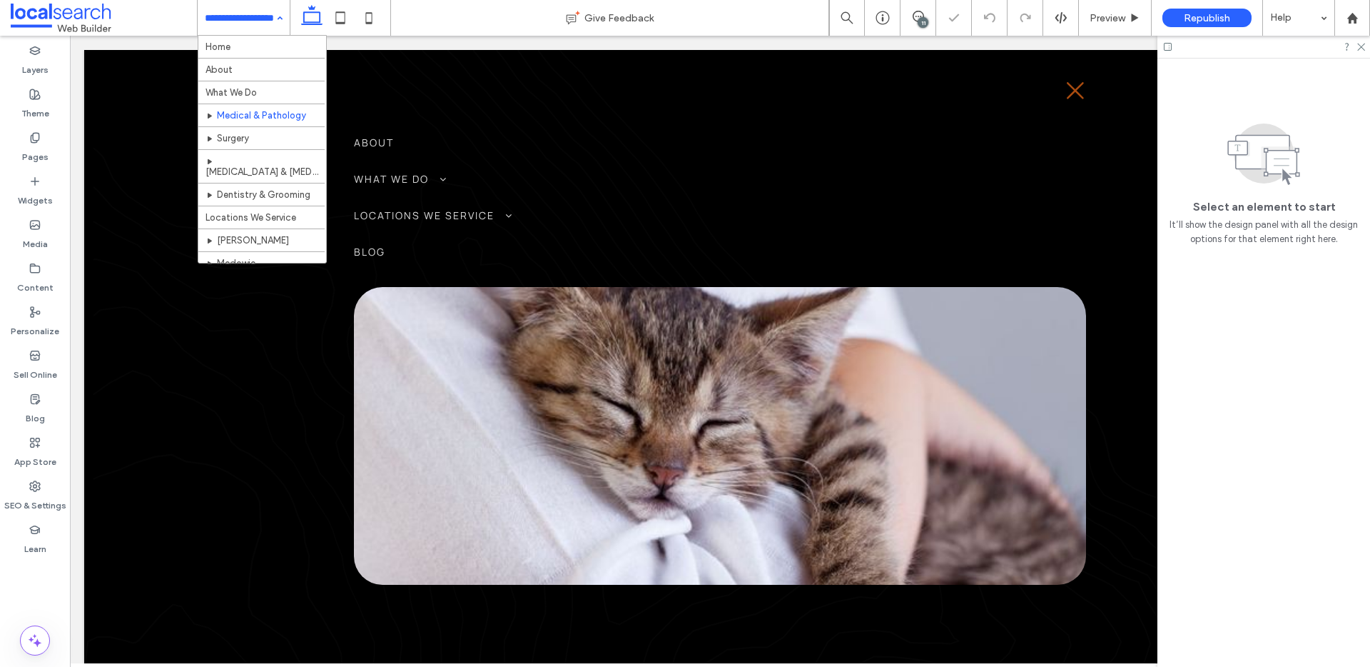
click at [251, 25] on input at bounding box center [240, 18] width 71 height 36
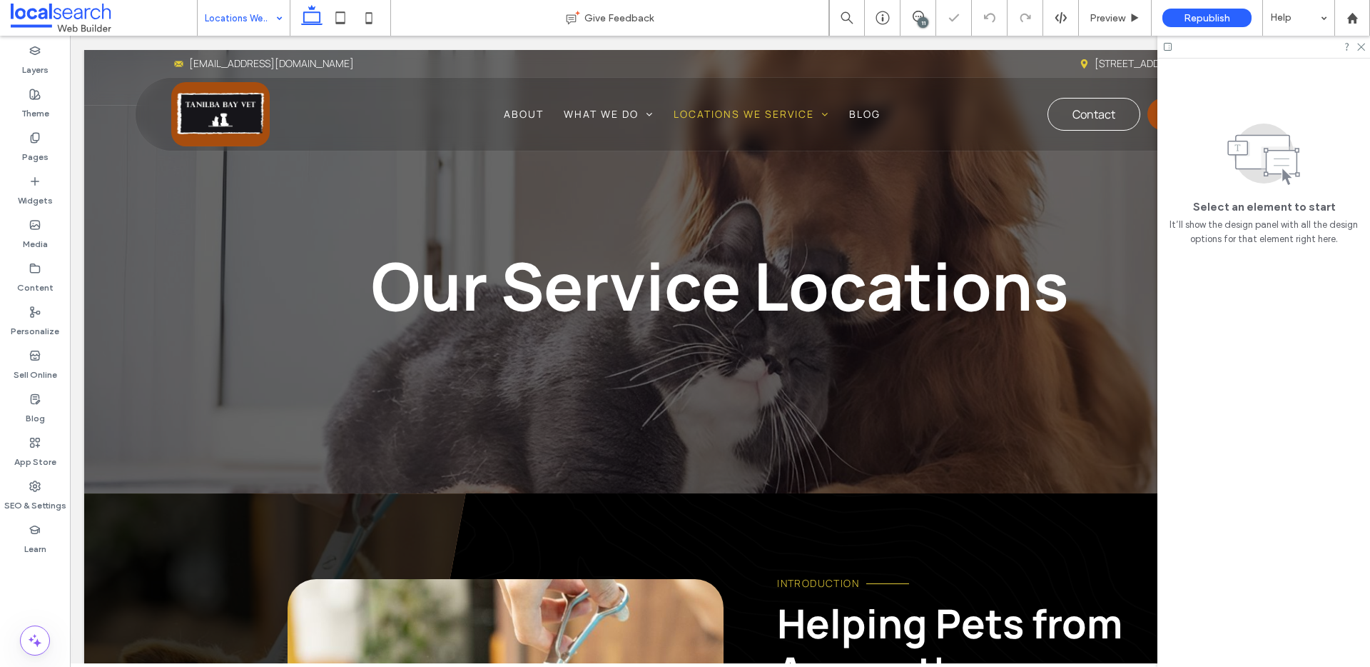
click at [245, 11] on input at bounding box center [240, 18] width 71 height 36
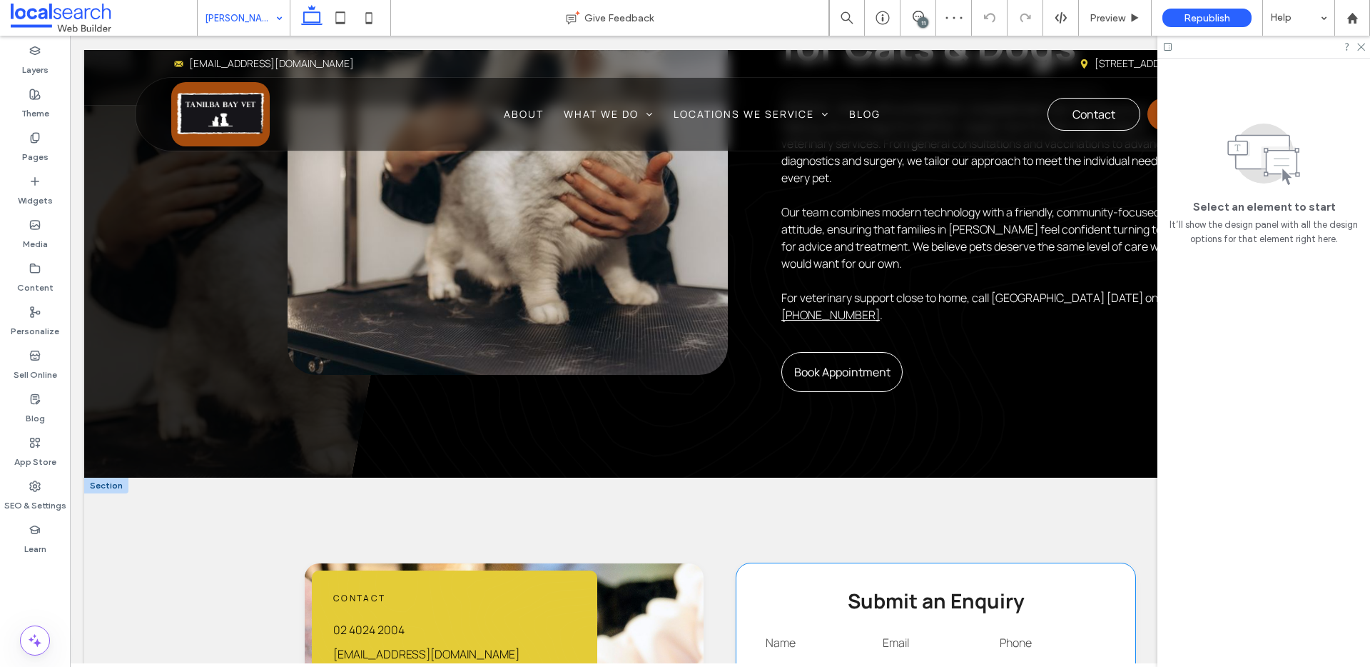
scroll to position [1049, 0]
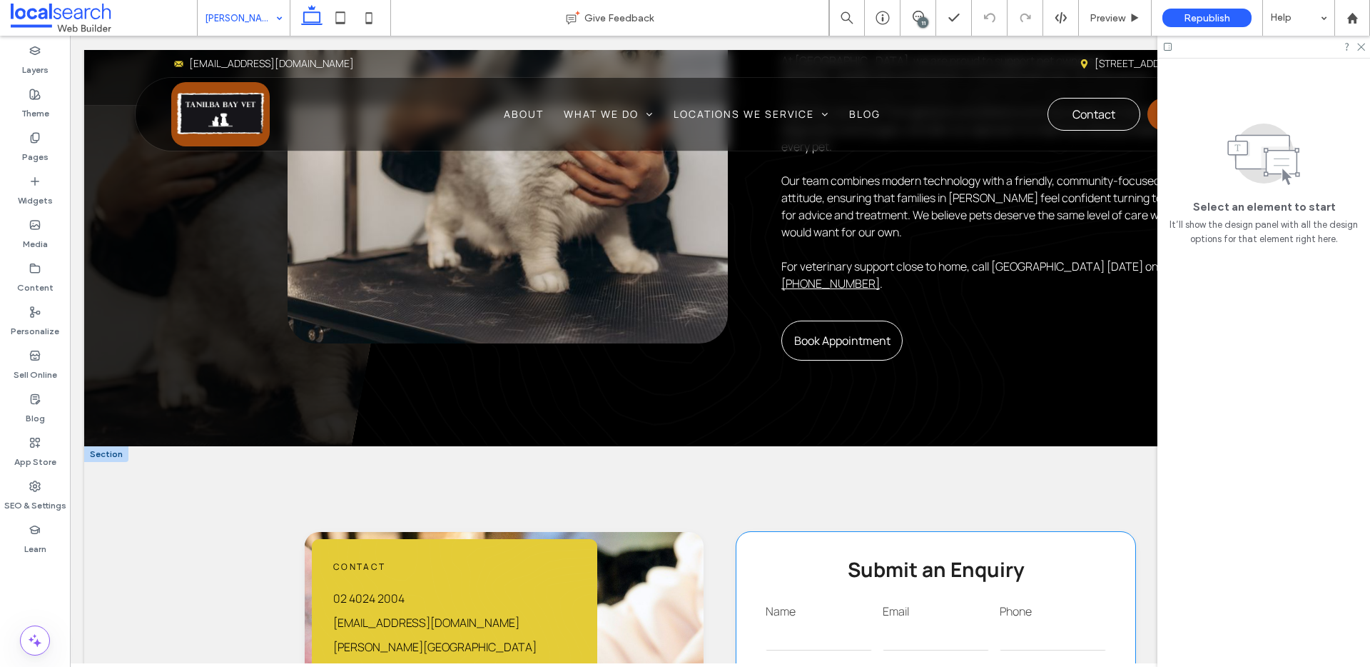
click at [904, 555] on strong "Submit an Enquiry" at bounding box center [936, 568] width 177 height 27
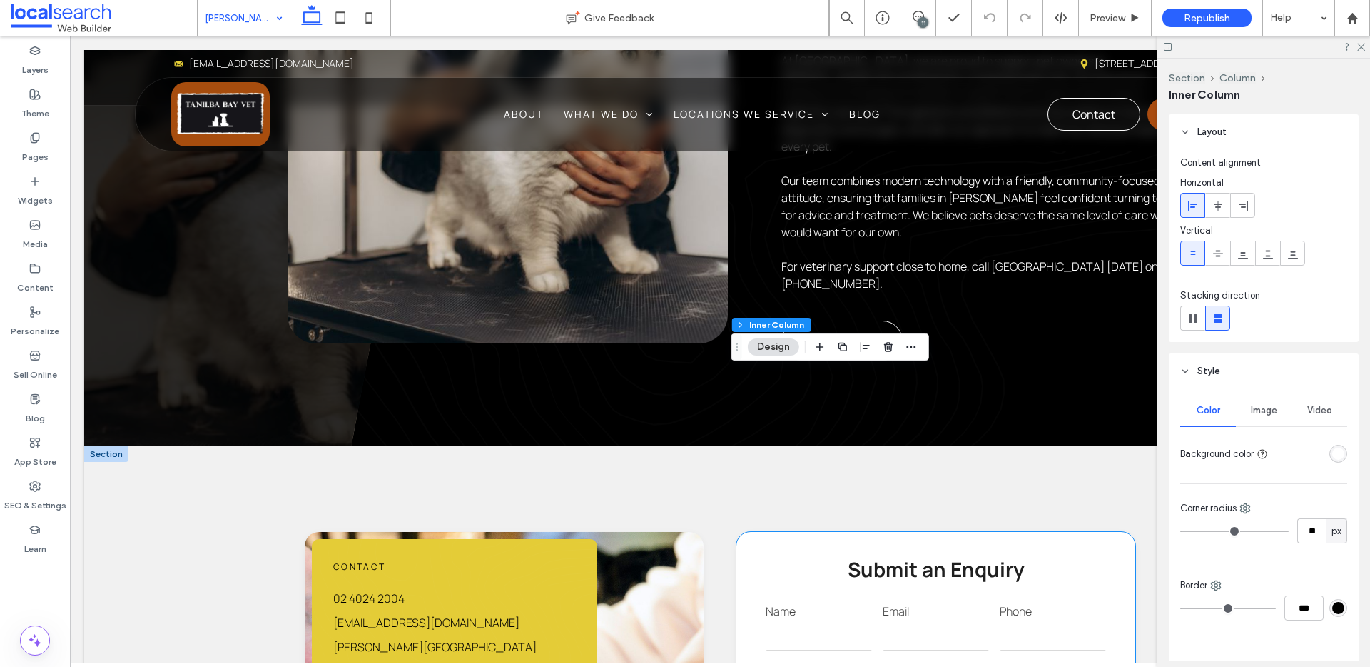
click at [904, 555] on strong "Submit an Enquiry" at bounding box center [936, 568] width 177 height 27
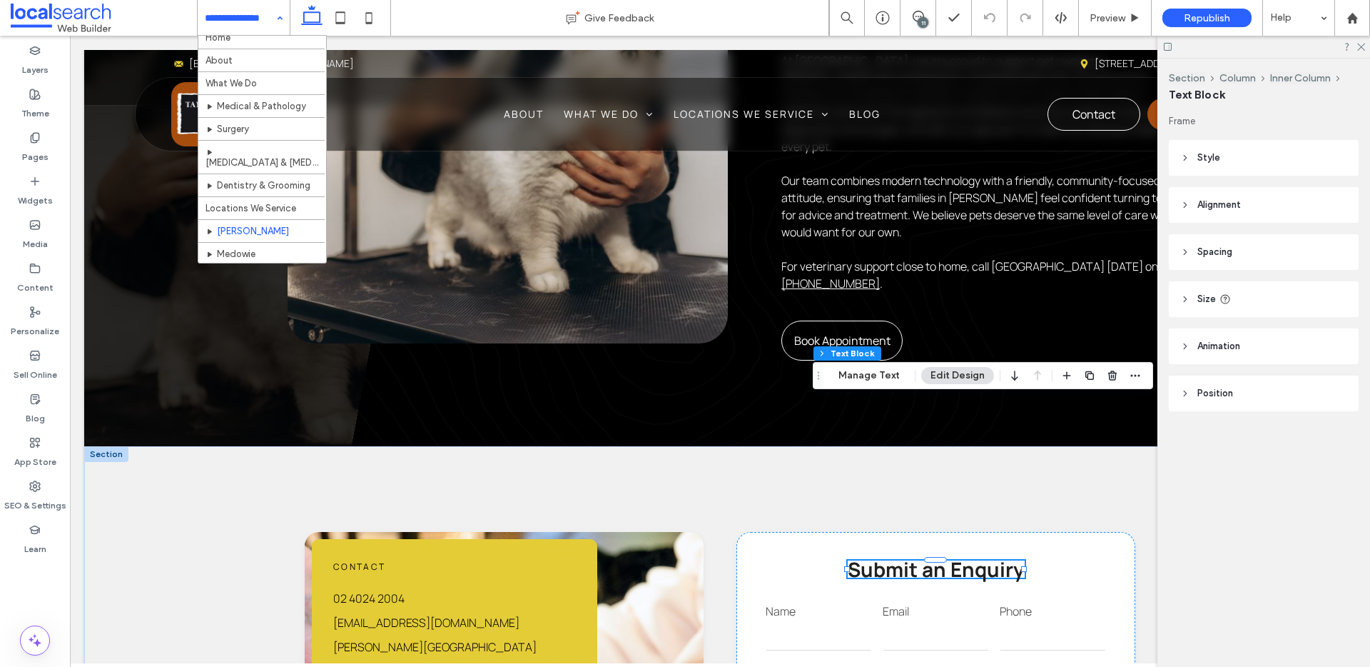
scroll to position [12, 0]
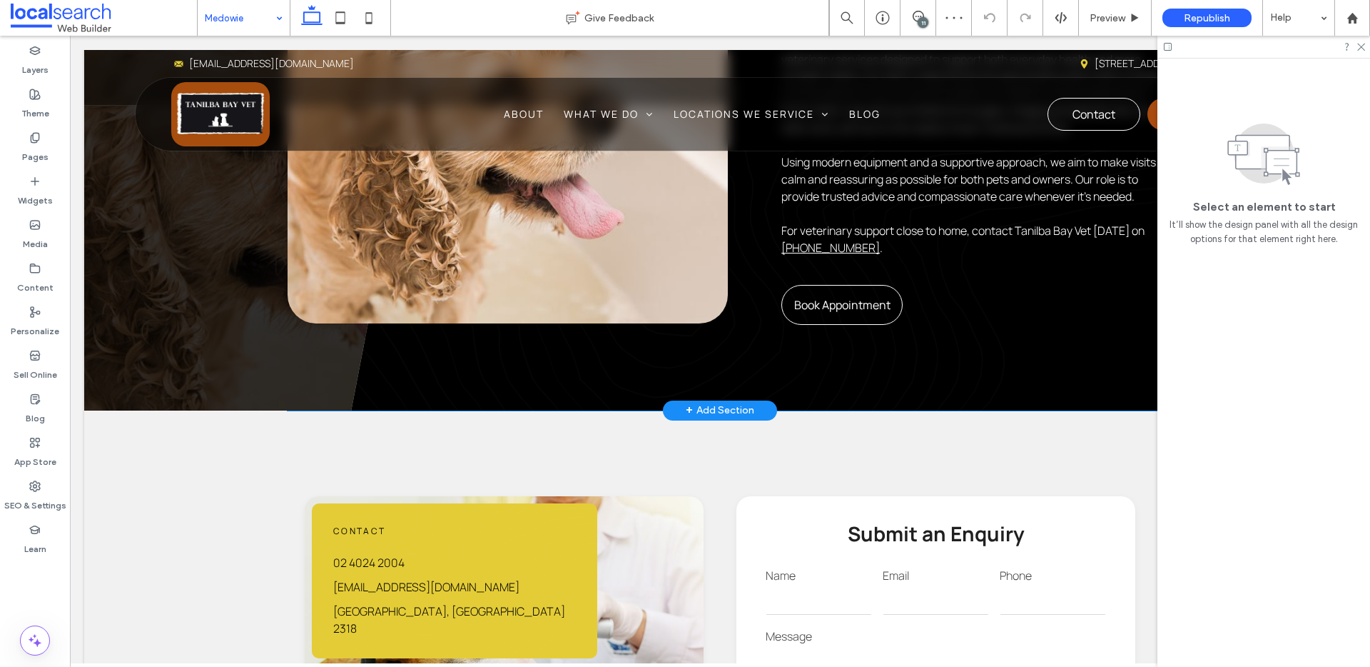
scroll to position [936, 0]
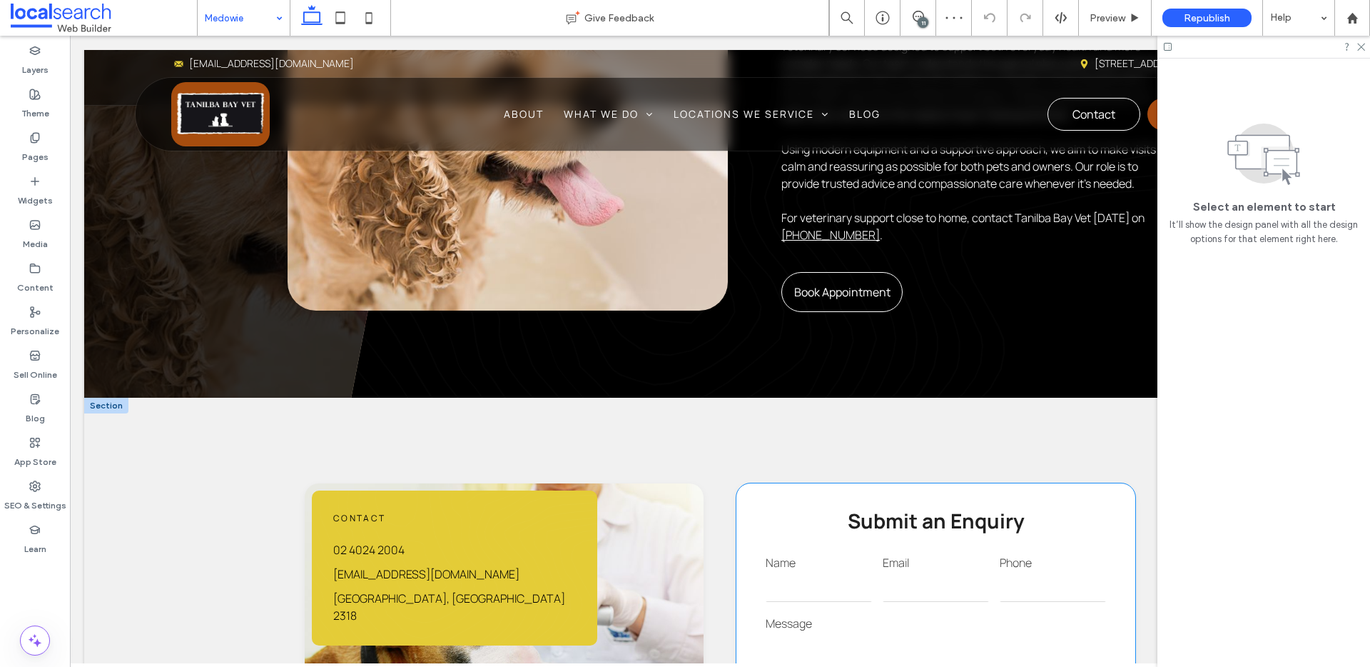
click at [910, 507] on strong "Submit an Enquiry" at bounding box center [936, 520] width 177 height 27
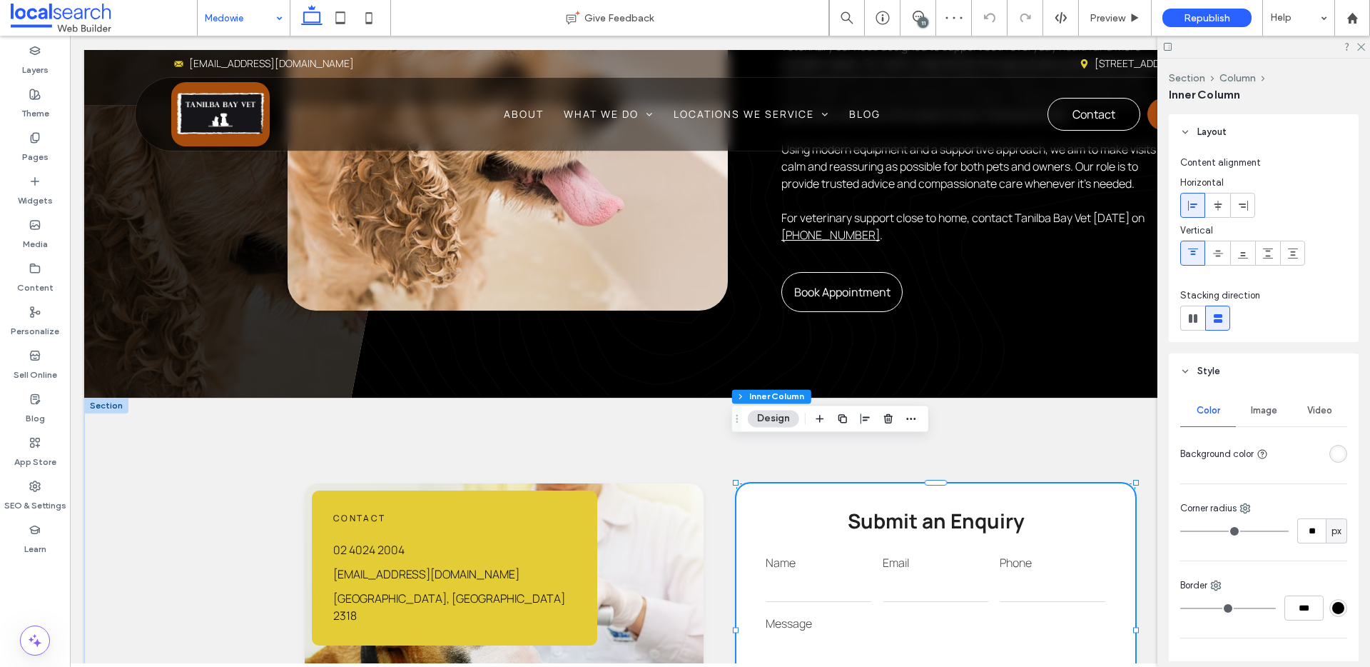
click at [910, 507] on strong "Submit an Enquiry" at bounding box center [936, 520] width 177 height 27
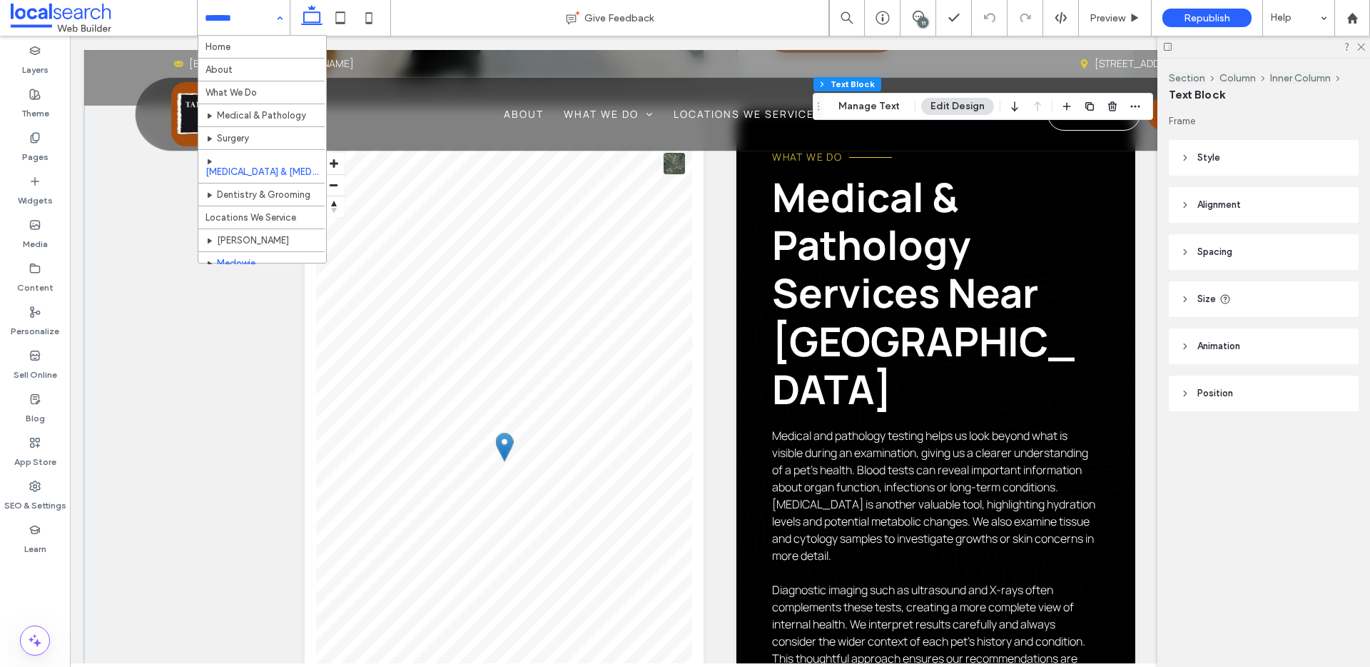
scroll to position [56, 0]
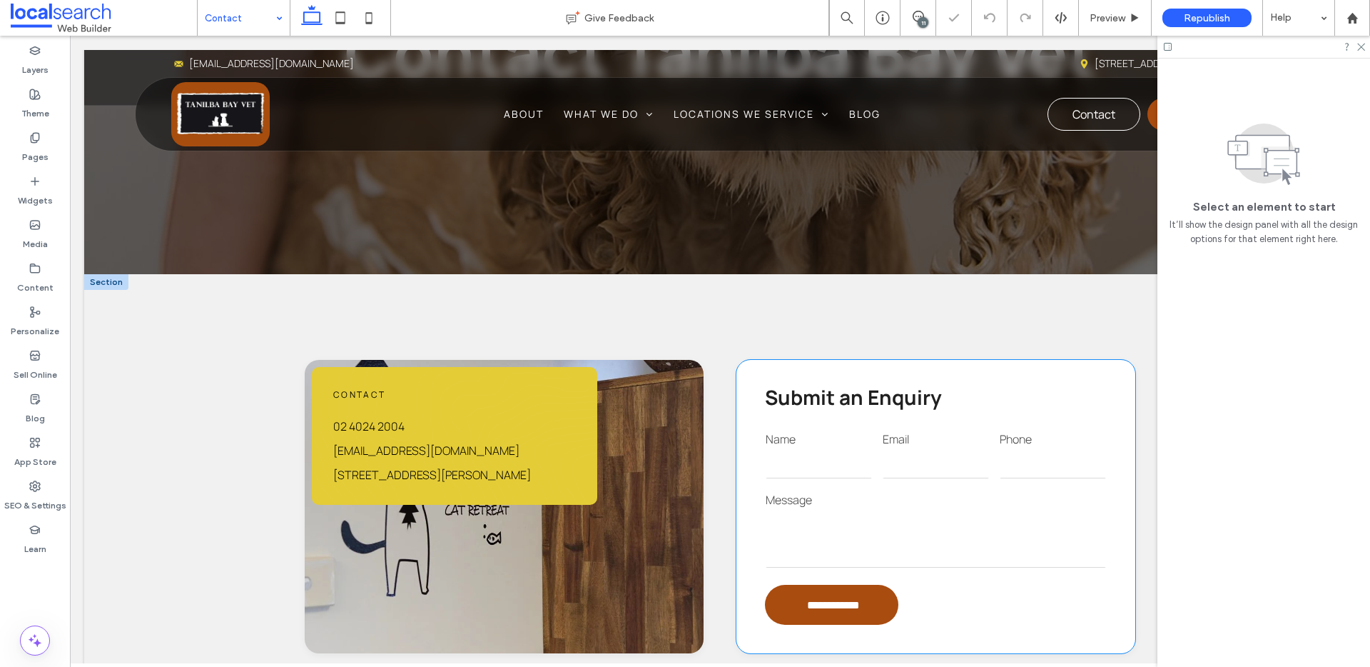
scroll to position [384, 0]
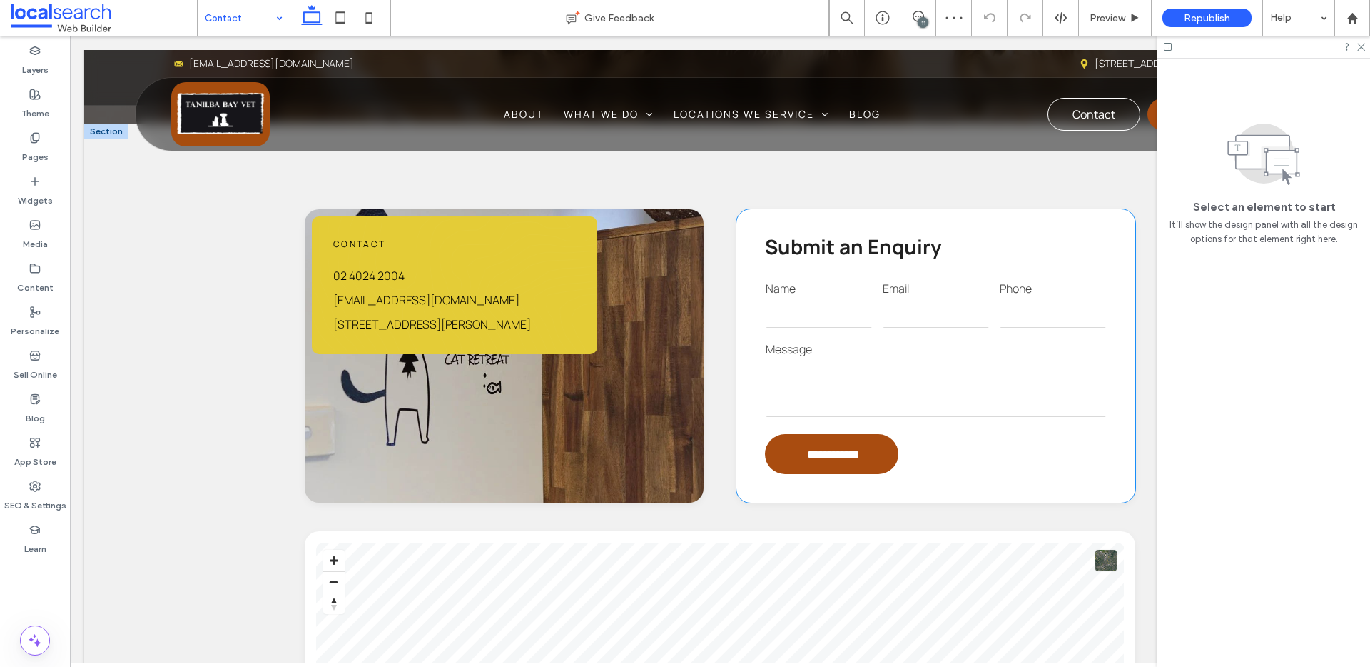
click at [872, 250] on strong "Submit an Enquiry" at bounding box center [853, 246] width 177 height 27
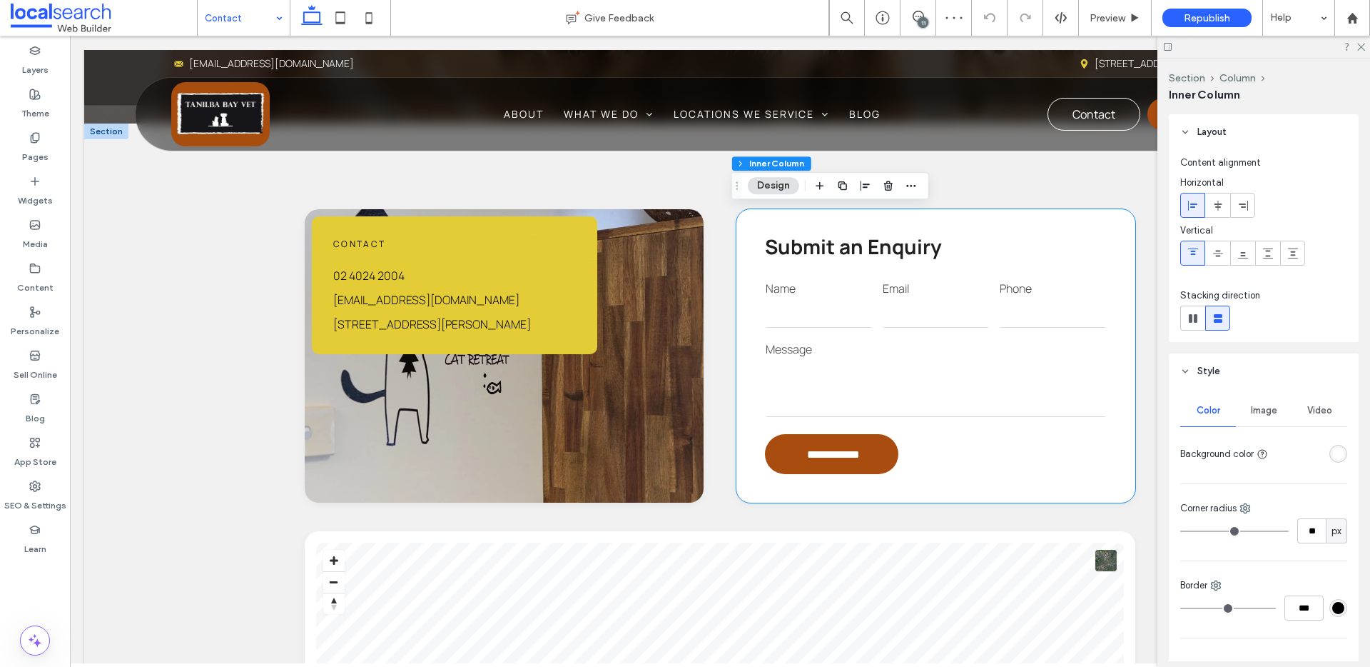
click at [872, 250] on strong "Submit an Enquiry" at bounding box center [853, 246] width 177 height 27
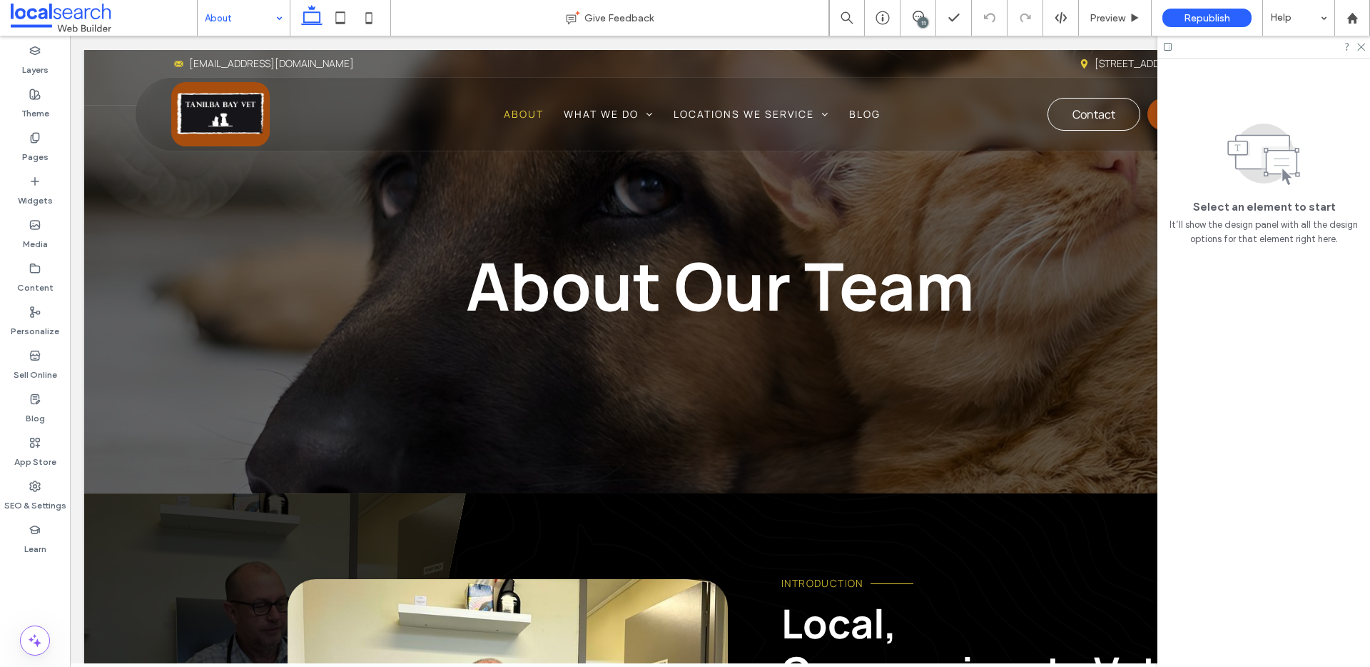
click at [242, 24] on input at bounding box center [240, 18] width 71 height 36
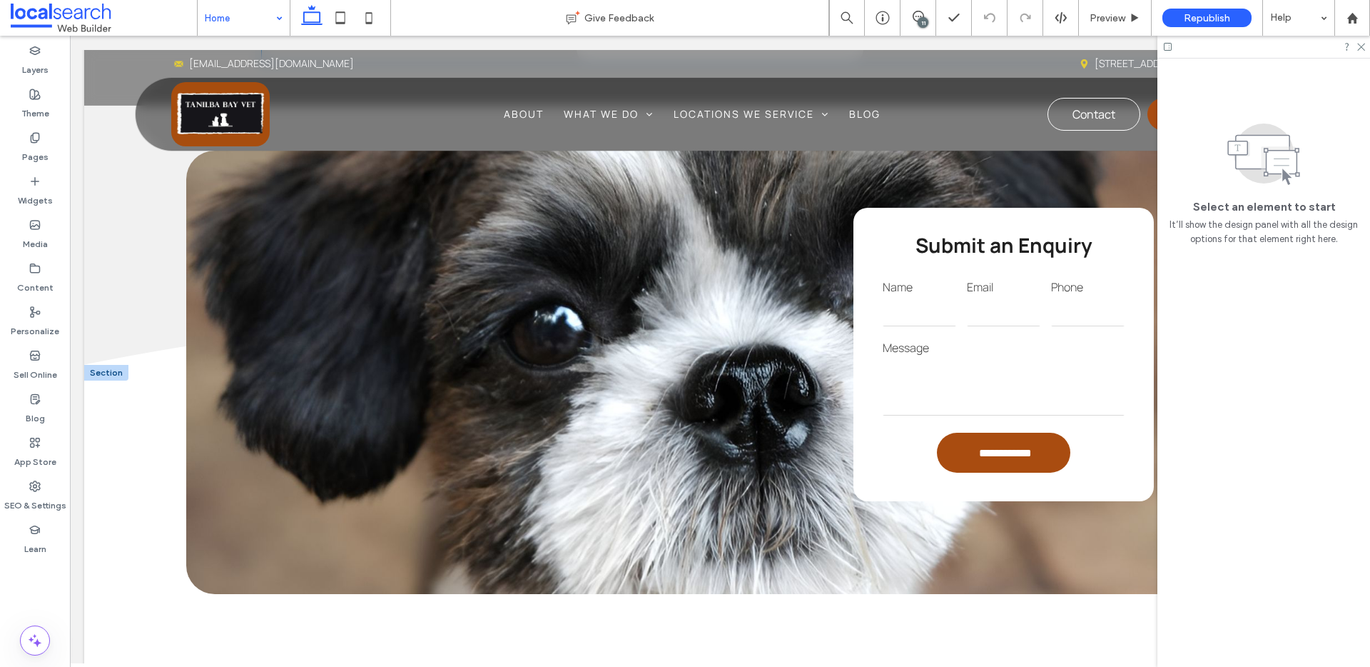
scroll to position [2232, 0]
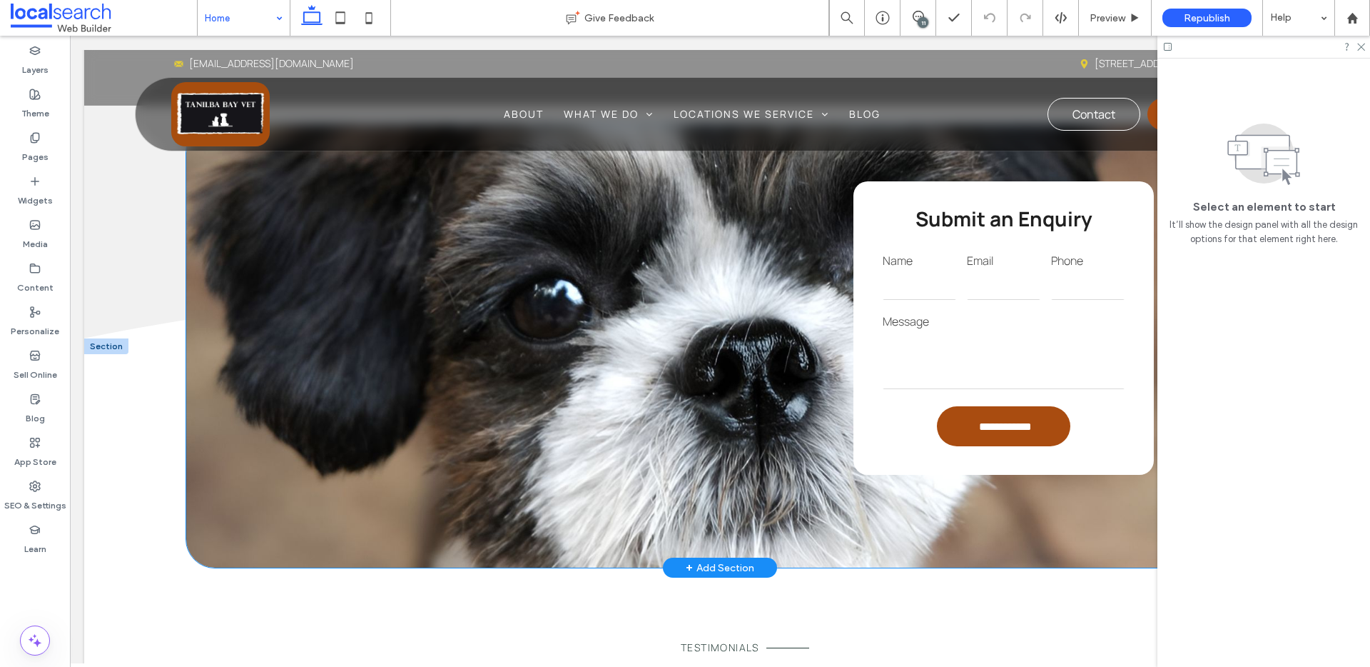
click at [934, 313] on label "Message" at bounding box center [1004, 321] width 242 height 17
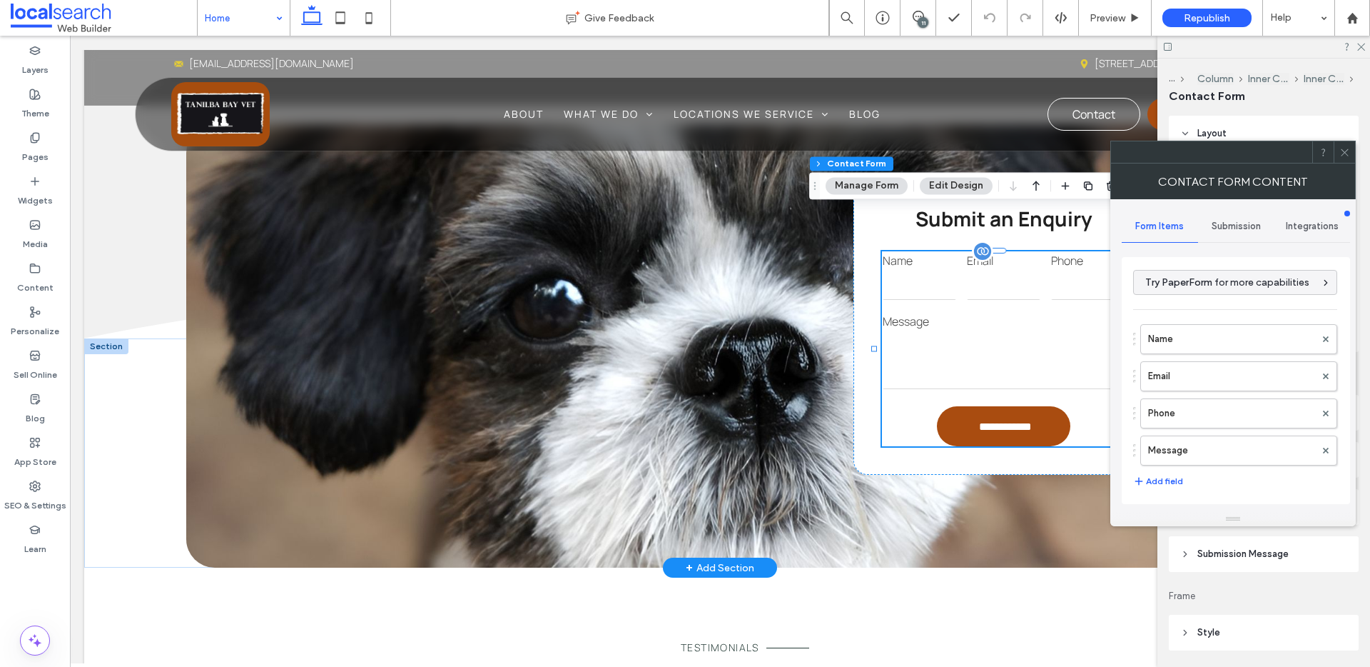
type input "**********"
type input "*"
type input "***"
type input "*"
type input "***"
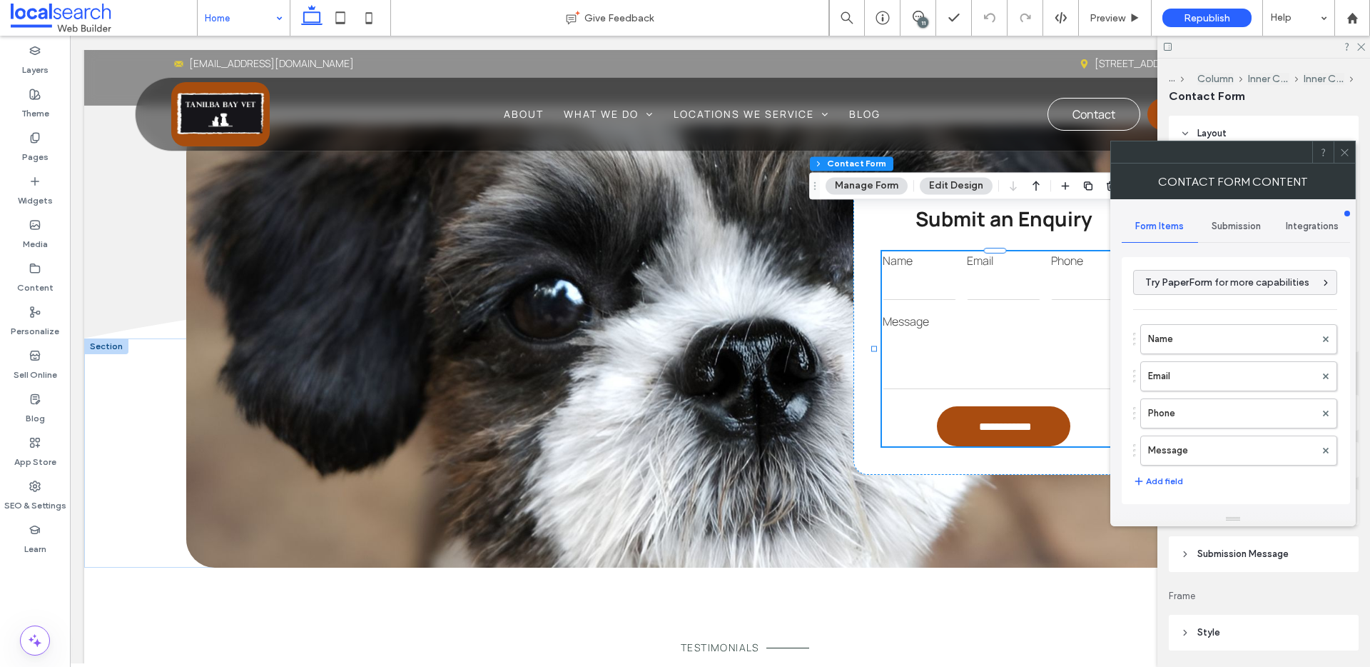
click at [1218, 221] on span "Submission" at bounding box center [1236, 226] width 49 height 11
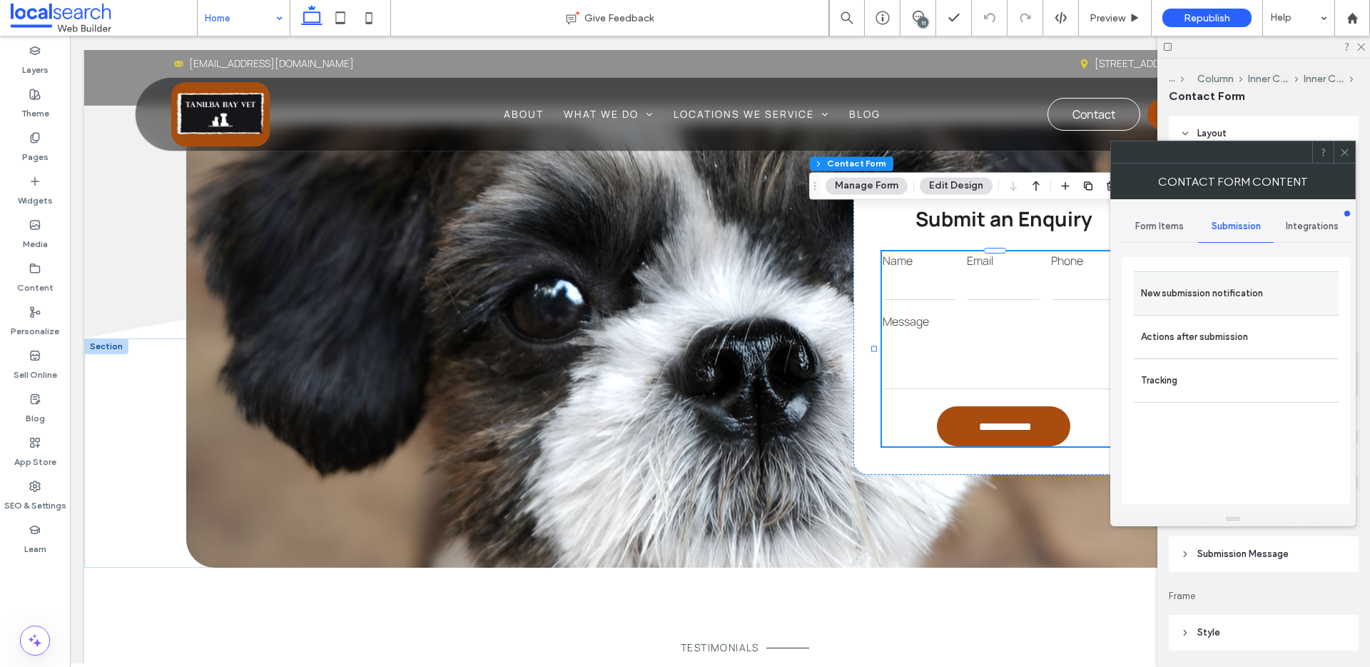
click at [1212, 276] on div "New submission notification" at bounding box center [1236, 293] width 205 height 44
click at [1210, 298] on label "New submission notification" at bounding box center [1236, 293] width 191 height 29
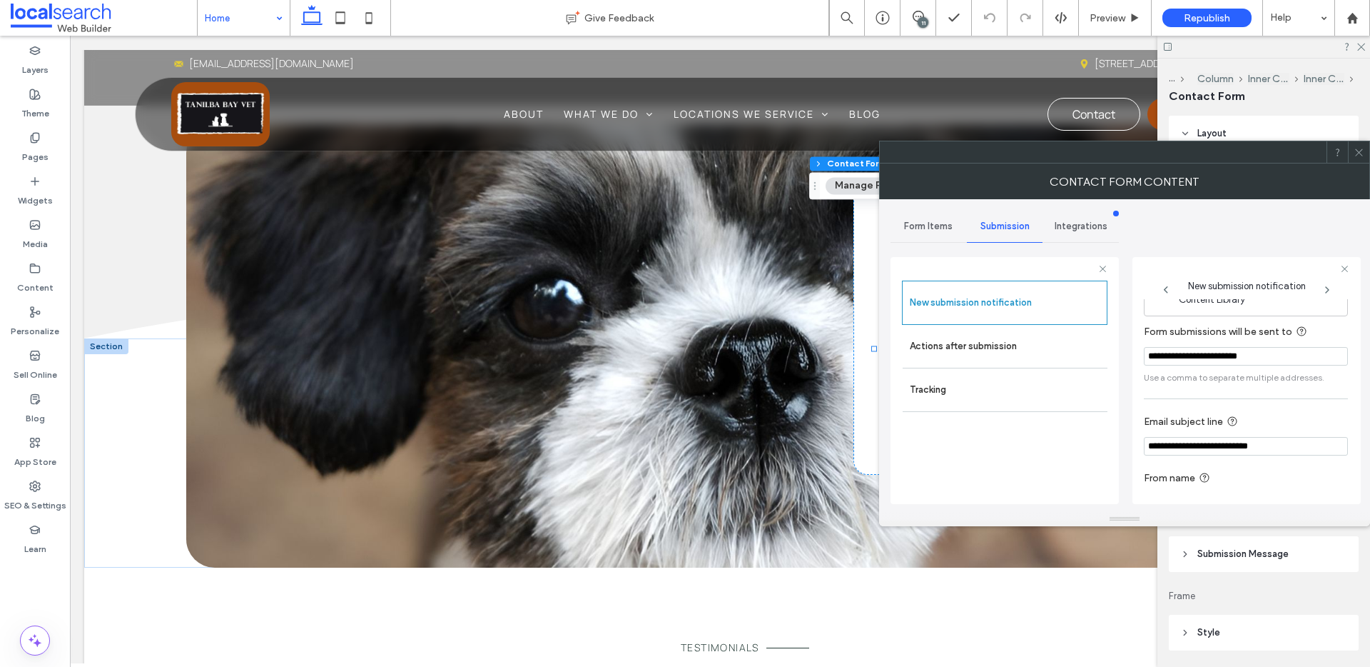
scroll to position [75, 0]
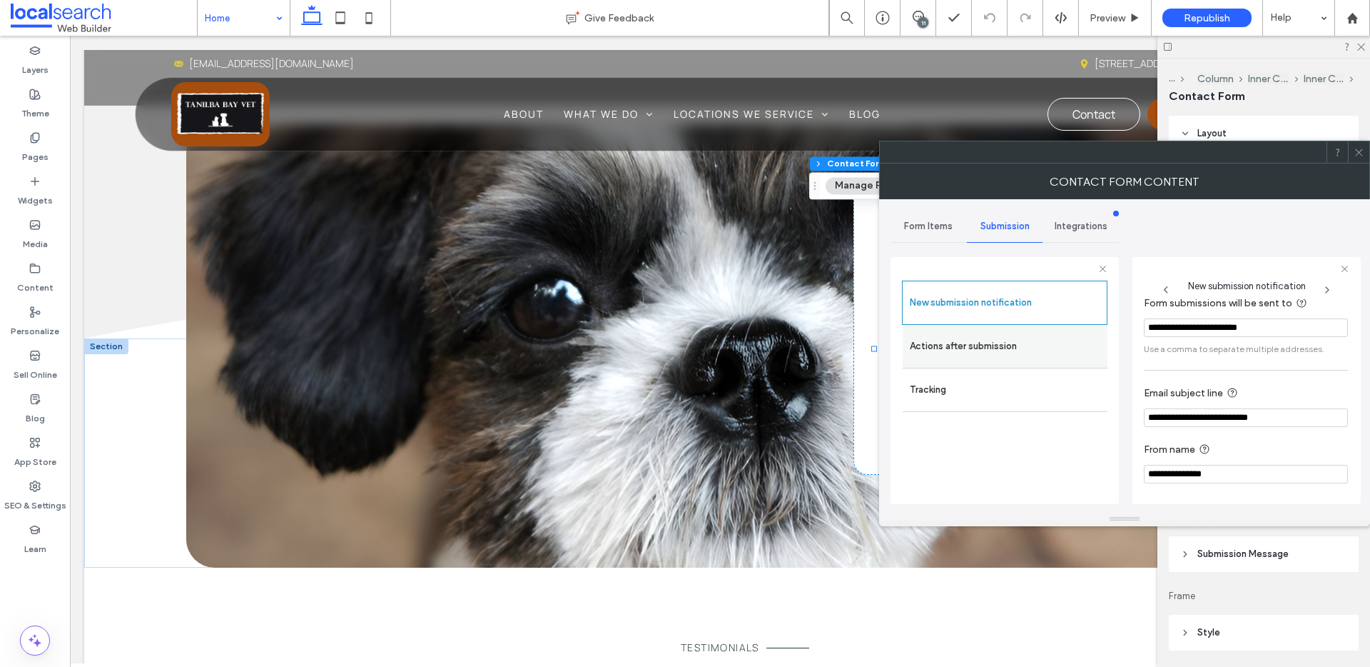
click at [963, 349] on label "Actions after submission" at bounding box center [1005, 346] width 191 height 29
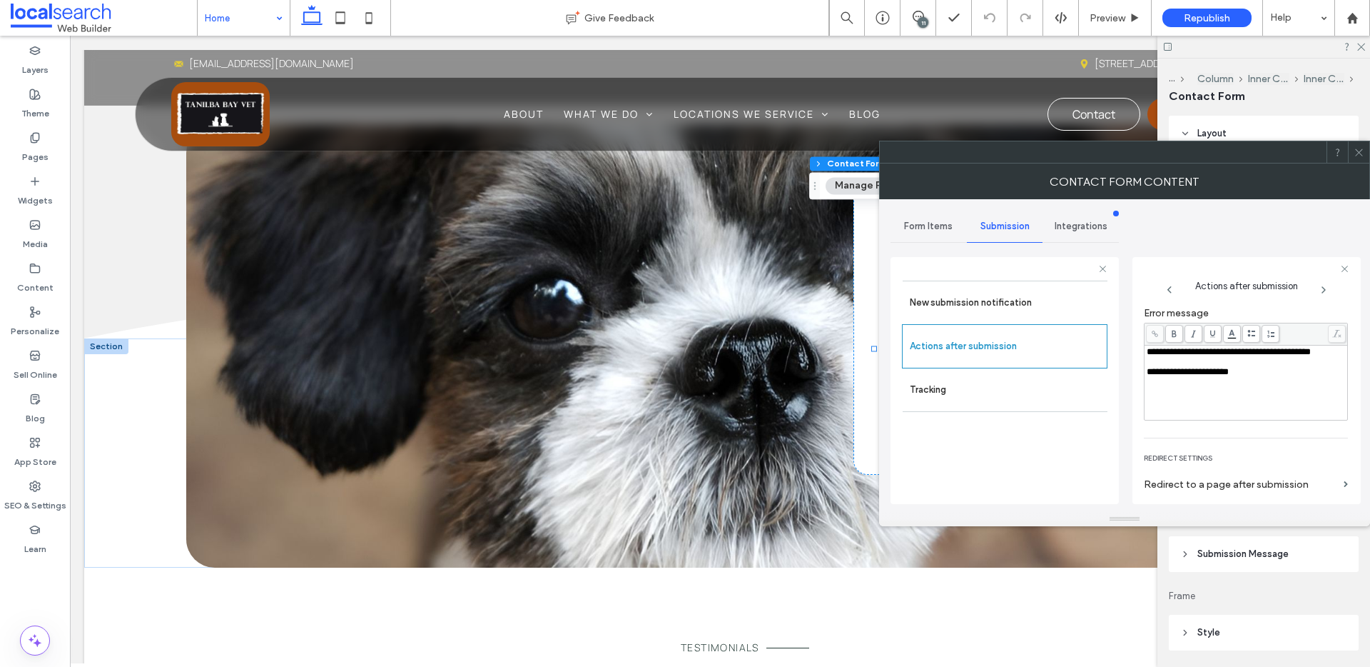
scroll to position [247, 0]
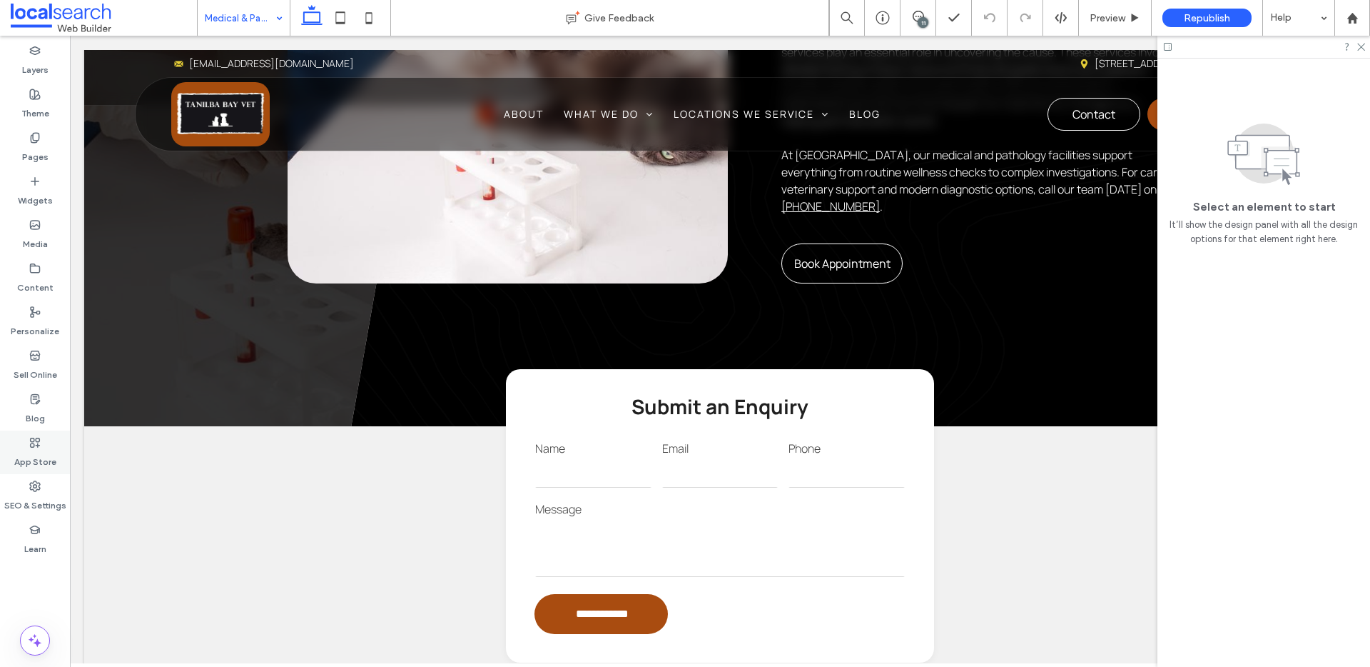
scroll to position [1131, 0]
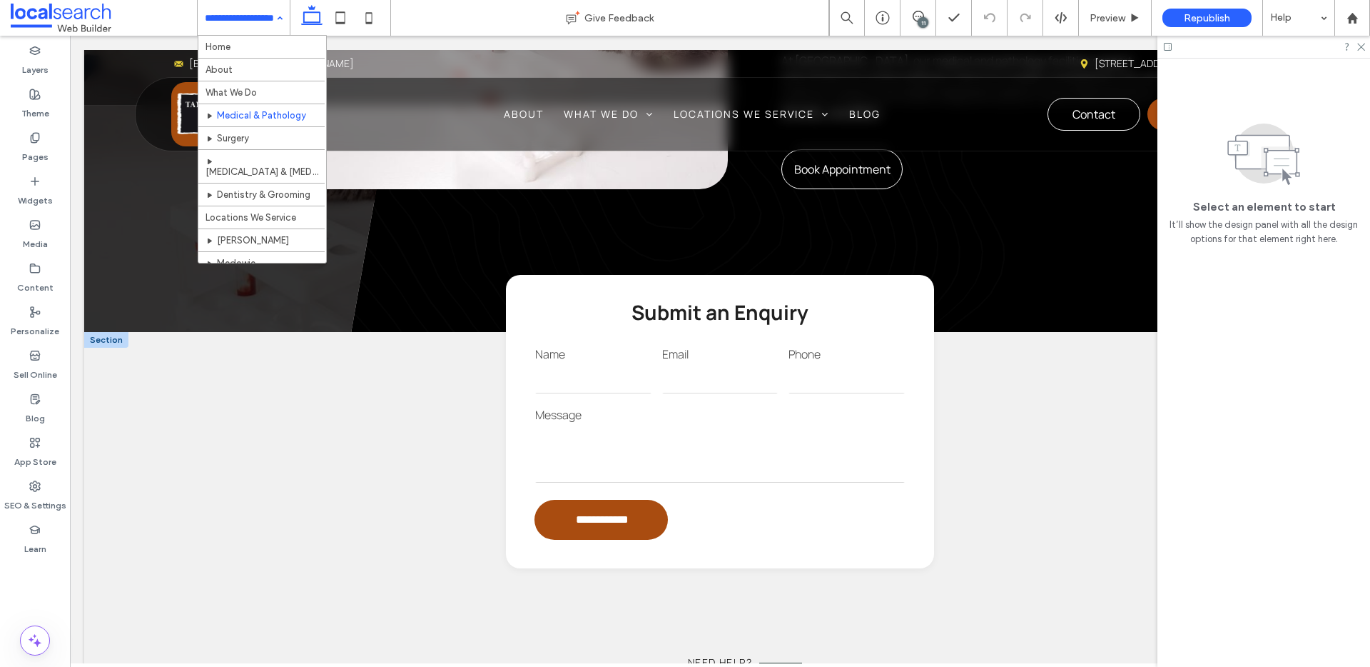
click at [688, 406] on label "Message" at bounding box center [720, 414] width 370 height 17
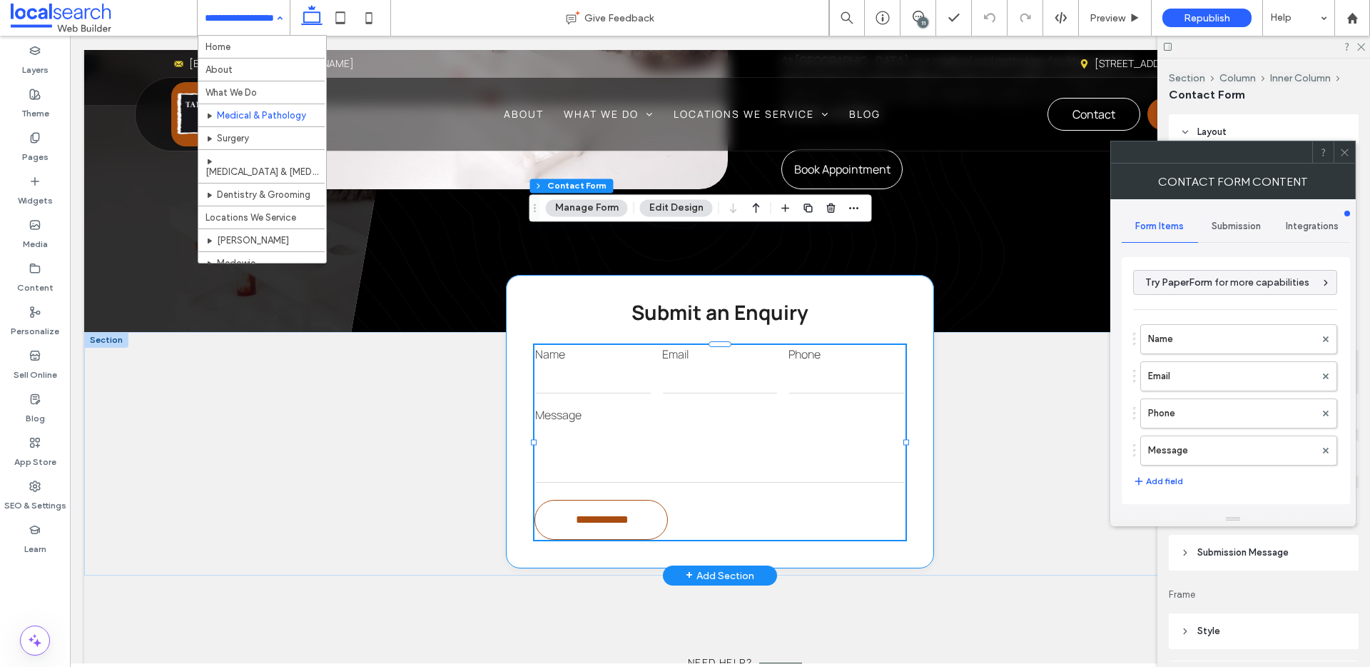
type input "**********"
type input "*"
type input "***"
type input "*"
type input "***"
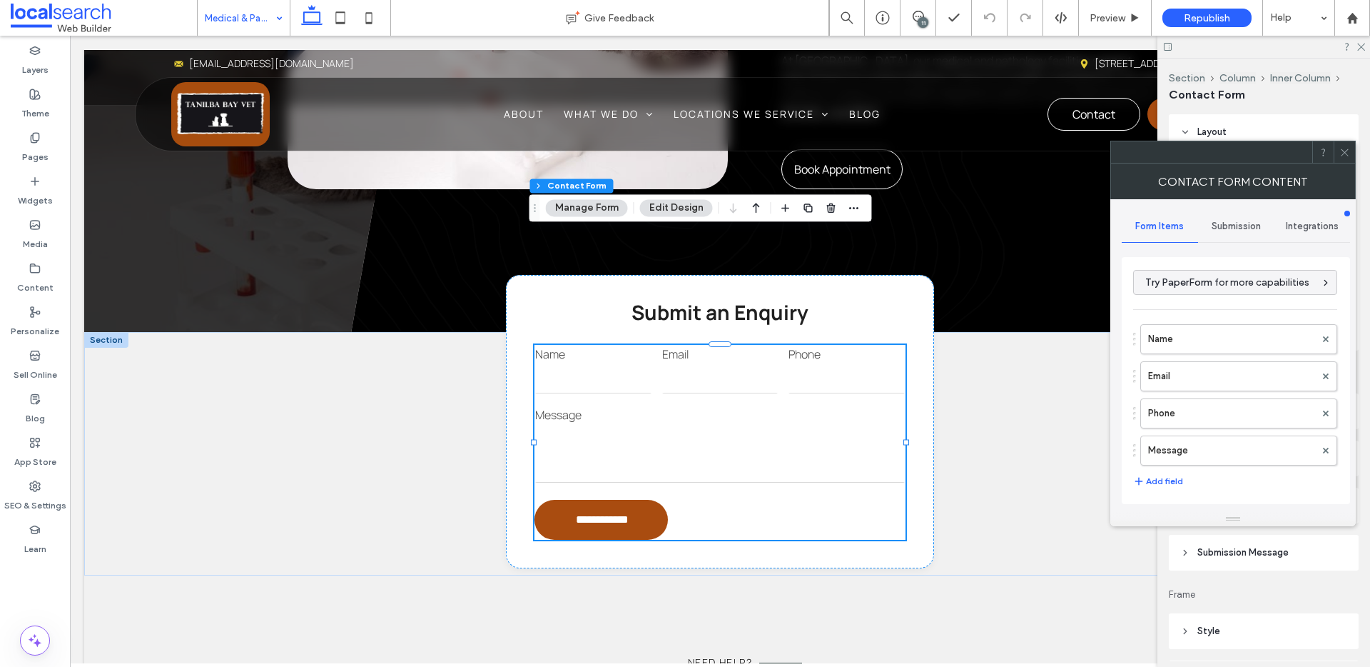
click at [1238, 229] on span "Submission" at bounding box center [1236, 226] width 49 height 11
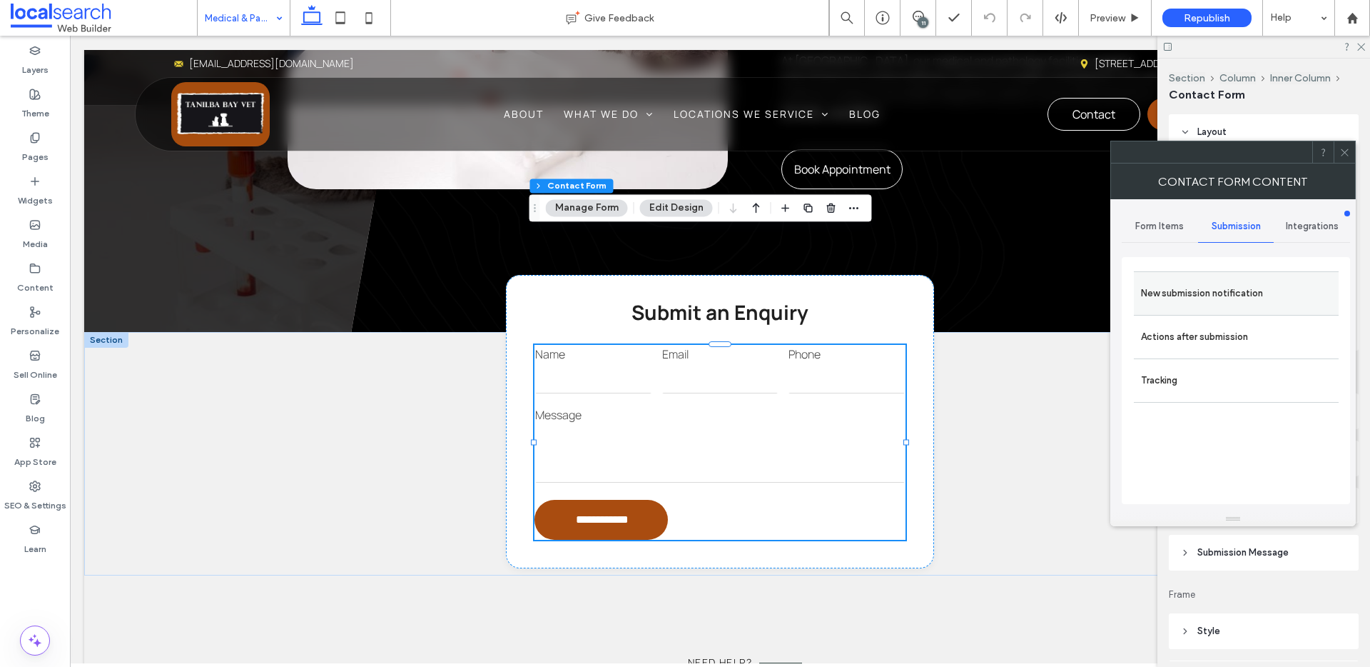
click at [1193, 309] on div "New submission notification" at bounding box center [1236, 293] width 205 height 44
click at [1205, 293] on label "New submission notification" at bounding box center [1236, 293] width 191 height 29
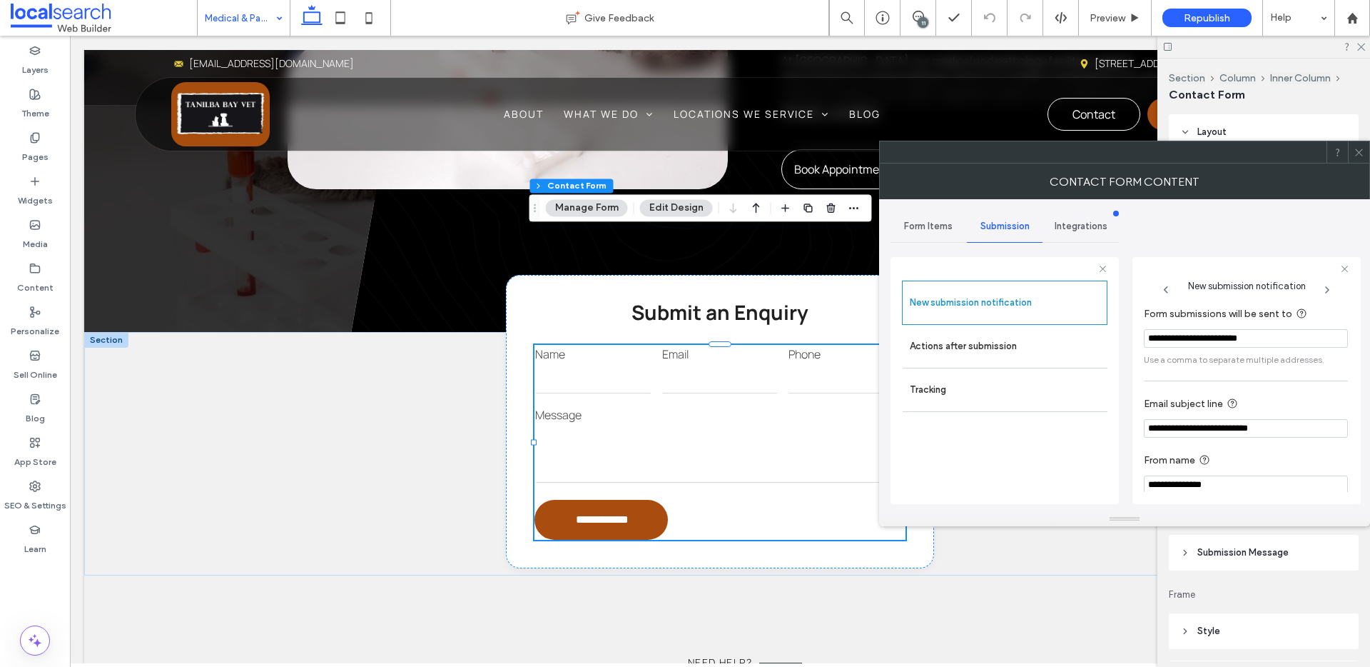
scroll to position [75, 0]
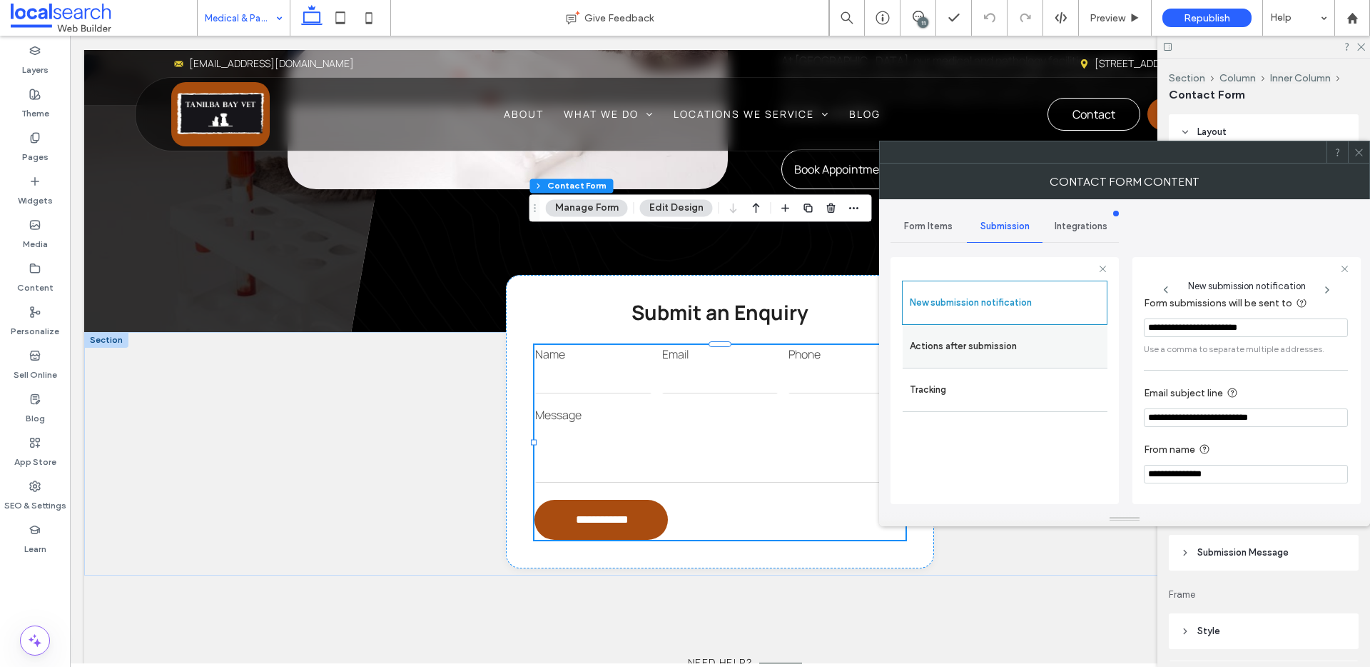
click at [971, 332] on label "Actions after submission" at bounding box center [1005, 346] width 191 height 29
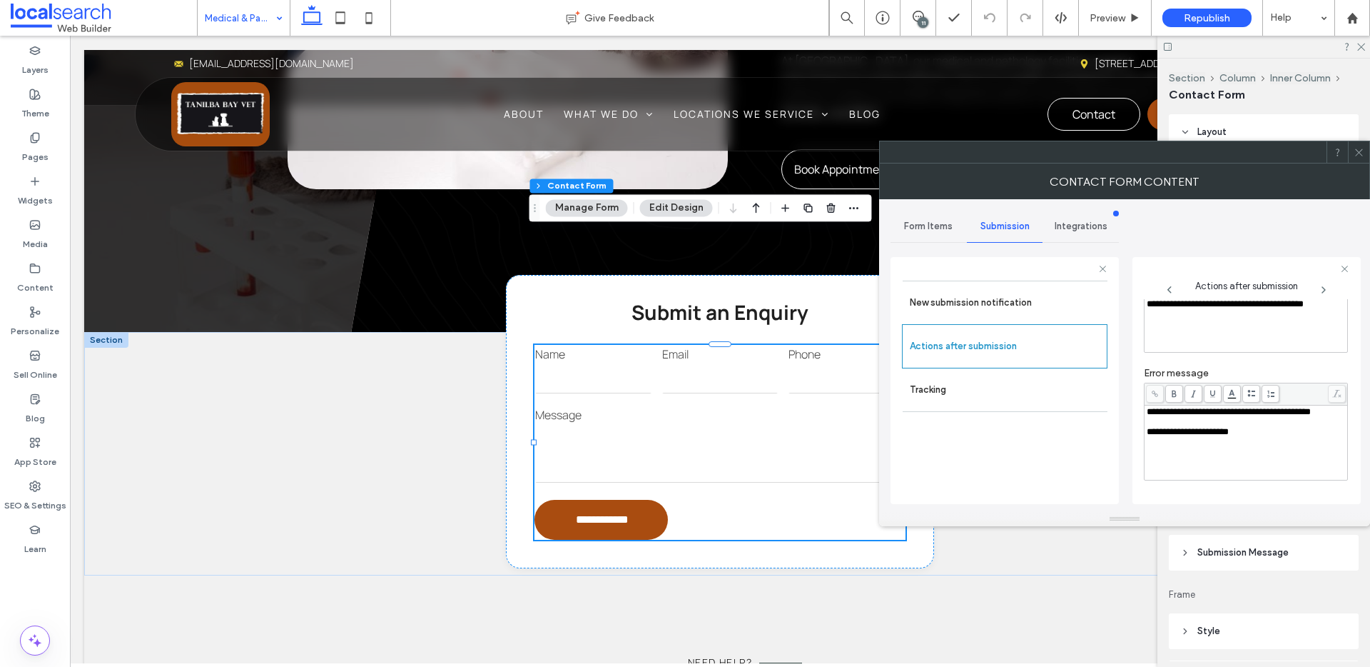
scroll to position [122, 0]
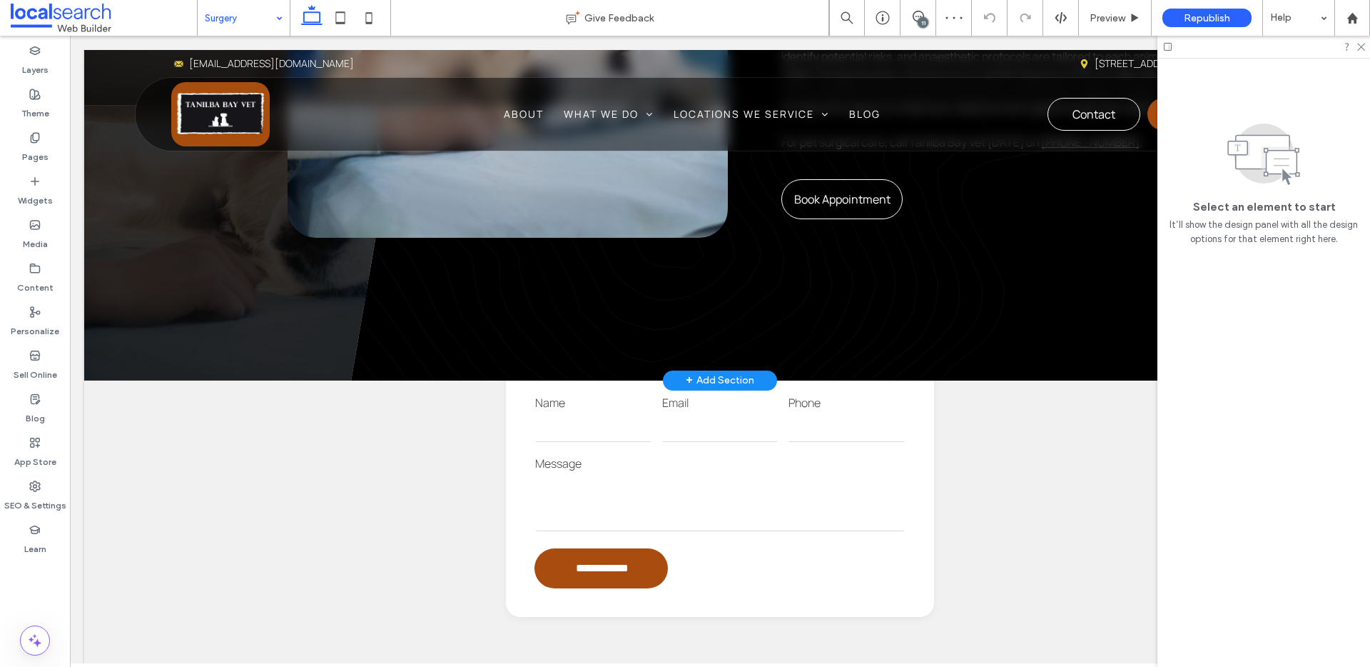
scroll to position [1031, 0]
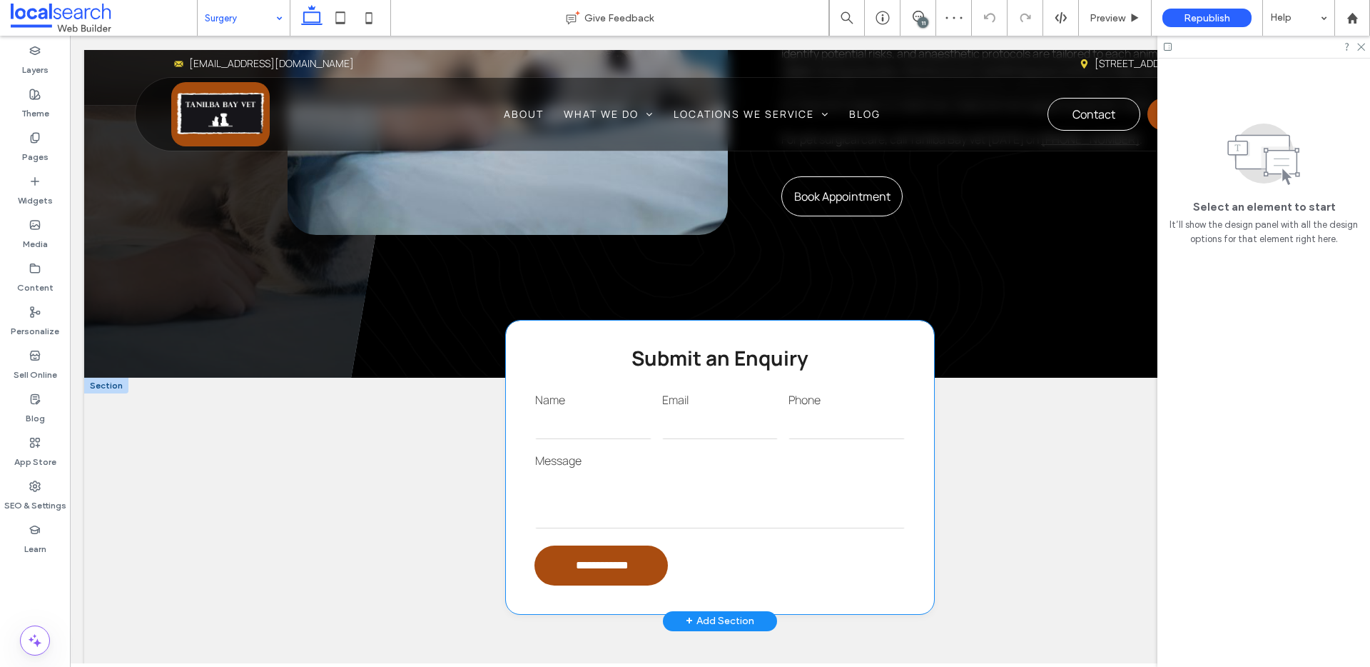
click at [666, 452] on label "Message" at bounding box center [720, 460] width 370 height 17
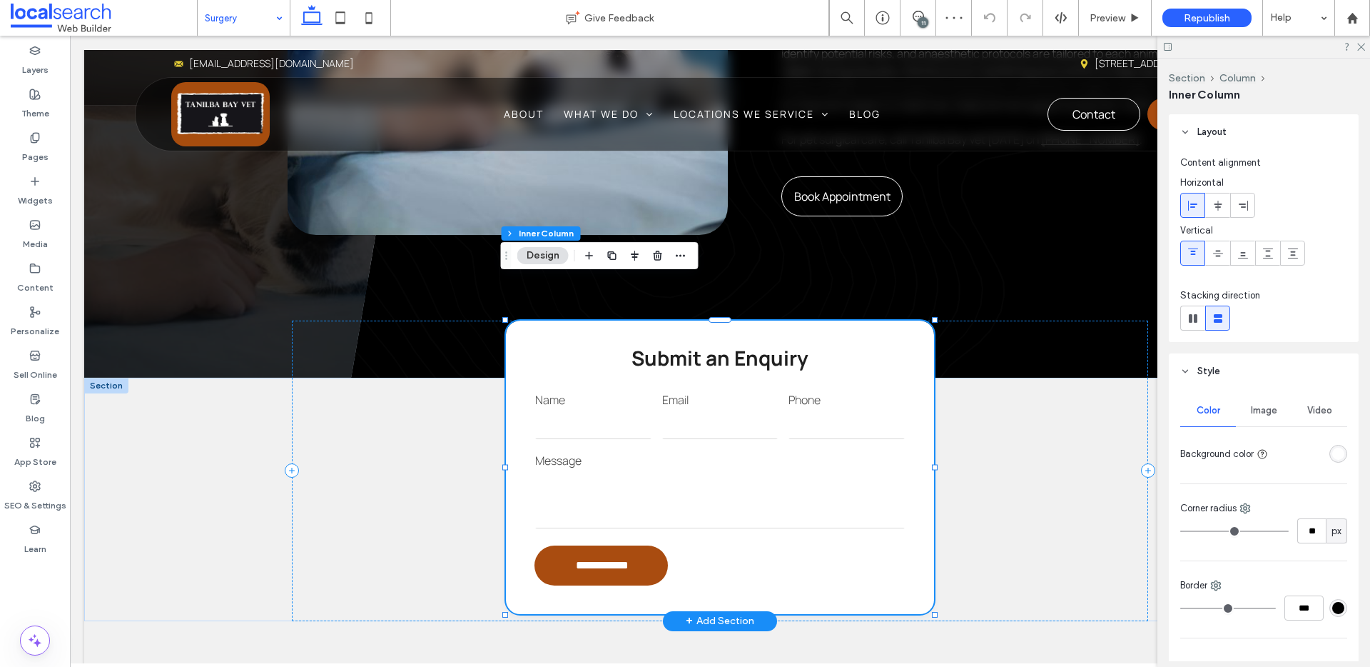
click at [666, 452] on label "Message" at bounding box center [720, 460] width 370 height 17
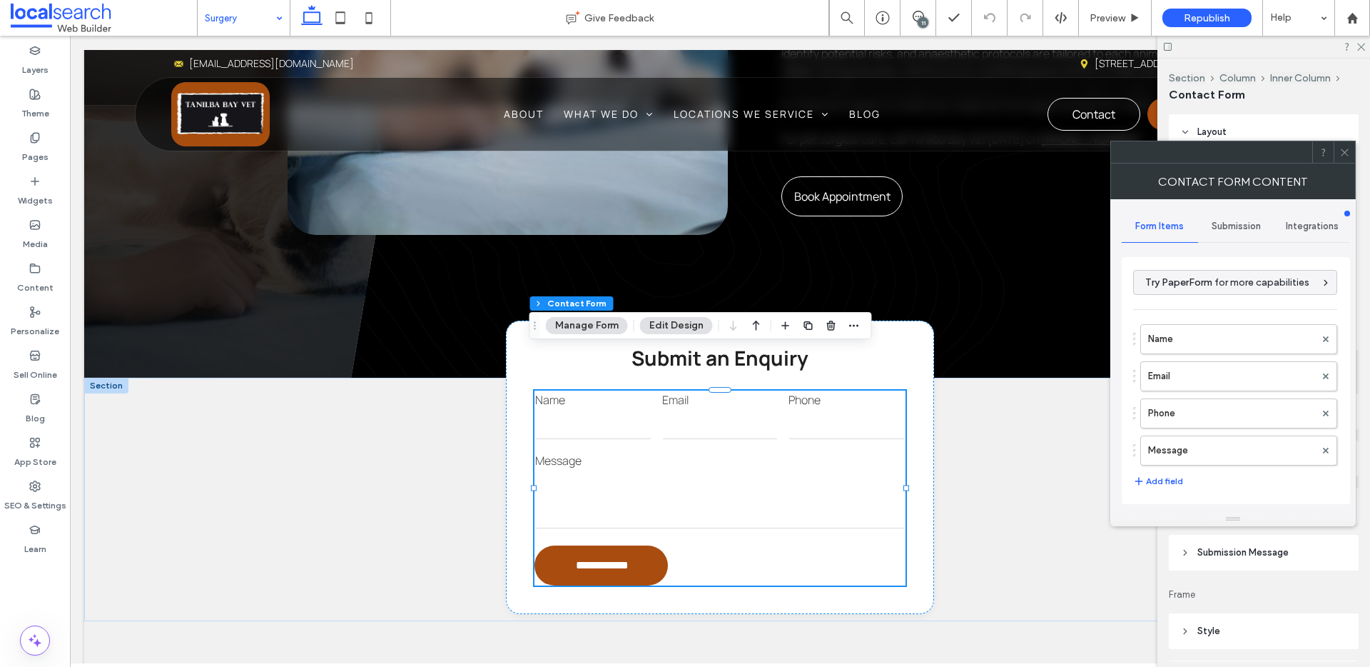
click at [1209, 228] on div "Submission" at bounding box center [1236, 226] width 76 height 31
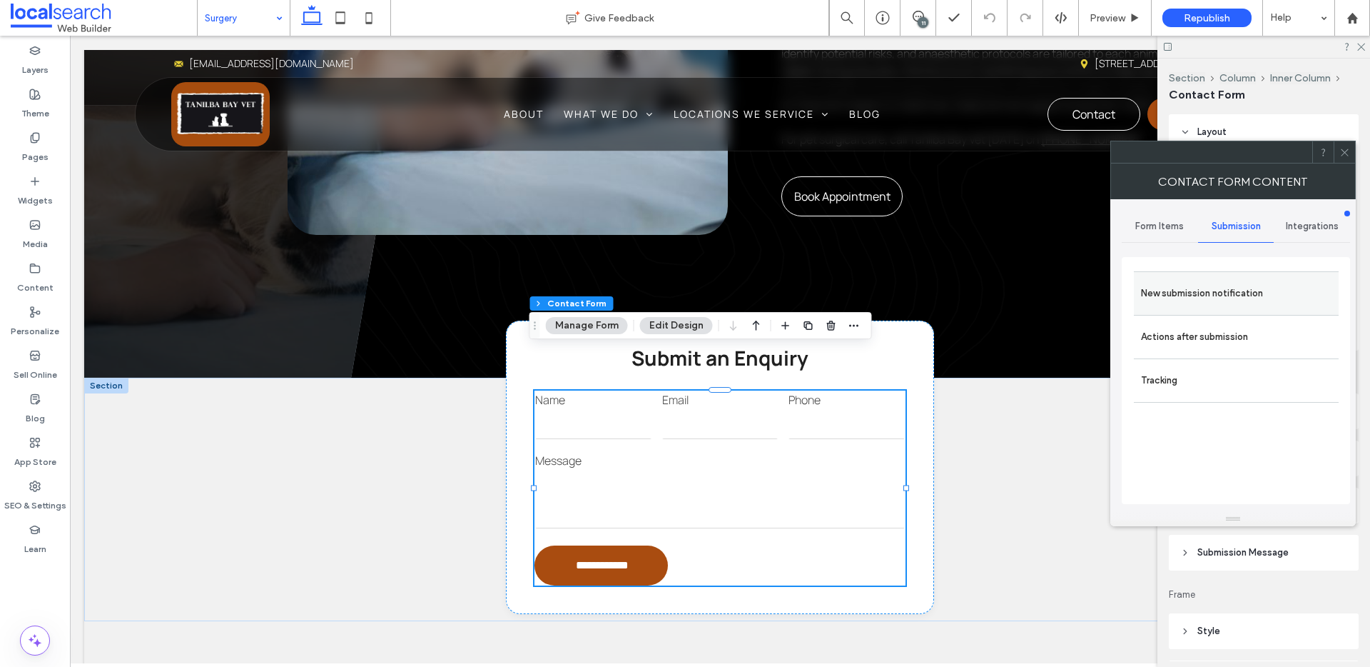
click at [1188, 296] on label "New submission notification" at bounding box center [1236, 293] width 191 height 29
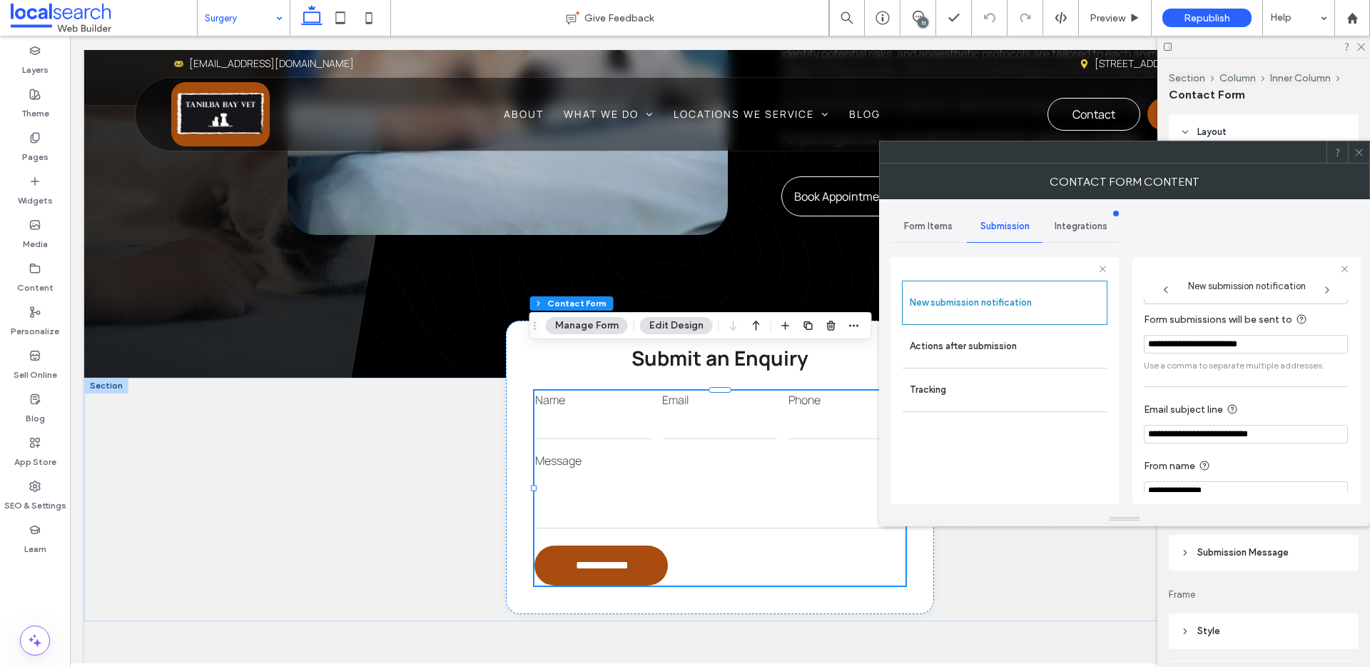
scroll to position [75, 0]
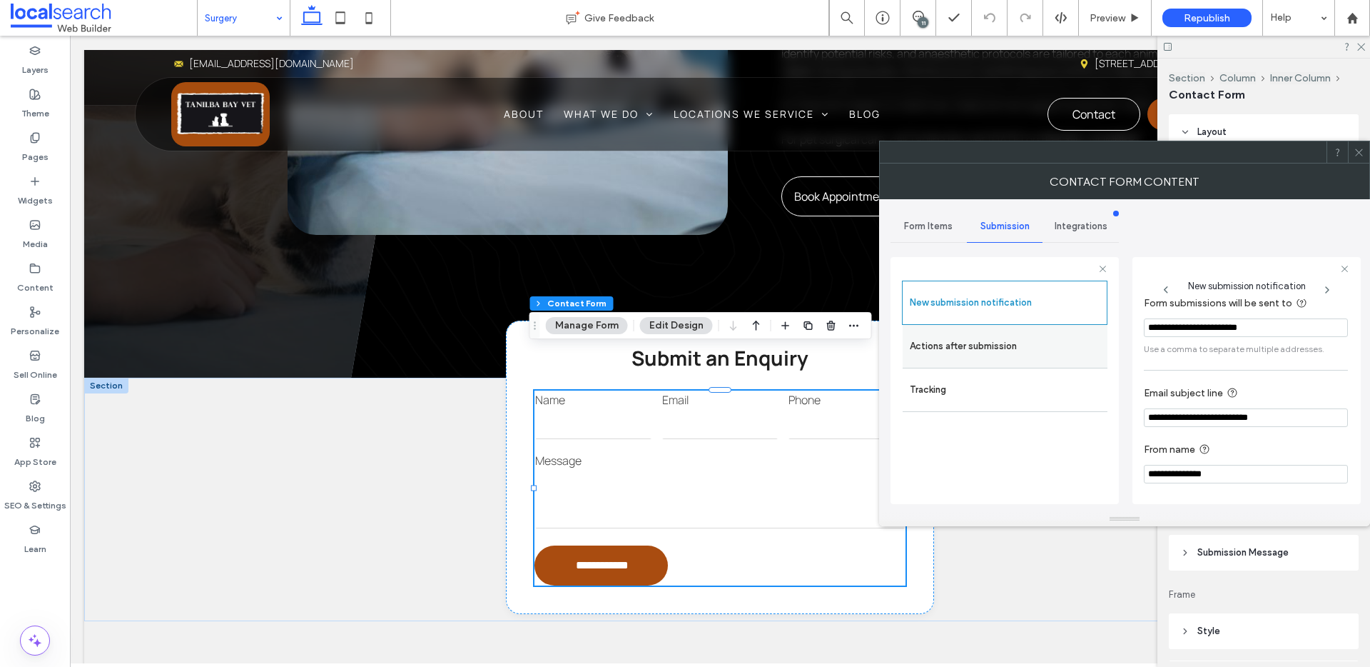
click at [1036, 353] on label "Actions after submission" at bounding box center [1005, 346] width 191 height 29
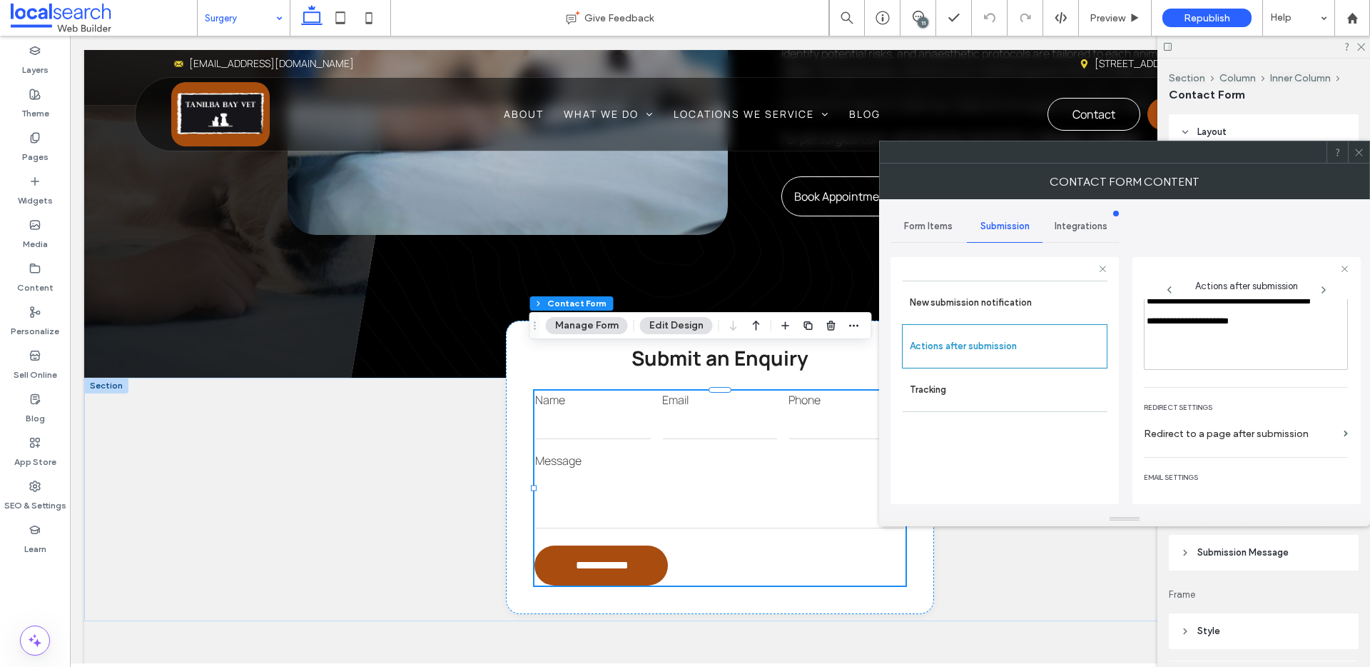
scroll to position [247, 0]
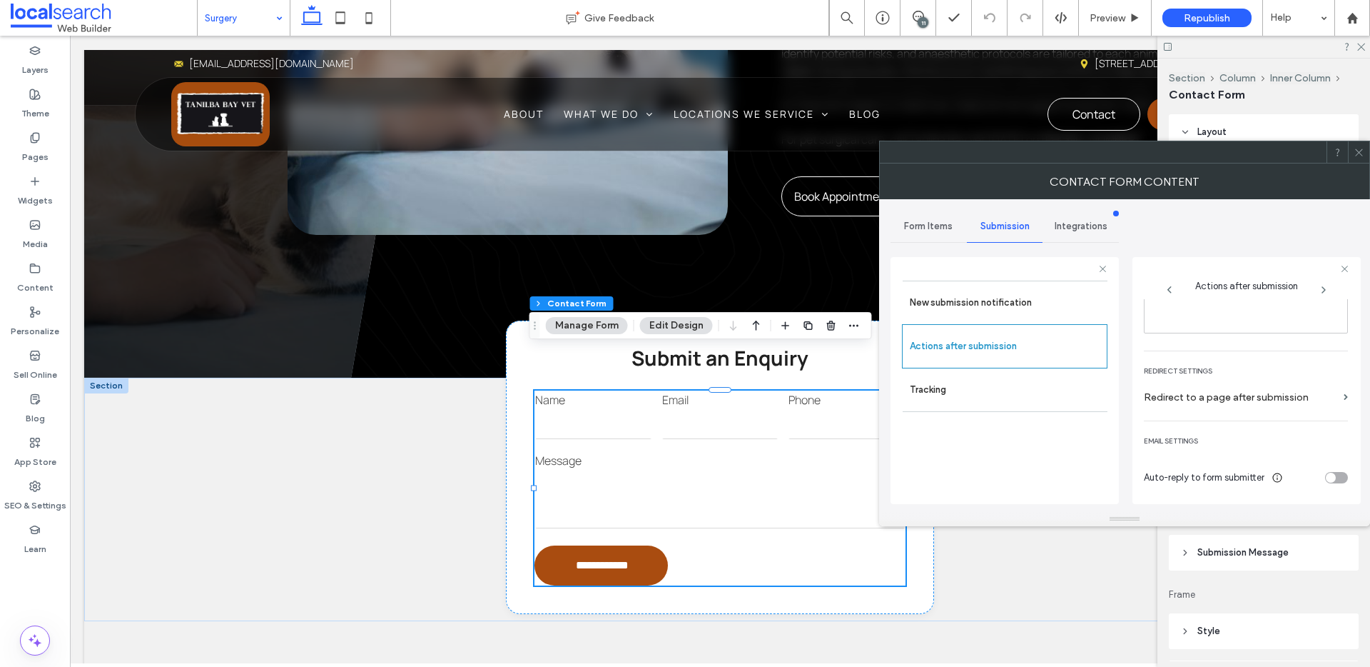
click at [932, 226] on span "Form Items" at bounding box center [928, 226] width 49 height 11
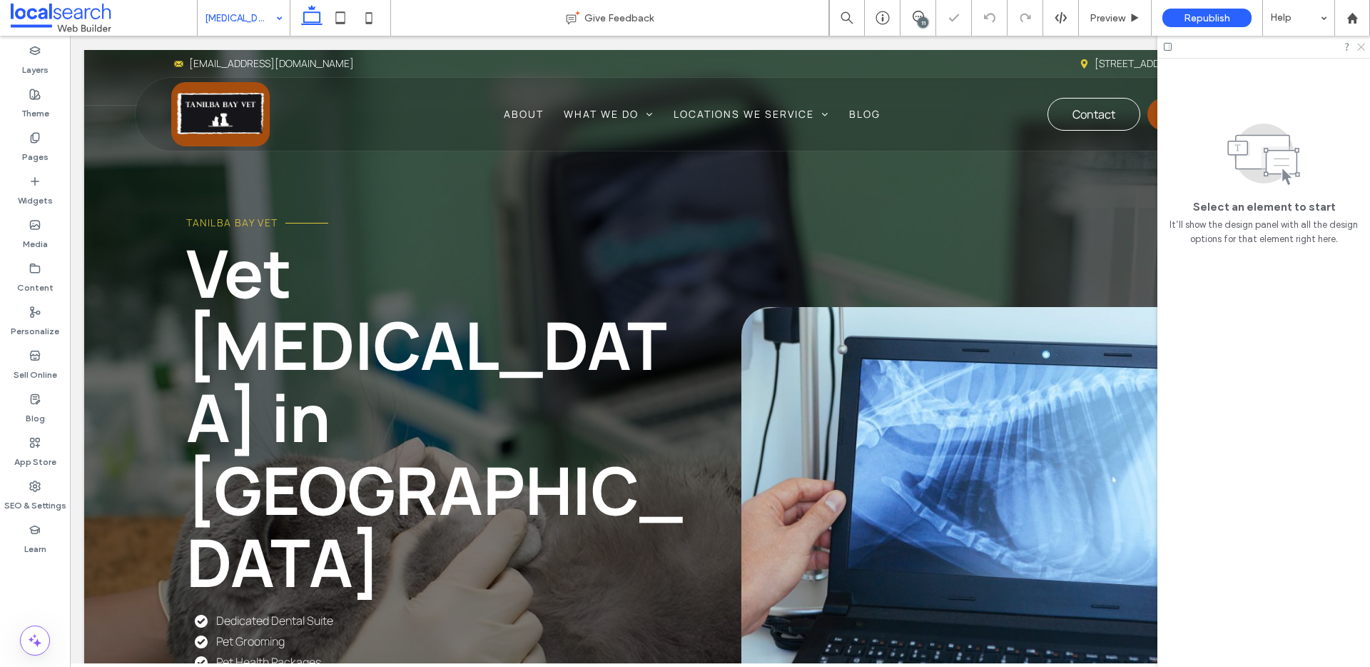
click at [1358, 44] on icon at bounding box center [1360, 45] width 9 height 9
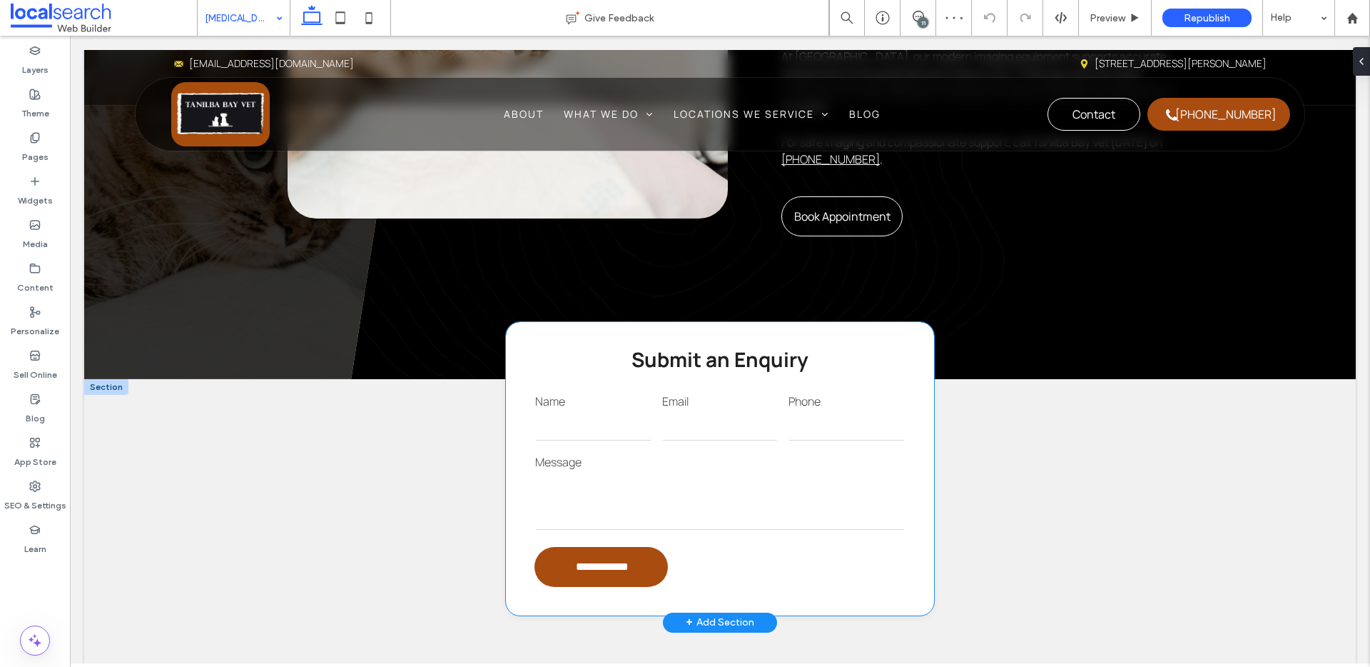
scroll to position [1213, 0]
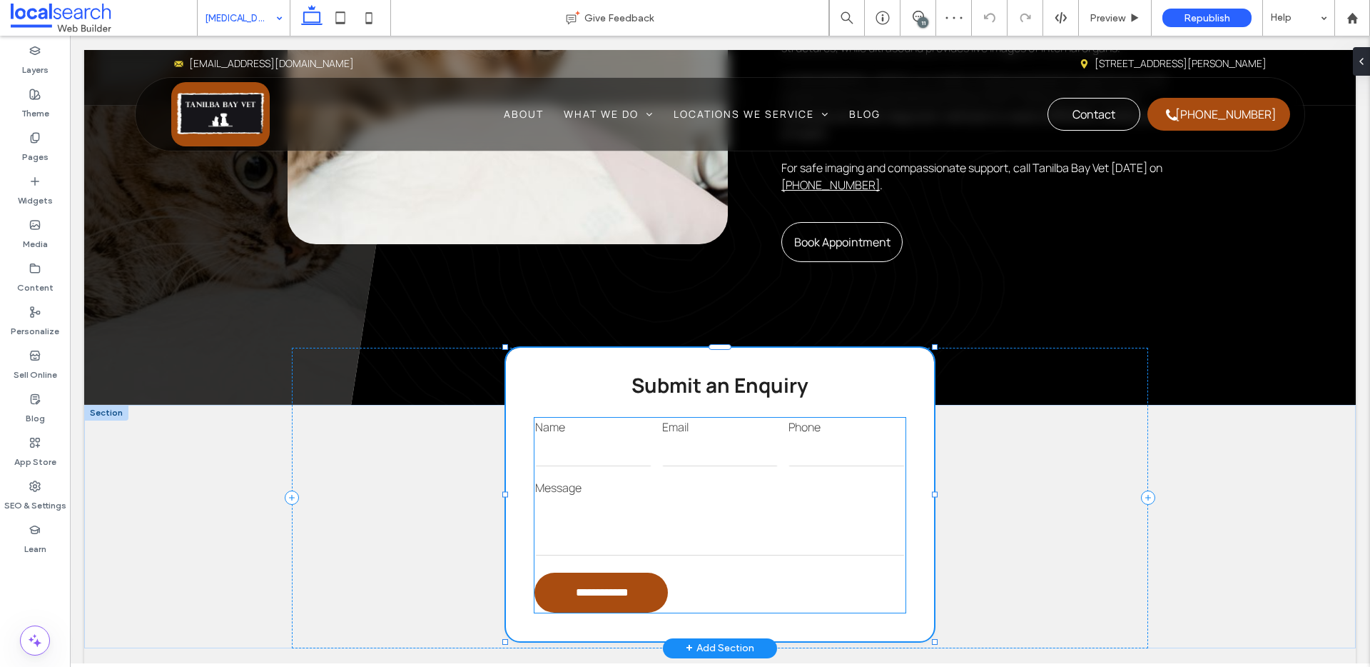
click at [697, 479] on label "Message" at bounding box center [720, 487] width 370 height 17
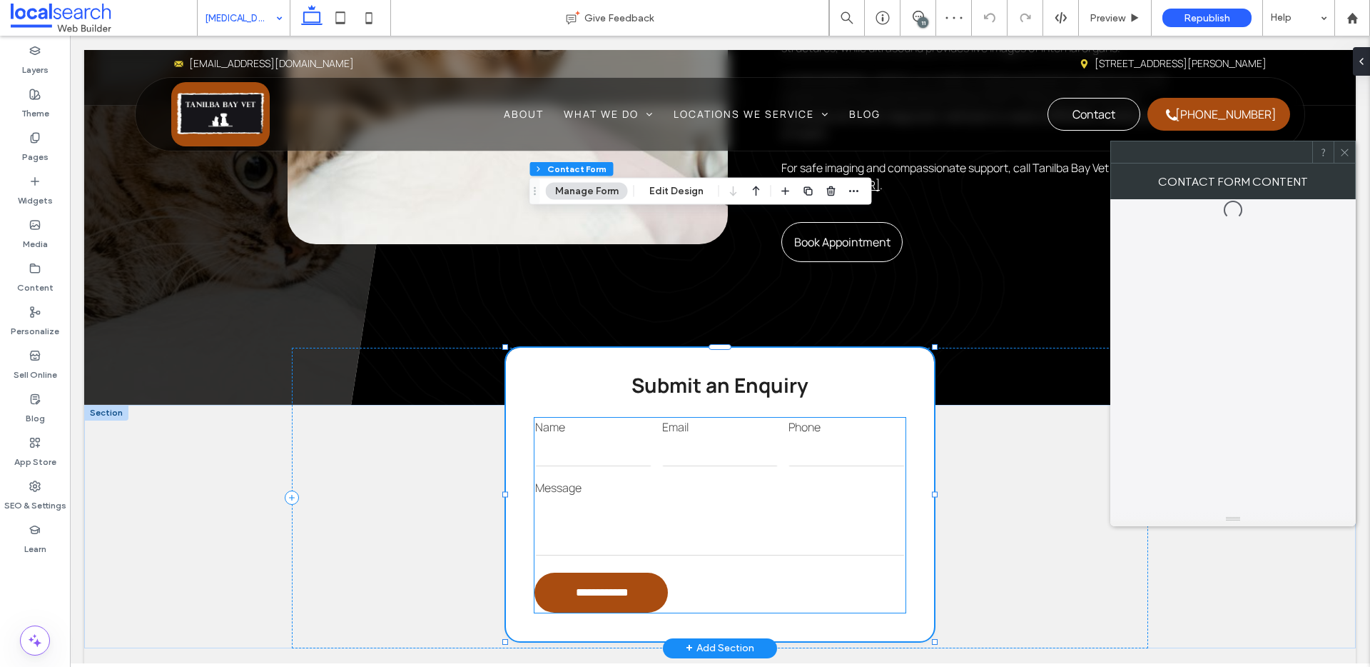
type input "*"
type input "***"
type input "*"
type input "***"
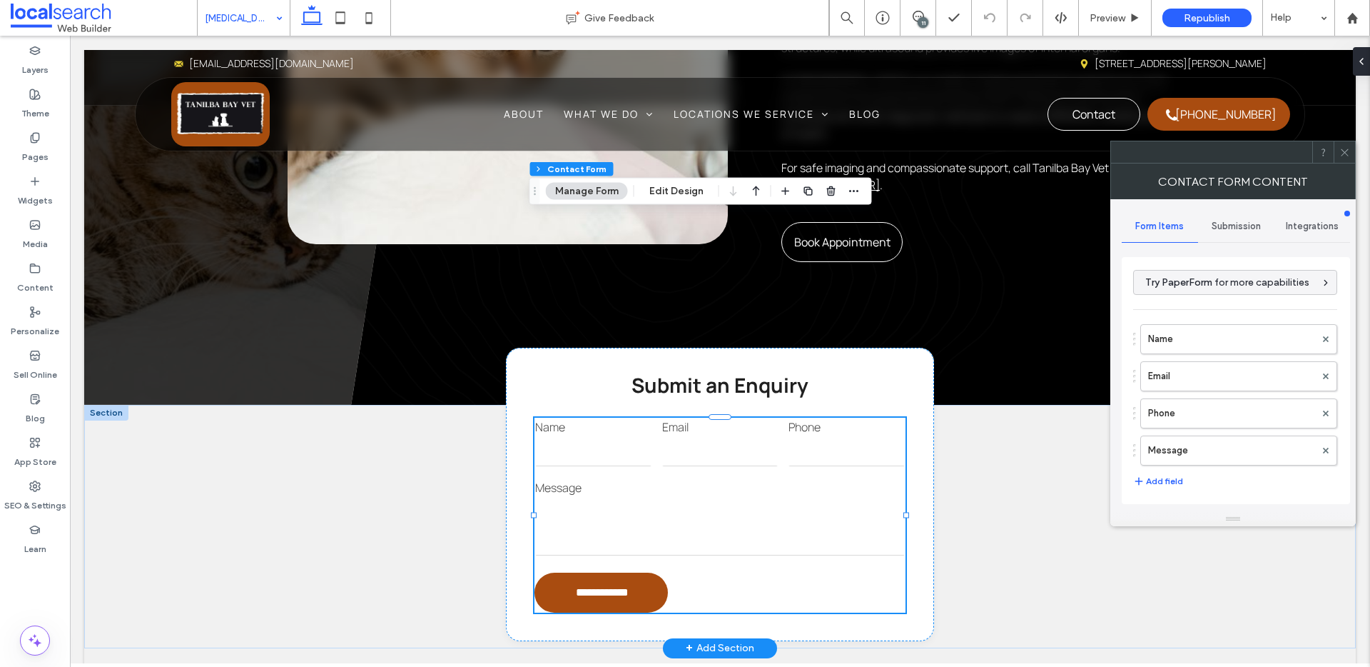
click at [1223, 233] on div "Submission" at bounding box center [1236, 226] width 76 height 31
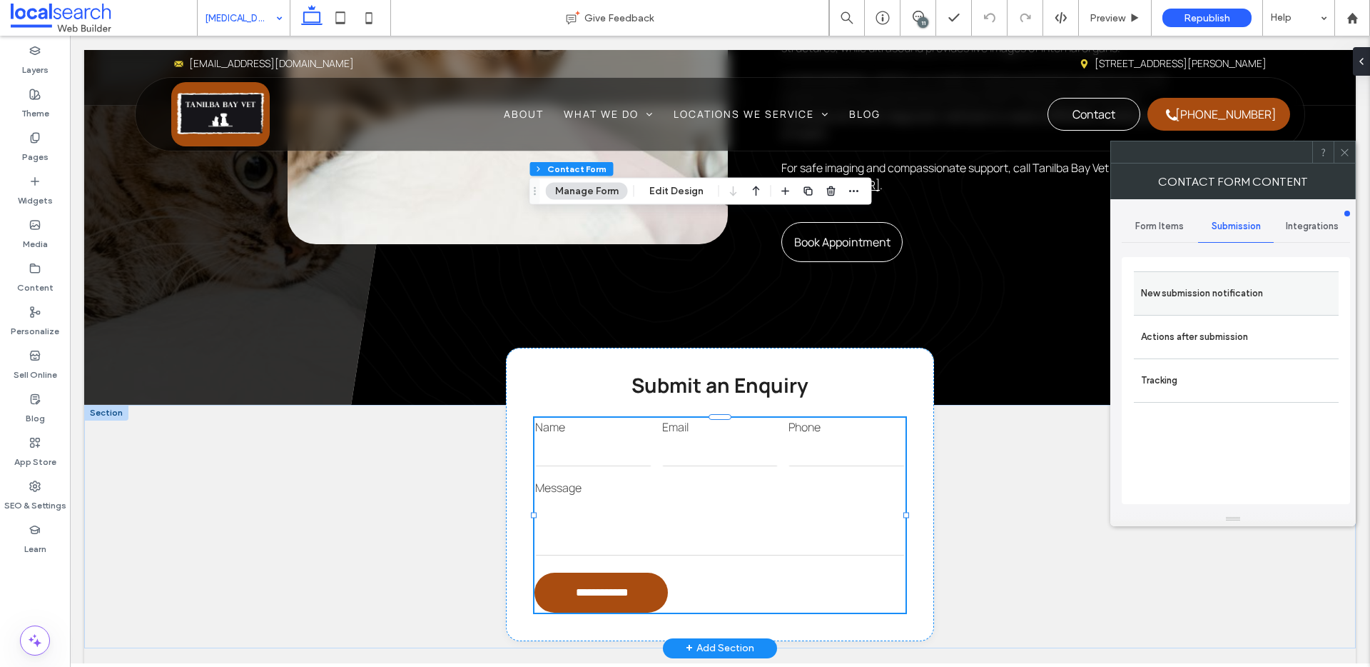
click at [1169, 305] on label "New submission notification" at bounding box center [1236, 293] width 191 height 29
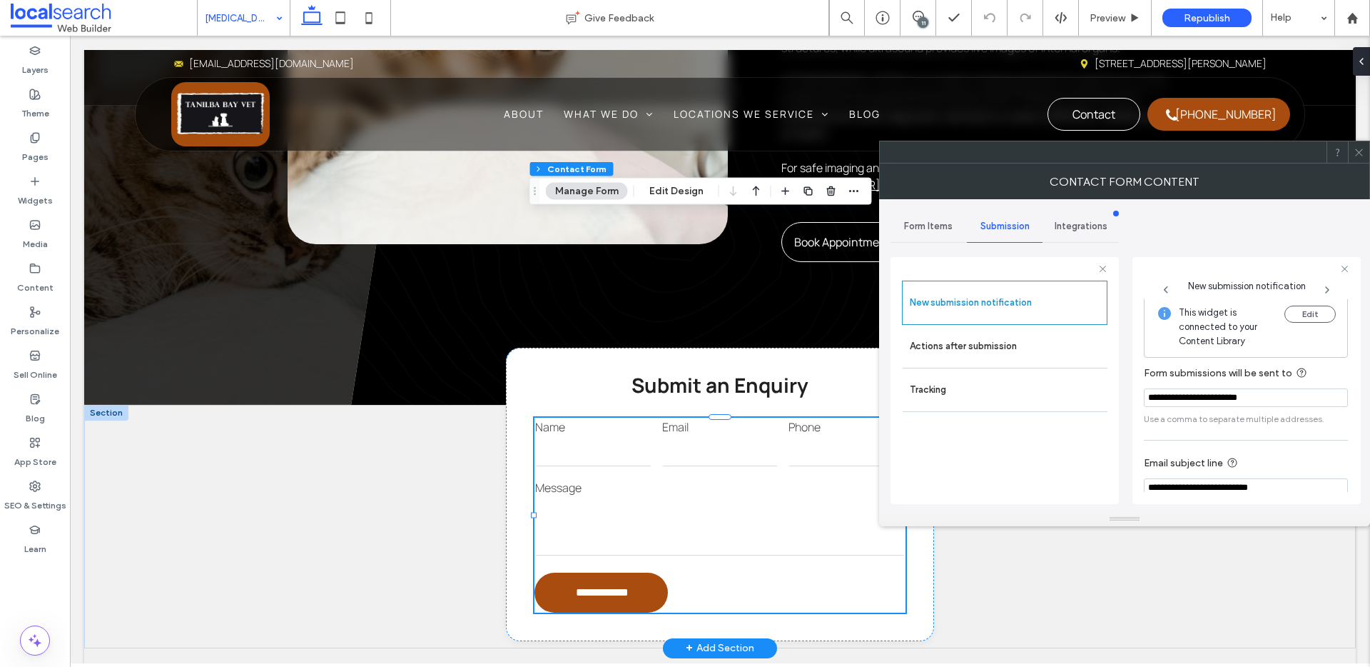
scroll to position [0, 0]
click at [966, 342] on label "Actions after submission" at bounding box center [1005, 346] width 191 height 29
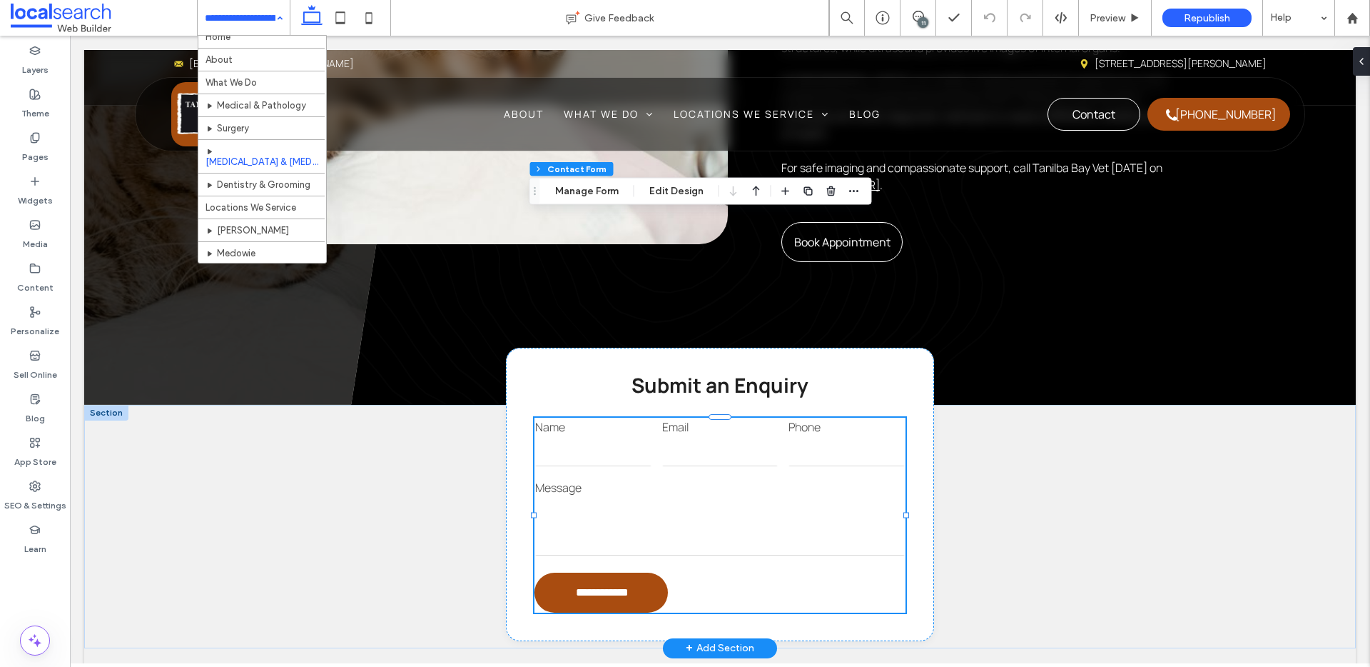
scroll to position [21, 0]
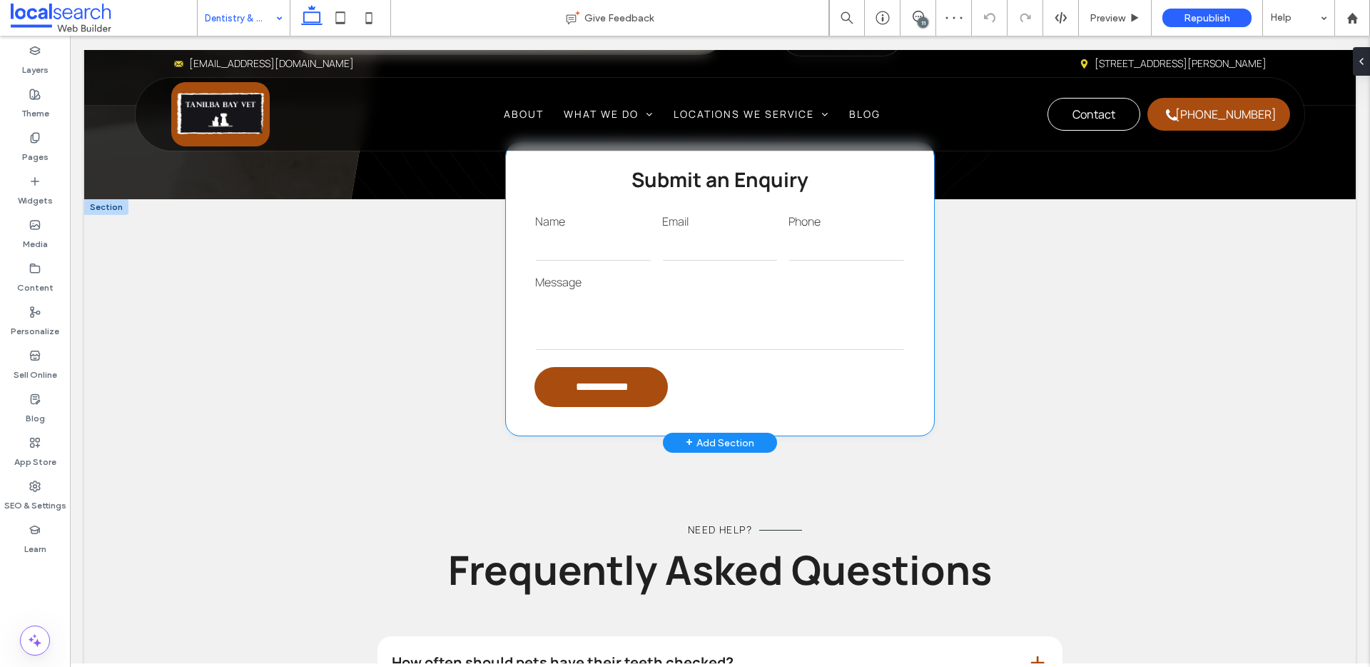
scroll to position [1216, 0]
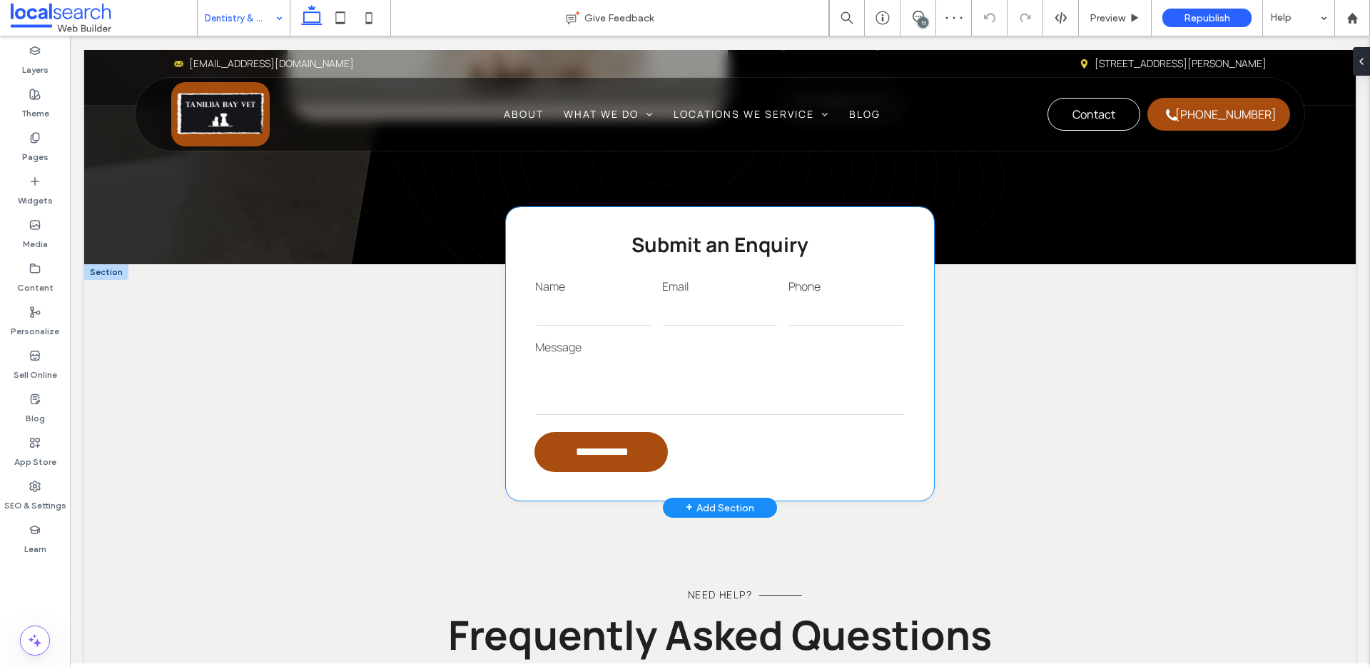
click at [685, 358] on textarea at bounding box center [720, 386] width 370 height 57
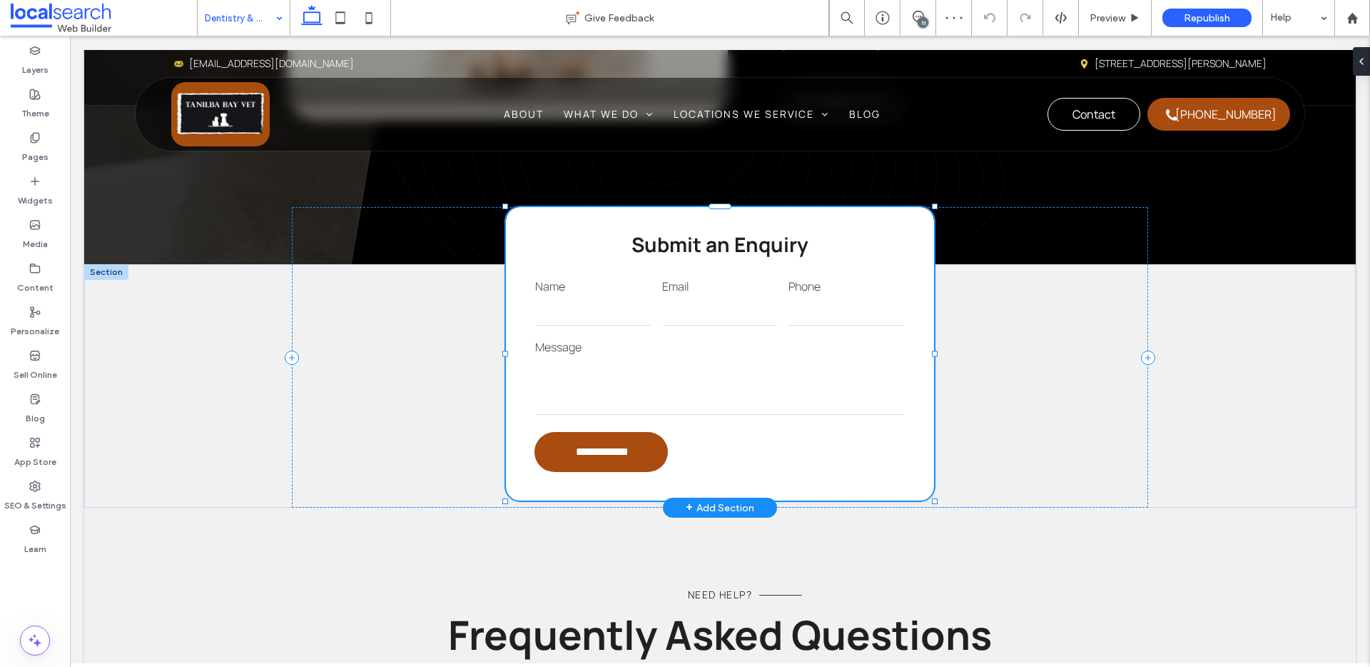
click at [685, 358] on textarea at bounding box center [720, 386] width 370 height 57
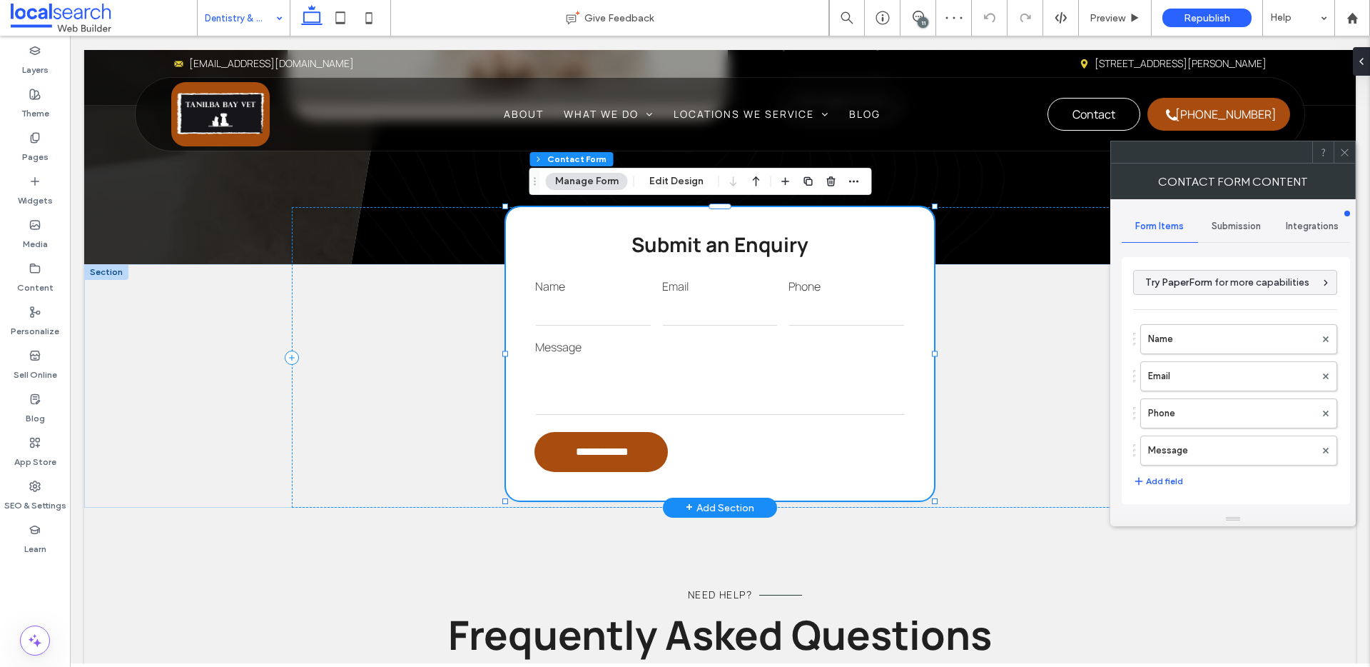
type input "**********"
type input "*"
type input "***"
type input "*"
type input "***"
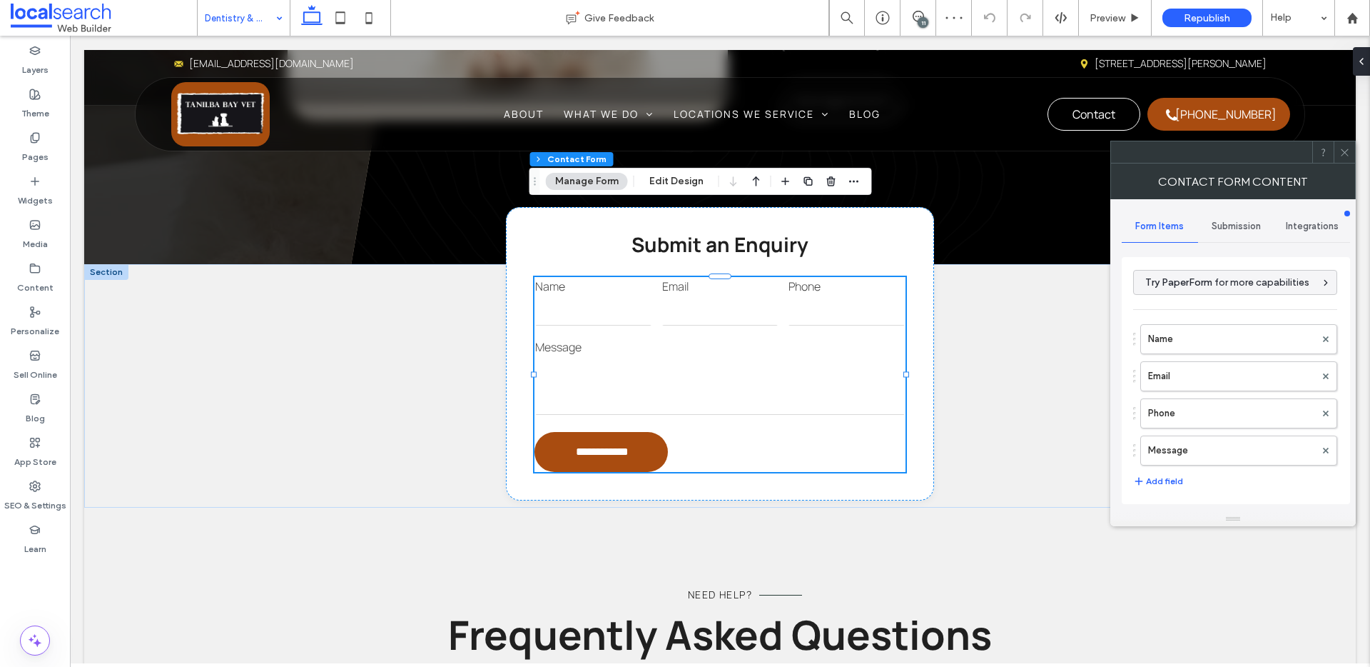
click at [1231, 222] on span "Submission" at bounding box center [1236, 226] width 49 height 11
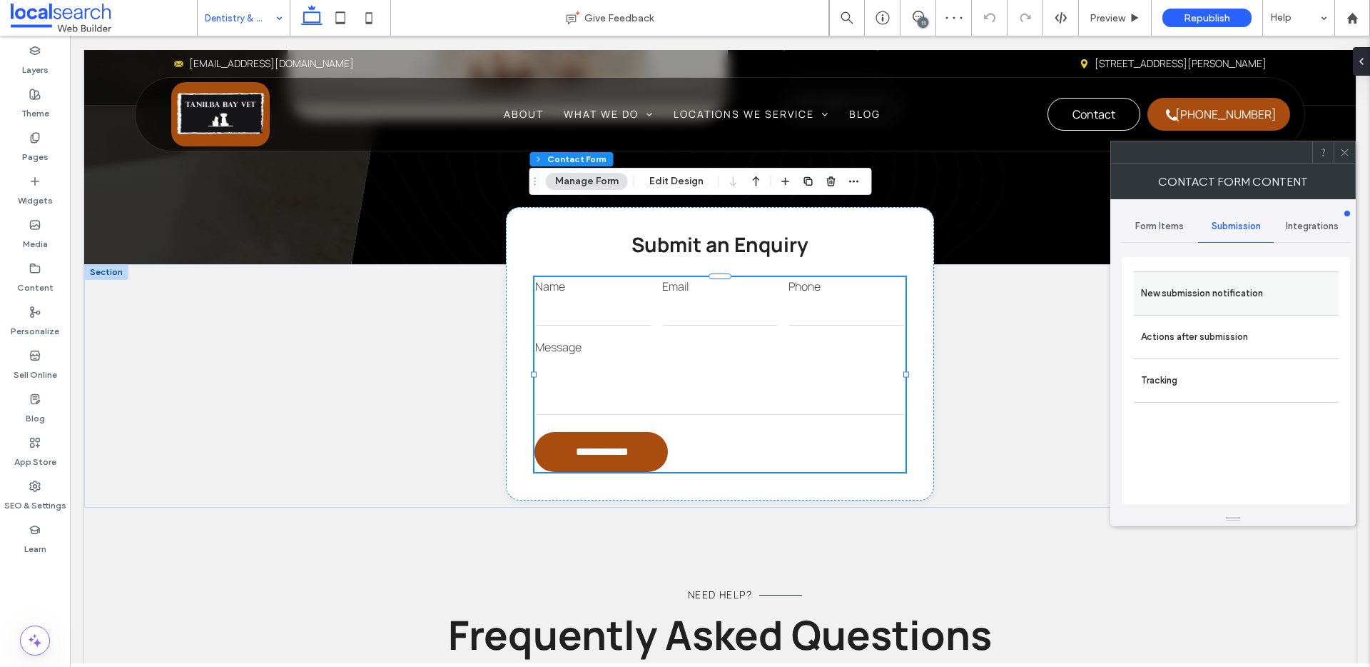
click at [1203, 281] on label "New submission notification" at bounding box center [1236, 293] width 191 height 29
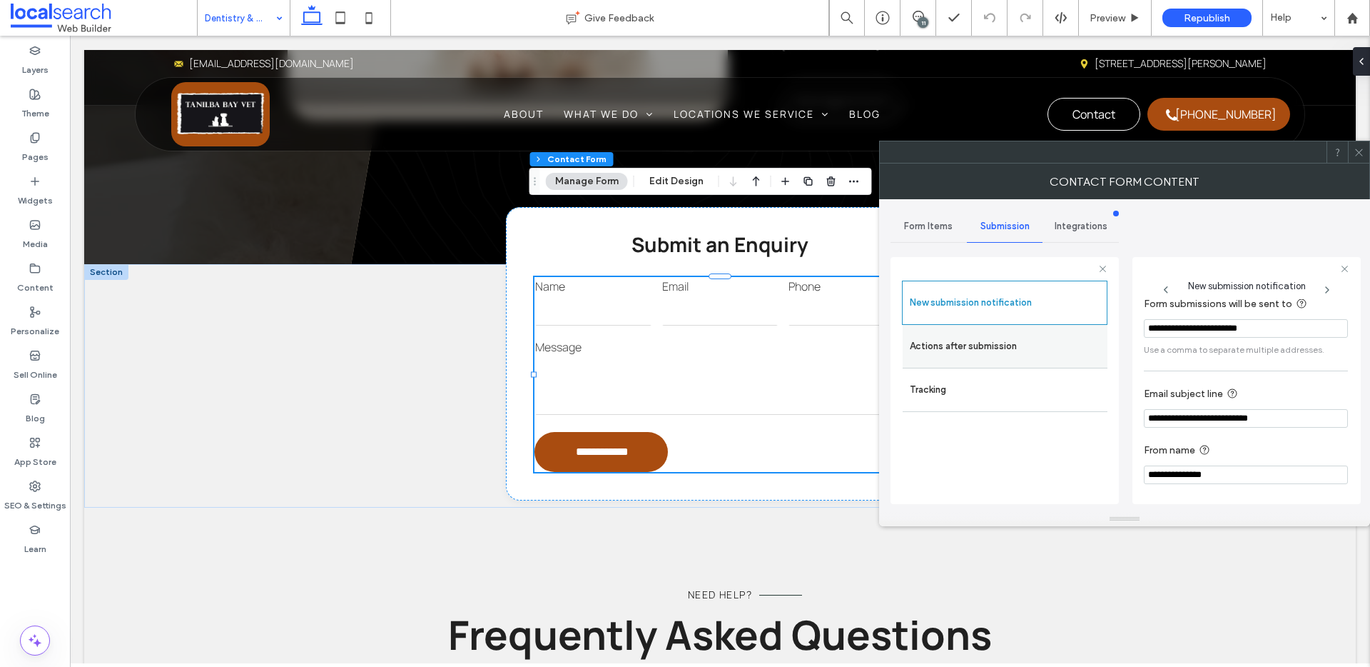
scroll to position [75, 0]
click at [992, 340] on label "Actions after submission" at bounding box center [1005, 346] width 191 height 29
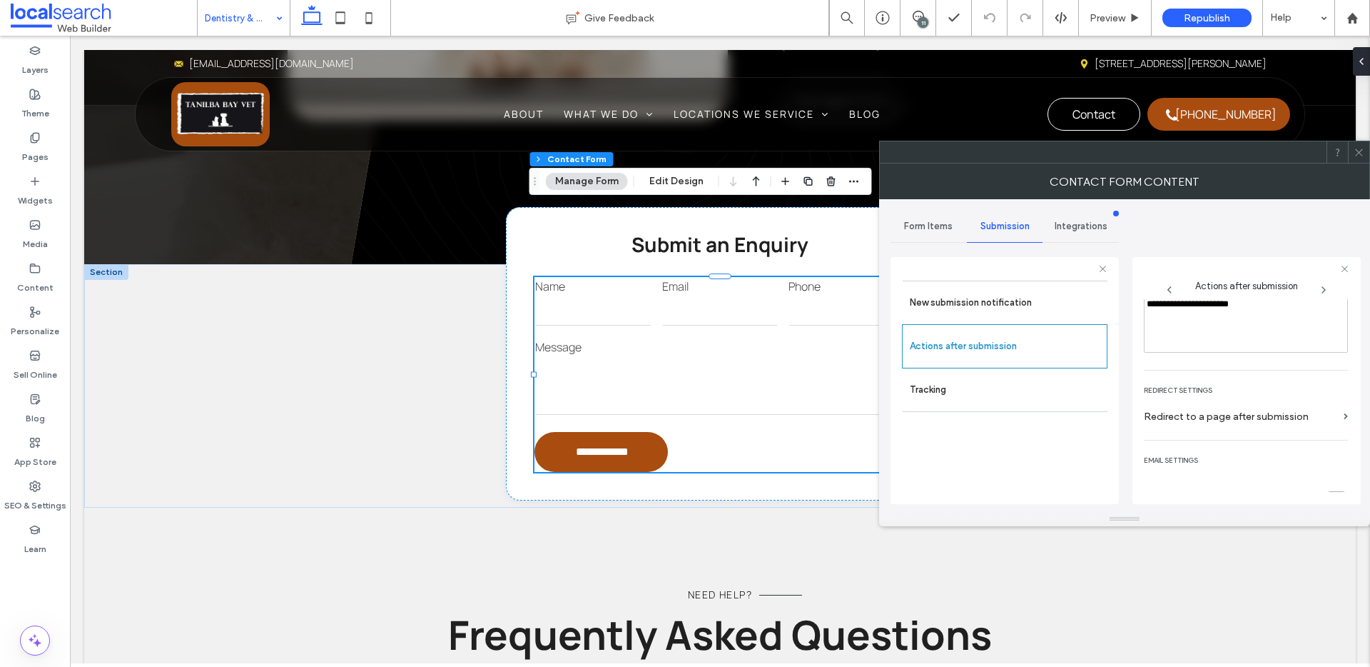
scroll to position [247, 0]
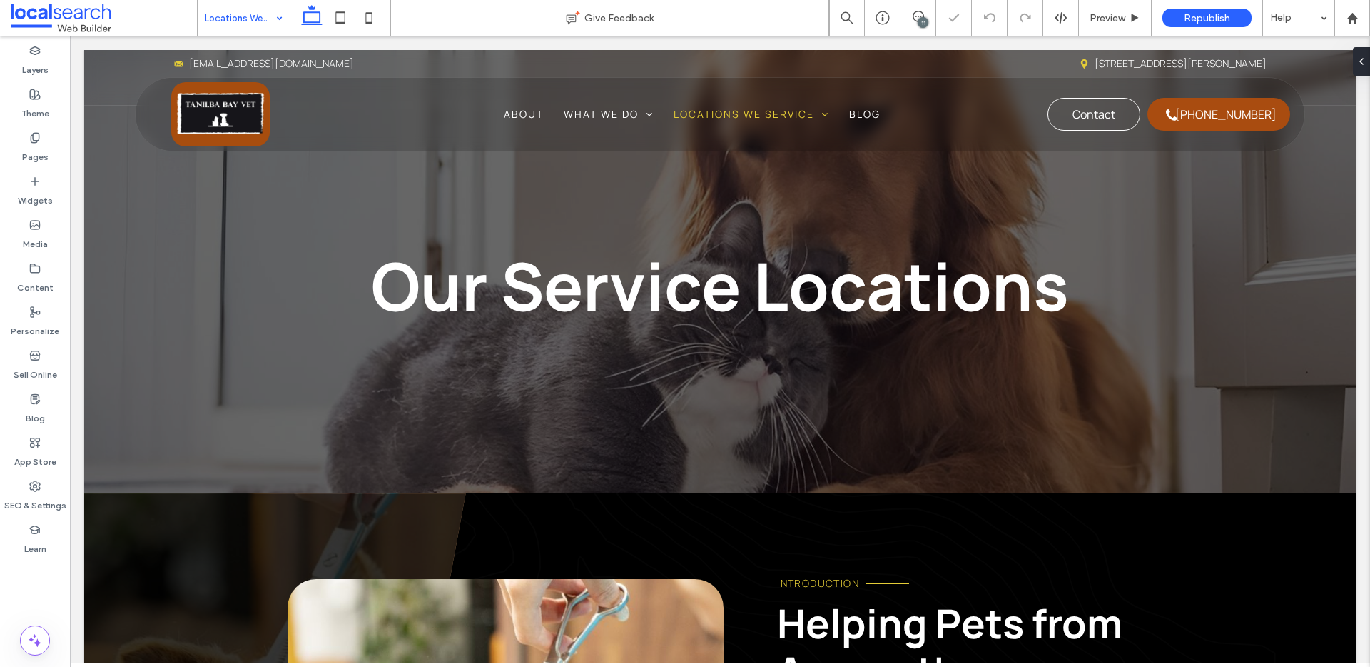
click at [252, 13] on input at bounding box center [240, 18] width 71 height 36
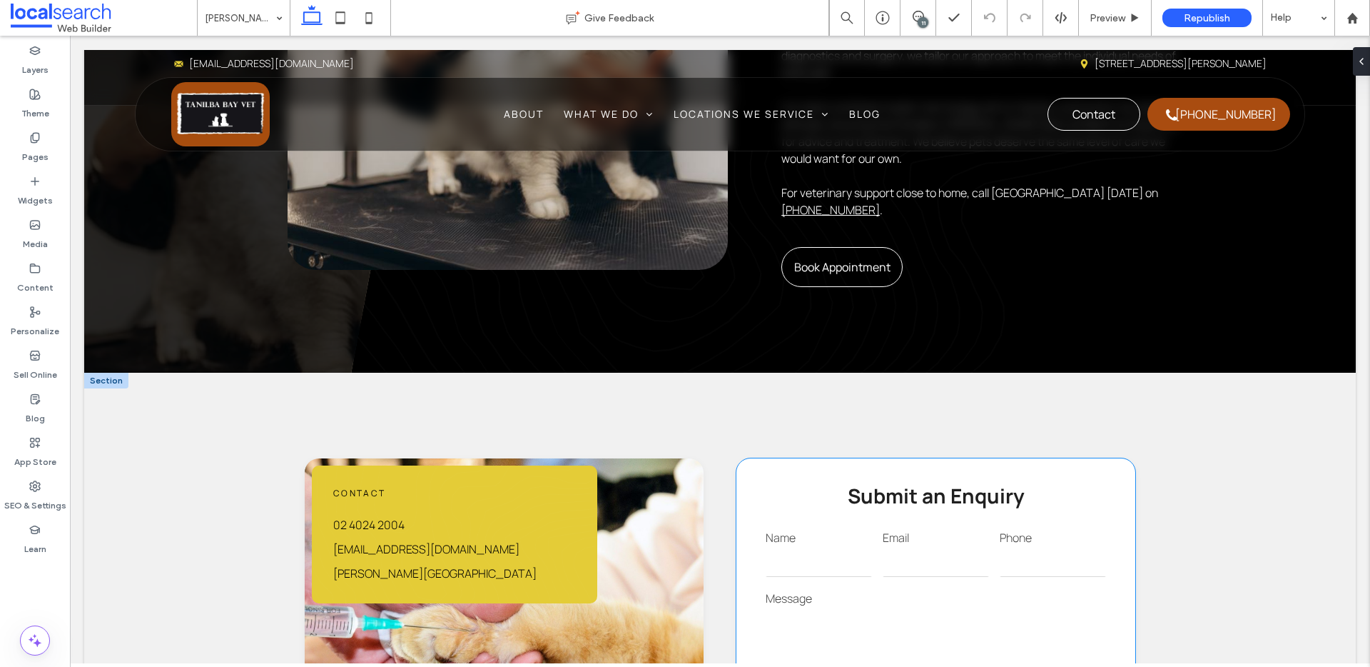
scroll to position [1186, 0]
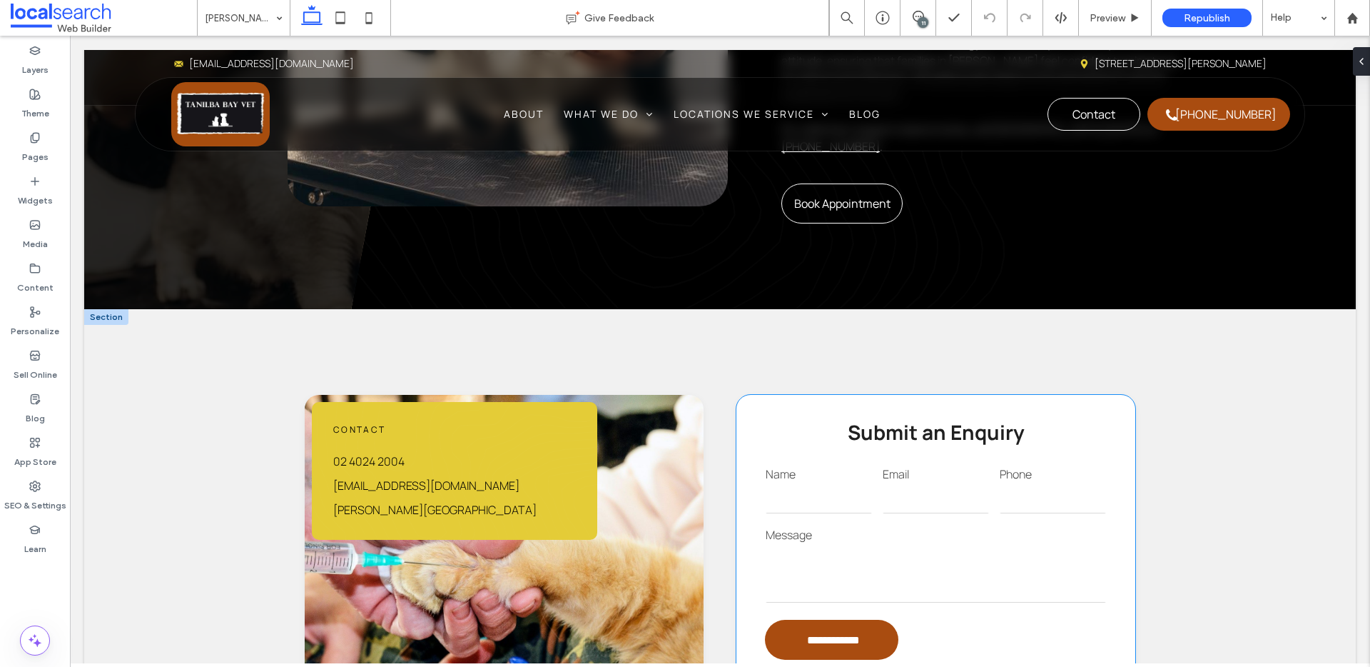
click at [859, 521] on div "Message" at bounding box center [936, 565] width 351 height 89
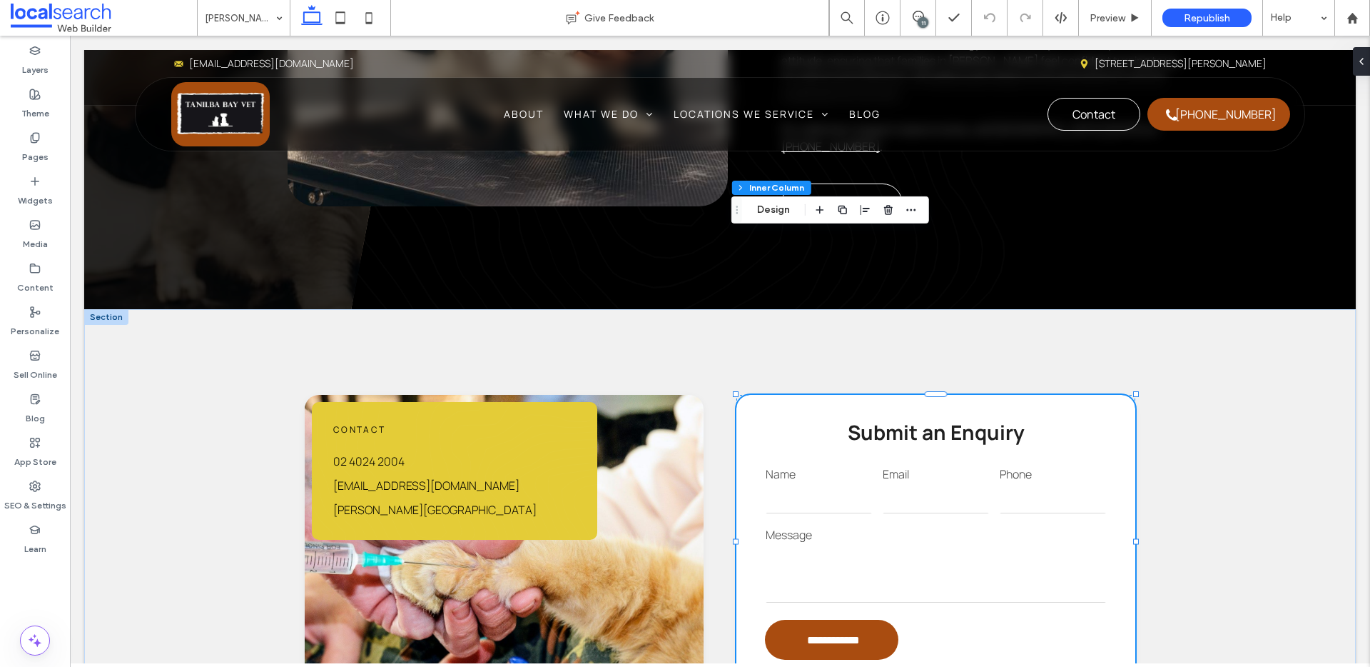
click at [859, 521] on div "Message" at bounding box center [936, 565] width 351 height 89
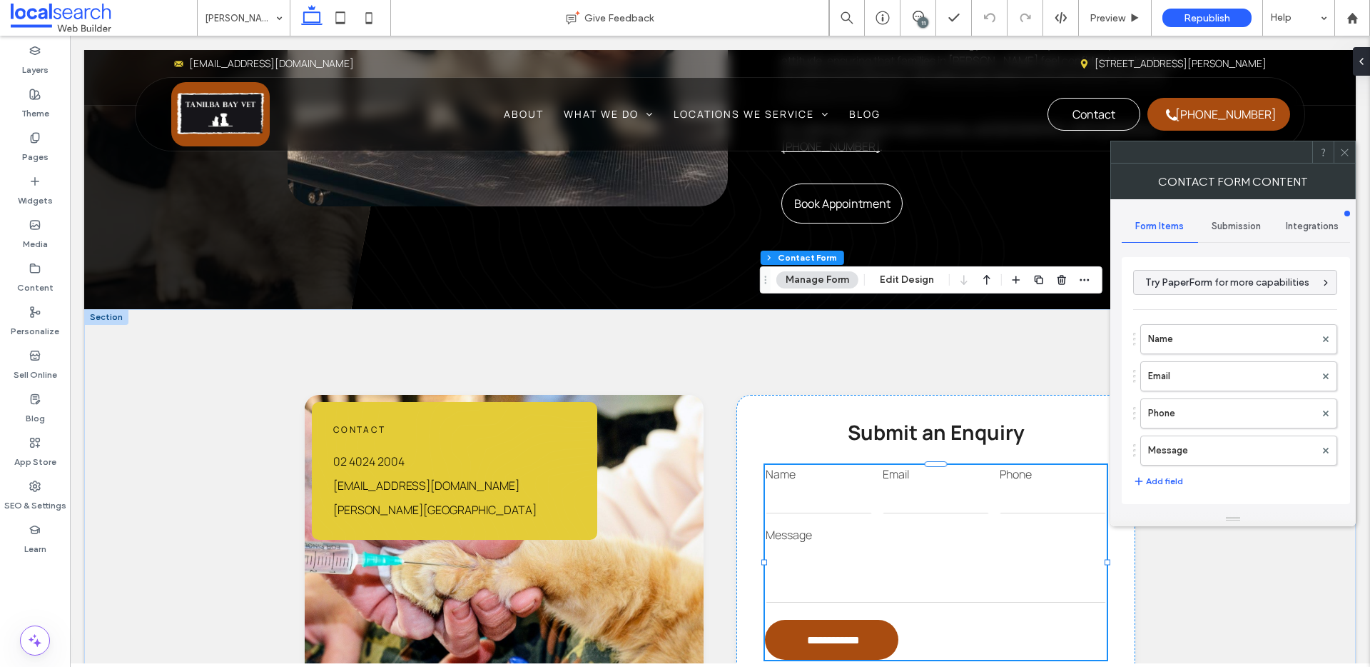
click at [1251, 233] on div "Submission" at bounding box center [1236, 226] width 76 height 31
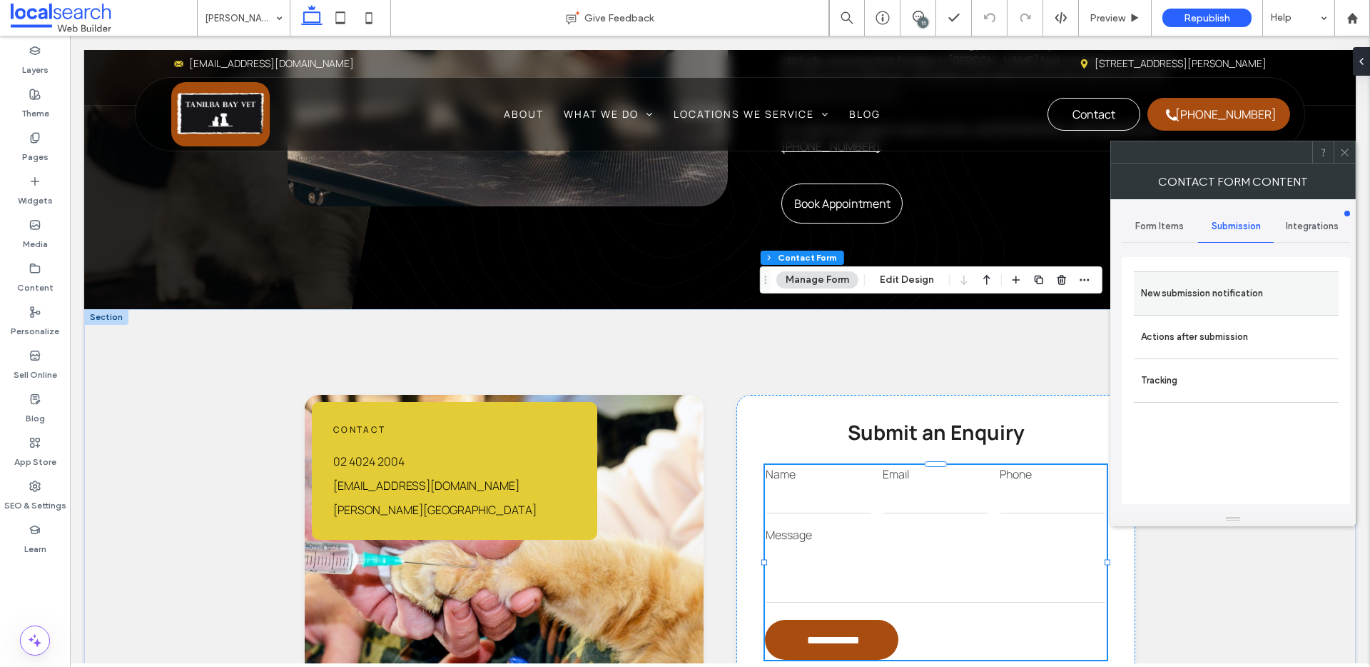
click at [1197, 304] on label "New submission notification" at bounding box center [1236, 293] width 191 height 29
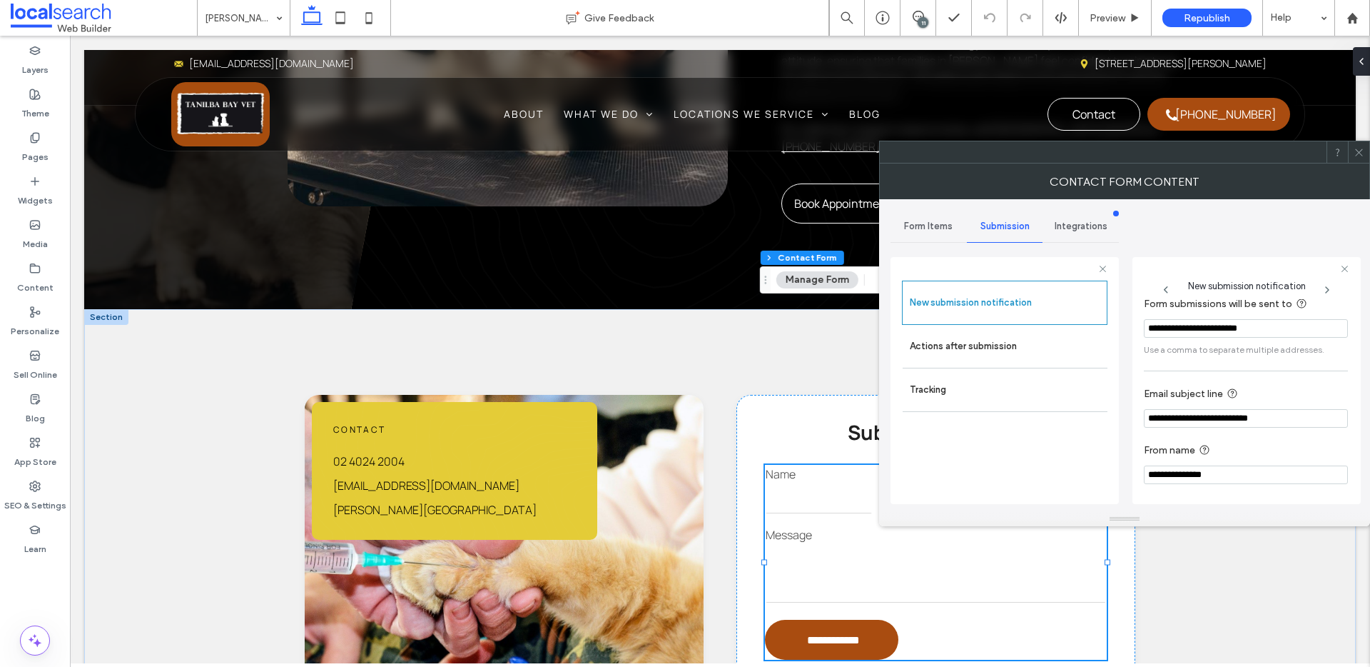
scroll to position [75, 0]
click at [988, 354] on label "Actions after submission" at bounding box center [1005, 346] width 191 height 29
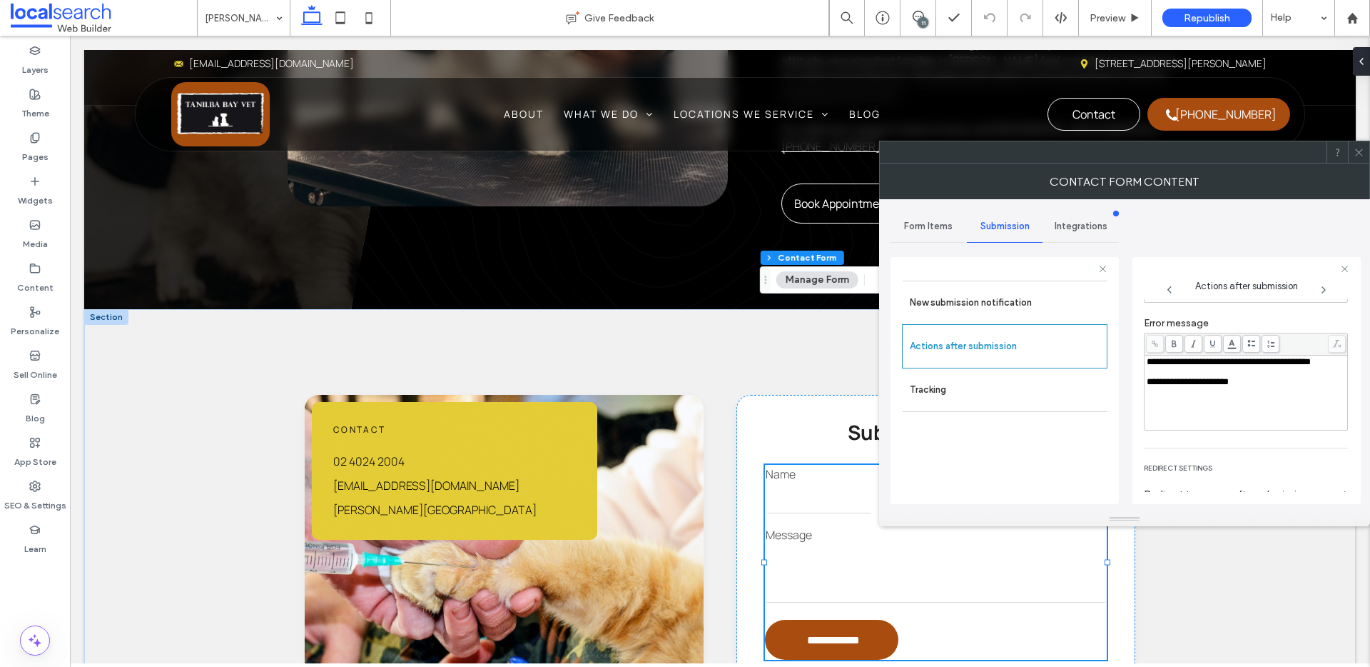
scroll to position [162, 0]
click at [1360, 154] on icon at bounding box center [1359, 152] width 11 height 11
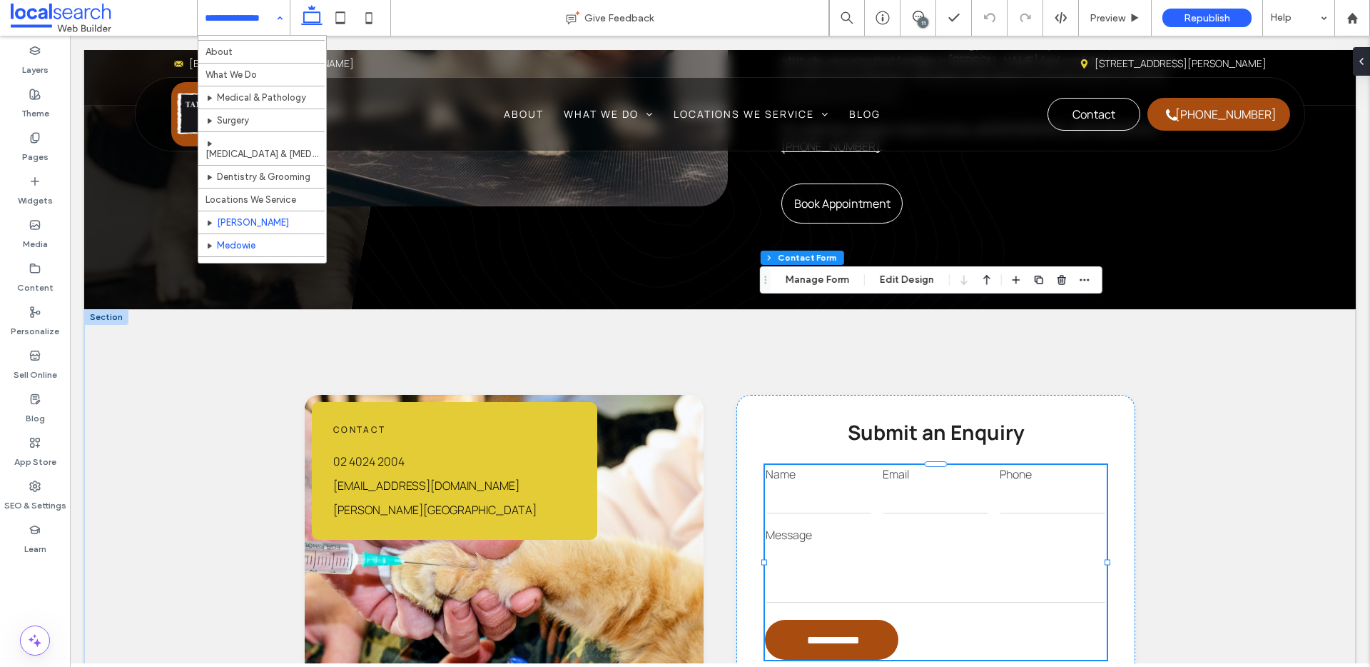
scroll to position [27, 0]
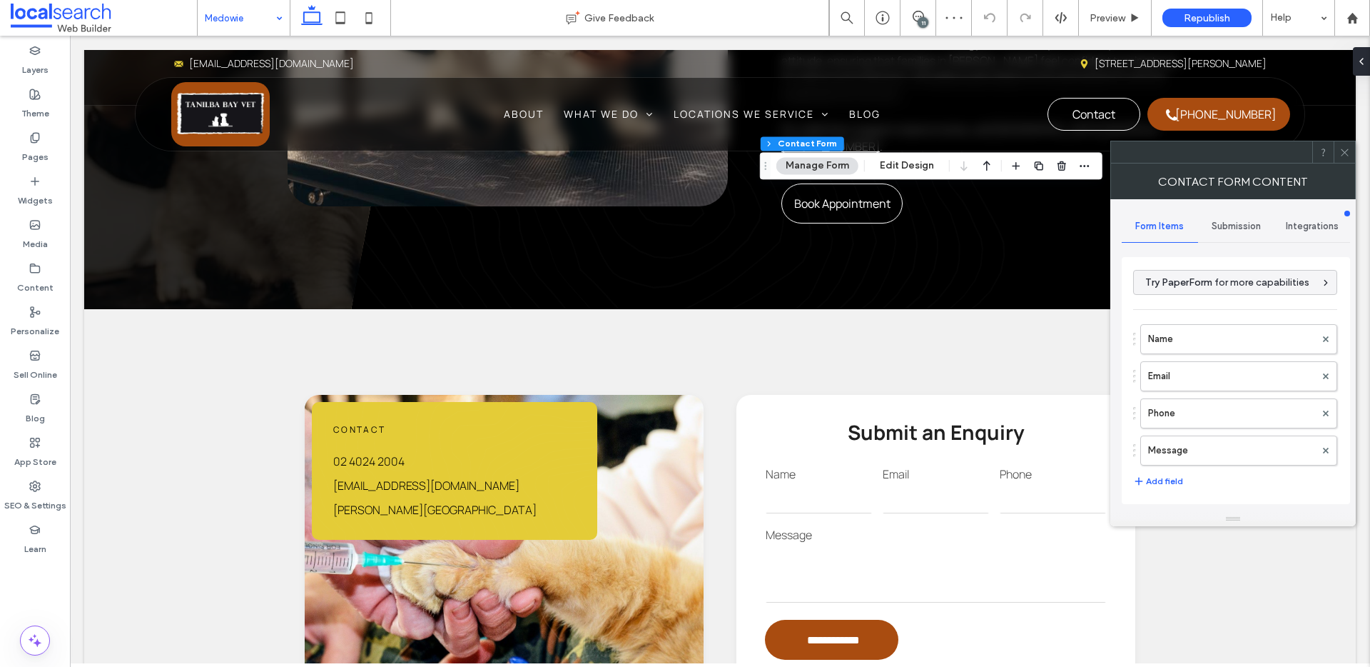
click at [1233, 215] on div "Submission" at bounding box center [1236, 226] width 76 height 31
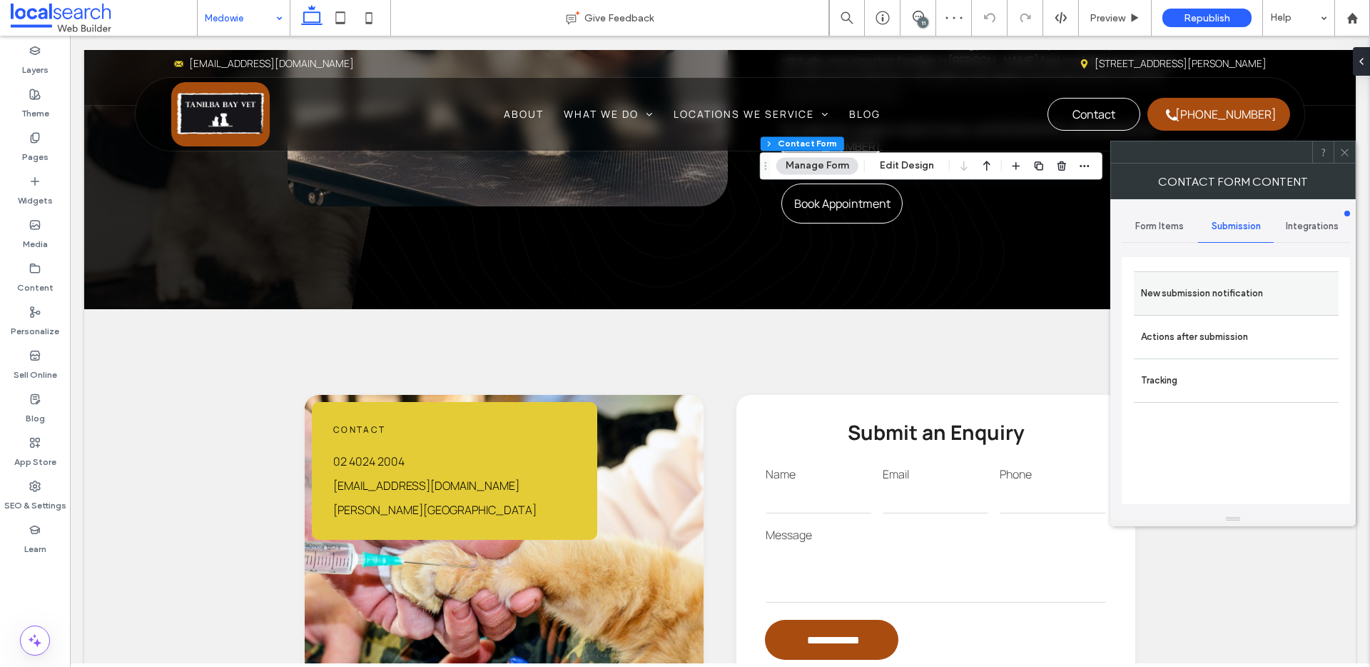
click at [1183, 292] on label "New submission notification" at bounding box center [1236, 293] width 191 height 29
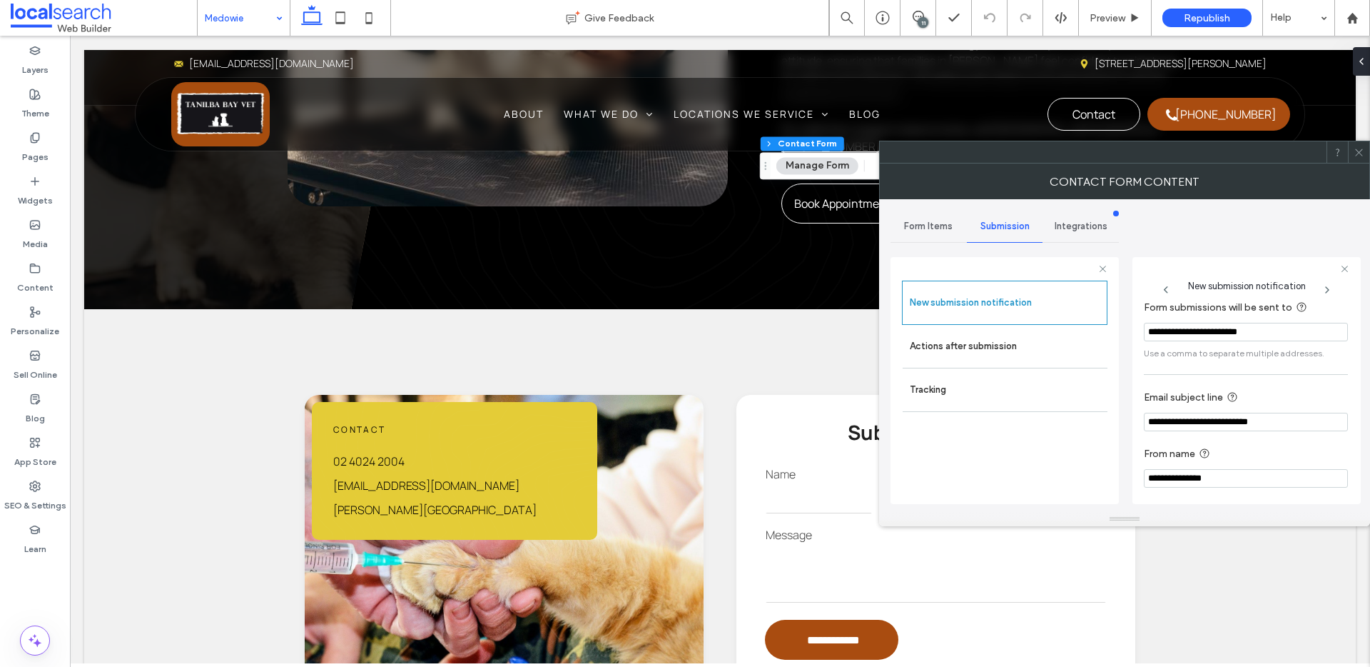
scroll to position [75, 0]
click at [1022, 347] on label "Actions after submission" at bounding box center [1005, 346] width 191 height 29
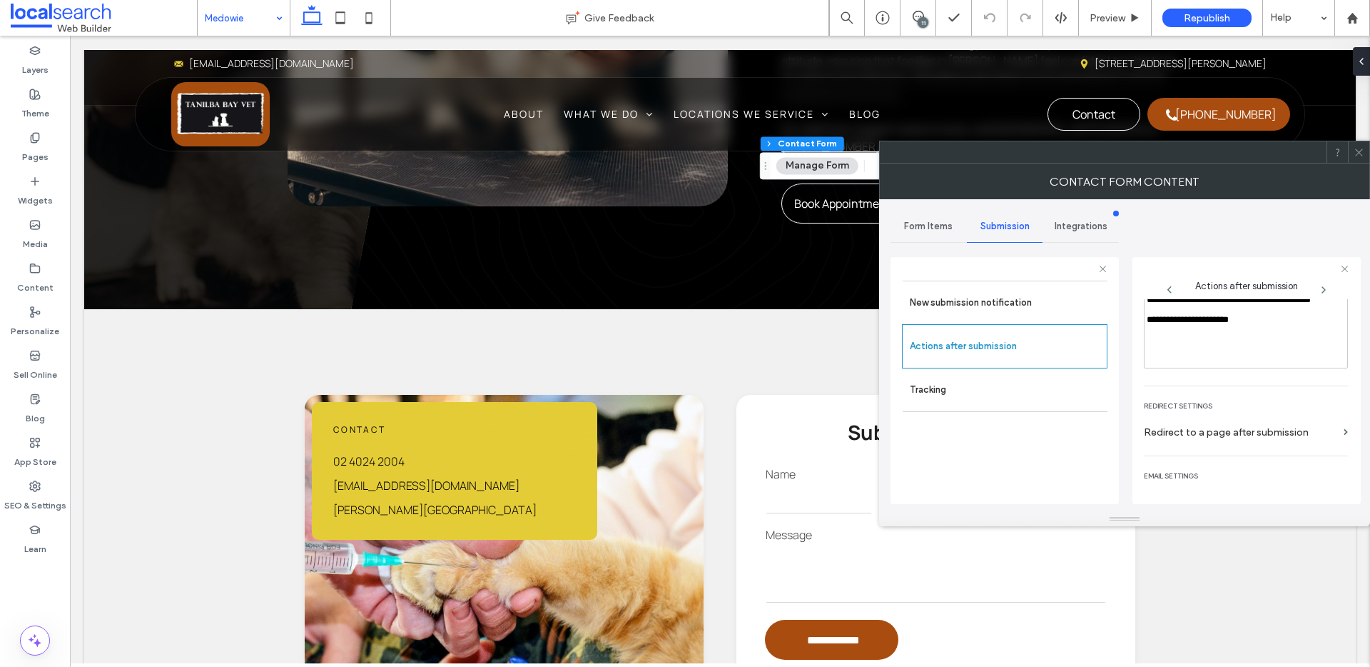
scroll to position [247, 0]
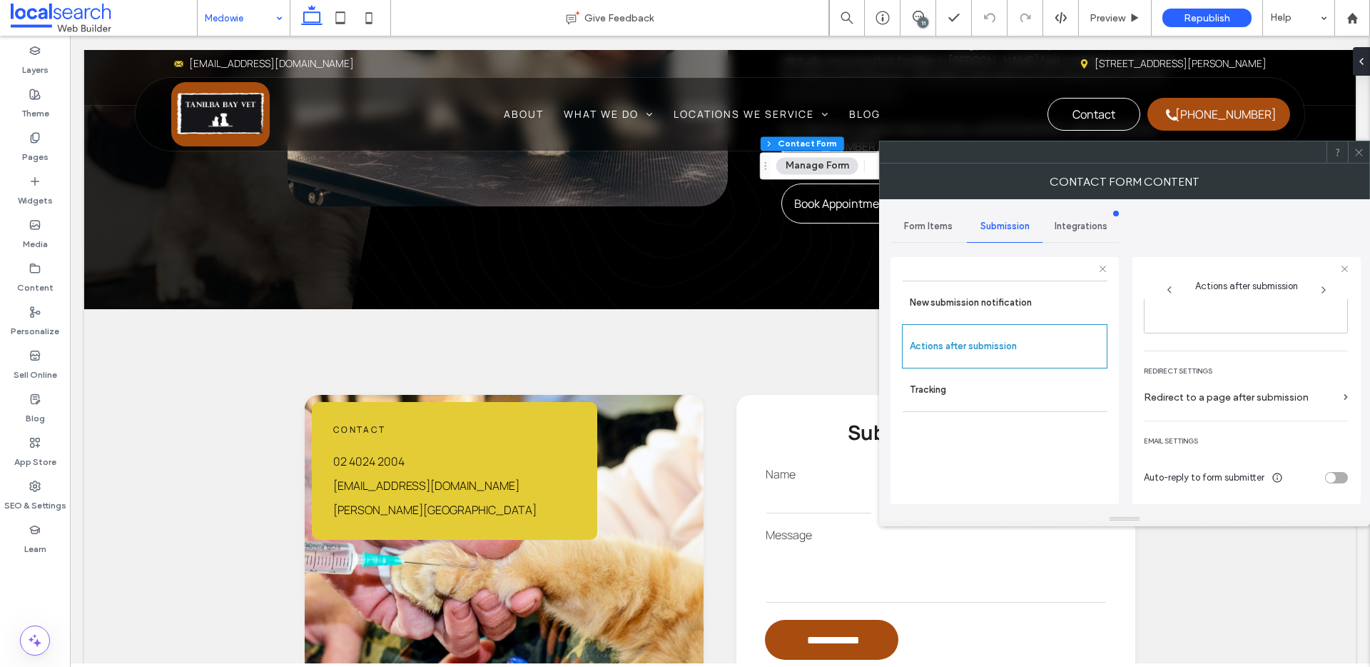
click at [1363, 154] on icon at bounding box center [1359, 152] width 11 height 11
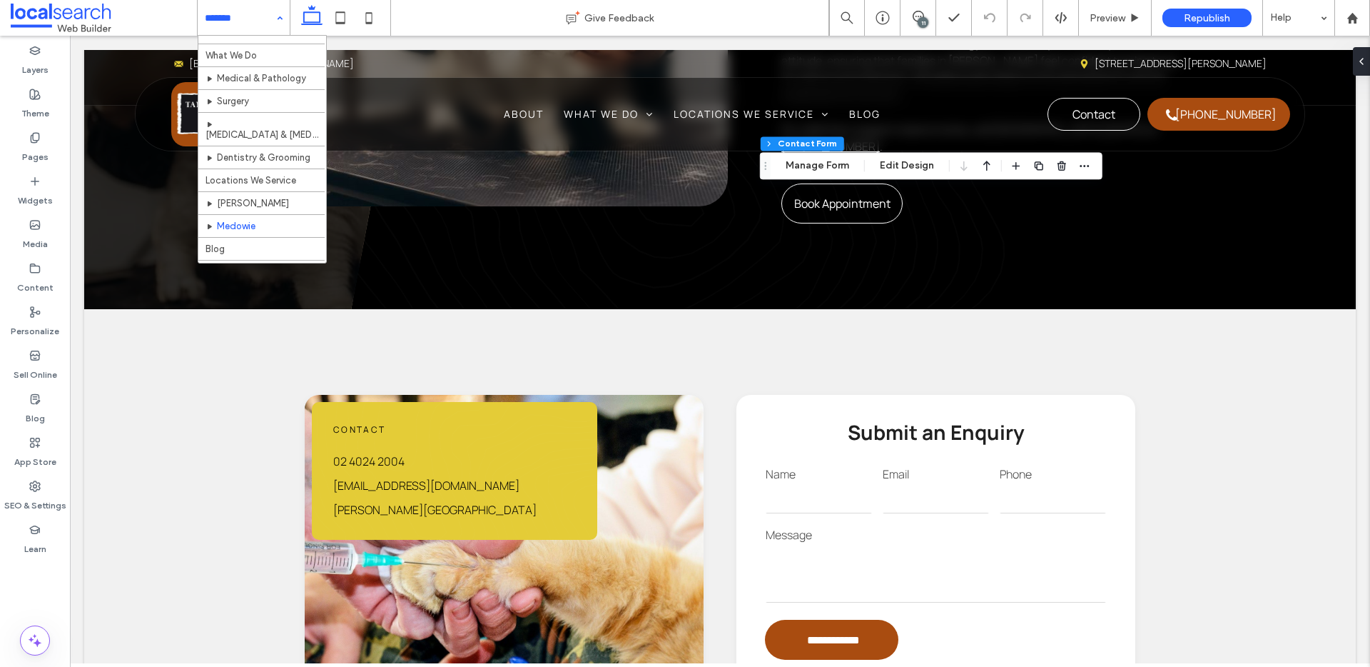
scroll to position [56, 0]
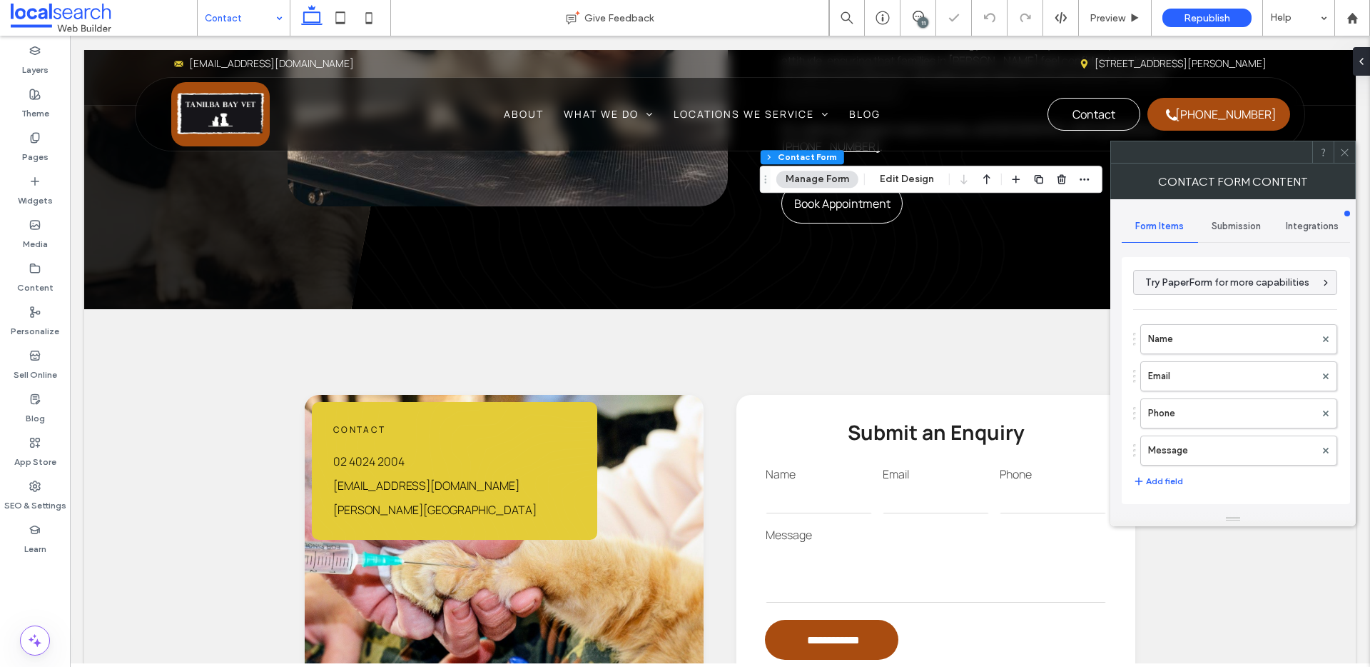
type input "**********"
type input "*"
type input "***"
type input "*"
type input "***"
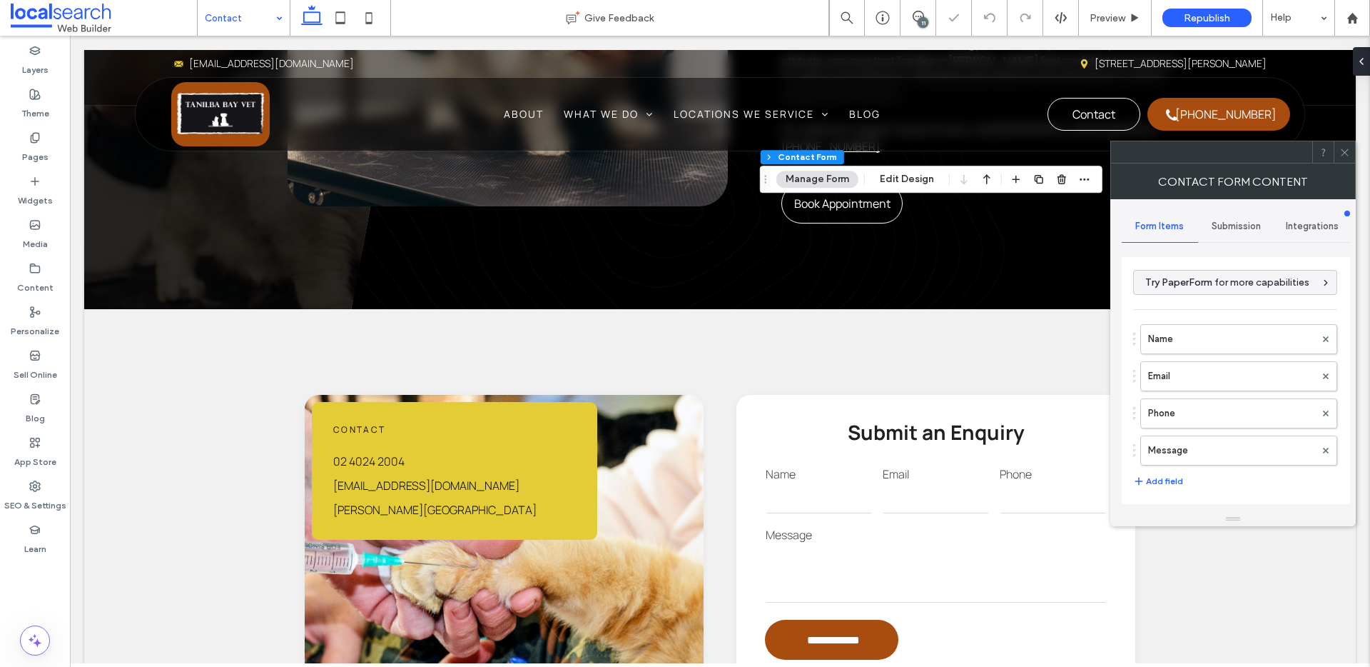
click at [1224, 231] on span "Submission" at bounding box center [1236, 226] width 49 height 11
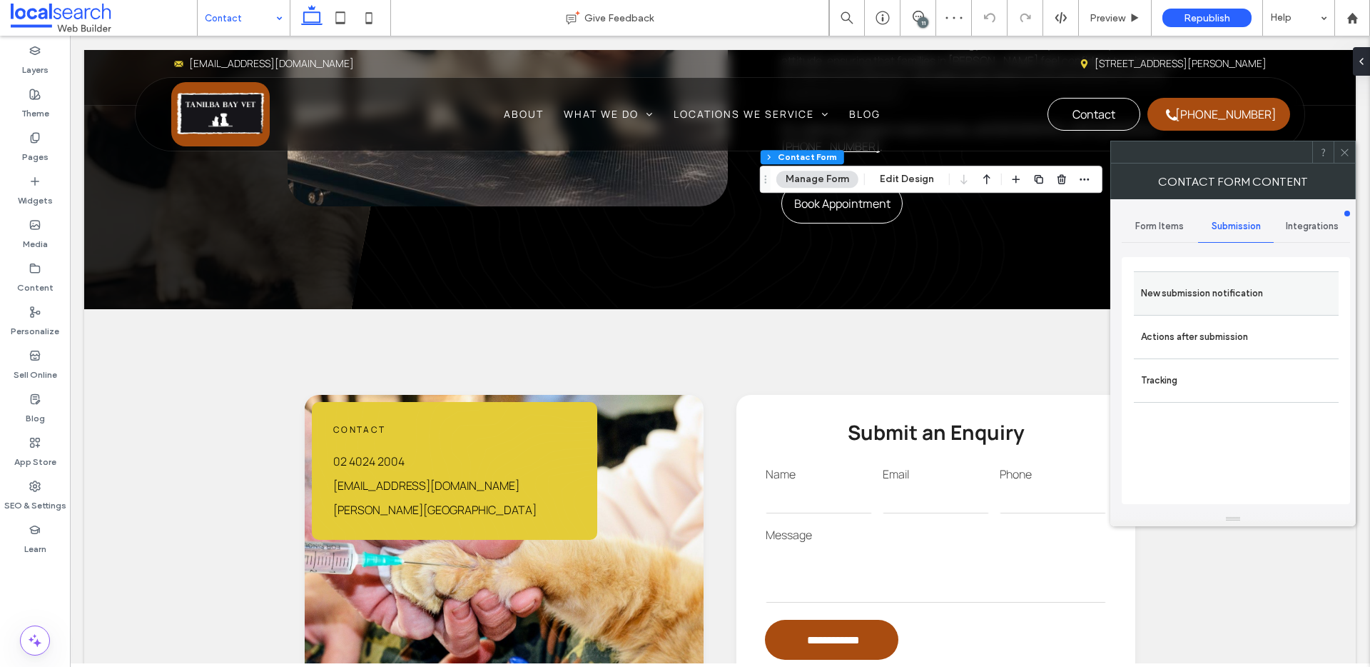
click at [1196, 289] on label "New submission notification" at bounding box center [1236, 293] width 191 height 29
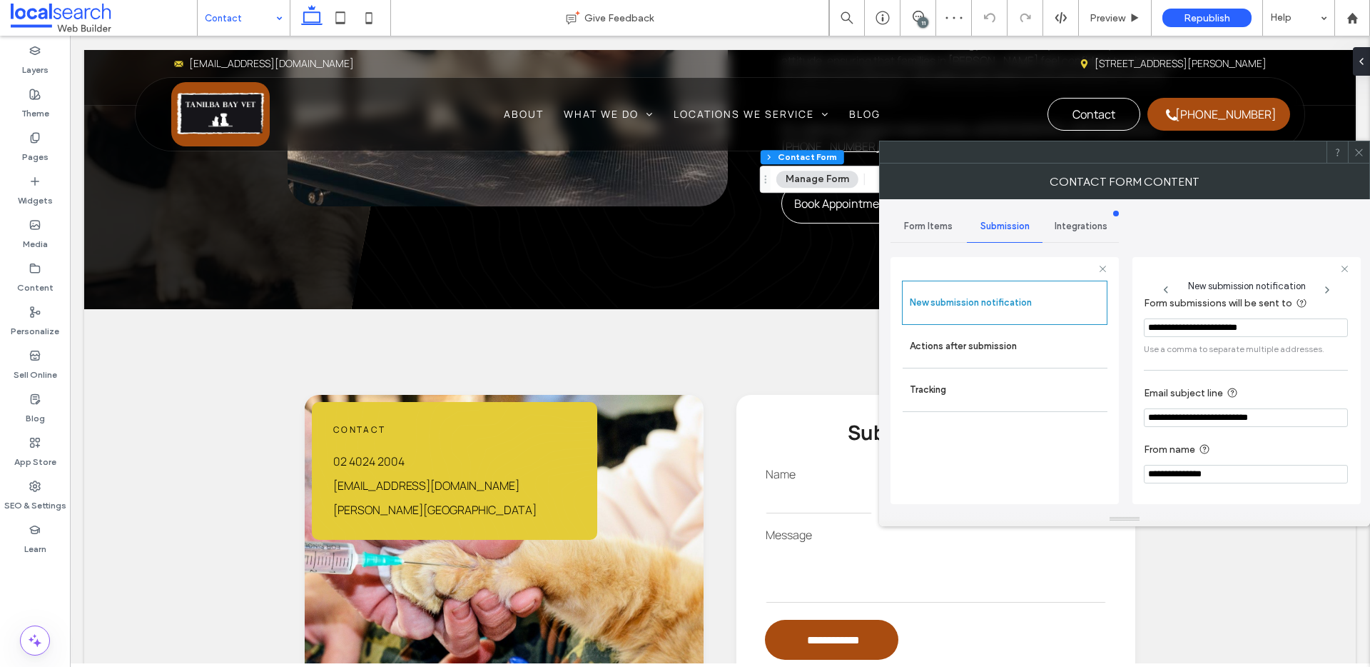
scroll to position [75, 0]
click at [997, 355] on label "Actions after submission" at bounding box center [1005, 346] width 191 height 29
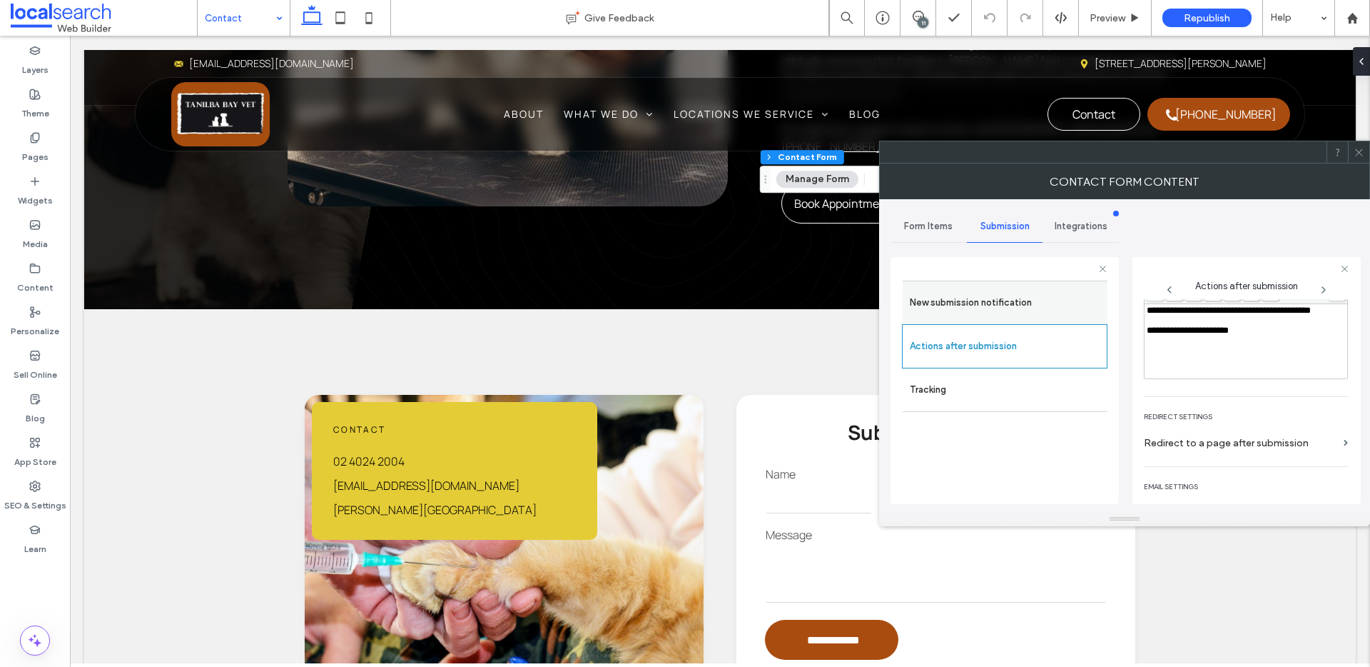
click at [1006, 296] on label "New submission notification" at bounding box center [1005, 302] width 191 height 29
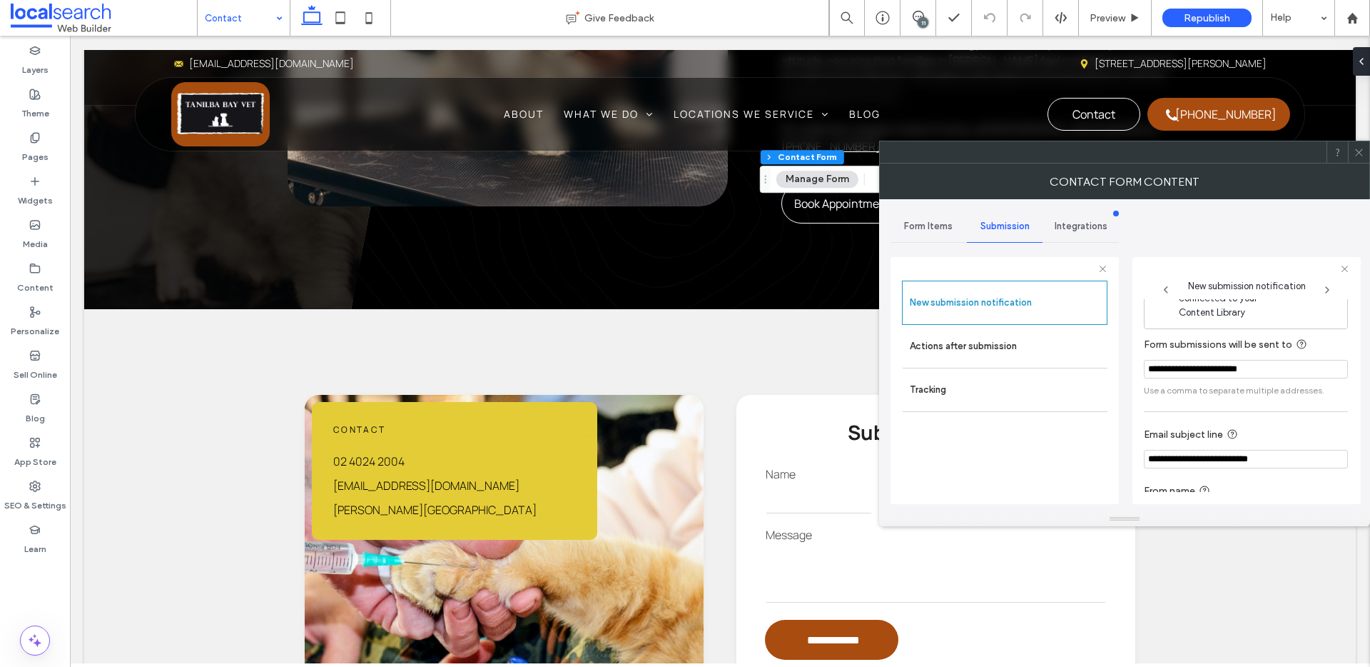
scroll to position [0, 0]
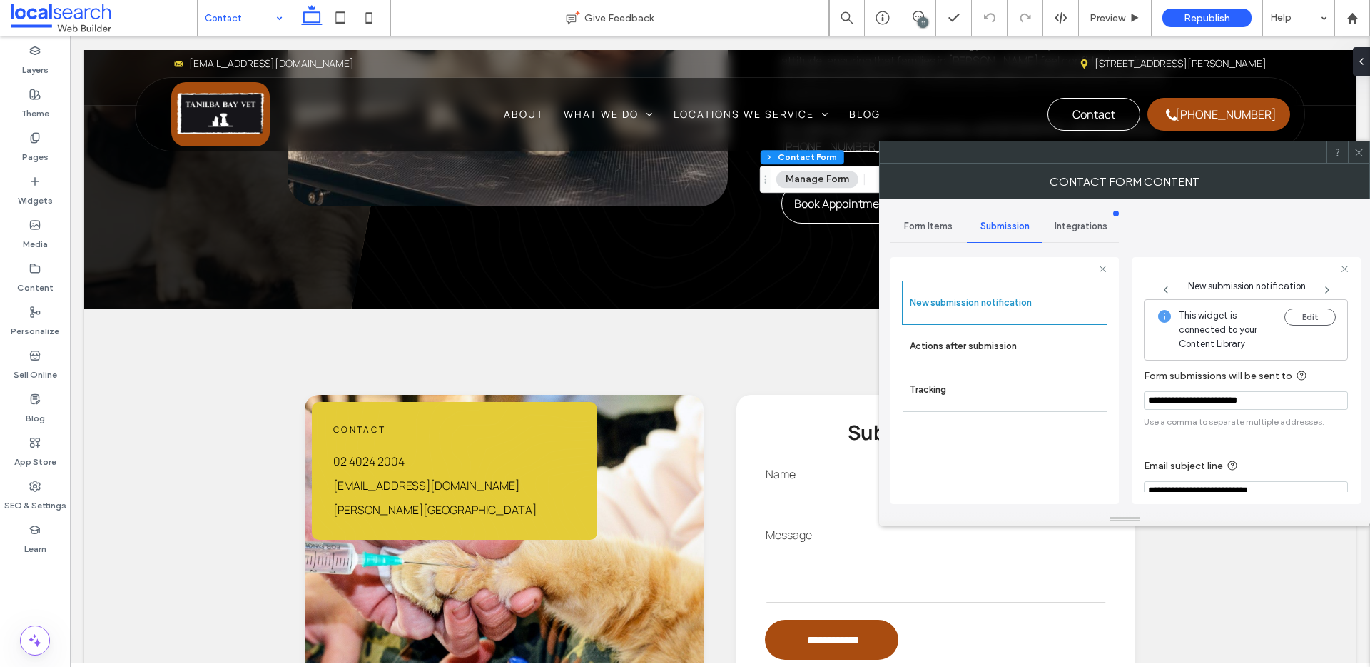
click at [1357, 151] on icon at bounding box center [1359, 152] width 11 height 11
